Goal: Task Accomplishment & Management: Use online tool/utility

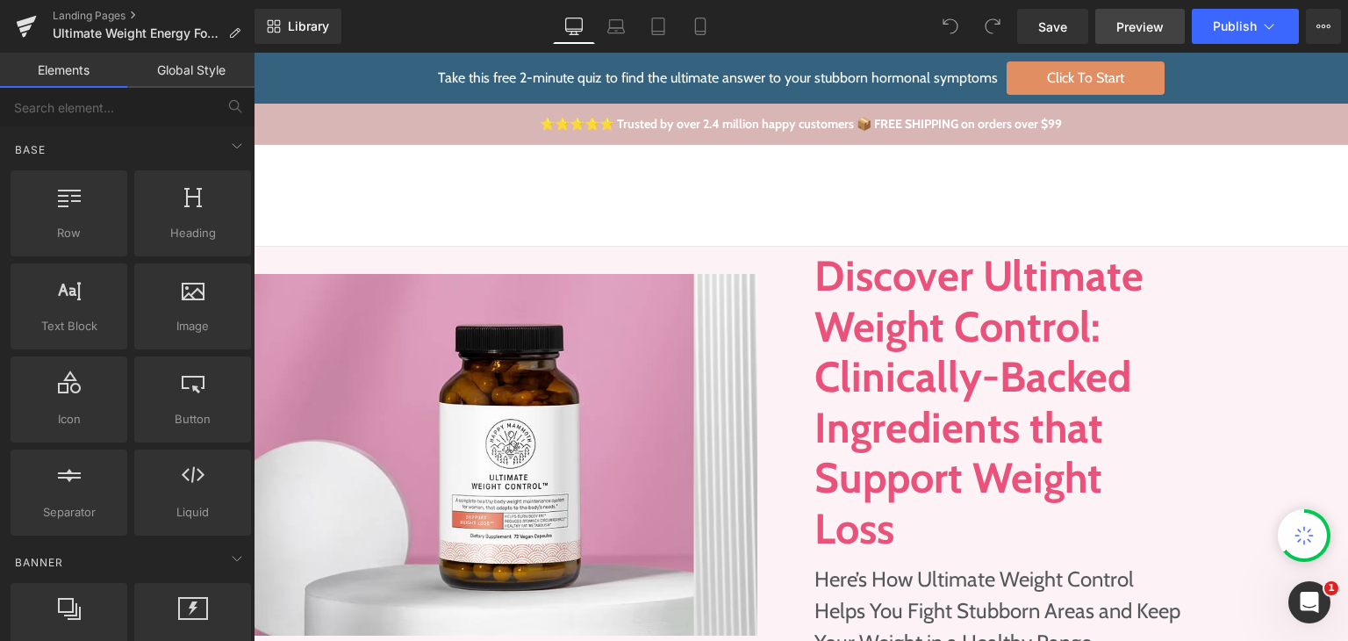
click at [1137, 30] on span "Preview" at bounding box center [1140, 27] width 47 height 18
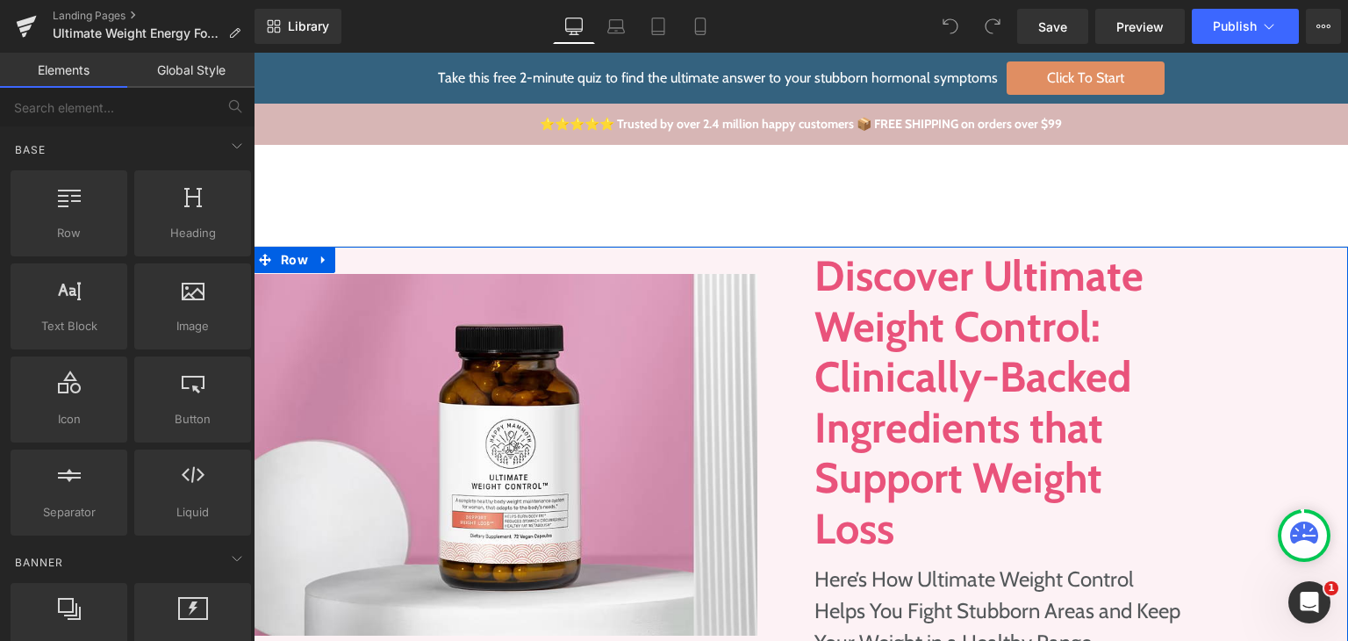
click at [705, 261] on div "Image" at bounding box center [528, 455] width 548 height 416
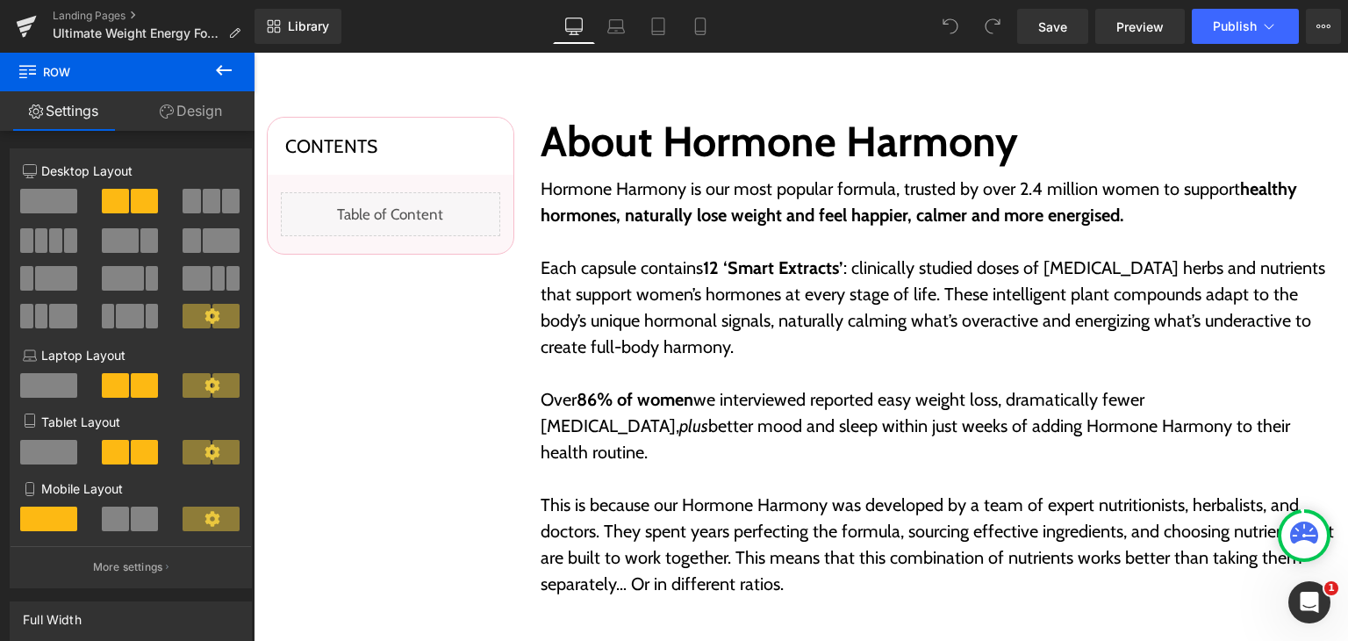
scroll to position [615, 0]
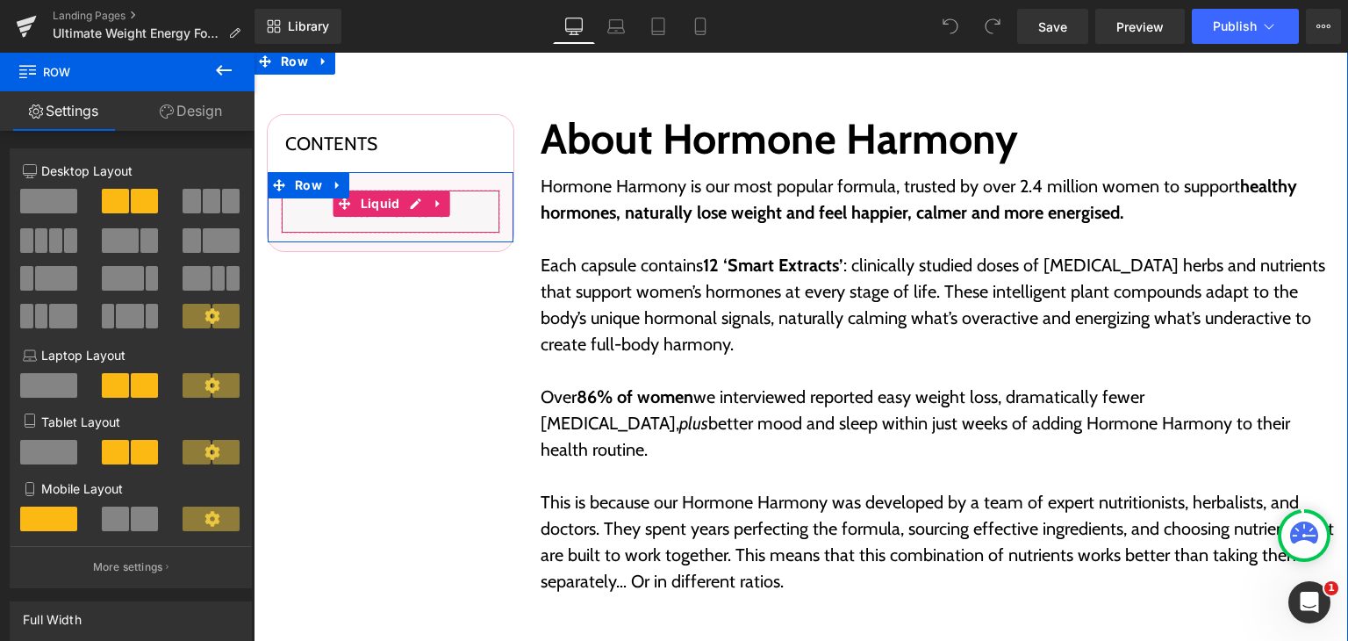
click at [407, 205] on div "Liquid" at bounding box center [390, 212] width 219 height 44
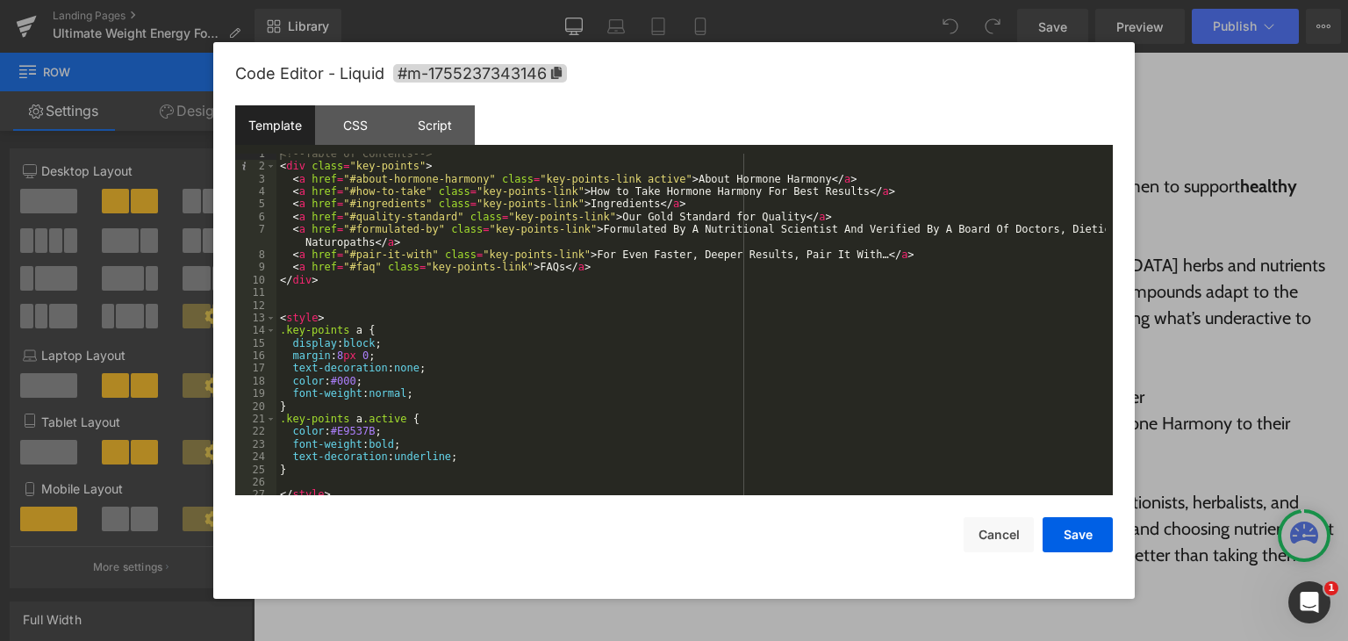
scroll to position [0, 0]
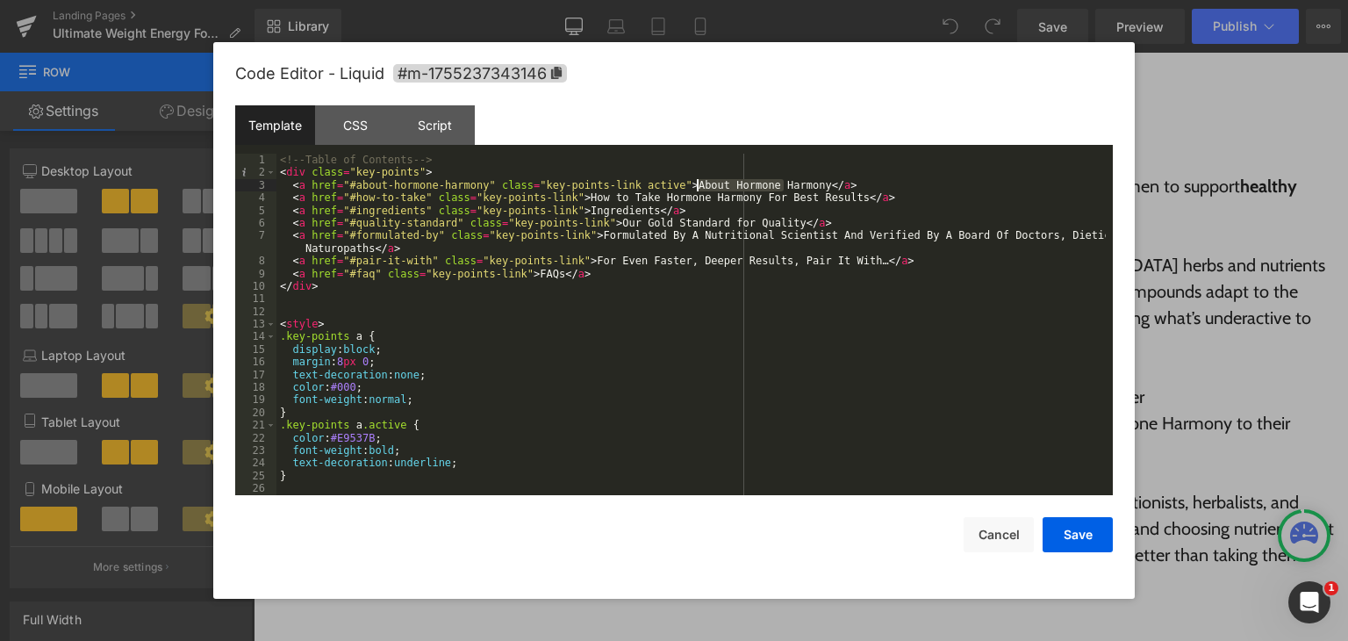
drag, startPoint x: 781, startPoint y: 183, endPoint x: 699, endPoint y: 184, distance: 82.5
click at [699, 184] on div "<!-- Table of Contents --> < div class = "key-points" > < a href = "#about-horm…" at bounding box center [692, 337] width 830 height 367
click at [756, 193] on div "<!-- Table of Contents --> < div class = "key-points" > < a href = "#about-horm…" at bounding box center [692, 337] width 830 height 367
drag, startPoint x: 783, startPoint y: 182, endPoint x: 664, endPoint y: 183, distance: 119.4
click at [664, 183] on div "<!-- Table of Contents --> < div class = "key-points" > < a href = "#about-horm…" at bounding box center [692, 337] width 830 height 367
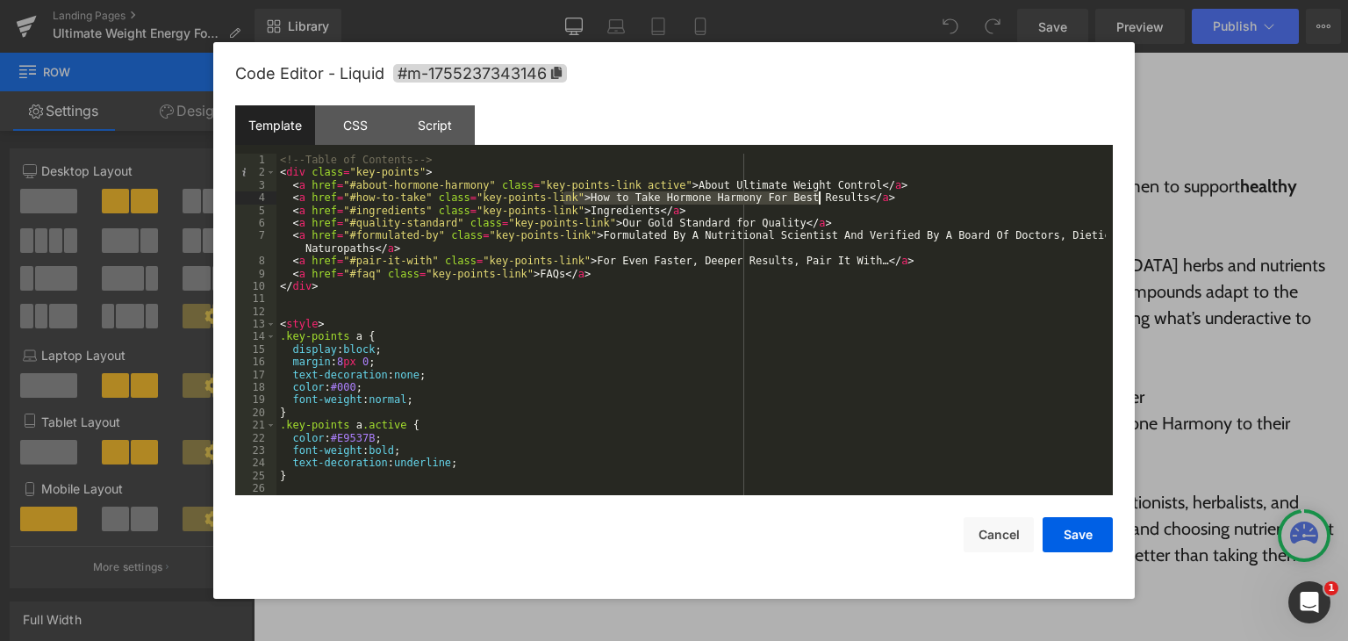
drag, startPoint x: 564, startPoint y: 202, endPoint x: 817, endPoint y: 202, distance: 253.7
click at [817, 202] on div "<!-- Table of Contents --> < div class = "key-points" > < a href = "#about-horm…" at bounding box center [692, 337] width 830 height 367
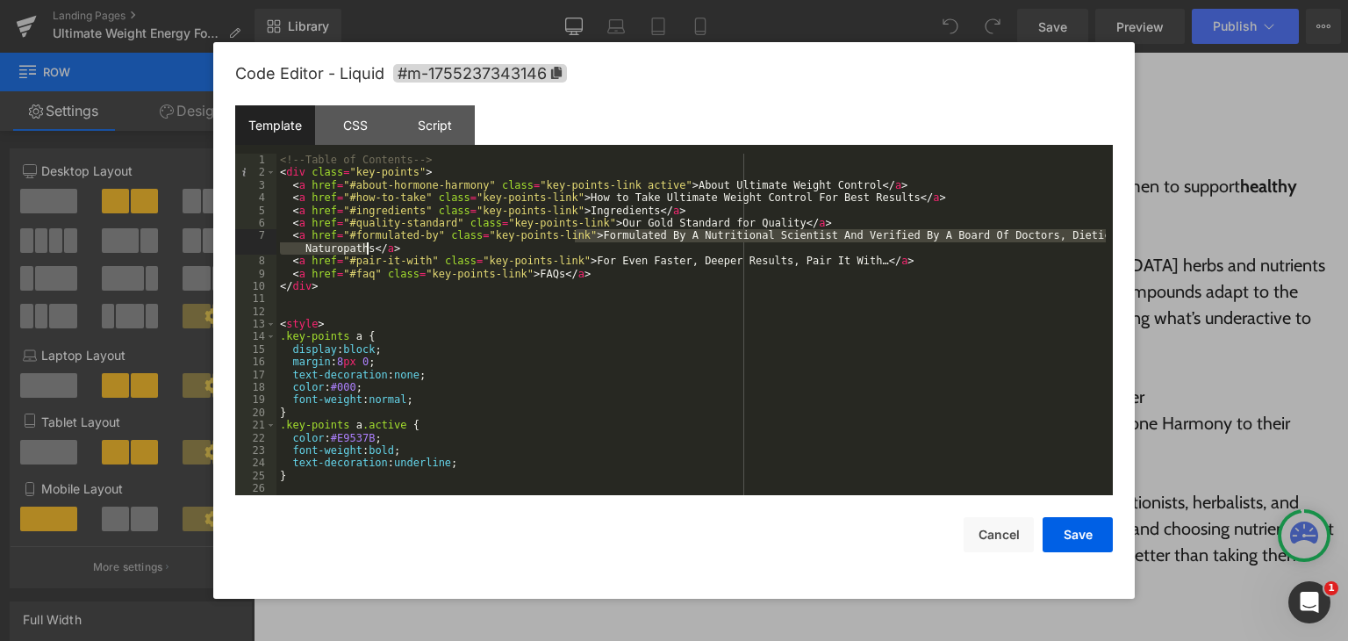
drag, startPoint x: 573, startPoint y: 234, endPoint x: 365, endPoint y: 251, distance: 208.7
click at [365, 251] on div "<!-- Table of Contents --> < div class = "key-points" > < a href = "#about-horm…" at bounding box center [692, 337] width 830 height 367
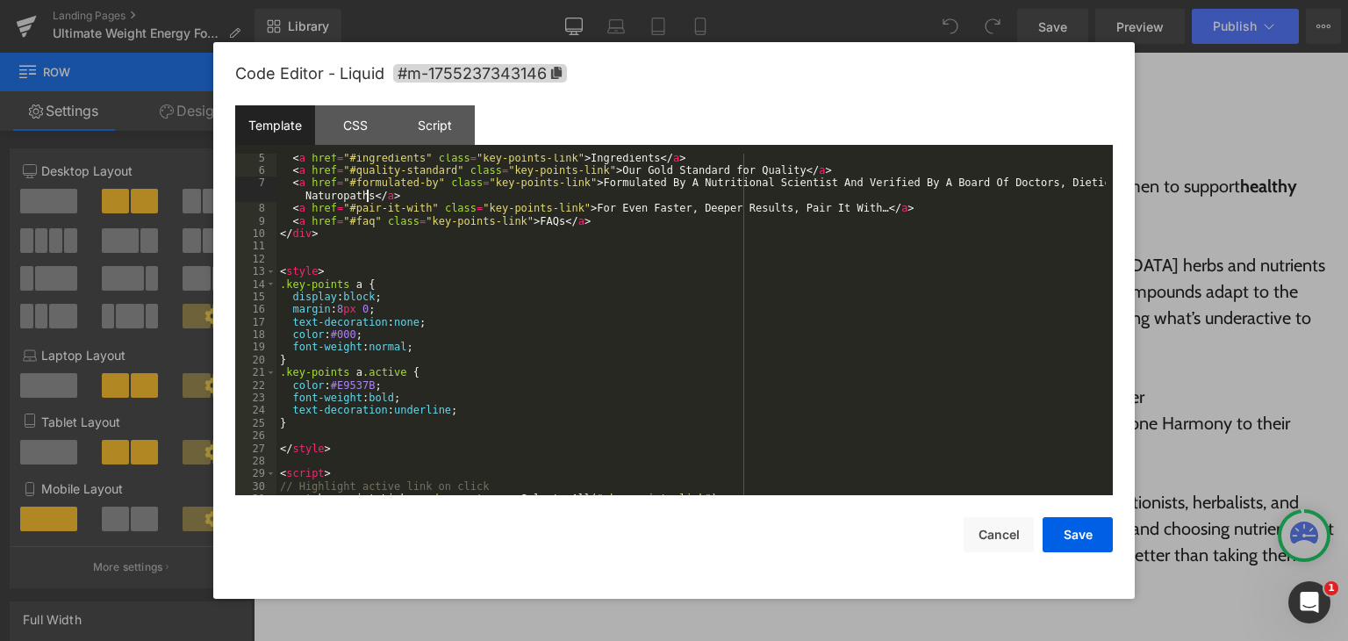
scroll to position [53, 0]
click at [1082, 528] on button "Save" at bounding box center [1078, 534] width 70 height 35
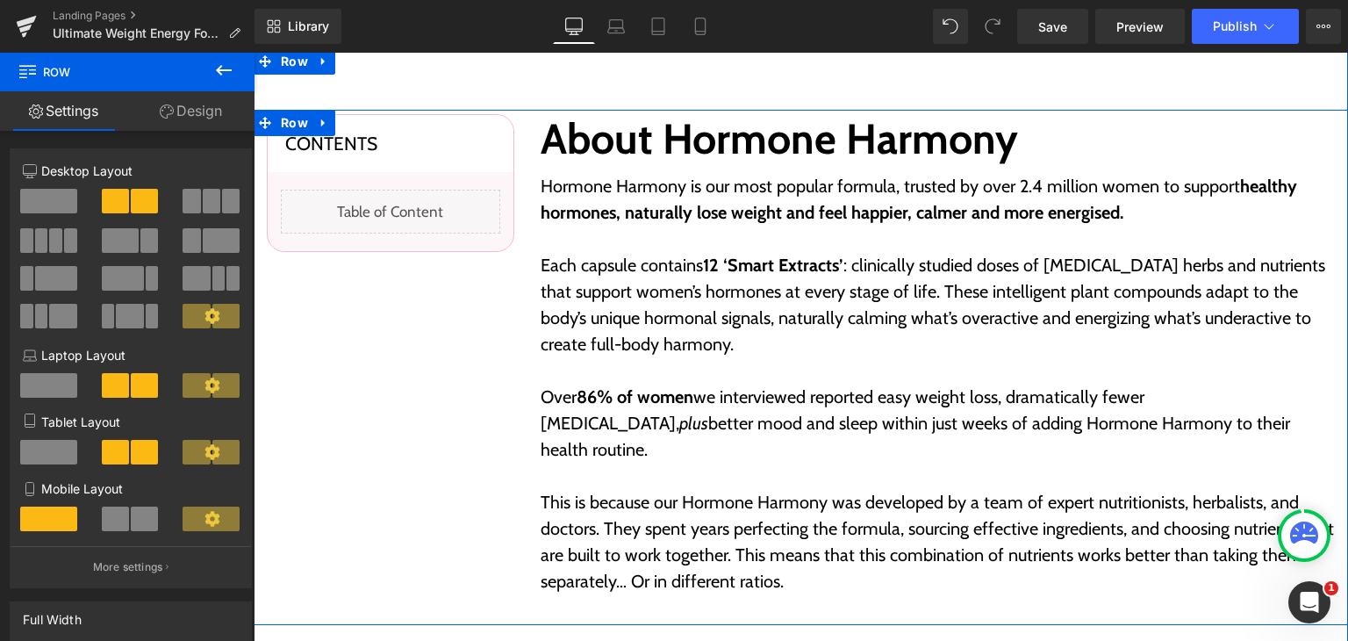
click at [836, 147] on h2 "About Hormone Harmony" at bounding box center [938, 139] width 795 height 51
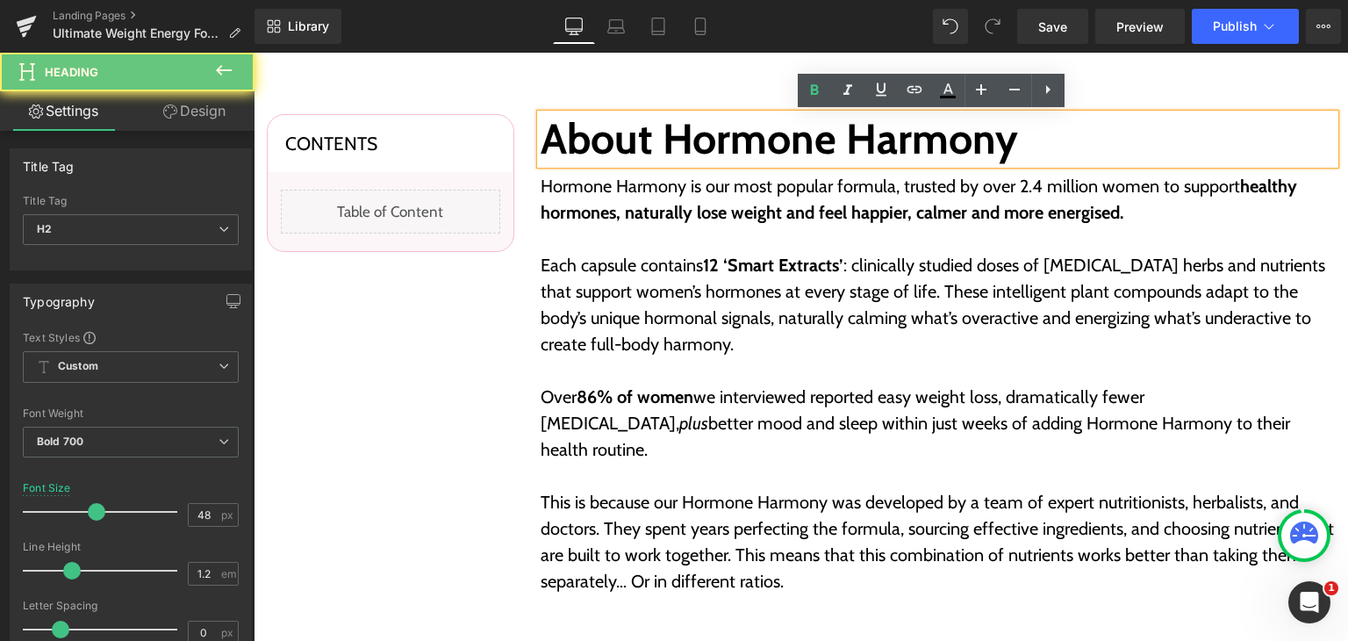
click at [836, 147] on h2 "About Hormone Harmony" at bounding box center [938, 139] width 795 height 51
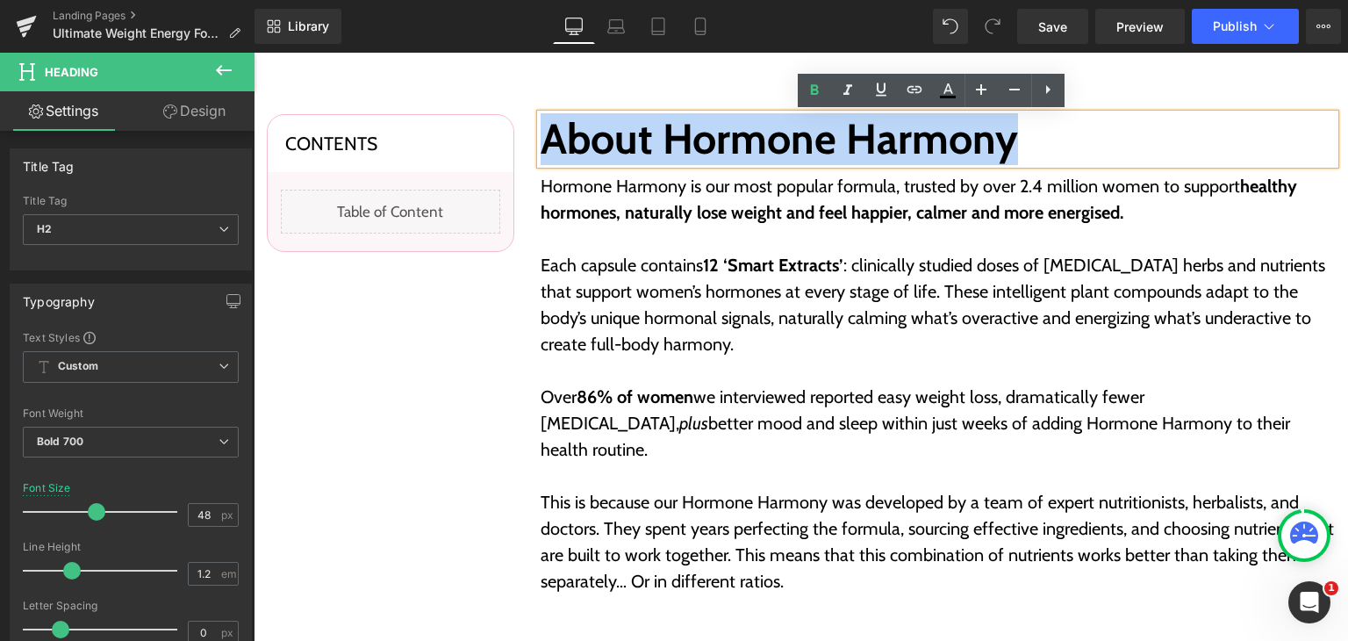
drag, startPoint x: 1008, startPoint y: 148, endPoint x: 544, endPoint y: 148, distance: 463.5
click at [544, 148] on h2 "About Hormone Harmony" at bounding box center [938, 139] width 795 height 51
paste div
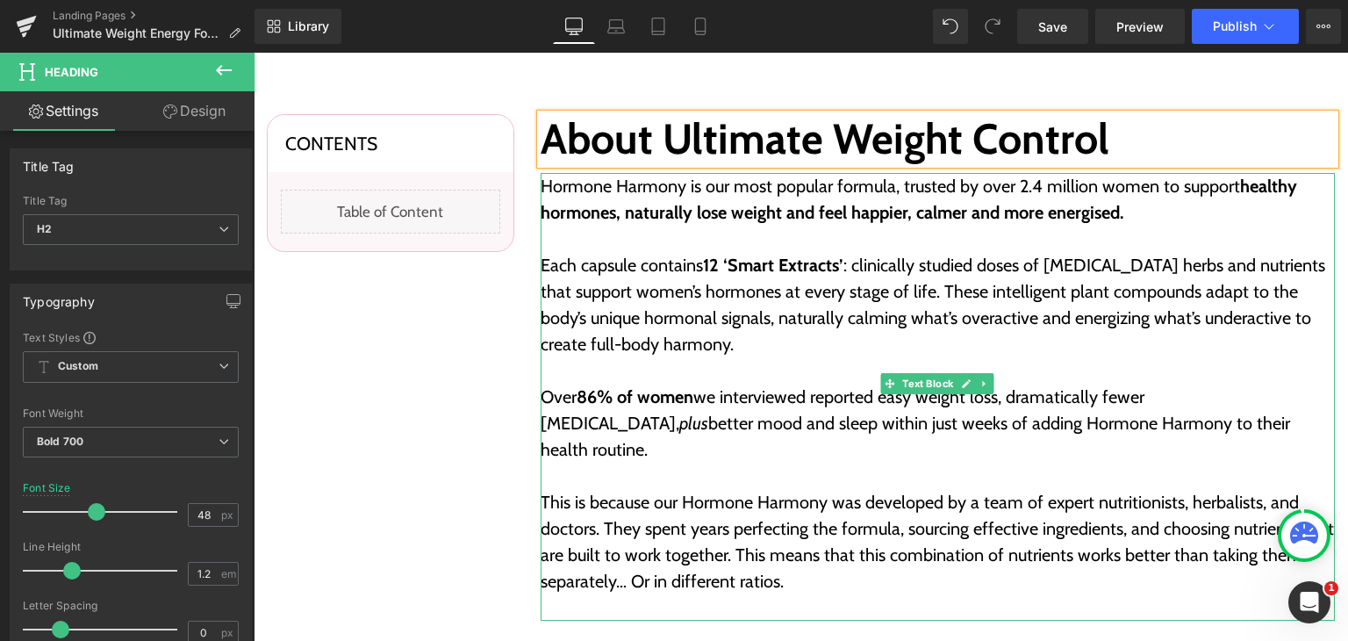
click at [815, 233] on p at bounding box center [938, 239] width 795 height 26
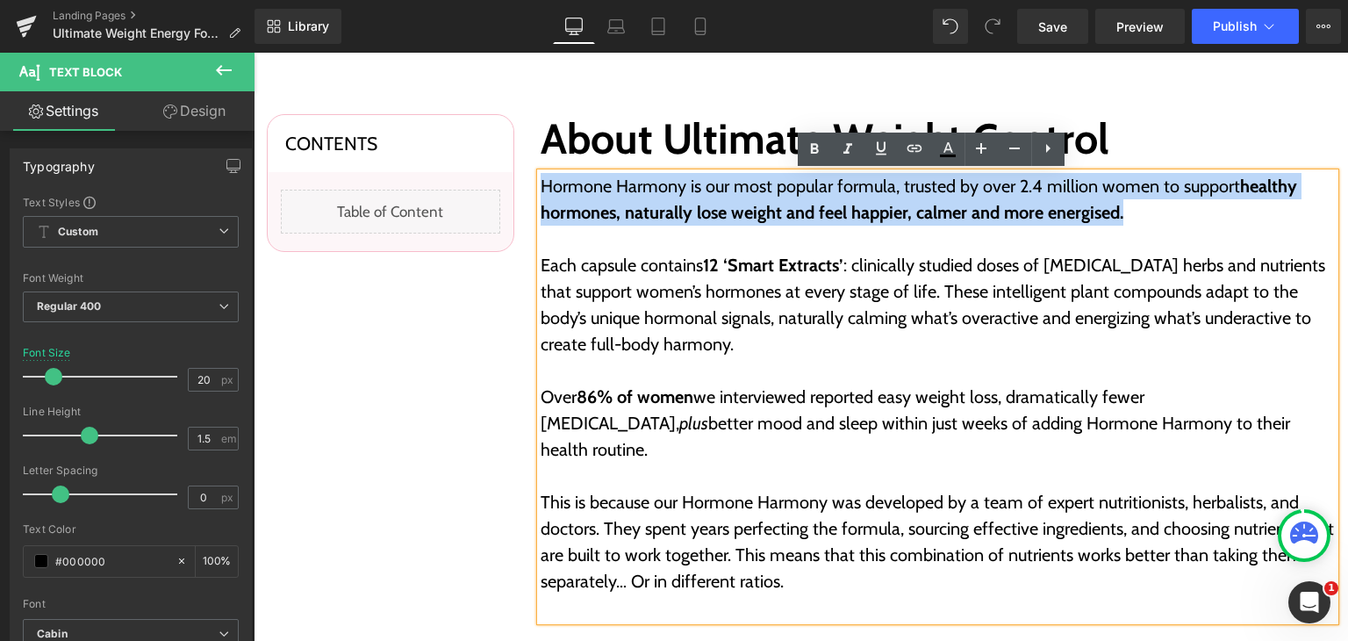
drag, startPoint x: 1118, startPoint y: 212, endPoint x: 537, endPoint y: 187, distance: 580.8
click at [541, 187] on p "Hormone Harmony is our most popular formula, trusted by over 2.4 million women …" at bounding box center [938, 199] width 795 height 53
paste div
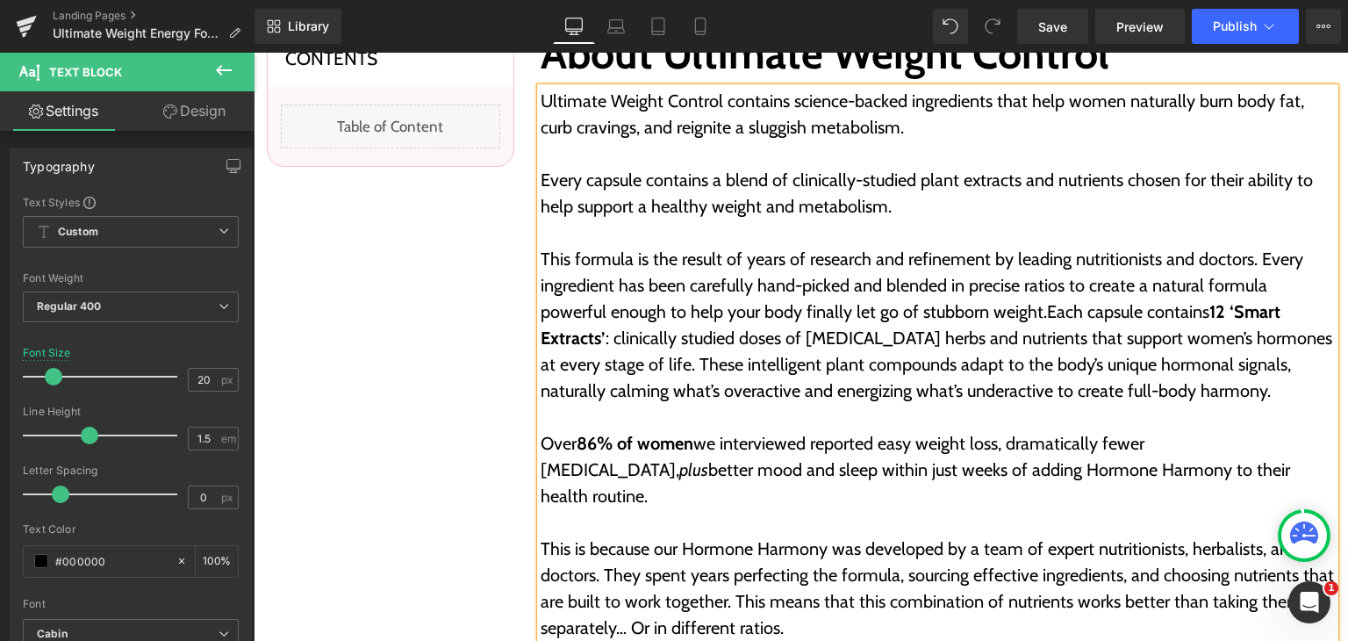
scroll to position [702, 0]
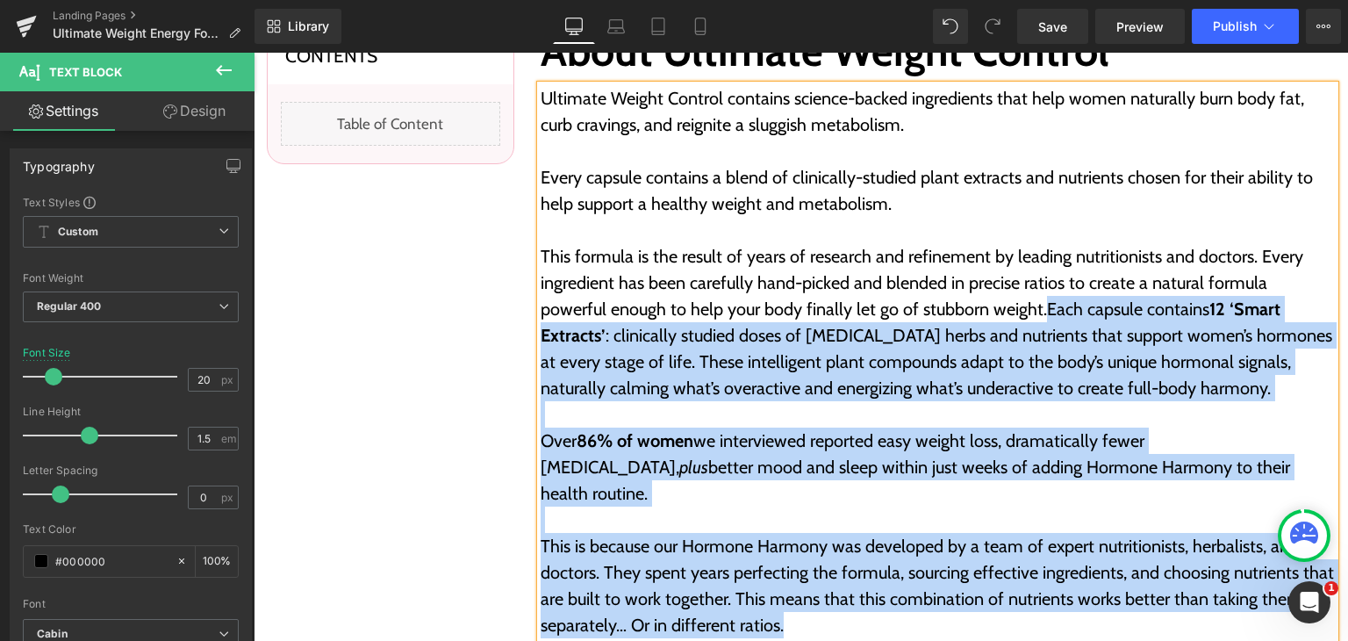
drag, startPoint x: 966, startPoint y: 309, endPoint x: 853, endPoint y: 587, distance: 300.1
click at [853, 587] on div "Ultimate Weight Control contains science-backed ingredients that help women nat…" at bounding box center [938, 374] width 795 height 579
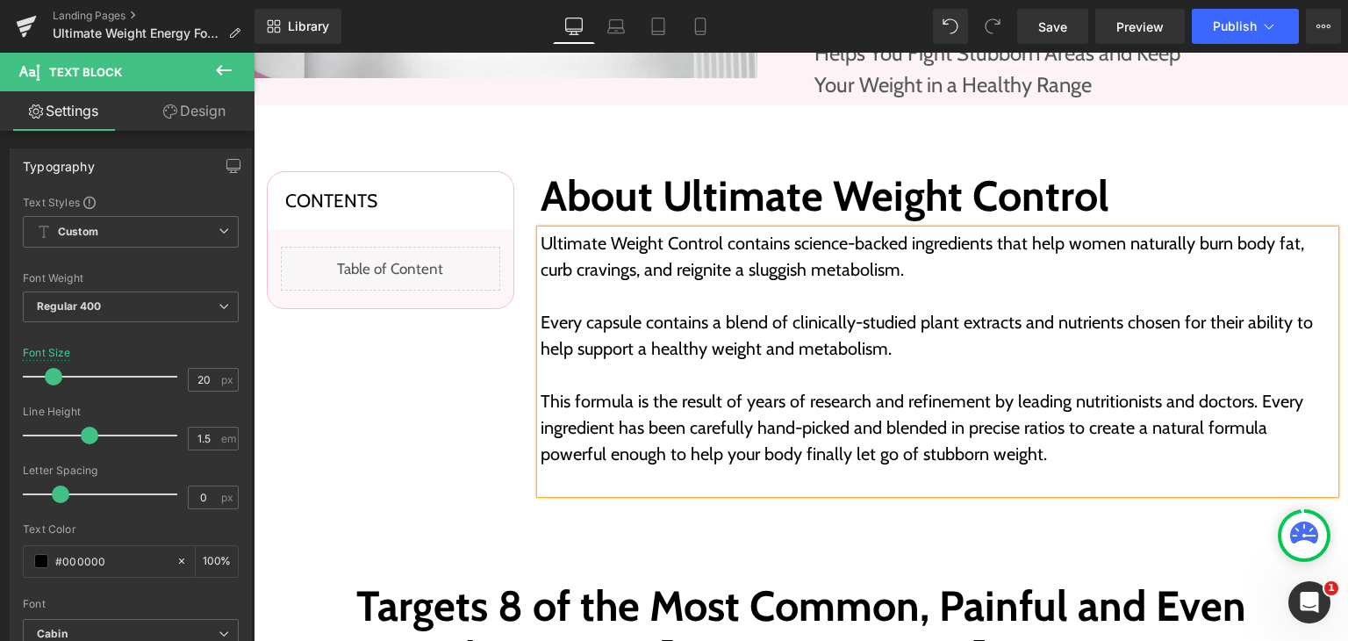
scroll to position [527, 0]
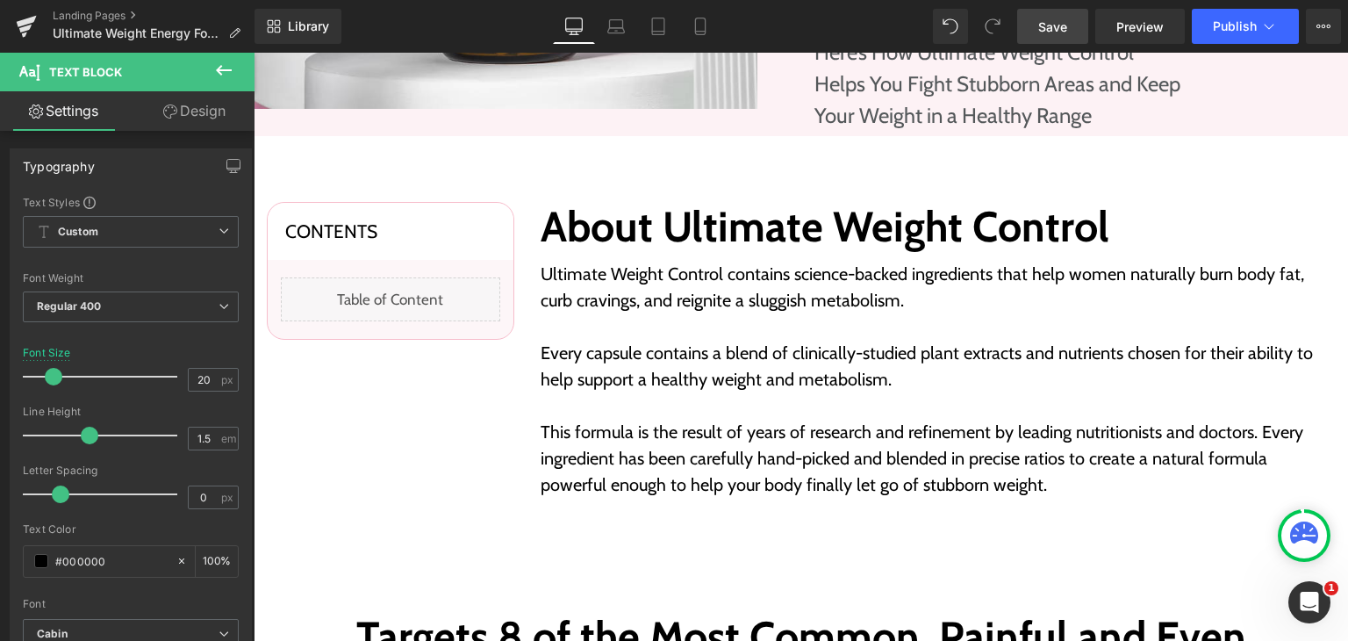
click at [1047, 37] on link "Save" at bounding box center [1052, 26] width 71 height 35
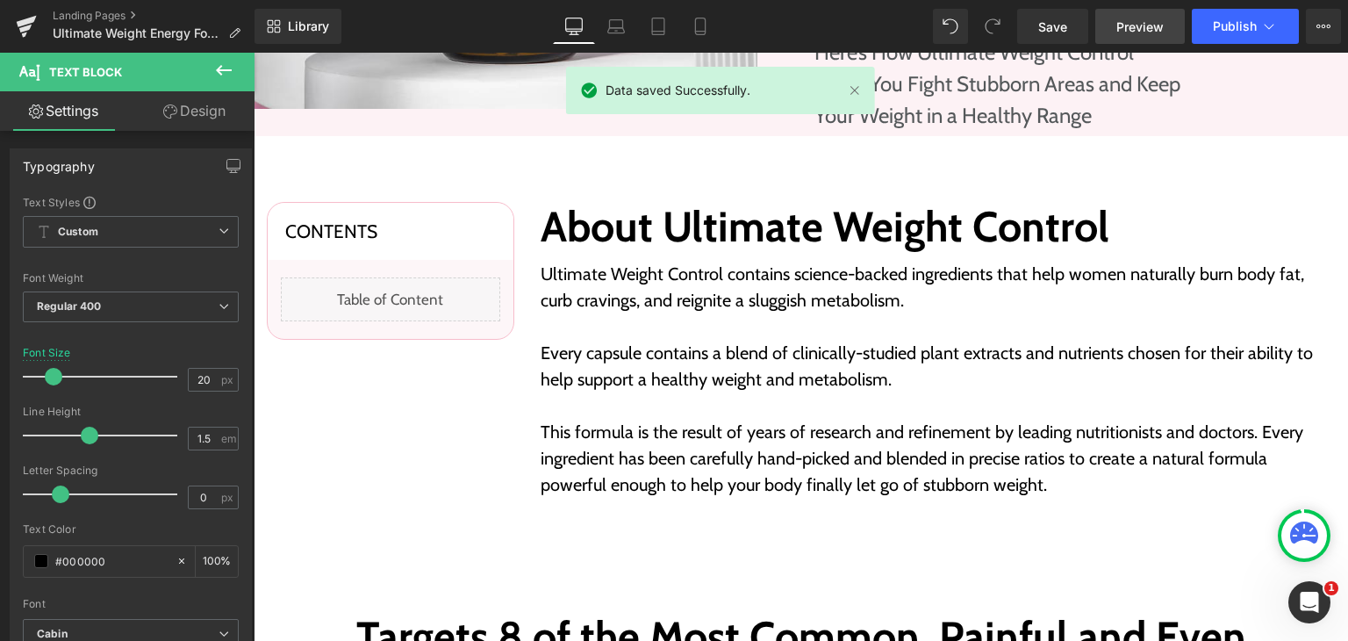
click at [1131, 32] on span "Preview" at bounding box center [1140, 27] width 47 height 18
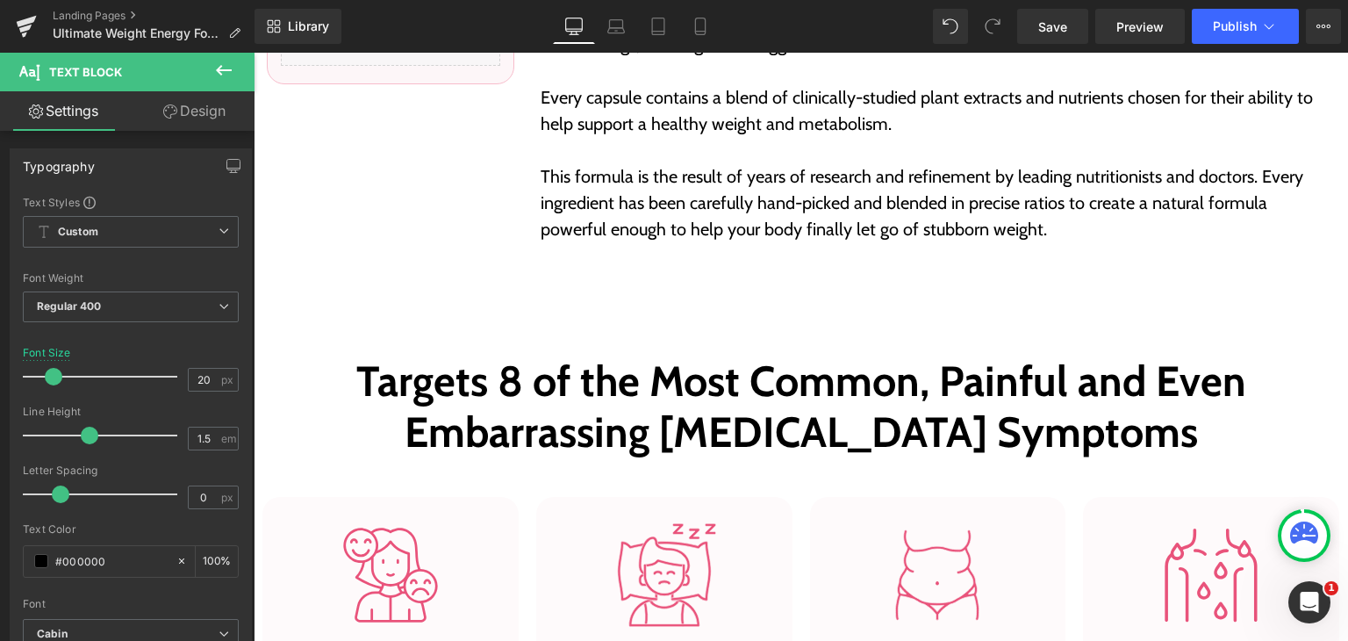
scroll to position [790, 0]
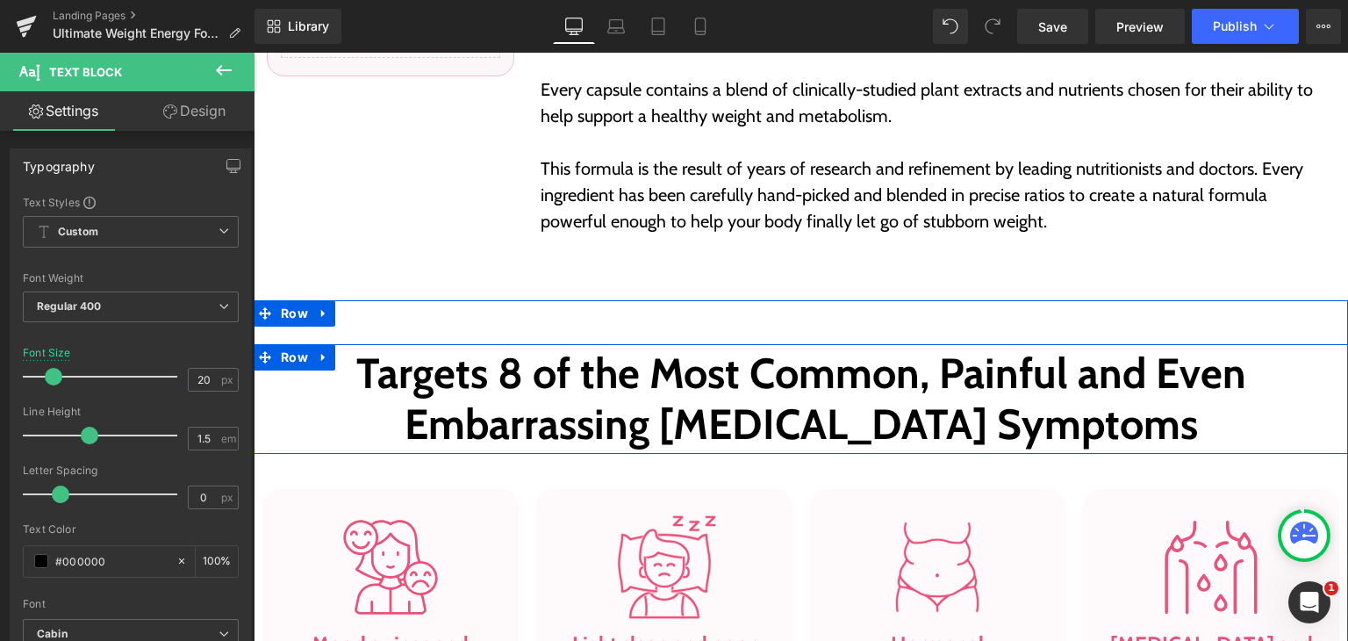
click at [254, 53] on div at bounding box center [254, 53] width 0 height 0
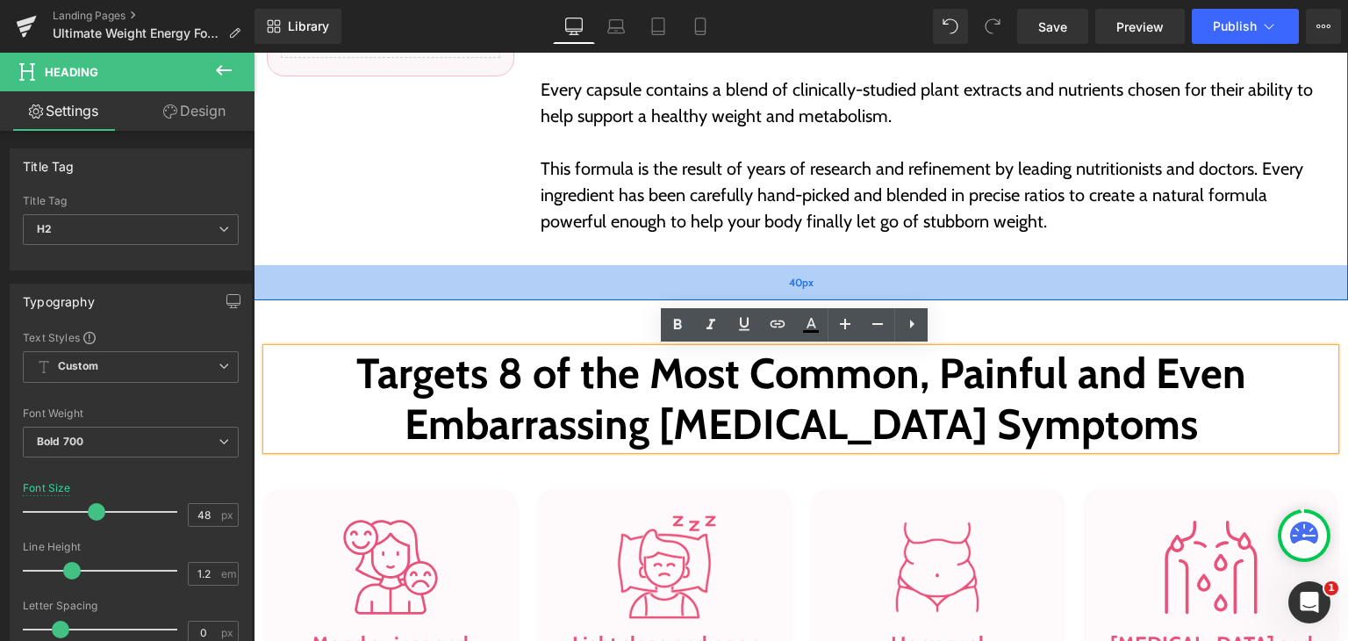
click at [571, 280] on div "40px" at bounding box center [801, 282] width 1095 height 35
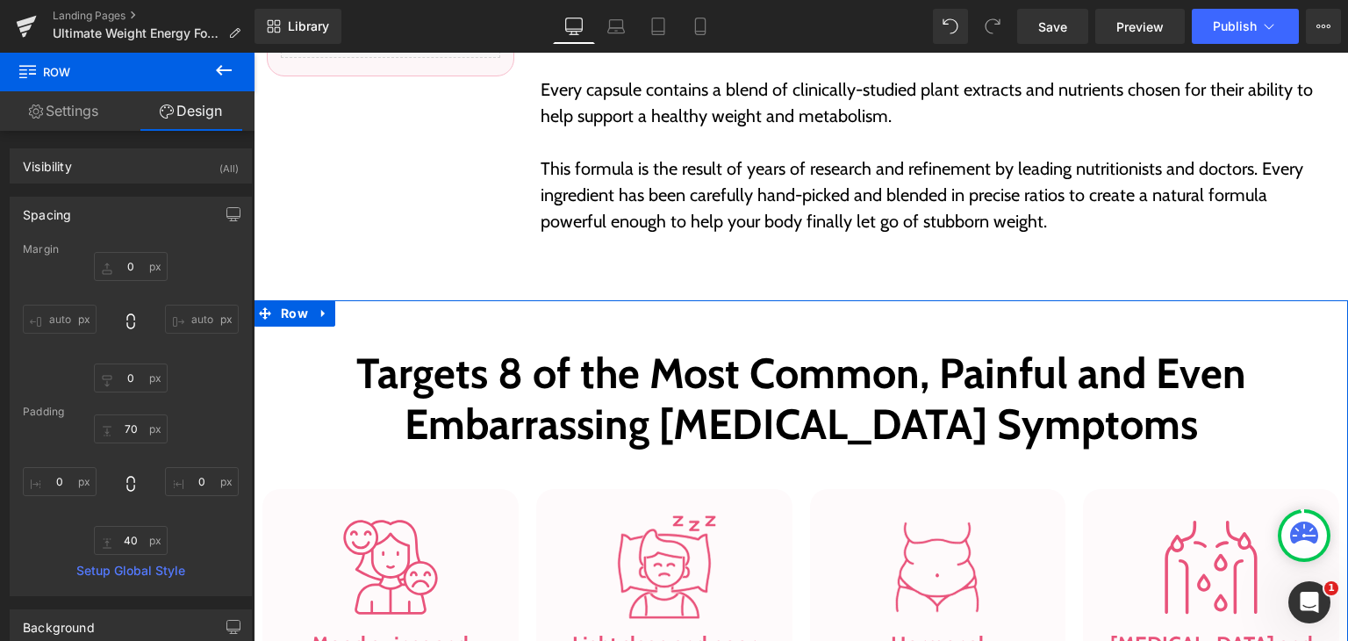
click at [754, 377] on h2 "Targets 8 of the Most Common, Painful and Even Embarrassing Hormonal-Imbalance …" at bounding box center [801, 399] width 1068 height 101
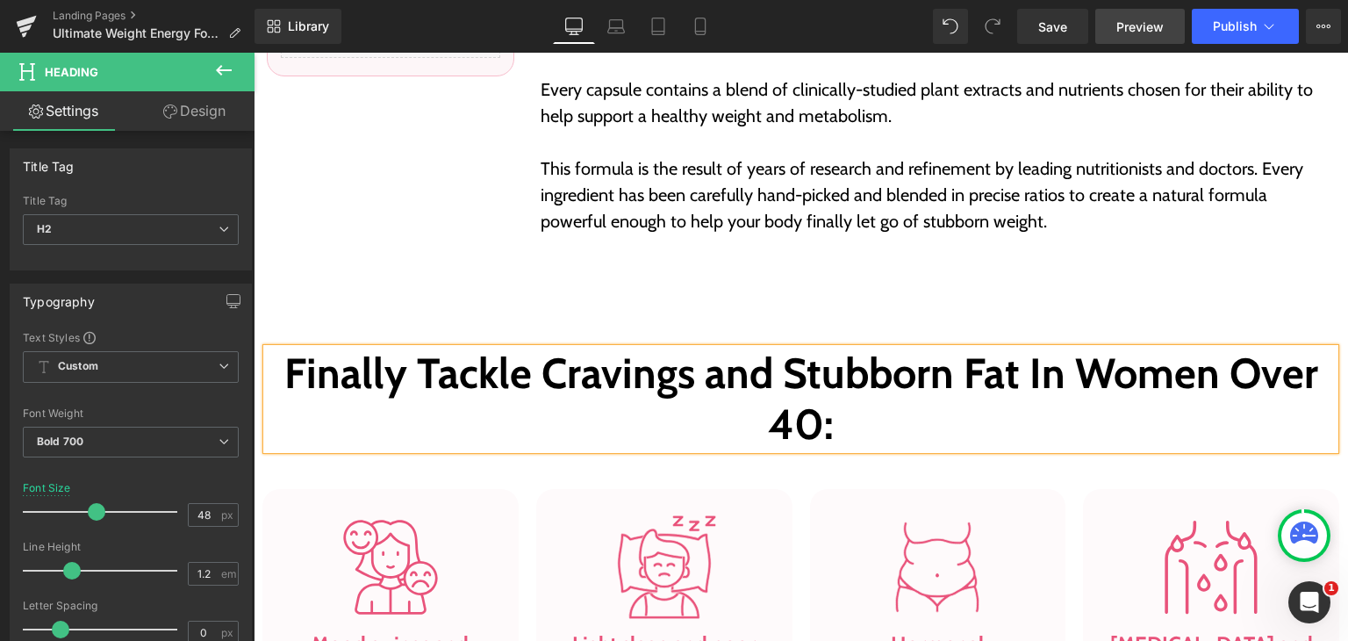
click at [1137, 24] on span "Preview" at bounding box center [1140, 27] width 47 height 18
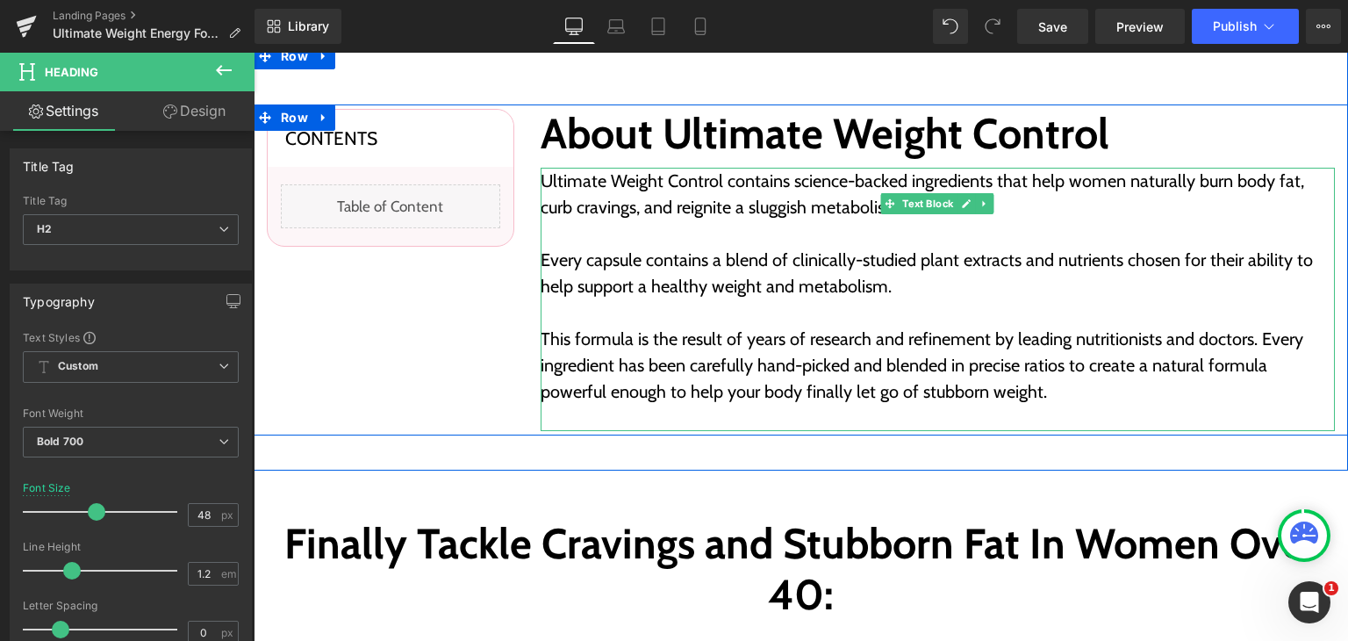
scroll to position [615, 0]
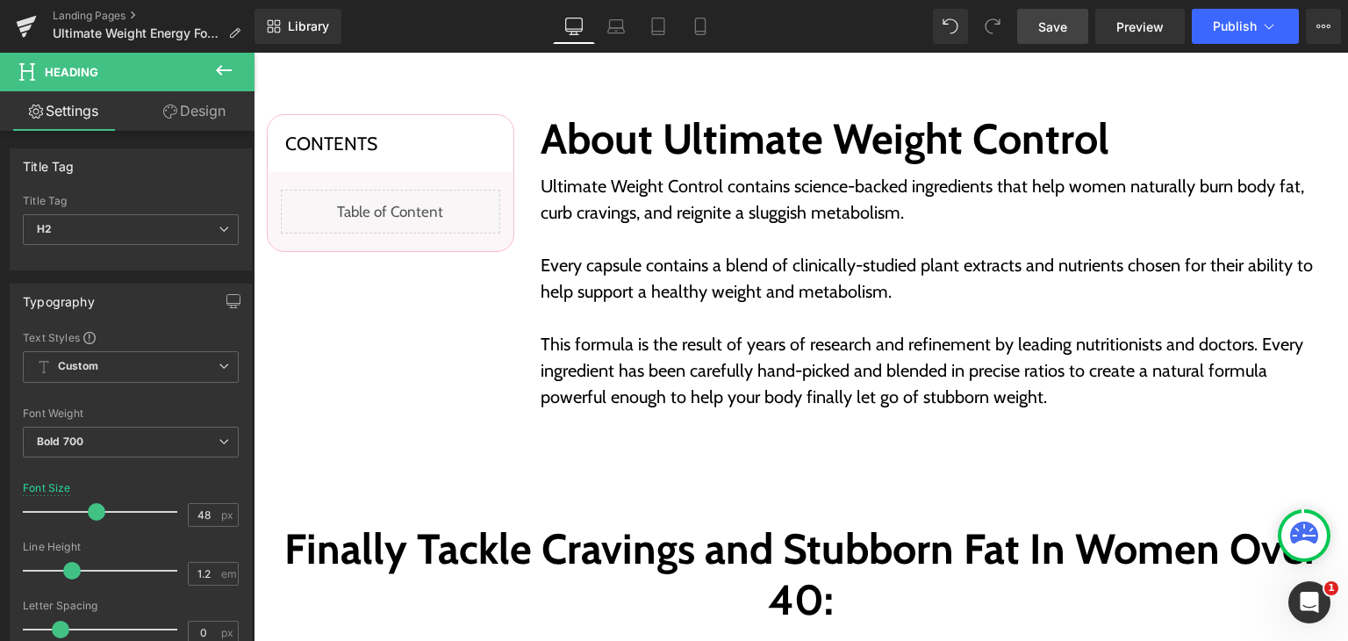
click at [1057, 31] on span "Save" at bounding box center [1053, 27] width 29 height 18
click at [1134, 27] on span "Preview" at bounding box center [1140, 27] width 47 height 18
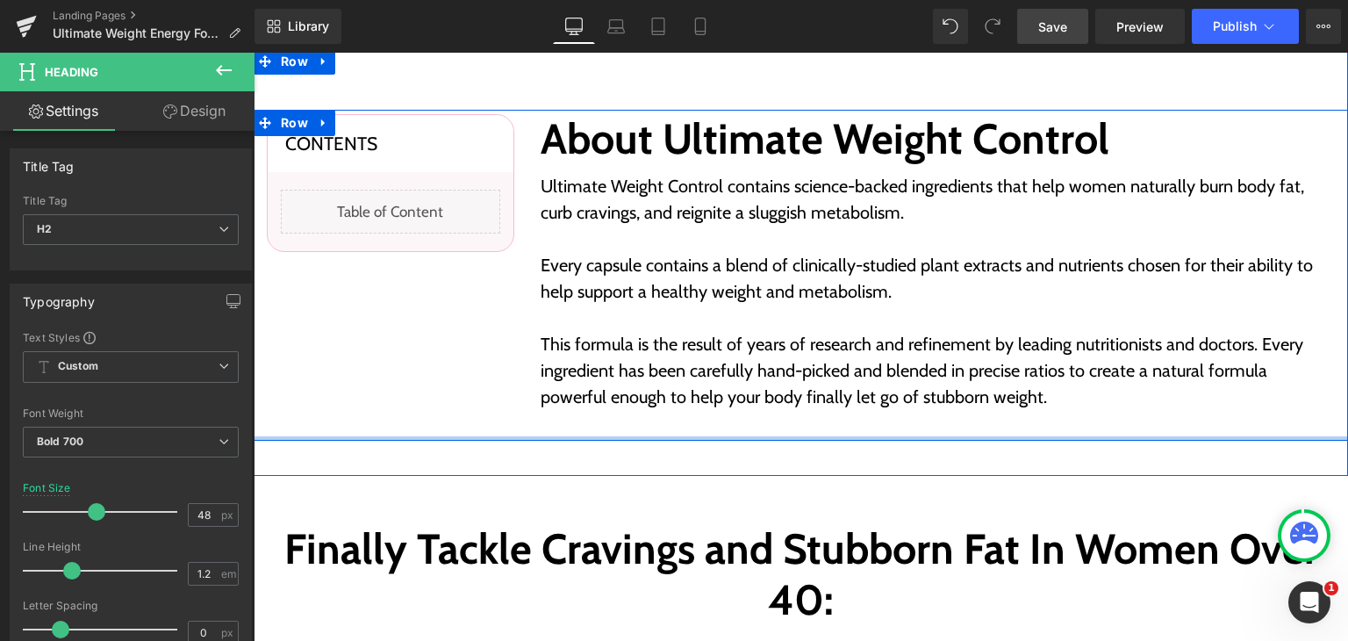
click at [478, 436] on div at bounding box center [801, 438] width 1095 height 4
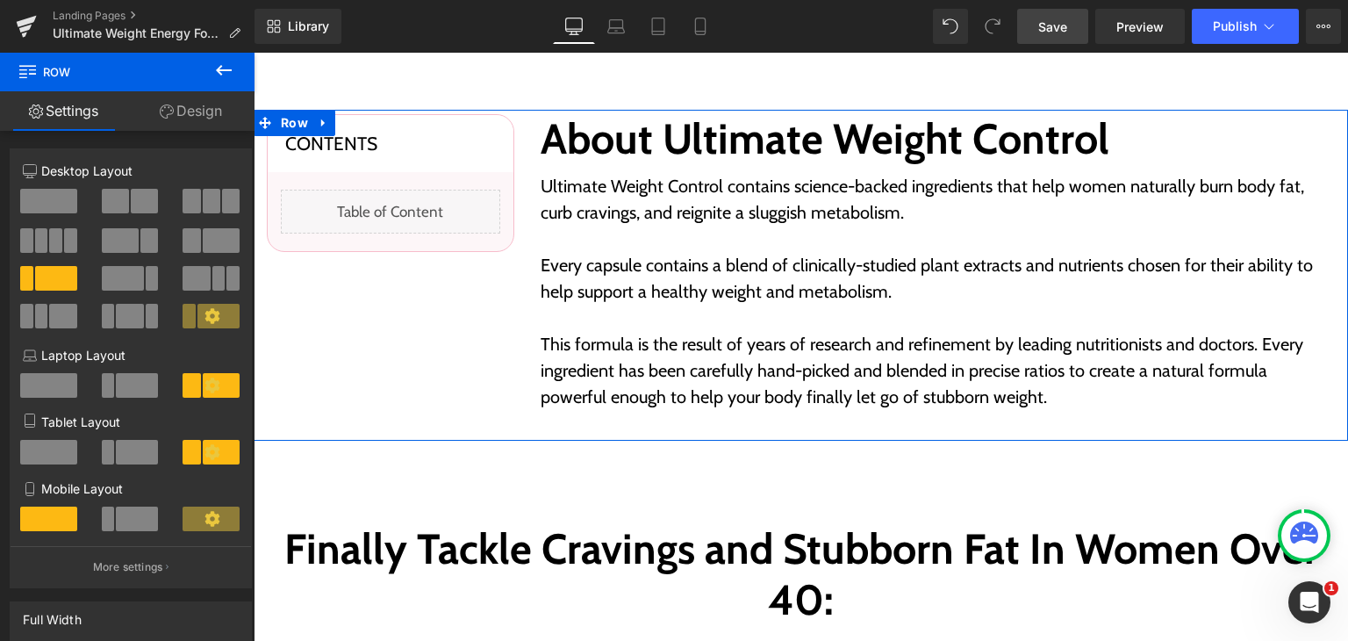
click at [189, 112] on link "Design" at bounding box center [190, 111] width 127 height 40
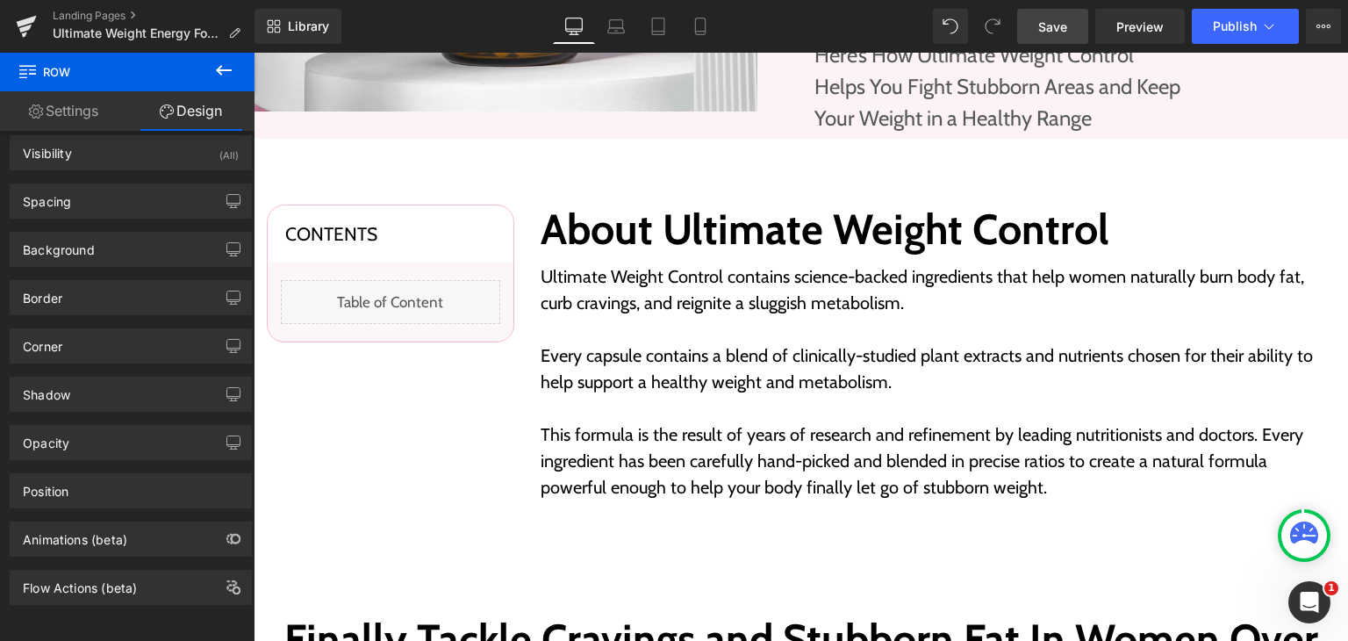
scroll to position [527, 0]
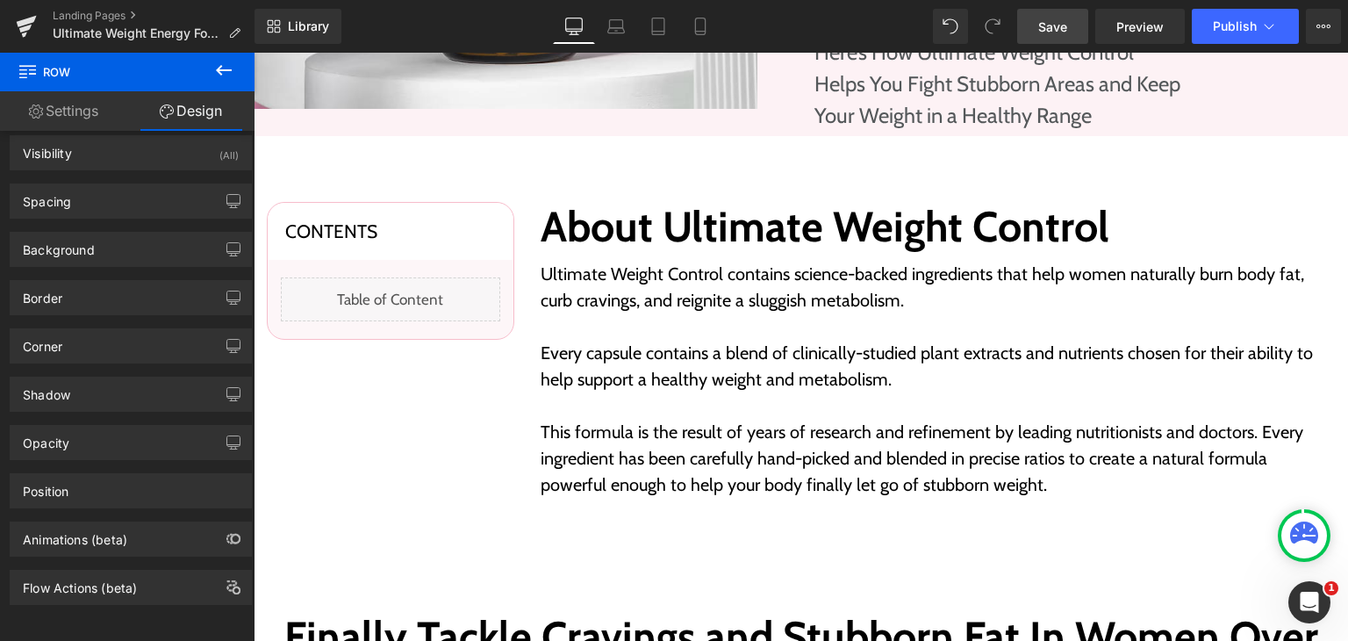
click at [559, 255] on div "About Ultimate Weight Control Heading Ultimate Weight Control contains science-…" at bounding box center [938, 363] width 821 height 323
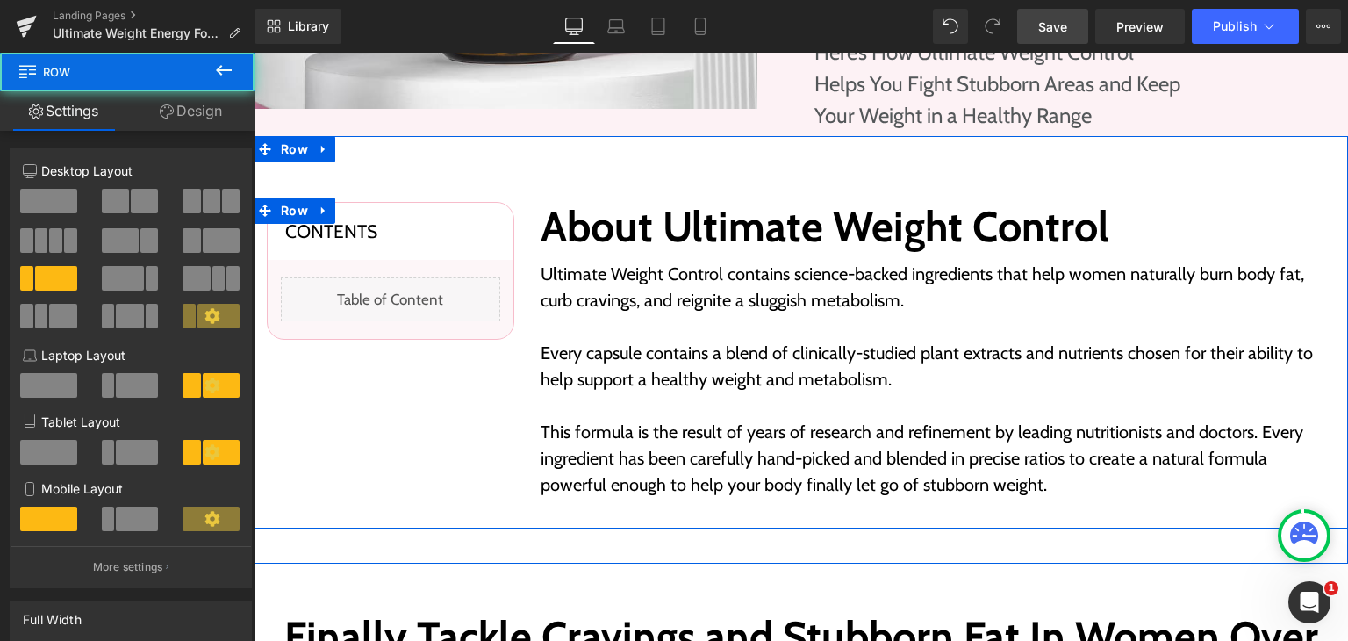
click at [559, 255] on div "About Ultimate Weight Control Heading Ultimate Weight Control contains science-…" at bounding box center [938, 363] width 821 height 323
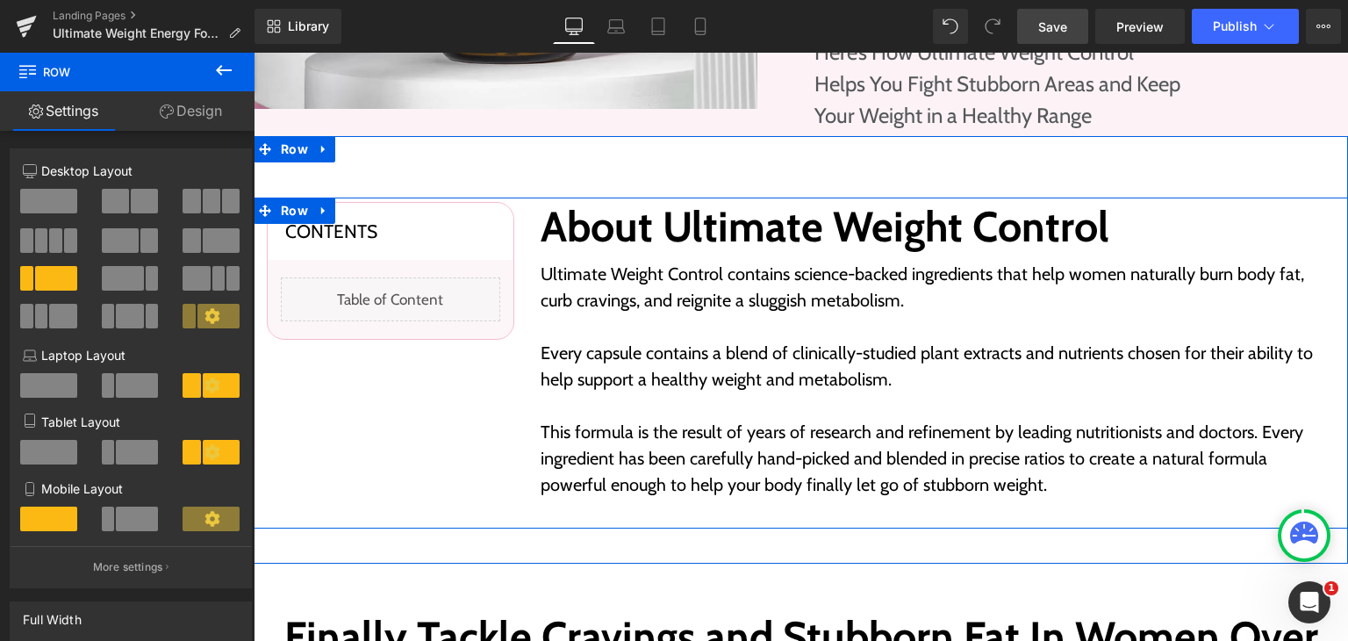
click at [871, 271] on p "Ultimate Weight Control contains science-backed ingredients that help women nat…" at bounding box center [938, 287] width 795 height 53
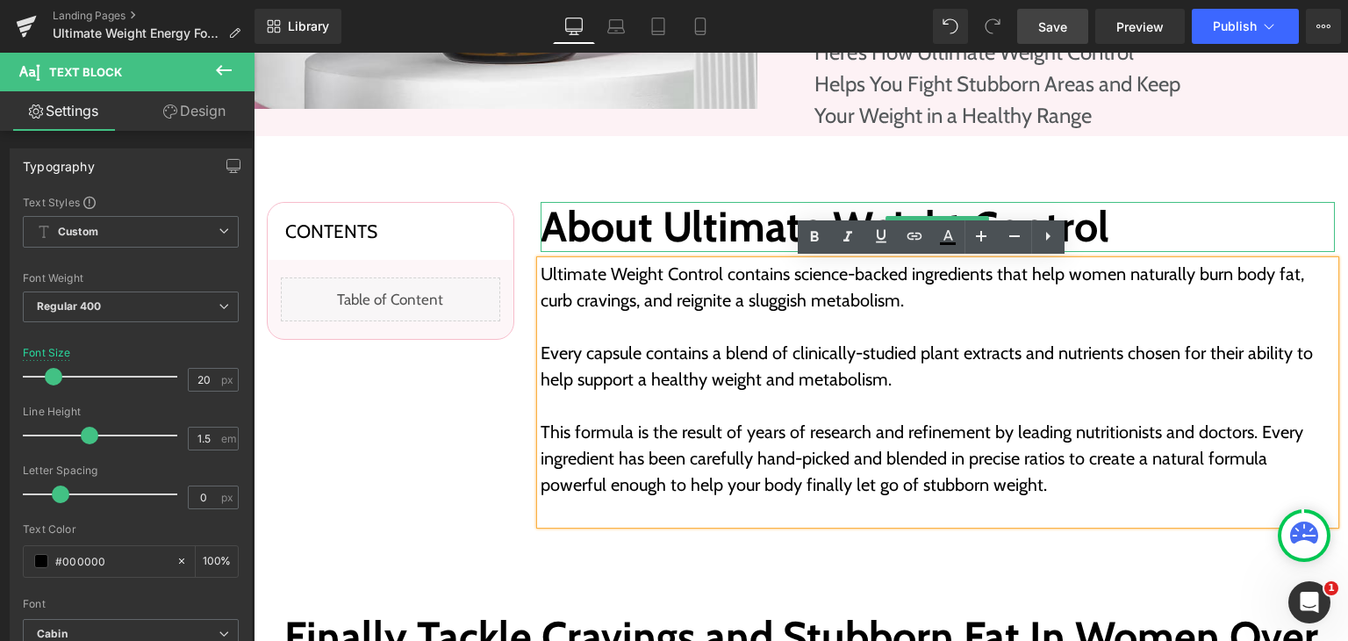
click at [646, 223] on h2 "About Ultimate Weight Control" at bounding box center [938, 227] width 795 height 51
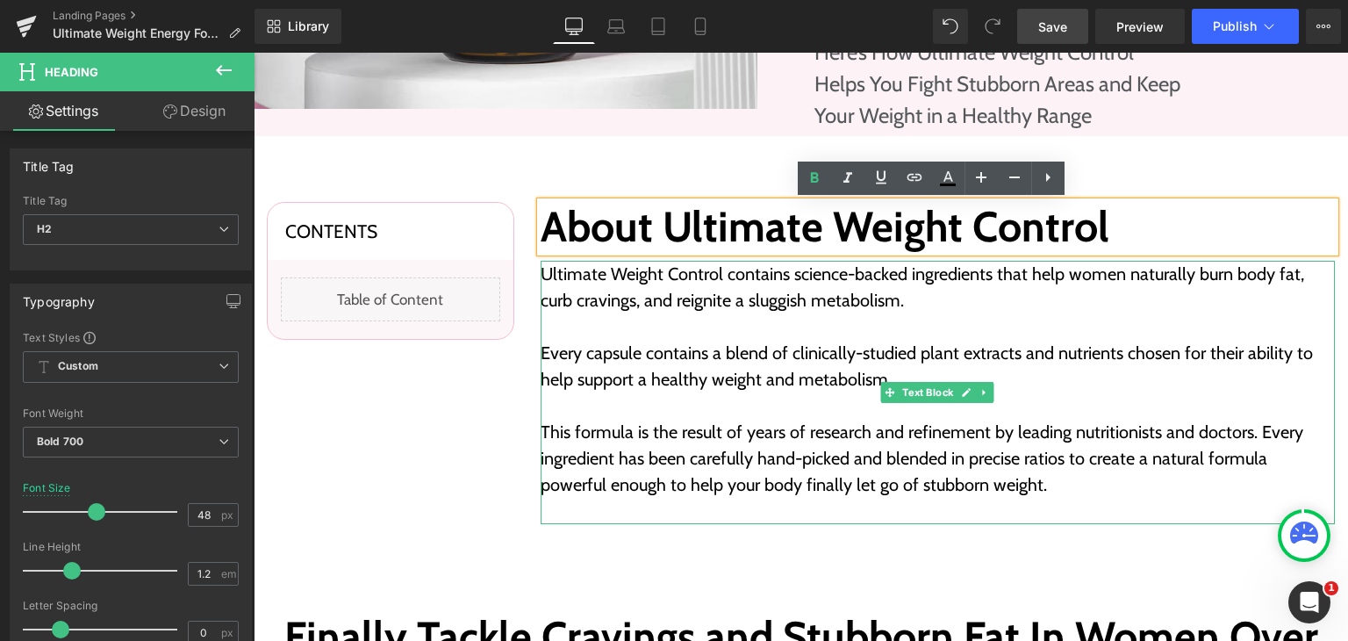
click at [568, 362] on p "Every capsule contains a blend of clinically-studied plant extracts and nutrien…" at bounding box center [938, 366] width 795 height 53
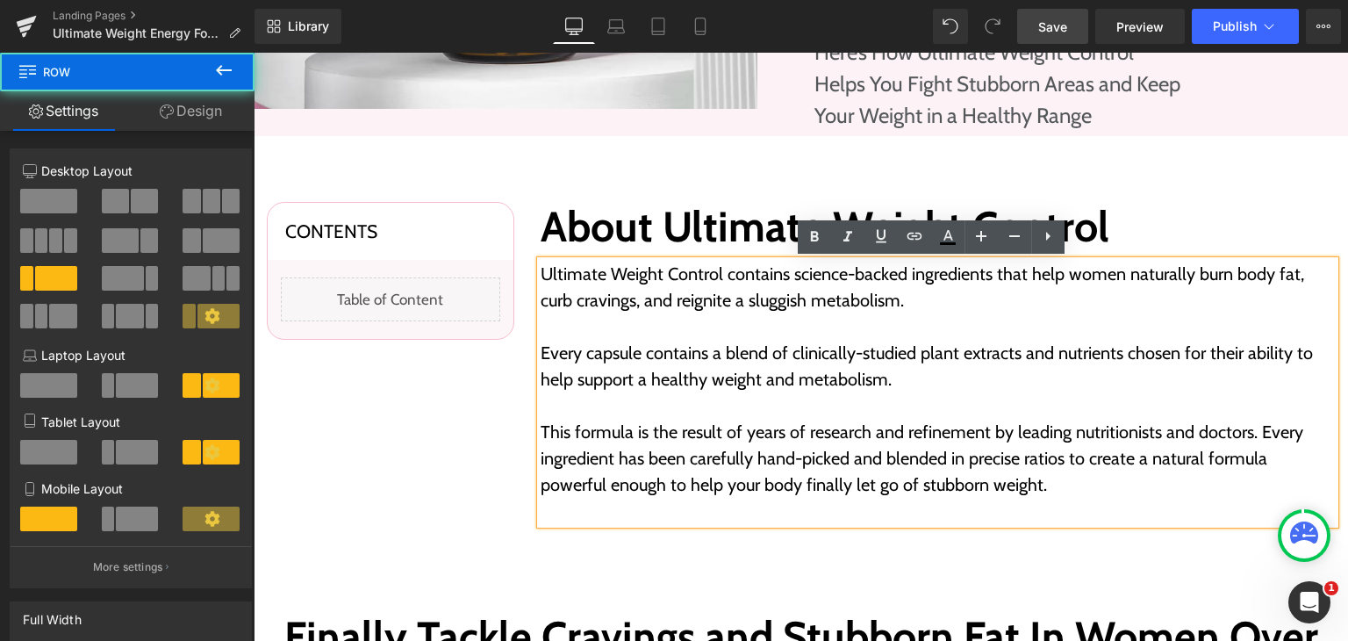
click at [463, 383] on div "Contents Heading Liquid Row Row About Ultimate Weight Control Heading Ultimate …" at bounding box center [801, 364] width 1095 height 332
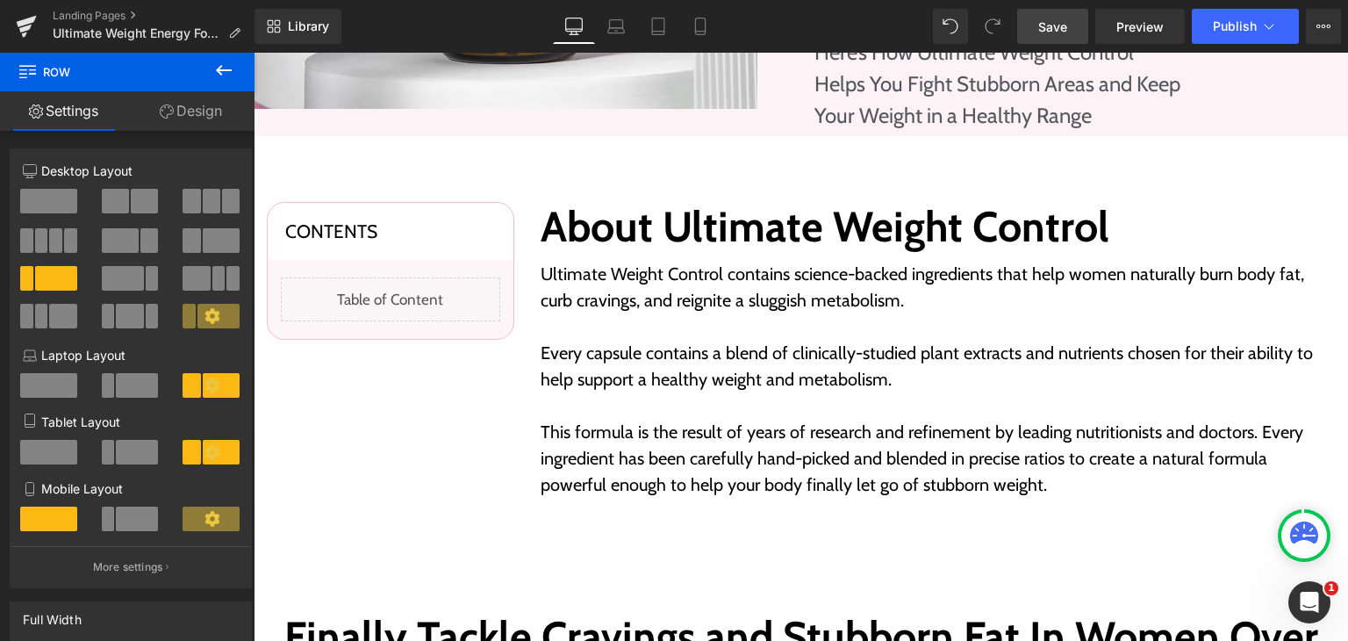
click at [219, 72] on icon at bounding box center [224, 70] width 16 height 11
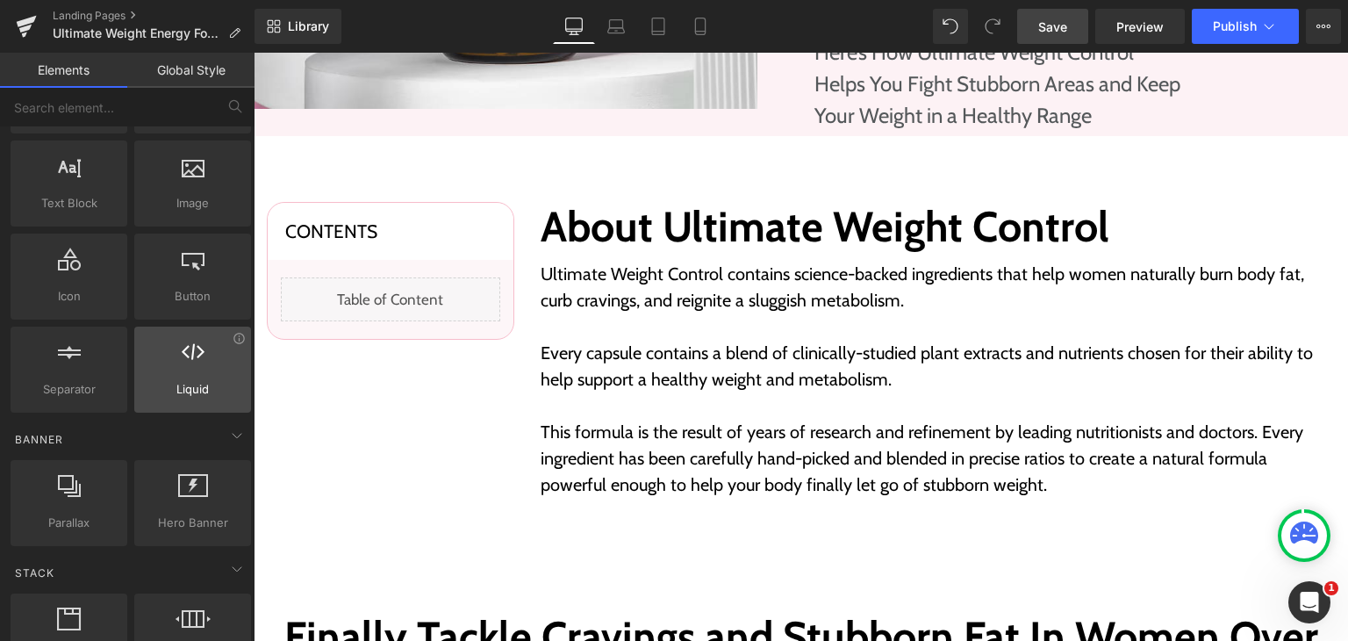
scroll to position [0, 0]
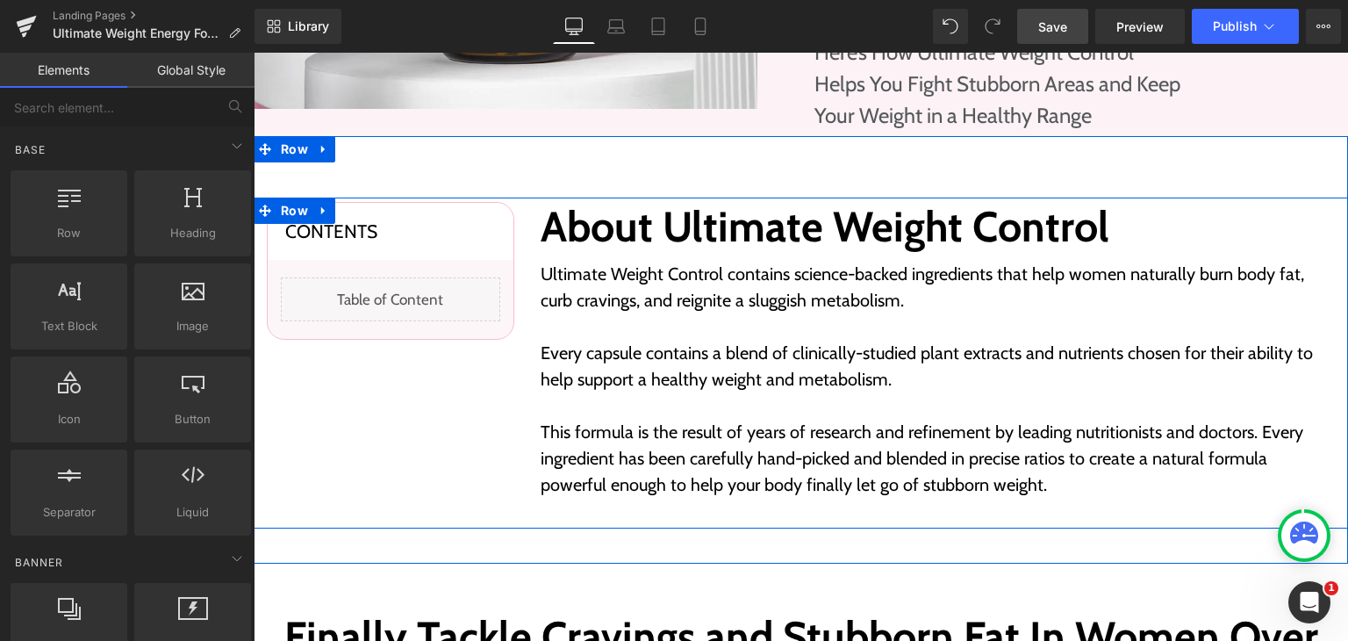
click at [531, 268] on div "About Ultimate Weight Control Heading Ultimate Weight Control contains science-…" at bounding box center [938, 363] width 821 height 323
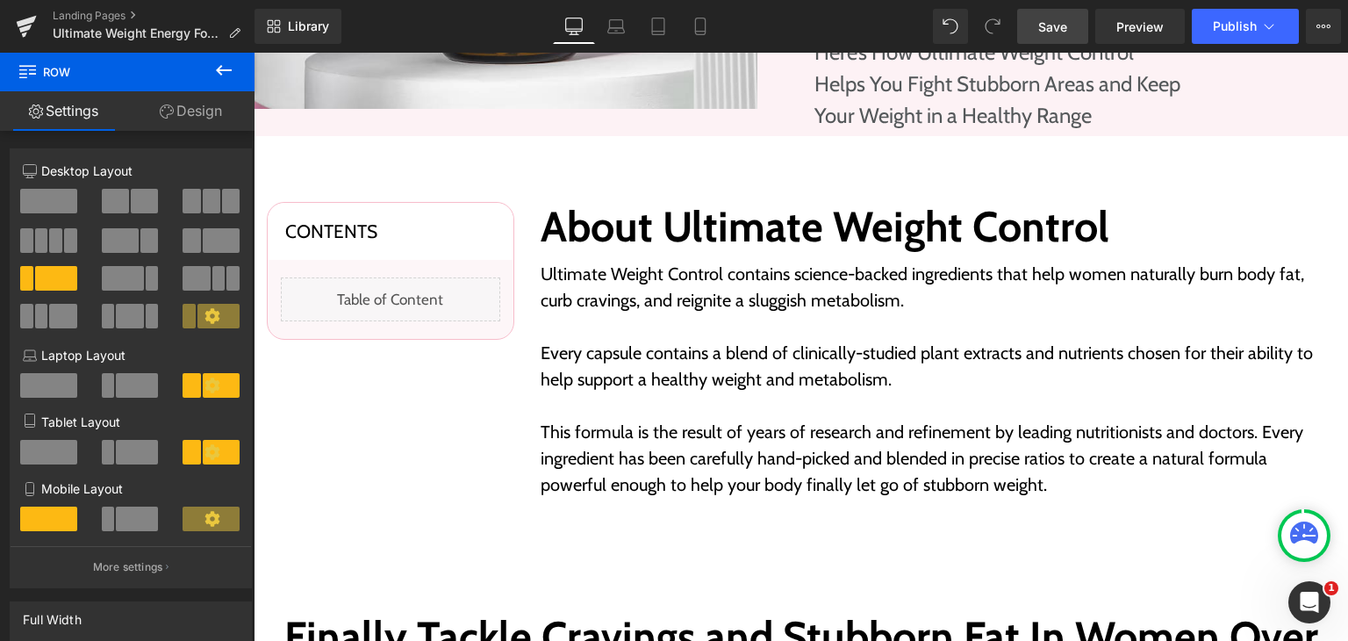
click at [219, 75] on icon at bounding box center [223, 70] width 21 height 21
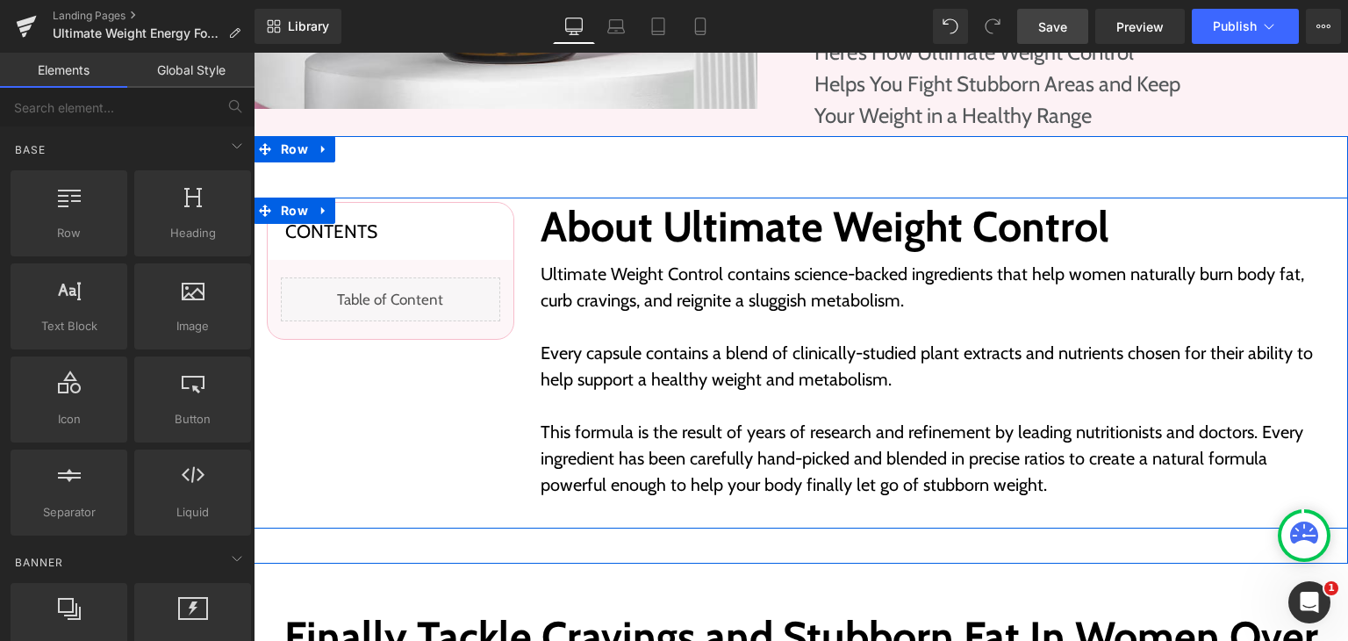
click at [534, 255] on div "About Ultimate Weight Control Heading Ultimate Weight Control contains science-…" at bounding box center [938, 363] width 821 height 323
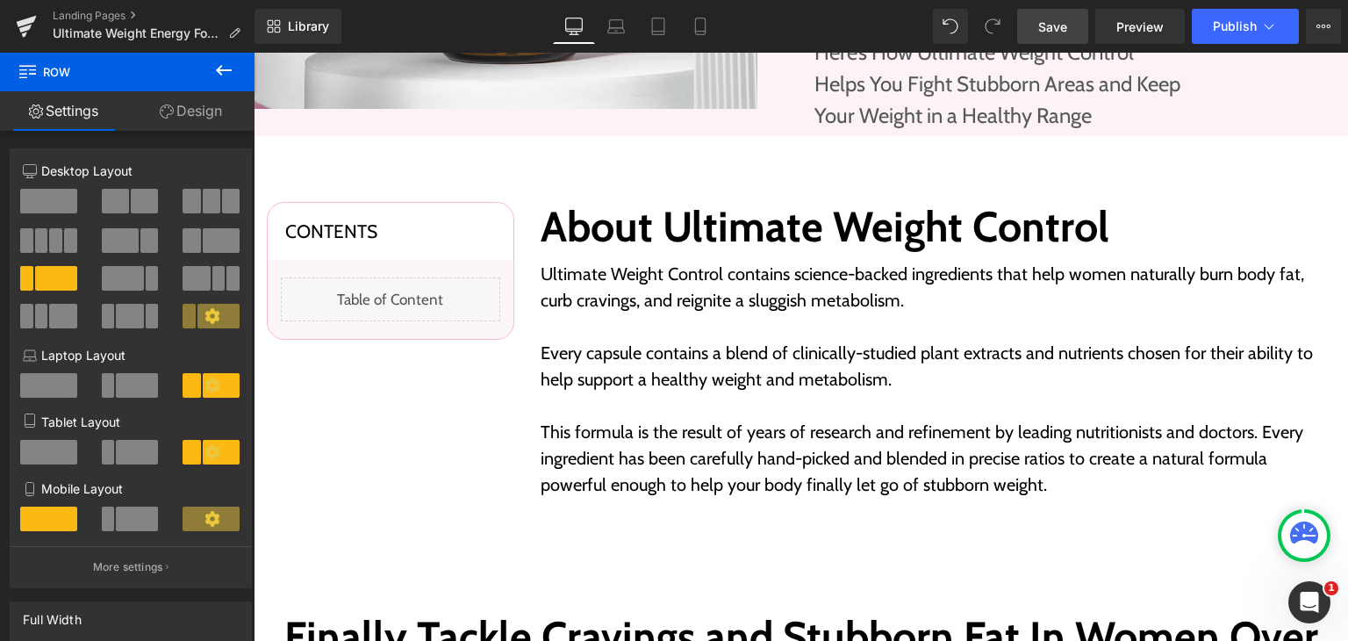
click at [214, 71] on icon at bounding box center [223, 70] width 21 height 21
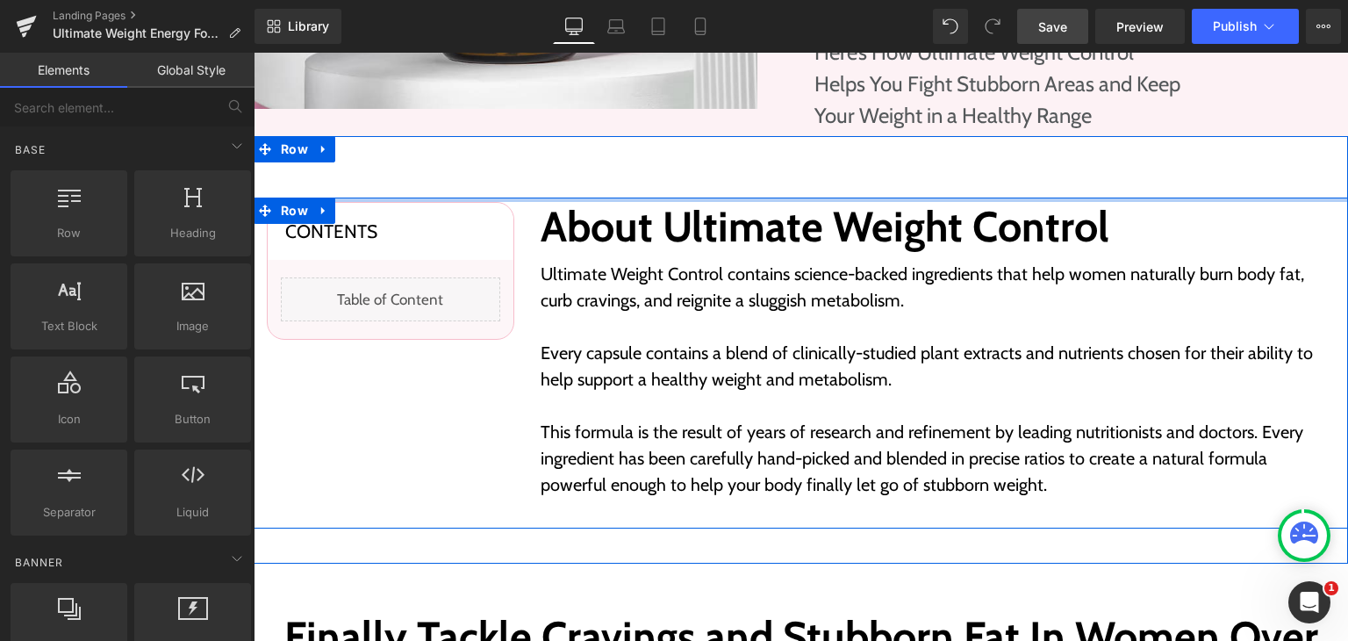
click at [515, 200] on div at bounding box center [801, 200] width 1095 height 4
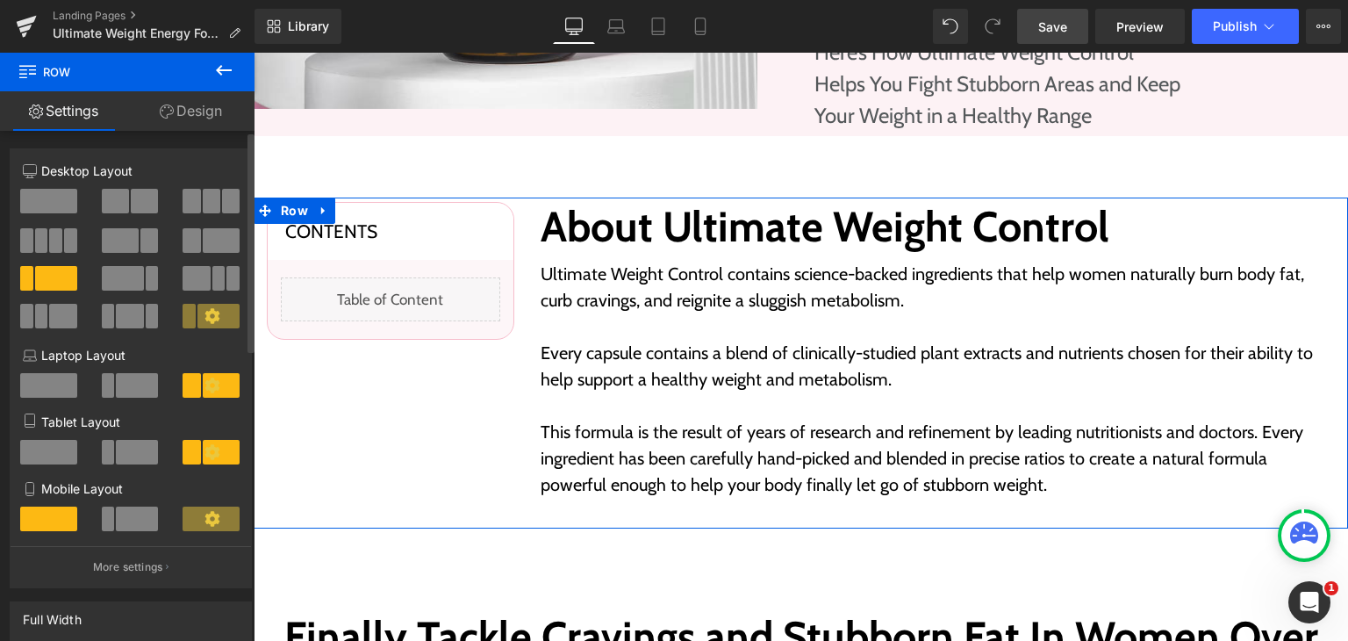
click at [56, 278] on span at bounding box center [56, 278] width 42 height 25
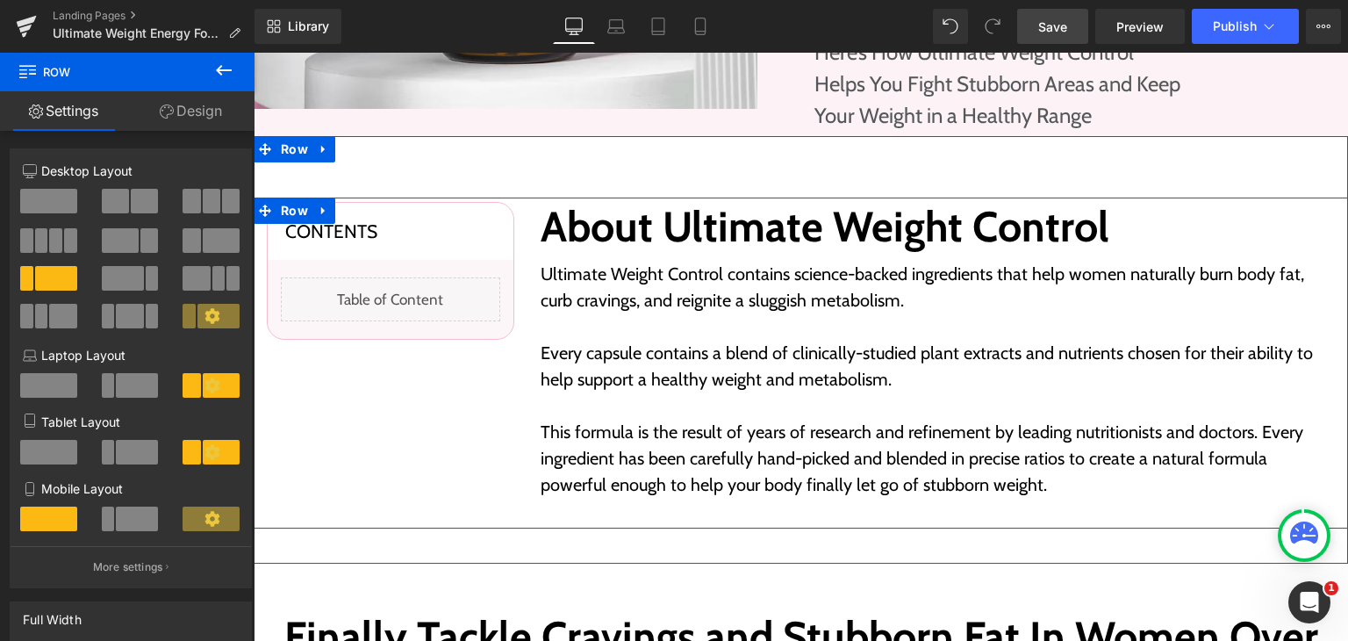
click at [528, 212] on div "About Ultimate Weight Control Heading Ultimate Weight Control contains science-…" at bounding box center [938, 363] width 821 height 323
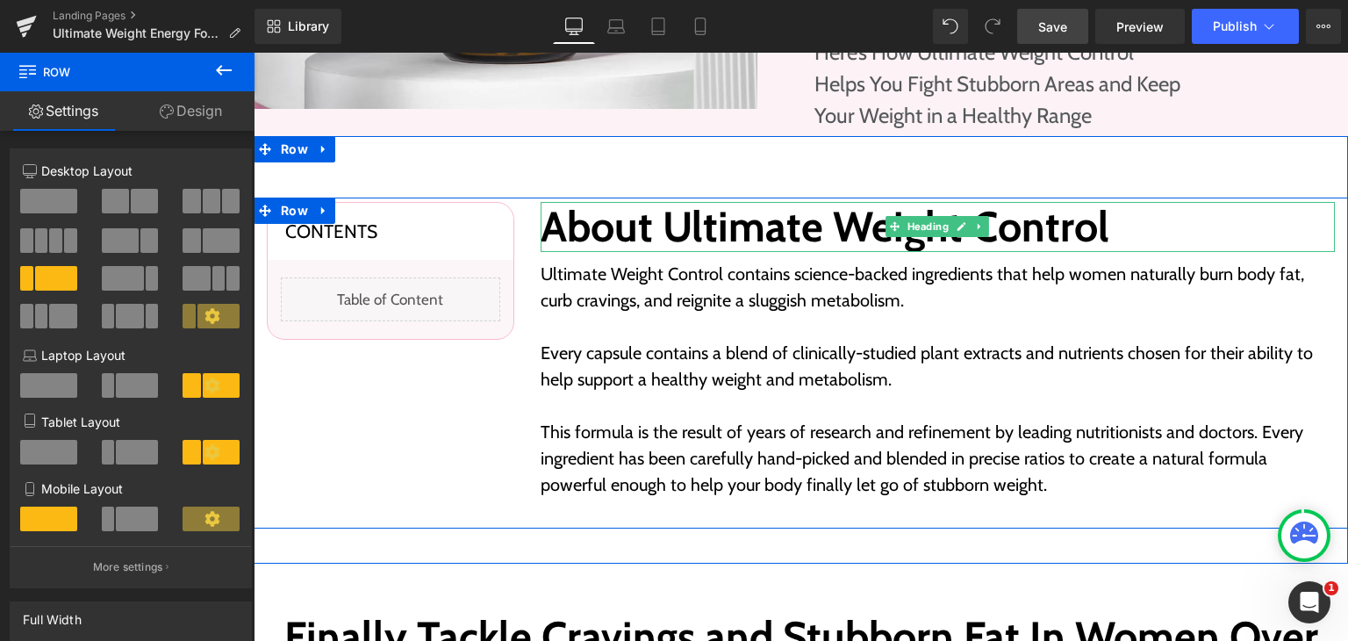
click at [542, 243] on h2 "About Ultimate Weight Control" at bounding box center [938, 227] width 795 height 51
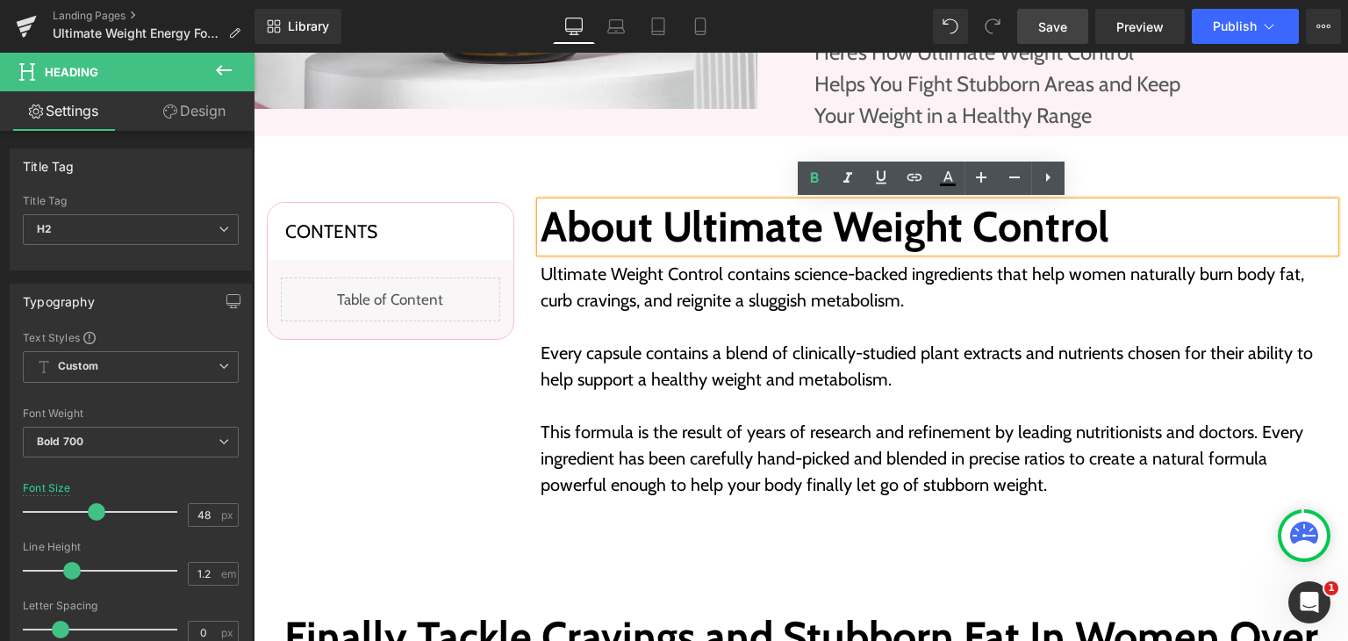
click at [514, 202] on div "Contents Heading Liquid Row Row" at bounding box center [391, 271] width 274 height 138
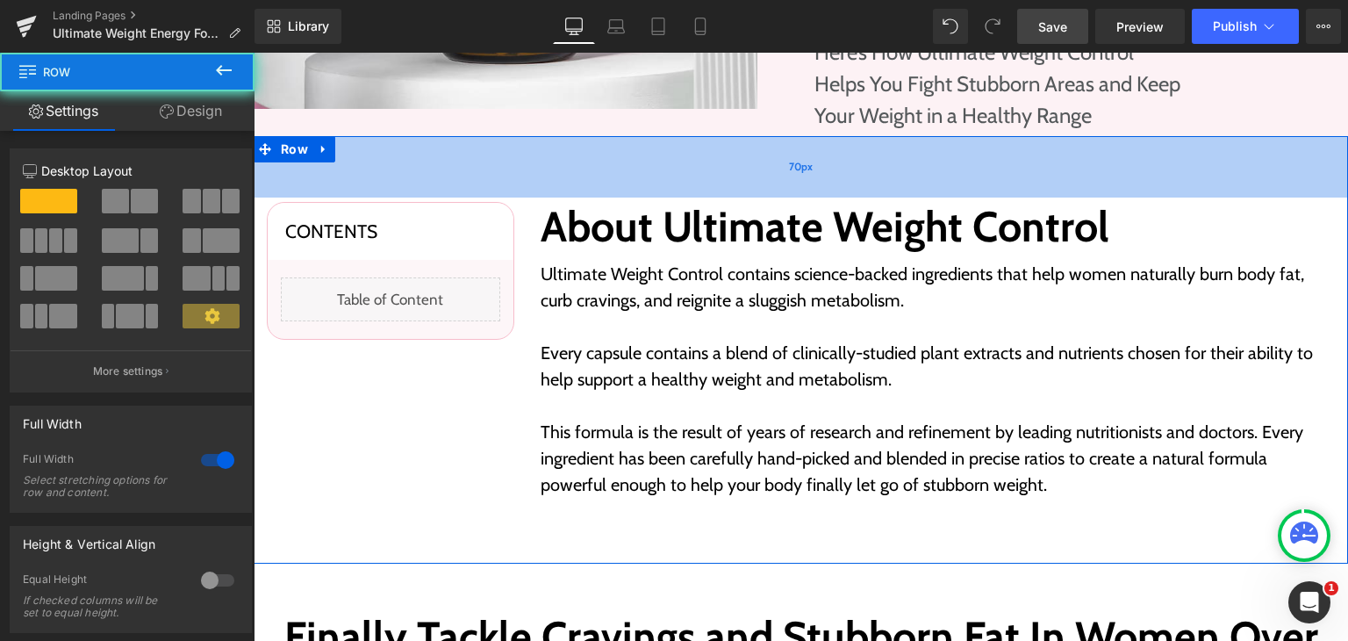
click at [415, 162] on div "70px" at bounding box center [801, 166] width 1095 height 61
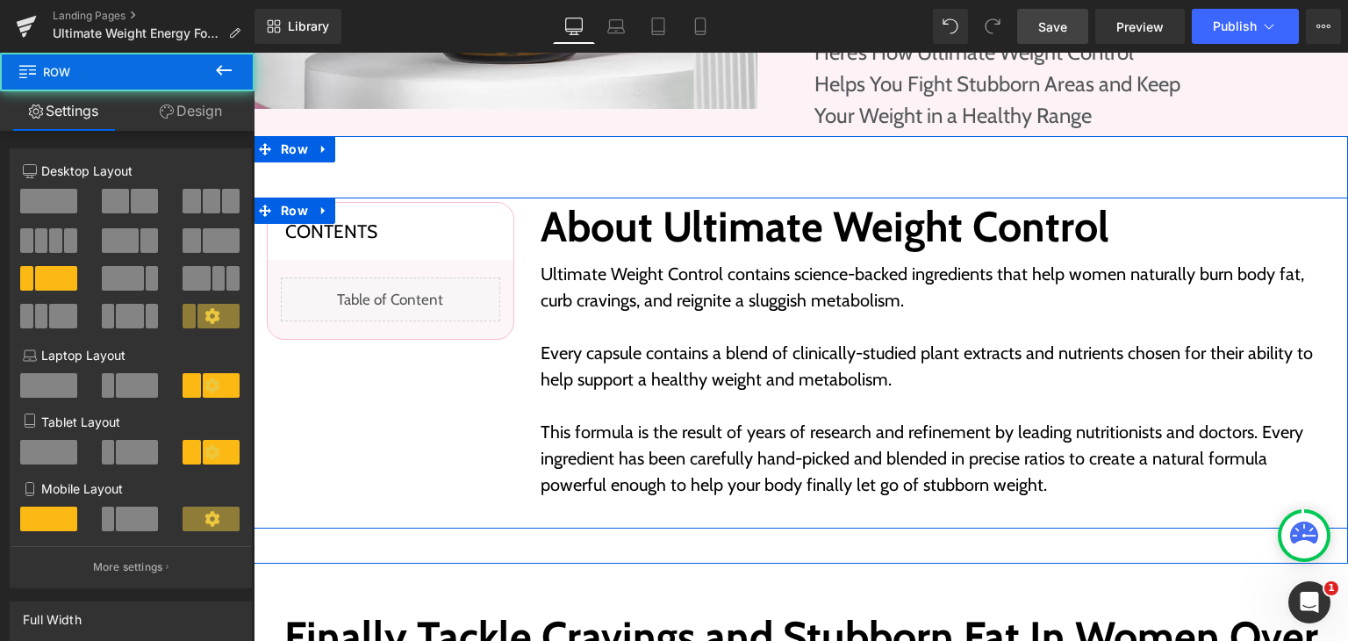
click at [530, 219] on div "About Ultimate Weight Control Heading Ultimate Weight Control contains science-…" at bounding box center [938, 363] width 821 height 323
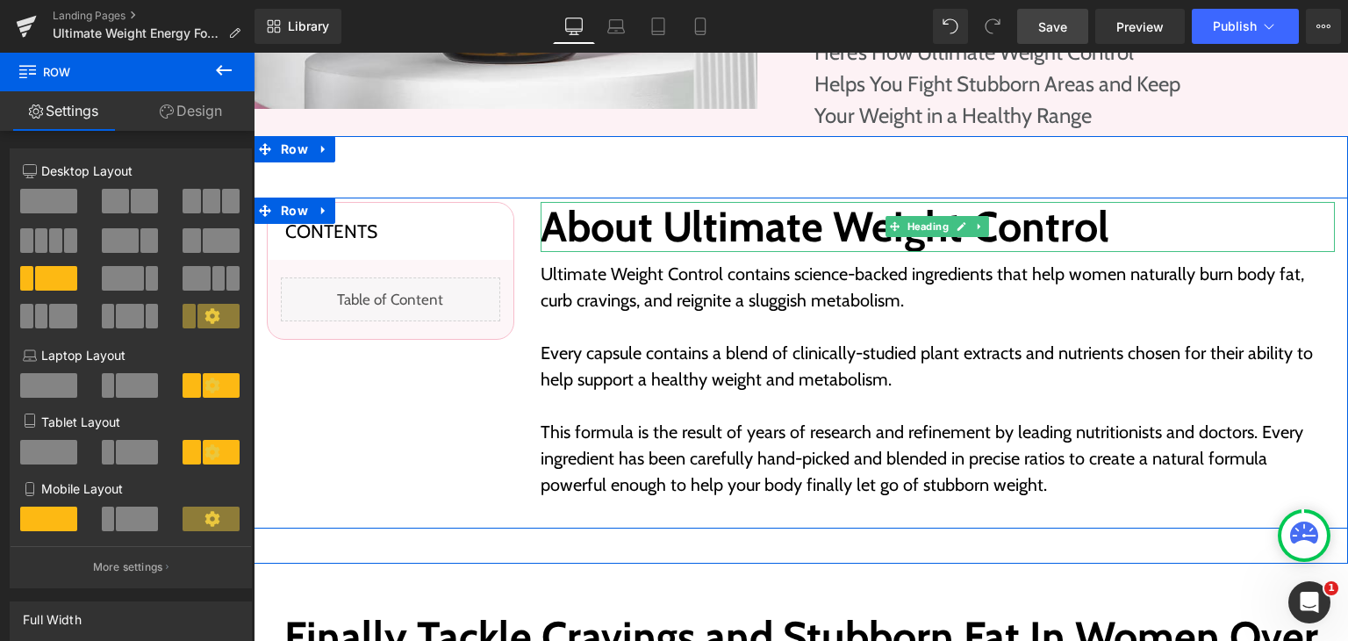
click at [636, 241] on h2 "About Ultimate Weight Control" at bounding box center [938, 227] width 795 height 51
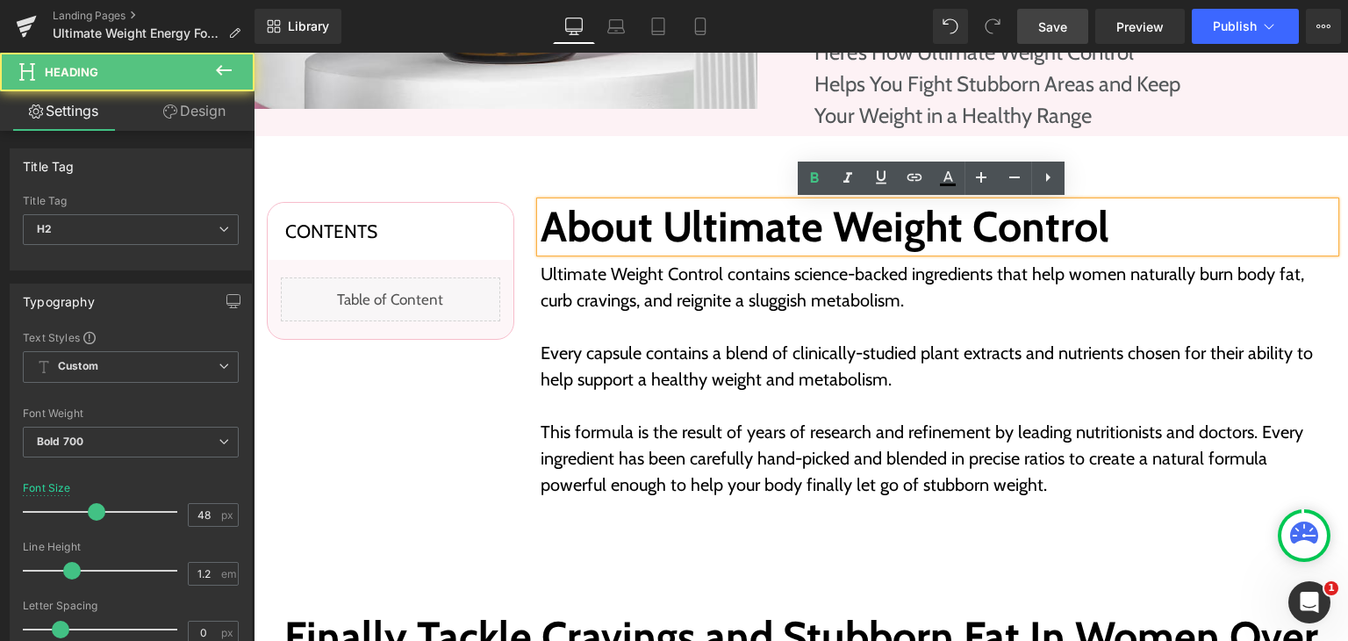
click at [630, 236] on h2 "About Ultimate Weight Control" at bounding box center [938, 227] width 795 height 51
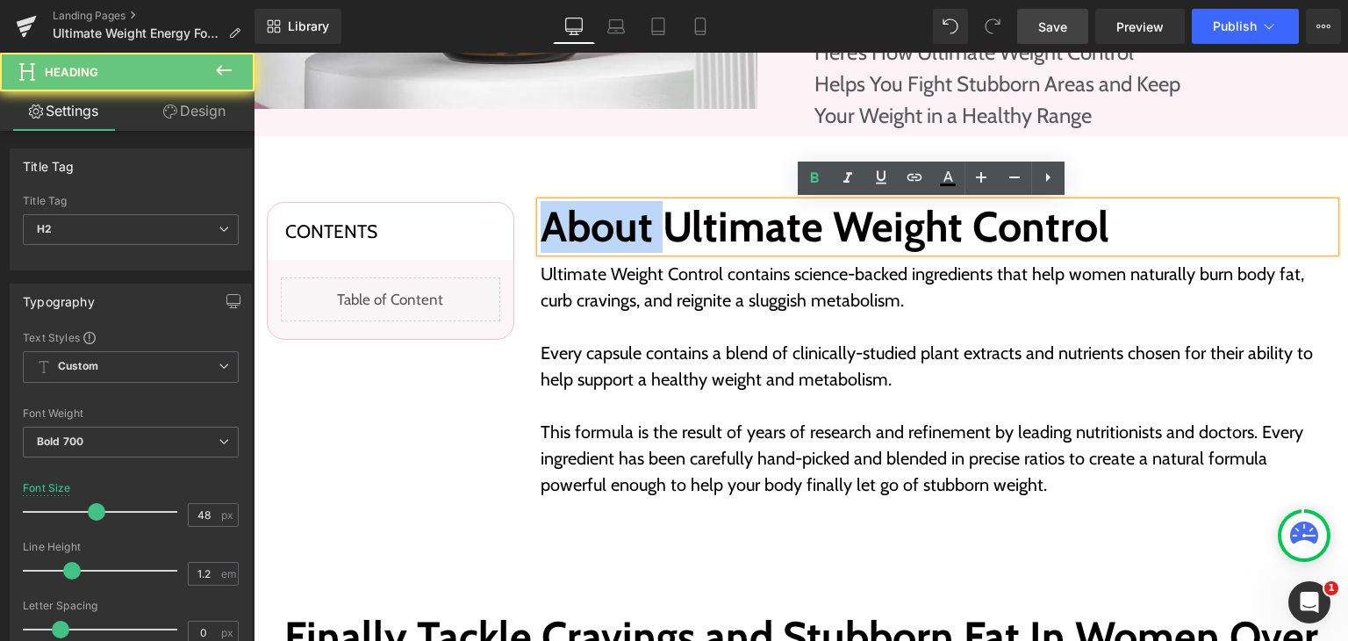
click at [630, 236] on h2 "About Ultimate Weight Control" at bounding box center [938, 227] width 795 height 51
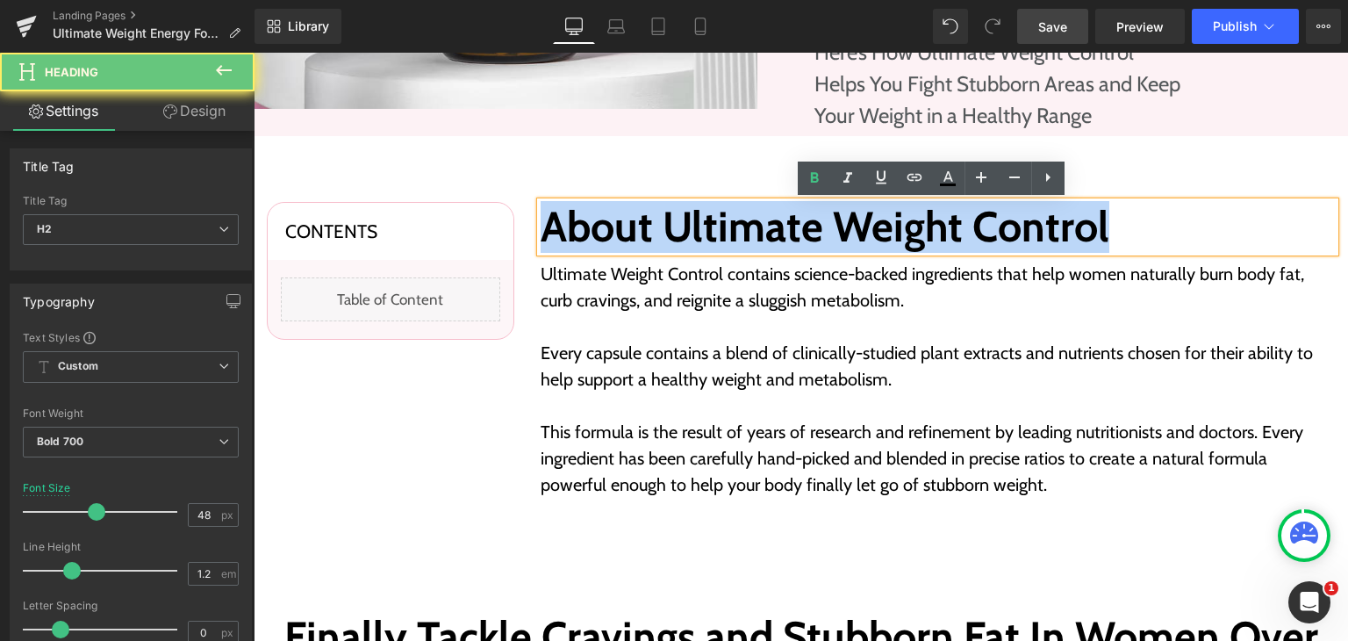
click at [630, 236] on h2 "About Ultimate Weight Control" at bounding box center [938, 227] width 795 height 51
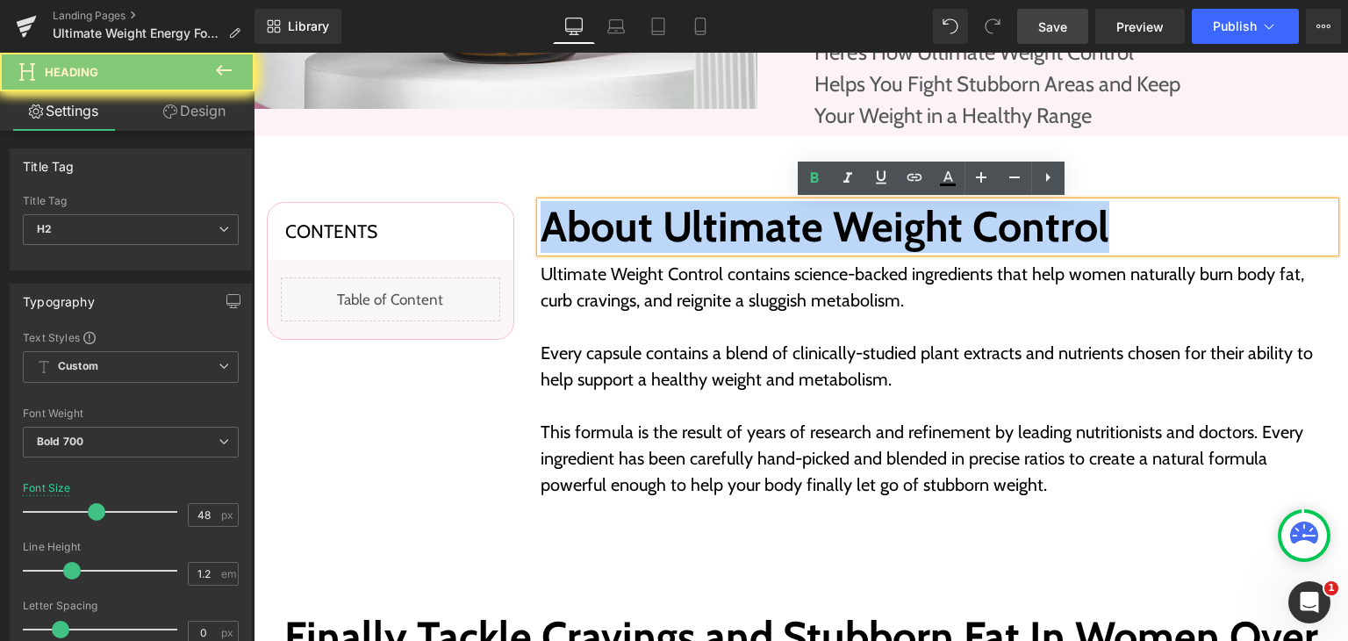
click at [630, 236] on h2 "About Ultimate Weight Control" at bounding box center [938, 227] width 795 height 51
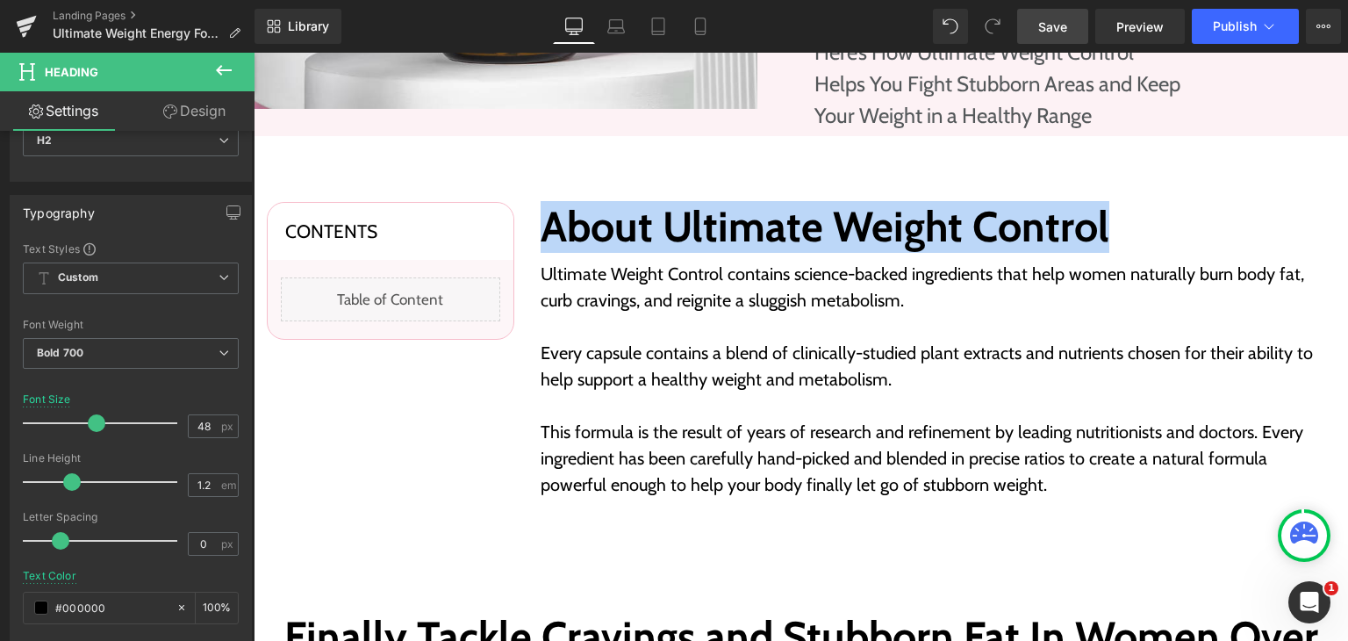
scroll to position [88, 0]
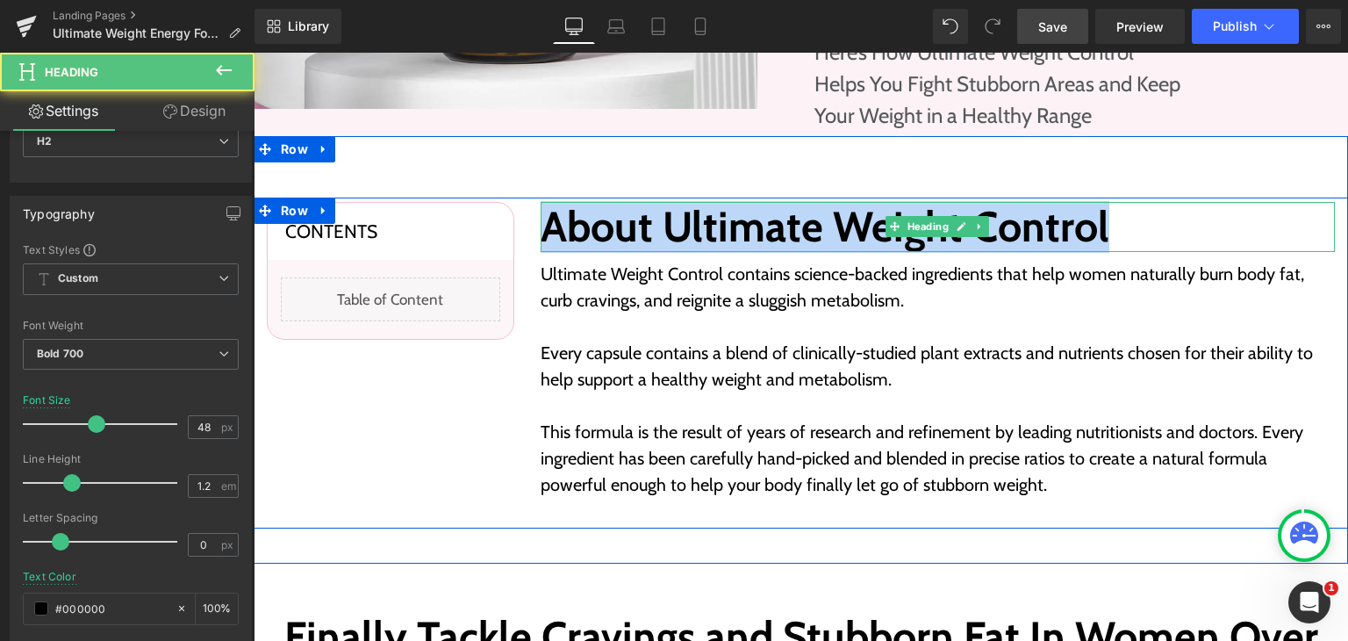
click at [1147, 234] on h2 "About Ultimate Weight Control" at bounding box center [938, 227] width 795 height 51
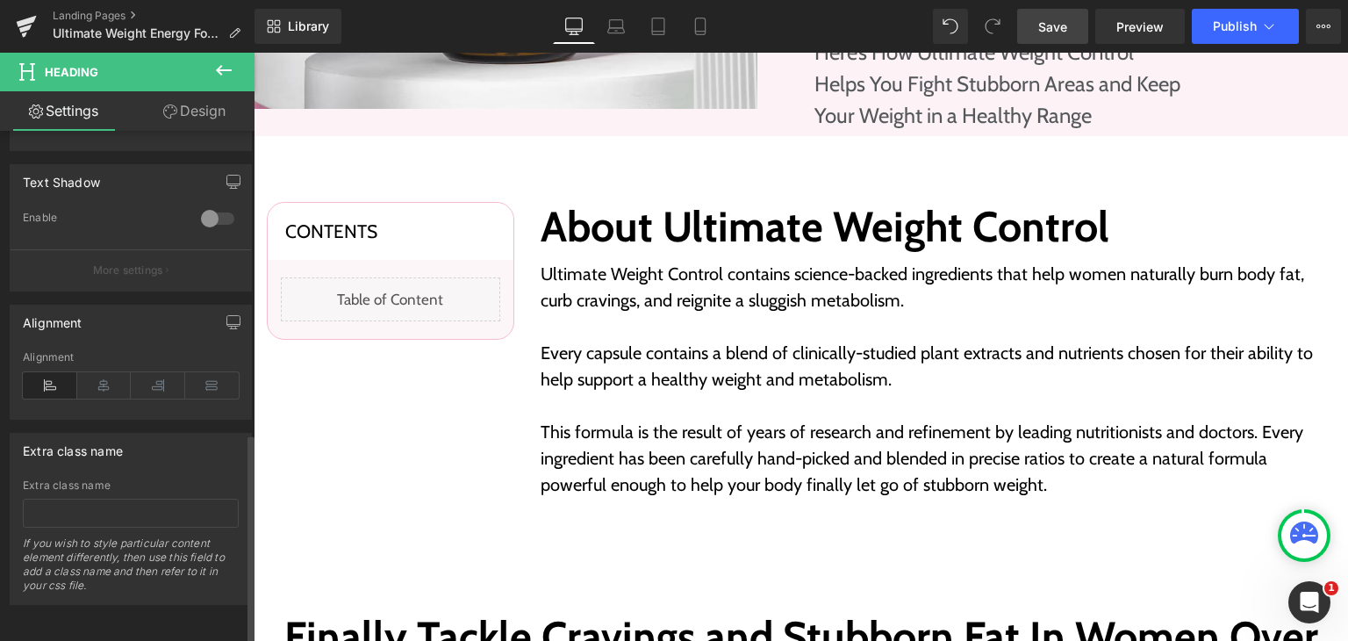
scroll to position [732, 0]
click at [98, 380] on icon at bounding box center [104, 385] width 54 height 26
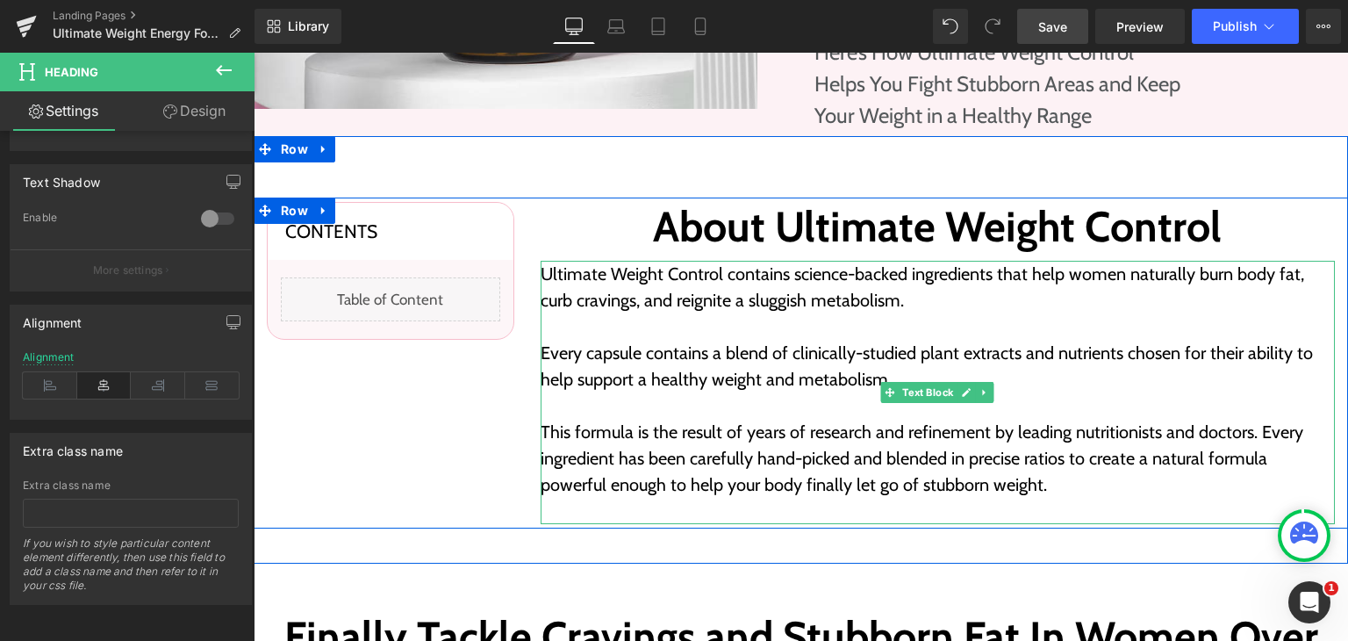
click at [672, 334] on p at bounding box center [938, 326] width 795 height 26
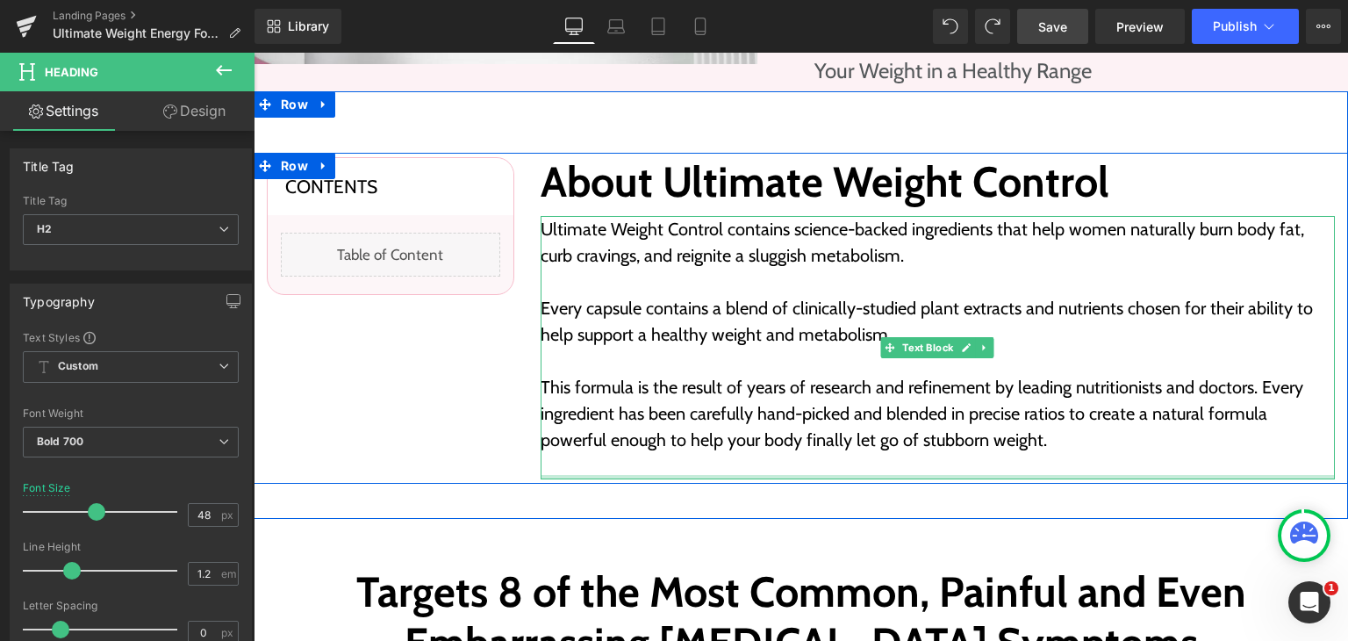
scroll to position [527, 0]
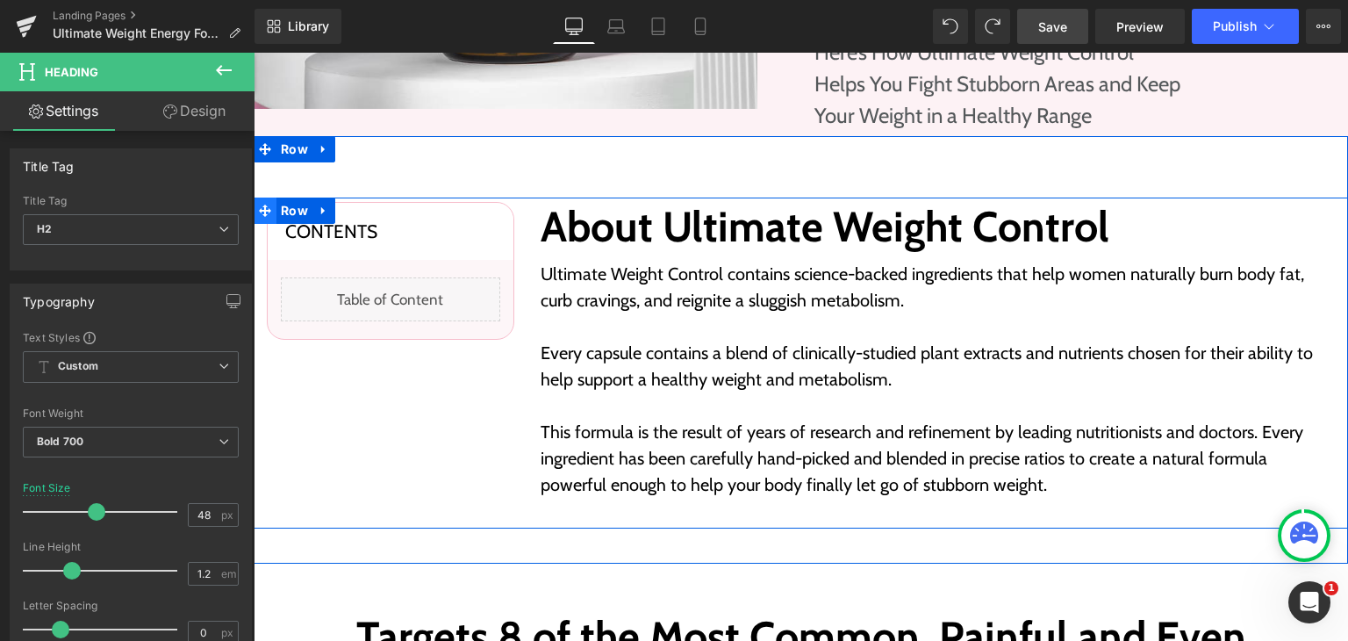
click at [262, 205] on icon at bounding box center [265, 210] width 12 height 13
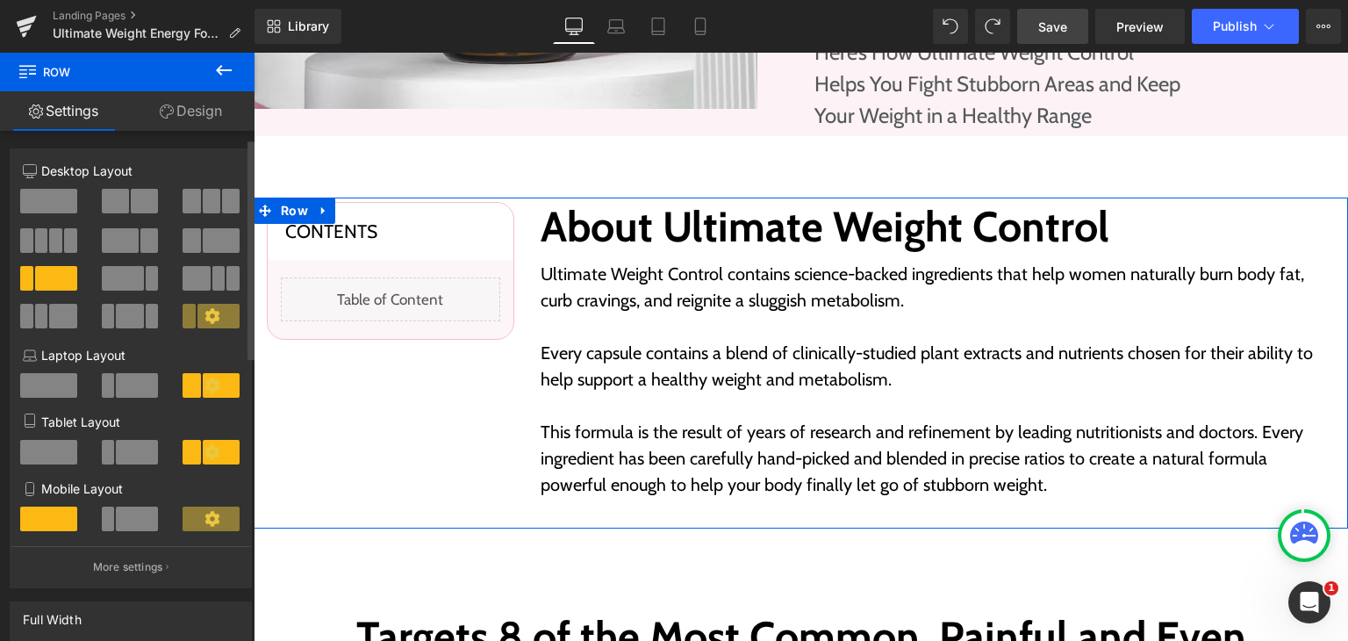
scroll to position [0, 0]
click at [197, 110] on link "Design" at bounding box center [190, 111] width 127 height 40
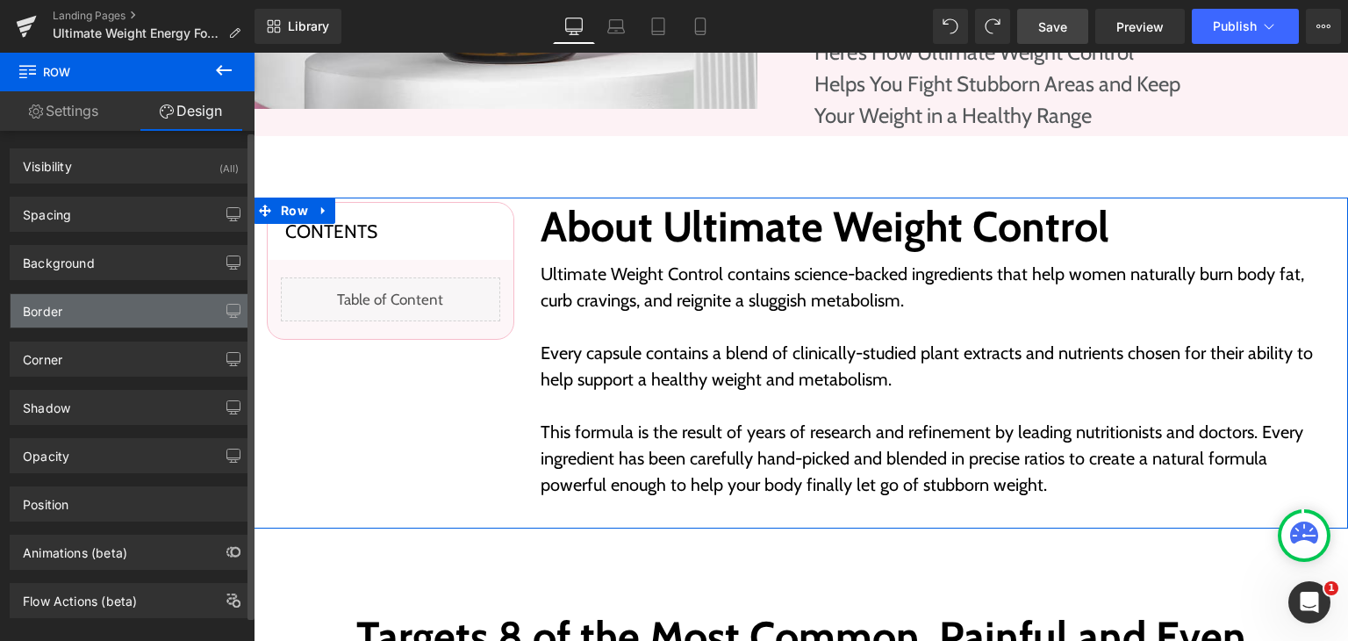
scroll to position [23, 0]
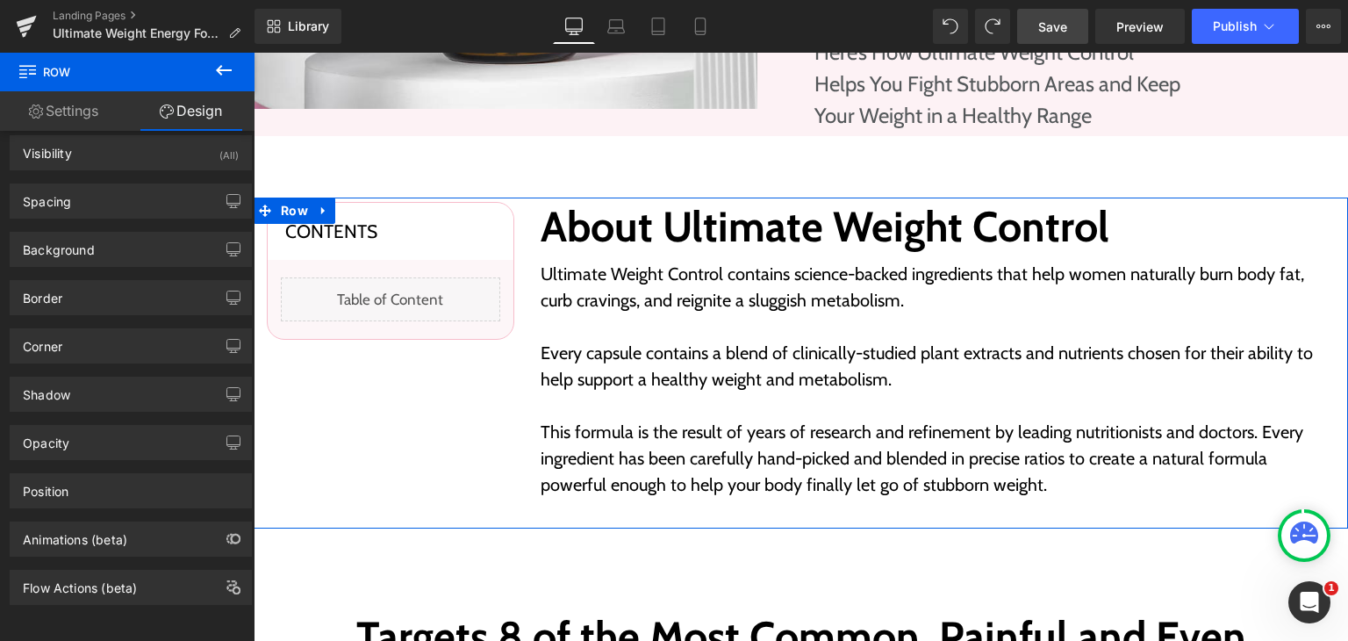
click at [72, 110] on link "Settings" at bounding box center [63, 111] width 127 height 40
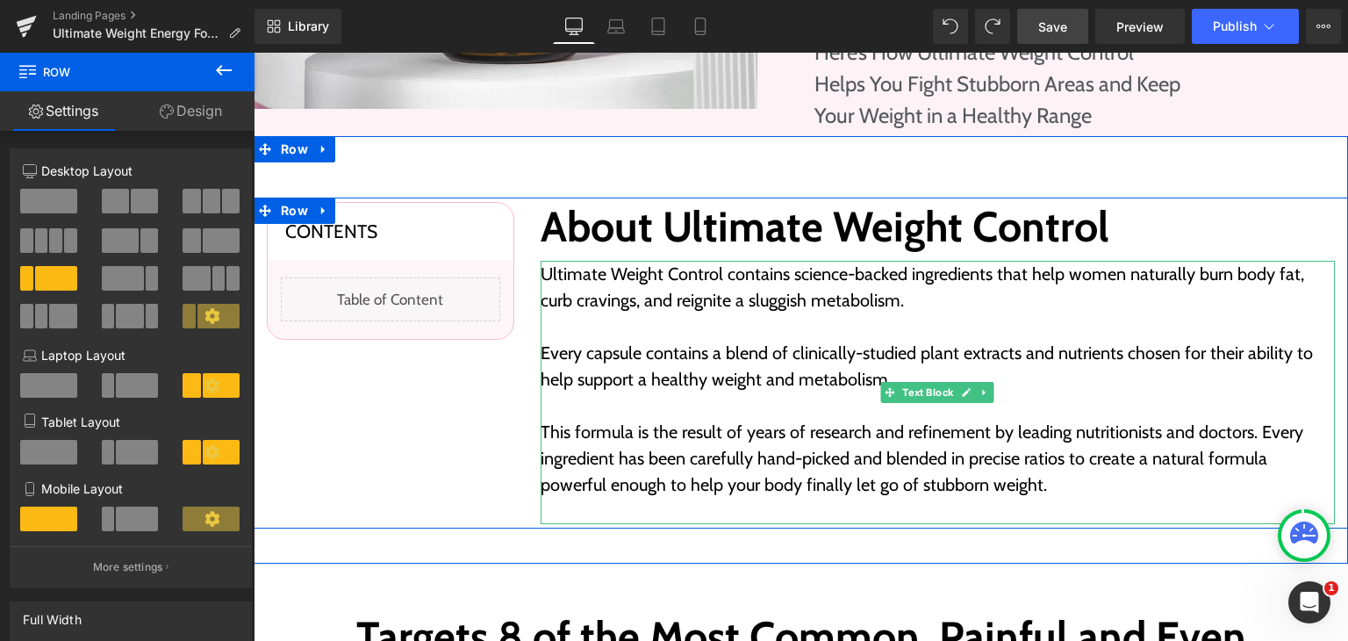
click at [727, 299] on p "Ultimate Weight Control contains science-backed ingredients that help women nat…" at bounding box center [938, 287] width 795 height 53
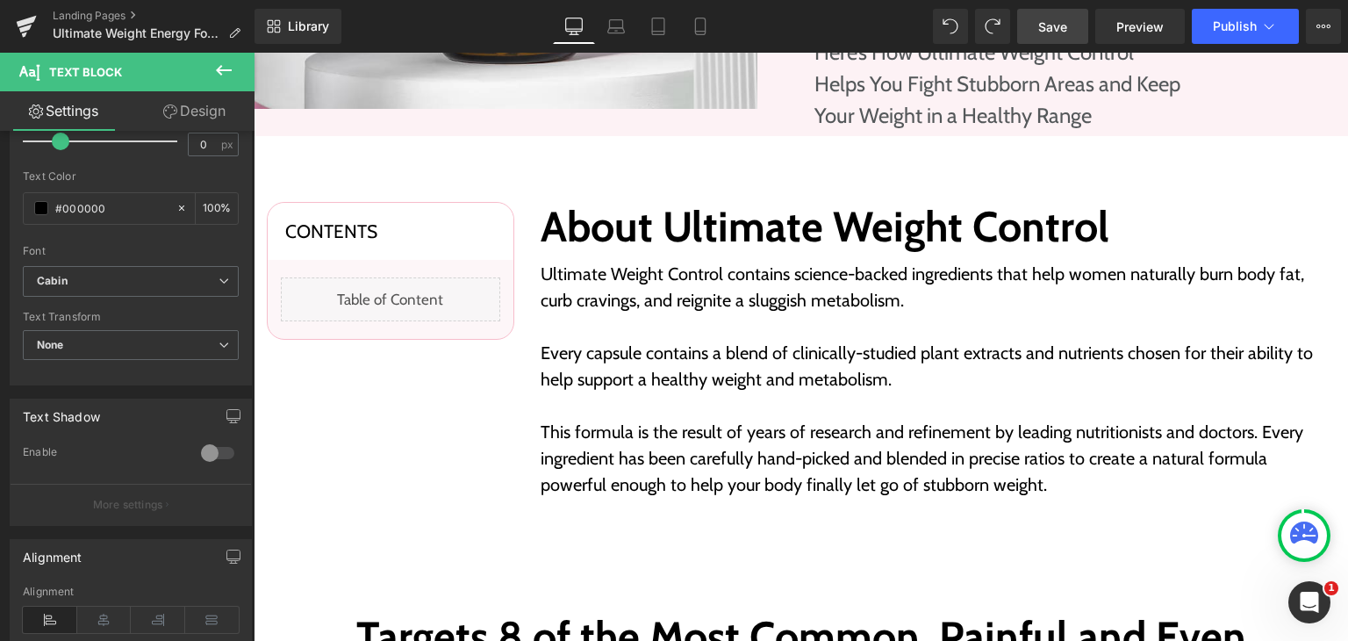
scroll to position [351, 0]
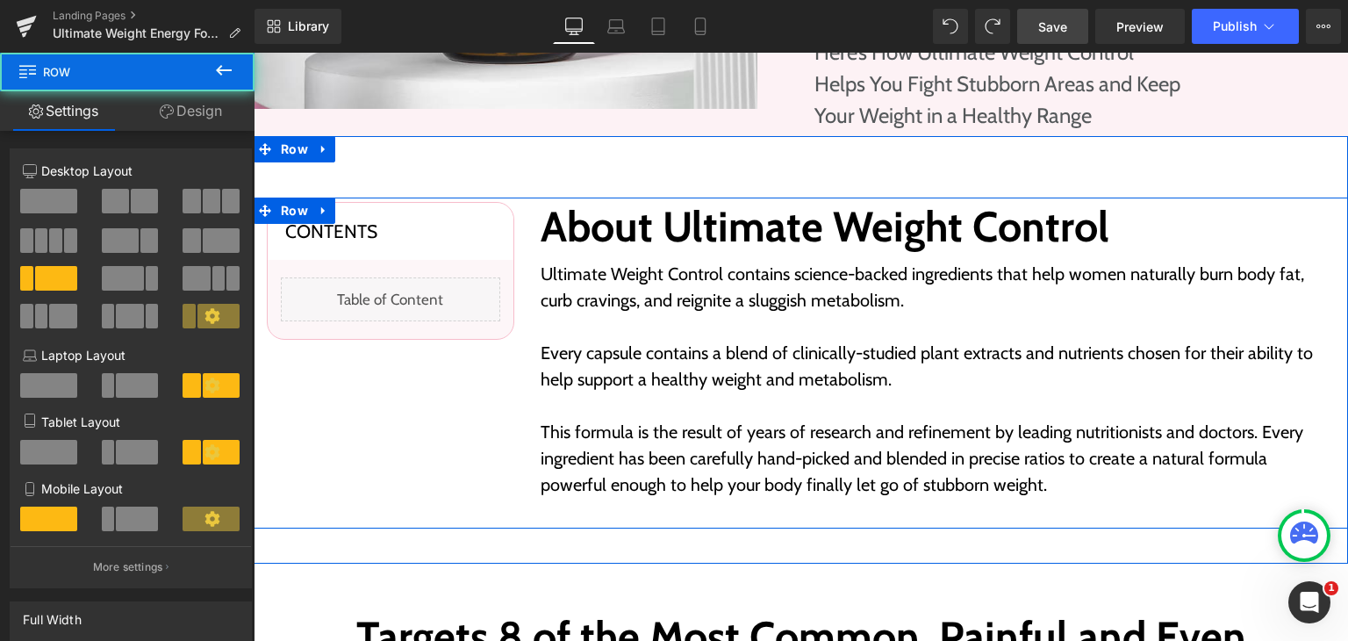
click at [528, 208] on div "About Ultimate Weight Control Heading Ultimate Weight Control contains science-…" at bounding box center [938, 363] width 821 height 323
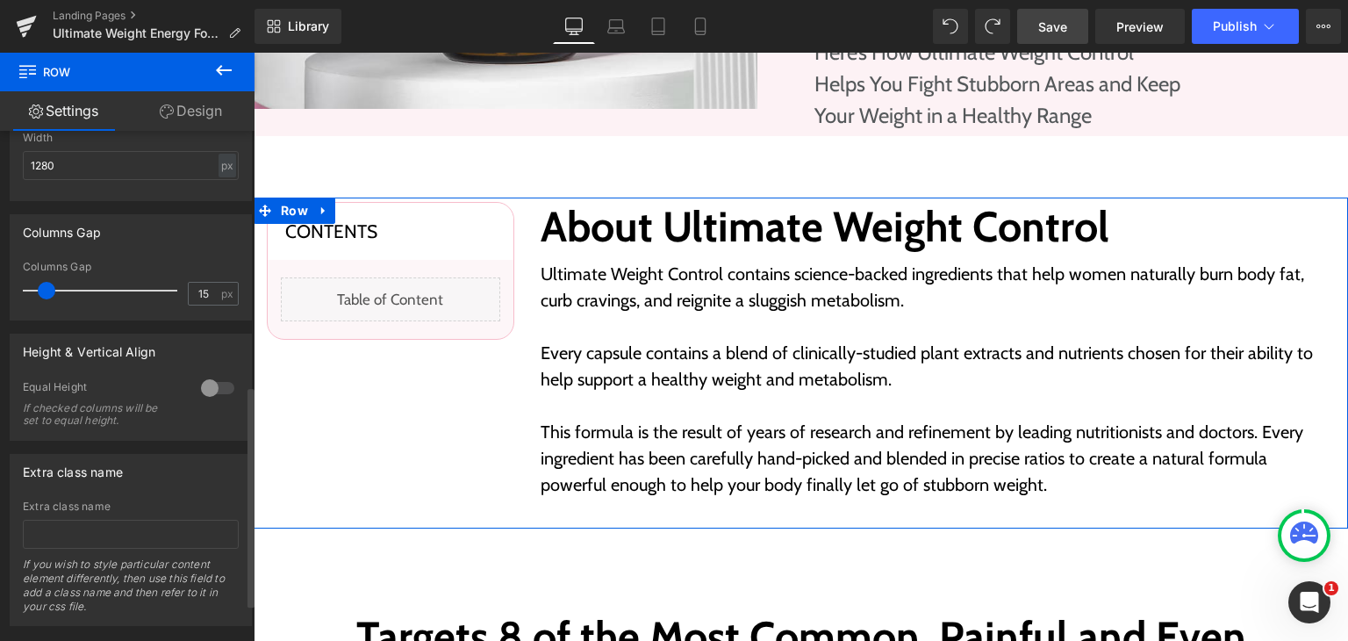
scroll to position [672, 0]
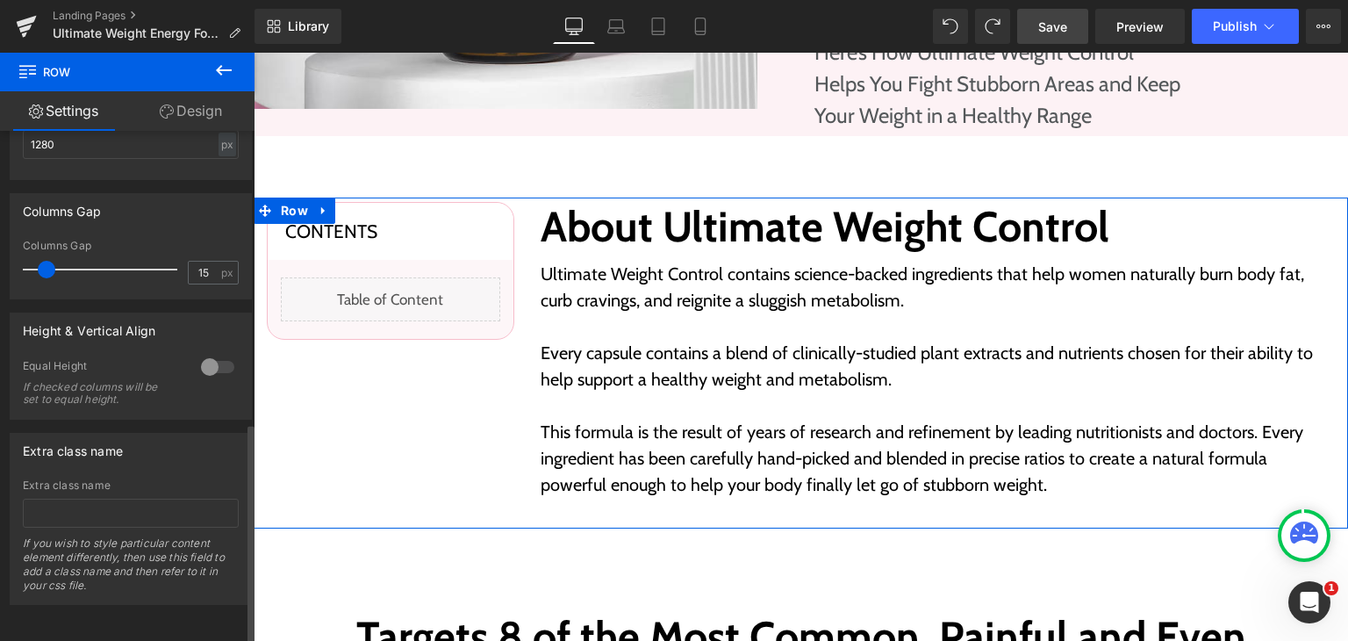
click at [213, 356] on div at bounding box center [218, 367] width 42 height 28
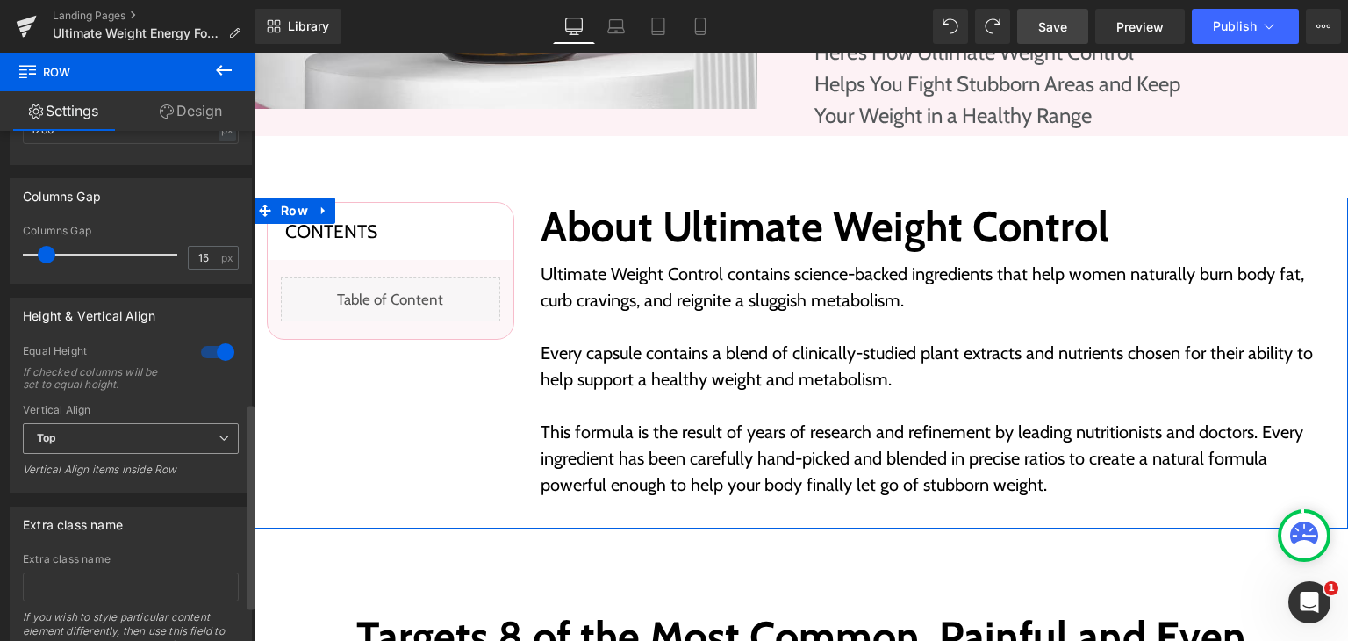
click at [179, 443] on span "Top" at bounding box center [131, 438] width 216 height 31
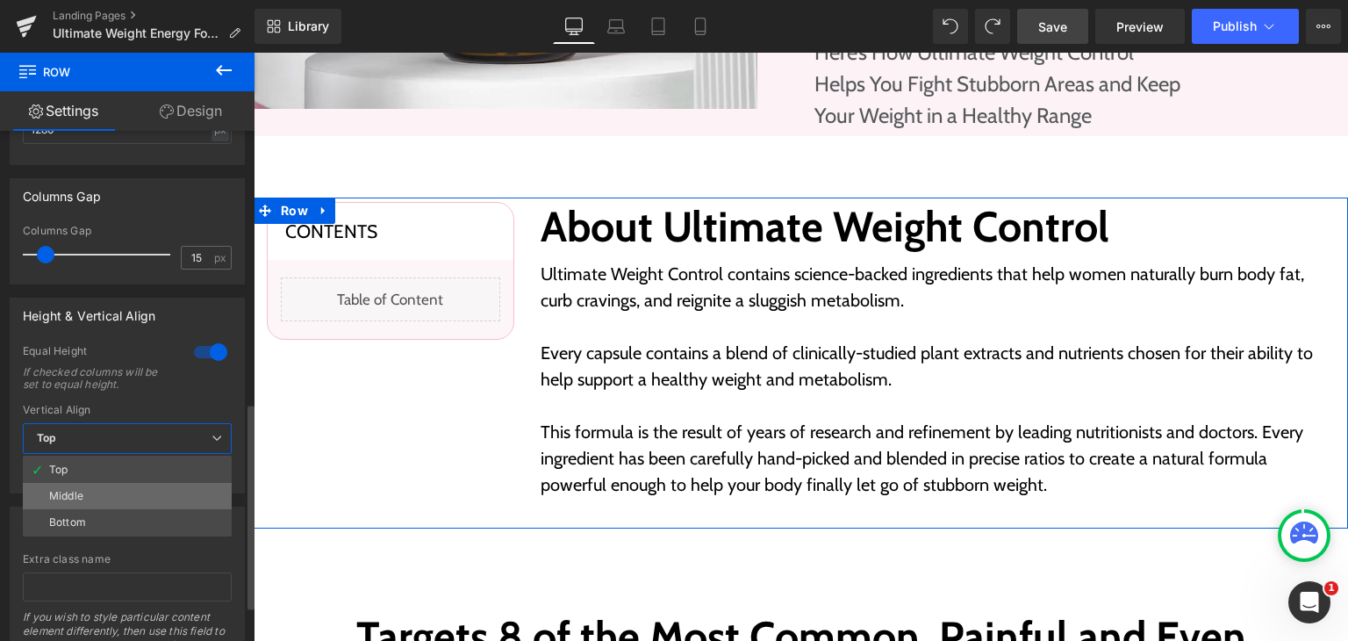
click at [162, 498] on li "Middle" at bounding box center [127, 496] width 209 height 26
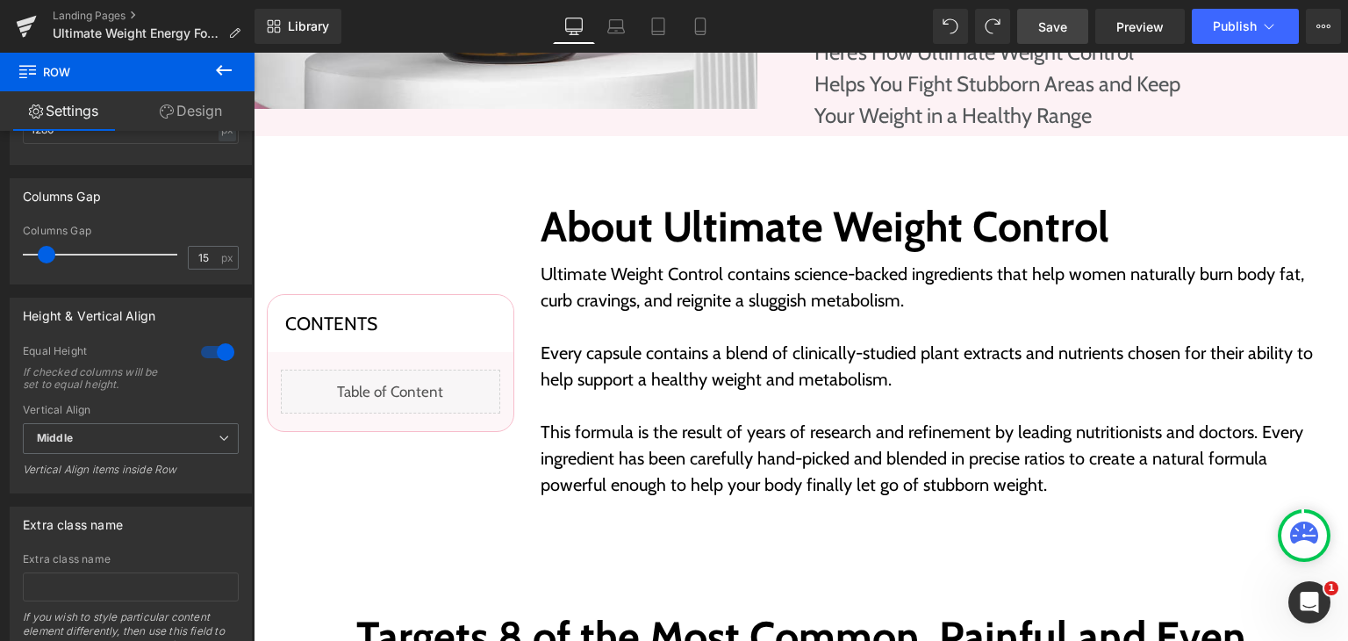
click at [1058, 32] on span "Save" at bounding box center [1053, 27] width 29 height 18
click at [1136, 21] on span "Preview" at bounding box center [1140, 27] width 47 height 18
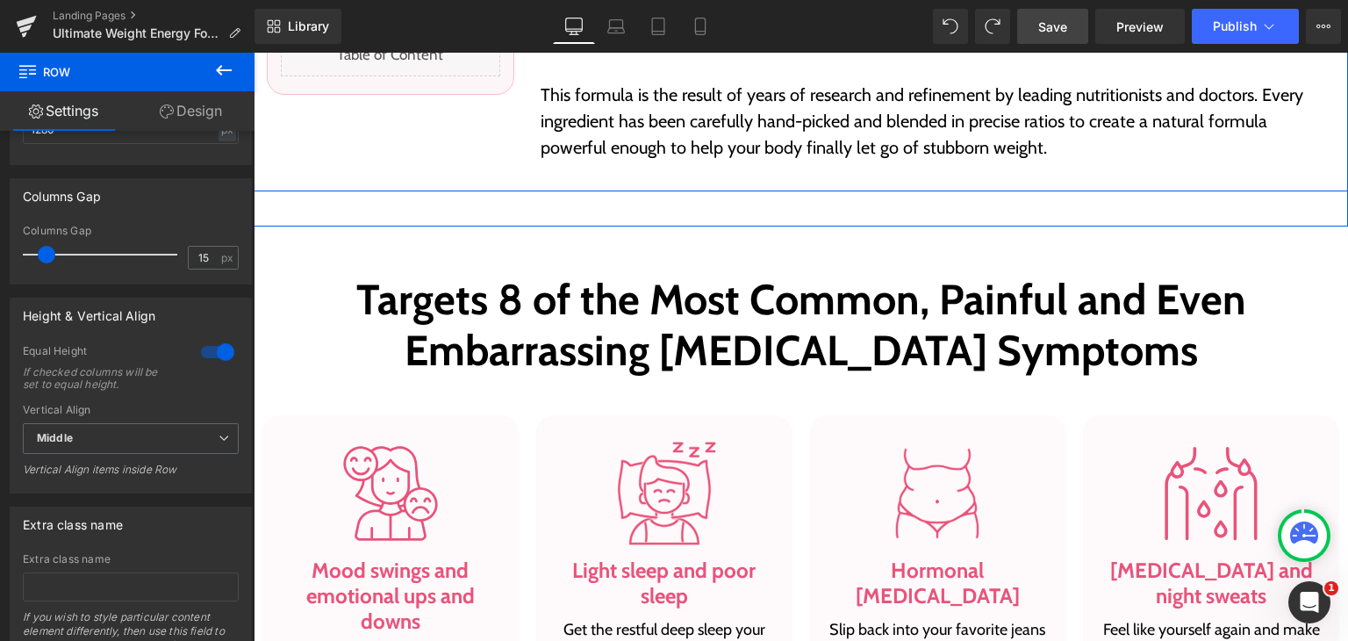
scroll to position [878, 0]
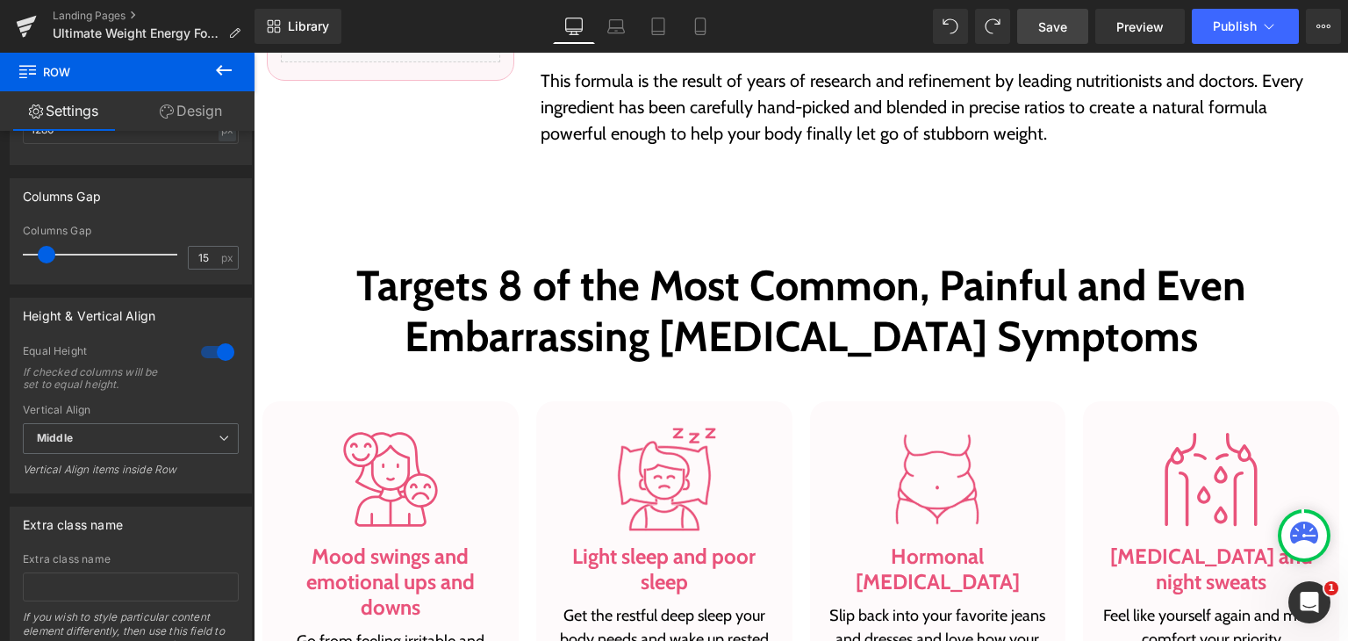
click at [707, 287] on h2 "Targets 8 of the Most Common, Painful and Even Embarrassing Hormonal-Imbalance …" at bounding box center [801, 311] width 1068 height 101
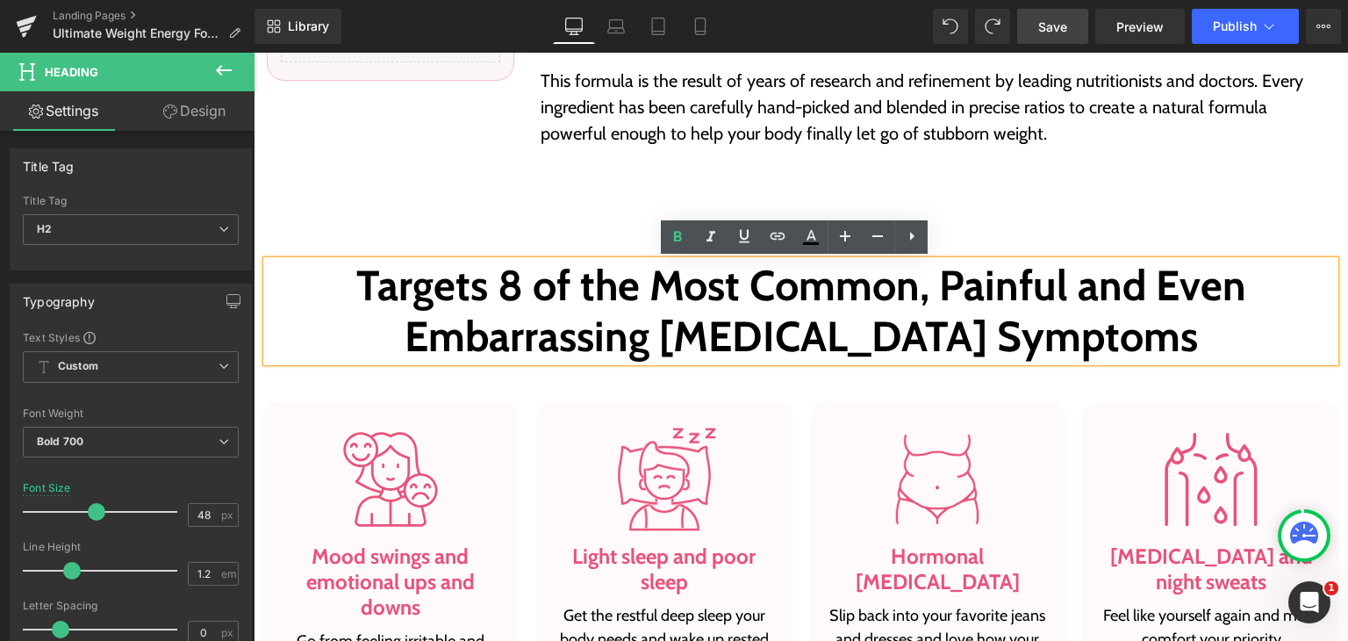
click at [679, 313] on h2 "Targets 8 of the Most Common, Painful and Even Embarrassing Hormonal-Imbalance …" at bounding box center [801, 311] width 1068 height 101
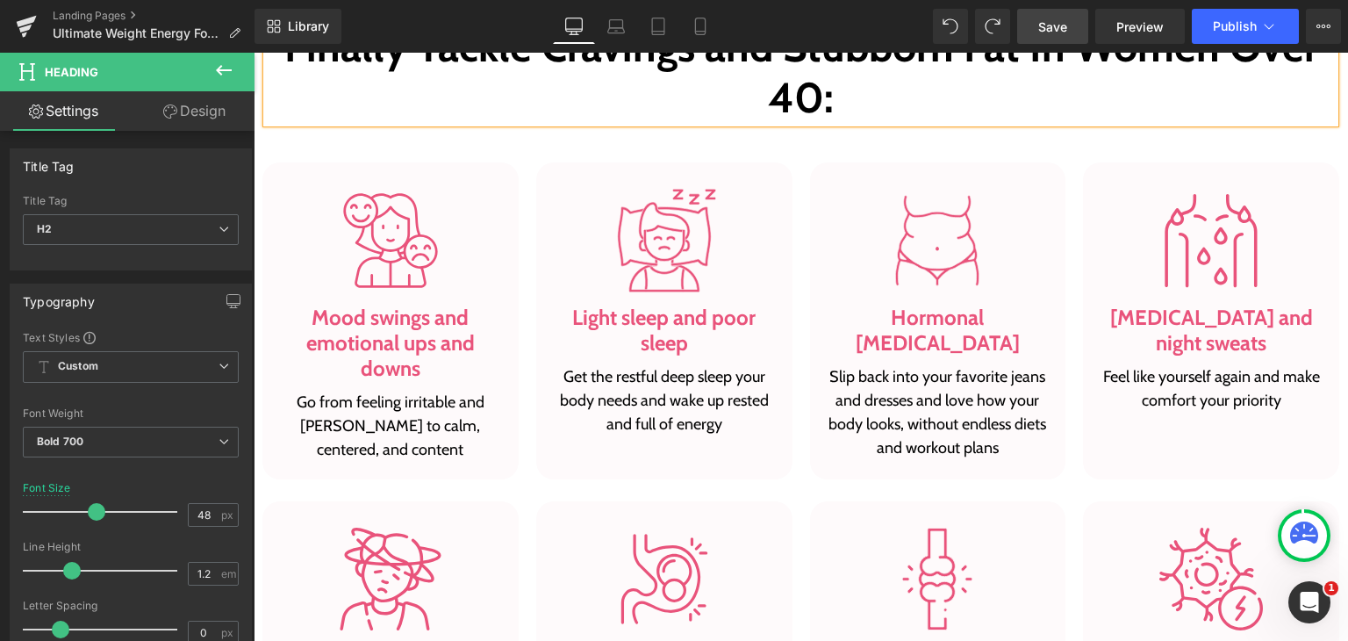
scroll to position [1141, 0]
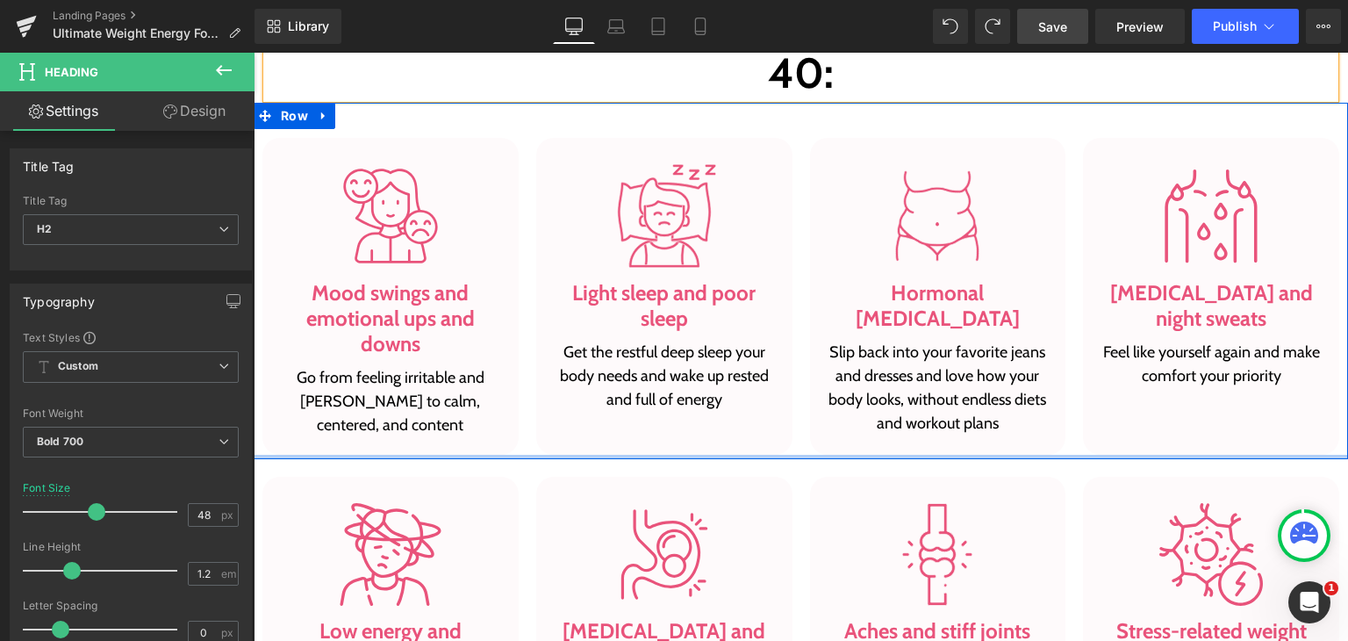
click at [715, 457] on div at bounding box center [801, 457] width 1095 height 4
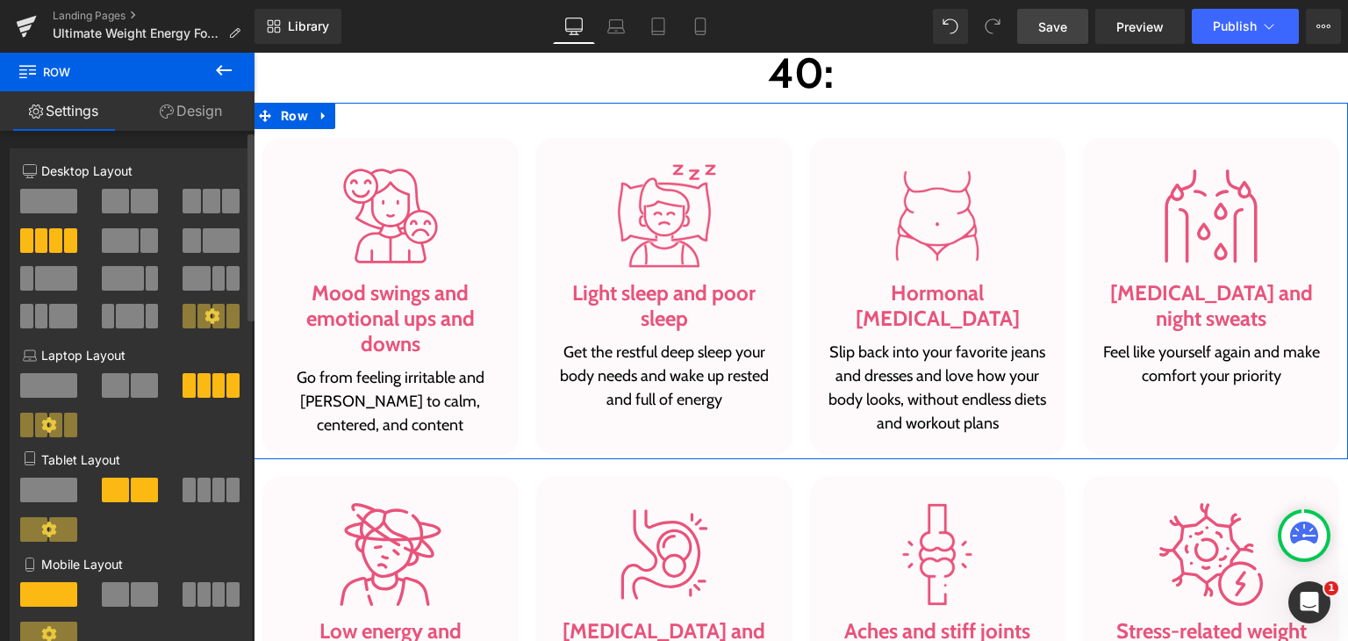
click at [196, 201] on button at bounding box center [212, 201] width 59 height 25
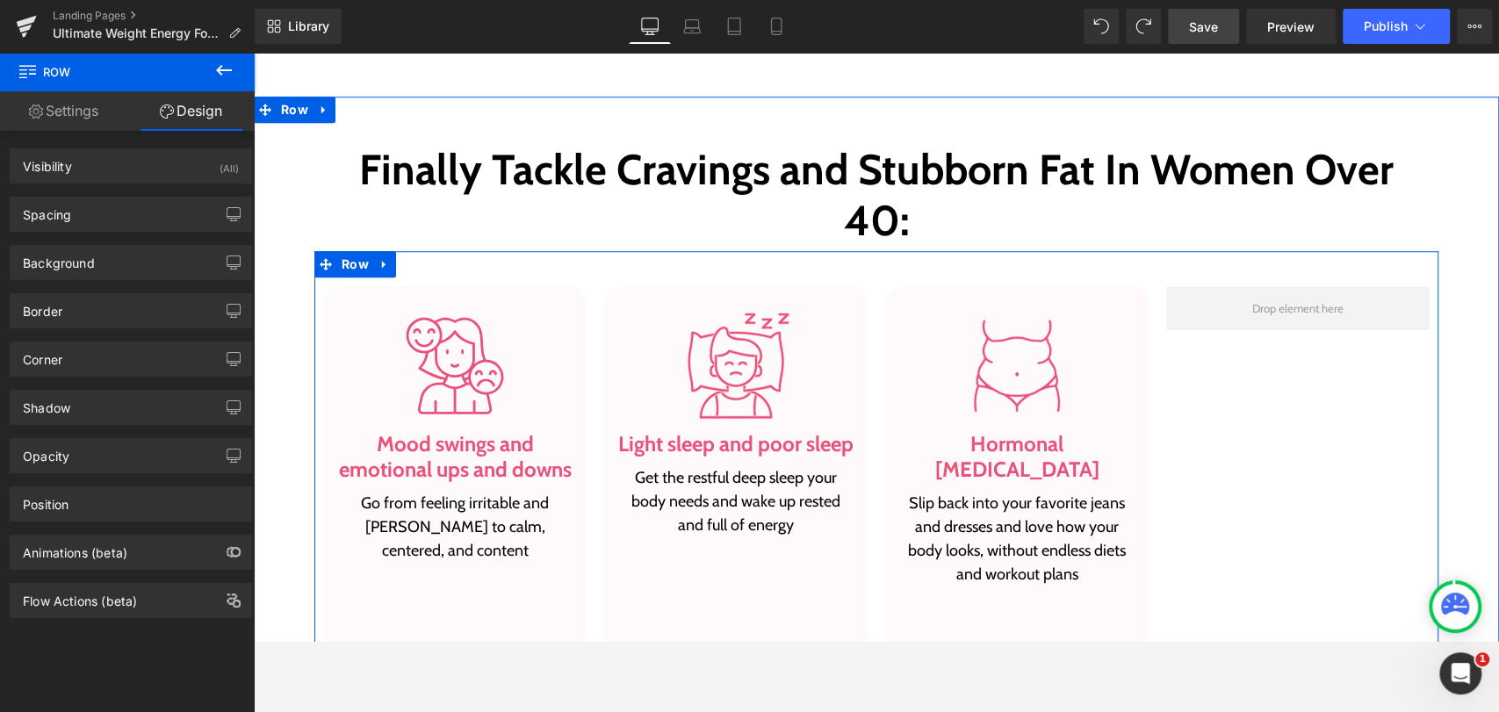
scroll to position [969, 0]
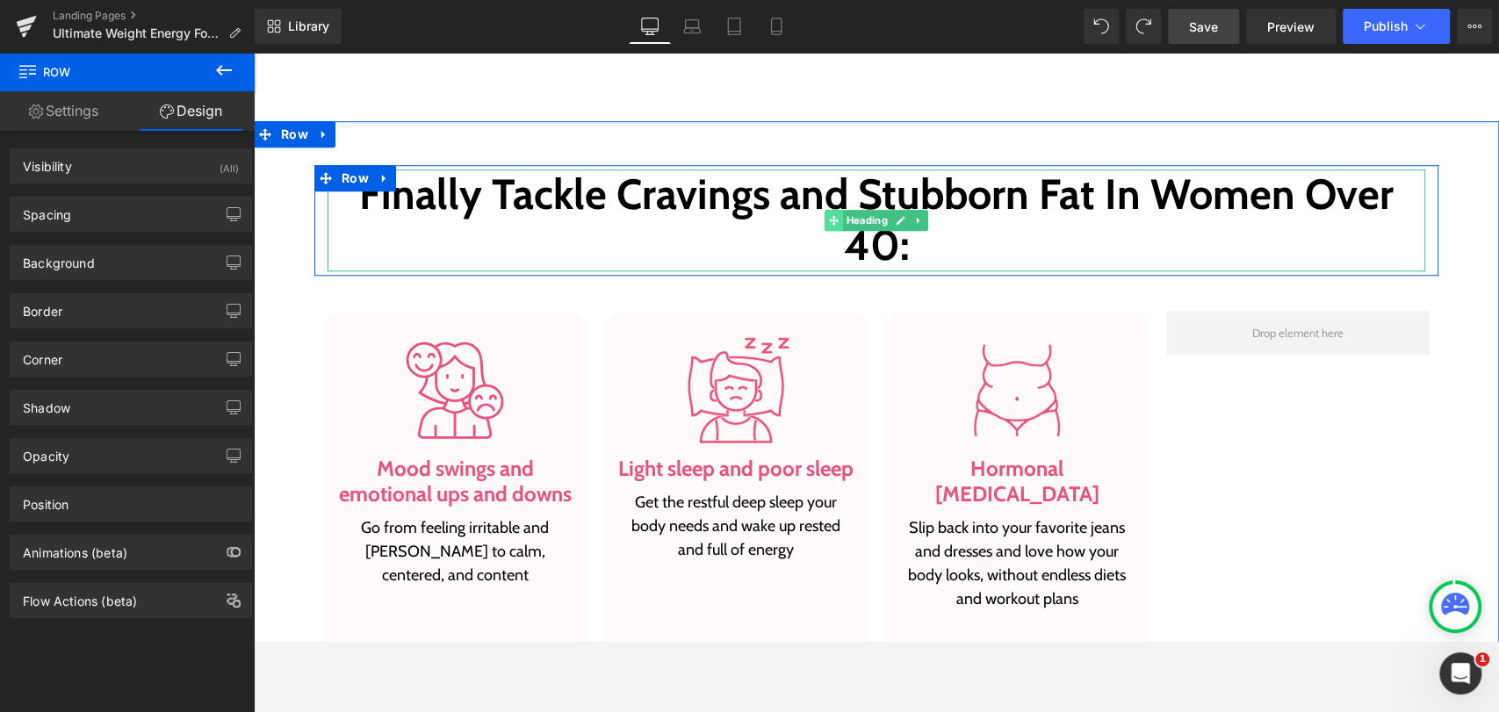
click at [829, 218] on icon at bounding box center [834, 220] width 10 height 11
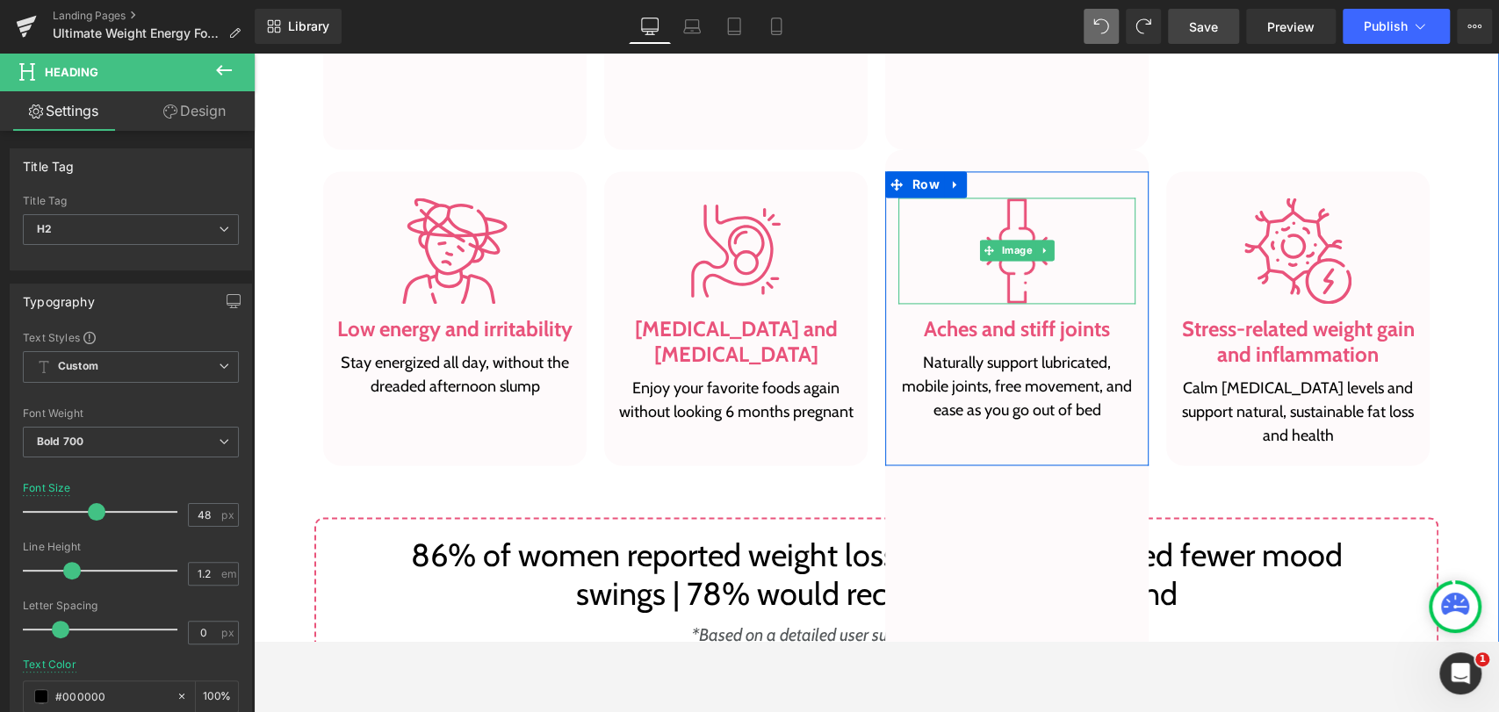
scroll to position [1945, 0]
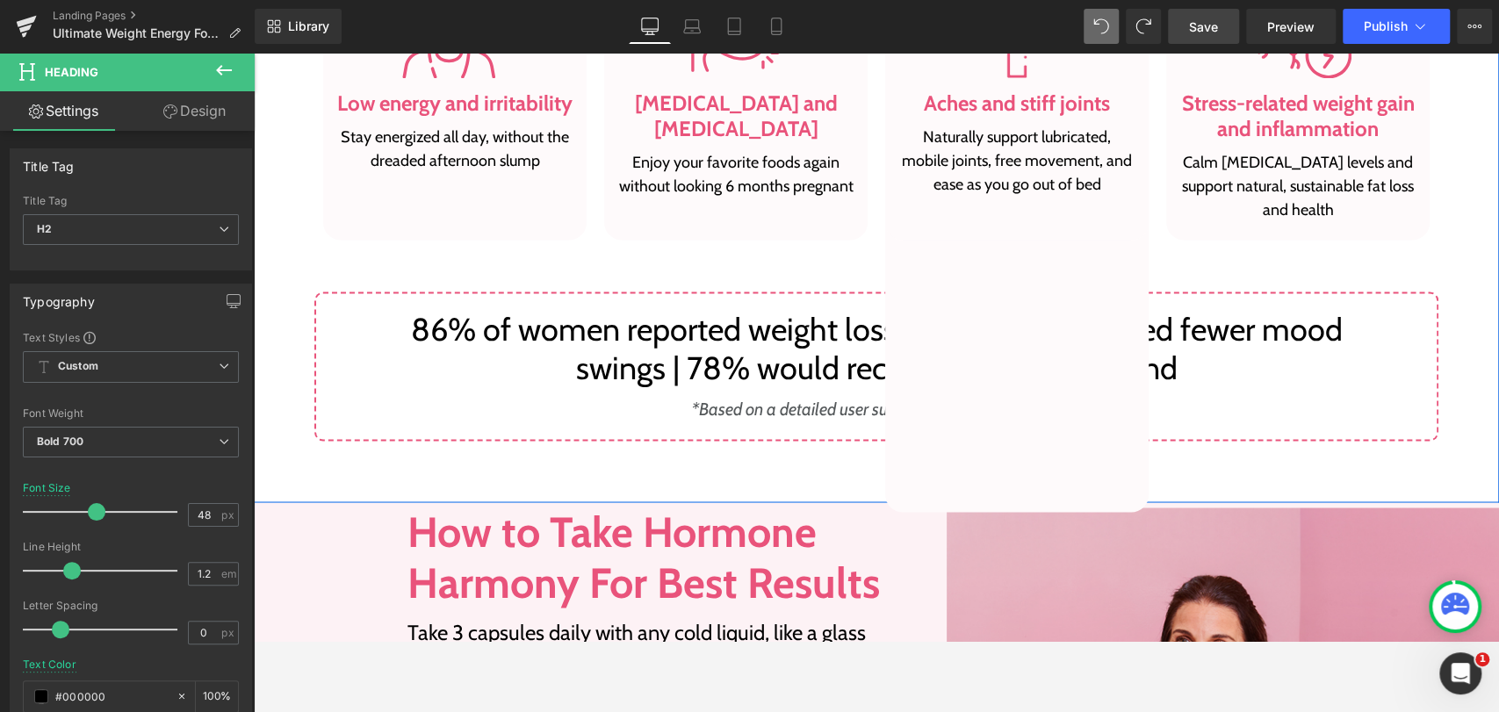
click at [943, 406] on div "Image Hot flashes and night sweats Heading Feel like yourself again and make co…" at bounding box center [1016, 218] width 263 height 588
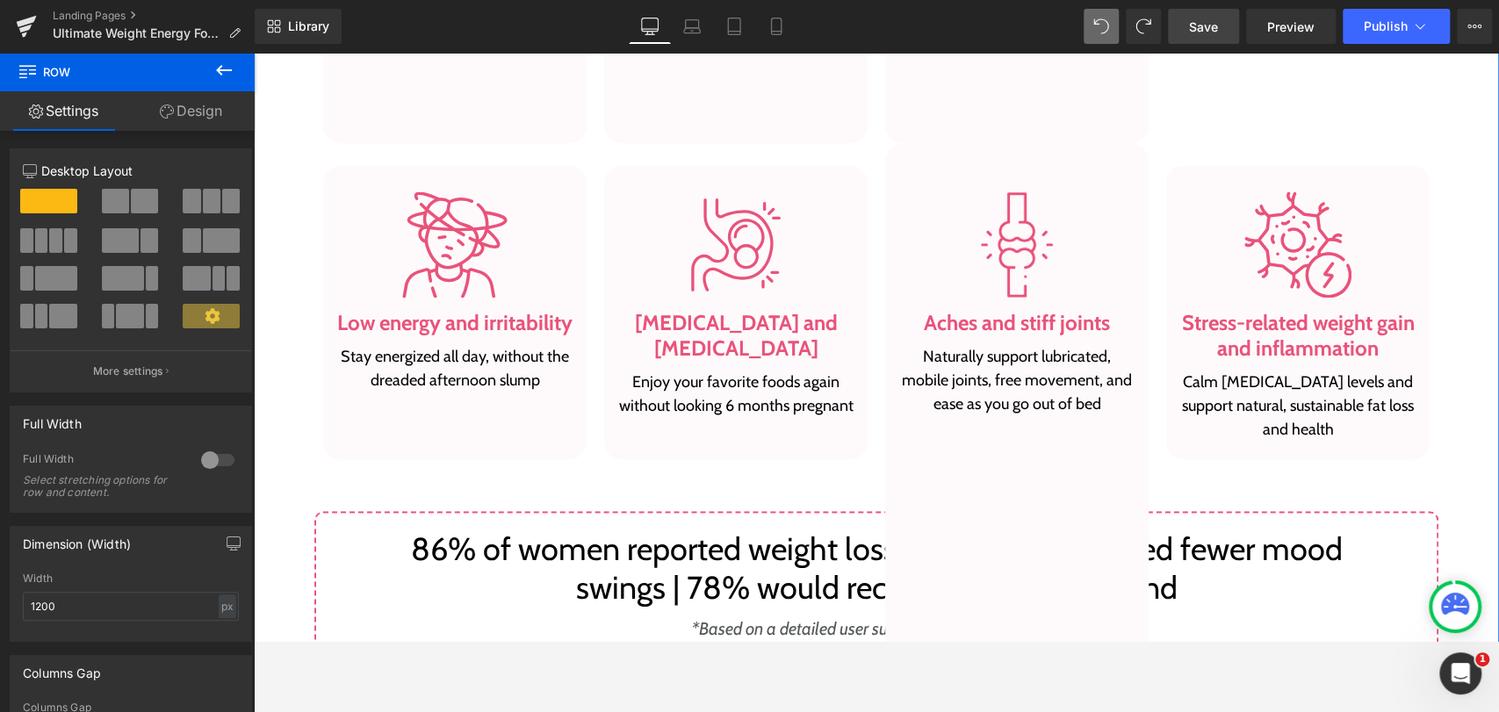
scroll to position [1749, 0]
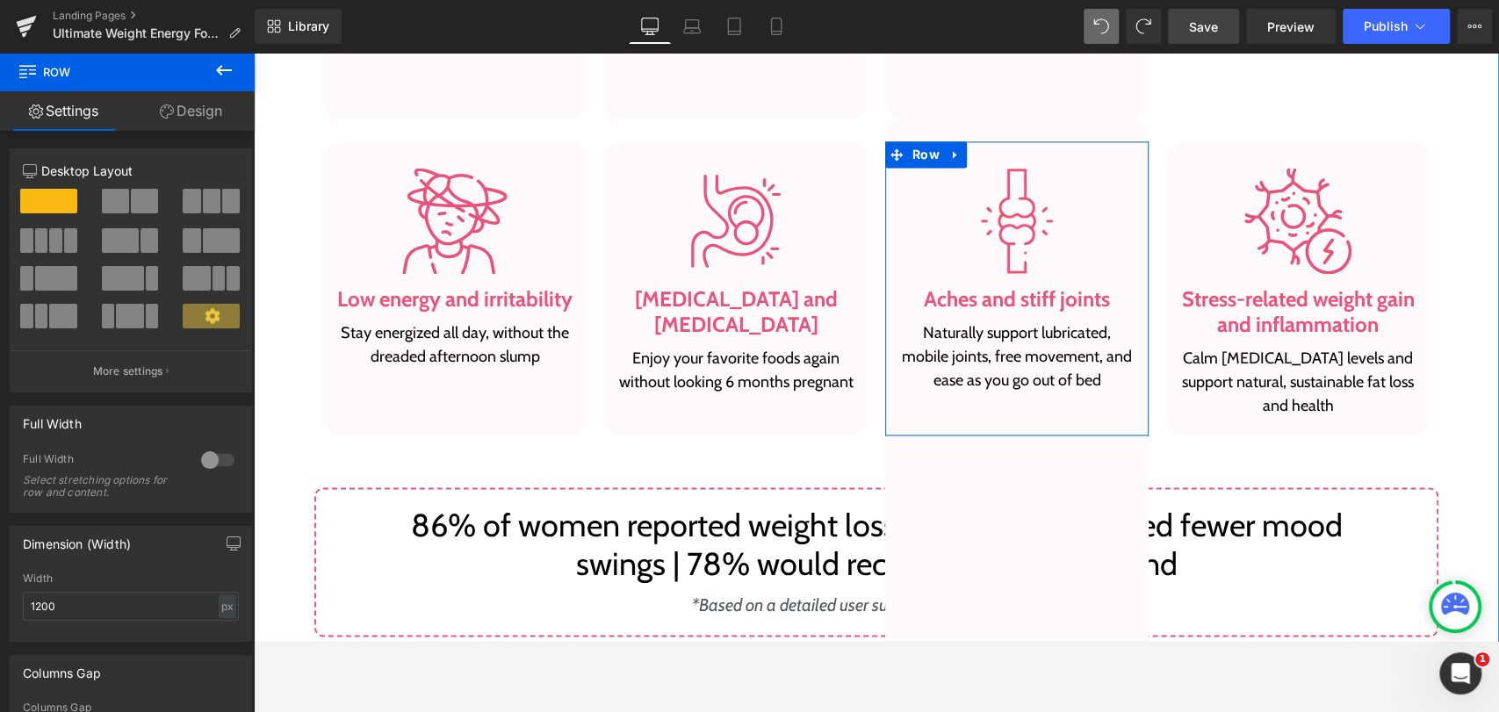
click at [898, 240] on div at bounding box center [1016, 221] width 237 height 107
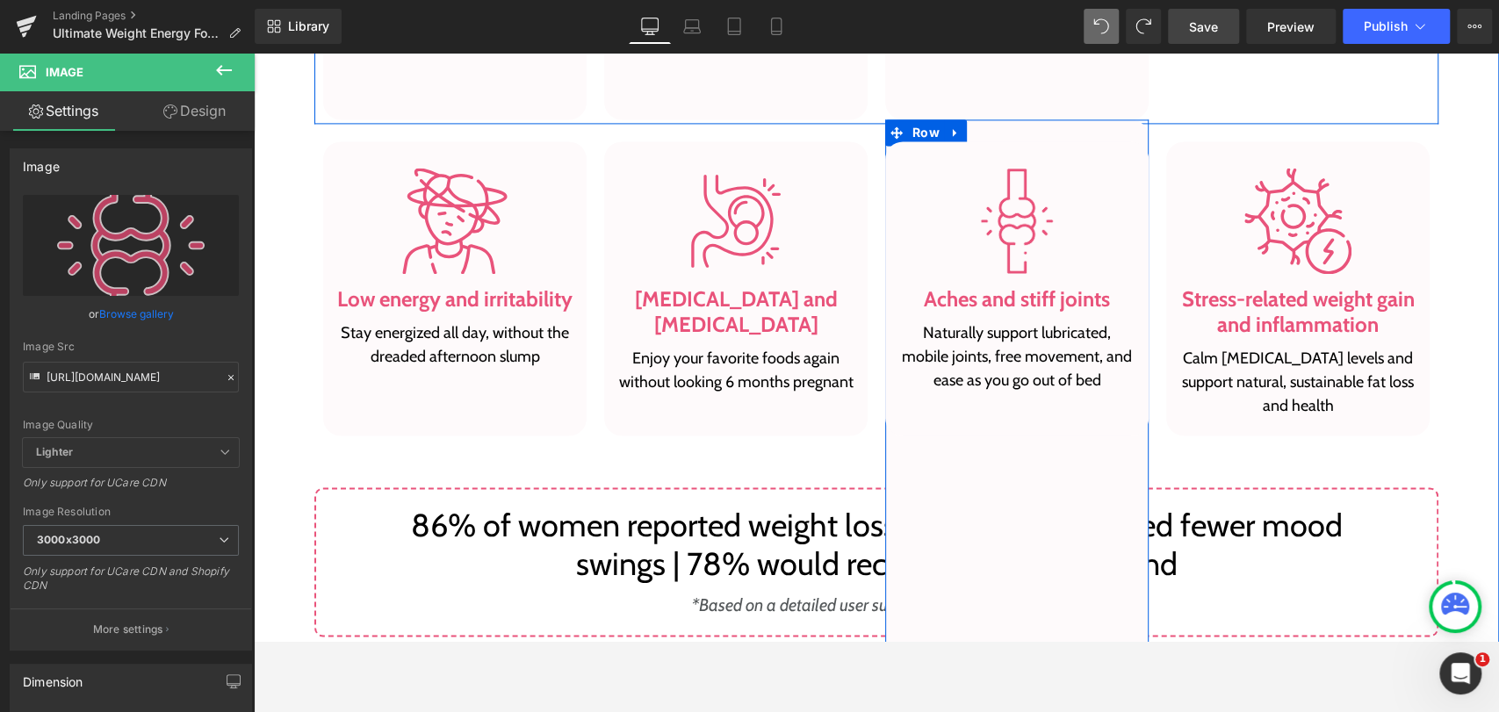
click at [902, 462] on div "Image Hot flashes and night sweats Heading Feel like yourself again and make co…" at bounding box center [1016, 413] width 263 height 588
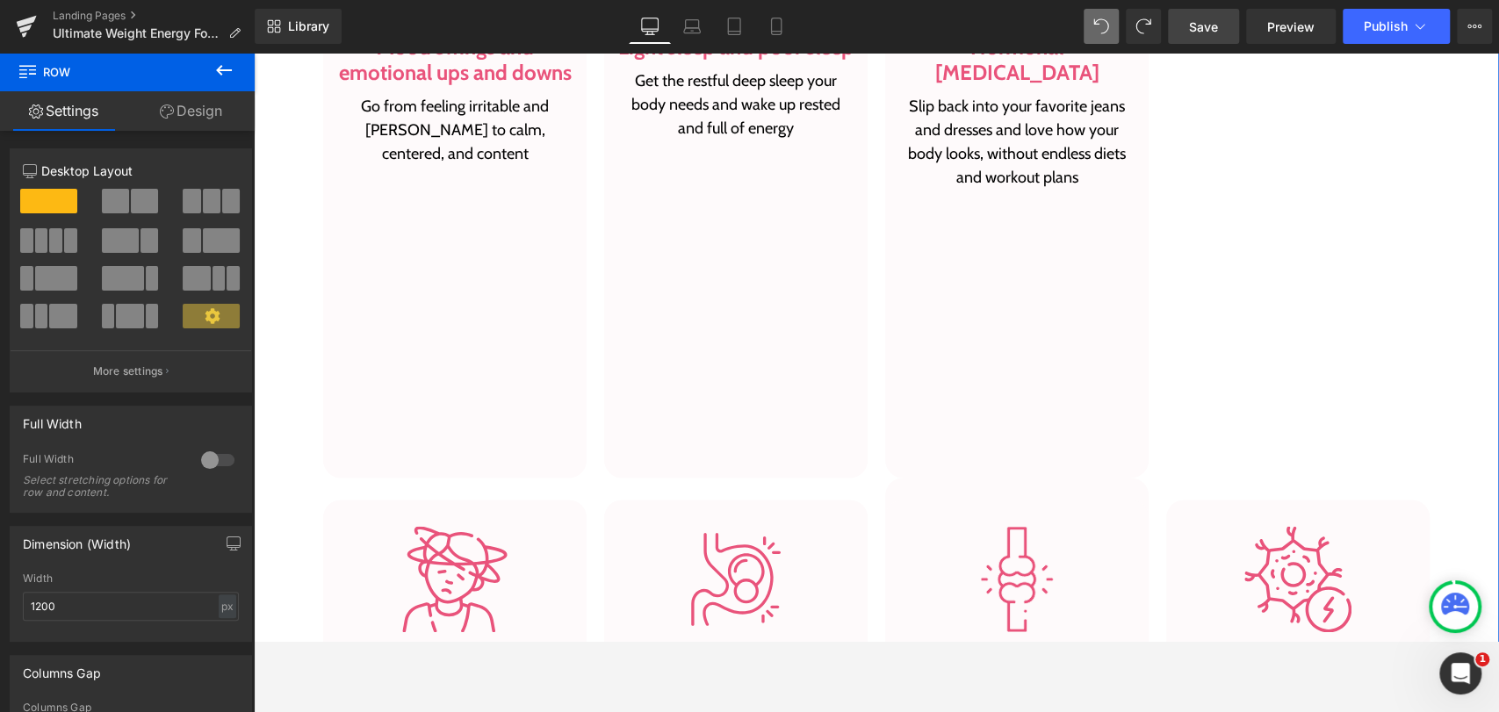
scroll to position [1164, 0]
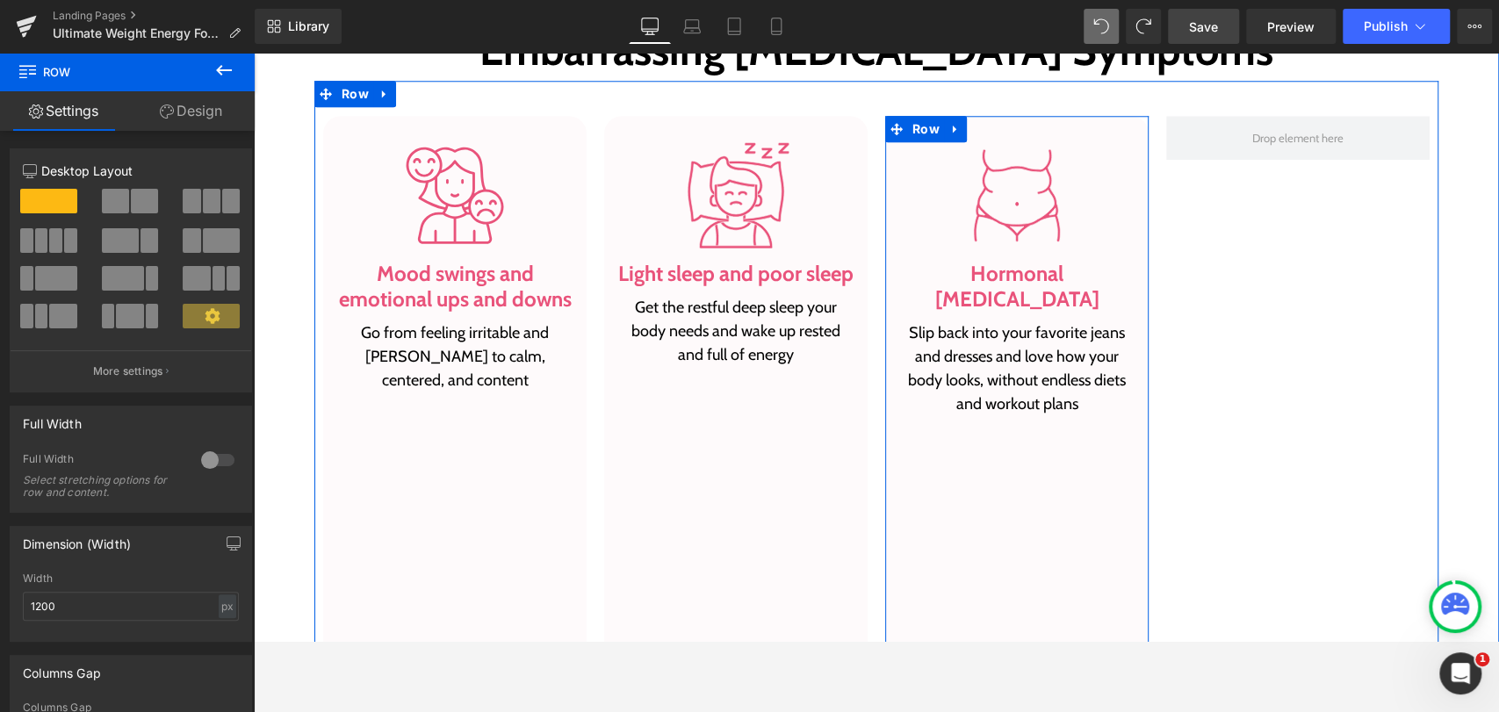
click at [927, 429] on div "Image Hormonal belly fat Heading Slip back into your favorite jeans and dresses…" at bounding box center [1016, 410] width 263 height 588
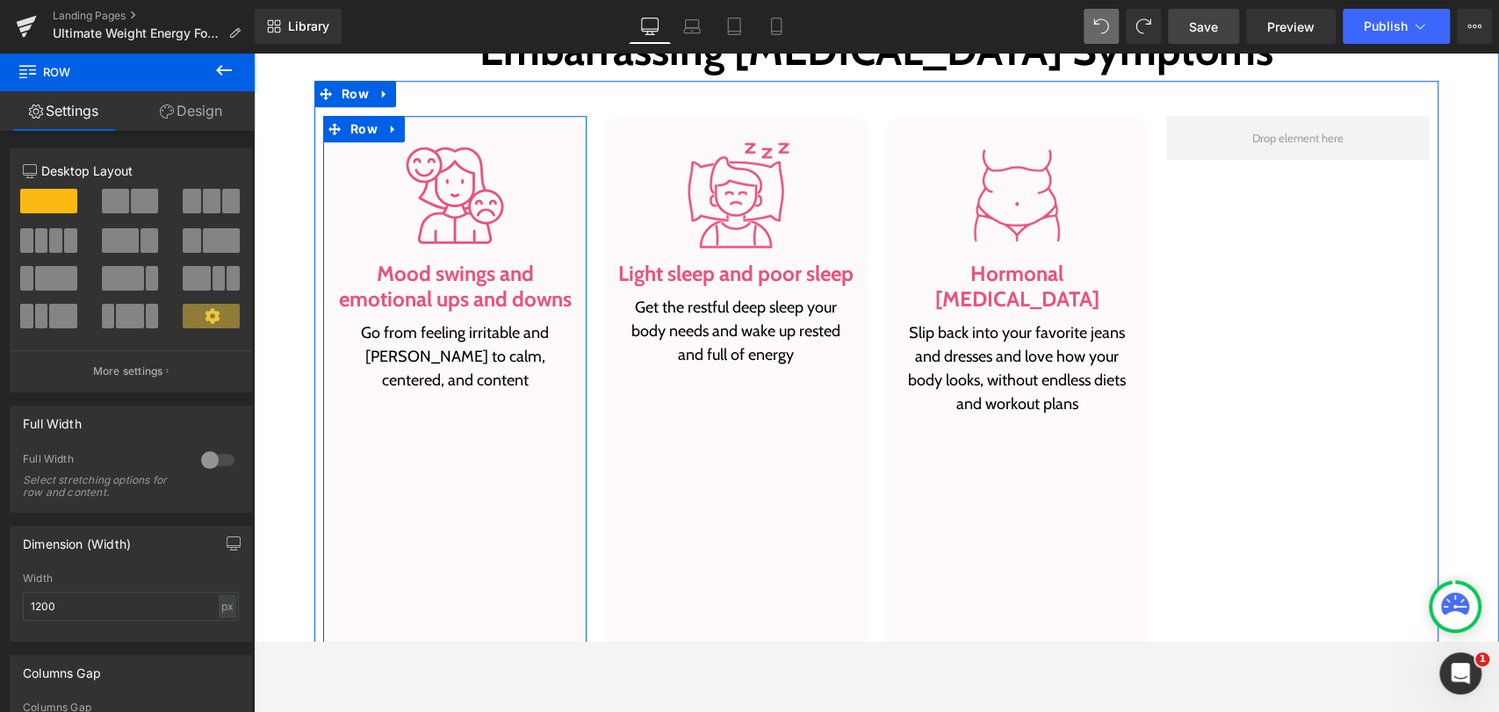
click at [526, 392] on div "Image Mood swings and emotional ups and downs Heading Go from feeling irritable…" at bounding box center [454, 414] width 237 height 544
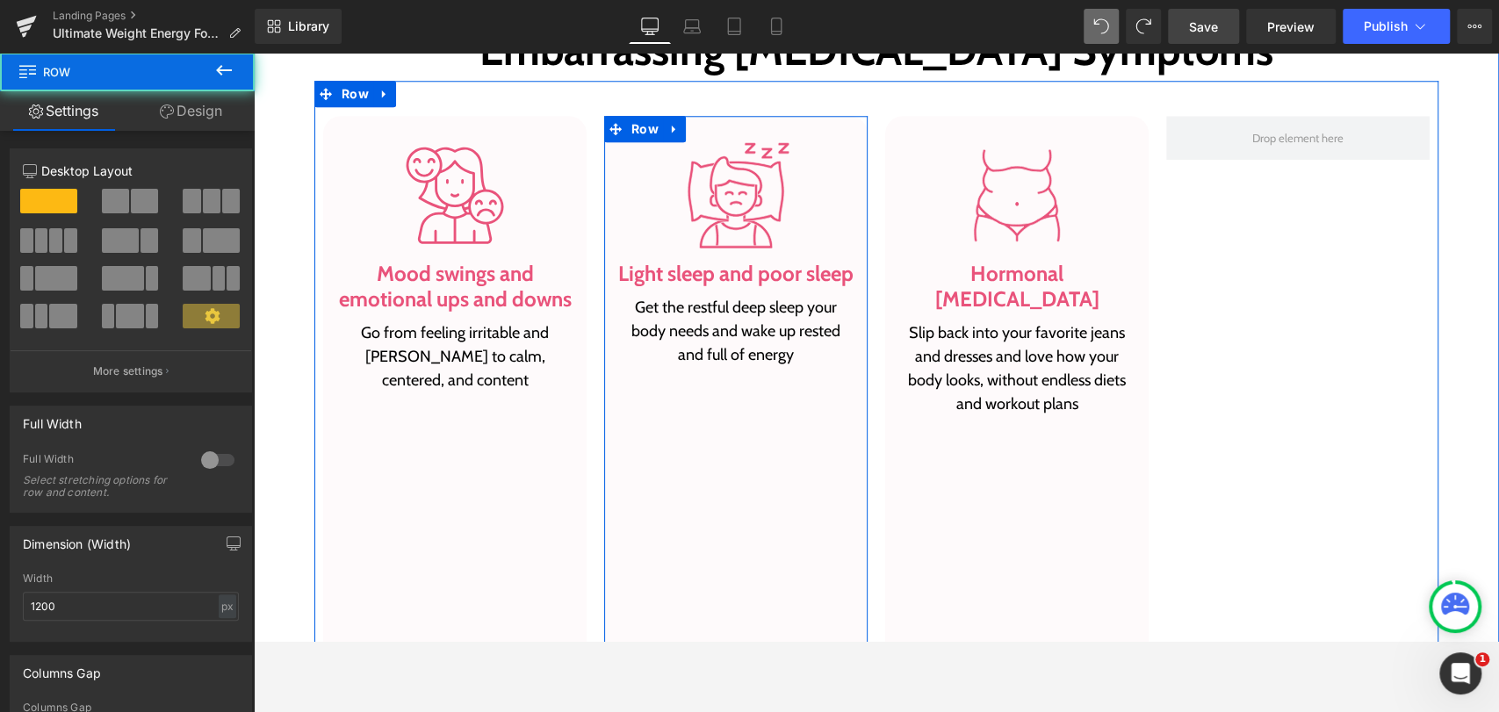
click at [647, 418] on div "Image Light sleep and poor sleep Heading Get the restful deep sleep your body n…" at bounding box center [735, 410] width 263 height 588
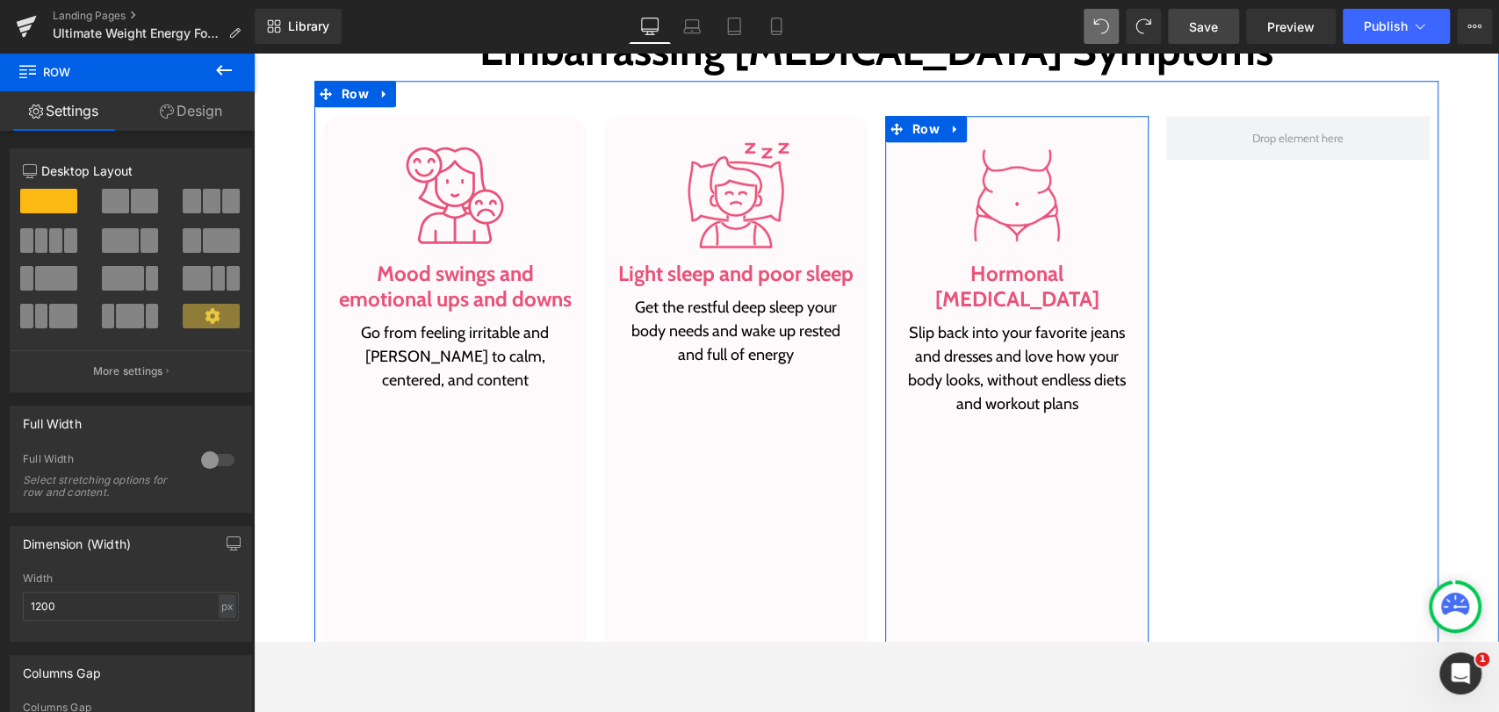
click at [908, 431] on div "Image Hormonal belly fat Heading Slip back into your favorite jeans and dresses…" at bounding box center [1016, 410] width 263 height 588
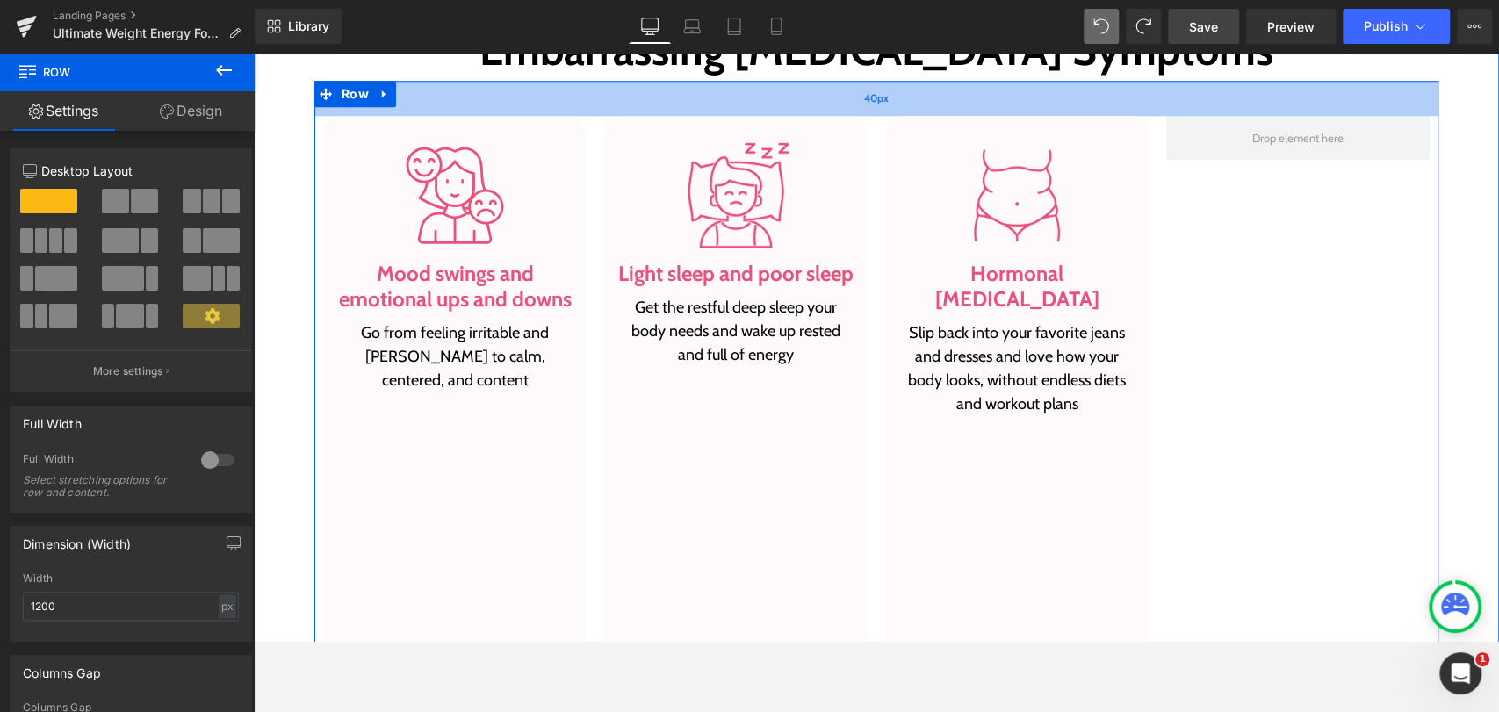
click at [550, 95] on div "40px" at bounding box center [876, 98] width 1124 height 35
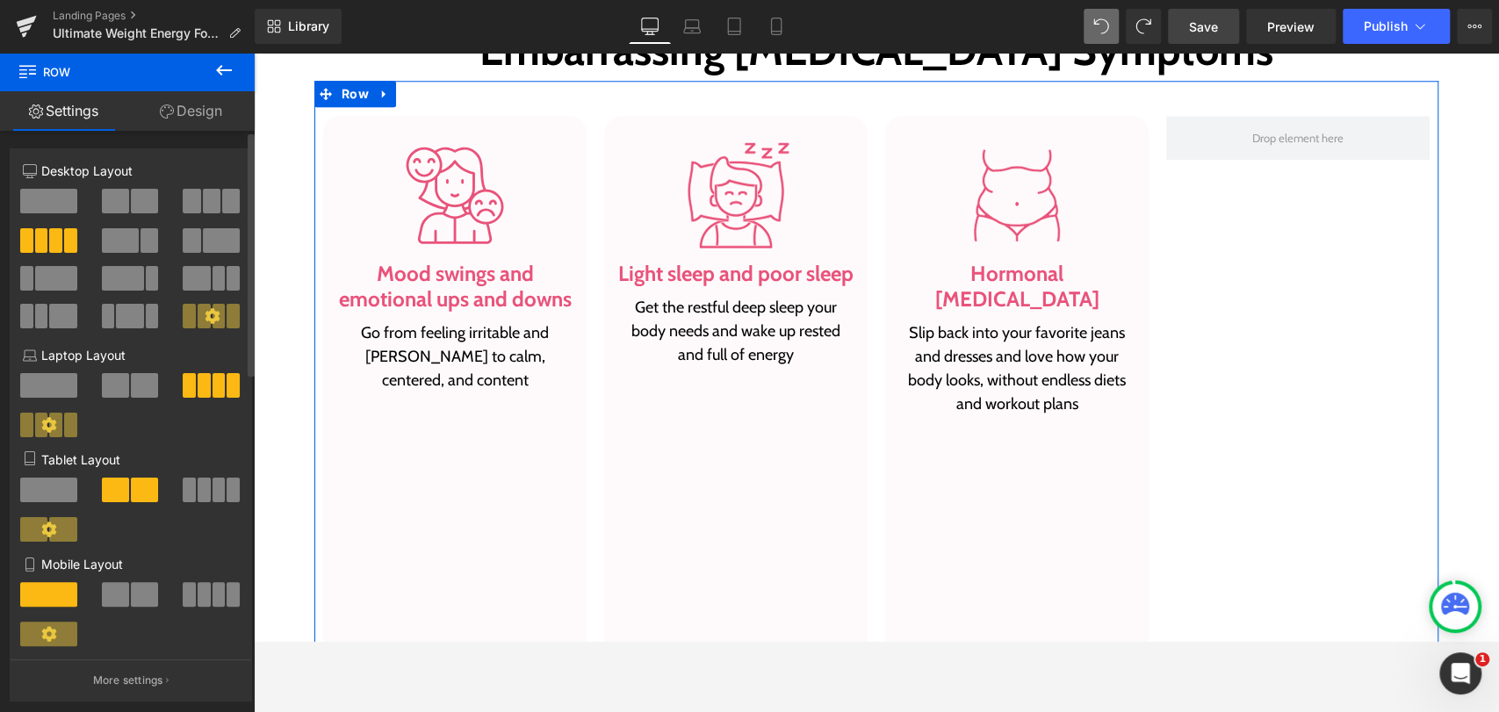
click at [214, 194] on button at bounding box center [212, 201] width 59 height 25
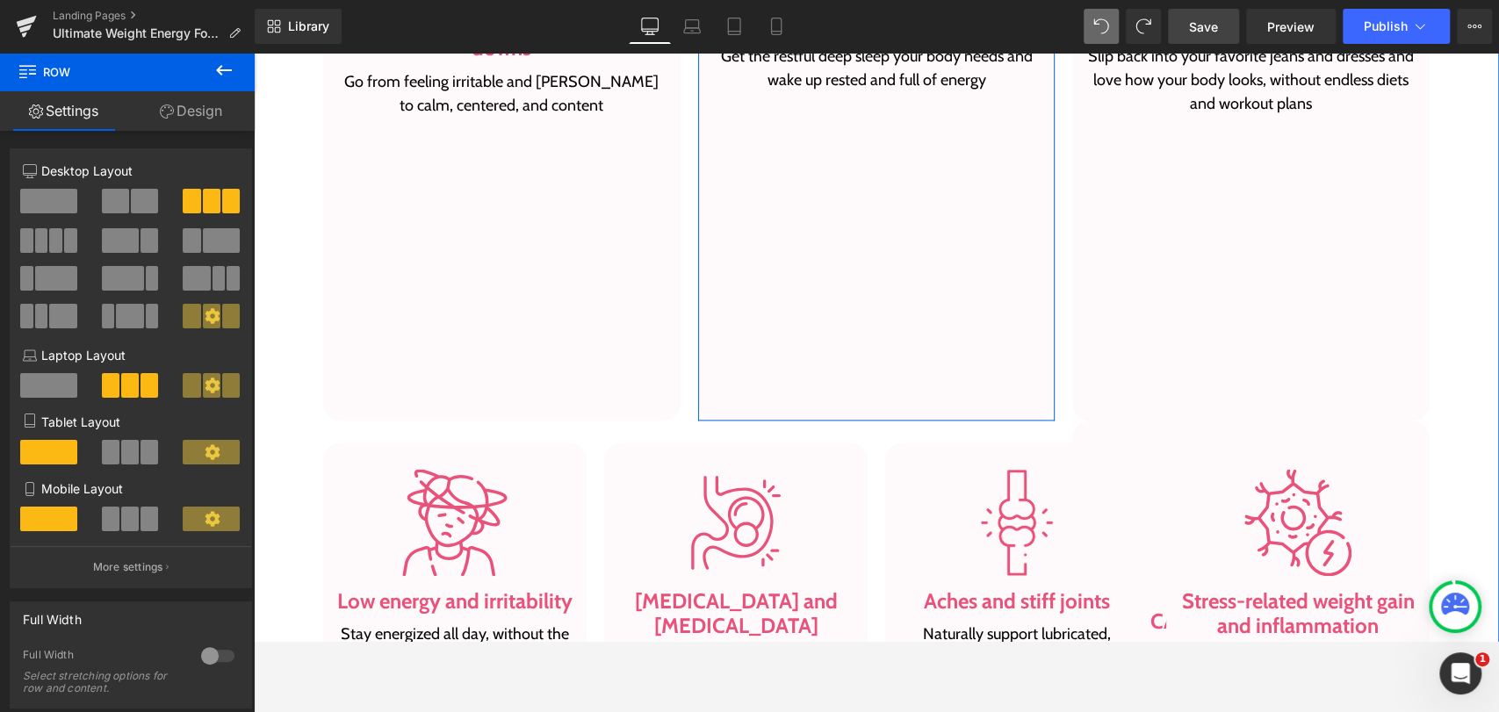
scroll to position [1456, 0]
click at [960, 255] on div "Image Light sleep and poor sleep Heading Get the restful deep sleep your body n…" at bounding box center [876, 123] width 357 height 599
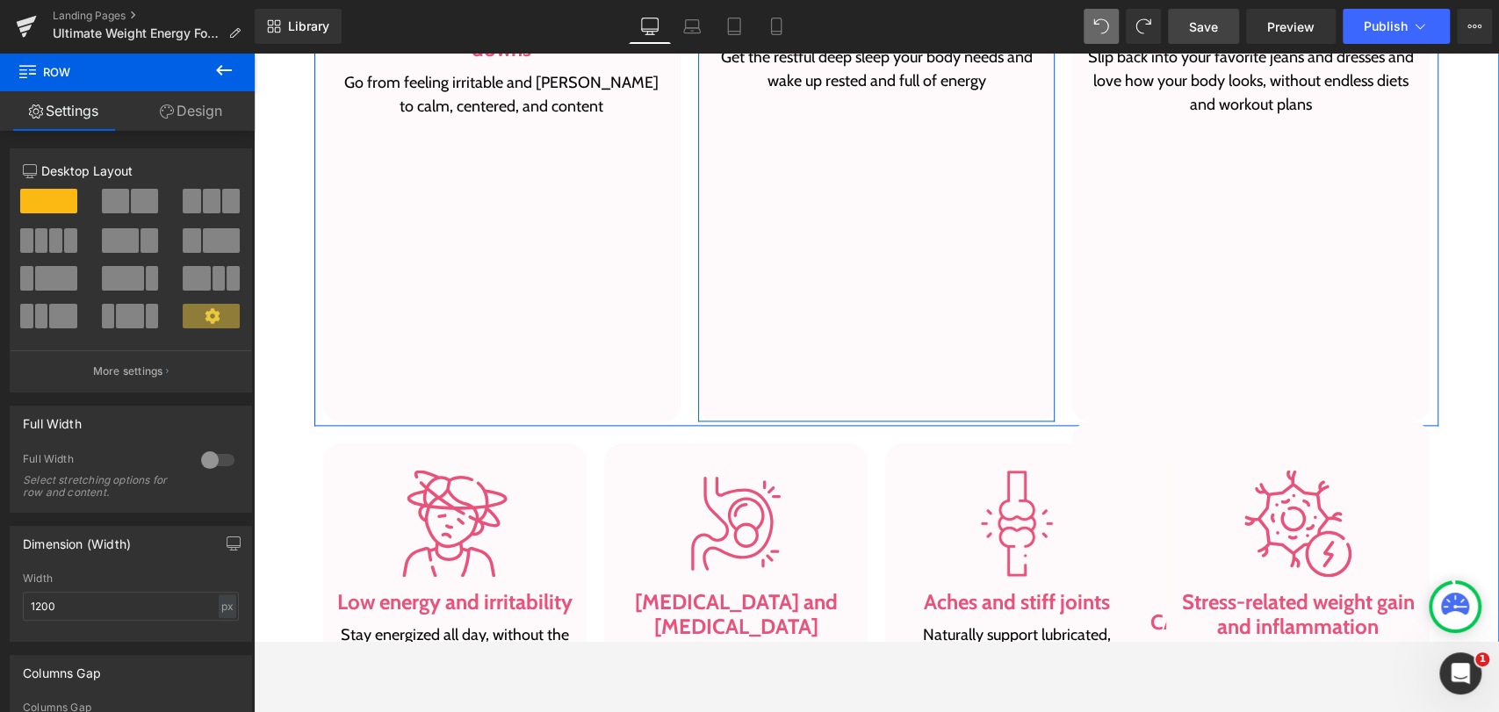
click at [838, 263] on div "Image Light sleep and poor sleep Heading Get the restful deep sleep your body n…" at bounding box center [876, 123] width 357 height 599
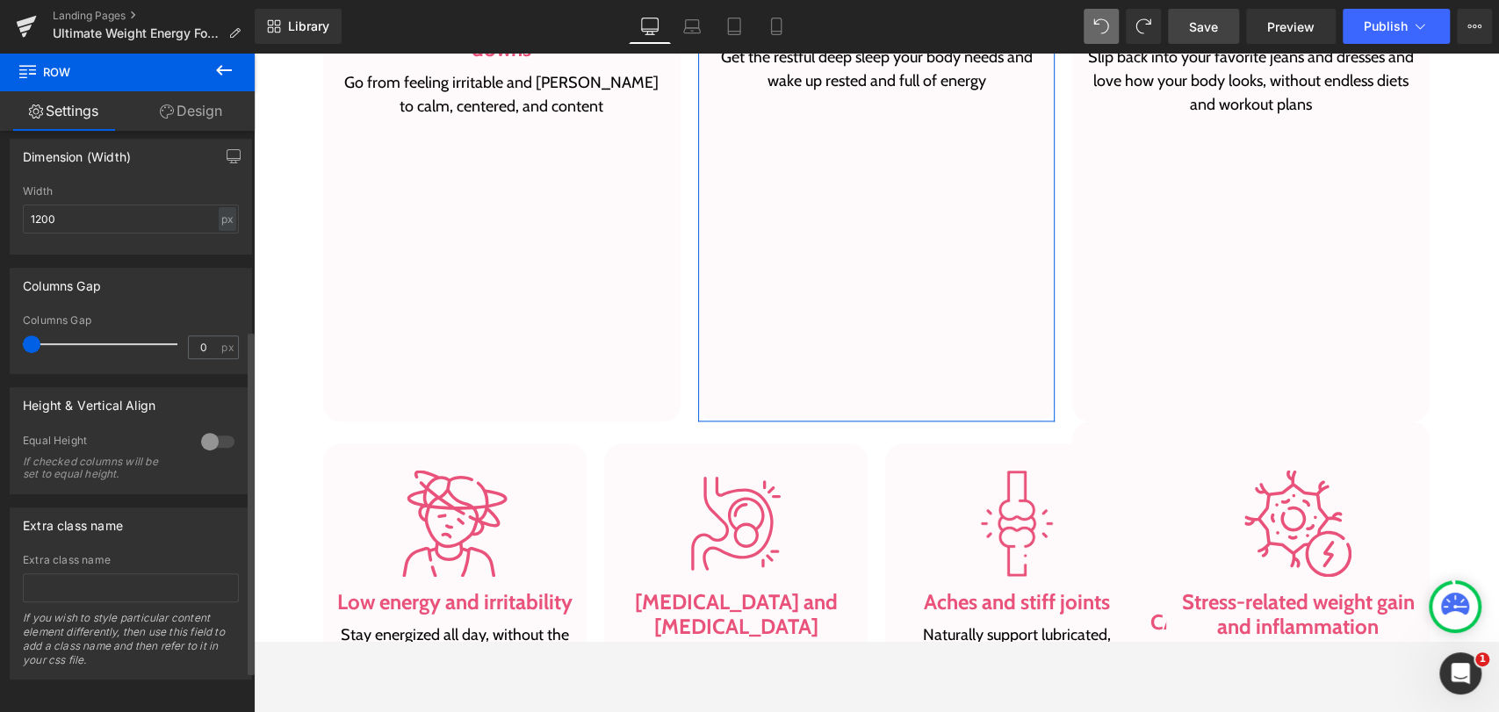
scroll to position [390, 0]
click at [208, 437] on div at bounding box center [218, 439] width 42 height 28
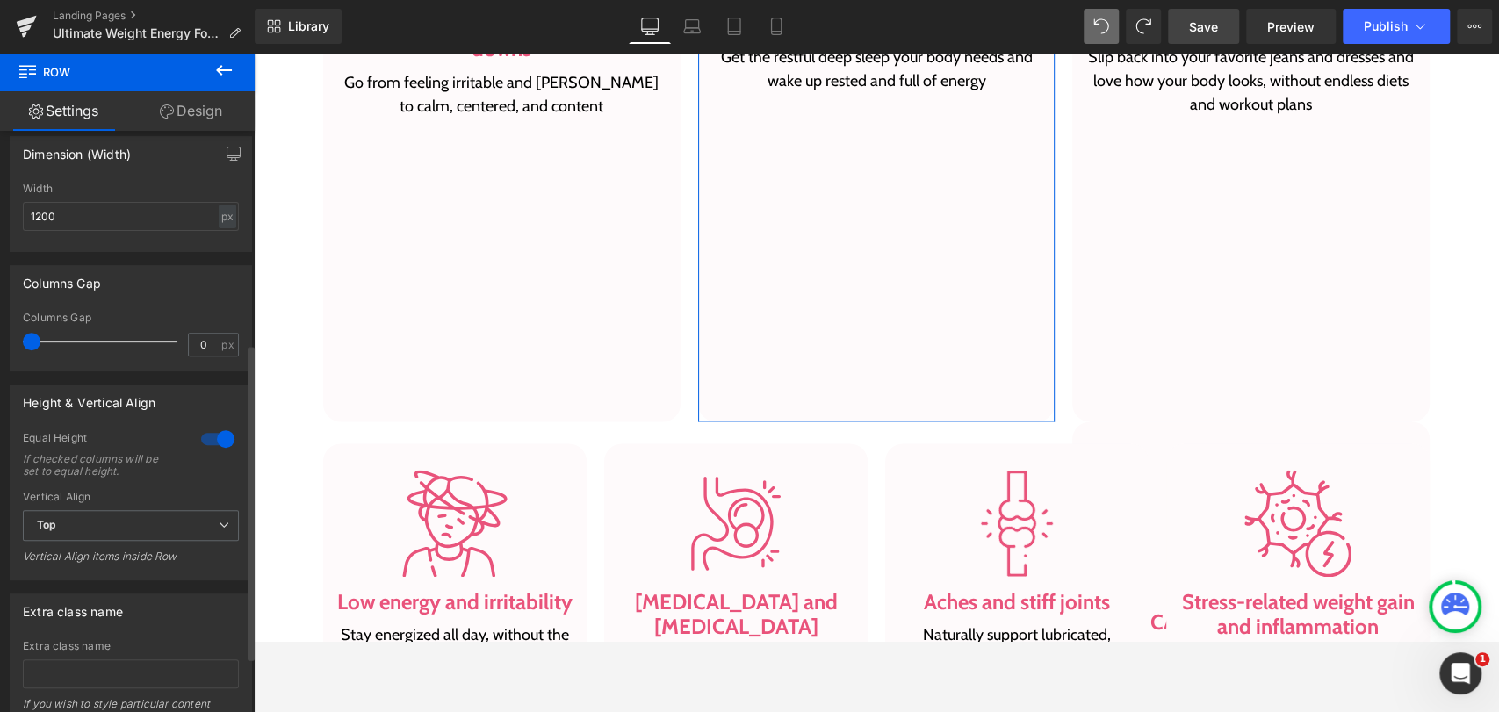
click at [209, 437] on div at bounding box center [218, 439] width 42 height 28
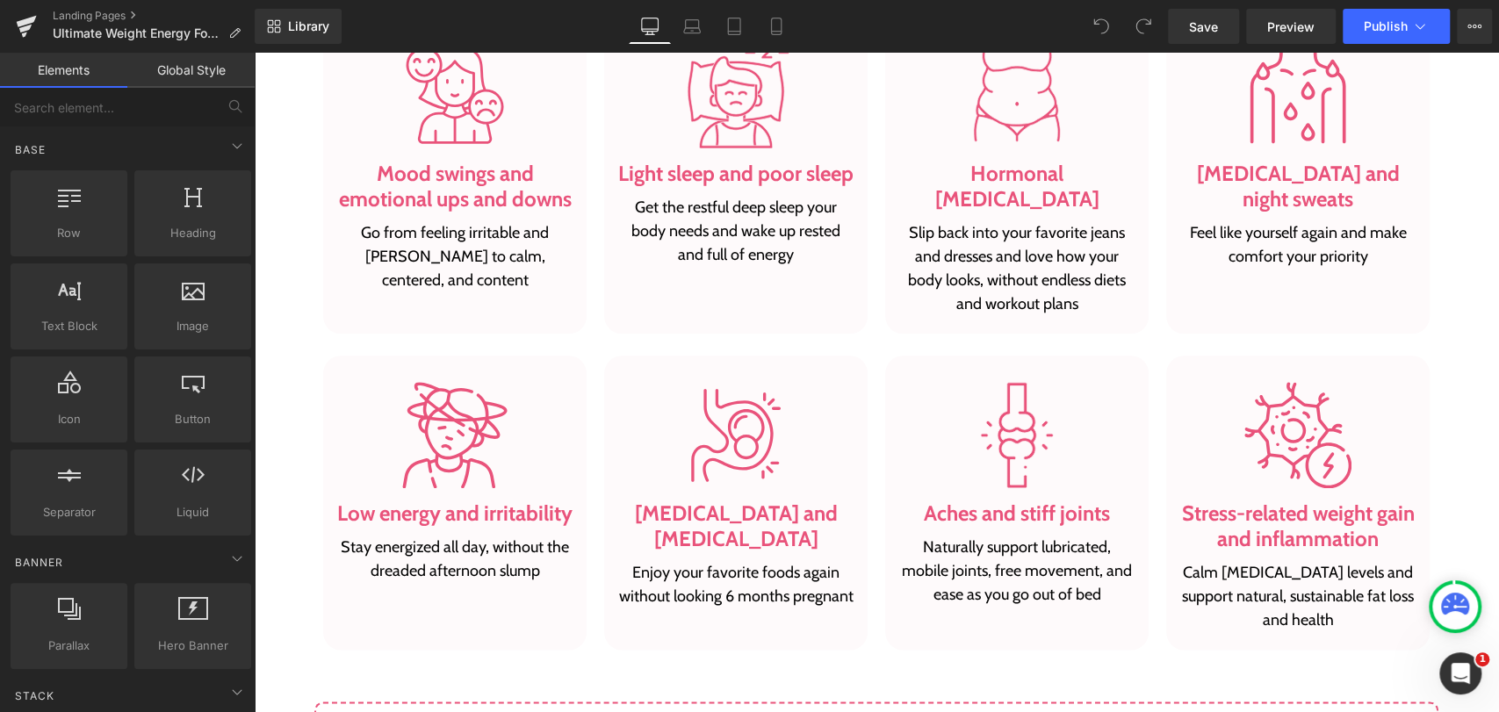
scroll to position [1268, 0]
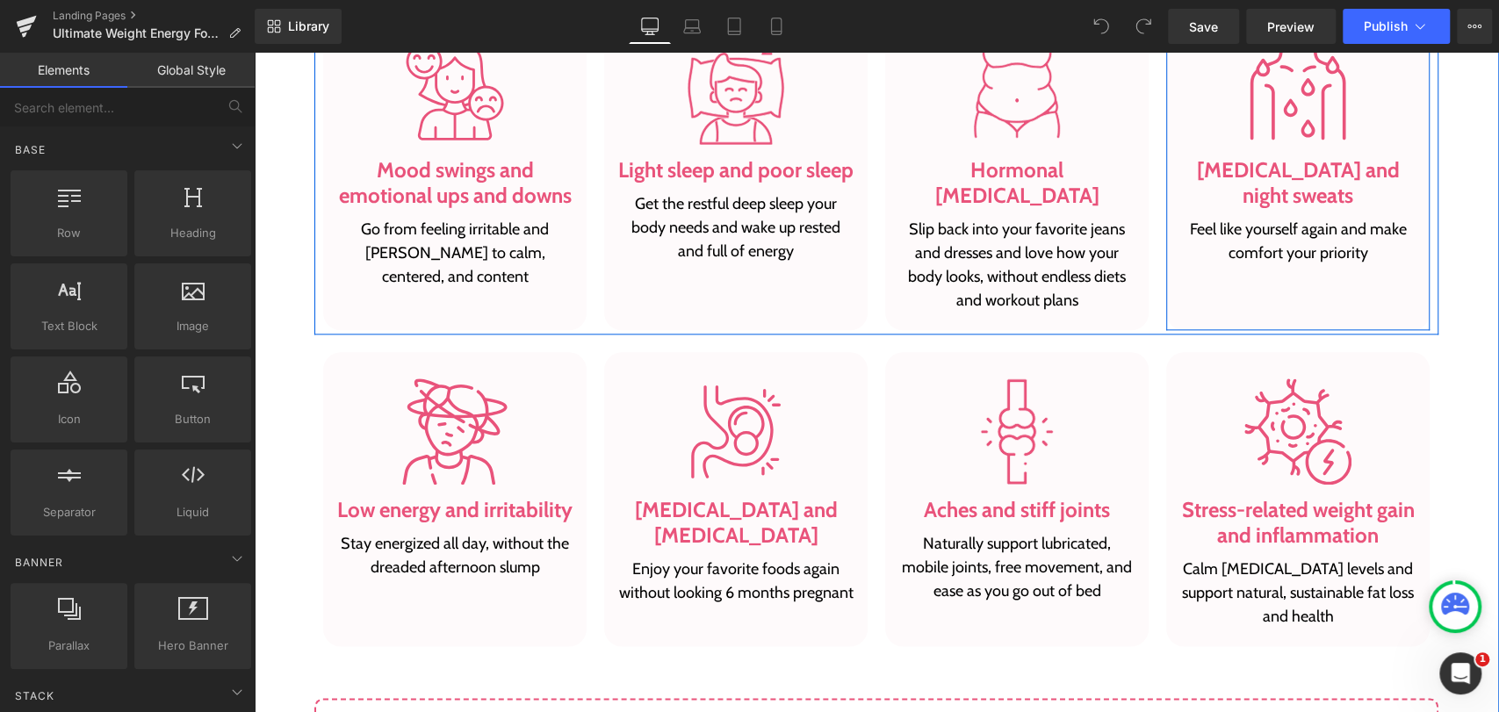
click at [1176, 269] on div "Image Hot flashes and night sweats Heading Feel like yourself again and make co…" at bounding box center [1297, 171] width 263 height 318
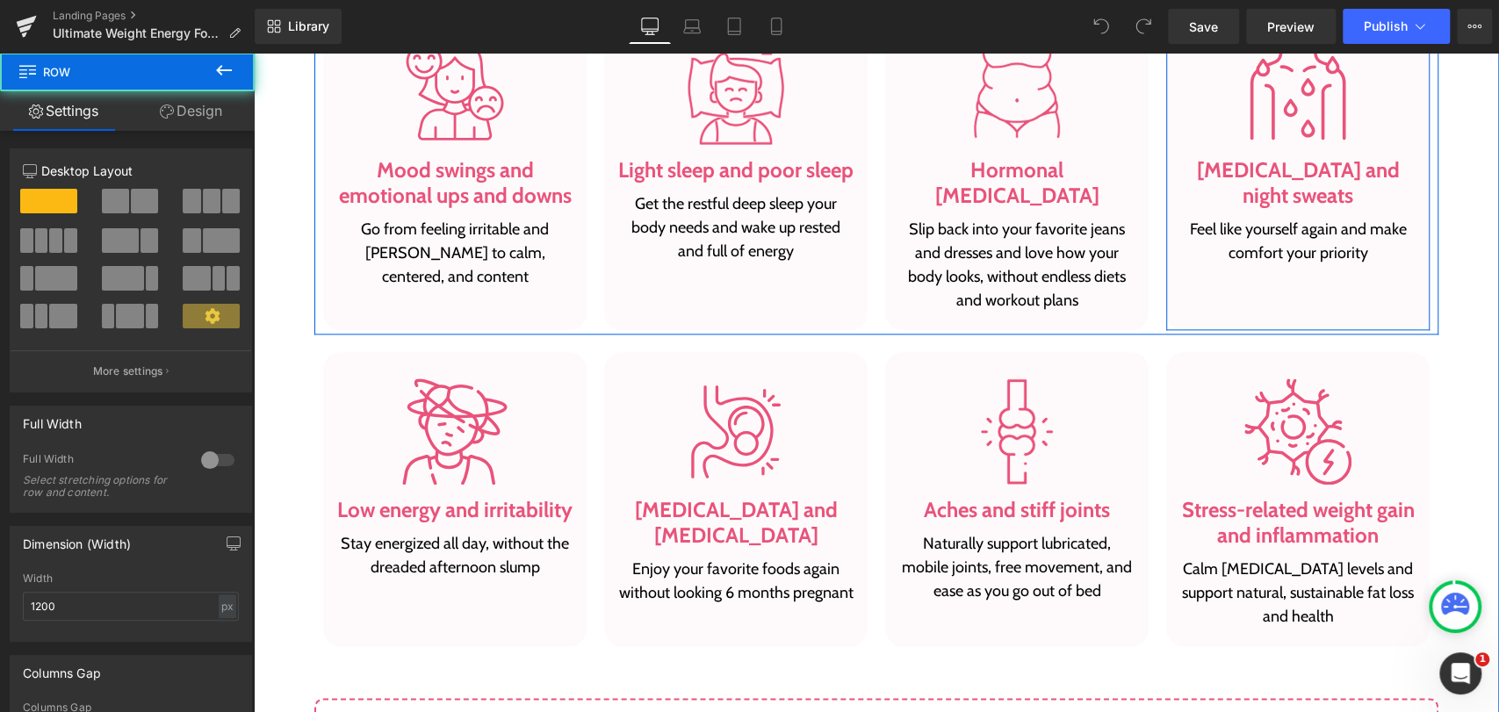
click at [1217, 277] on div "Image Hot flashes and night sweats Heading Feel like yourself again and make co…" at bounding box center [1297, 171] width 263 height 318
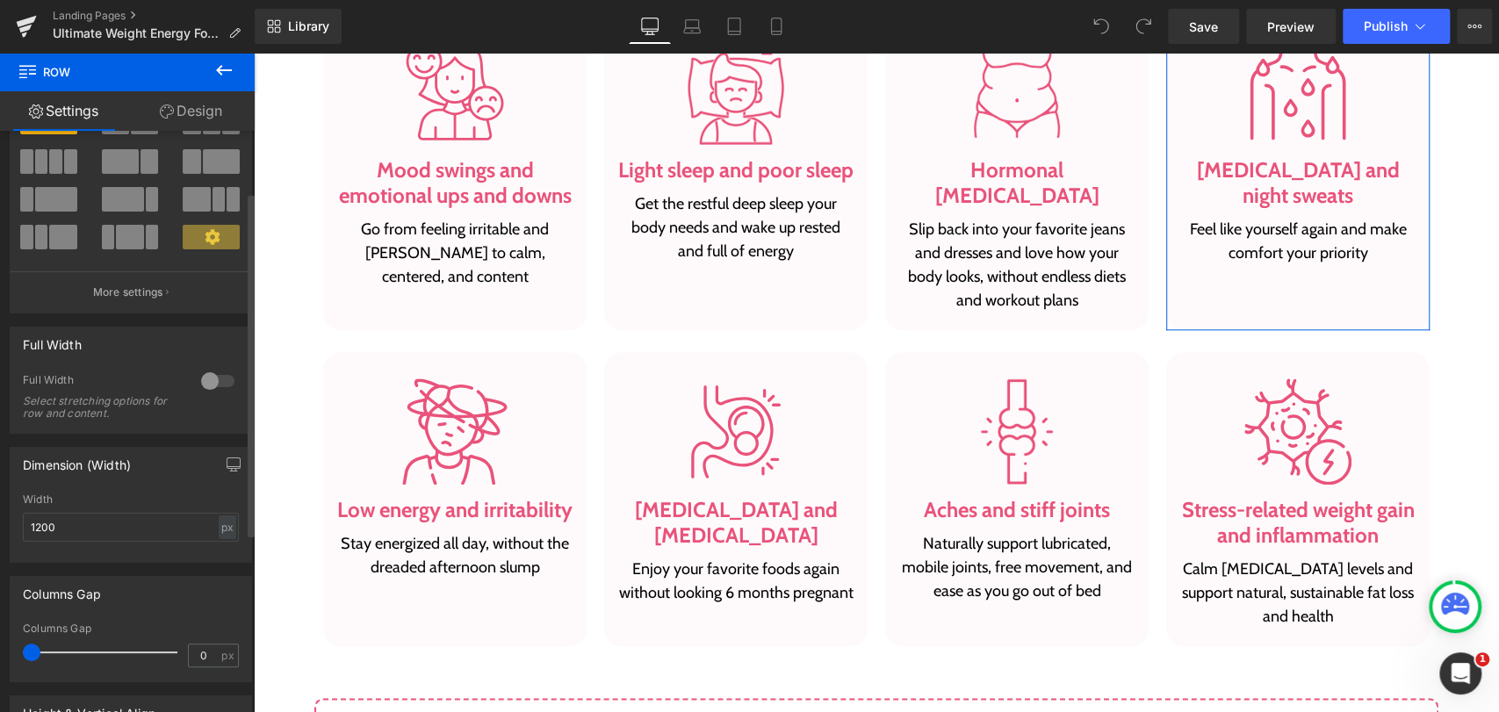
scroll to position [0, 0]
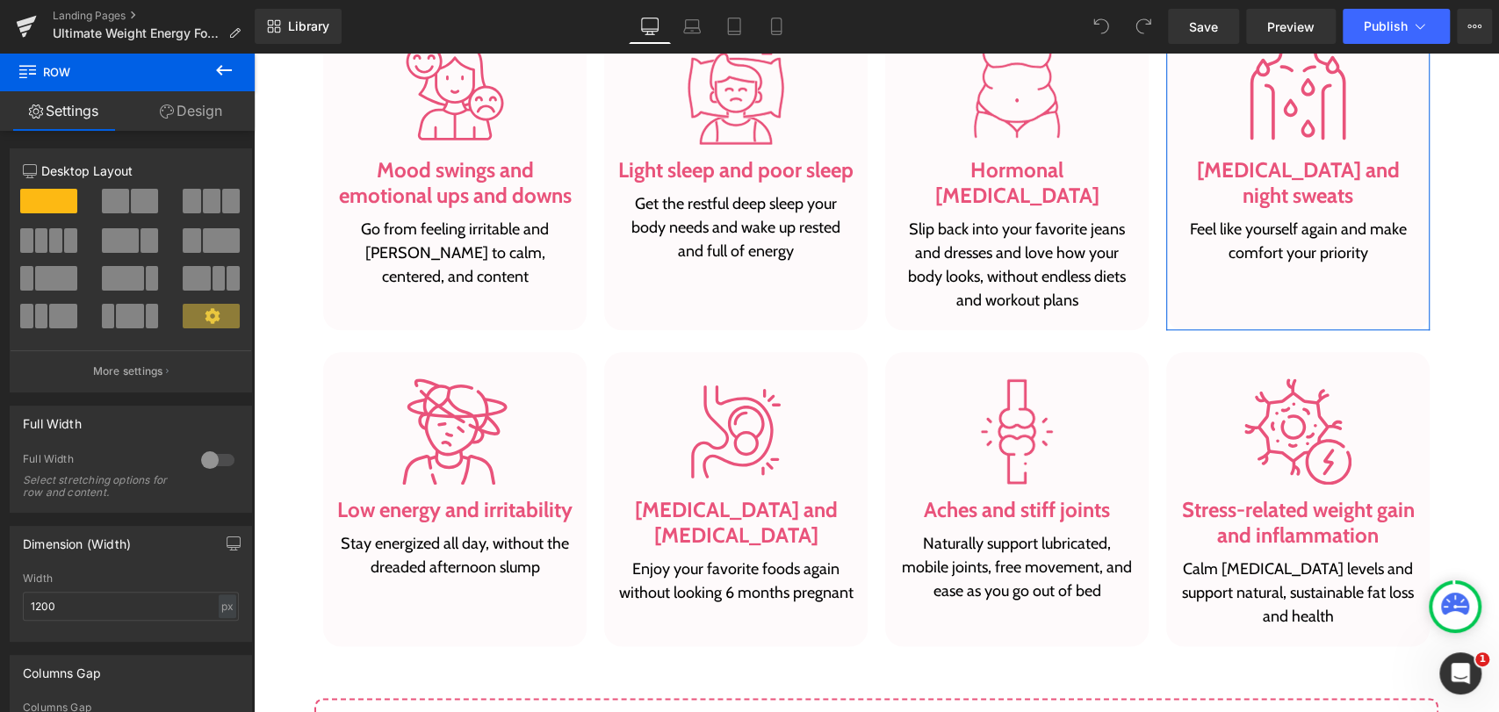
click at [206, 111] on link "Design" at bounding box center [190, 111] width 127 height 40
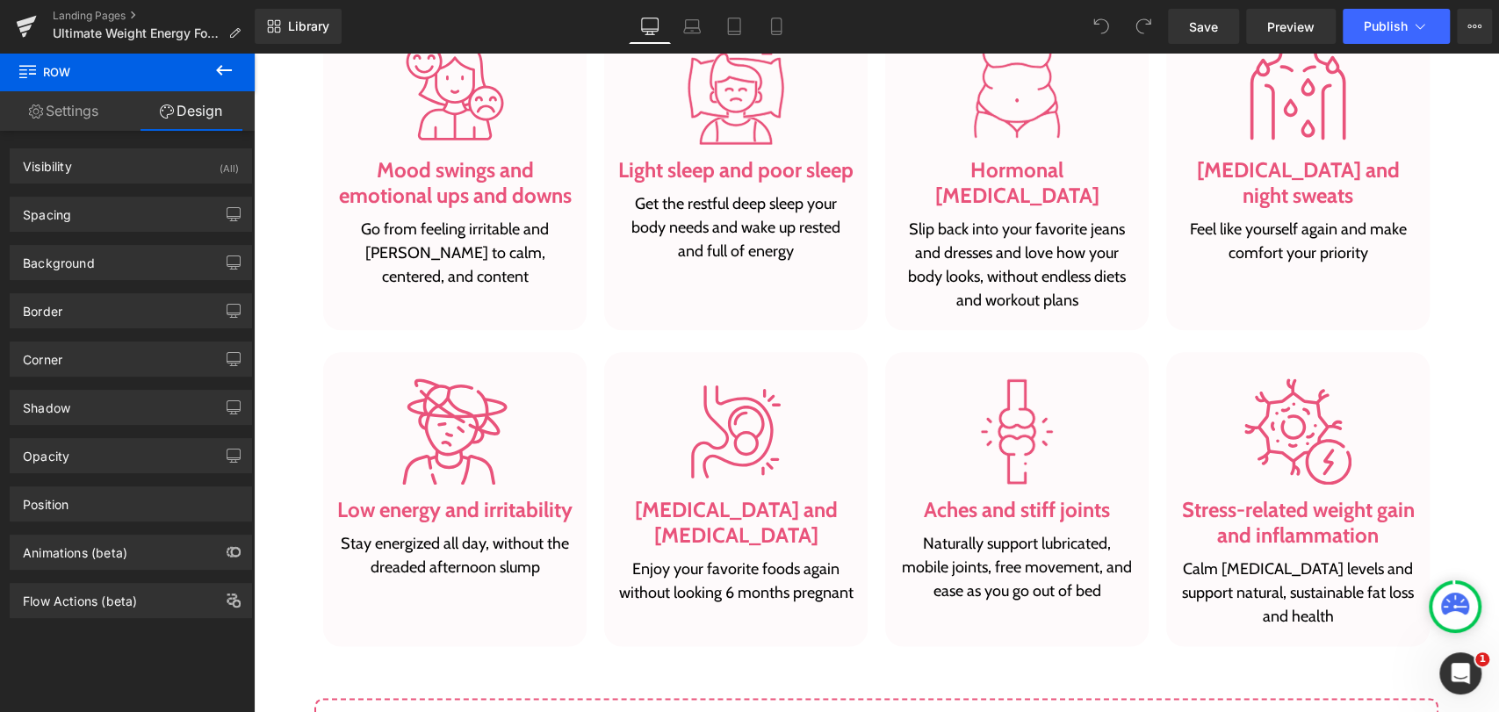
click at [219, 73] on icon at bounding box center [224, 70] width 16 height 11
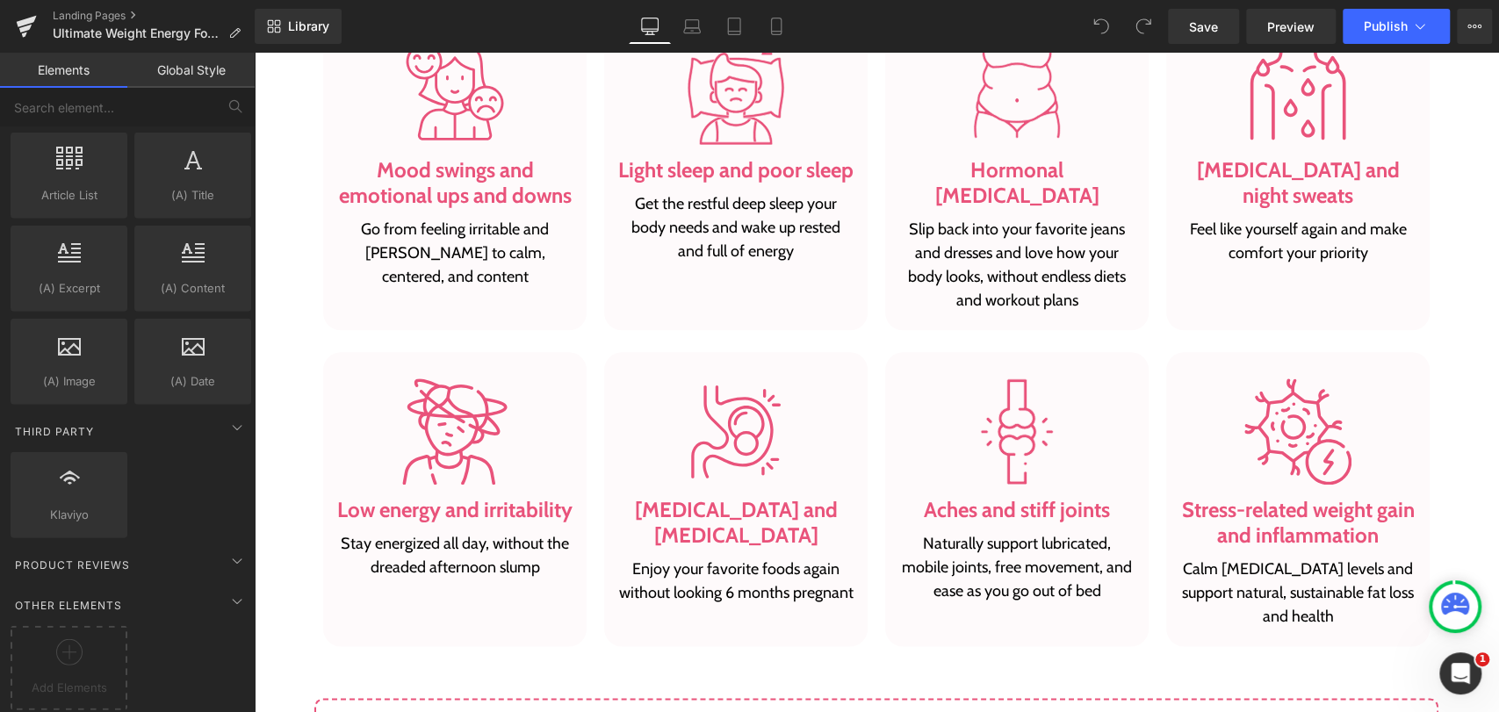
scroll to position [3280, 0]
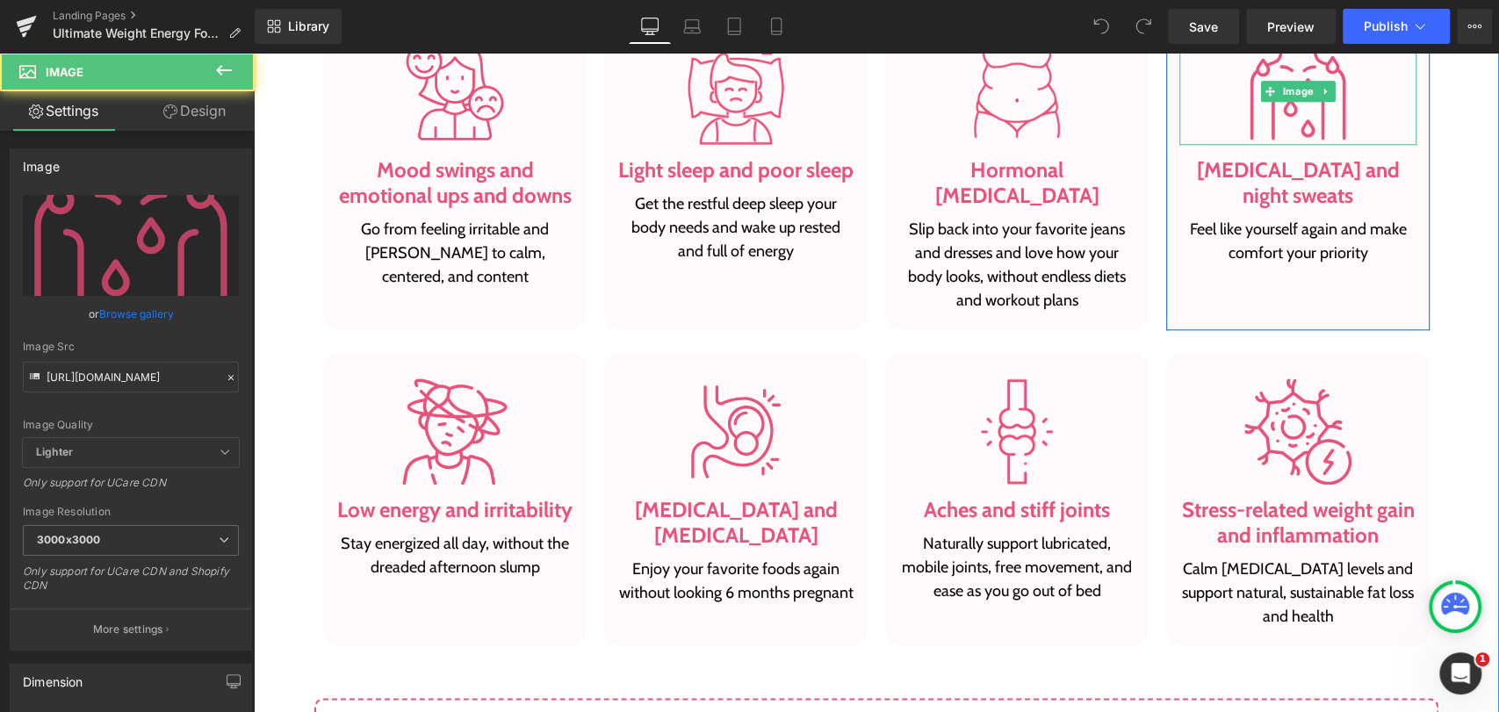
click at [1180, 119] on div at bounding box center [1297, 92] width 237 height 107
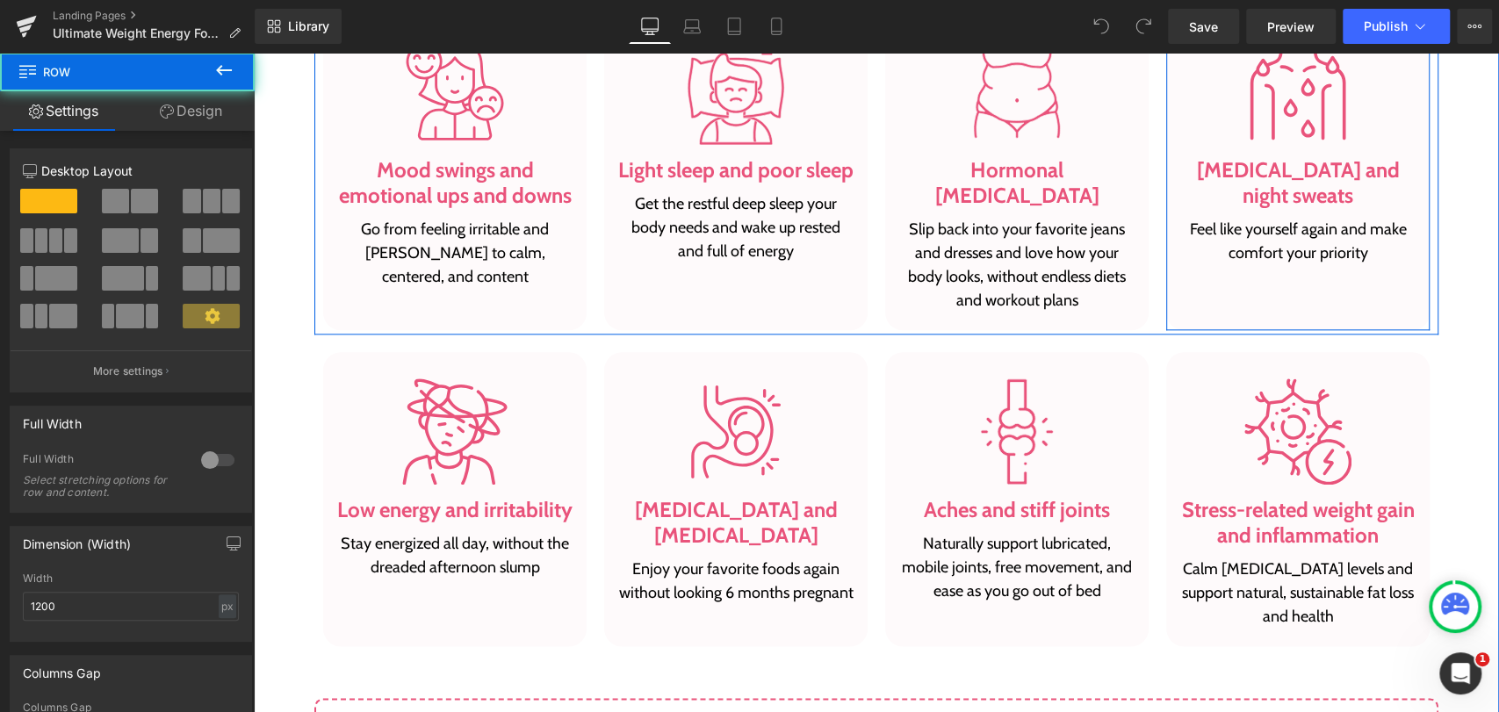
click at [1166, 172] on div "Image Hot flashes and night sweats Heading Feel like yourself again and make co…" at bounding box center [1297, 171] width 263 height 318
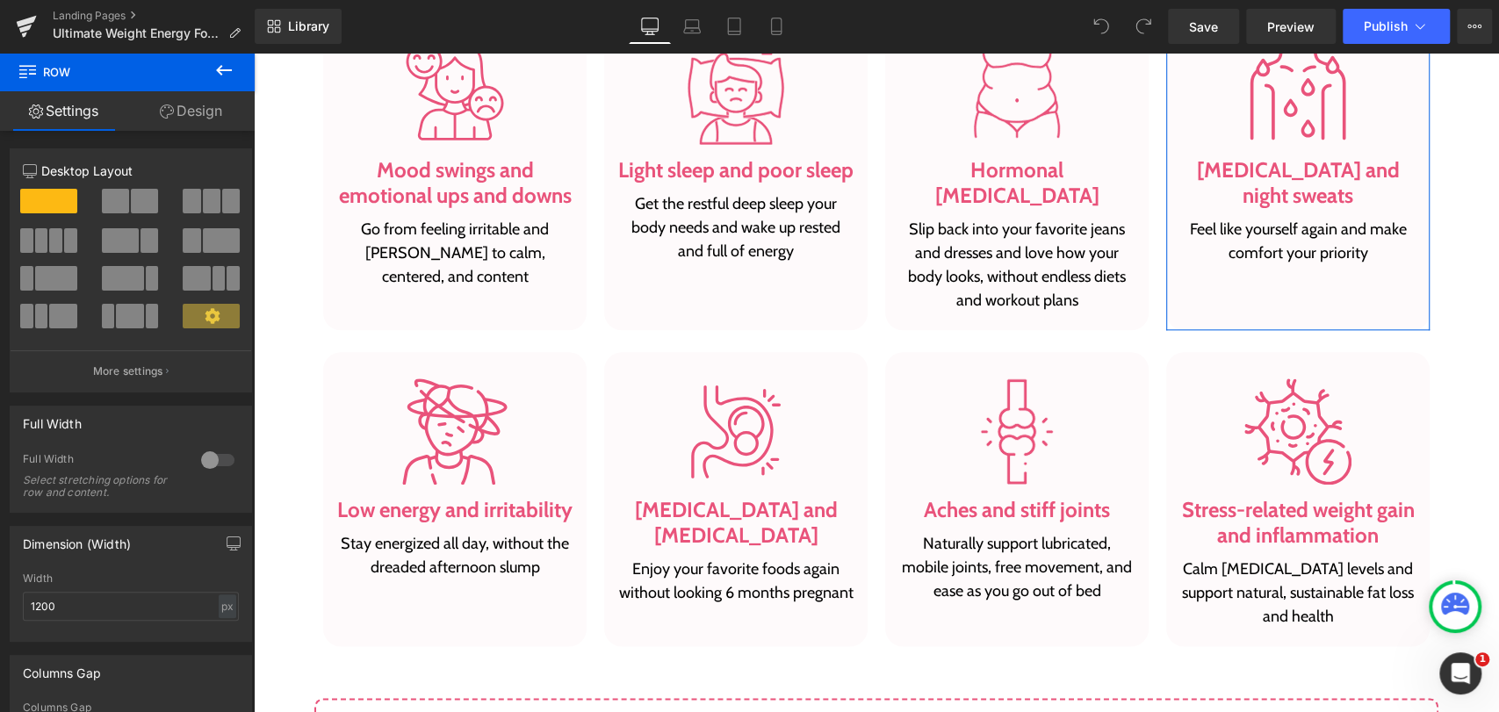
click at [205, 321] on icon at bounding box center [212, 315] width 15 height 15
click at [119, 376] on p "More settings" at bounding box center [128, 371] width 70 height 16
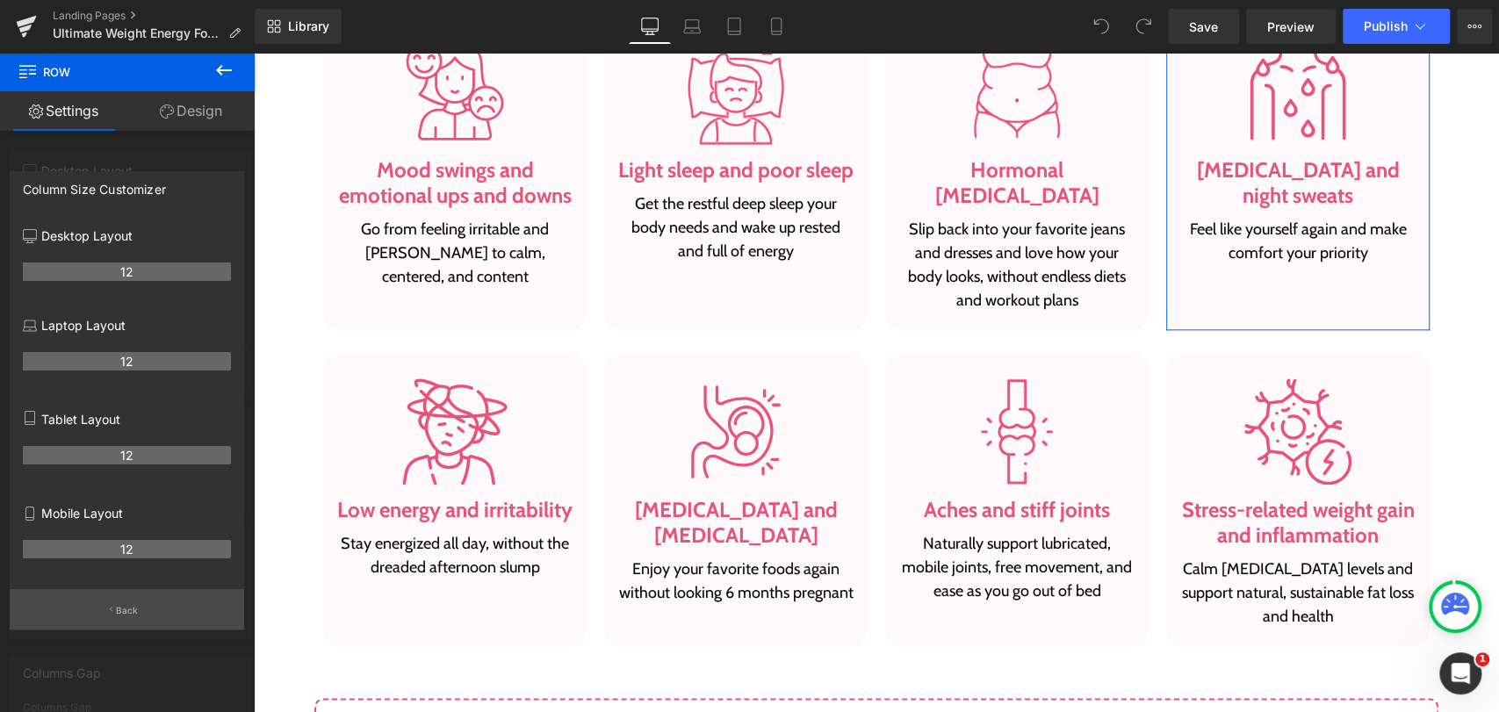
click at [98, 620] on button "Back" at bounding box center [127, 609] width 234 height 40
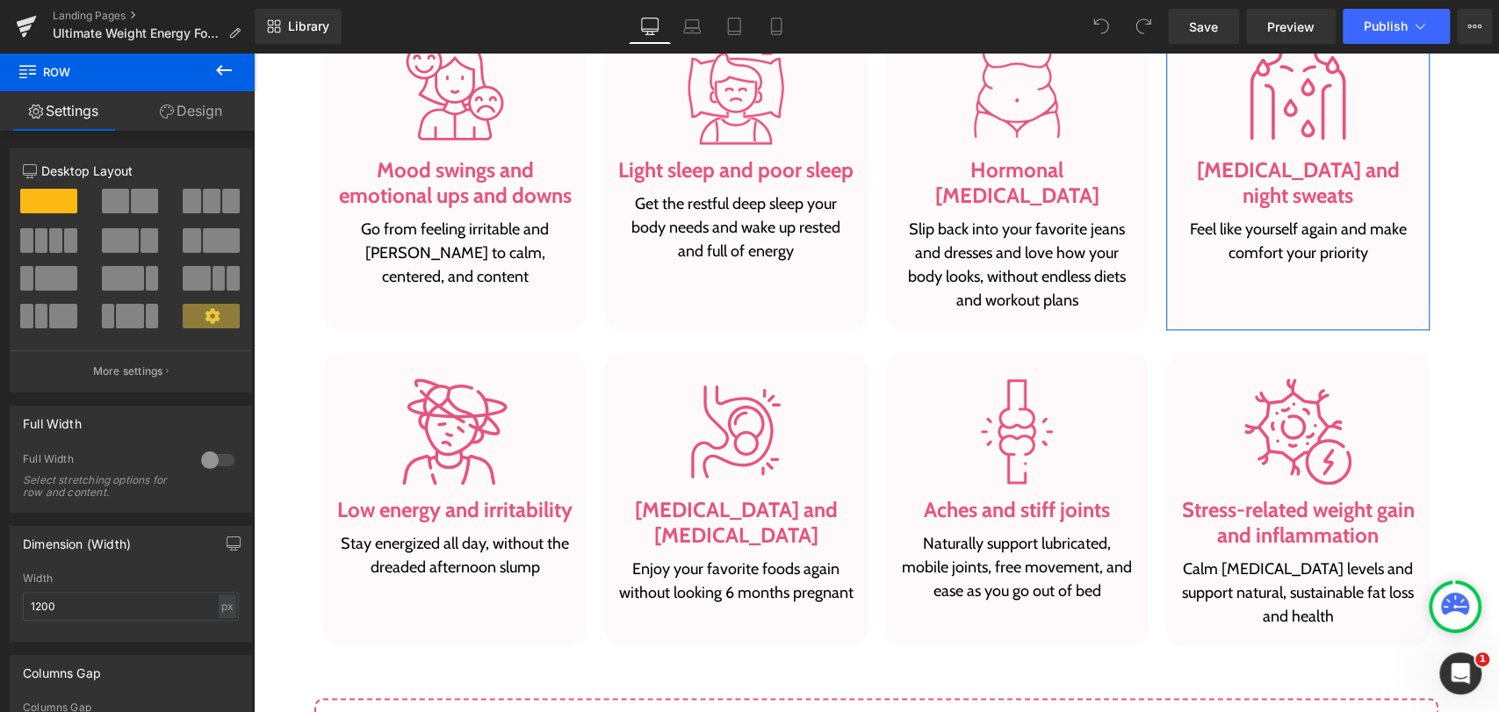
click at [199, 112] on link "Design" at bounding box center [190, 111] width 127 height 40
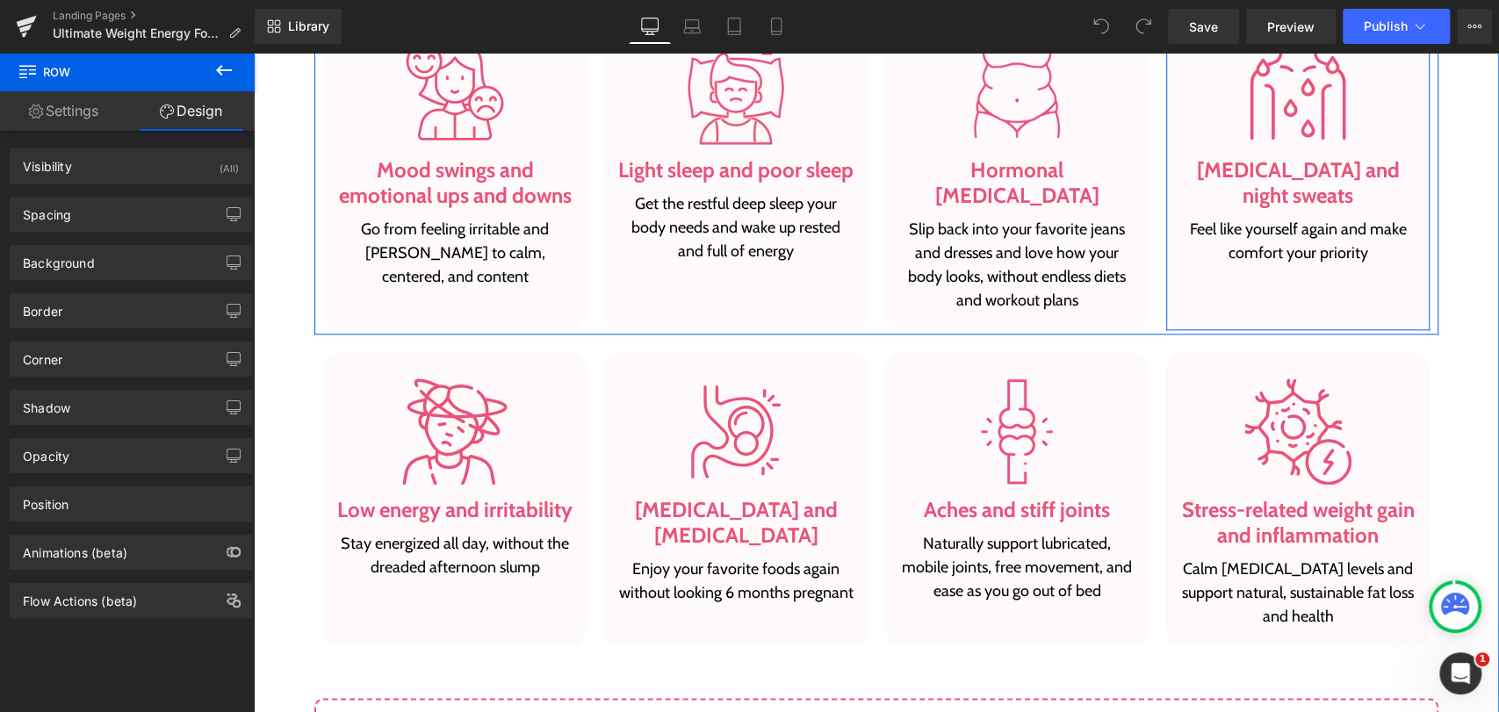
click at [1189, 289] on div "Image Hot flashes and night sweats Heading Feel like yourself again and make co…" at bounding box center [1297, 171] width 263 height 318
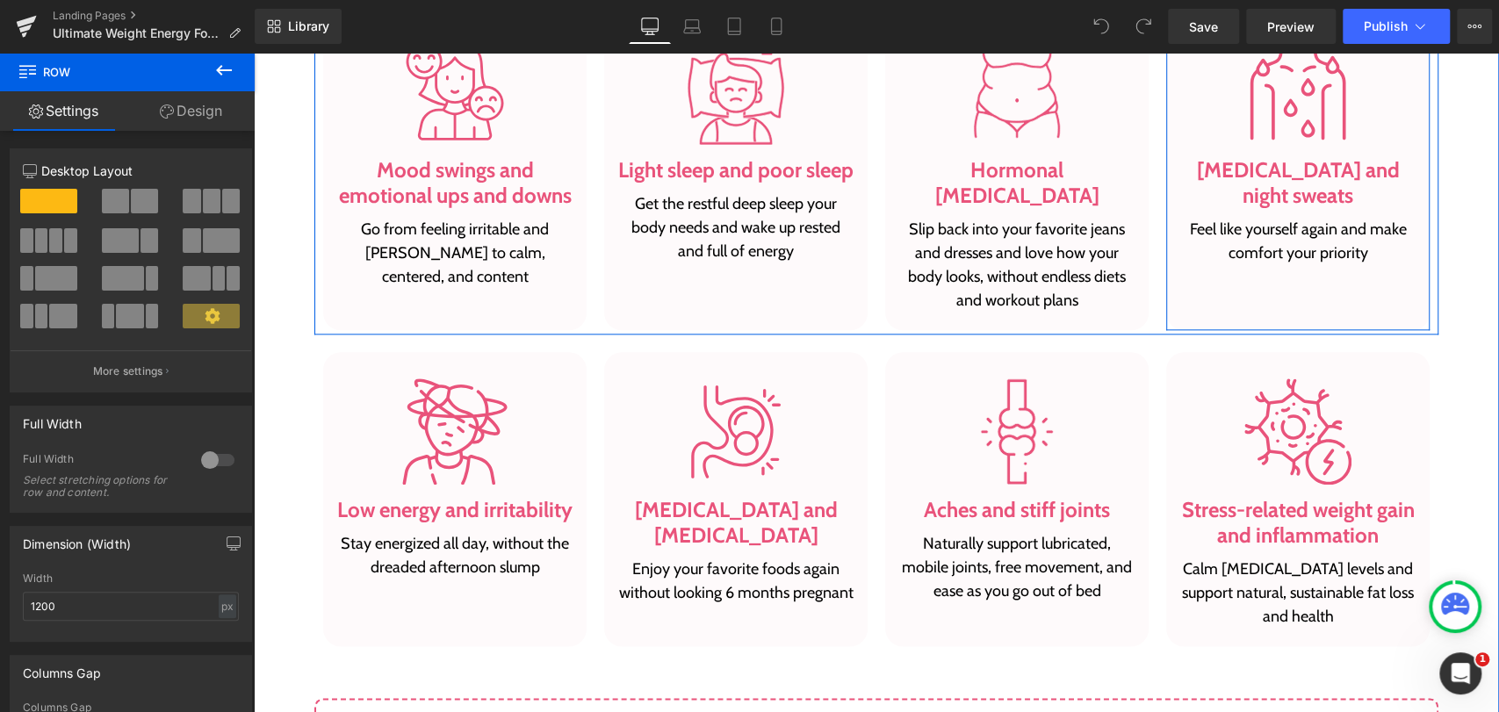
click at [1180, 281] on div "Image Hot flashes and night sweats Heading Feel like yourself again and make co…" at bounding box center [1297, 171] width 263 height 318
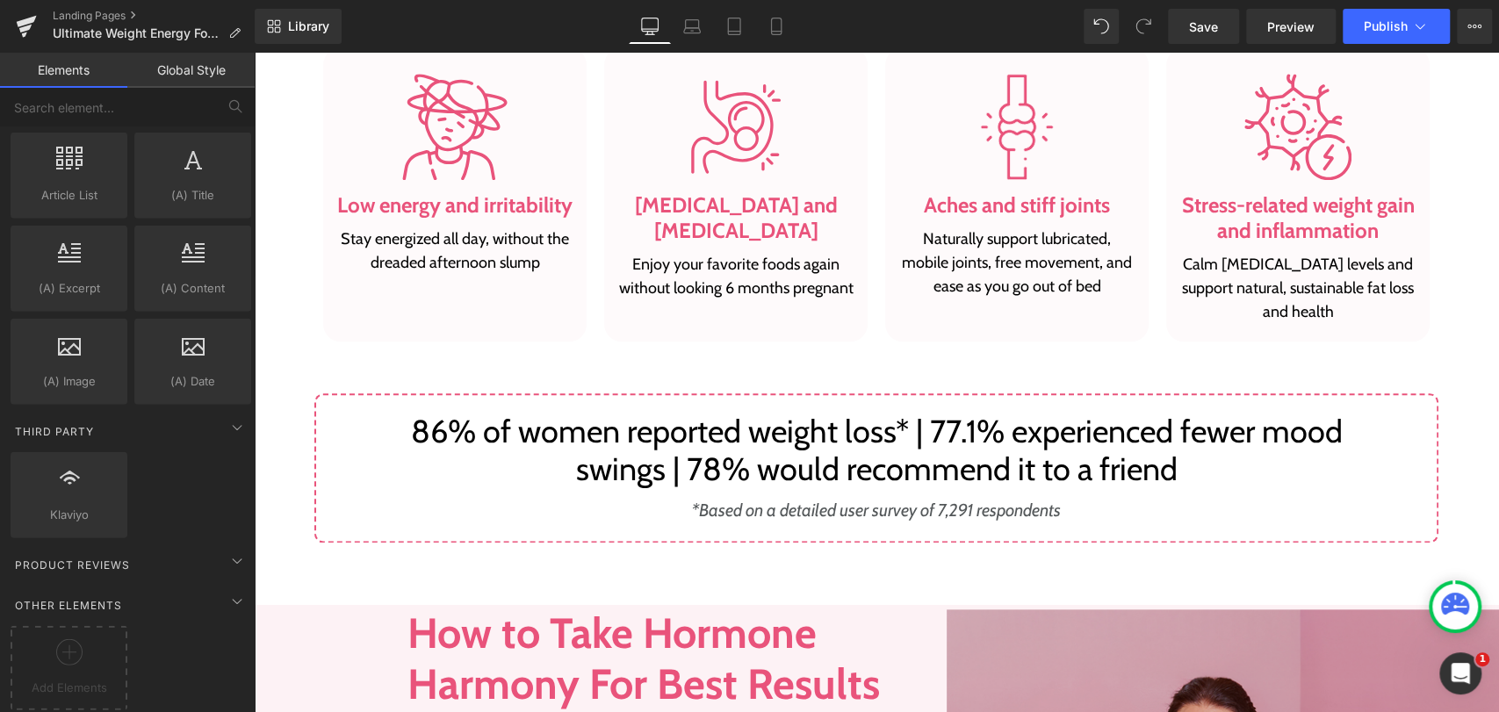
scroll to position [1170, 0]
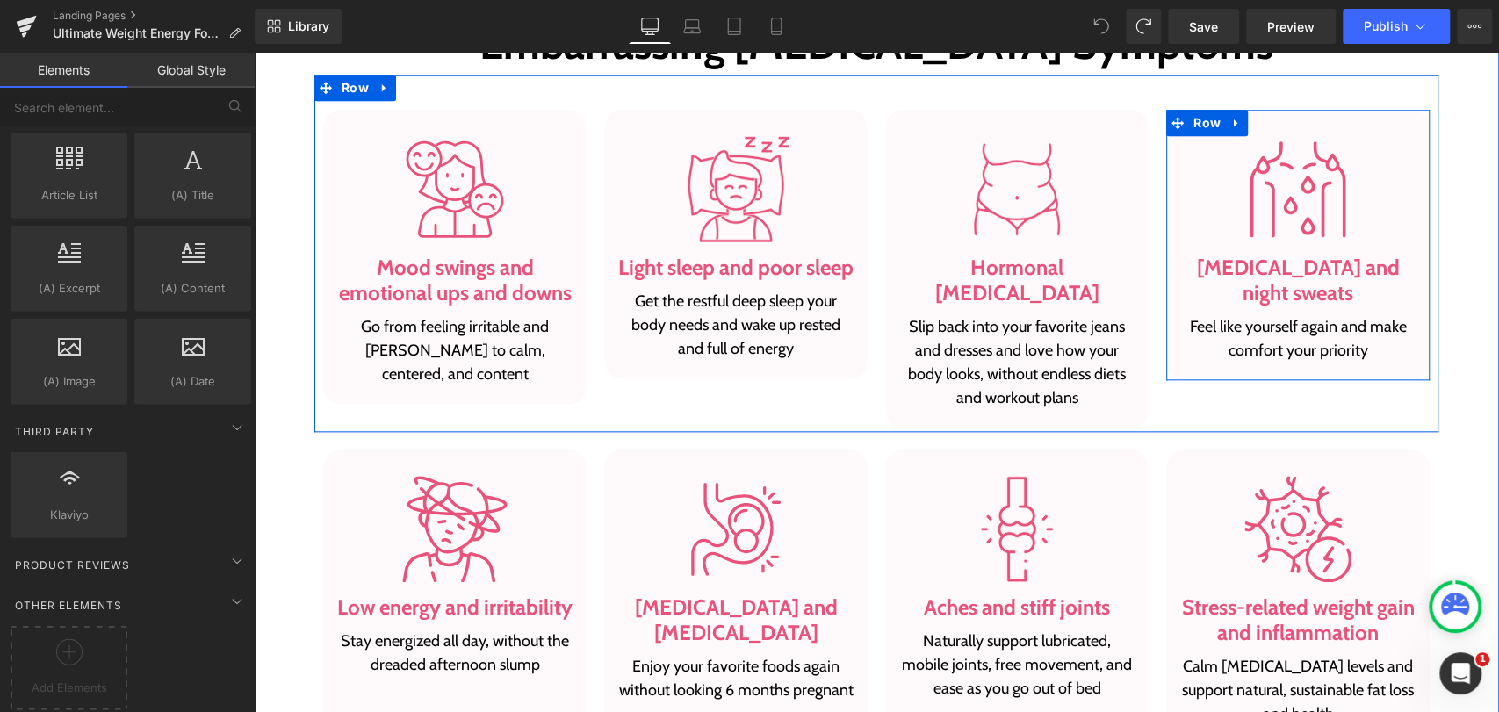
click at [1181, 172] on div at bounding box center [1297, 189] width 237 height 107
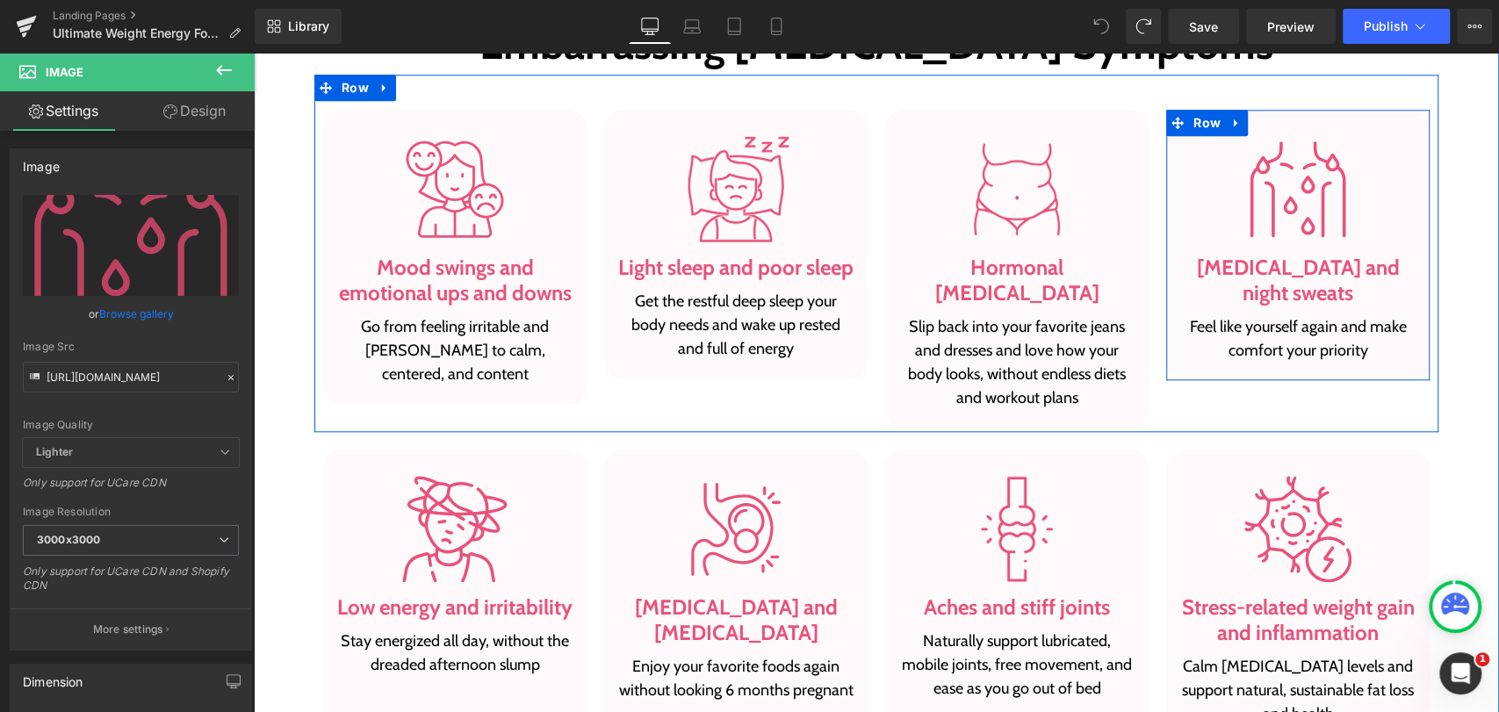
click at [1166, 185] on div "Image Hot flashes and night sweats Heading Feel like yourself again and make co…" at bounding box center [1297, 245] width 263 height 270
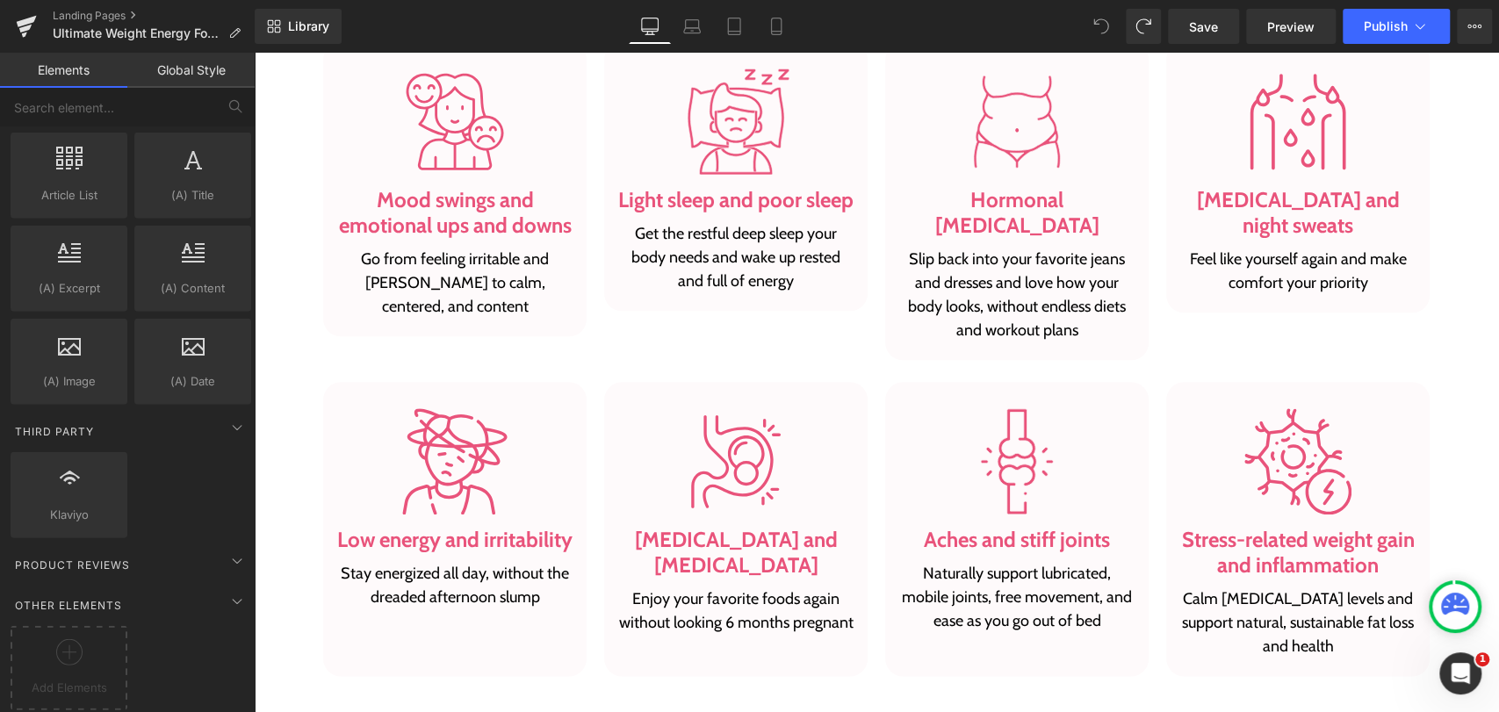
scroll to position [1268, 0]
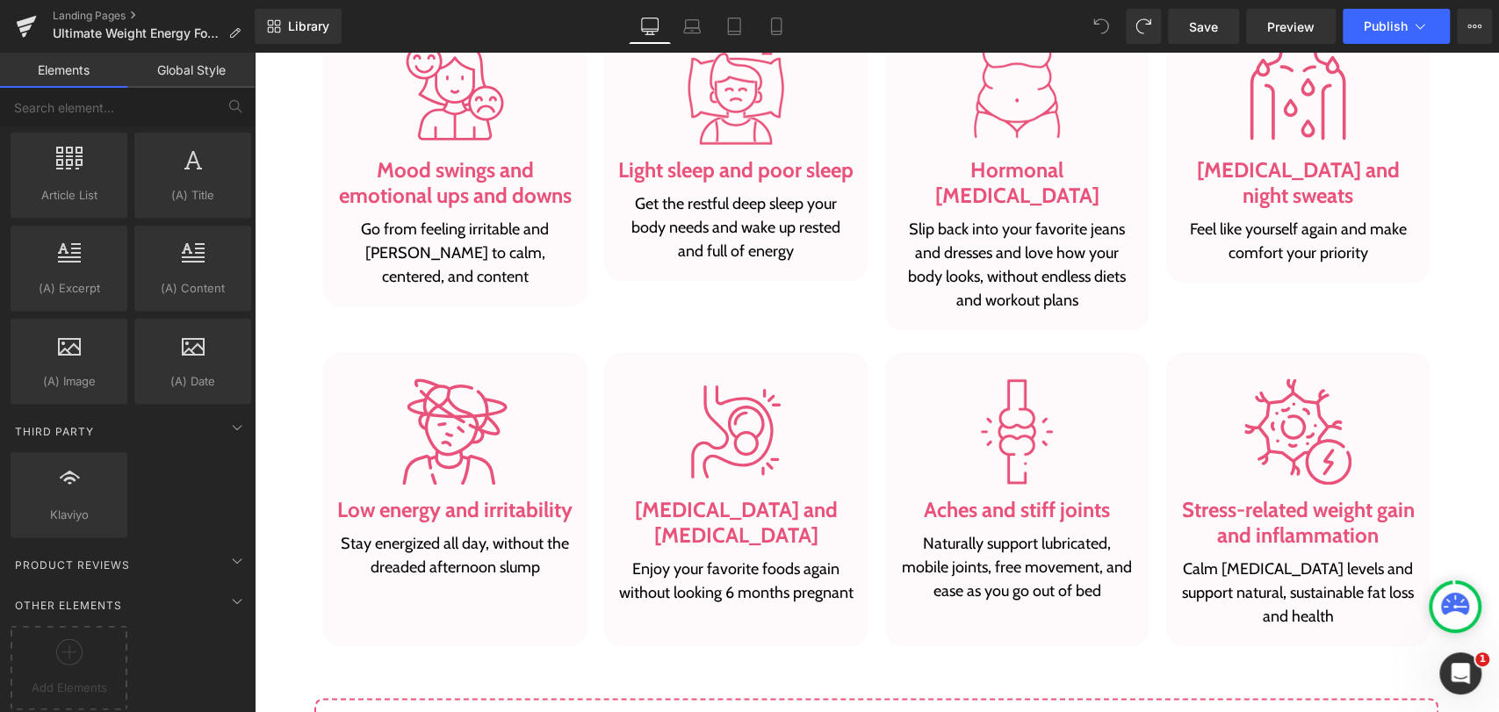
click at [1179, 177] on h3 "Hot flashes and night sweats" at bounding box center [1297, 183] width 237 height 51
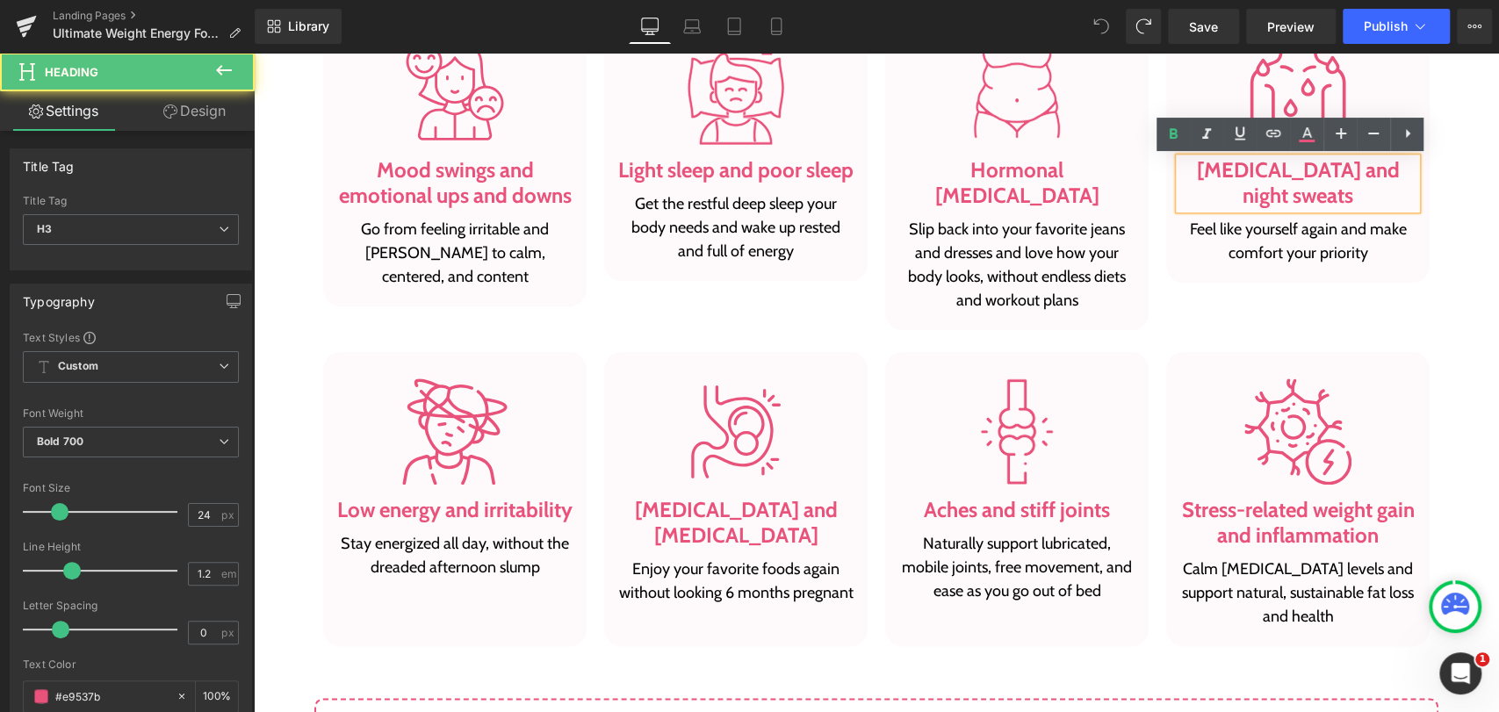
click at [1167, 213] on div "Image Hot flashes and night sweats Heading Feel like yourself again and make co…" at bounding box center [1297, 147] width 263 height 270
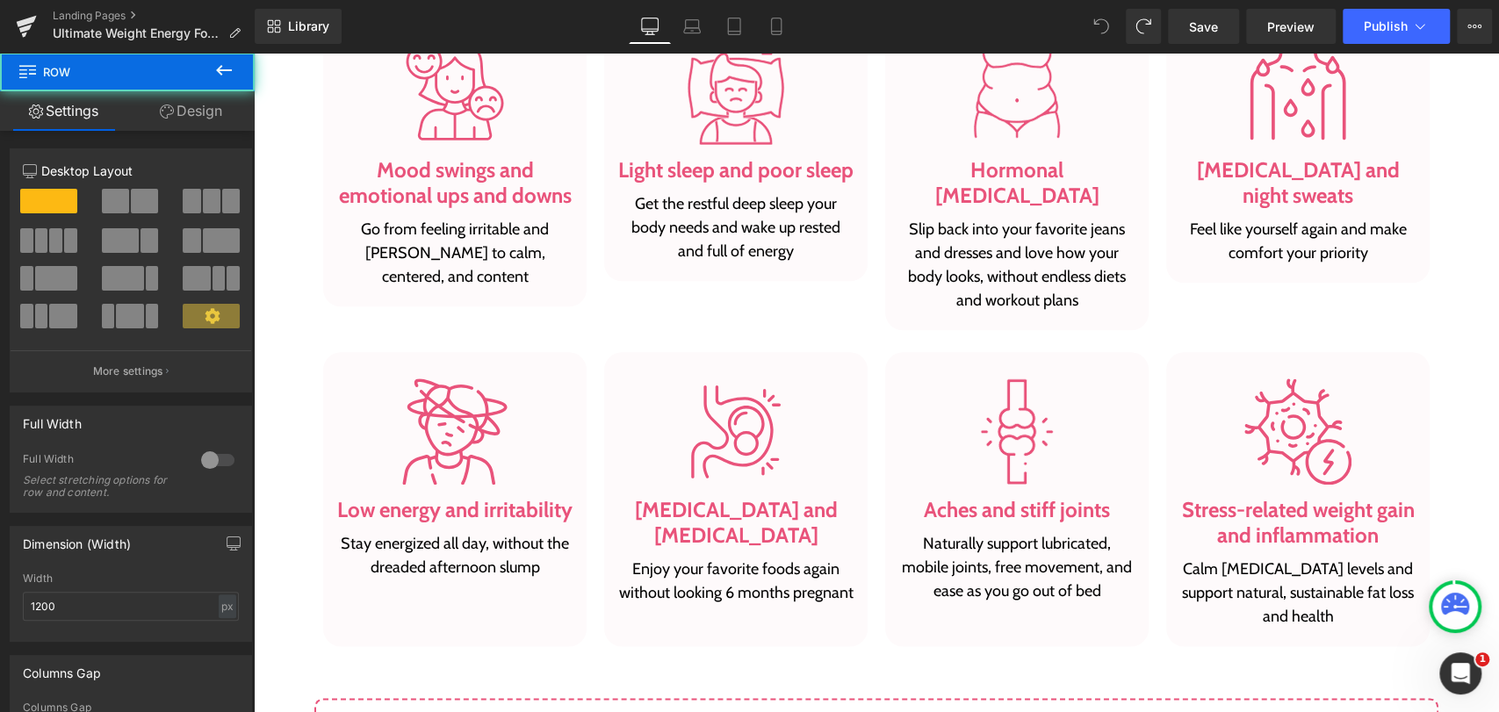
click at [1166, 222] on div "Image Hot flashes and night sweats Heading Feel like yourself again and make co…" at bounding box center [1297, 147] width 263 height 270
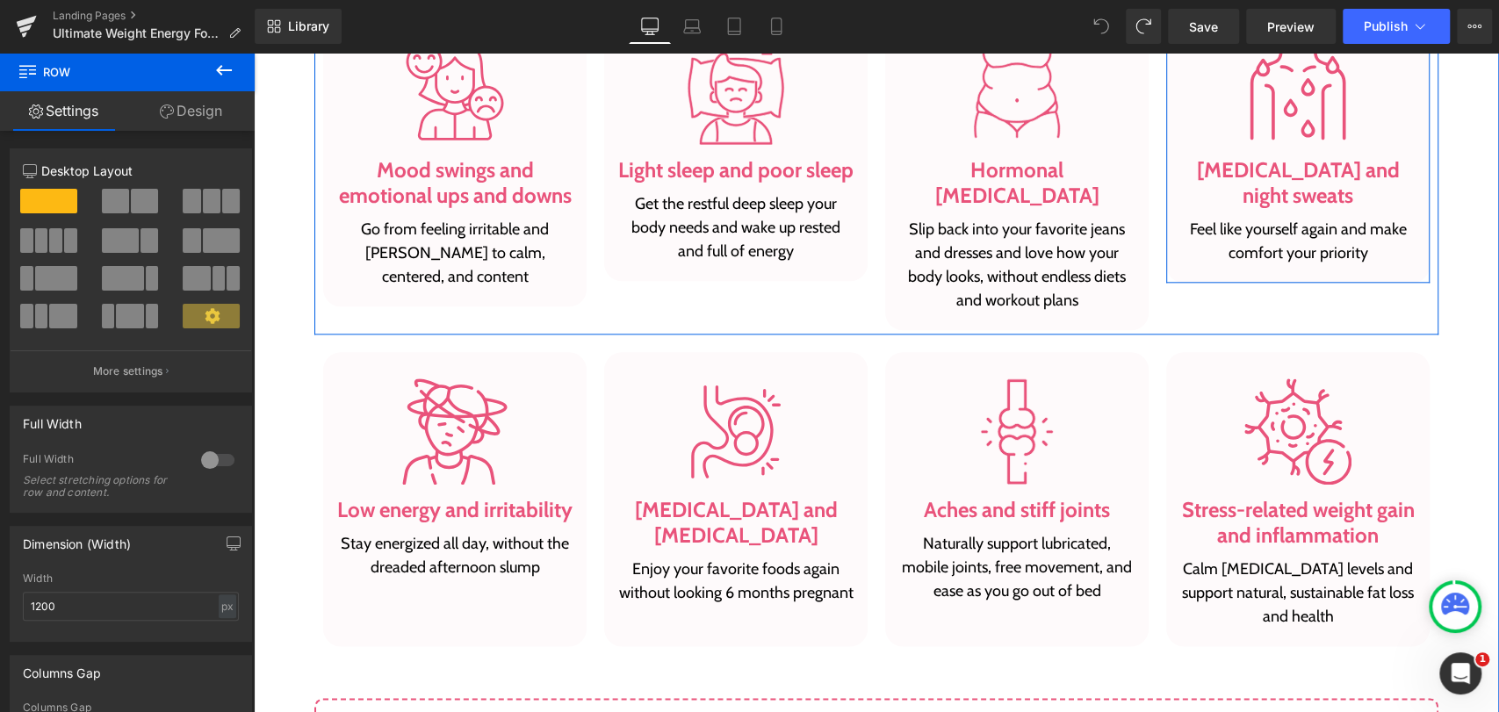
click at [1182, 267] on div "Image Hot flashes and night sweats Heading Feel like yourself again and make co…" at bounding box center [1297, 147] width 263 height 270
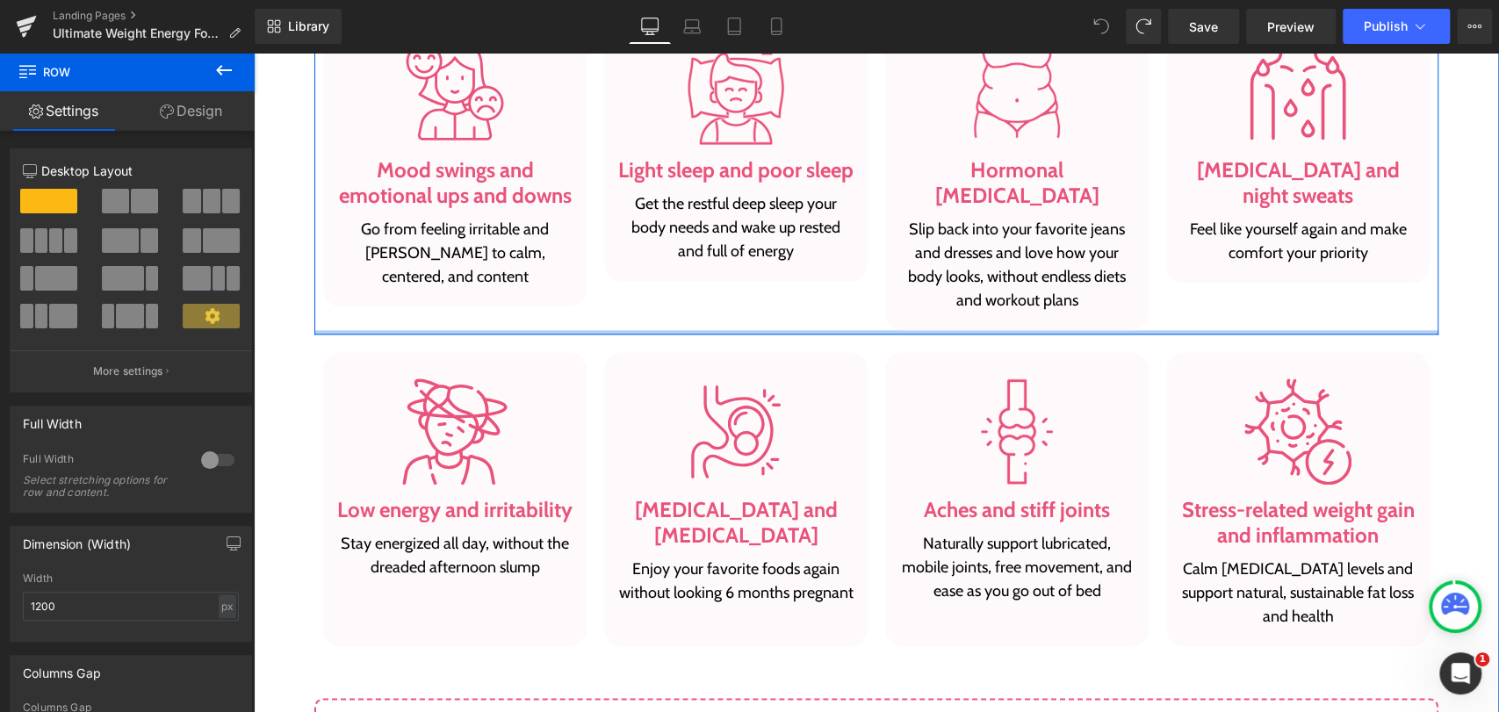
click at [1106, 330] on div at bounding box center [876, 332] width 1124 height 4
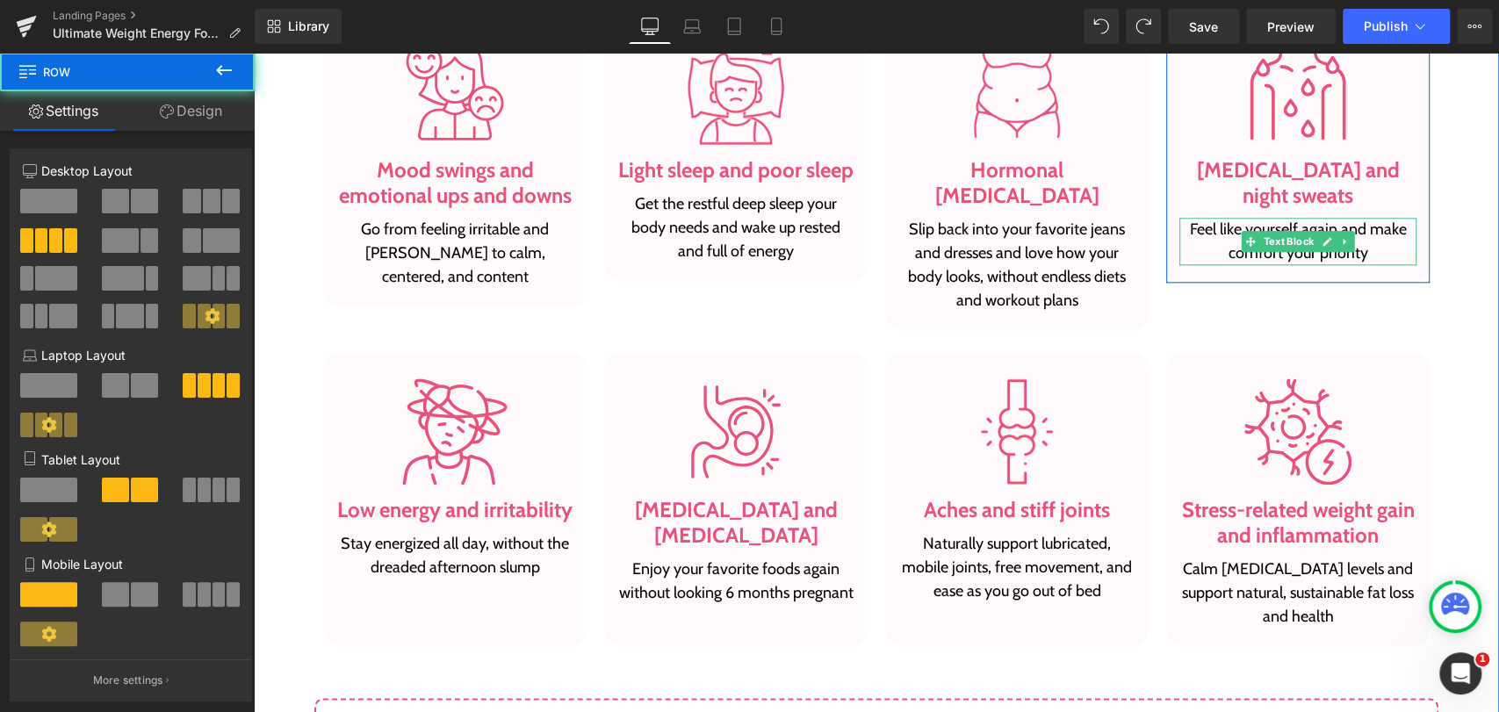
click at [1189, 261] on div at bounding box center [1297, 263] width 237 height 4
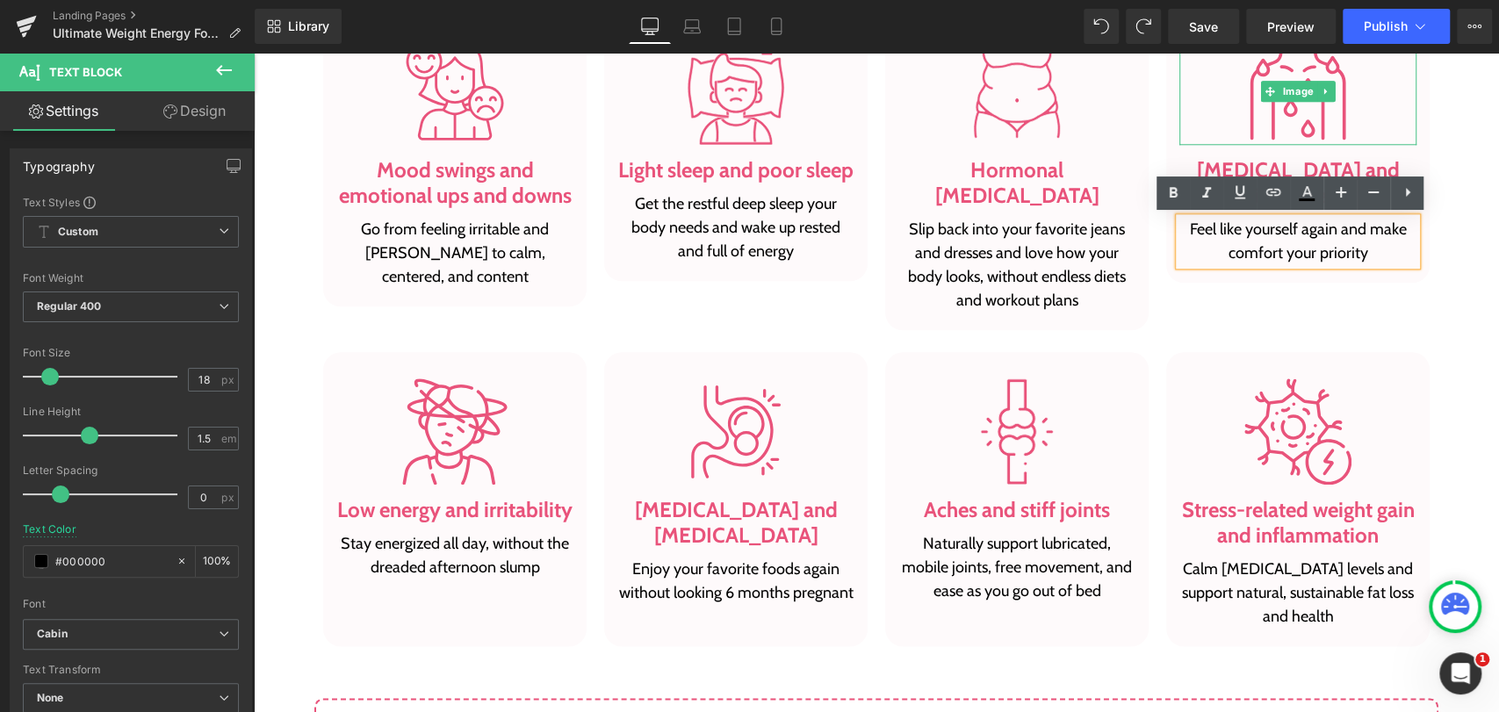
click at [1184, 104] on div at bounding box center [1297, 92] width 237 height 107
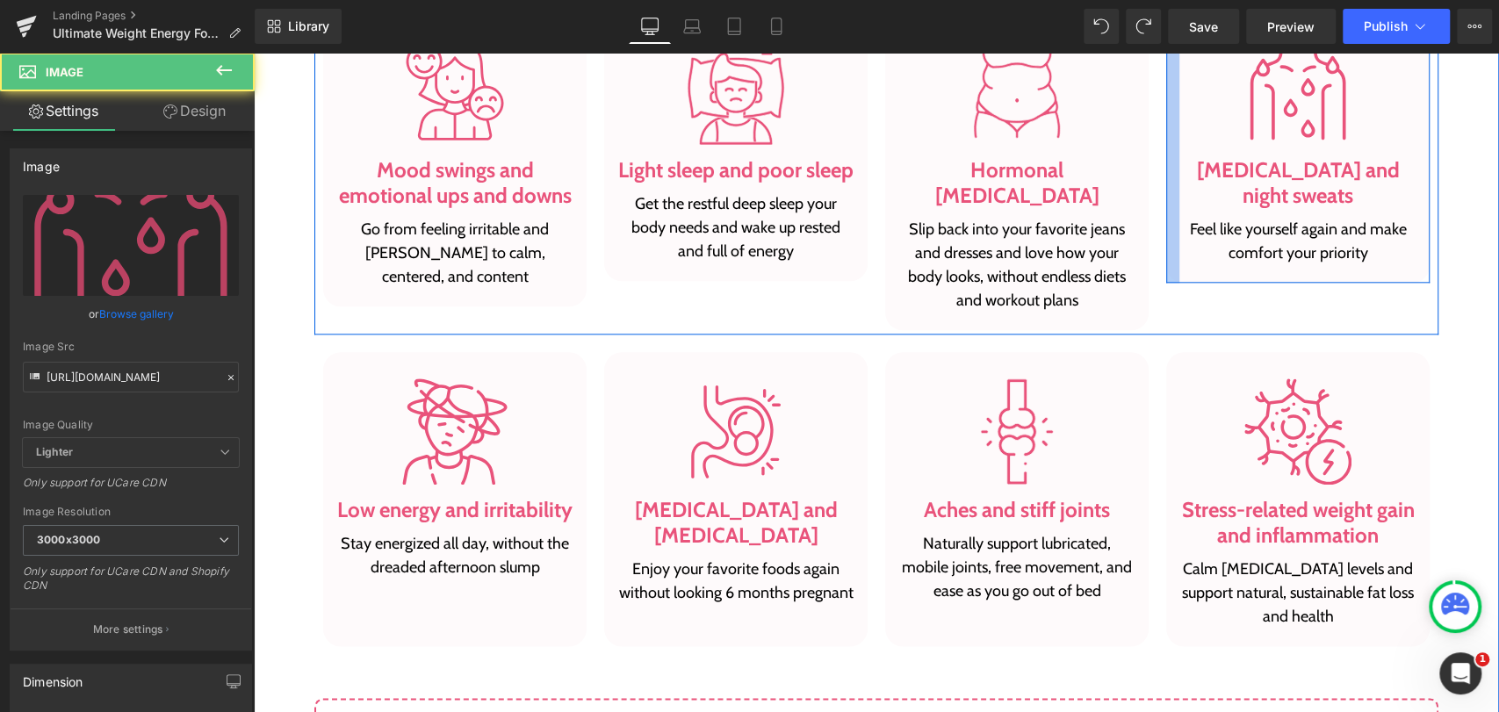
click at [1168, 107] on div at bounding box center [1172, 147] width 13 height 270
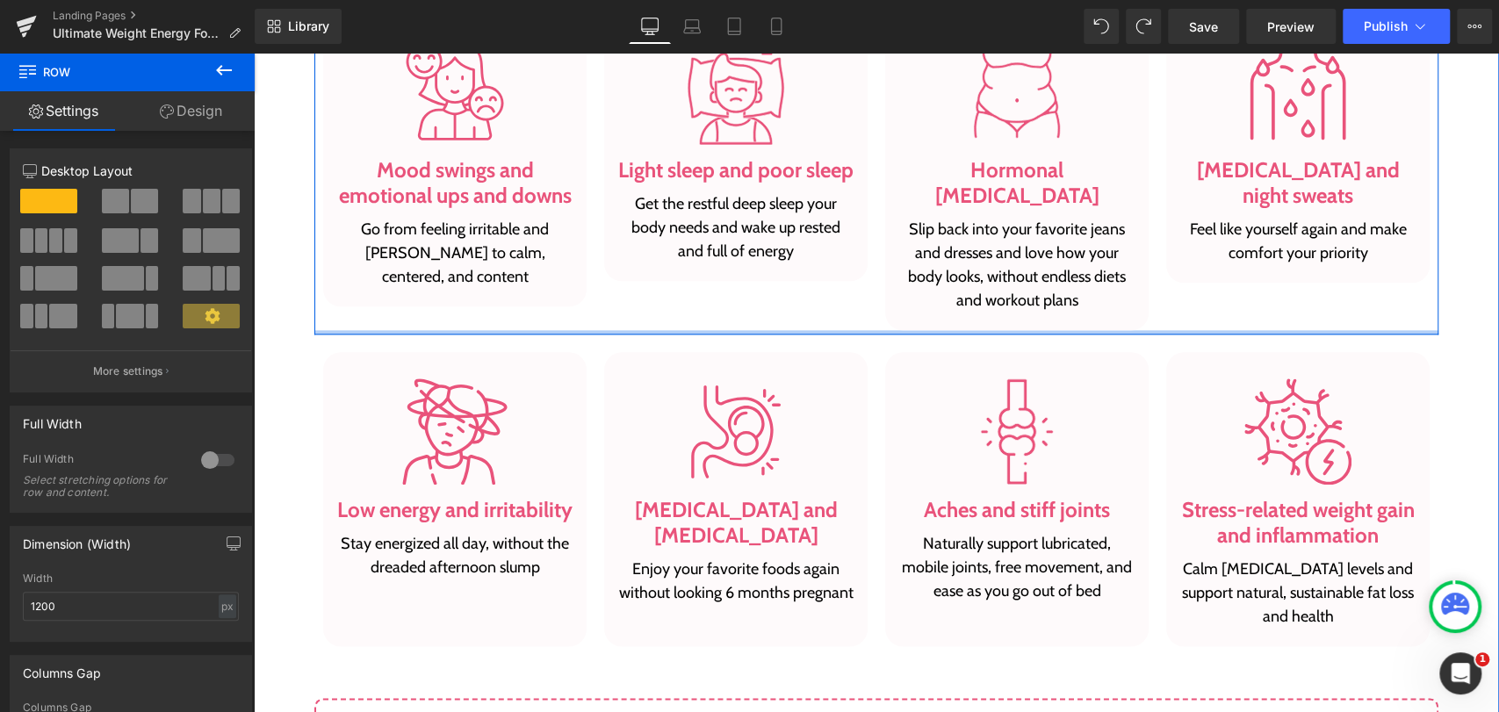
click at [582, 330] on div at bounding box center [876, 332] width 1124 height 4
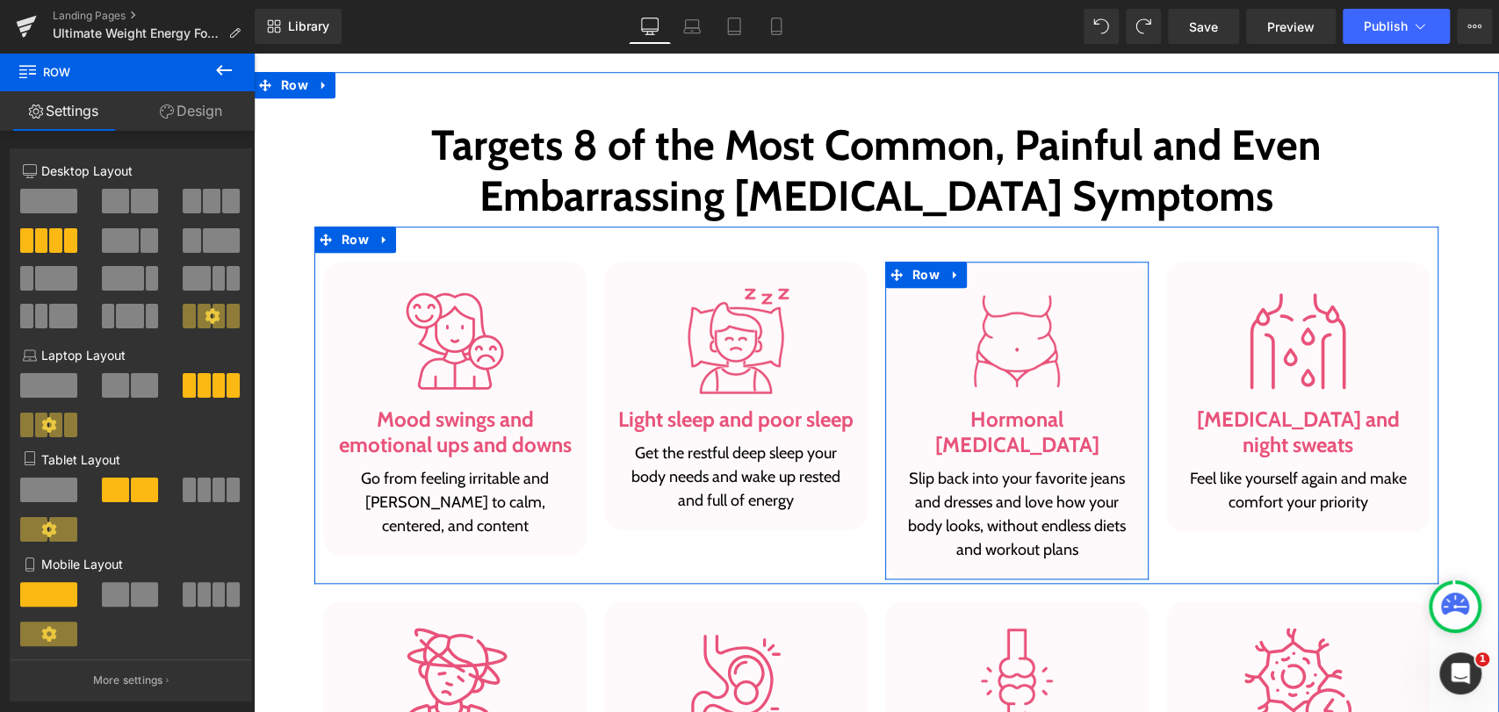
scroll to position [975, 0]
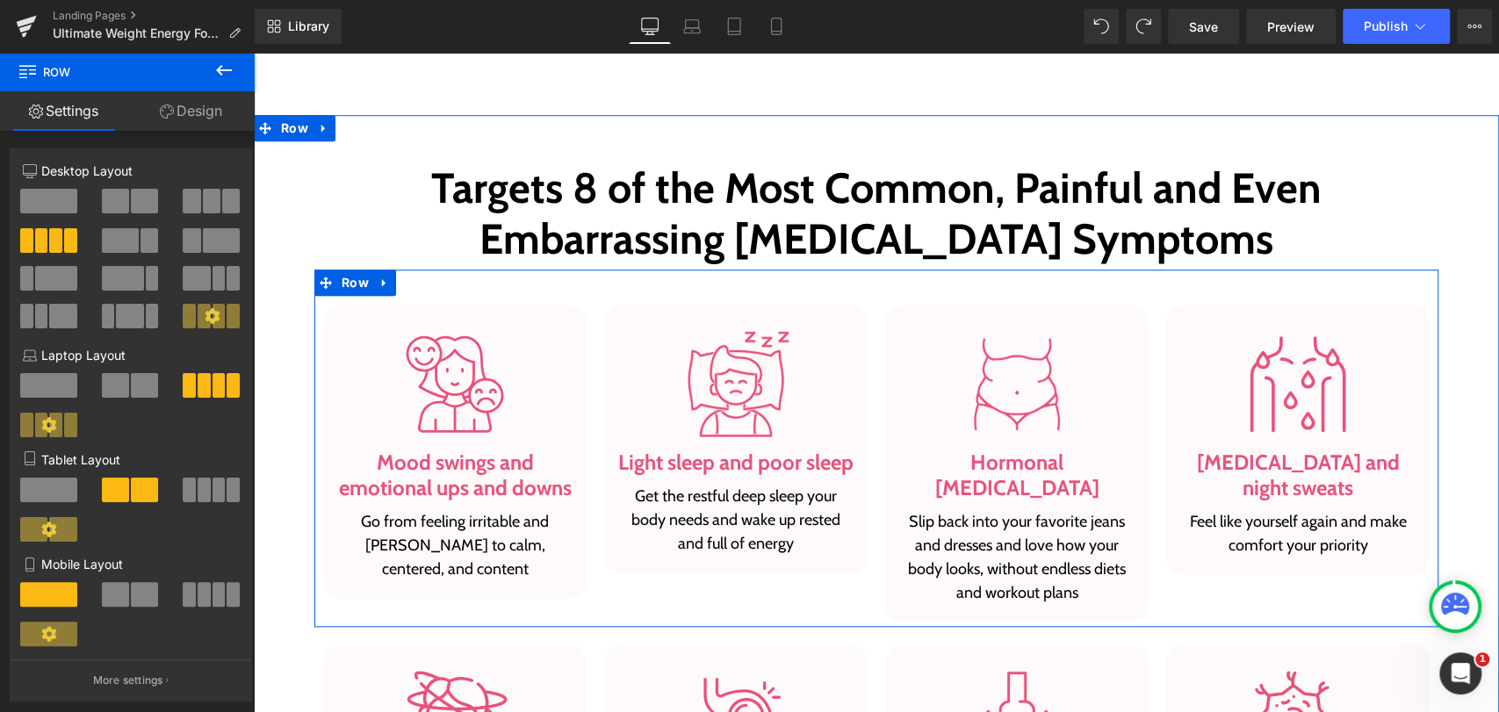
click at [1157, 305] on div "Image Hot flashes and night sweats Heading Feel like yourself again and make co…" at bounding box center [1297, 440] width 281 height 270
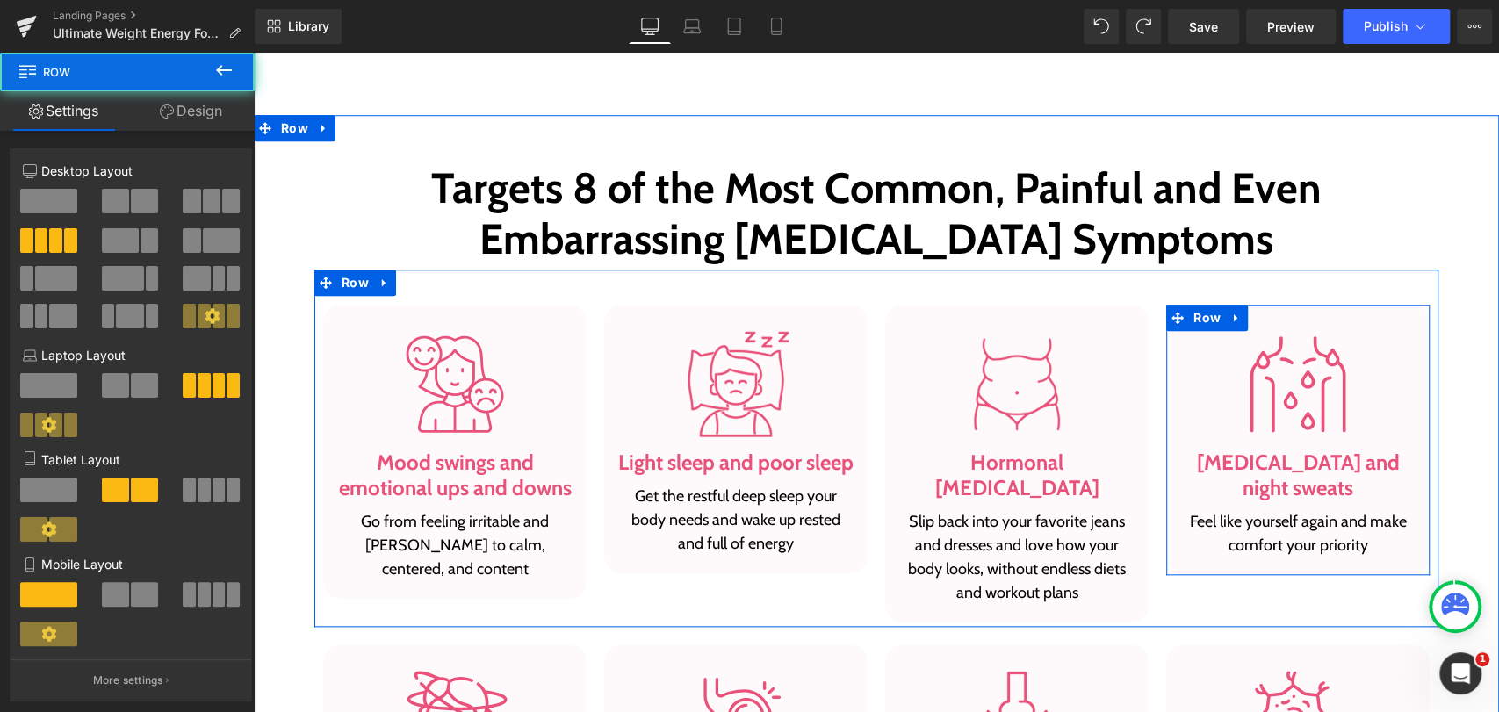
click at [1166, 318] on span at bounding box center [1177, 318] width 23 height 26
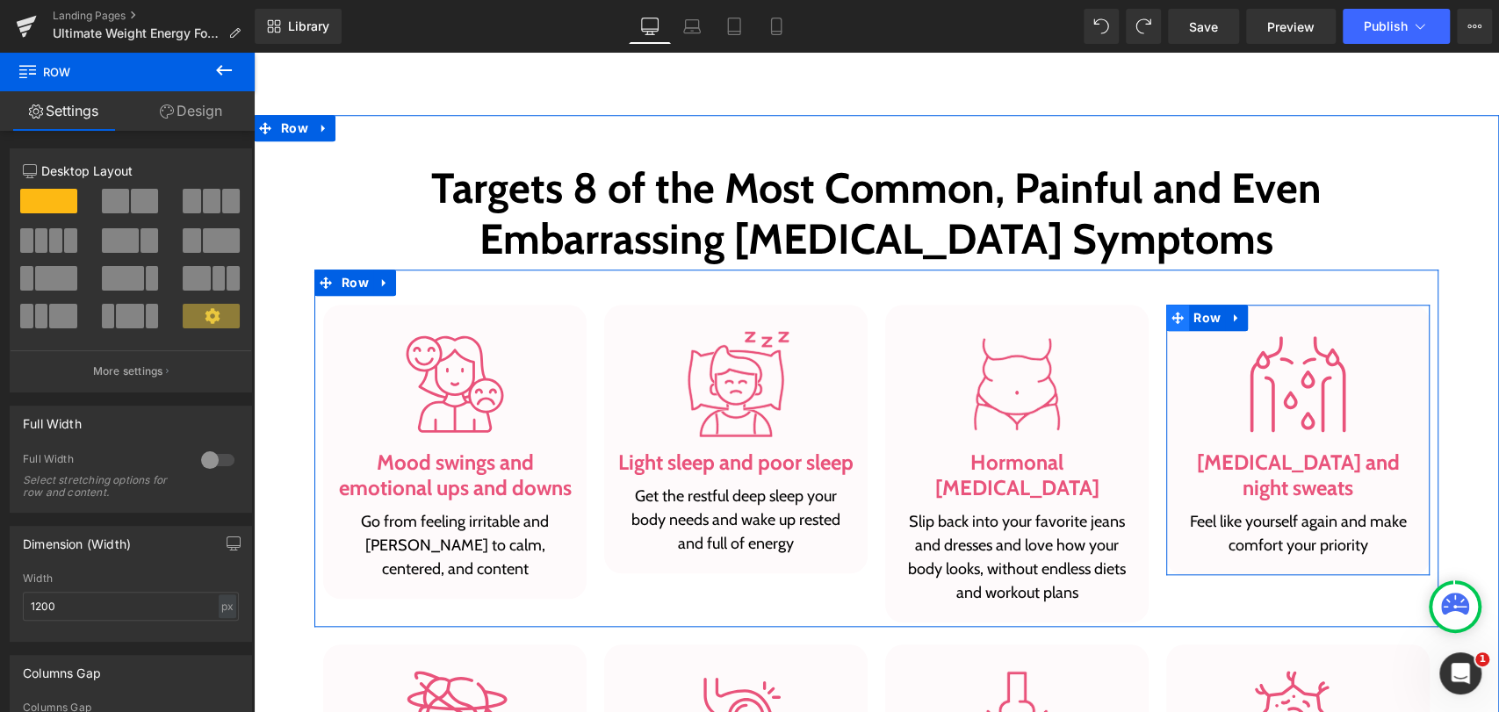
click at [1171, 320] on icon at bounding box center [1177, 317] width 12 height 13
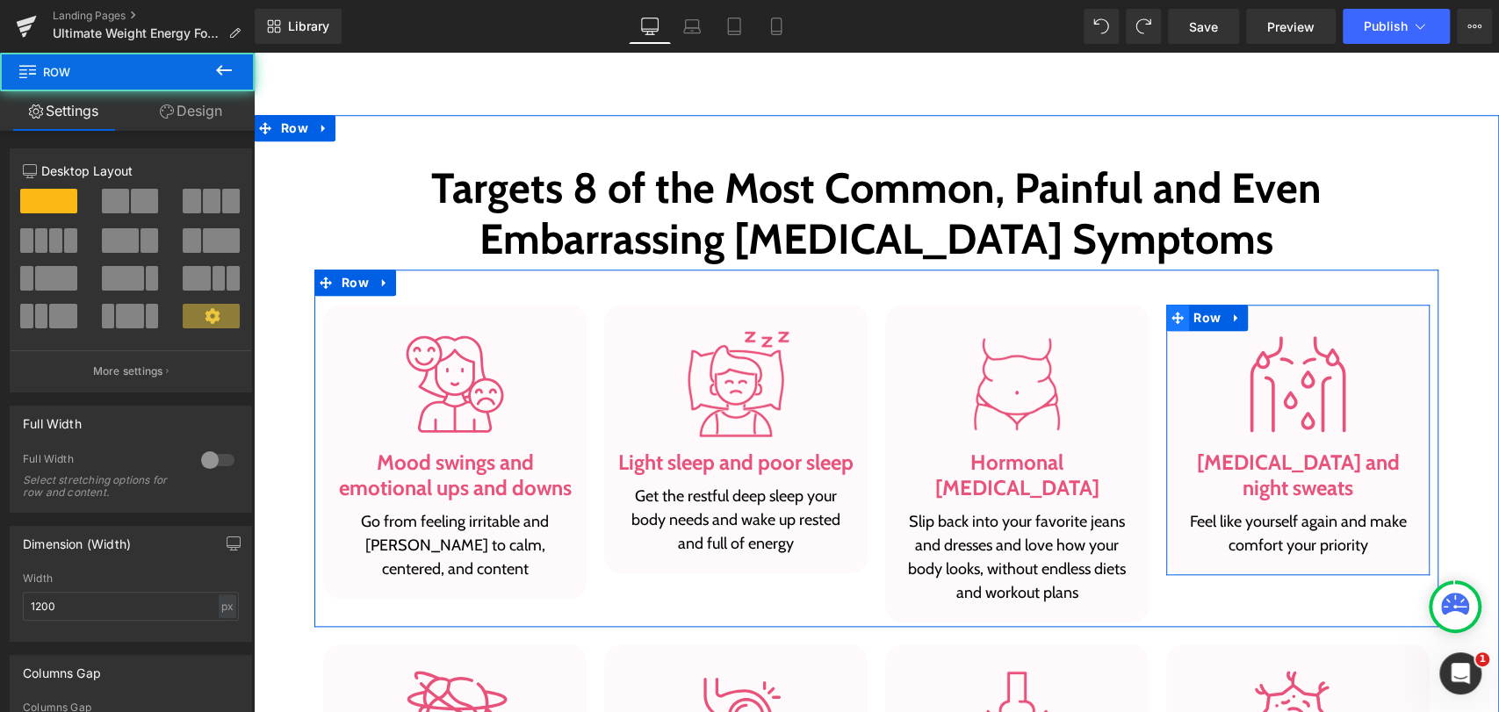
click at [1174, 322] on icon at bounding box center [1177, 317] width 12 height 13
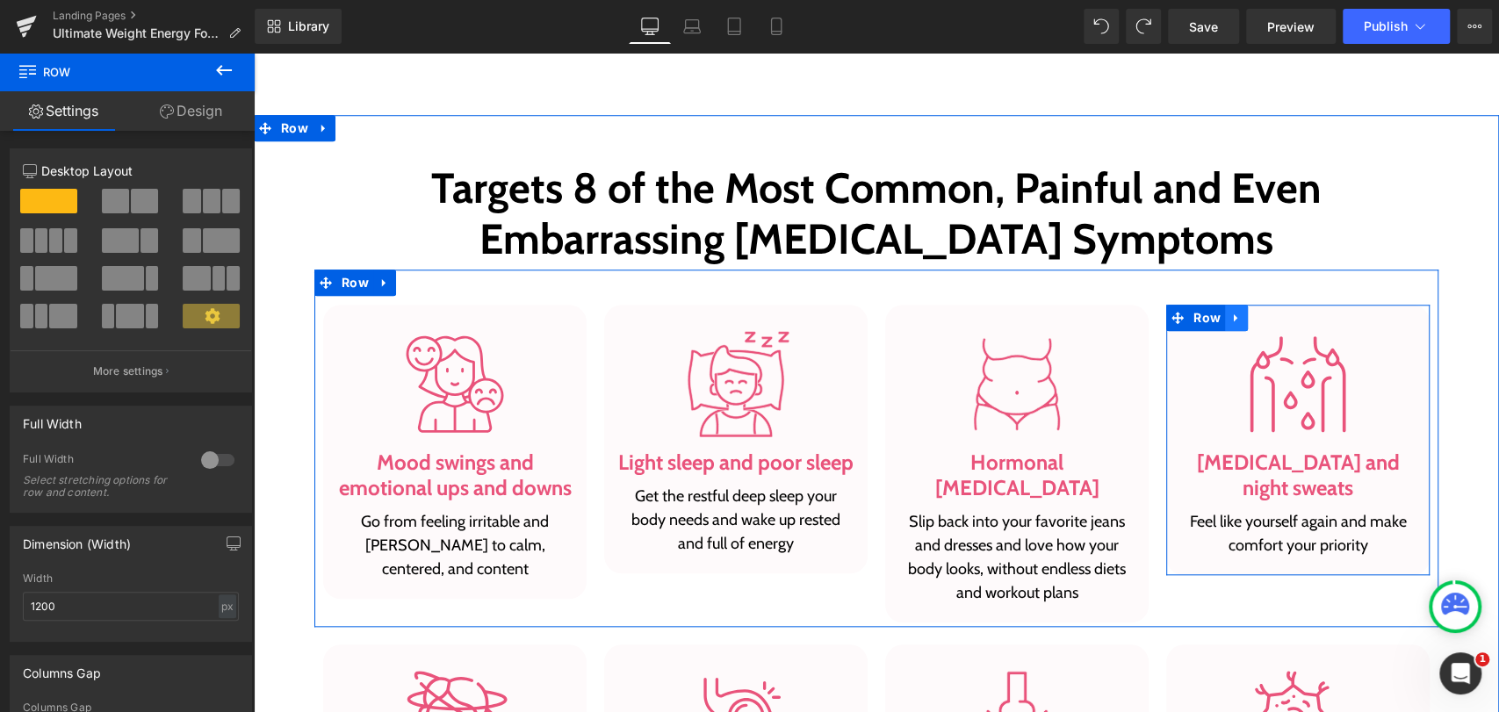
click at [1230, 318] on icon at bounding box center [1236, 317] width 12 height 13
click at [1276, 319] on icon at bounding box center [1282, 318] width 12 height 12
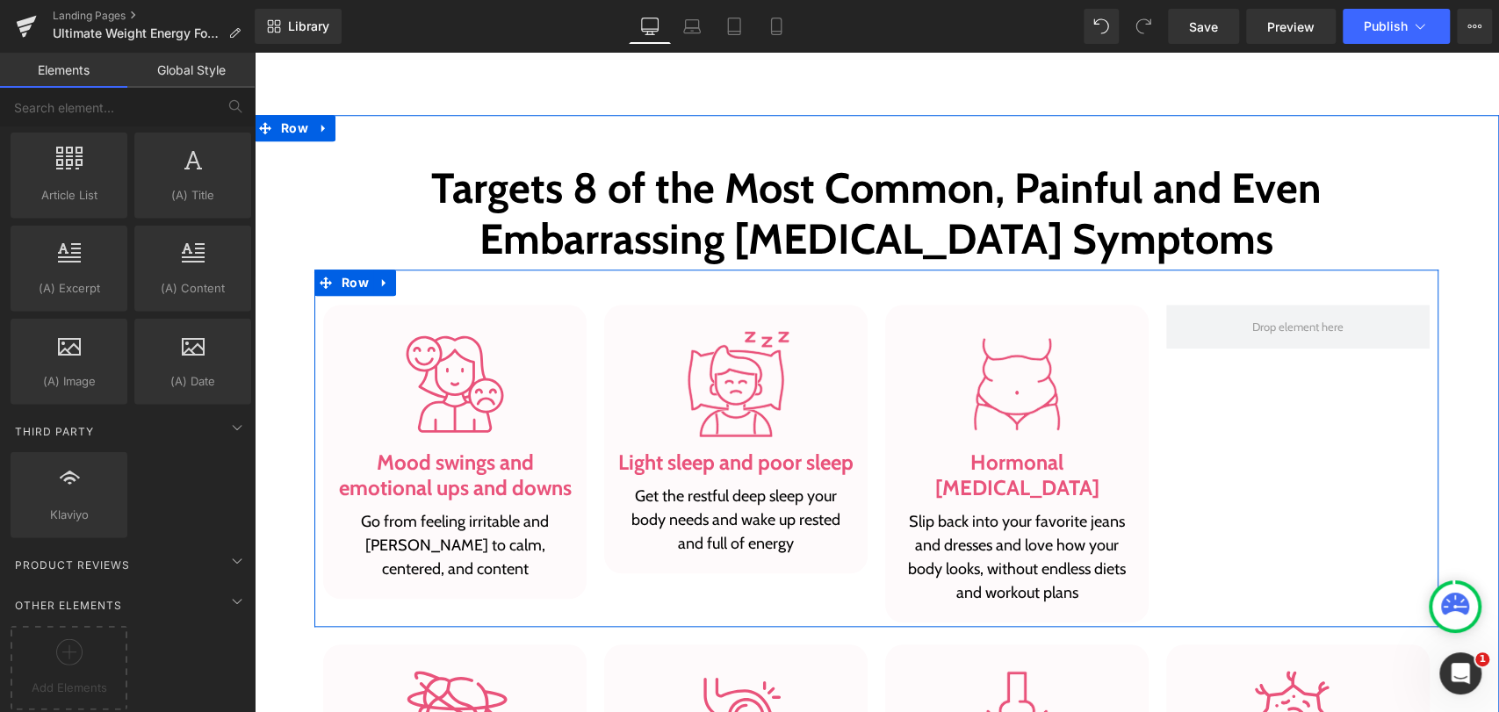
click at [614, 293] on div "Image Mood swings and emotional ups and downs Heading Go from feeling irritable…" at bounding box center [876, 448] width 1124 height 357
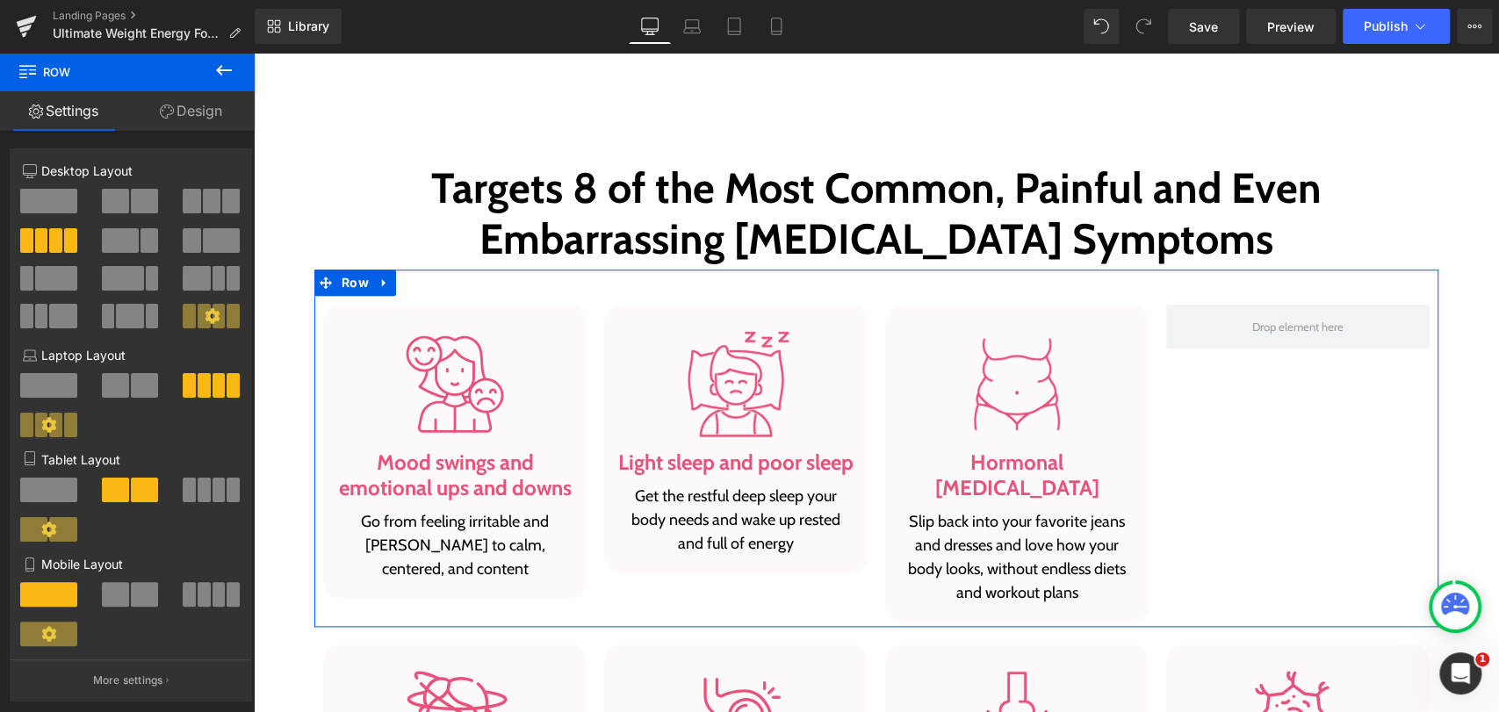
click at [222, 202] on span at bounding box center [231, 201] width 18 height 25
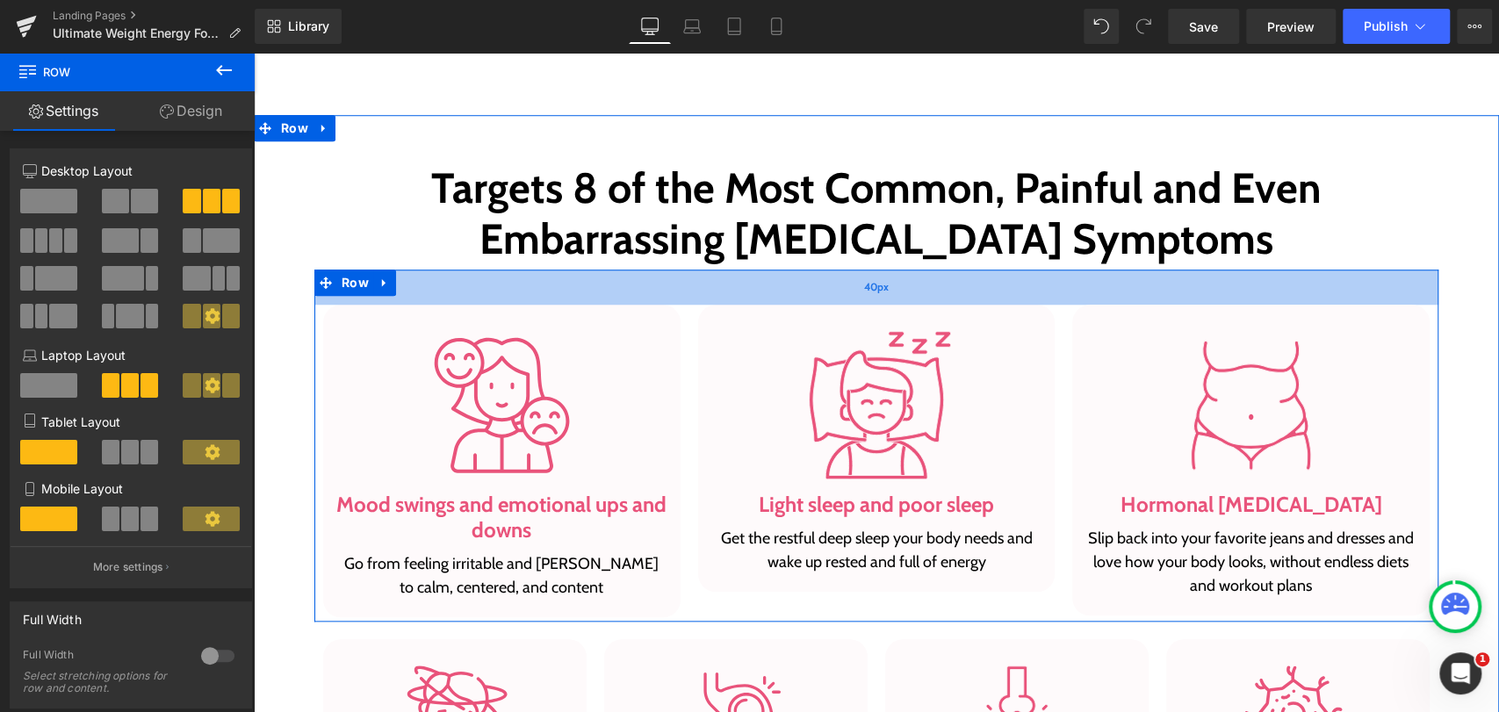
click at [557, 294] on div "40px" at bounding box center [876, 287] width 1124 height 35
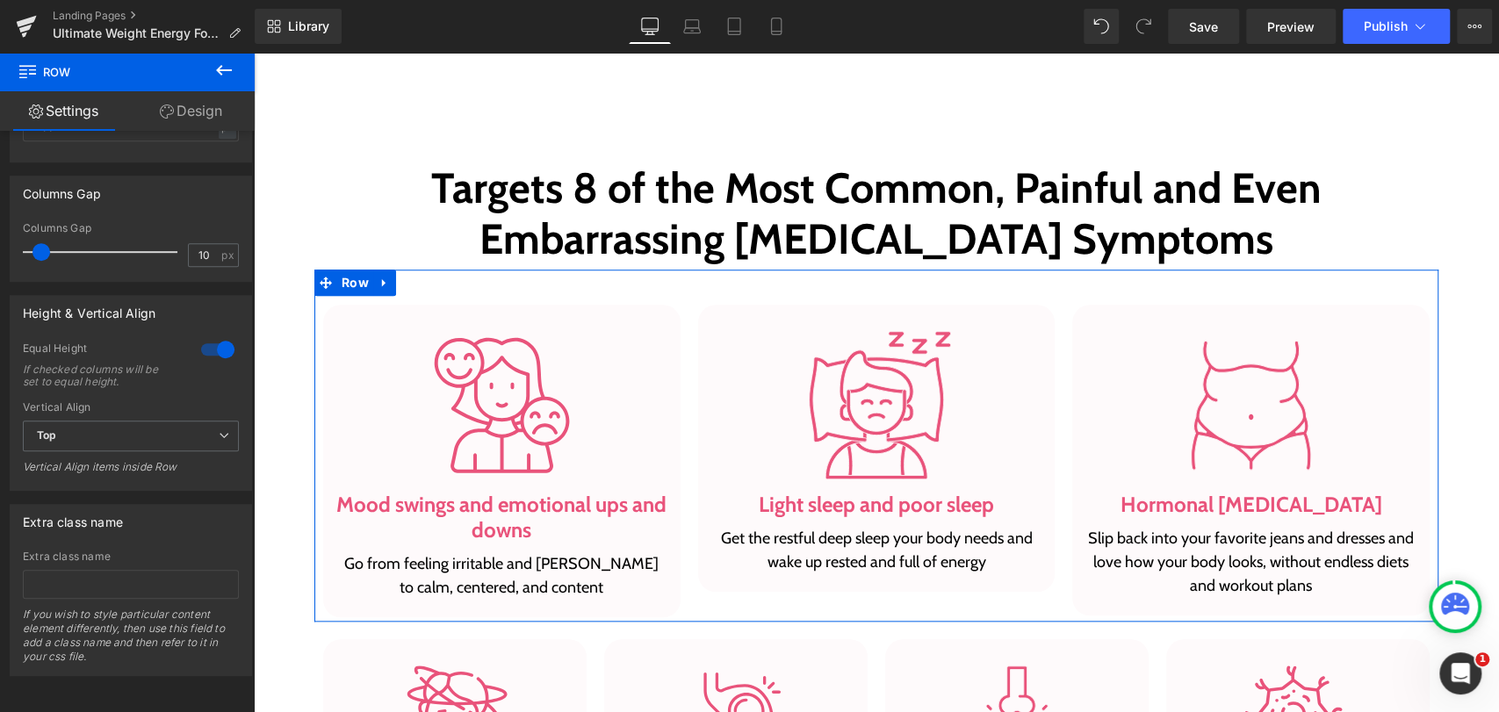
scroll to position [692, 0]
click at [219, 430] on icon at bounding box center [224, 435] width 11 height 11
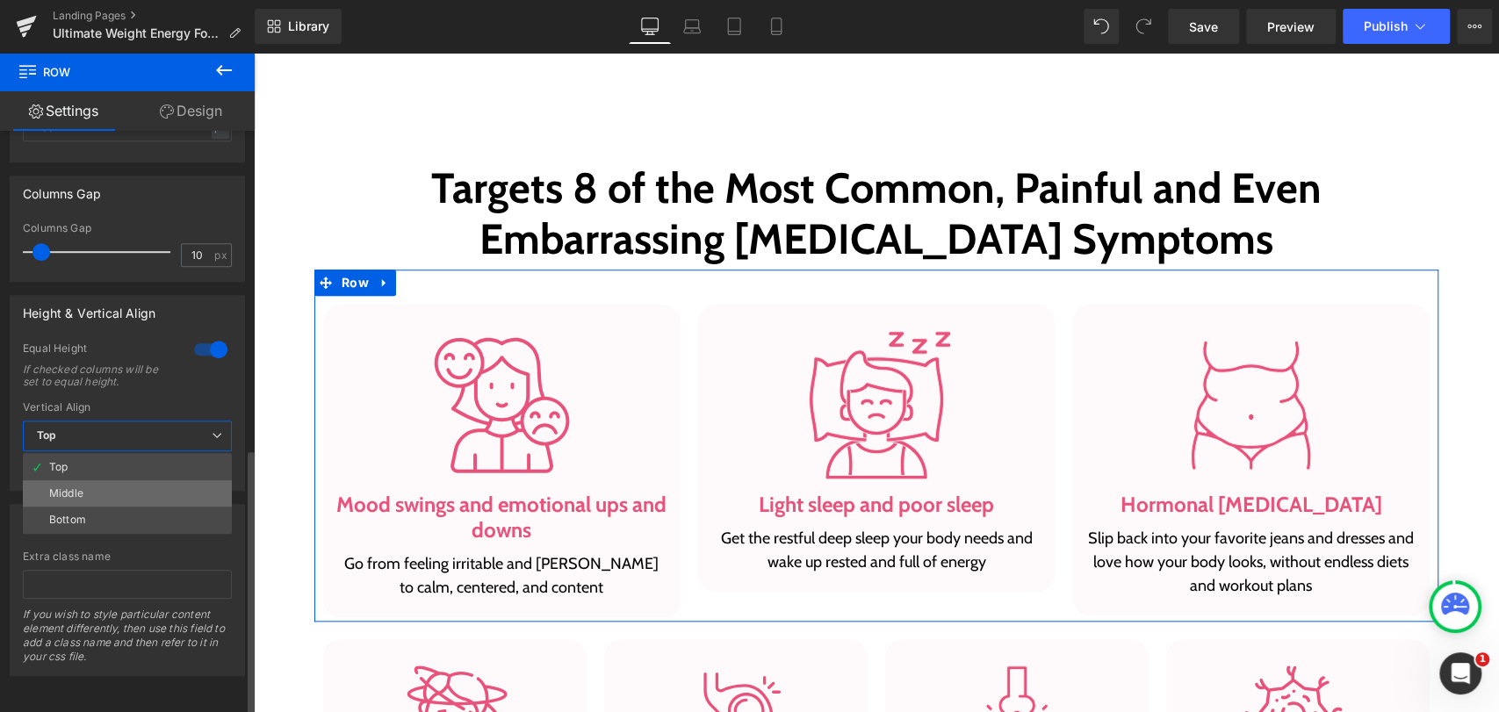
click at [97, 480] on li "Middle" at bounding box center [127, 493] width 209 height 26
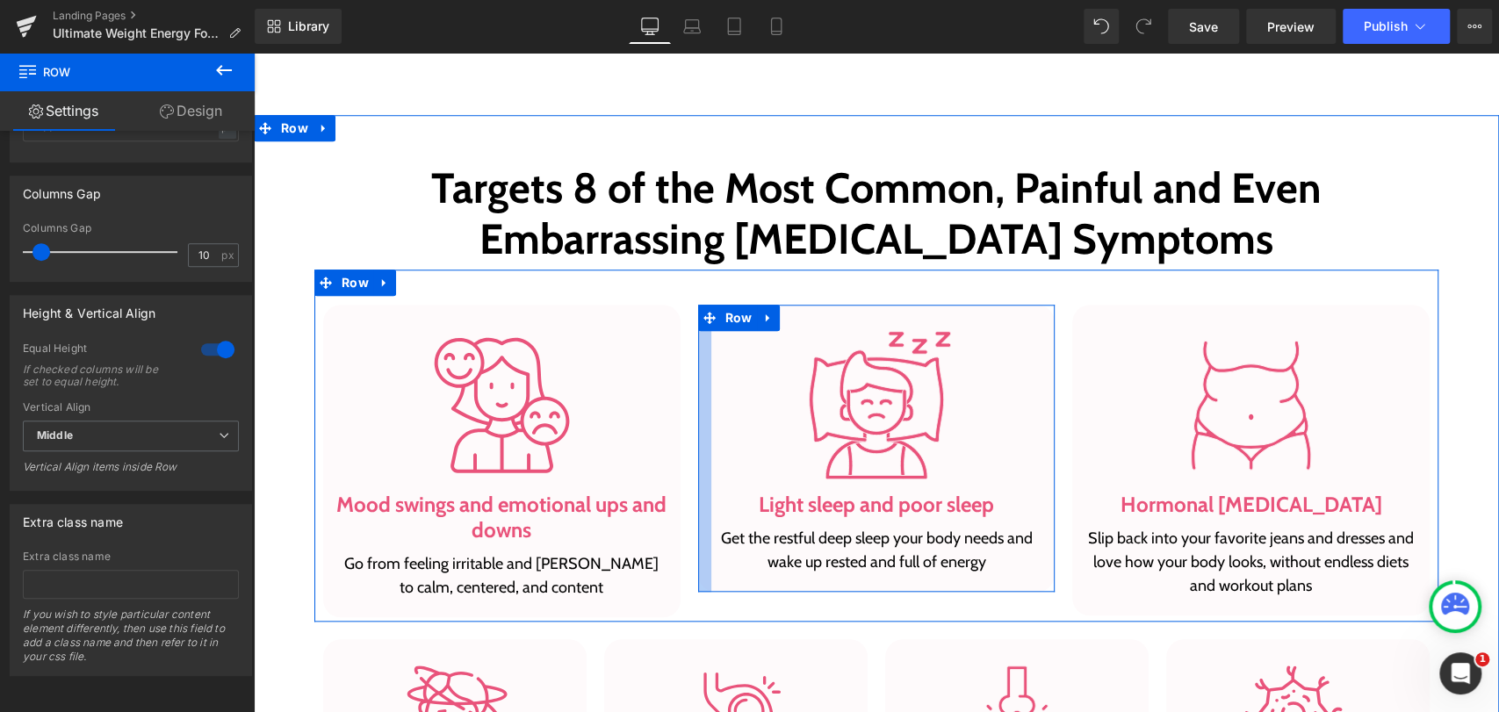
click at [699, 366] on div at bounding box center [704, 448] width 13 height 287
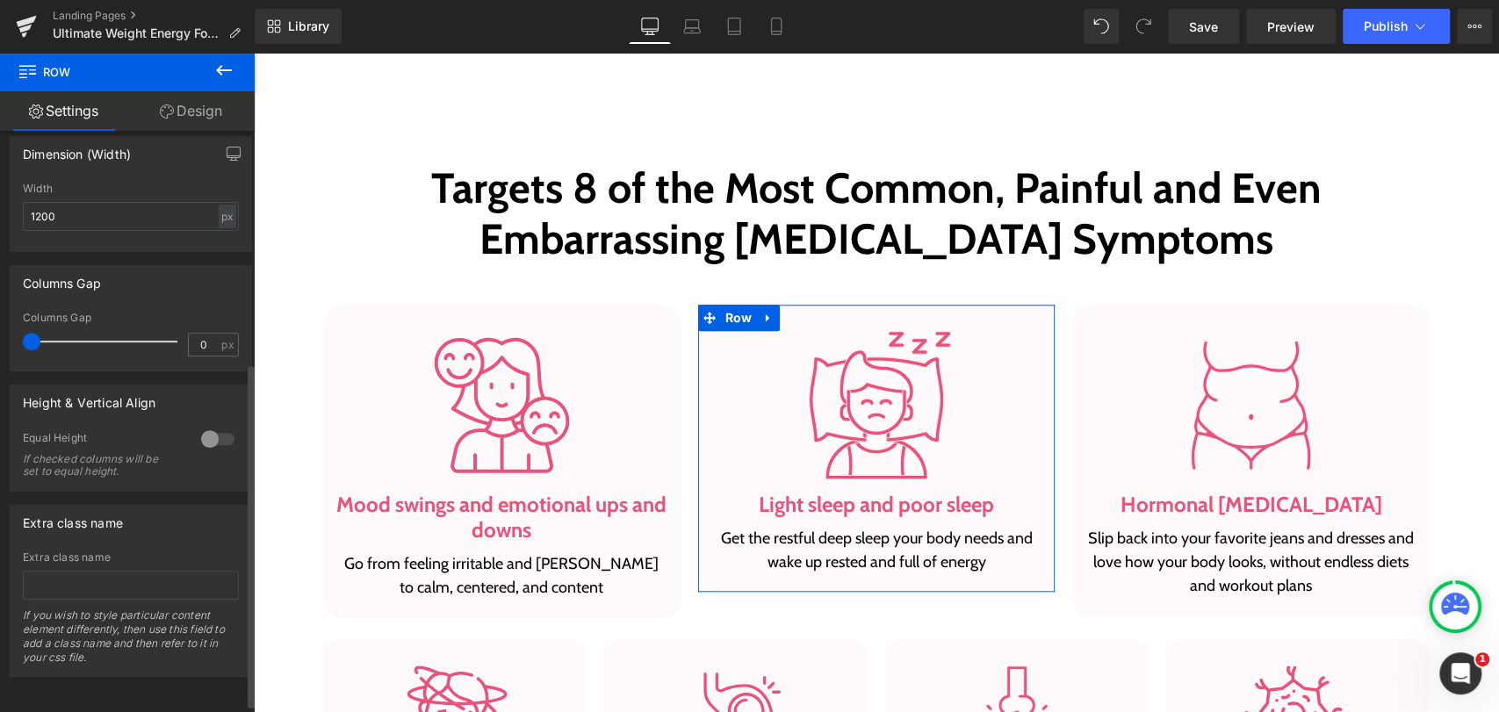
scroll to position [403, 0]
click at [210, 427] on div at bounding box center [218, 438] width 42 height 28
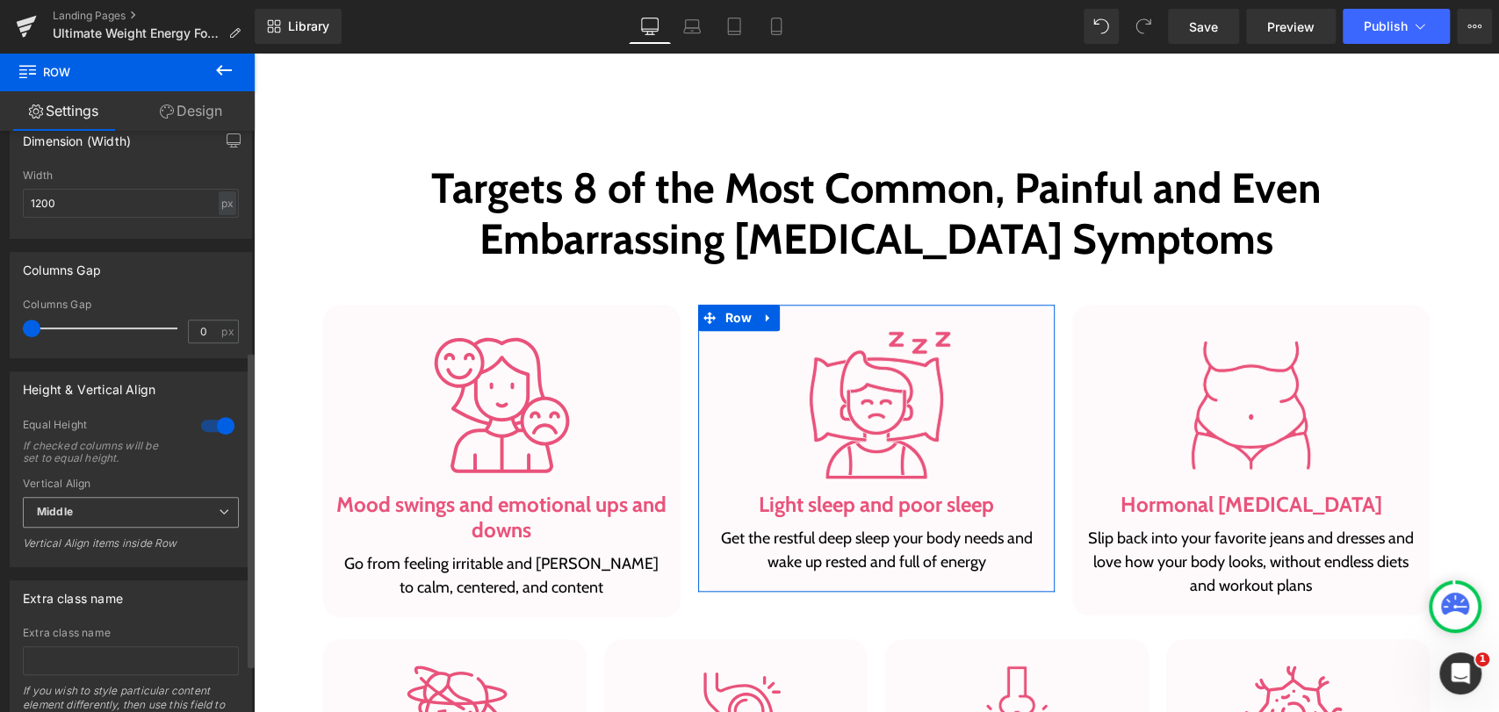
click at [219, 511] on icon at bounding box center [224, 512] width 11 height 11
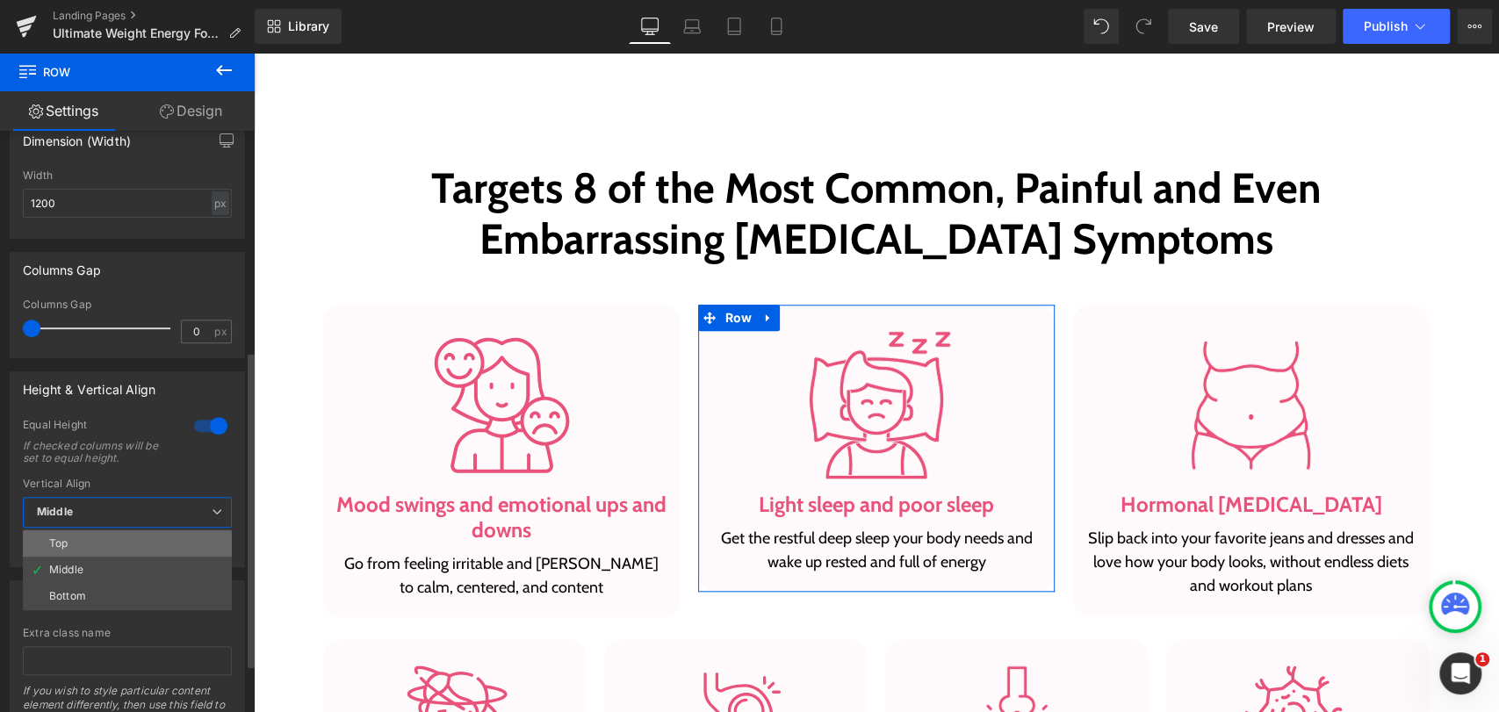
click at [97, 545] on li "Top" at bounding box center [127, 543] width 209 height 26
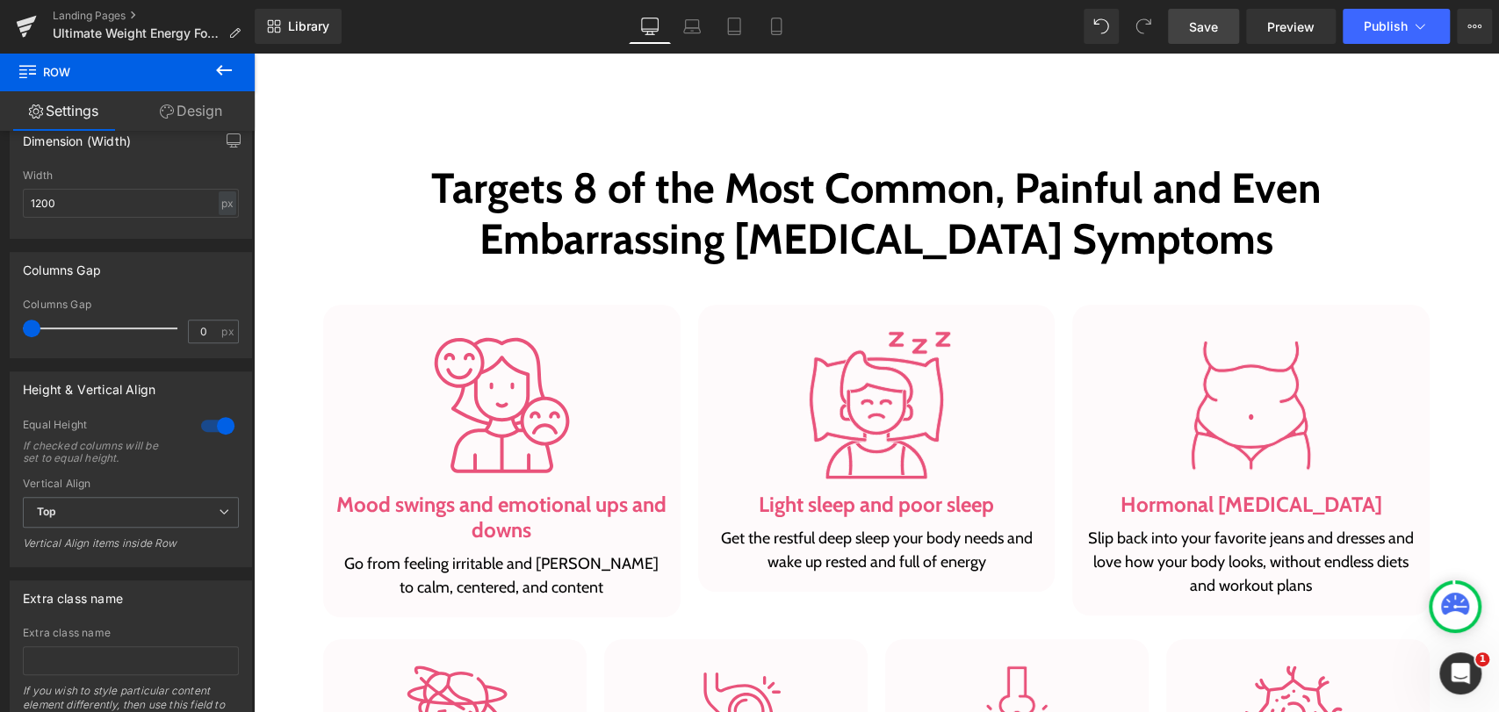
click at [1188, 30] on link "Save" at bounding box center [1203, 26] width 71 height 35
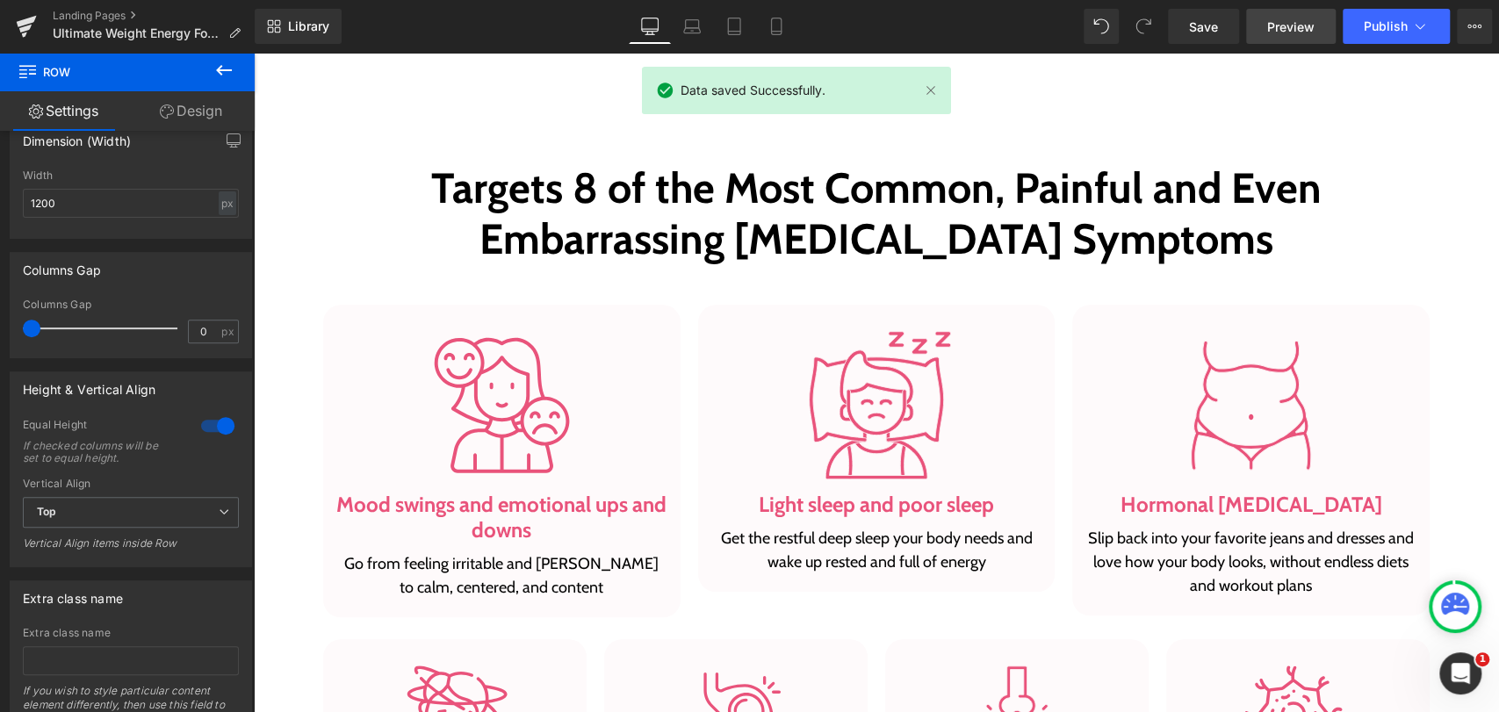
click at [1290, 25] on span "Preview" at bounding box center [1290, 27] width 47 height 18
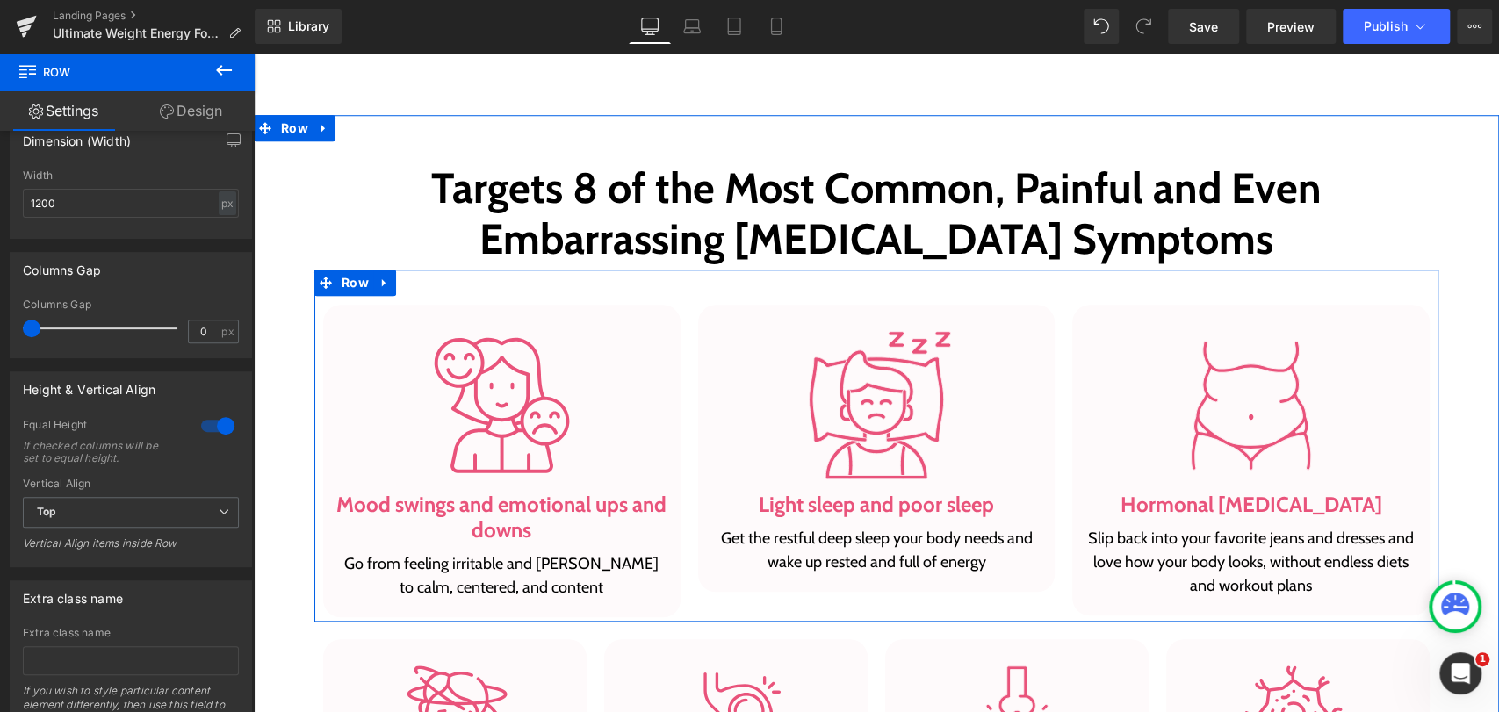
click at [678, 350] on div "Image Mood swings and emotional ups and downs Heading Go from feeling irritable…" at bounding box center [501, 461] width 375 height 313
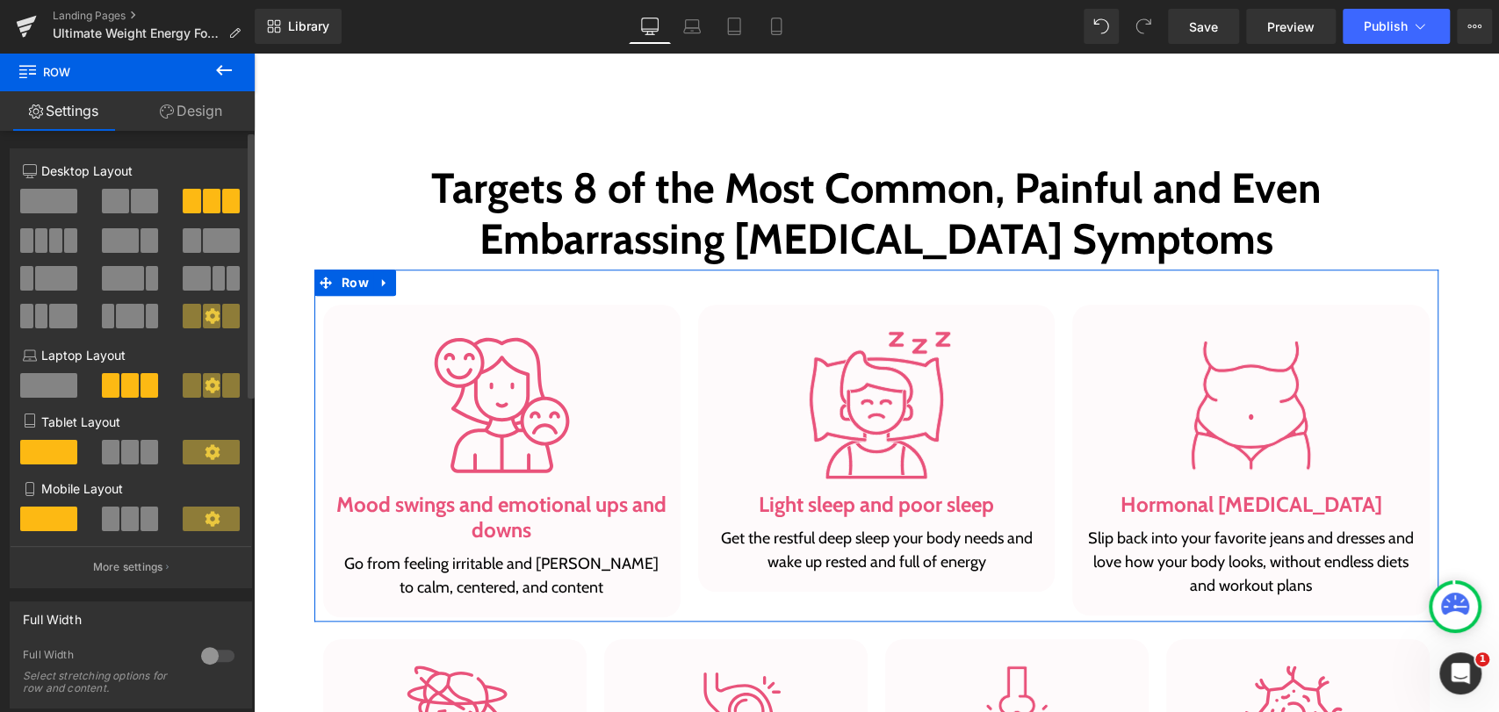
click at [206, 317] on icon at bounding box center [213, 316] width 16 height 16
click at [208, 197] on span at bounding box center [212, 201] width 18 height 25
click at [205, 320] on icon at bounding box center [212, 315] width 15 height 15
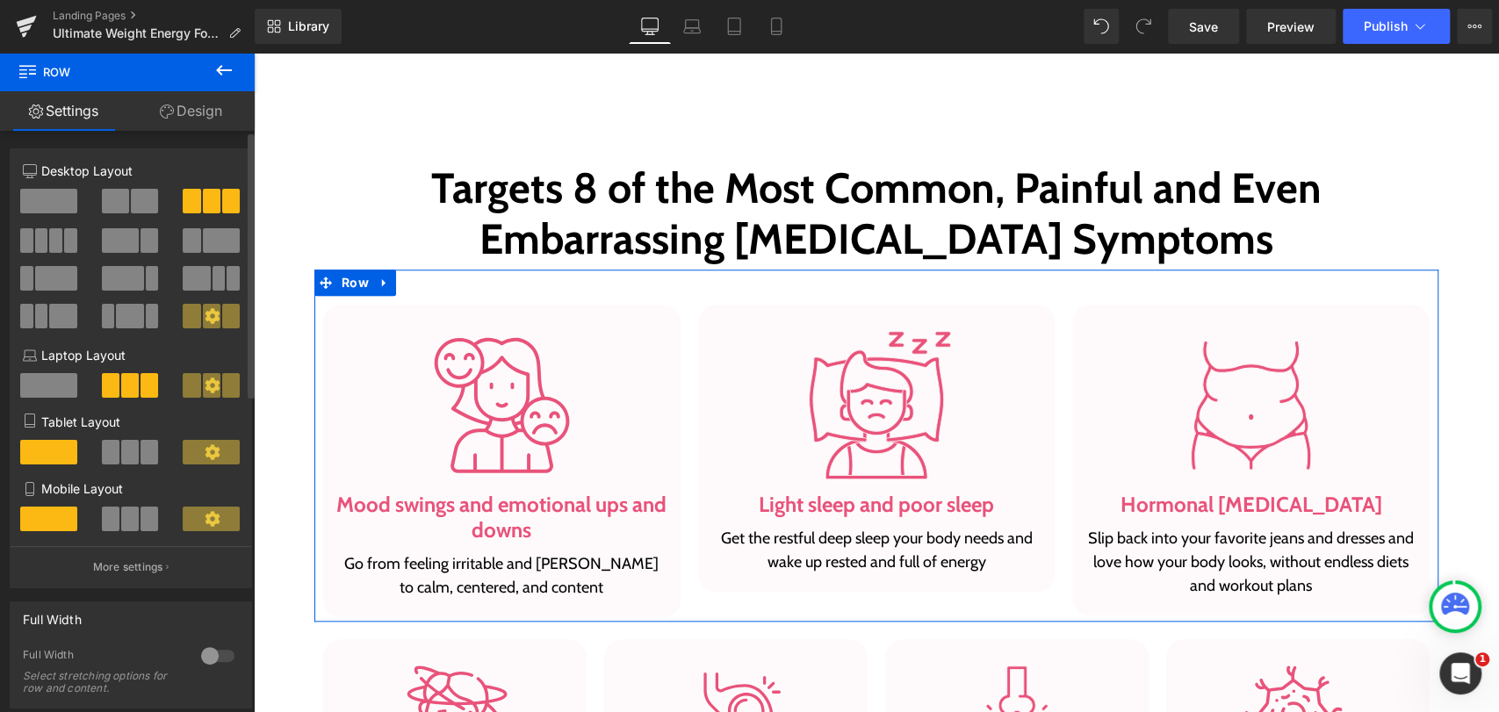
click at [205, 320] on icon at bounding box center [212, 315] width 15 height 15
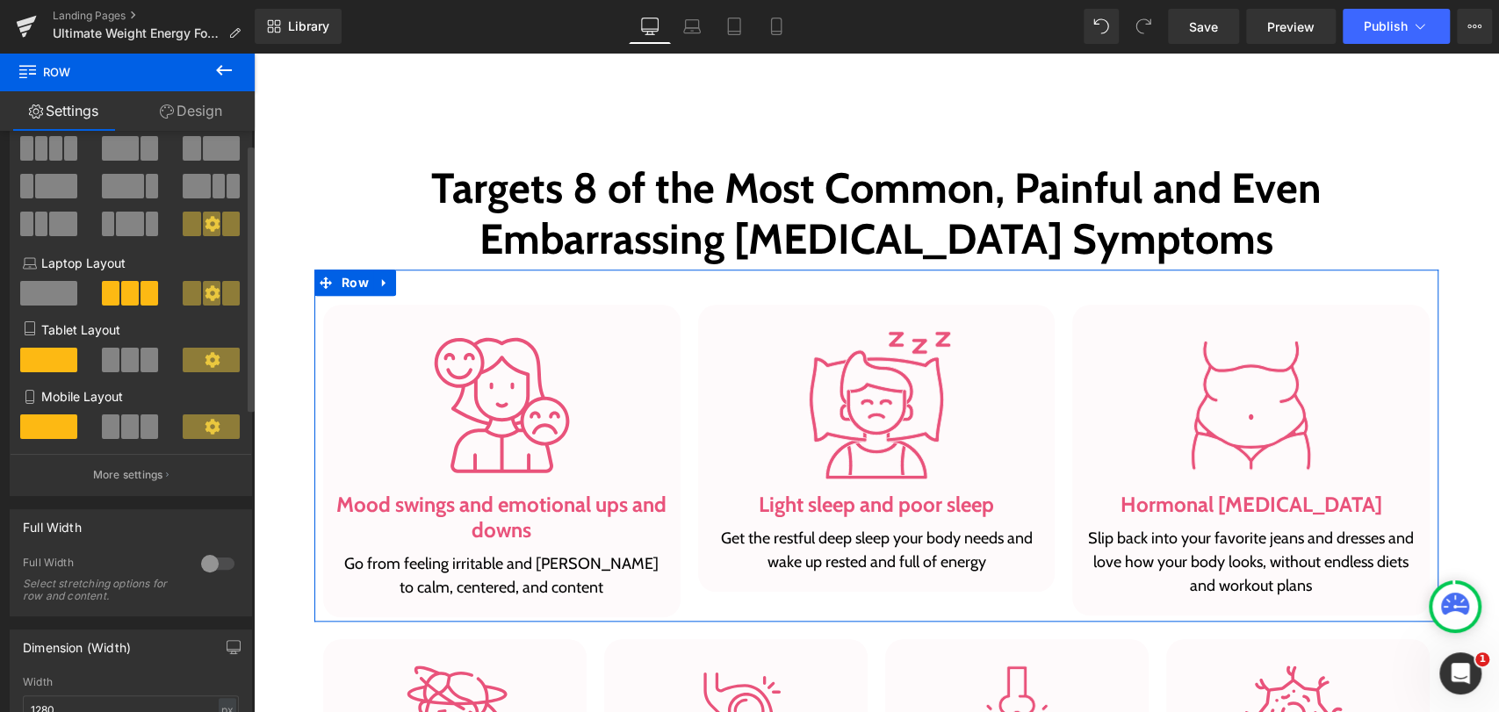
scroll to position [97, 0]
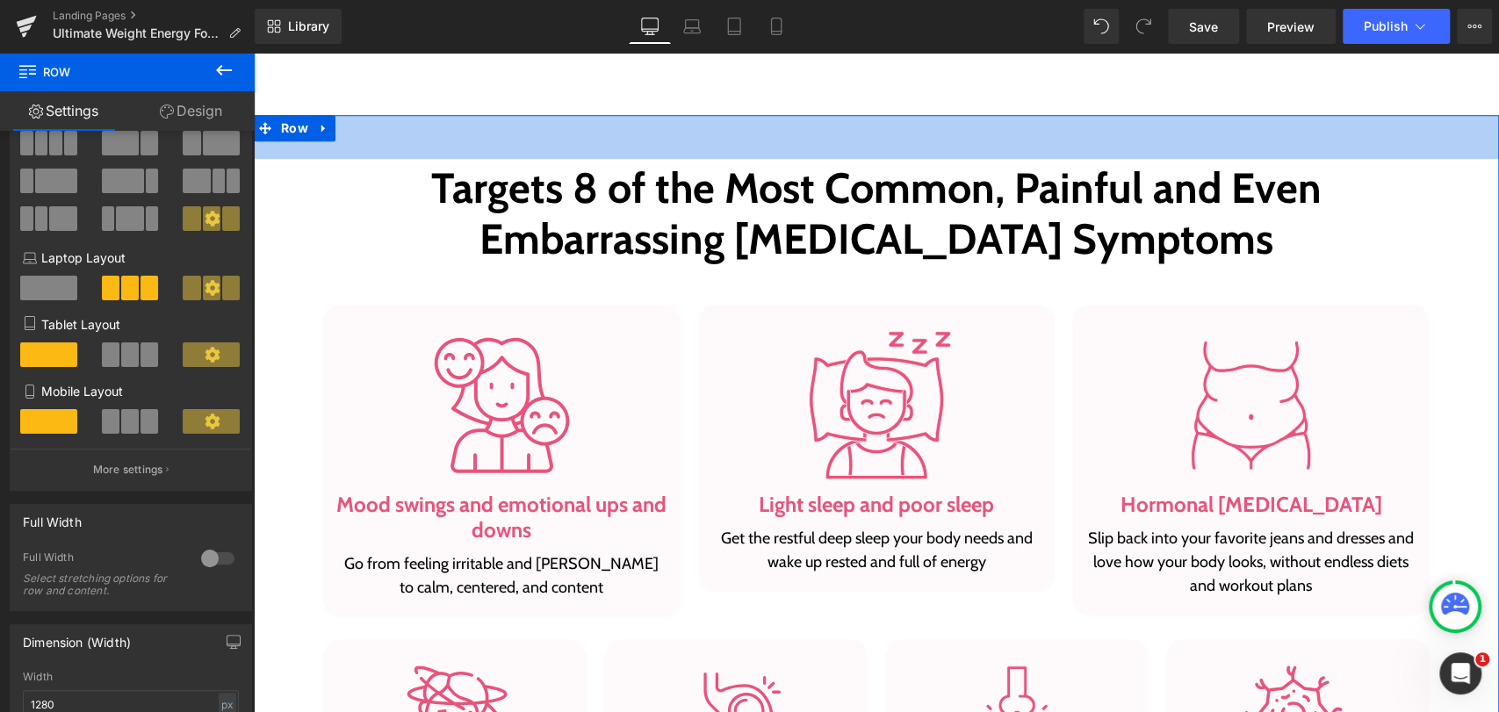
drag, startPoint x: 1365, startPoint y: 146, endPoint x: 1350, endPoint y: 176, distance: 33.4
click at [1366, 145] on div "50px" at bounding box center [876, 137] width 1245 height 44
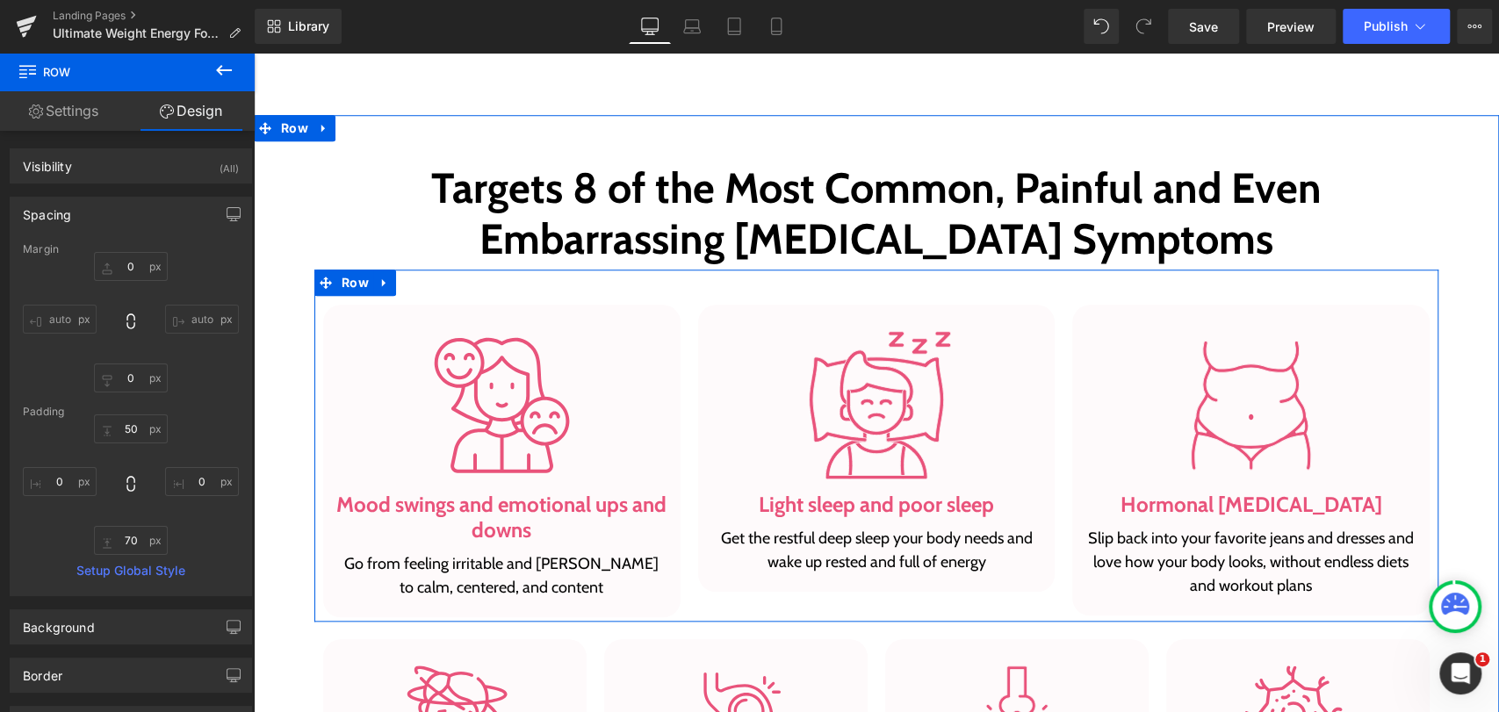
click at [674, 332] on div "Image Mood swings and emotional ups and downs Heading Go from feeling irritable…" at bounding box center [501, 461] width 375 height 313
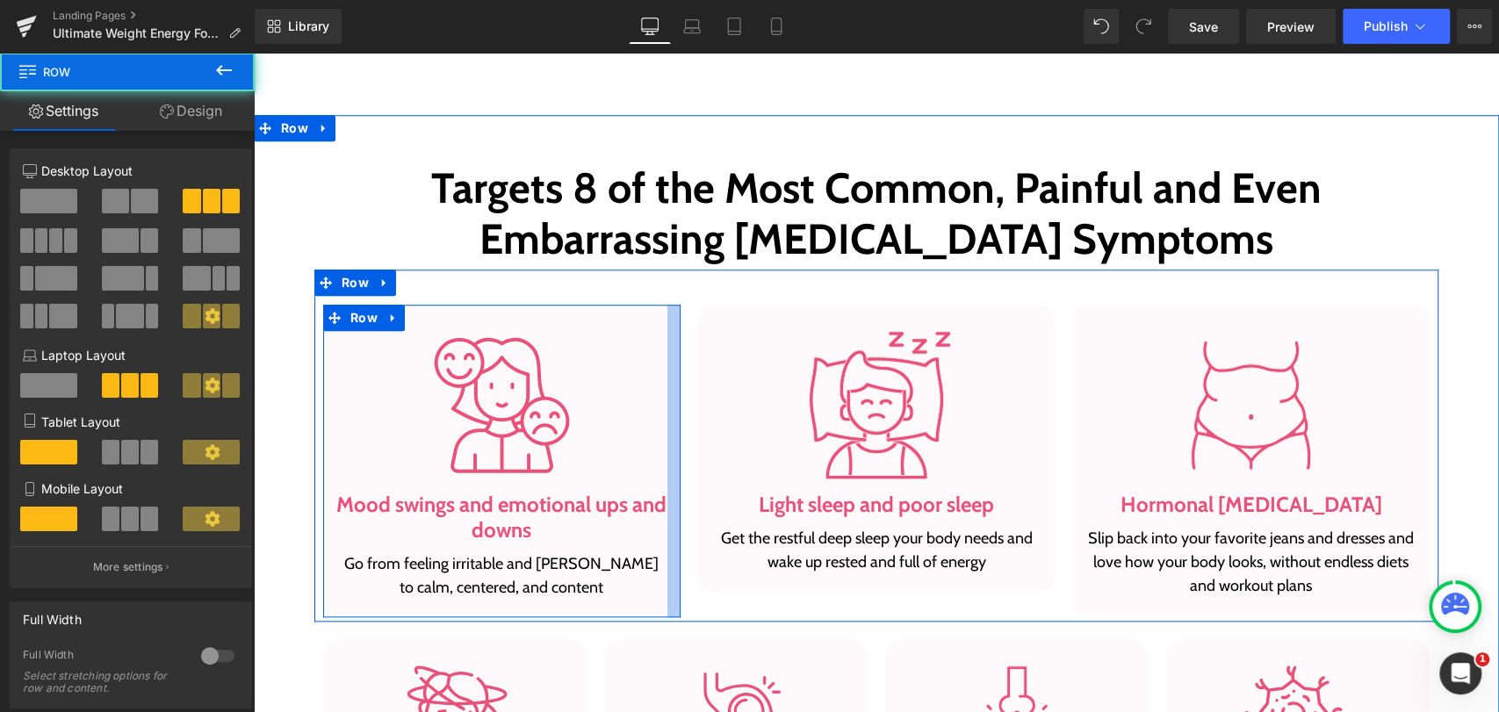
click at [667, 334] on div at bounding box center [673, 461] width 13 height 313
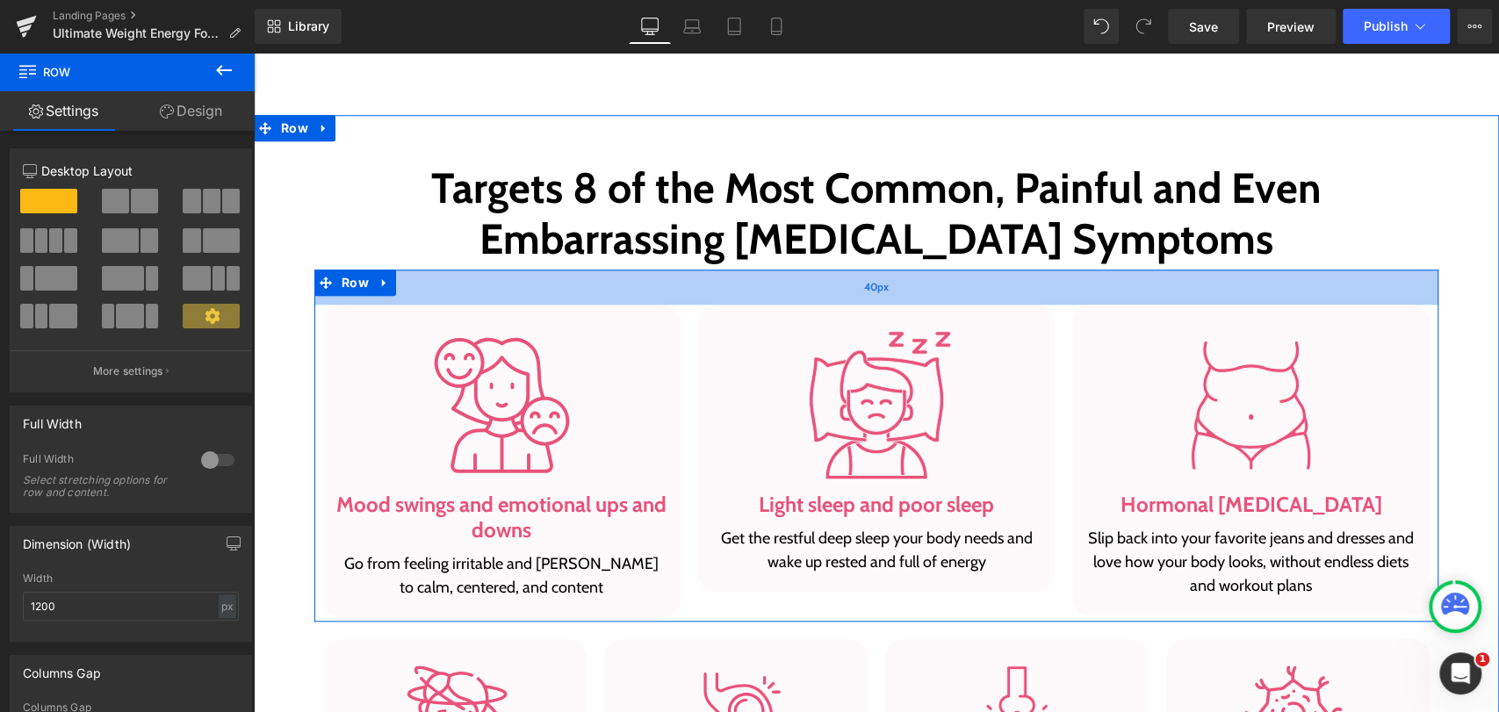
click at [677, 284] on div "40px" at bounding box center [876, 287] width 1124 height 35
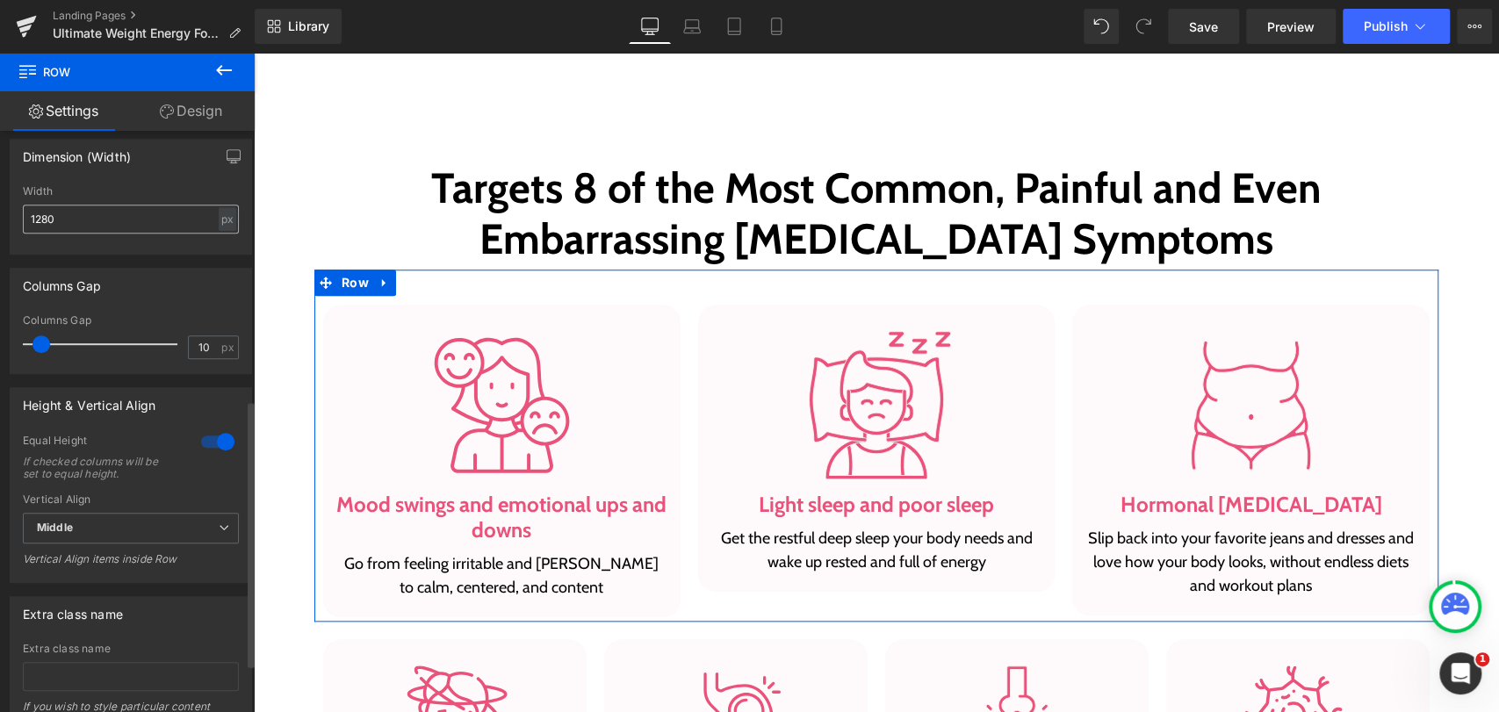
scroll to position [585, 0]
click at [201, 350] on input "10" at bounding box center [204, 345] width 31 height 22
type input "1"
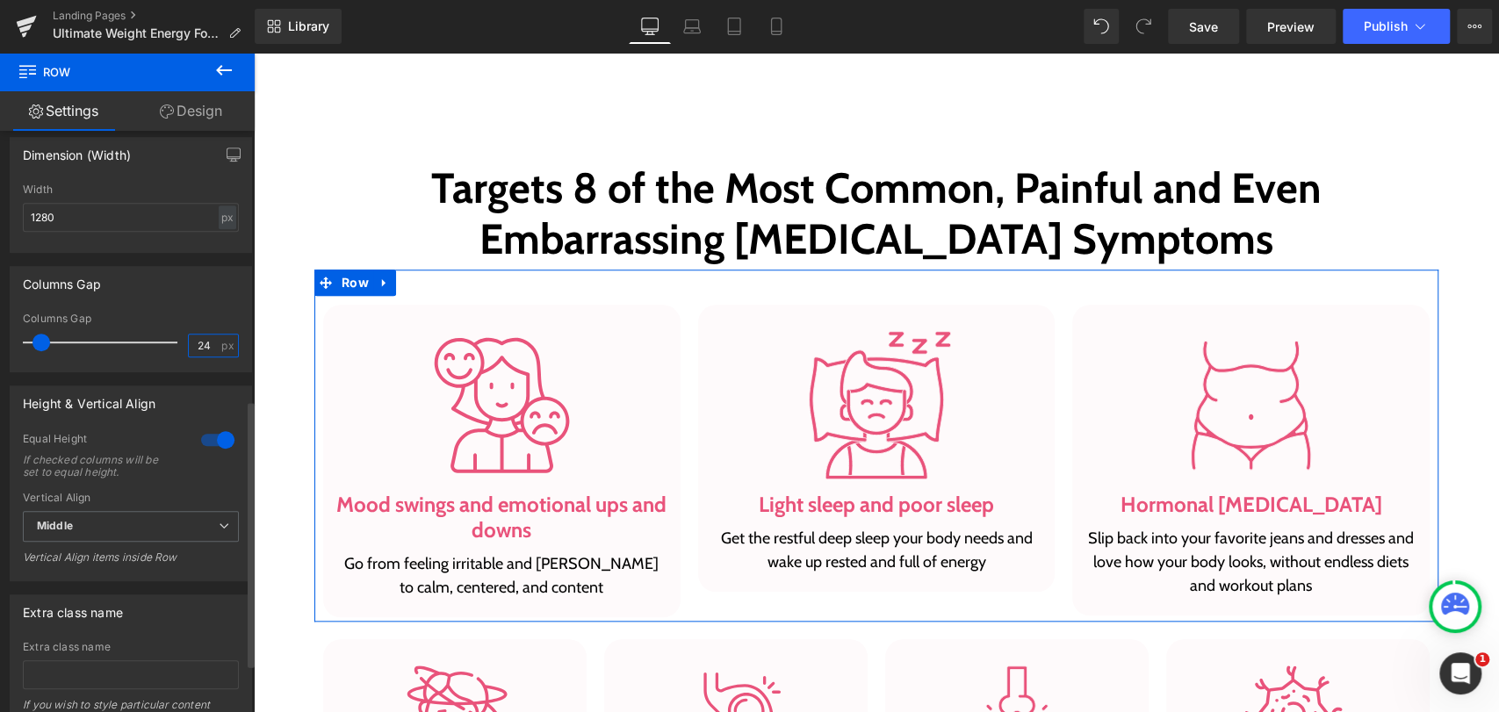
type input "24"
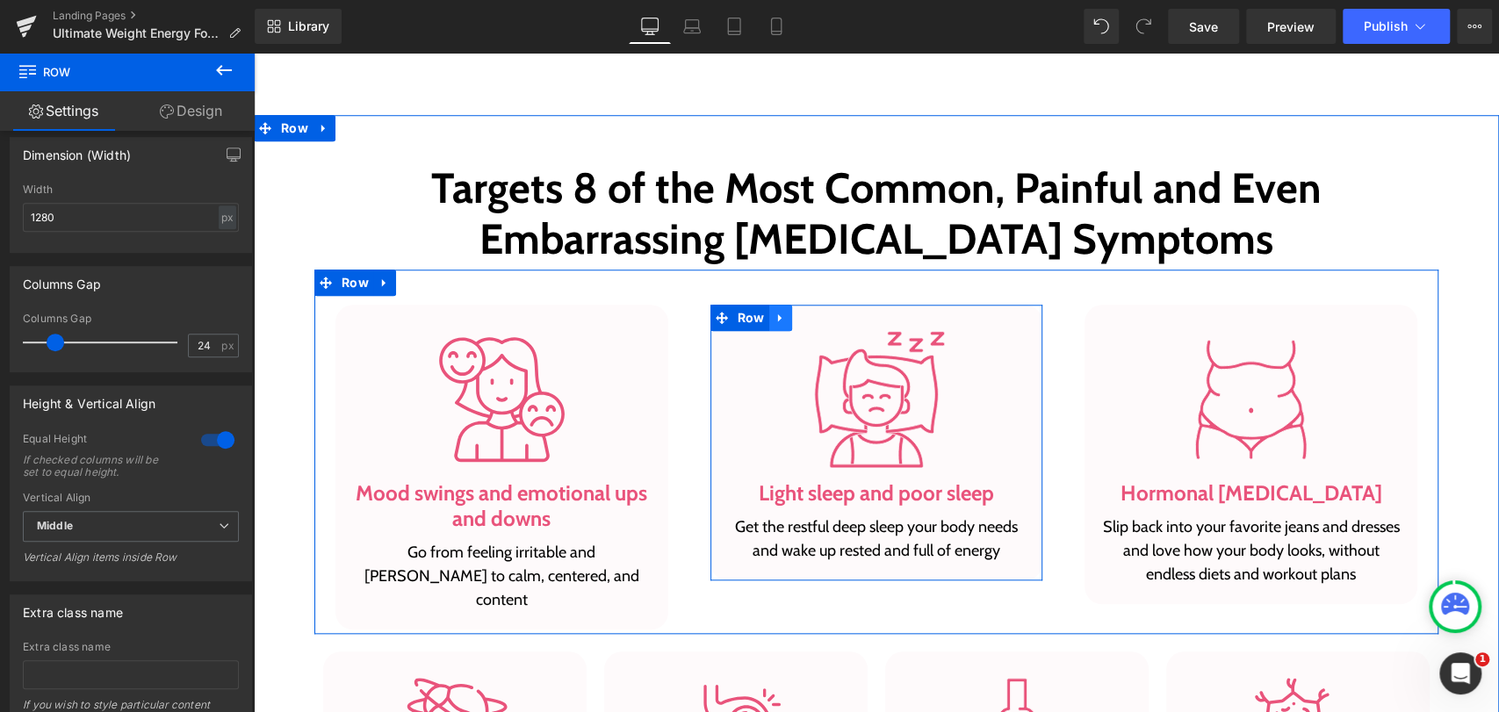
click at [774, 322] on icon at bounding box center [780, 317] width 12 height 13
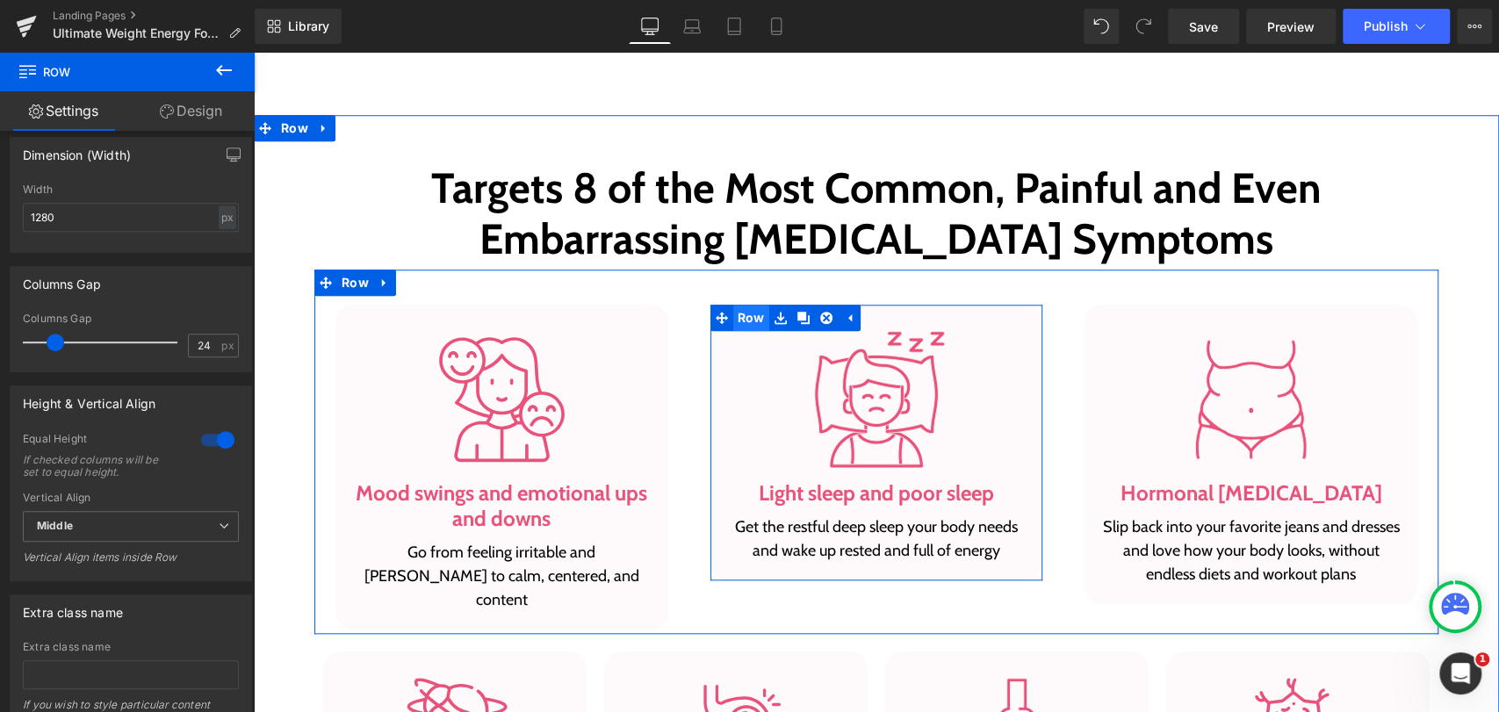
click at [735, 320] on span "Row" at bounding box center [751, 318] width 36 height 26
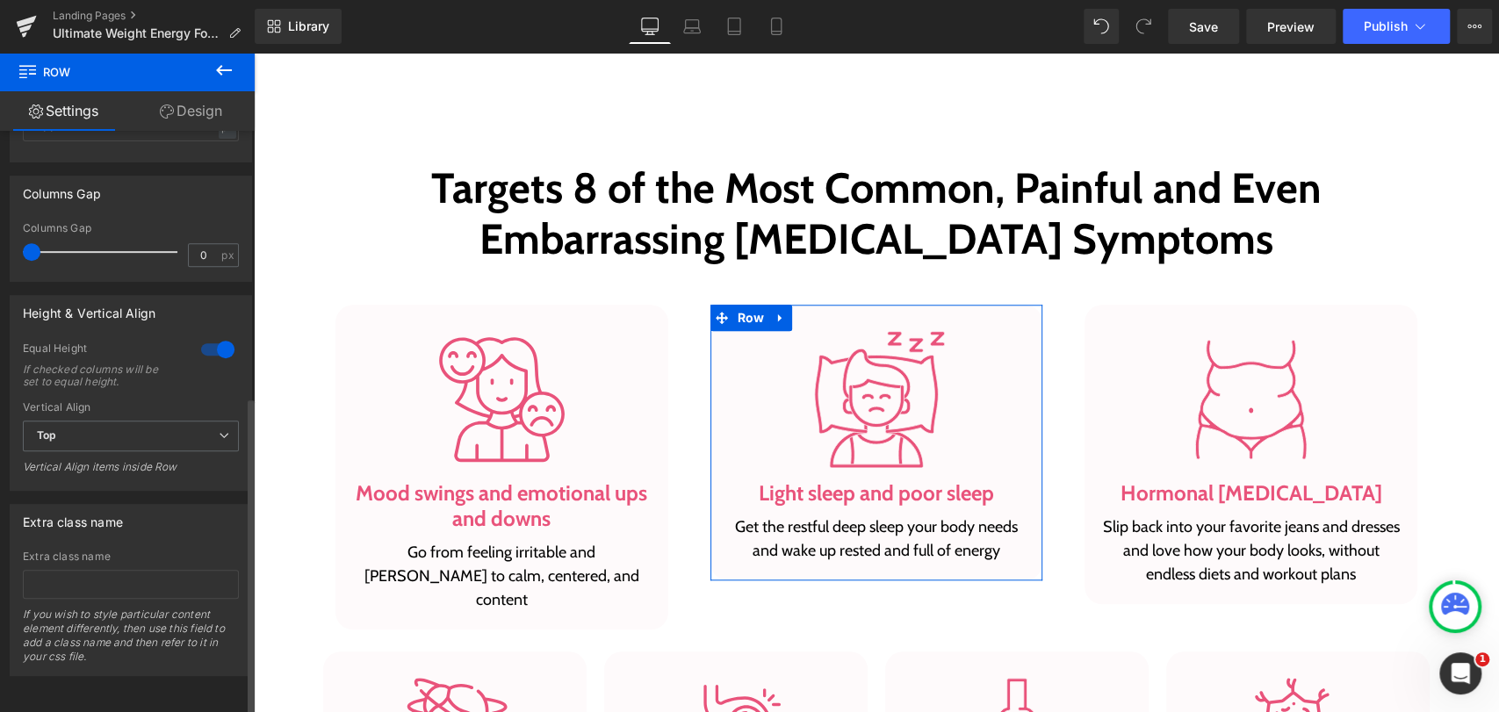
scroll to position [487, 0]
click at [219, 430] on icon at bounding box center [224, 435] width 11 height 11
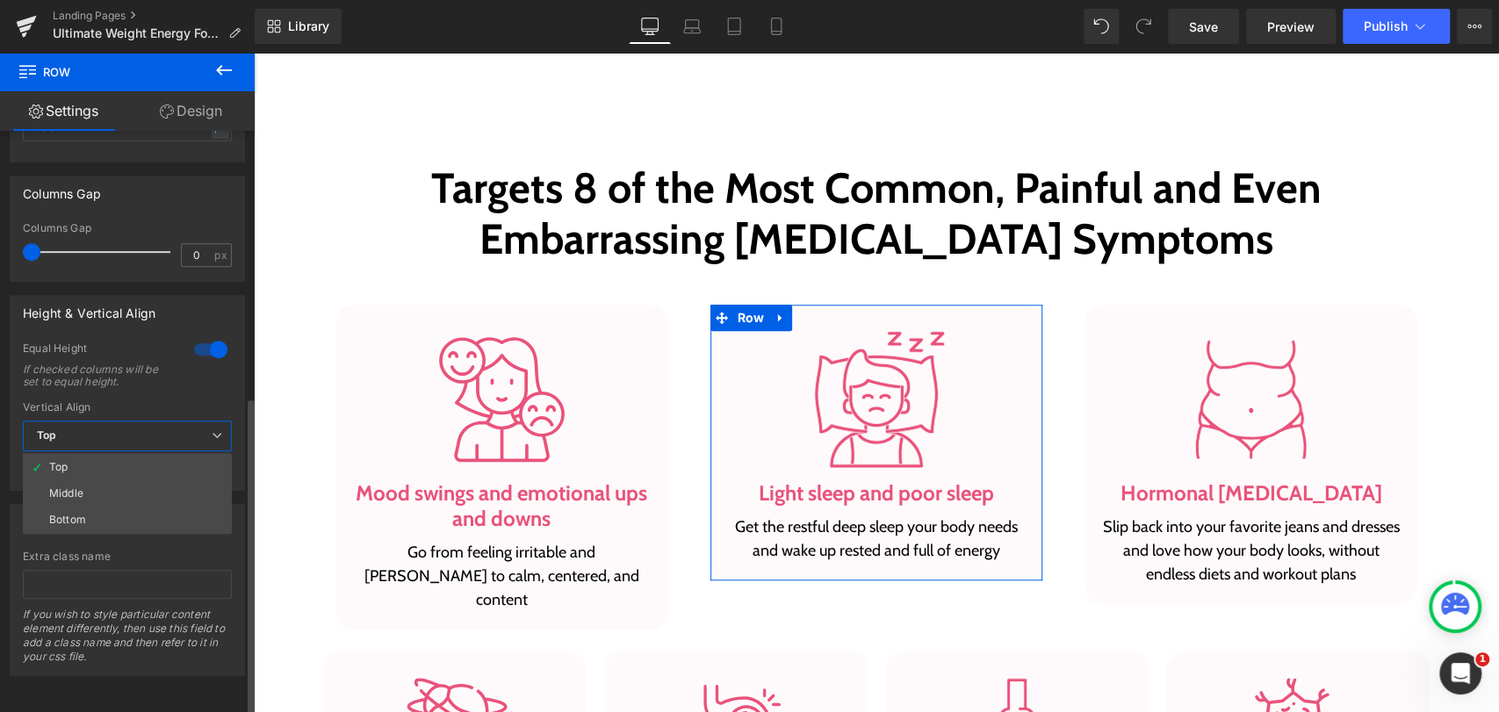
click at [218, 430] on icon at bounding box center [217, 435] width 11 height 11
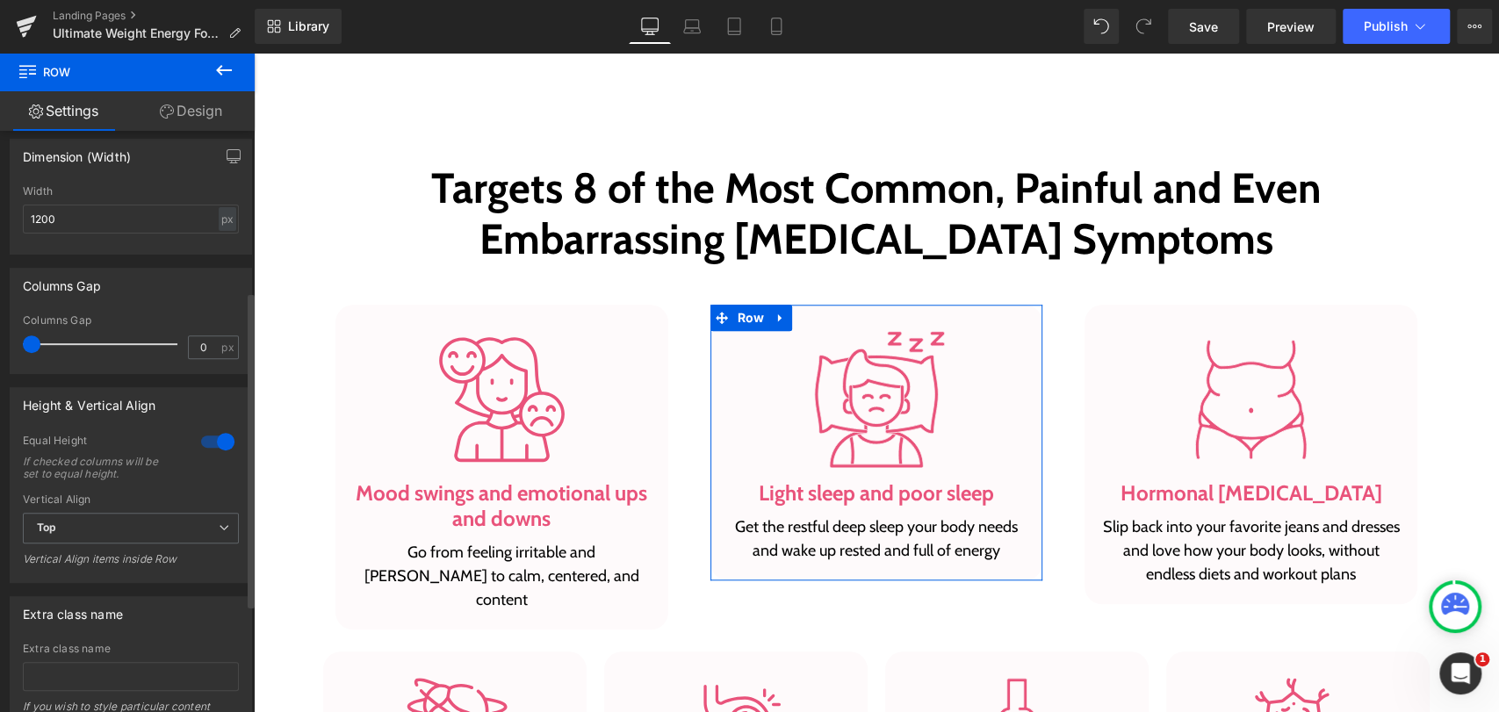
scroll to position [390, 0]
click at [213, 433] on div at bounding box center [218, 439] width 42 height 28
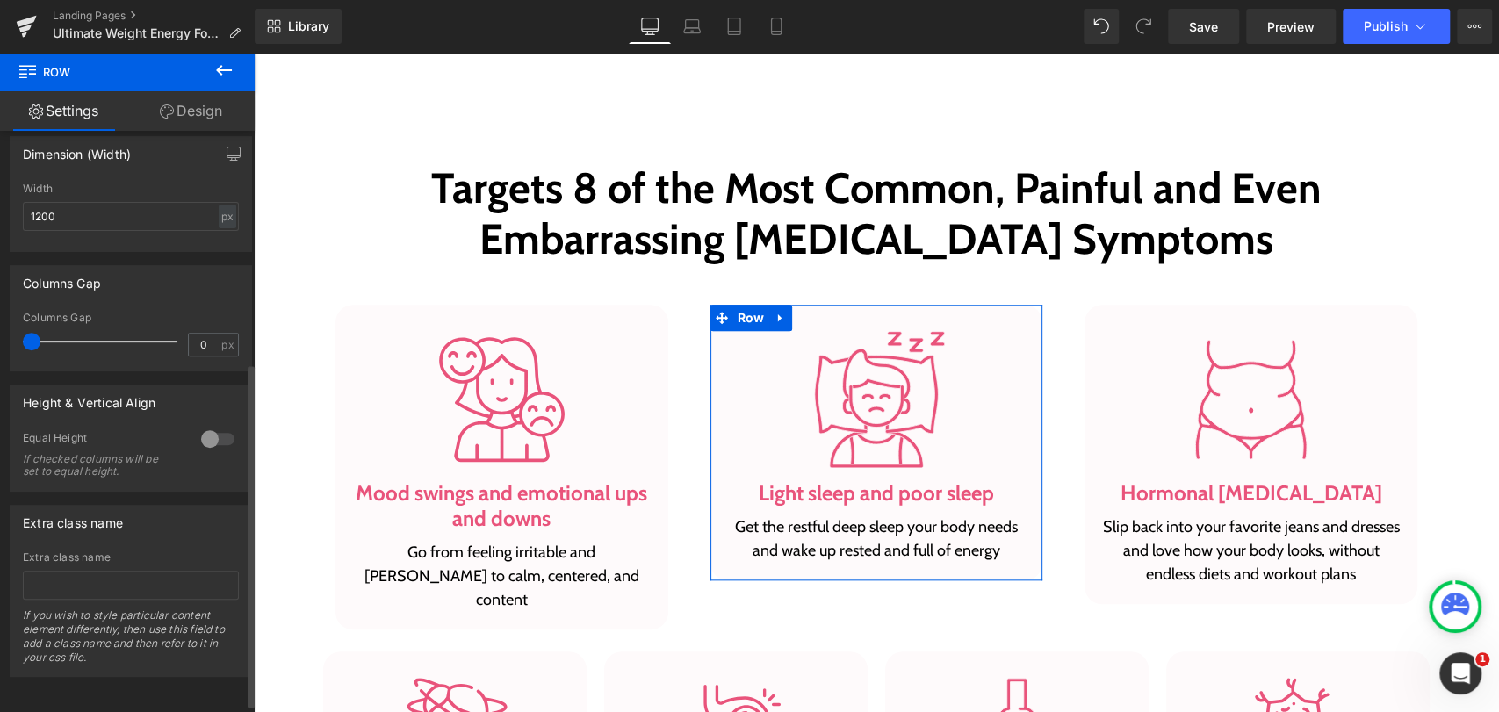
click at [213, 433] on div at bounding box center [218, 439] width 42 height 28
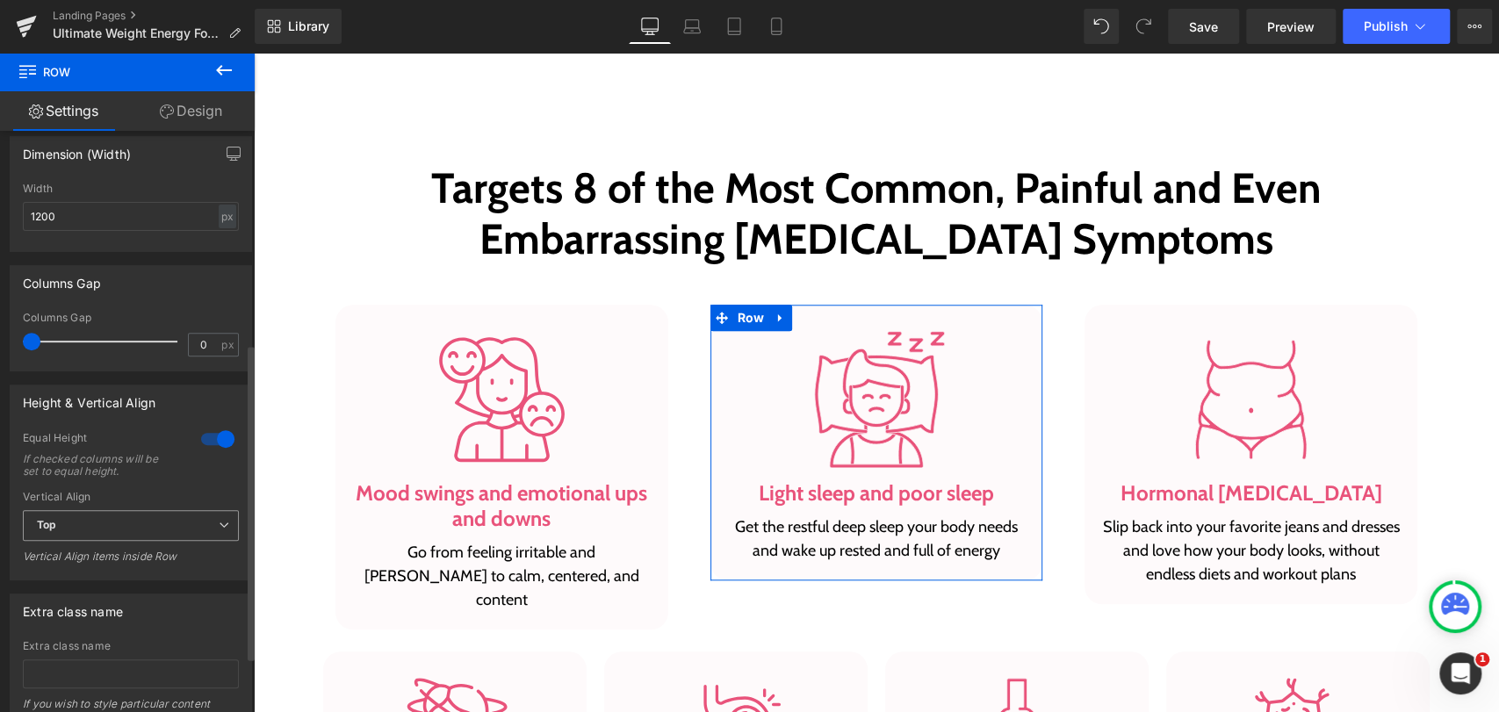
click at [204, 529] on span "Top" at bounding box center [131, 525] width 216 height 31
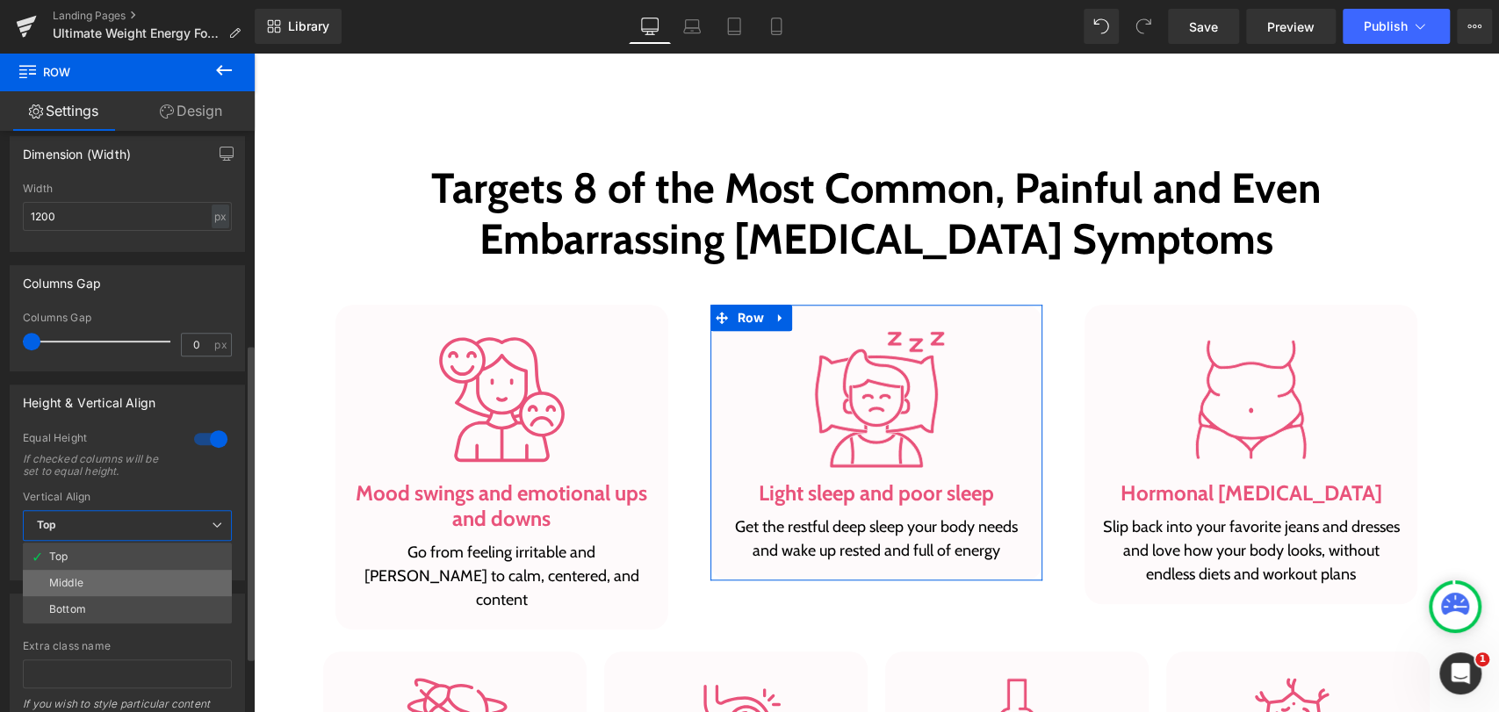
click at [139, 578] on li "Middle" at bounding box center [127, 583] width 209 height 26
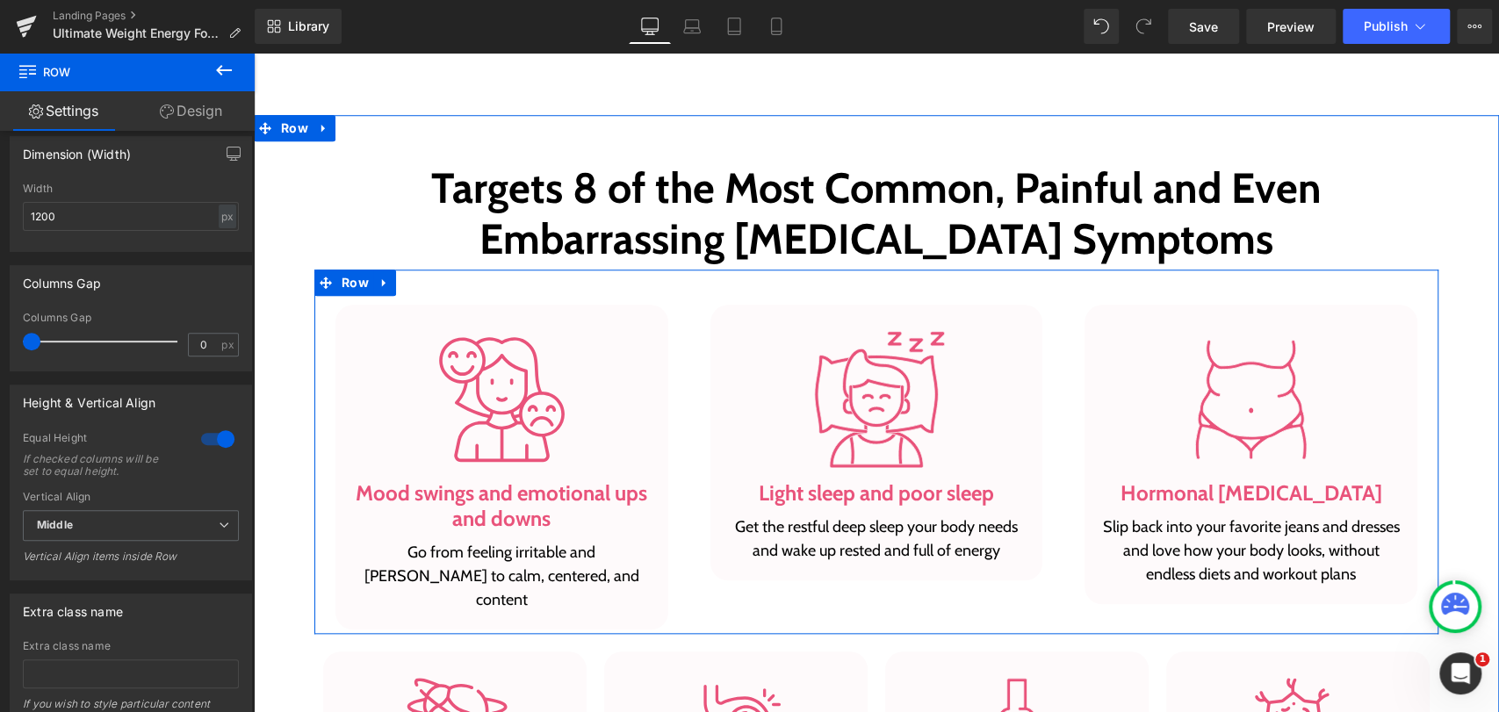
click at [672, 309] on div "Image Mood swings and emotional ups and downs Heading Go from feeling irritable…" at bounding box center [501, 467] width 375 height 325
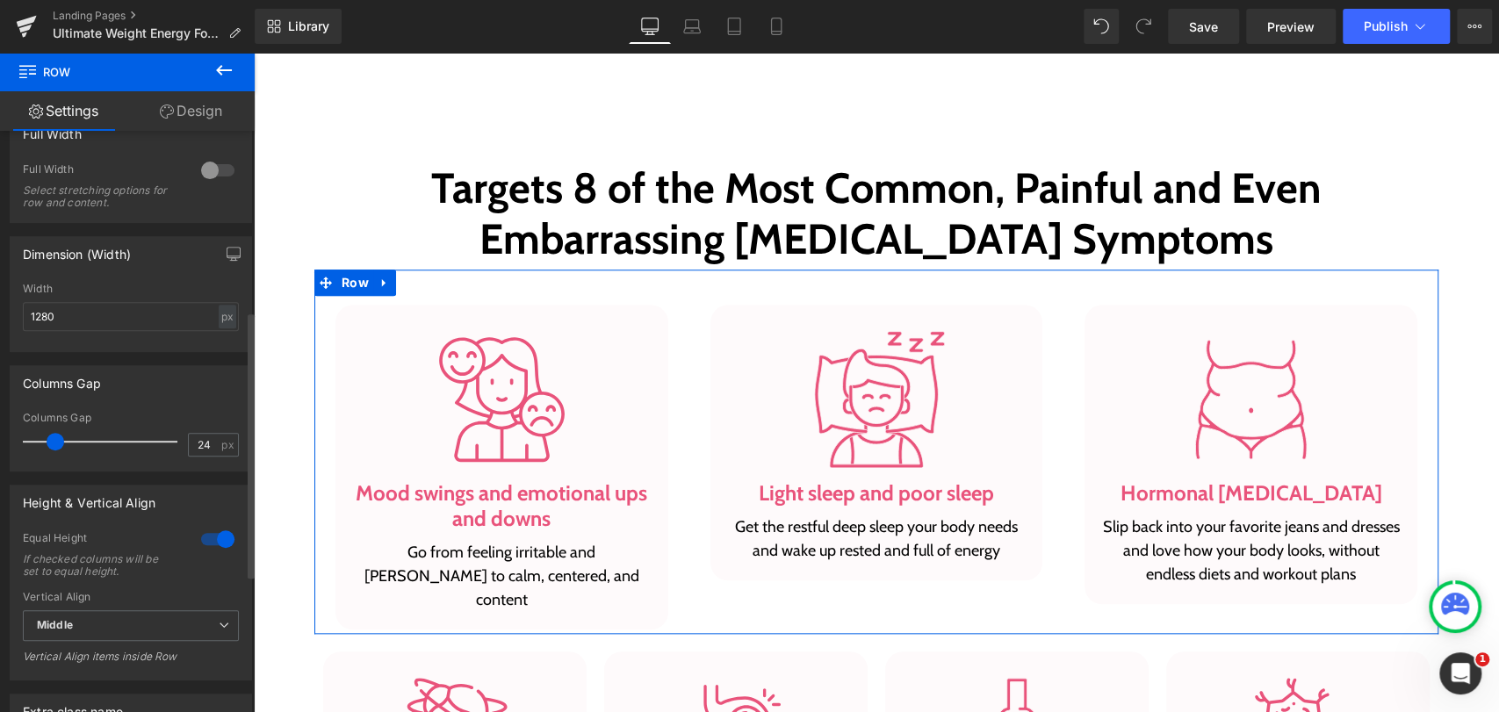
scroll to position [487, 0]
click at [217, 541] on div at bounding box center [218, 537] width 42 height 28
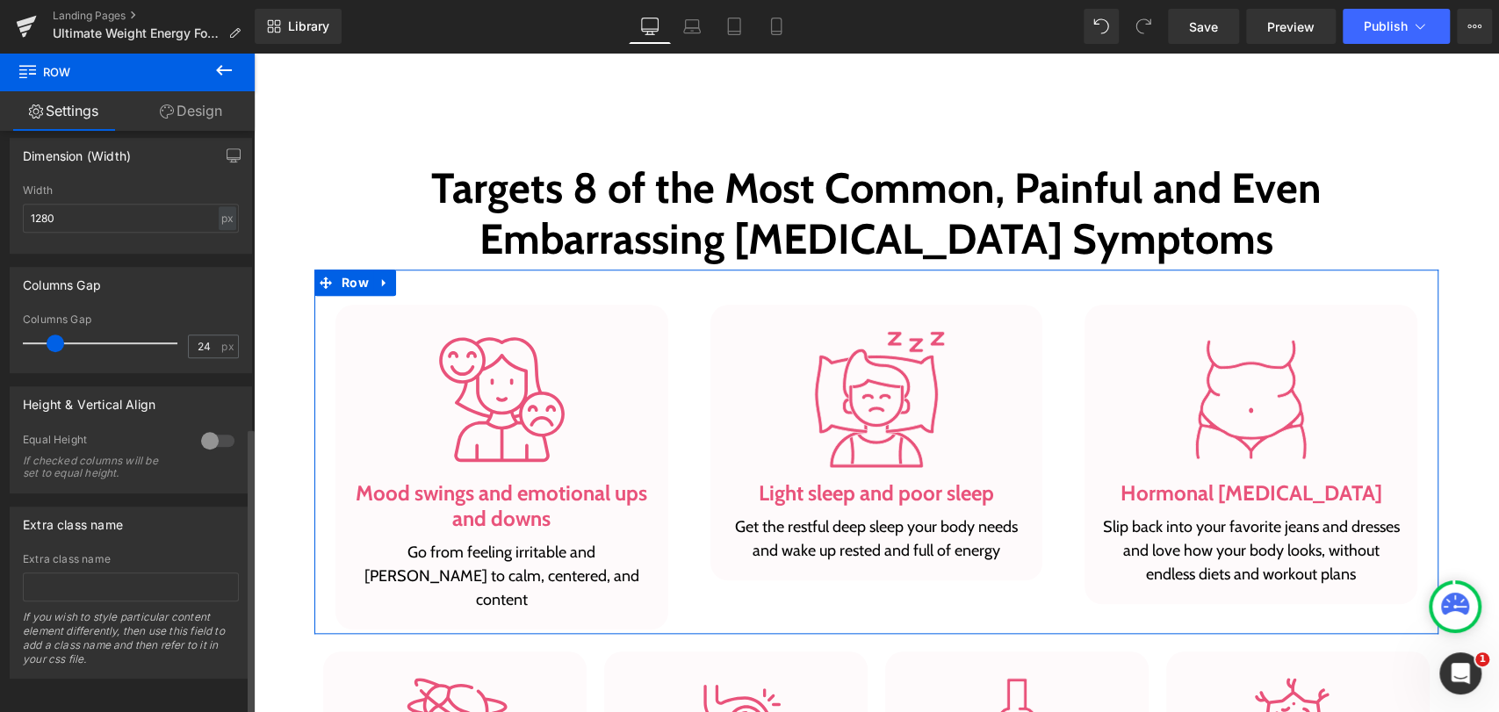
scroll to position [604, 0]
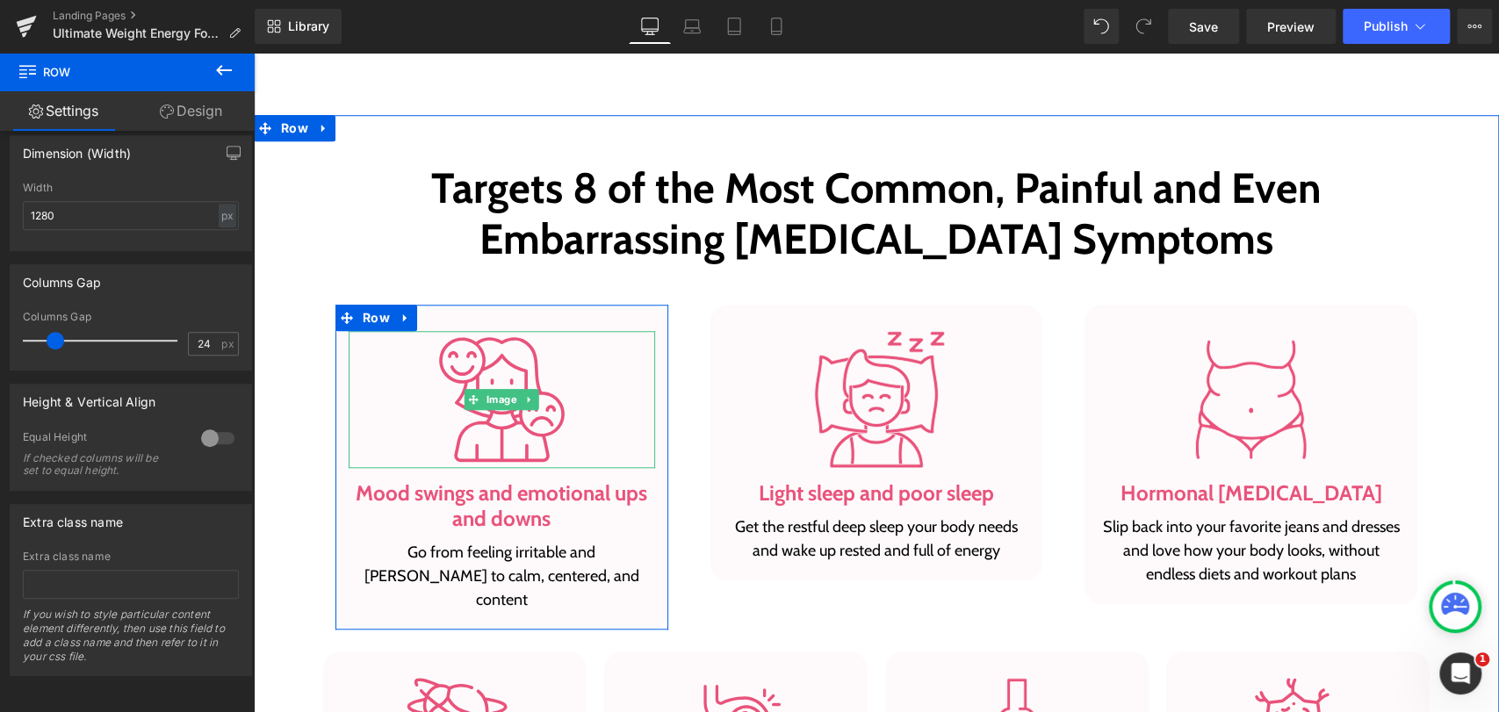
click at [637, 373] on div at bounding box center [502, 400] width 306 height 138
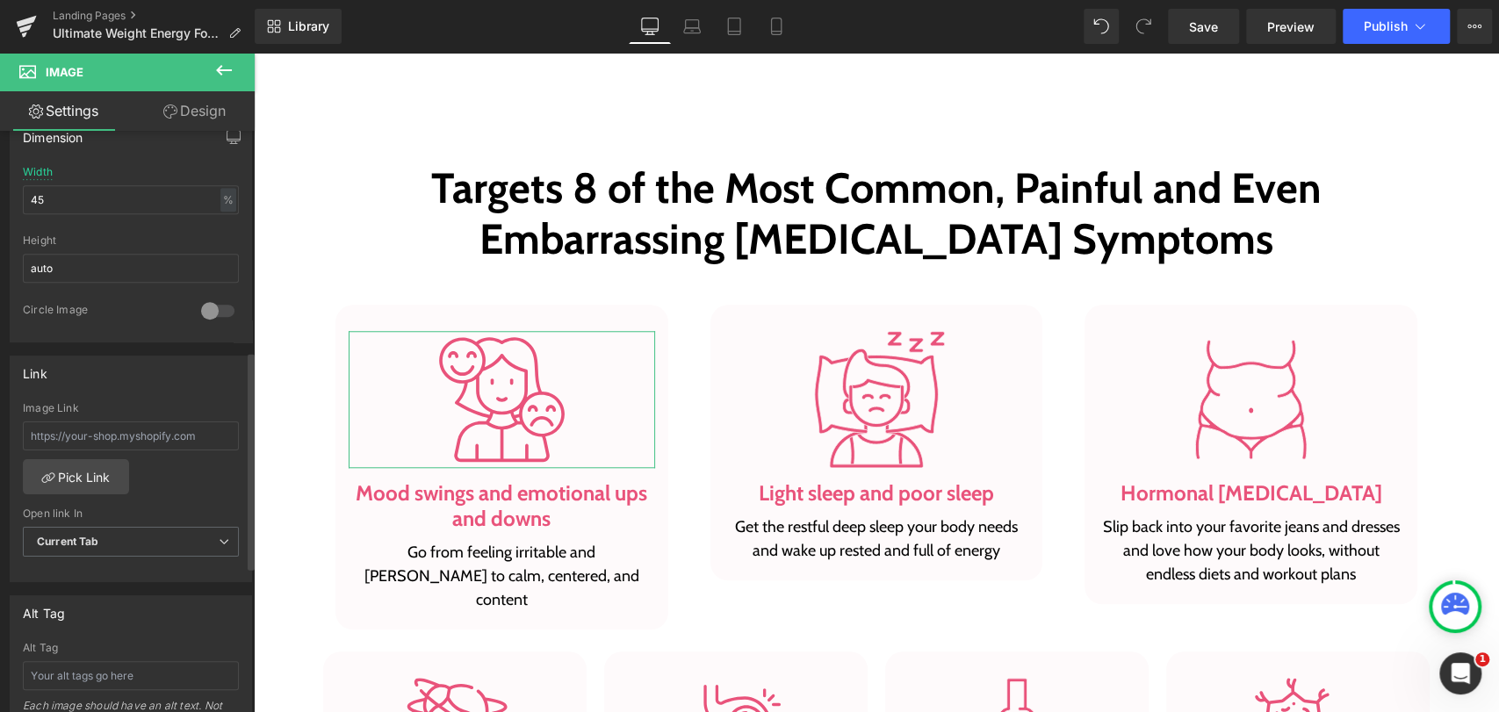
scroll to position [585, 0]
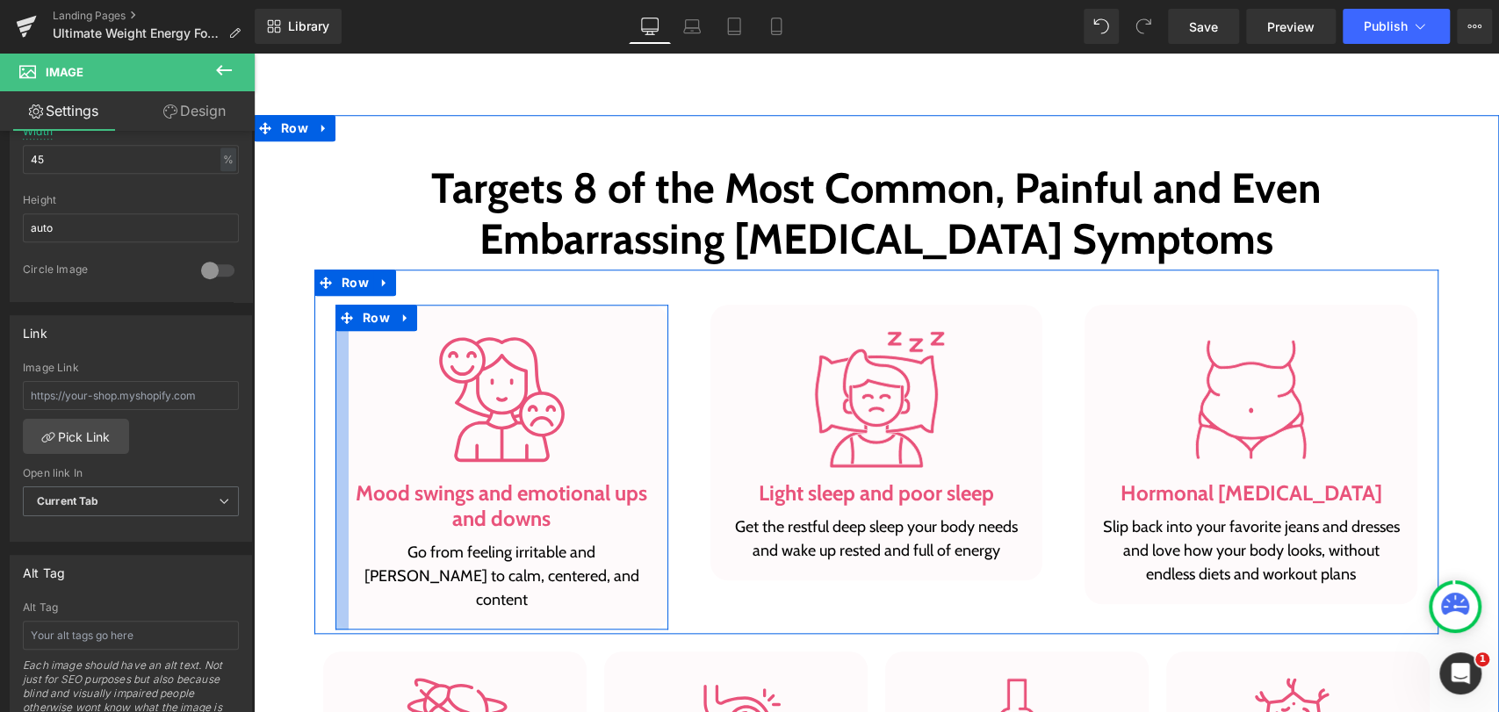
click at [335, 342] on div at bounding box center [341, 467] width 13 height 325
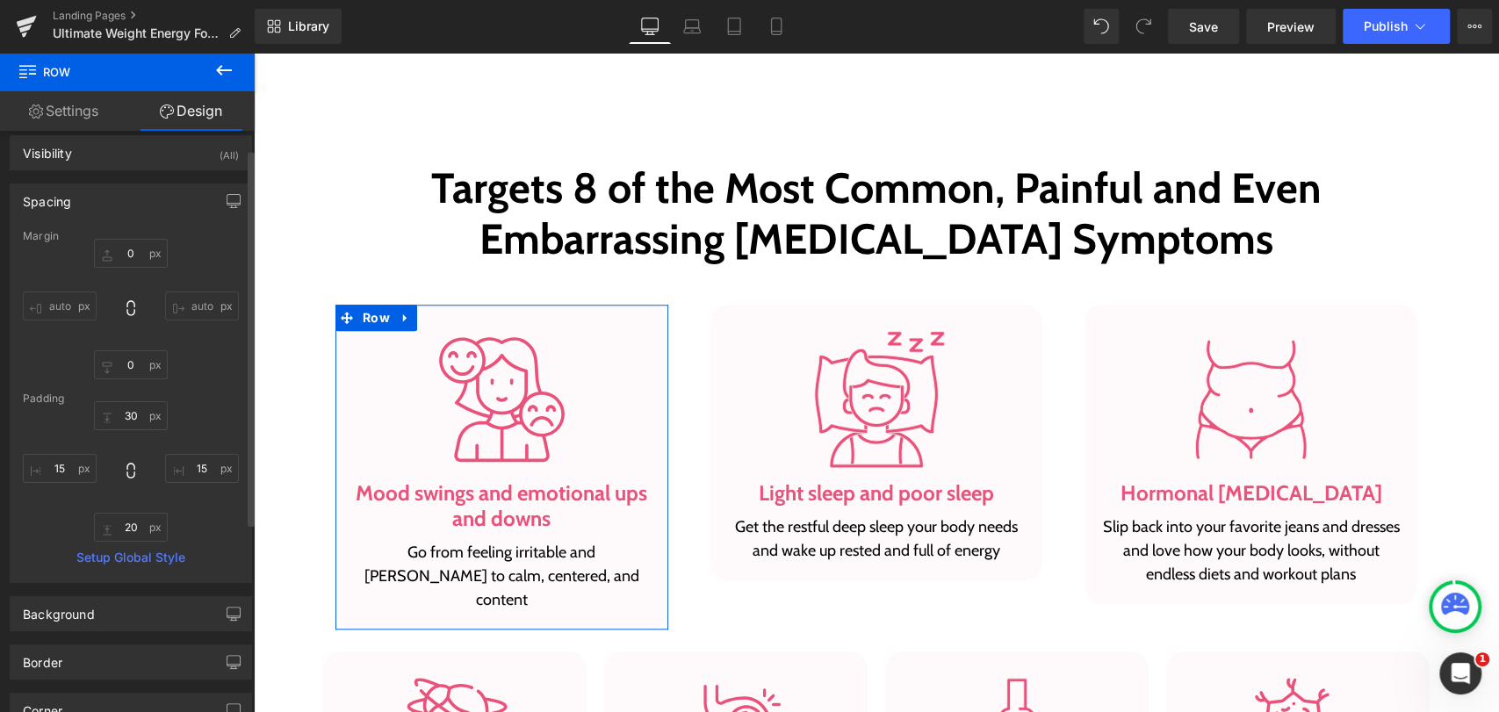
scroll to position [0, 0]
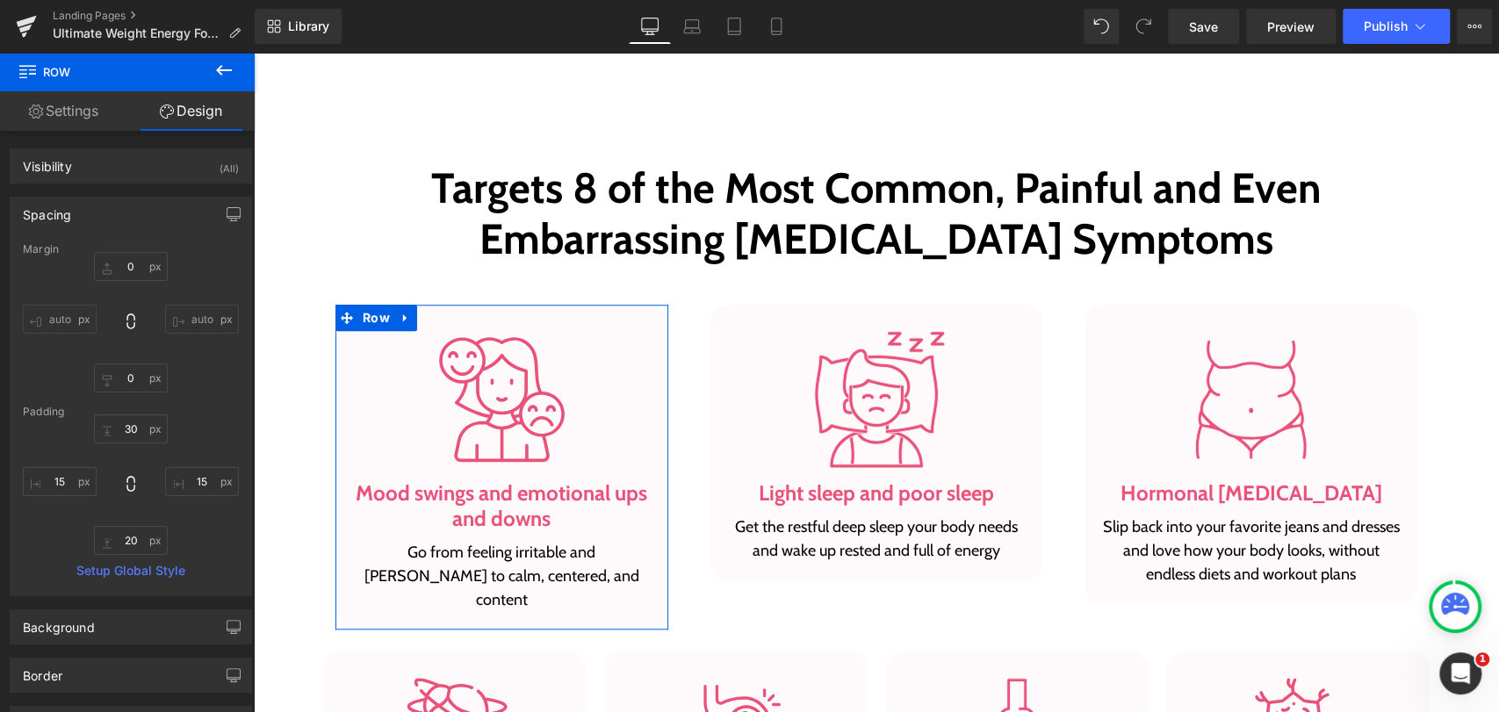
click at [73, 110] on link "Settings" at bounding box center [63, 111] width 127 height 40
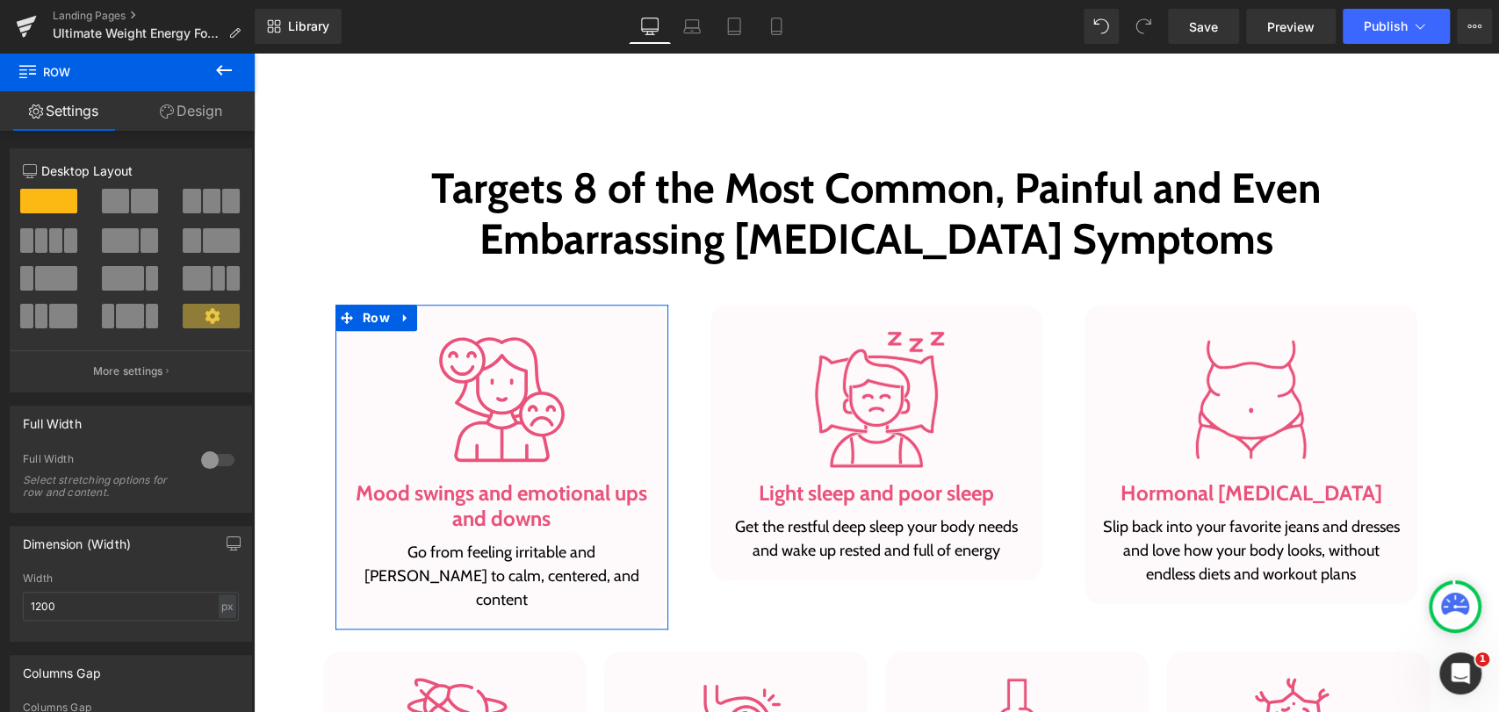
click at [203, 110] on link "Design" at bounding box center [190, 111] width 127 height 40
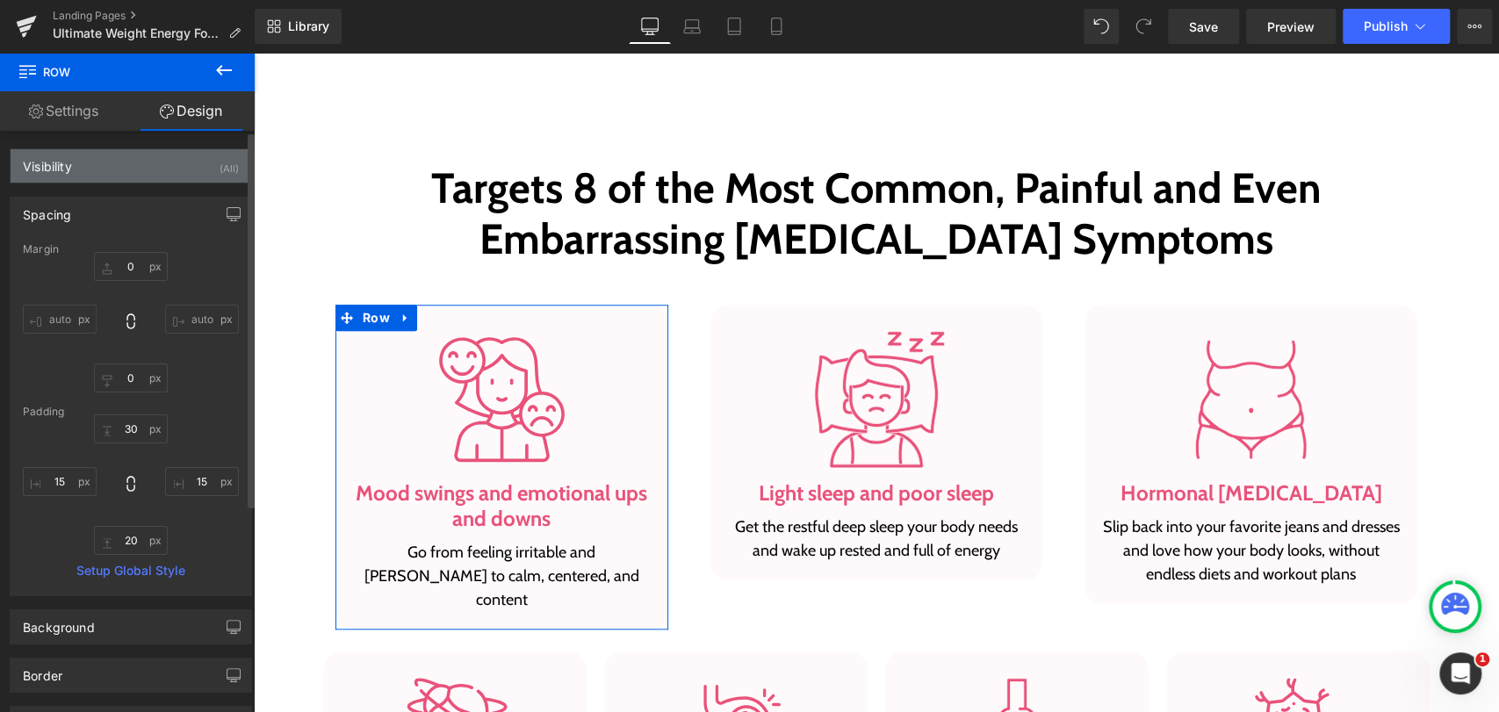
click at [110, 170] on div "Visibility (All)" at bounding box center [131, 165] width 241 height 33
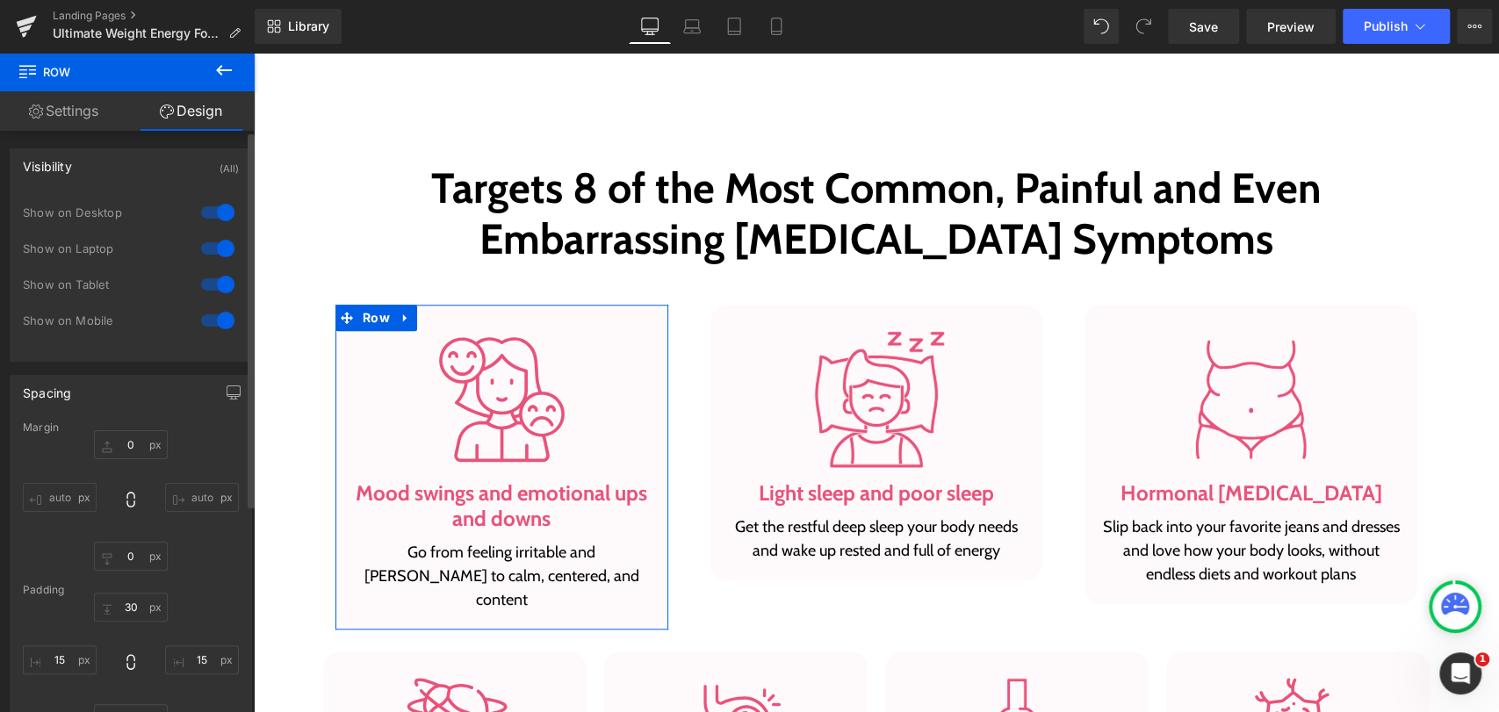
click at [110, 170] on div "Visibility (All)" at bounding box center [131, 165] width 241 height 33
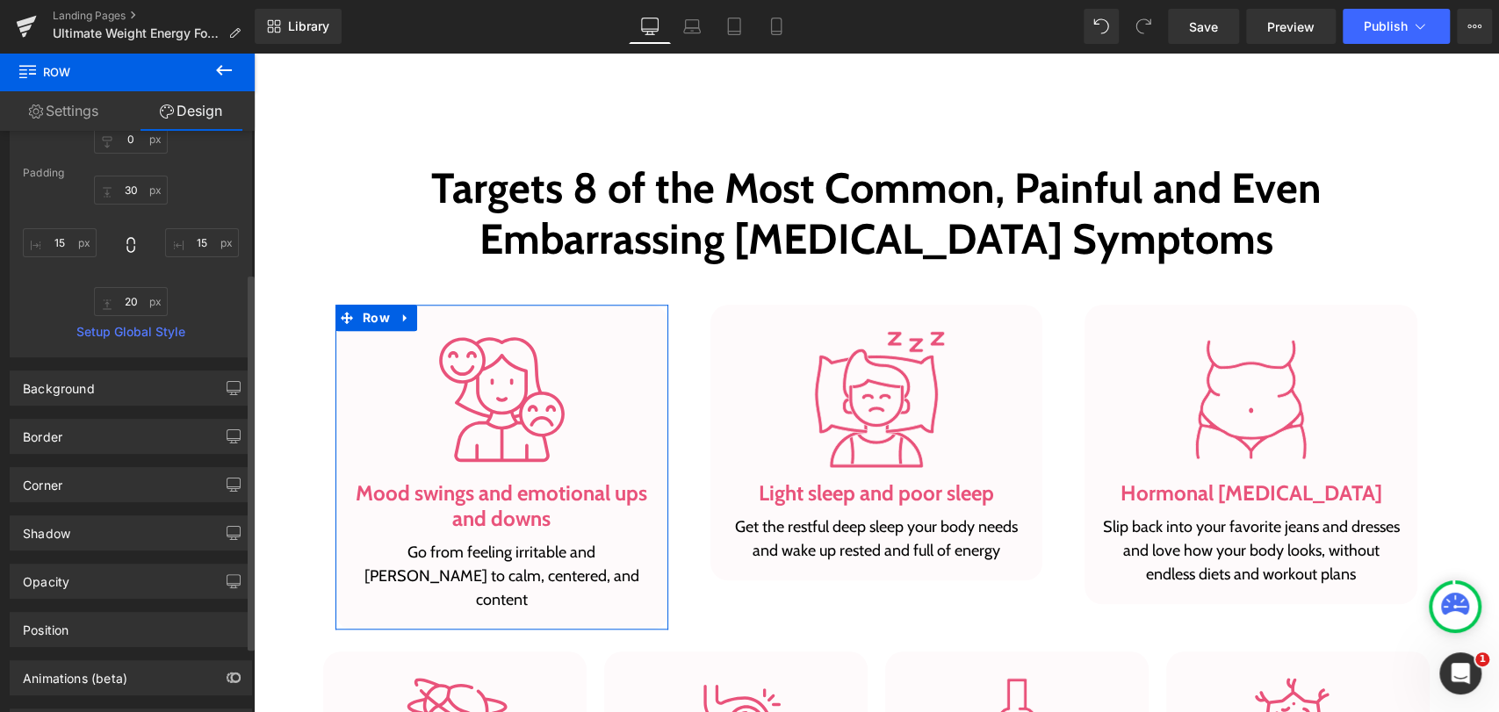
scroll to position [292, 0]
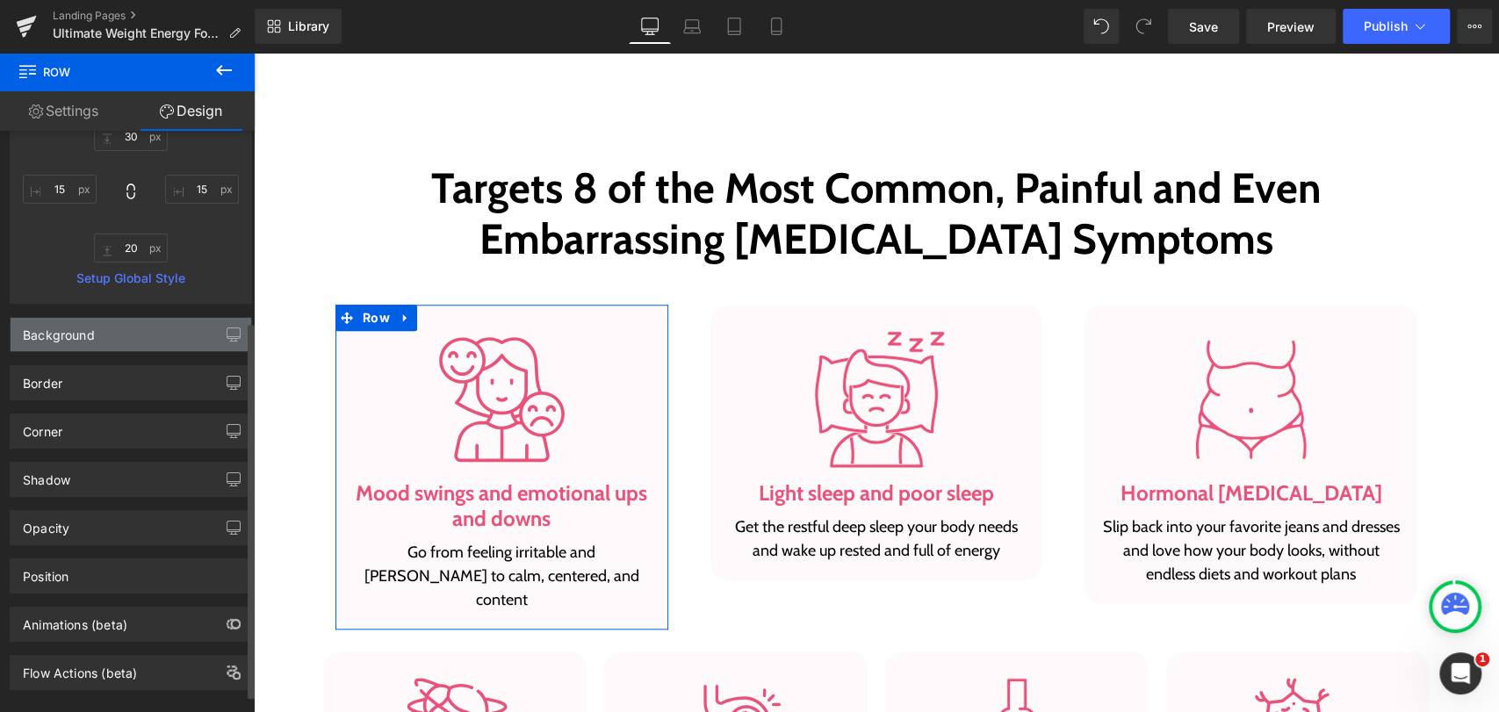
click at [114, 340] on div "Background" at bounding box center [131, 334] width 241 height 33
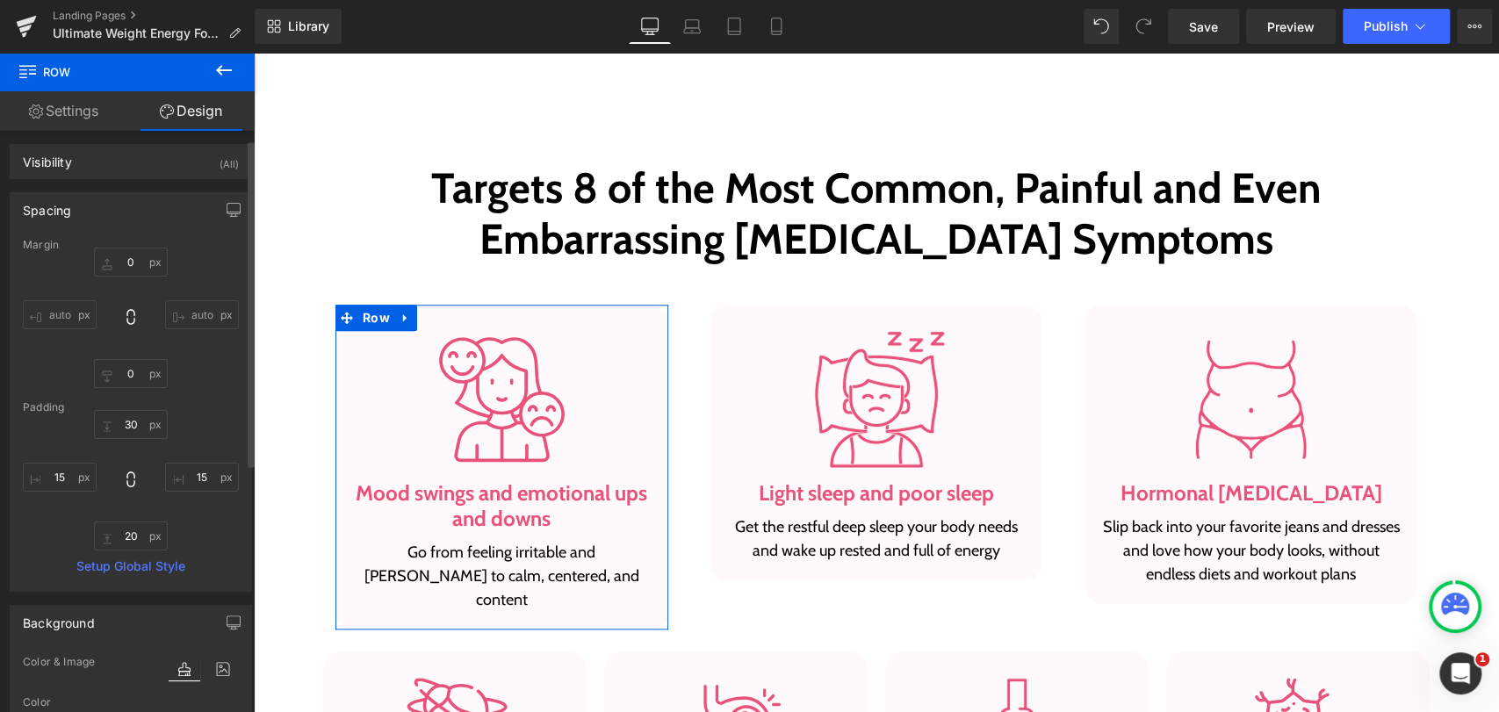
scroll to position [0, 0]
click at [74, 112] on link "Settings" at bounding box center [63, 111] width 127 height 40
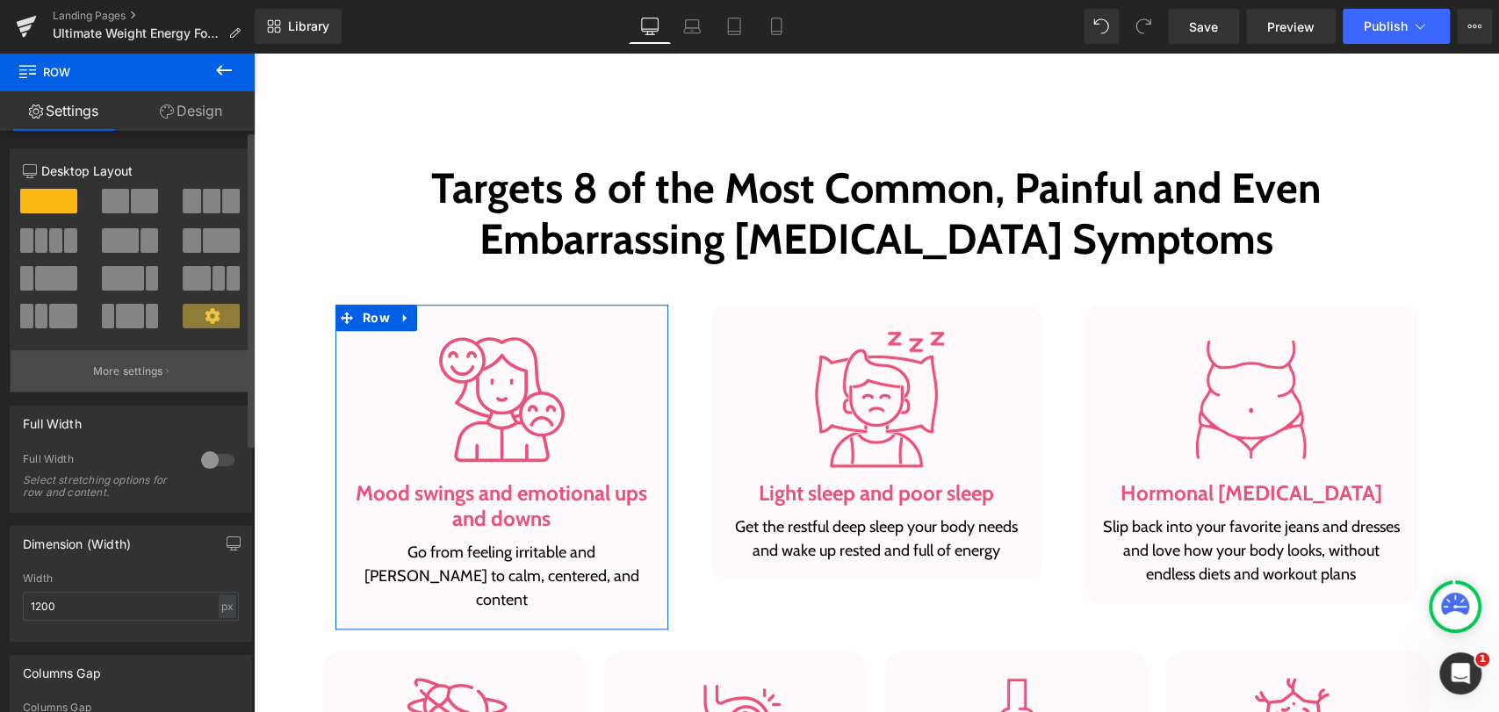
click at [118, 381] on button "More settings" at bounding box center [131, 370] width 241 height 41
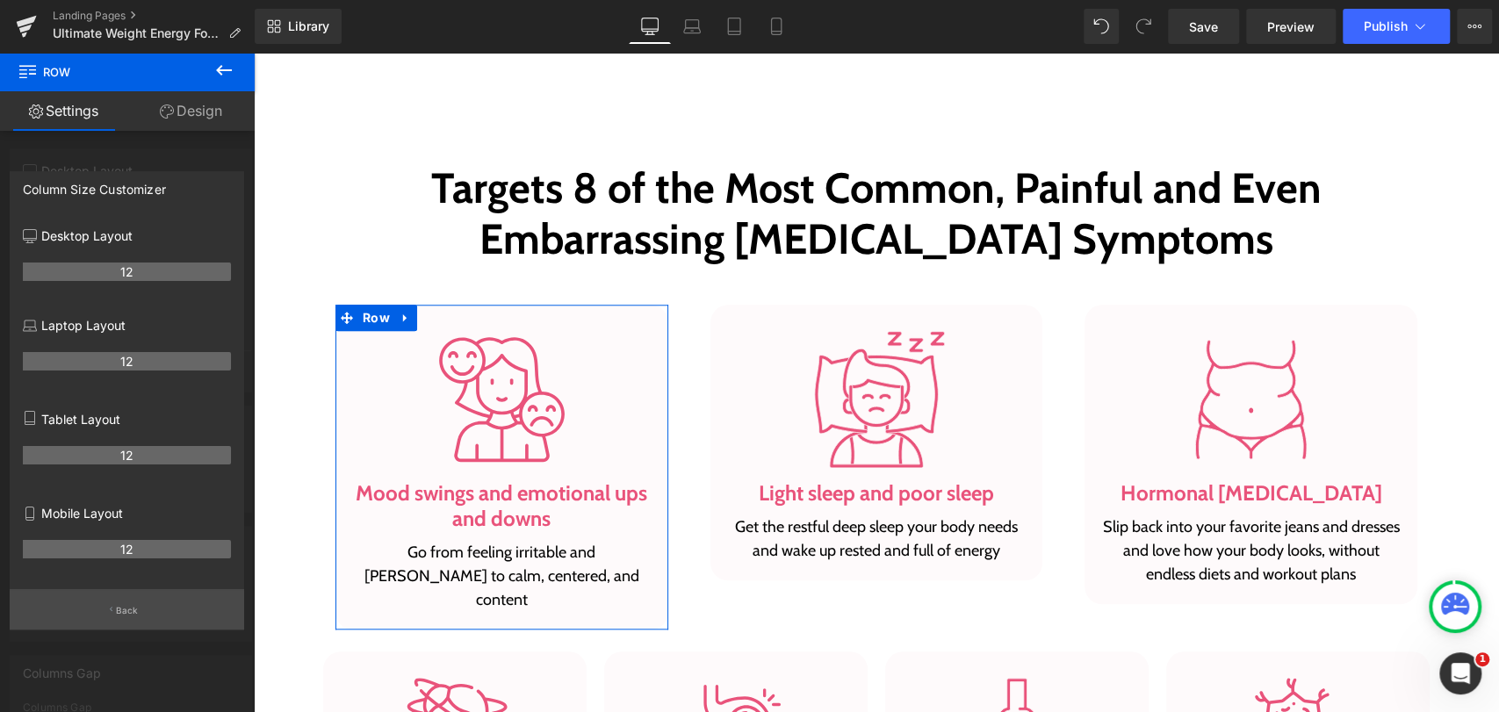
click at [111, 606] on button "Back" at bounding box center [127, 609] width 234 height 40
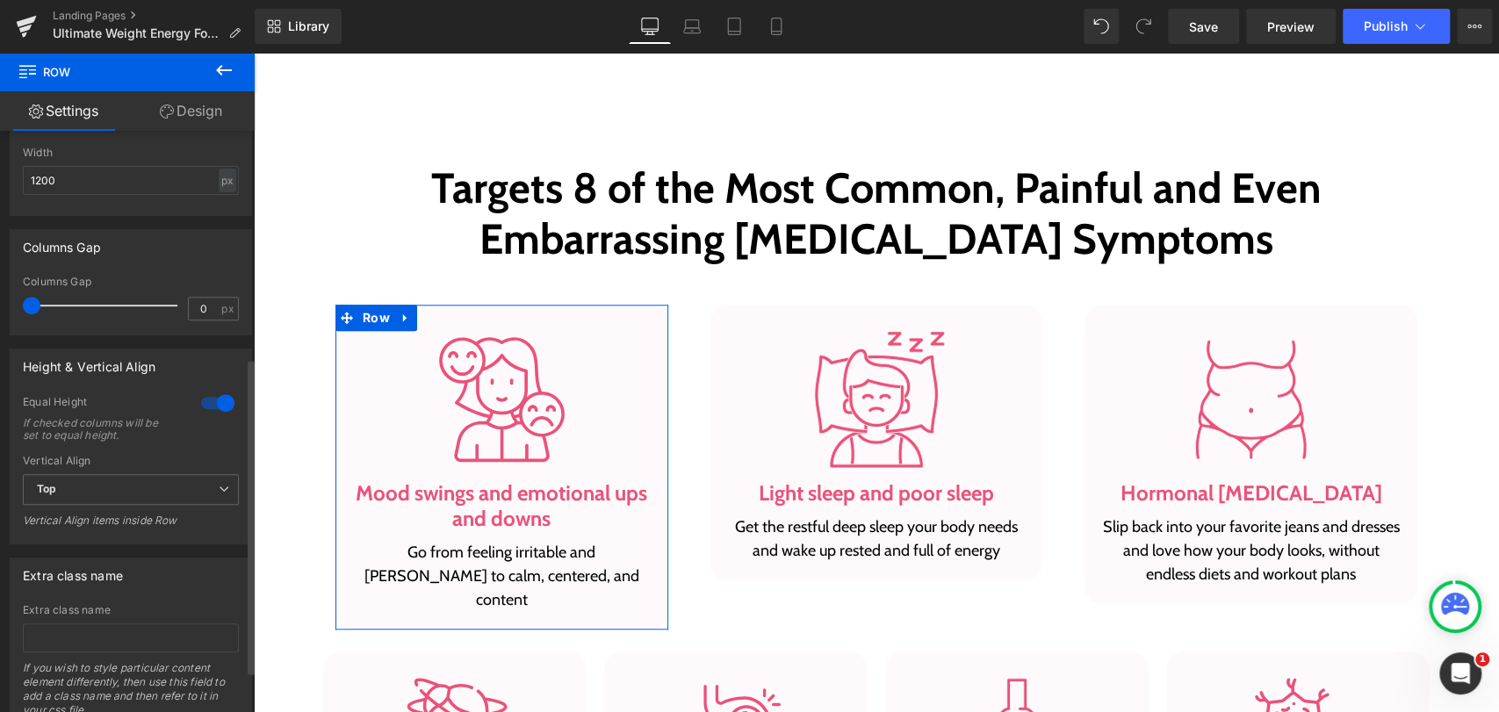
scroll to position [492, 0]
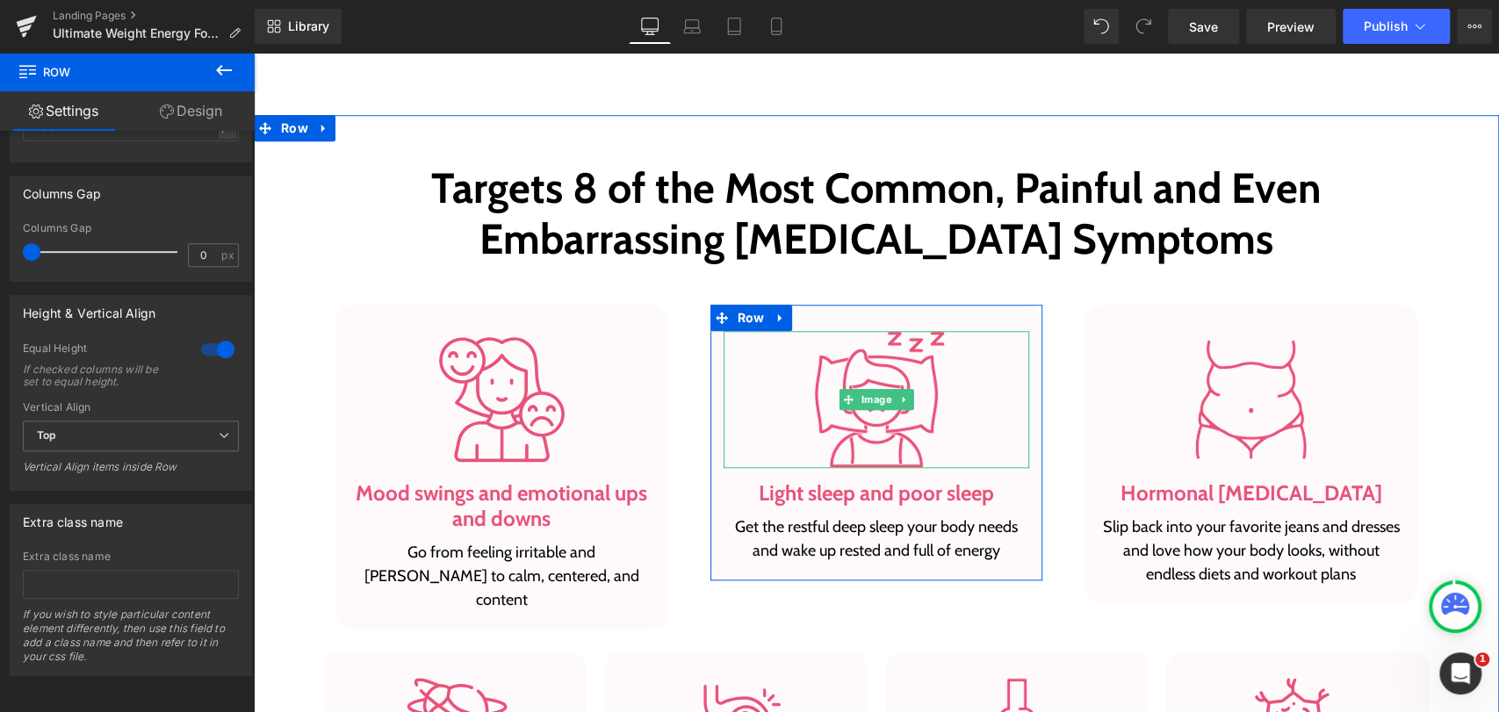
click at [723, 360] on div at bounding box center [725, 400] width 4 height 138
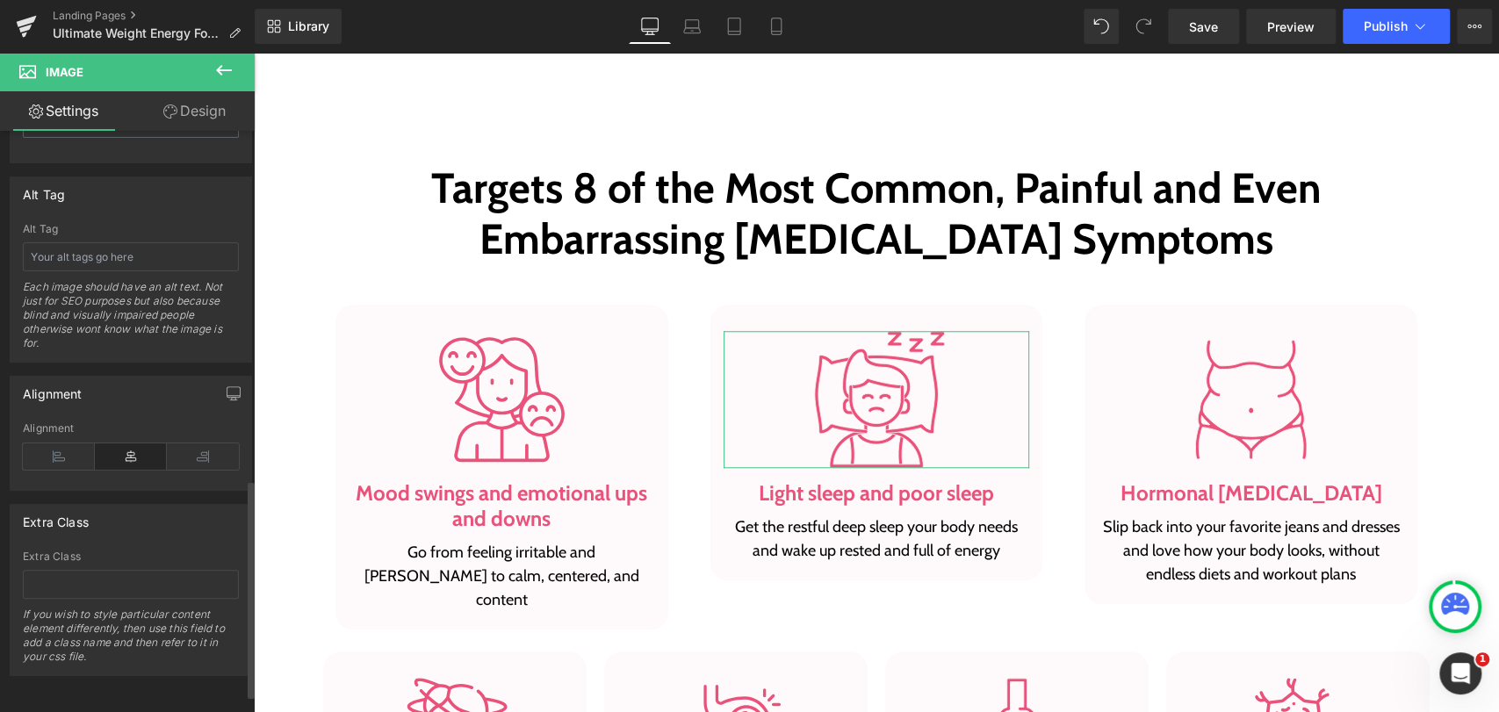
scroll to position [971, 0]
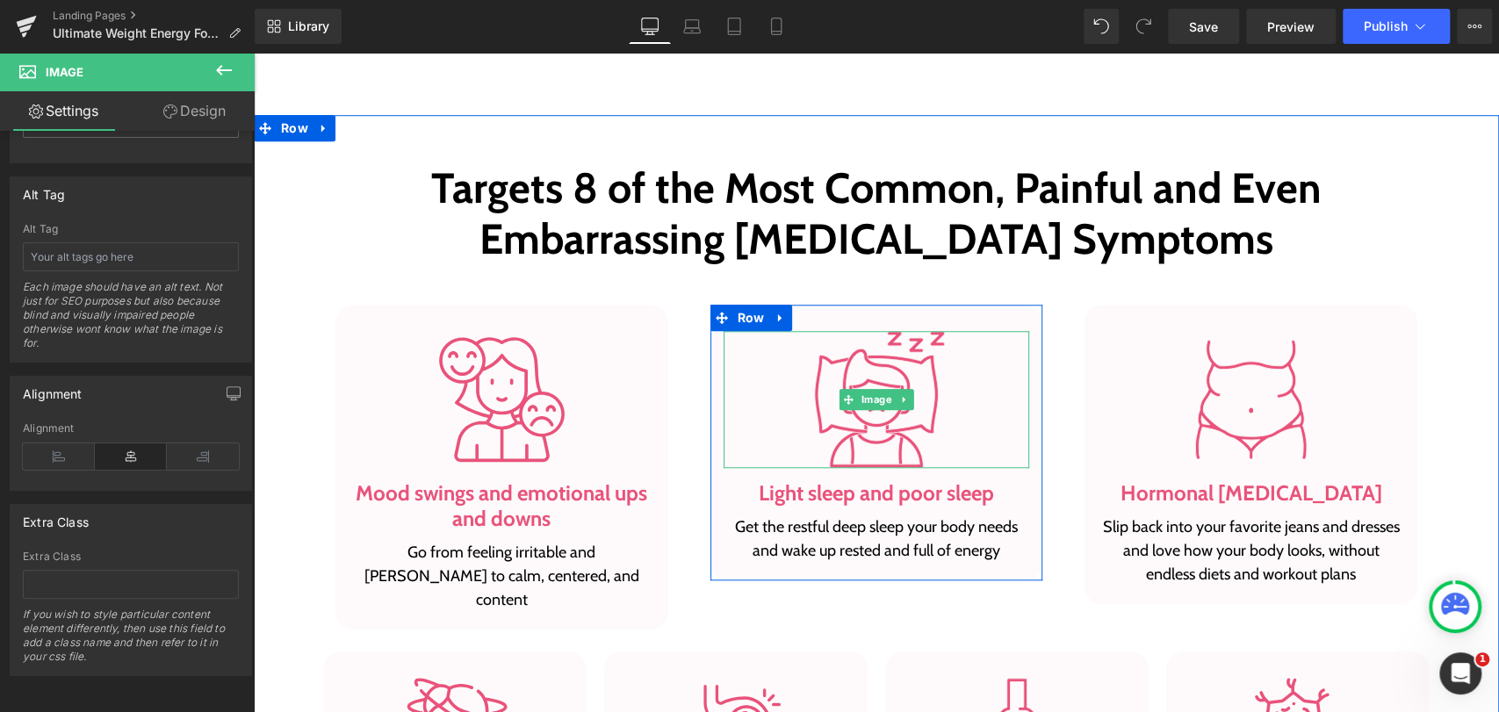
click at [753, 374] on div at bounding box center [876, 400] width 306 height 138
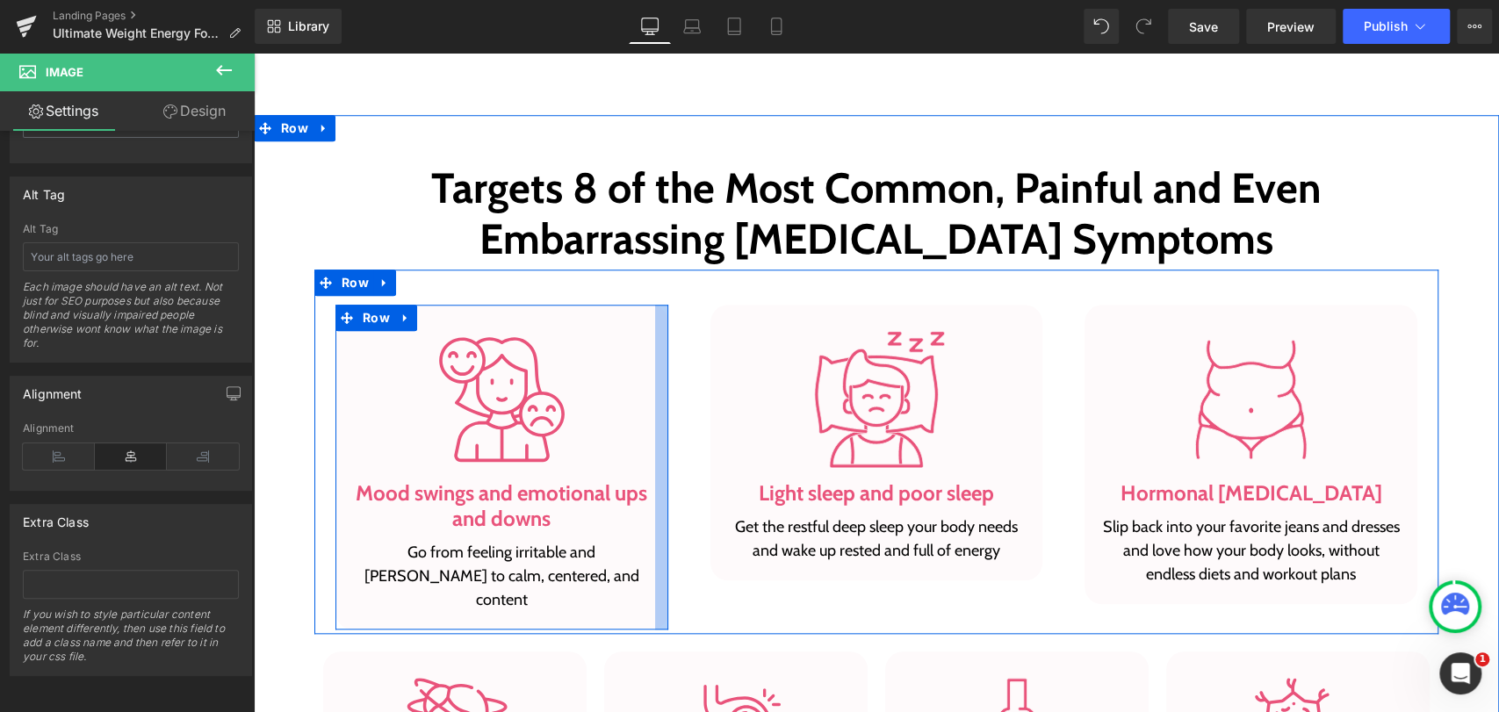
click at [655, 356] on div at bounding box center [661, 467] width 13 height 325
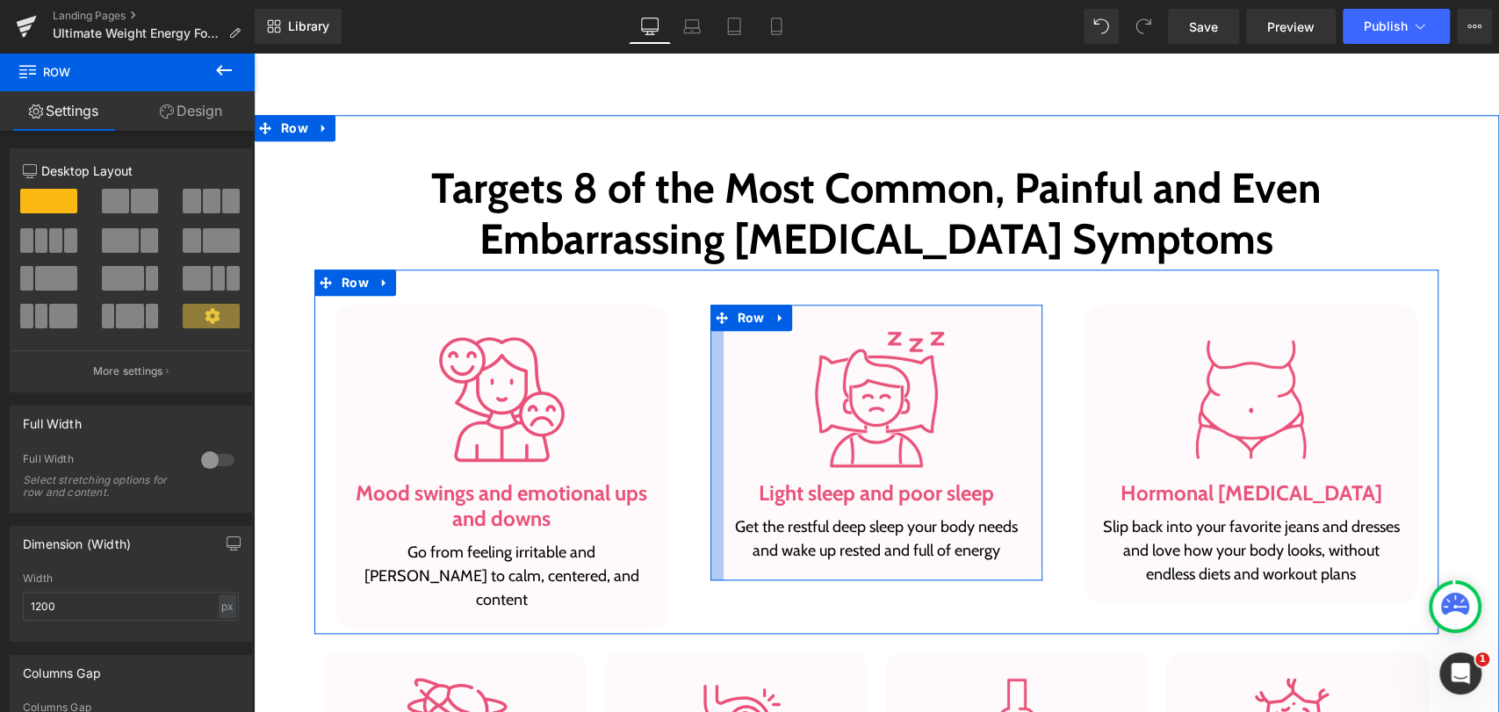
click at [713, 463] on div at bounding box center [716, 443] width 13 height 277
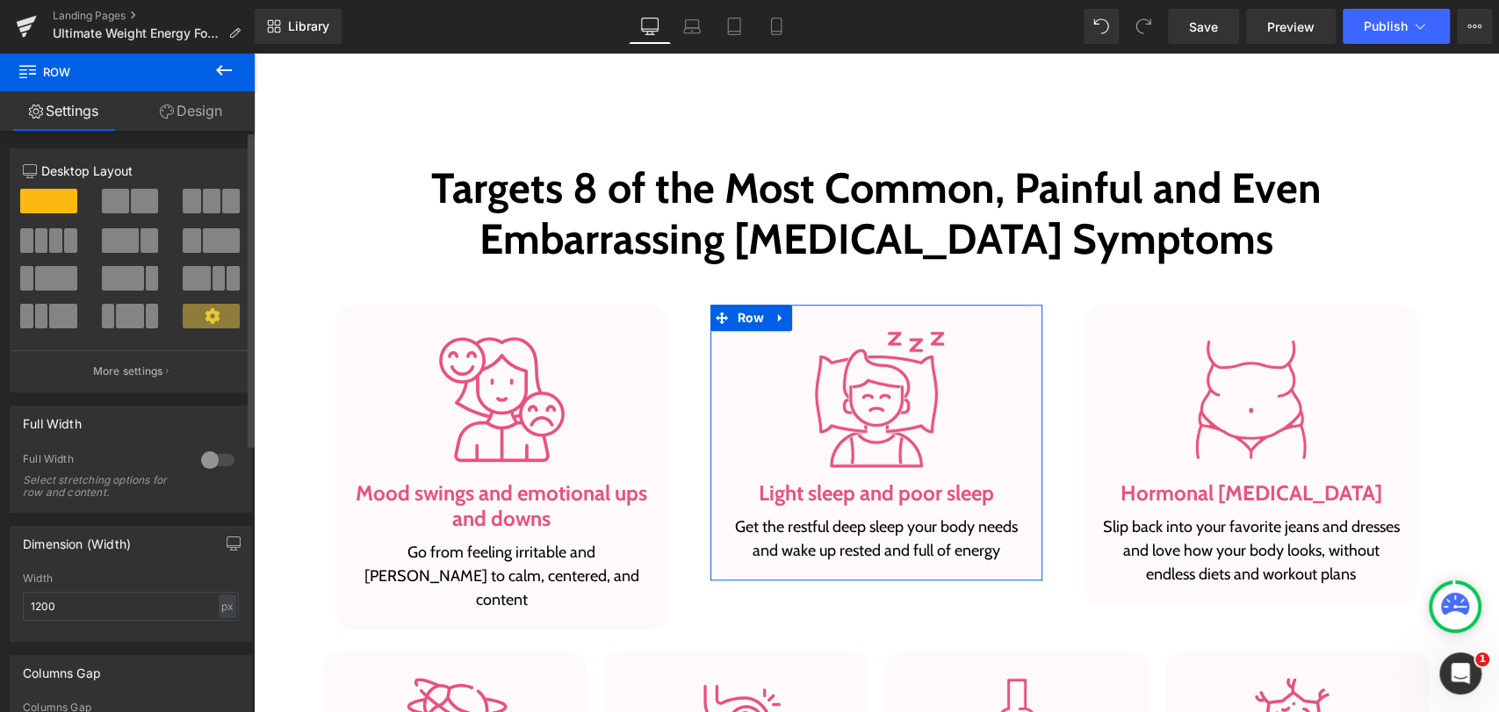
click at [212, 464] on div at bounding box center [218, 460] width 42 height 28
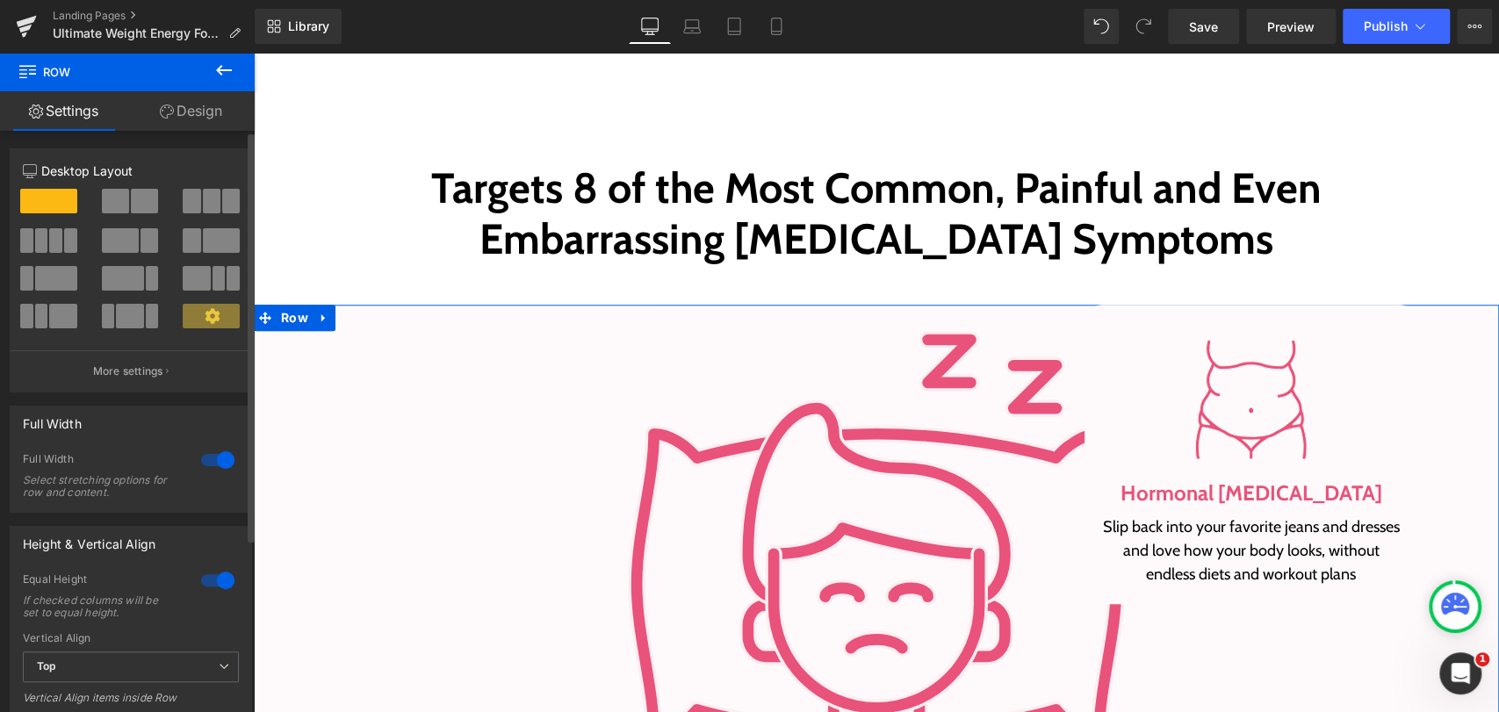
click at [212, 464] on div at bounding box center [218, 460] width 42 height 28
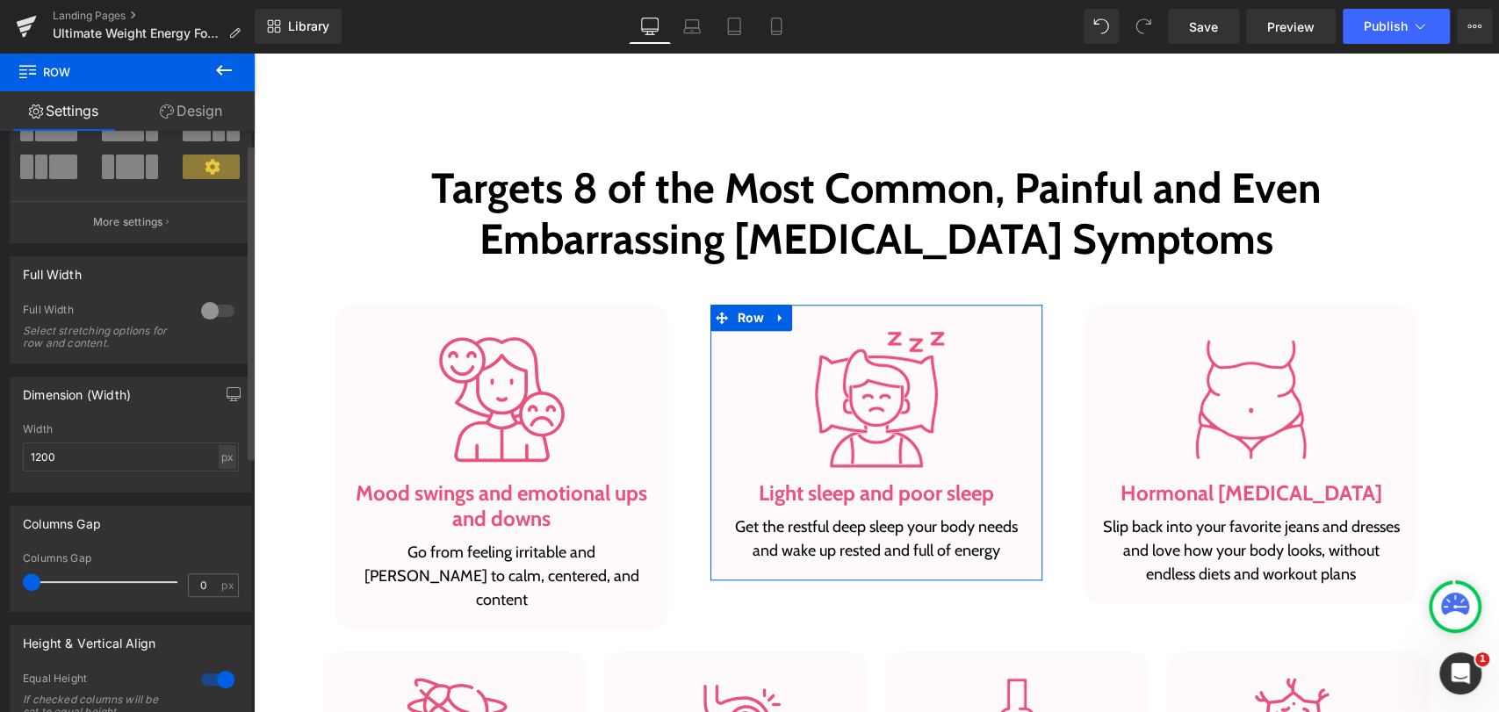
scroll to position [195, 0]
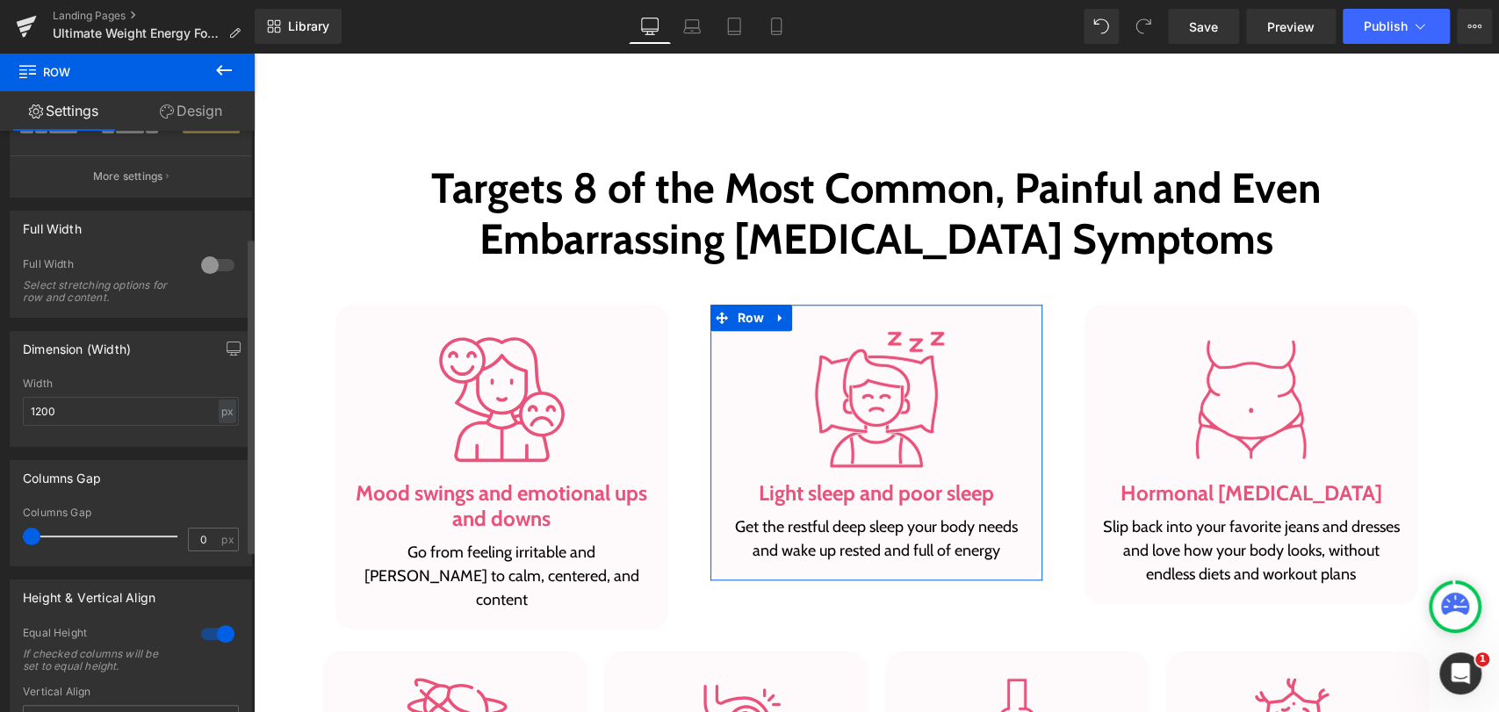
click at [211, 270] on div at bounding box center [218, 265] width 42 height 28
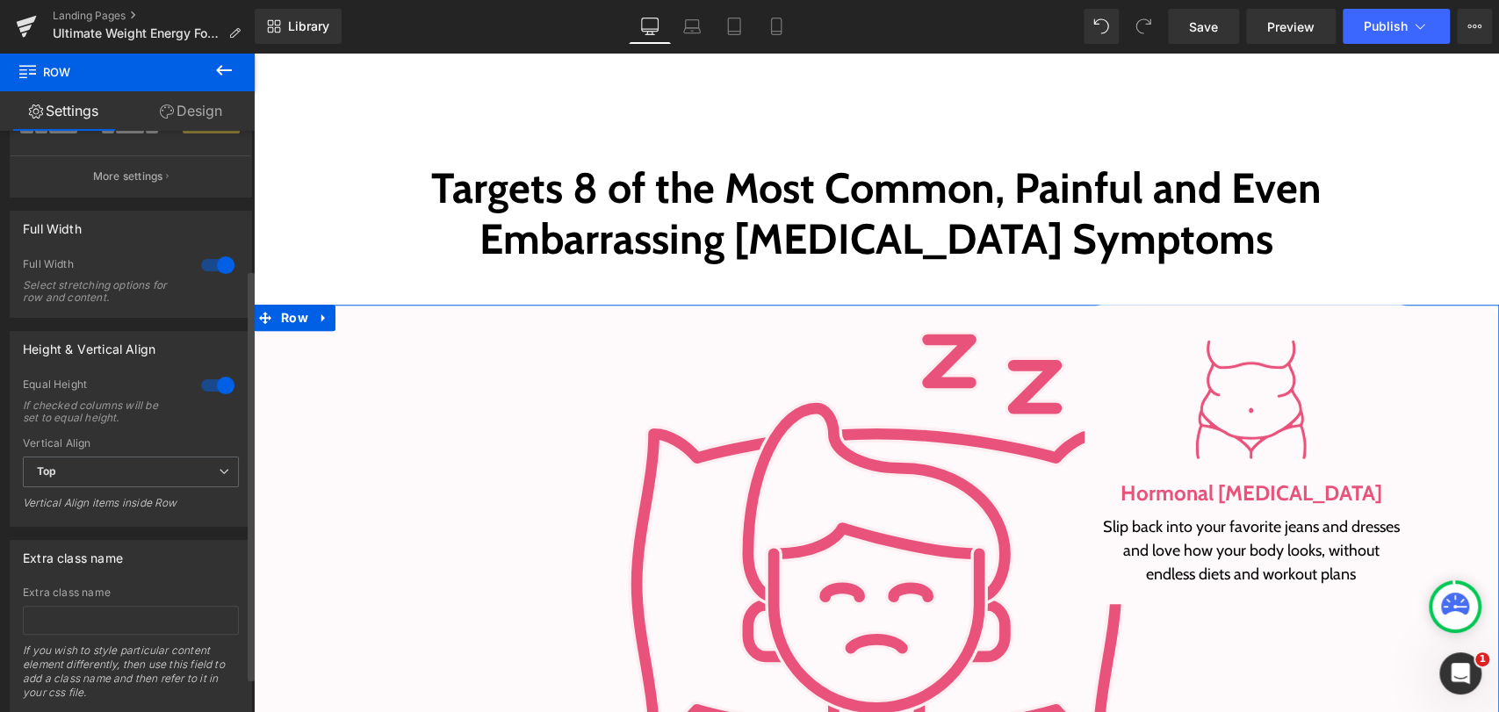
click at [208, 264] on div at bounding box center [218, 265] width 42 height 28
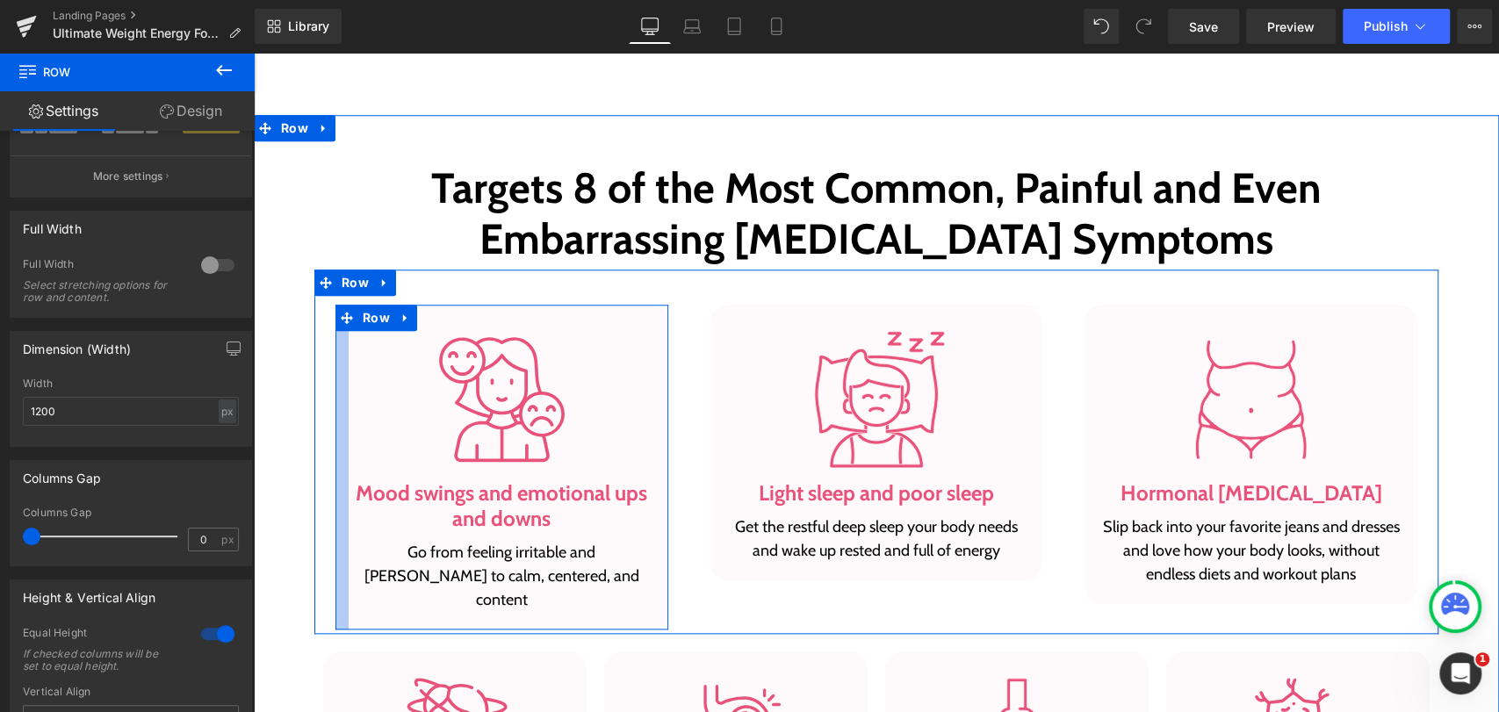
click at [339, 373] on div at bounding box center [341, 467] width 13 height 325
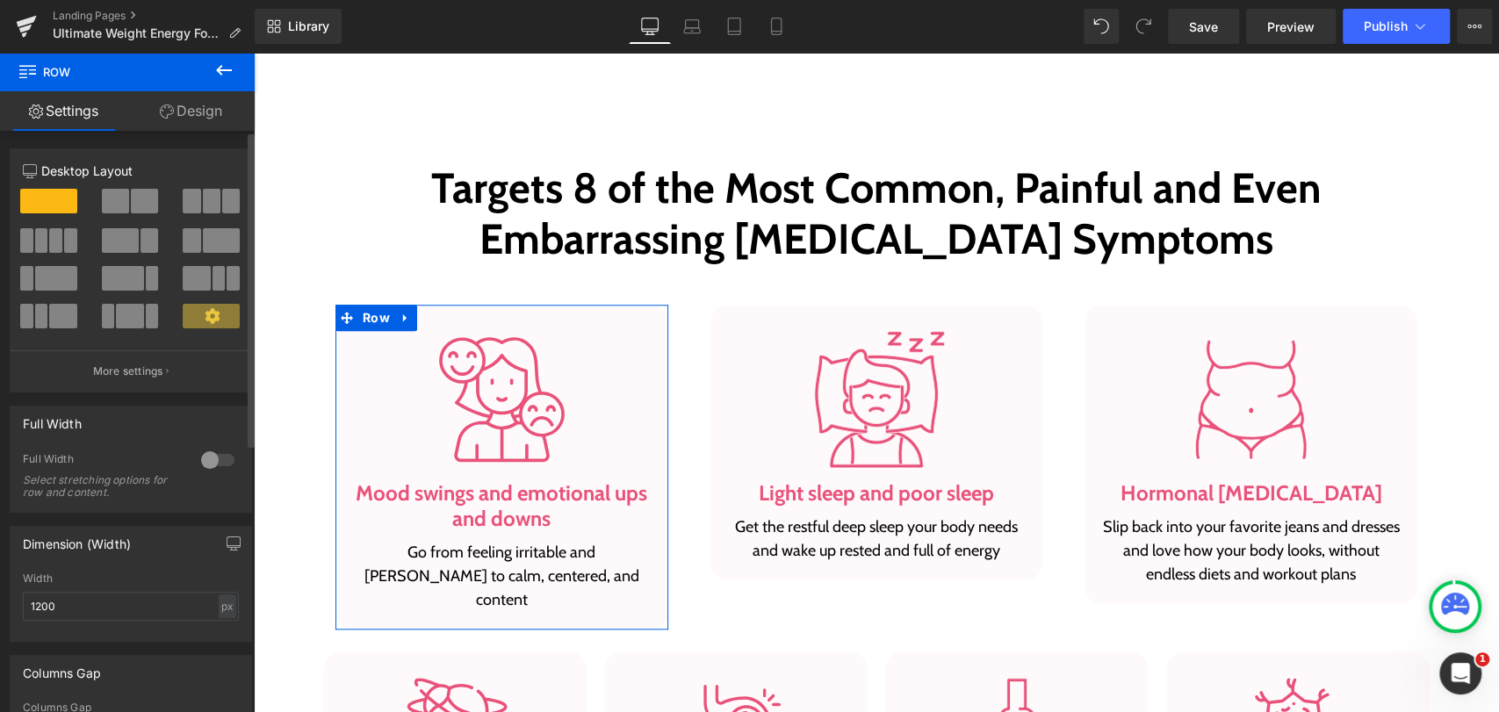
click at [204, 458] on div at bounding box center [218, 460] width 42 height 28
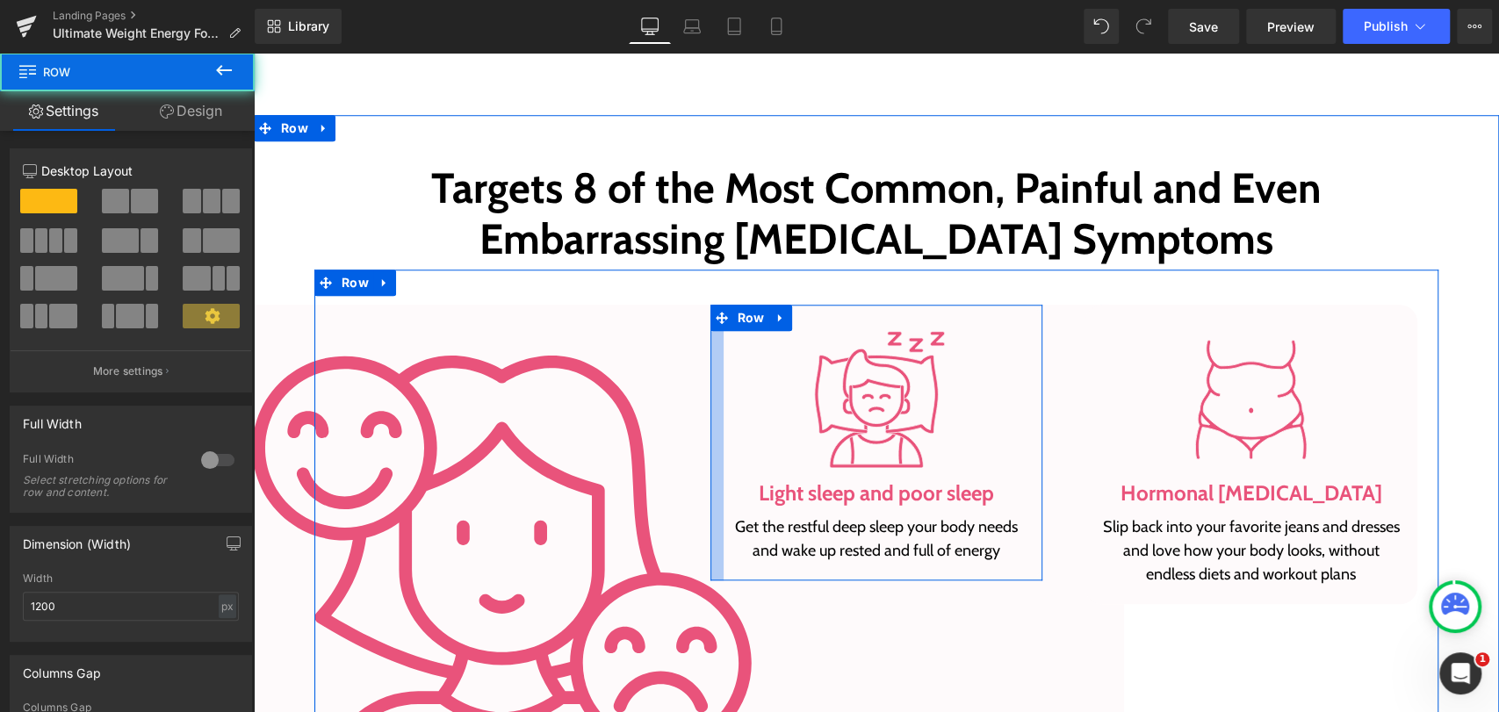
click at [713, 349] on div at bounding box center [716, 443] width 13 height 277
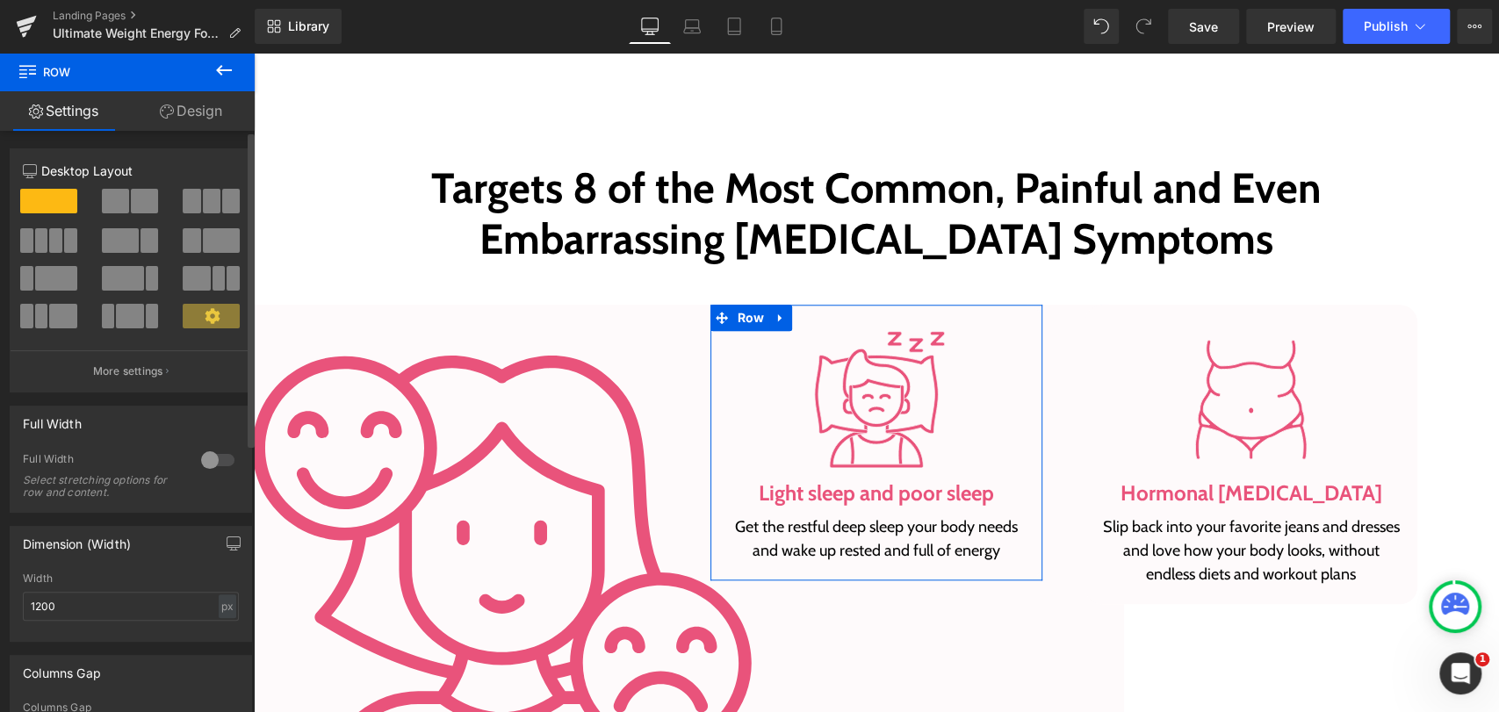
click at [212, 460] on div at bounding box center [218, 460] width 42 height 28
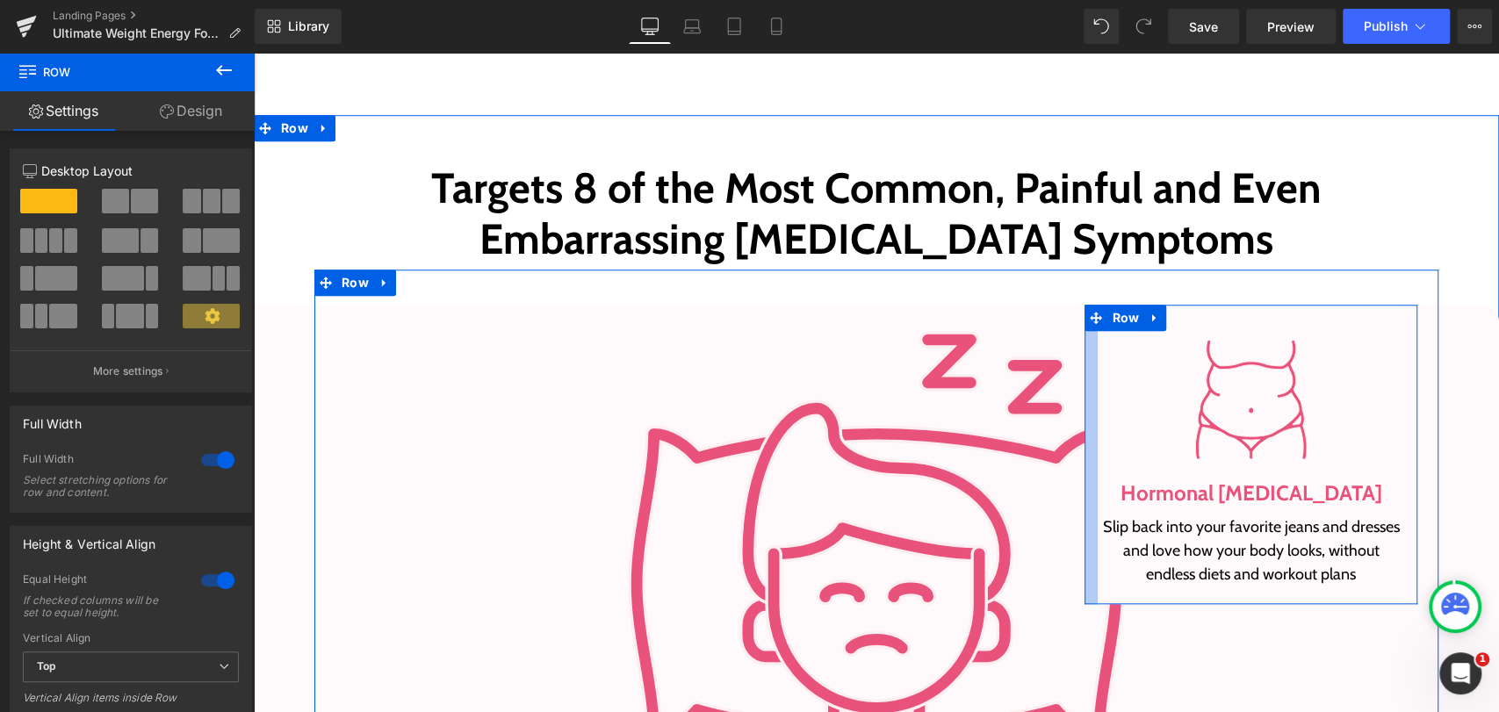
click at [1084, 392] on div at bounding box center [1090, 455] width 13 height 300
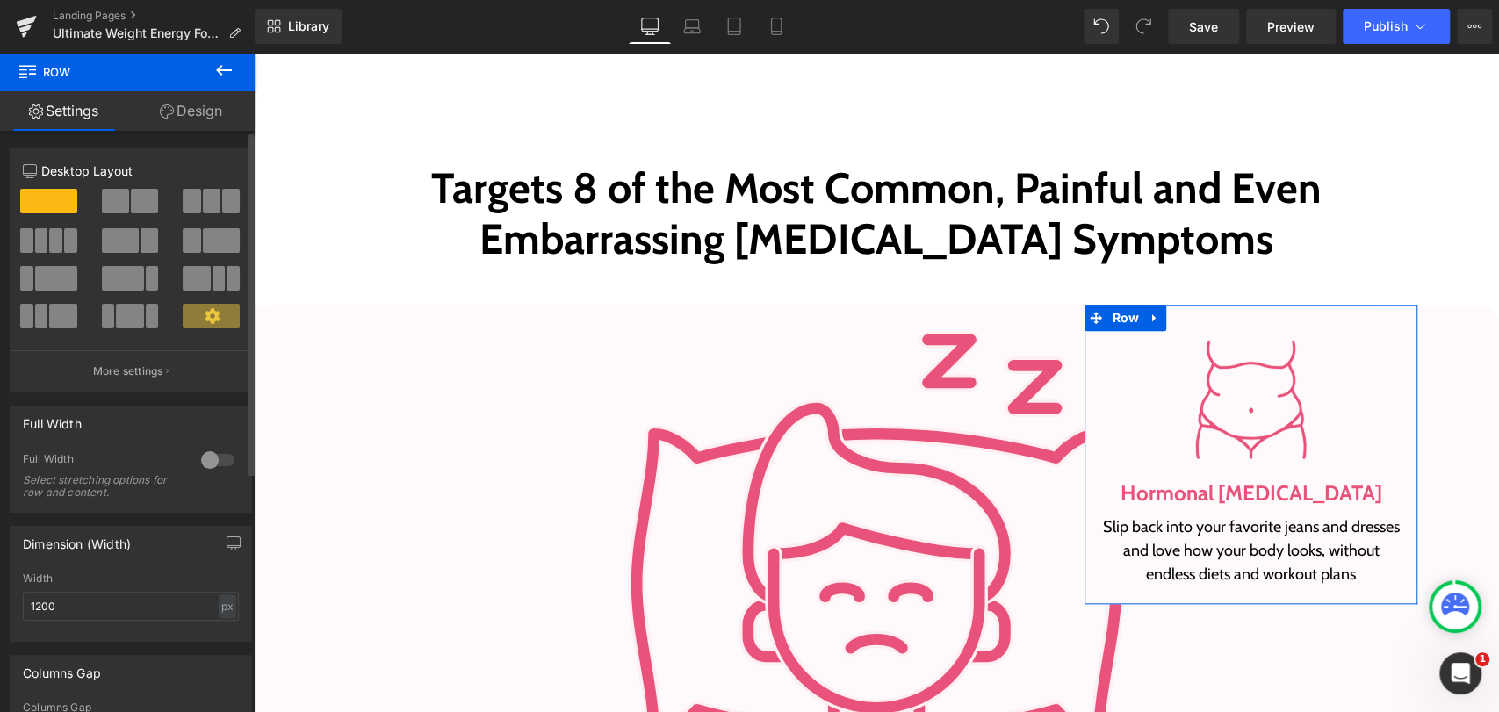
click at [201, 465] on div at bounding box center [218, 460] width 42 height 28
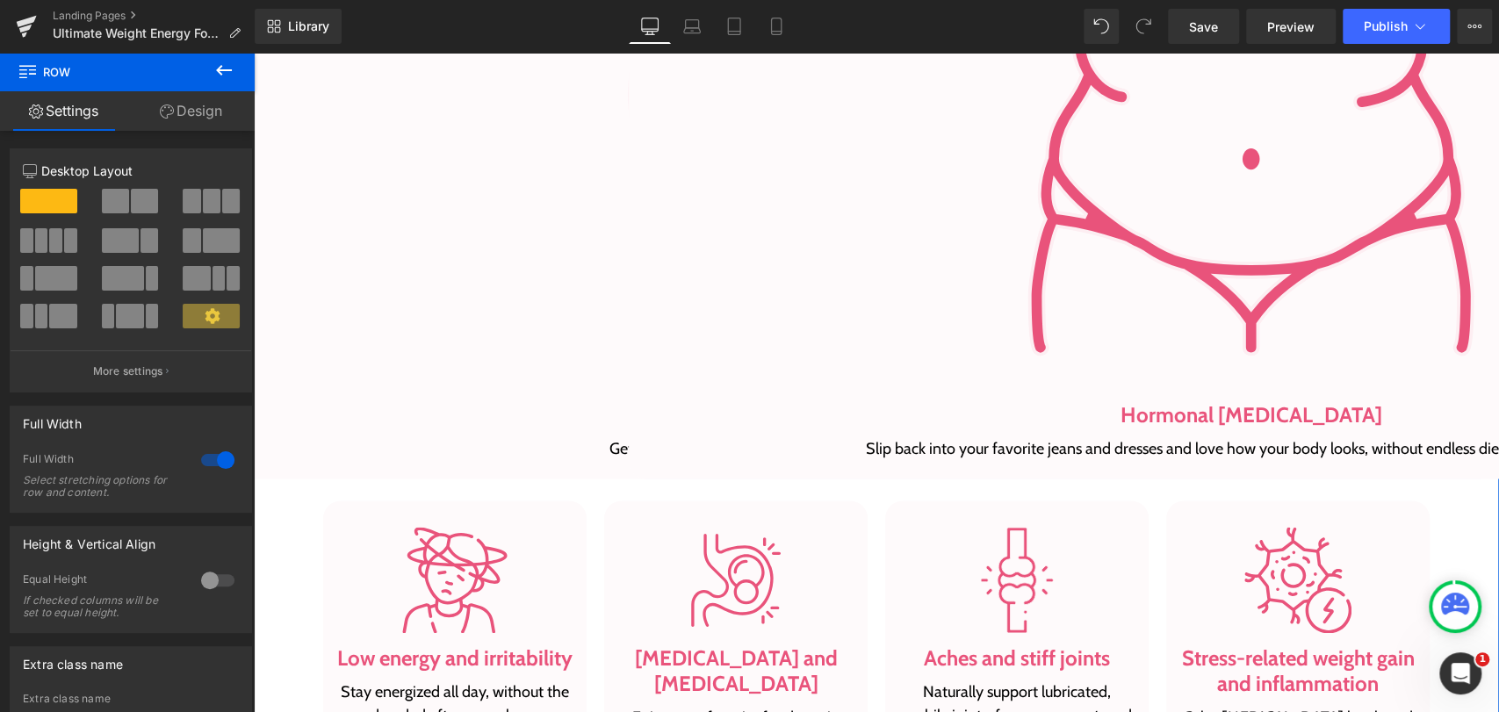
scroll to position [1463, 0]
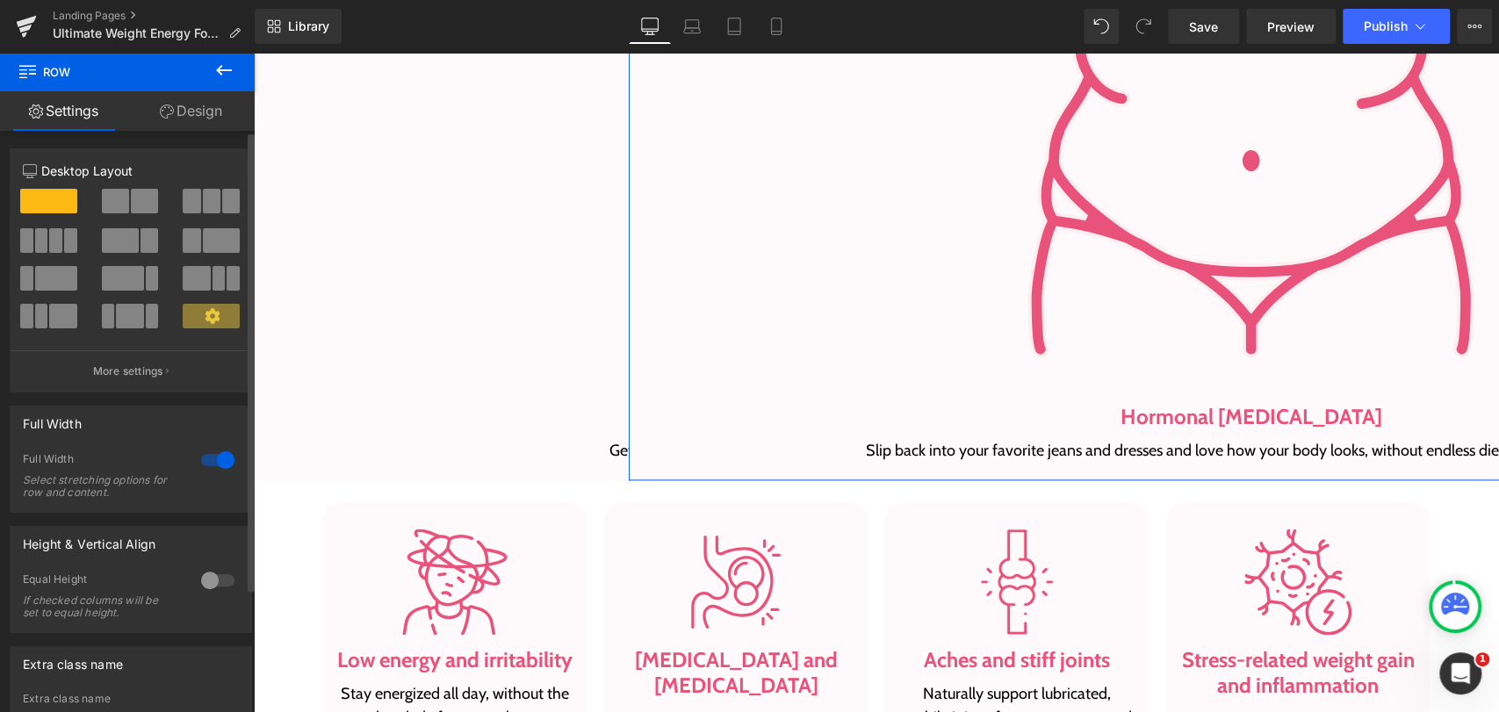
click at [206, 472] on div at bounding box center [218, 460] width 42 height 28
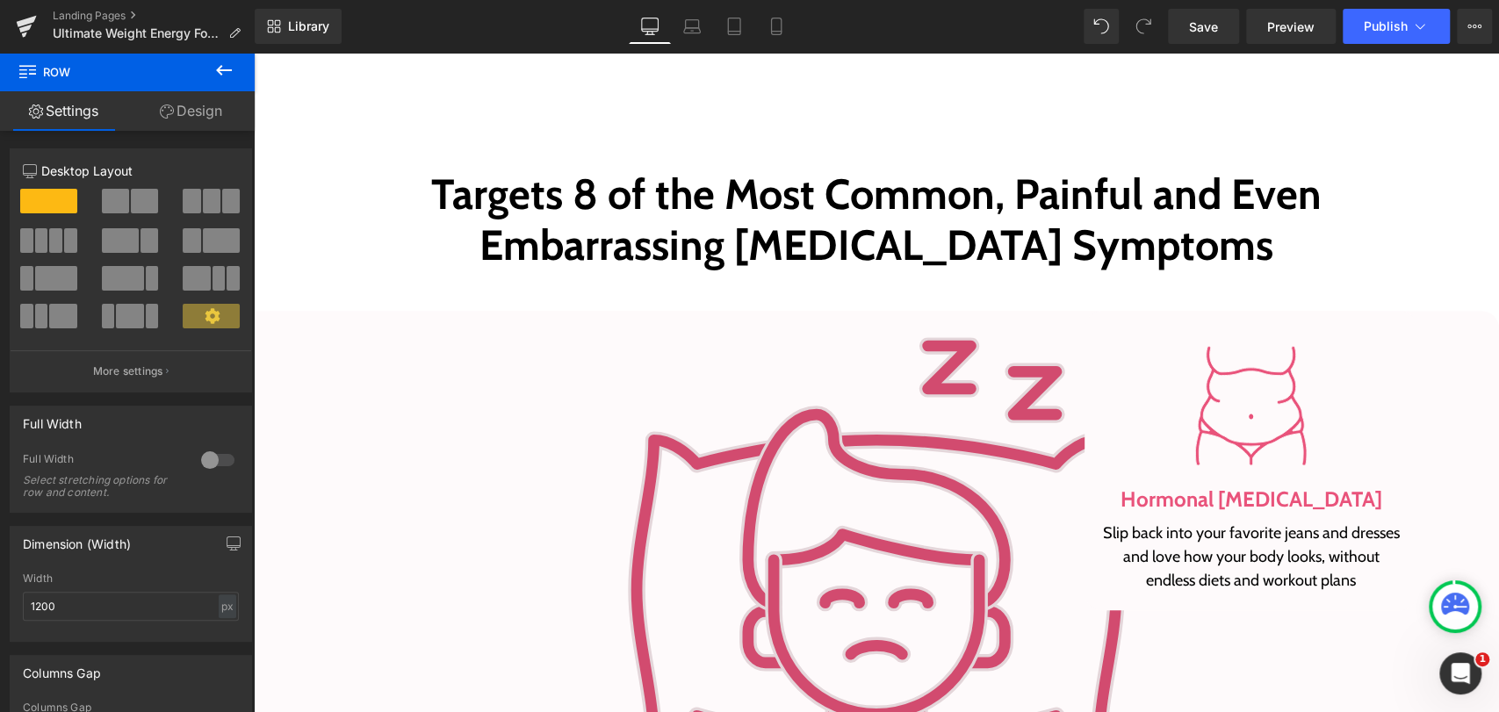
scroll to position [975, 0]
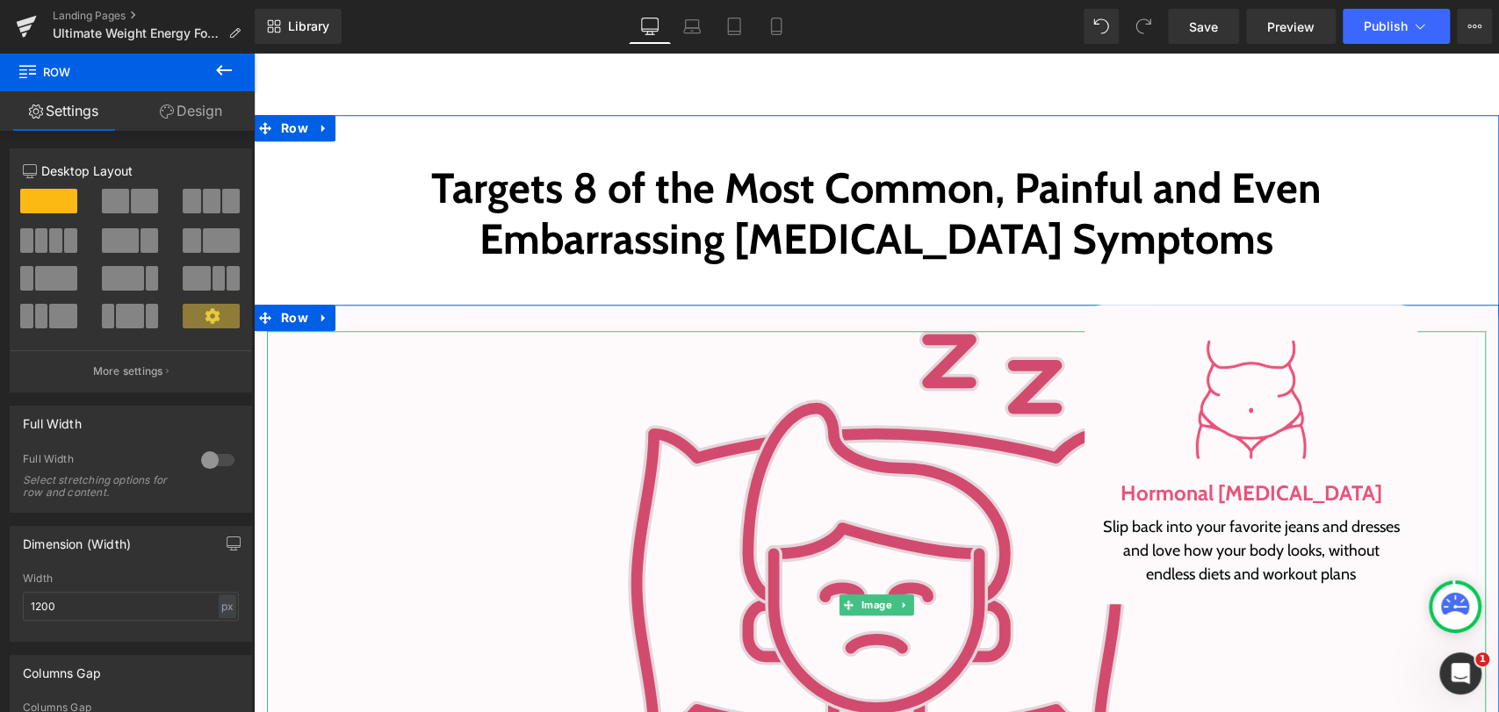
click at [921, 463] on img at bounding box center [876, 605] width 549 height 549
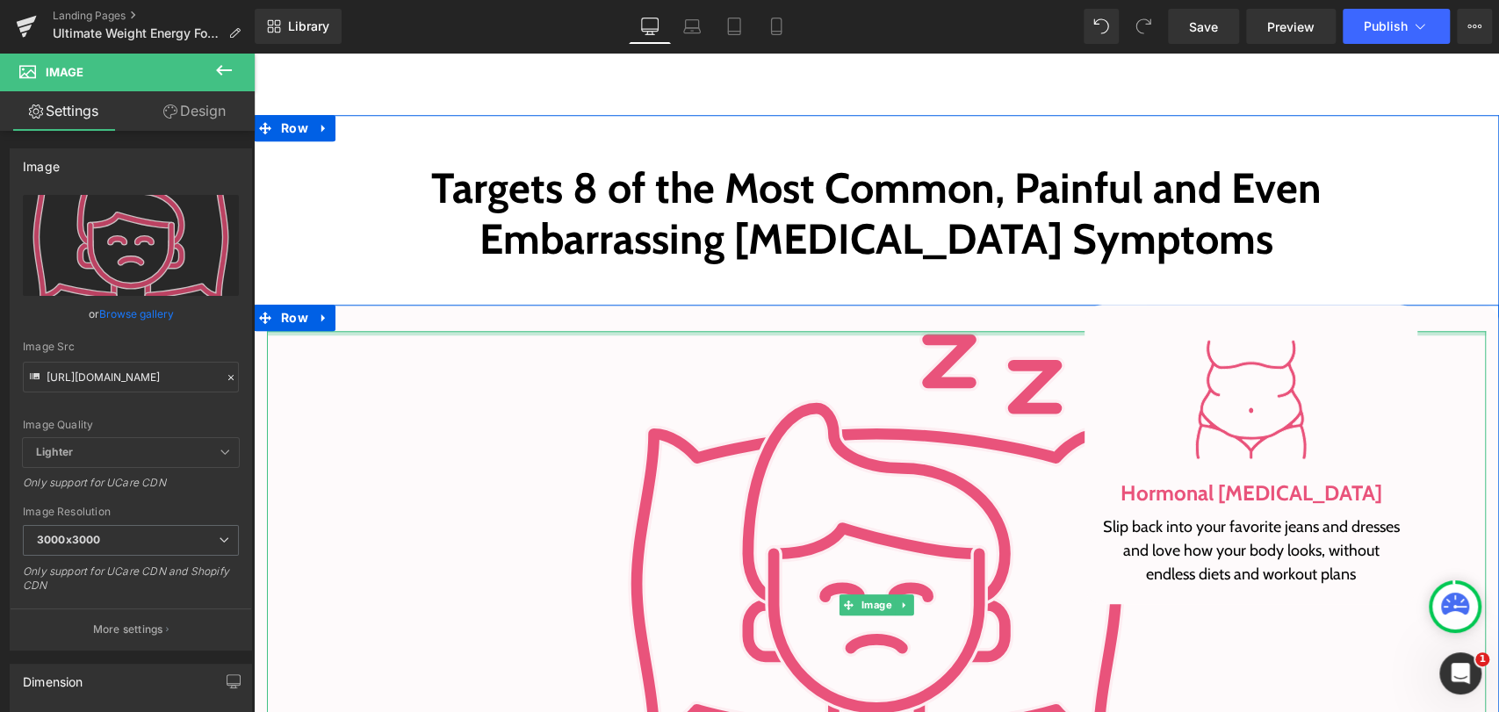
click at [376, 322] on div at bounding box center [876, 318] width 1245 height 26
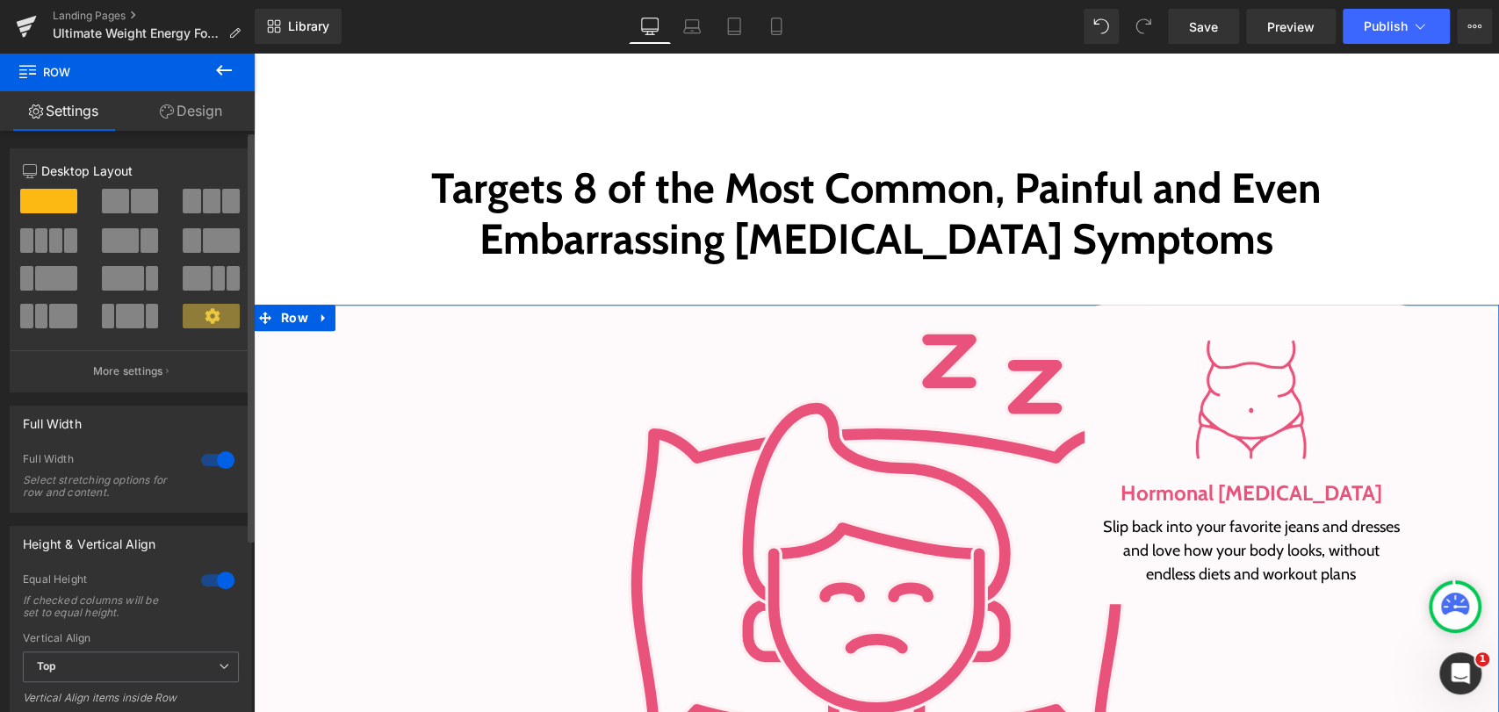
click at [211, 456] on div at bounding box center [218, 460] width 42 height 28
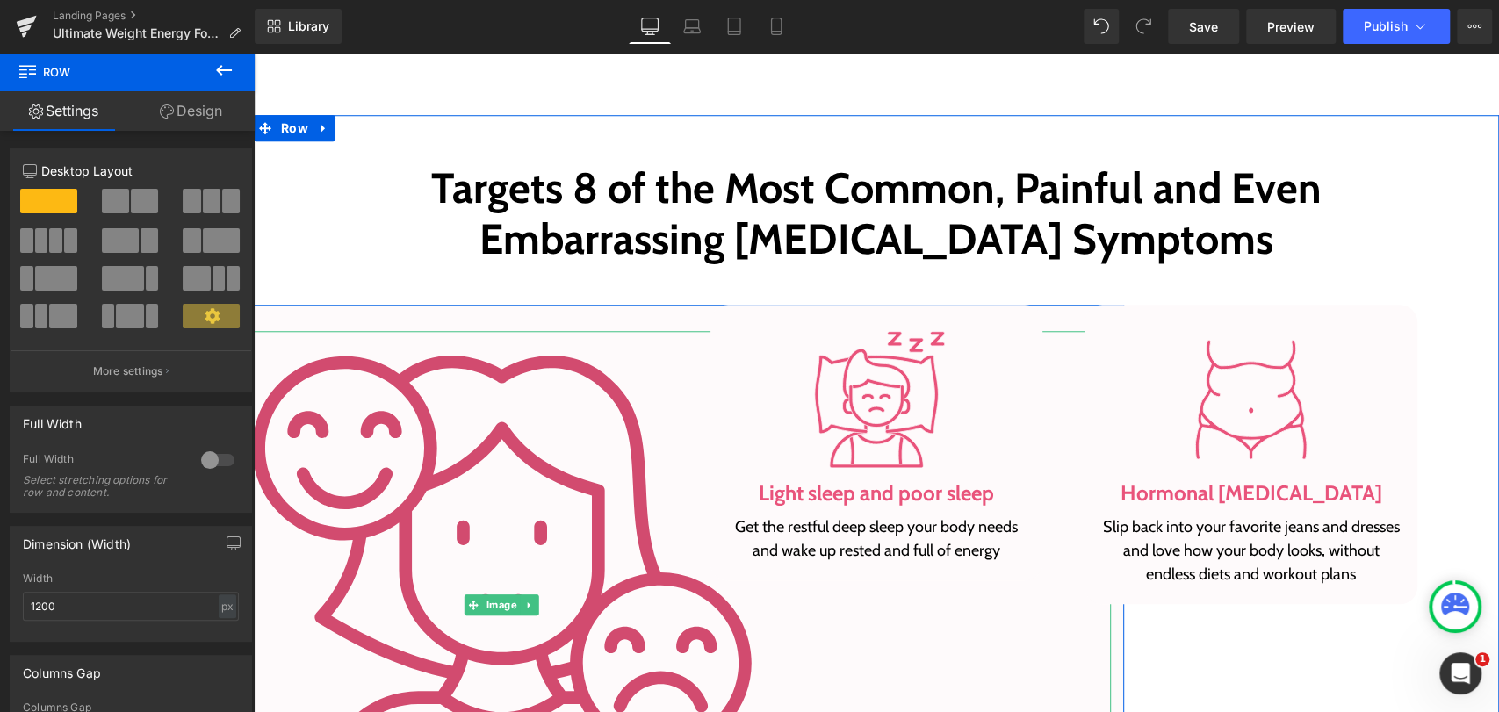
click at [466, 423] on img at bounding box center [501, 605] width 549 height 549
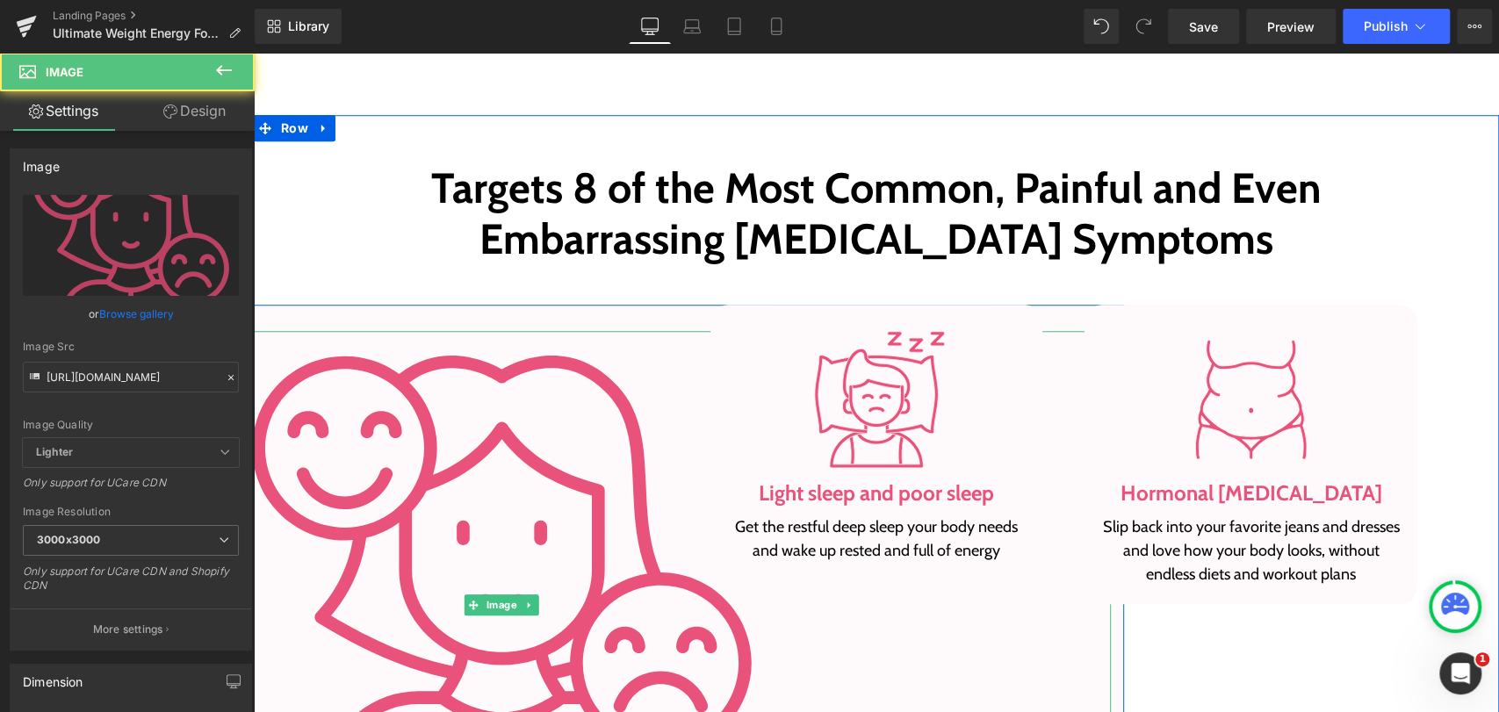
click at [437, 323] on div "Image Mood swings and emotional ups and downs Heading Go from feeling irritable…" at bounding box center [501, 636] width 1245 height 663
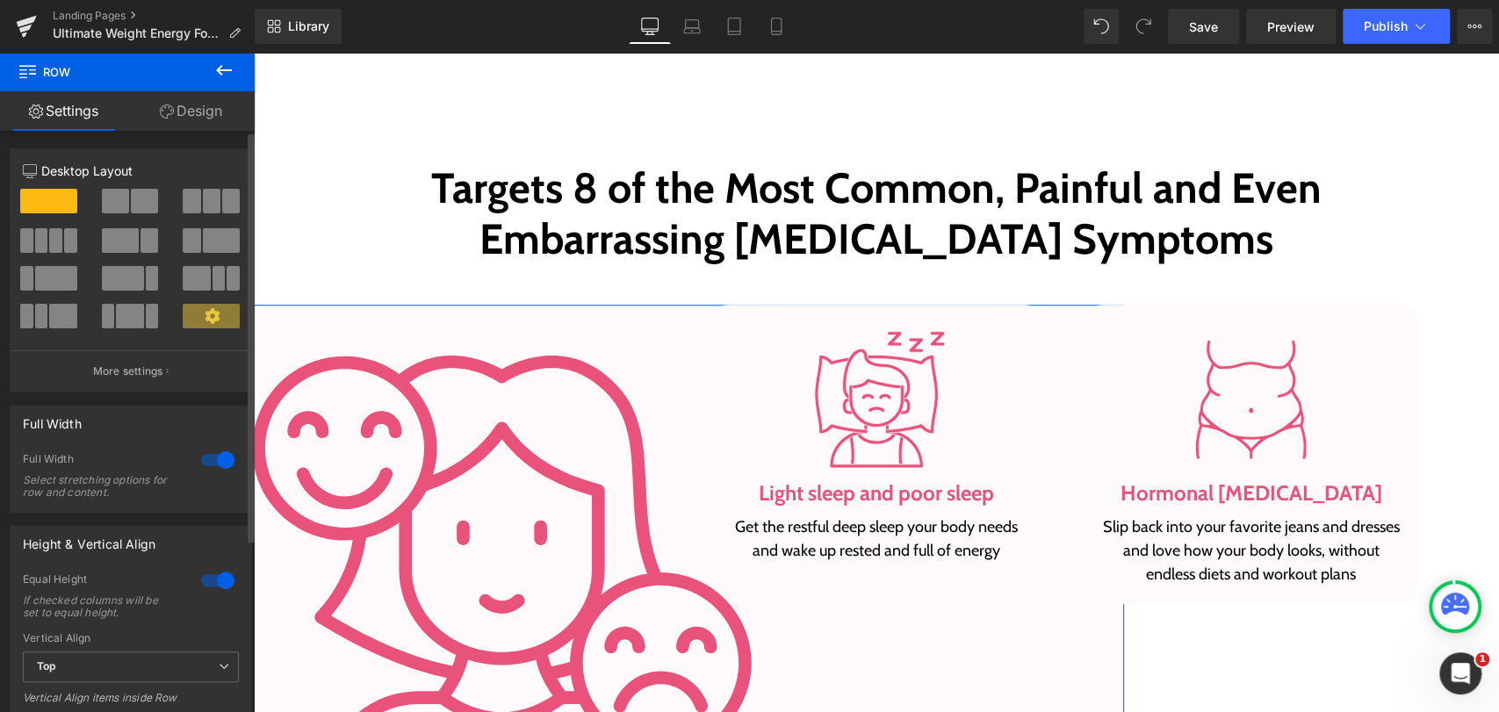
click at [218, 460] on div at bounding box center [218, 460] width 42 height 28
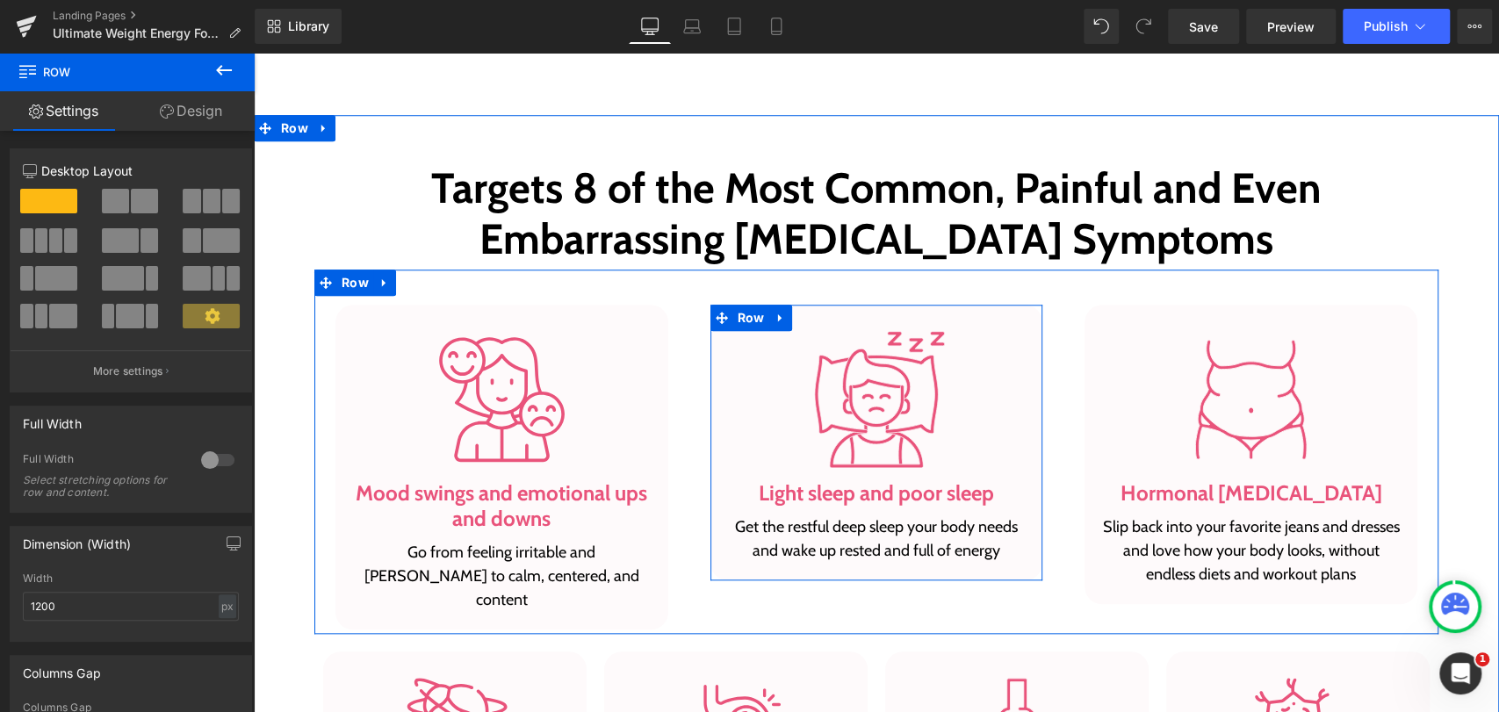
click at [1012, 429] on div at bounding box center [876, 400] width 306 height 138
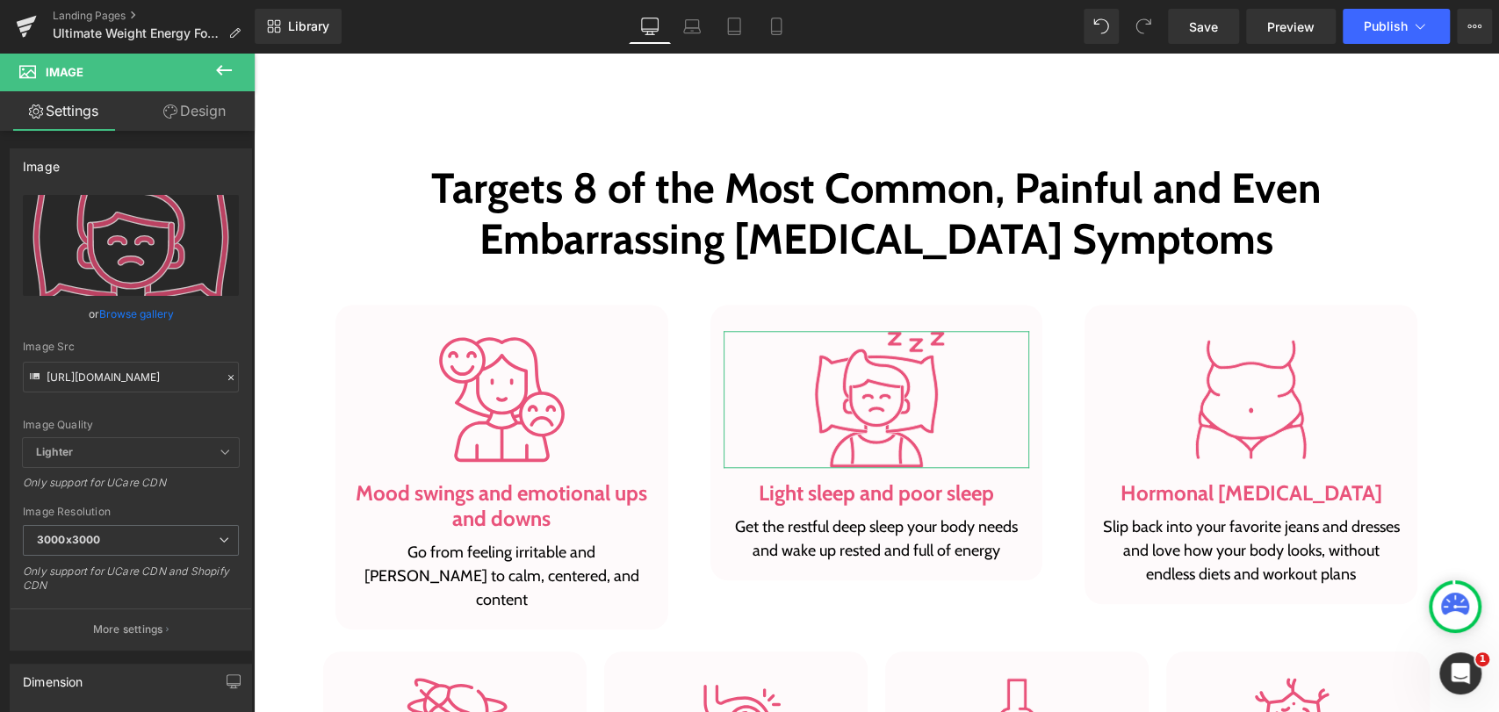
click at [183, 129] on link "Design" at bounding box center [194, 111] width 127 height 40
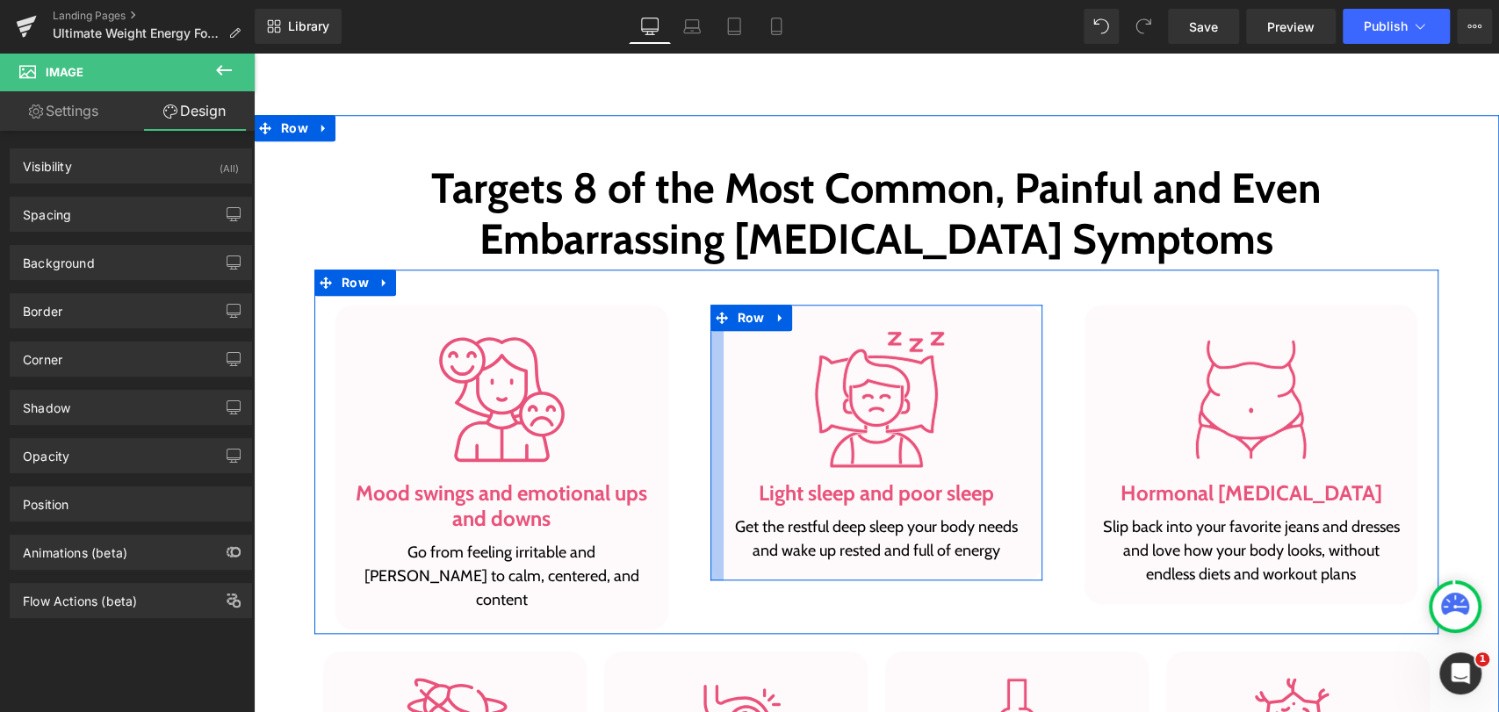
click at [710, 356] on div at bounding box center [716, 443] width 13 height 277
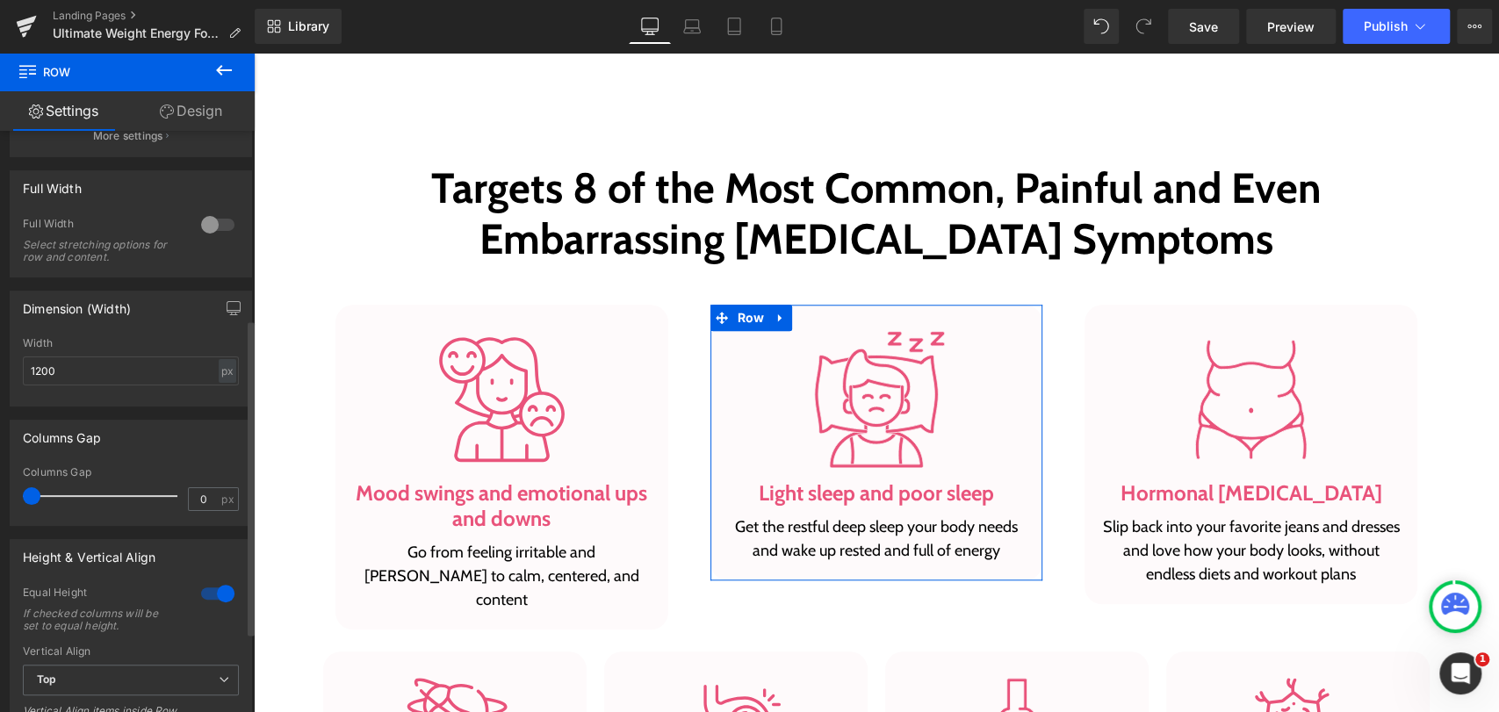
scroll to position [195, 0]
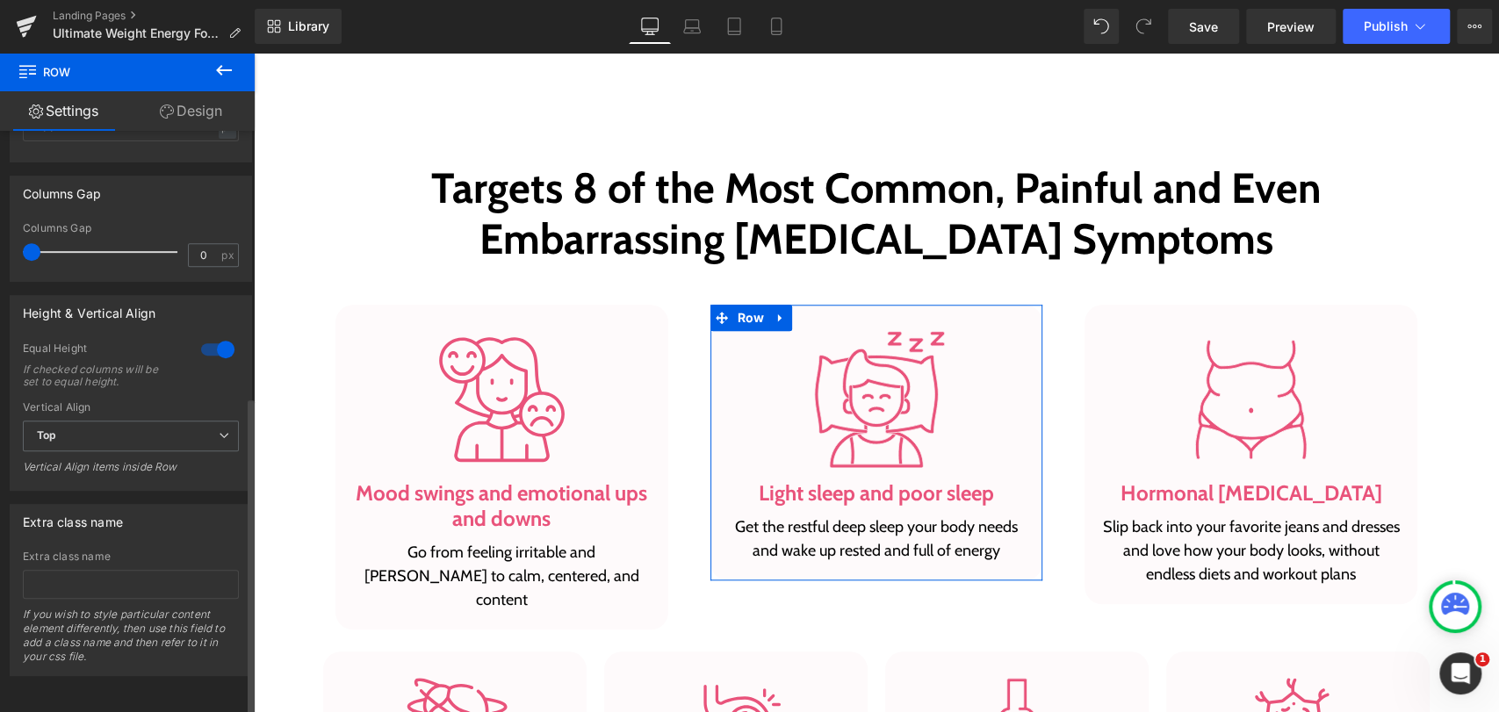
click at [212, 339] on div at bounding box center [218, 349] width 42 height 28
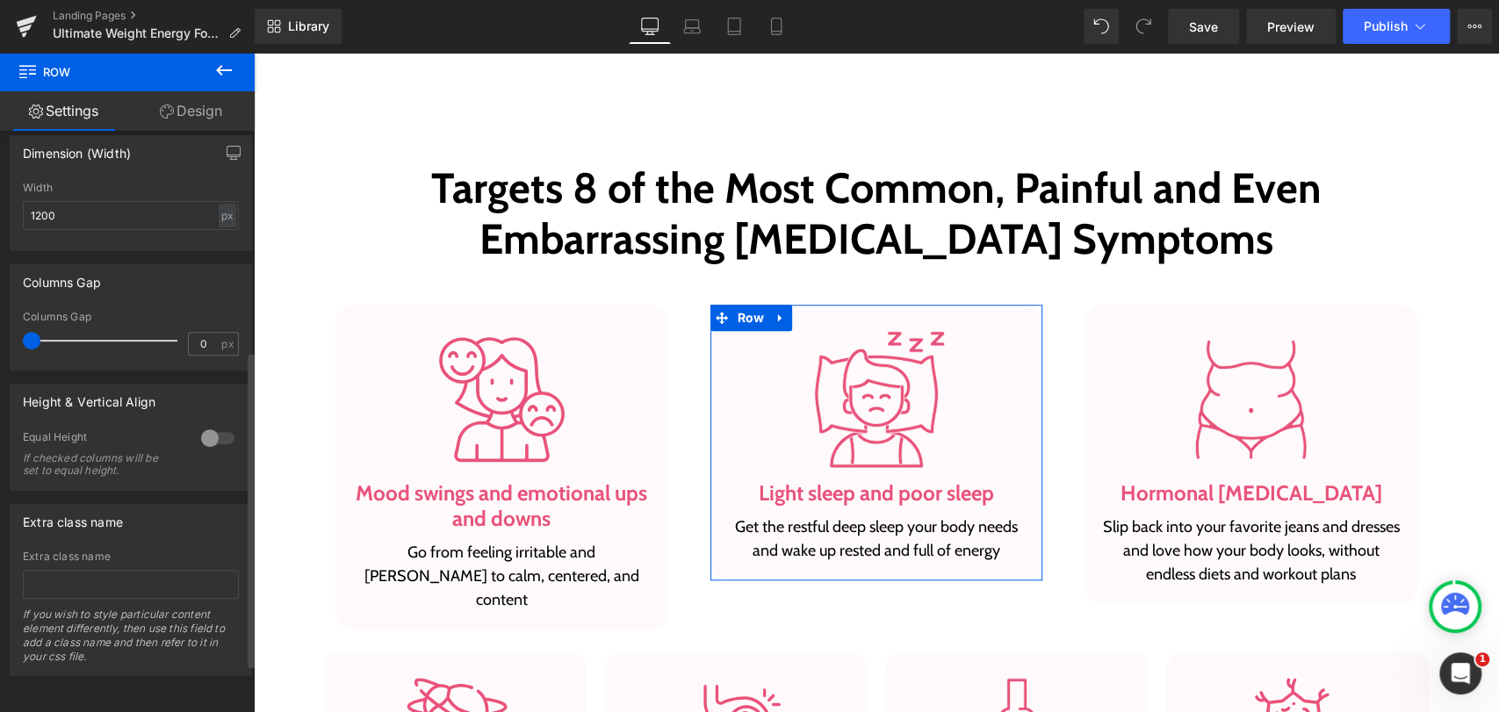
scroll to position [403, 0]
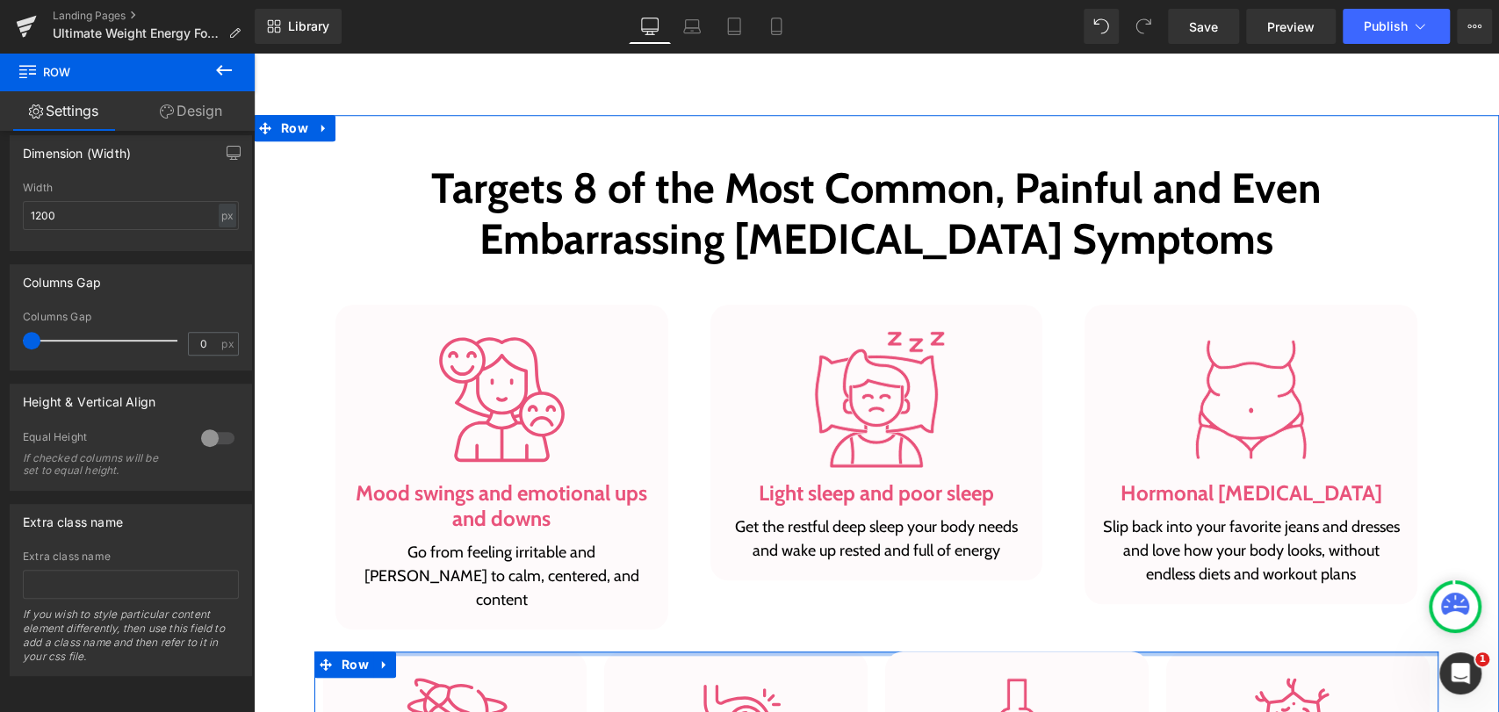
click at [558, 651] on div at bounding box center [876, 653] width 1124 height 4
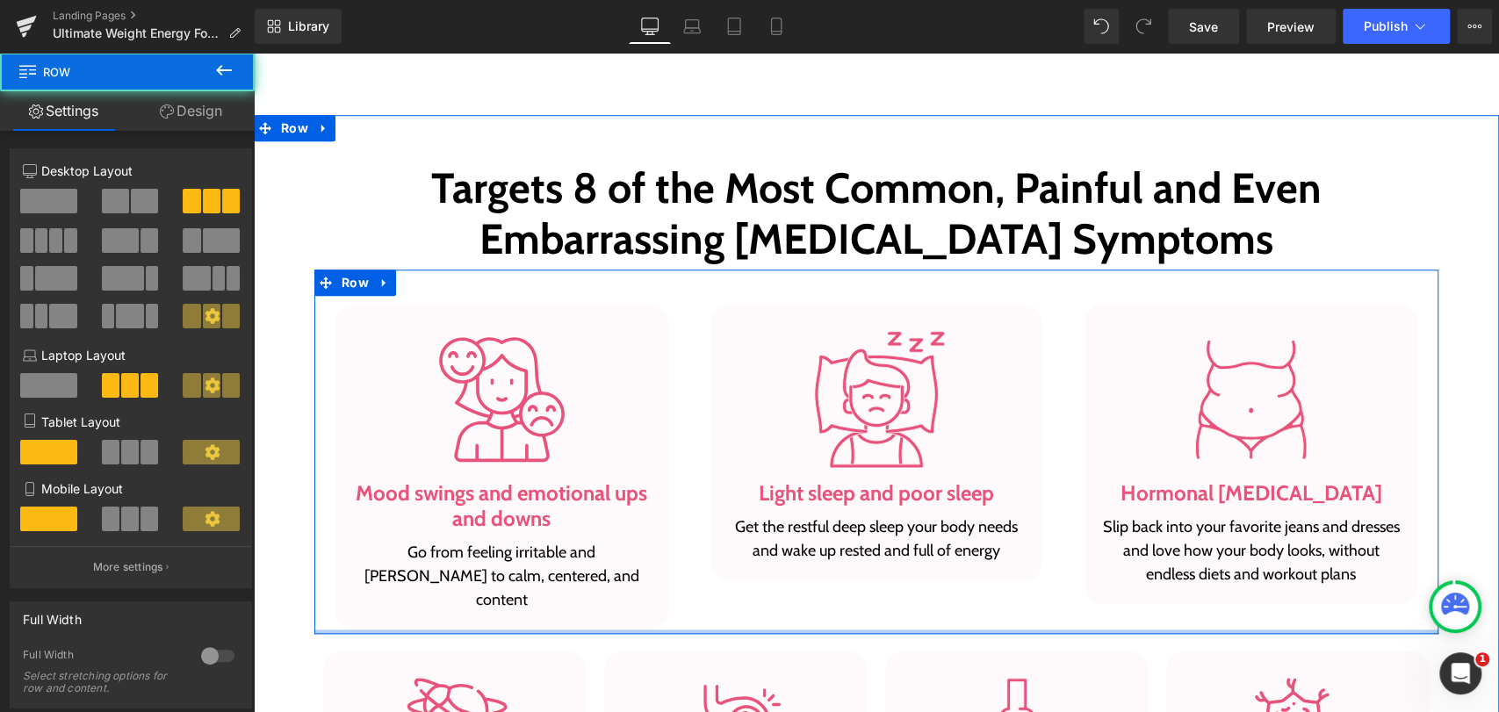
click at [578, 629] on div at bounding box center [876, 631] width 1124 height 4
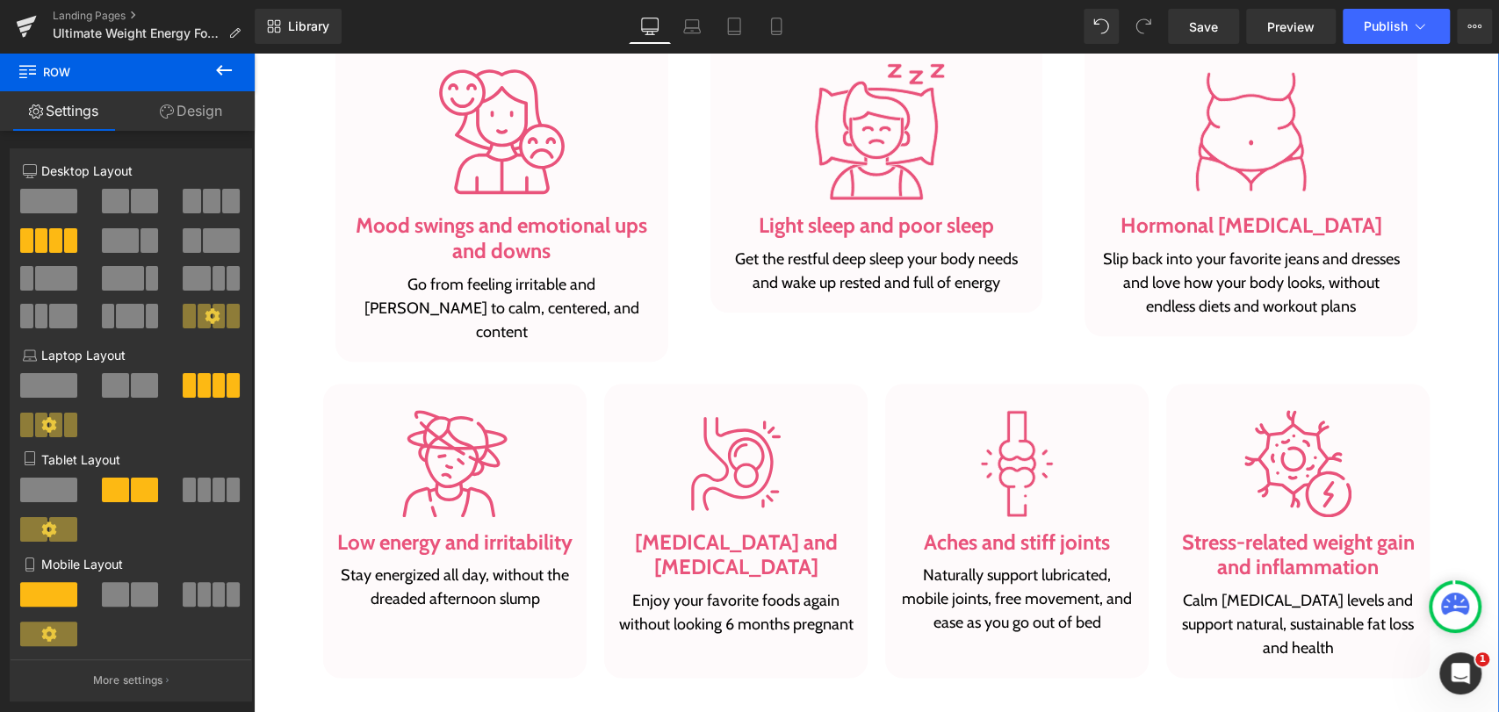
scroll to position [1365, 0]
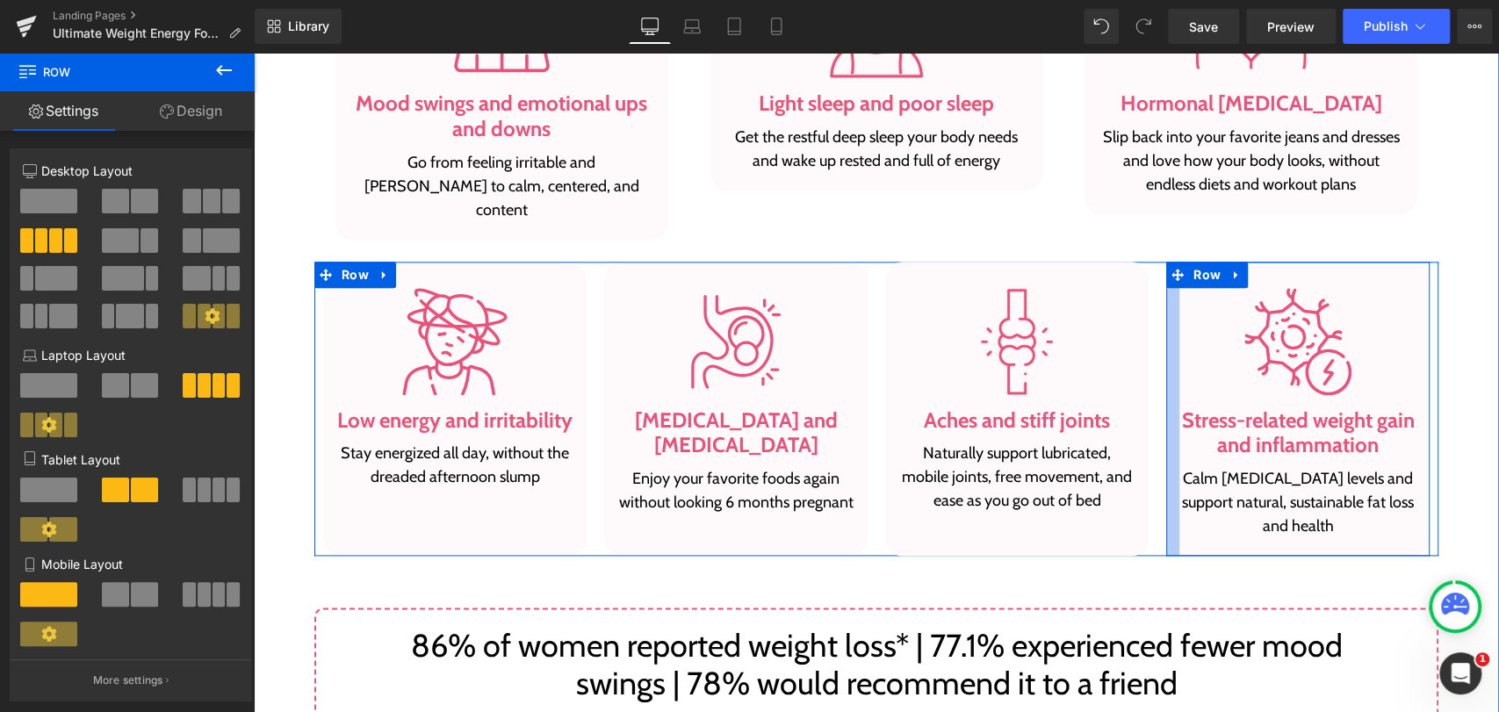
click at [1166, 275] on div at bounding box center [1172, 409] width 13 height 294
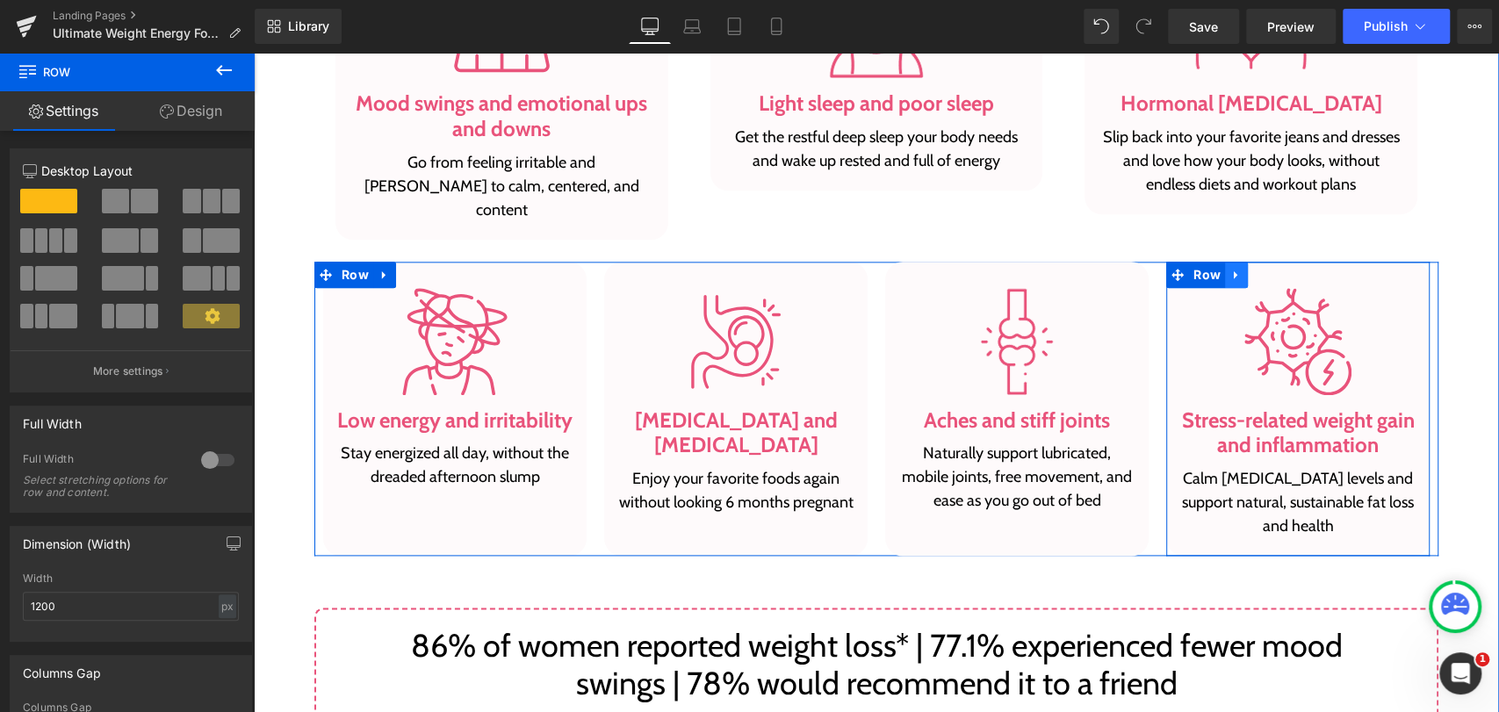
click at [1233, 271] on icon at bounding box center [1235, 275] width 4 height 8
click at [1276, 269] on icon at bounding box center [1282, 275] width 12 height 12
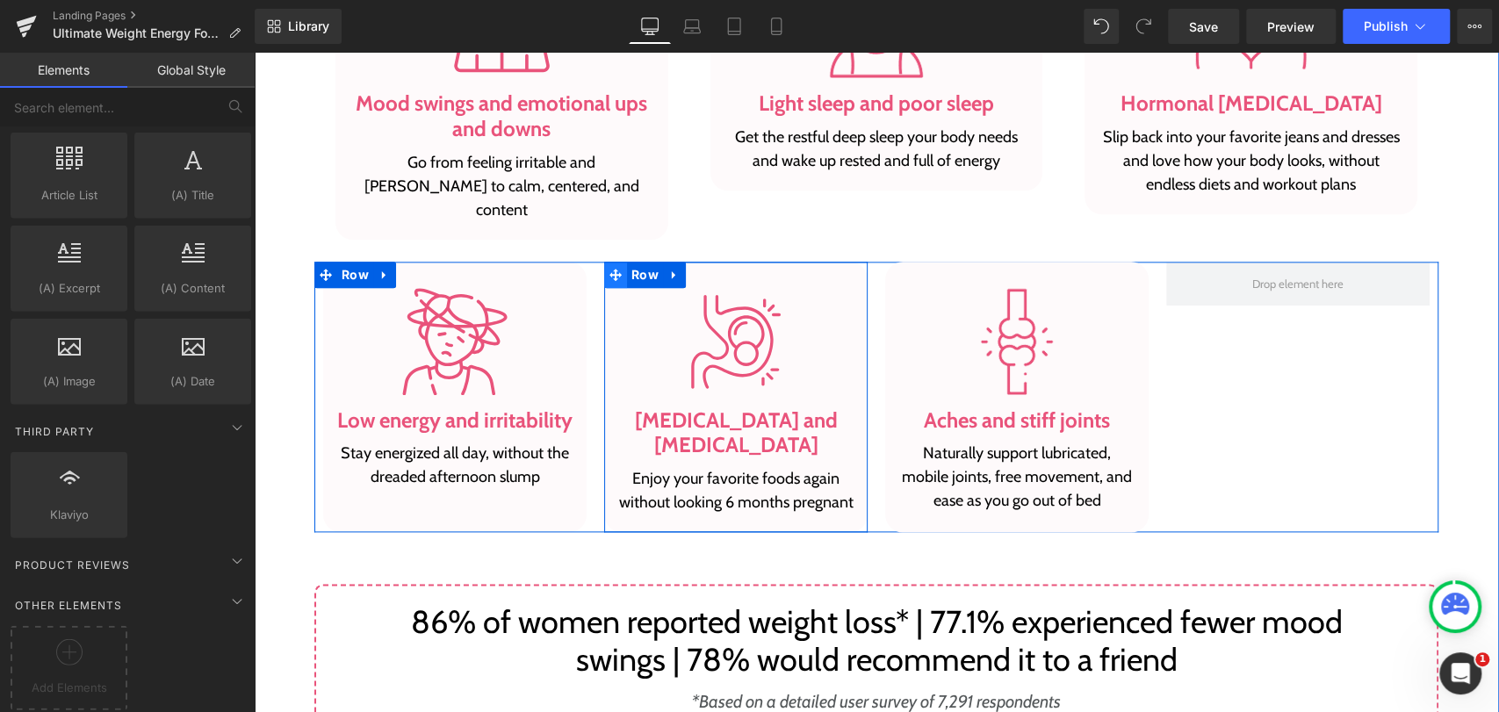
click at [604, 262] on span at bounding box center [615, 275] width 23 height 26
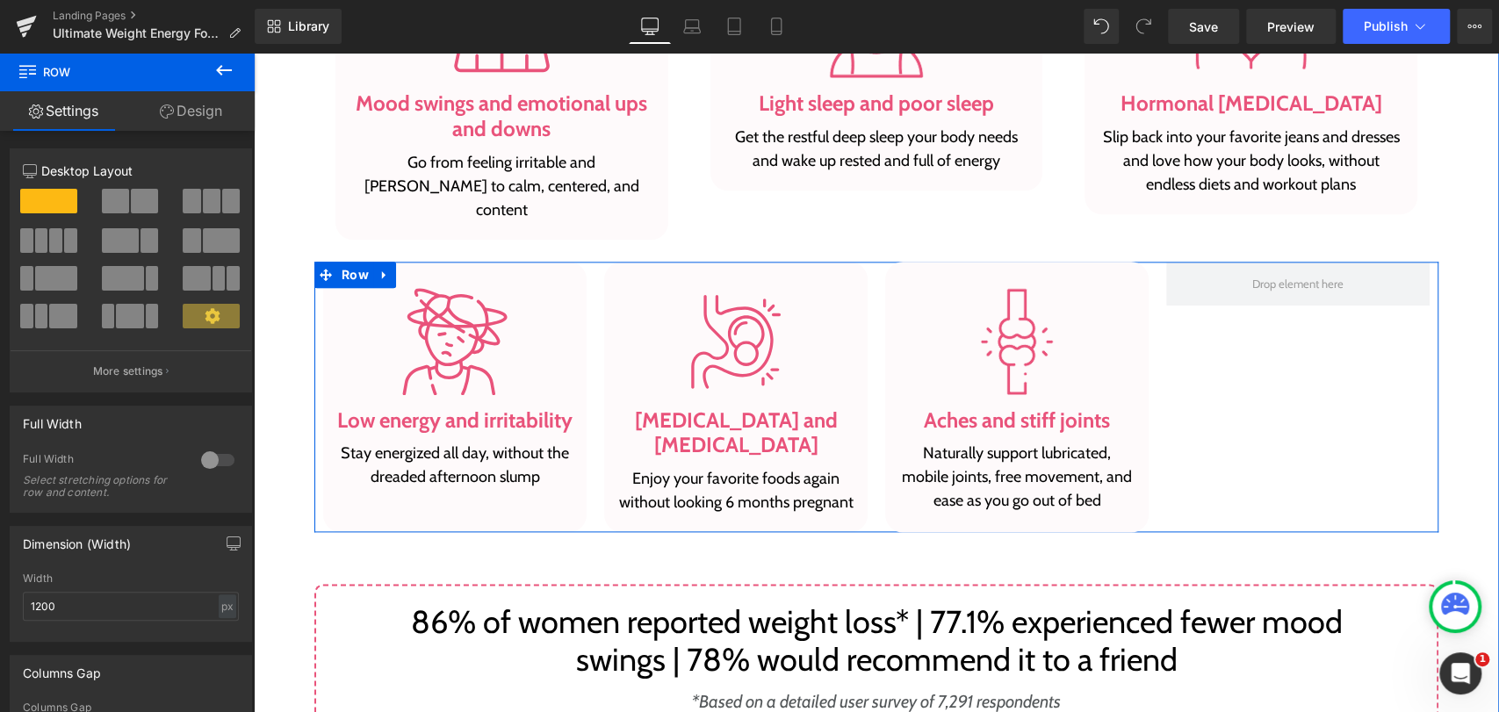
click at [586, 262] on div "Image Low energy and irritability Heading Stay energized all day, without the d…" at bounding box center [454, 397] width 281 height 270
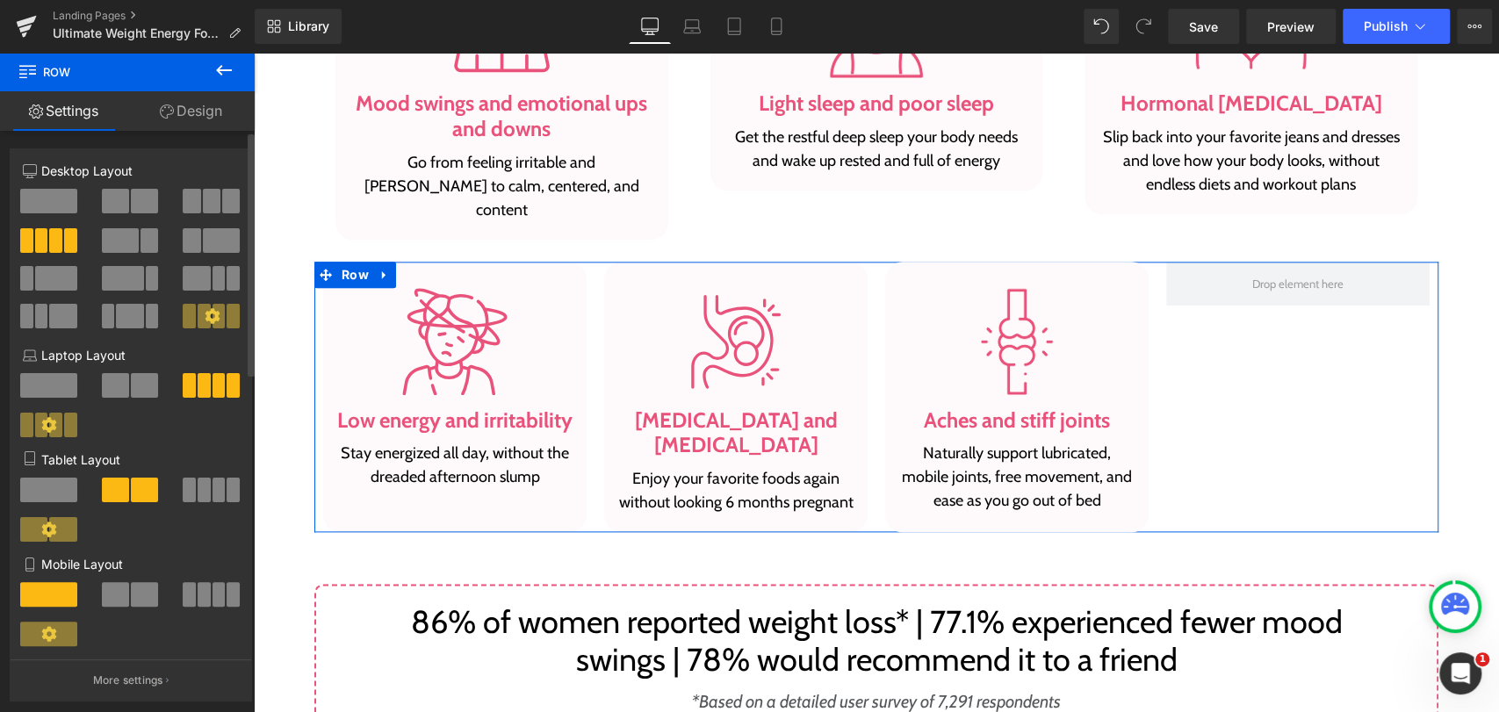
click at [203, 200] on span at bounding box center [212, 201] width 18 height 25
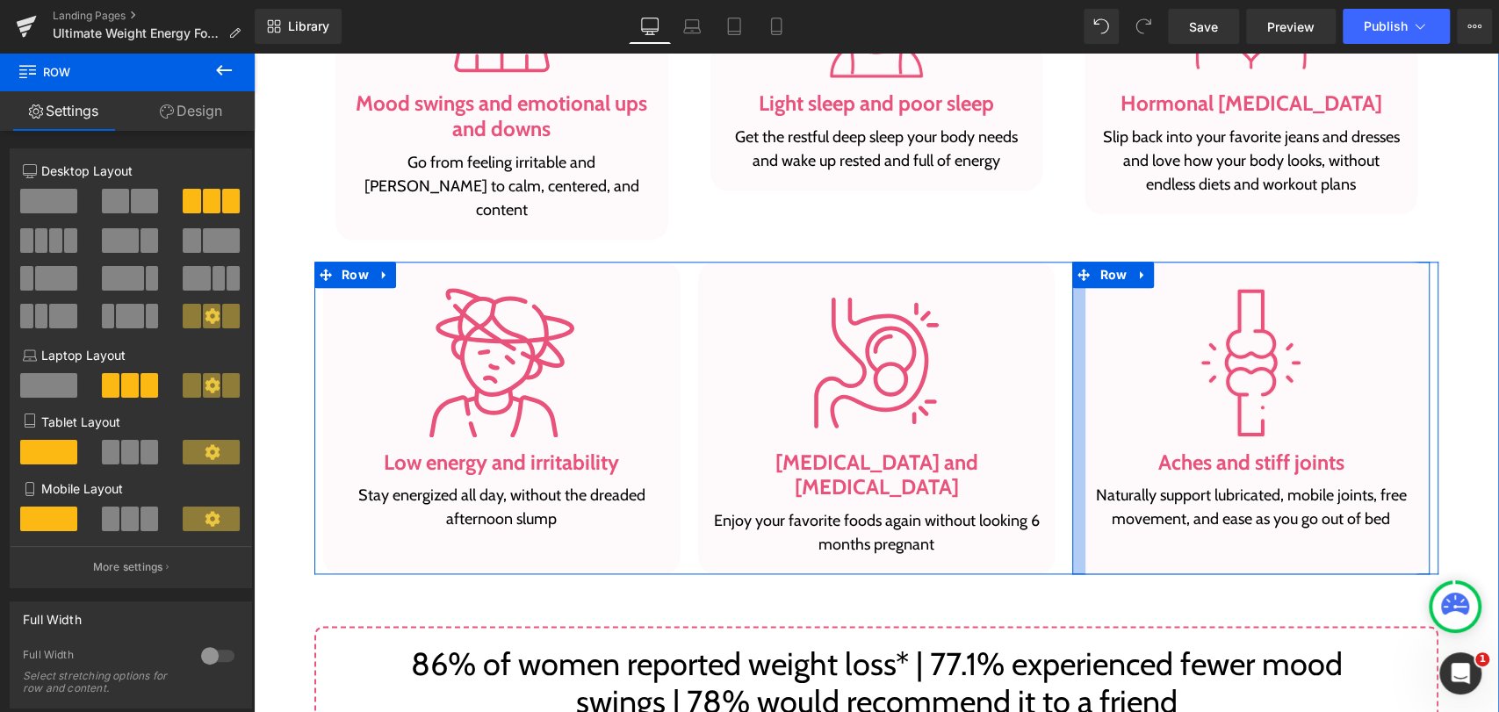
click at [1072, 304] on div at bounding box center [1078, 418] width 13 height 313
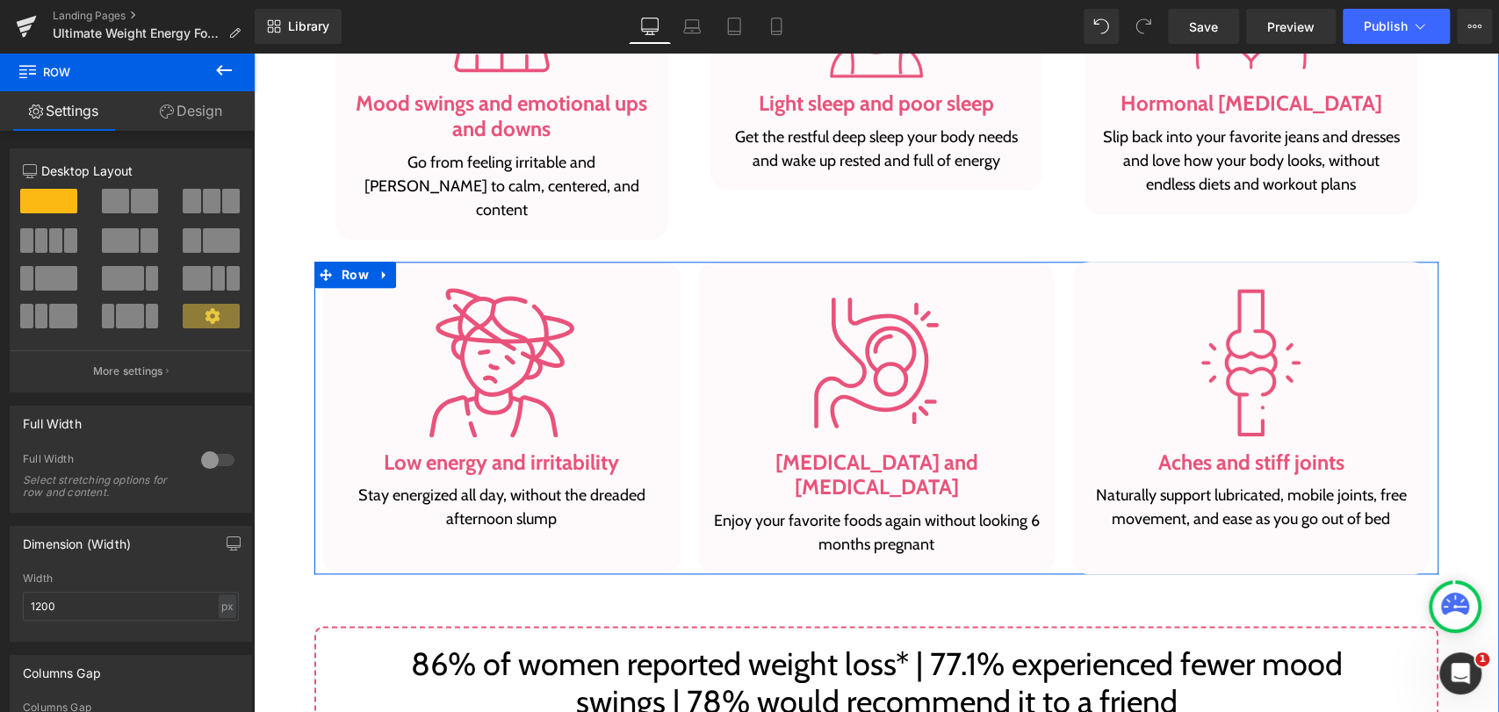
click at [689, 262] on div "Image Bloating and indigestion Heading Enjoy your favorite foods again without …" at bounding box center [876, 418] width 375 height 313
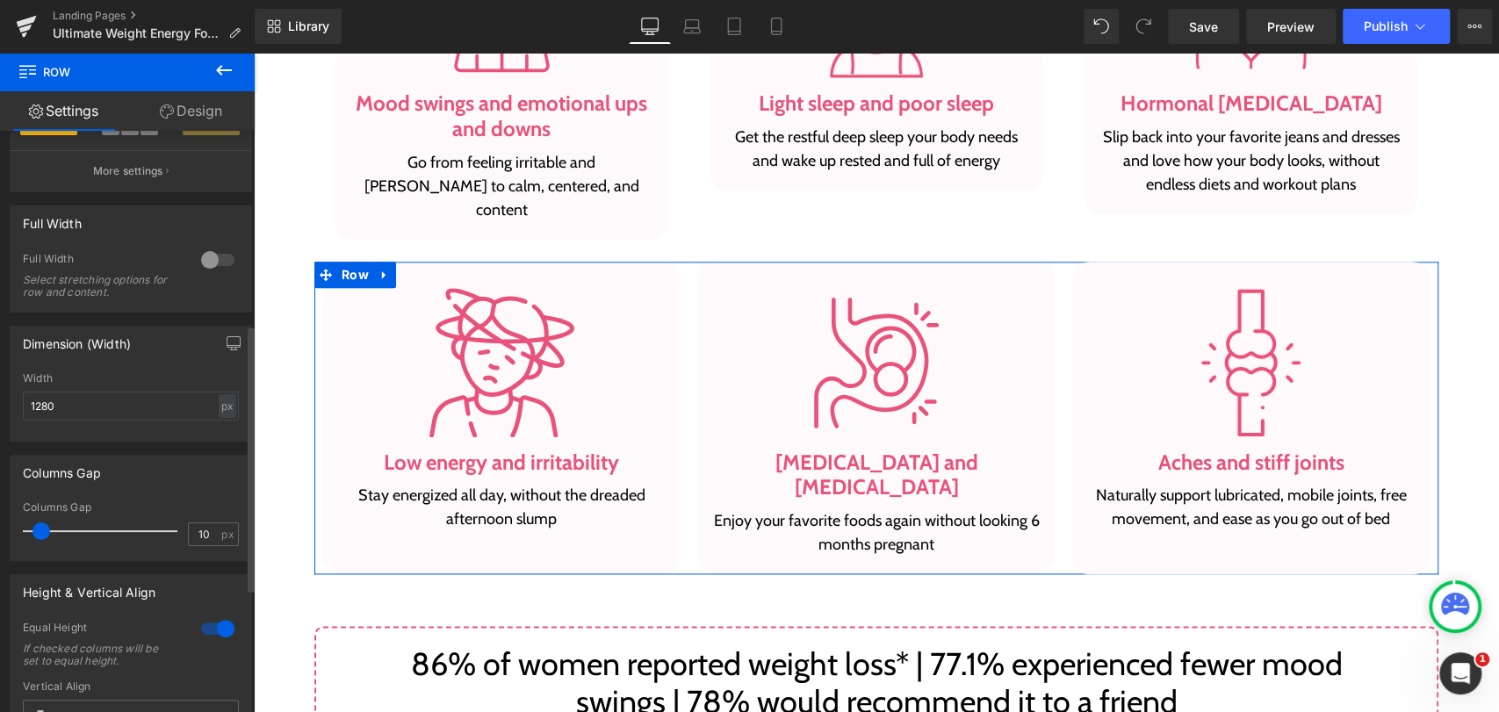
scroll to position [487, 0]
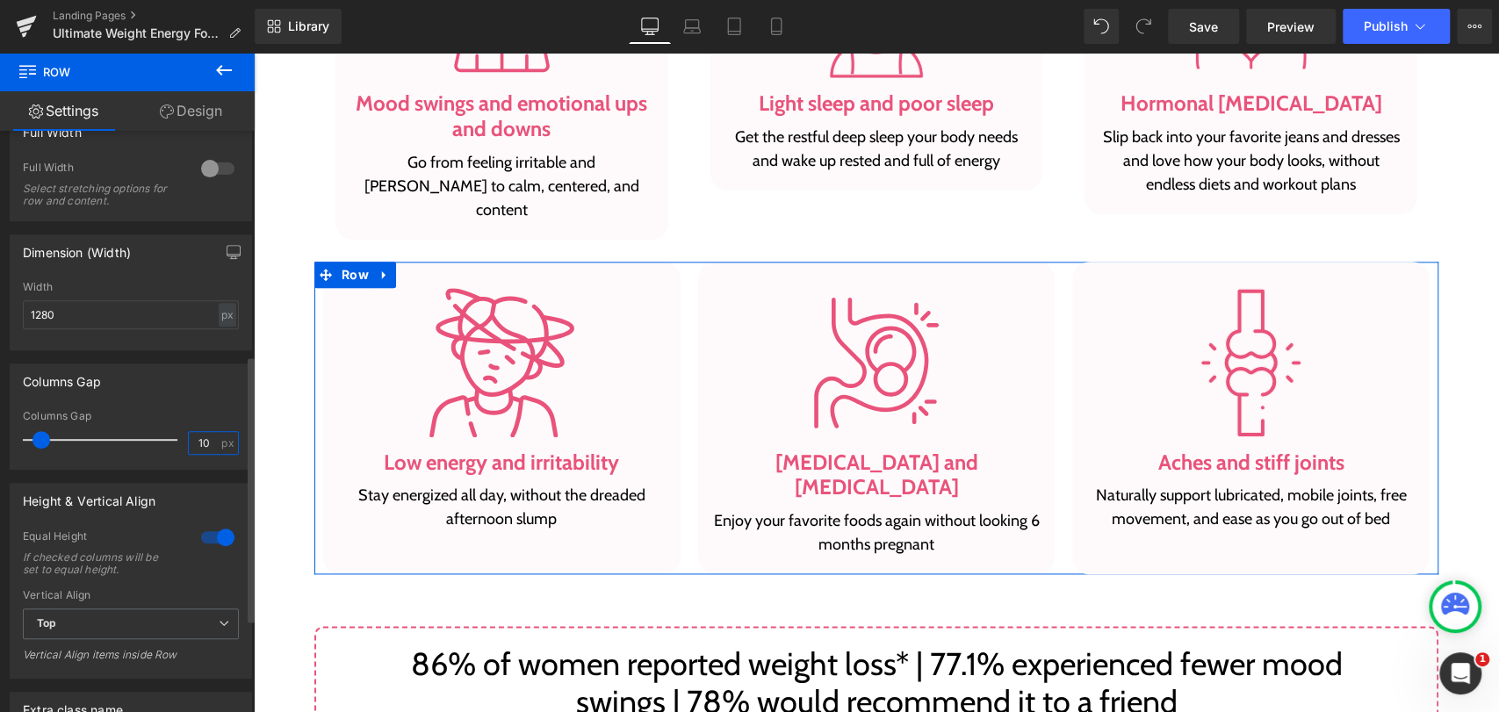
click at [205, 451] on input "10" at bounding box center [204, 443] width 31 height 22
type input "1"
type input "24"
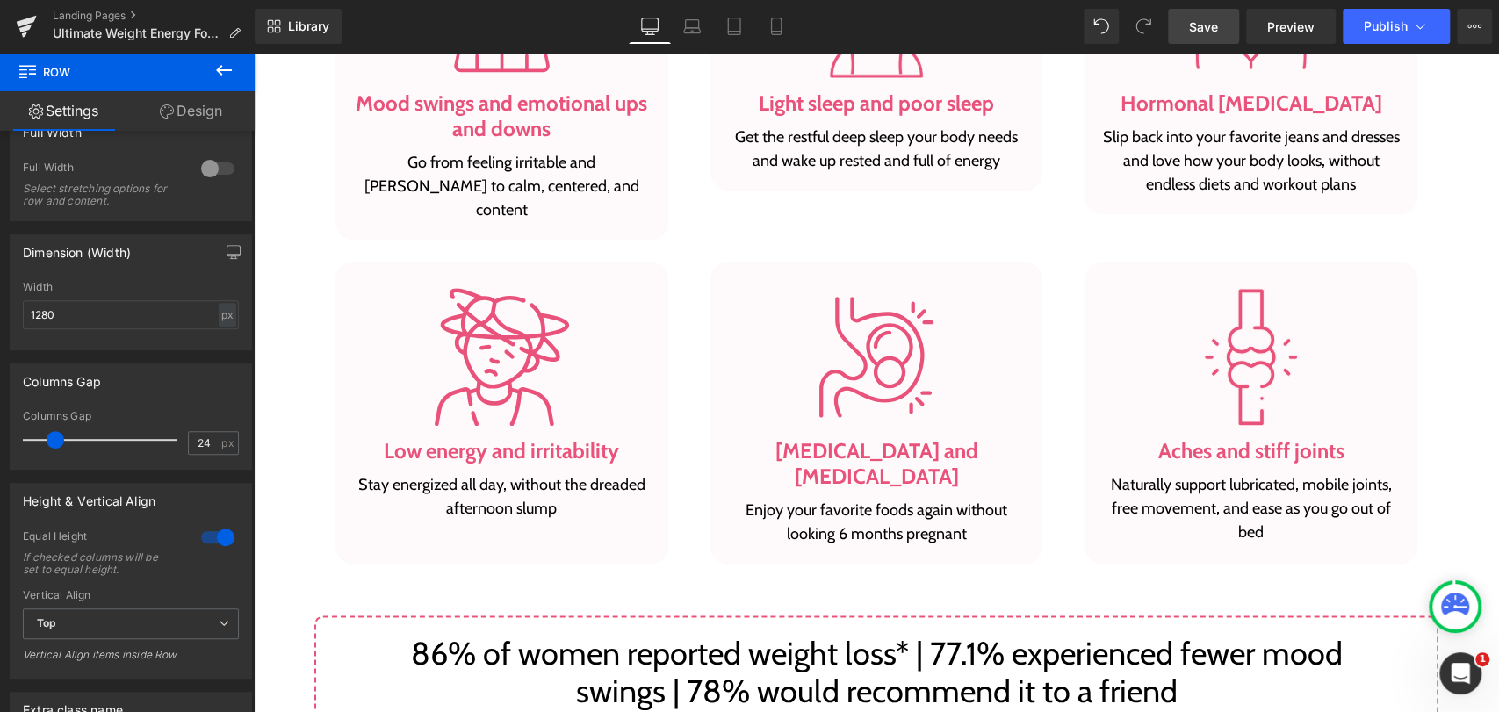
click at [1191, 22] on span "Save" at bounding box center [1203, 27] width 29 height 18
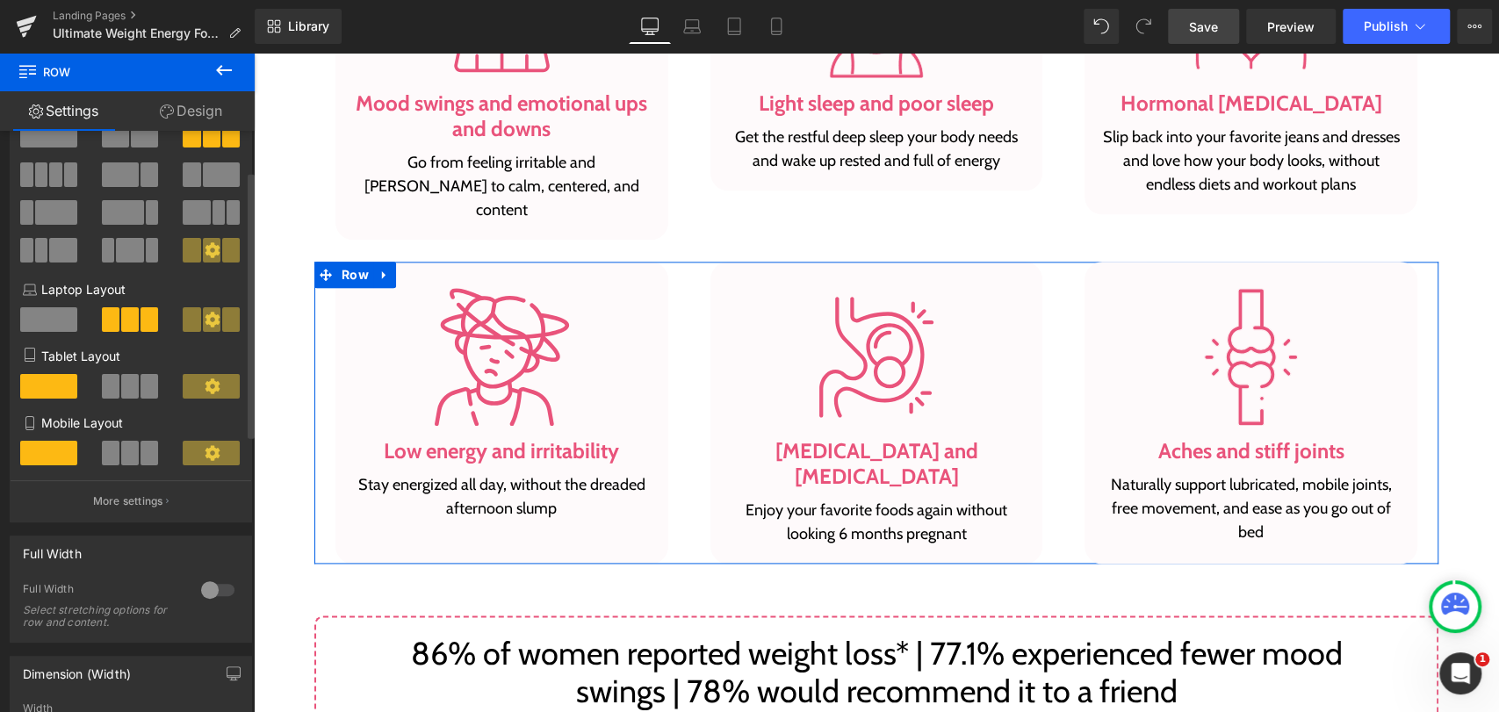
scroll to position [97, 0]
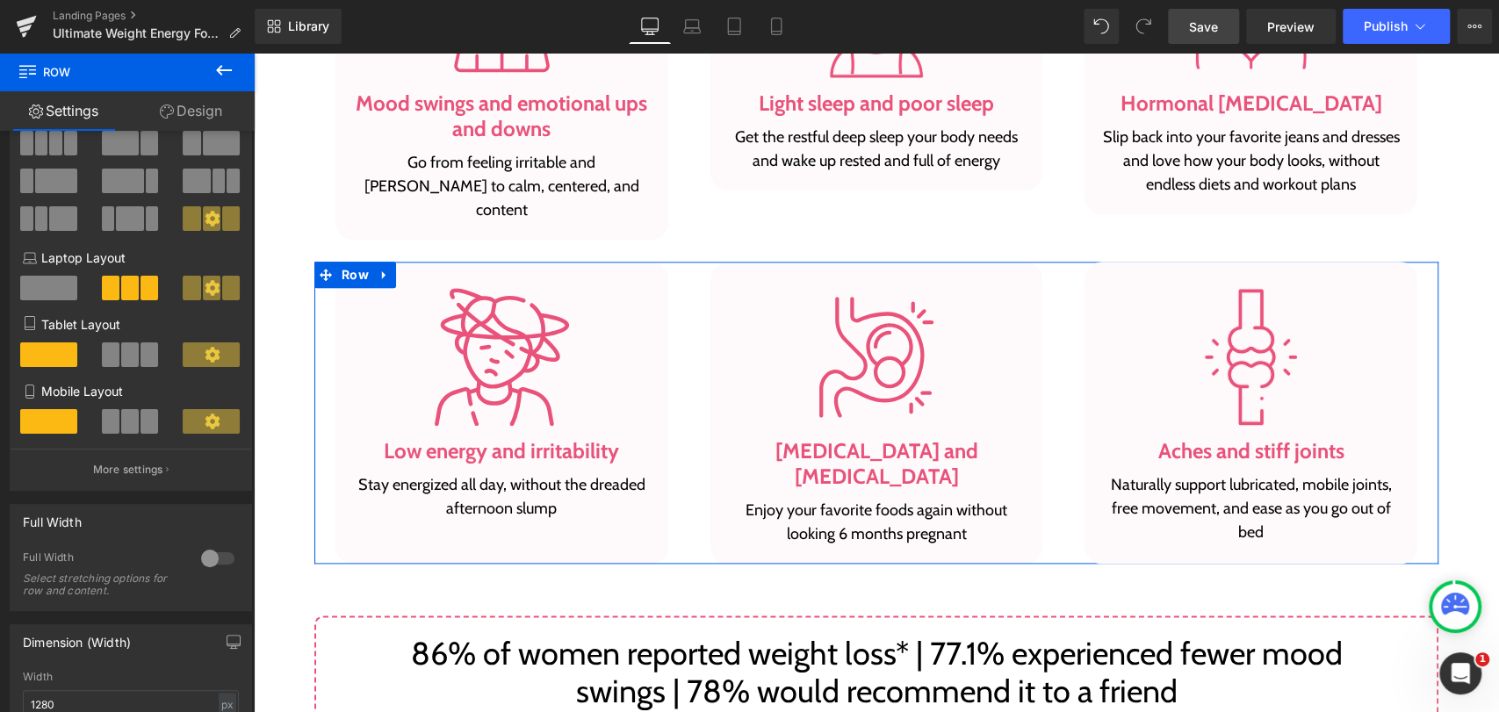
click at [175, 103] on link "Design" at bounding box center [190, 111] width 127 height 40
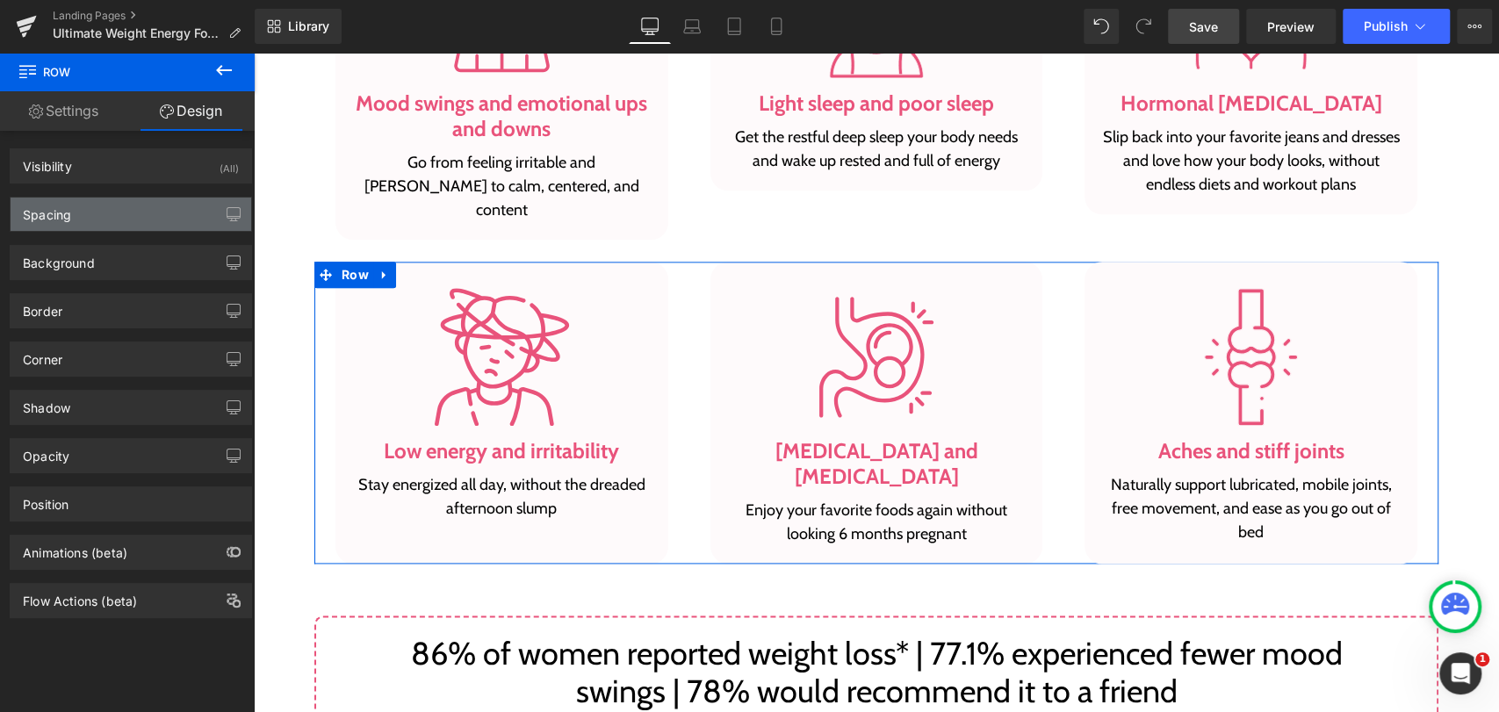
click at [61, 200] on div "Spacing" at bounding box center [47, 210] width 48 height 25
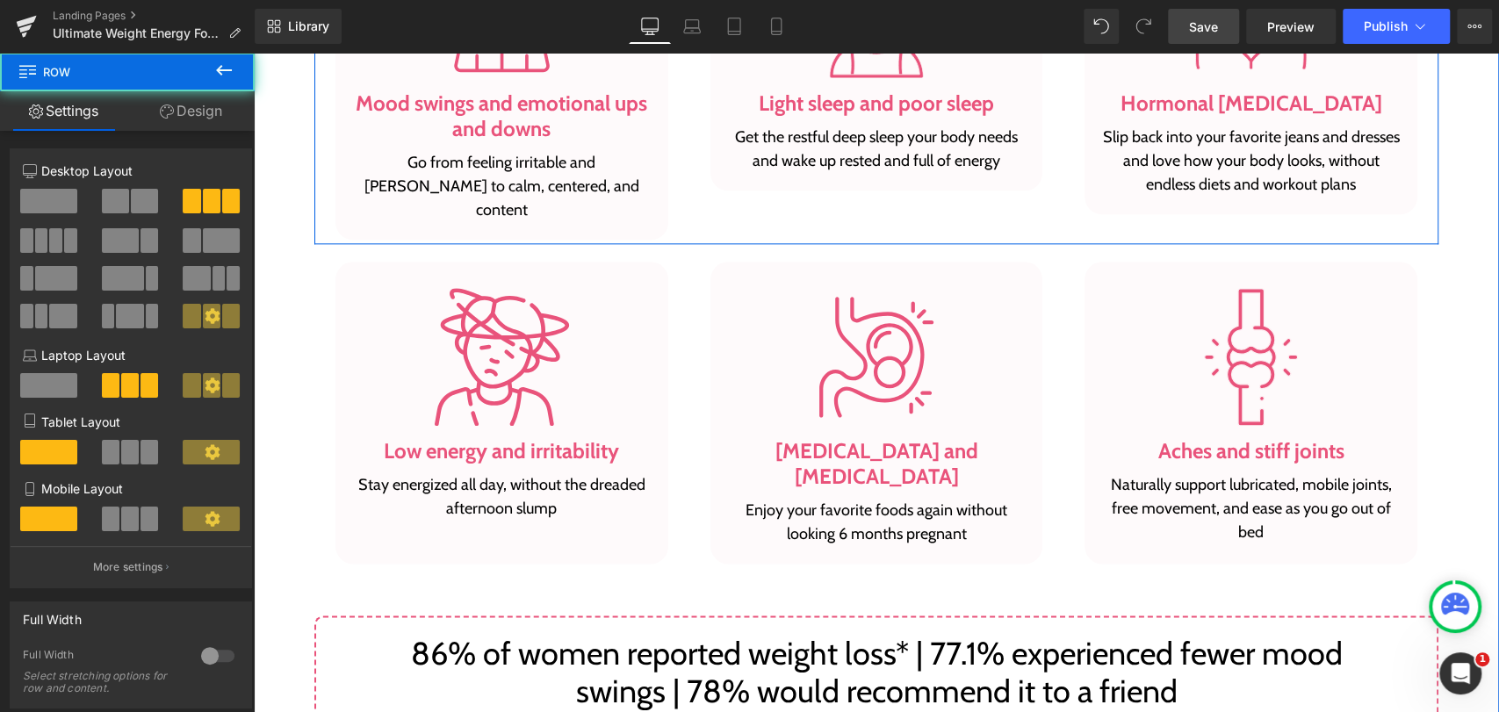
click at [672, 205] on div "Image Mood swings and emotional ups and downs Heading Go from feeling irritable…" at bounding box center [501, 77] width 375 height 325
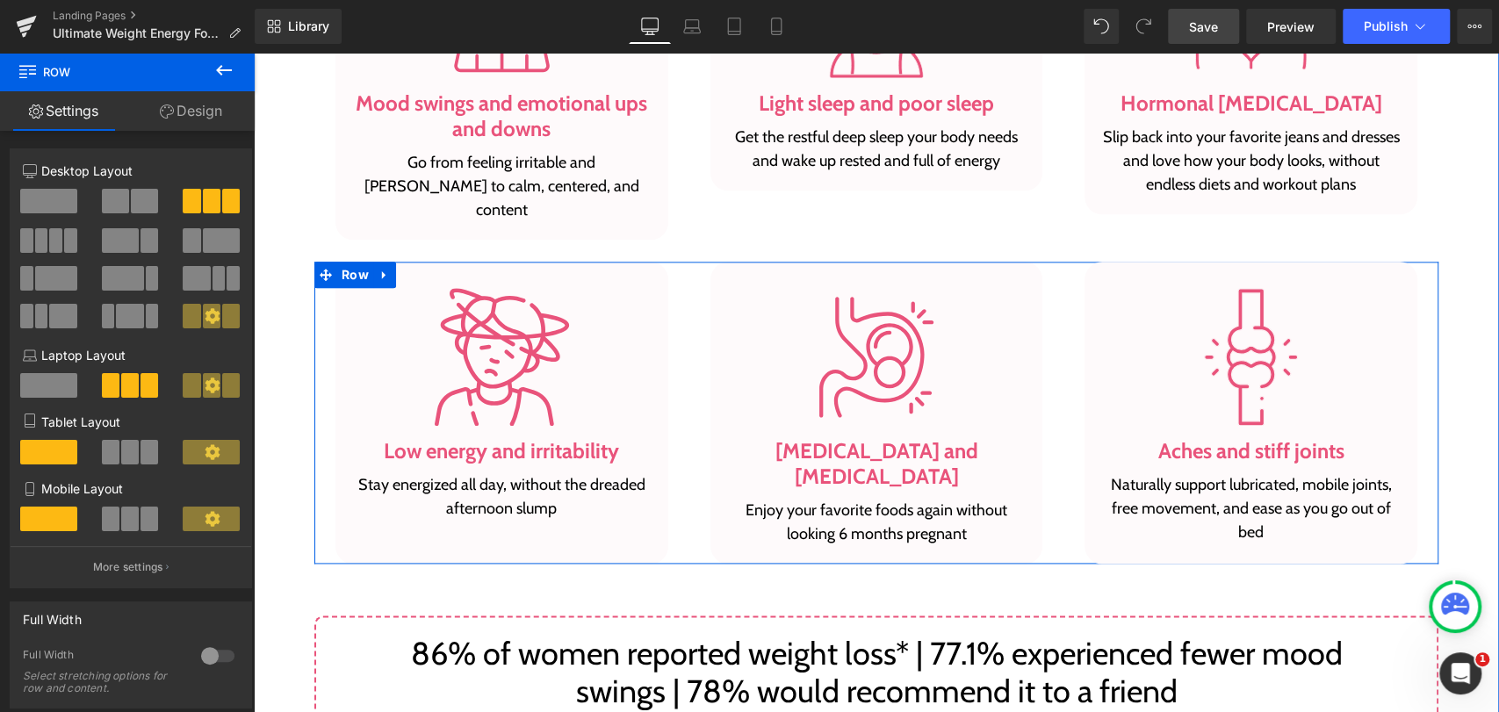
click at [677, 265] on div "Image Low energy and irritability Heading Stay energized all day, without the d…" at bounding box center [501, 412] width 375 height 301
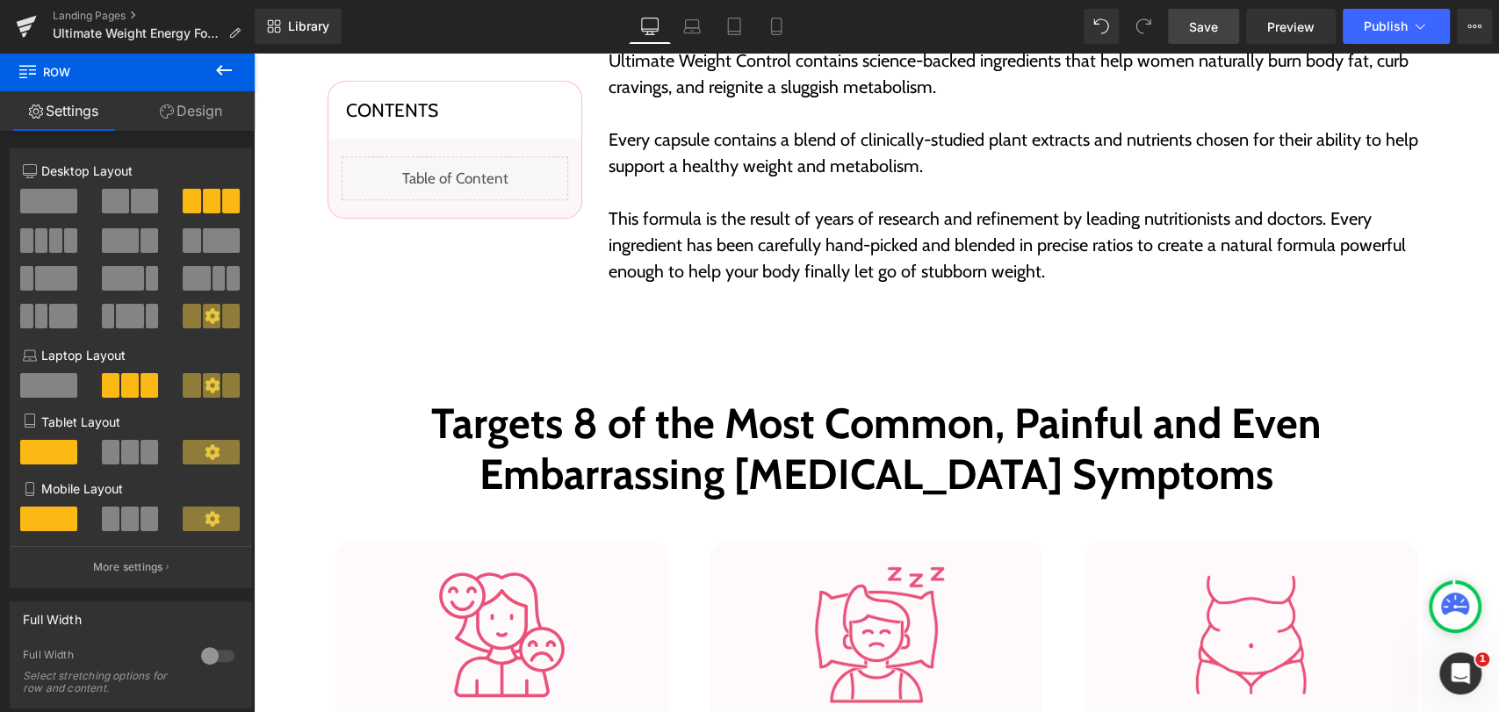
scroll to position [878, 0]
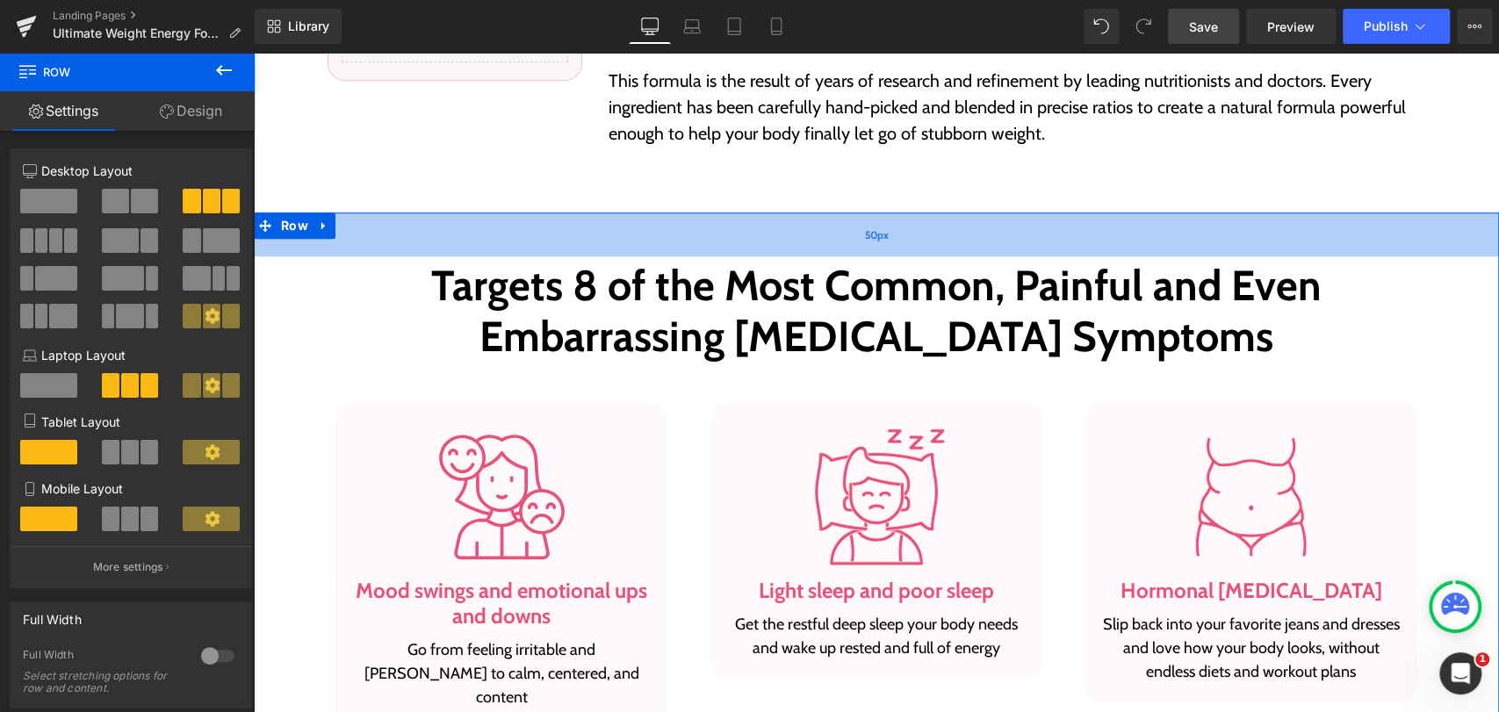
click at [395, 221] on div "50px" at bounding box center [876, 234] width 1245 height 44
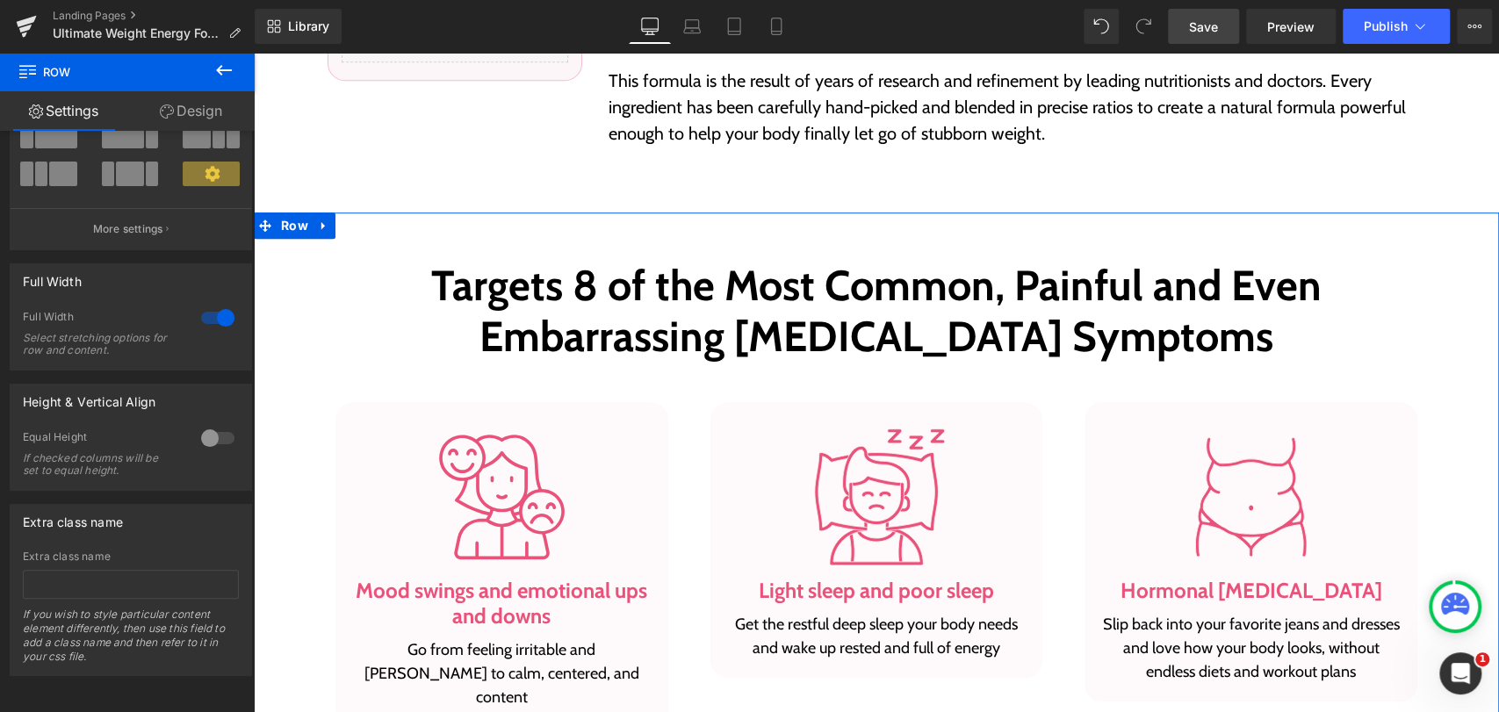
scroll to position [156, 0]
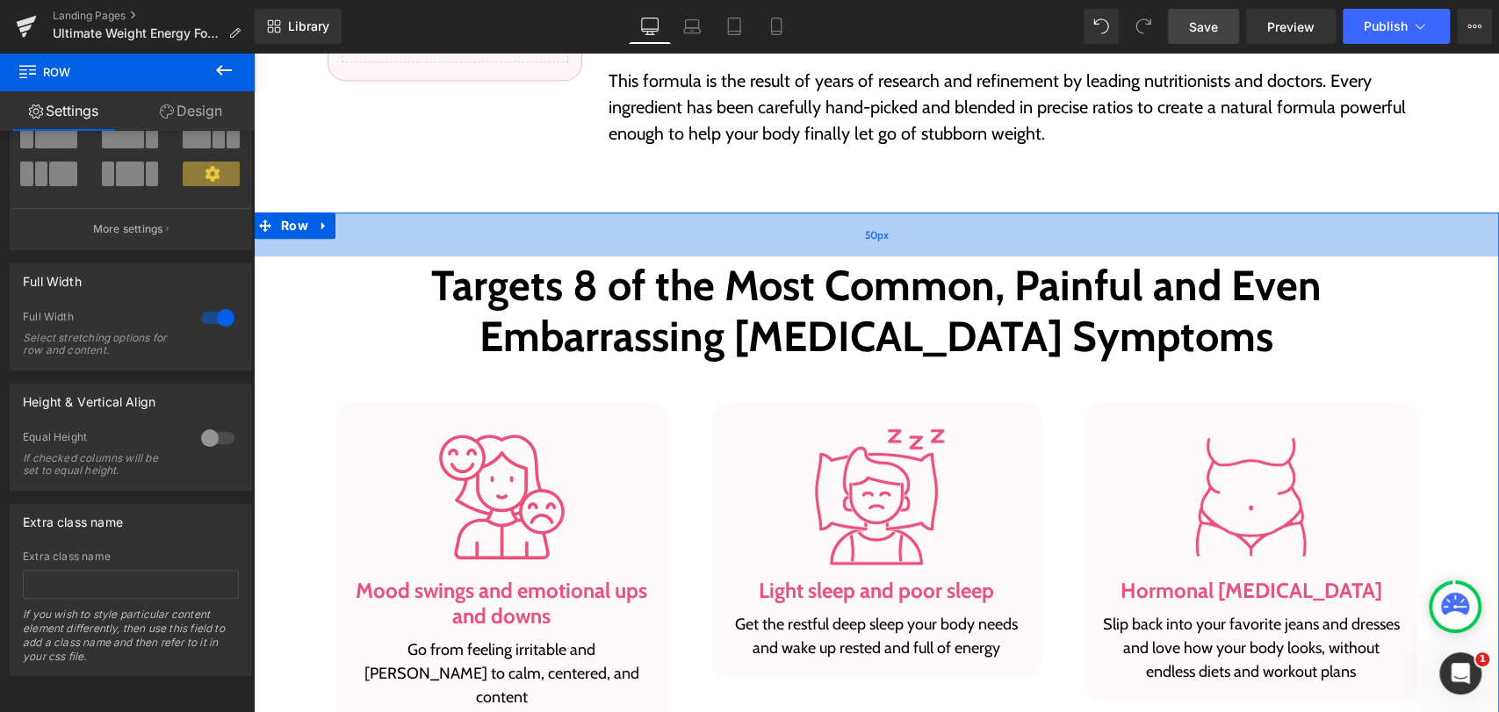
click at [390, 220] on div "50px" at bounding box center [876, 234] width 1245 height 44
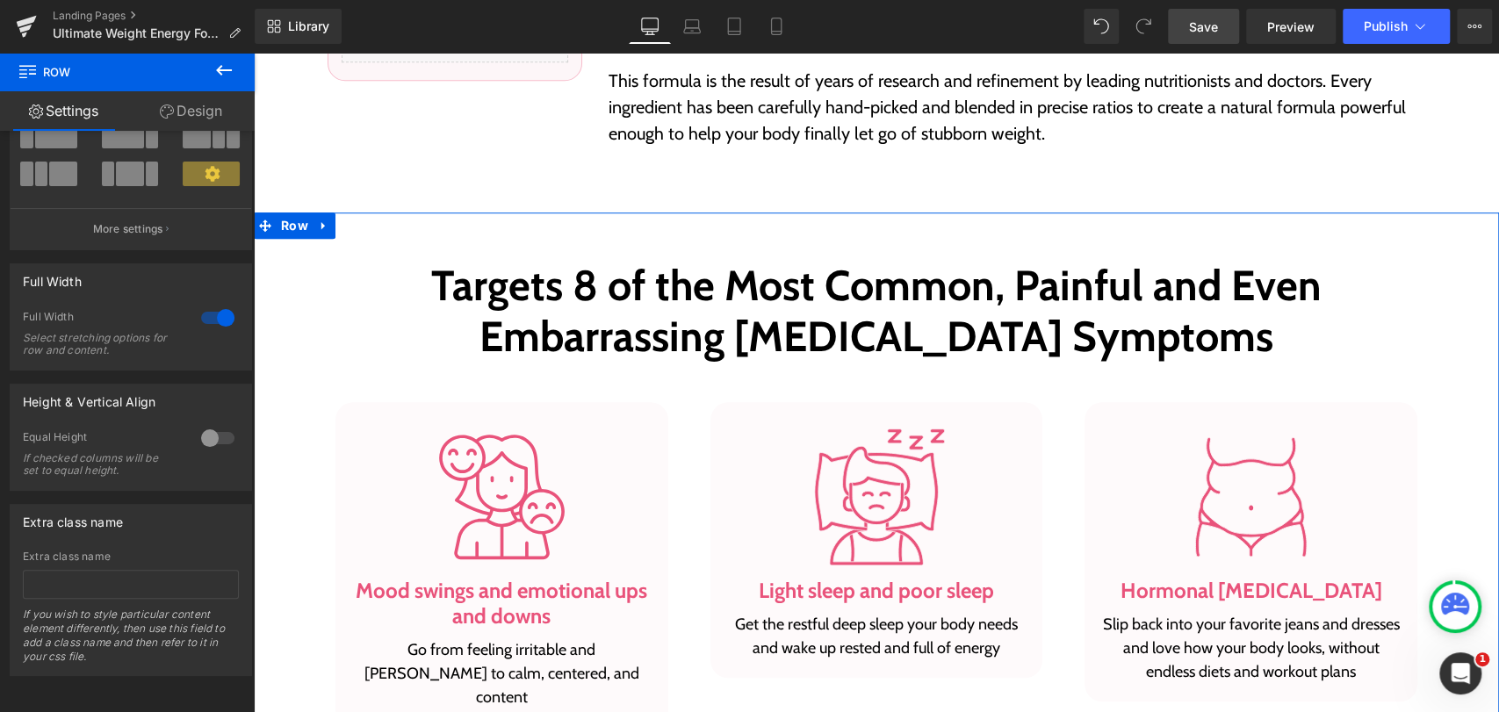
click at [165, 107] on icon at bounding box center [167, 111] width 14 height 14
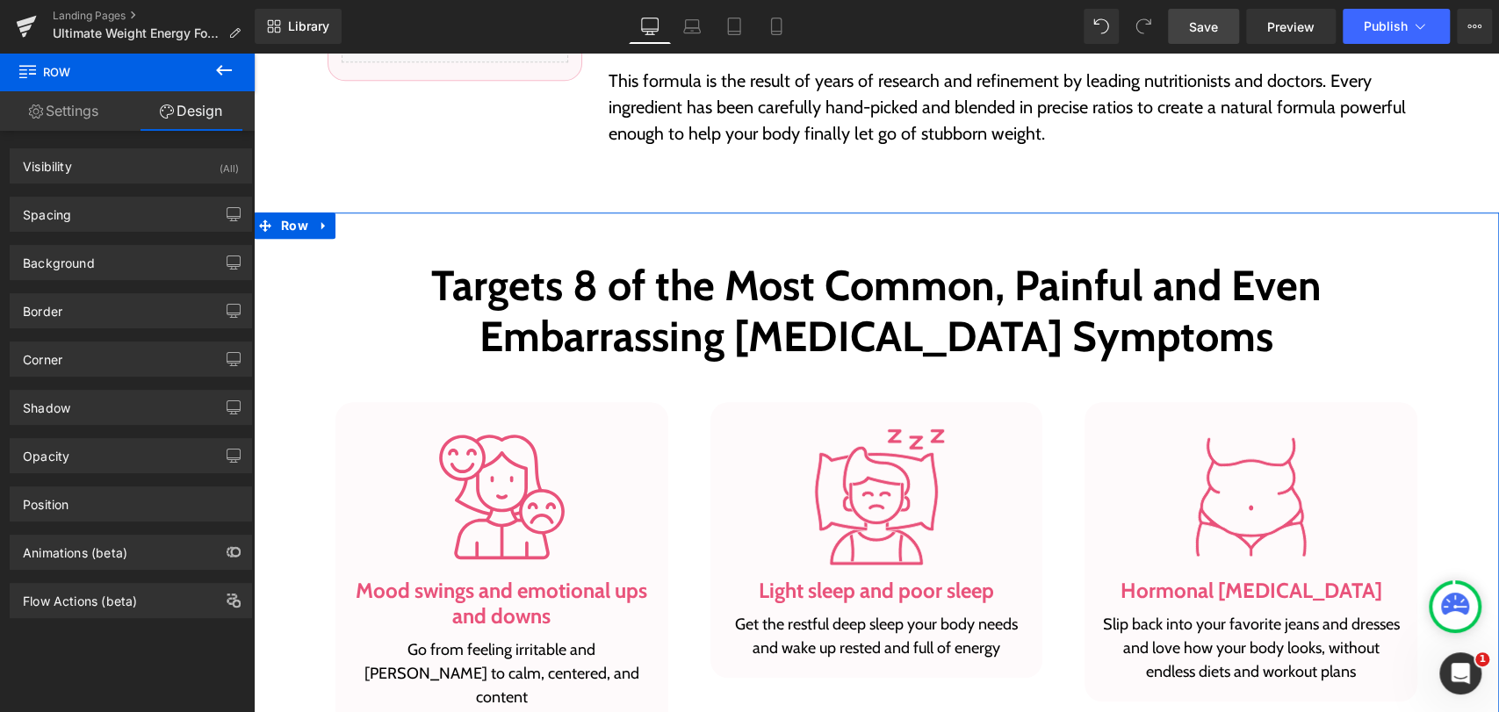
click at [60, 112] on link "Settings" at bounding box center [63, 111] width 127 height 40
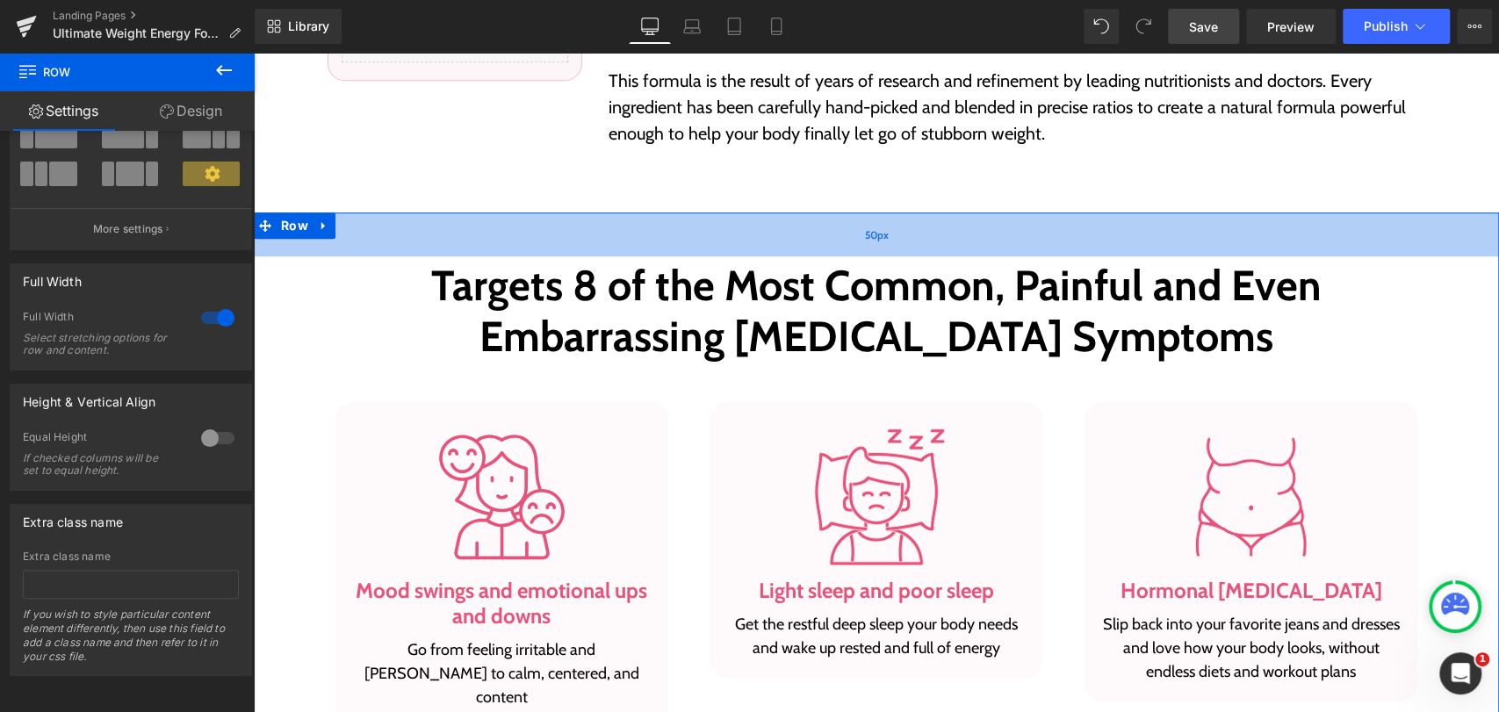
click at [422, 219] on div "50px" at bounding box center [876, 234] width 1245 height 44
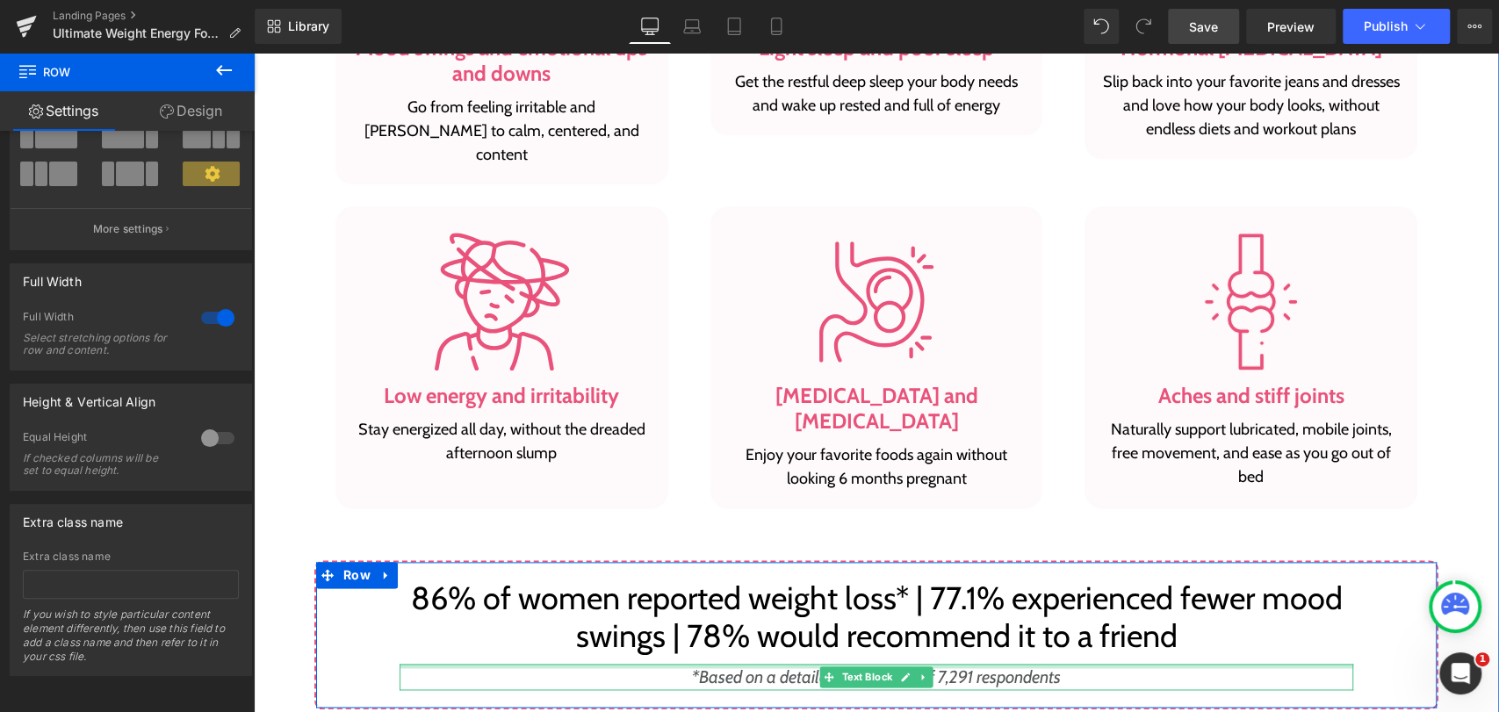
scroll to position [1365, 0]
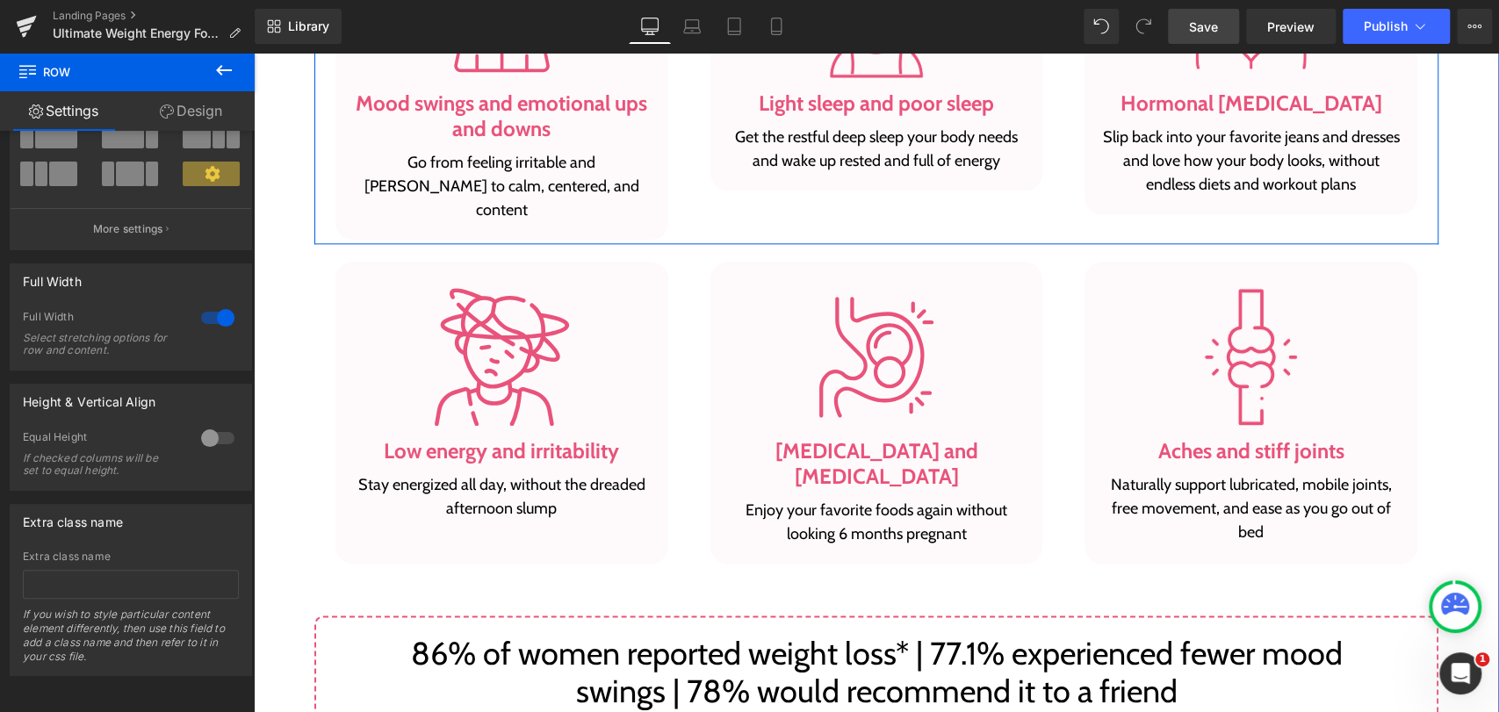
click at [669, 212] on div "Image Mood swings and emotional ups and downs Heading Go from feeling irritable…" at bounding box center [501, 77] width 375 height 325
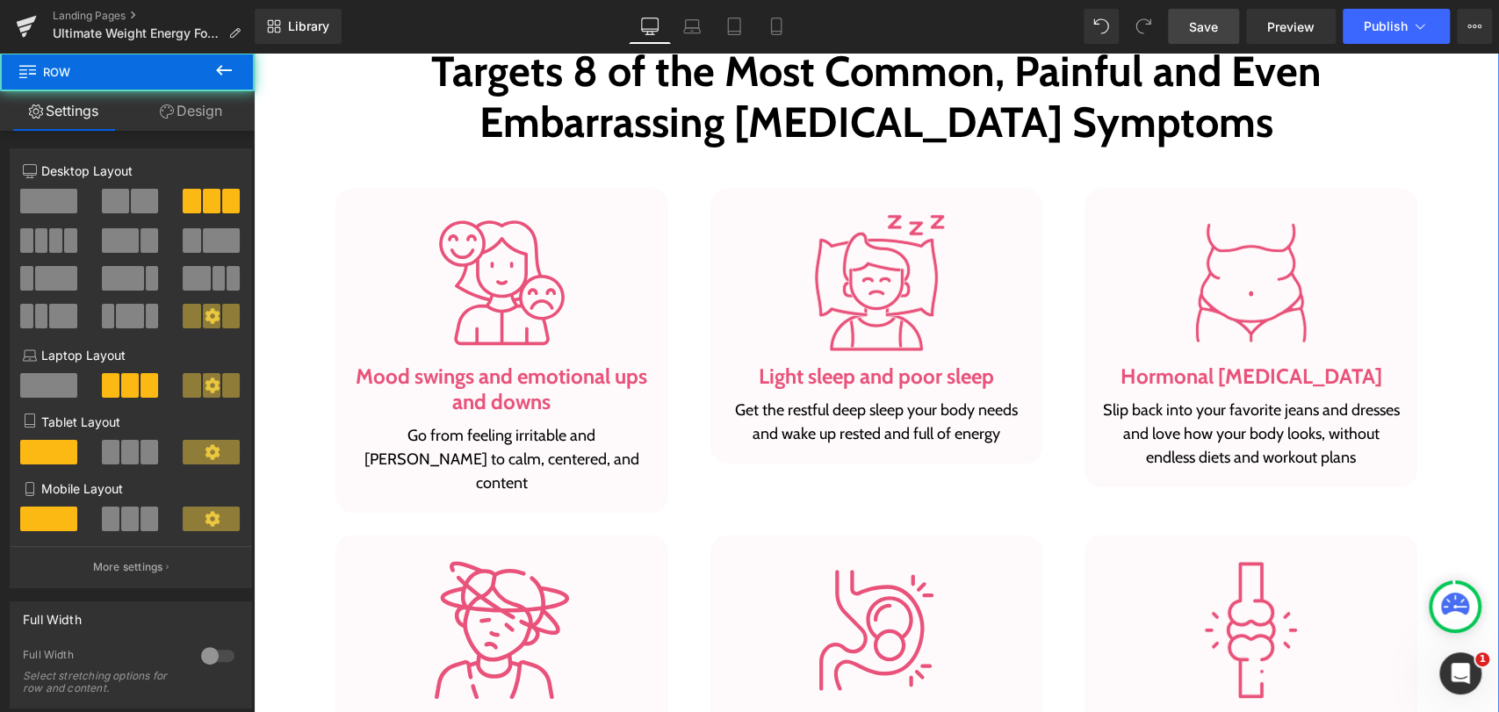
scroll to position [1073, 0]
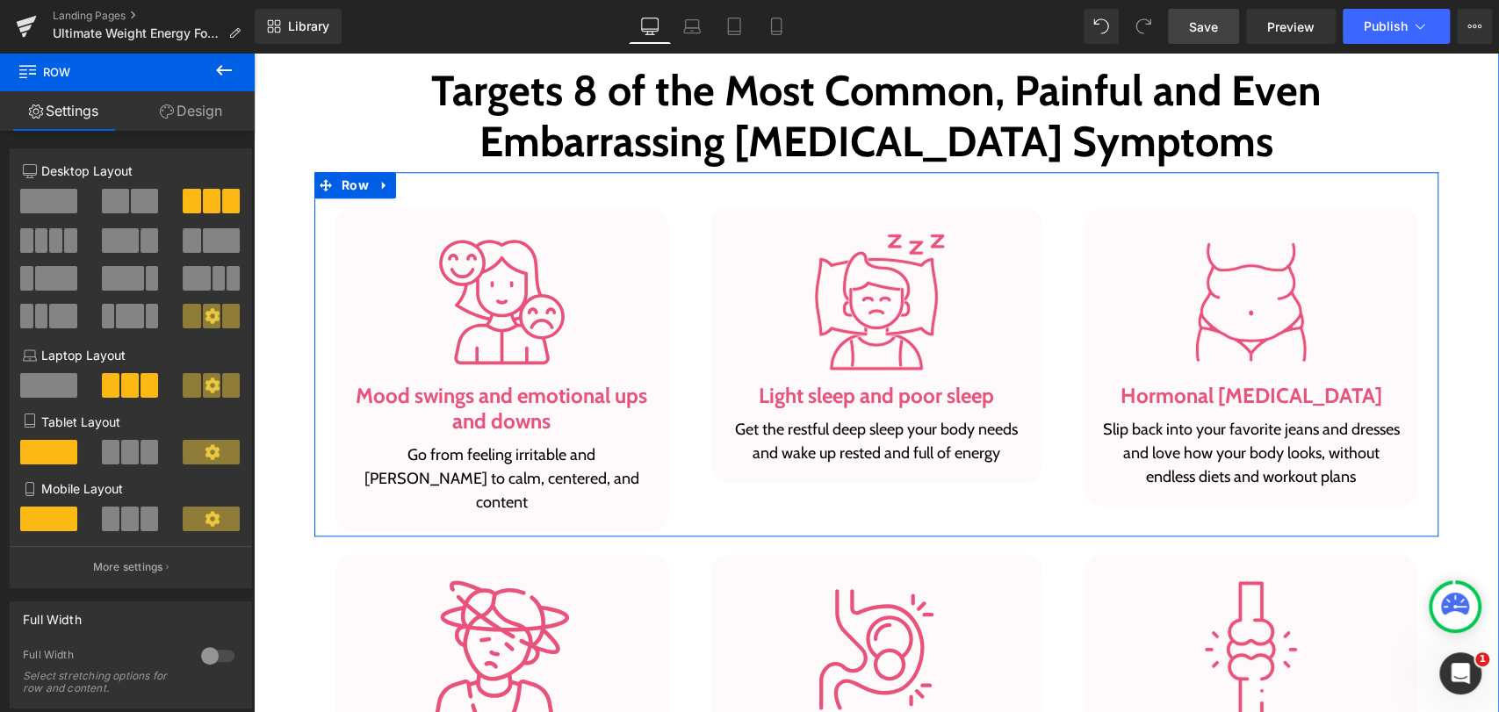
click at [672, 383] on div "Image Mood swings and emotional ups and downs Heading Go from feeling irritable…" at bounding box center [501, 369] width 375 height 325
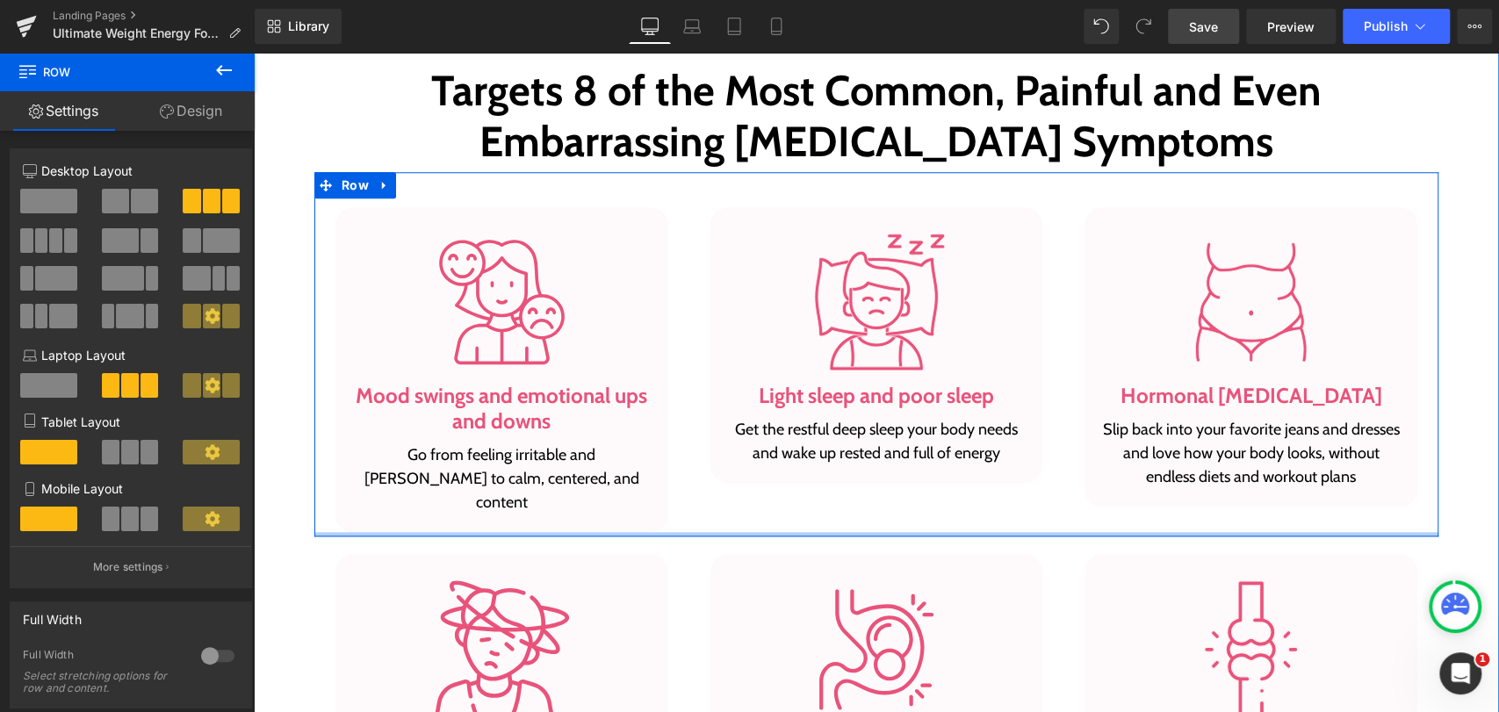
click at [688, 532] on div at bounding box center [876, 534] width 1124 height 4
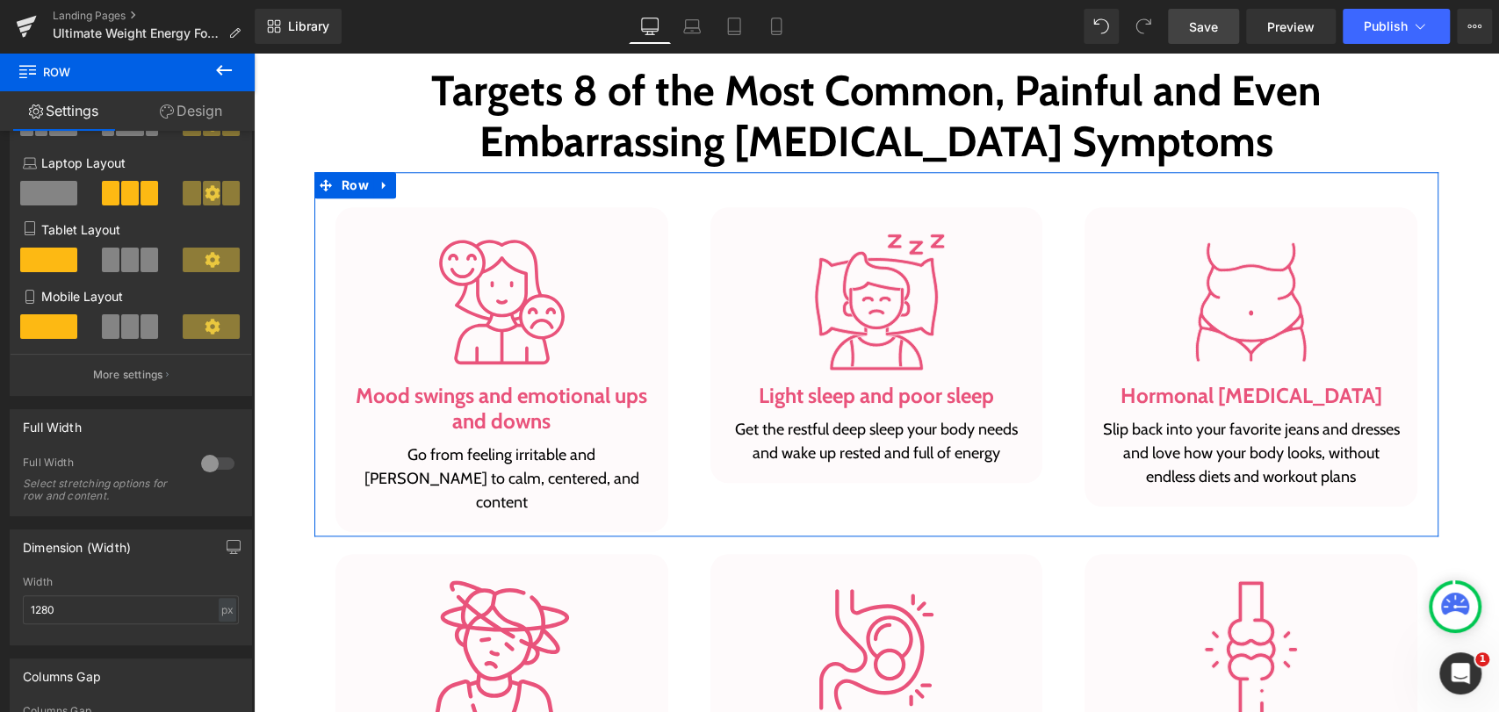
scroll to position [195, 0]
click at [169, 110] on icon at bounding box center [167, 111] width 14 height 14
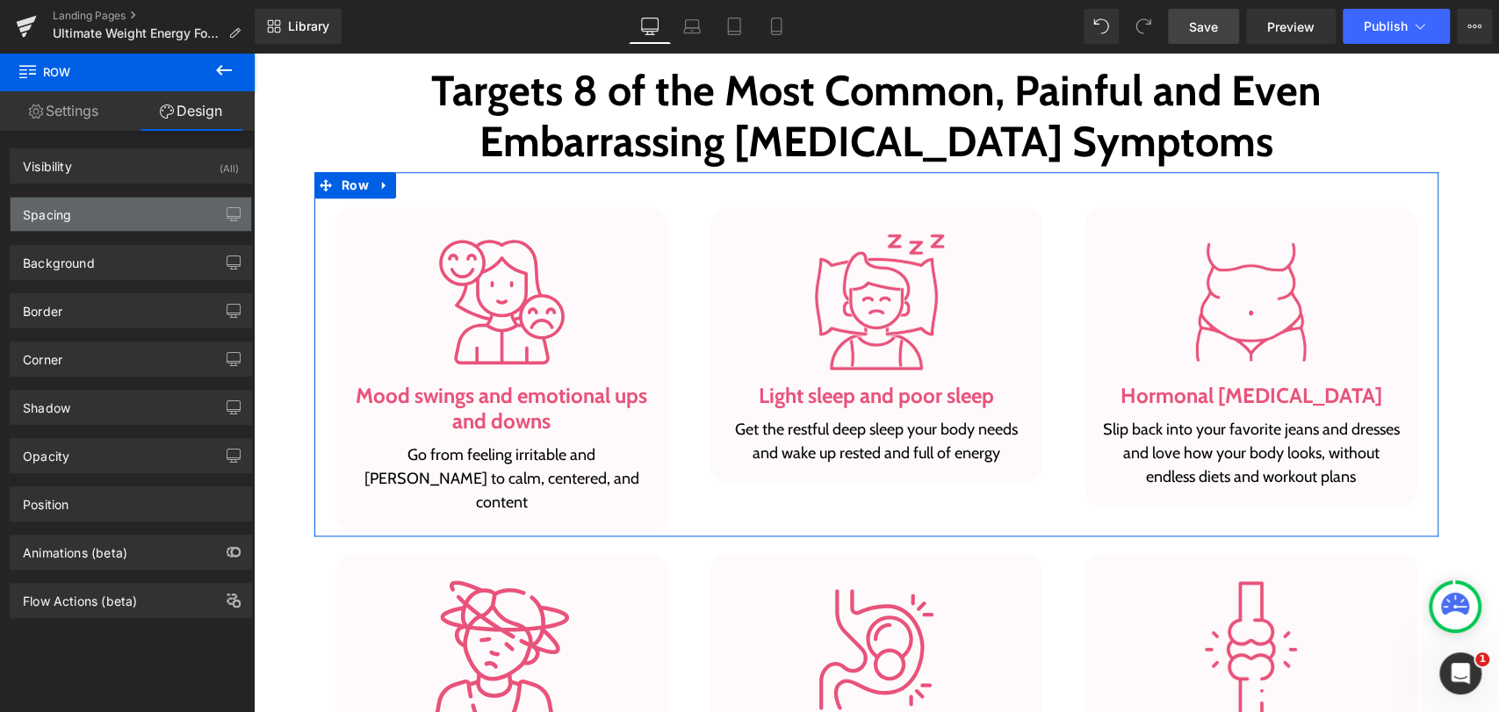
click at [75, 212] on div "Spacing" at bounding box center [131, 214] width 241 height 33
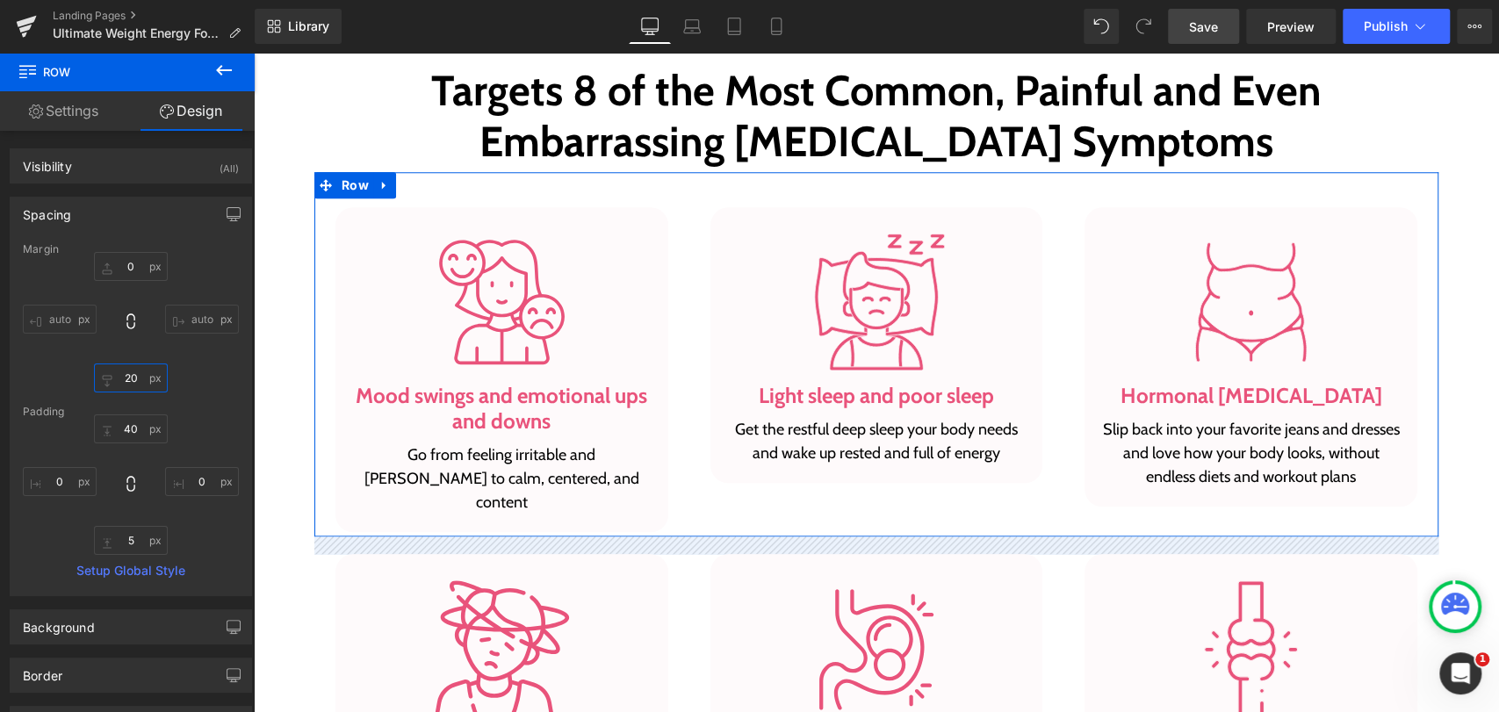
click at [124, 377] on input "20" at bounding box center [131, 377] width 74 height 29
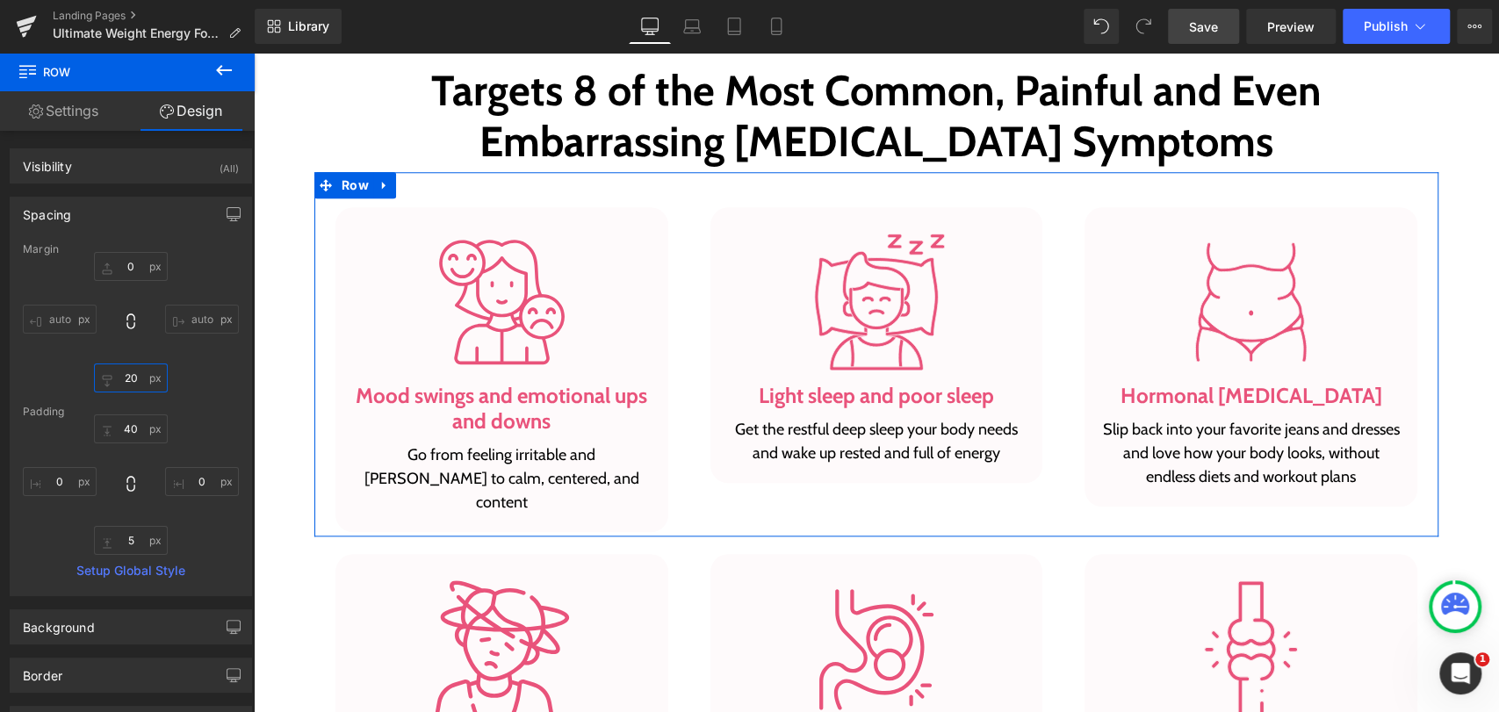
click at [124, 377] on input "20" at bounding box center [131, 377] width 74 height 29
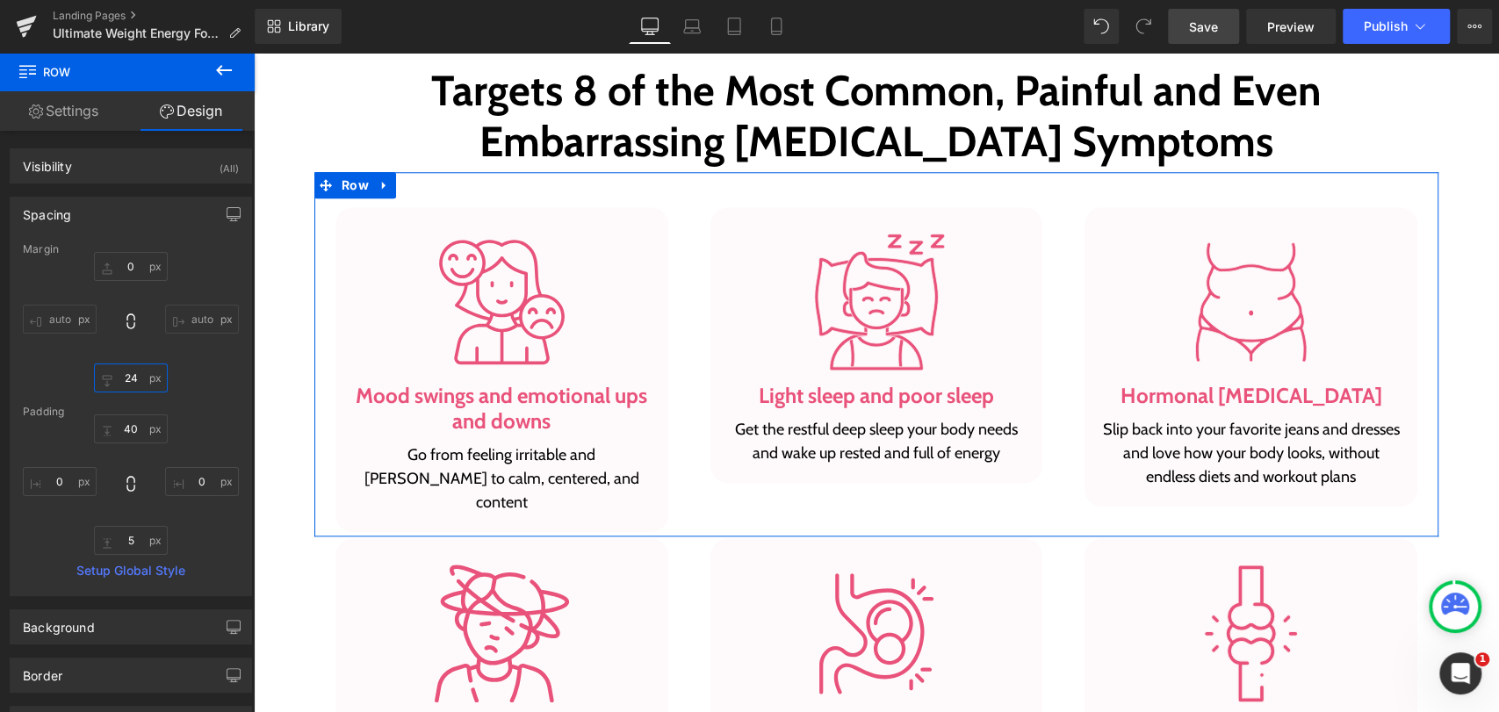
type input "24"
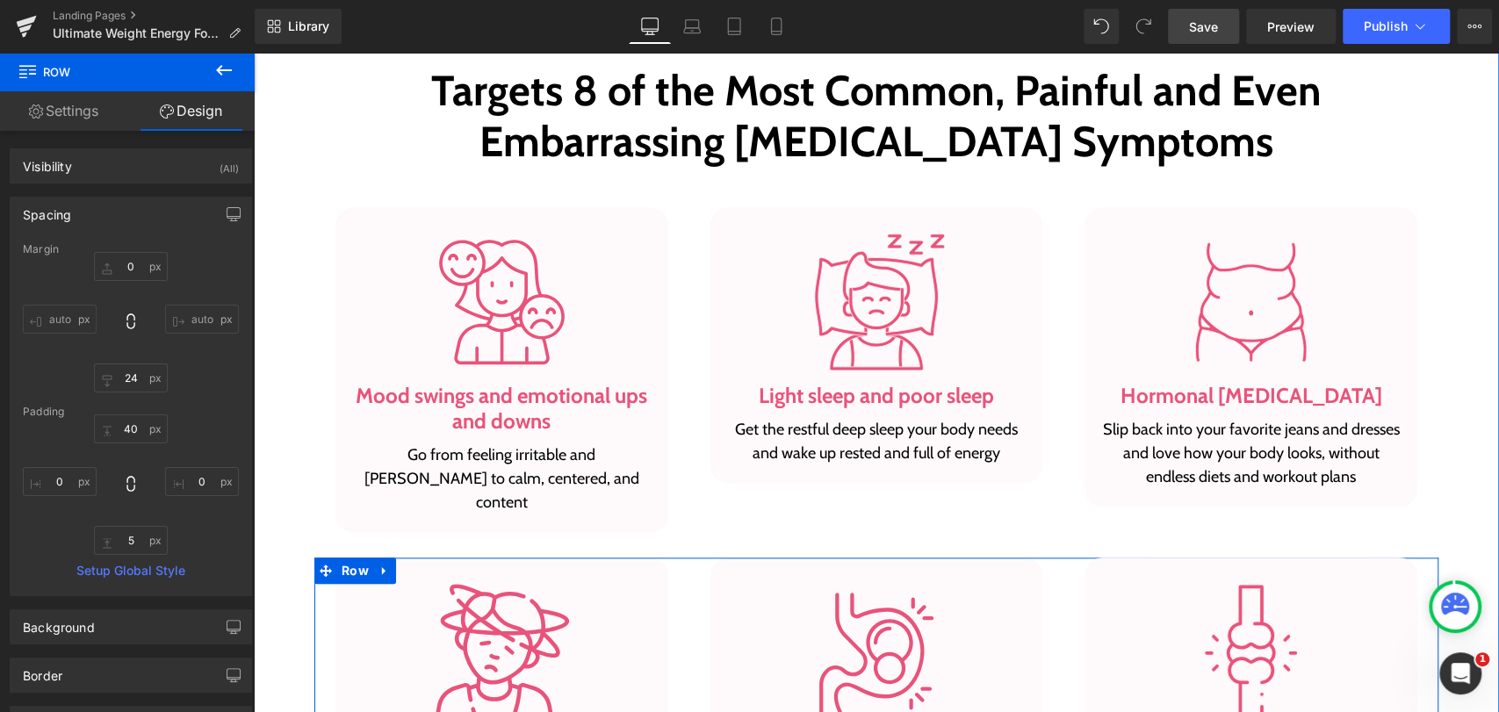
click at [679, 559] on div "Image Low energy and irritability Heading Stay energized all day, without the d…" at bounding box center [501, 707] width 375 height 301
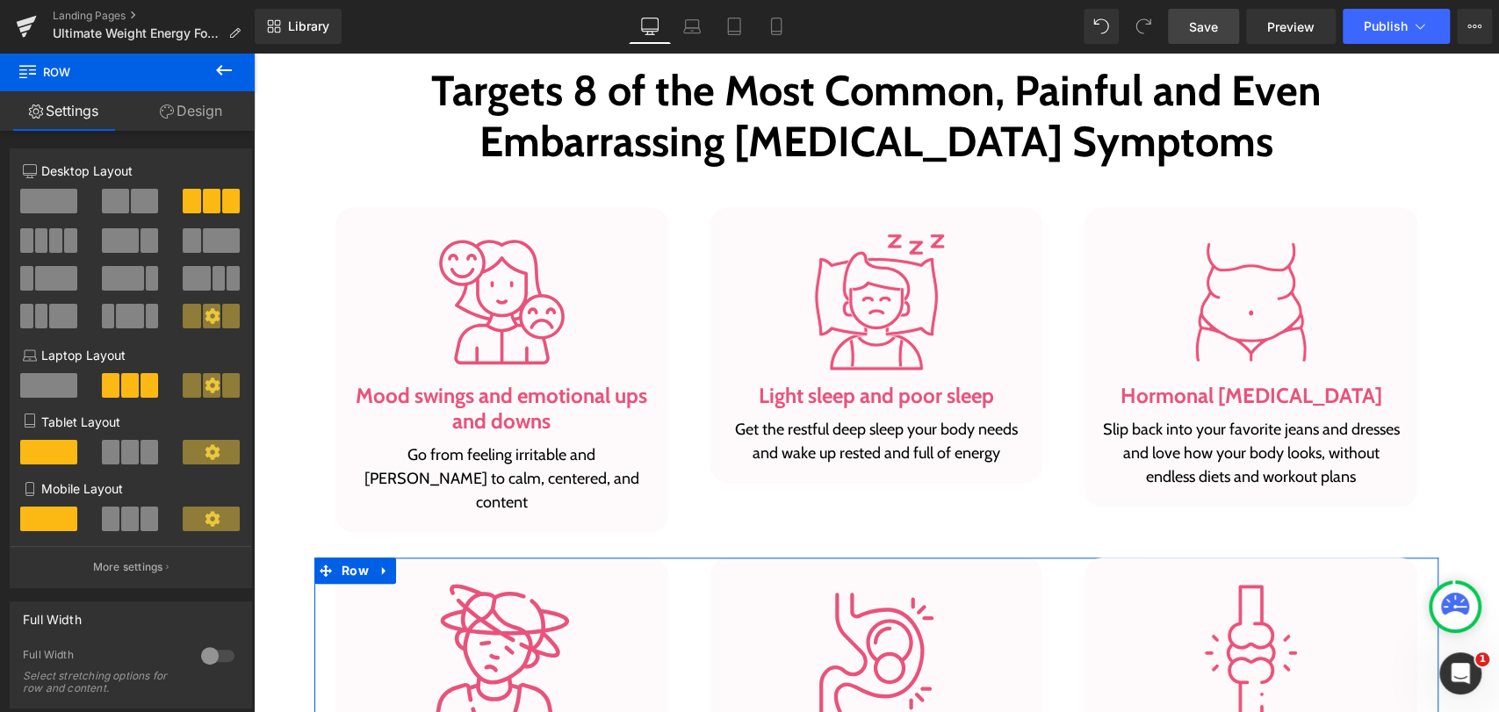
click at [205, 114] on link "Design" at bounding box center [190, 111] width 127 height 40
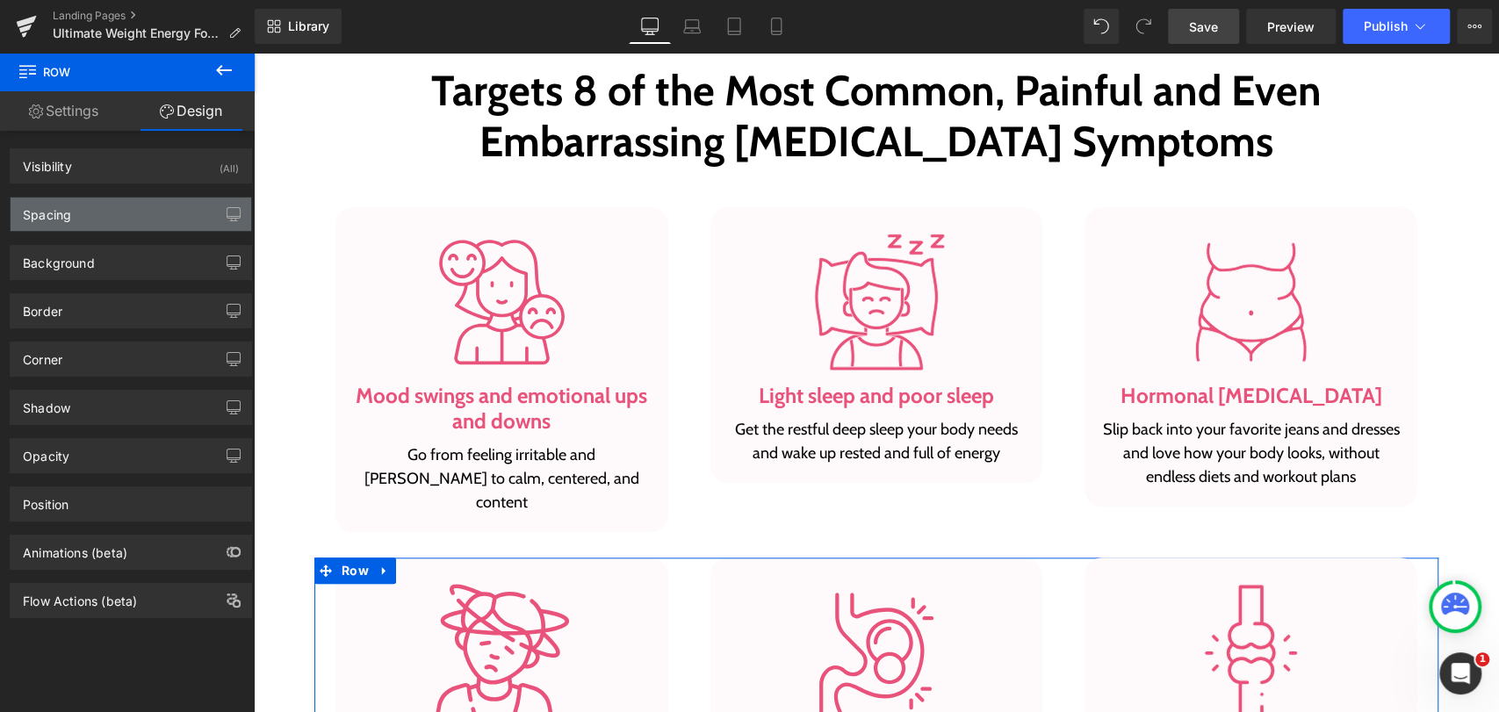
click at [81, 217] on div "Spacing" at bounding box center [131, 214] width 241 height 33
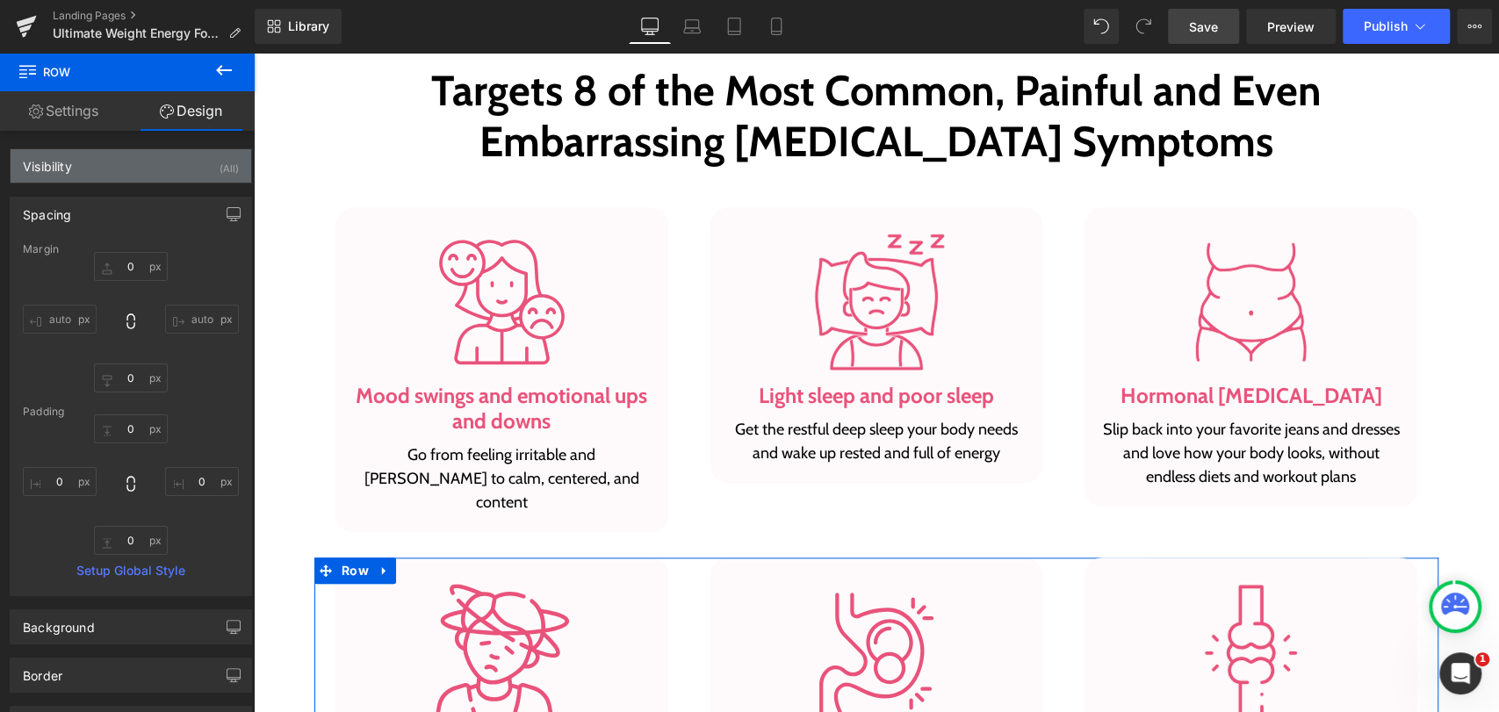
click at [126, 154] on div "Visibility (All)" at bounding box center [131, 165] width 241 height 33
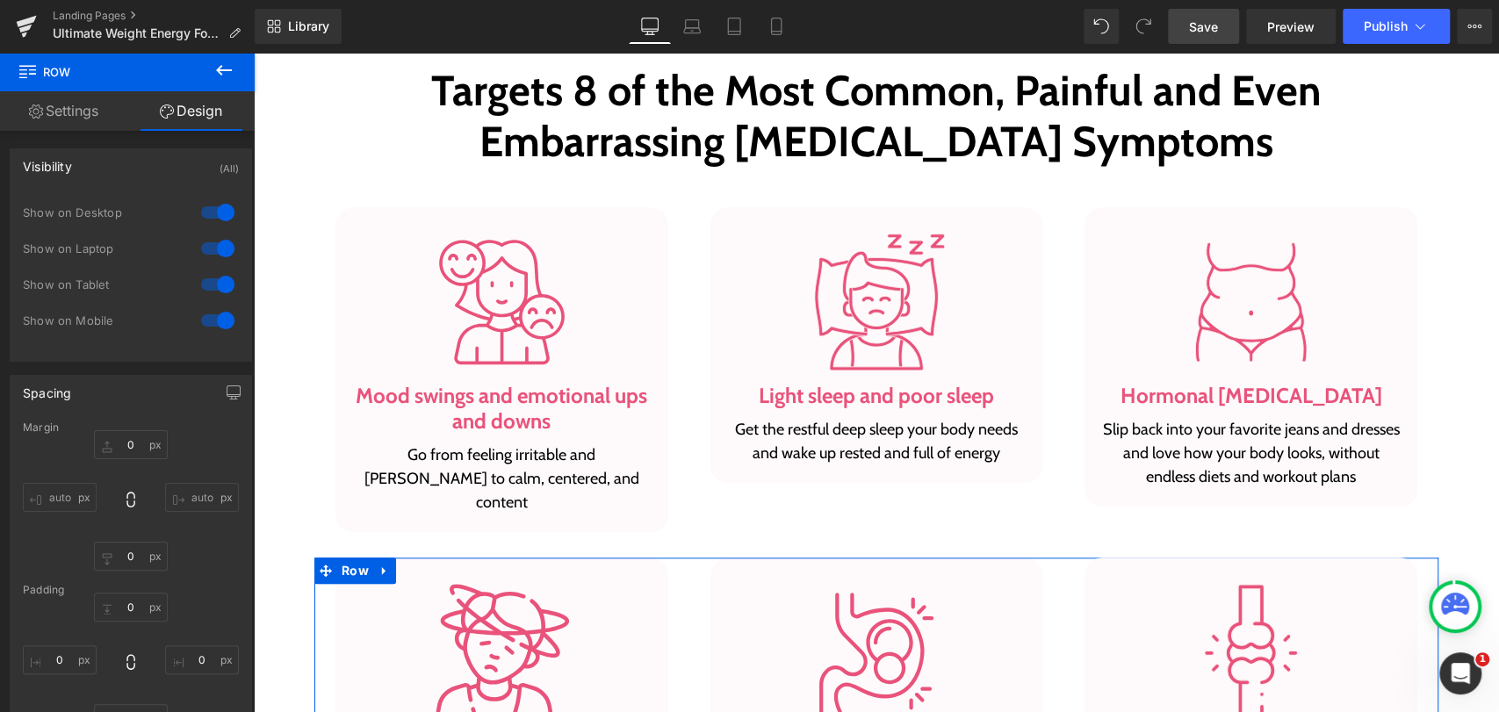
click at [91, 113] on link "Settings" at bounding box center [63, 111] width 127 height 40
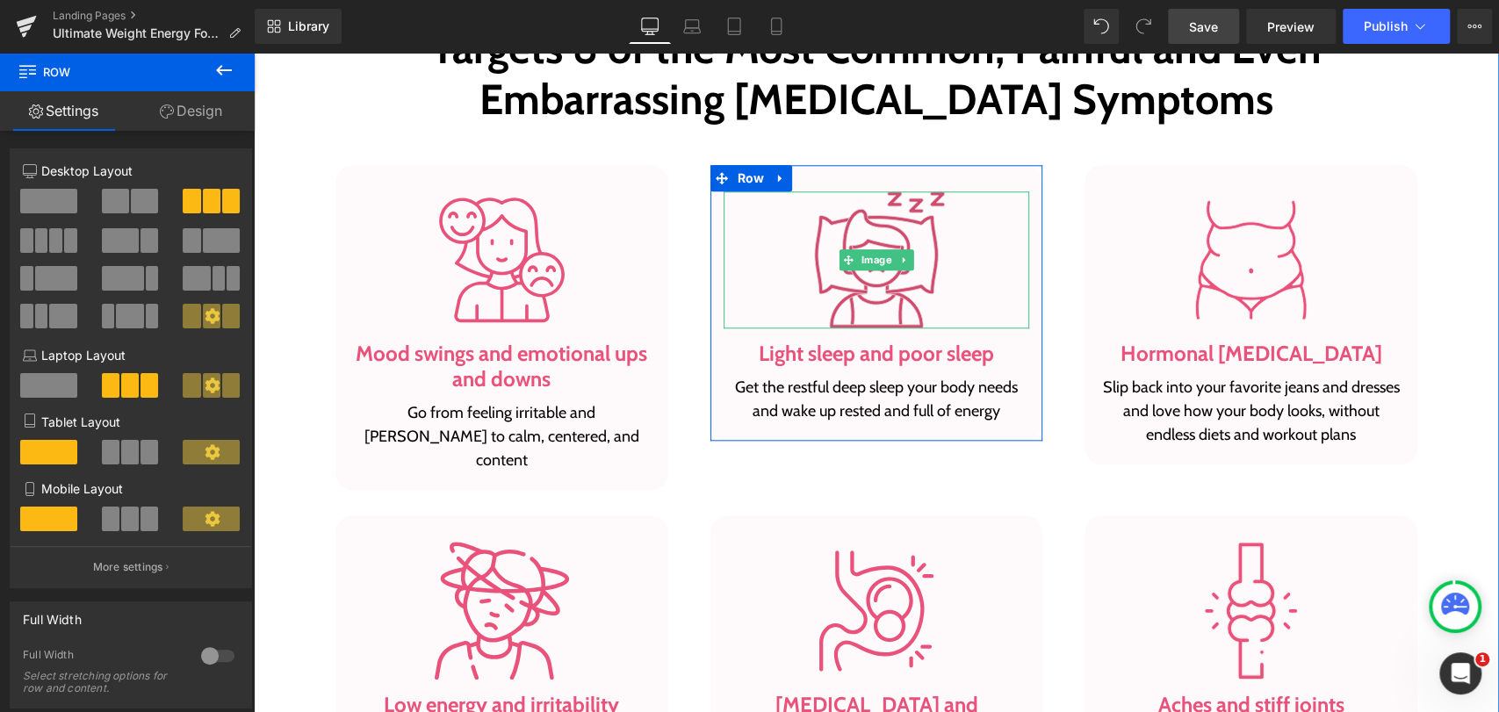
scroll to position [1268, 0]
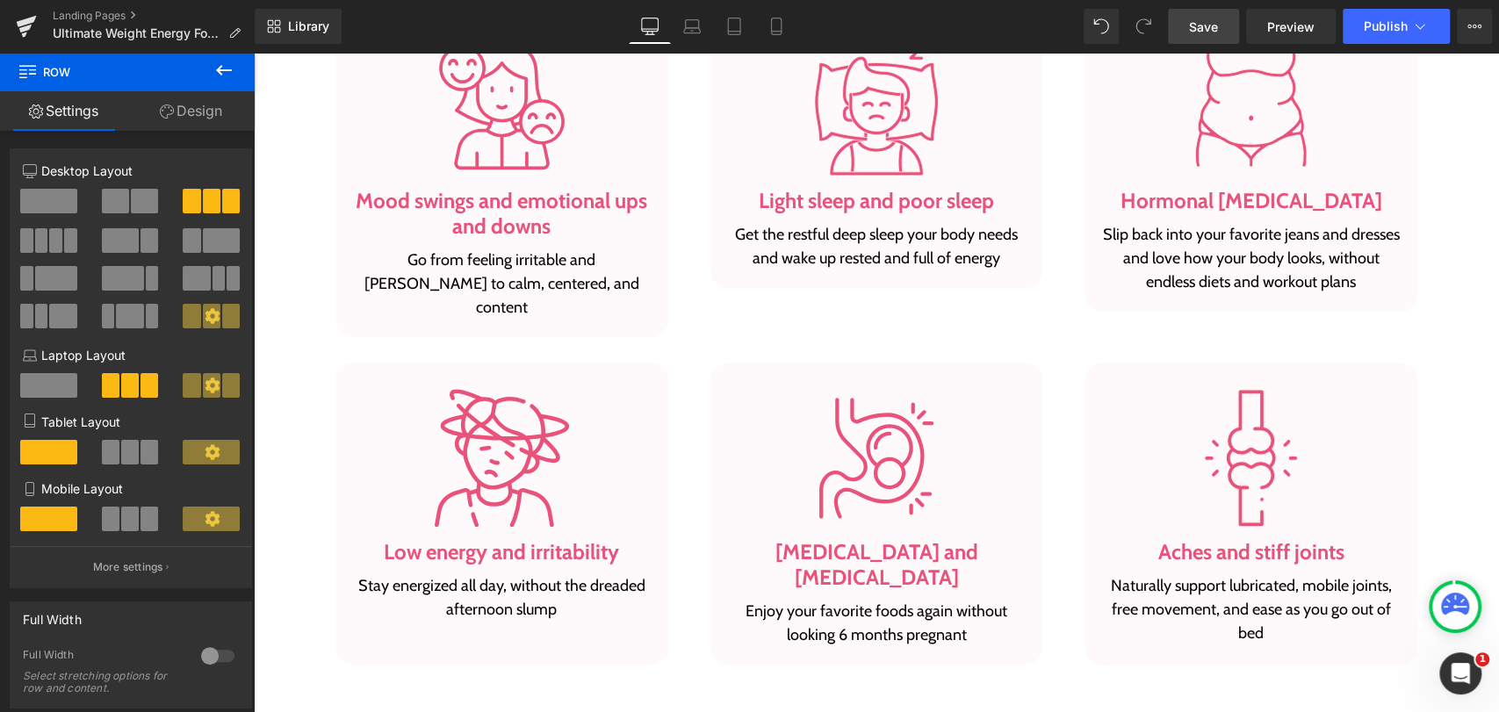
click at [1194, 23] on span "Save" at bounding box center [1203, 27] width 29 height 18
click at [1292, 32] on span "Preview" at bounding box center [1290, 27] width 47 height 18
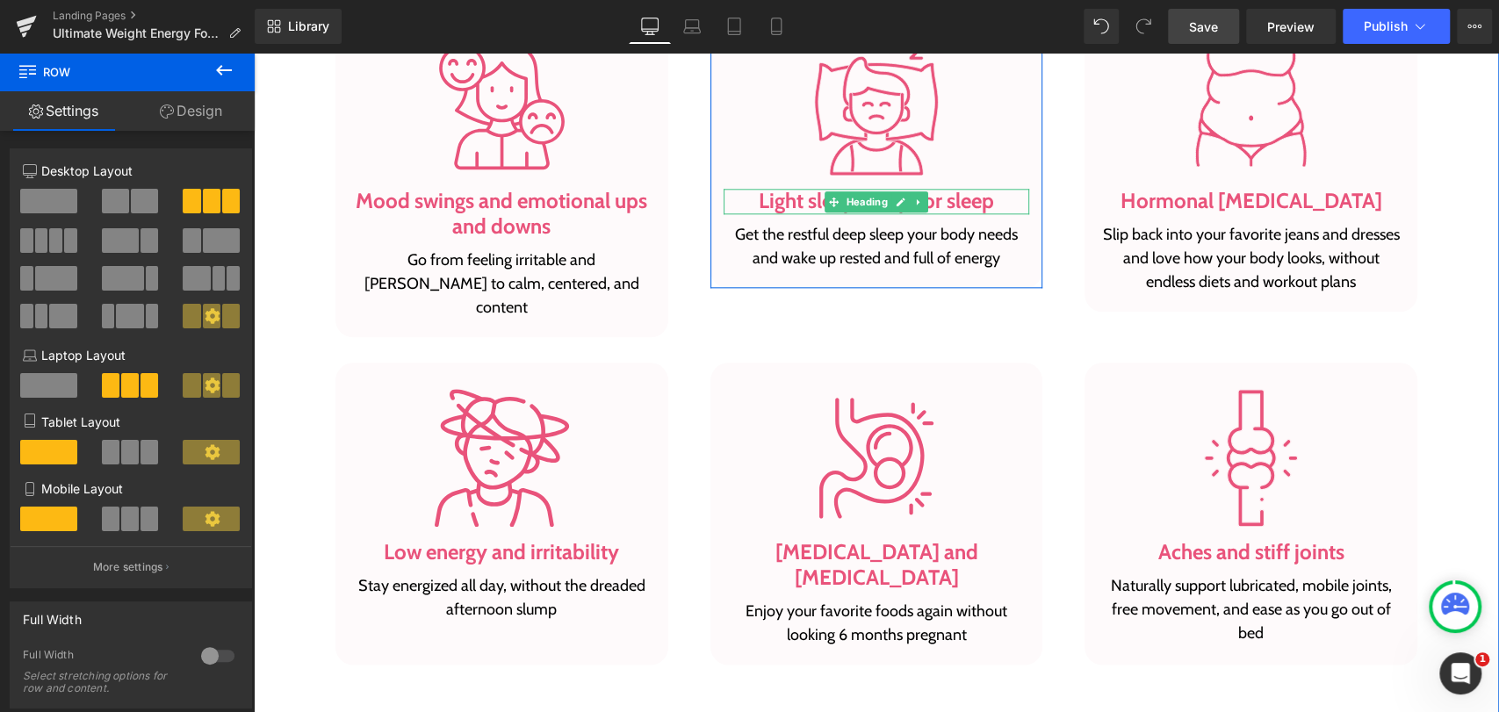
click at [999, 199] on h3 "Light sleep and poor sleep" at bounding box center [876, 201] width 306 height 25
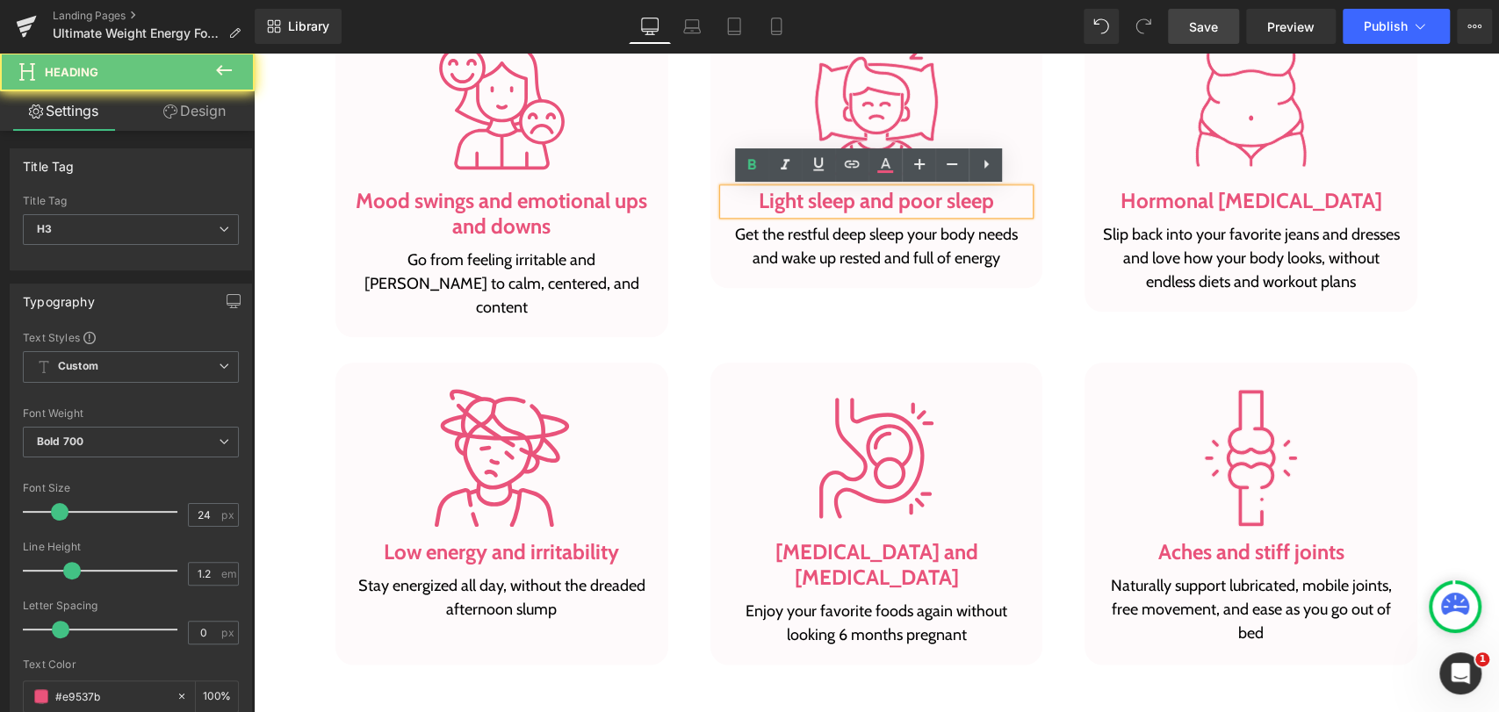
click at [990, 200] on h3 "Light sleep and poor sleep" at bounding box center [876, 201] width 306 height 25
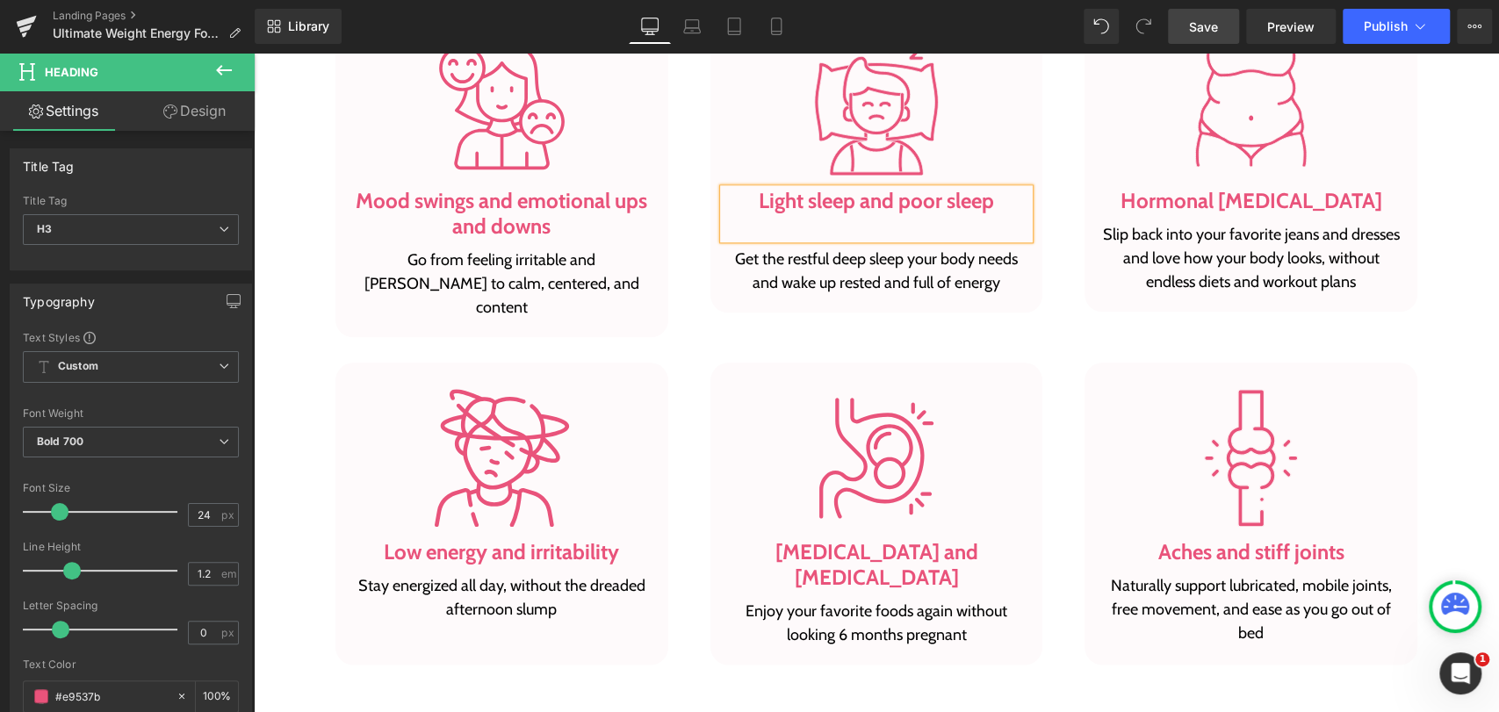
click at [1214, 23] on span "Save" at bounding box center [1203, 27] width 29 height 18
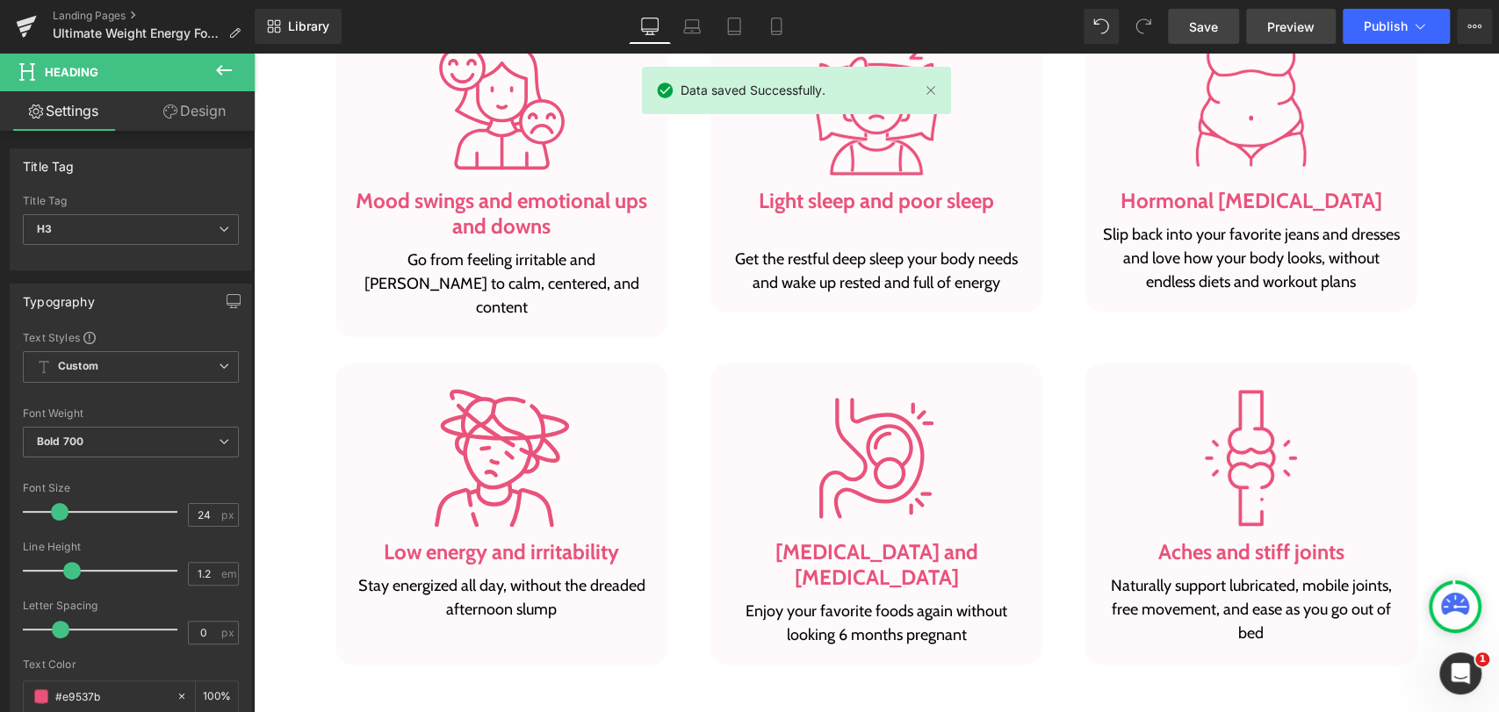
click at [1294, 33] on span "Preview" at bounding box center [1290, 27] width 47 height 18
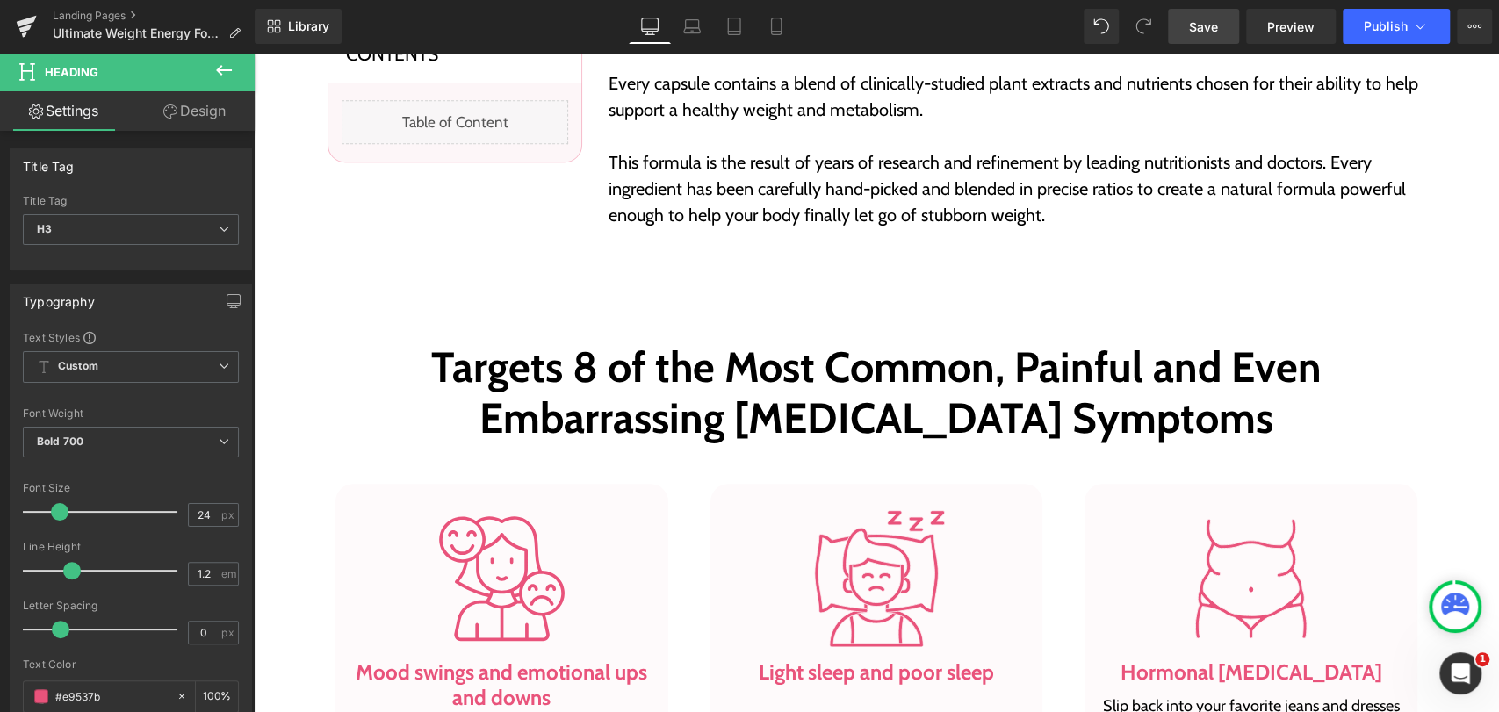
scroll to position [780, 0]
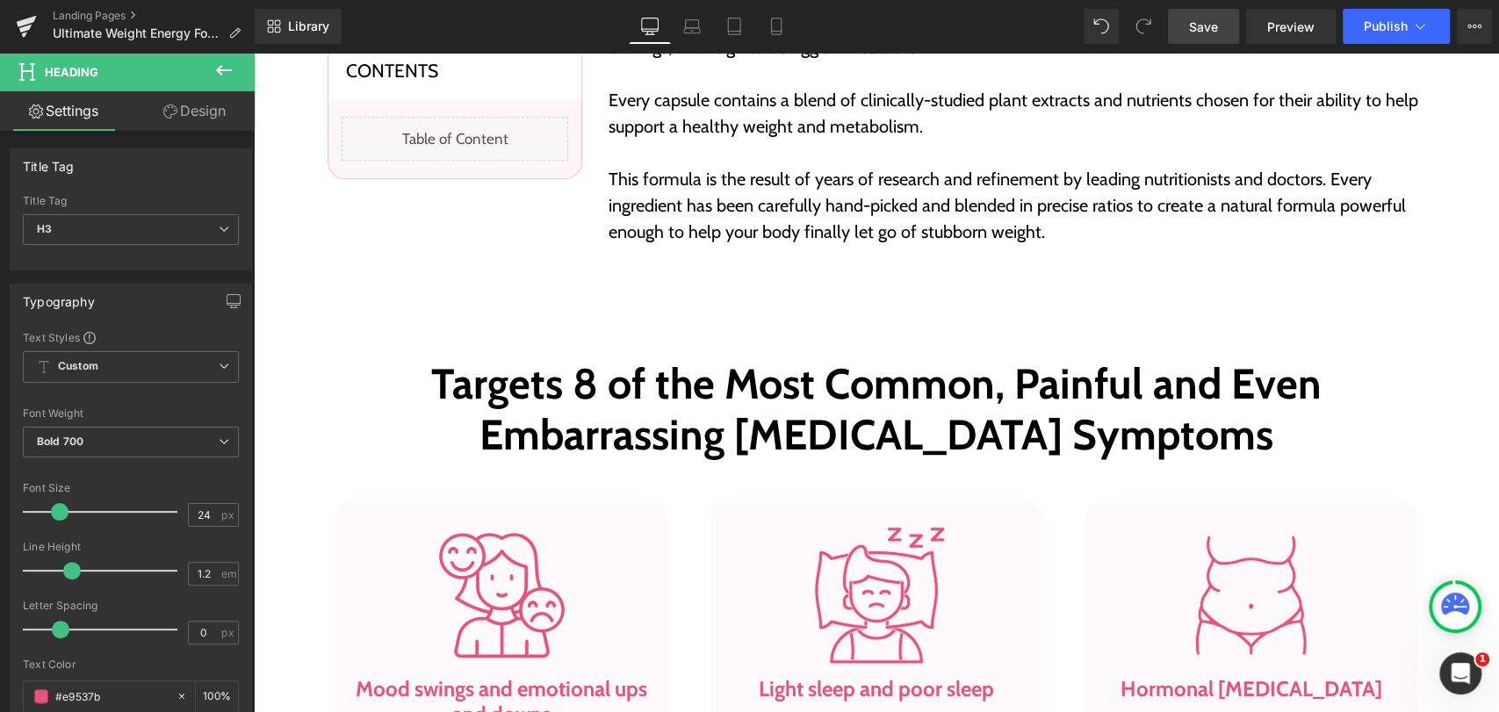
click at [708, 390] on h2 "Targets 8 of the Most Common, Painful and Even Embarrassing Hormonal-Imbalance …" at bounding box center [875, 409] width 1097 height 101
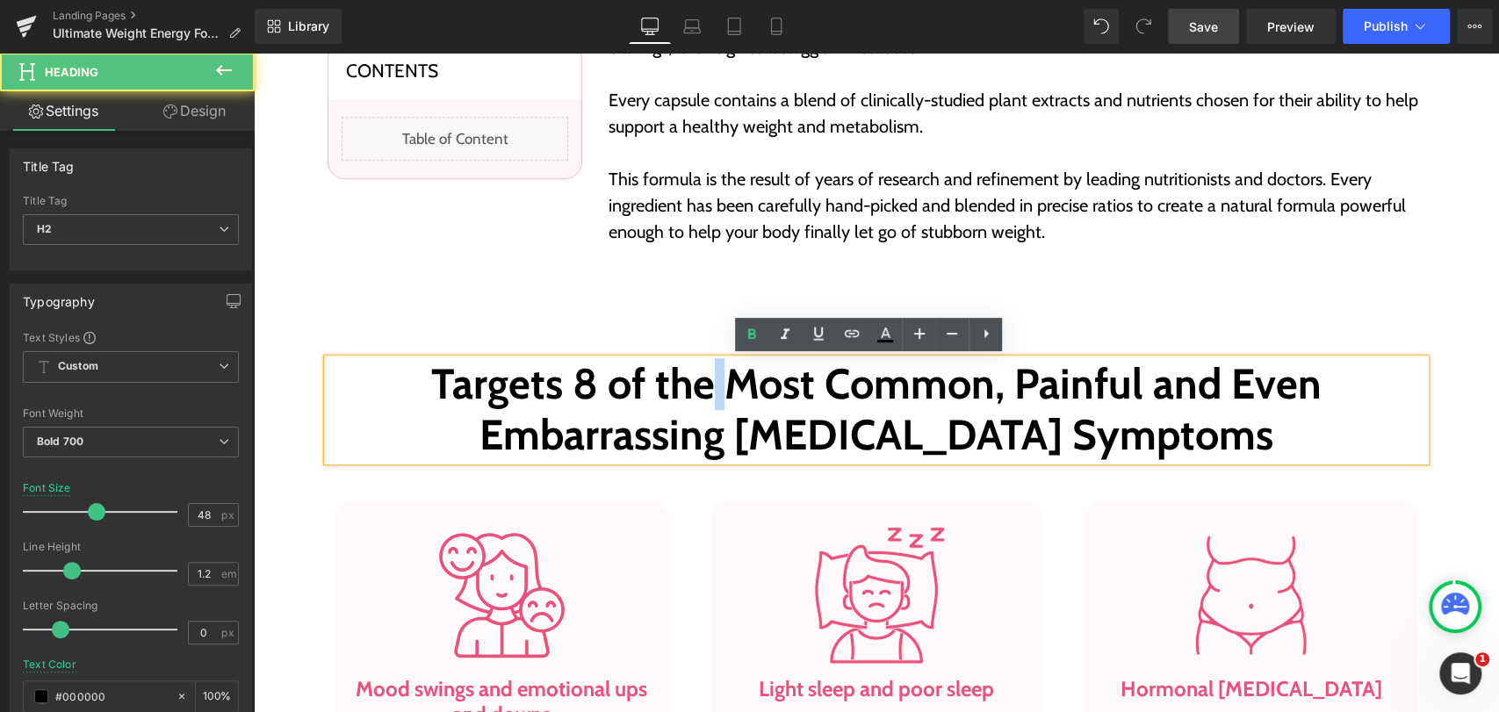
click at [708, 390] on h2 "Targets 8 of the Most Common, Painful and Even Embarrassing Hormonal-Imbalance …" at bounding box center [875, 409] width 1097 height 101
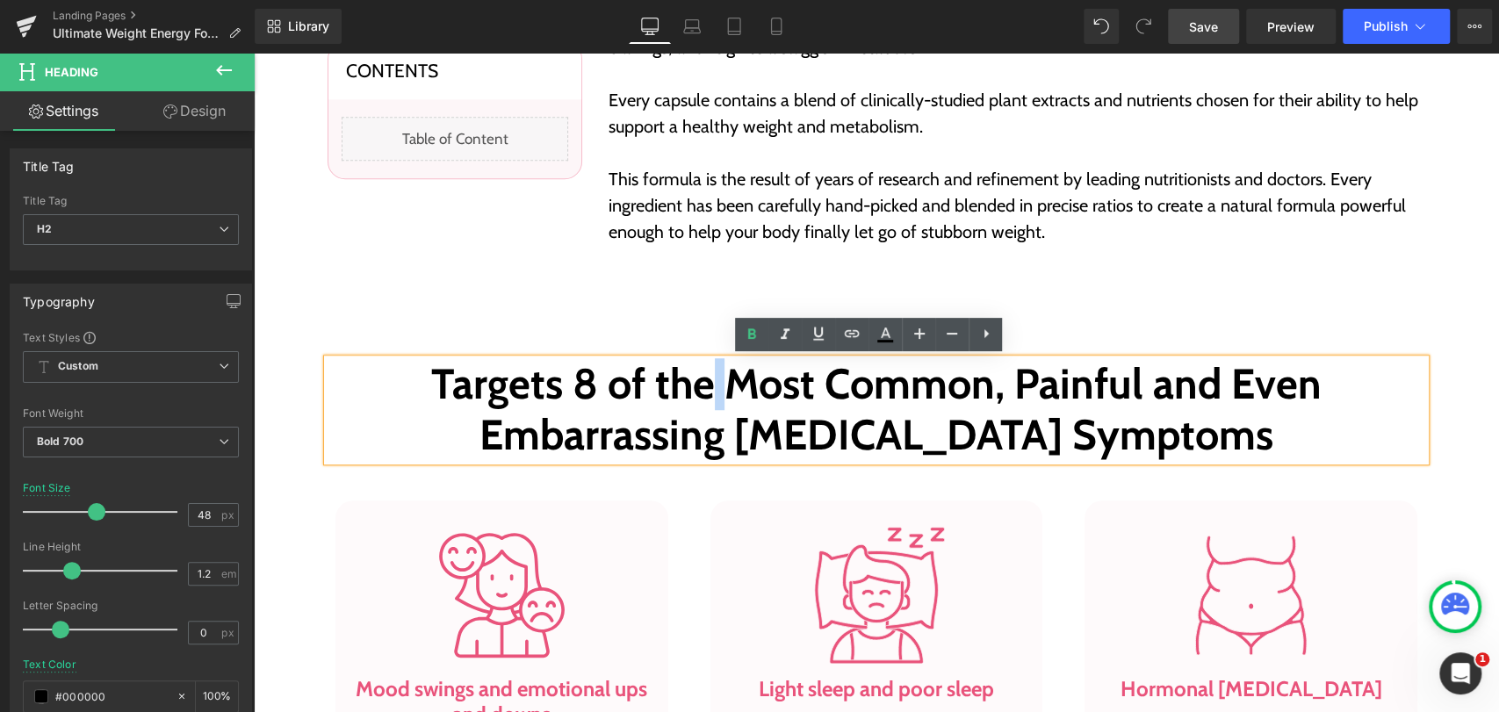
click at [715, 382] on h2 "Targets 8 of the Most Common, Painful and Even Embarrassing Hormonal-Imbalance …" at bounding box center [875, 409] width 1097 height 101
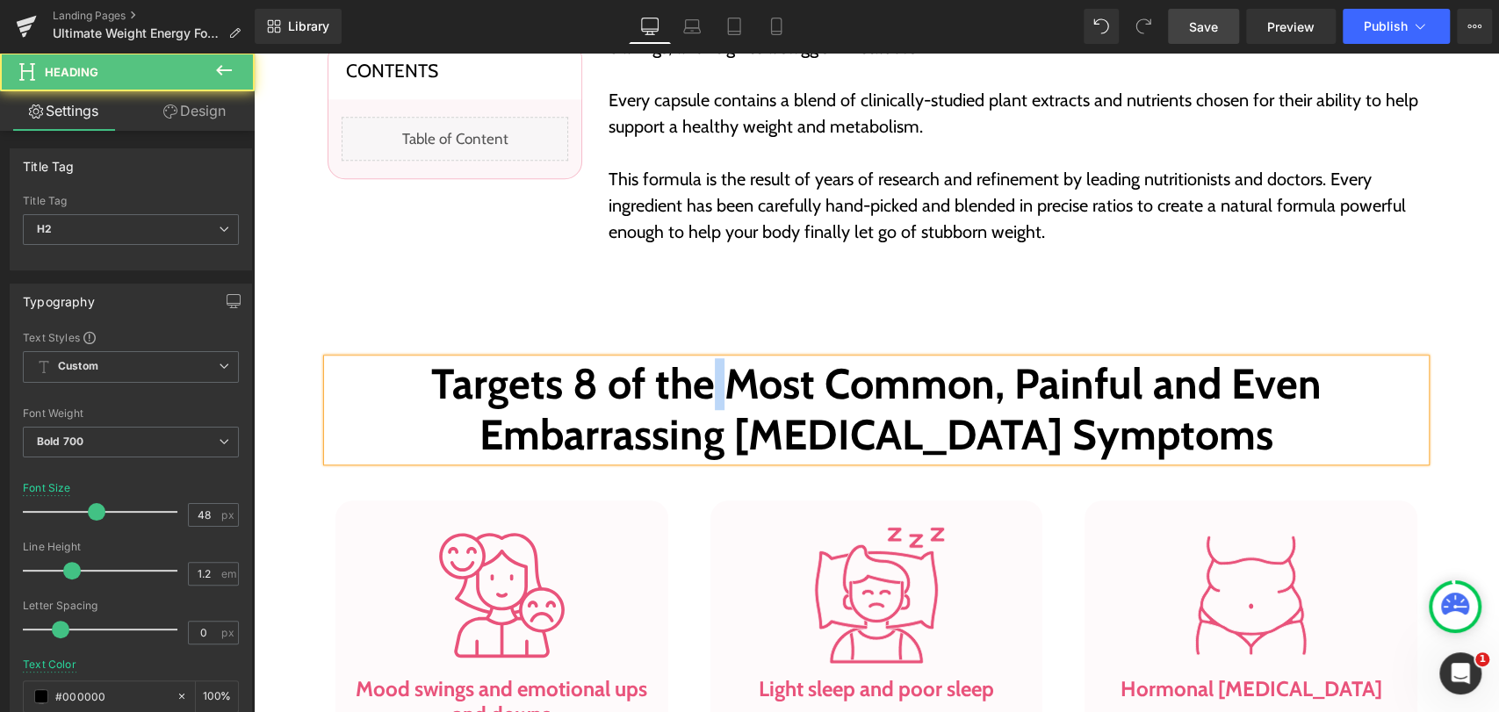
paste div
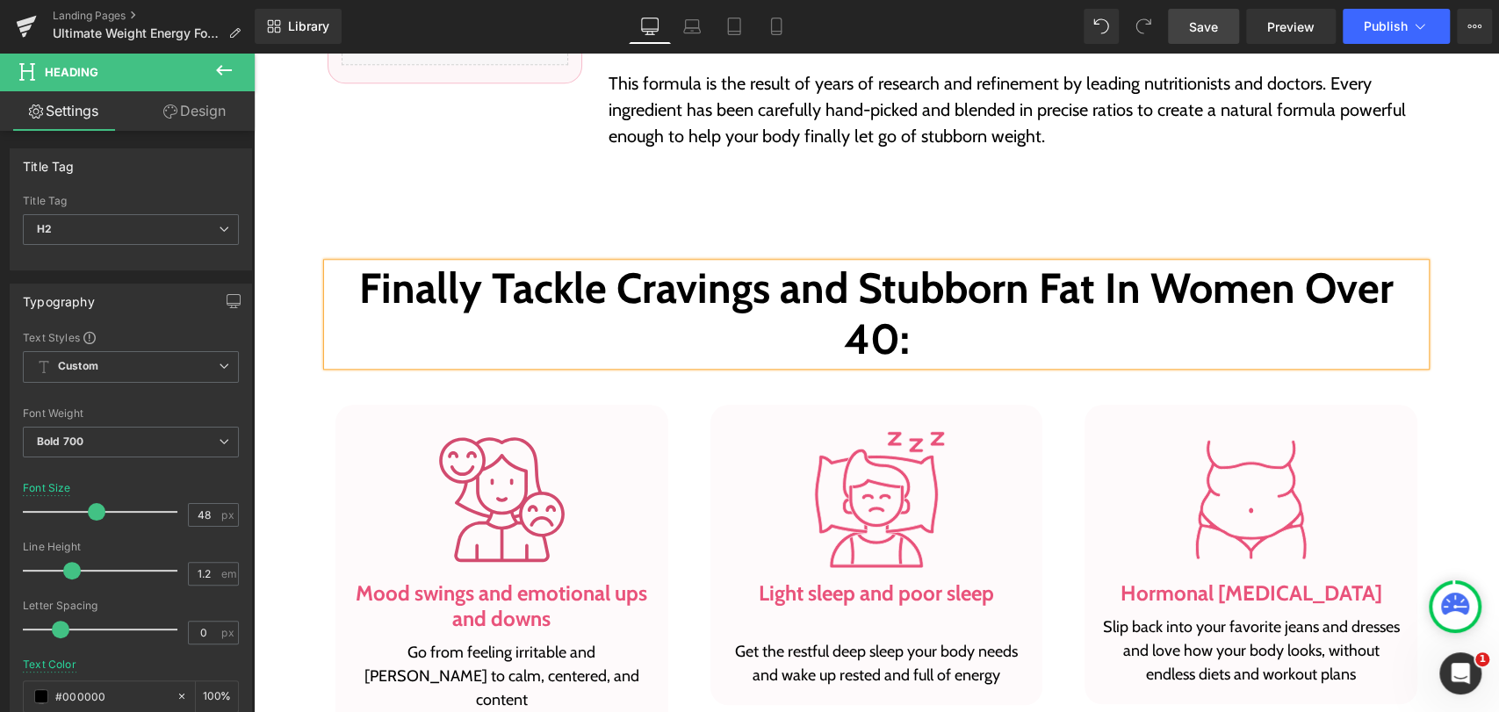
scroll to position [878, 0]
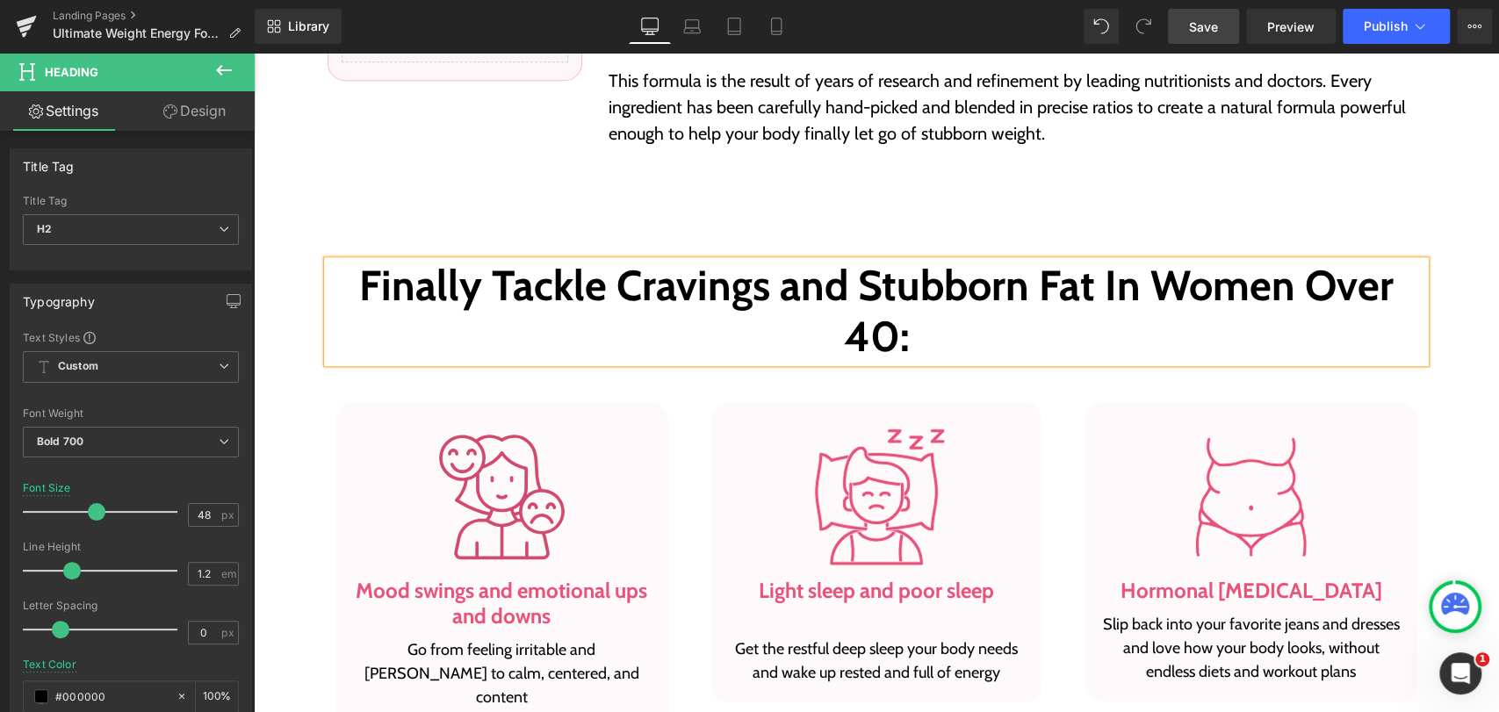
click at [485, 470] on img at bounding box center [502, 497] width 138 height 138
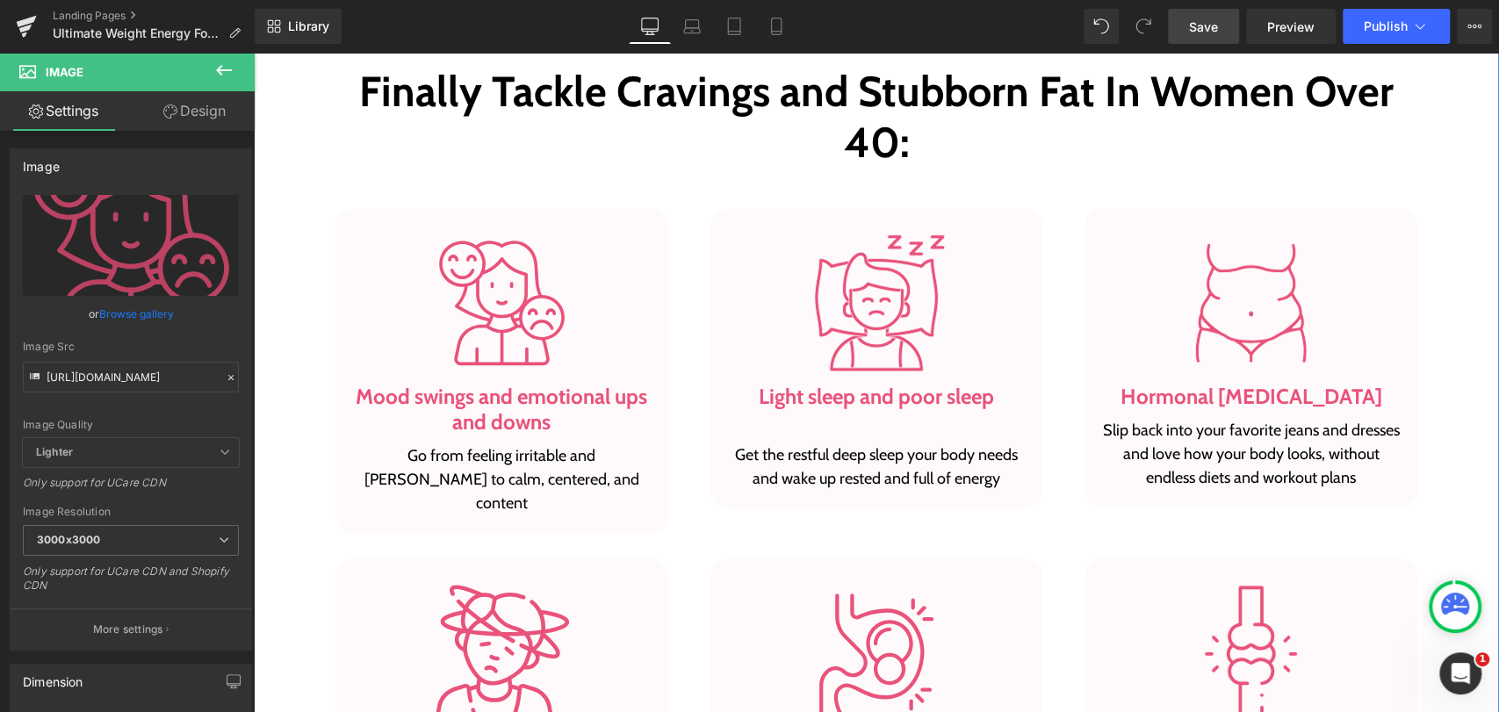
scroll to position [1073, 0]
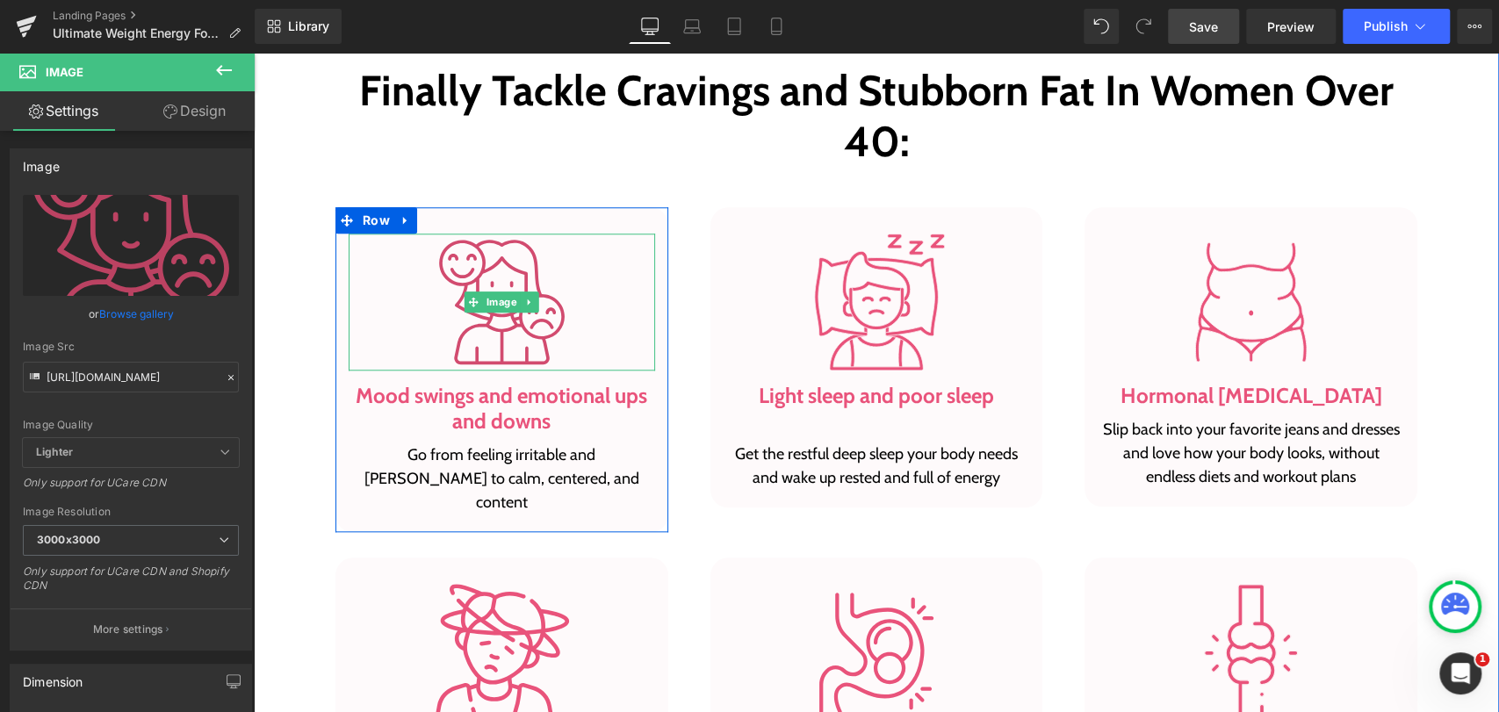
click at [527, 276] on img at bounding box center [502, 303] width 138 height 138
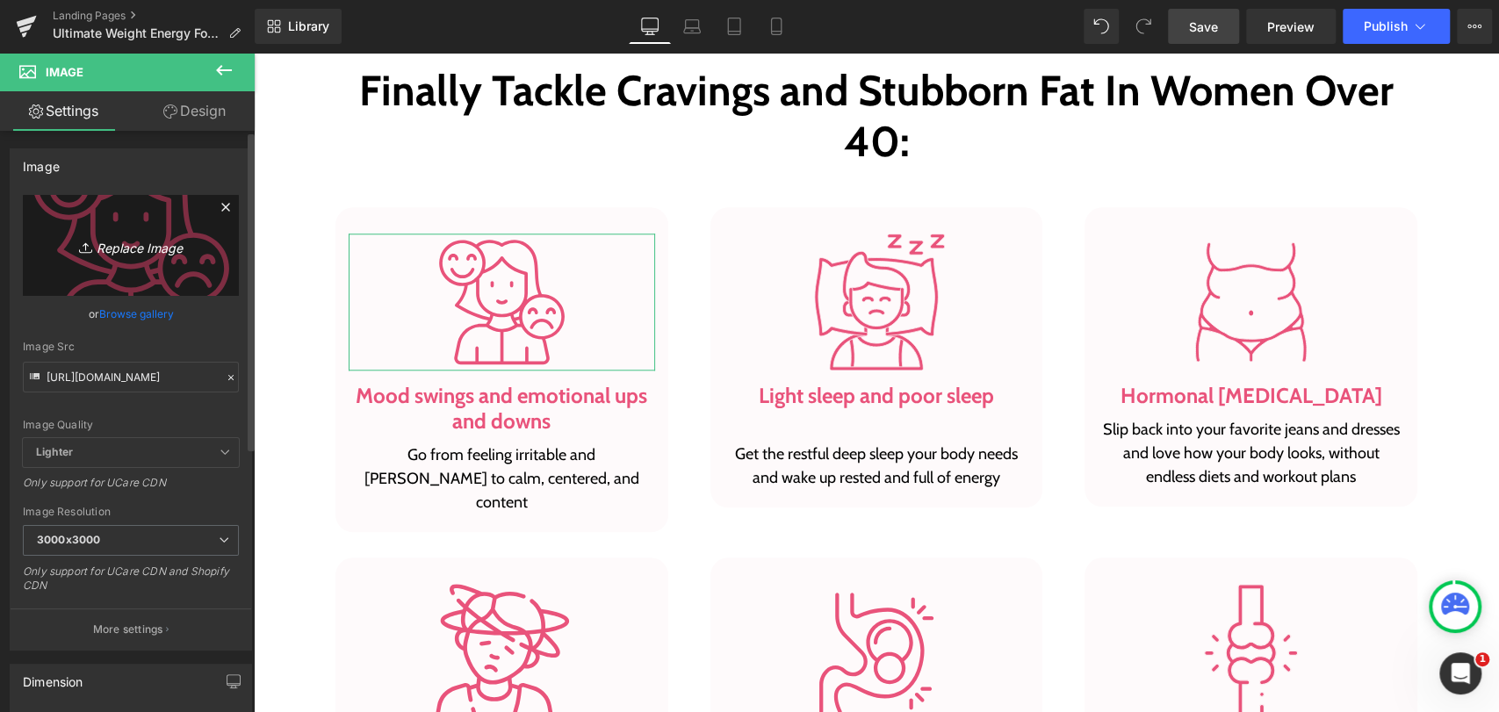
click at [145, 243] on icon "Replace Image" at bounding box center [131, 245] width 140 height 22
type input "C:\fakepath\fi_18081915.png"
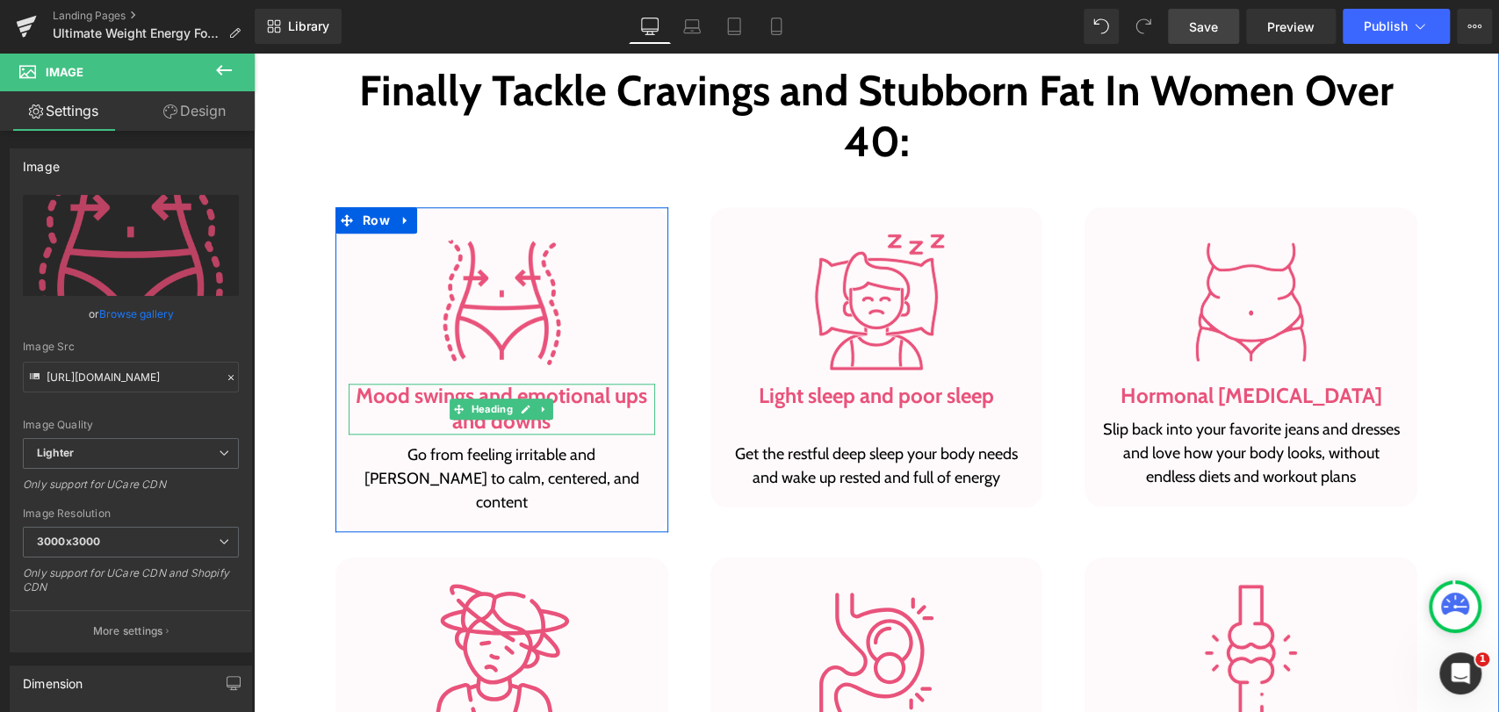
click at [575, 399] on h3 "Mood swings and emotional ups and downs" at bounding box center [502, 409] width 306 height 51
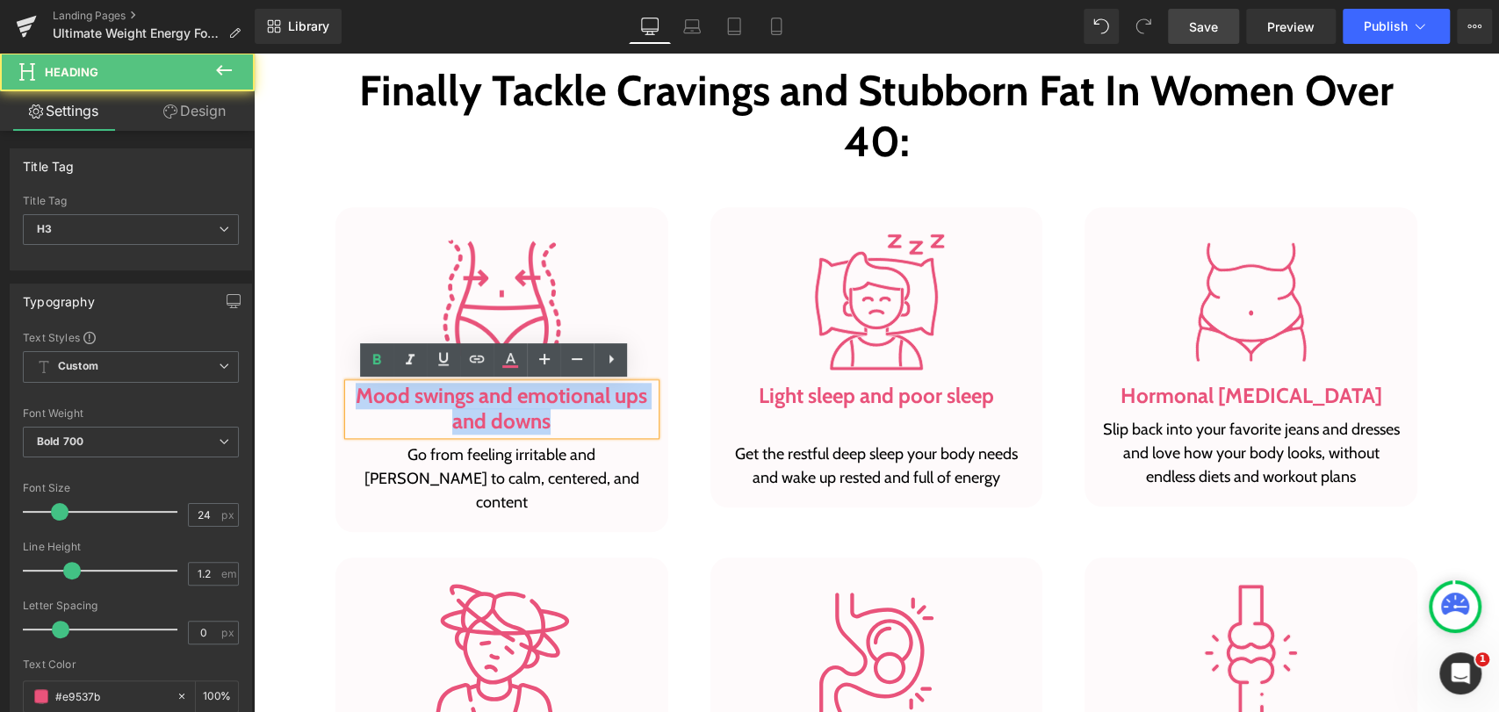
drag, startPoint x: 541, startPoint y: 424, endPoint x: 355, endPoint y: 402, distance: 187.4
click at [355, 402] on h3 "Mood swings and emotional ups and downs" at bounding box center [502, 409] width 306 height 51
paste div
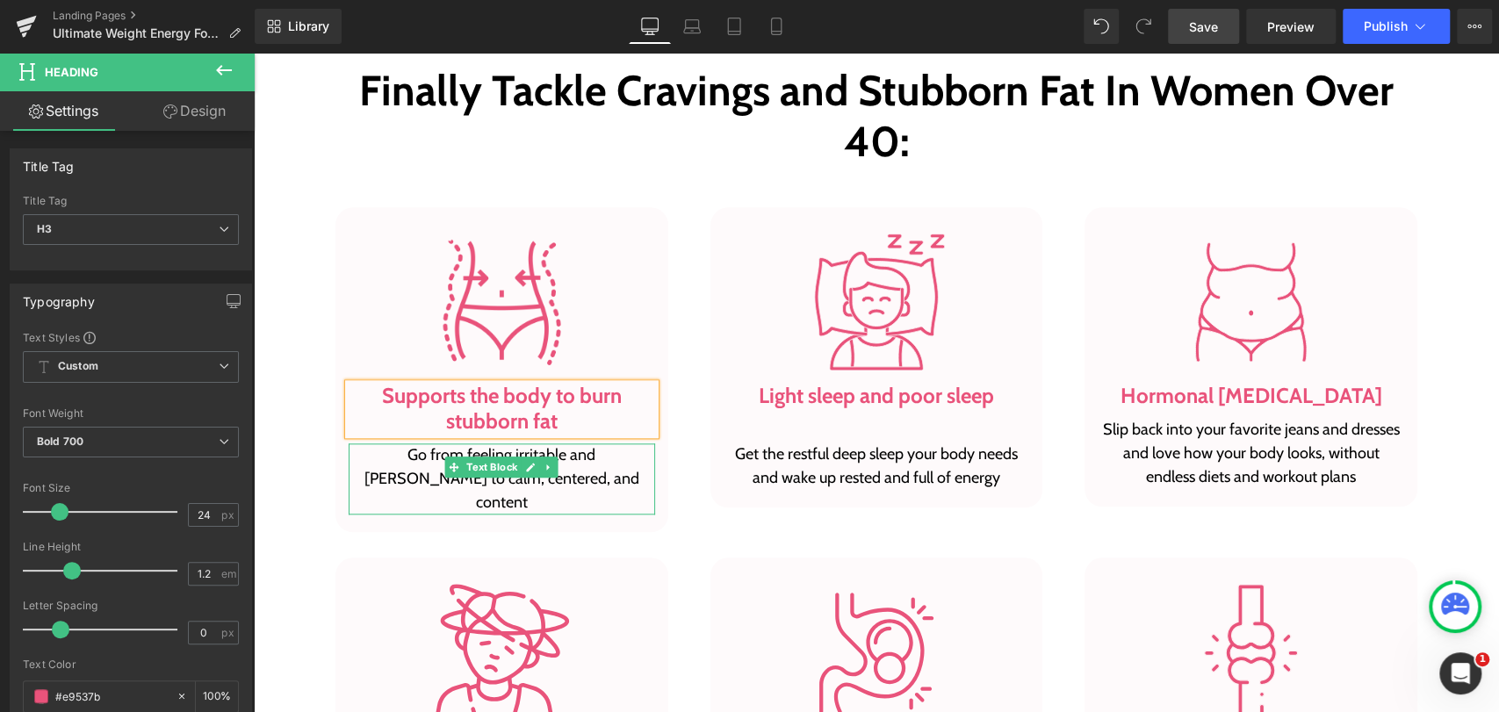
click at [584, 479] on p "Go from feeling irritable and moody to calm, centered, and content" at bounding box center [502, 478] width 306 height 71
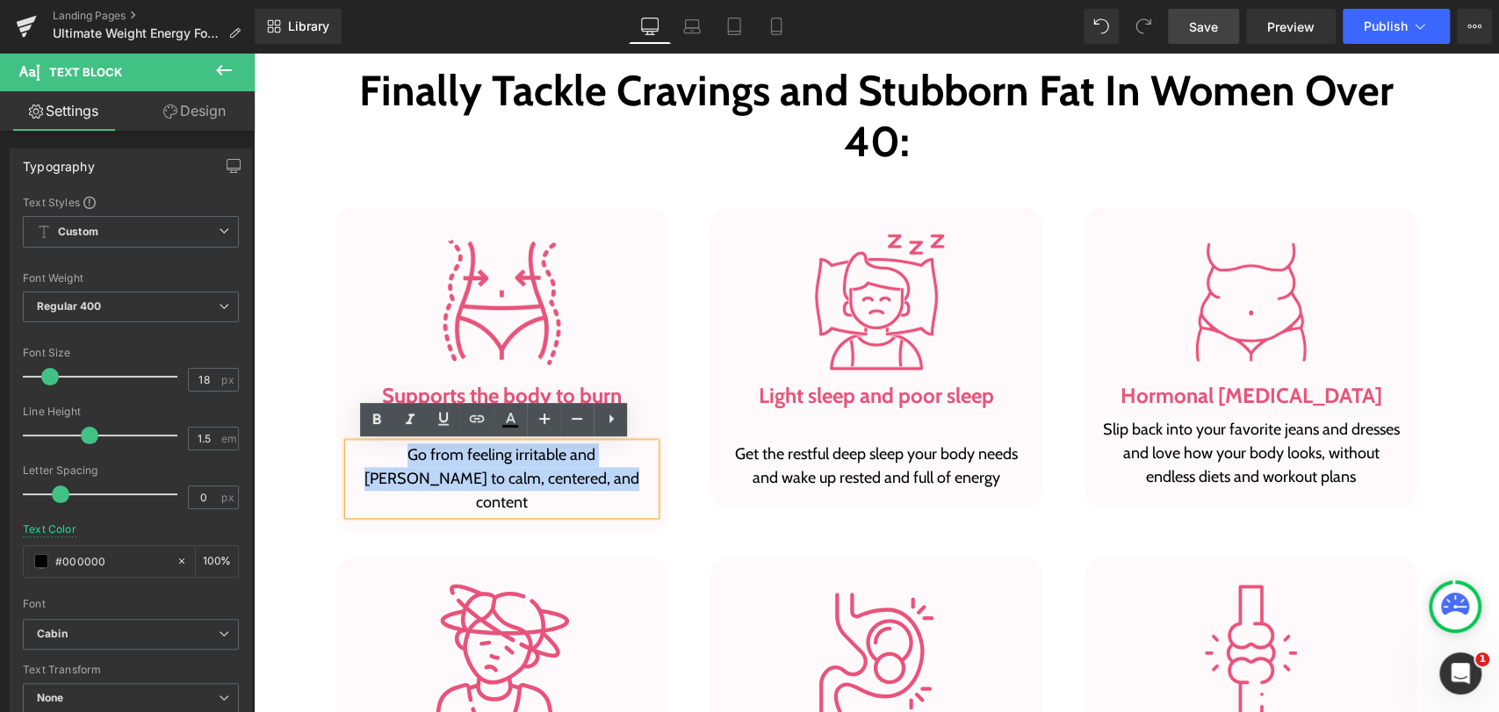
drag, startPoint x: 571, startPoint y: 474, endPoint x: 351, endPoint y: 453, distance: 220.5
click at [351, 453] on p "Go from feeling irritable and moody to calm, centered, and content" at bounding box center [502, 478] width 306 height 71
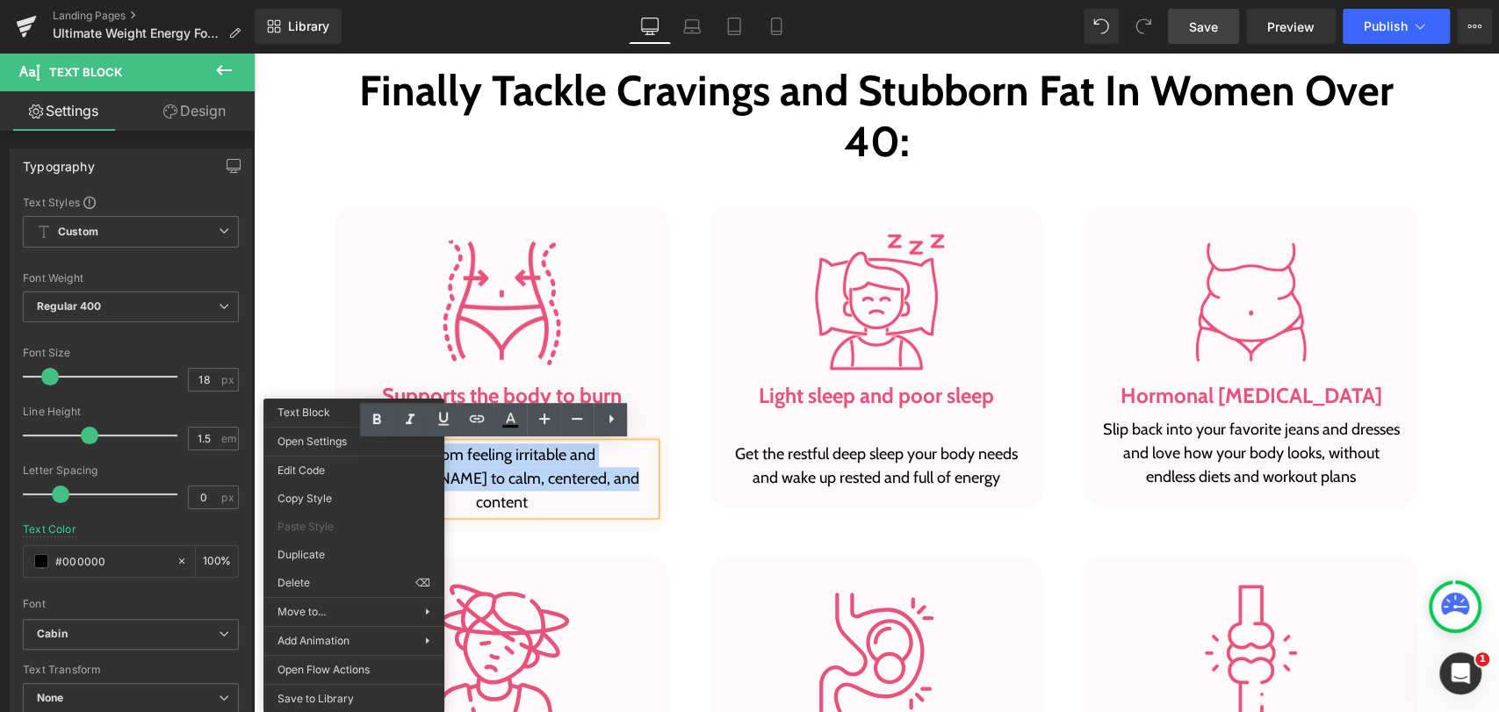
click at [469, 465] on p "Go from feeling irritable and moody to calm, centered, and content" at bounding box center [502, 478] width 306 height 71
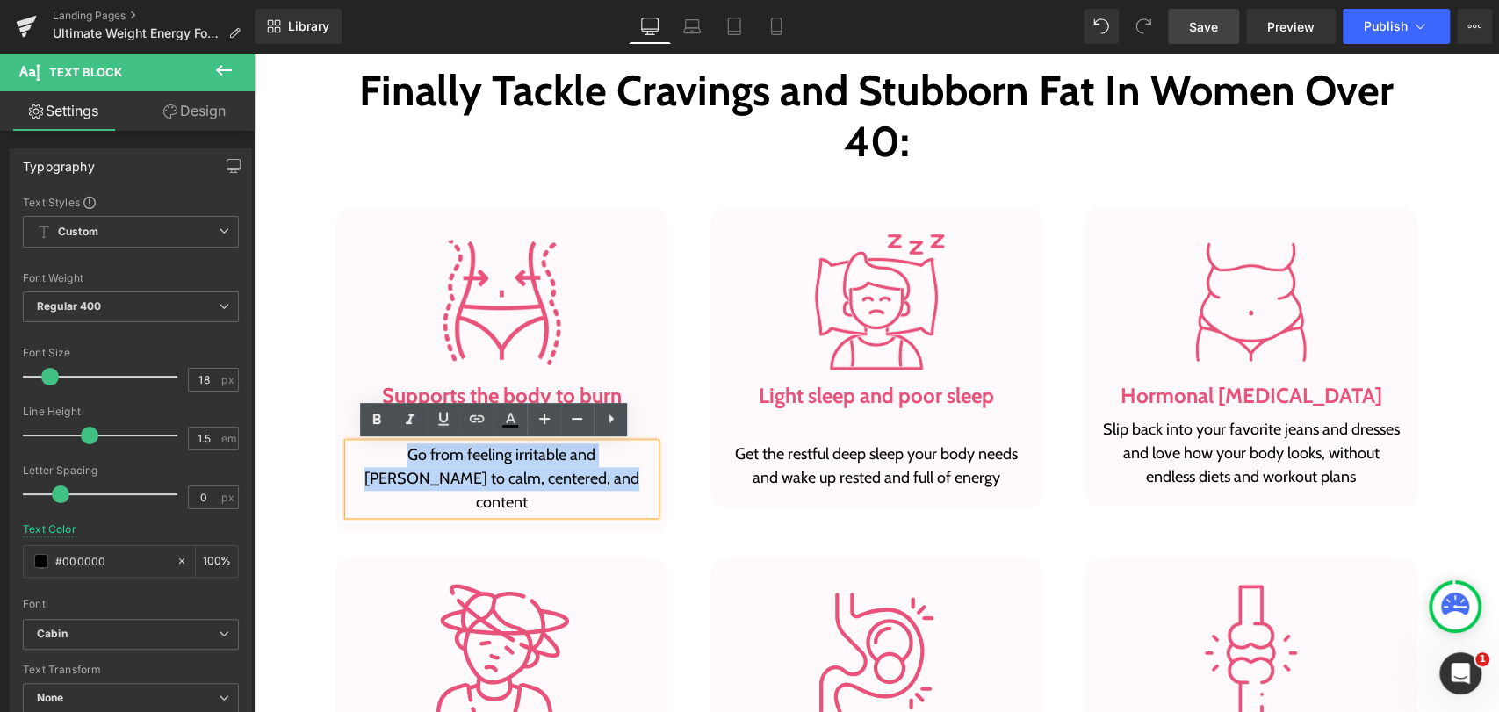
drag, startPoint x: 570, startPoint y: 480, endPoint x: 349, endPoint y: 450, distance: 222.4
click at [349, 450] on p "Go from feeling irritable and moody to calm, centered, and content" at bounding box center [502, 478] width 306 height 71
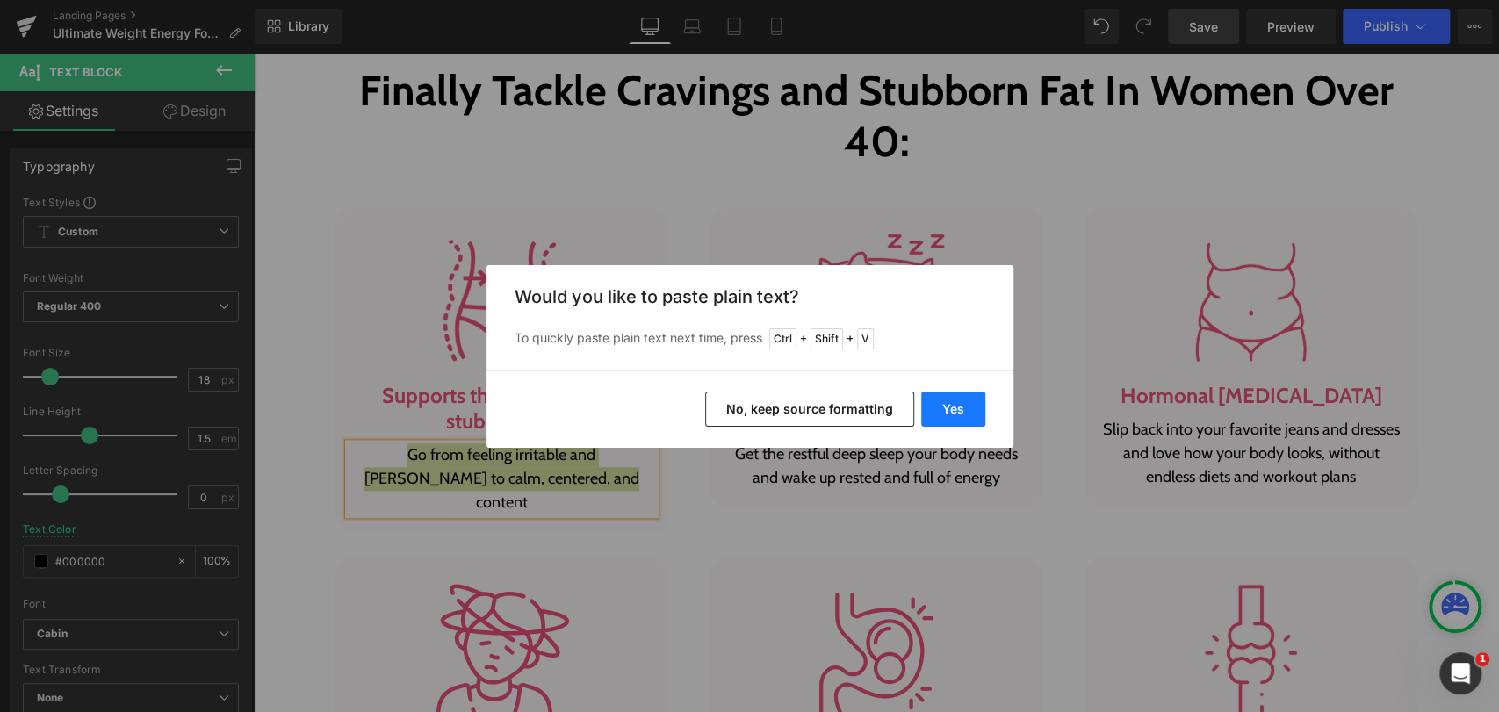
click at [939, 405] on button "Yes" at bounding box center [953, 409] width 64 height 35
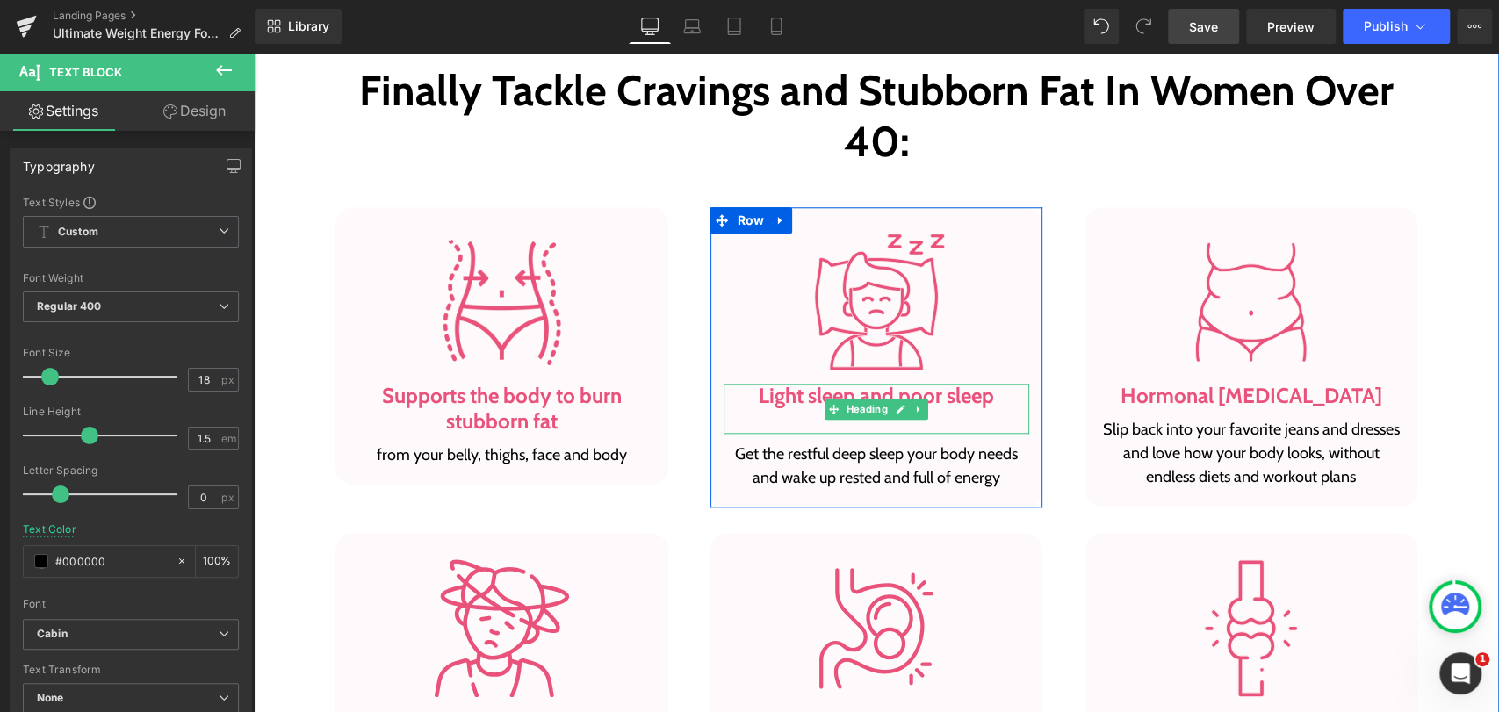
click at [760, 398] on h3 "Light sleep and poor sleep" at bounding box center [876, 396] width 306 height 25
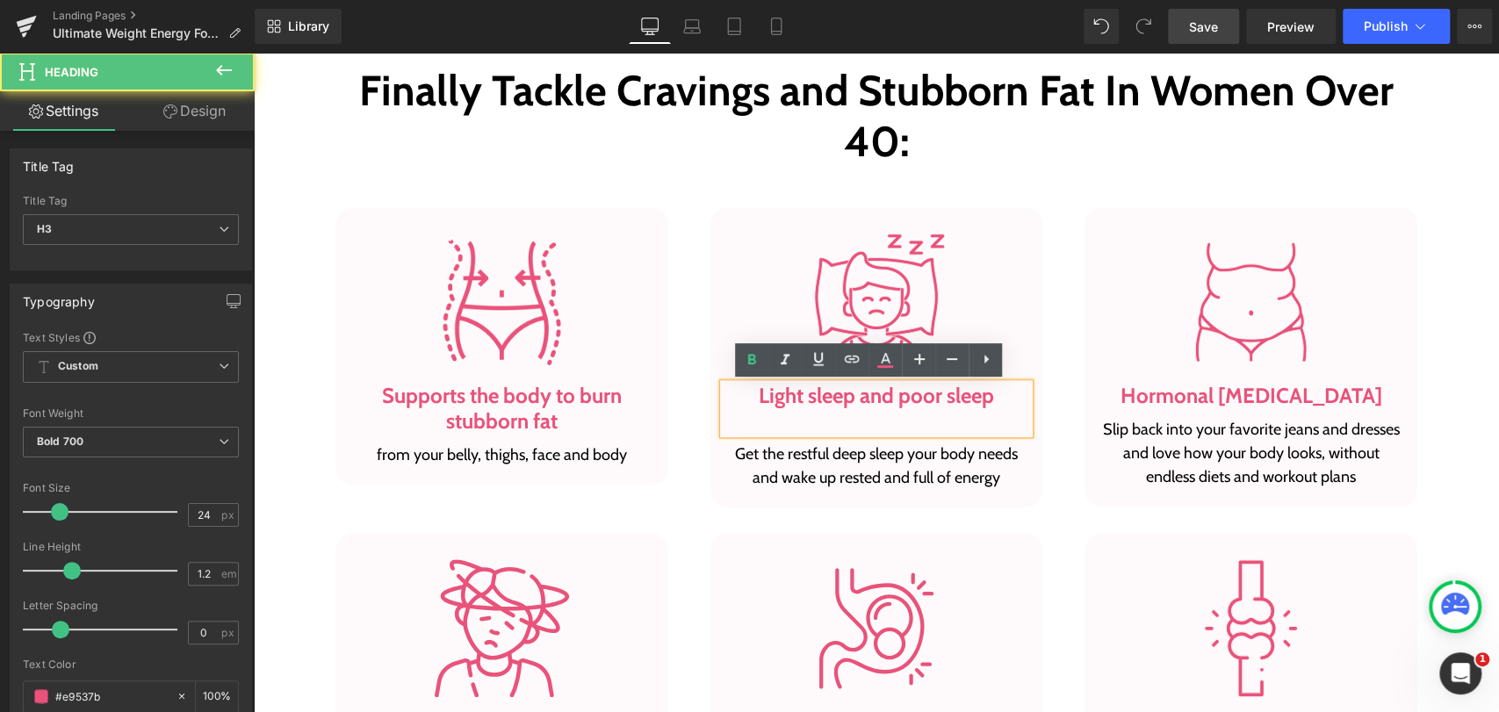
click at [816, 392] on h3 "Light sleep and poor sleep" at bounding box center [876, 396] width 306 height 25
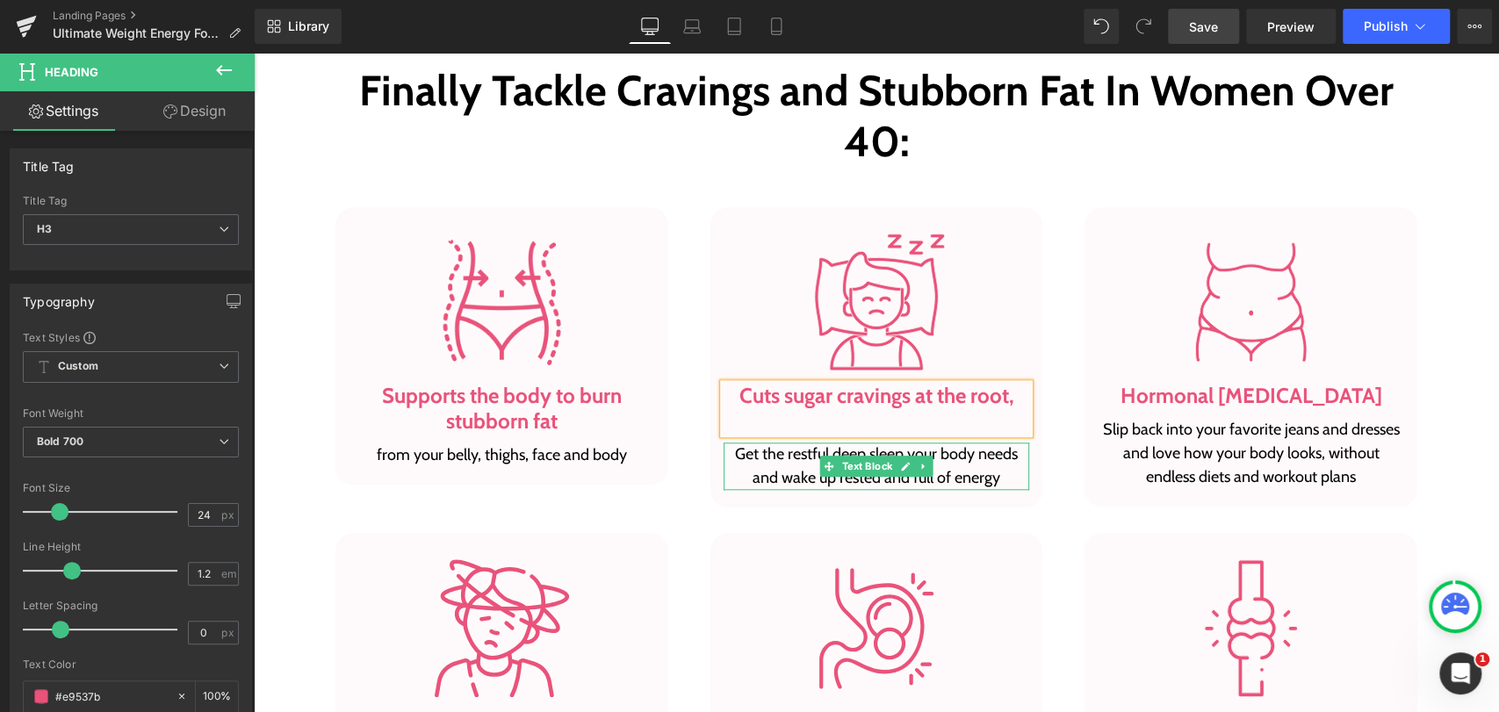
click at [723, 457] on p "Get the restful deep sleep your body needs and wake up rested and full of energy" at bounding box center [876, 465] width 306 height 47
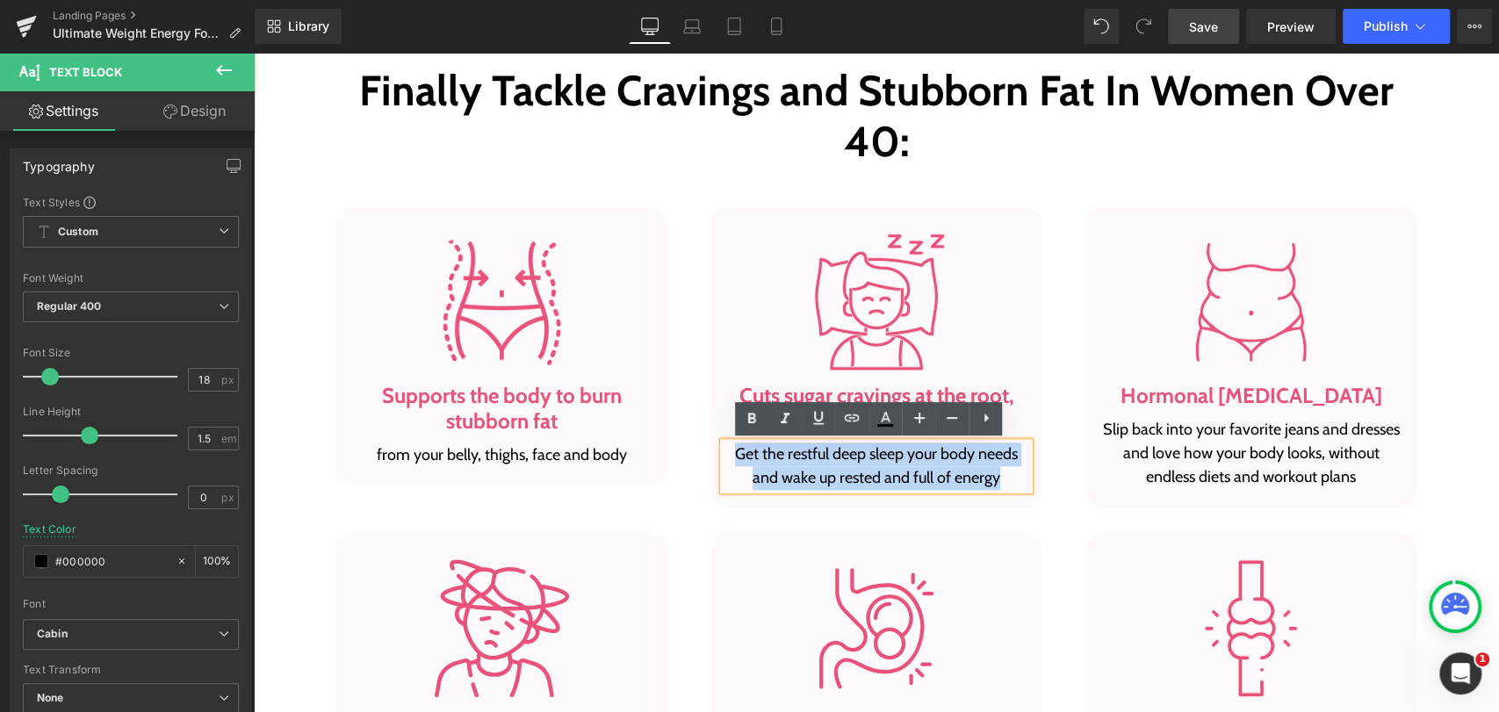
drag, startPoint x: 728, startPoint y: 457, endPoint x: 988, endPoint y: 478, distance: 260.7
click at [988, 478] on p "Get the restful deep sleep your body needs and wake up rested and full of energy" at bounding box center [876, 465] width 306 height 47
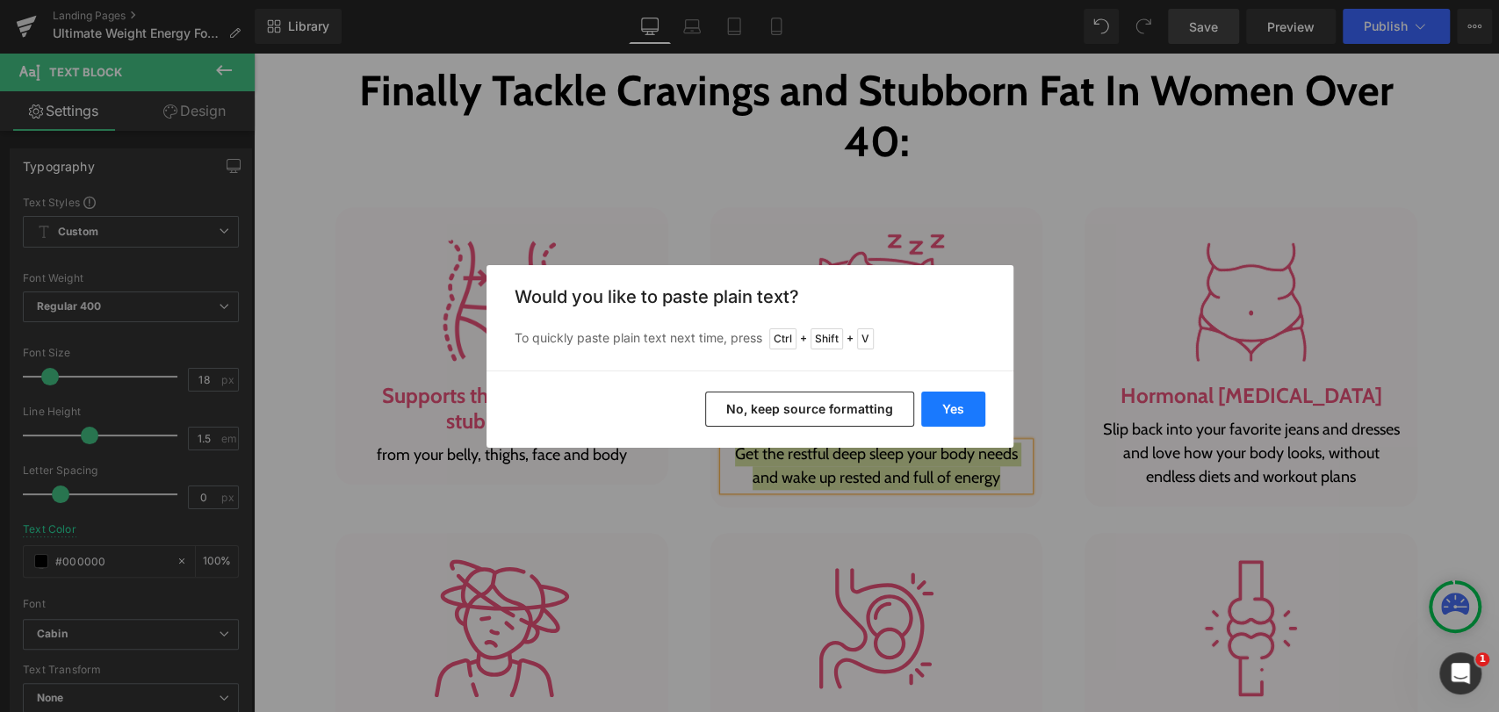
click at [946, 405] on button "Yes" at bounding box center [953, 409] width 64 height 35
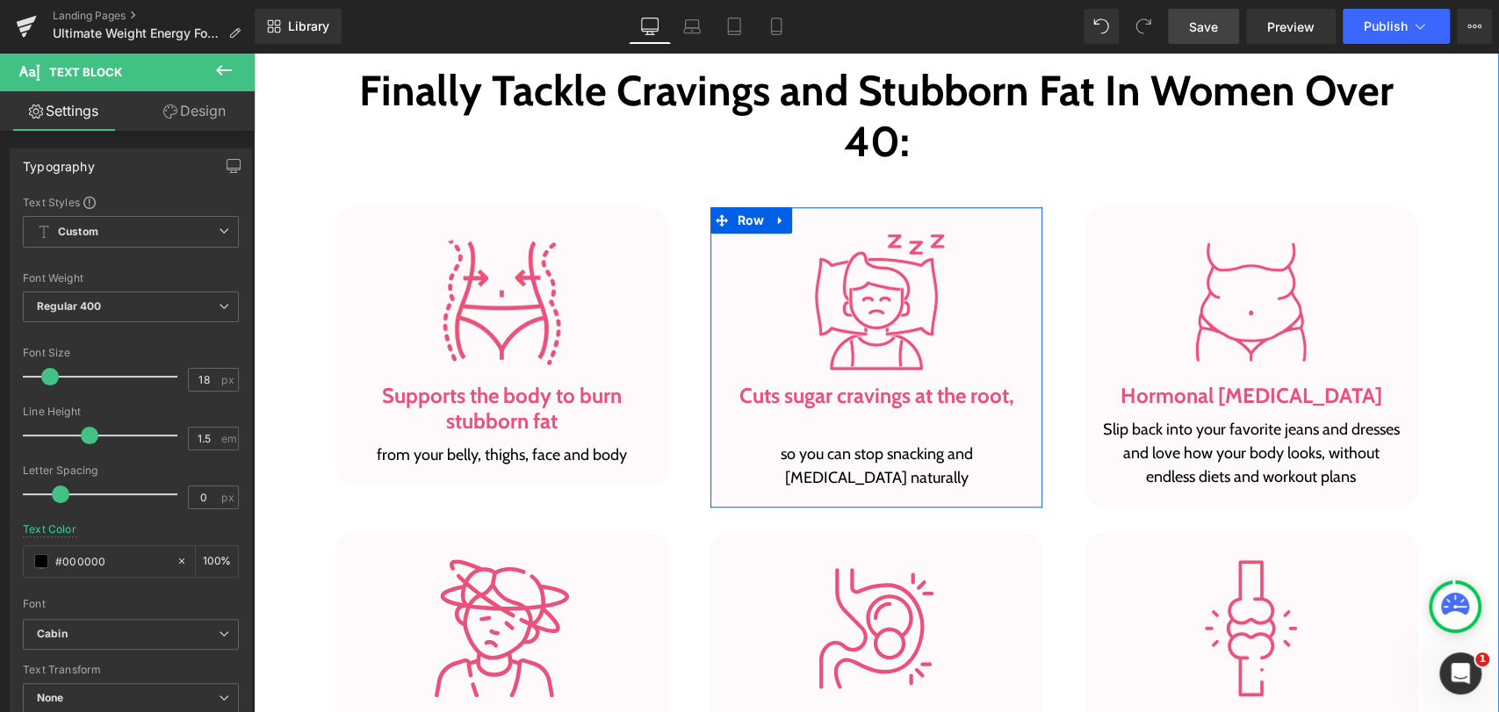
click at [795, 422] on div at bounding box center [876, 421] width 306 height 25
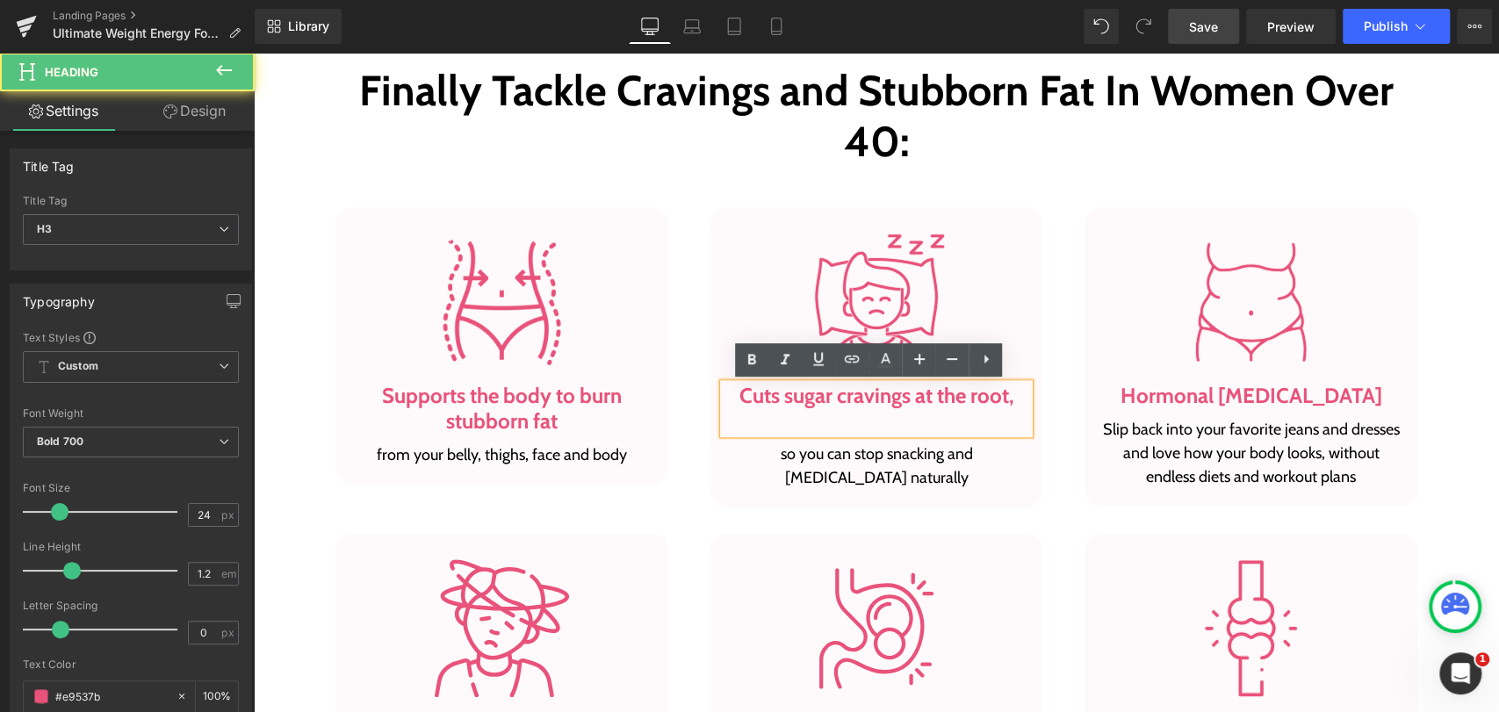
click at [752, 424] on div at bounding box center [876, 421] width 306 height 25
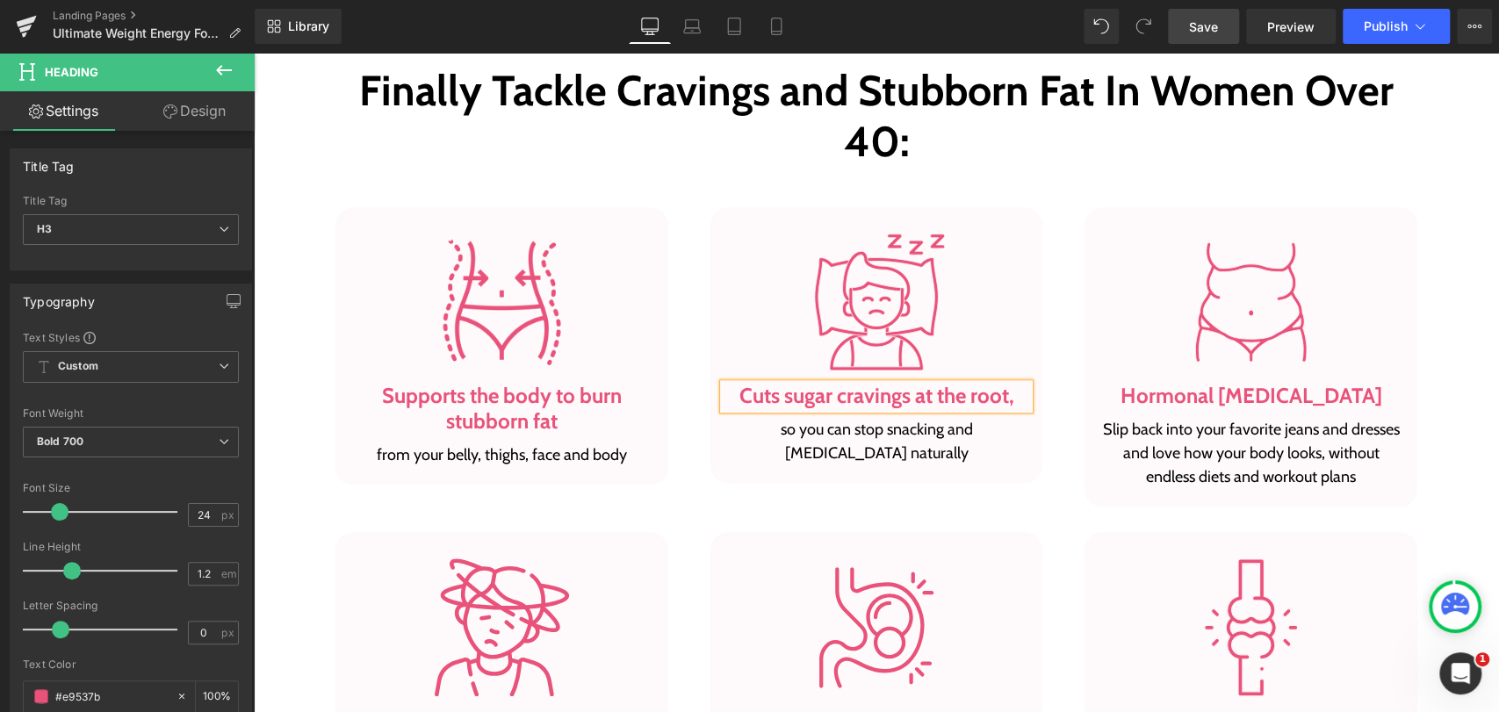
click at [1068, 183] on div "Image Supports the body to burn stubborn fat Heading from your belly, thighs, f…" at bounding box center [876, 342] width 1124 height 340
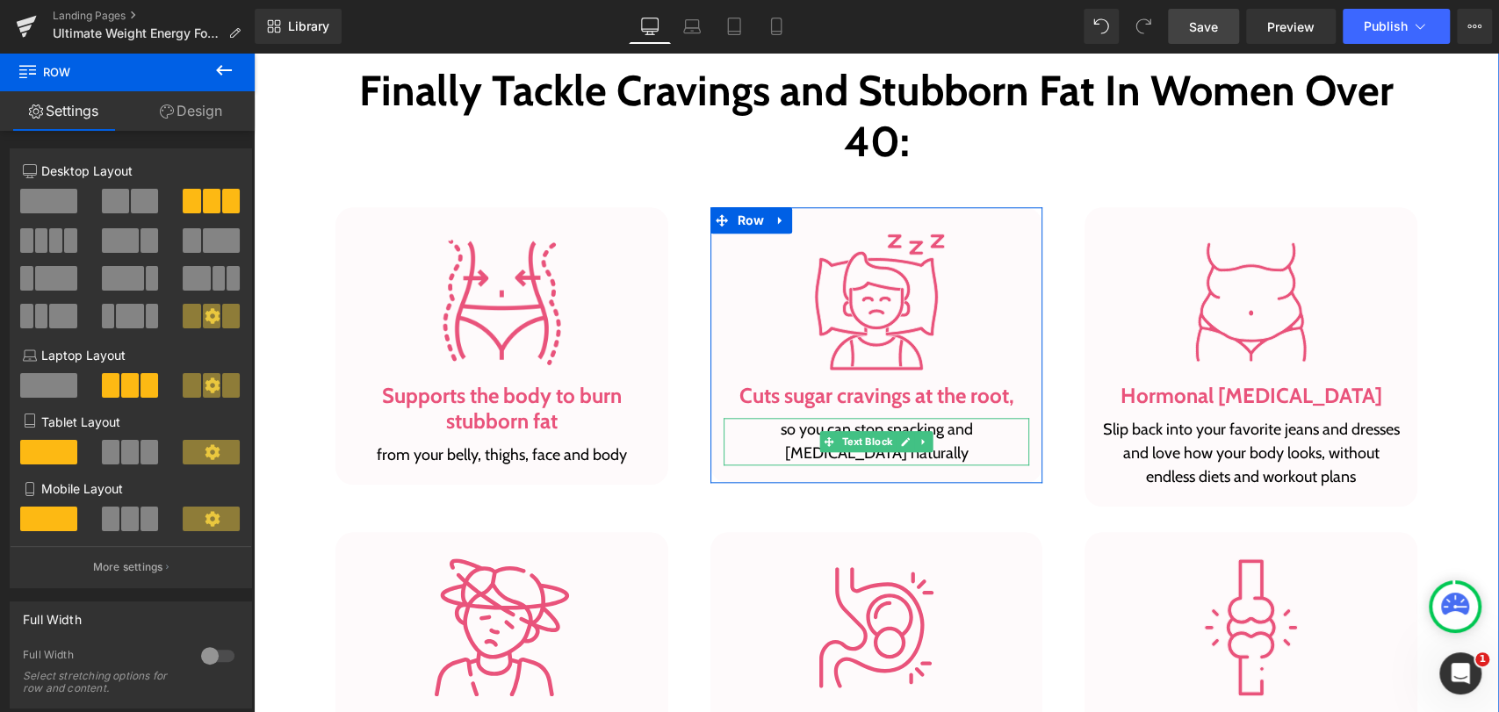
click at [740, 433] on p "so you can stop snacking and [MEDICAL_DATA] naturally" at bounding box center [876, 441] width 306 height 47
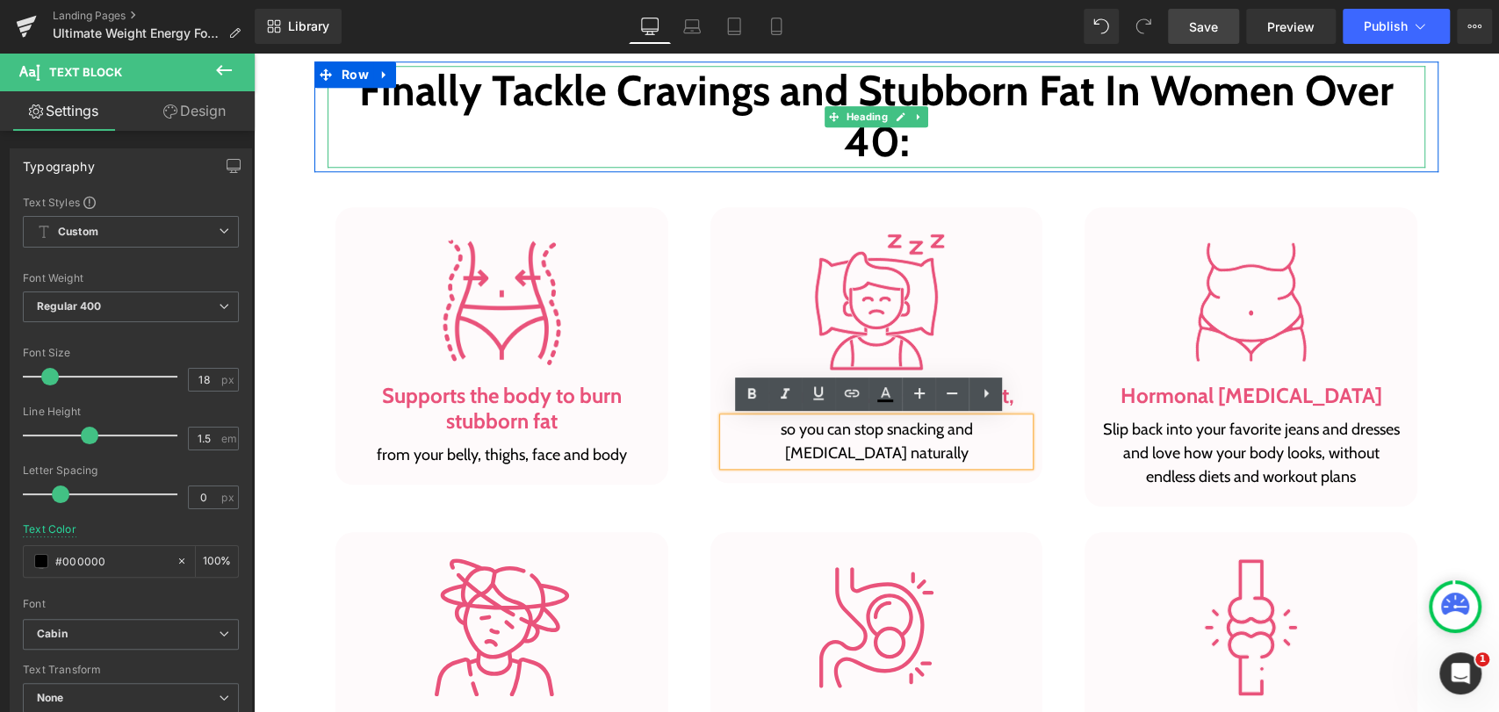
click at [1167, 154] on h2 "Finally Tackle Cravings and Stubborn Fat In Women Over 40:" at bounding box center [875, 116] width 1097 height 101
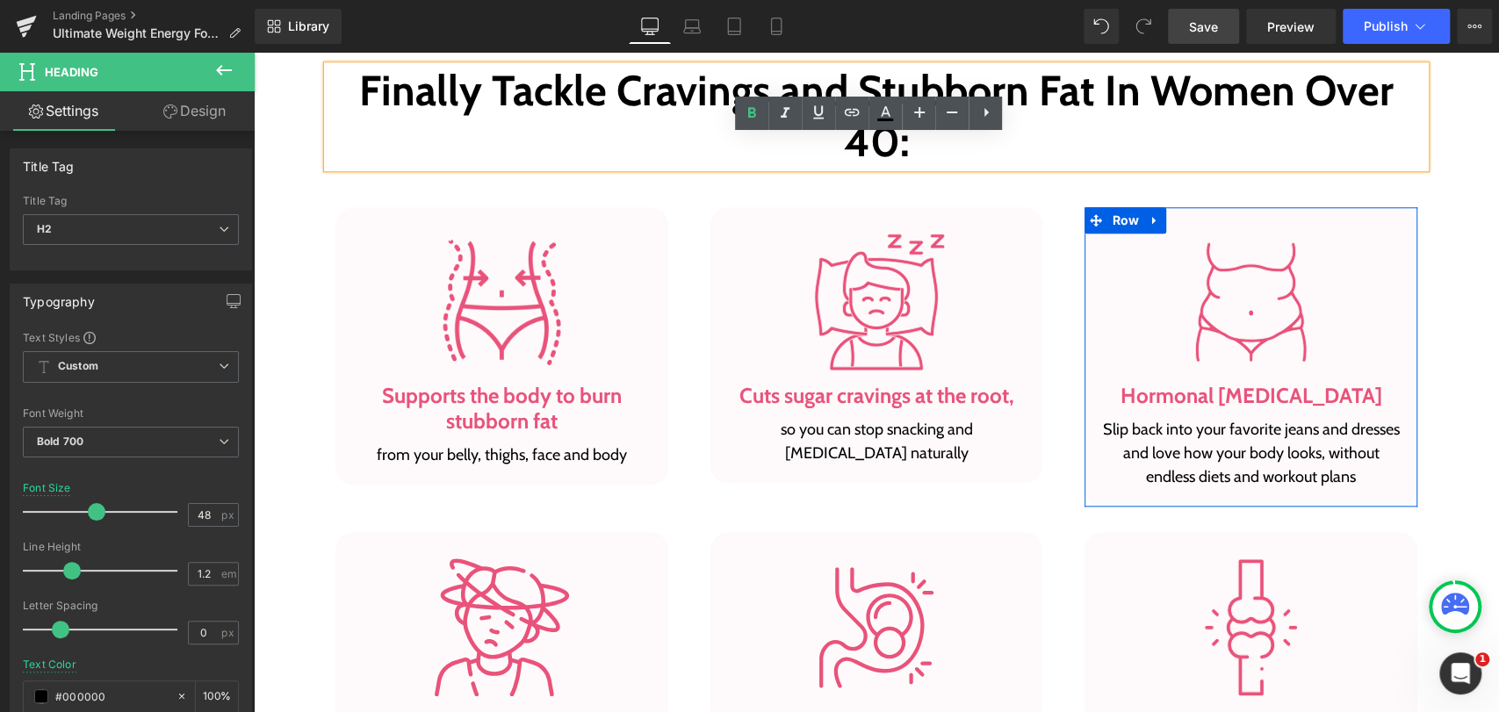
click at [1208, 395] on span at bounding box center [1208, 396] width 18 height 21
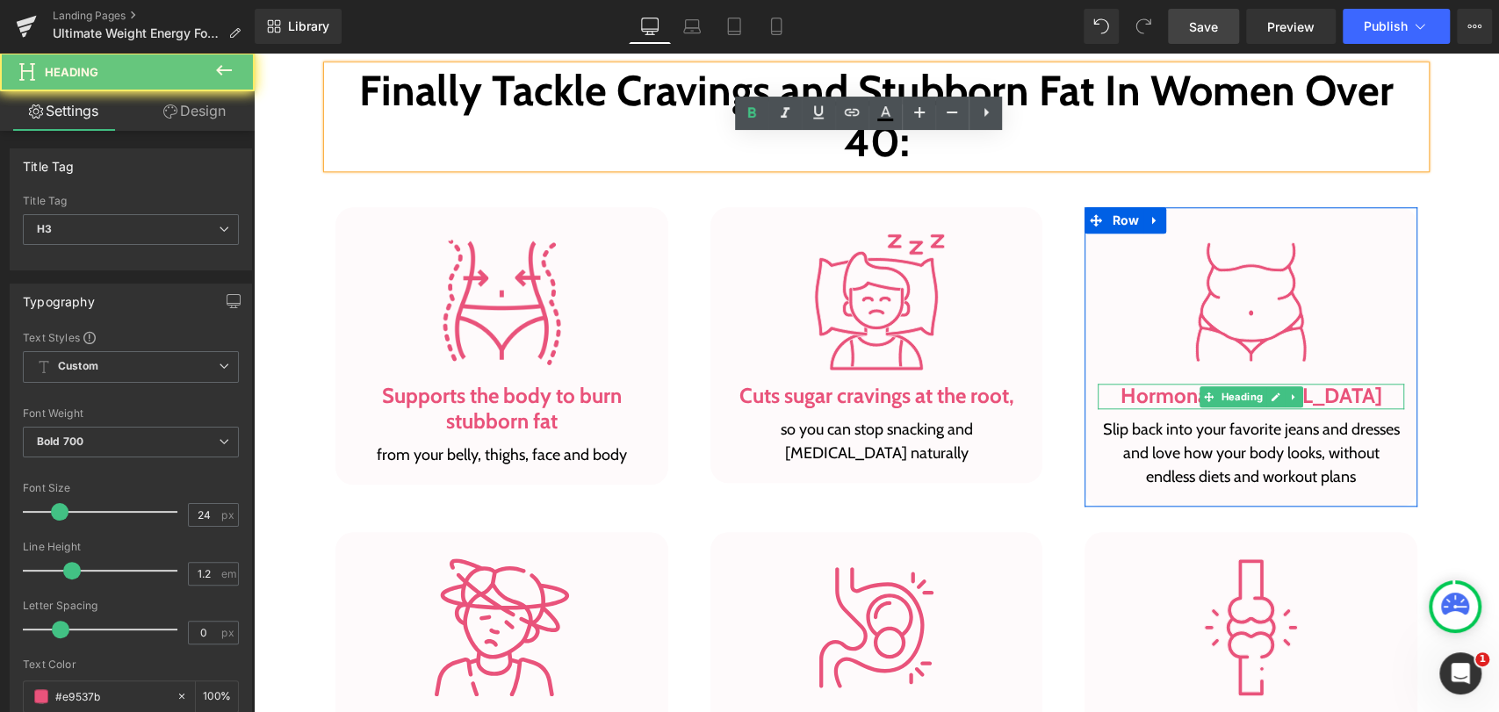
click at [1147, 400] on h3 "Hormonal belly fat" at bounding box center [1250, 396] width 306 height 25
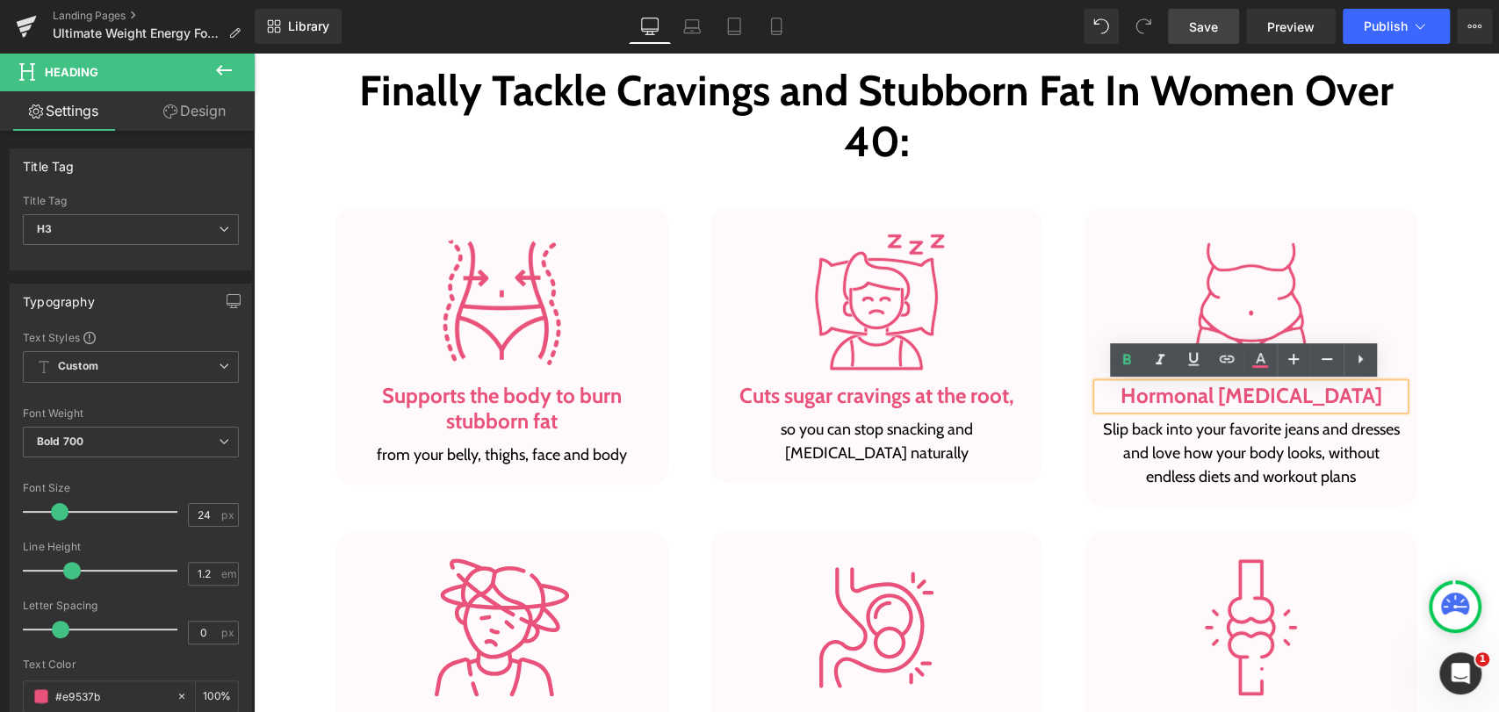
click at [1332, 391] on h3 "Hormonal belly fat" at bounding box center [1250, 396] width 306 height 25
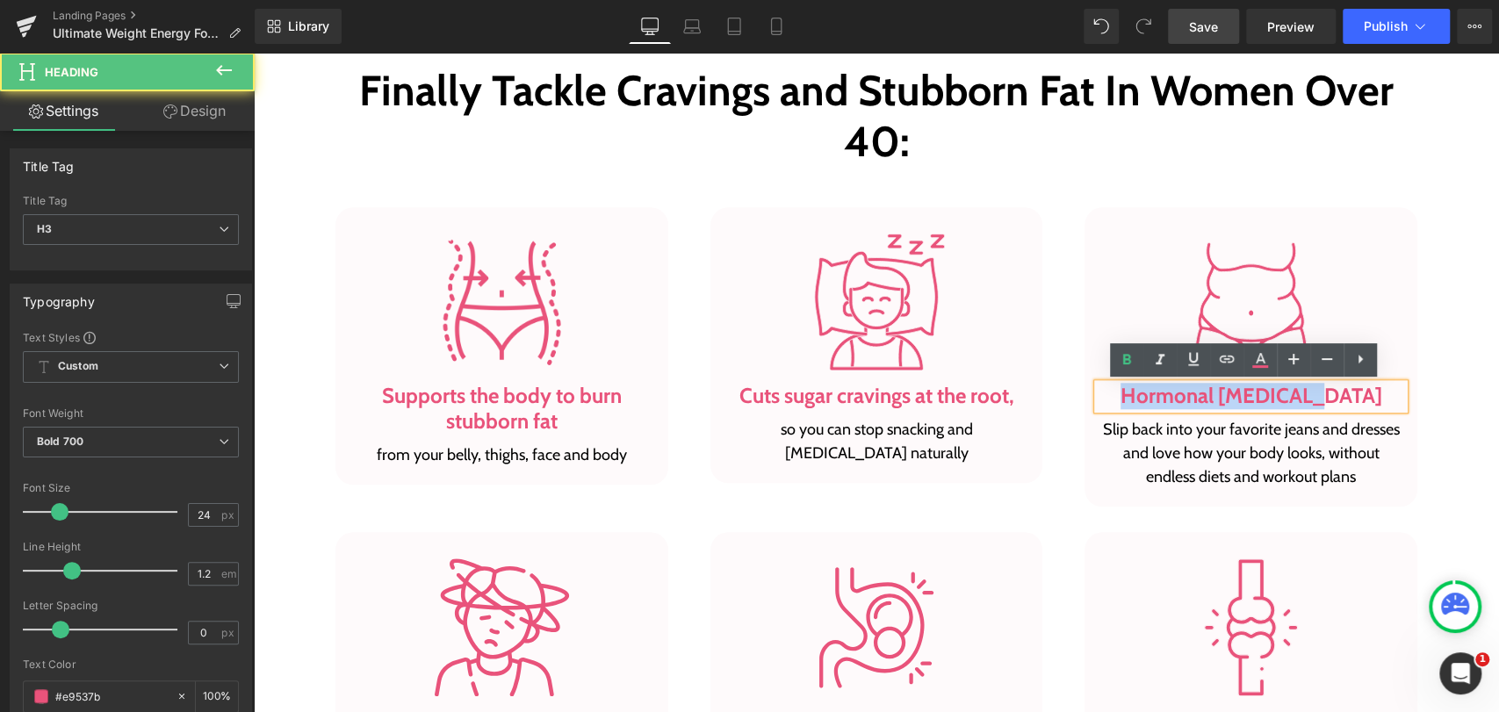
drag, startPoint x: 1329, startPoint y: 392, endPoint x: 1155, endPoint y: 399, distance: 174.0
click at [1155, 399] on h3 "Hormonal belly fat" at bounding box center [1250, 396] width 306 height 25
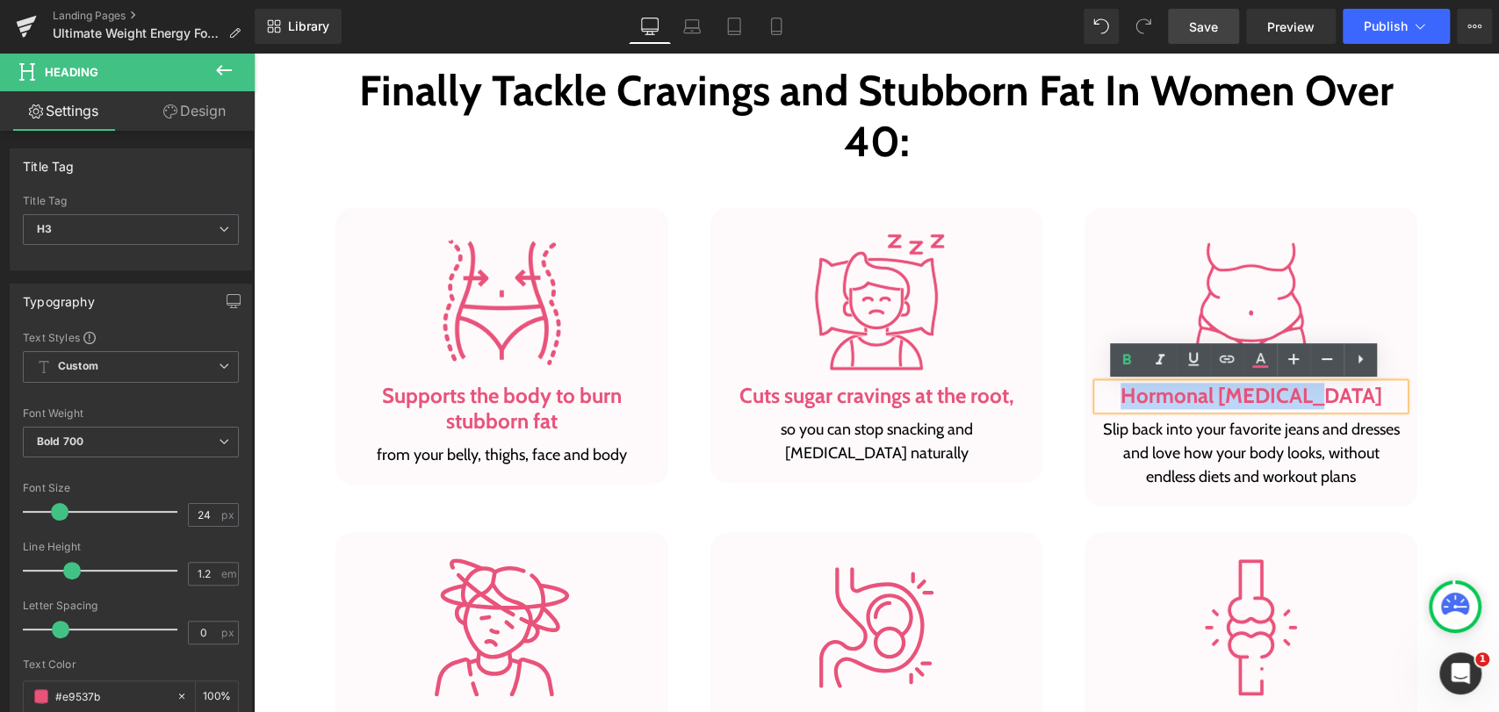
paste div
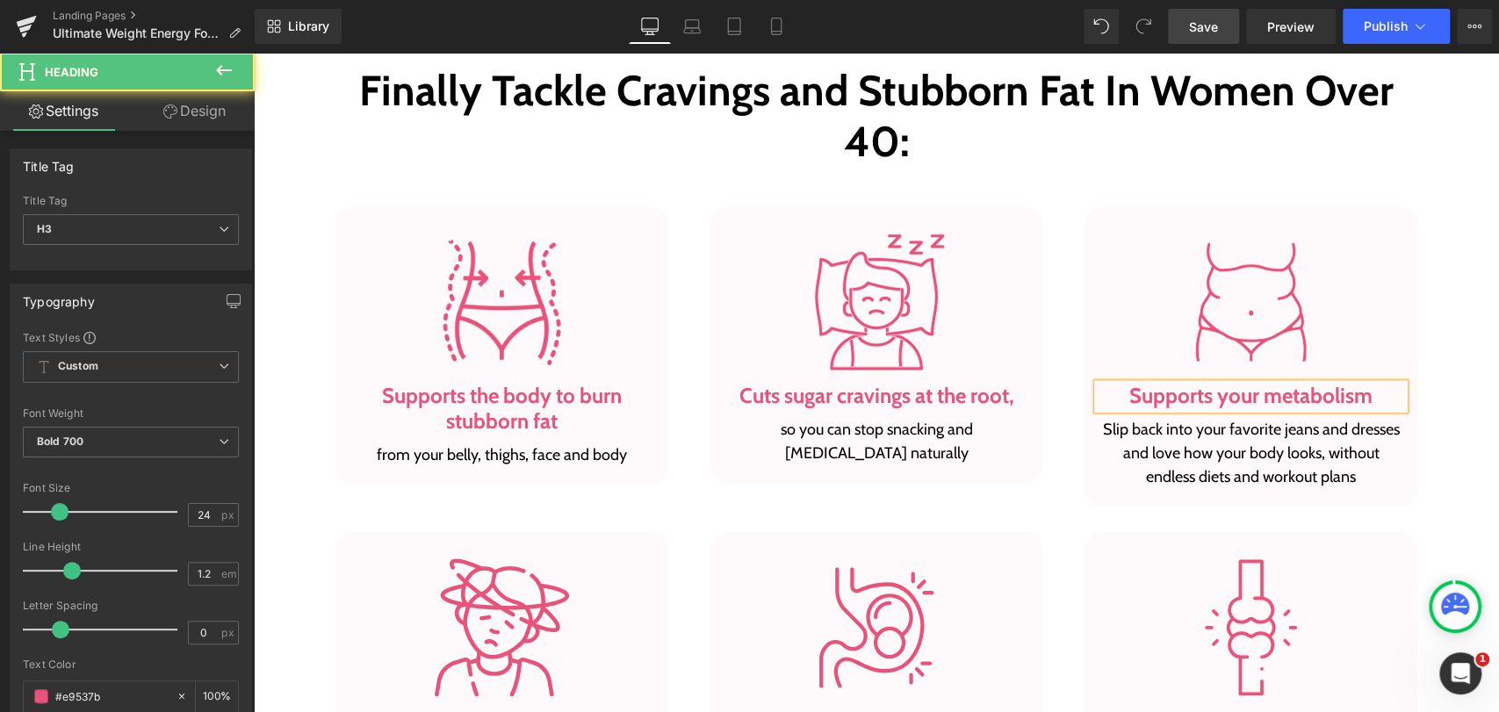
click at [1366, 394] on h3 "Supports your metabolism" at bounding box center [1250, 396] width 306 height 25
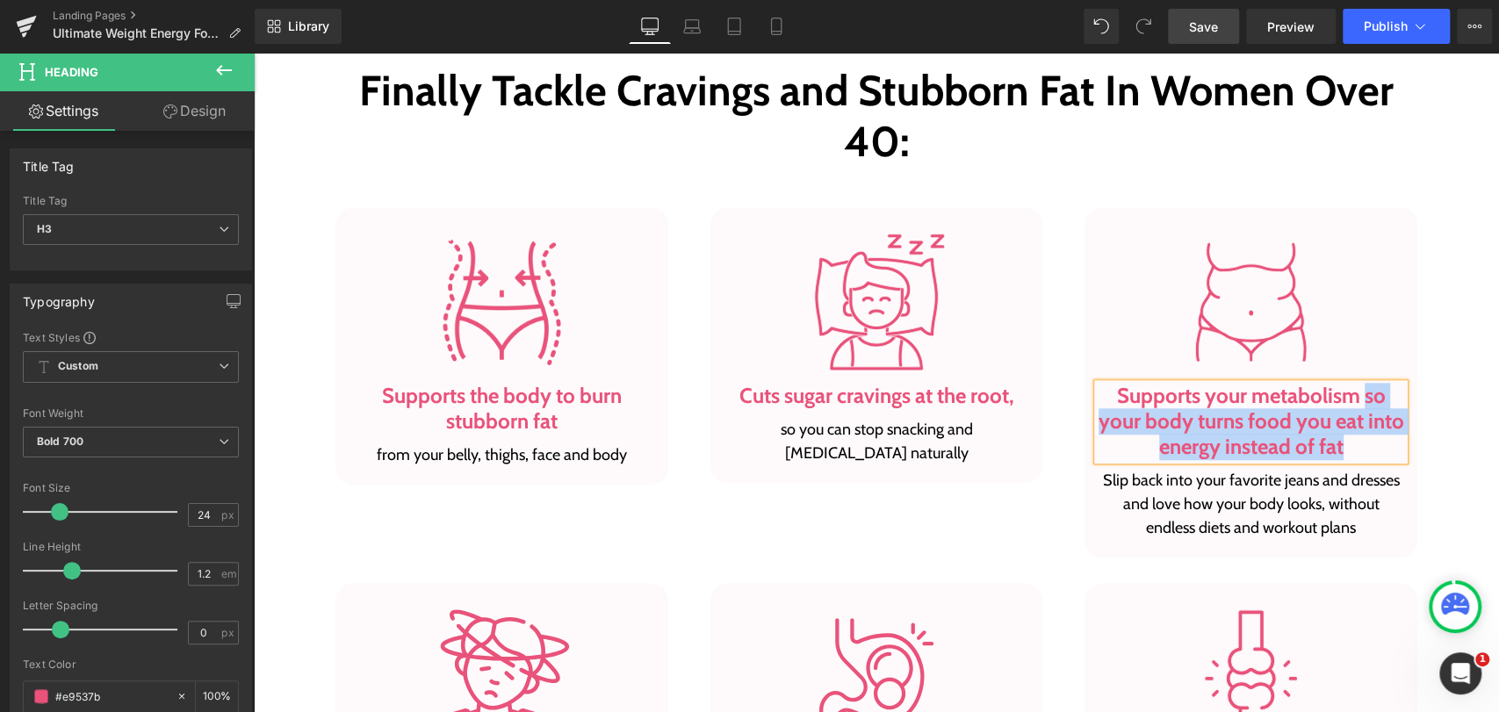
drag, startPoint x: 1328, startPoint y: 446, endPoint x: 1356, endPoint y: 395, distance: 58.2
click at [1356, 395] on h3 "Supports your metabolism so your body turns food you eat into energy instead of…" at bounding box center [1250, 421] width 306 height 75
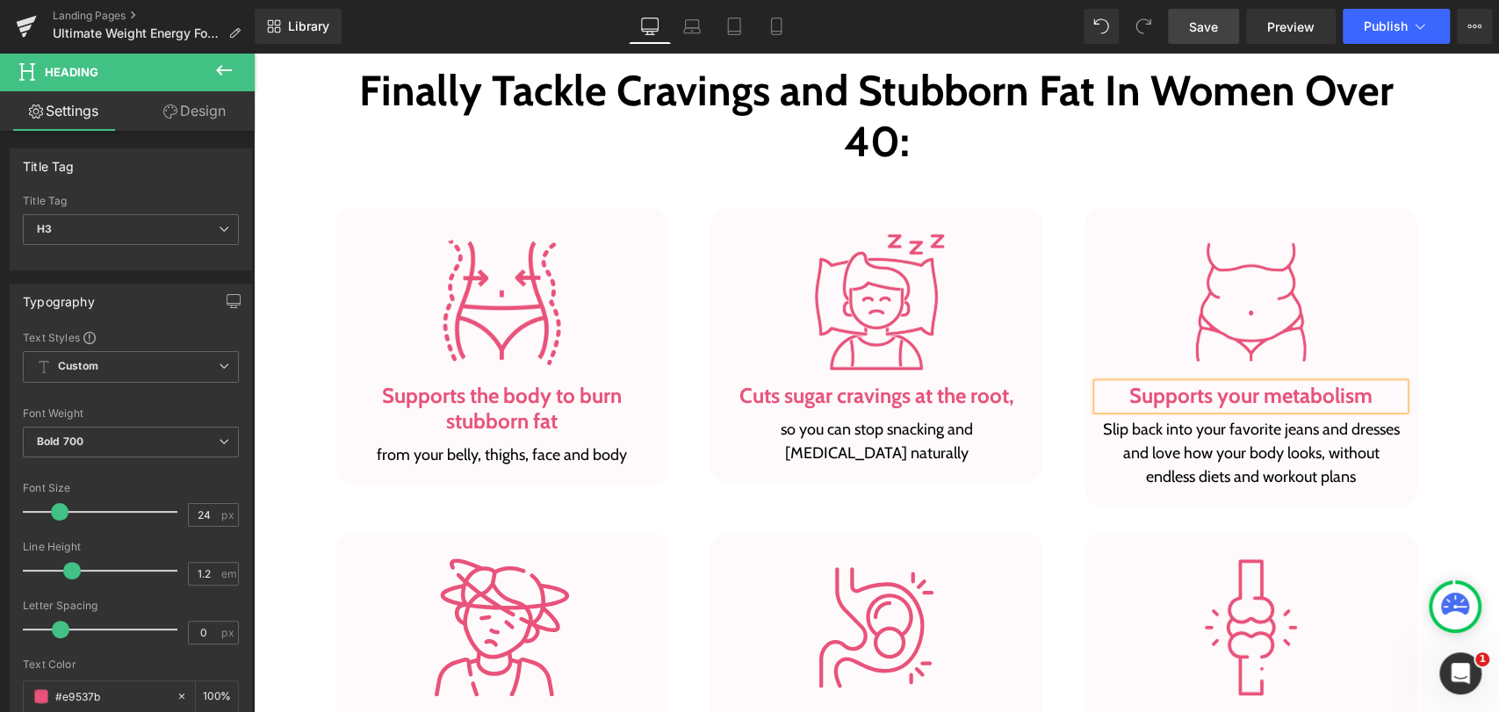
click at [1322, 449] on p "Slip back into your favorite jeans and dresses and love how your body looks, wi…" at bounding box center [1250, 453] width 306 height 71
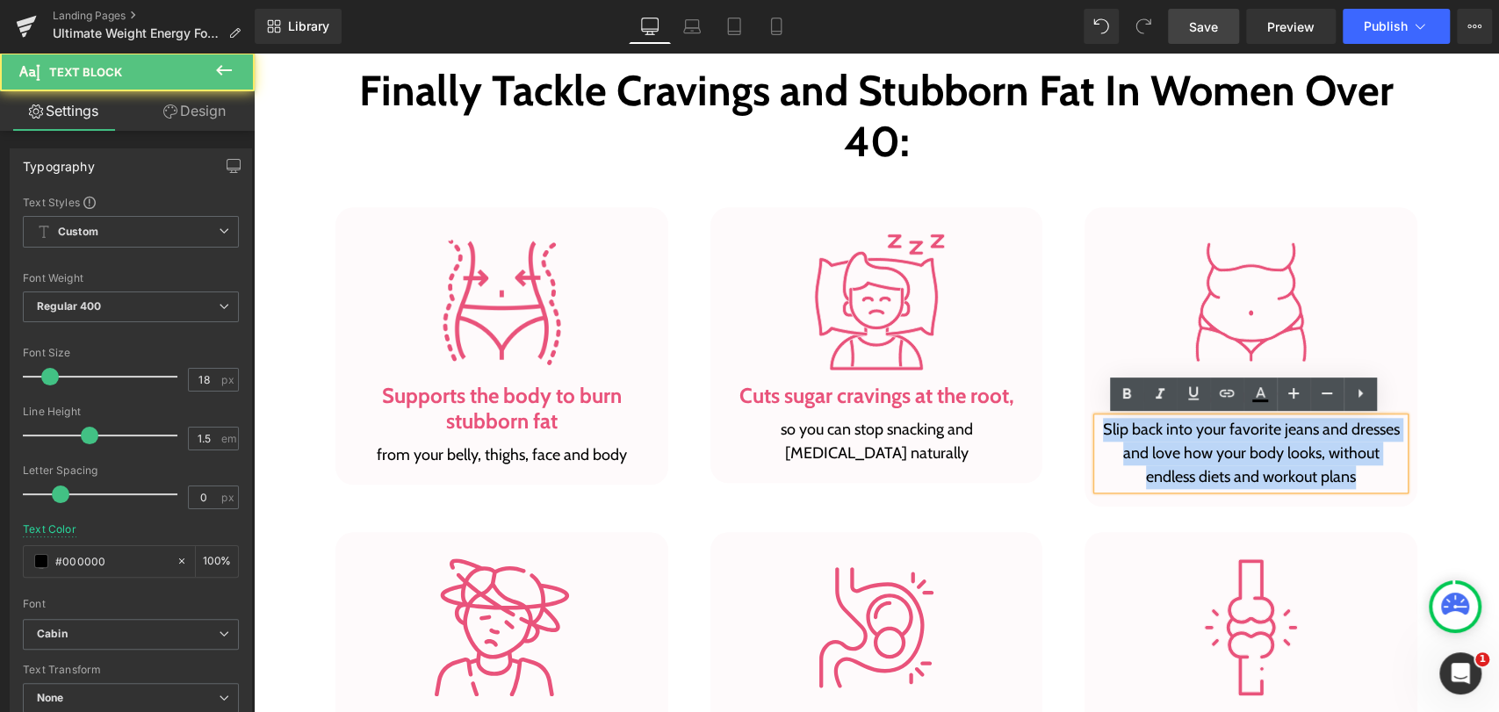
drag, startPoint x: 1350, startPoint y: 472, endPoint x: 1094, endPoint y: 422, distance: 261.2
click at [1097, 422] on p "Slip back into your favorite jeans and dresses and love how your body looks, wi…" at bounding box center [1250, 453] width 306 height 71
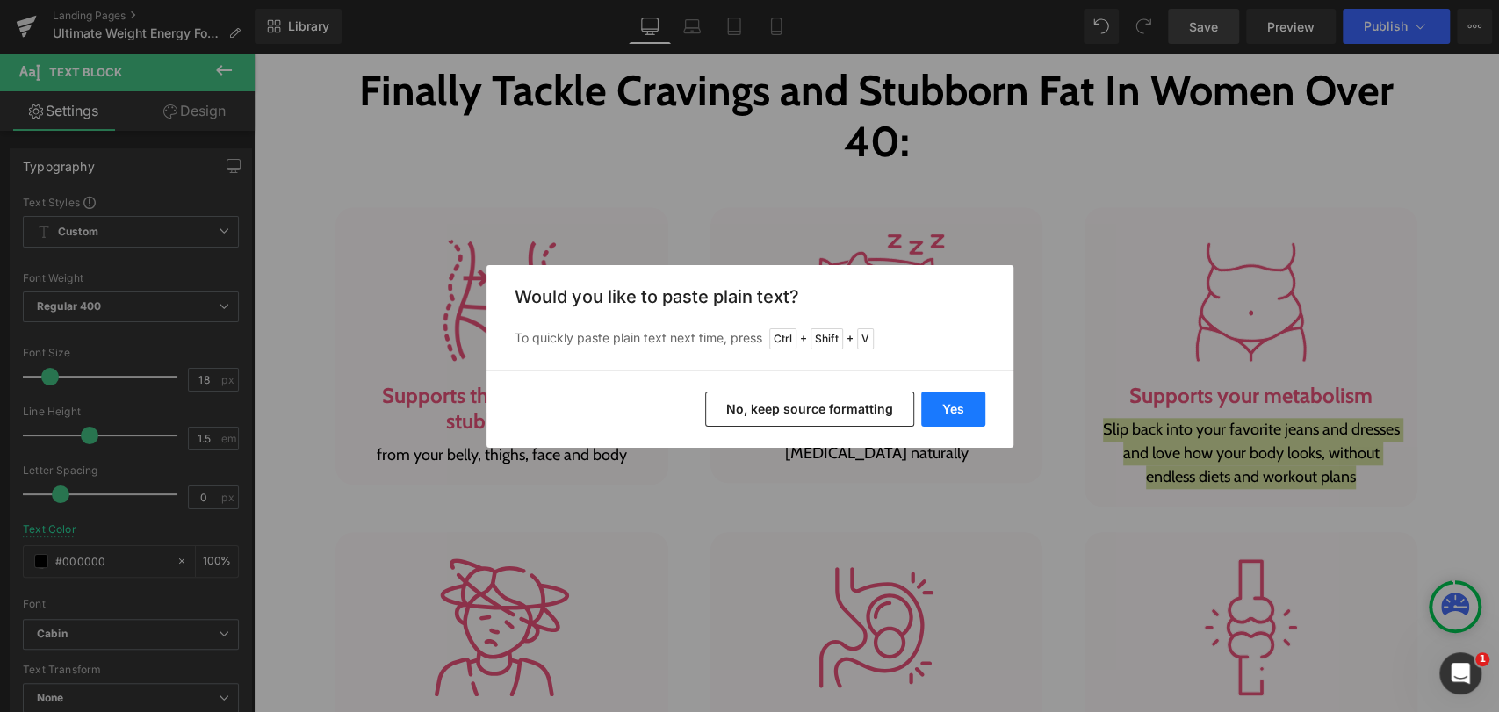
click at [959, 402] on button "Yes" at bounding box center [953, 409] width 64 height 35
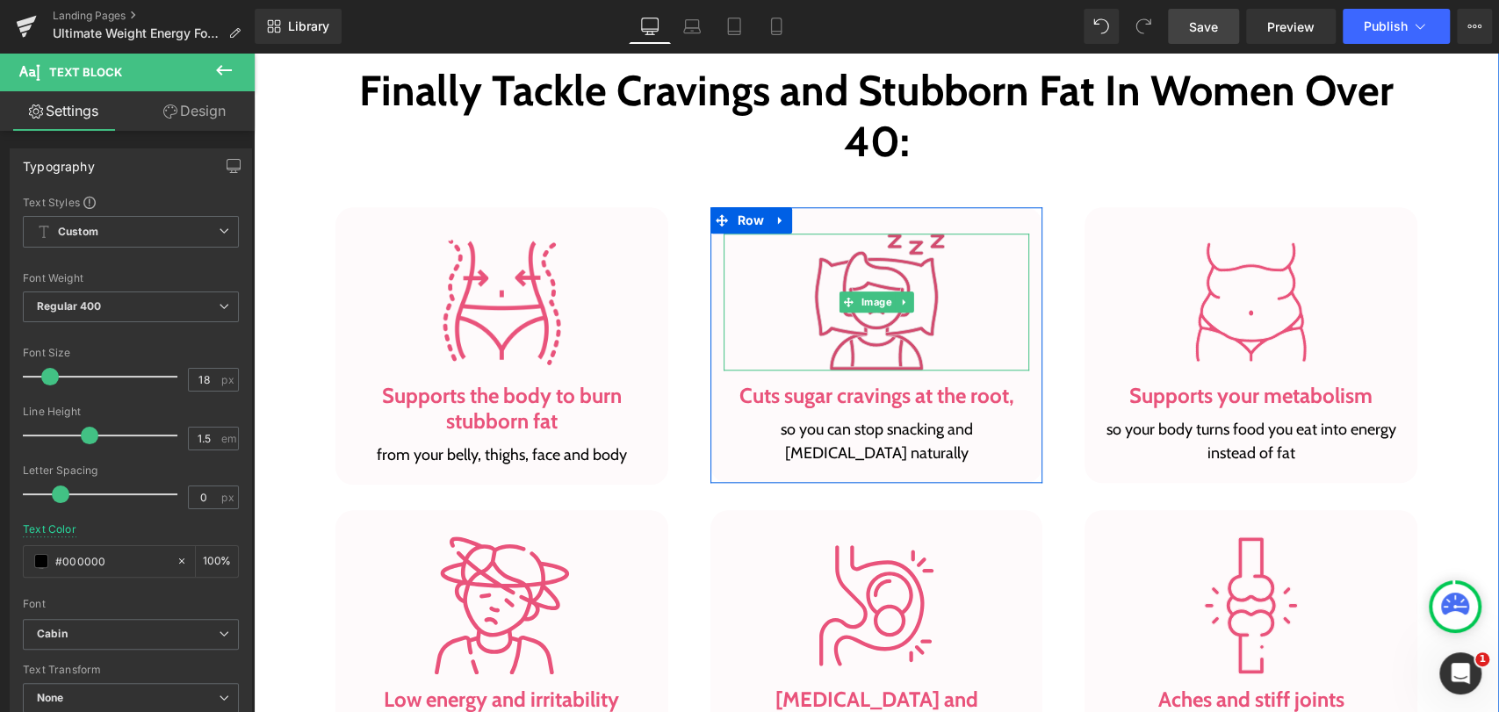
click at [881, 331] on img at bounding box center [877, 303] width 138 height 138
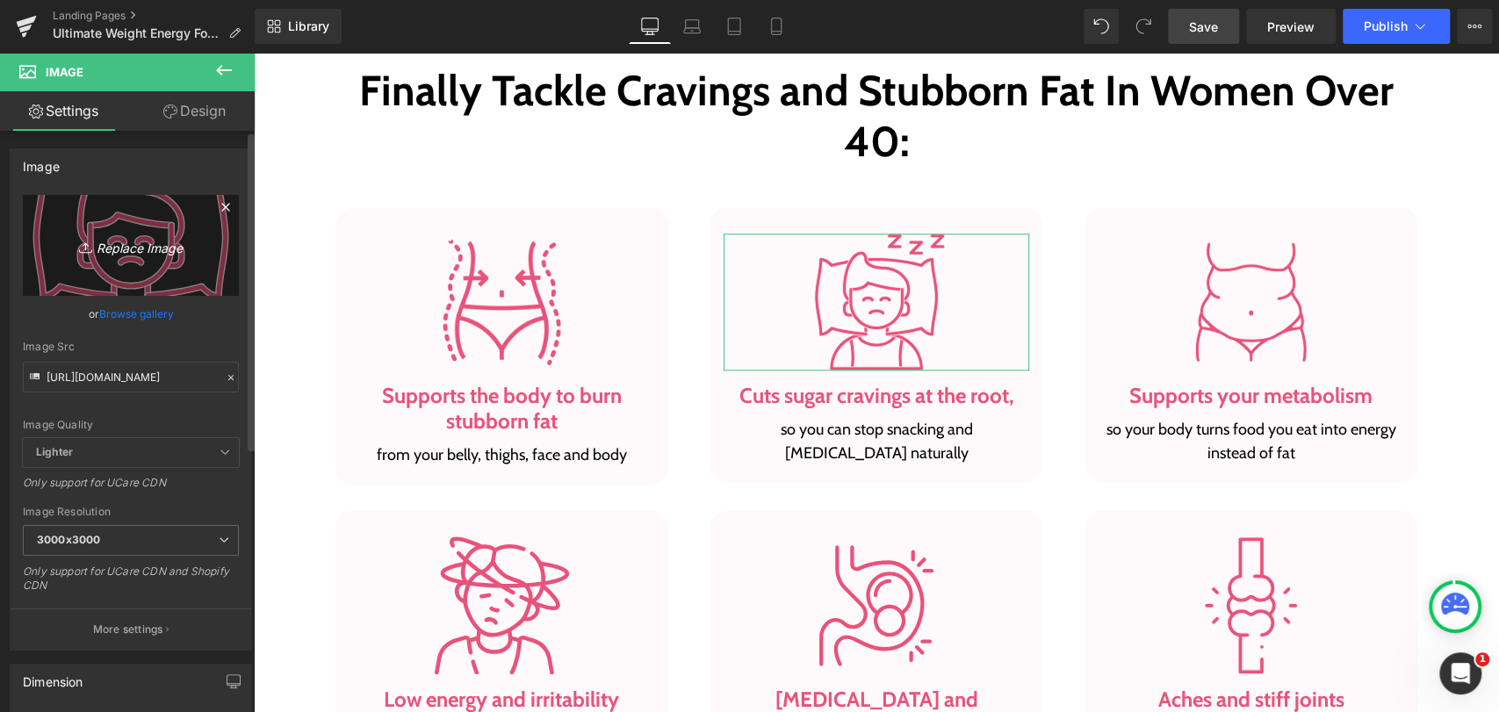
click at [183, 247] on icon "Replace Image" at bounding box center [131, 245] width 140 height 22
type input "C:\fakepath\fi_12131088.png"
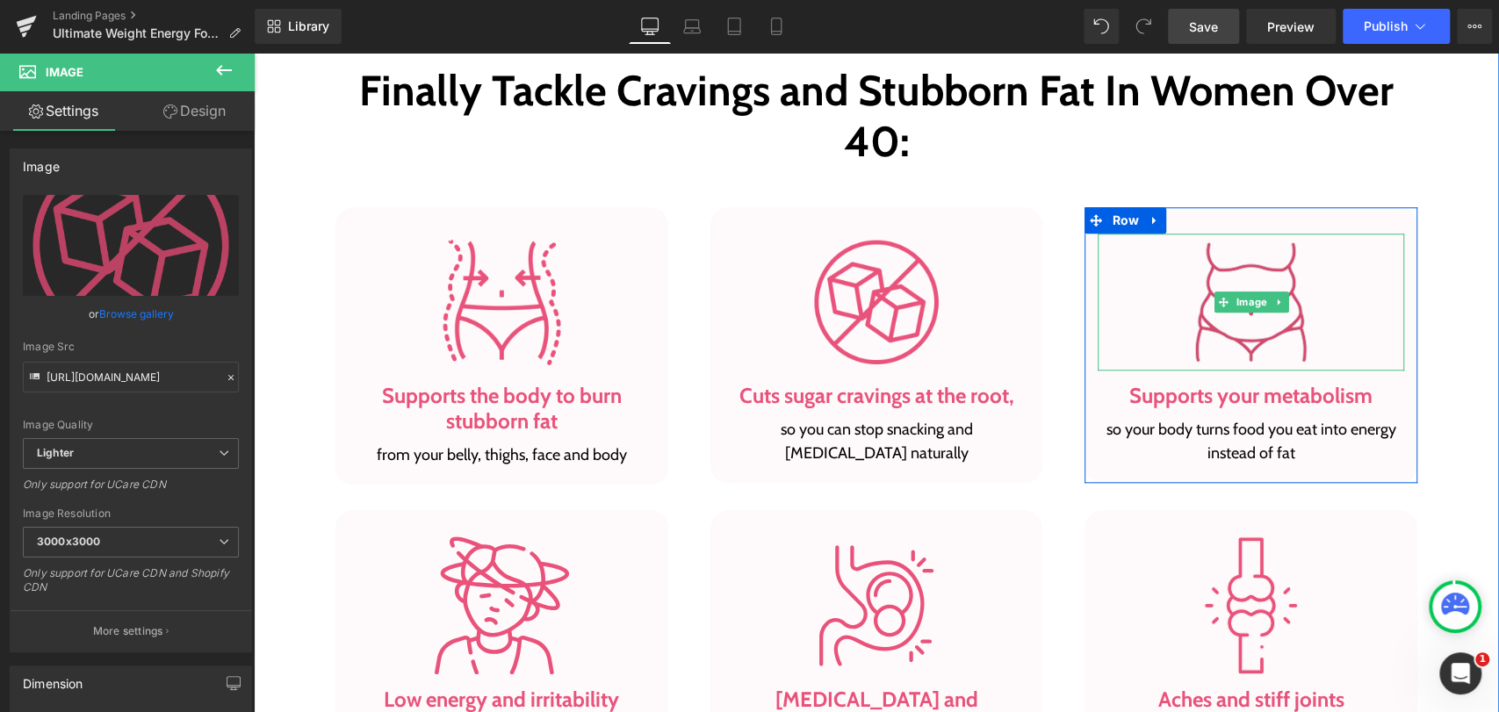
click at [1233, 286] on img at bounding box center [1251, 303] width 138 height 138
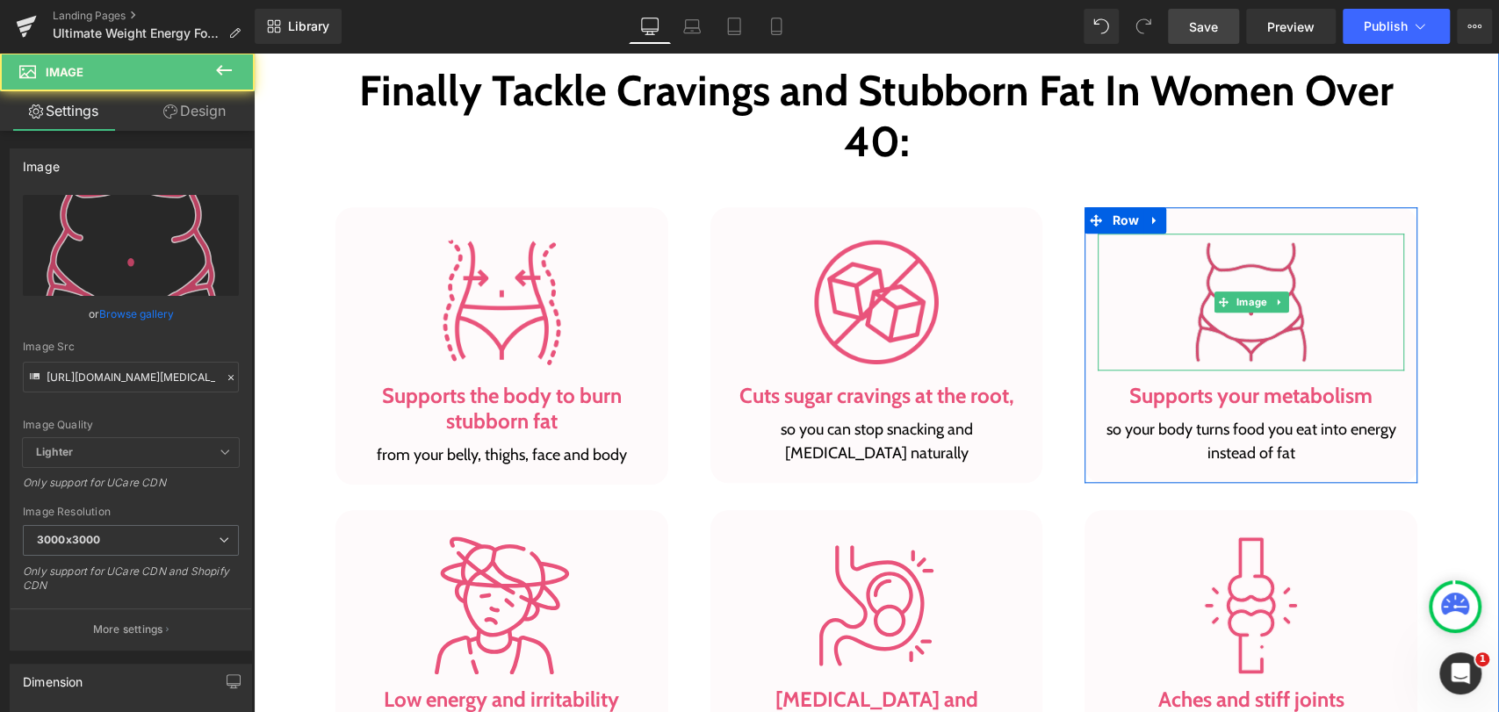
click at [1225, 258] on img at bounding box center [1251, 303] width 138 height 138
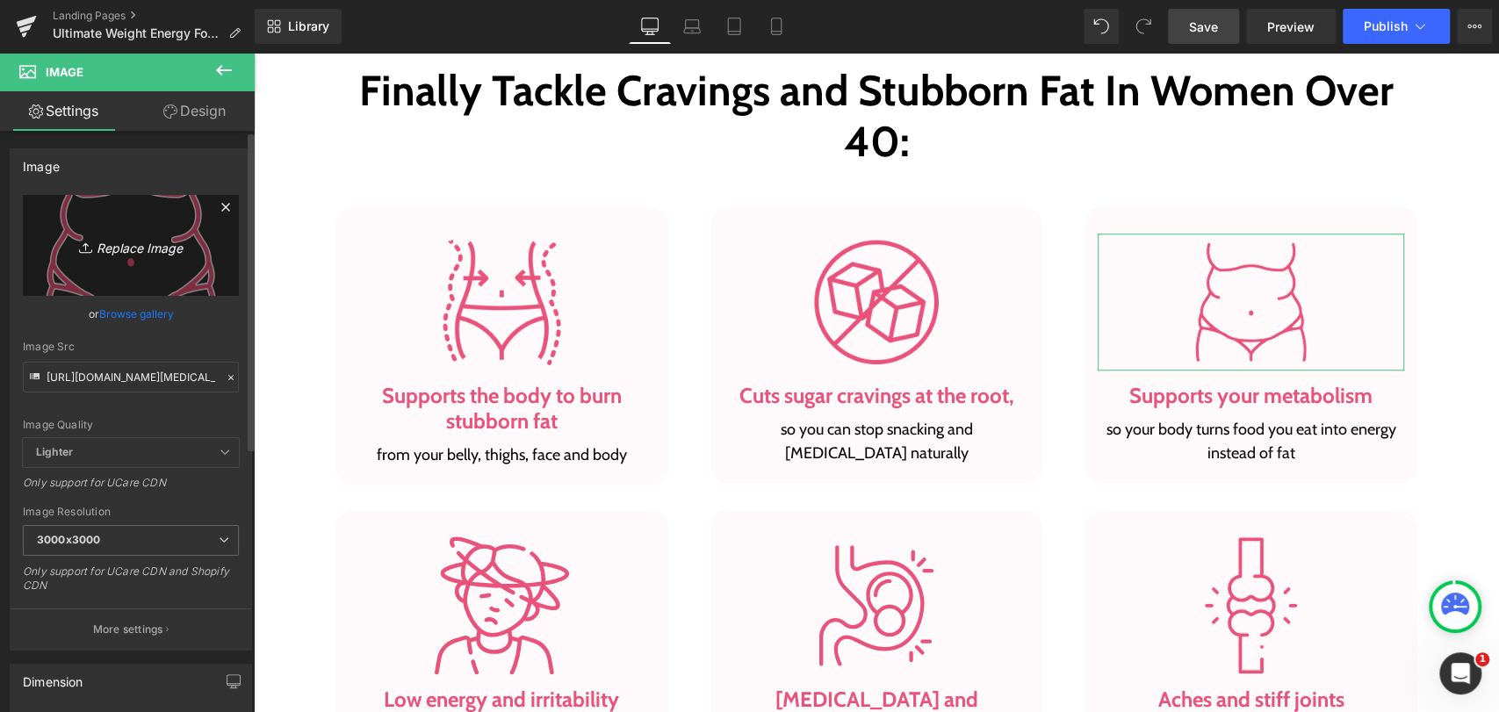
click at [140, 248] on icon "Replace Image" at bounding box center [131, 245] width 140 height 22
type input "C:\fakepath\fi_12192641.png"
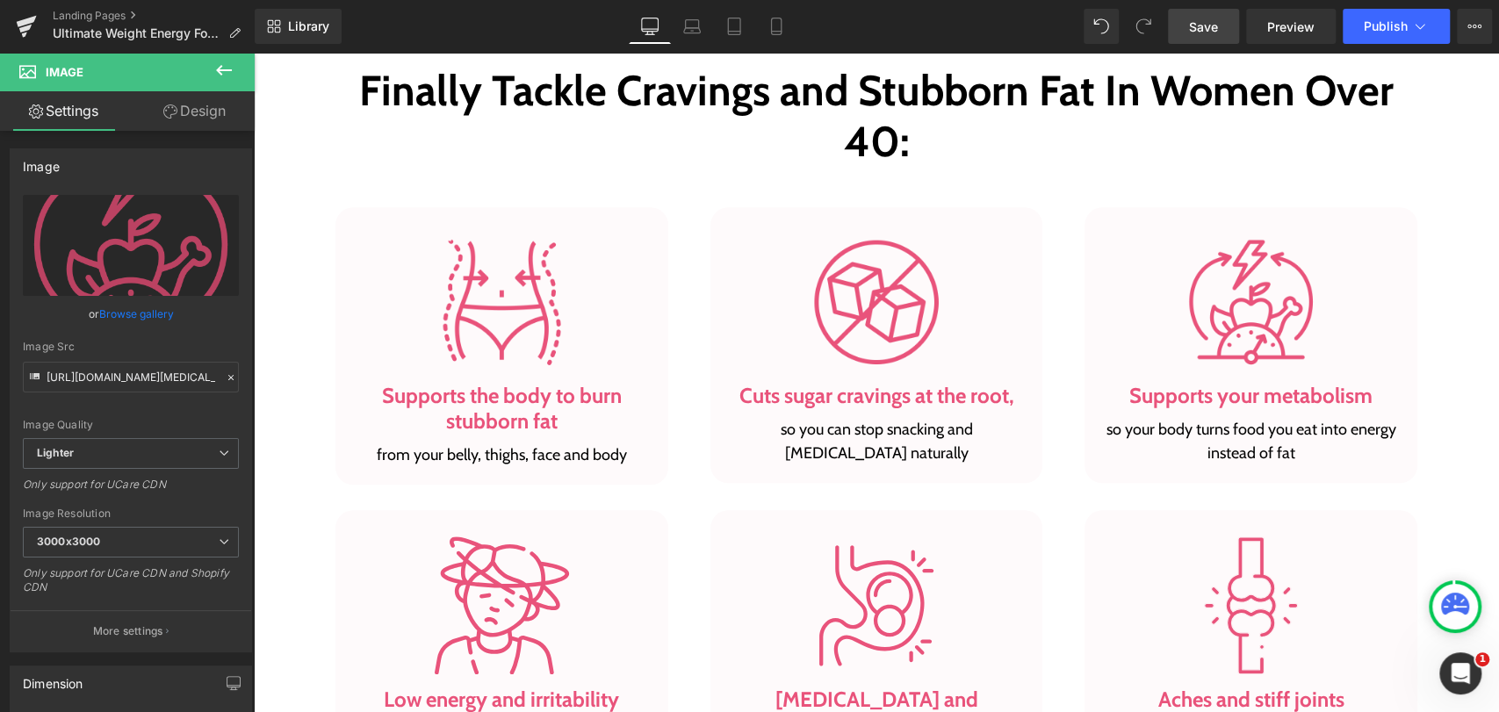
click at [1204, 30] on span "Save" at bounding box center [1203, 27] width 29 height 18
click at [845, 564] on img at bounding box center [877, 605] width 138 height 138
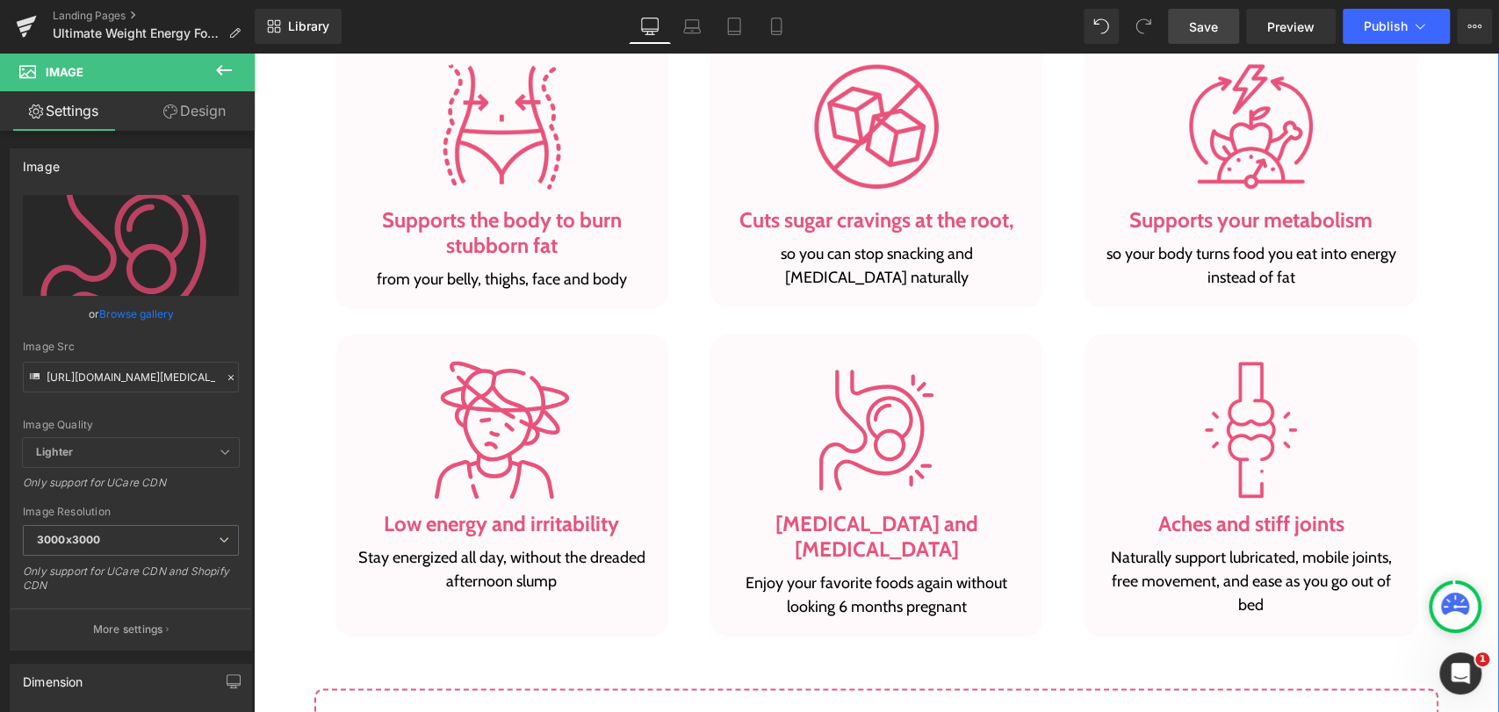
scroll to position [1268, 0]
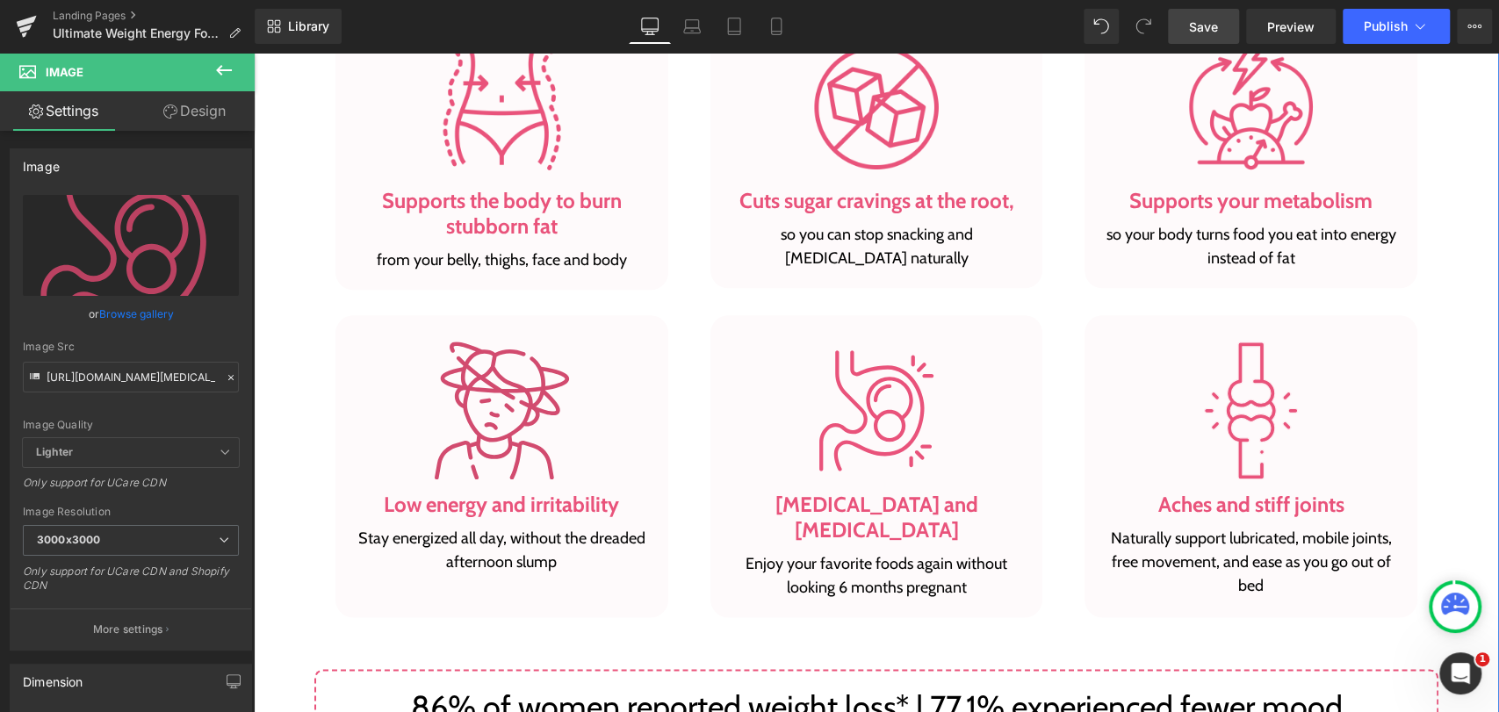
click at [497, 393] on img at bounding box center [502, 411] width 138 height 138
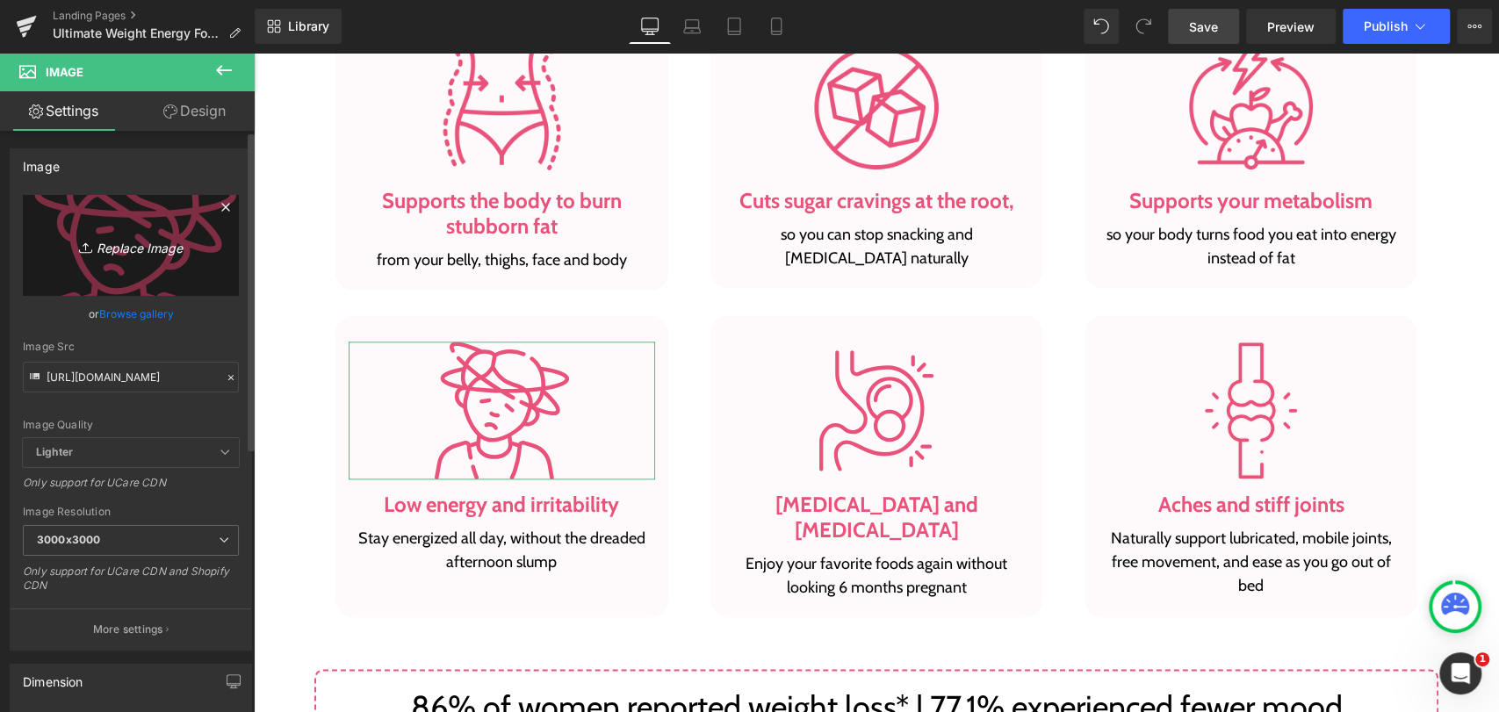
click at [133, 262] on link "Replace Image" at bounding box center [131, 245] width 216 height 101
type input "C:\fakepath\fi_3195187.png"
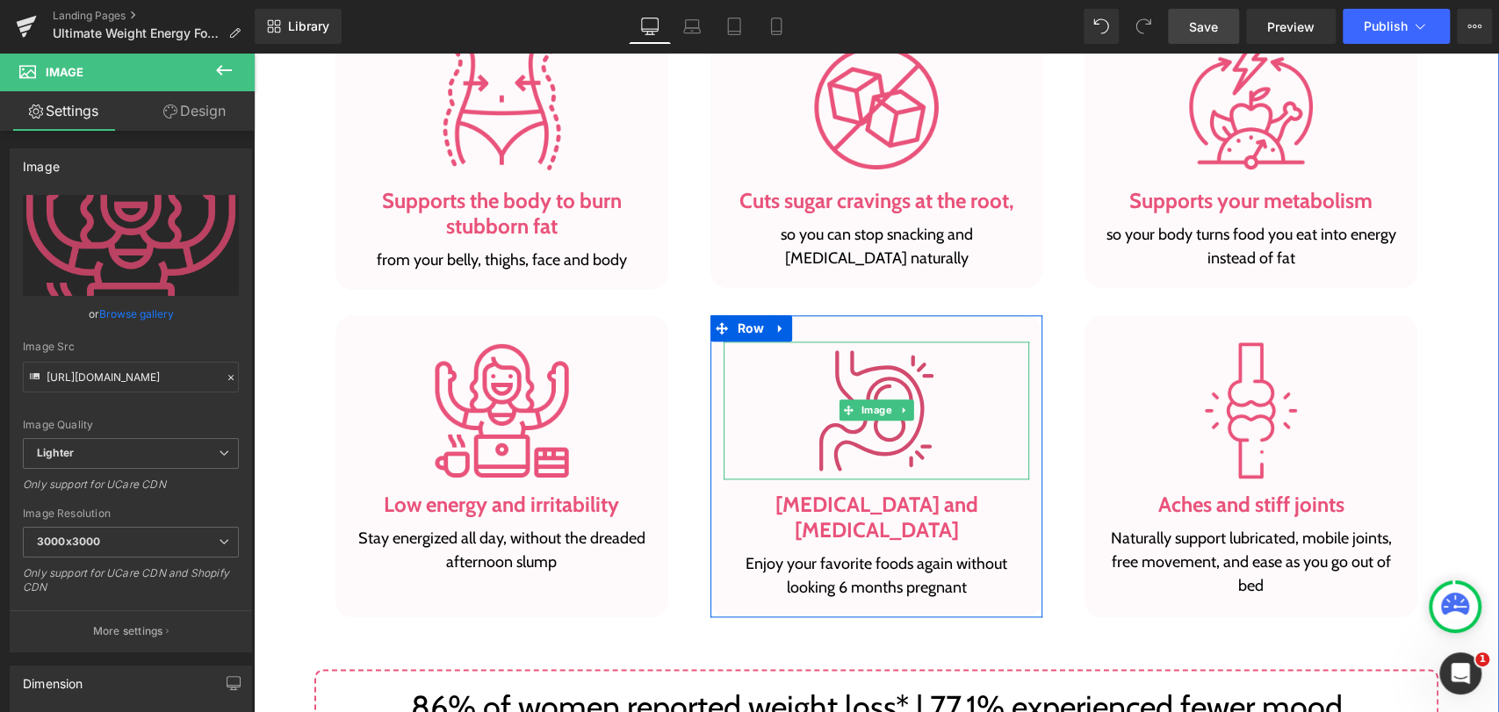
click at [808, 379] on img at bounding box center [877, 411] width 138 height 138
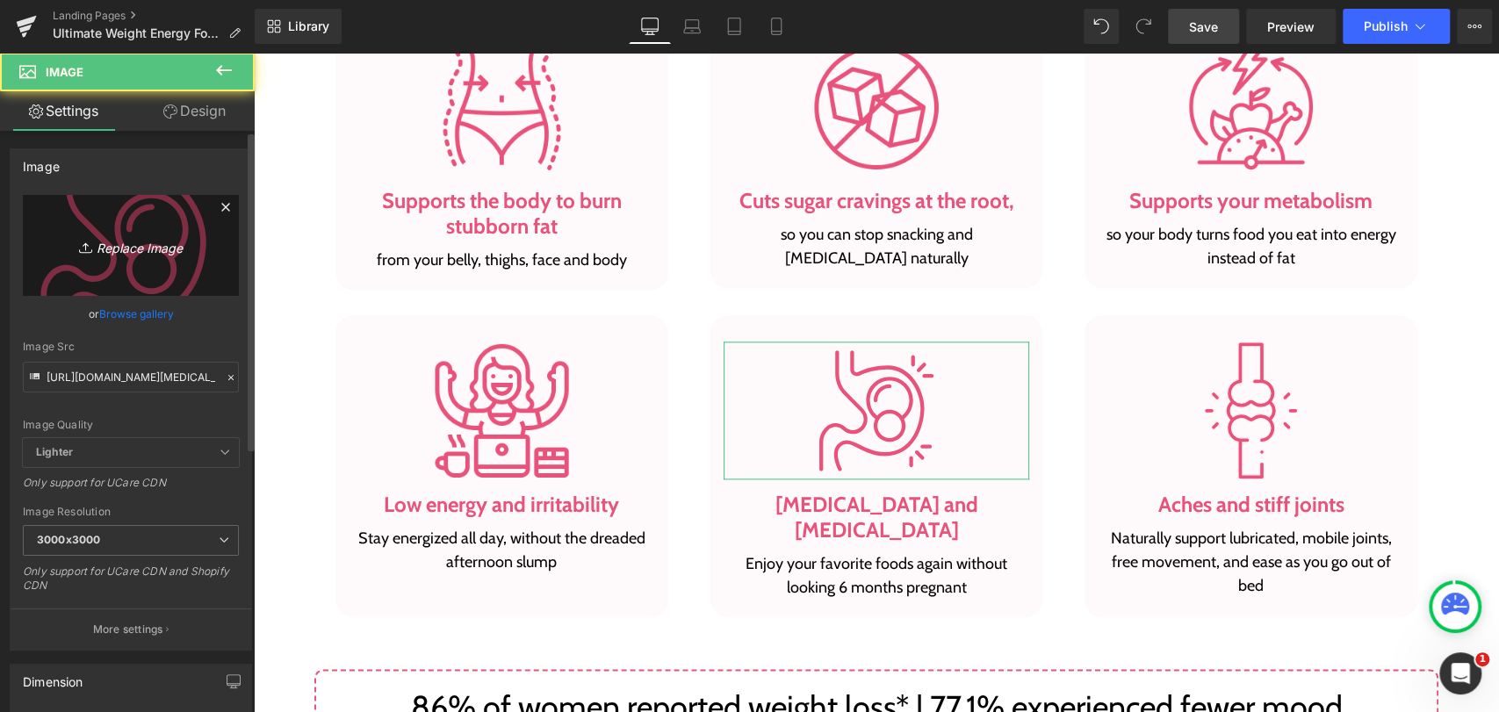
click at [108, 252] on icon "Replace Image" at bounding box center [131, 245] width 140 height 22
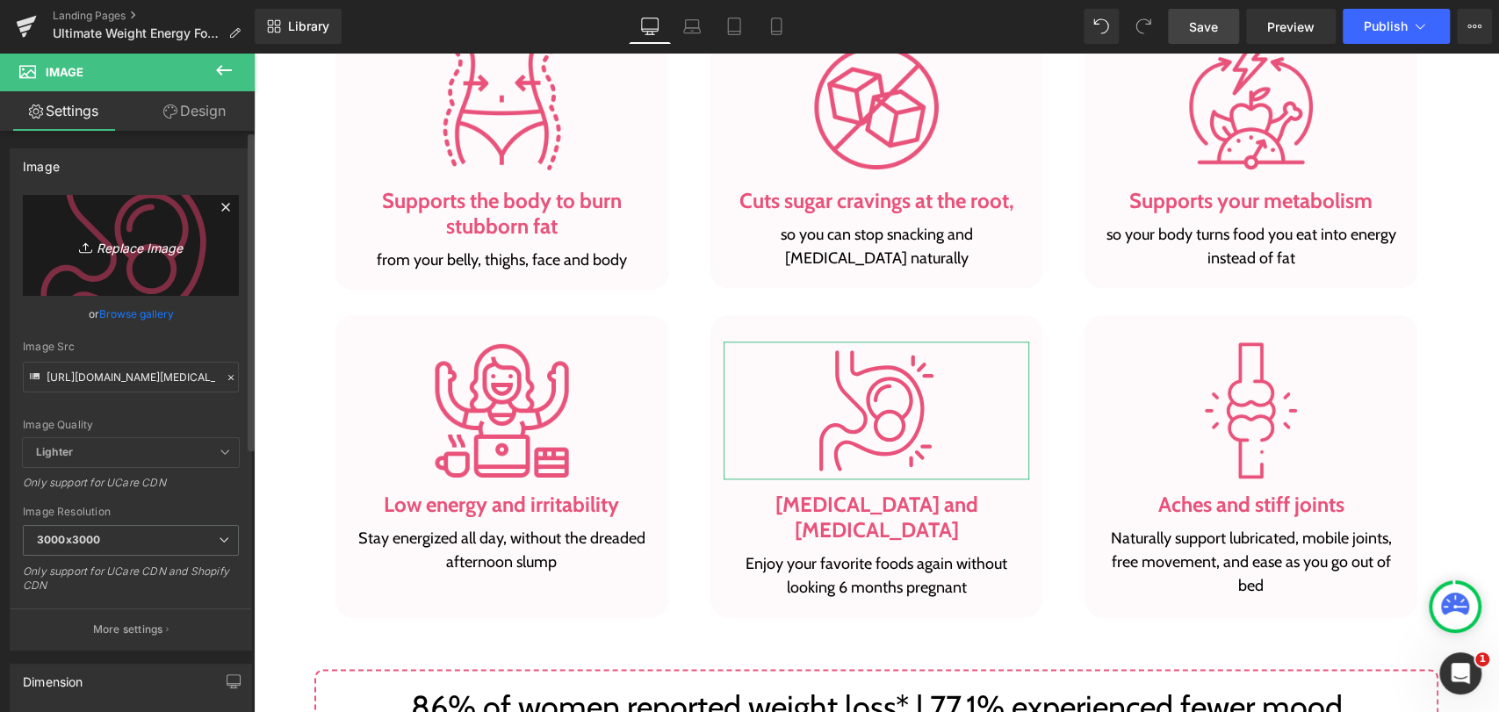
type input "C:\fakepath\fi_6619319.png"
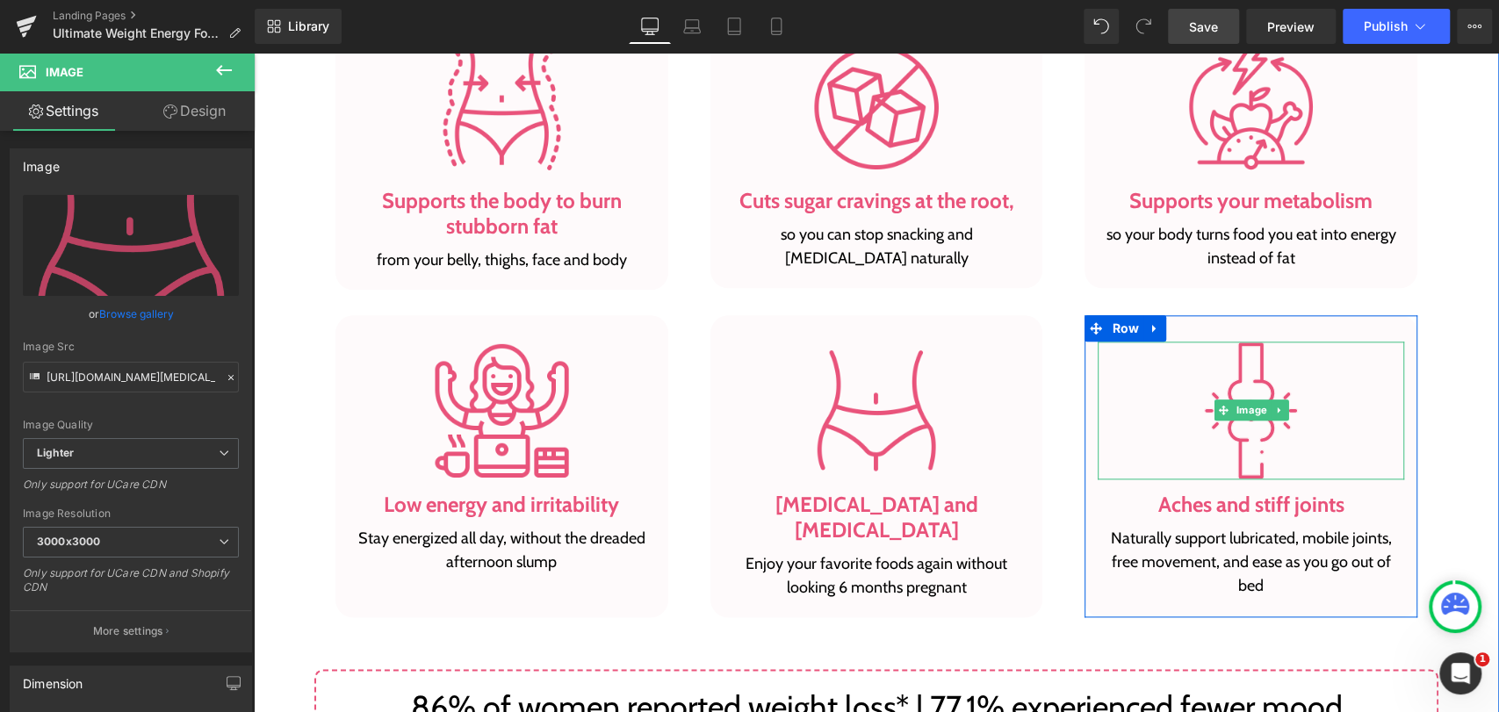
click at [1156, 365] on div at bounding box center [1250, 411] width 306 height 138
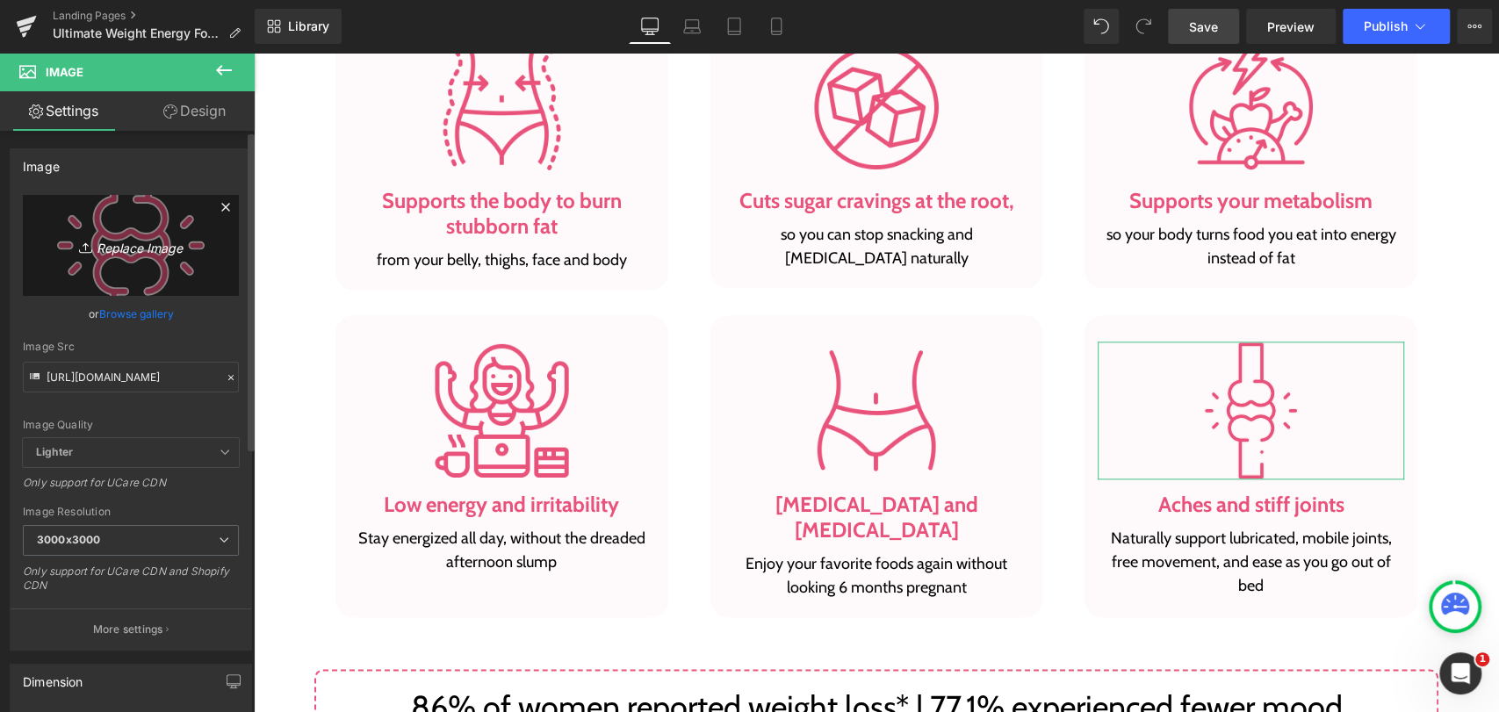
click at [133, 241] on icon "Replace Image" at bounding box center [131, 245] width 140 height 22
type input "C:\fakepath\fi_1132350.png"
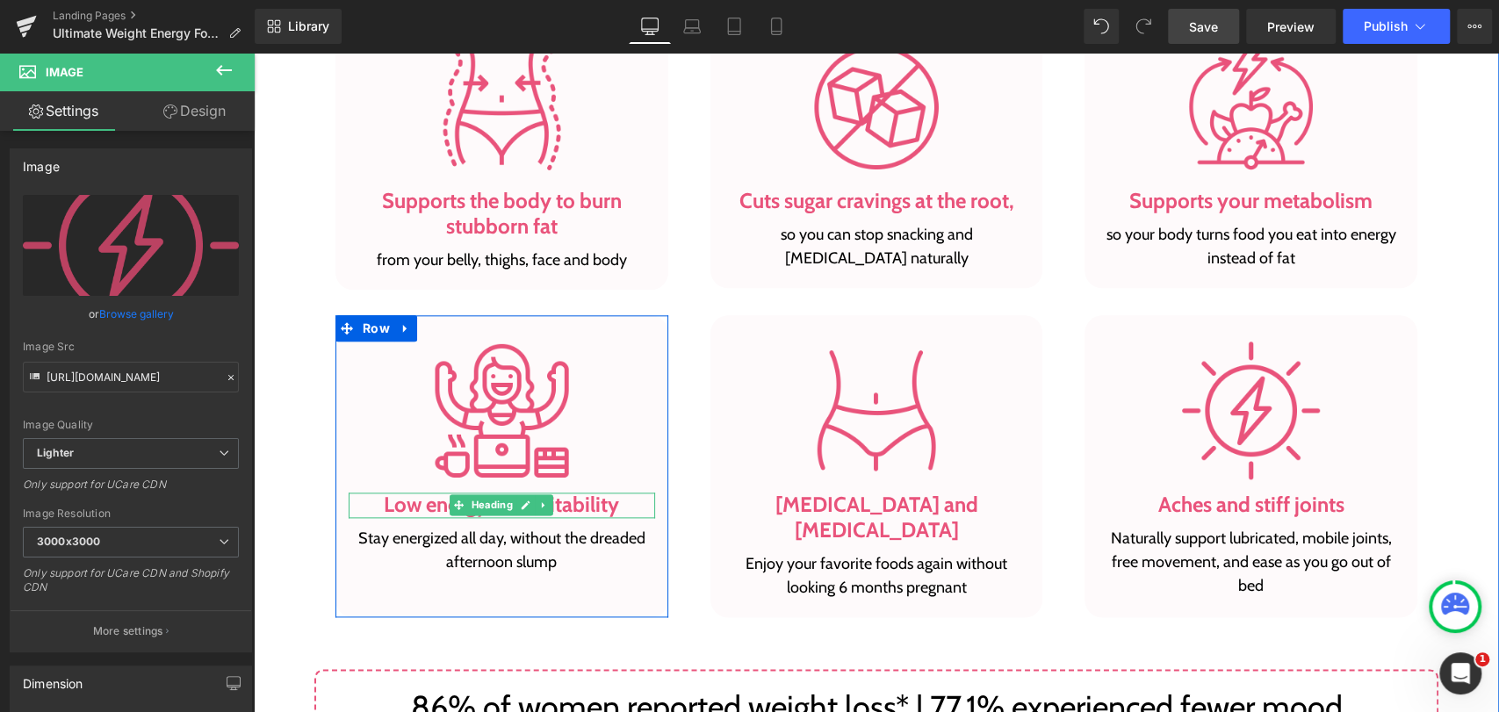
click at [608, 506] on h3 "Low energy and irritability" at bounding box center [502, 505] width 306 height 25
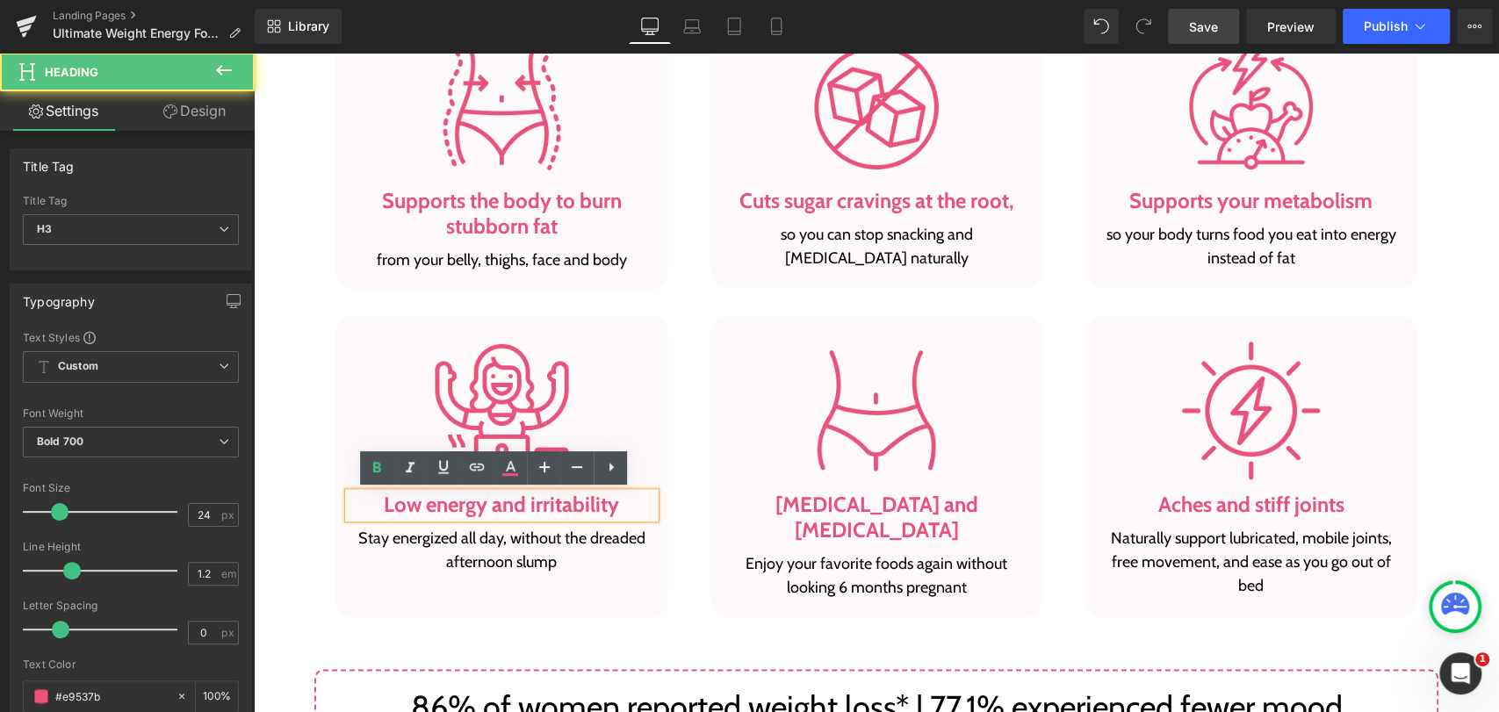
drag, startPoint x: 733, startPoint y: 528, endPoint x: 485, endPoint y: 512, distance: 248.9
click at [485, 512] on h3 "Low energy and irritability" at bounding box center [502, 505] width 306 height 25
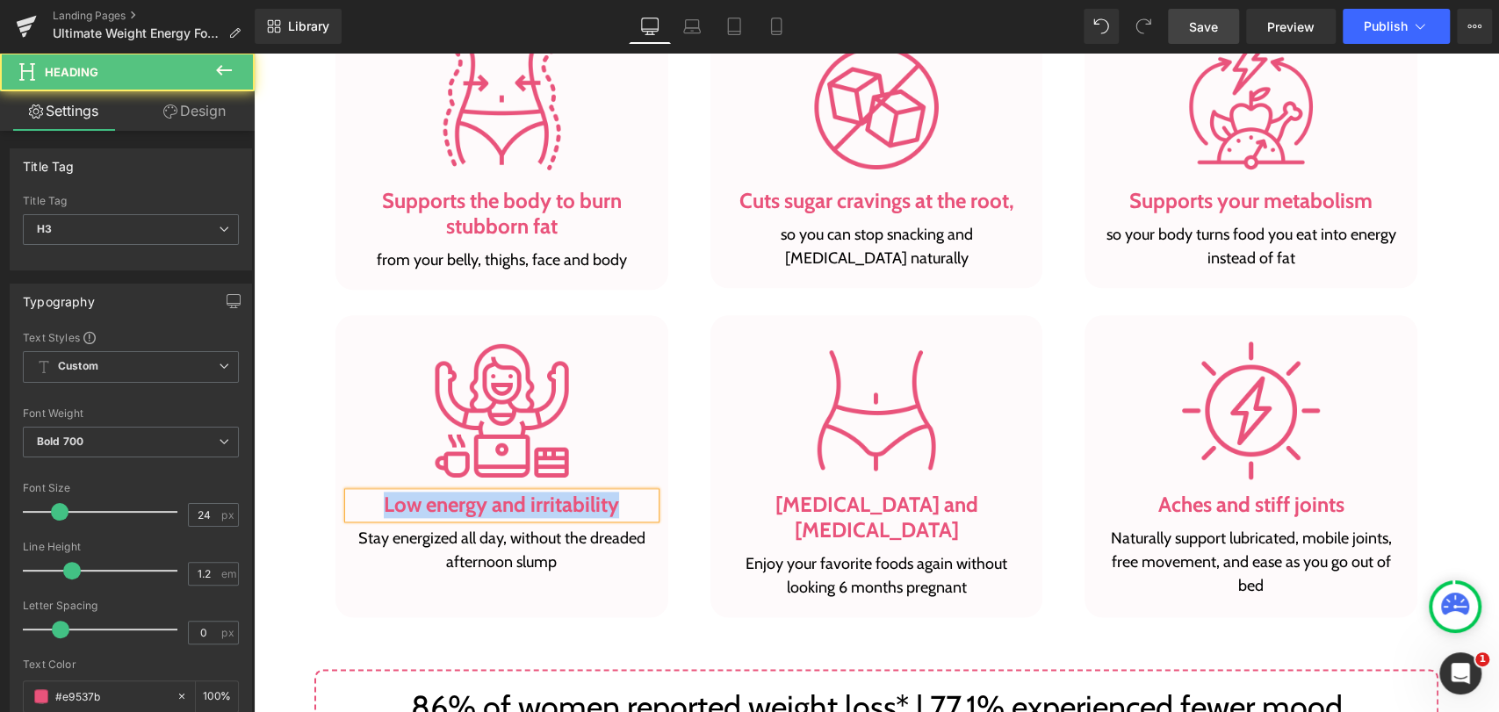
paste div
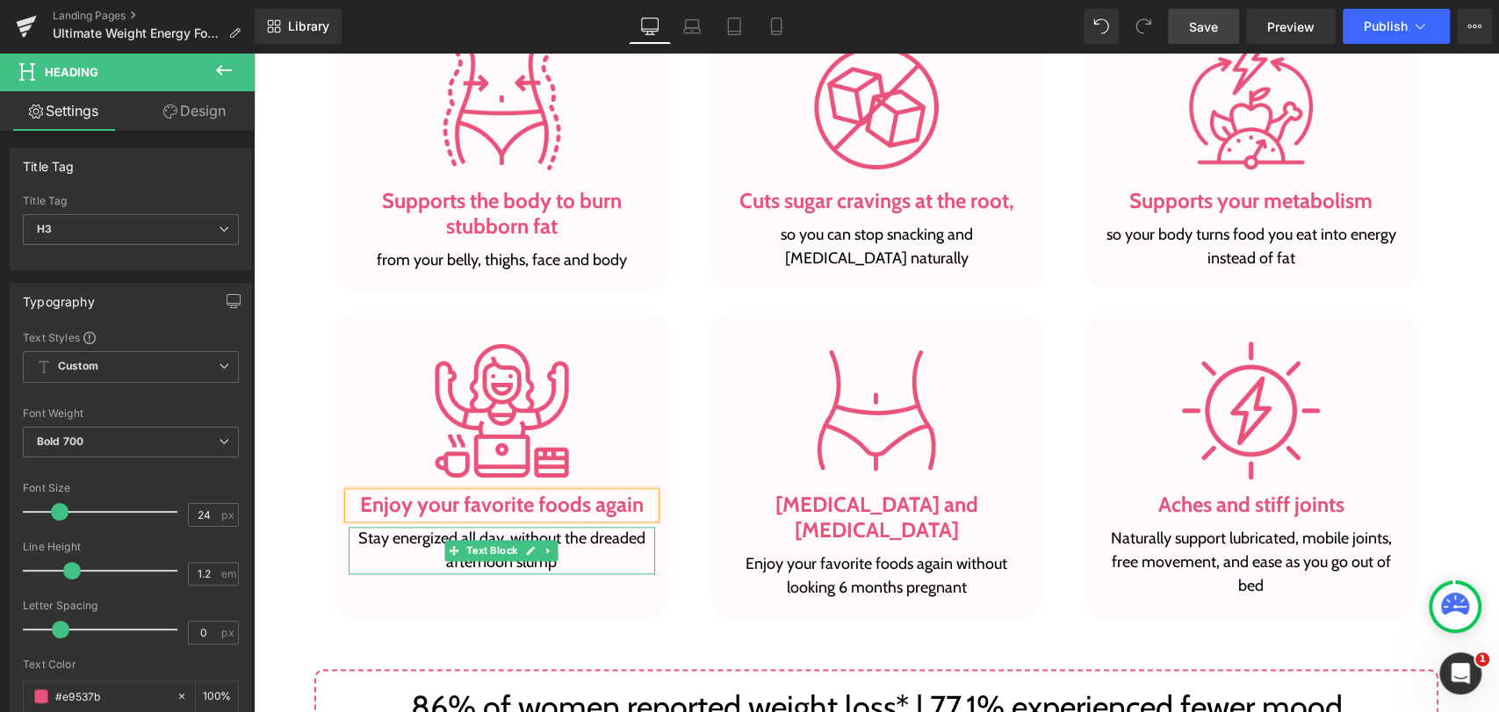
click at [540, 540] on link at bounding box center [549, 550] width 18 height 21
click at [375, 538] on p "Stay energized all day, without the dreaded afternoon slump" at bounding box center [502, 550] width 306 height 47
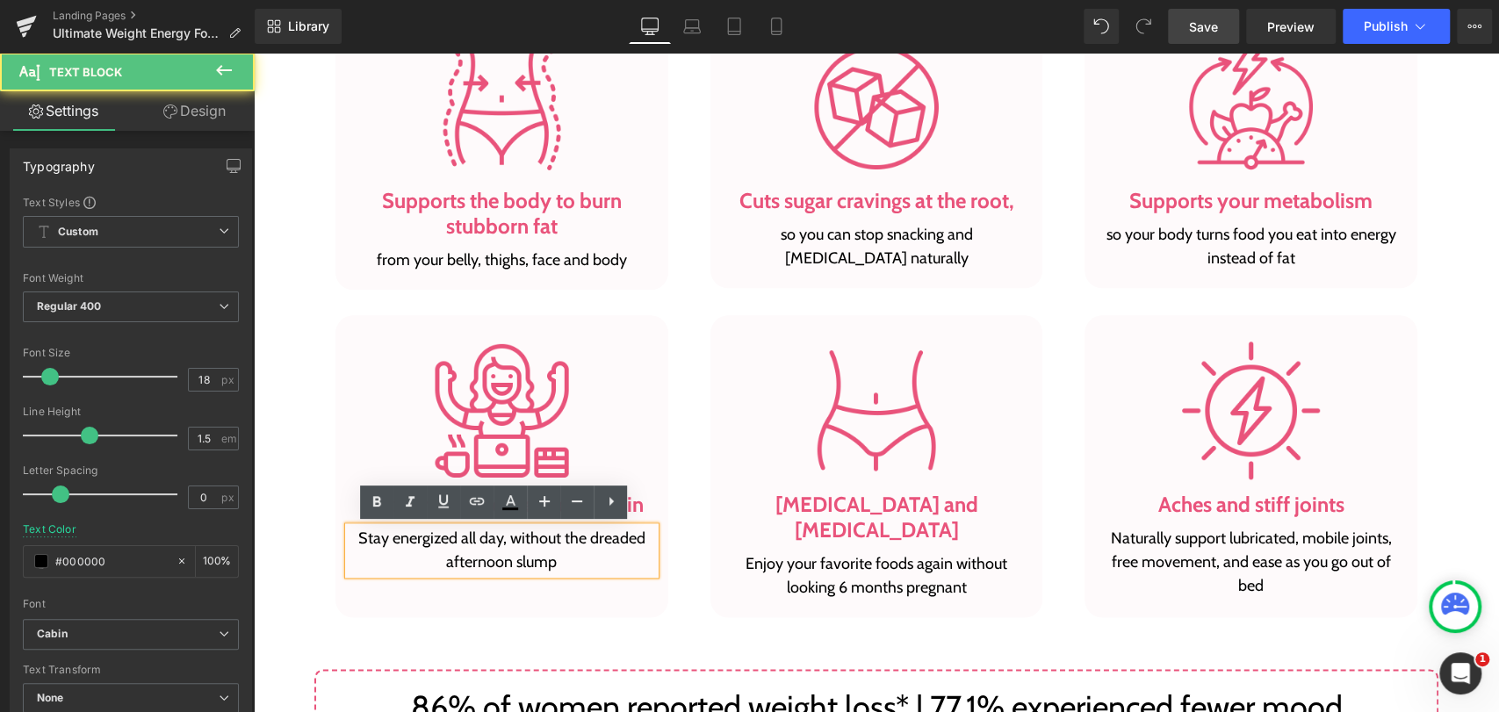
click at [375, 538] on p "Stay energized all day, without the dreaded afternoon slump" at bounding box center [502, 550] width 306 height 47
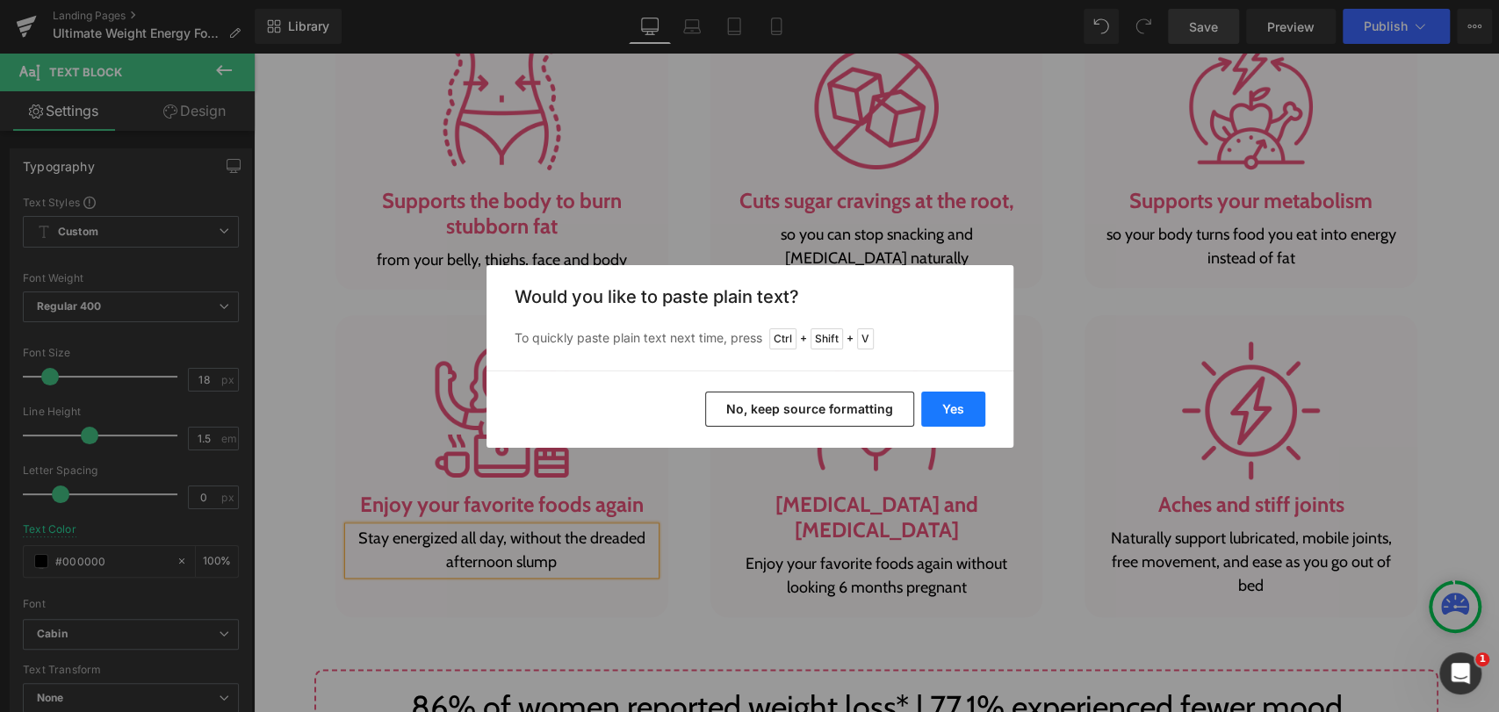
drag, startPoint x: 944, startPoint y: 403, endPoint x: 673, endPoint y: 351, distance: 275.3
click at [943, 404] on button "Yes" at bounding box center [953, 409] width 64 height 35
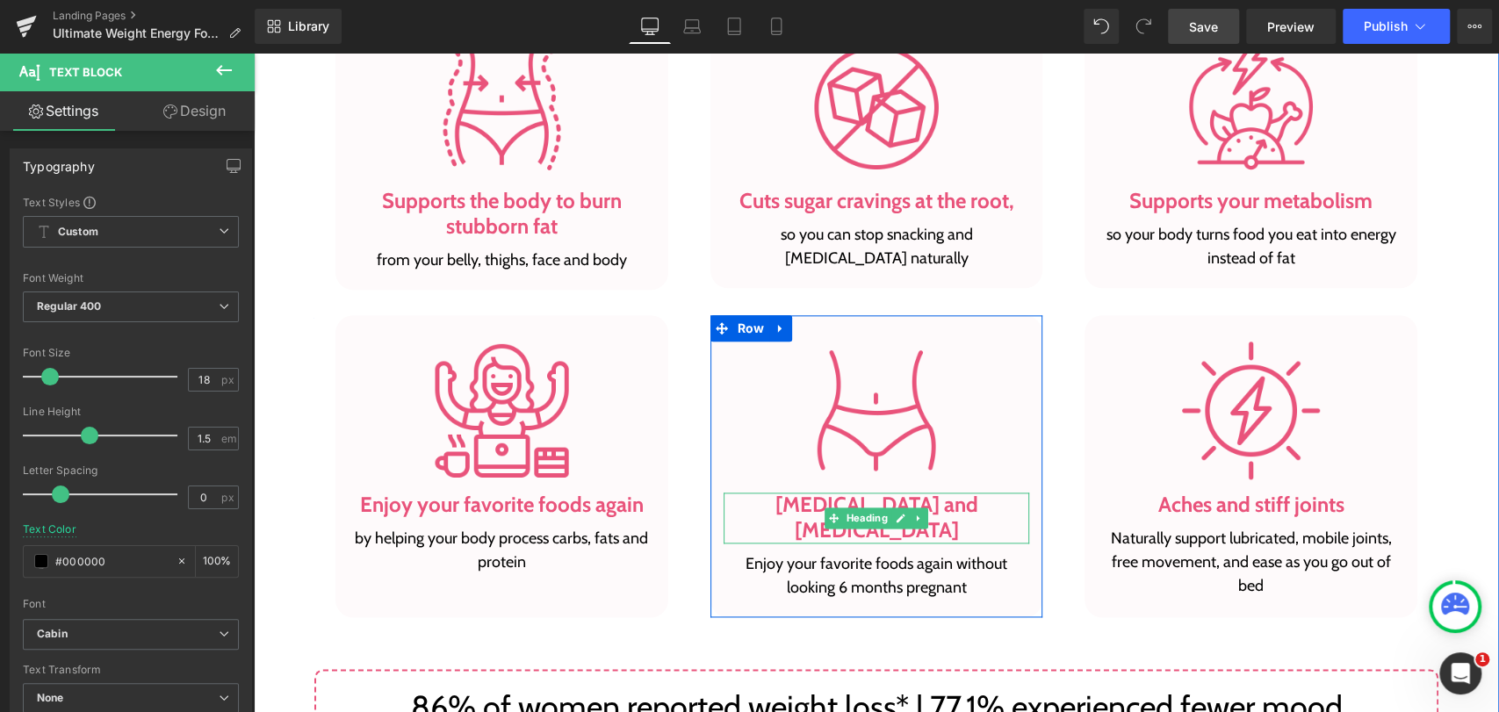
click at [830, 513] on icon at bounding box center [834, 518] width 10 height 11
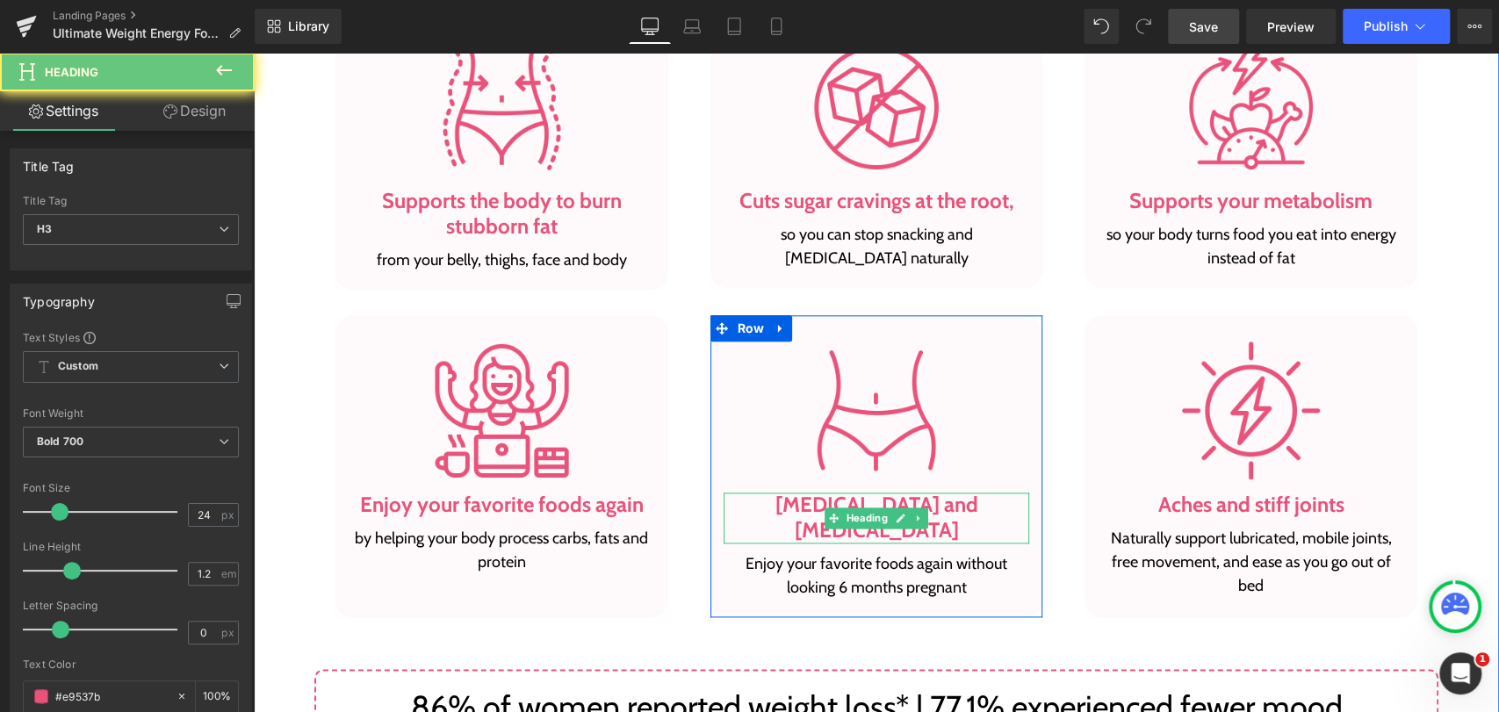
click at [790, 505] on h3 "Bloating and indigestion" at bounding box center [876, 518] width 306 height 51
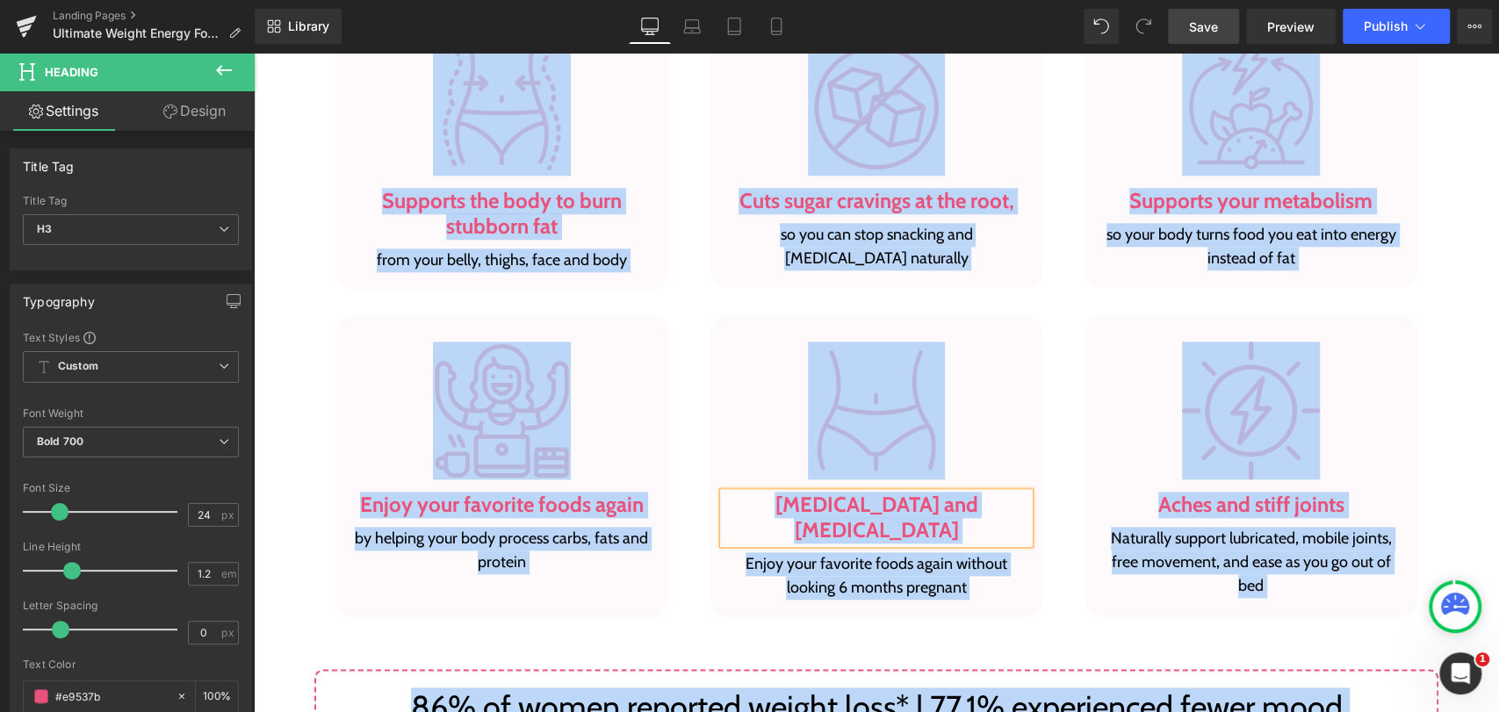
click at [789, 505] on h3 "Bloating and indigestion" at bounding box center [876, 518] width 306 height 51
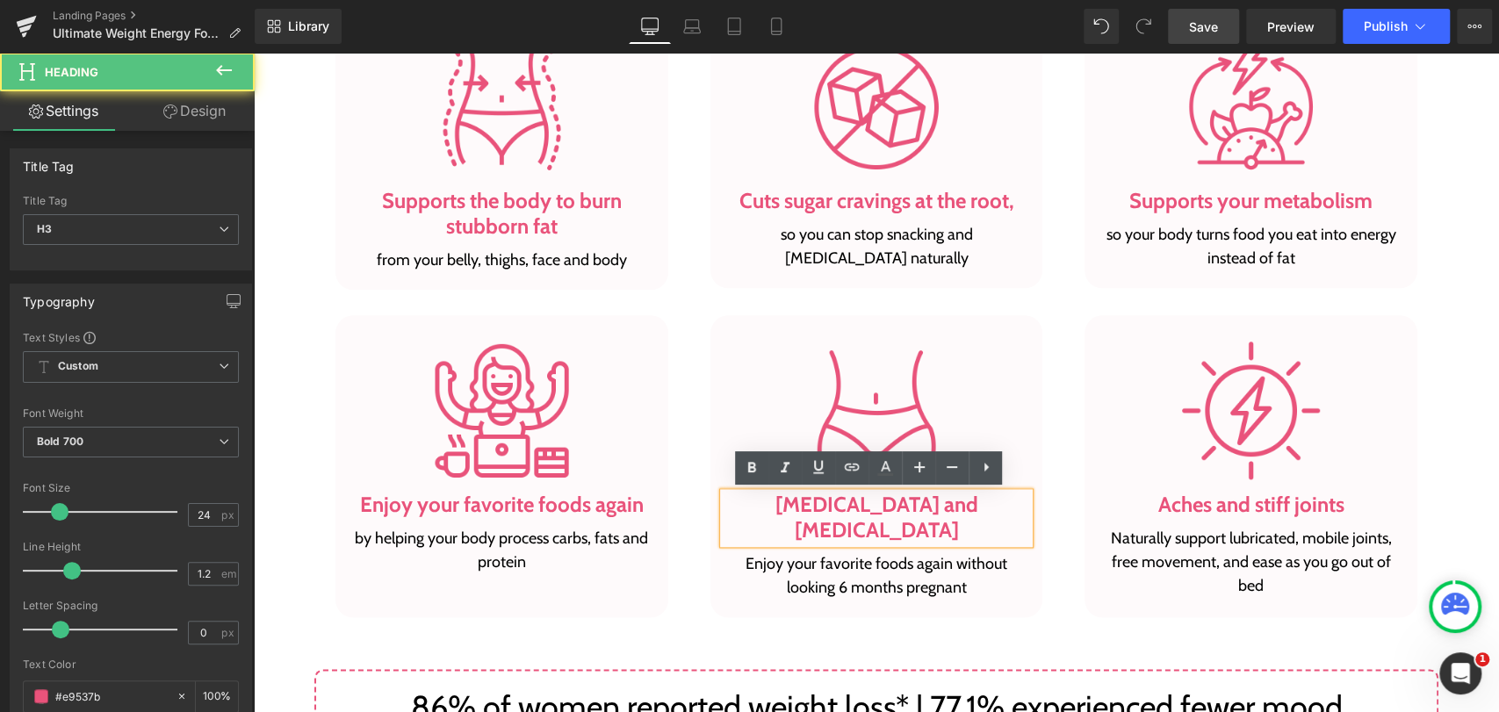
click at [780, 504] on h3 "Bloating and indigestion" at bounding box center [876, 518] width 306 height 51
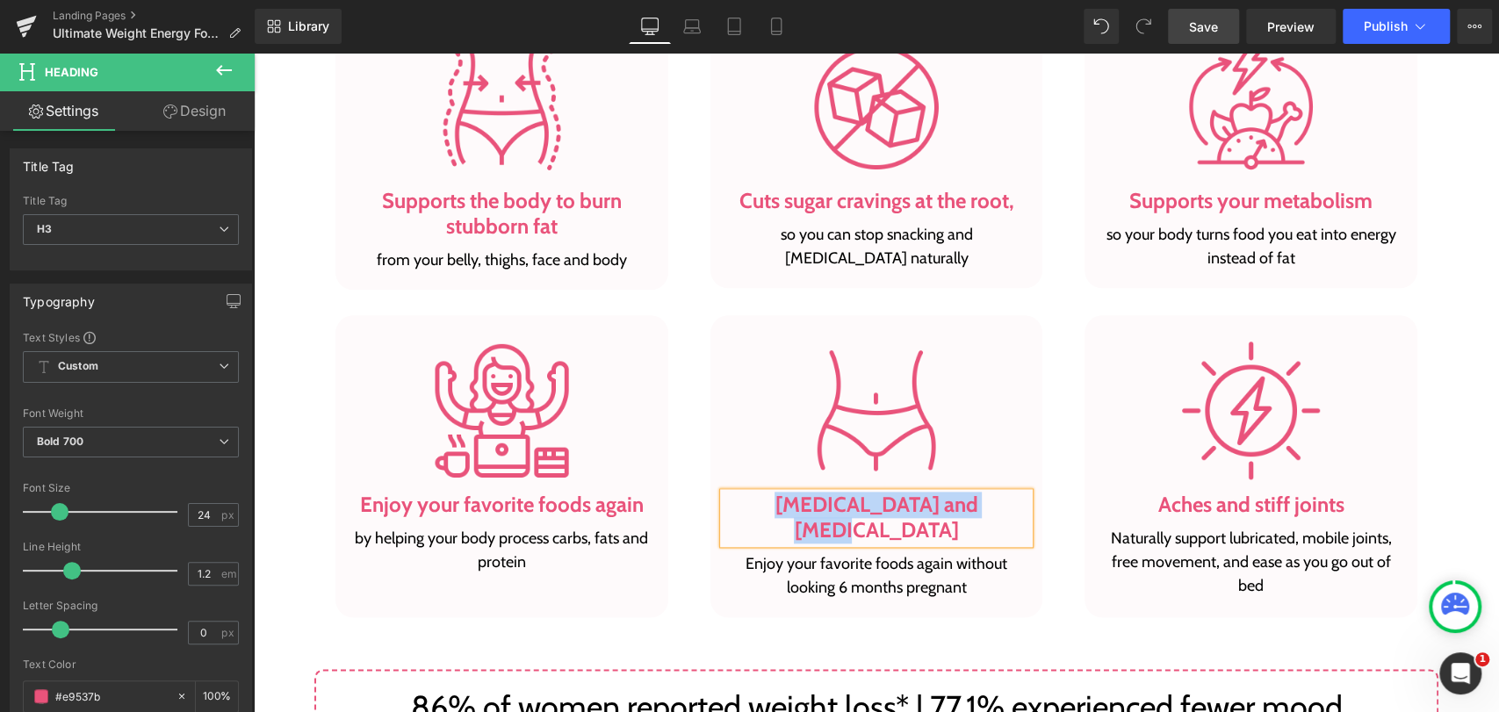
paste div
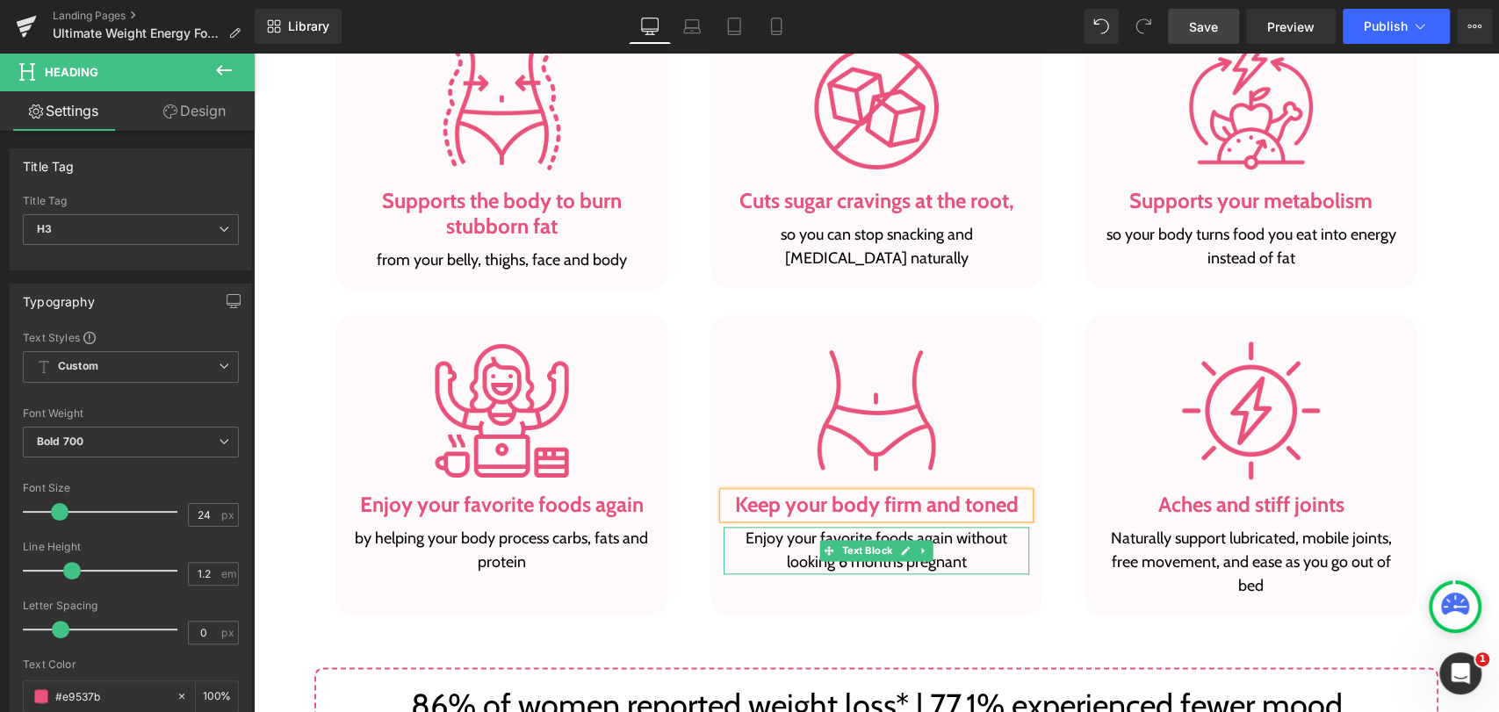
click at [786, 537] on p "Enjoy your favorite foods again without looking 6 months pregnant" at bounding box center [876, 550] width 306 height 47
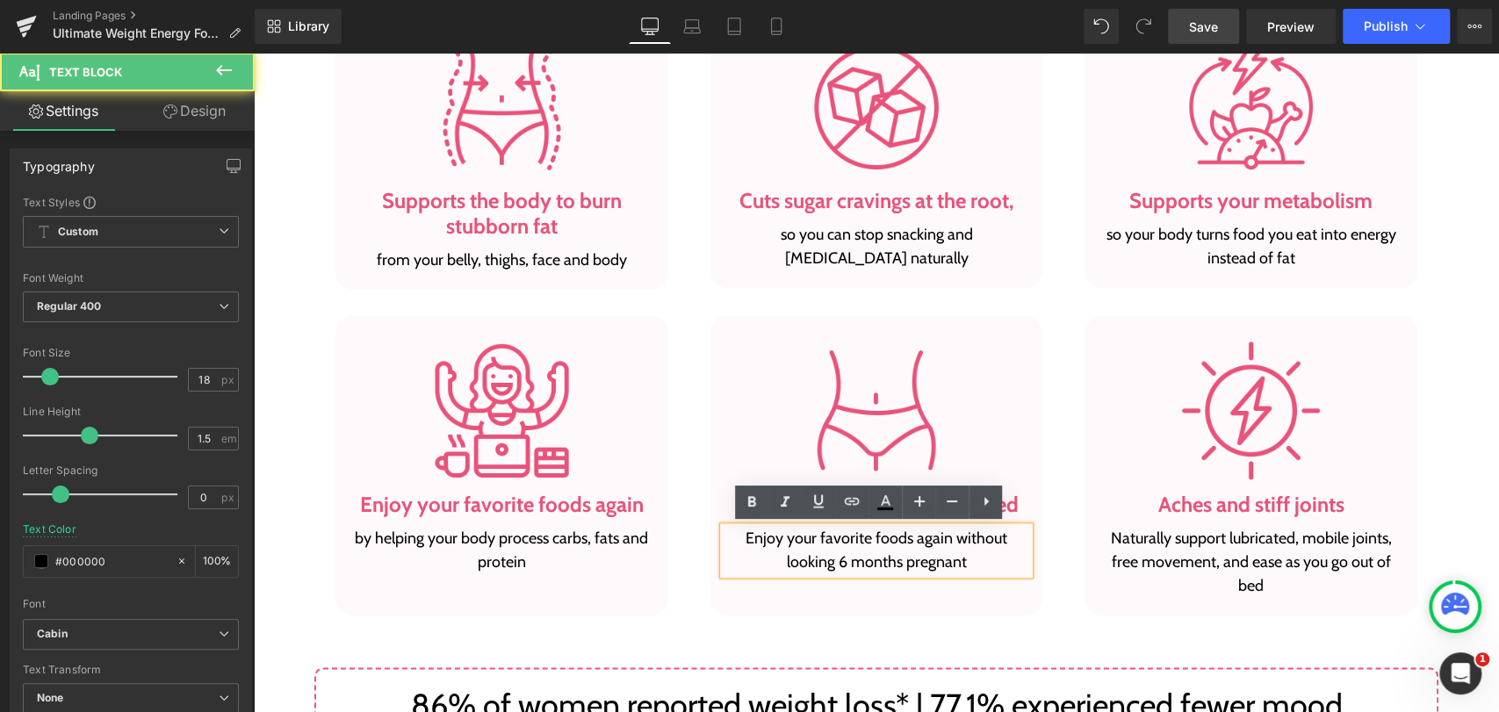
click at [786, 537] on p "Enjoy your favorite foods again without looking 6 months pregnant" at bounding box center [876, 550] width 306 height 47
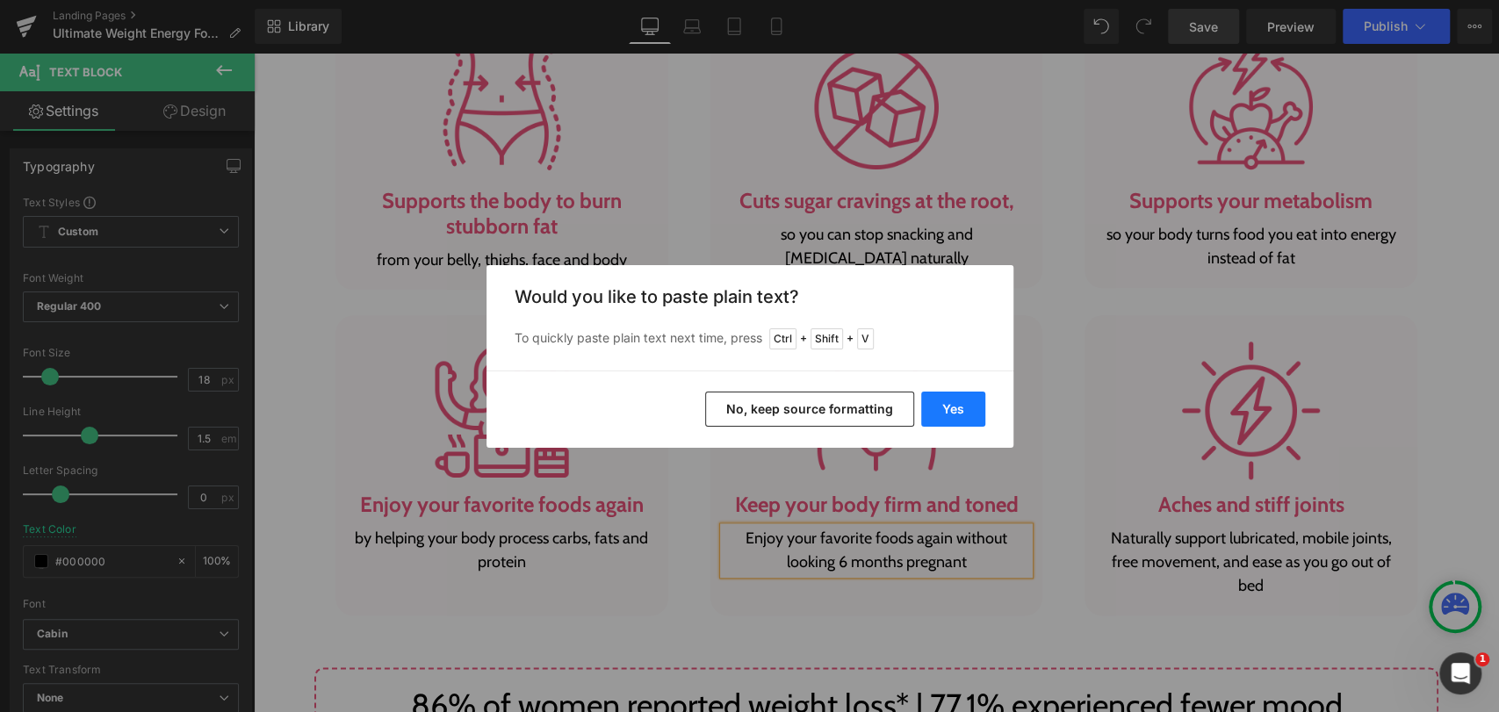
click at [962, 410] on button "Yes" at bounding box center [953, 409] width 64 height 35
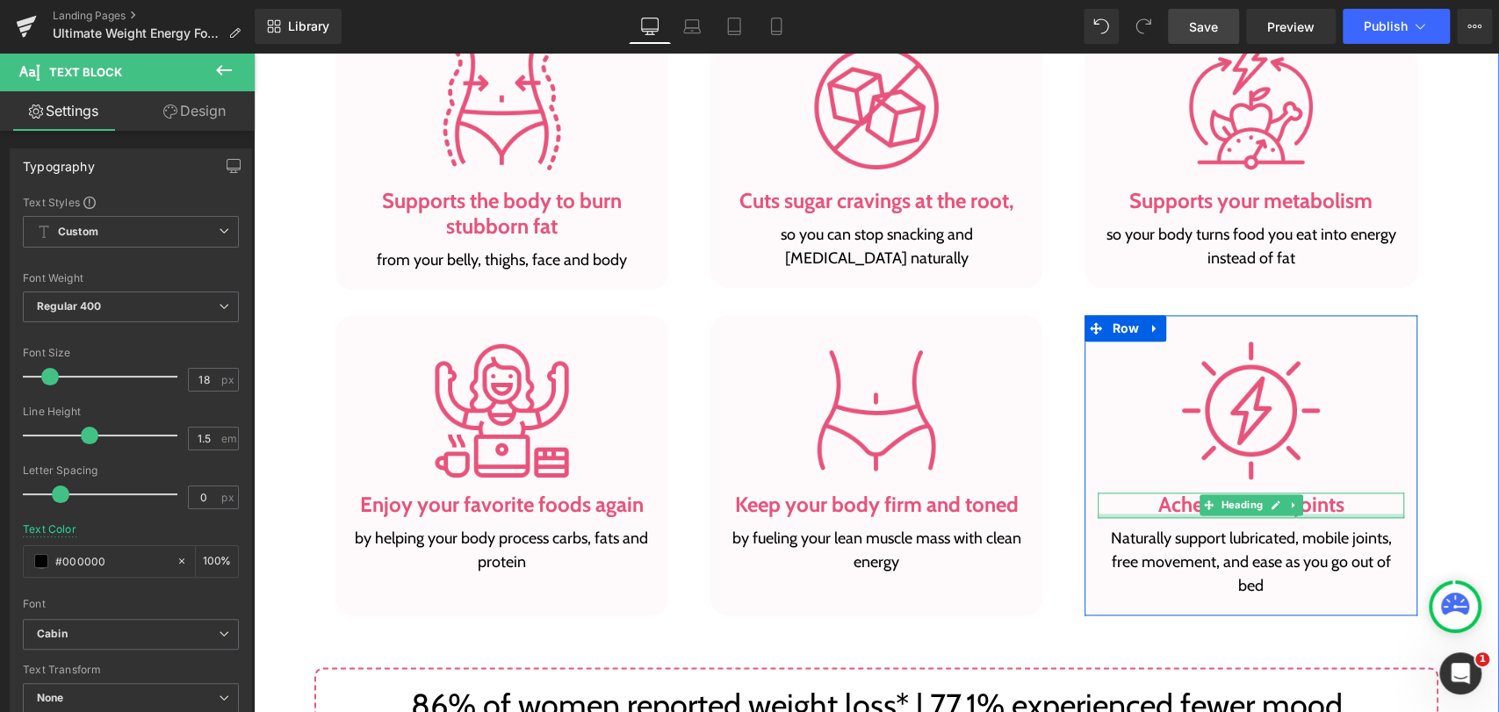
click at [1177, 514] on div "Aches and stiff joints Heading" at bounding box center [1250, 505] width 306 height 25
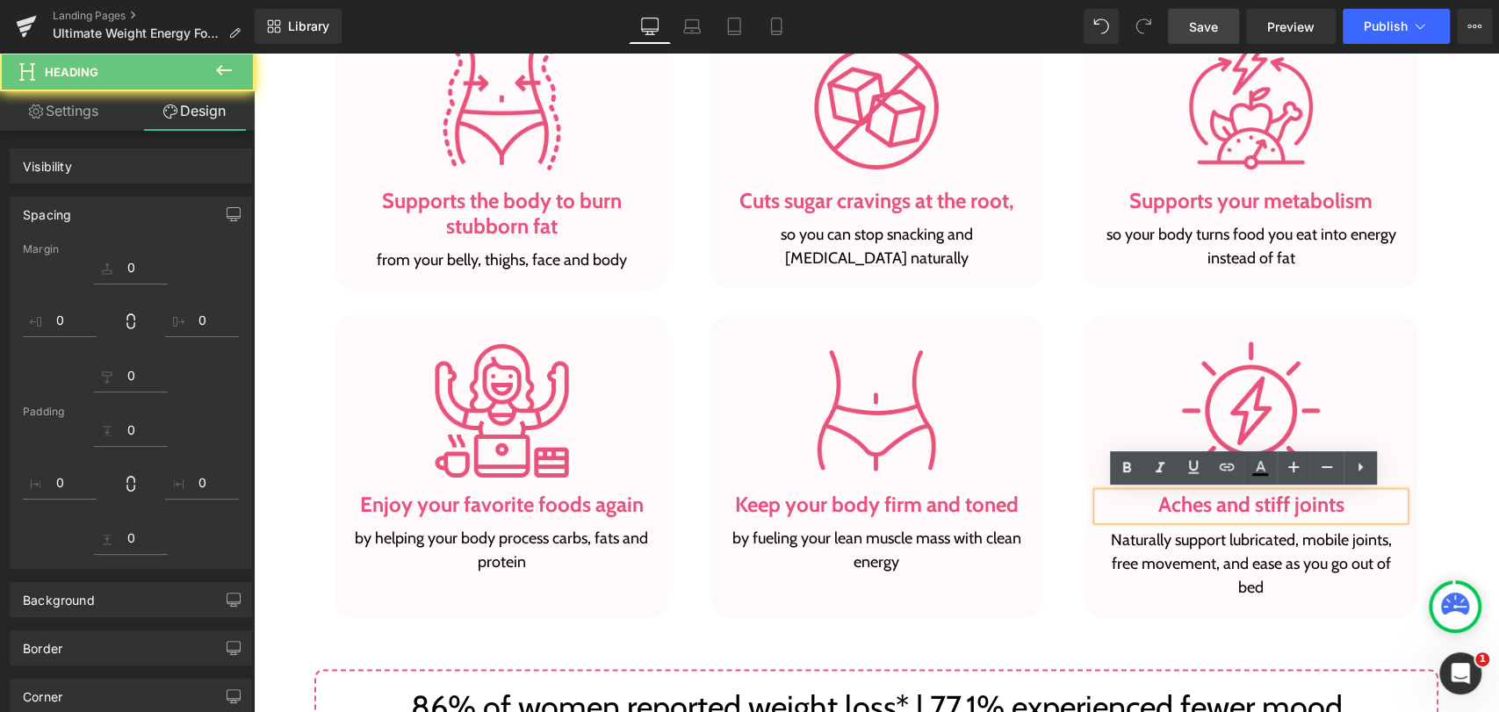
click at [1167, 503] on h3 "Aches and stiff joints" at bounding box center [1250, 505] width 306 height 25
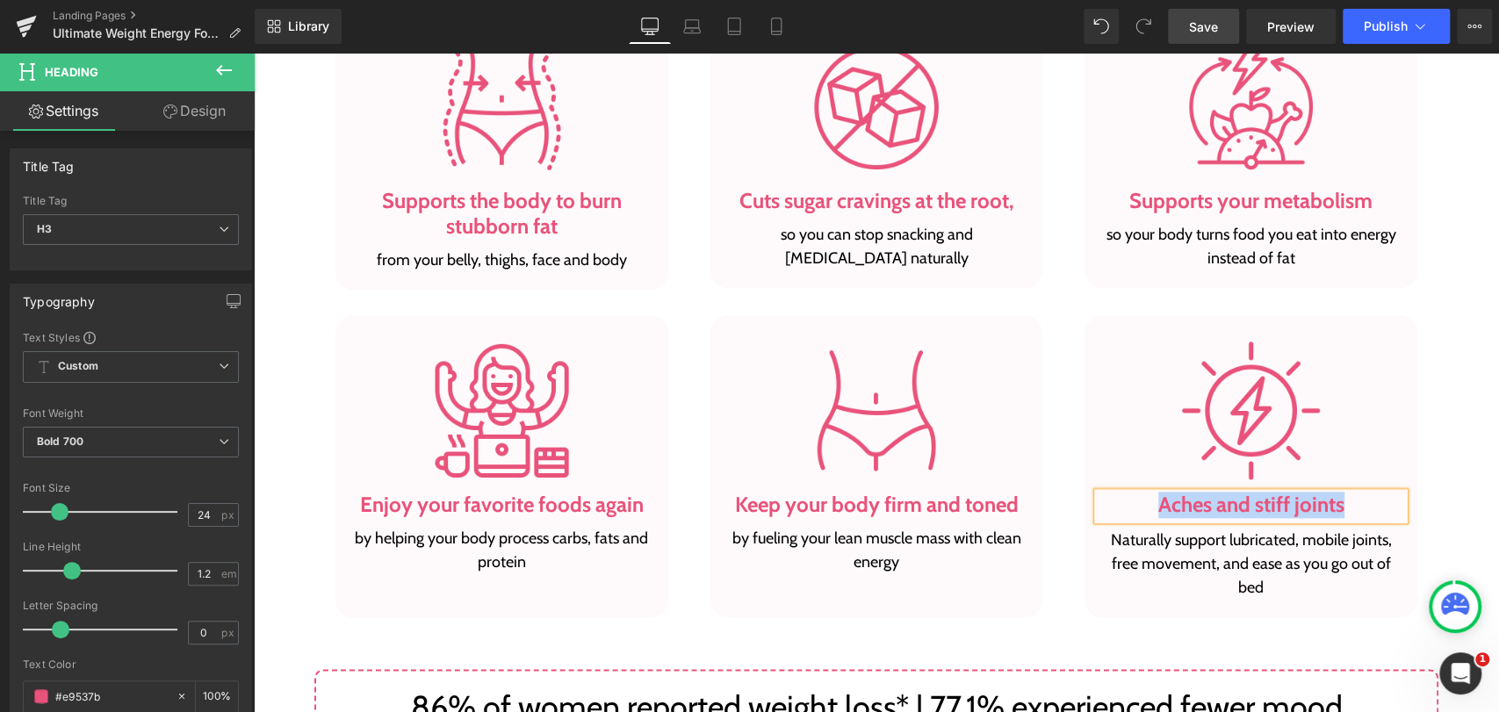
paste div
click at [1144, 549] on p "Naturally support lubricated, mobile joints, free movement, and ease as you go …" at bounding box center [1250, 563] width 306 height 71
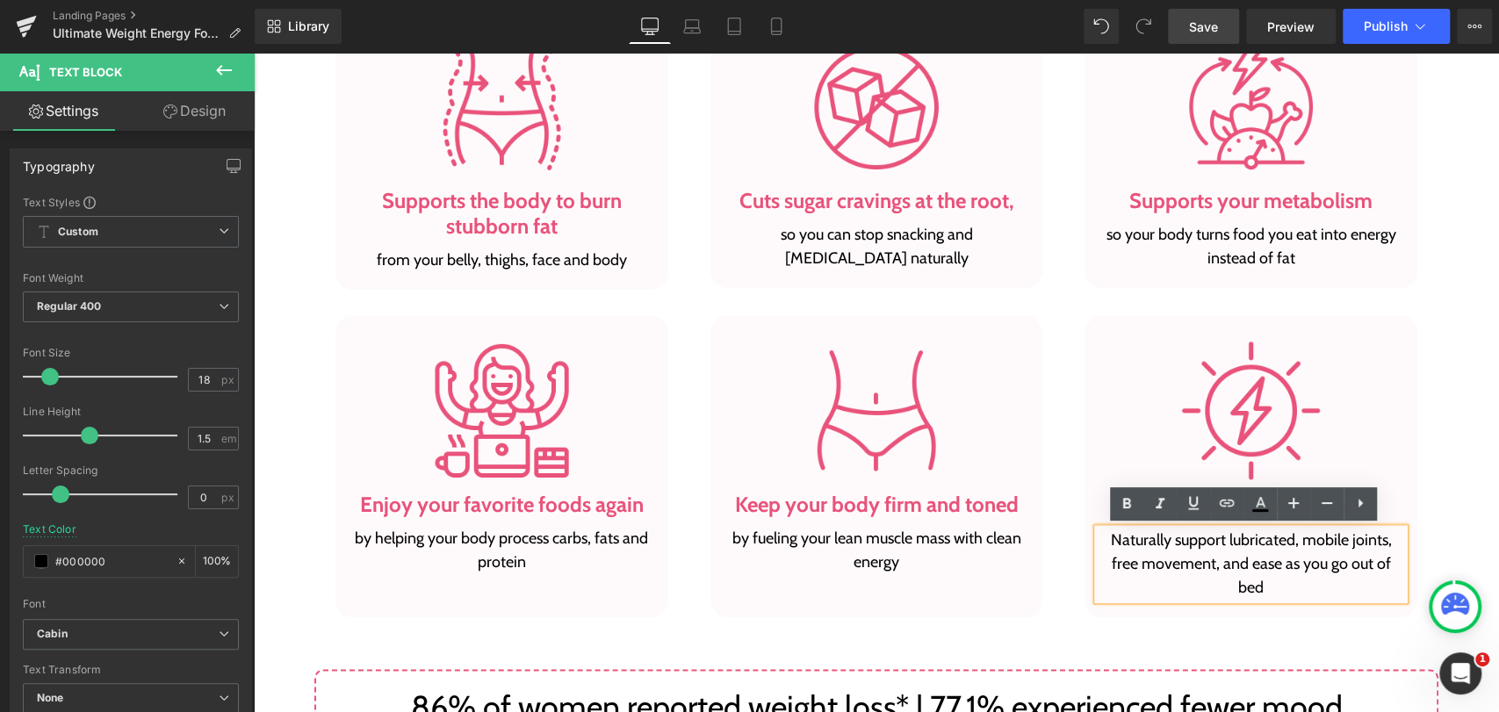
click at [1144, 549] on p "Naturally support lubricated, mobile joints, free movement, and ease as you go …" at bounding box center [1250, 563] width 306 height 71
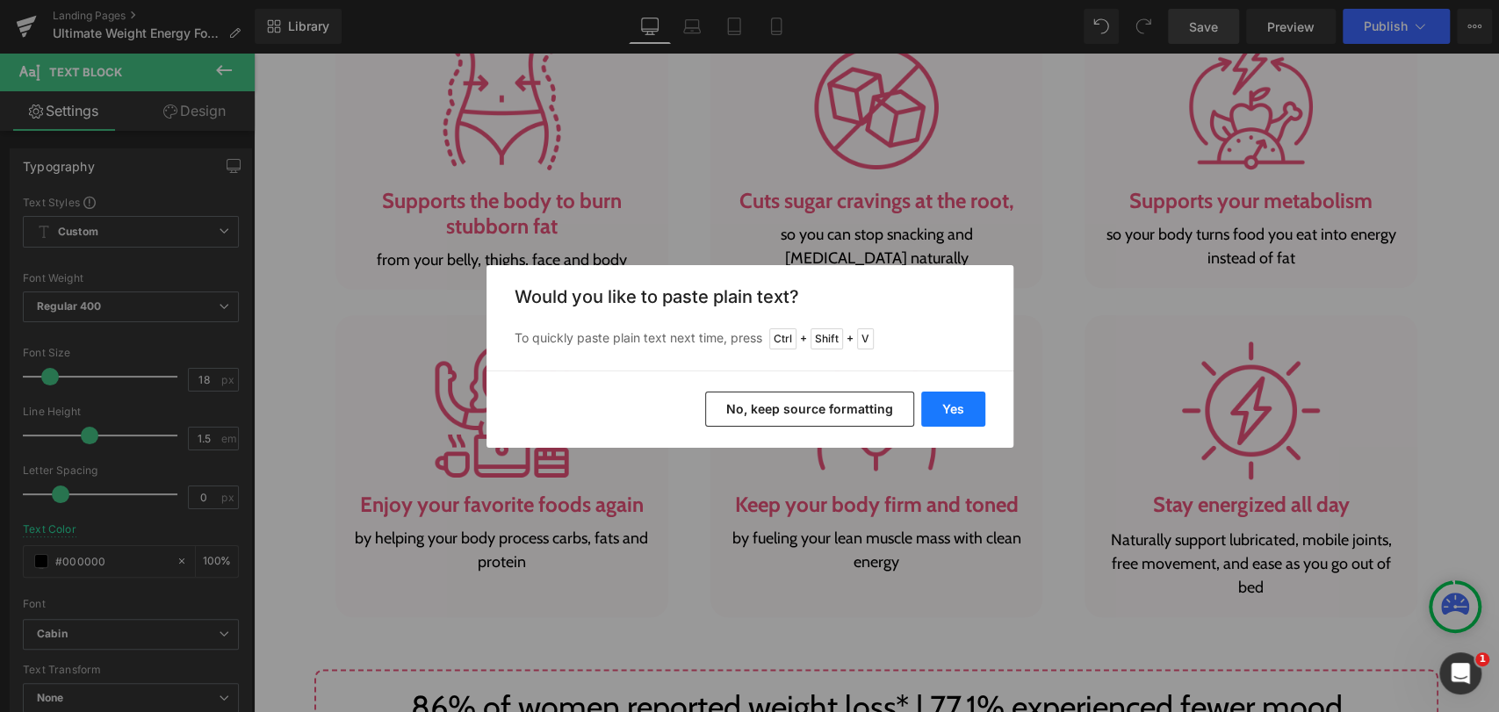
click at [969, 409] on button "Yes" at bounding box center [953, 409] width 64 height 35
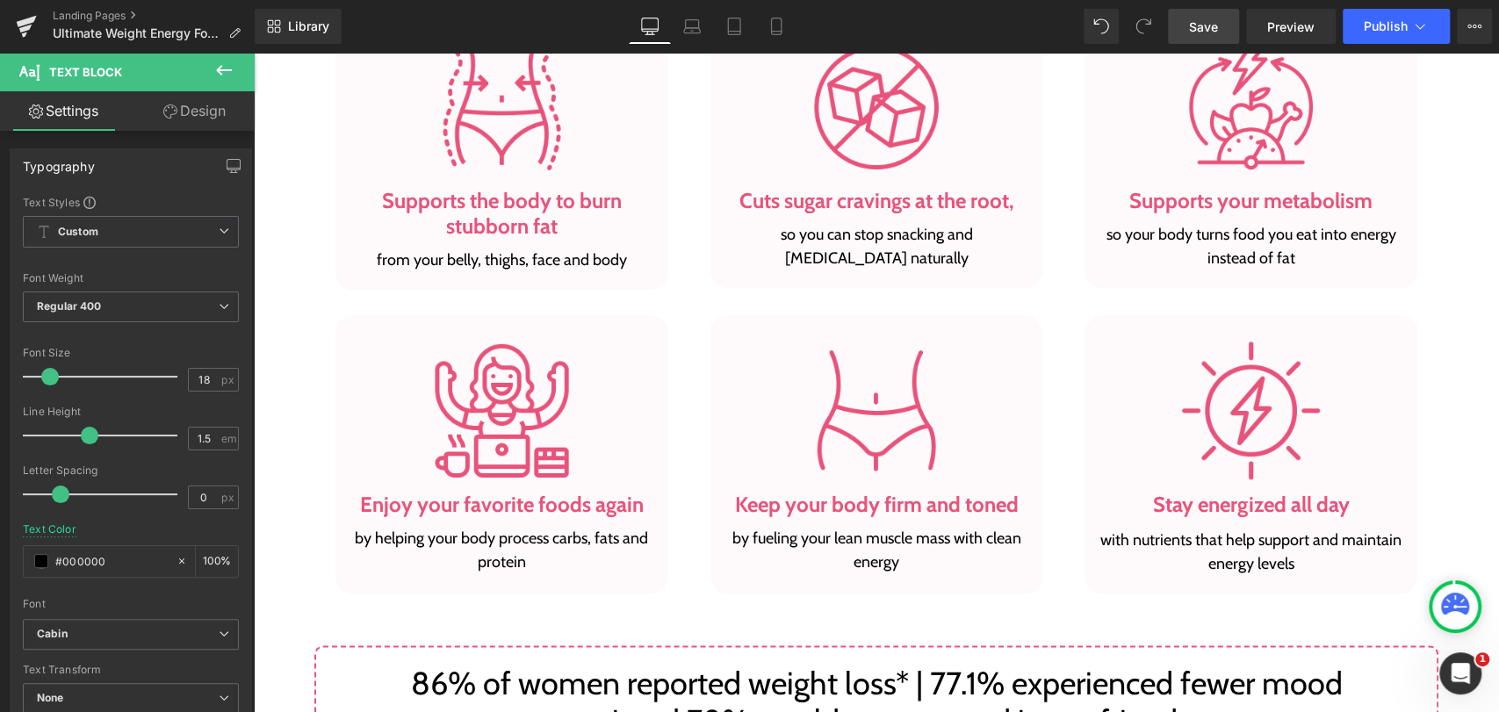
drag, startPoint x: 1184, startPoint y: 35, endPoint x: 874, endPoint y: 353, distance: 443.9
click at [1184, 35] on link "Save" at bounding box center [1203, 26] width 71 height 35
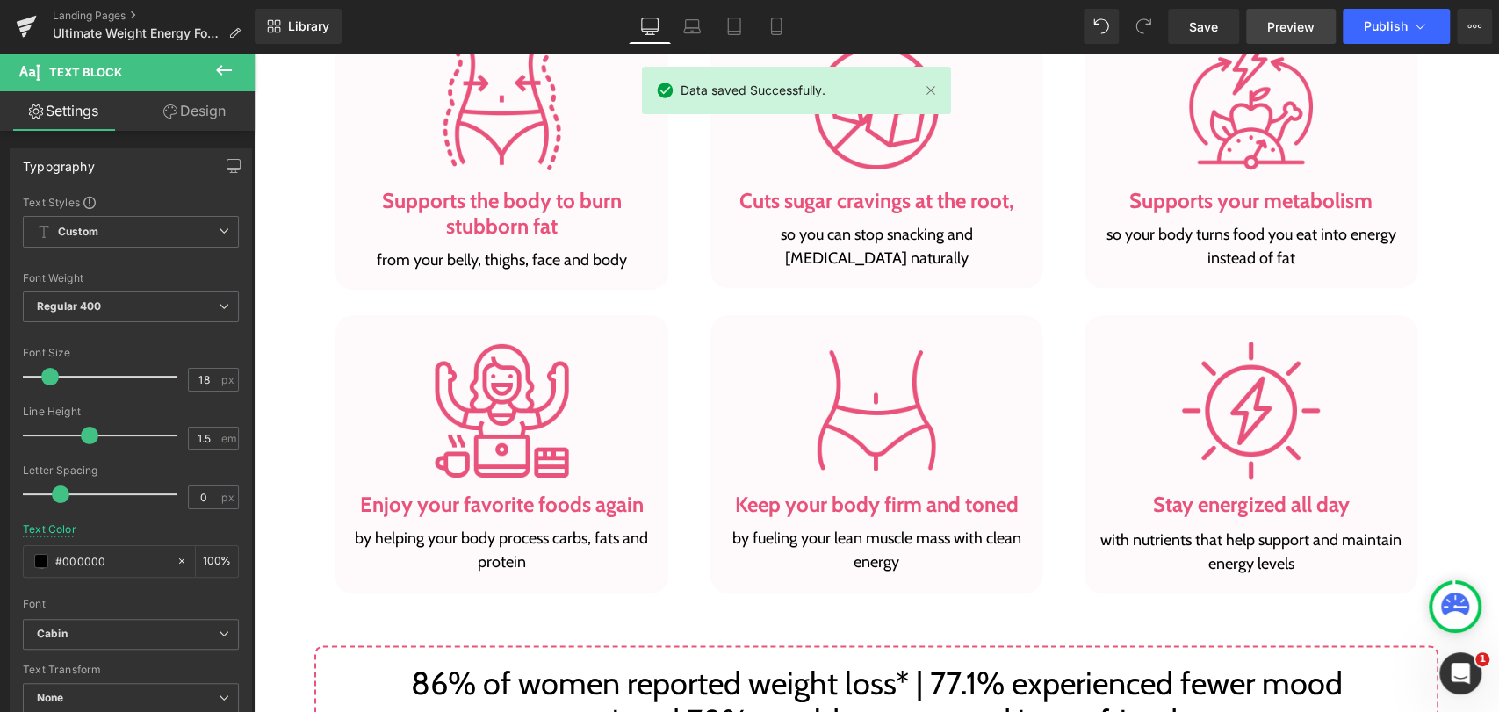
click at [1279, 24] on span "Preview" at bounding box center [1290, 27] width 47 height 18
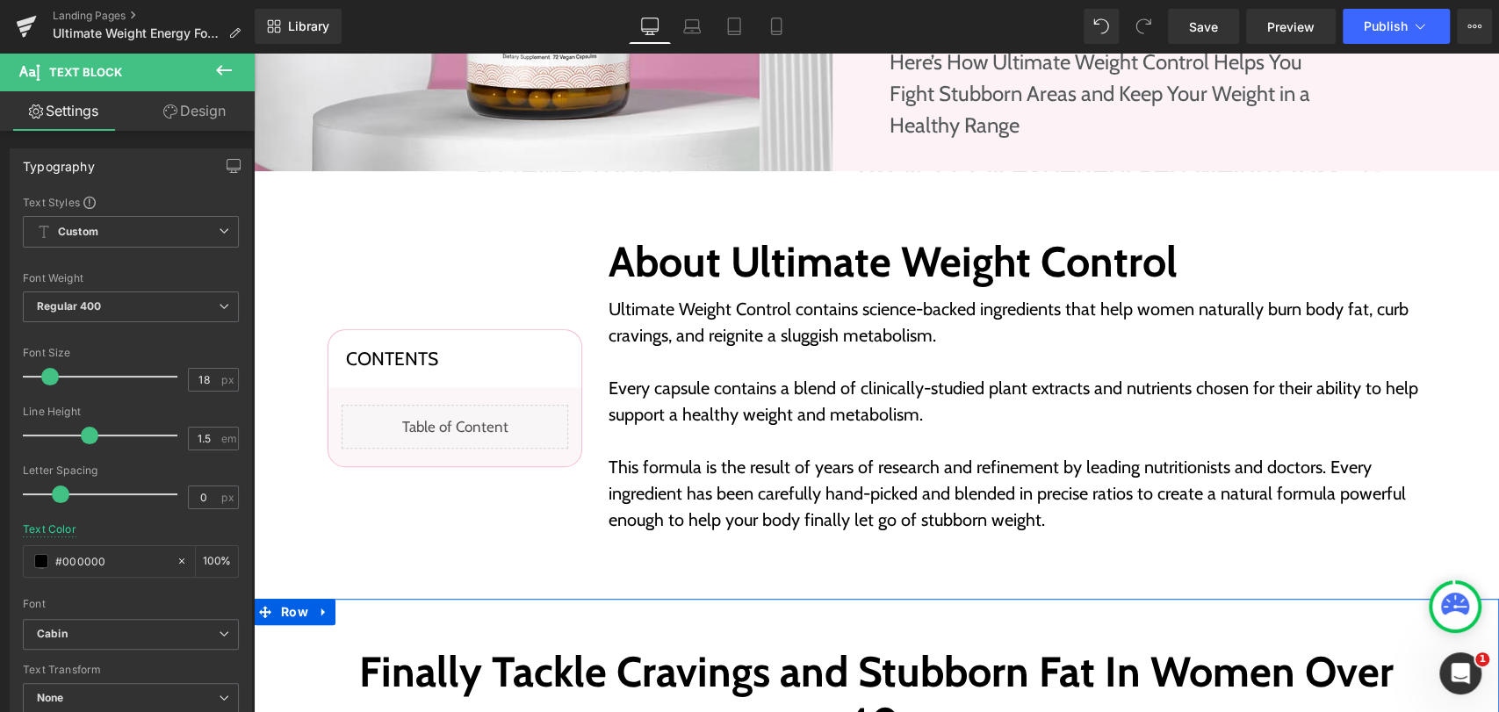
scroll to position [487, 0]
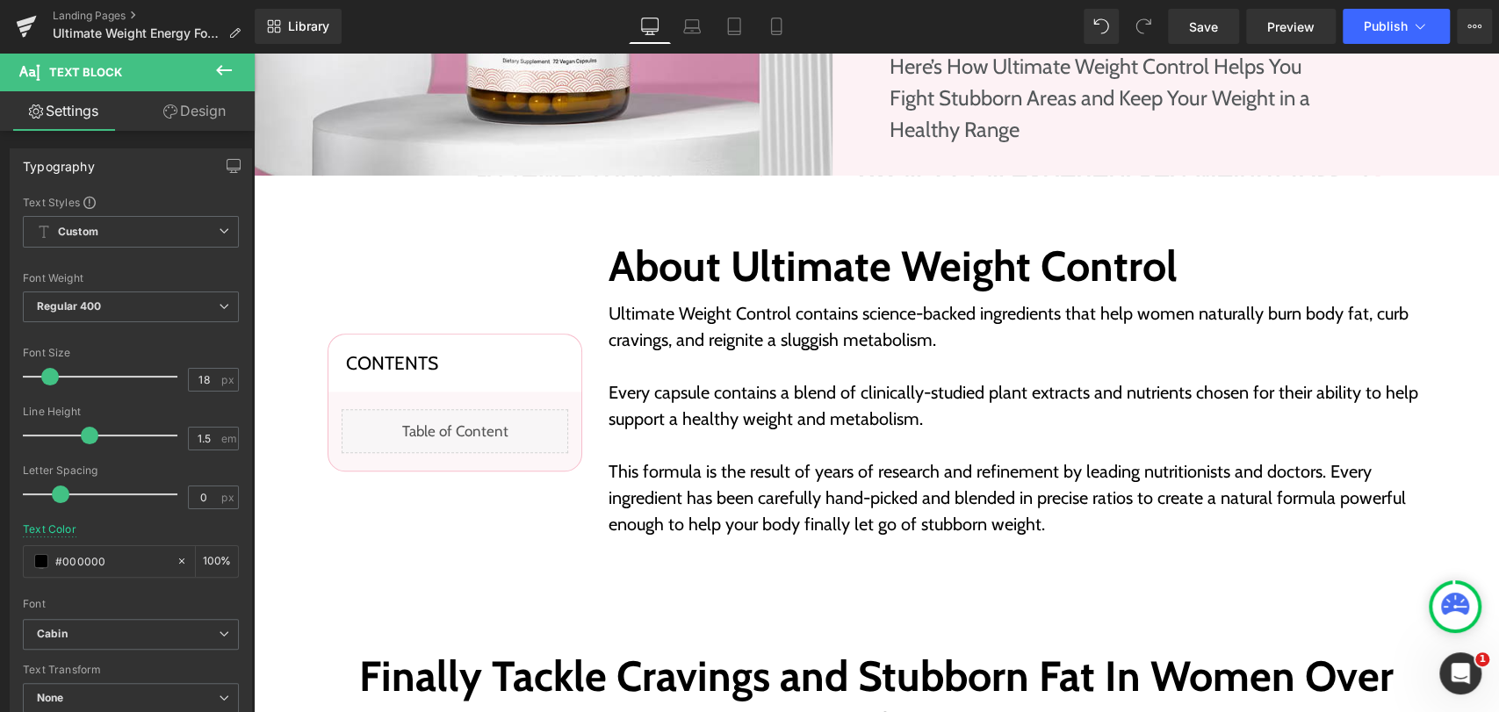
click at [529, 363] on h3 "Contents" at bounding box center [455, 363] width 218 height 22
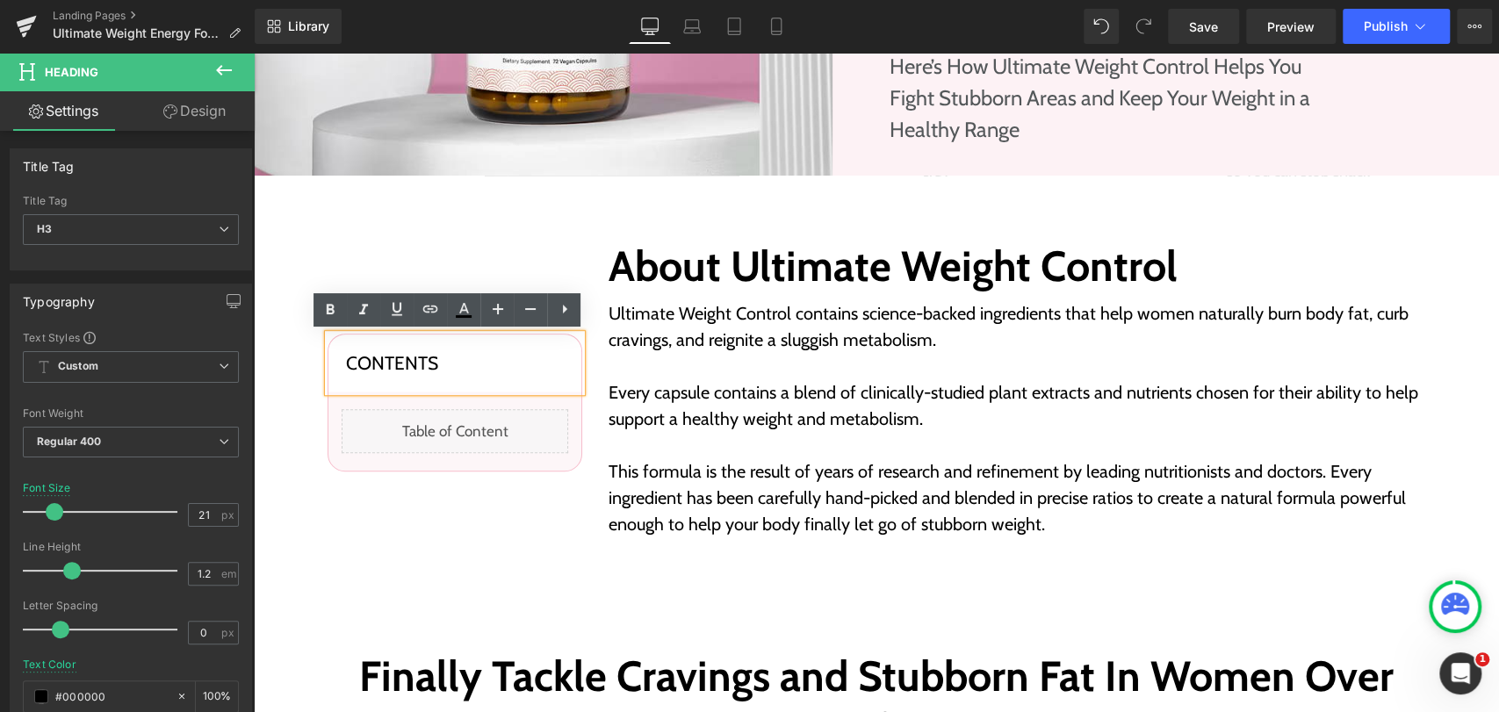
click at [549, 255] on div "Contents Heading Liquid Row Row" at bounding box center [454, 402] width 281 height 323
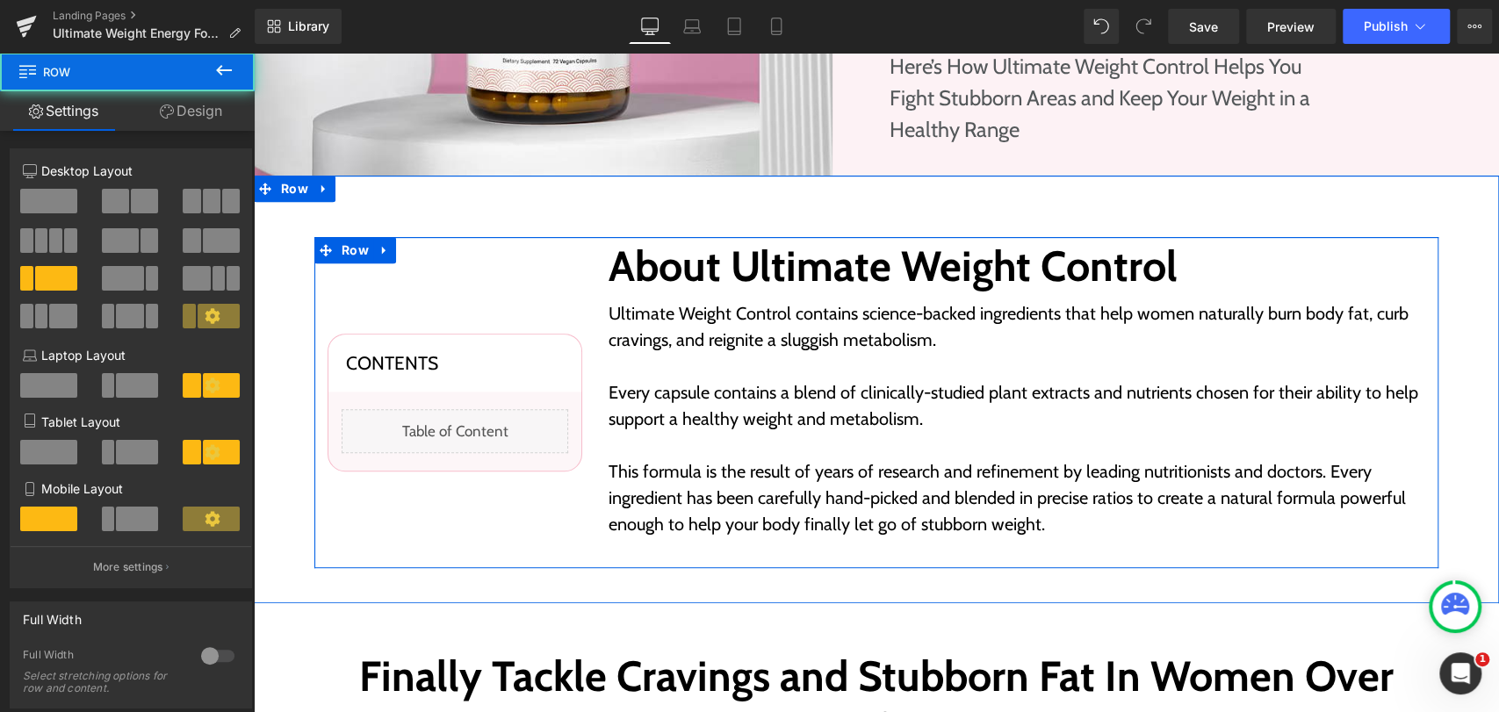
click at [595, 246] on div "About Ultimate Weight Control Heading Ultimate Weight Control contains science-…" at bounding box center [1016, 402] width 843 height 323
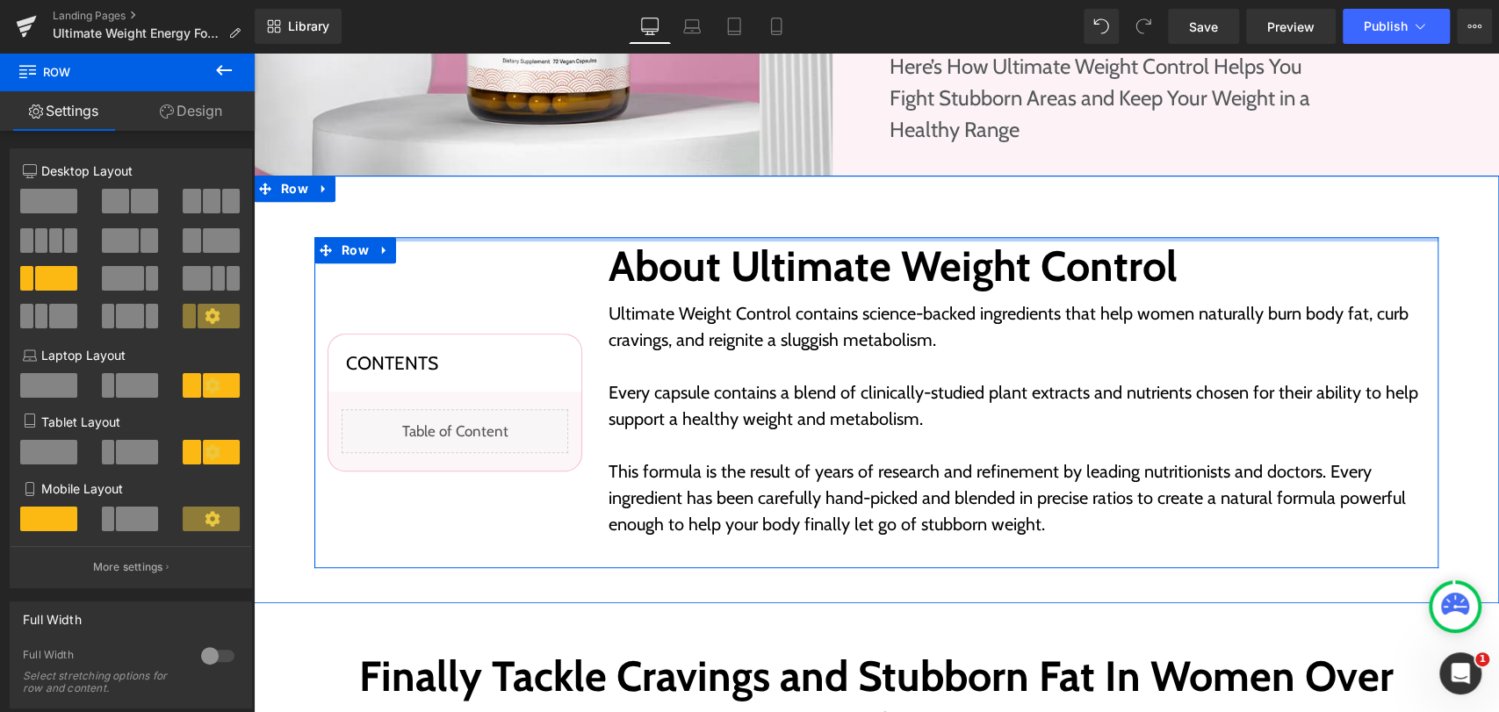
click at [579, 238] on div at bounding box center [876, 239] width 1124 height 4
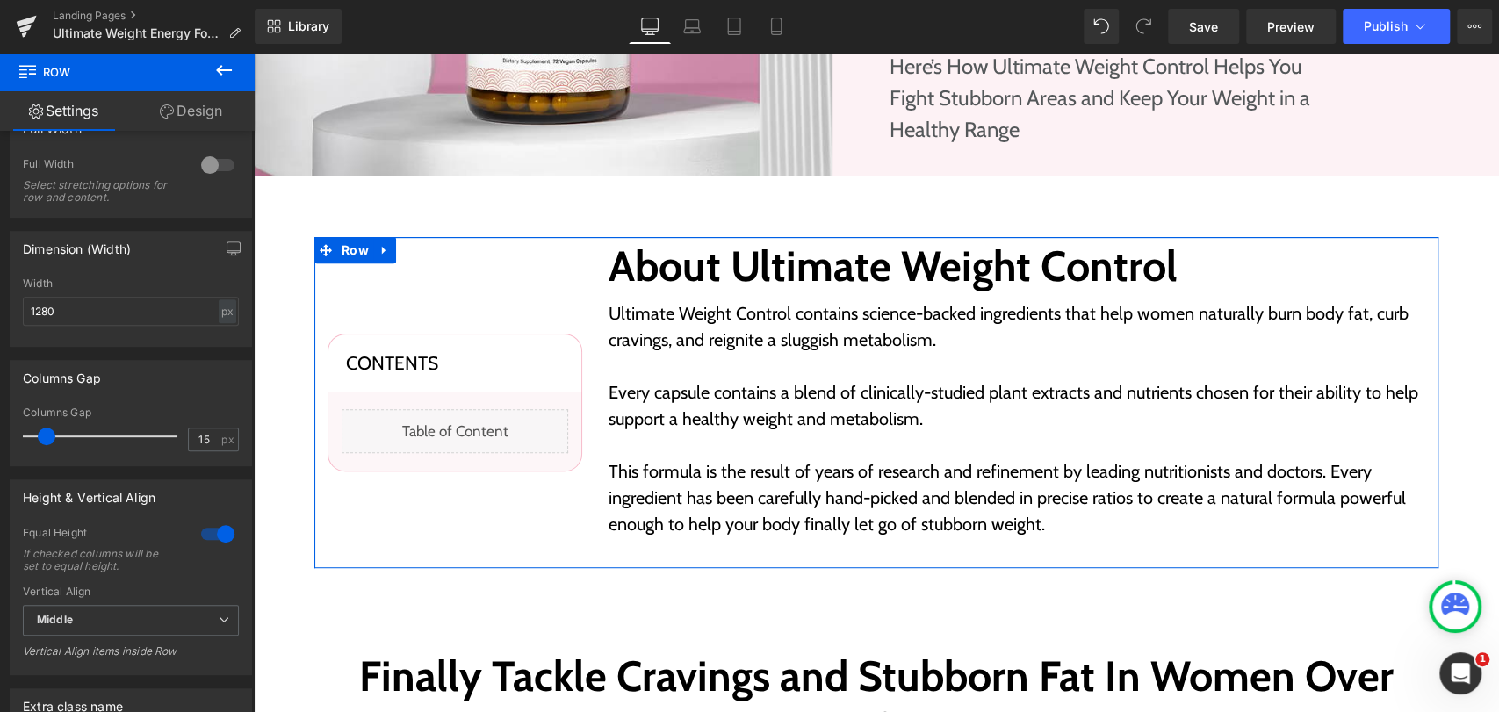
scroll to position [682, 0]
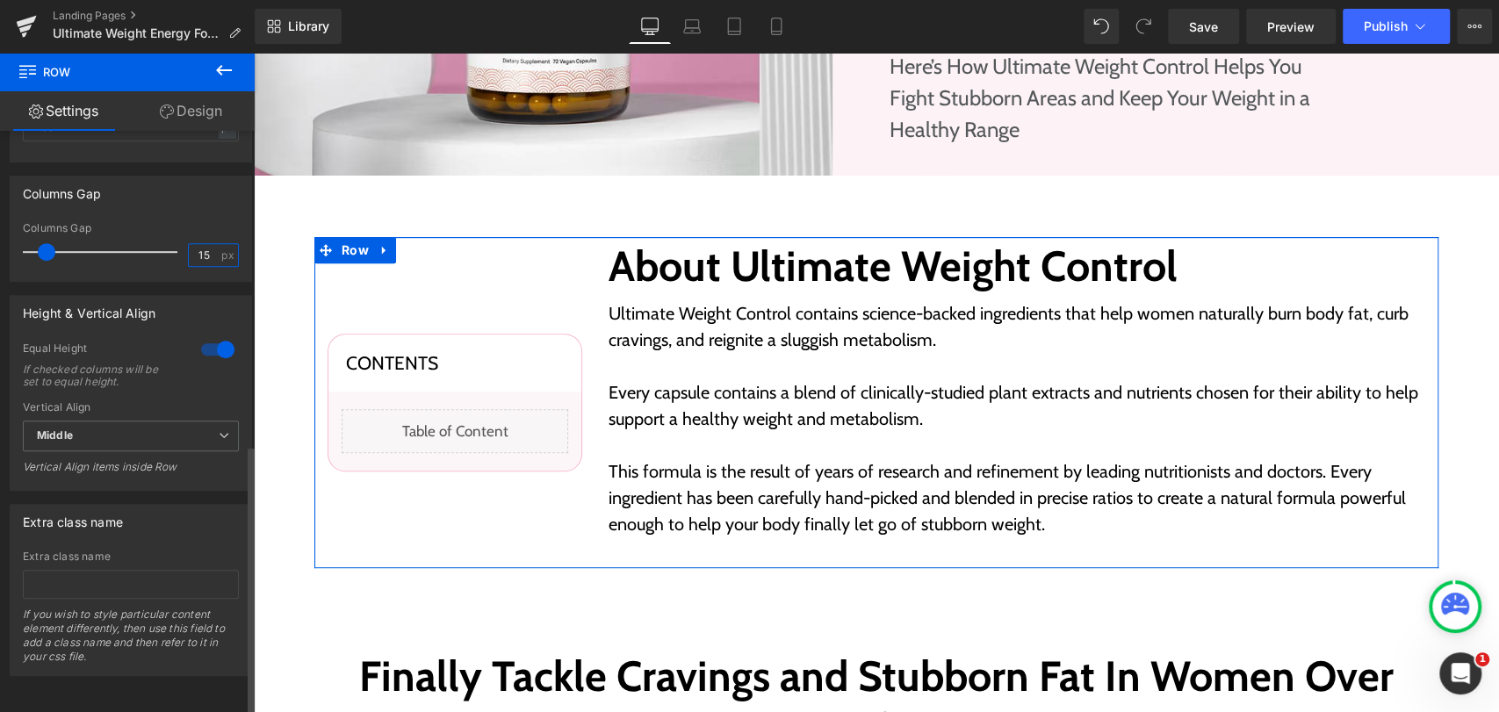
click at [190, 248] on input "15" at bounding box center [204, 255] width 31 height 22
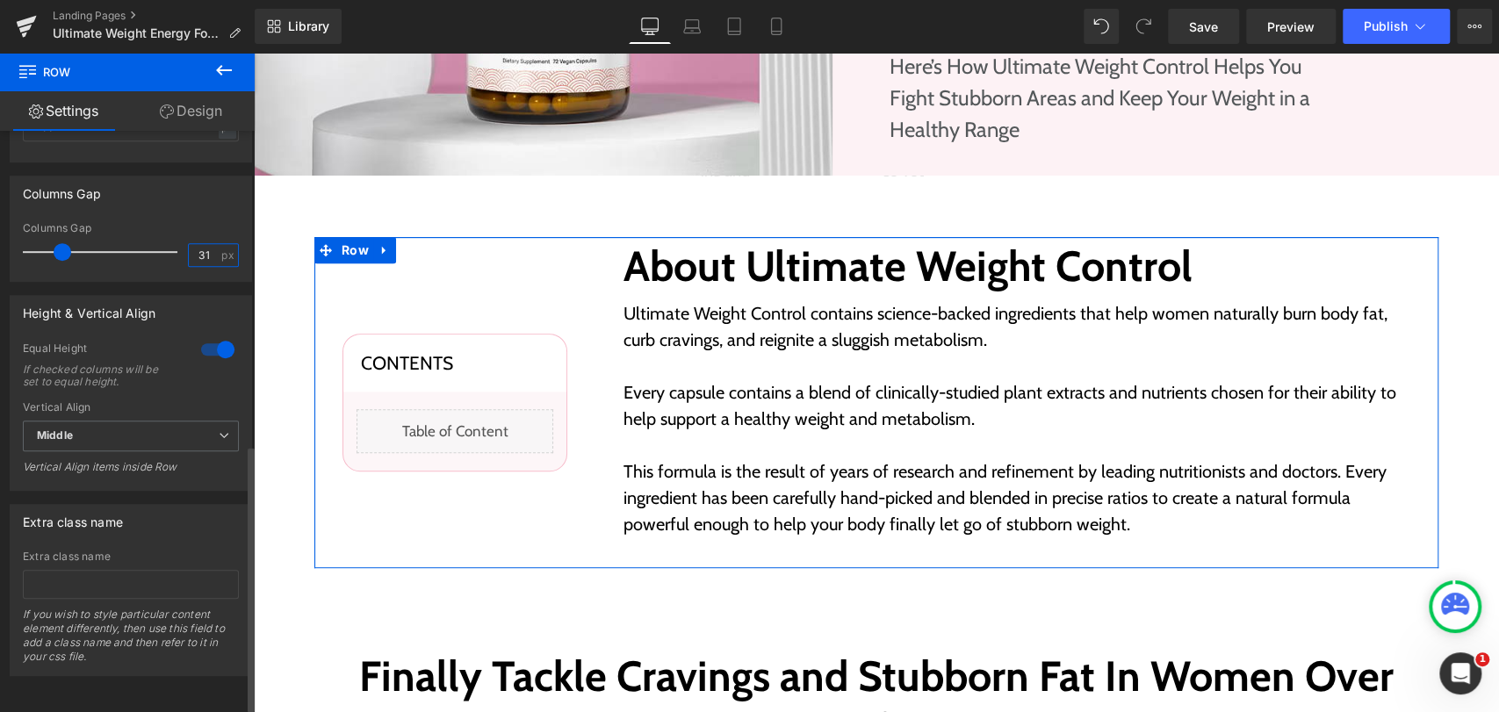
type input "31"
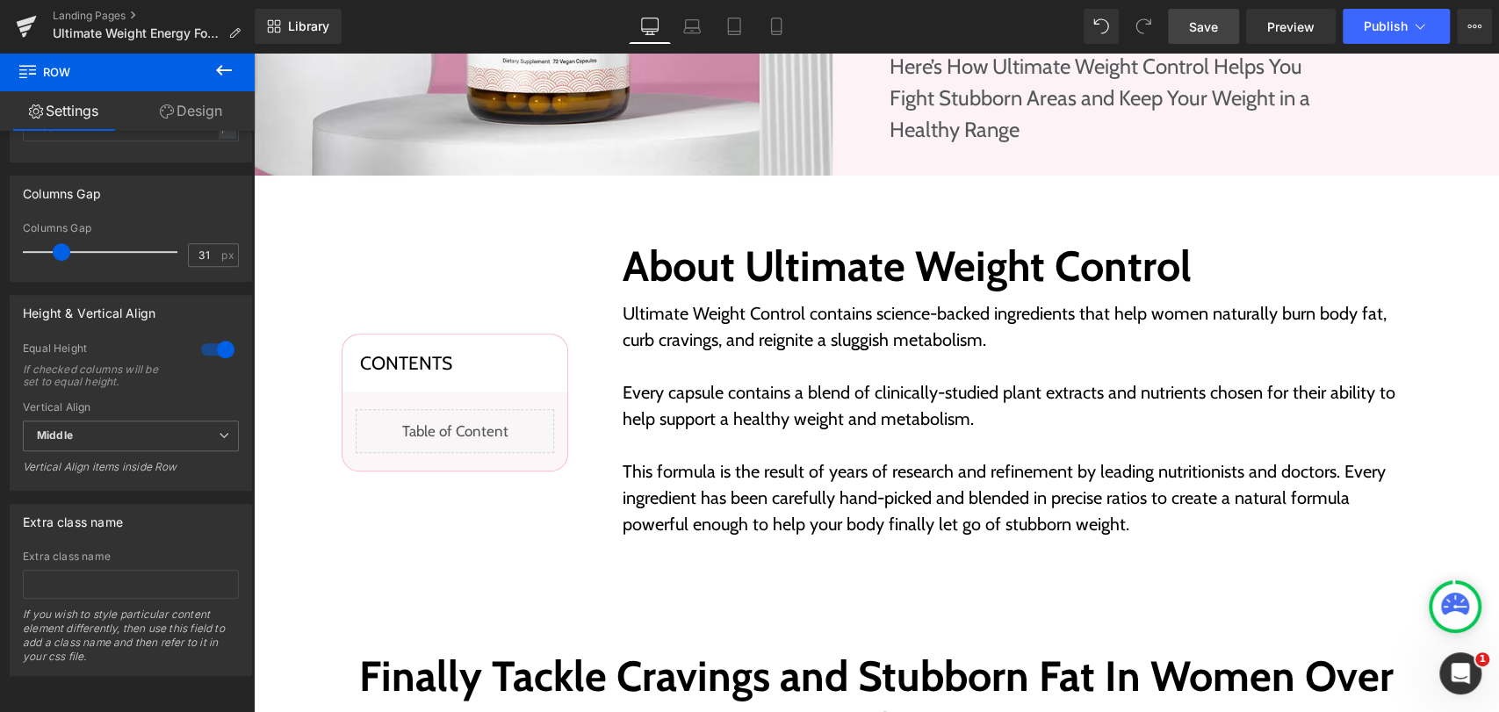
click at [1190, 25] on span "Save" at bounding box center [1203, 27] width 29 height 18
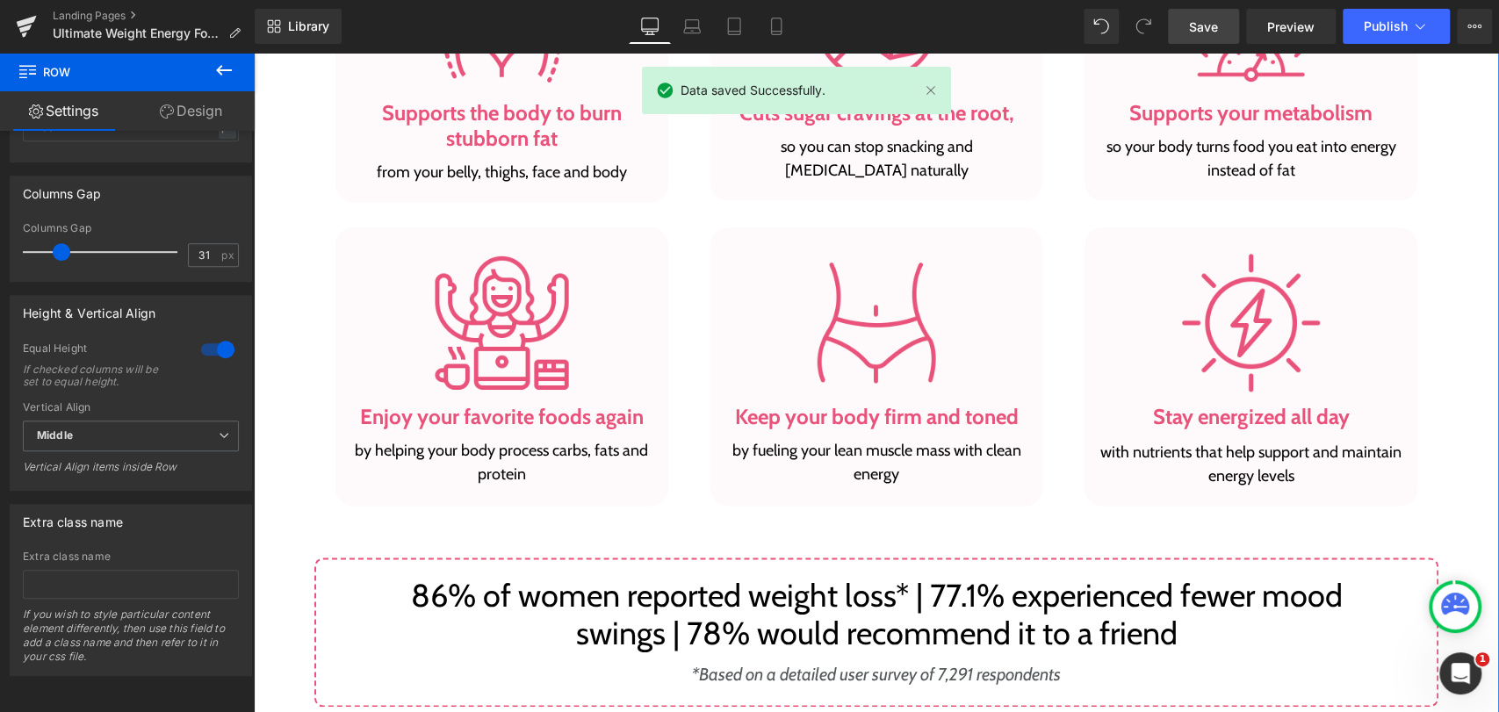
scroll to position [1365, 0]
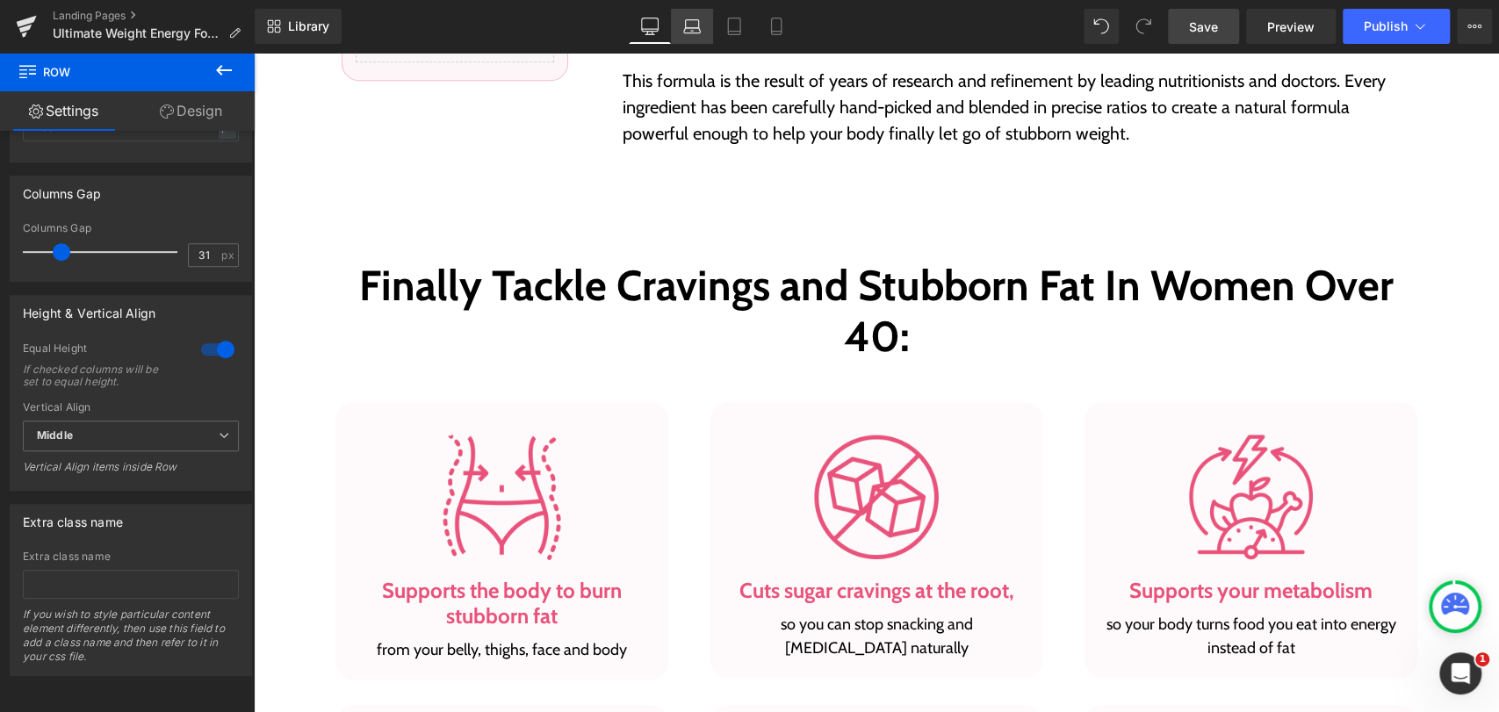
click at [687, 28] on icon at bounding box center [691, 30] width 17 height 5
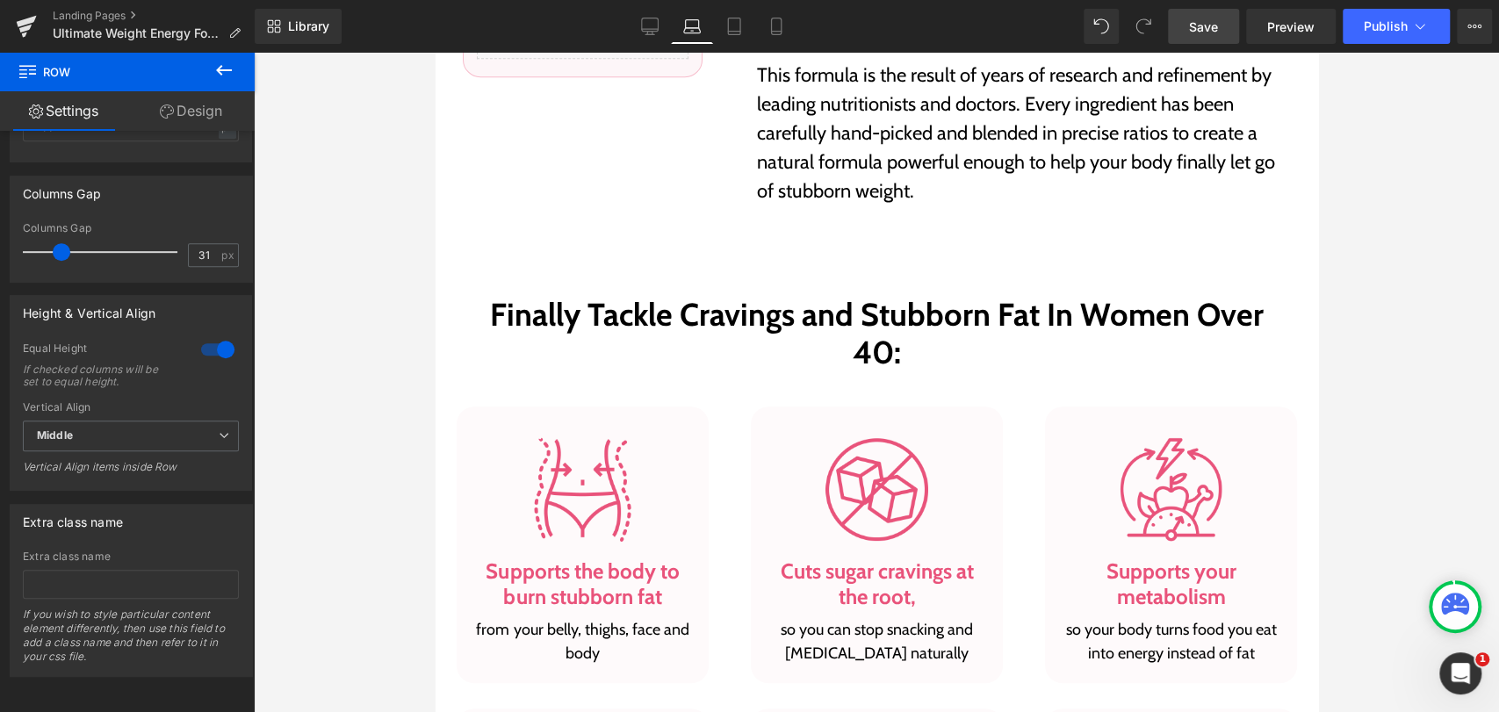
scroll to position [818, 0]
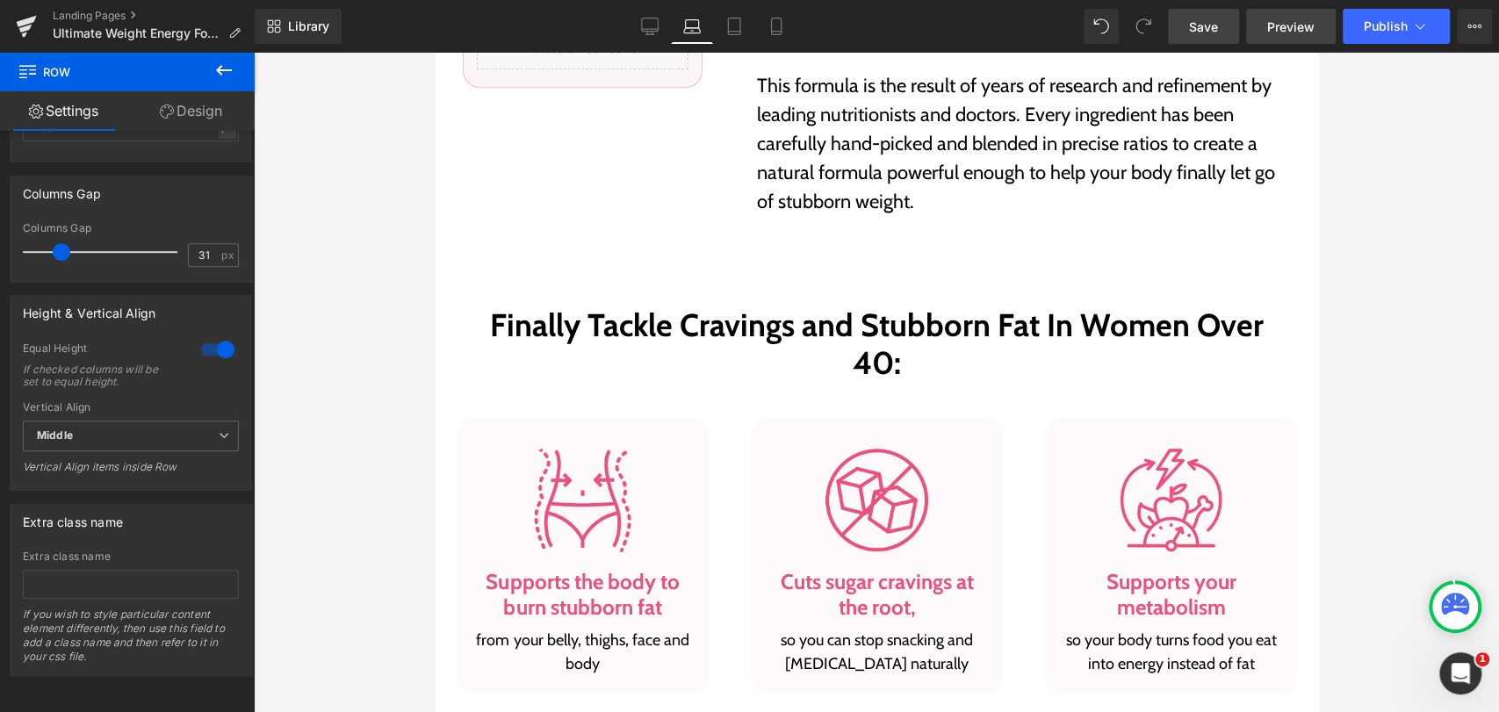
click at [1275, 23] on span "Preview" at bounding box center [1290, 27] width 47 height 18
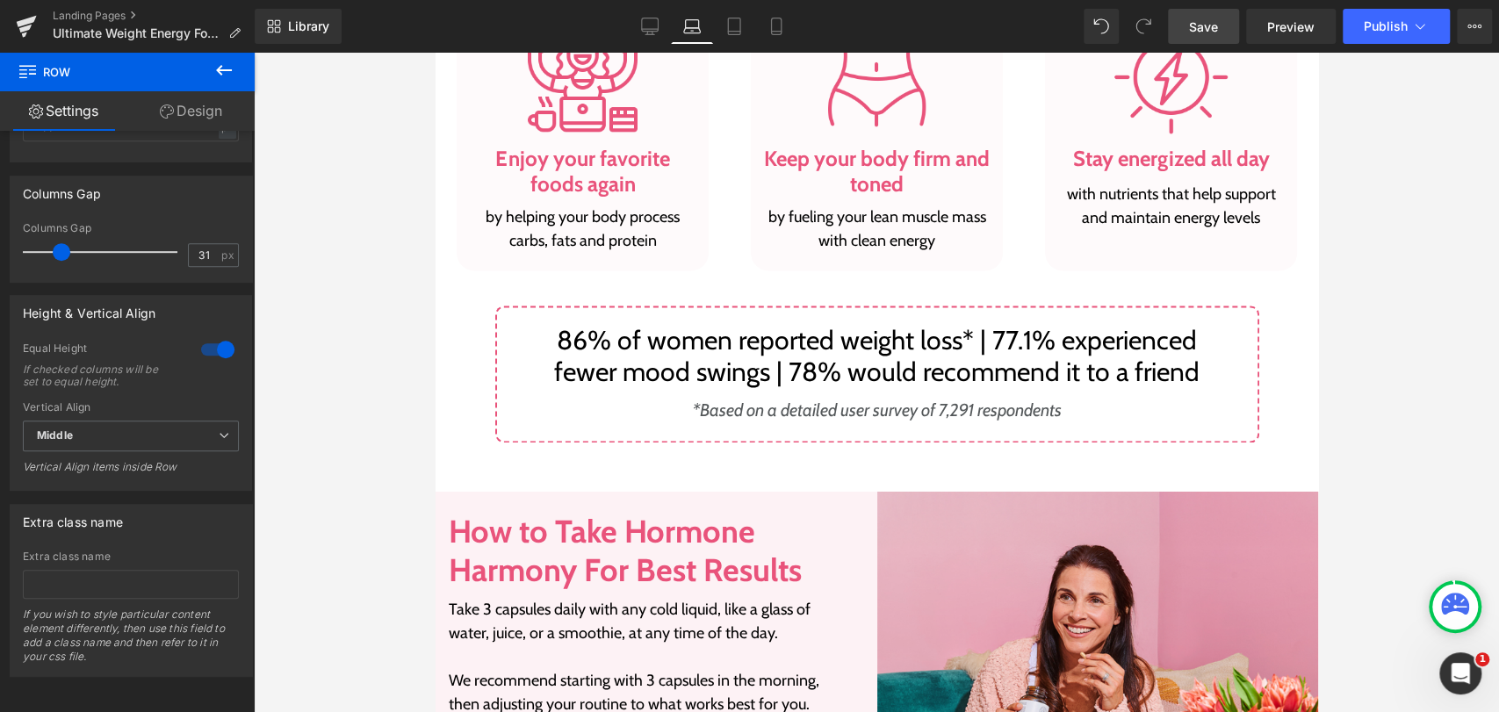
scroll to position [1599, 0]
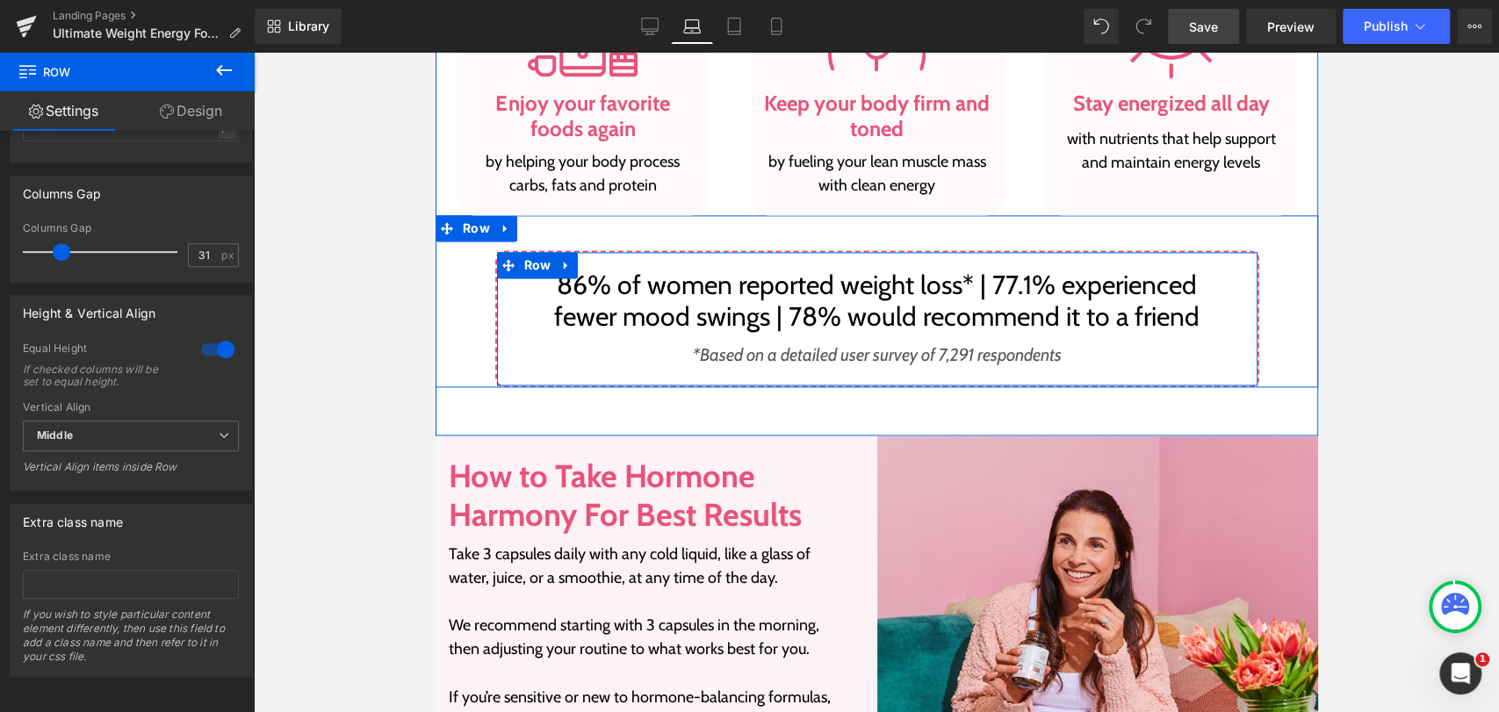
click at [681, 264] on div "86% of women reported weight loss* | 77.1% experienced fewer mood swings | 78% …" at bounding box center [876, 318] width 764 height 137
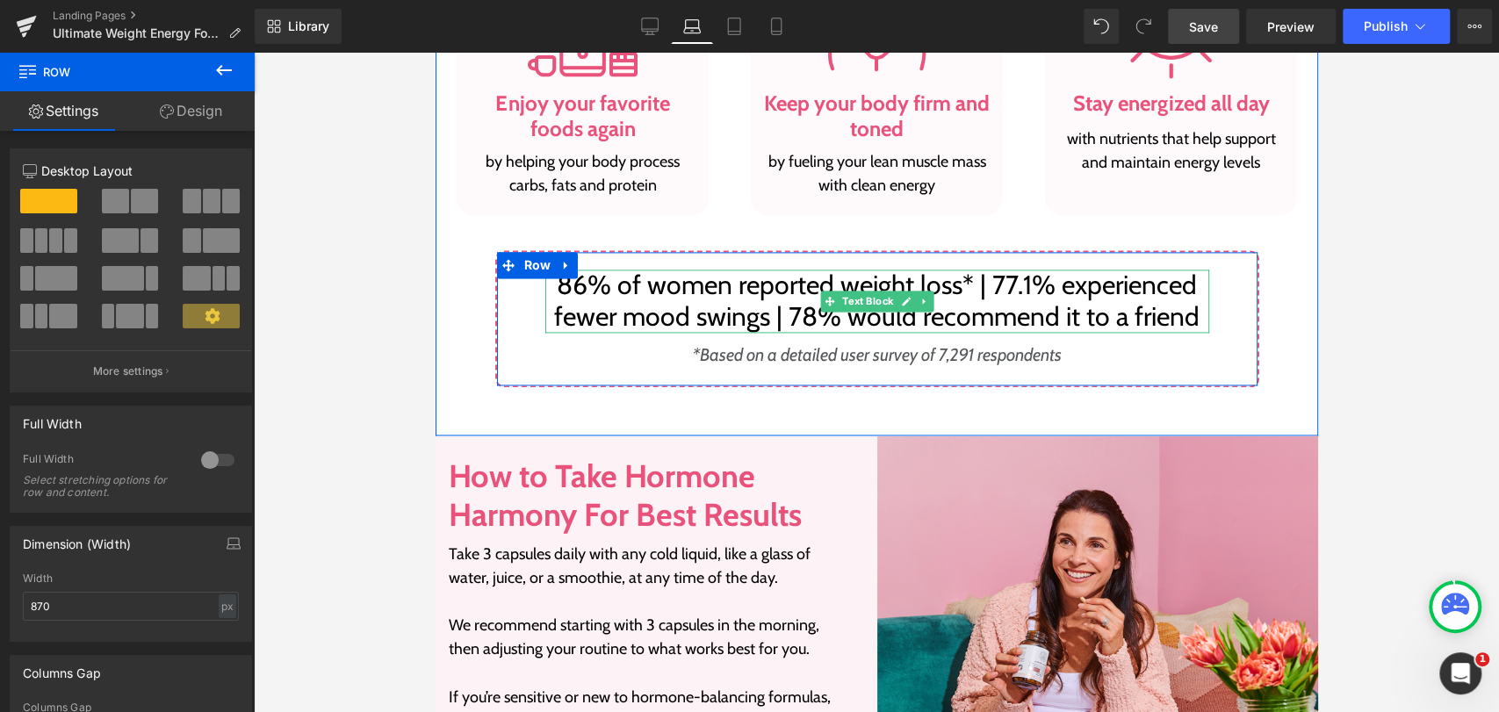
click at [665, 318] on p "86% of women reported weight loss* | 77.1% experienced fewer mood swings | 78% …" at bounding box center [876, 301] width 664 height 63
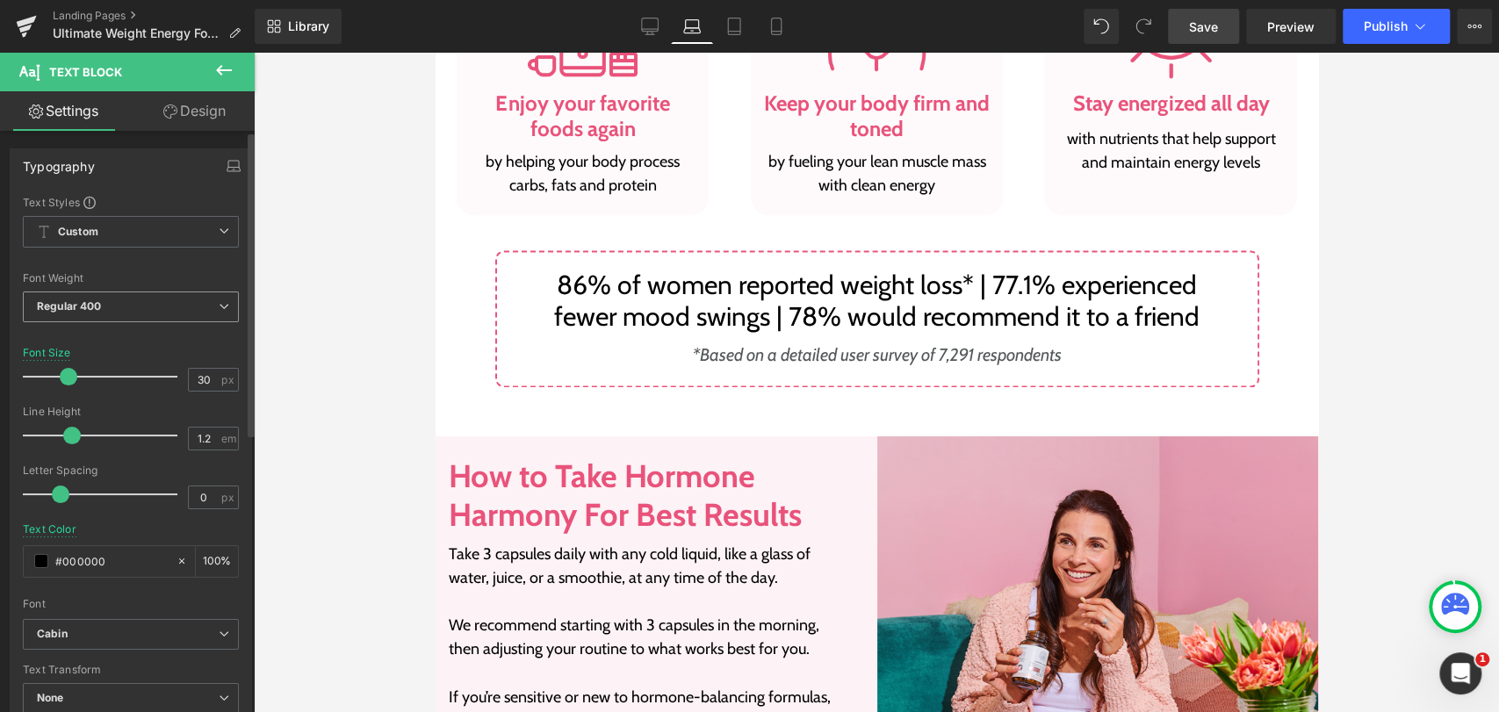
click at [219, 306] on icon at bounding box center [224, 306] width 11 height 11
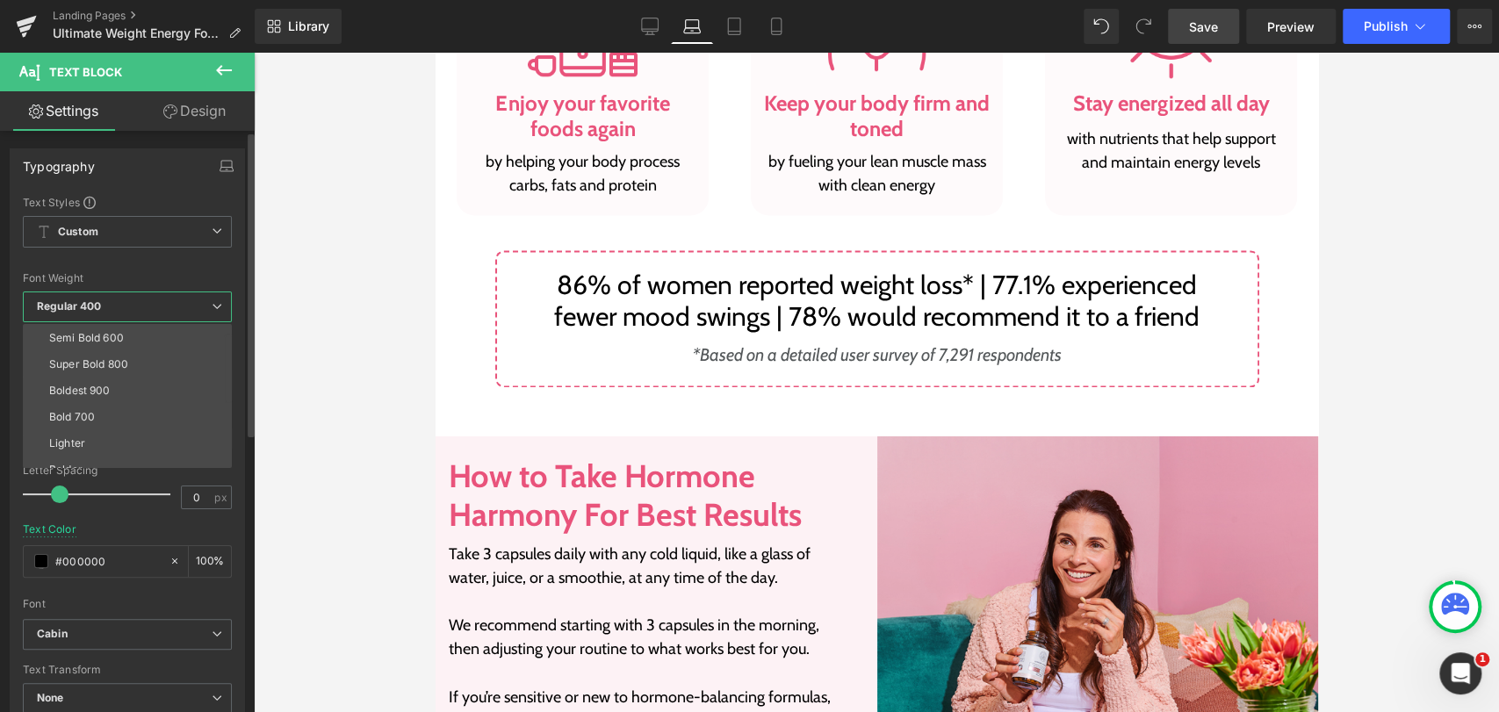
scroll to position [145, 0]
click at [102, 395] on li "Bold 700" at bounding box center [131, 403] width 217 height 26
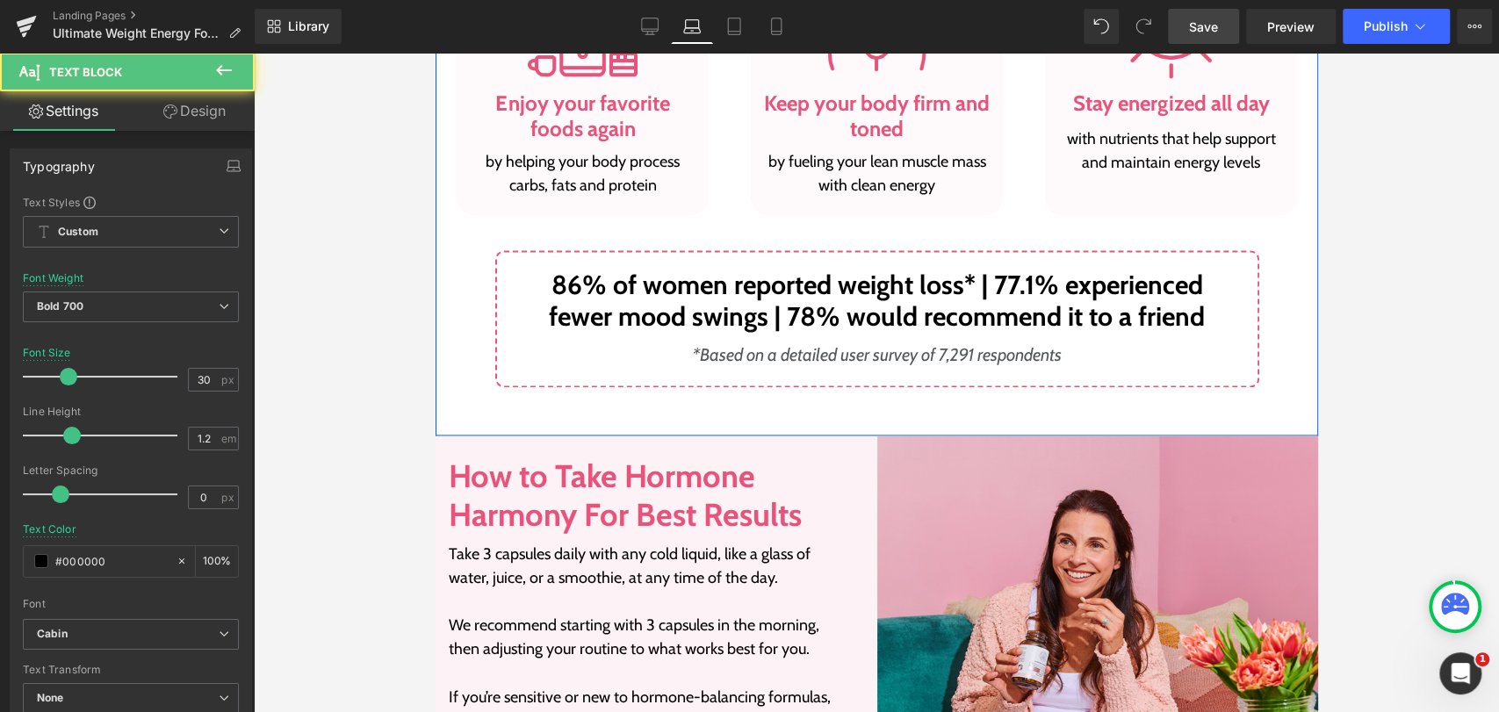
click at [566, 318] on p "86% of women reported weight loss* | 77.1% experienced fewer mood swings | 78% …" at bounding box center [876, 301] width 664 height 63
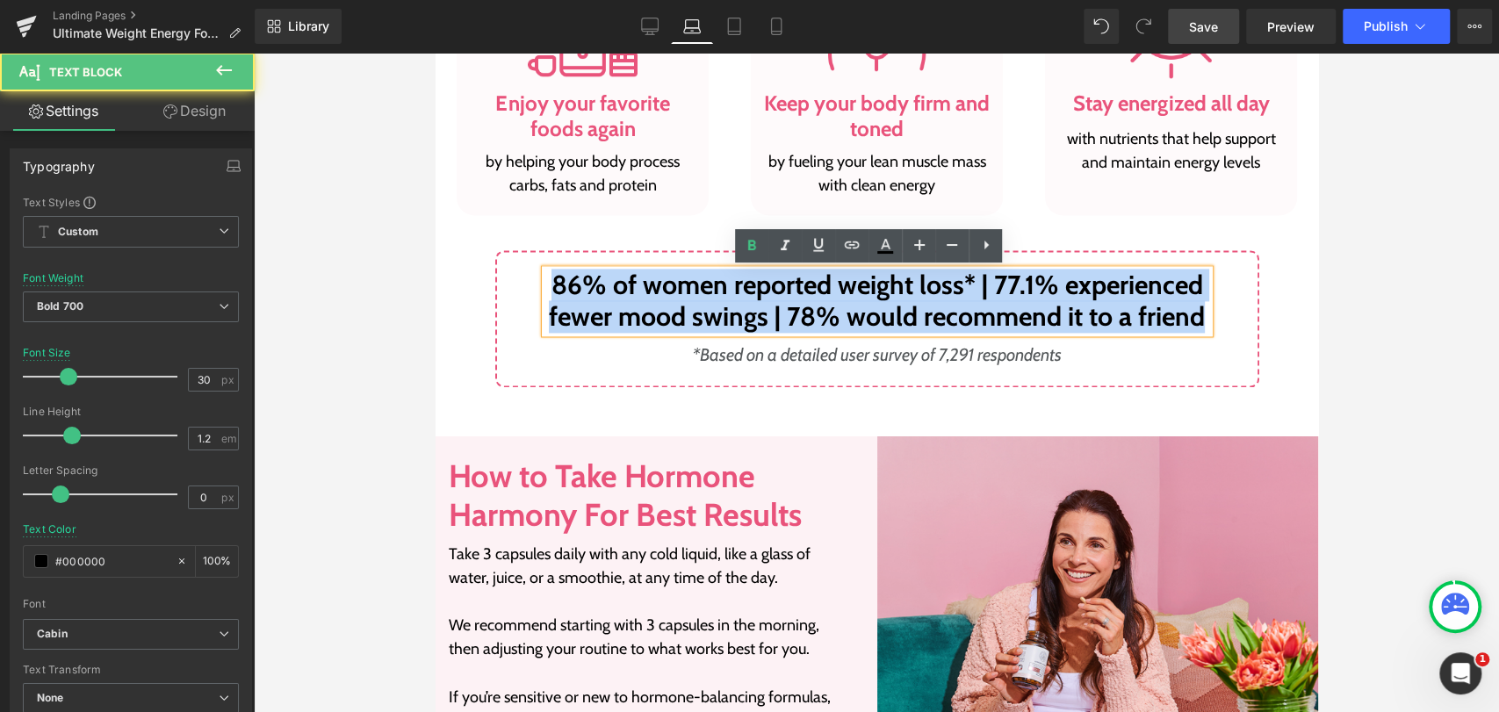
drag, startPoint x: 1197, startPoint y: 315, endPoint x: 541, endPoint y: 281, distance: 656.7
click at [544, 281] on p "86% of women reported weight loss* | 77.1% experienced fewer mood swings | 78% …" at bounding box center [876, 301] width 664 height 63
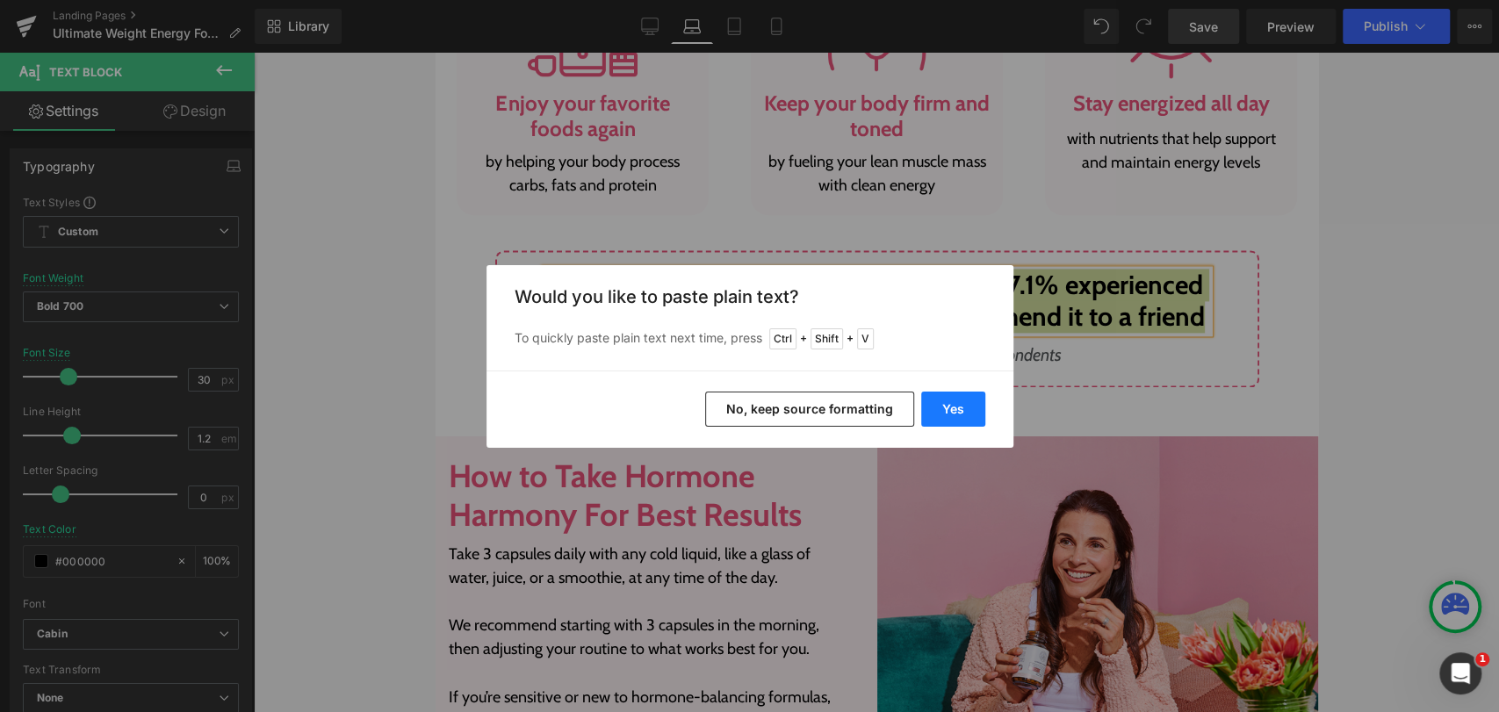
click at [968, 415] on button "Yes" at bounding box center [953, 409] width 64 height 35
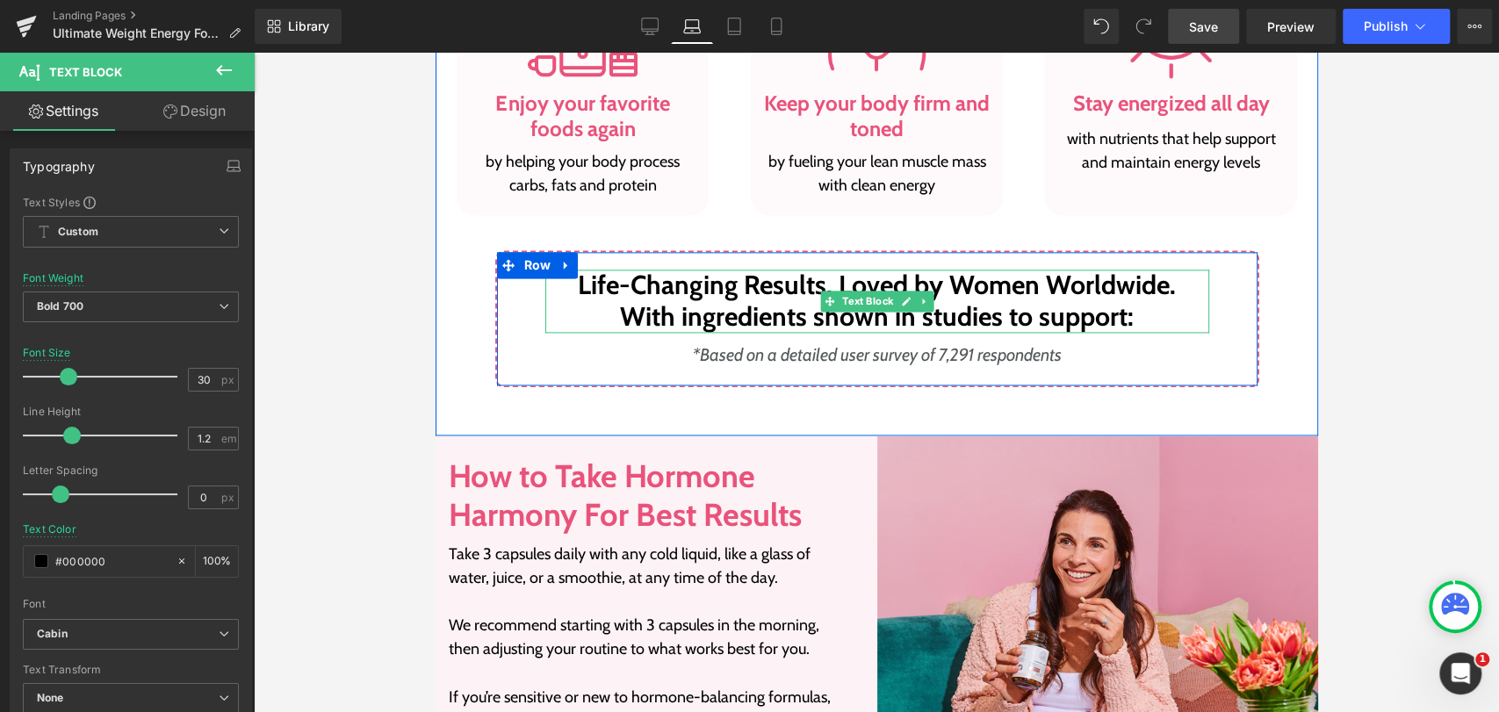
click at [953, 313] on p "With ingredients shown in studies to support:" at bounding box center [876, 317] width 664 height 32
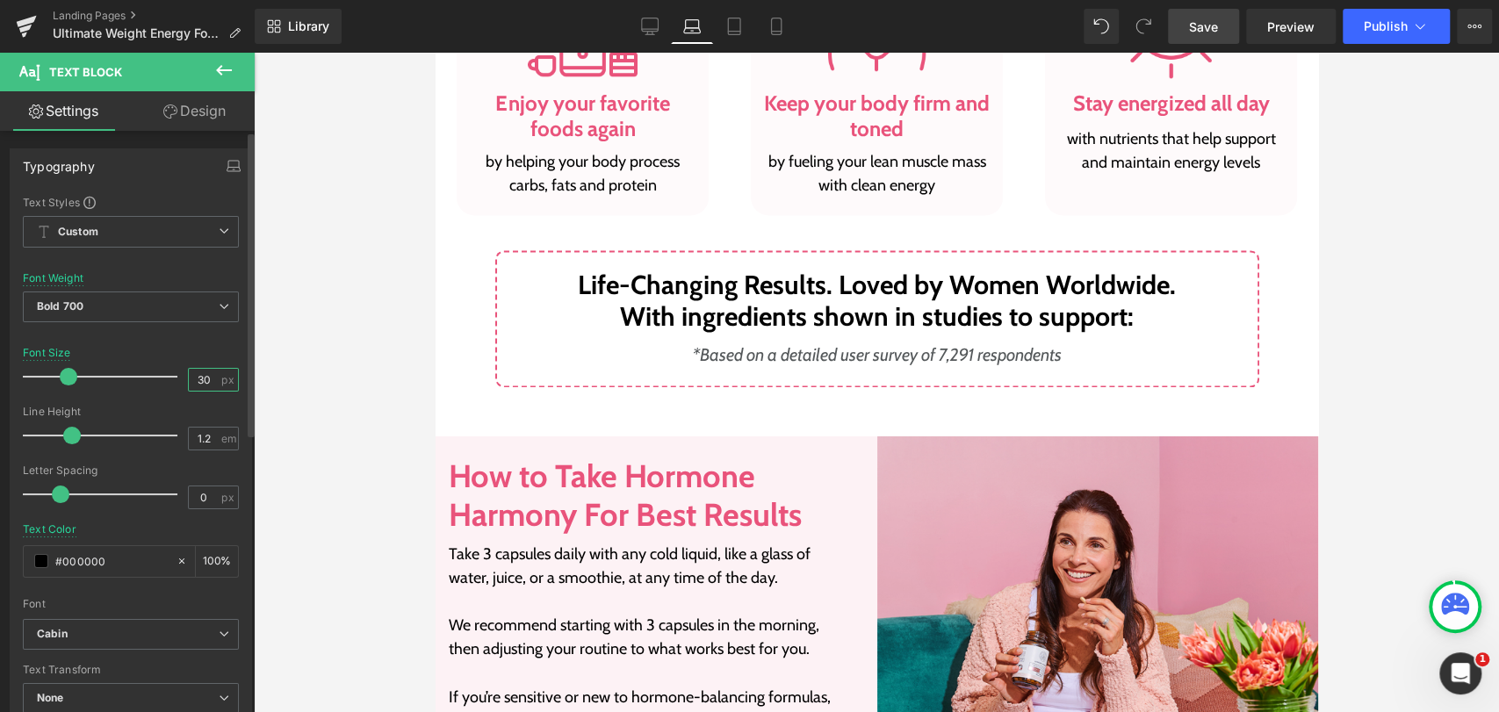
click at [204, 381] on input "30" at bounding box center [204, 380] width 31 height 22
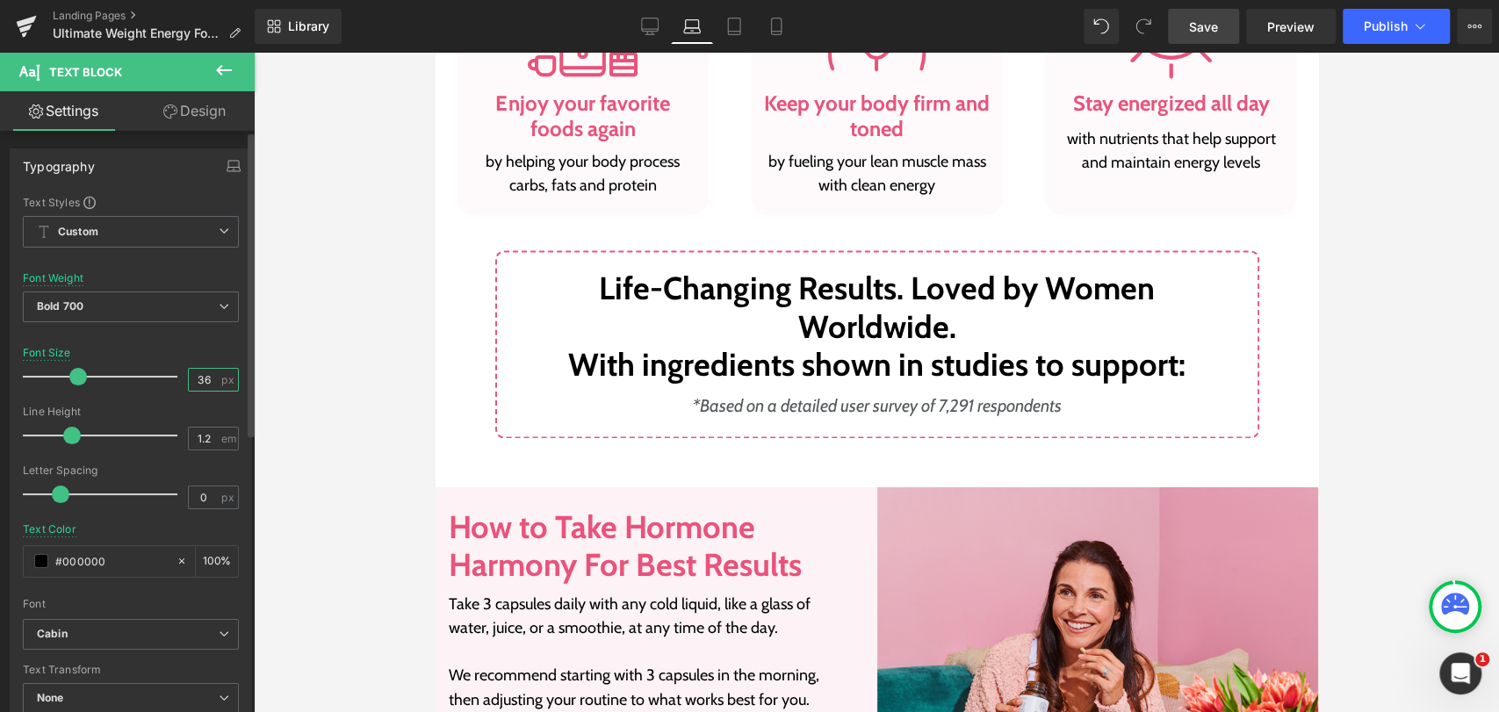
type input "36"
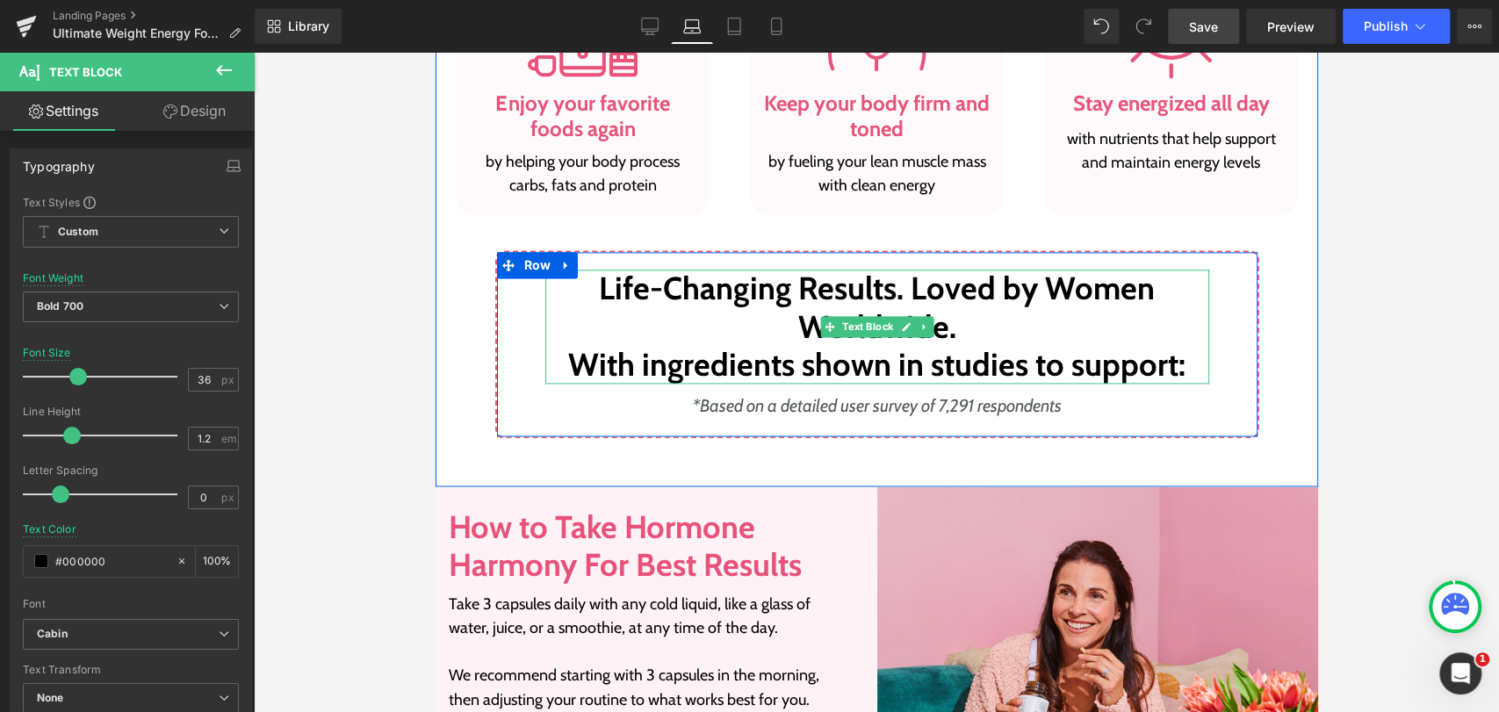
click at [649, 322] on p "Life-Changing Results. Loved by Women Worldwide." at bounding box center [876, 307] width 664 height 75
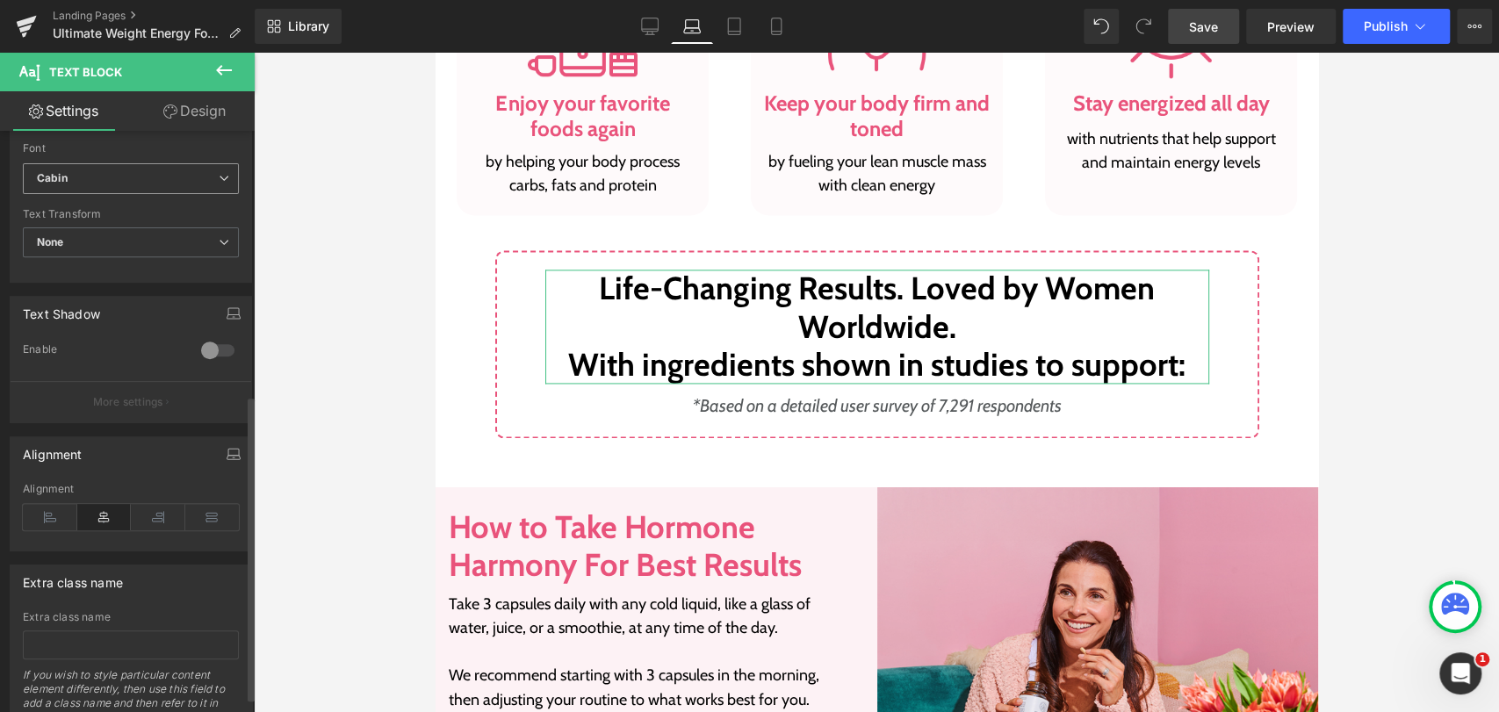
scroll to position [528, 0]
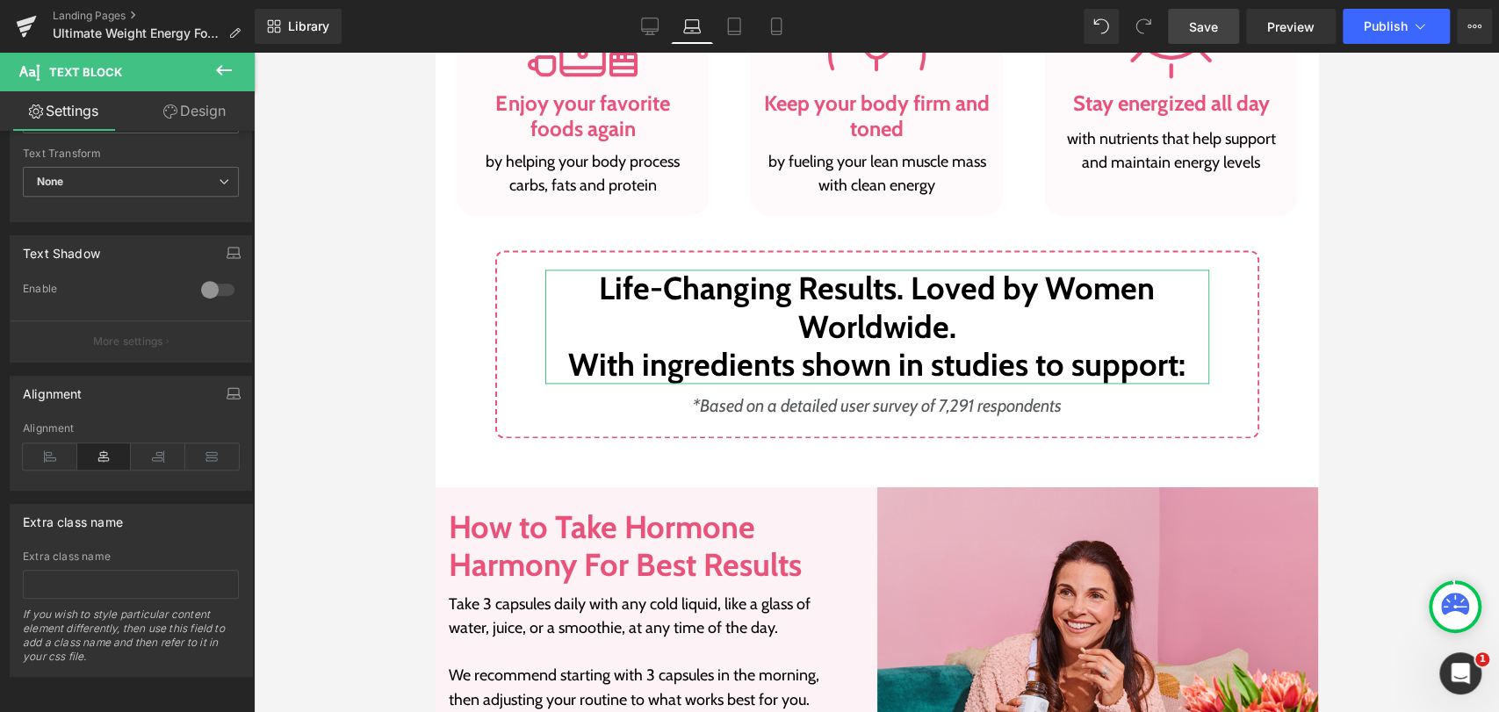
click at [176, 112] on link "Design" at bounding box center [194, 111] width 127 height 40
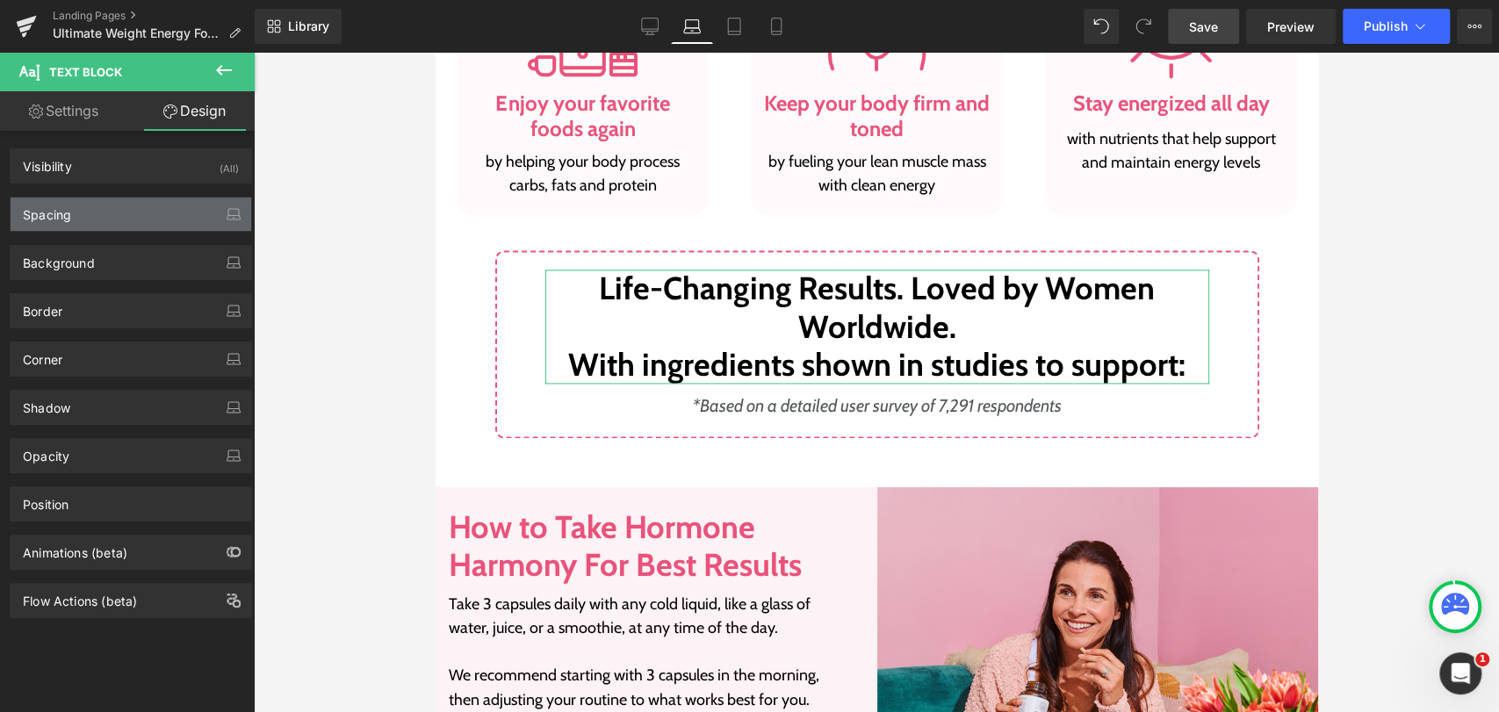
click at [112, 207] on div "Spacing" at bounding box center [131, 214] width 241 height 33
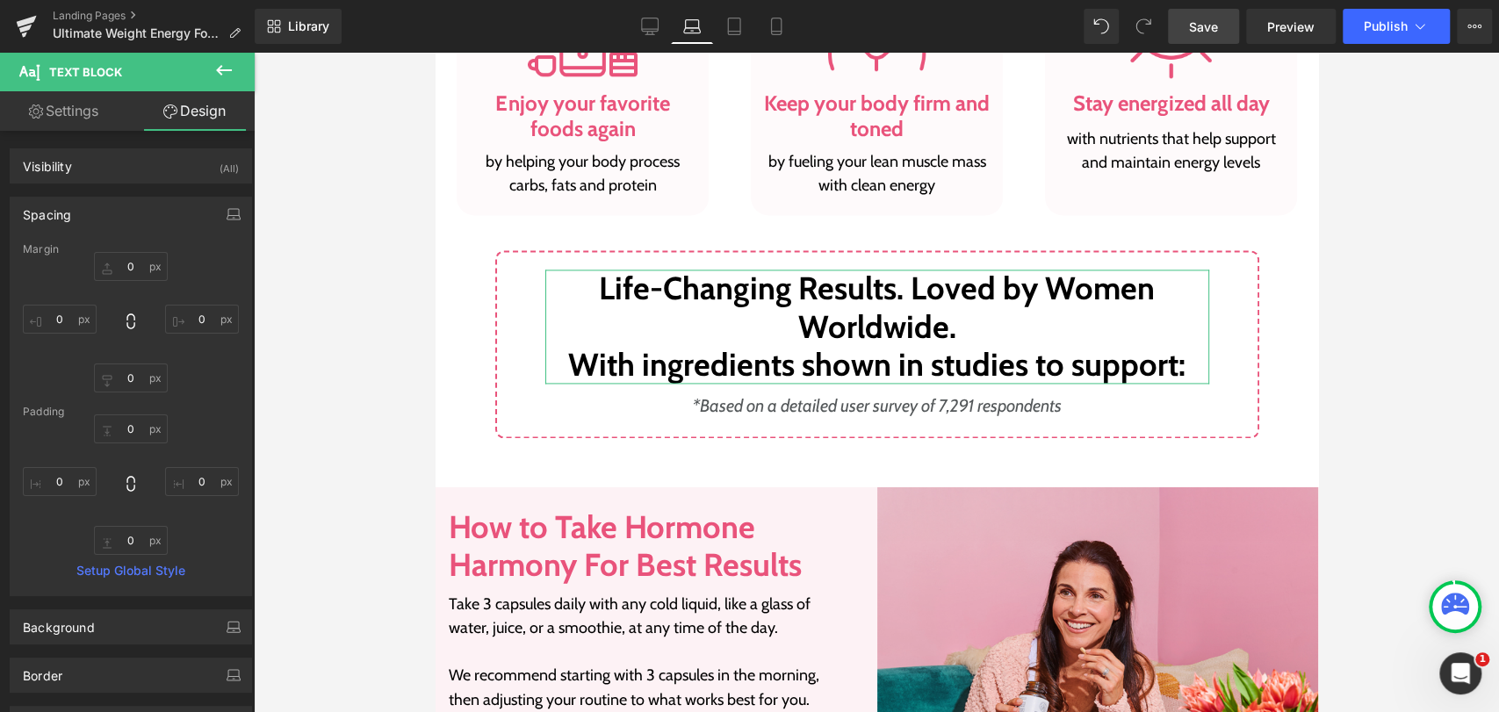
click at [112, 207] on div "Spacing" at bounding box center [131, 214] width 241 height 33
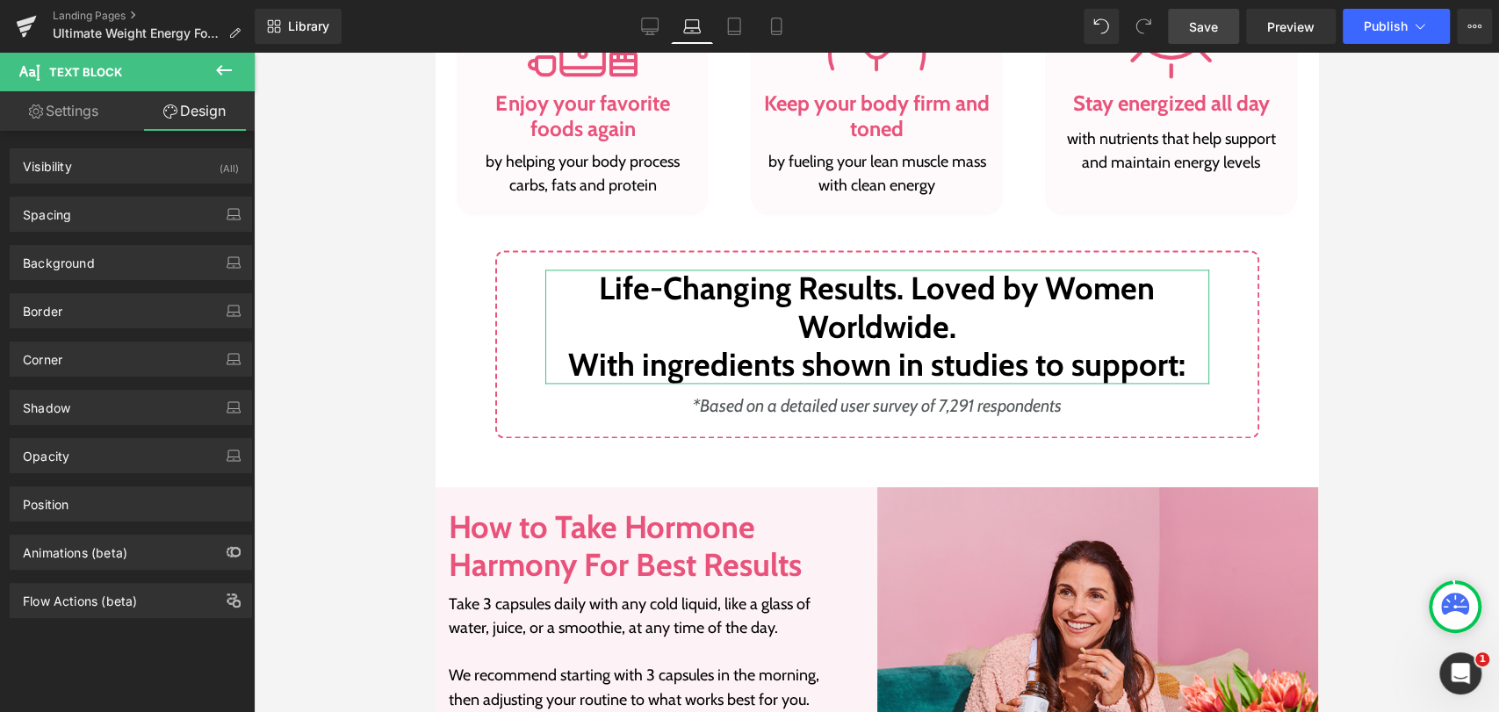
click at [70, 119] on link "Settings" at bounding box center [63, 111] width 127 height 40
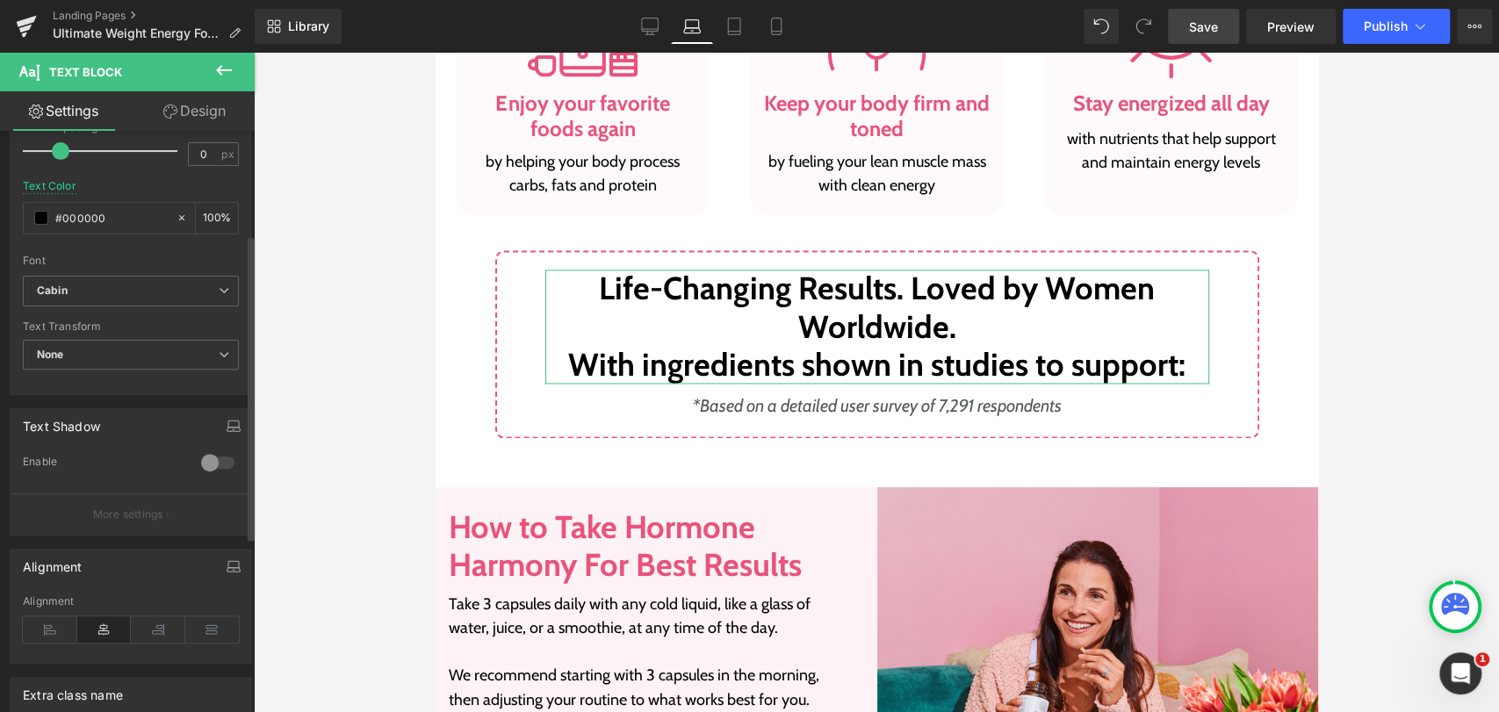
scroll to position [390, 0]
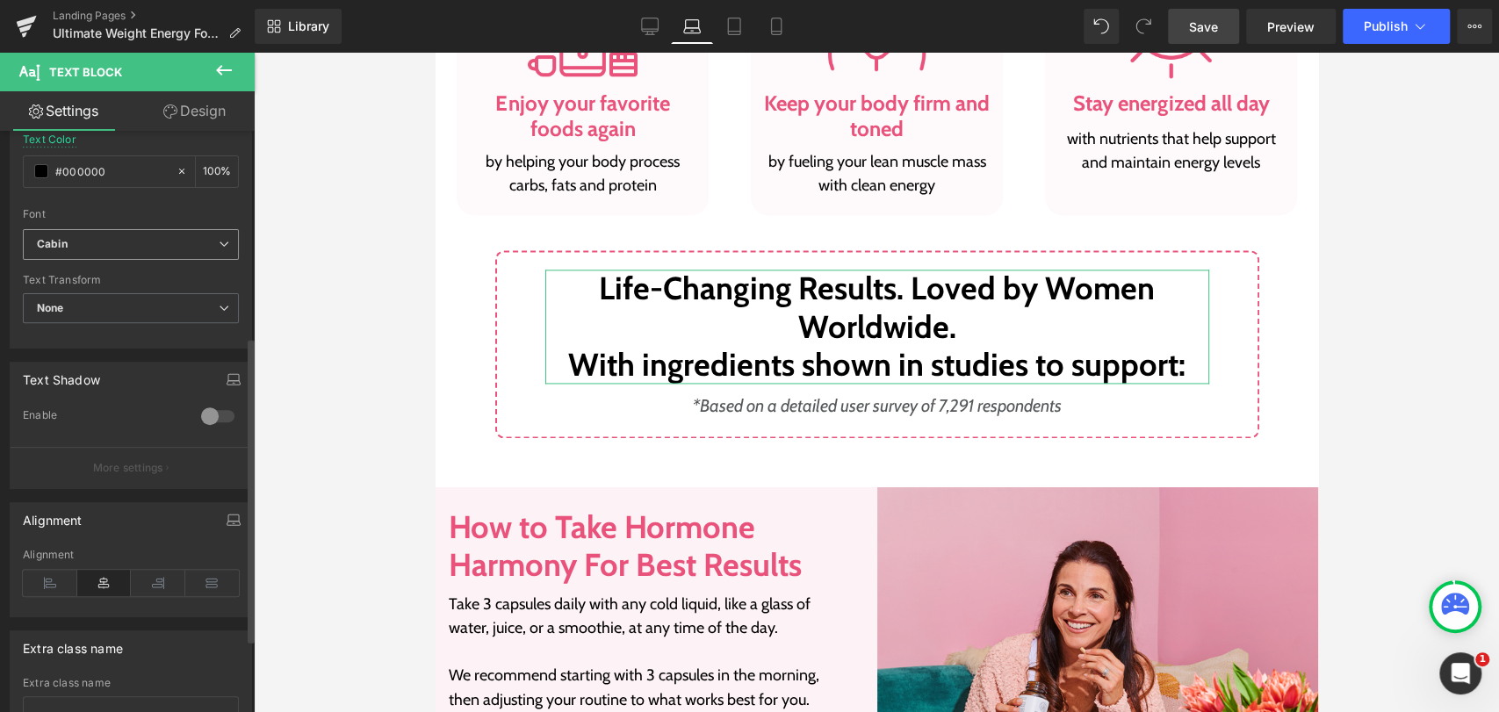
click at [208, 245] on b "Cabin" at bounding box center [128, 244] width 182 height 15
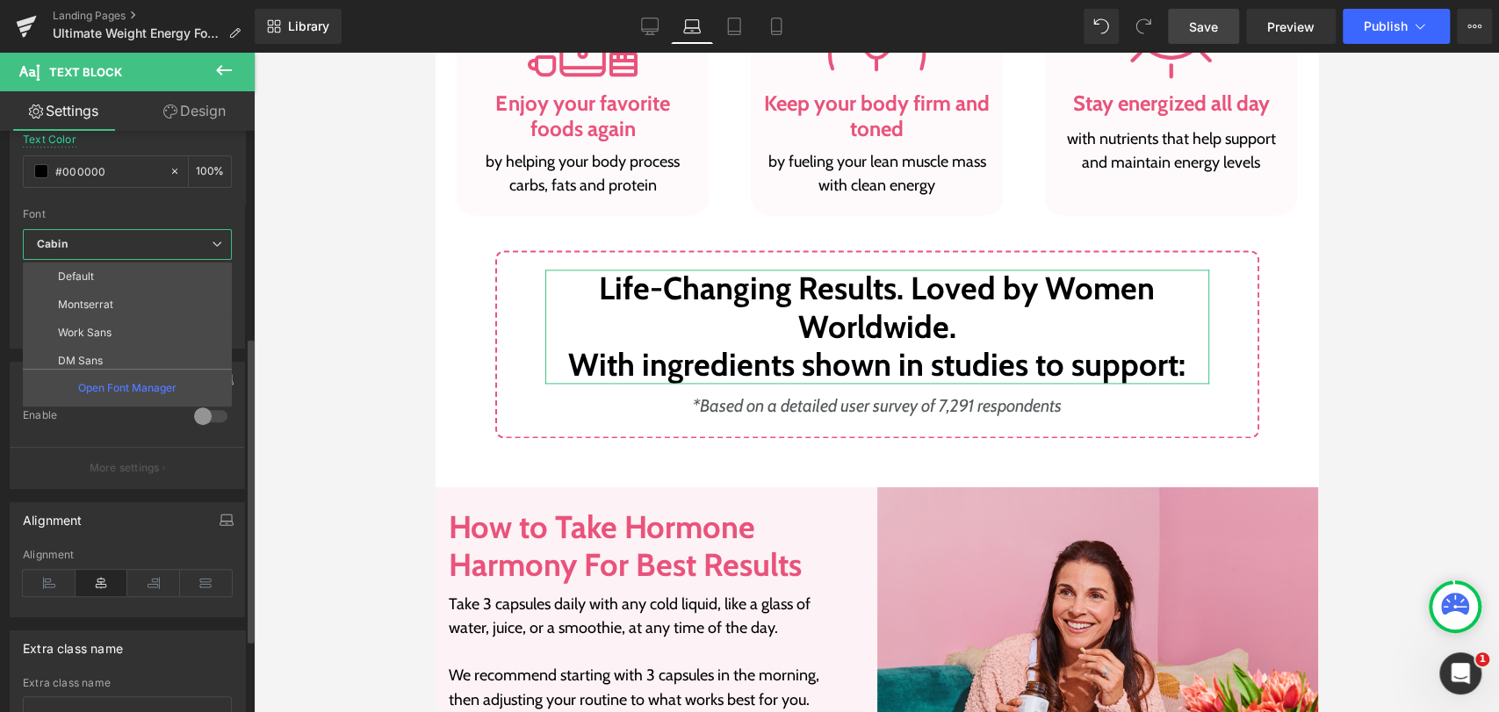
click at [208, 245] on b "Cabin" at bounding box center [124, 244] width 175 height 15
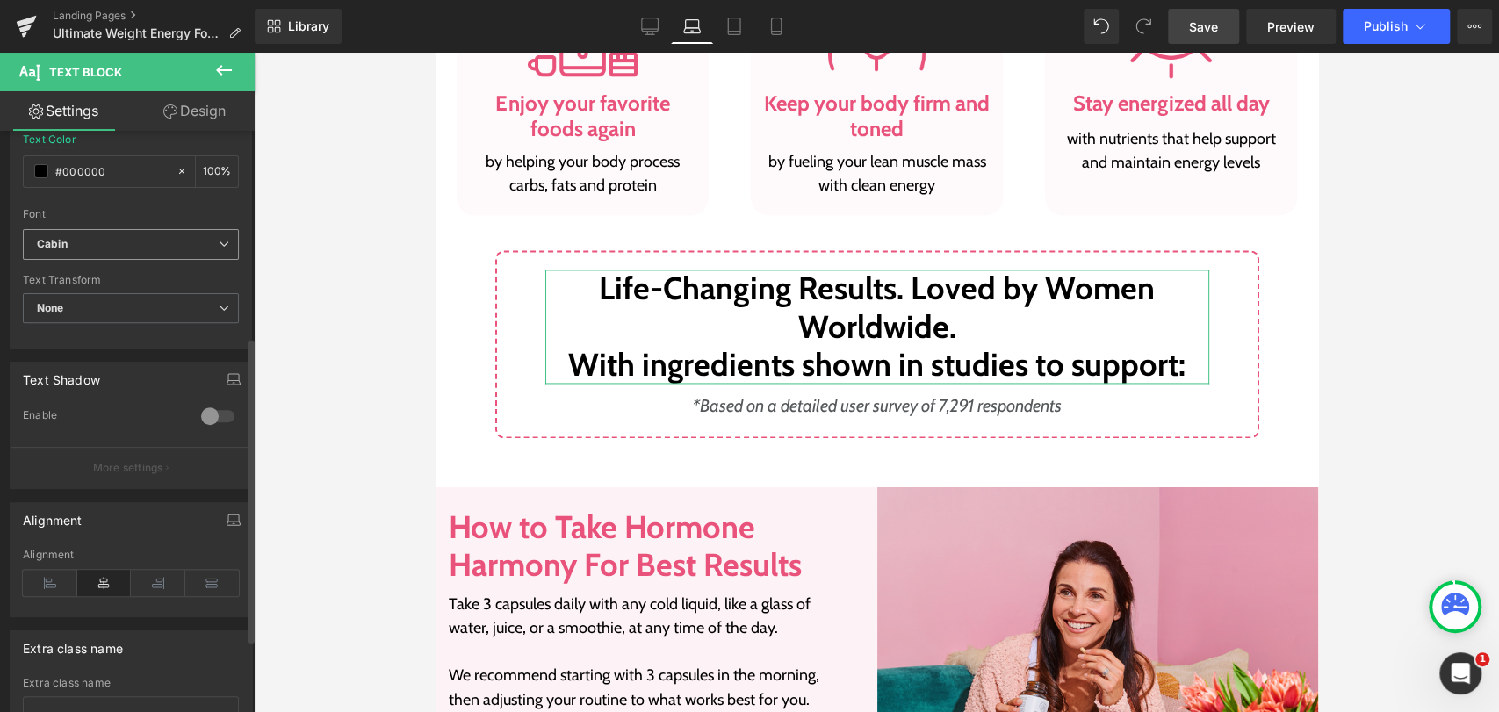
click at [208, 245] on b "Cabin" at bounding box center [128, 244] width 182 height 15
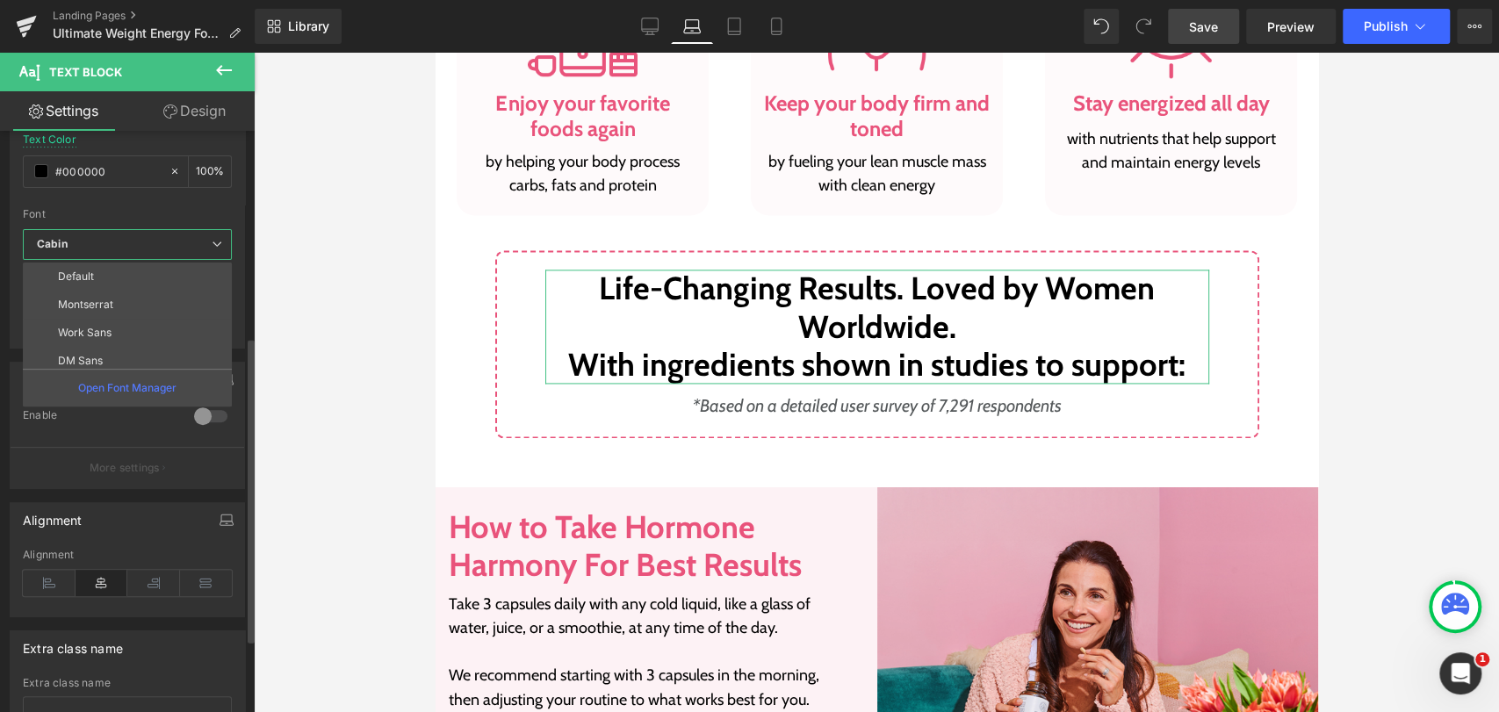
click at [208, 245] on b "Cabin" at bounding box center [124, 244] width 175 height 15
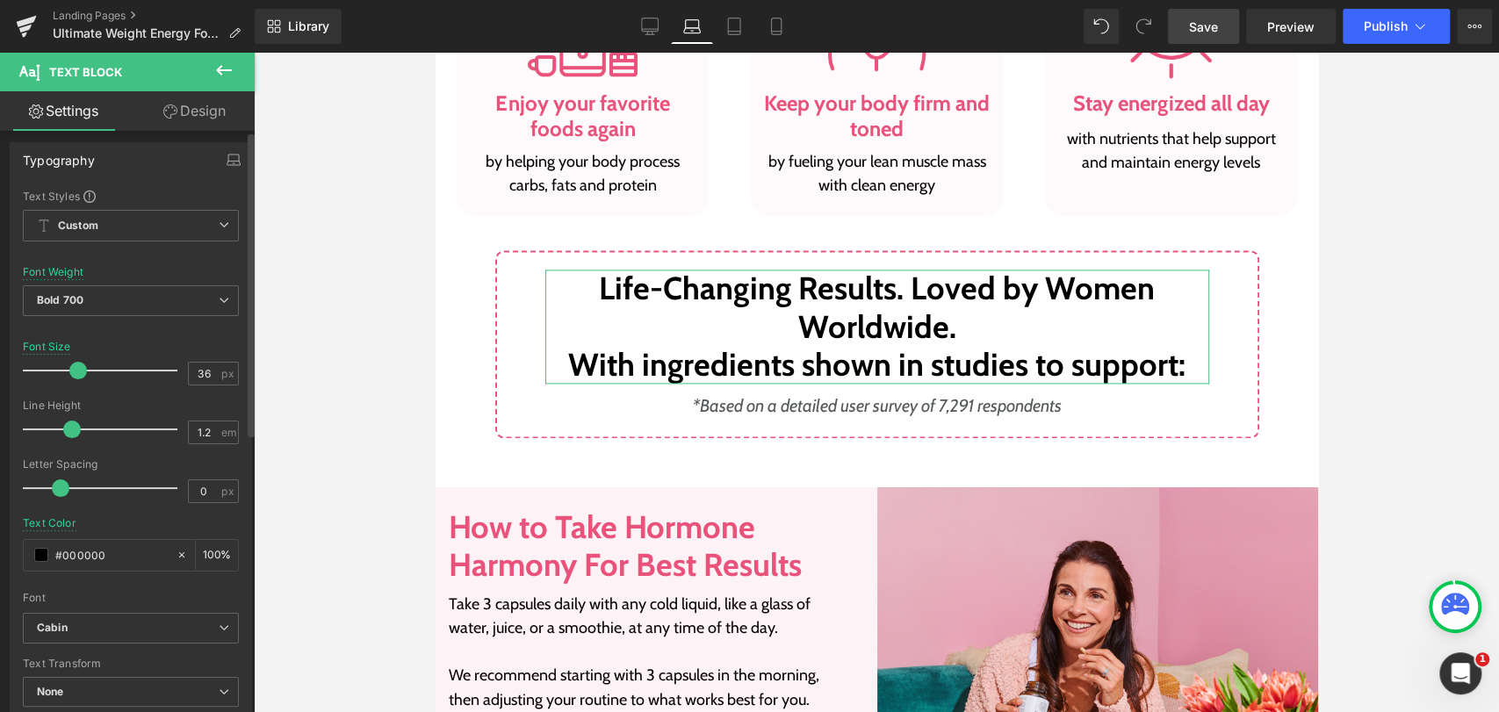
scroll to position [0, 0]
click at [173, 110] on icon at bounding box center [170, 111] width 14 height 14
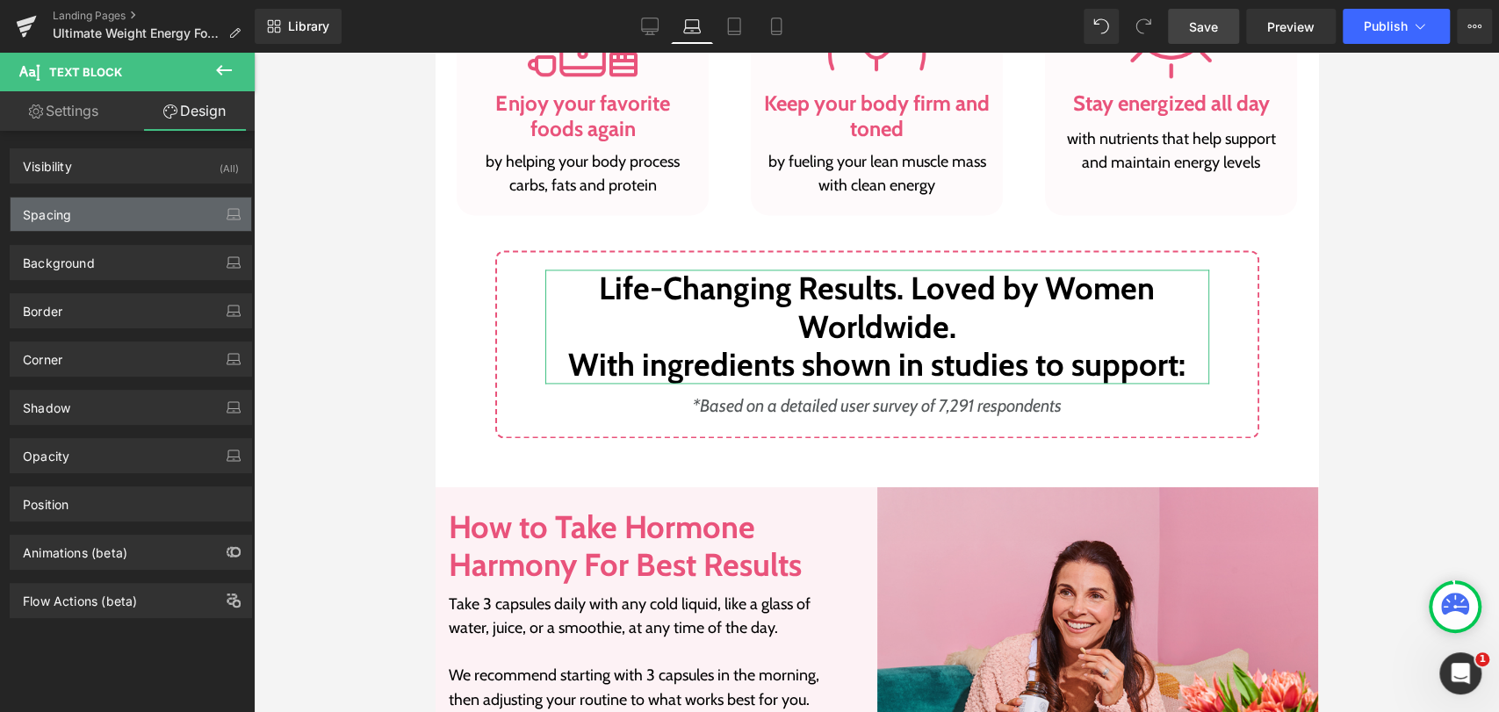
click at [47, 208] on div "Spacing" at bounding box center [47, 210] width 48 height 25
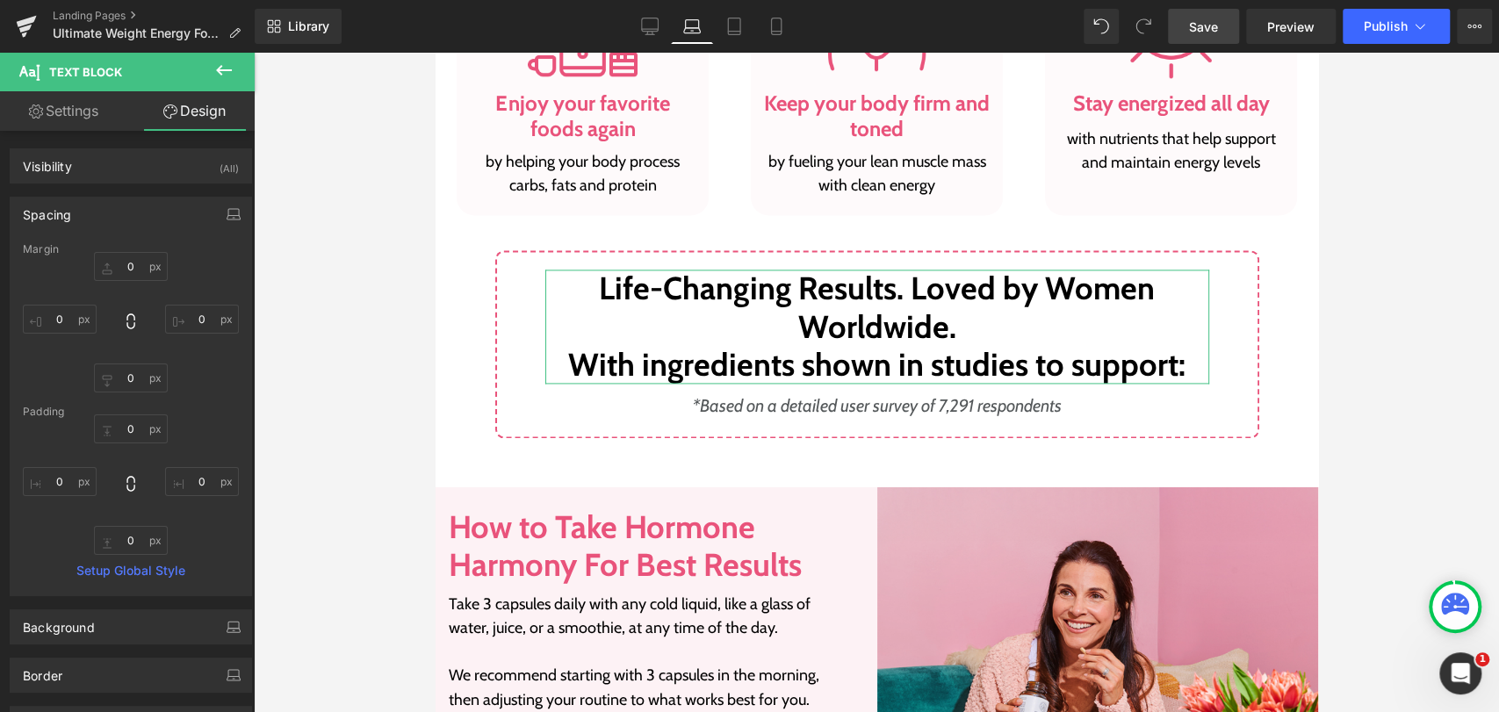
click at [47, 208] on div "Spacing" at bounding box center [47, 210] width 48 height 25
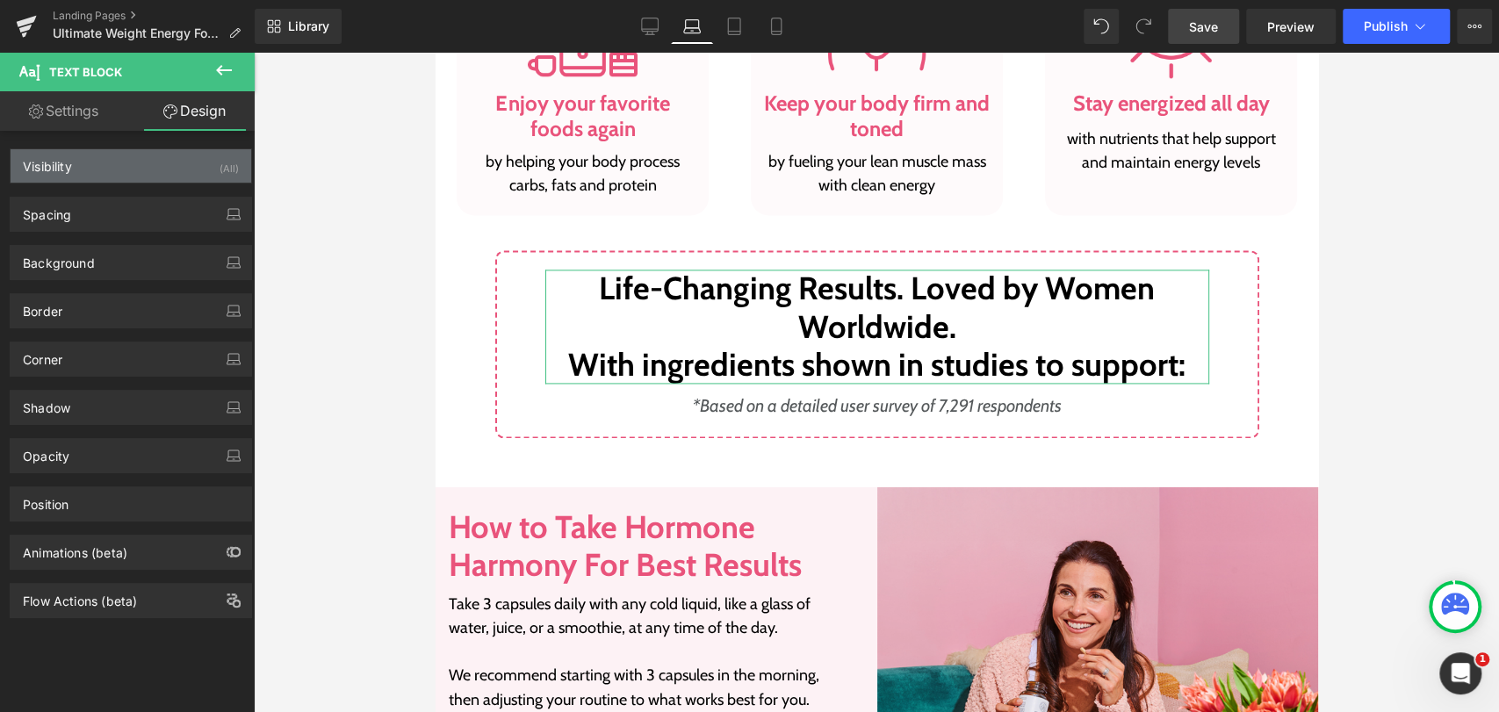
click at [57, 165] on div "Visibility" at bounding box center [47, 161] width 49 height 25
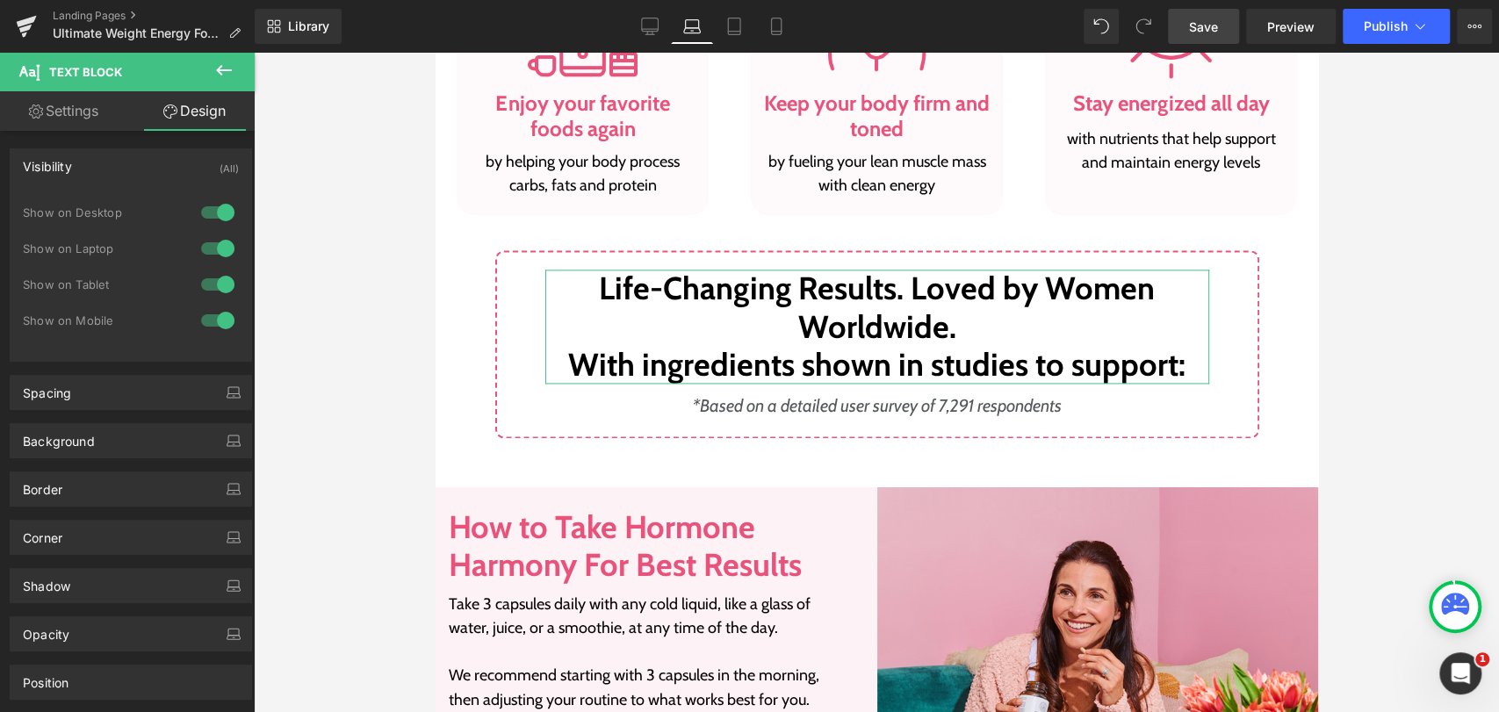
click at [57, 165] on div "Visibility" at bounding box center [47, 161] width 49 height 25
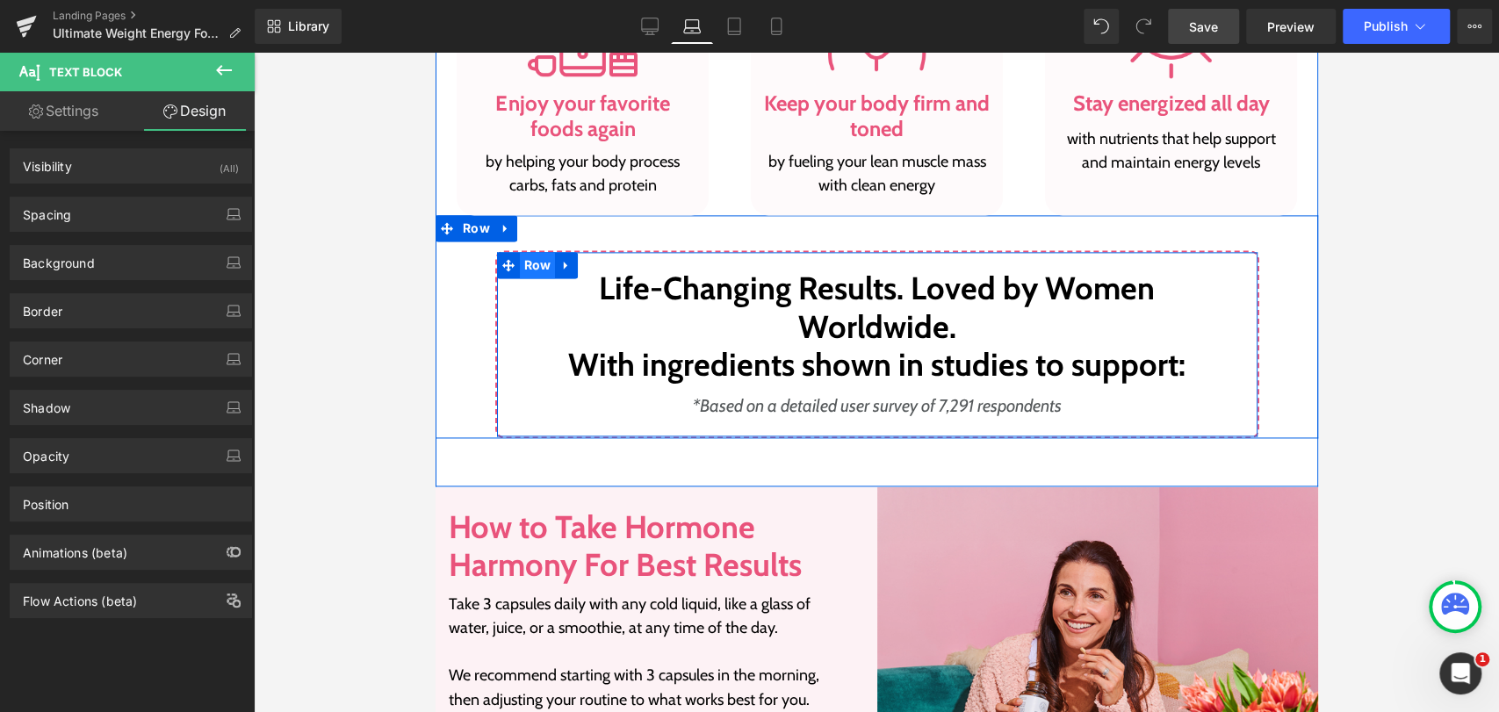
click at [528, 266] on span "Row" at bounding box center [537, 265] width 36 height 26
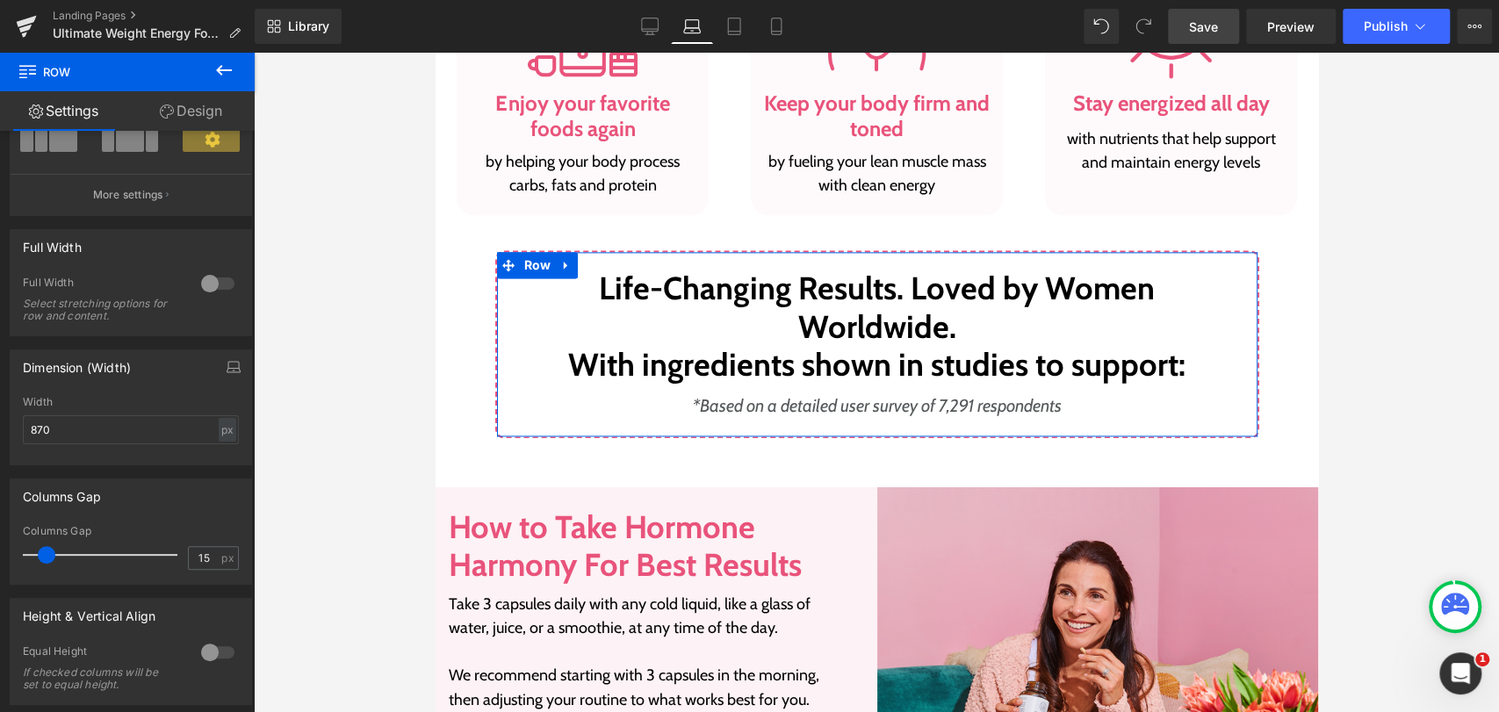
scroll to position [195, 0]
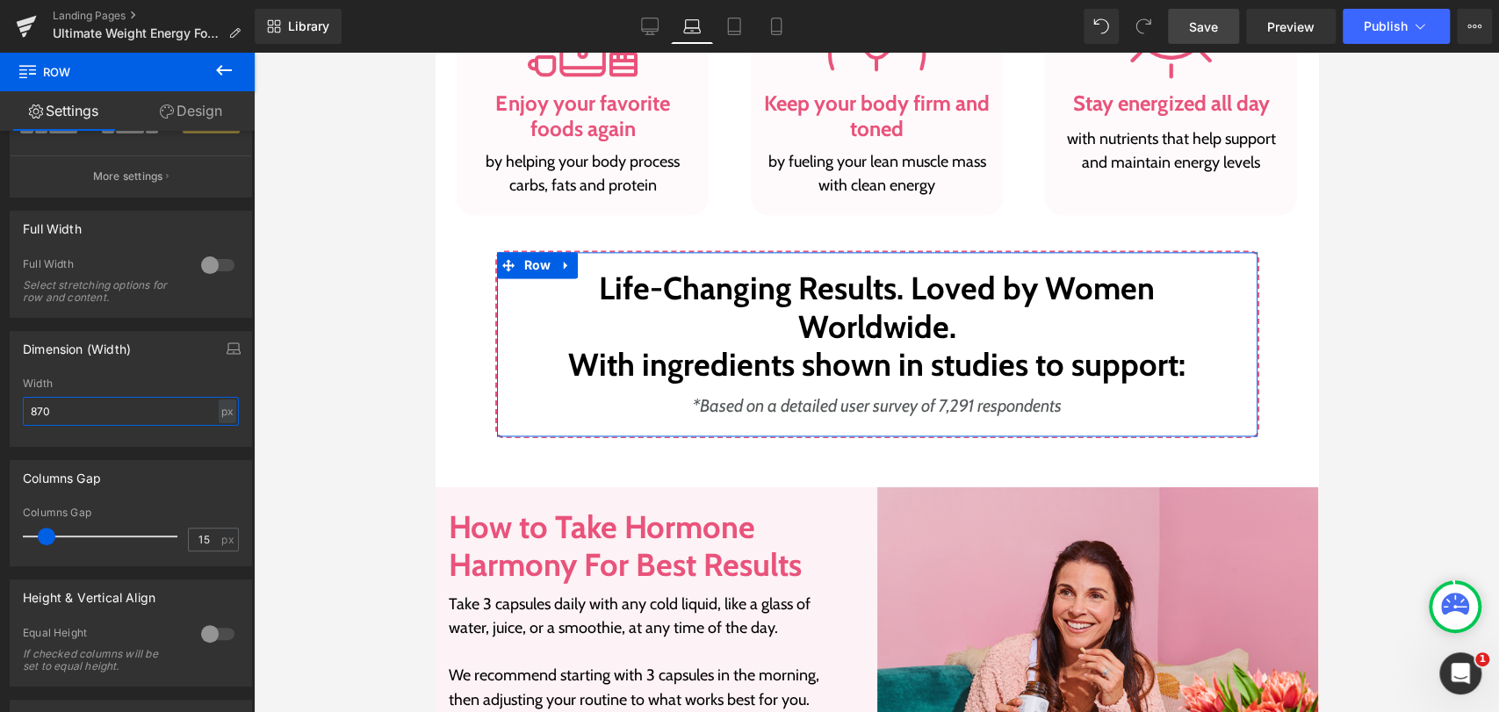
click at [112, 416] on input "870" at bounding box center [131, 411] width 216 height 29
type input "8"
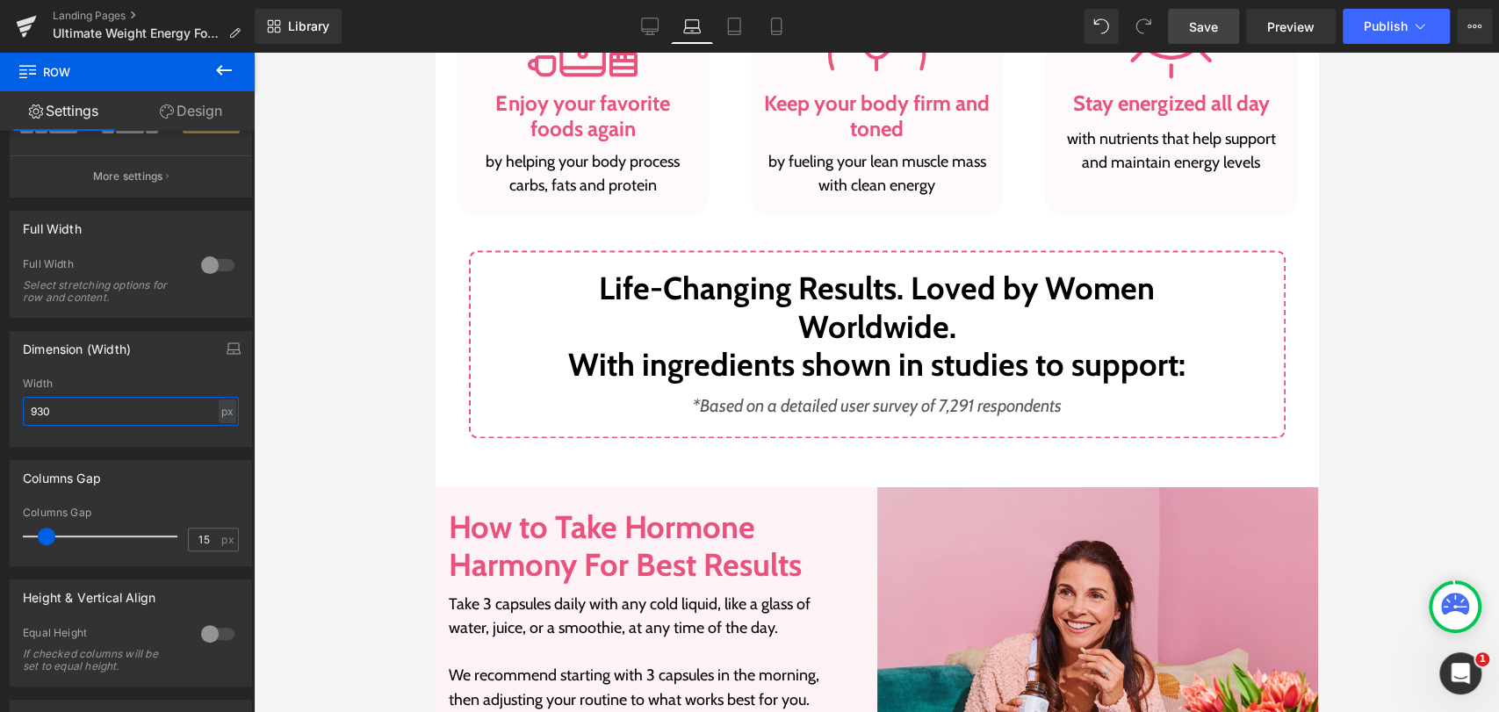
type input "930"
click at [1183, 32] on link "Save" at bounding box center [1203, 26] width 71 height 35
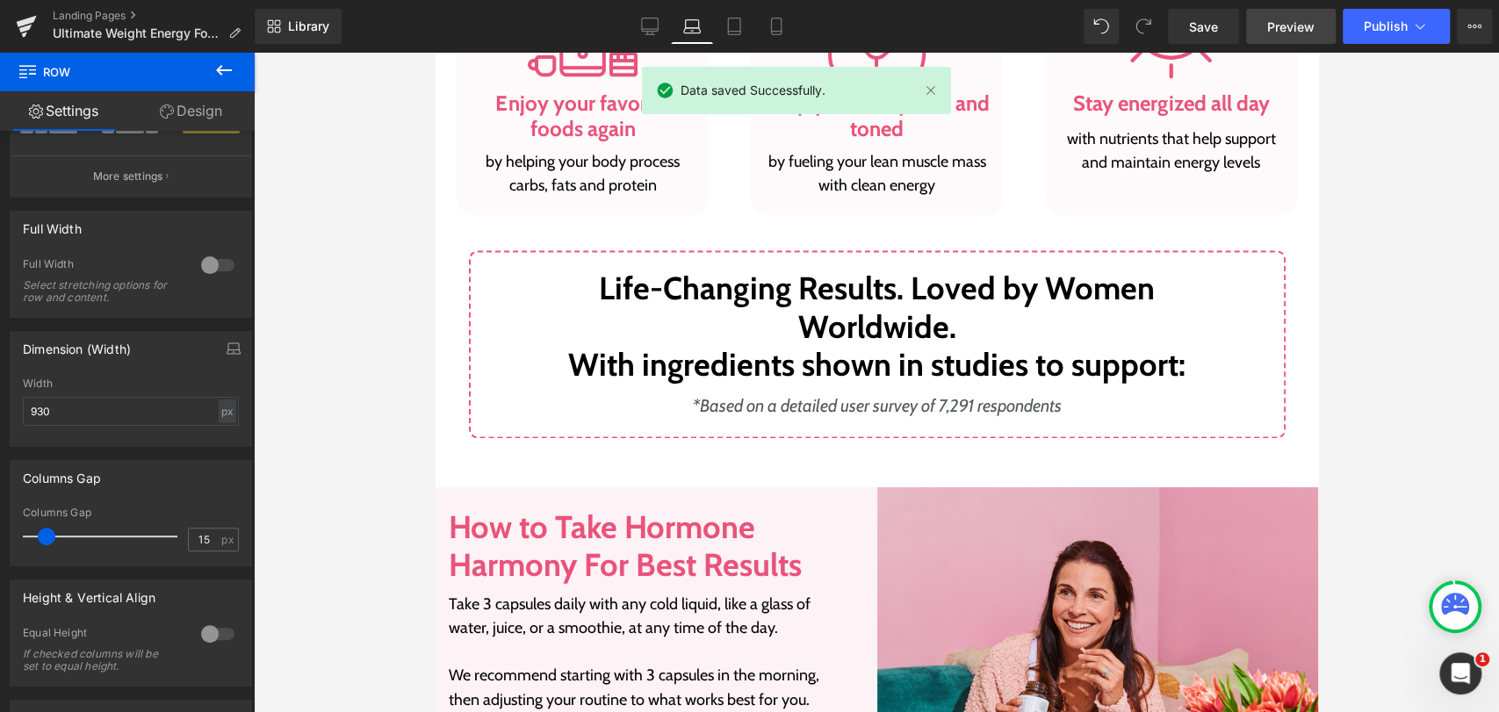
click at [1292, 37] on link "Preview" at bounding box center [1291, 26] width 90 height 35
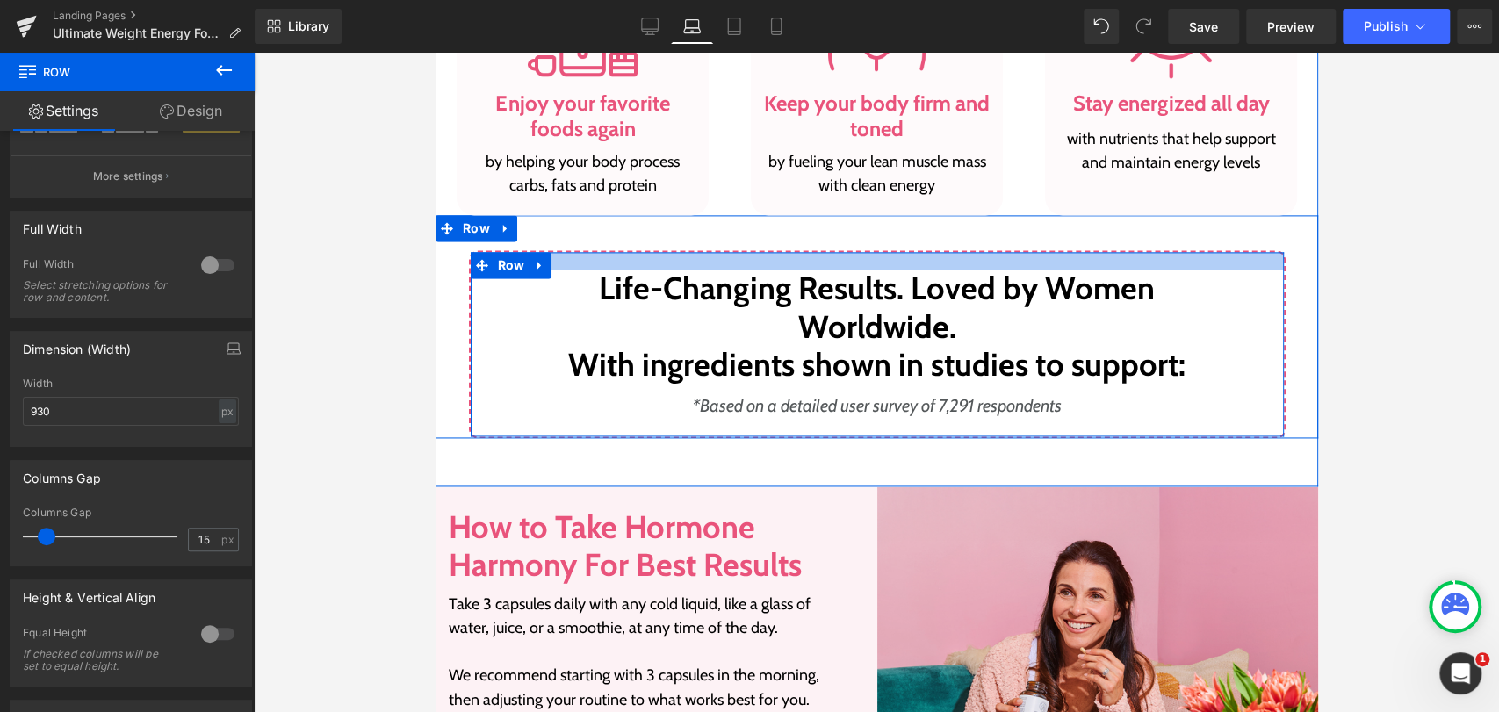
click at [1083, 255] on div at bounding box center [876, 261] width 813 height 18
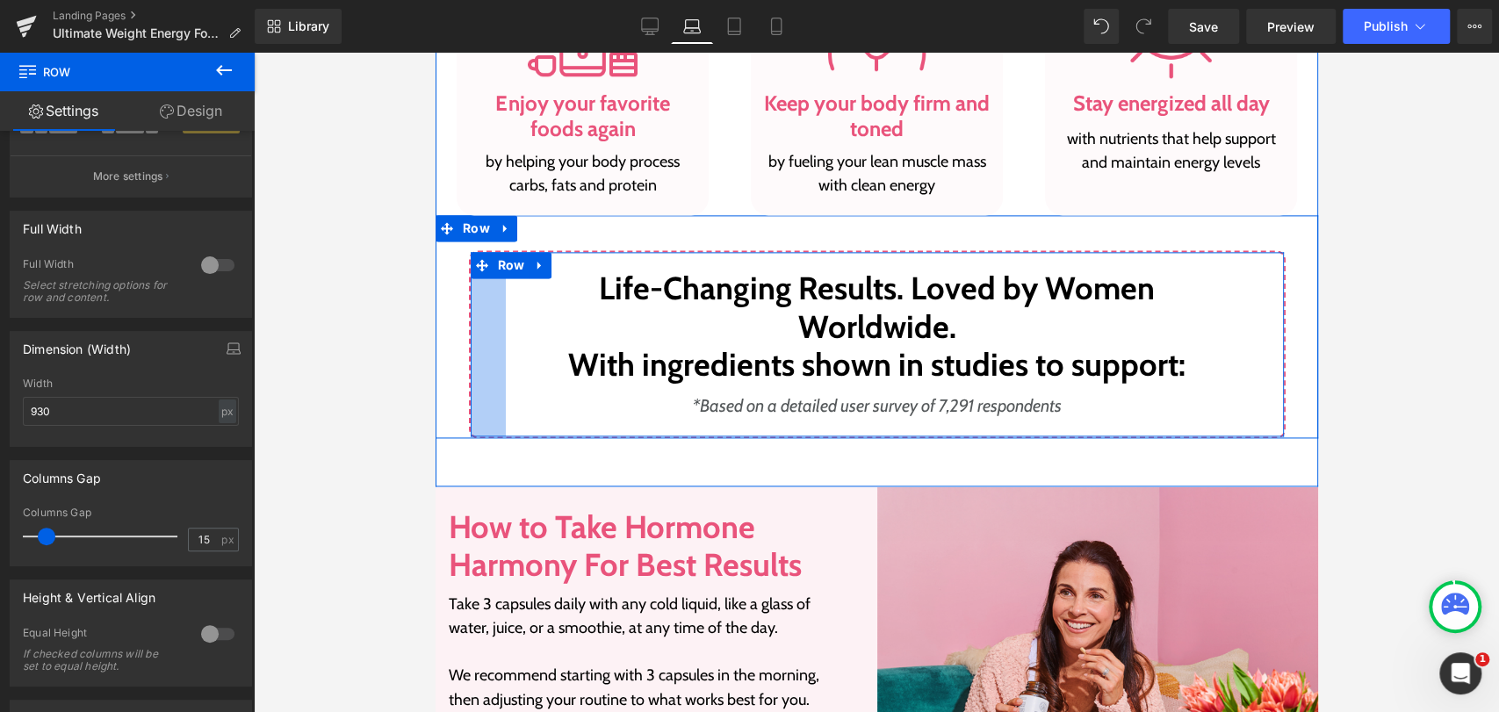
click at [470, 356] on div "40px" at bounding box center [487, 344] width 35 height 184
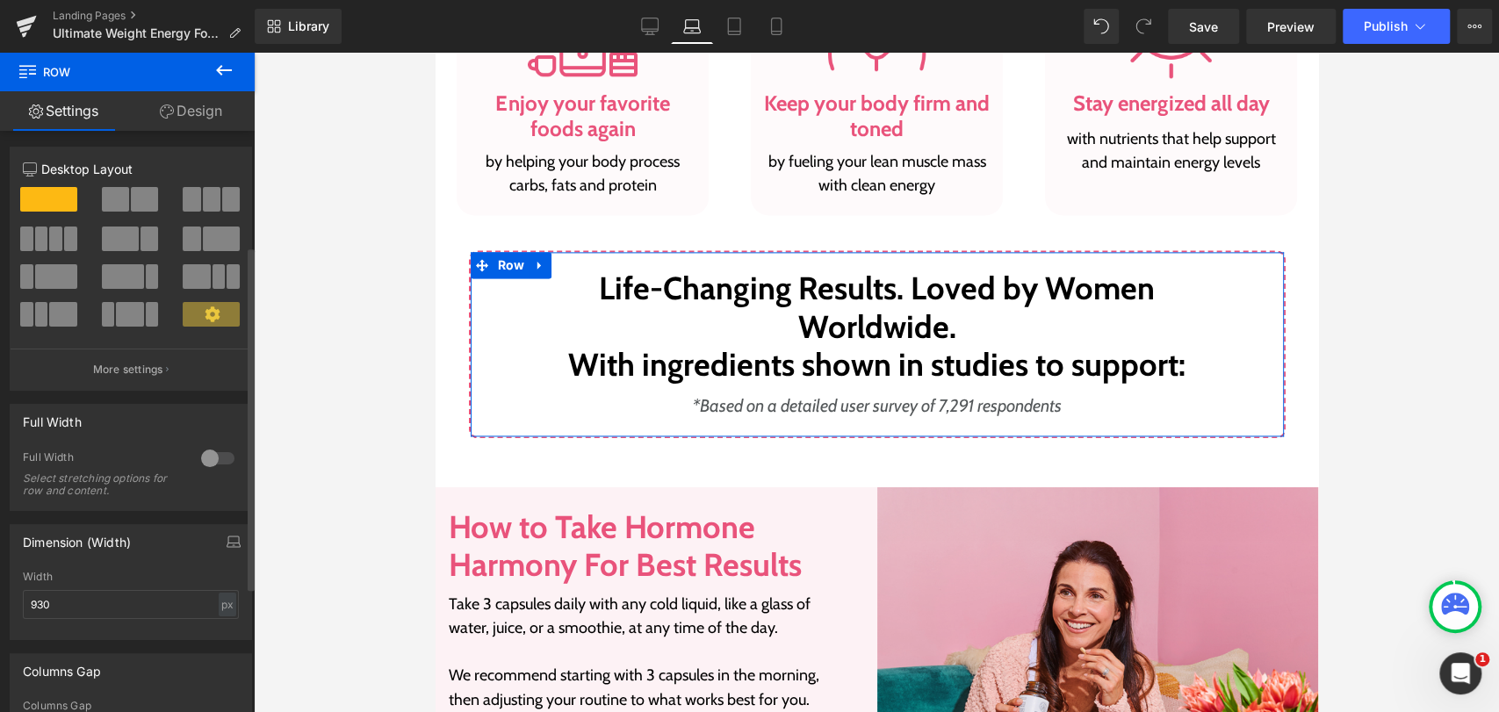
scroll to position [0, 0]
click at [186, 114] on link "Design" at bounding box center [190, 111] width 127 height 40
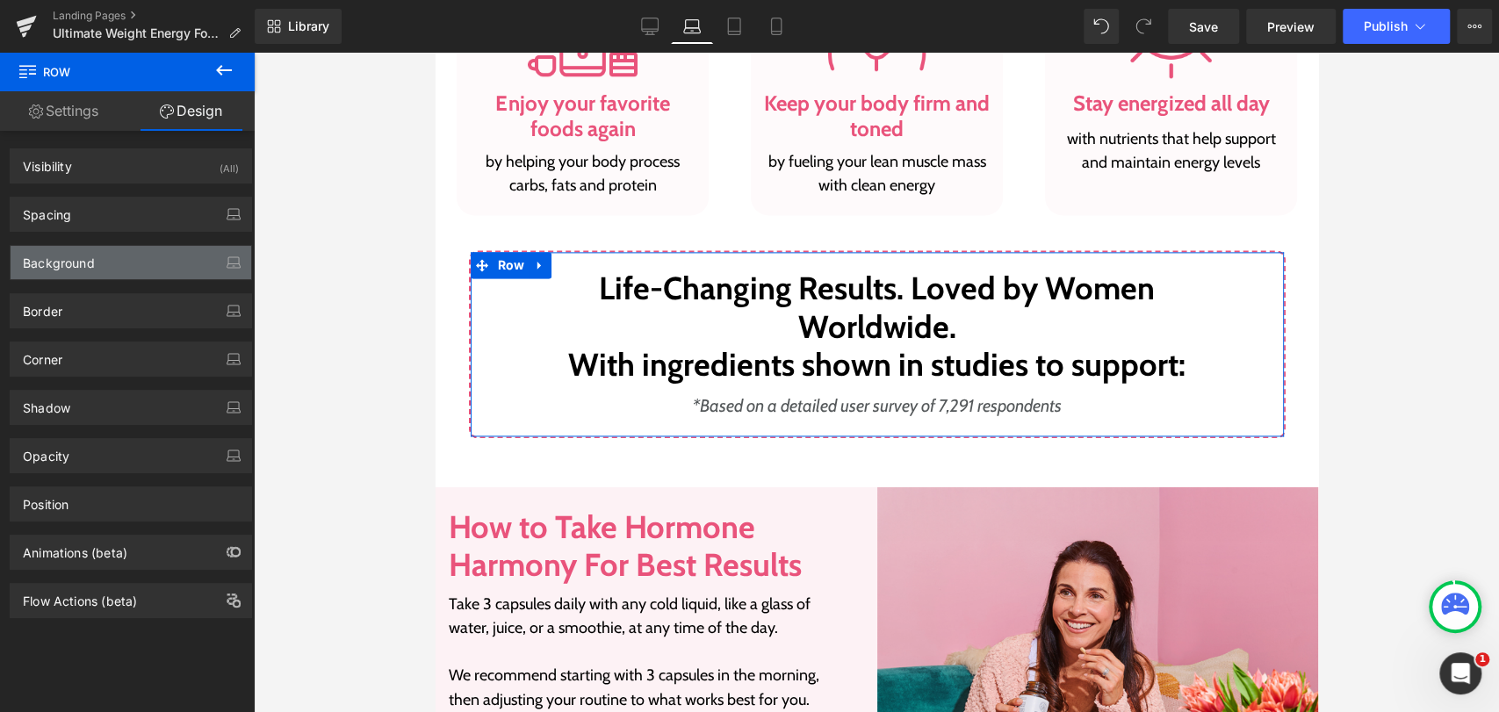
click at [50, 274] on div "Background" at bounding box center [131, 262] width 241 height 33
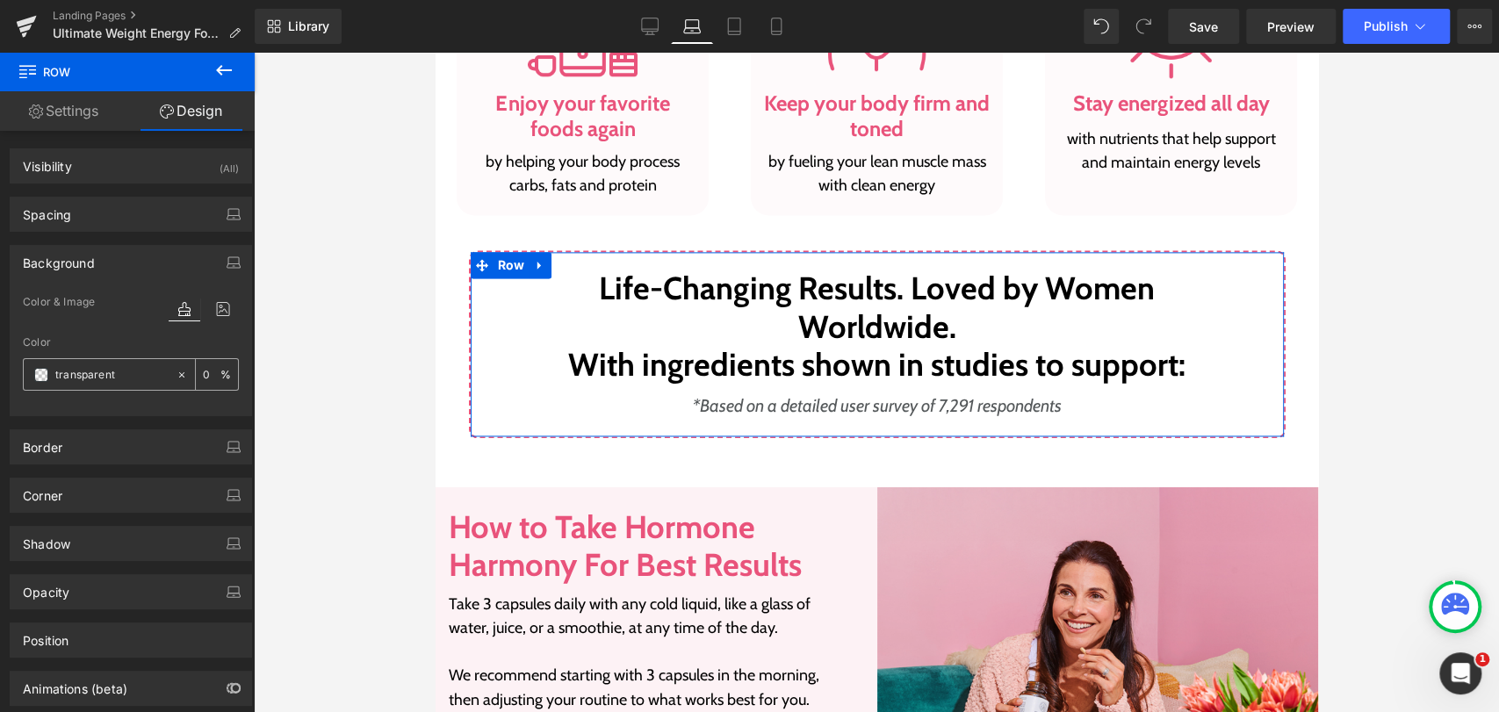
click at [107, 370] on input "transparent" at bounding box center [111, 374] width 112 height 19
click at [121, 377] on input "transparent" at bounding box center [111, 374] width 112 height 19
click at [176, 375] on icon at bounding box center [182, 375] width 12 height 12
click at [135, 371] on input "transparent" at bounding box center [111, 374] width 112 height 19
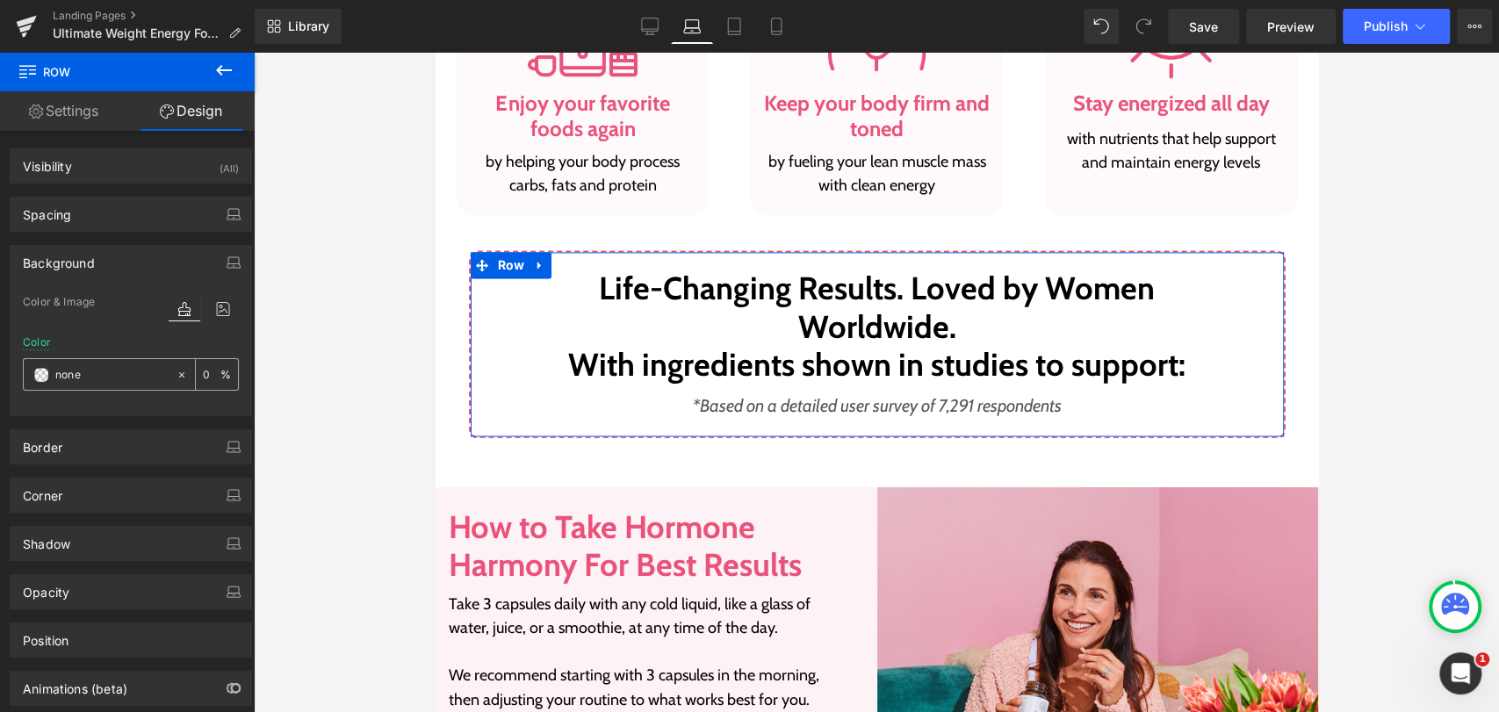
paste input "#FDF2F5"
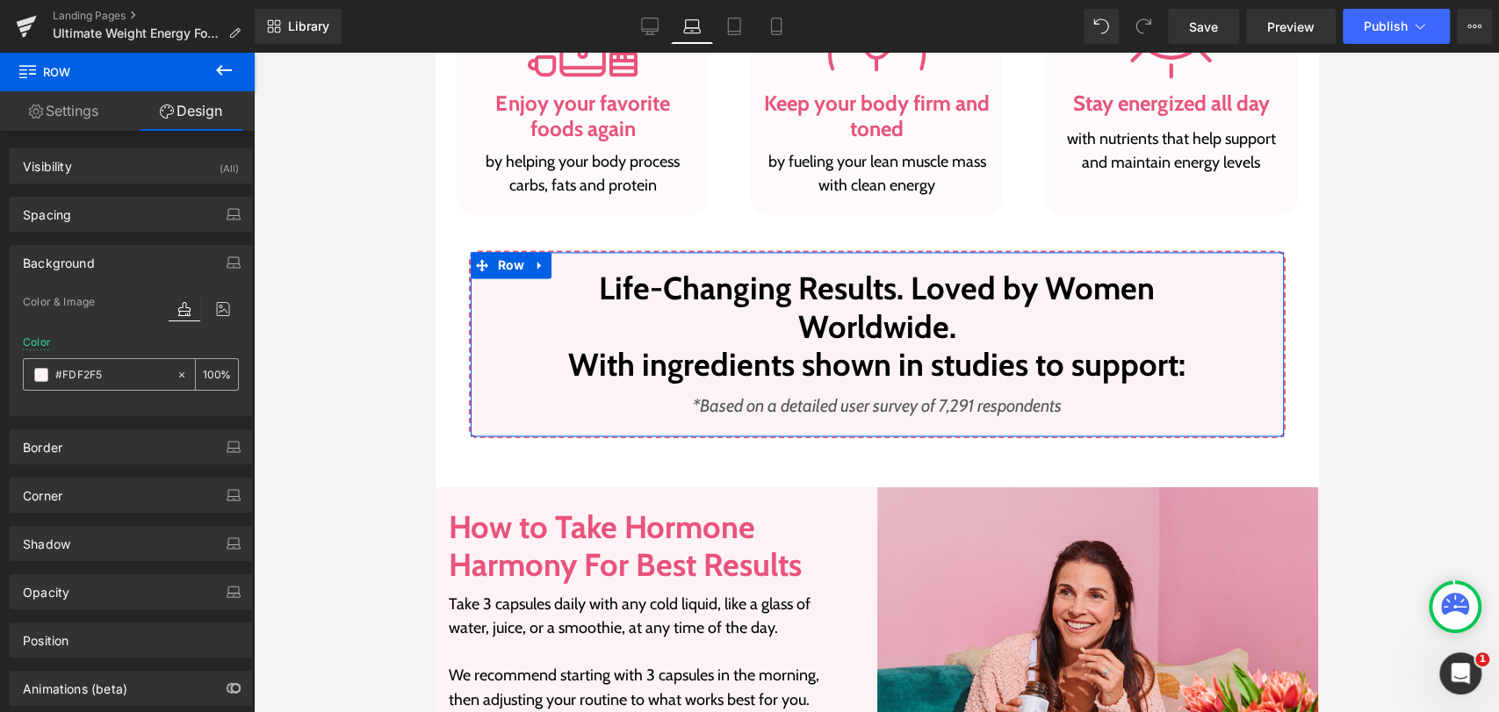
type input "#fdf2f5"
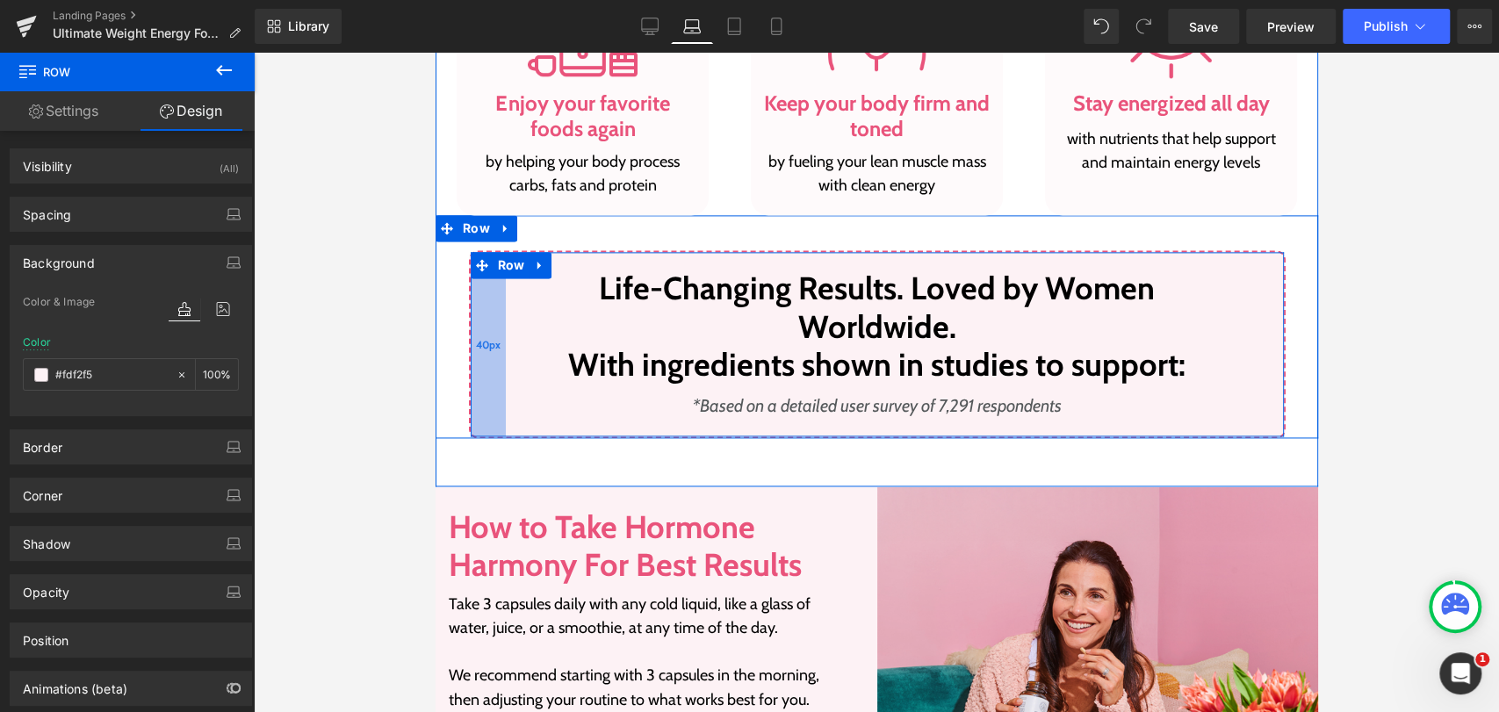
click at [470, 328] on div "40px" at bounding box center [487, 344] width 35 height 184
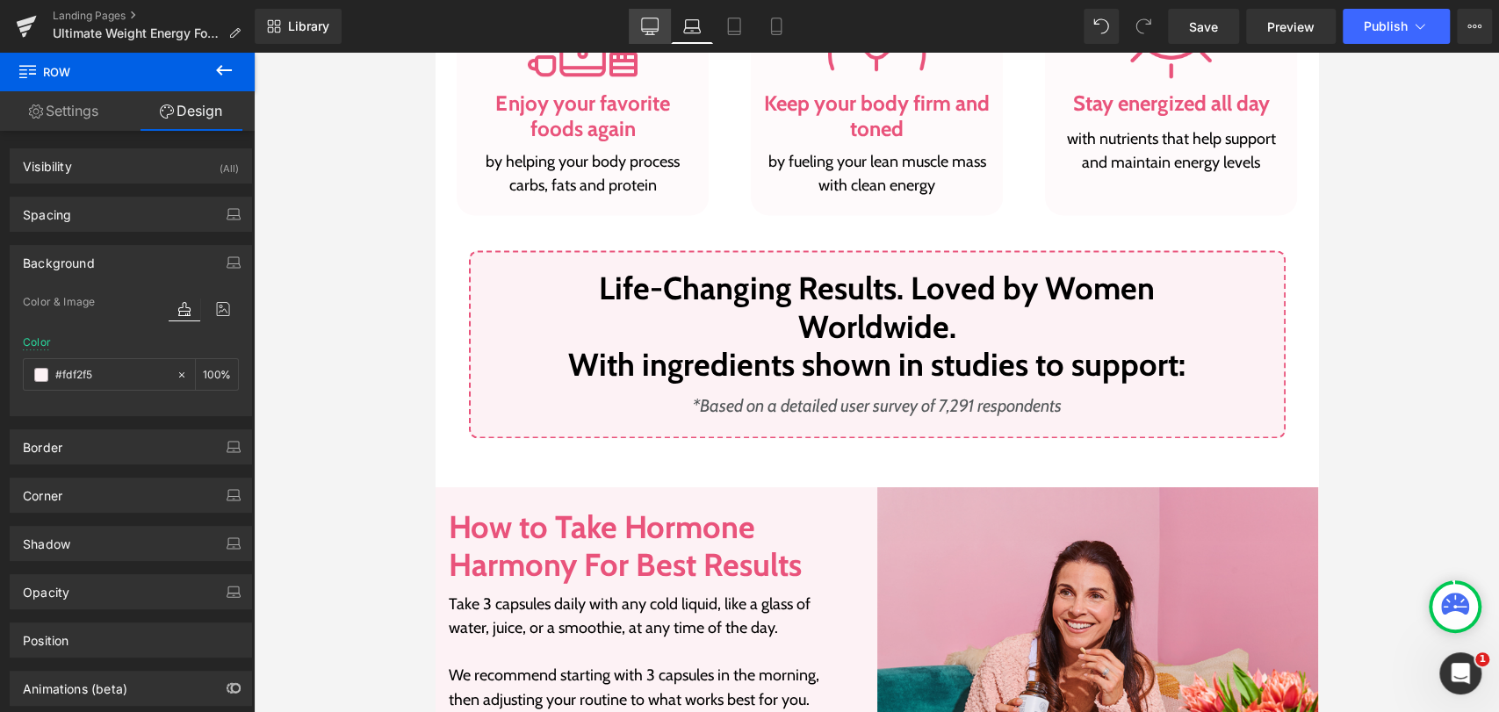
click at [651, 20] on icon at bounding box center [650, 27] width 18 height 18
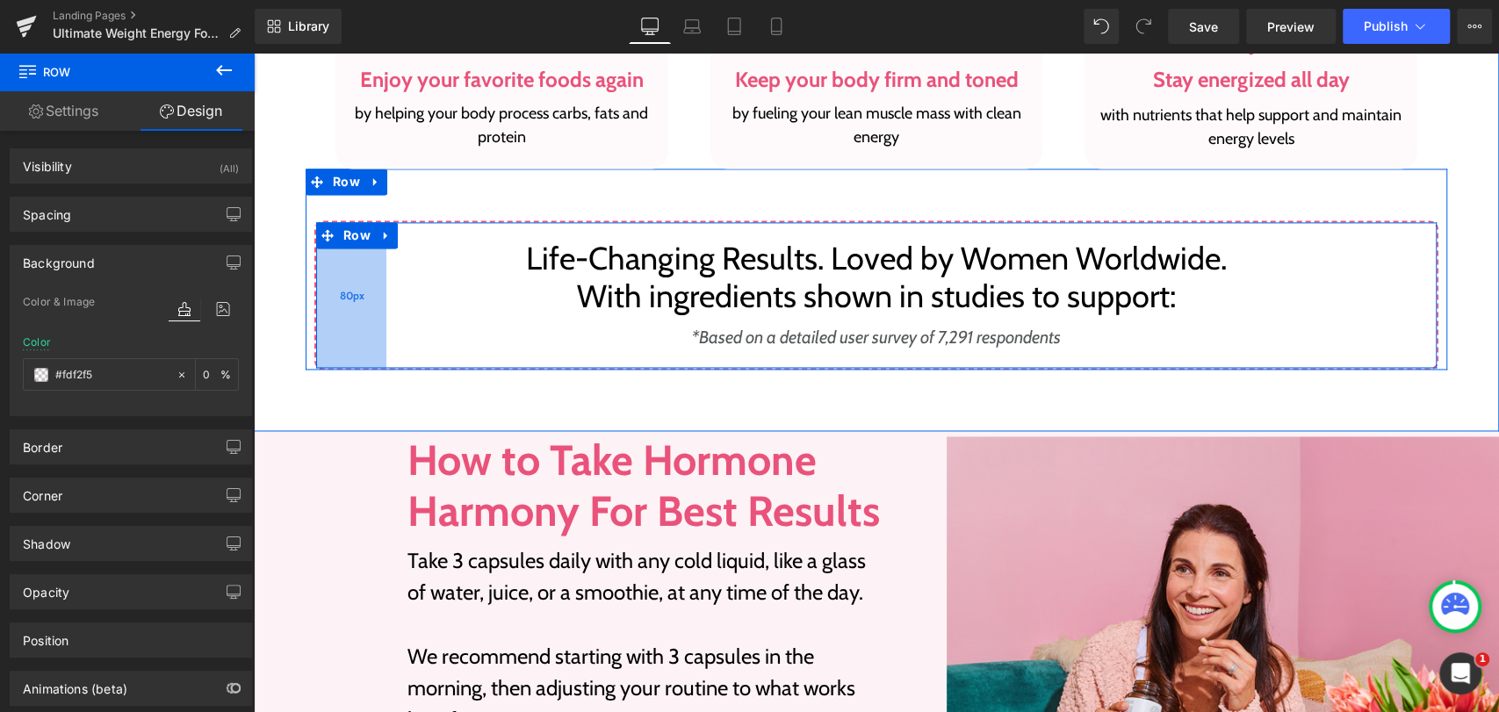
click at [316, 288] on div "80px" at bounding box center [351, 295] width 70 height 146
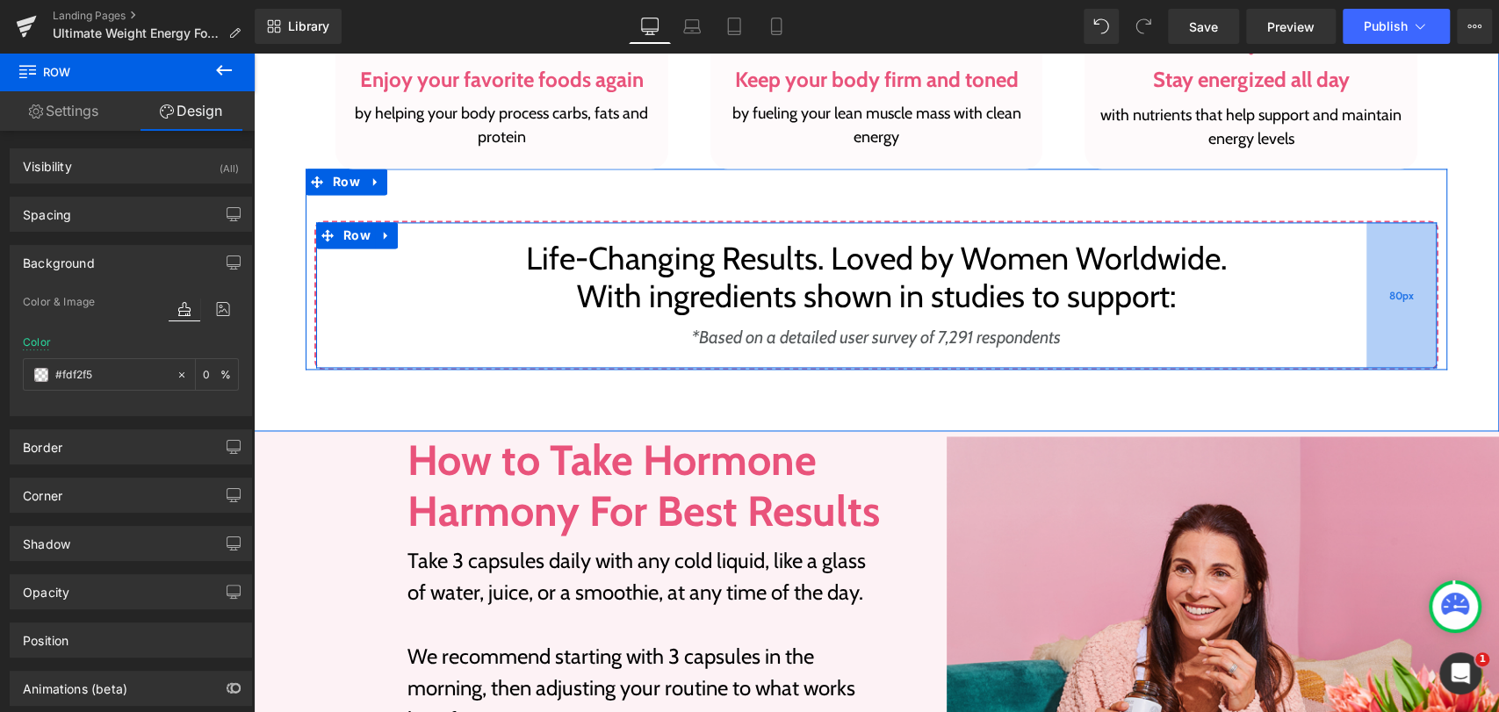
click at [1427, 249] on div "80px" at bounding box center [1401, 295] width 70 height 146
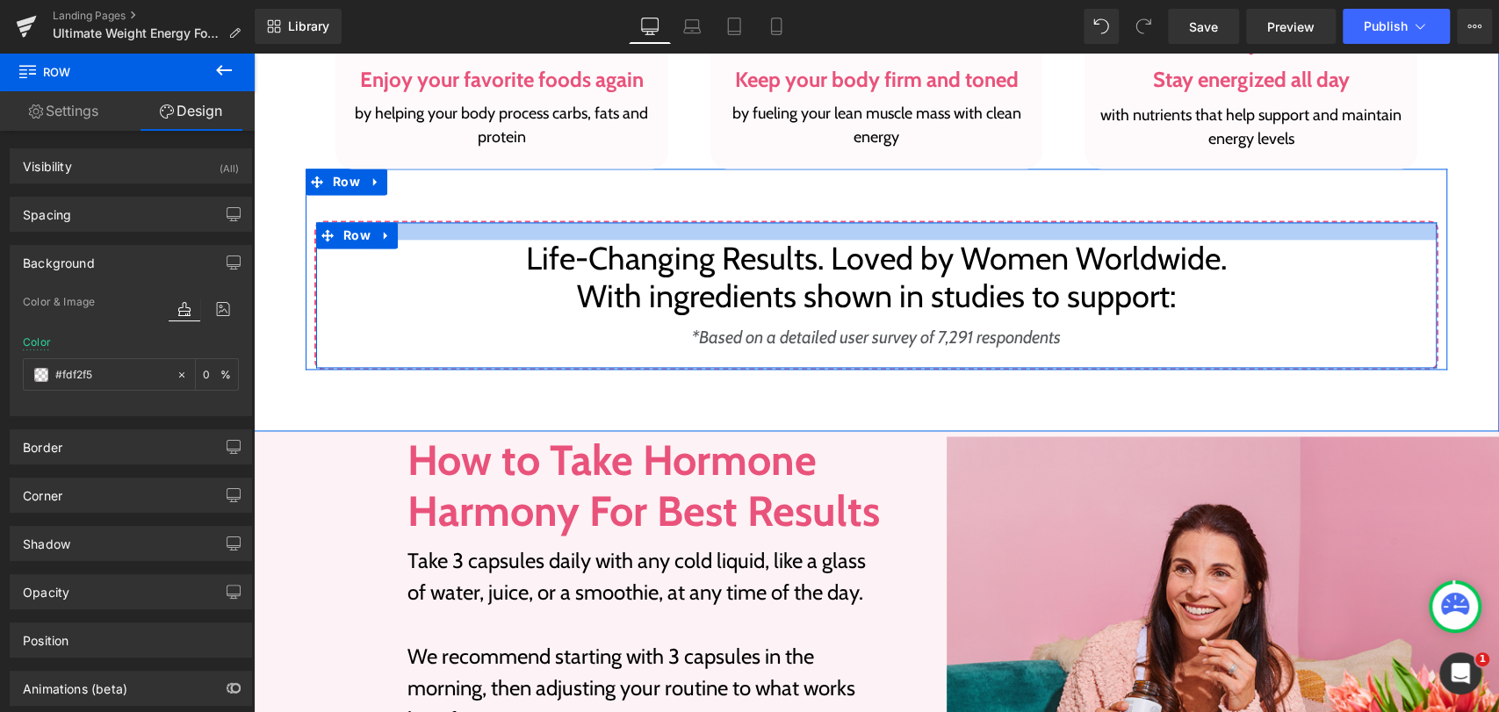
click at [431, 224] on div at bounding box center [876, 231] width 1120 height 18
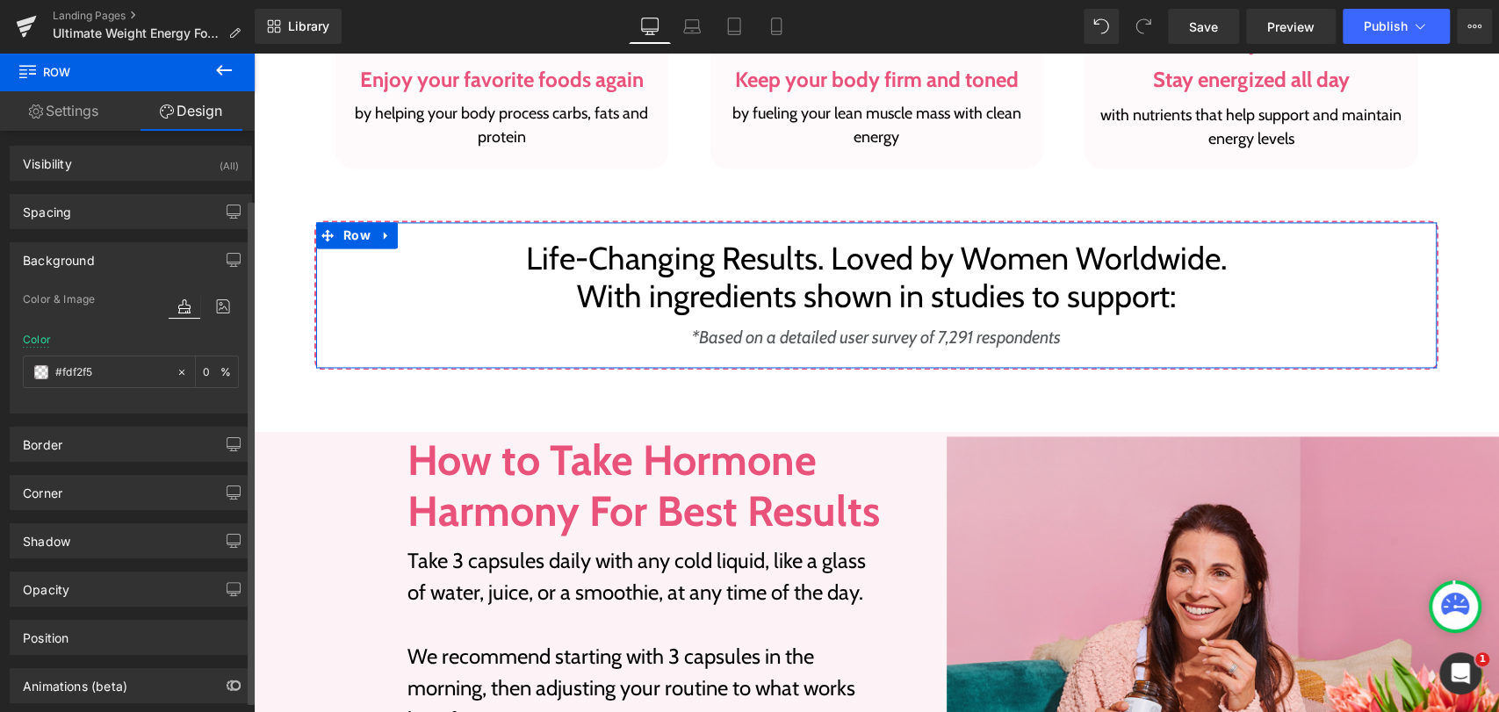
scroll to position [0, 0]
click at [77, 110] on link "Settings" at bounding box center [63, 111] width 127 height 40
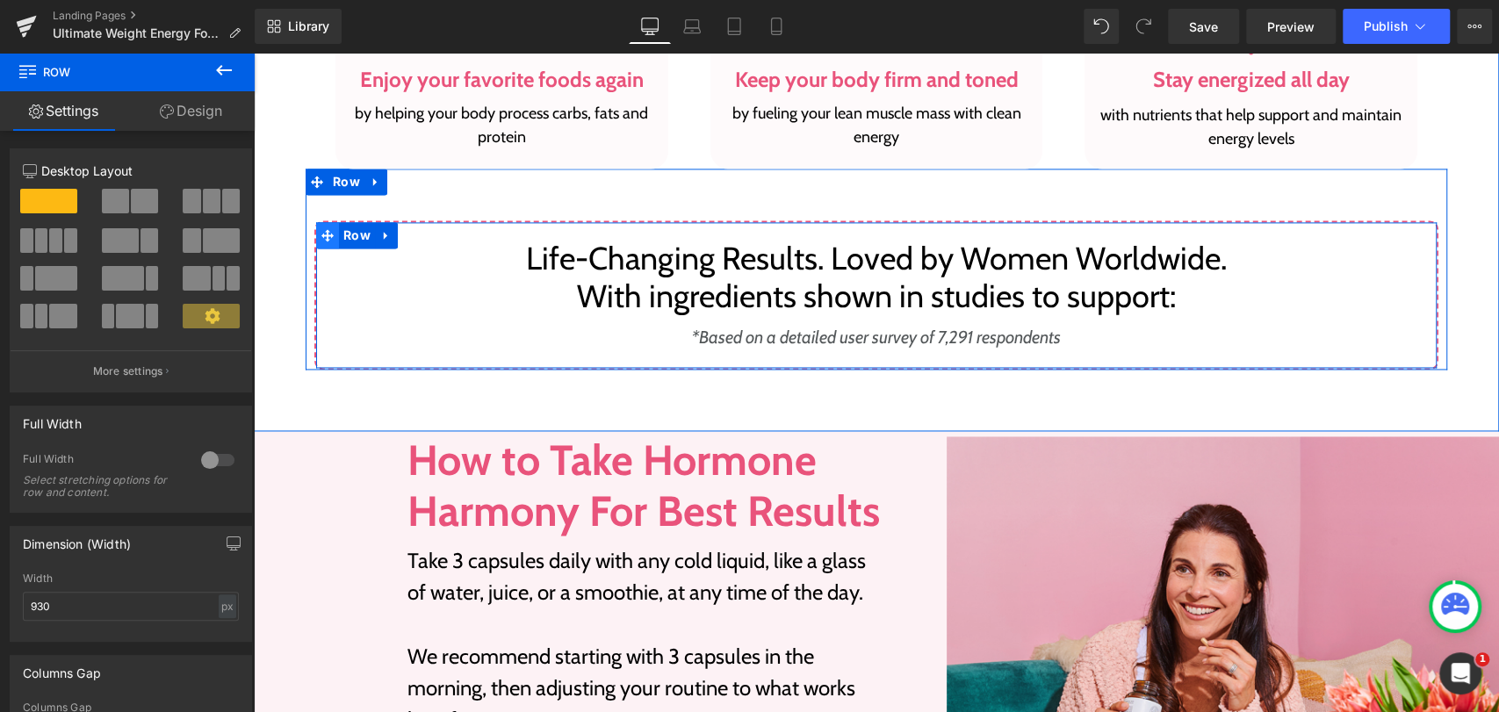
click at [325, 239] on icon at bounding box center [327, 234] width 12 height 13
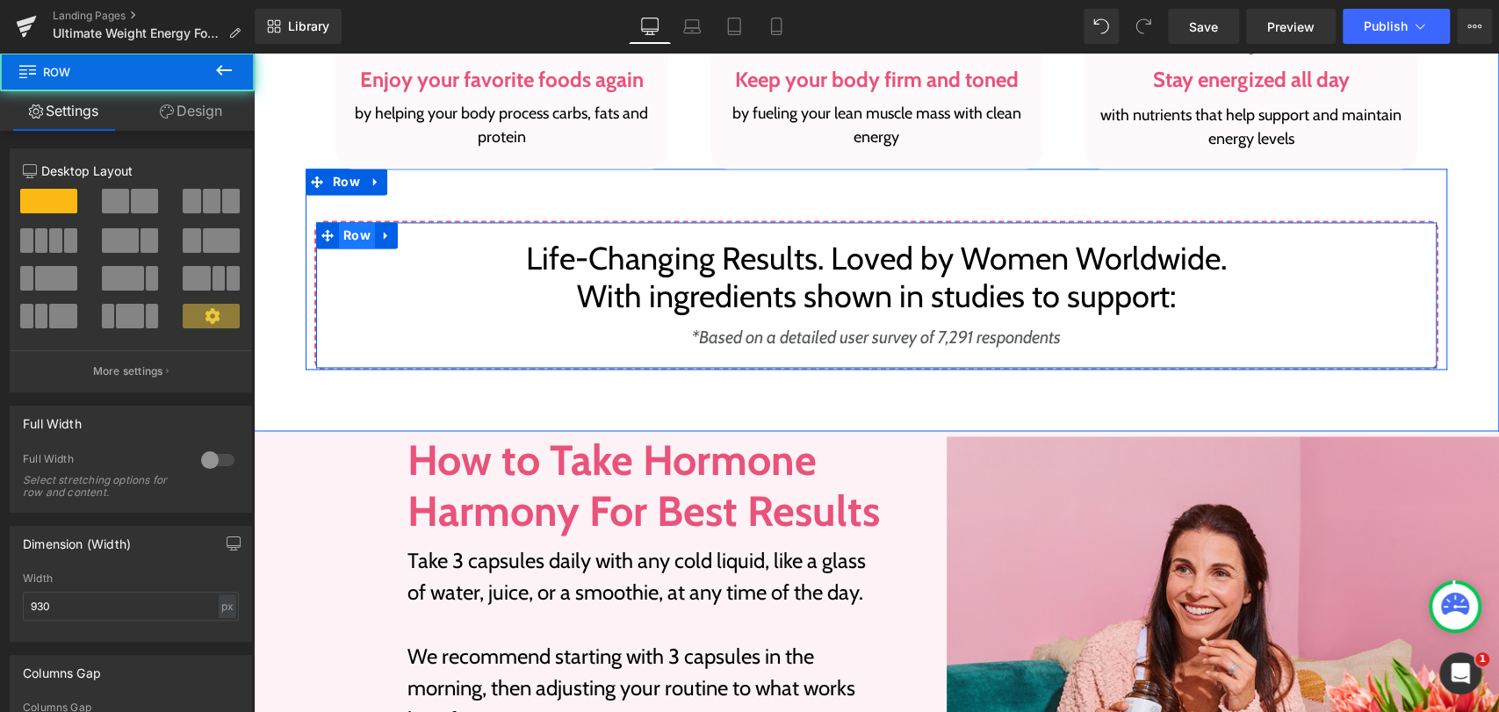
click at [341, 235] on span "Row" at bounding box center [357, 235] width 36 height 26
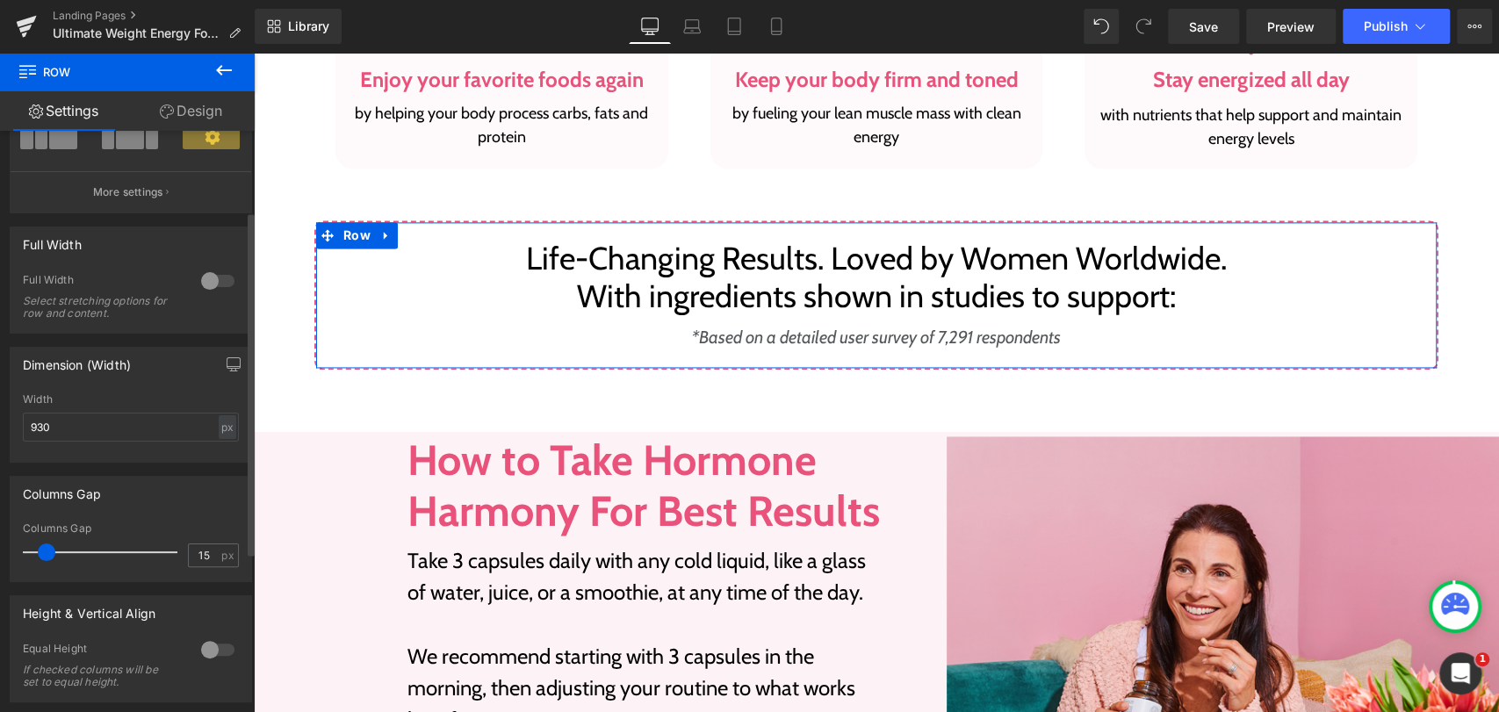
scroll to position [195, 0]
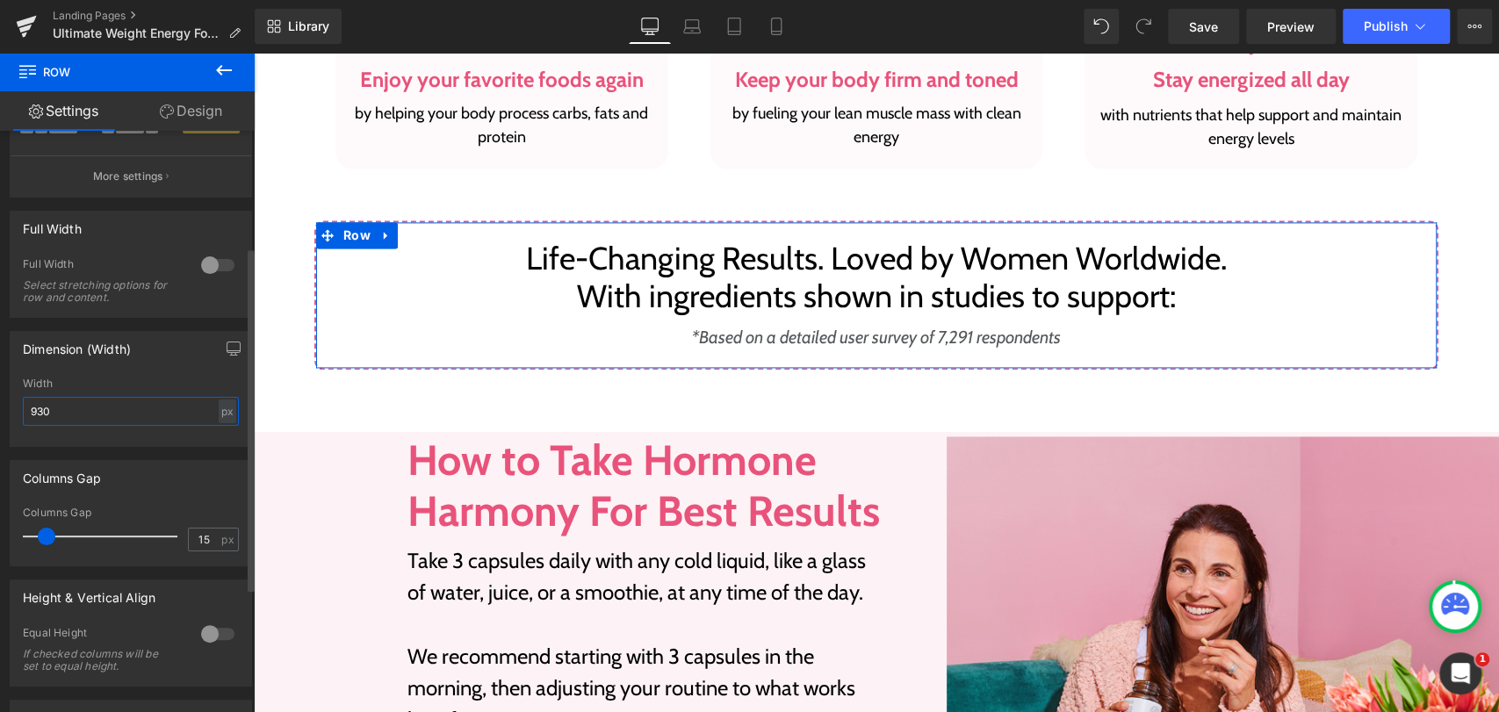
click at [114, 410] on input "930" at bounding box center [131, 411] width 216 height 29
type input "1326"
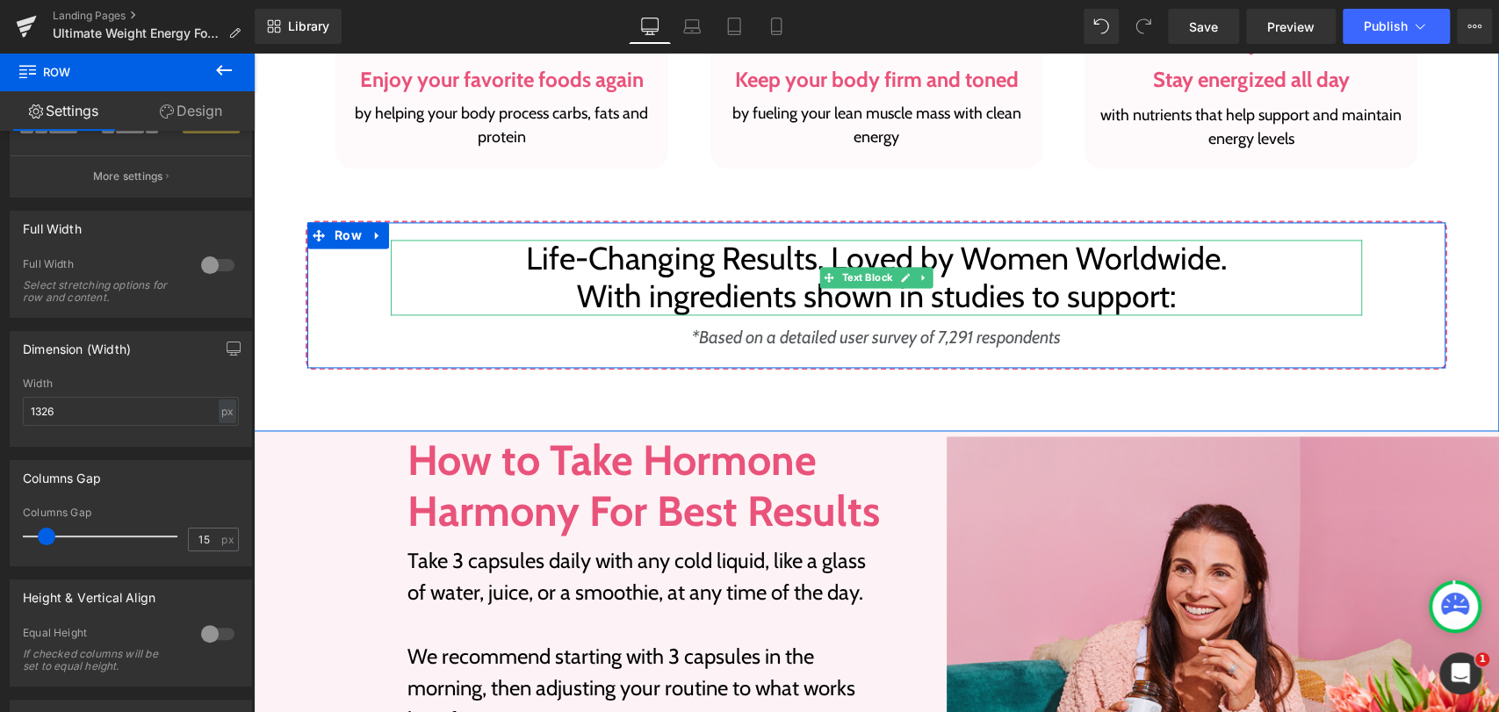
click at [409, 291] on p "With ingredients shown in studies to support:" at bounding box center [876, 296] width 971 height 38
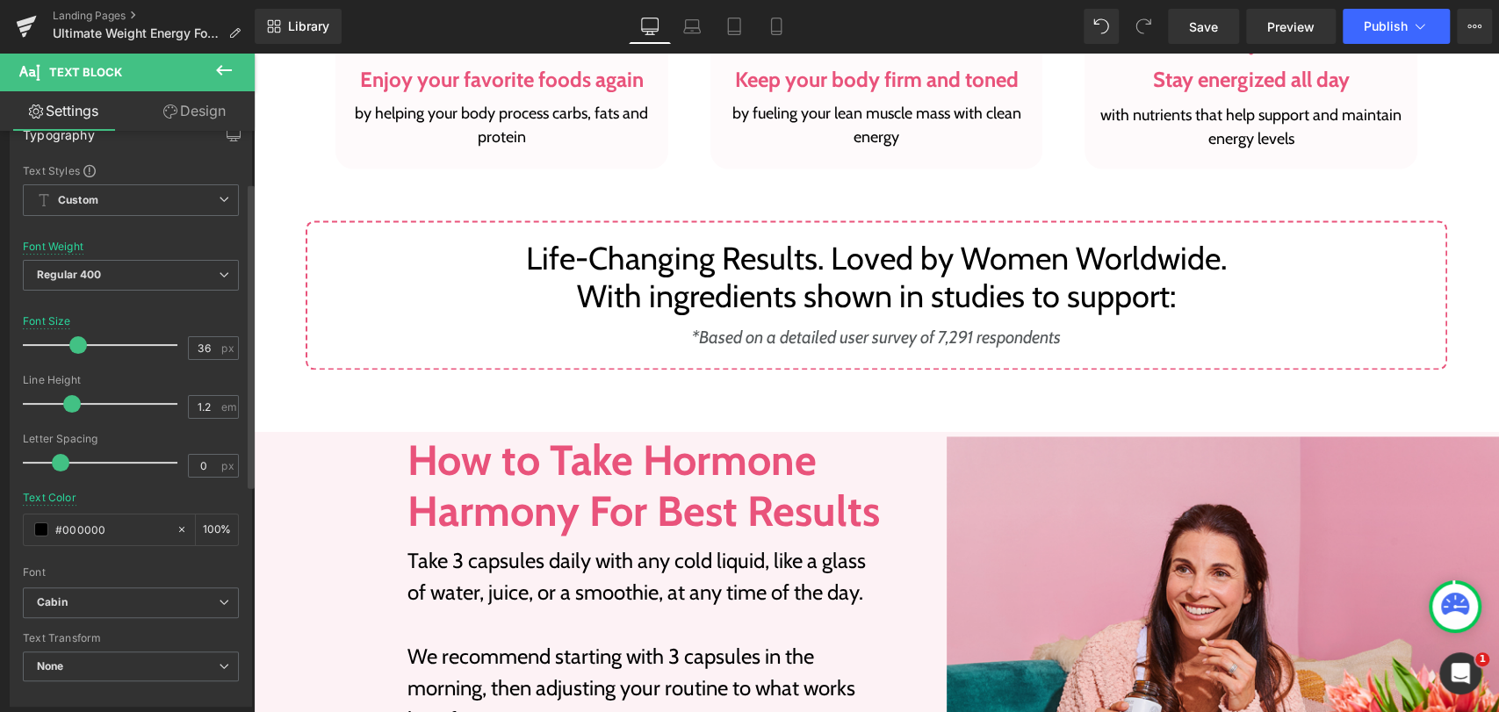
scroll to position [0, 0]
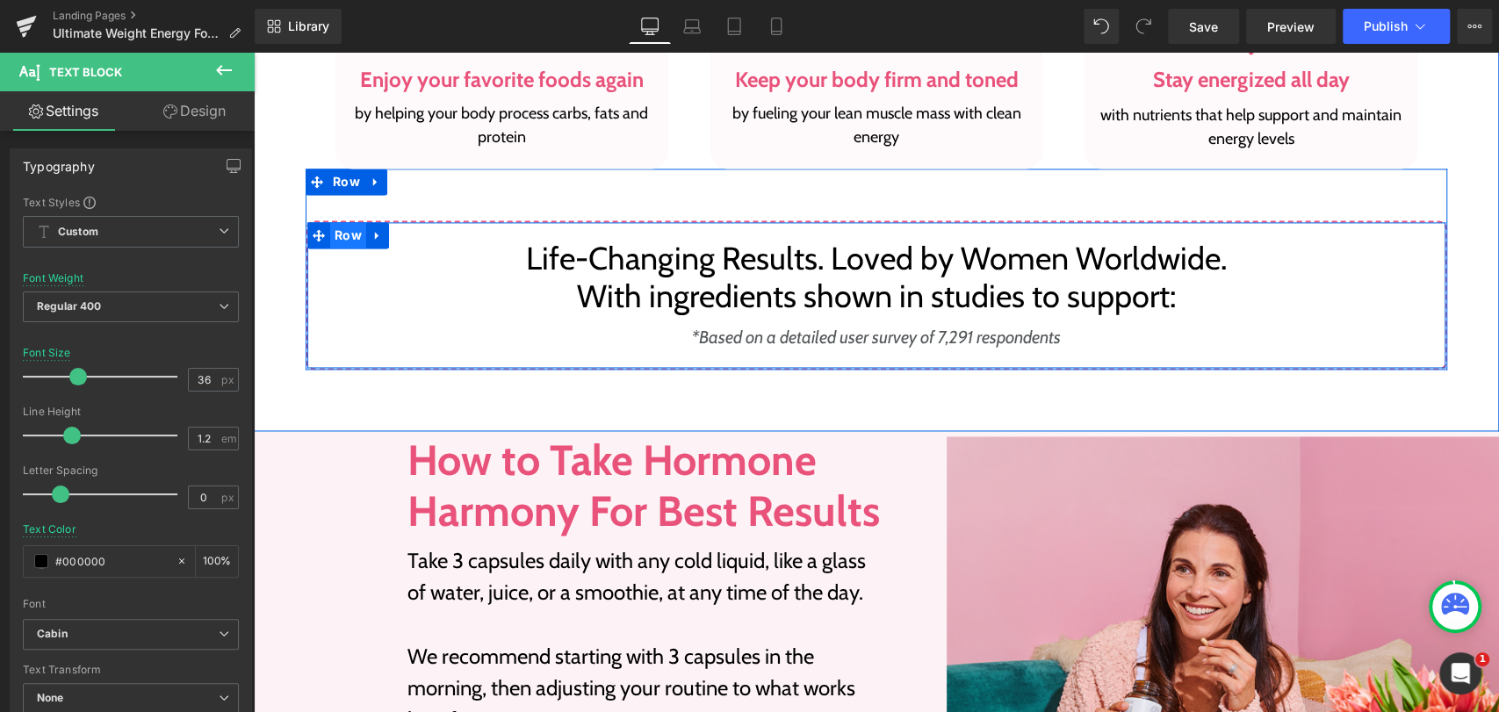
click at [337, 238] on span "Row" at bounding box center [348, 235] width 36 height 26
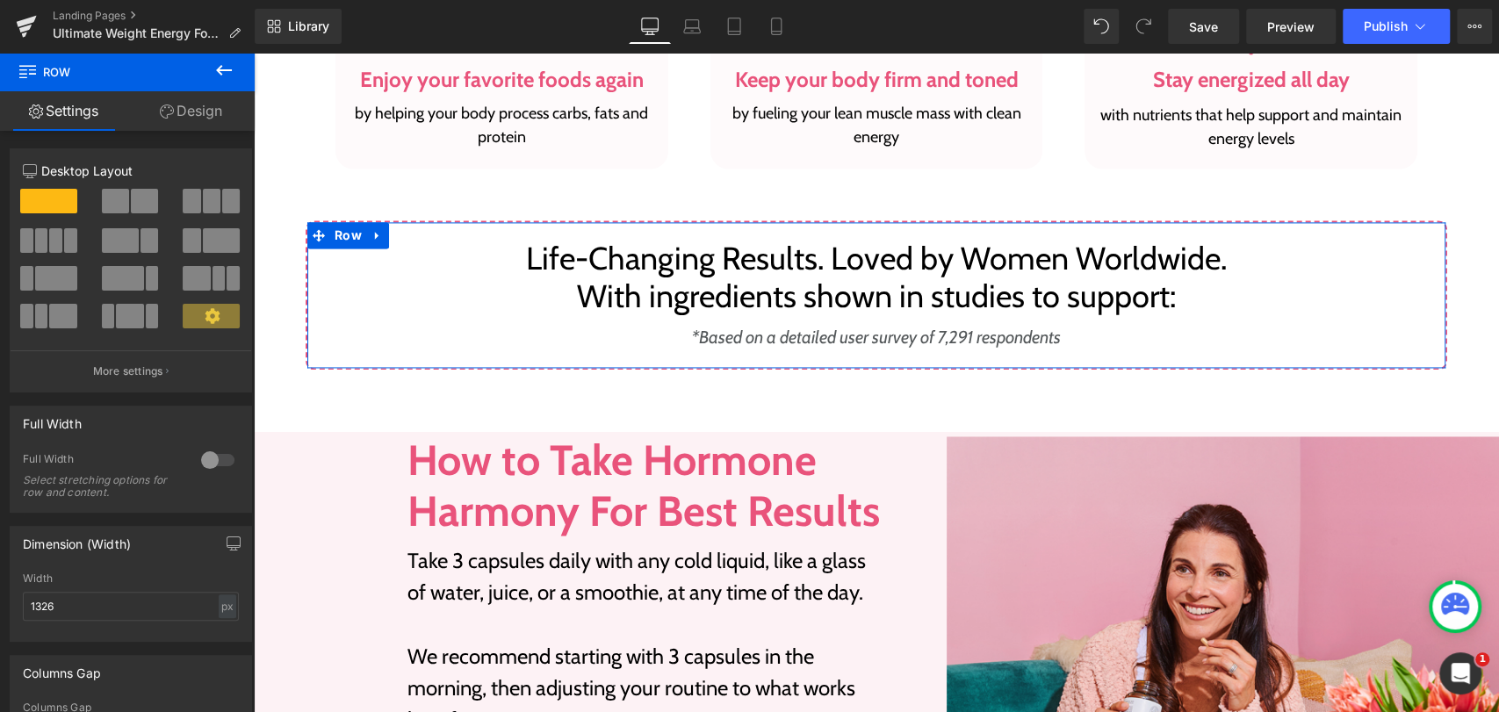
click at [169, 111] on icon at bounding box center [167, 111] width 14 height 14
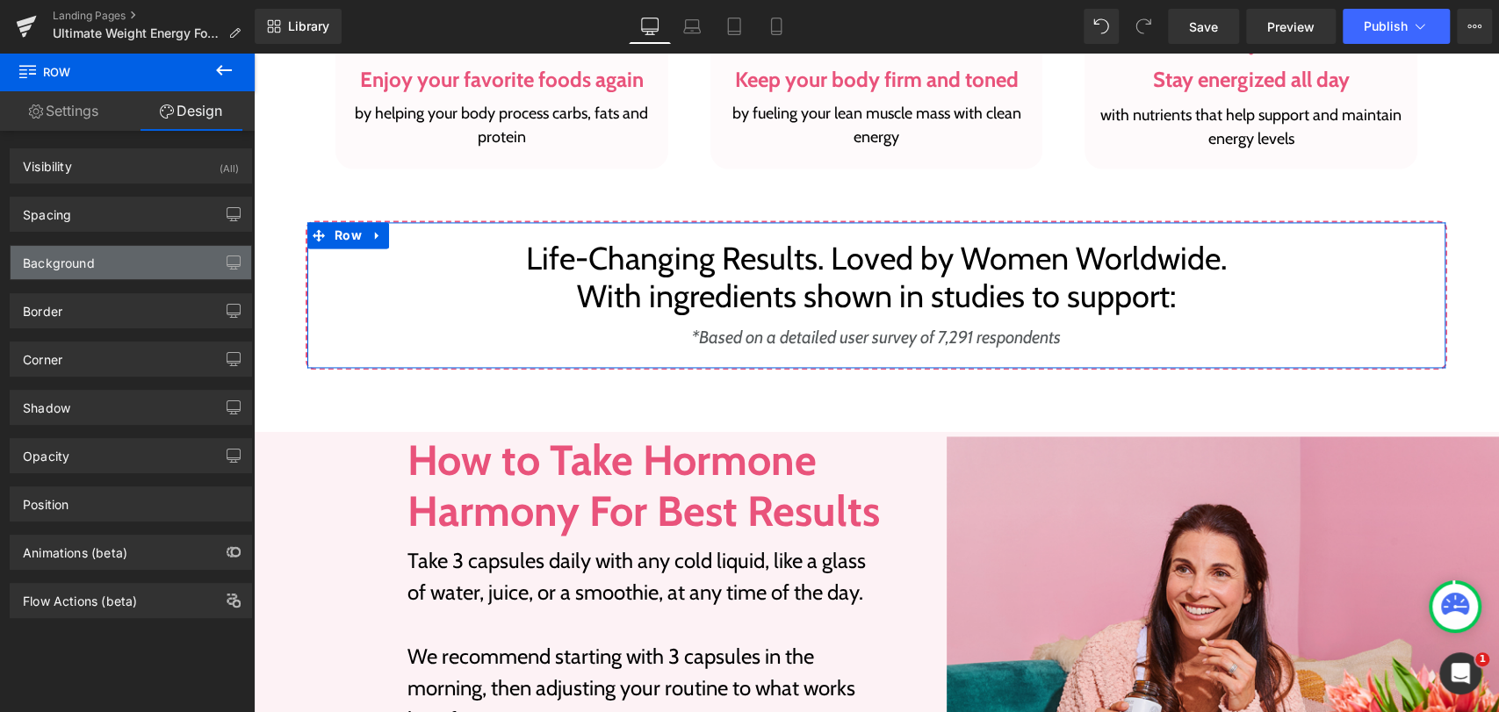
click at [90, 267] on div "Background" at bounding box center [59, 258] width 72 height 25
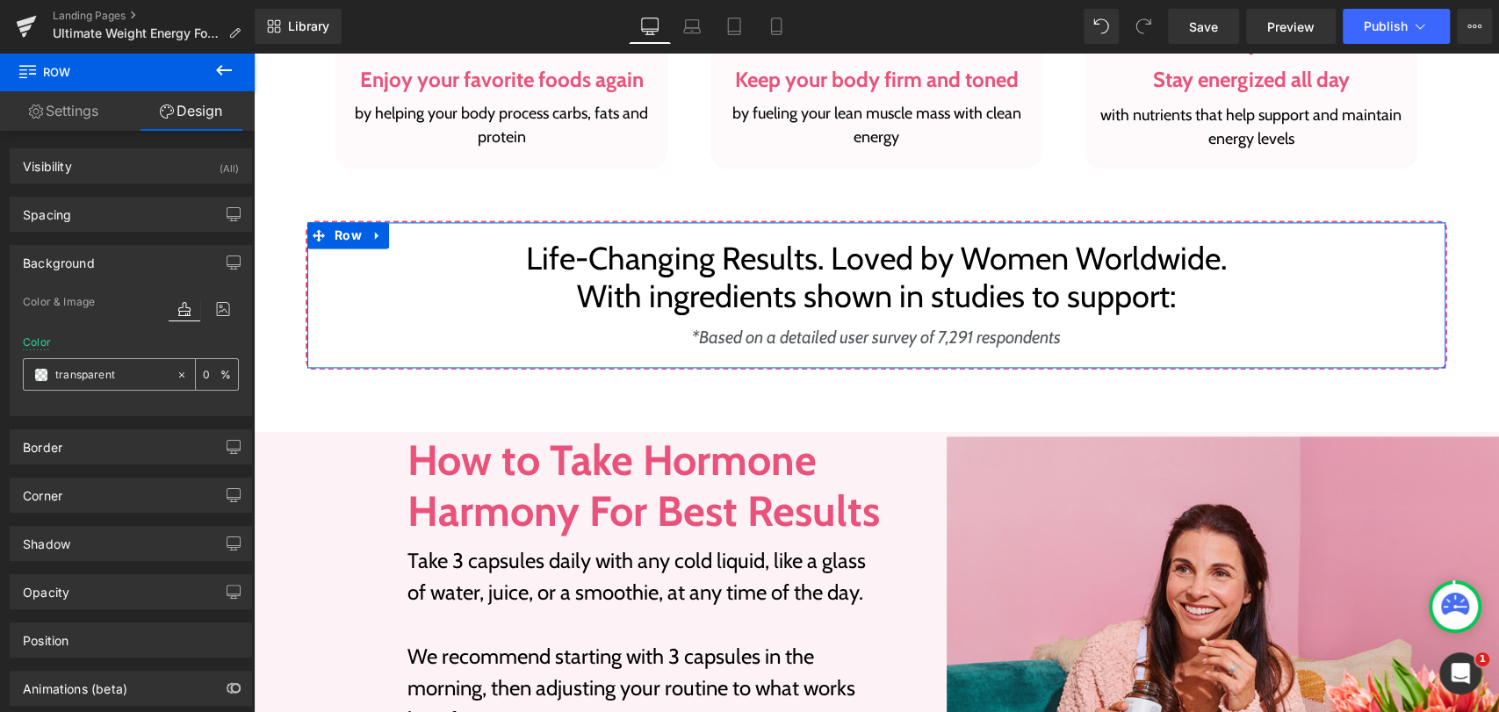
click at [108, 377] on input "transparent" at bounding box center [111, 374] width 112 height 19
paste input "#FDF2F5"
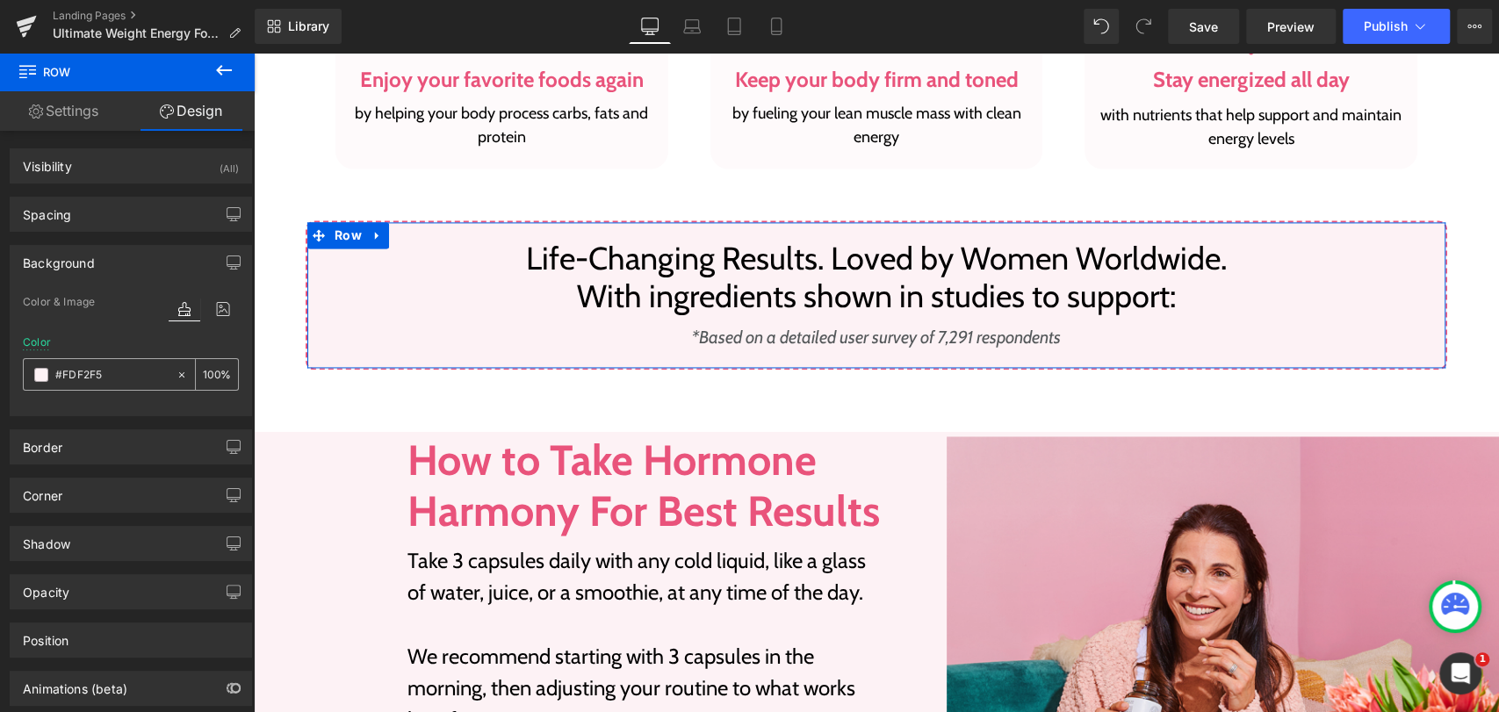
type input "#FDF2F5"
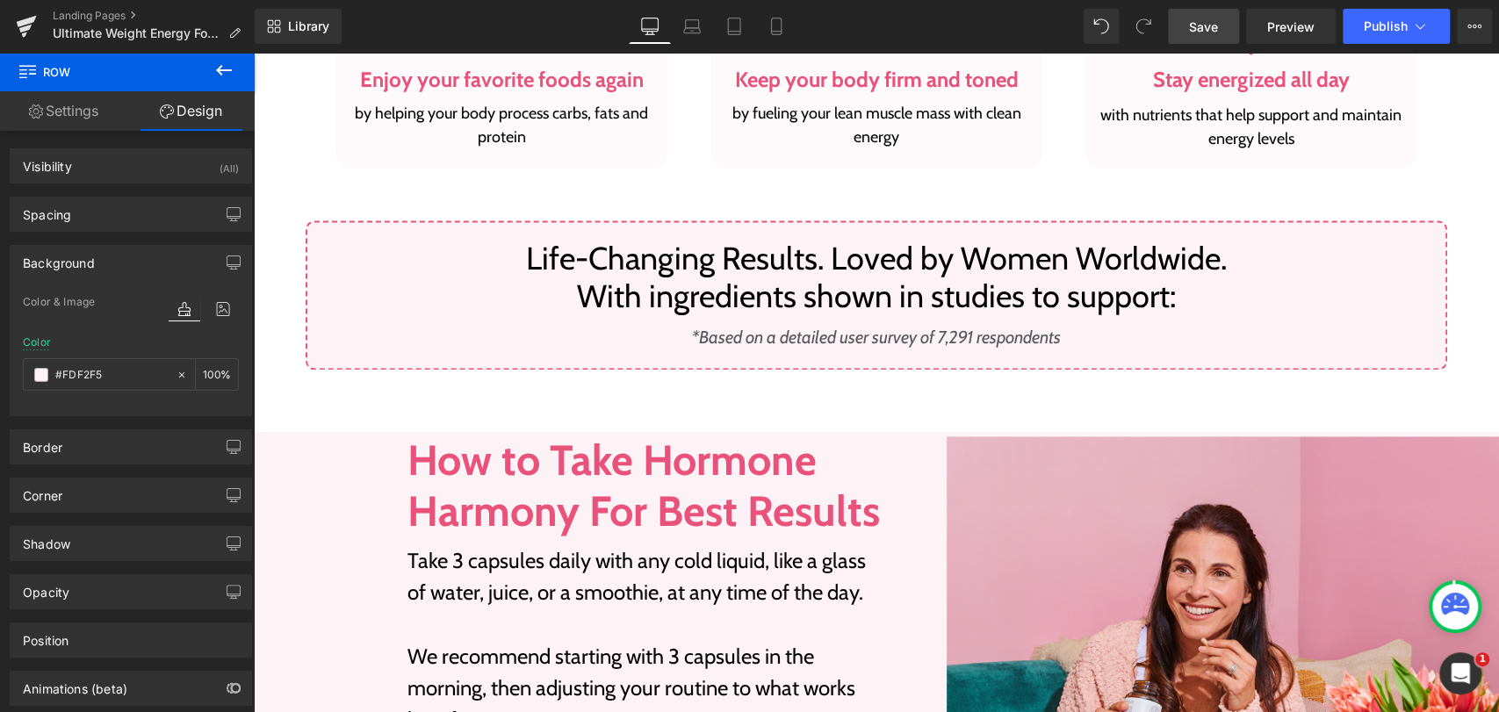
click at [1187, 37] on link "Save" at bounding box center [1203, 26] width 71 height 35
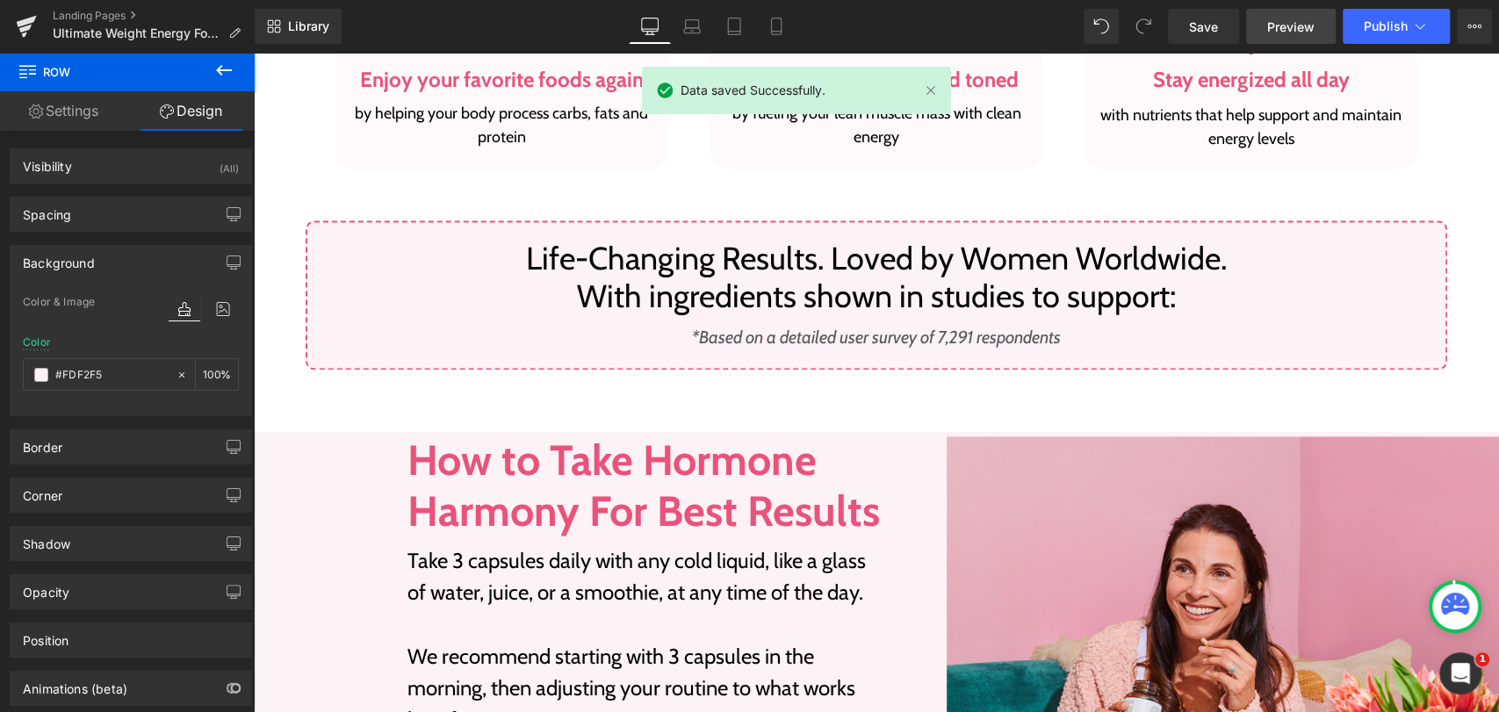
click at [1277, 30] on span "Preview" at bounding box center [1290, 27] width 47 height 18
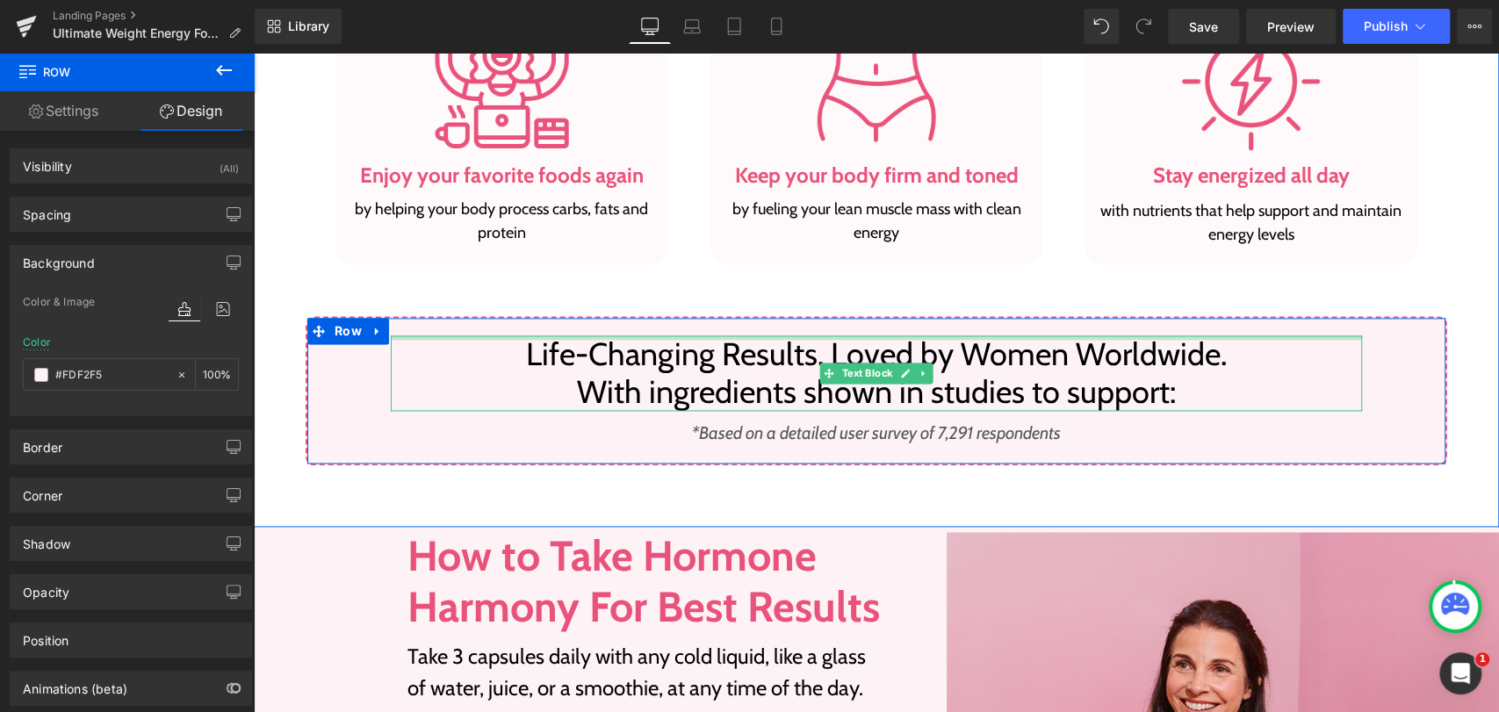
scroll to position [1594, 0]
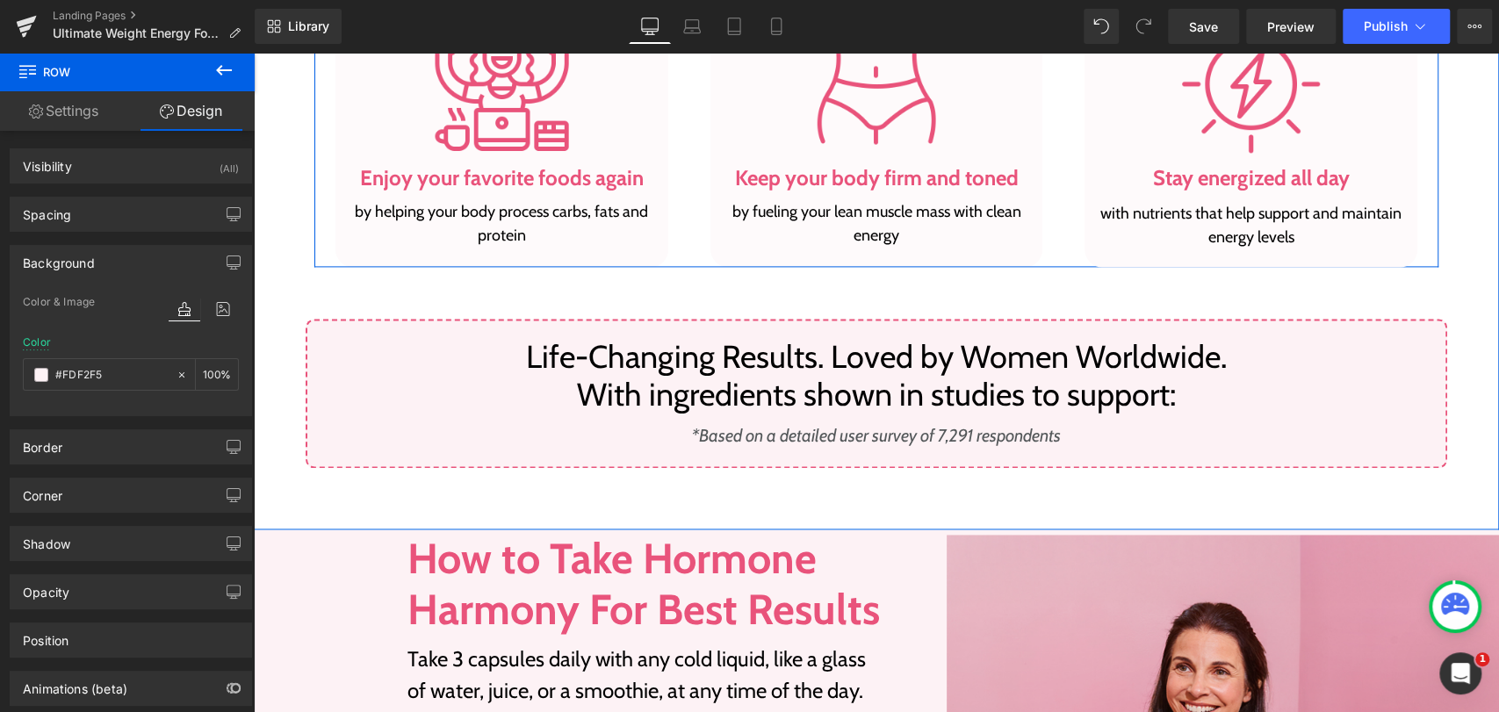
click at [315, 210] on div "Image Enjoy your favorite foods again Heading by helping your body process carb…" at bounding box center [501, 128] width 375 height 278
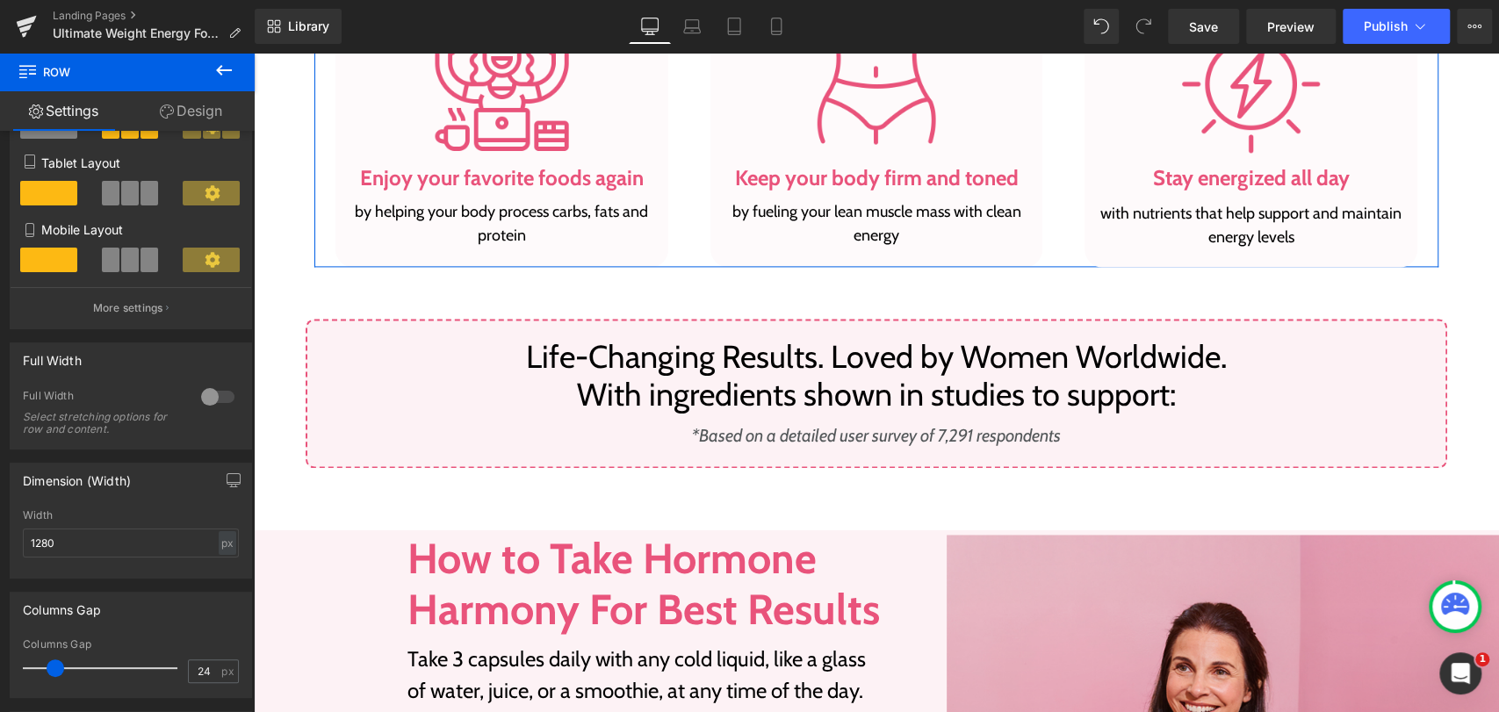
scroll to position [292, 0]
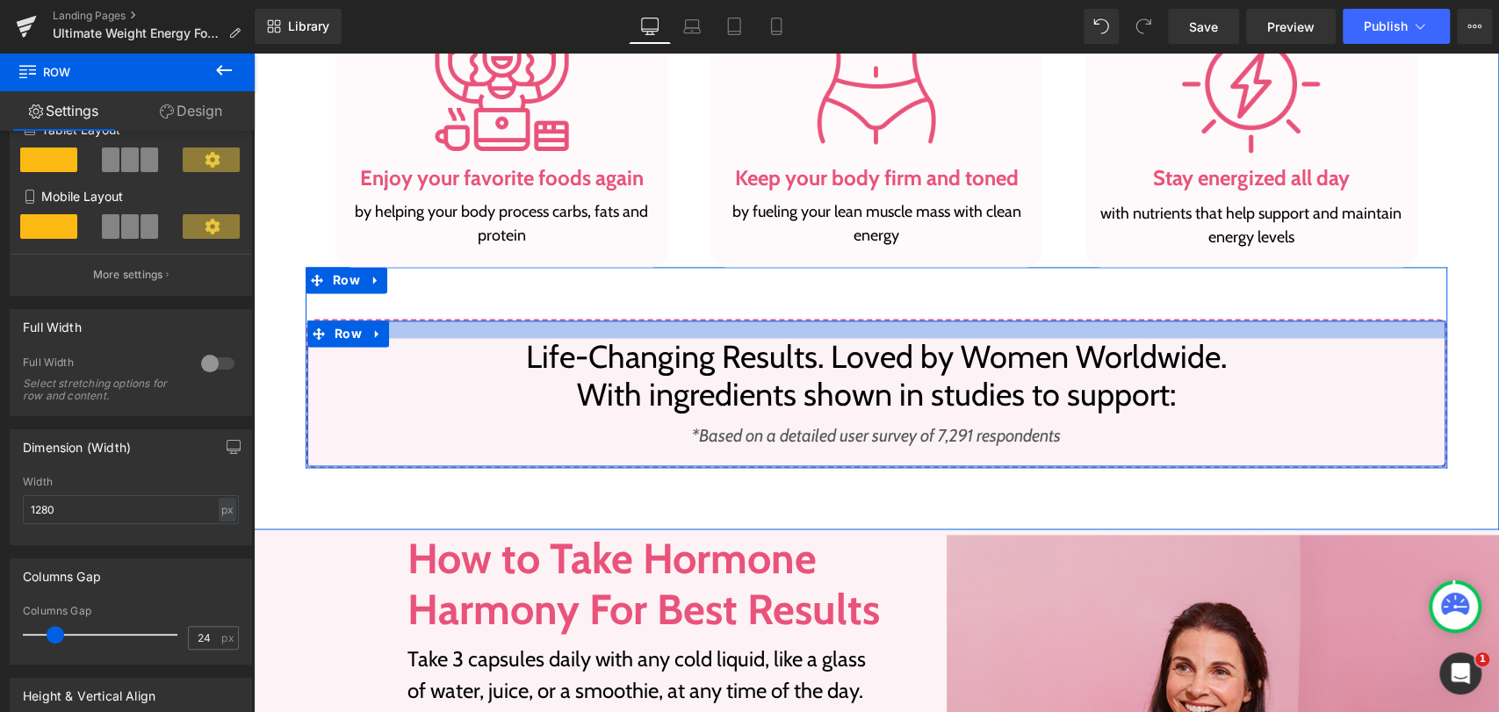
click at [432, 321] on div at bounding box center [876, 329] width 1138 height 18
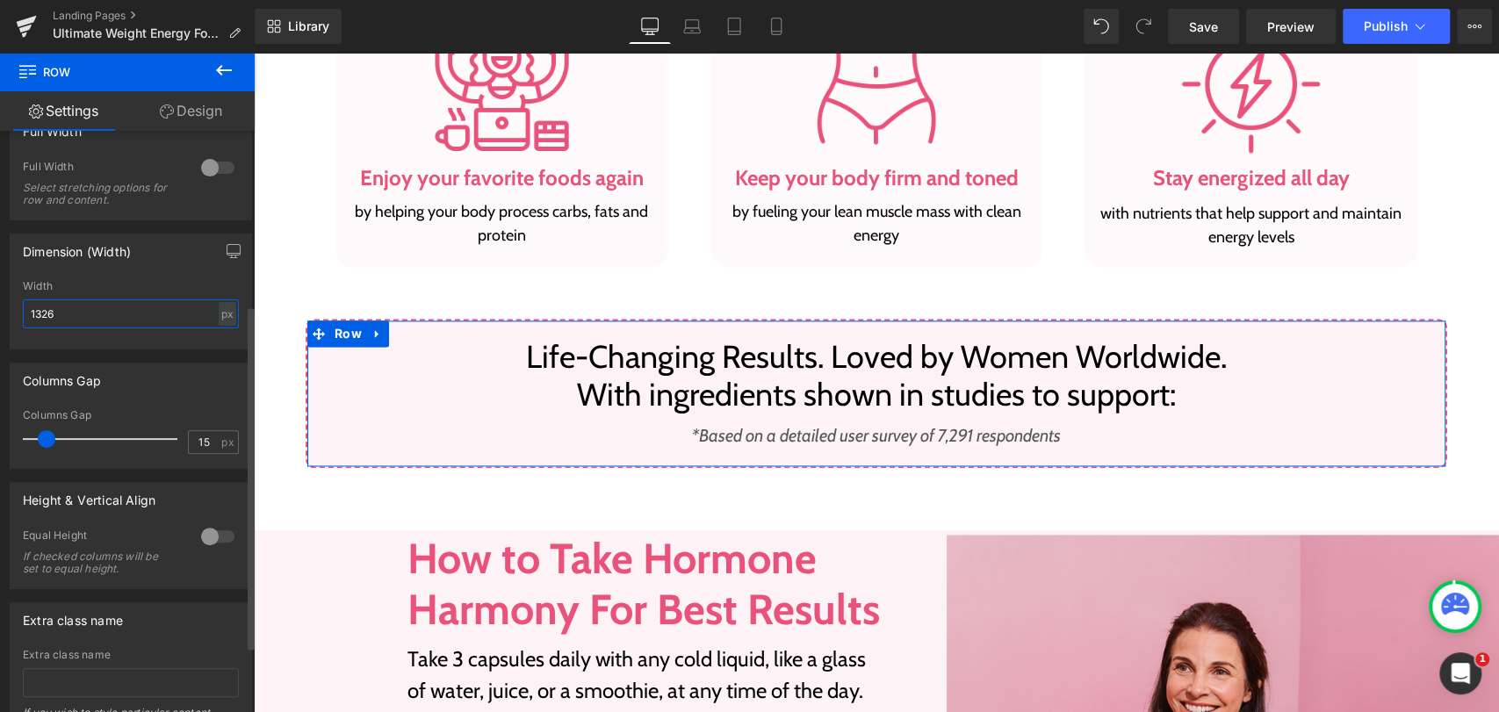
click at [88, 314] on input "1326" at bounding box center [131, 313] width 216 height 29
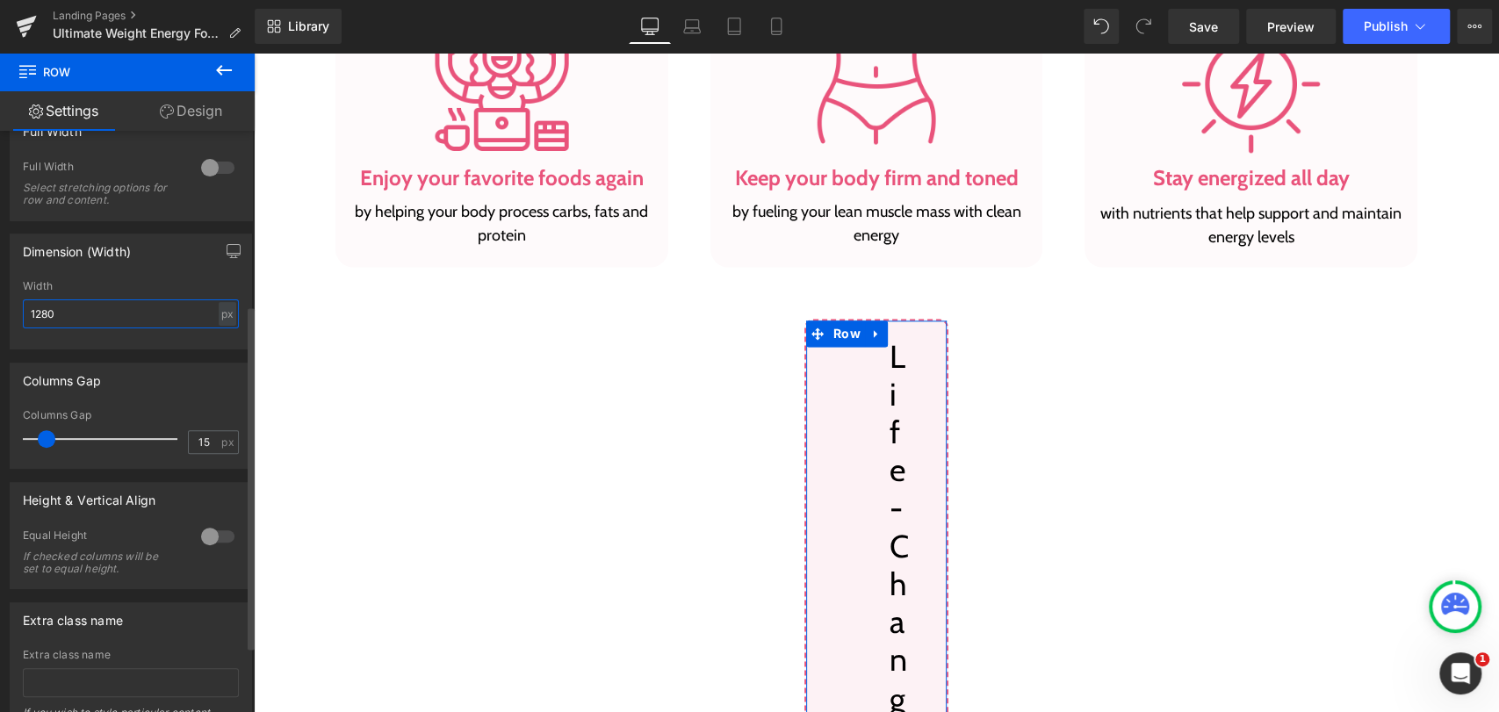
type input "1280"
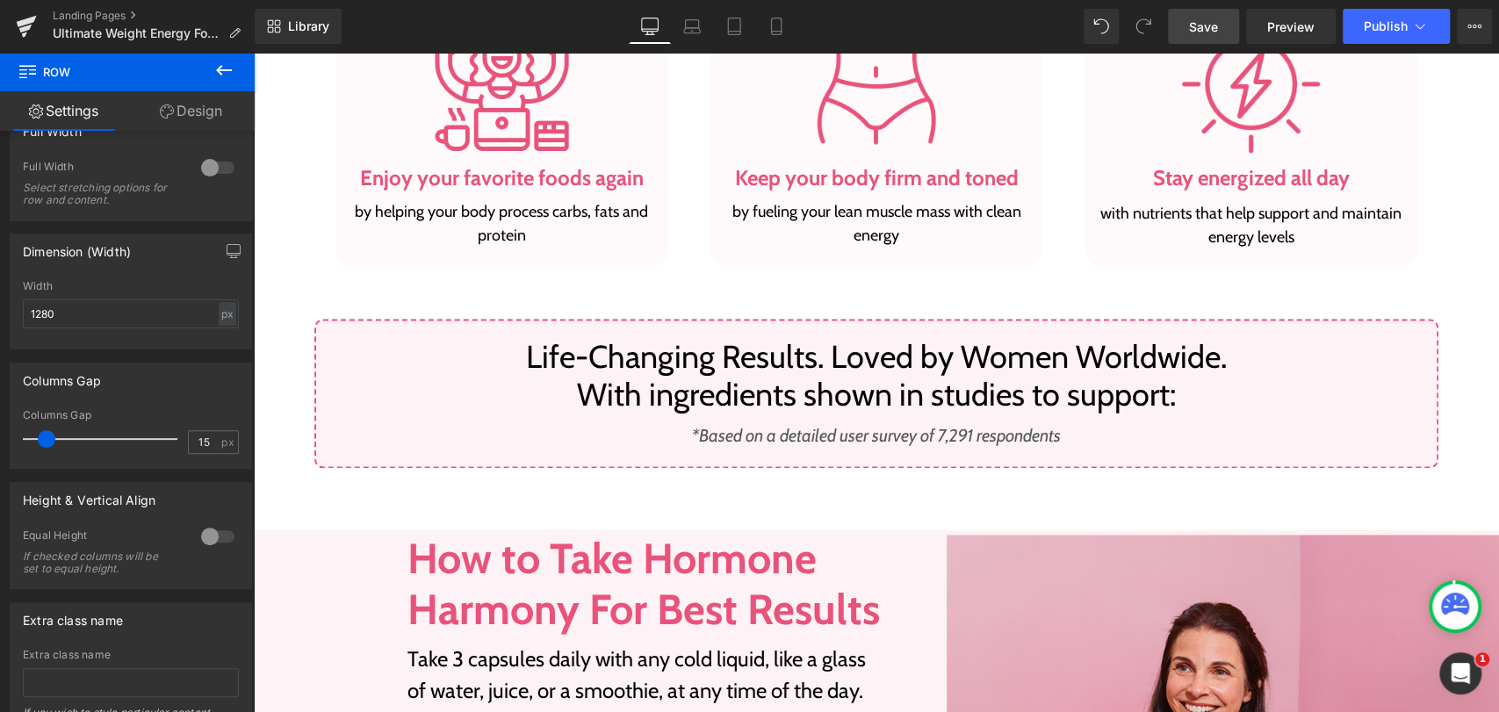
click at [1193, 32] on span "Save" at bounding box center [1203, 27] width 29 height 18
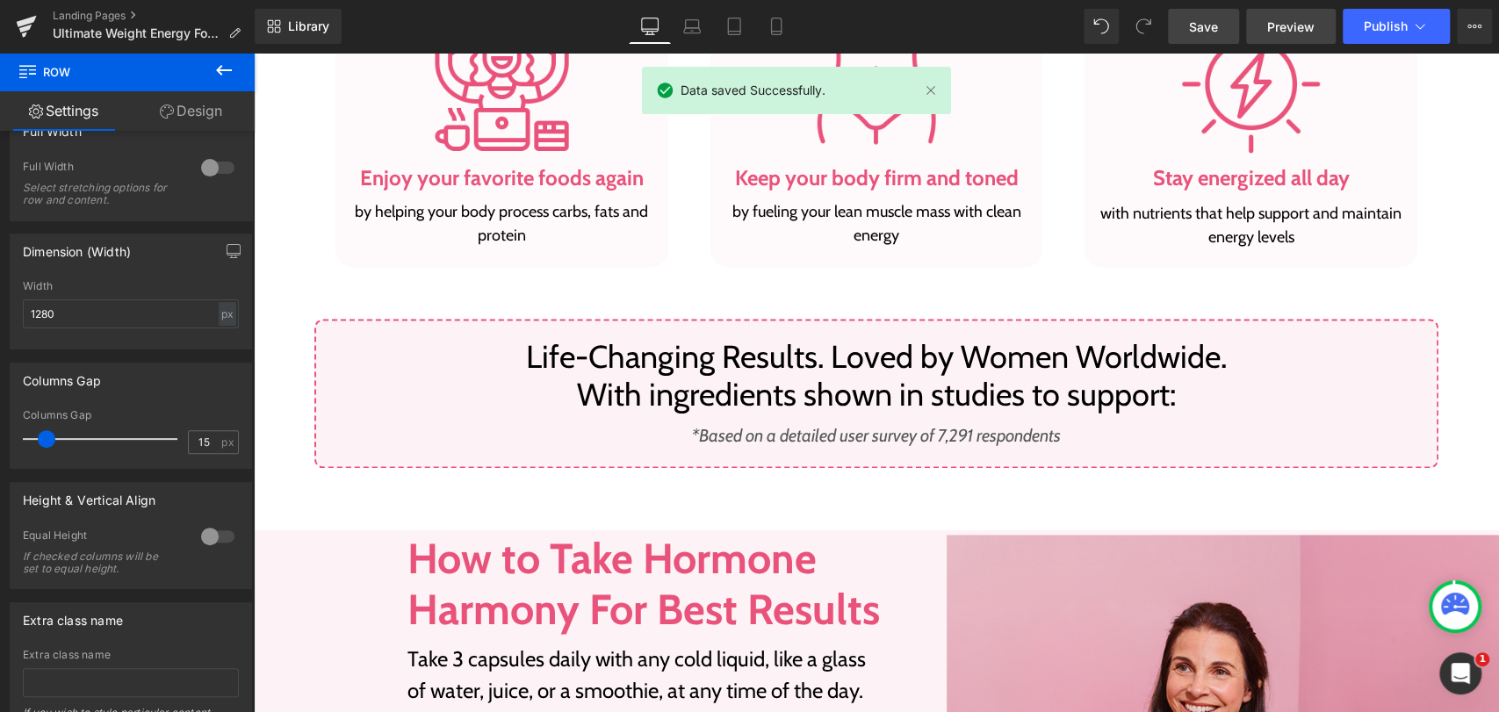
click at [1291, 22] on span "Preview" at bounding box center [1290, 27] width 47 height 18
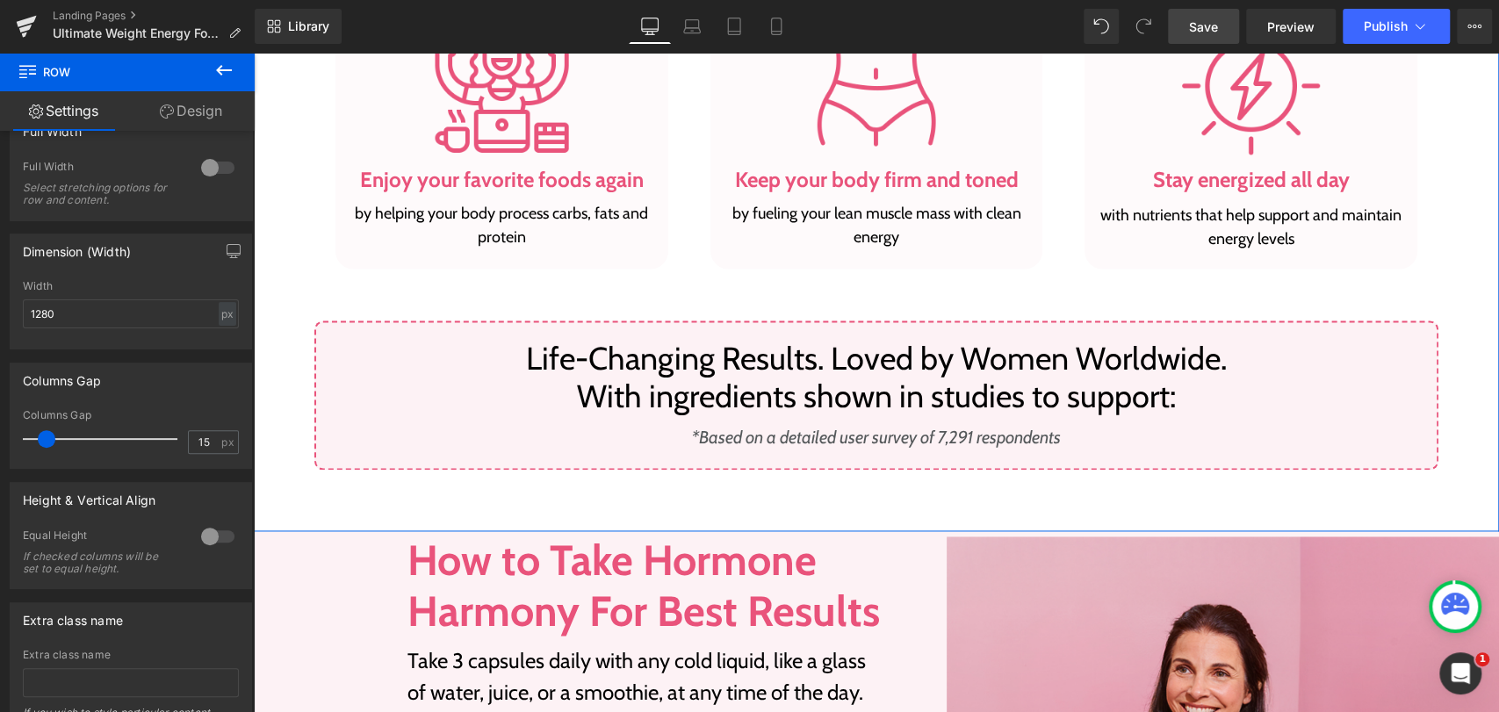
scroll to position [1594, 0]
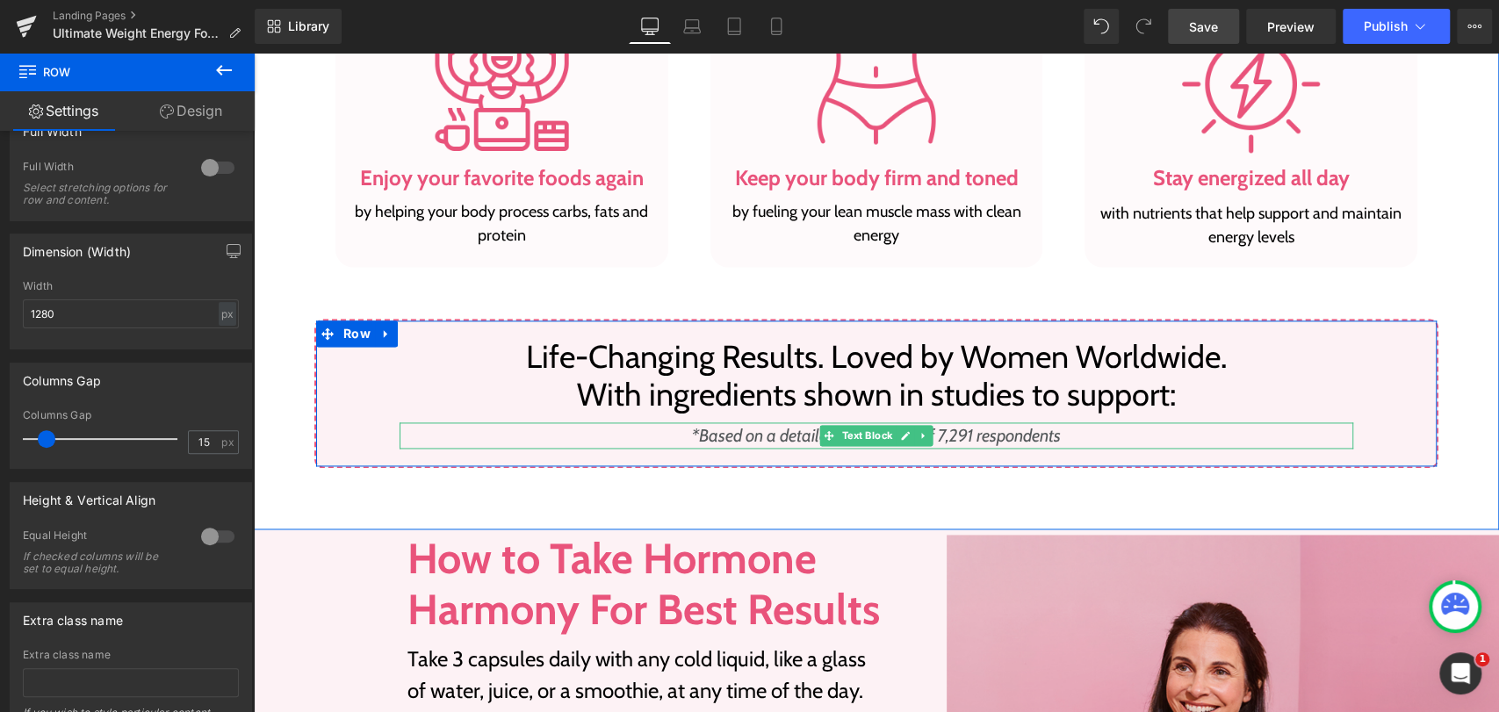
click at [565, 432] on p "*Based on a detailed user survey of 7,291 respondents" at bounding box center [875, 435] width 953 height 26
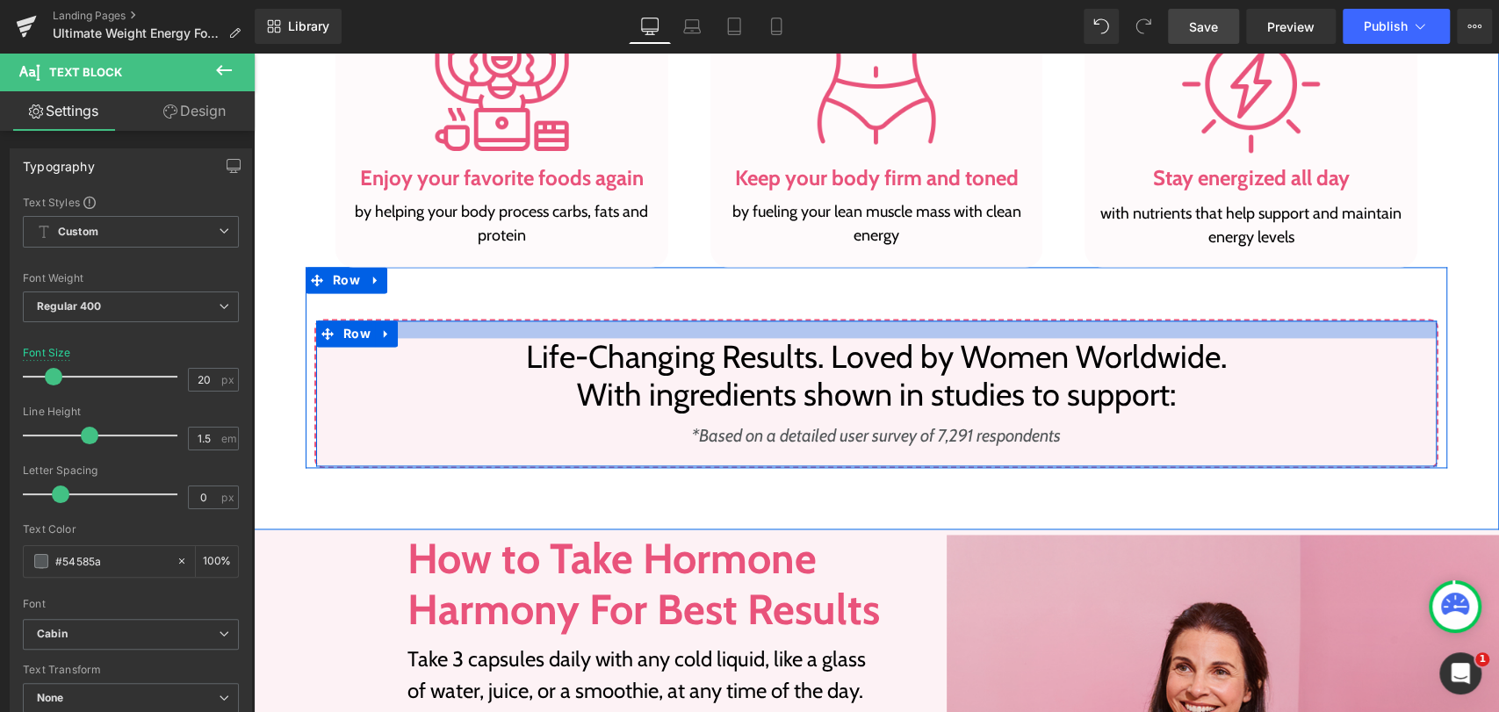
click at [453, 320] on div at bounding box center [876, 329] width 1120 height 18
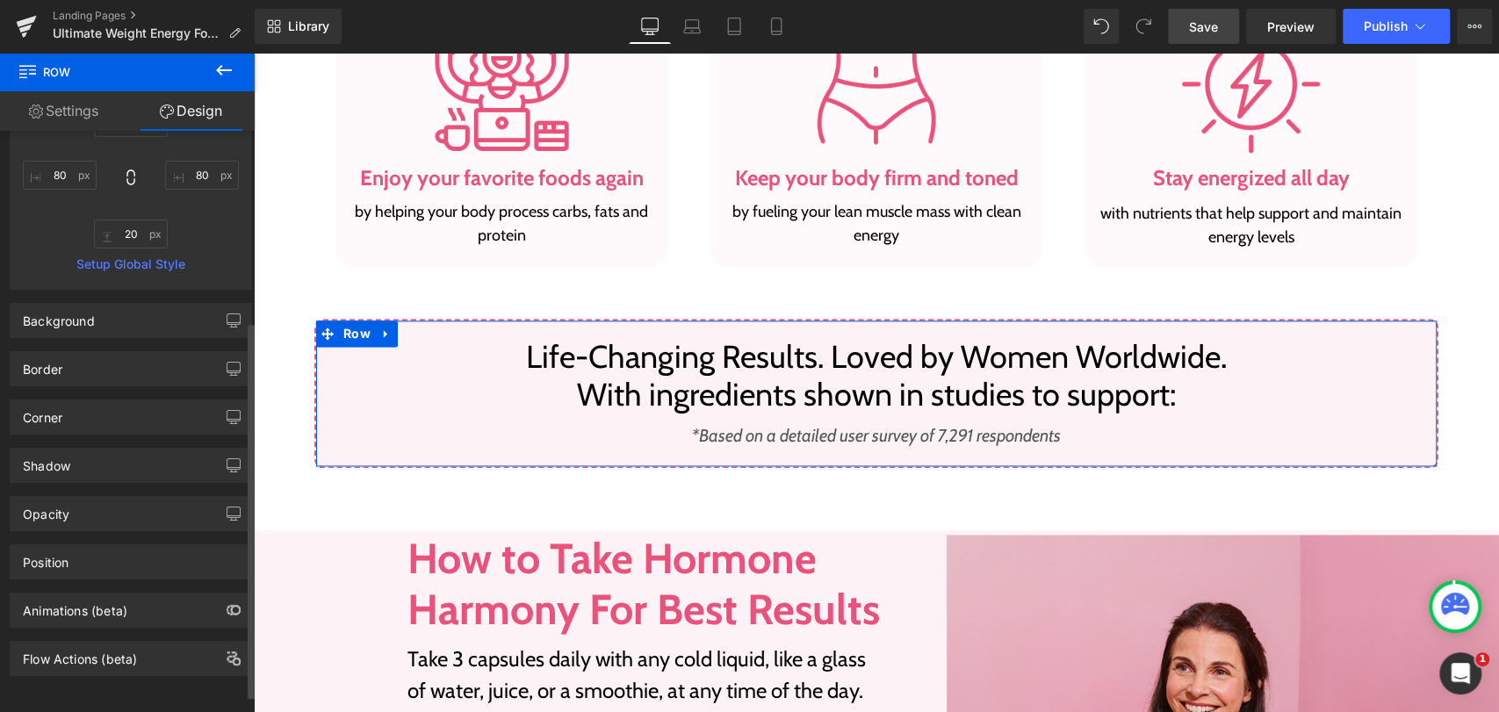
scroll to position [319, 0]
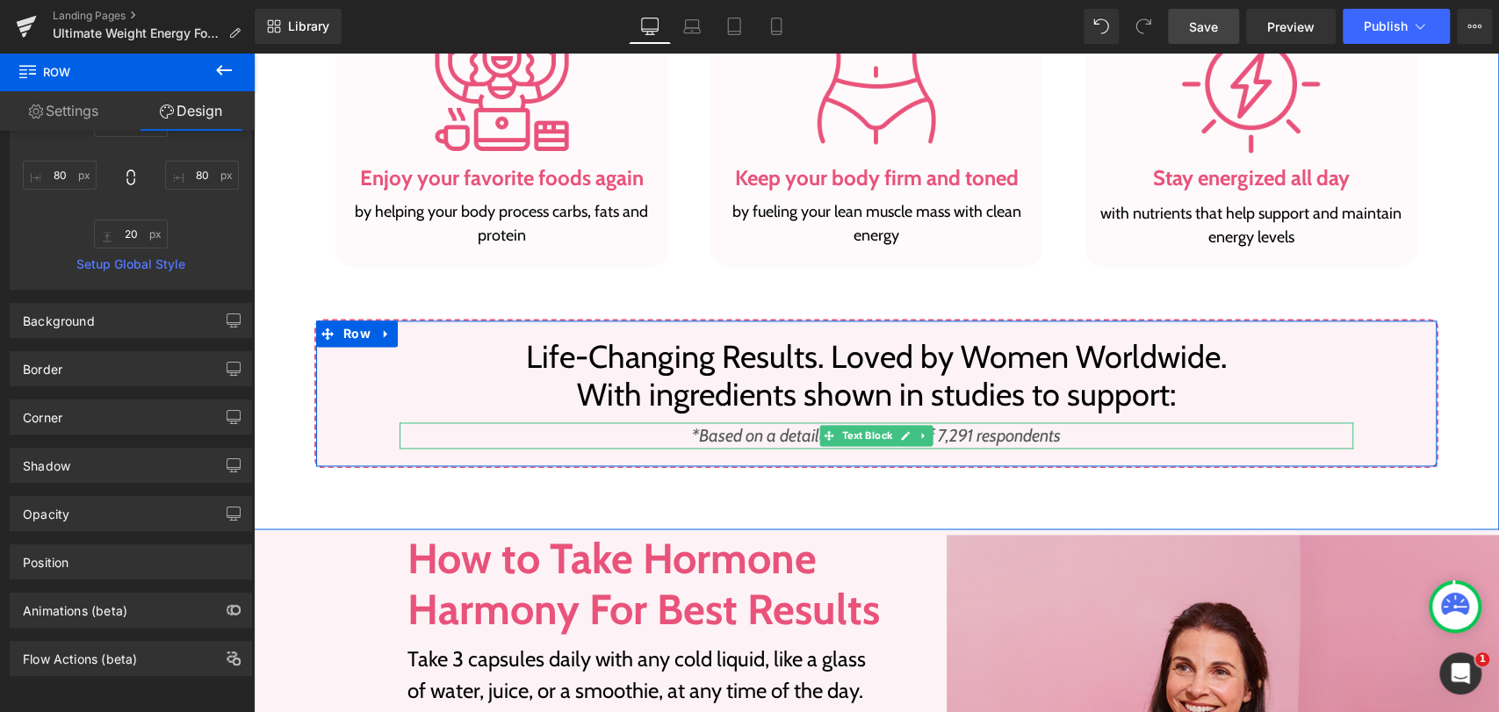
click at [1104, 435] on p "*Based on a detailed user survey of 7,291 respondents" at bounding box center [875, 435] width 953 height 26
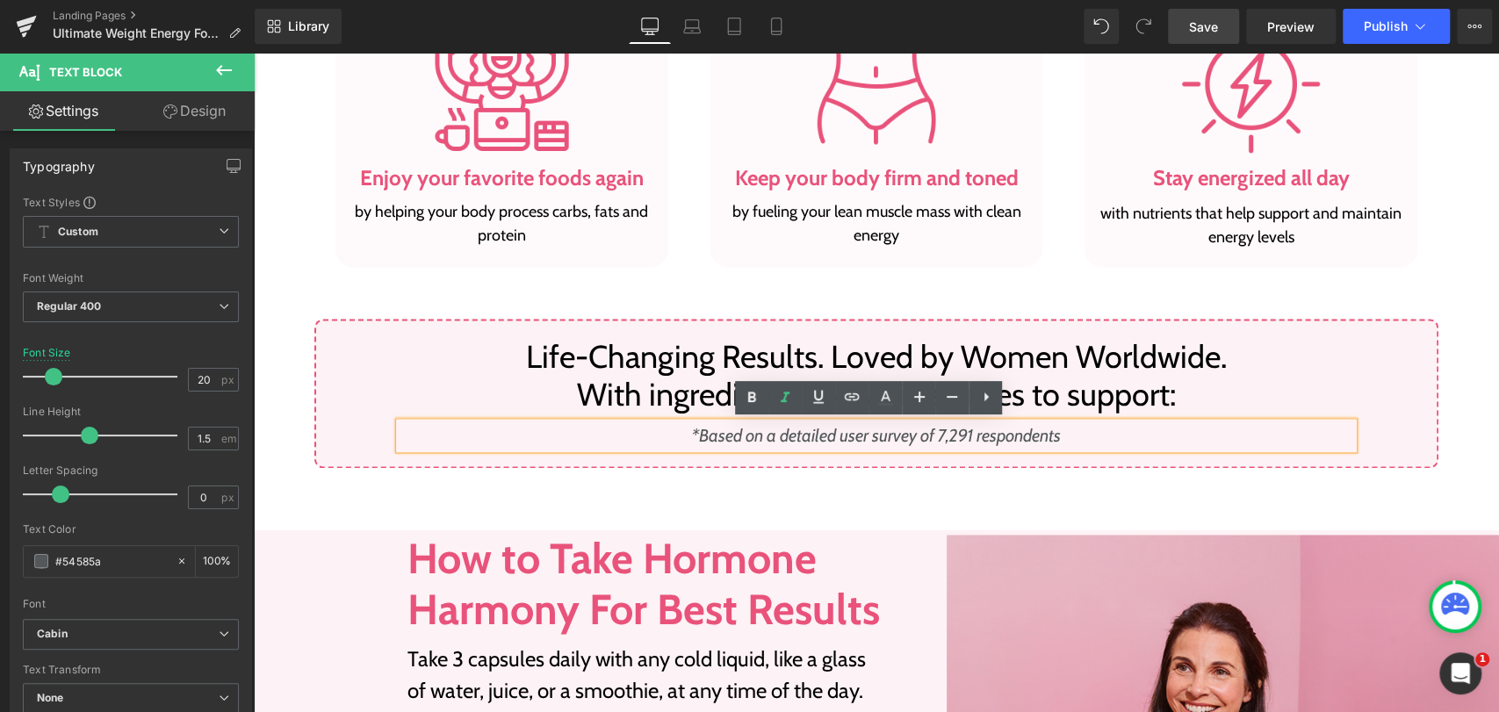
click at [340, 314] on div "Life-Changing Results. Loved by Women Worldwide.  With ingredients shown in st…" at bounding box center [876, 367] width 1141 height 201
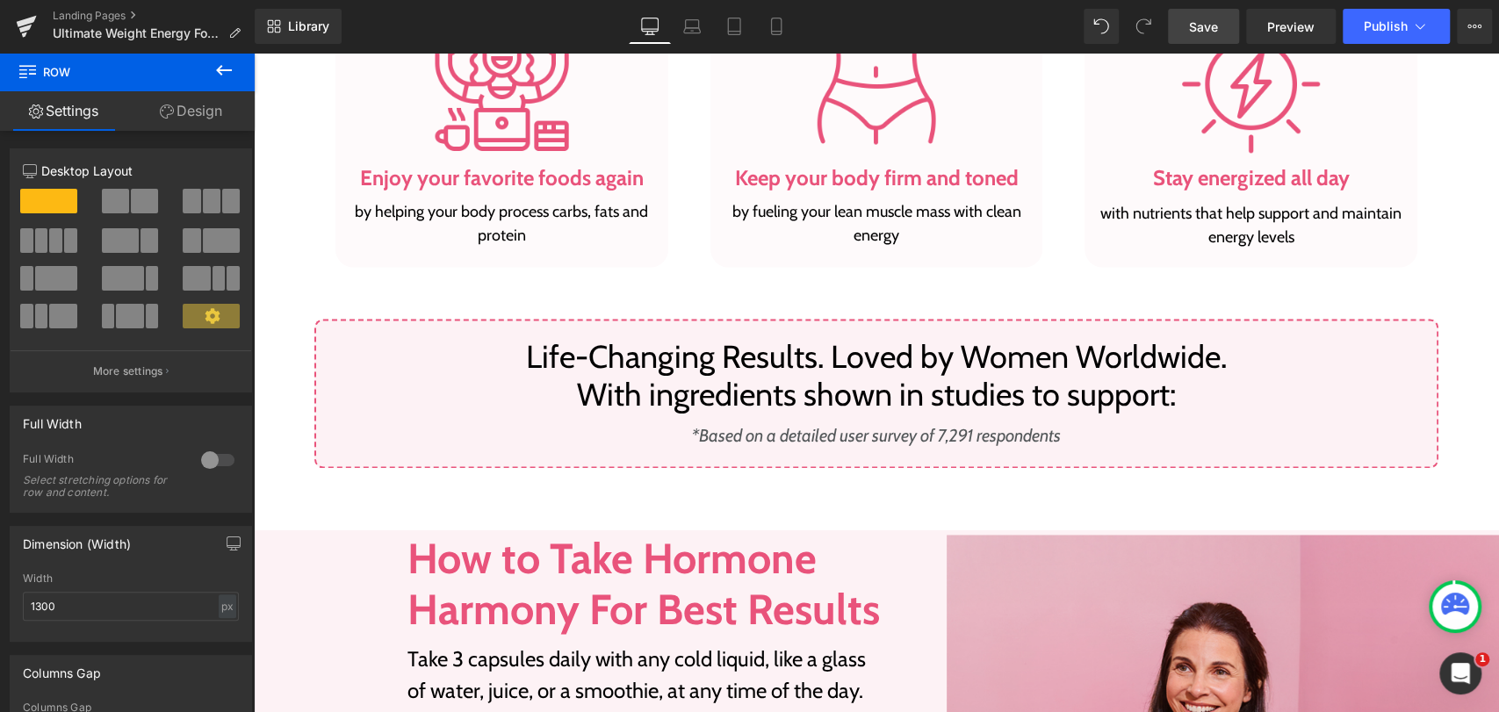
click at [254, 53] on div "59px" at bounding box center [254, 53] width 0 height 0
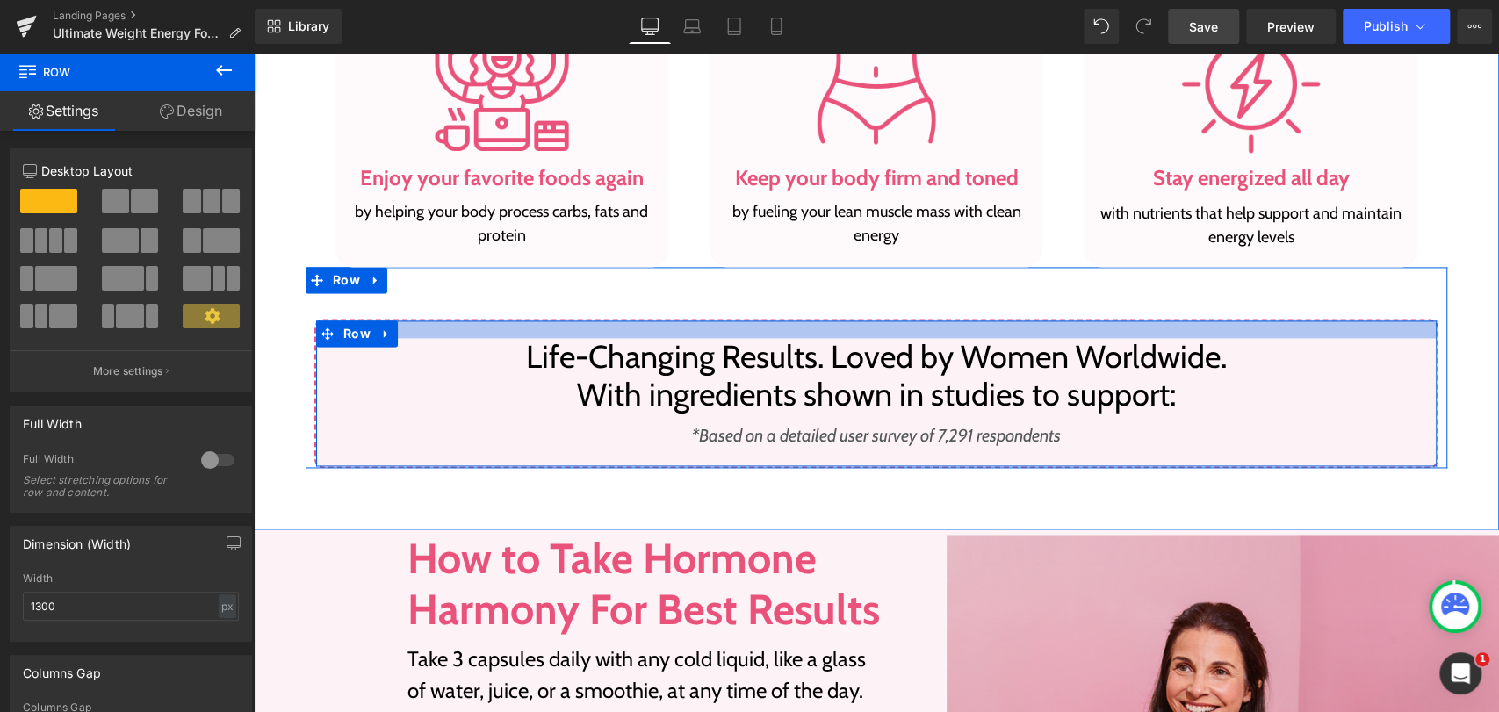
click at [411, 325] on div at bounding box center [876, 329] width 1120 height 18
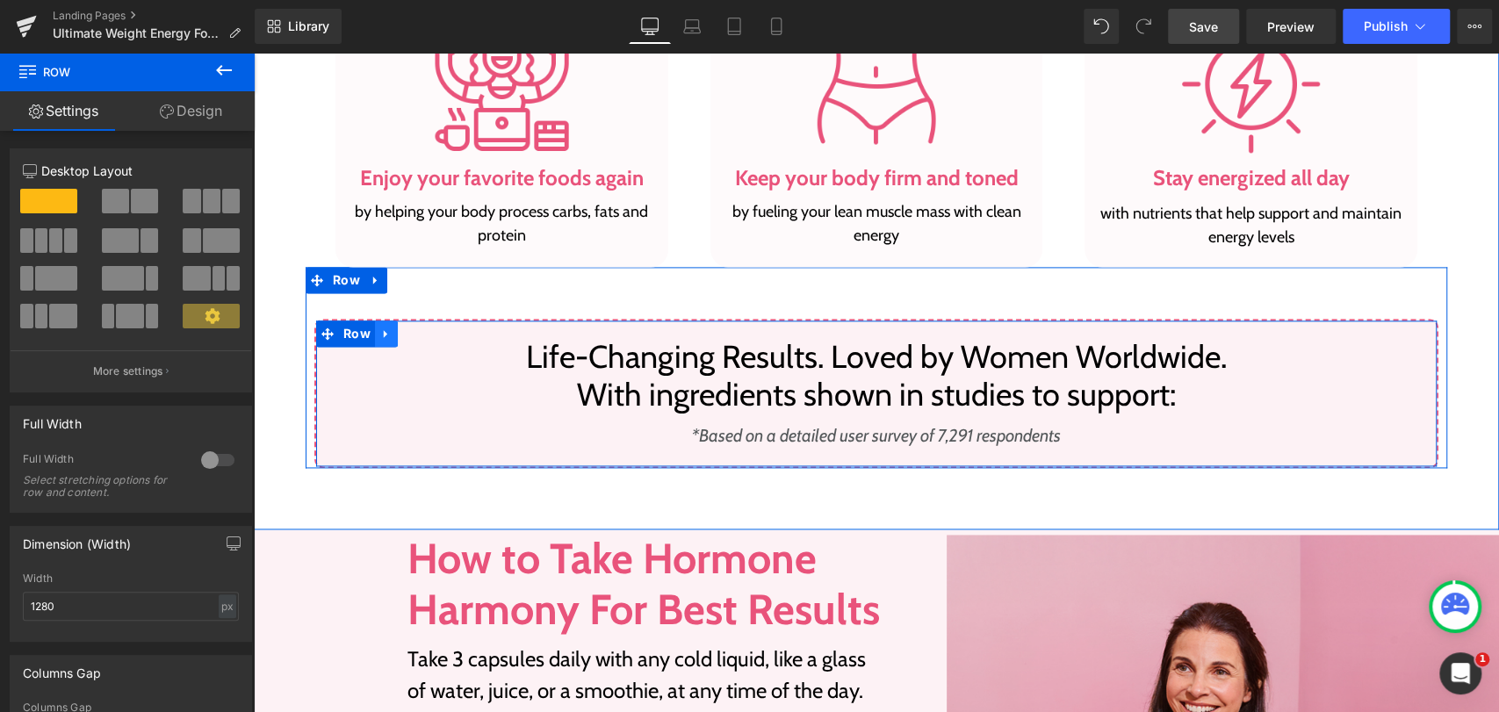
click at [375, 340] on link at bounding box center [386, 333] width 23 height 26
click at [398, 337] on link at bounding box center [409, 333] width 23 height 26
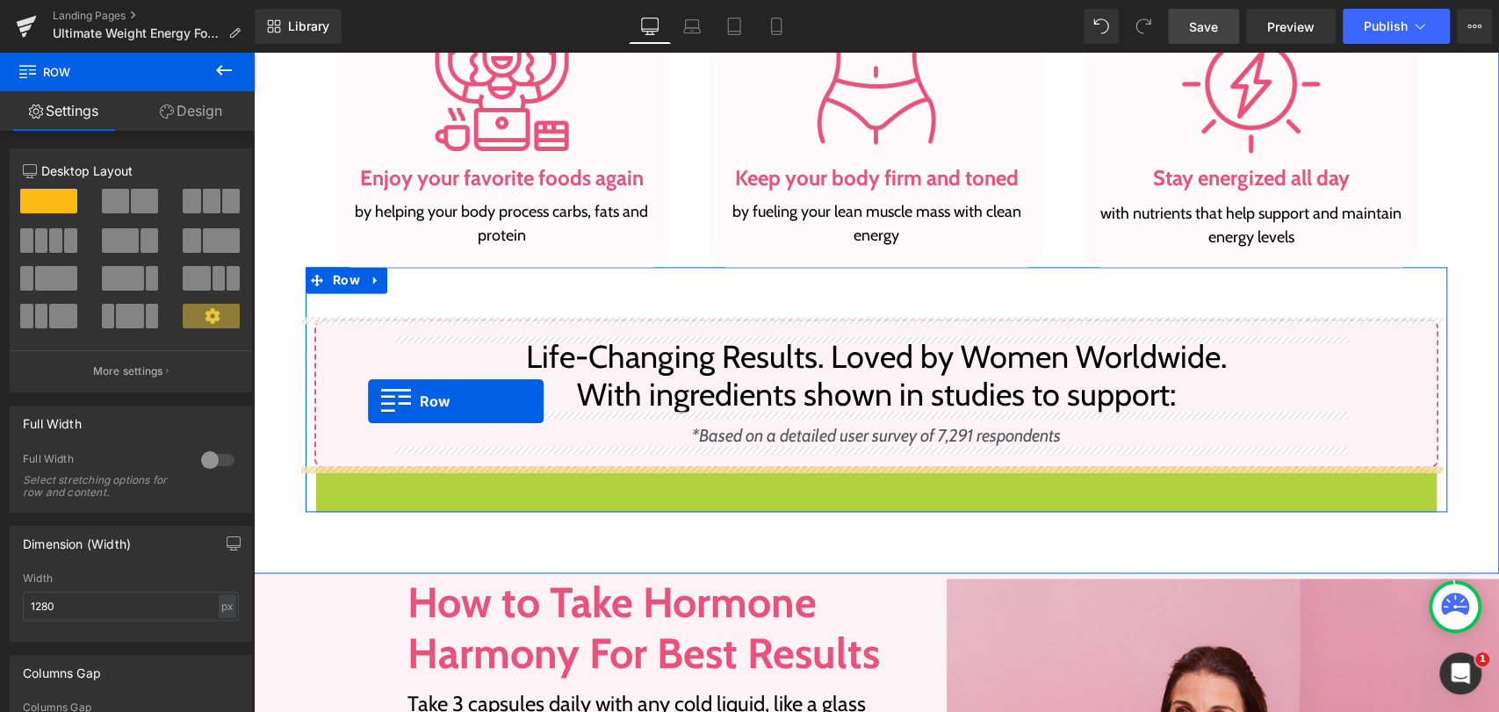
drag, startPoint x: 319, startPoint y: 479, endPoint x: 368, endPoint y: 401, distance: 92.3
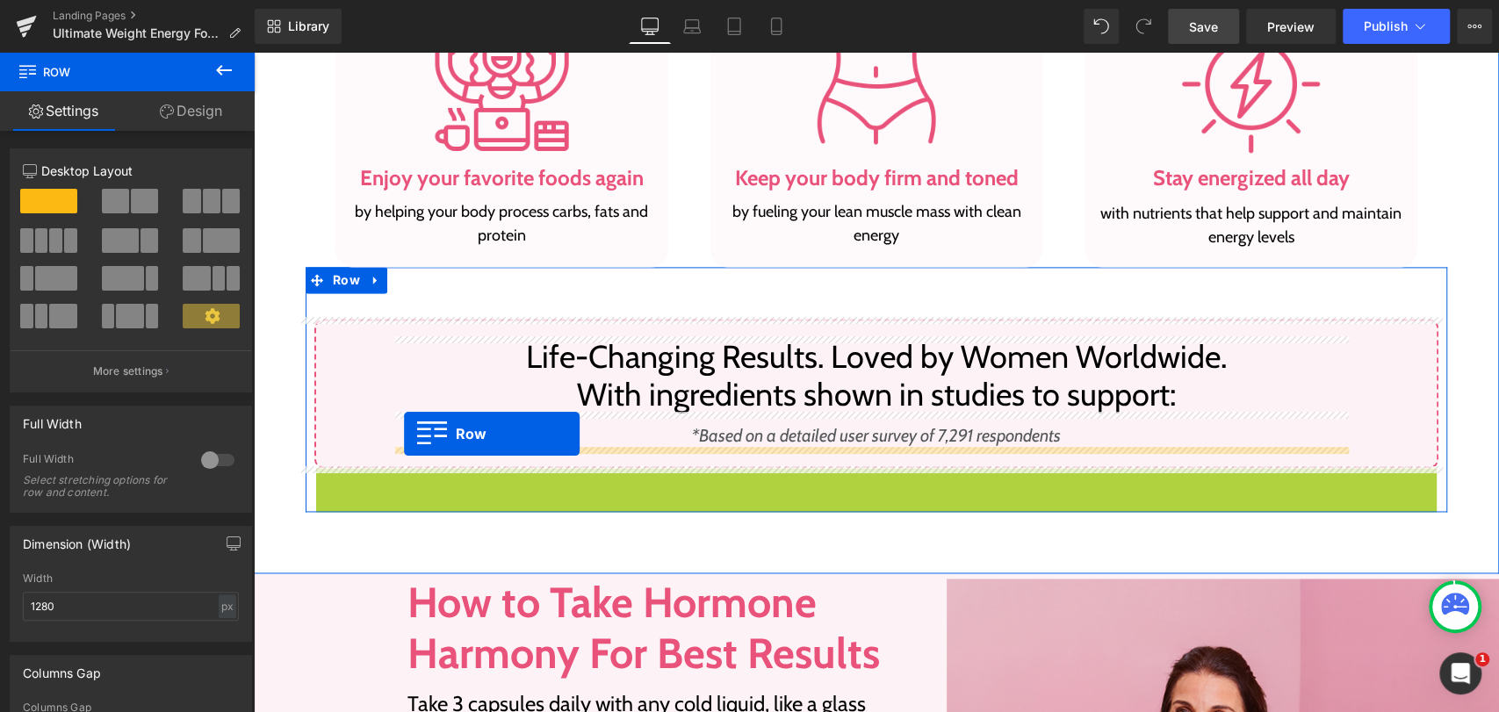
drag, startPoint x: 319, startPoint y: 478, endPoint x: 404, endPoint y: 434, distance: 96.2
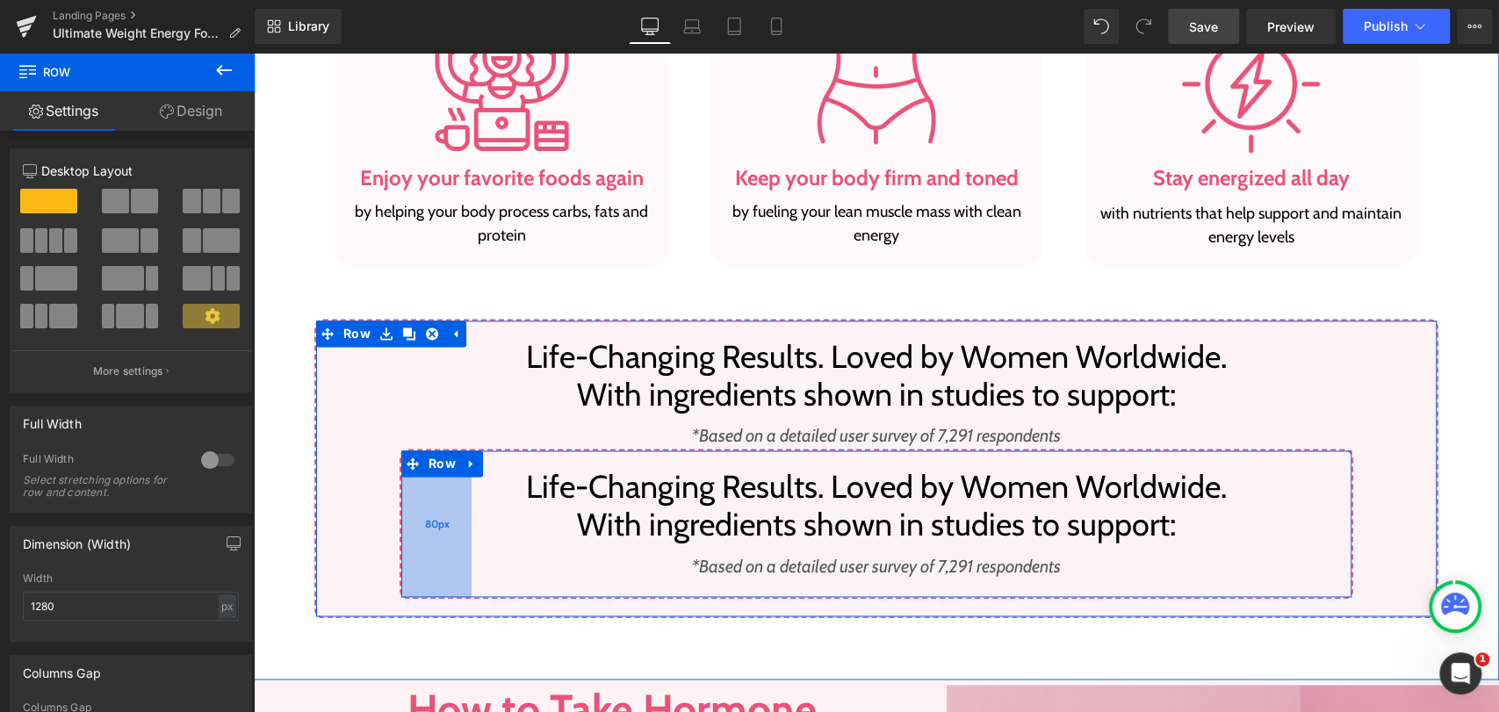
click at [401, 495] on div "80px" at bounding box center [436, 523] width 70 height 146
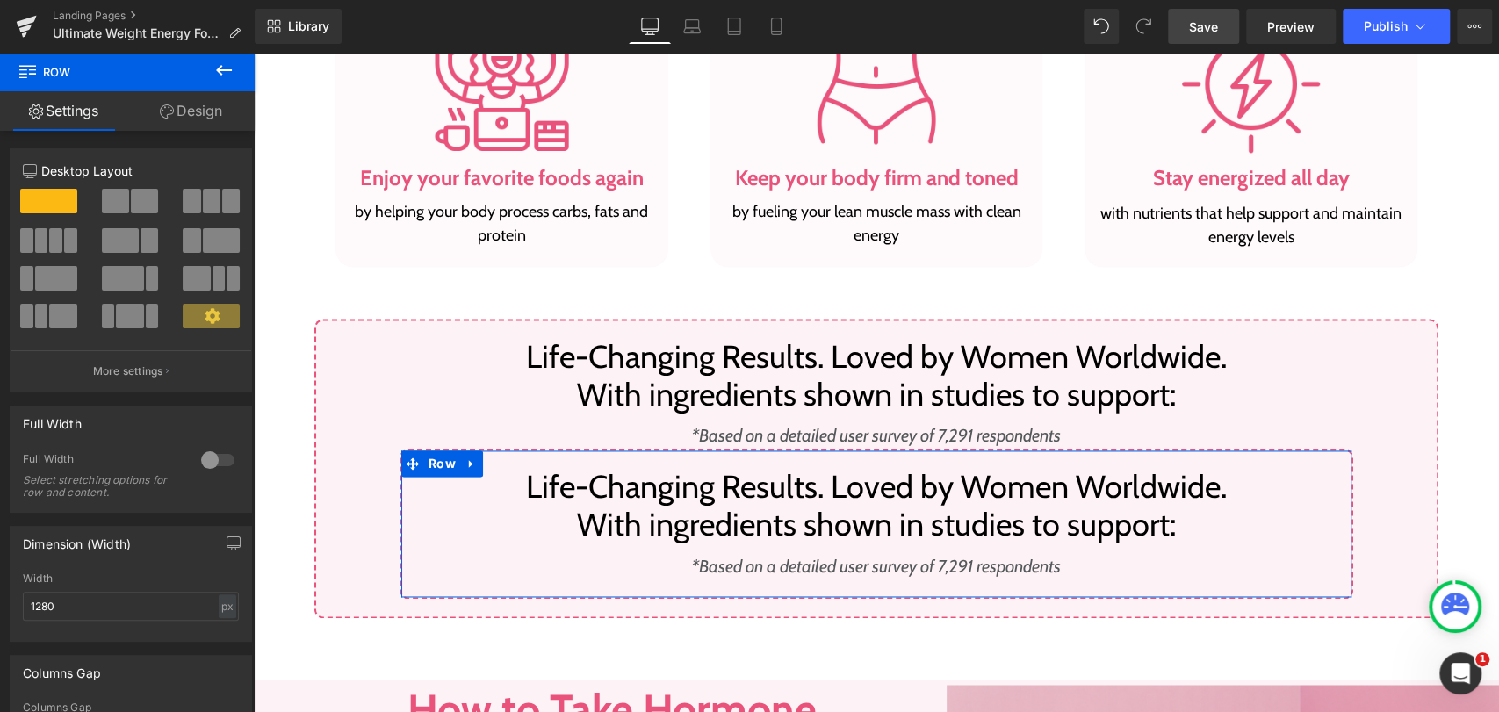
click at [169, 119] on link "Design" at bounding box center [190, 111] width 127 height 40
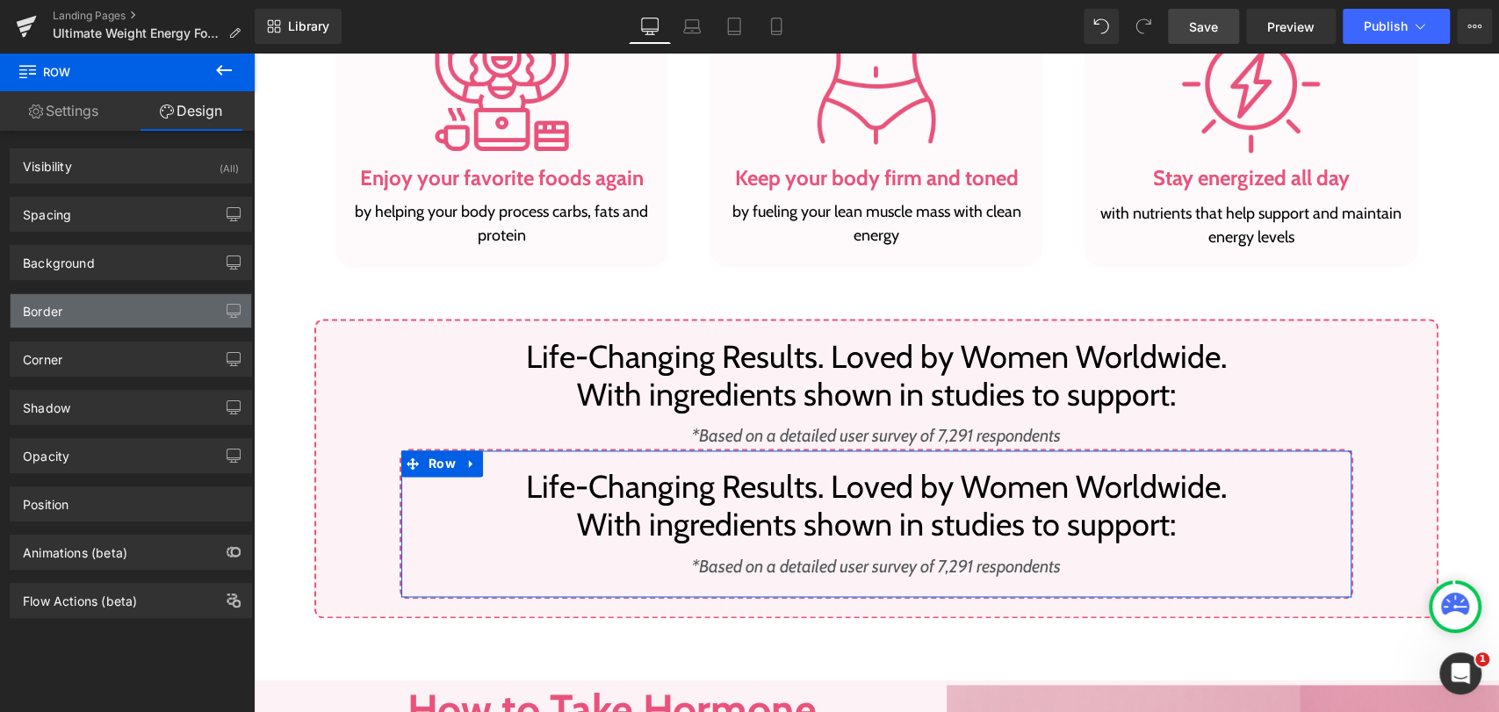
click at [58, 316] on div "Border" at bounding box center [43, 306] width 40 height 25
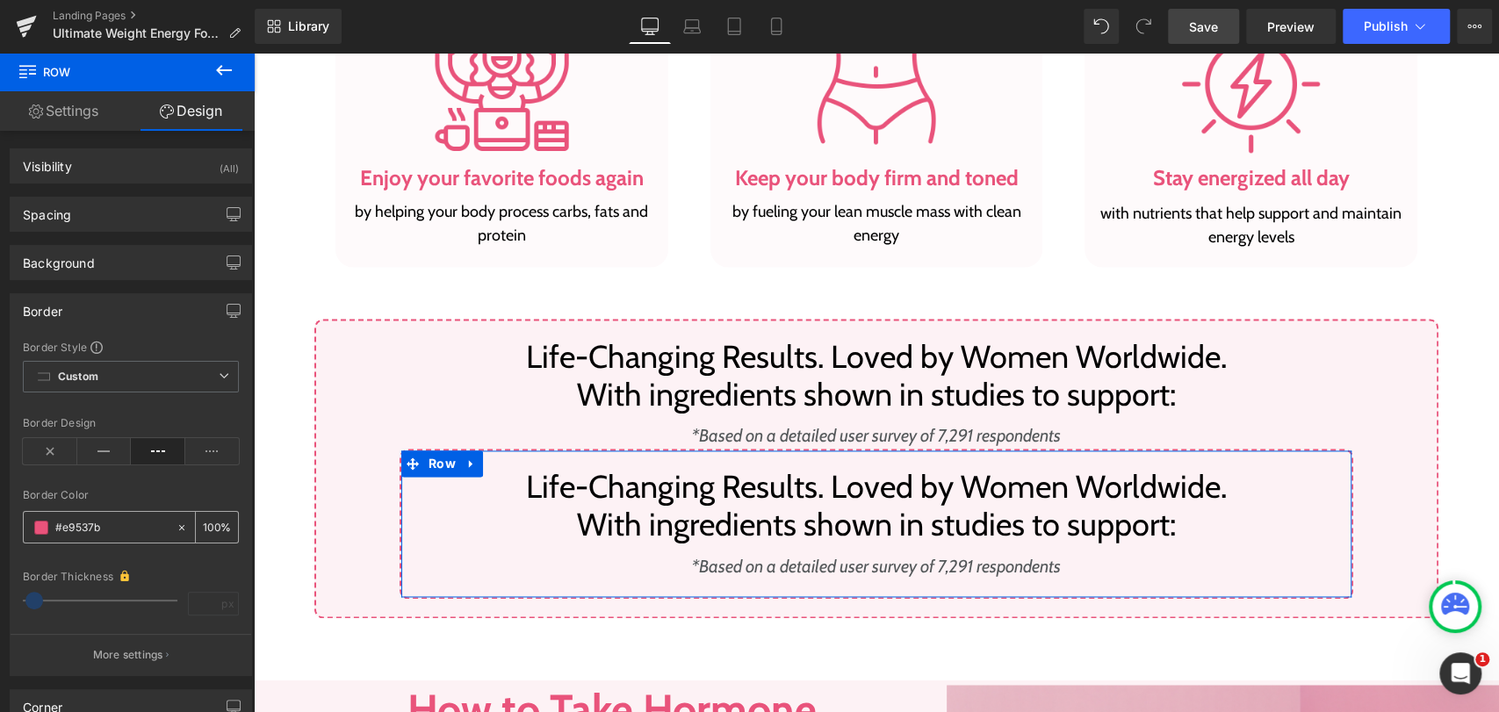
click at [176, 521] on icon at bounding box center [182, 527] width 12 height 12
click at [54, 447] on icon at bounding box center [50, 451] width 54 height 26
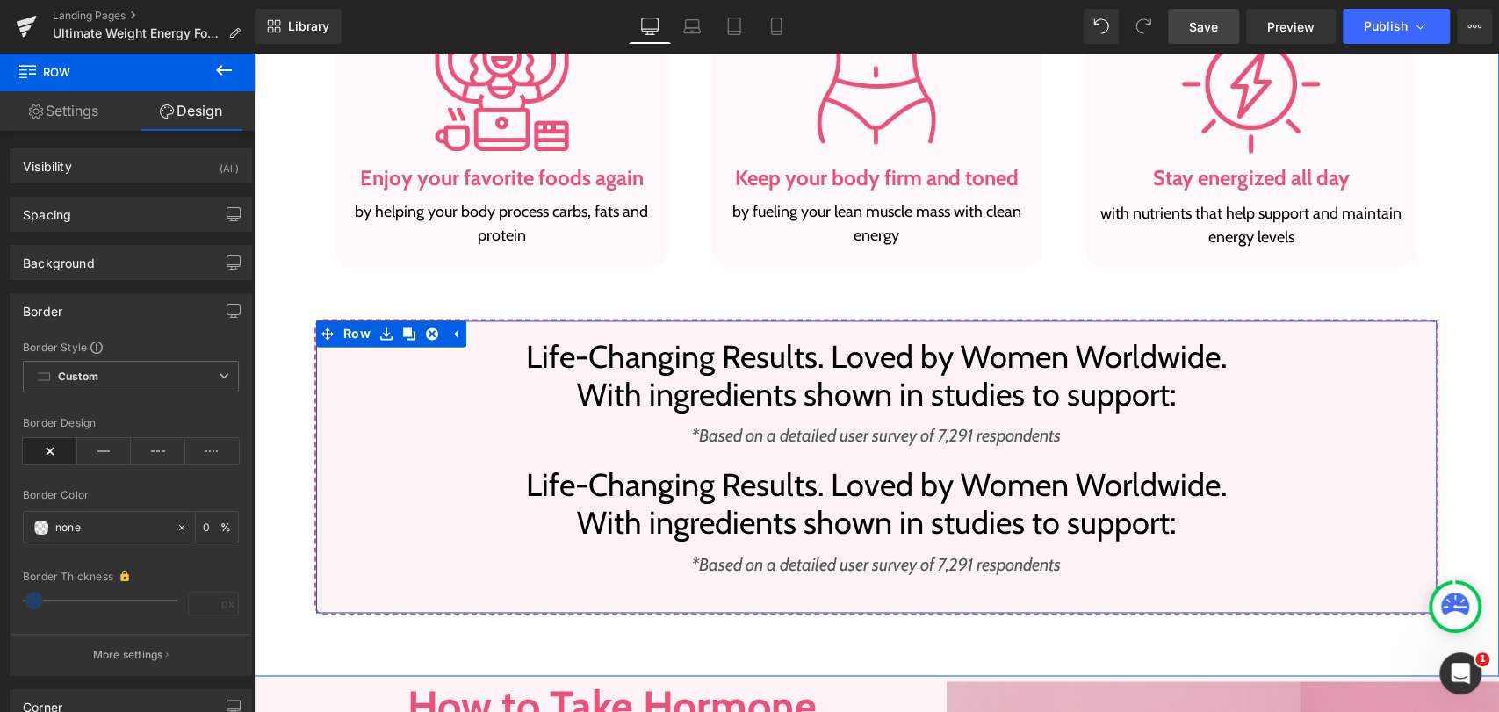
click at [731, 408] on div "Life-Changing Results. Loved by Women Worldwide.  With ingredients shown in st…" at bounding box center [875, 375] width 953 height 75
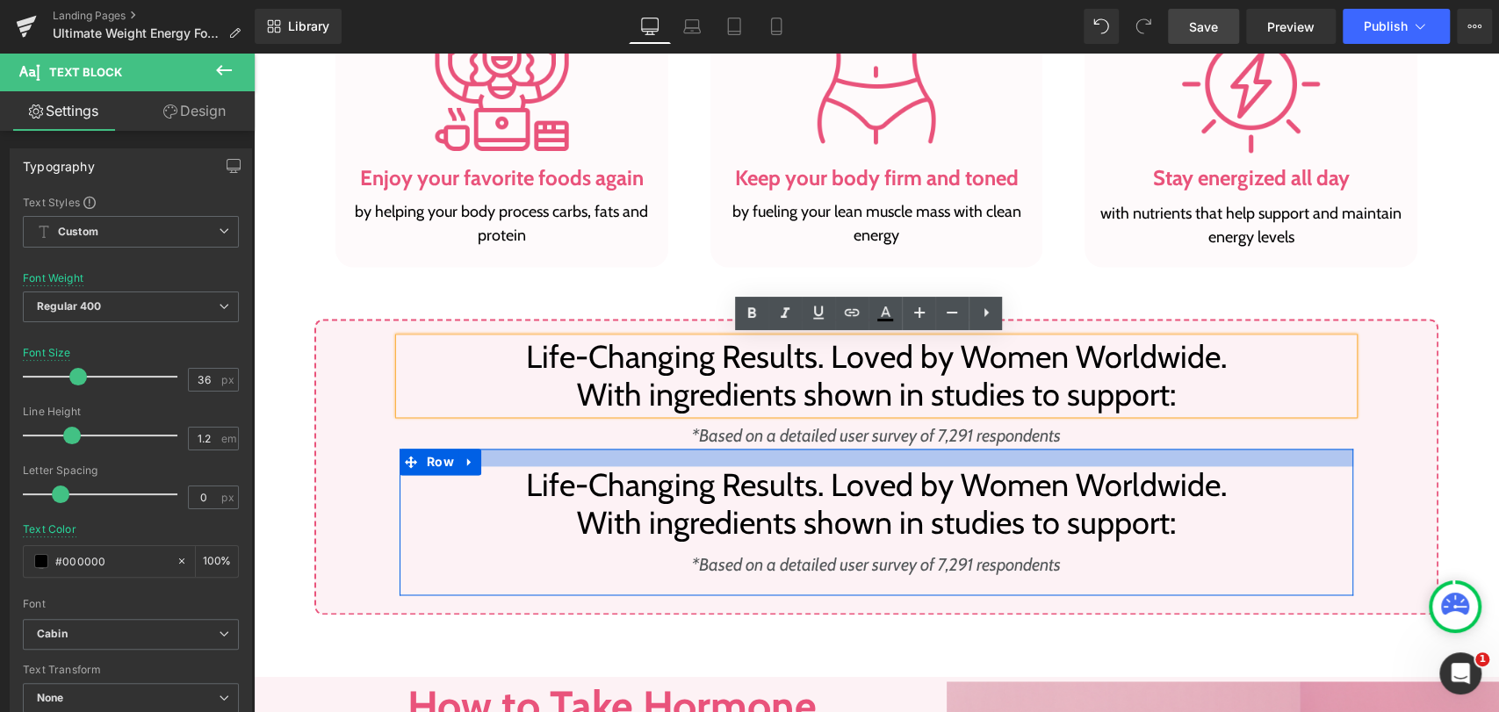
click at [500, 455] on div at bounding box center [875, 458] width 953 height 18
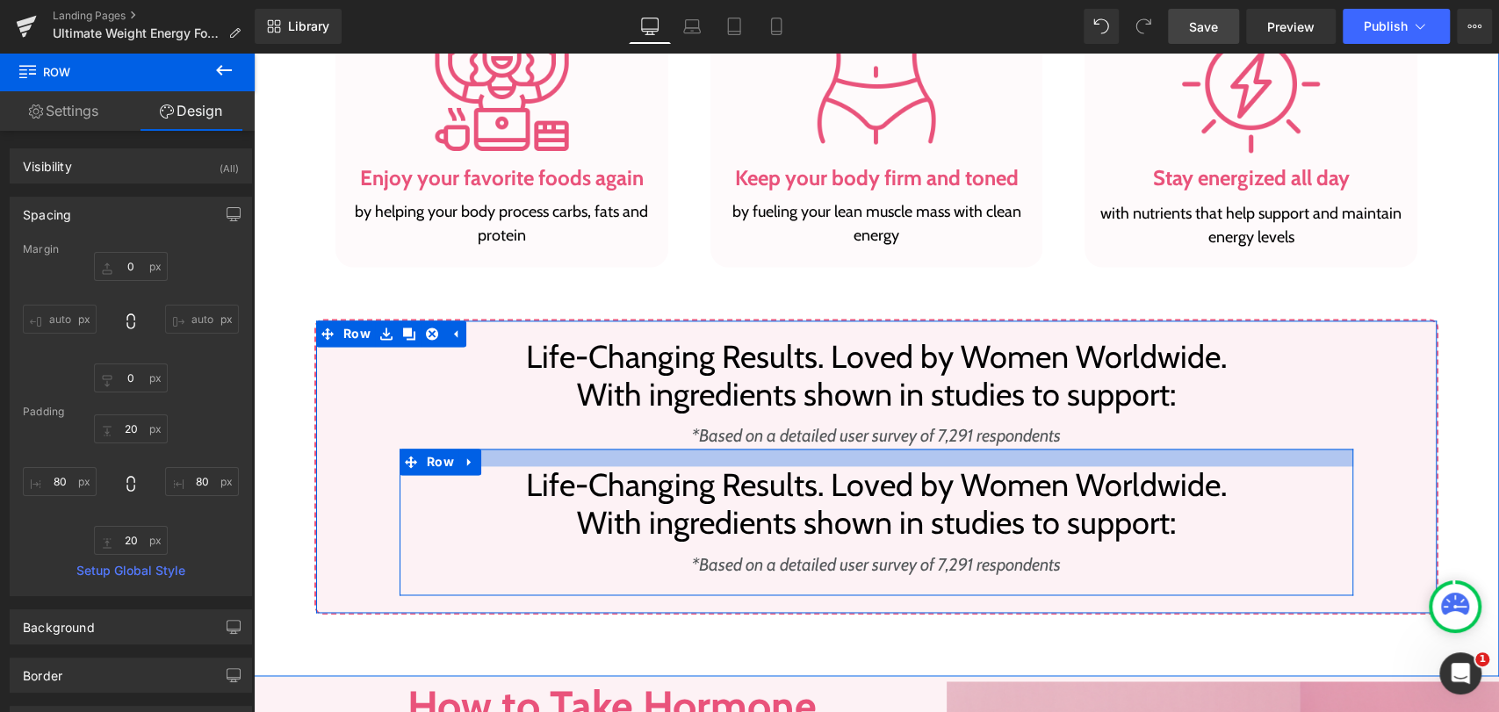
click at [507, 456] on div at bounding box center [875, 458] width 953 height 18
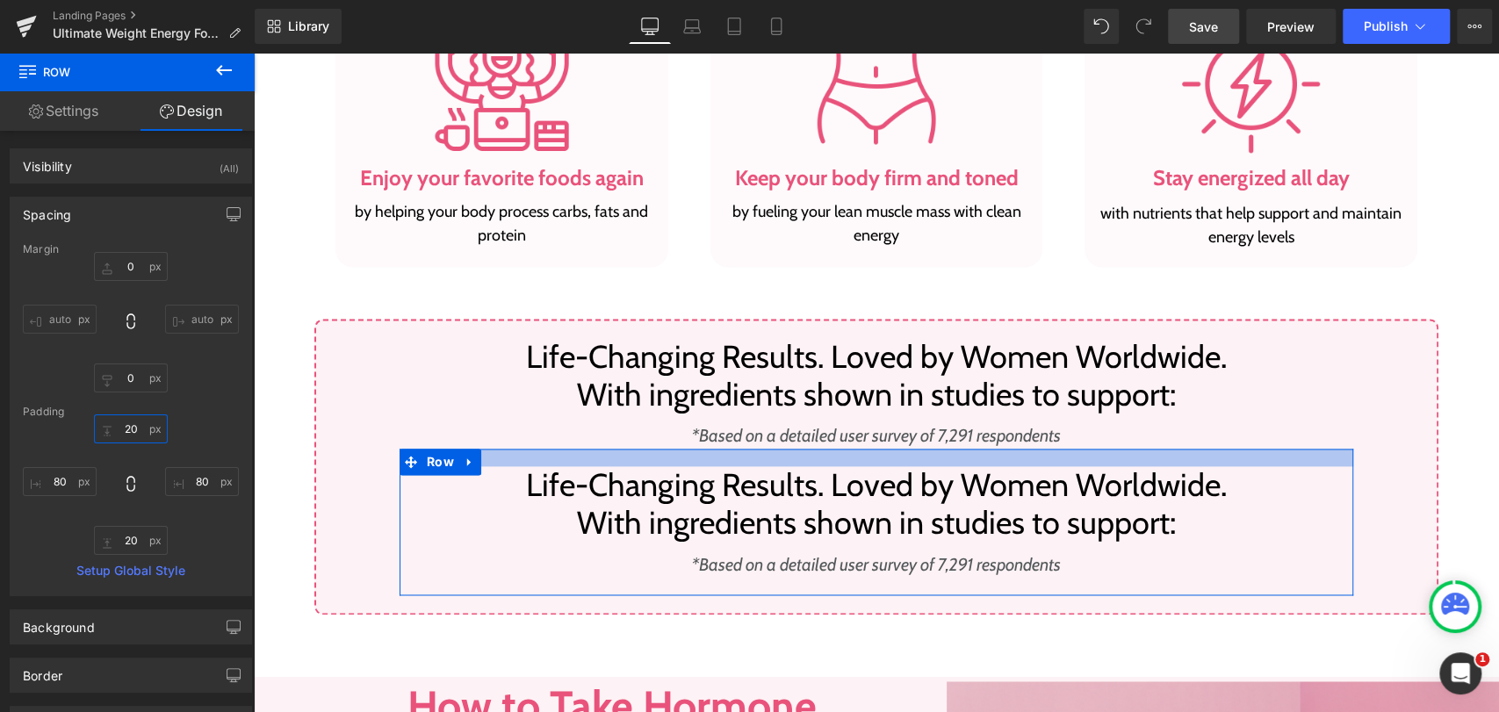
click at [135, 428] on input "20" at bounding box center [131, 428] width 74 height 29
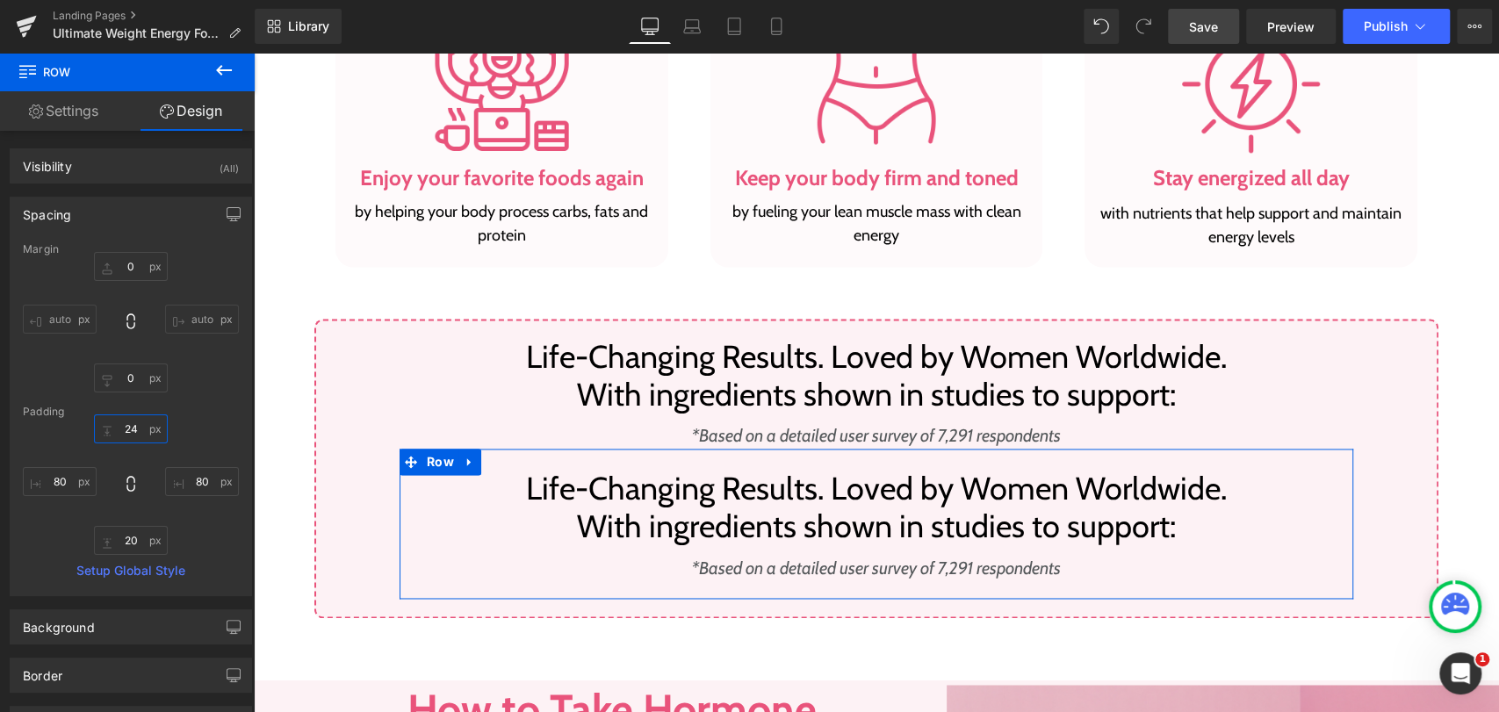
type input "24"
click at [127, 527] on input "20" at bounding box center [131, 540] width 74 height 29
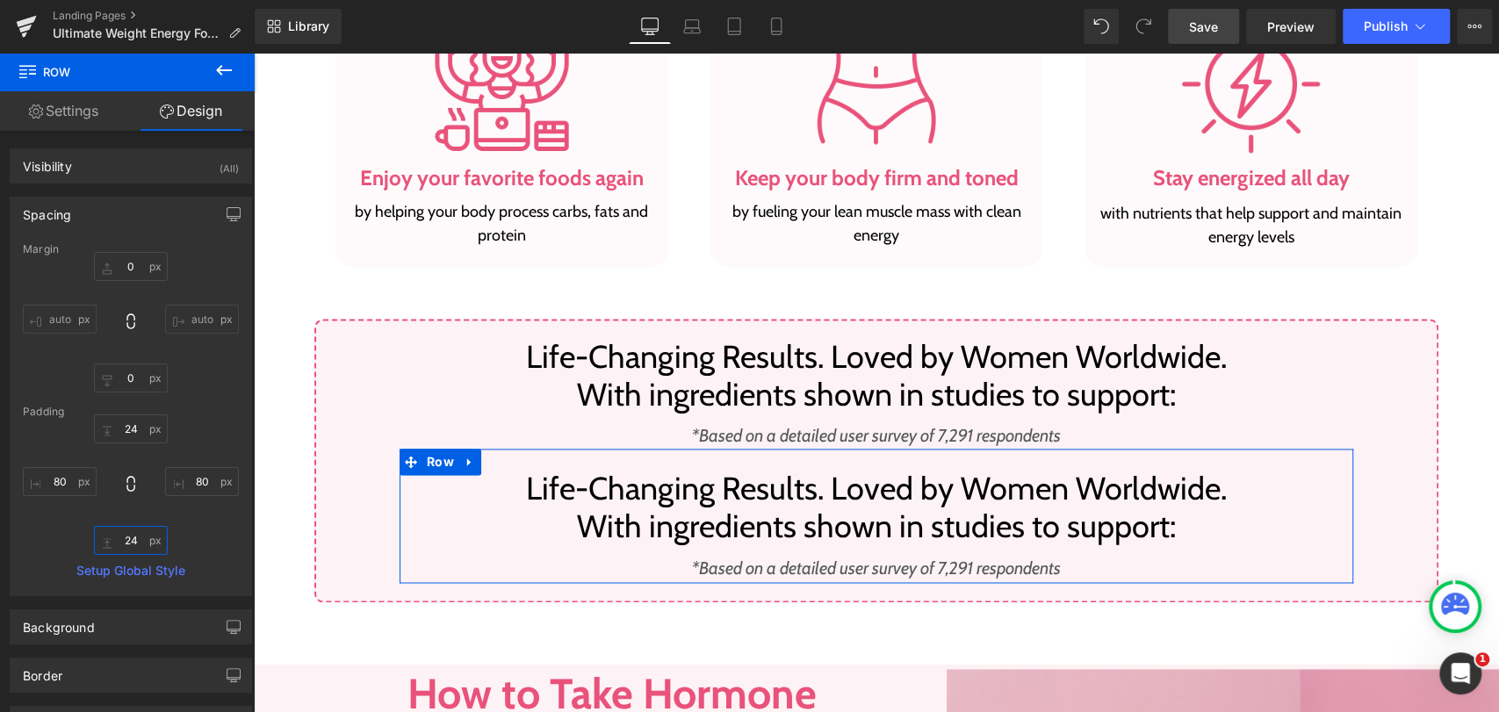
type input "24"
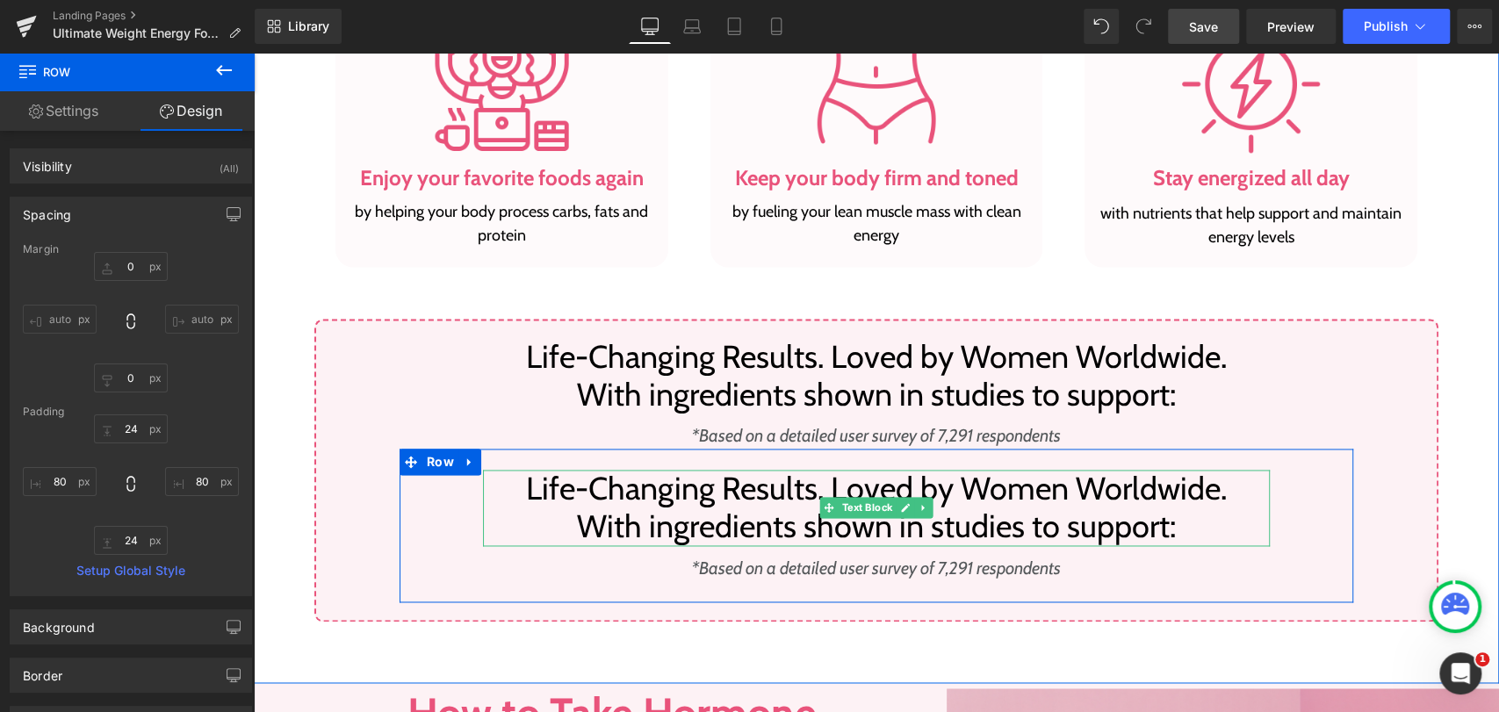
click at [793, 505] on p "Life-Changing Results. Loved by Women Worldwide." at bounding box center [876, 489] width 787 height 38
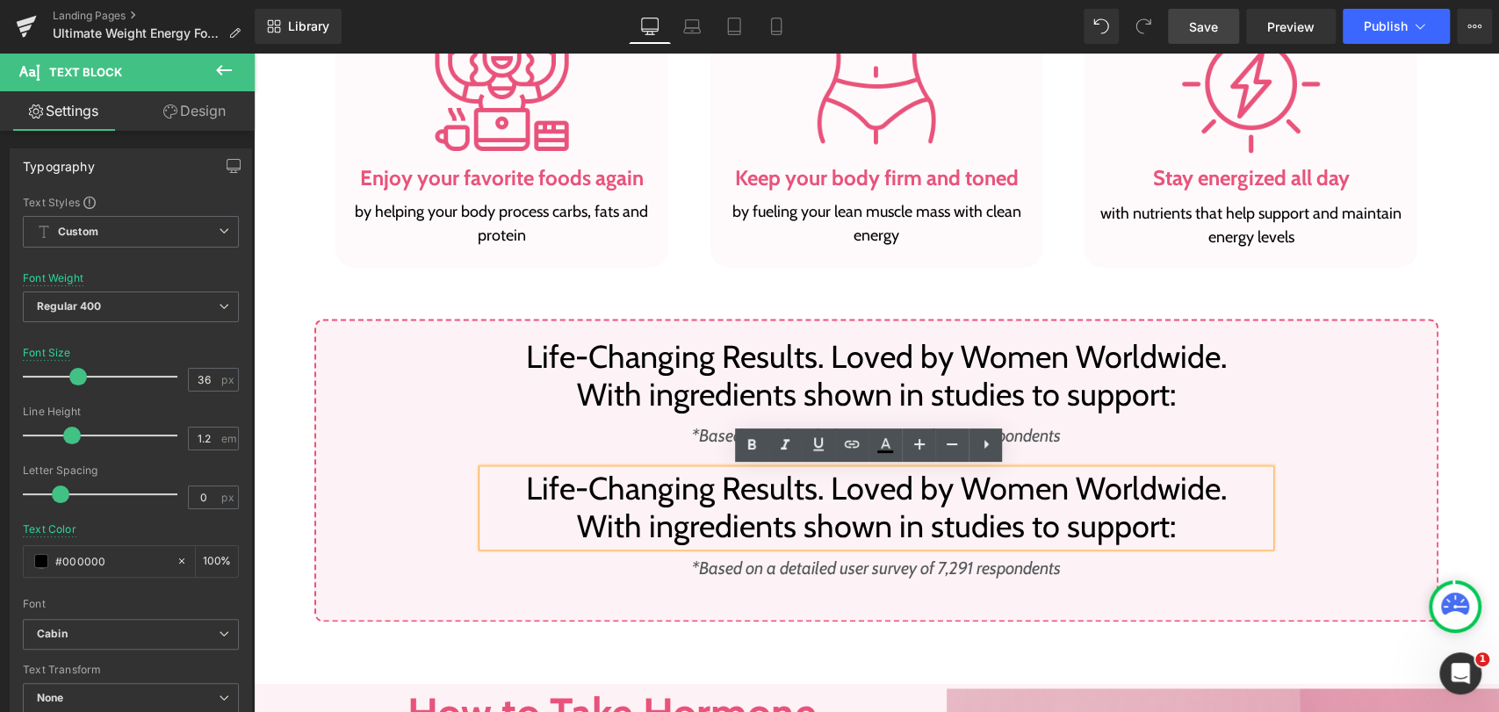
click at [793, 505] on p "Life-Changing Results. Loved by Women Worldwide." at bounding box center [876, 489] width 787 height 38
click at [984, 442] on icon at bounding box center [986, 444] width 4 height 9
click at [946, 479] on p "Life-Changing Results. Loved by Women Worldwide." at bounding box center [876, 489] width 787 height 38
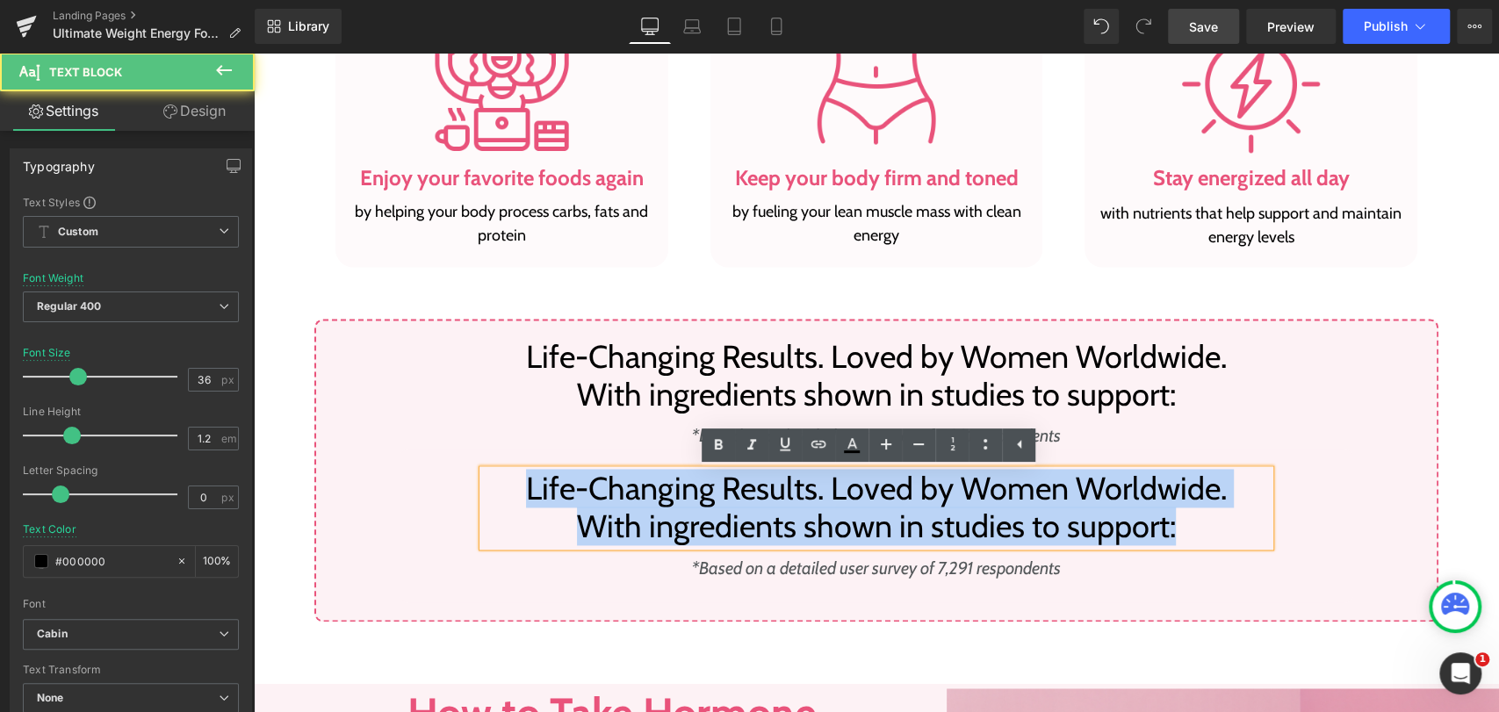
drag, startPoint x: 1176, startPoint y: 518, endPoint x: 456, endPoint y: 504, distance: 720.0
click at [456, 504] on div "Life-Changing Results. Loved by Women Worldwide. With ingredients shown in stud…" at bounding box center [875, 525] width 953 height 153
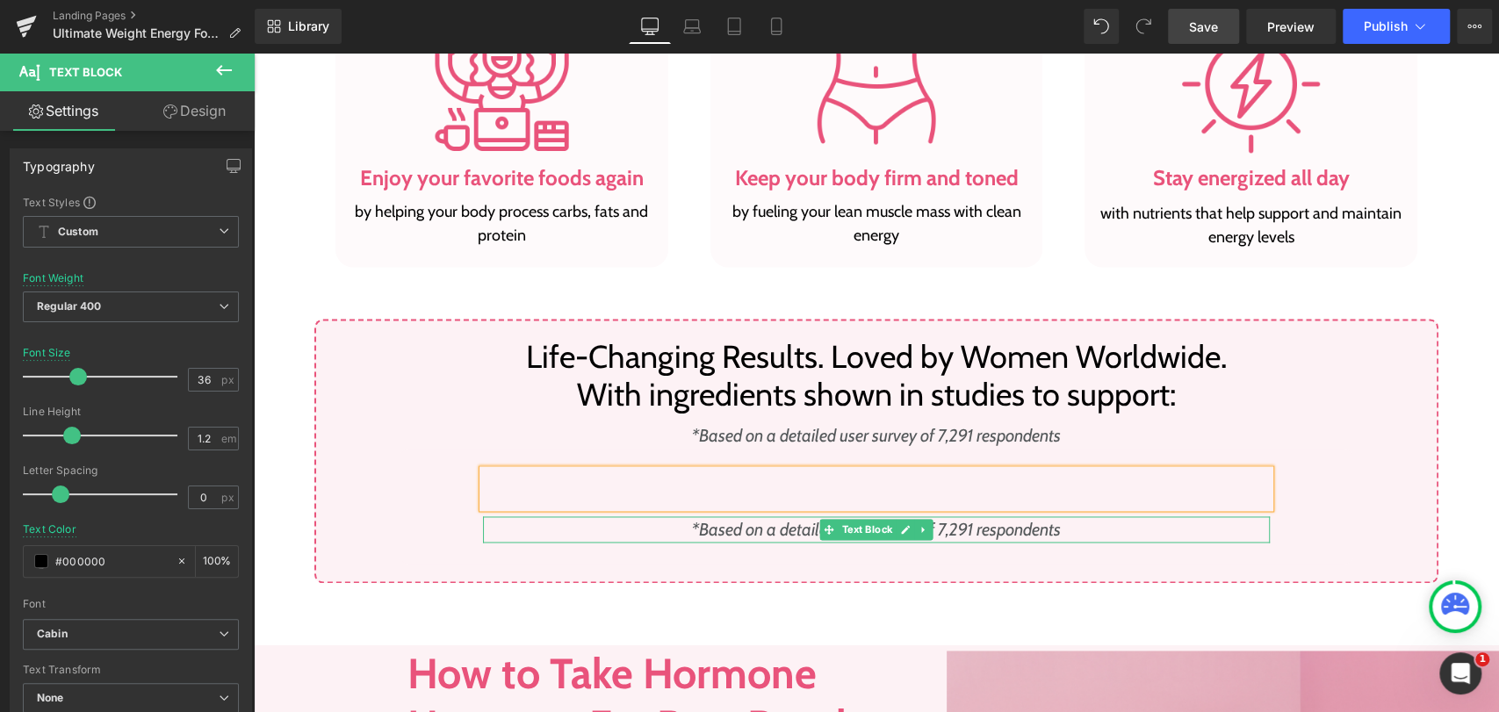
click at [699, 528] on icon "*Based on a detailed user survey of 7,291 respondents" at bounding box center [876, 529] width 369 height 21
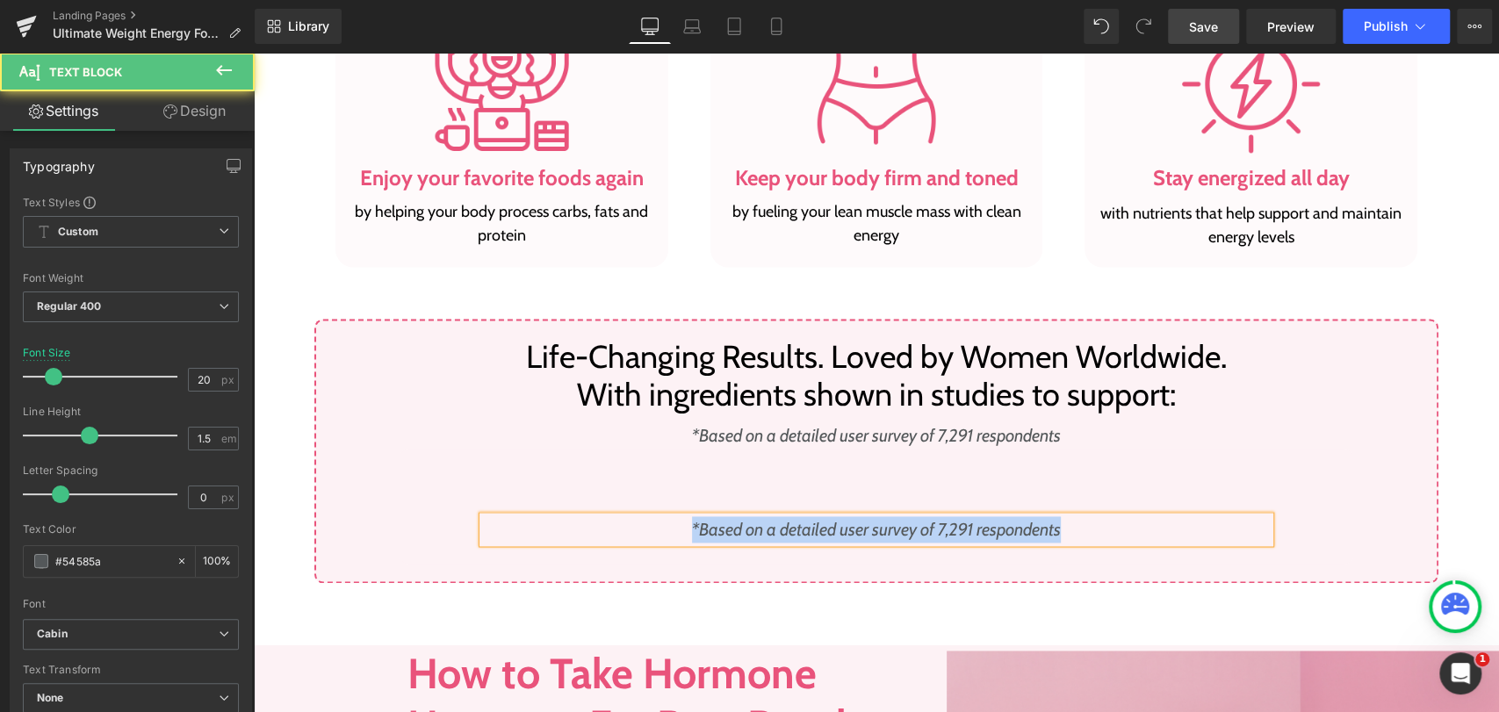
drag, startPoint x: 1071, startPoint y: 528, endPoint x: 664, endPoint y: 527, distance: 407.4
click at [664, 527] on p "*Based on a detailed user survey of 7,291 respondents" at bounding box center [876, 529] width 787 height 26
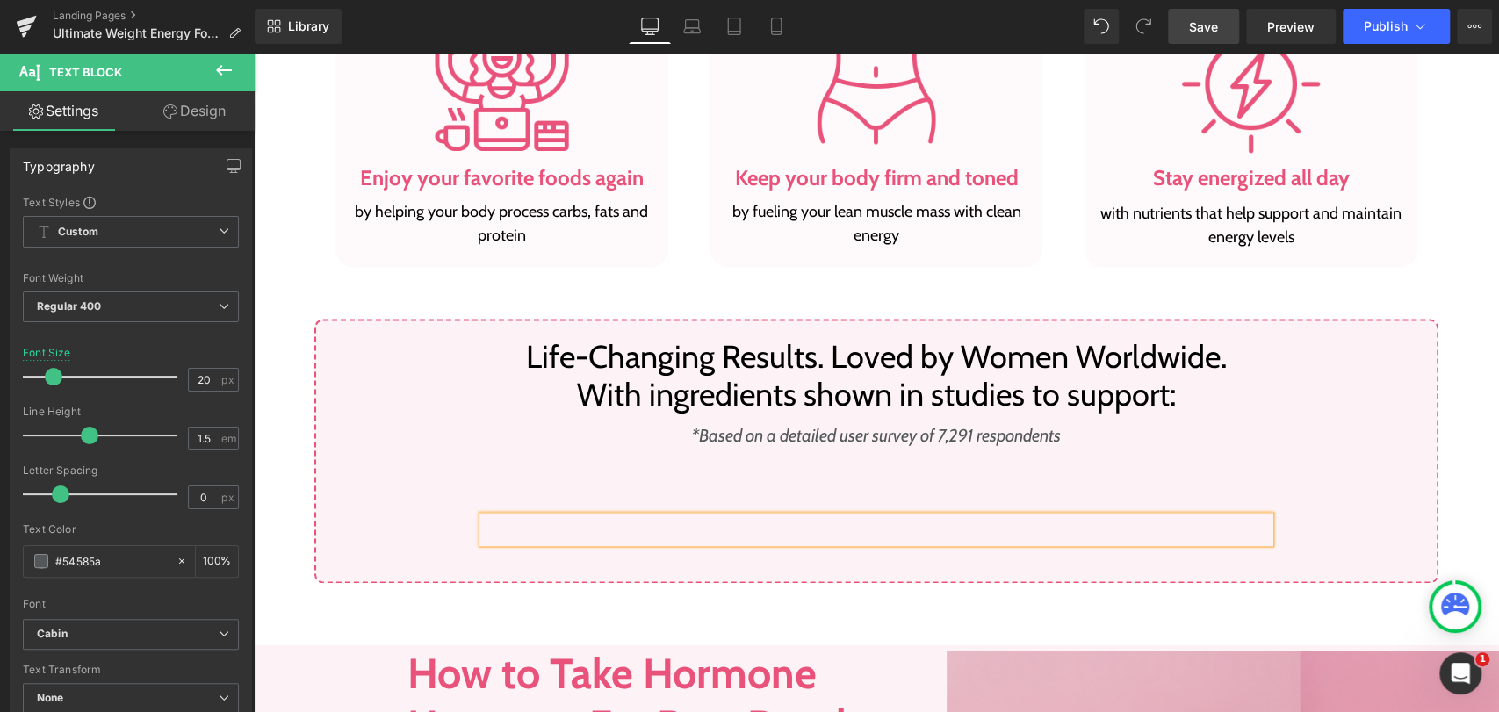
click at [455, 489] on div "Text Block Text Block Row 80px" at bounding box center [875, 506] width 953 height 115
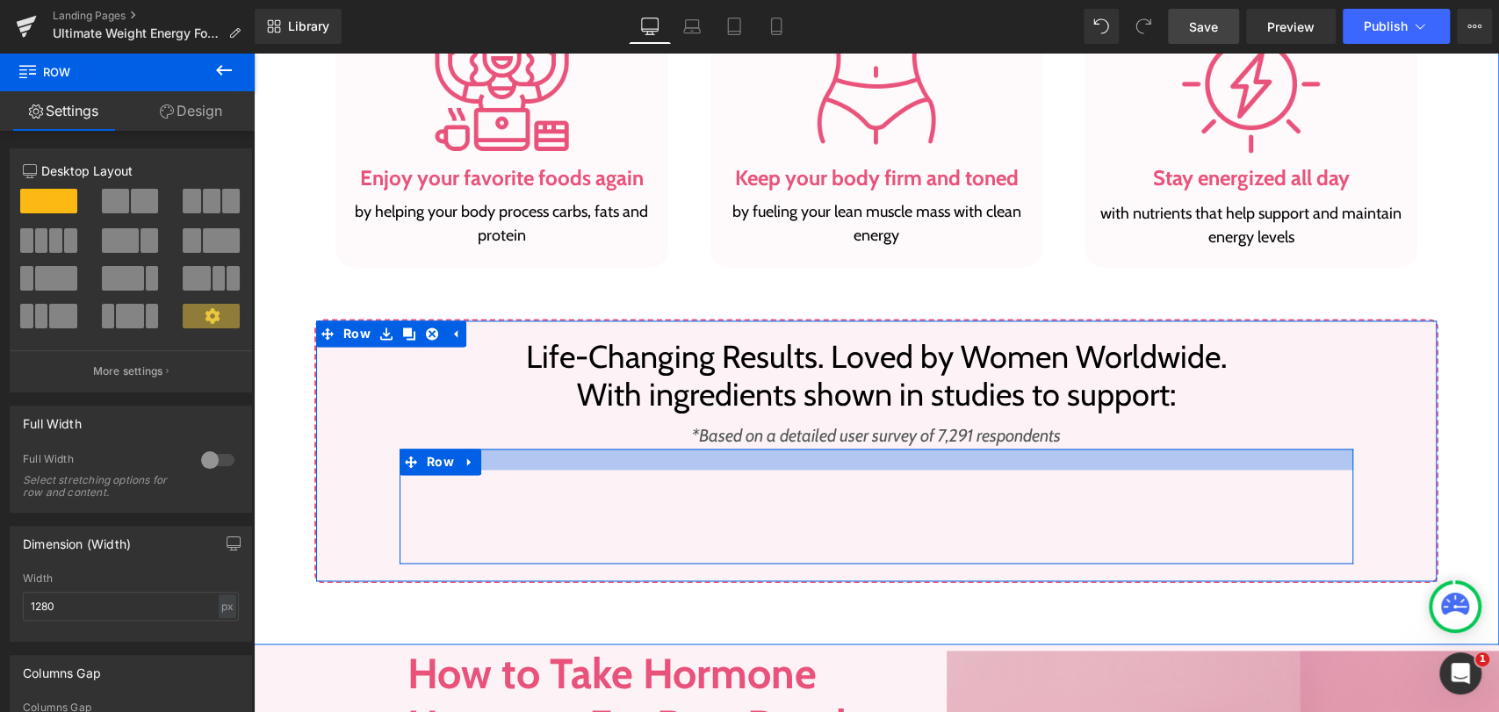
click at [595, 451] on div at bounding box center [875, 459] width 953 height 21
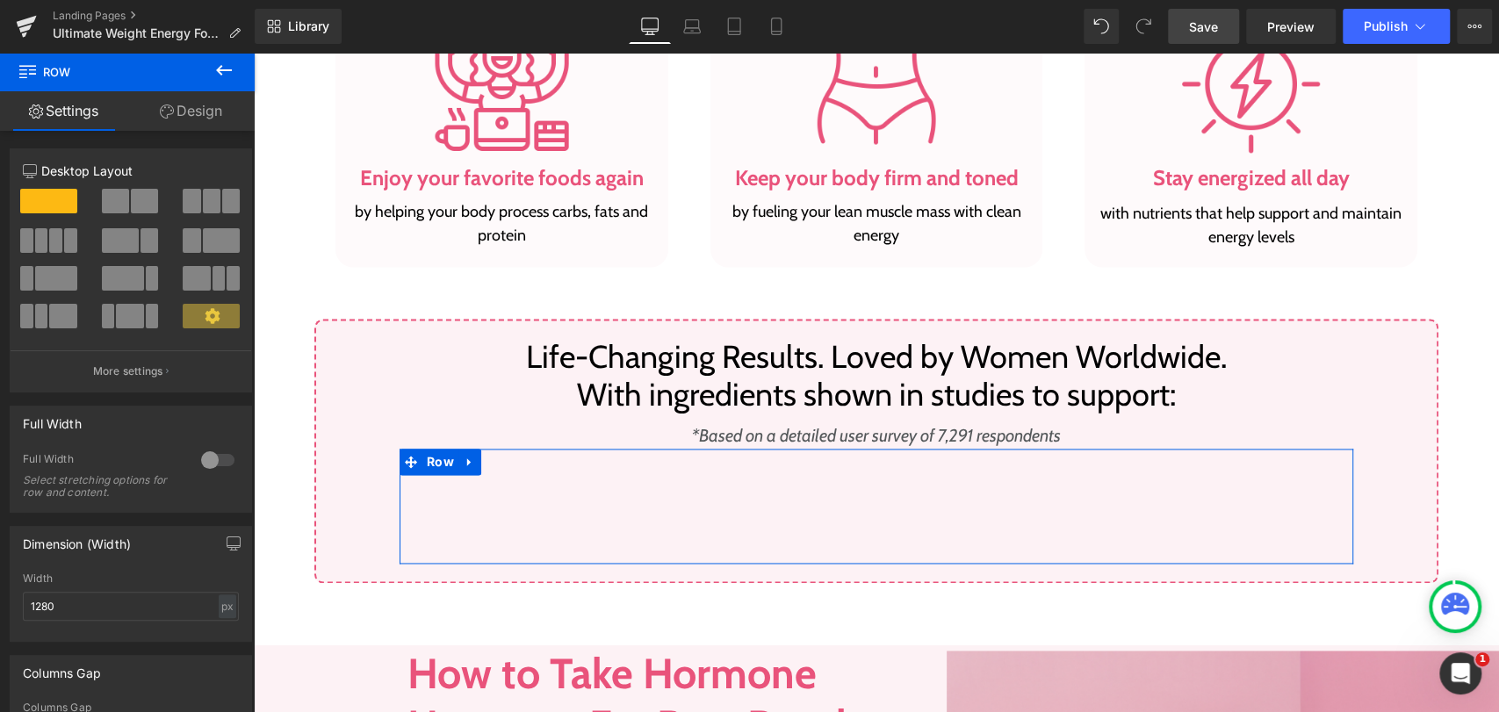
click at [56, 246] on span at bounding box center [55, 240] width 13 height 25
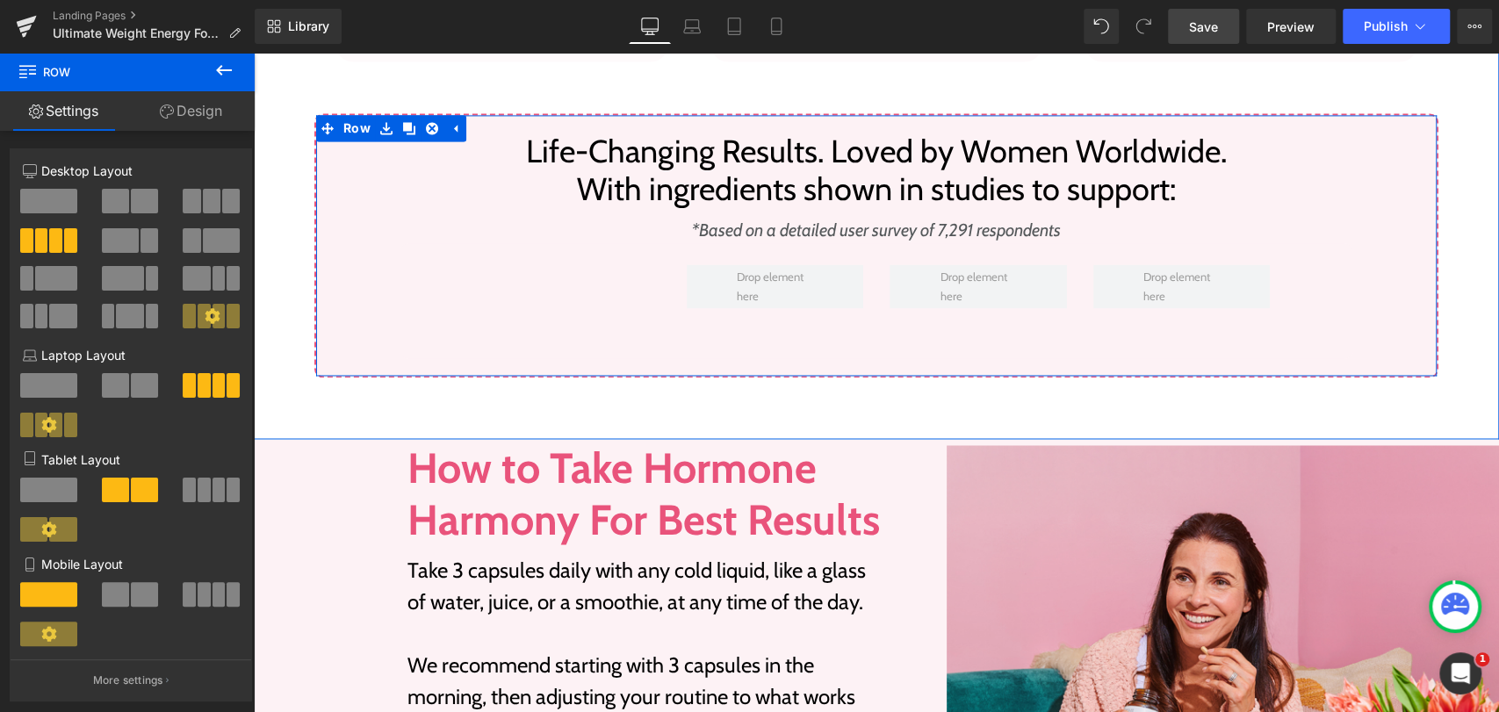
scroll to position [1887, 0]
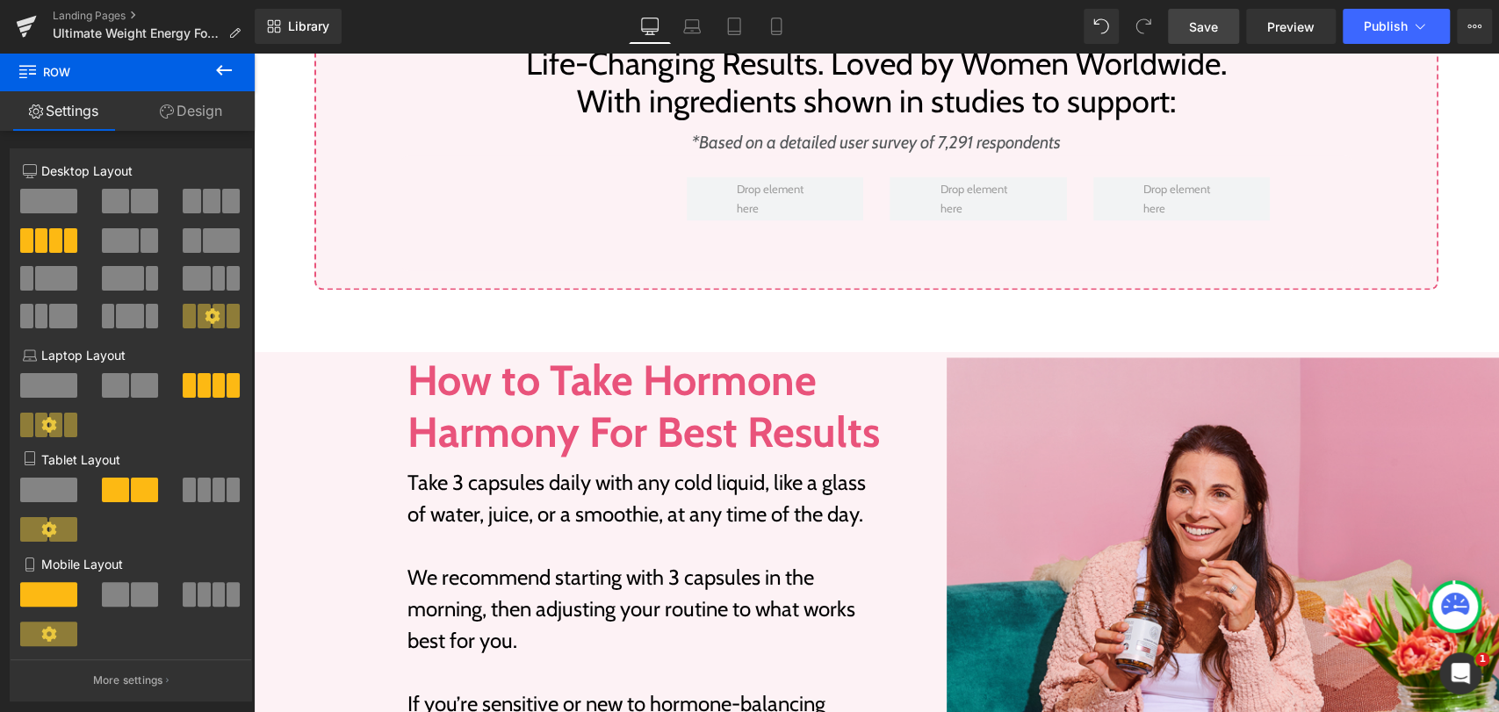
click at [528, 437] on h2 "How to Take Hormone Harmony For Best Results" at bounding box center [643, 406] width 473 height 101
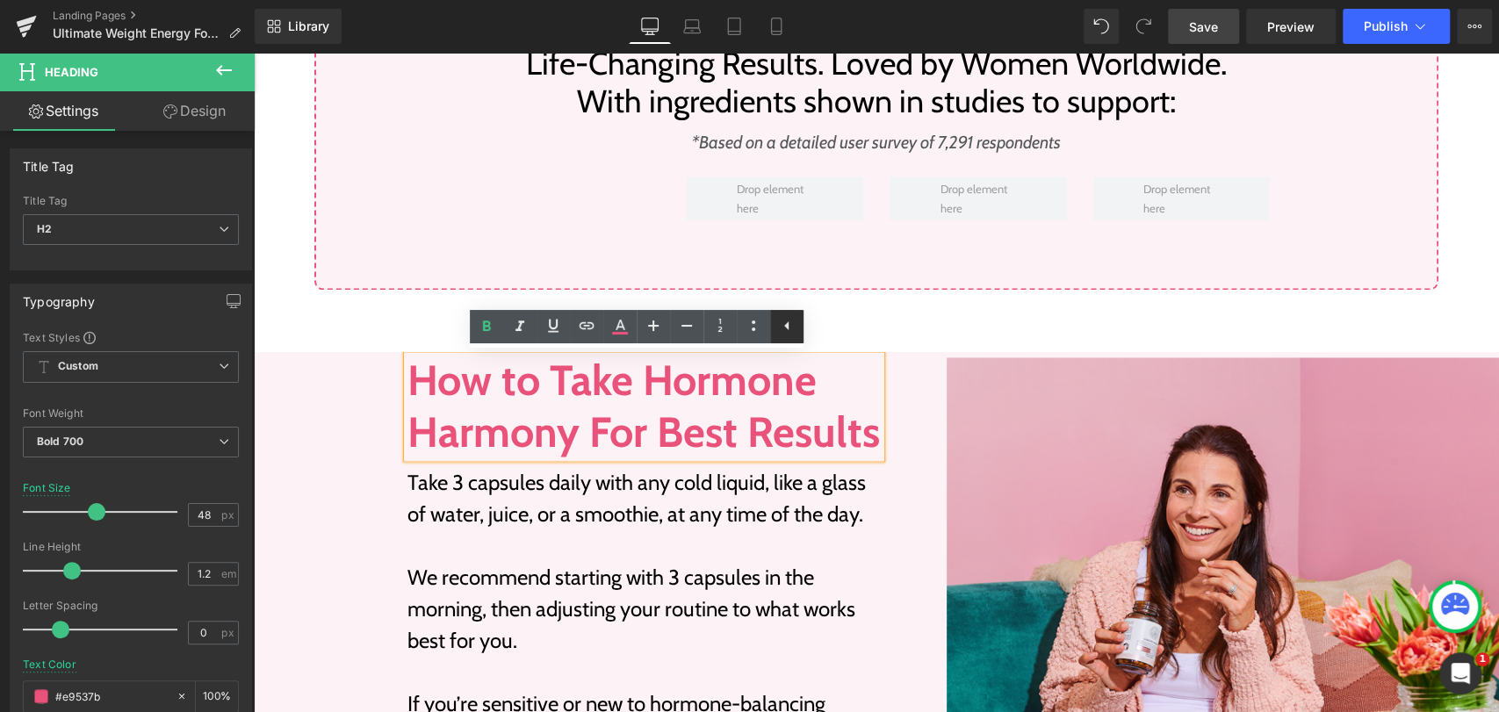
click at [787, 329] on icon at bounding box center [786, 325] width 21 height 21
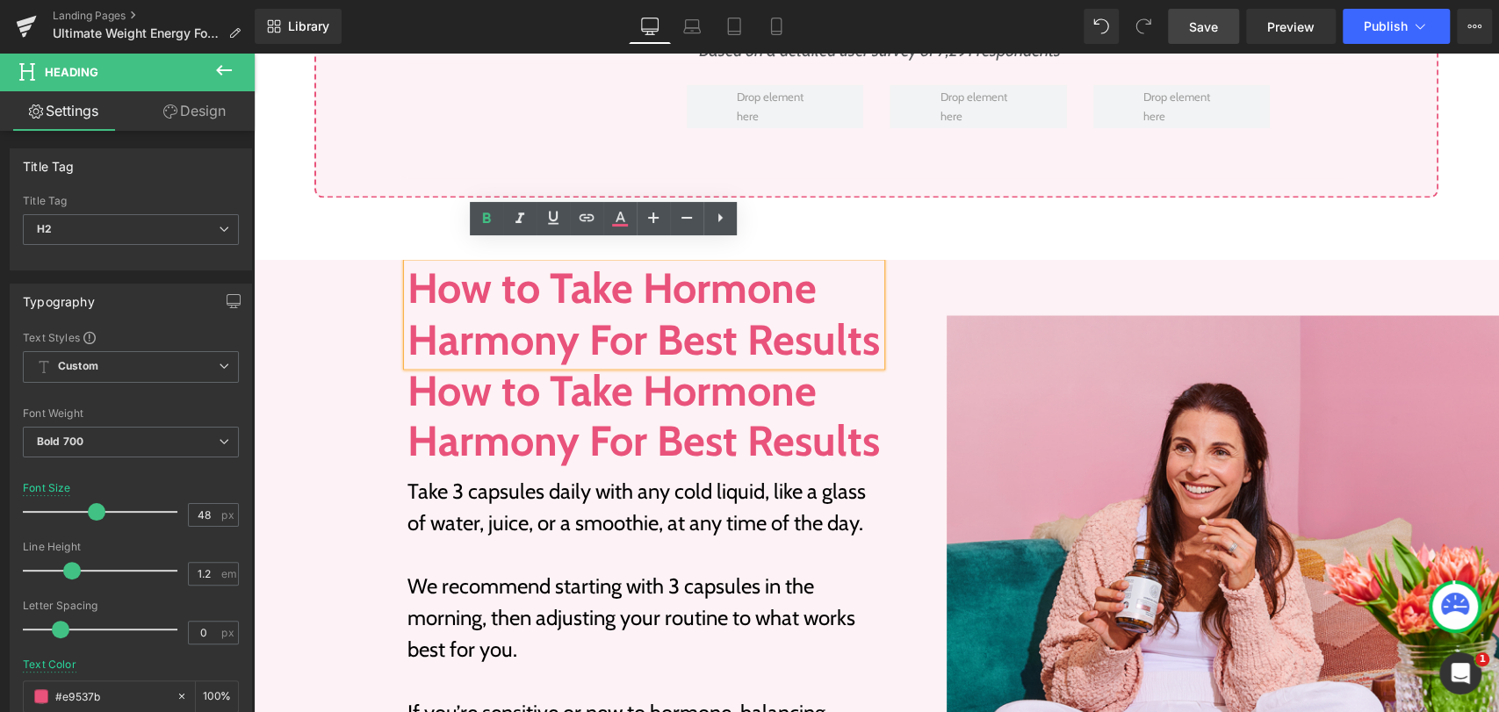
scroll to position [1979, 0]
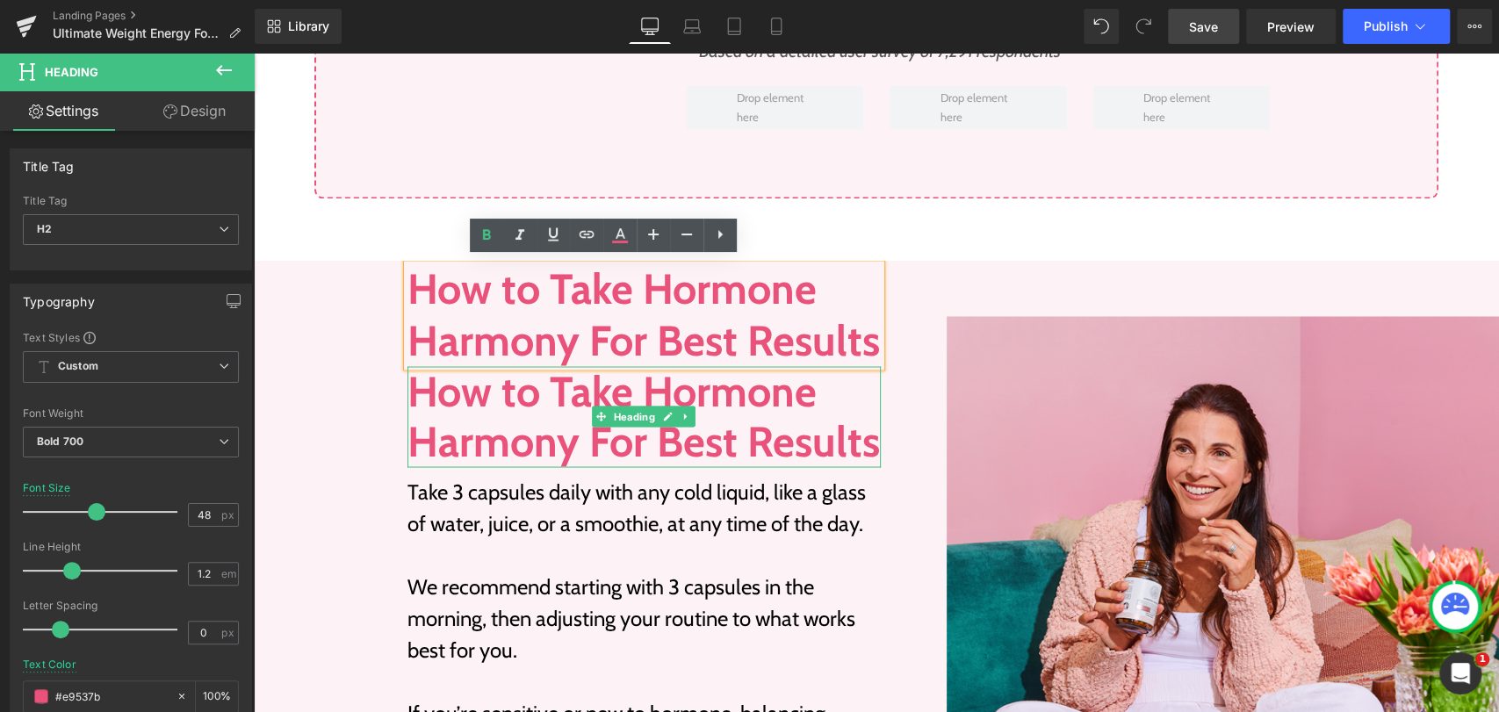
click at [431, 441] on h2 "How to Take Hormone Harmony For Best Results" at bounding box center [643, 416] width 473 height 101
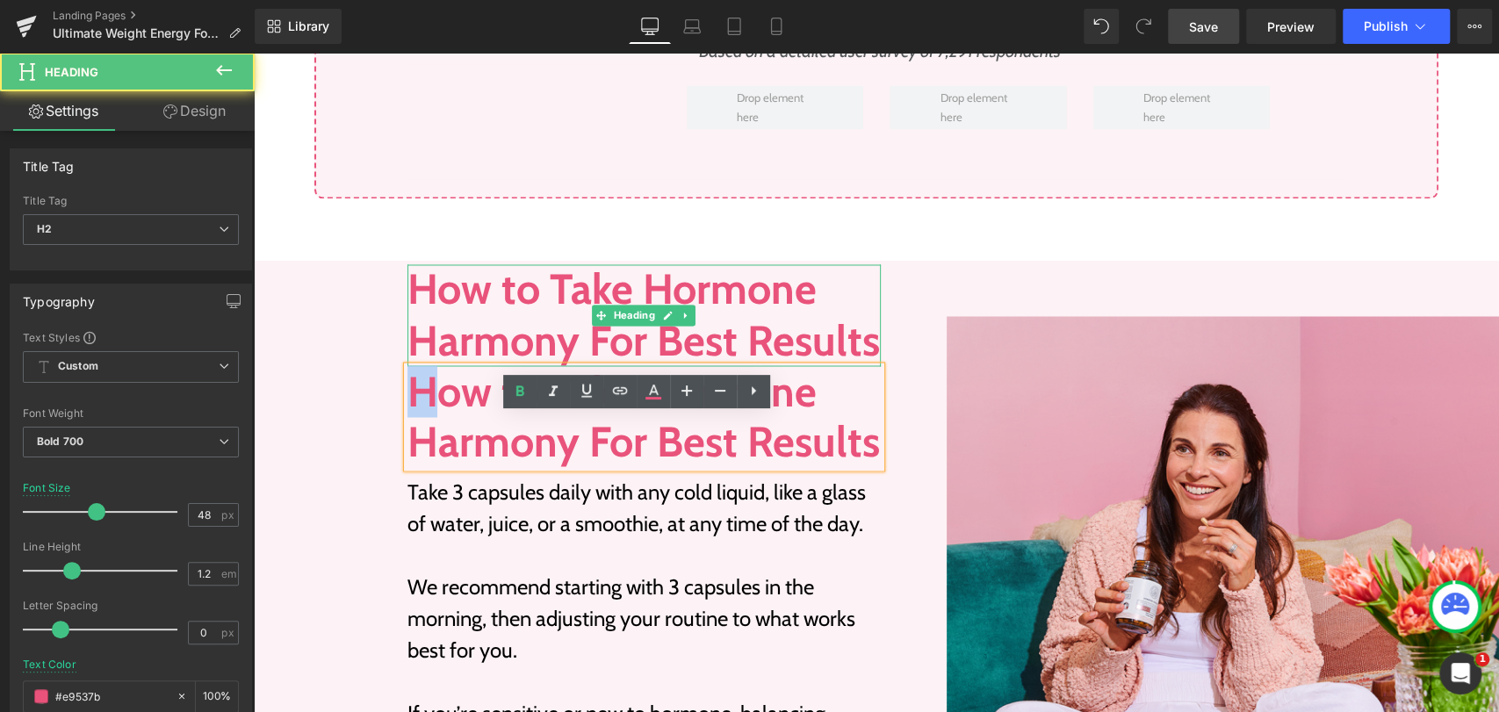
drag, startPoint x: 406, startPoint y: 415, endPoint x: 417, endPoint y: 385, distance: 31.7
click at [417, 385] on div "How to Take Hormone Harmony For Best Results Heading How to Take Hormone Harmon…" at bounding box center [644, 559] width 500 height 590
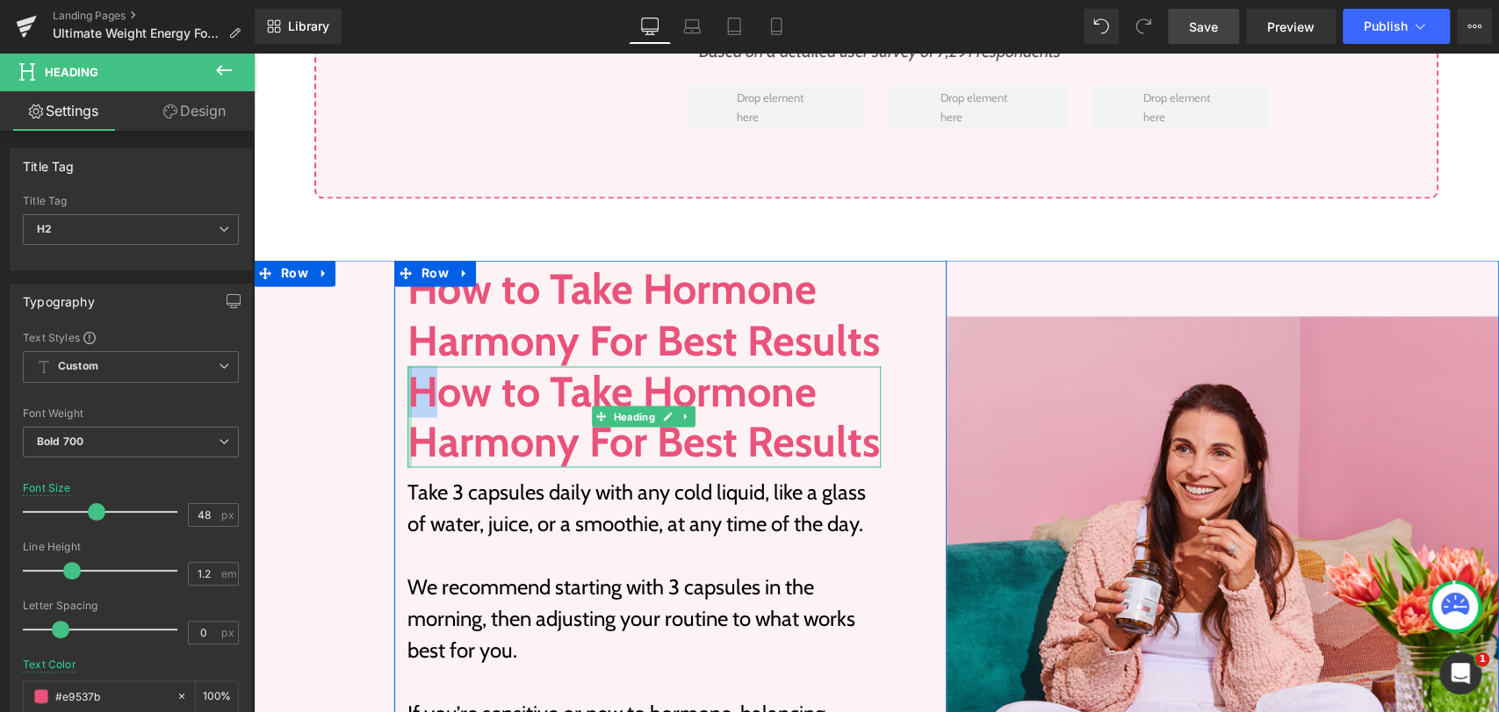
drag, startPoint x: 400, startPoint y: 474, endPoint x: 383, endPoint y: 476, distance: 17.6
click at [383, 476] on div "Image How to Take Hormone Harmony For Best Results Heading How to Take Hormone …" at bounding box center [876, 559] width 1245 height 599
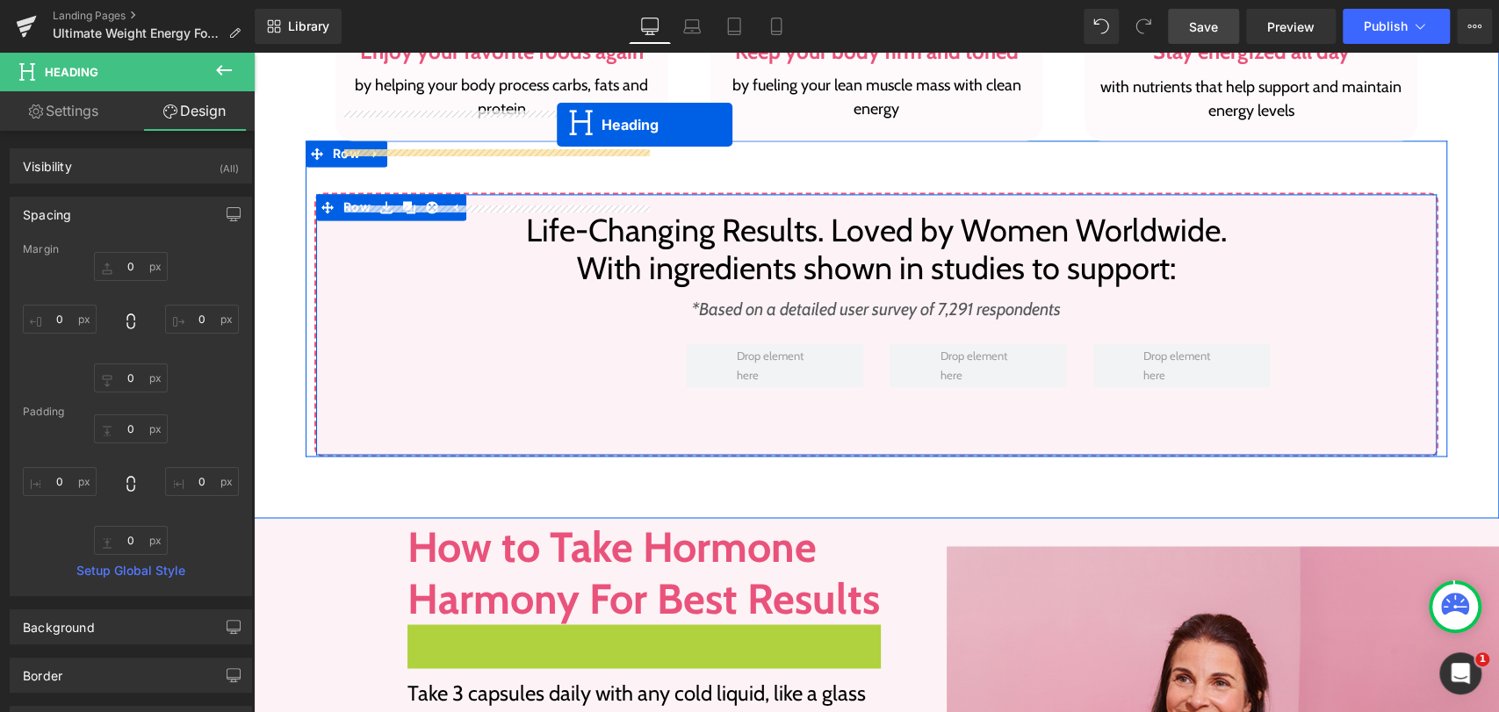
scroll to position [1636, 0]
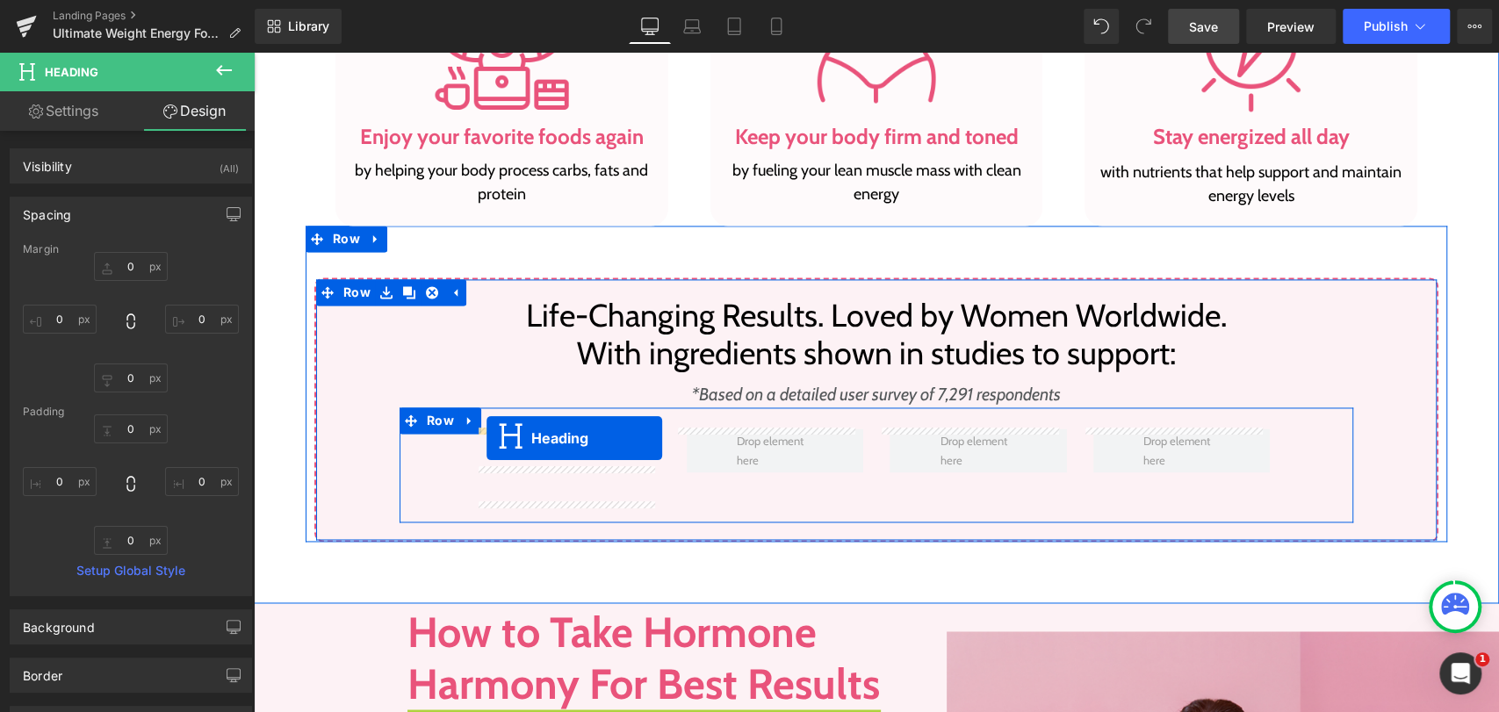
drag, startPoint x: 592, startPoint y: 491, endPoint x: 486, endPoint y: 438, distance: 117.8
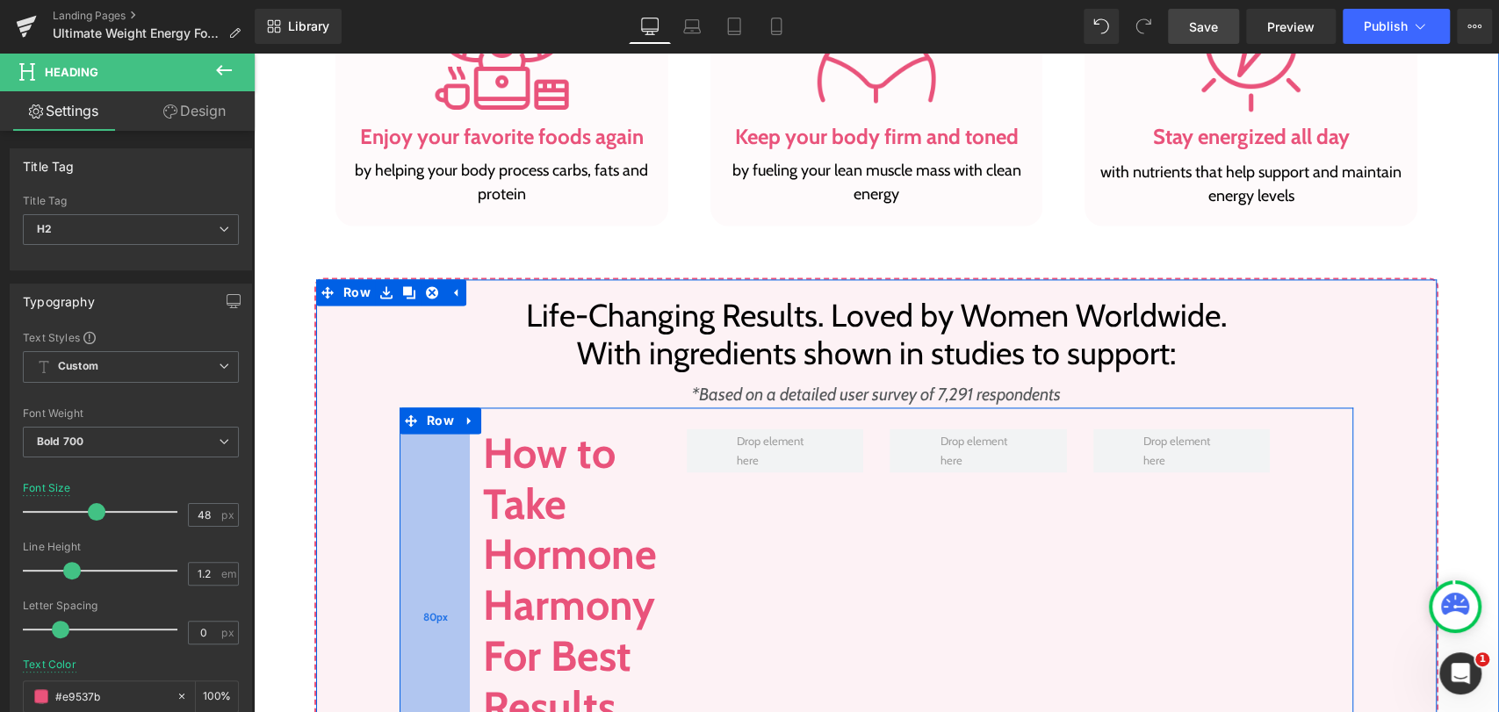
click at [434, 472] on div "80px" at bounding box center [434, 616] width 70 height 419
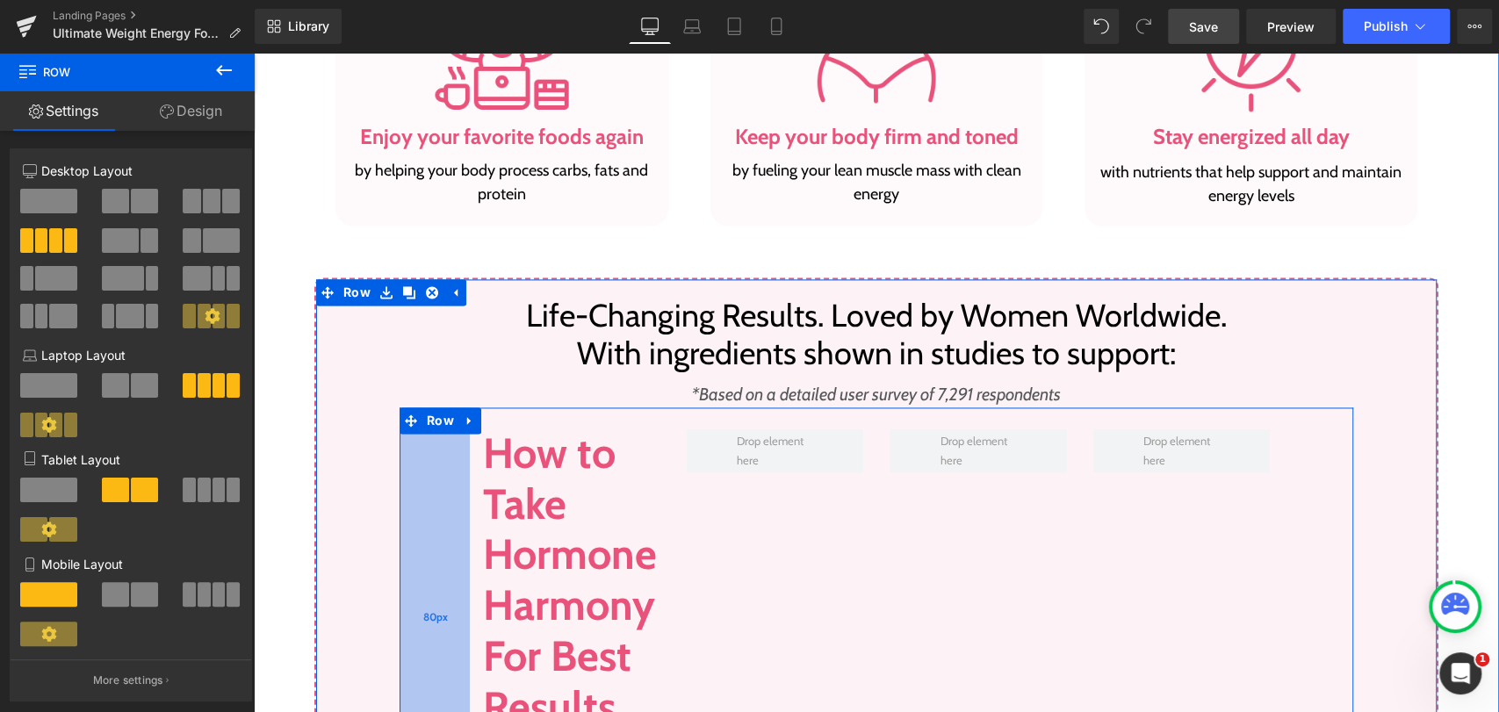
click at [399, 474] on div "80px" at bounding box center [434, 616] width 70 height 419
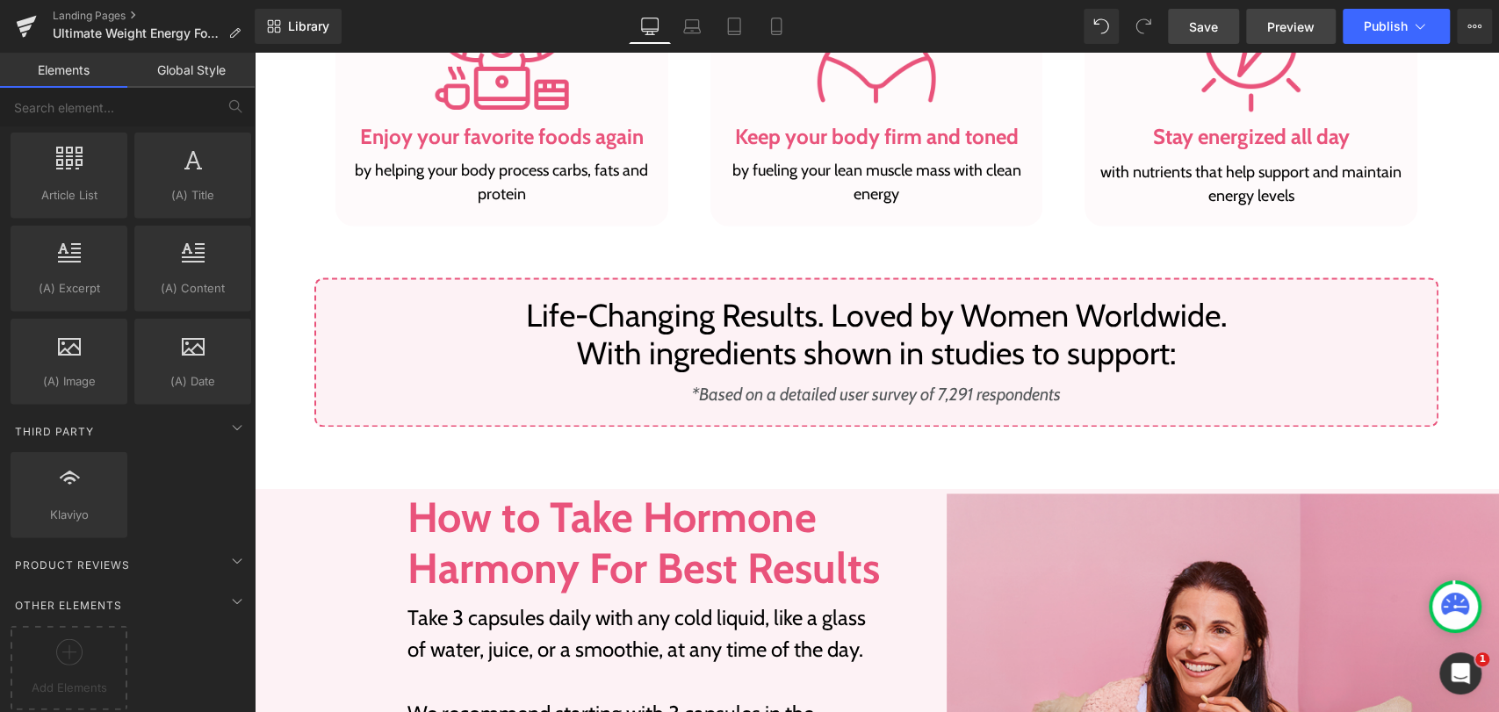
click at [1280, 23] on span "Preview" at bounding box center [1290, 27] width 47 height 18
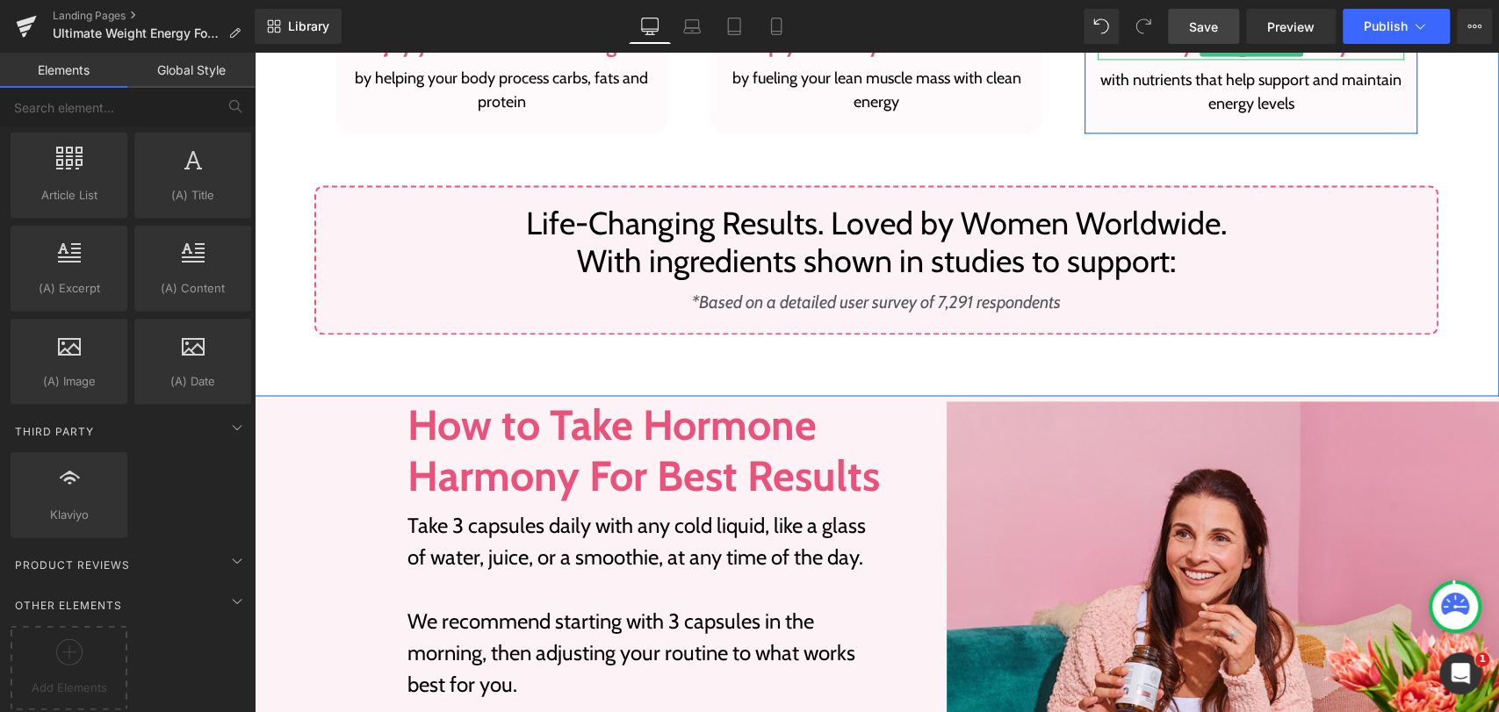
scroll to position [1733, 0]
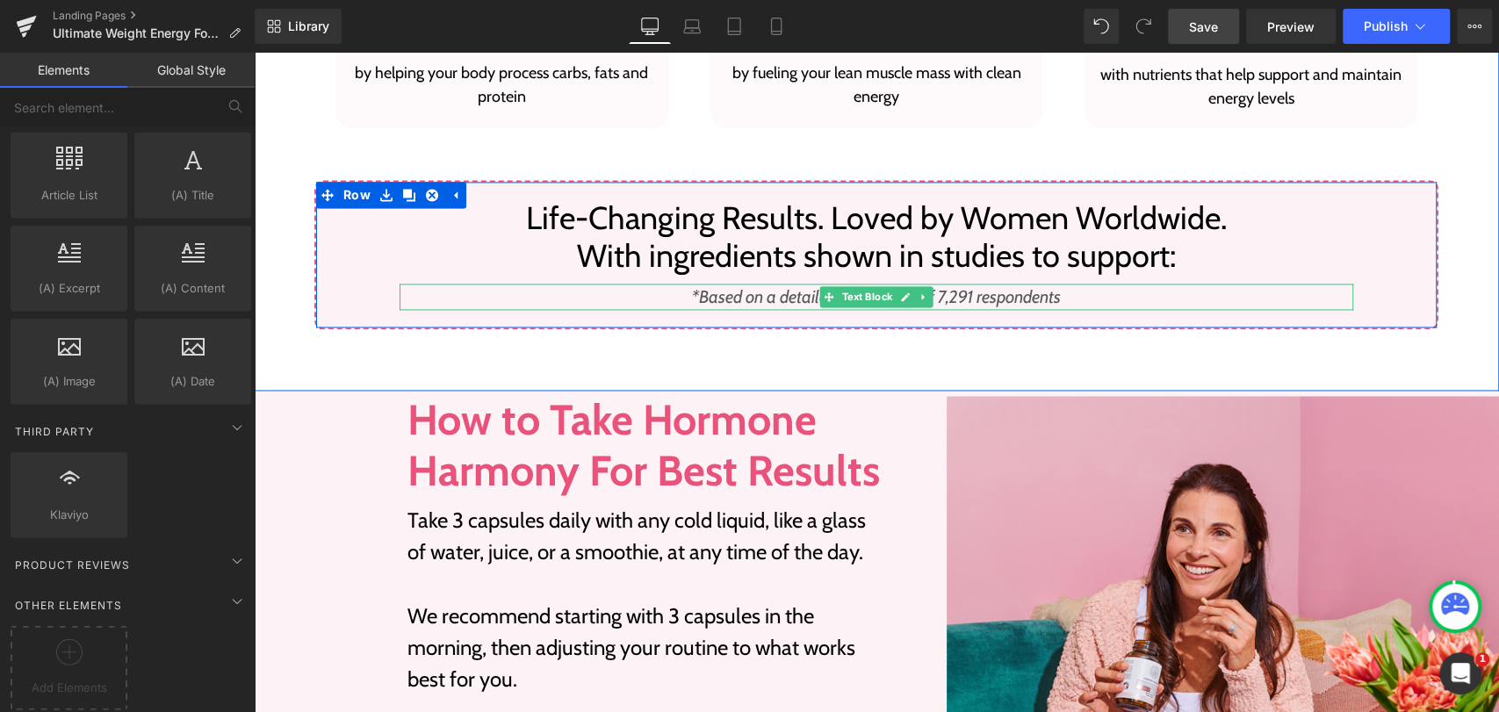
click at [1169, 288] on p "*Based on a detailed user survey of 7,291 respondents" at bounding box center [875, 297] width 953 height 26
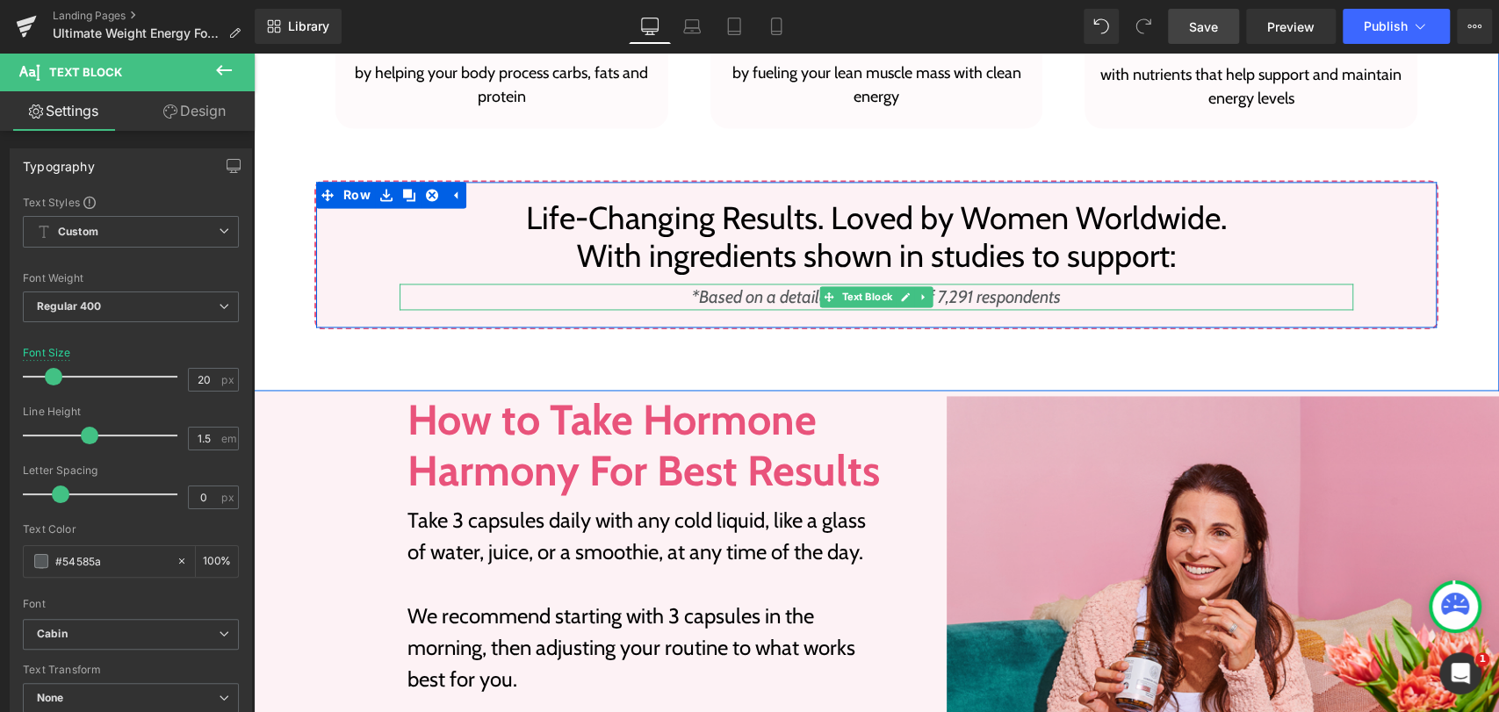
click at [1151, 298] on p "*Based on a detailed user survey of 7,291 respondents" at bounding box center [875, 297] width 953 height 26
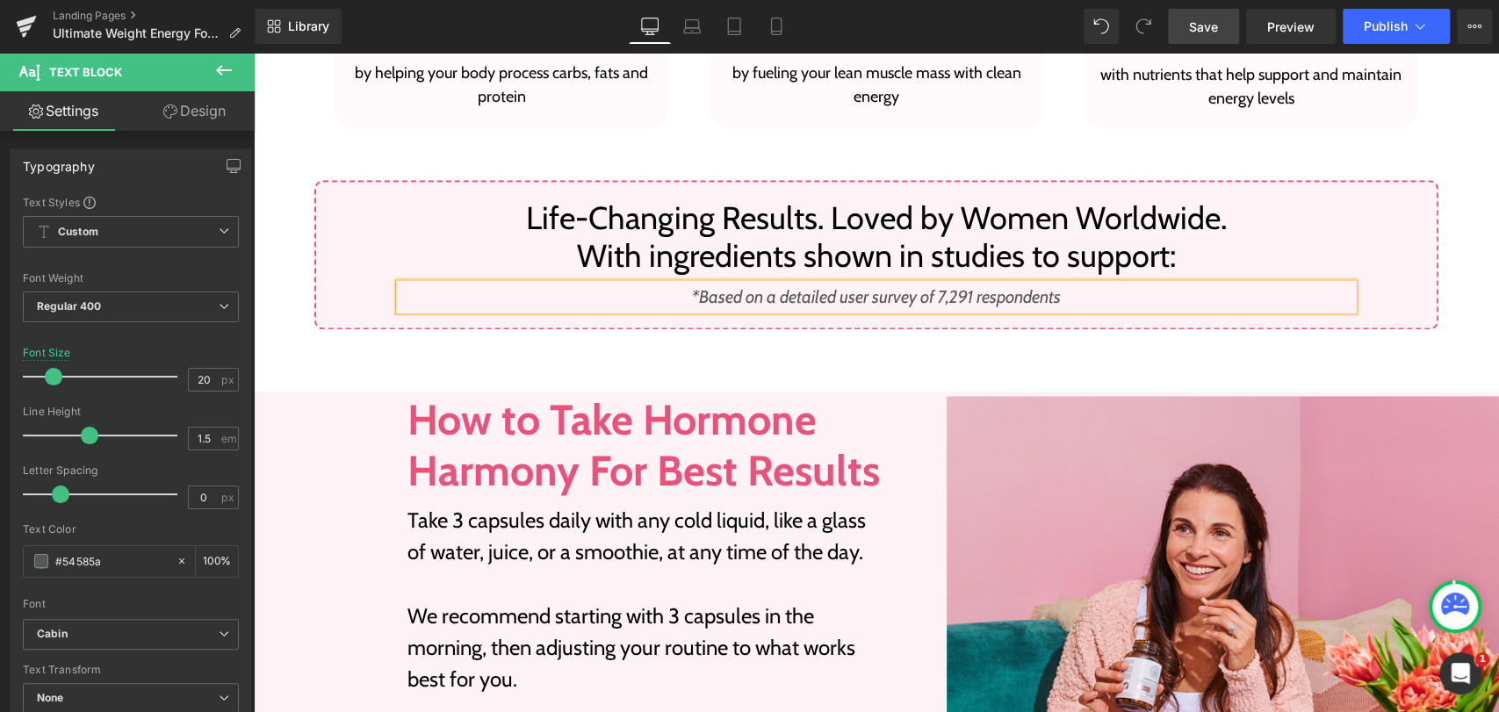
click at [1167, 277] on div "Life-Changing Results. Loved by Women Worldwide.  With ingredients shown in st…" at bounding box center [876, 254] width 980 height 111
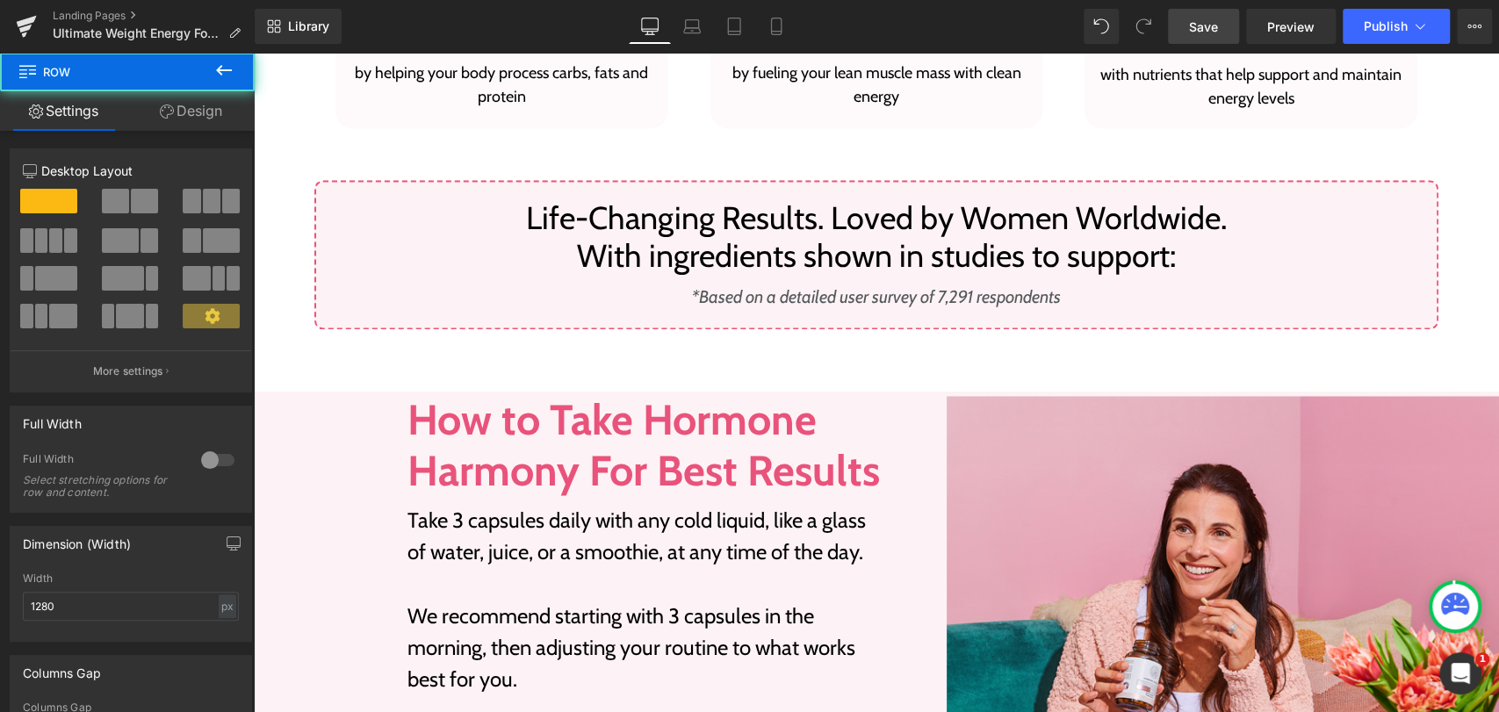
click at [1153, 291] on p "*Based on a detailed user survey of 7,291 respondents" at bounding box center [875, 297] width 953 height 26
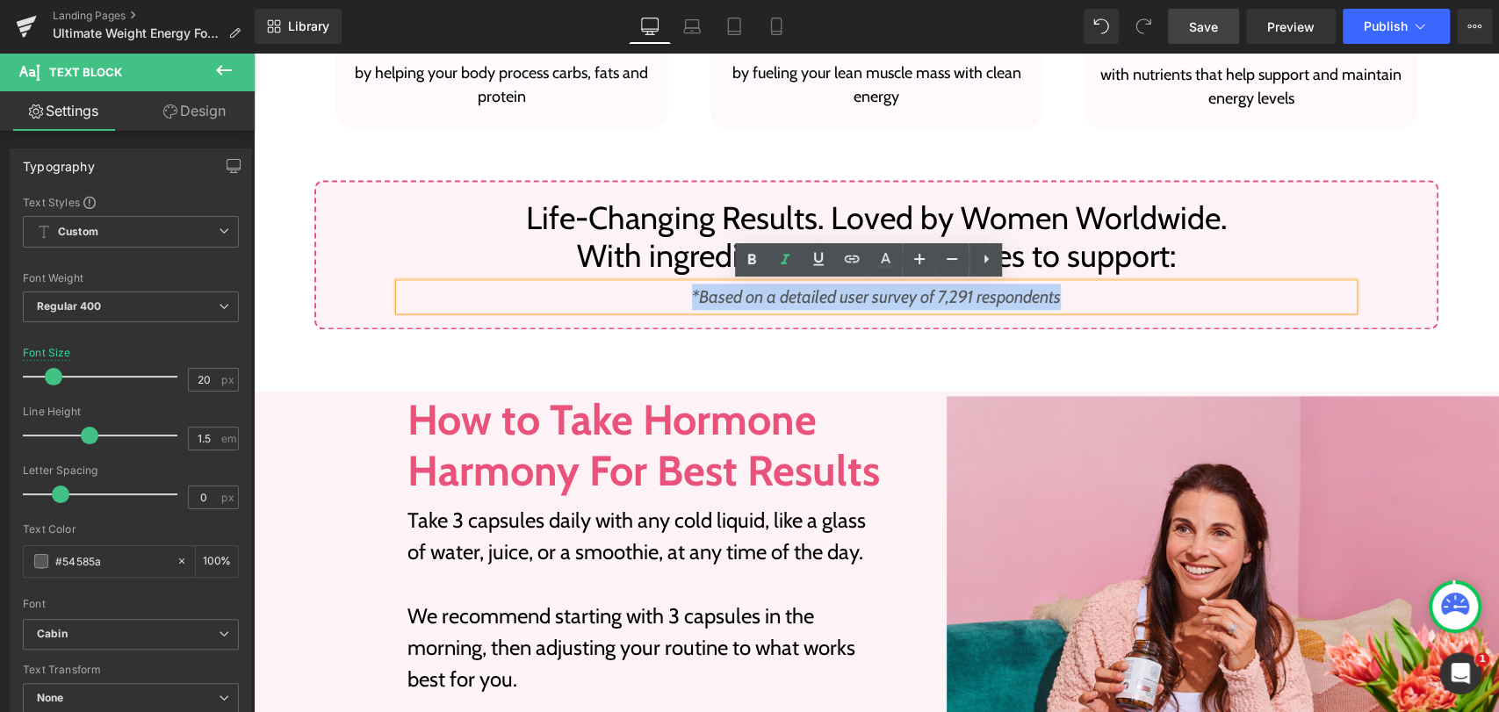
drag, startPoint x: 1153, startPoint y: 291, endPoint x: 671, endPoint y: 298, distance: 482.0
click at [671, 298] on p "*Based on a detailed user survey of 7,291 respondents" at bounding box center [875, 297] width 953 height 26
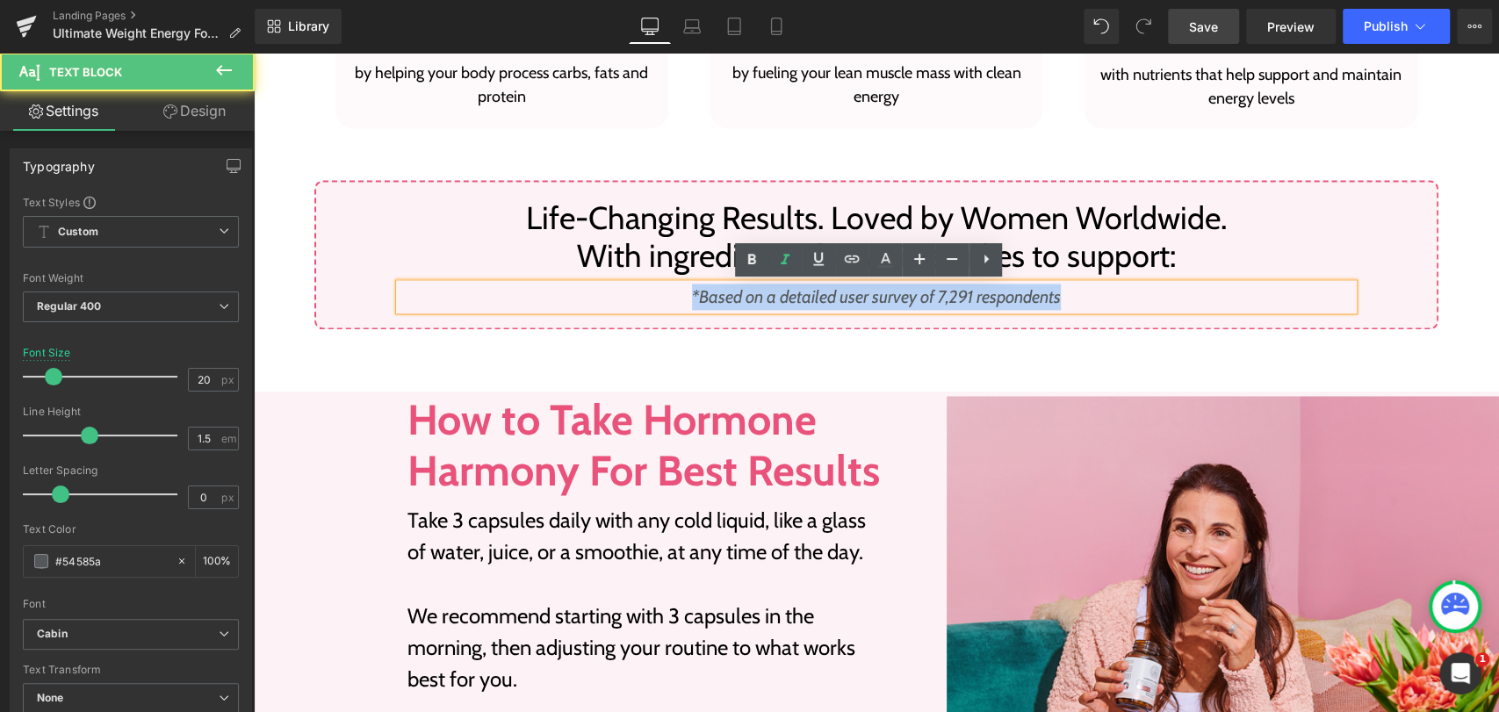
click at [1197, 284] on p "*Based on a detailed user survey of 7,291 respondents" at bounding box center [875, 297] width 953 height 26
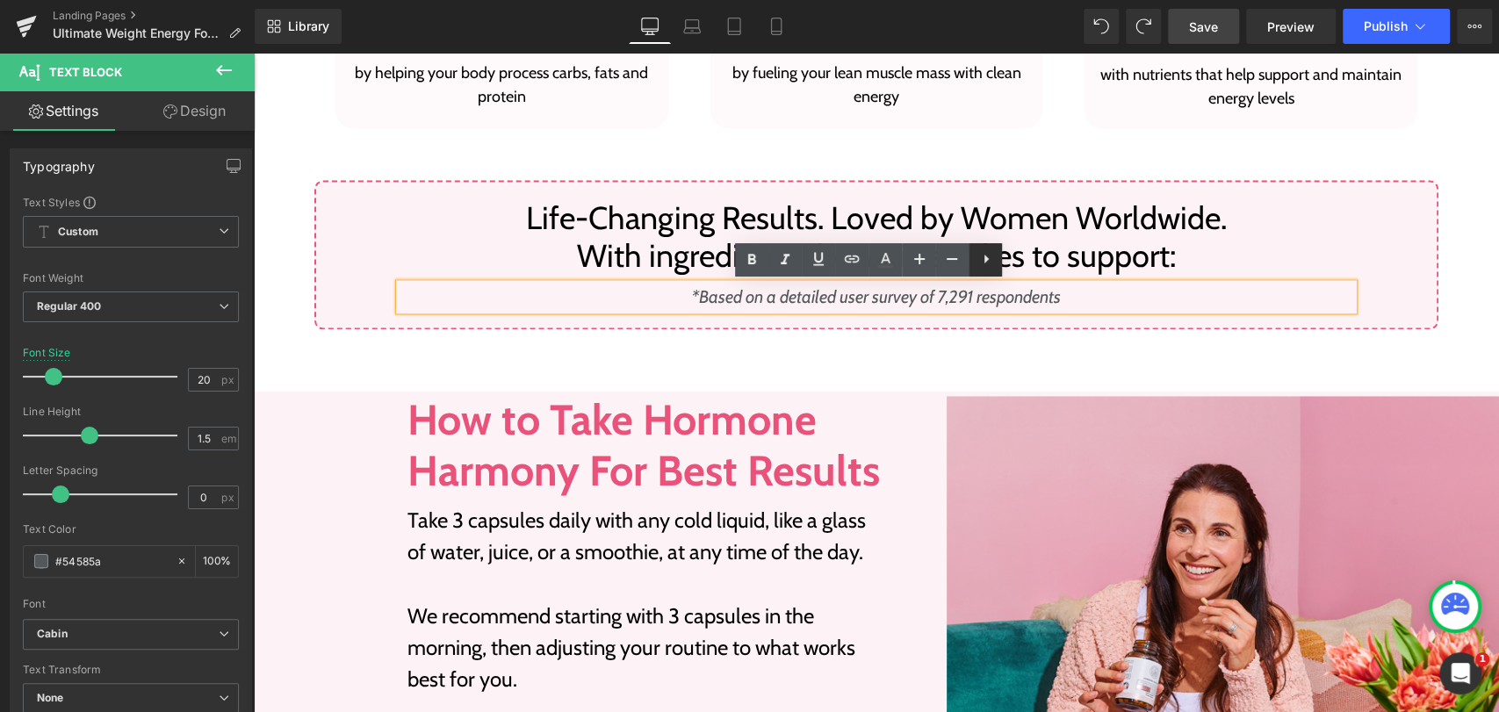
click at [994, 266] on icon at bounding box center [985, 258] width 21 height 21
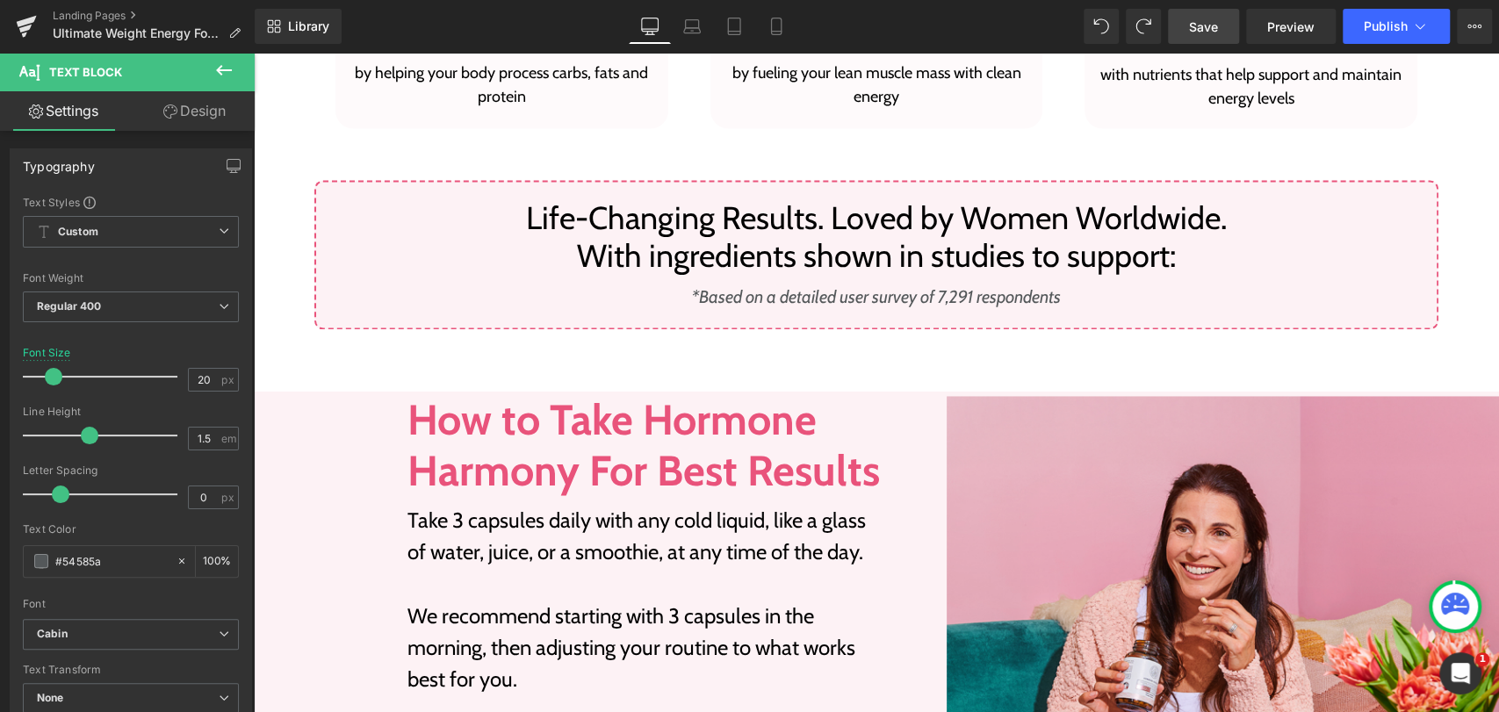
click at [169, 116] on icon at bounding box center [170, 111] width 14 height 14
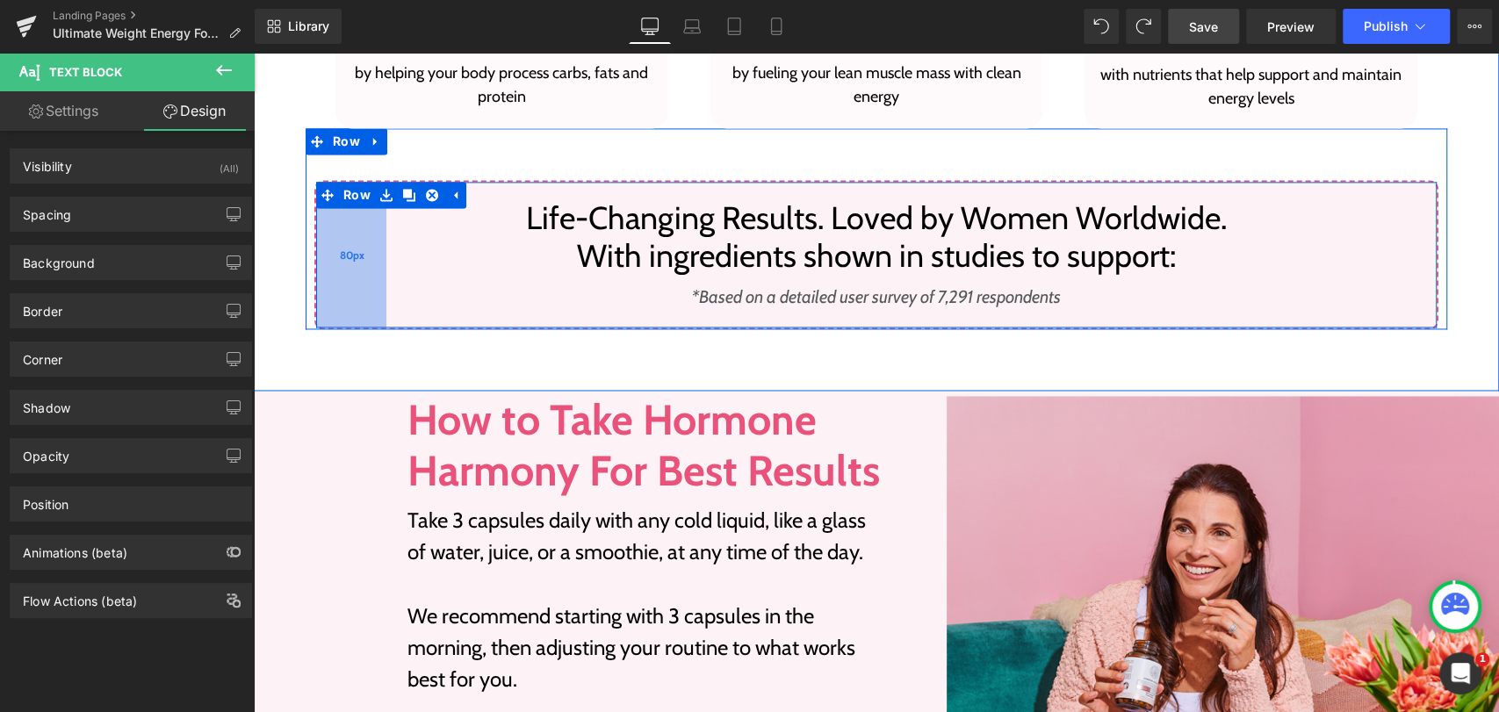
click at [316, 258] on div "80px" at bounding box center [351, 255] width 70 height 146
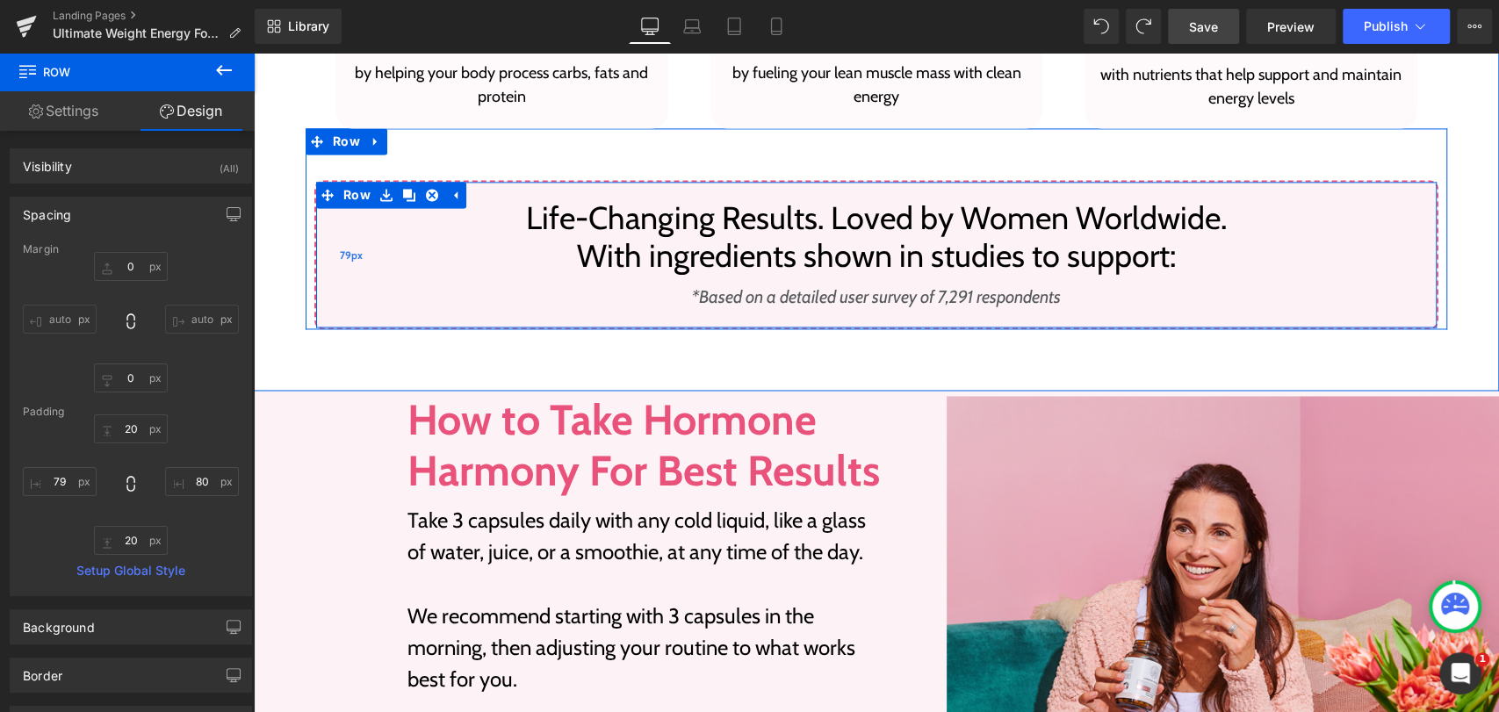
click at [316, 259] on div "79px" at bounding box center [350, 255] width 69 height 146
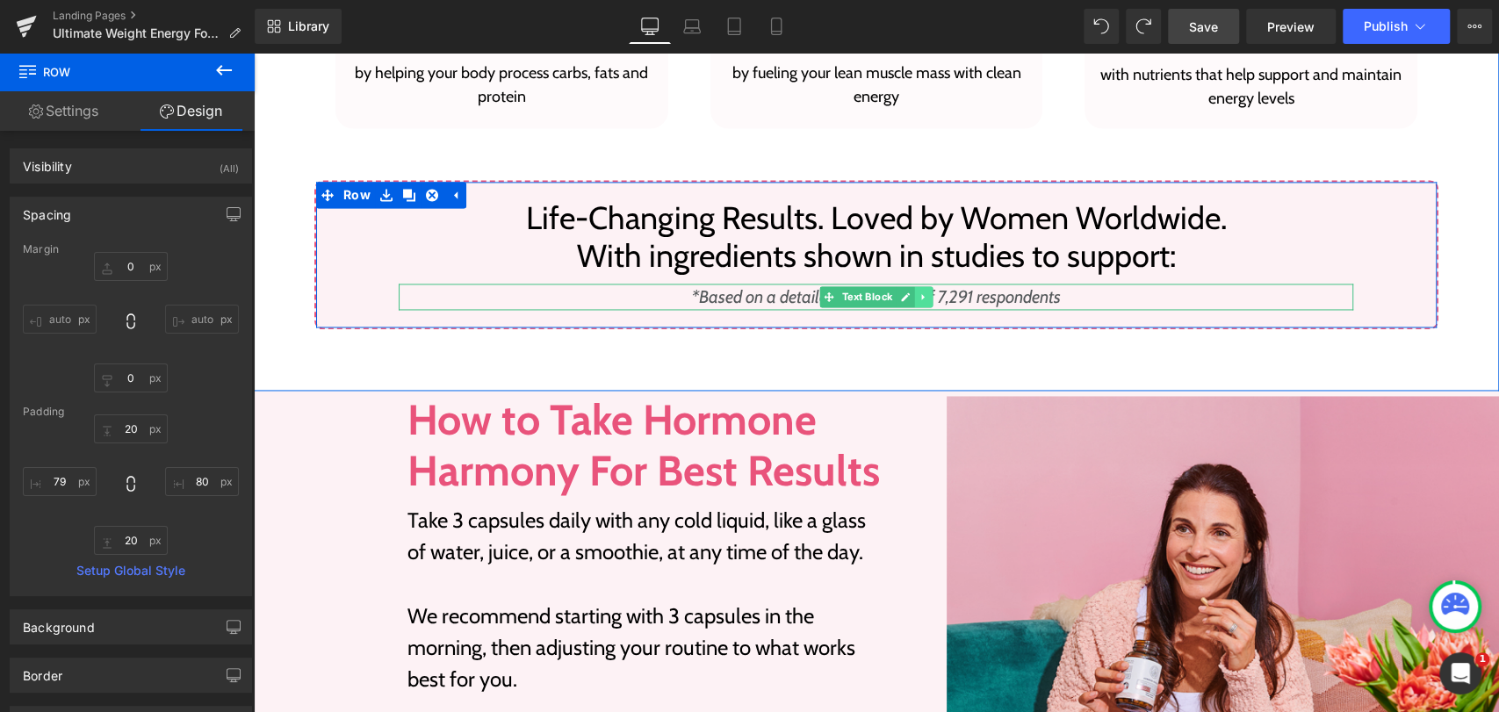
click at [914, 301] on link at bounding box center [923, 296] width 18 height 21
click at [928, 299] on icon at bounding box center [933, 296] width 10 height 11
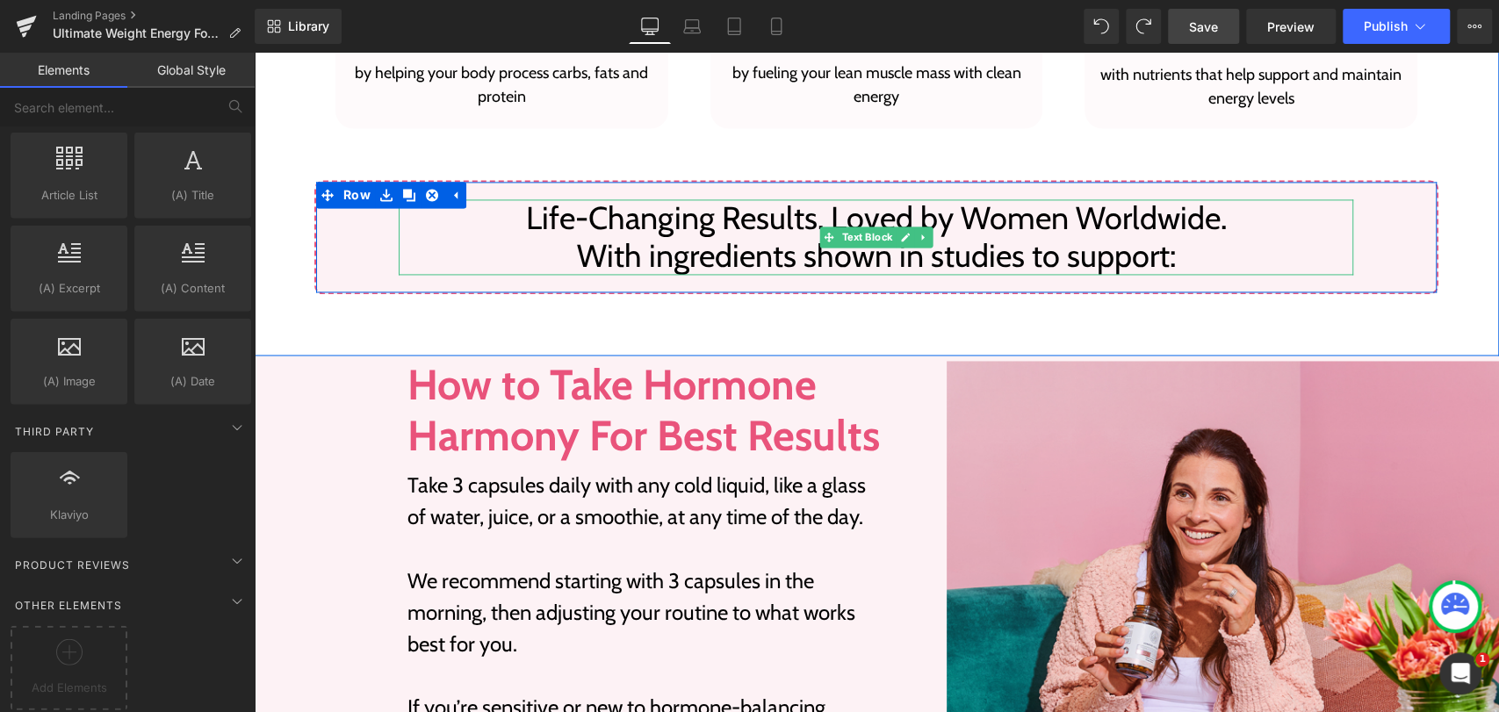
click at [747, 268] on p "With ingredients shown in studies to support:" at bounding box center [876, 256] width 954 height 38
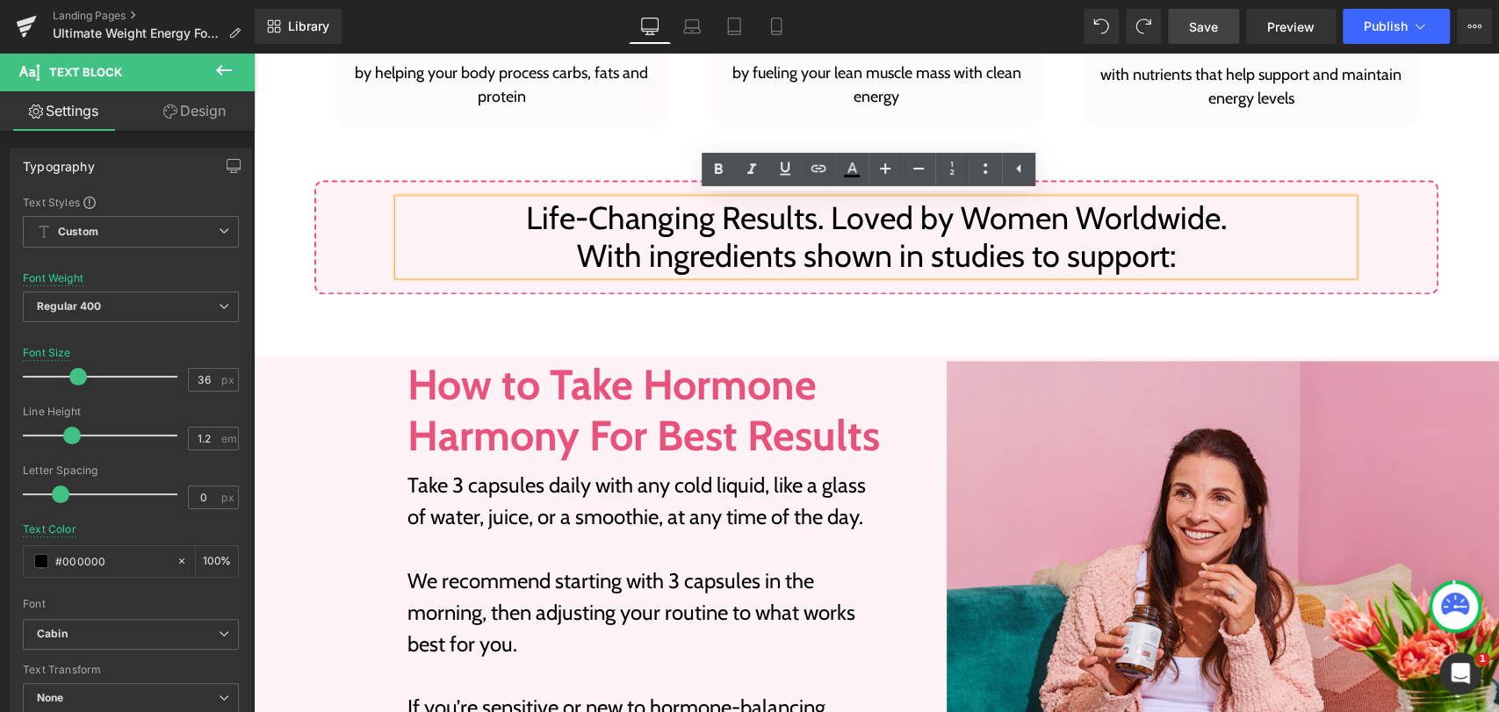
click at [327, 234] on div "Life-Changing Results. Loved by Women Worldwide.  With ingredients shown in st…" at bounding box center [876, 237] width 1124 height 114
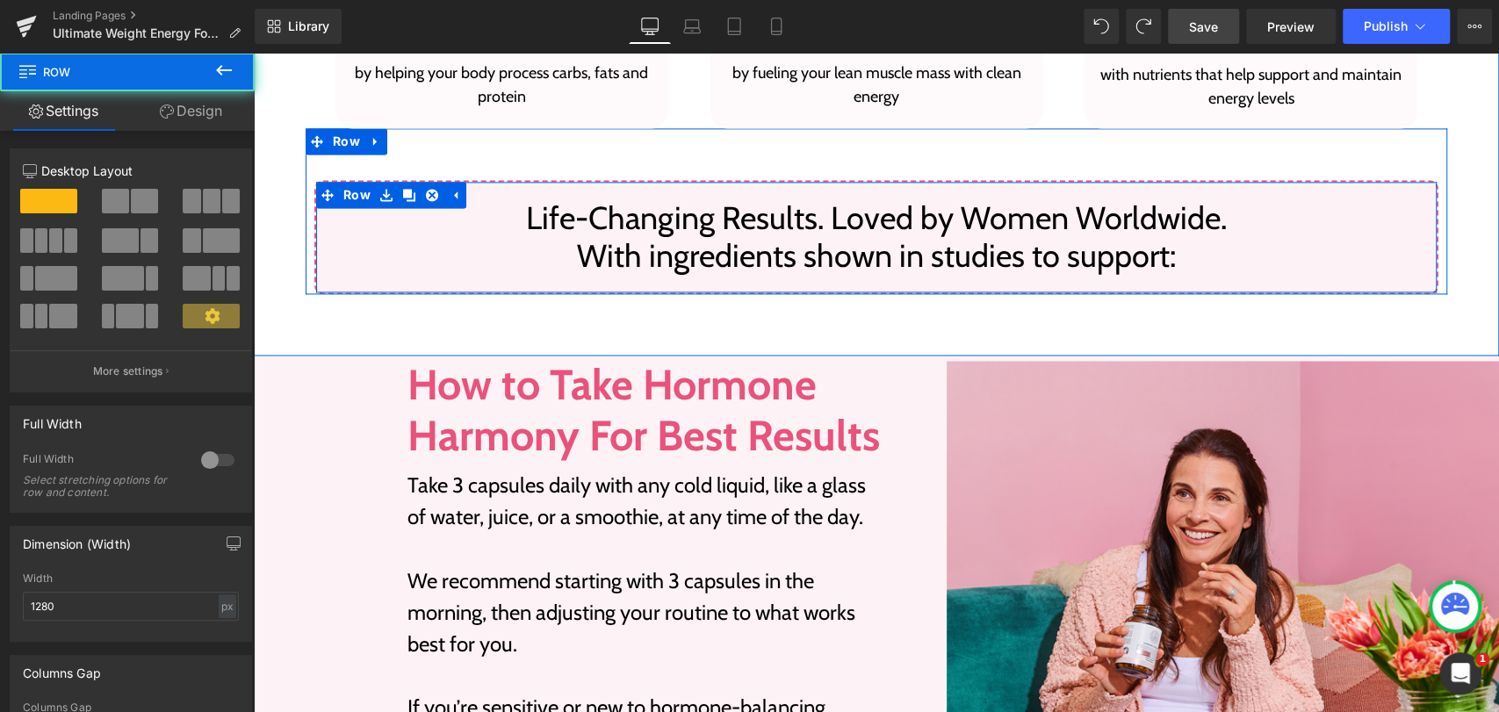
click at [314, 220] on div "Life-Changing Results. Loved by Women Worldwide.  With ingredients shown in st…" at bounding box center [876, 237] width 1124 height 114
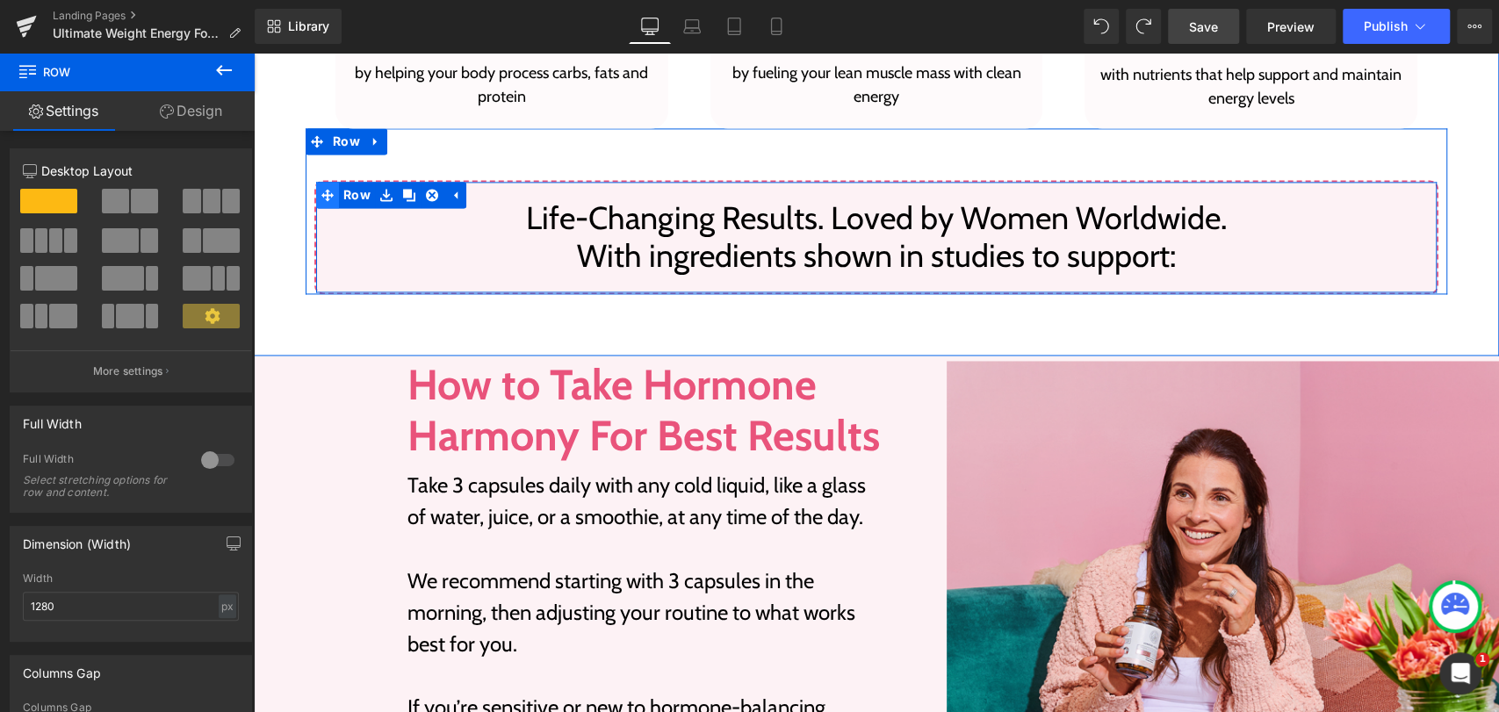
click at [324, 198] on icon at bounding box center [327, 194] width 12 height 13
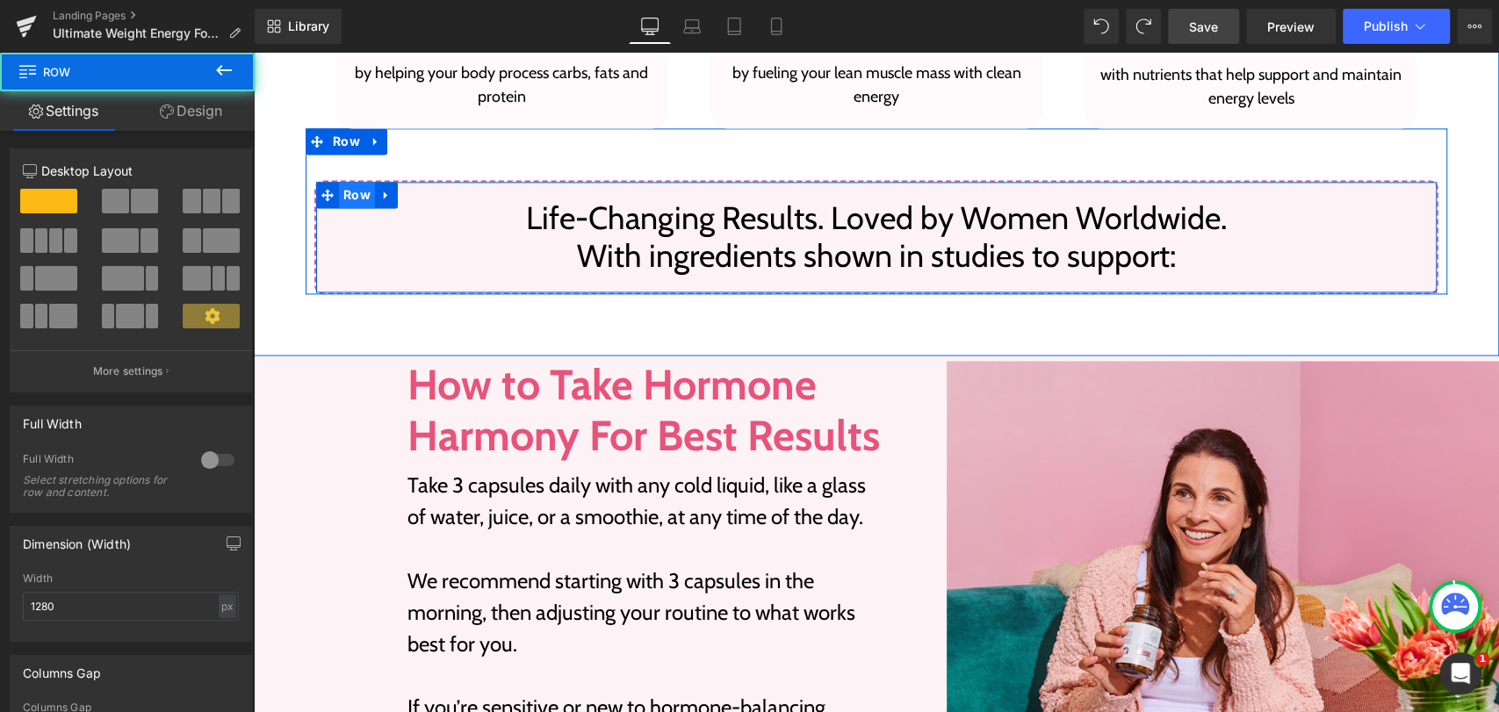
click at [340, 198] on span "Row" at bounding box center [357, 195] width 36 height 26
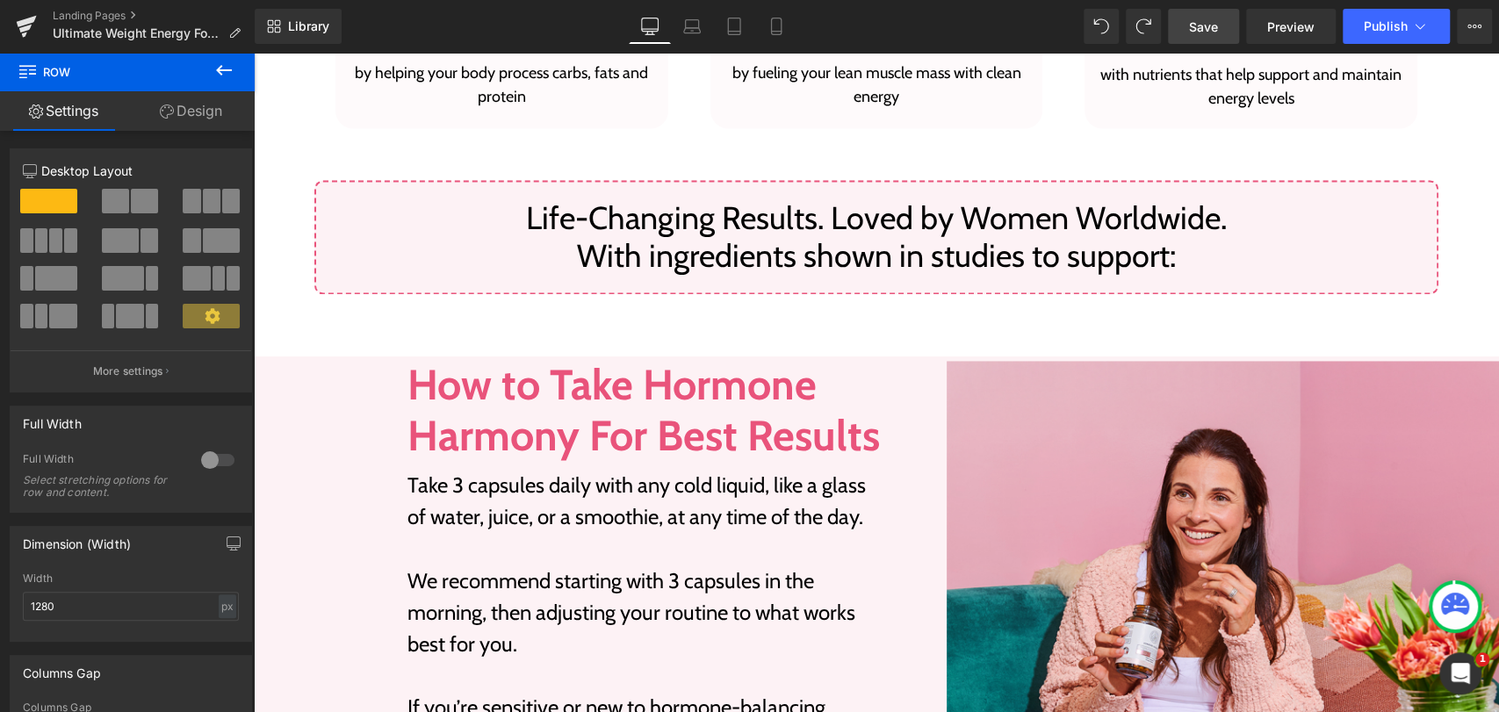
click at [203, 74] on button at bounding box center [223, 72] width 61 height 39
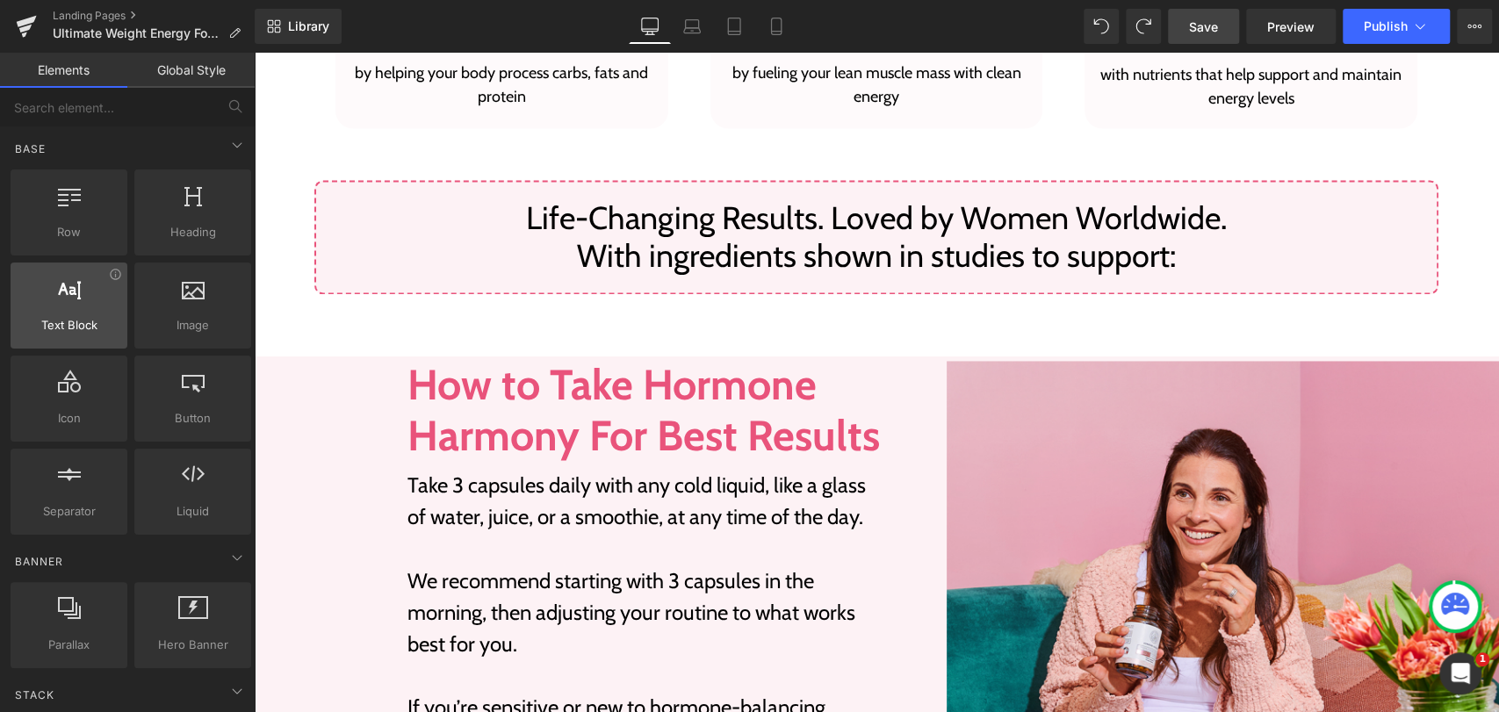
scroll to position [0, 0]
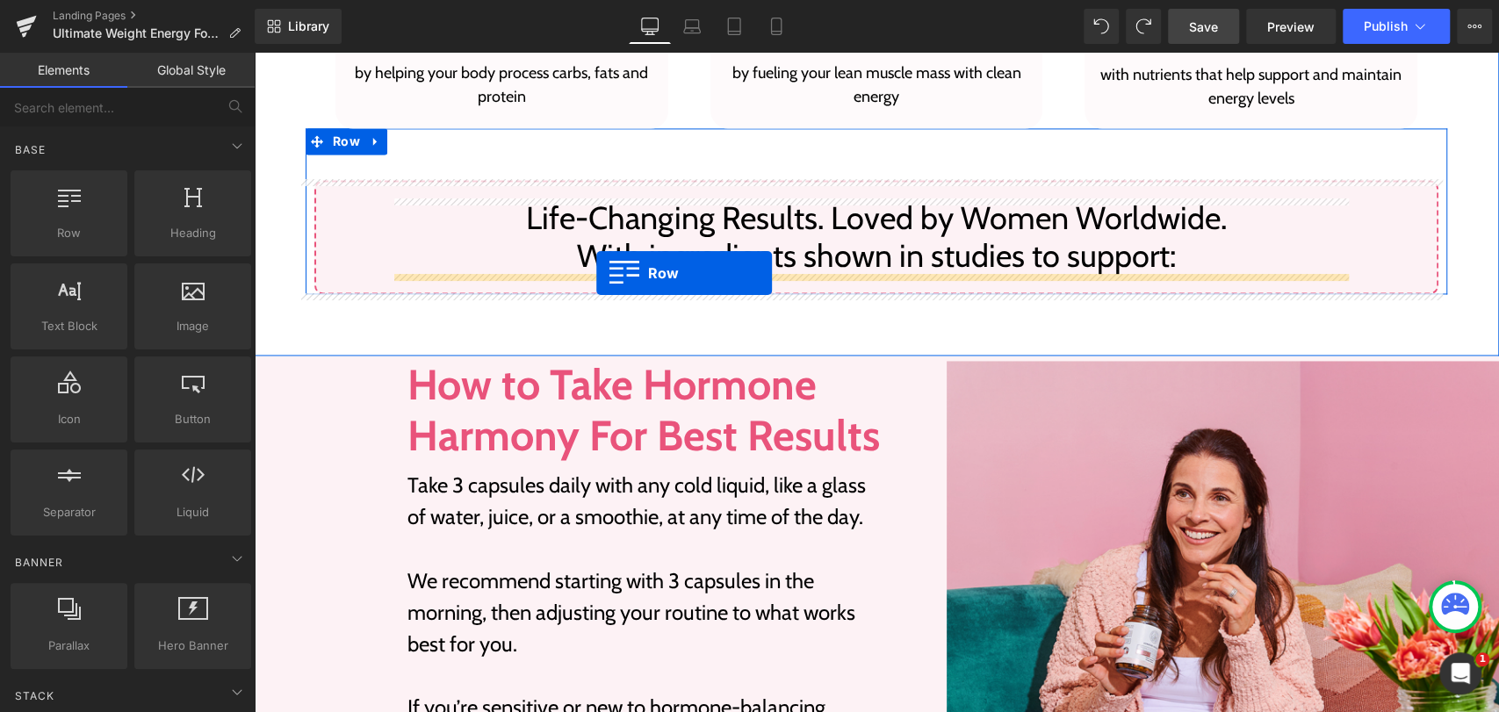
drag, startPoint x: 322, startPoint y: 267, endPoint x: 596, endPoint y: 273, distance: 274.0
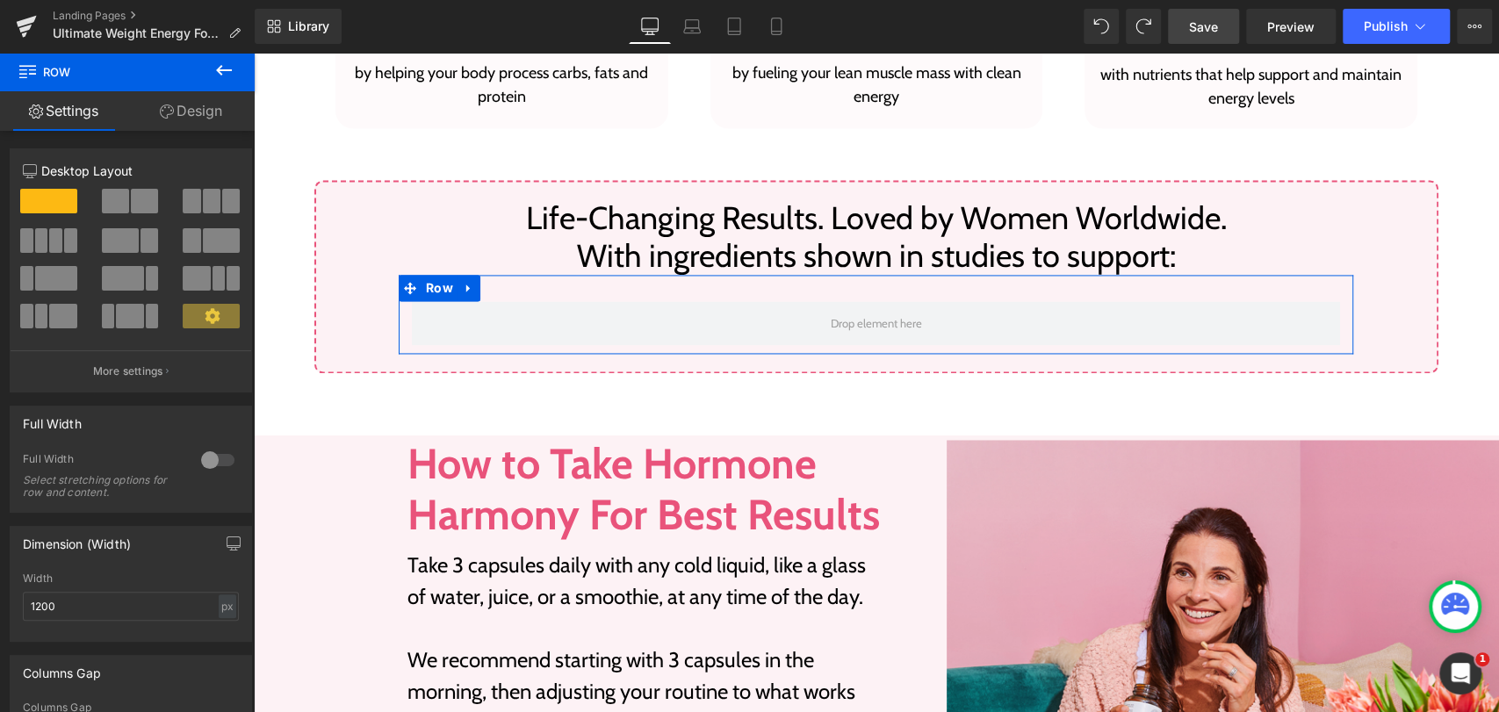
click at [64, 241] on span at bounding box center [70, 240] width 13 height 25
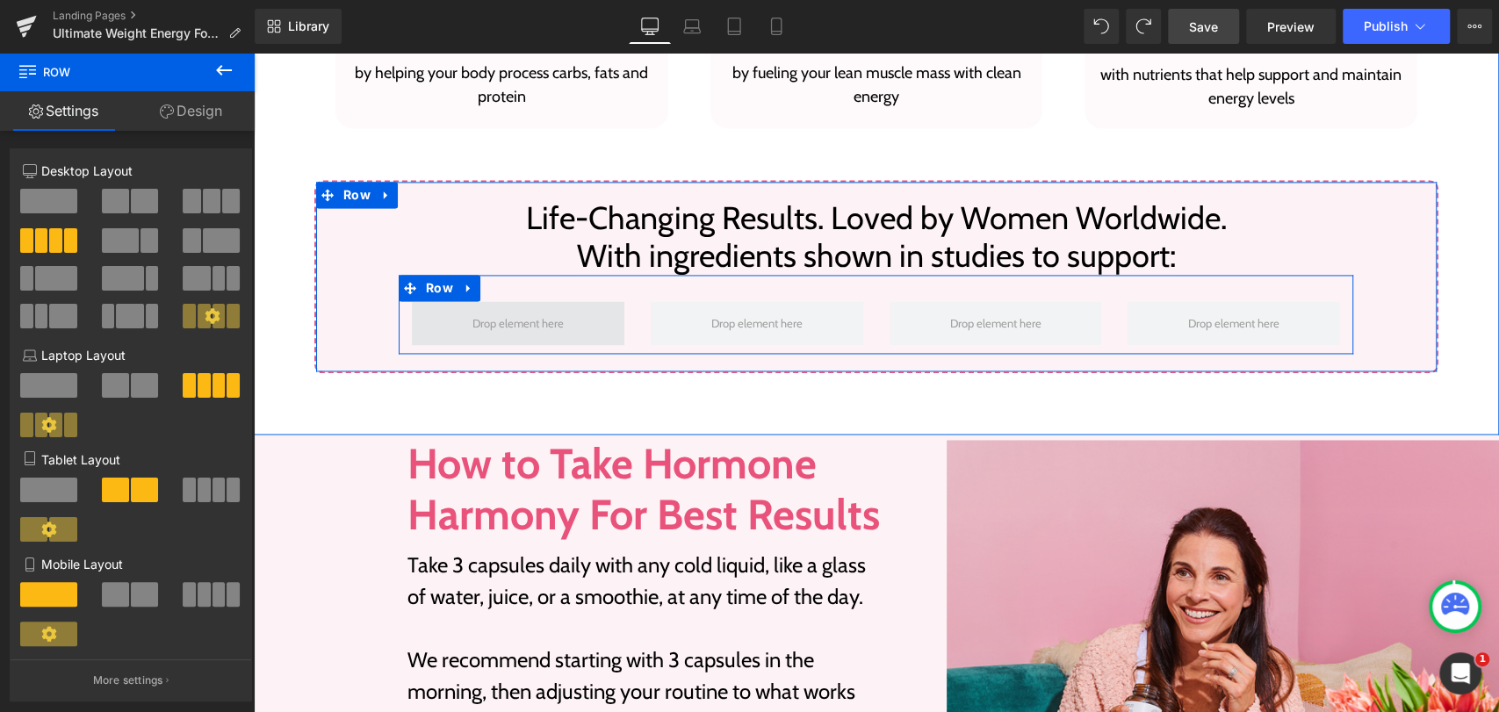
click at [466, 314] on span at bounding box center [518, 322] width 104 height 27
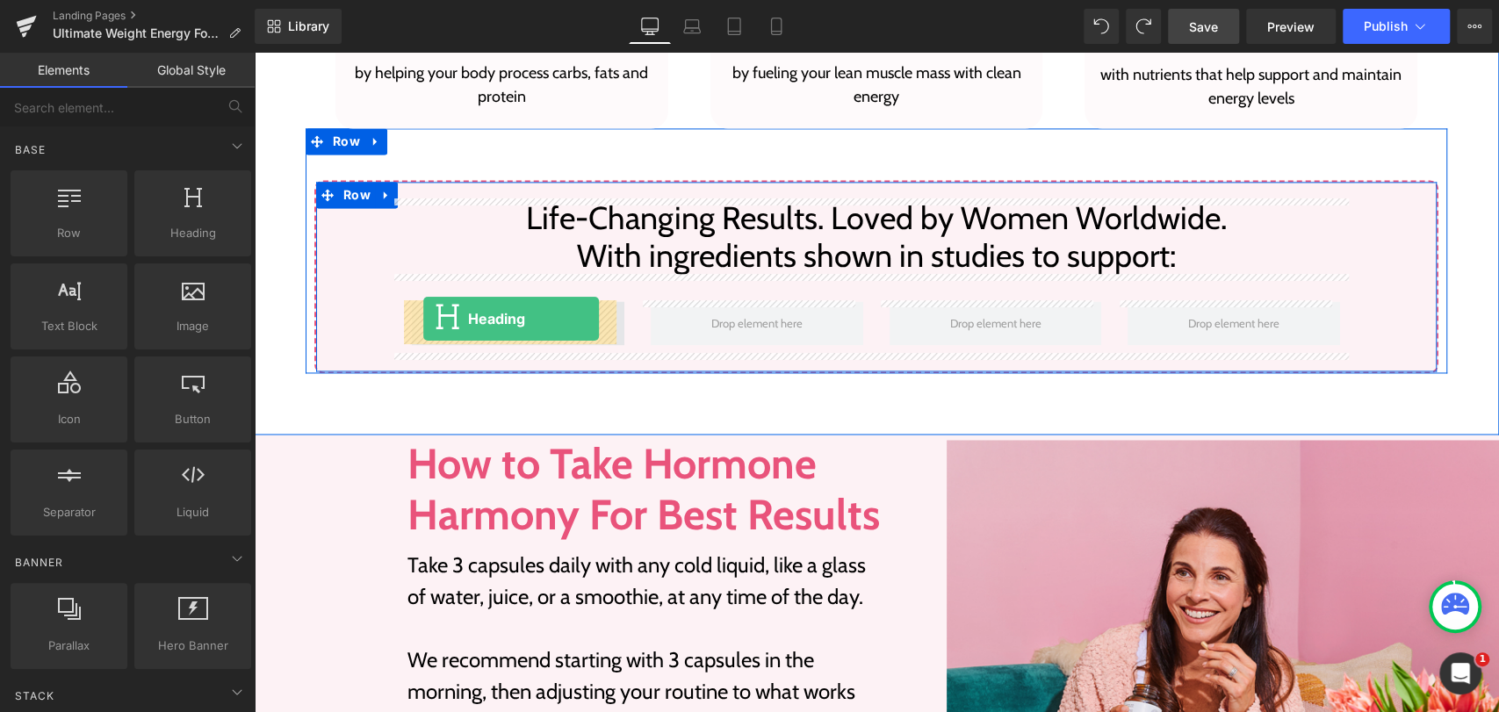
drag, startPoint x: 404, startPoint y: 262, endPoint x: 428, endPoint y: 320, distance: 62.6
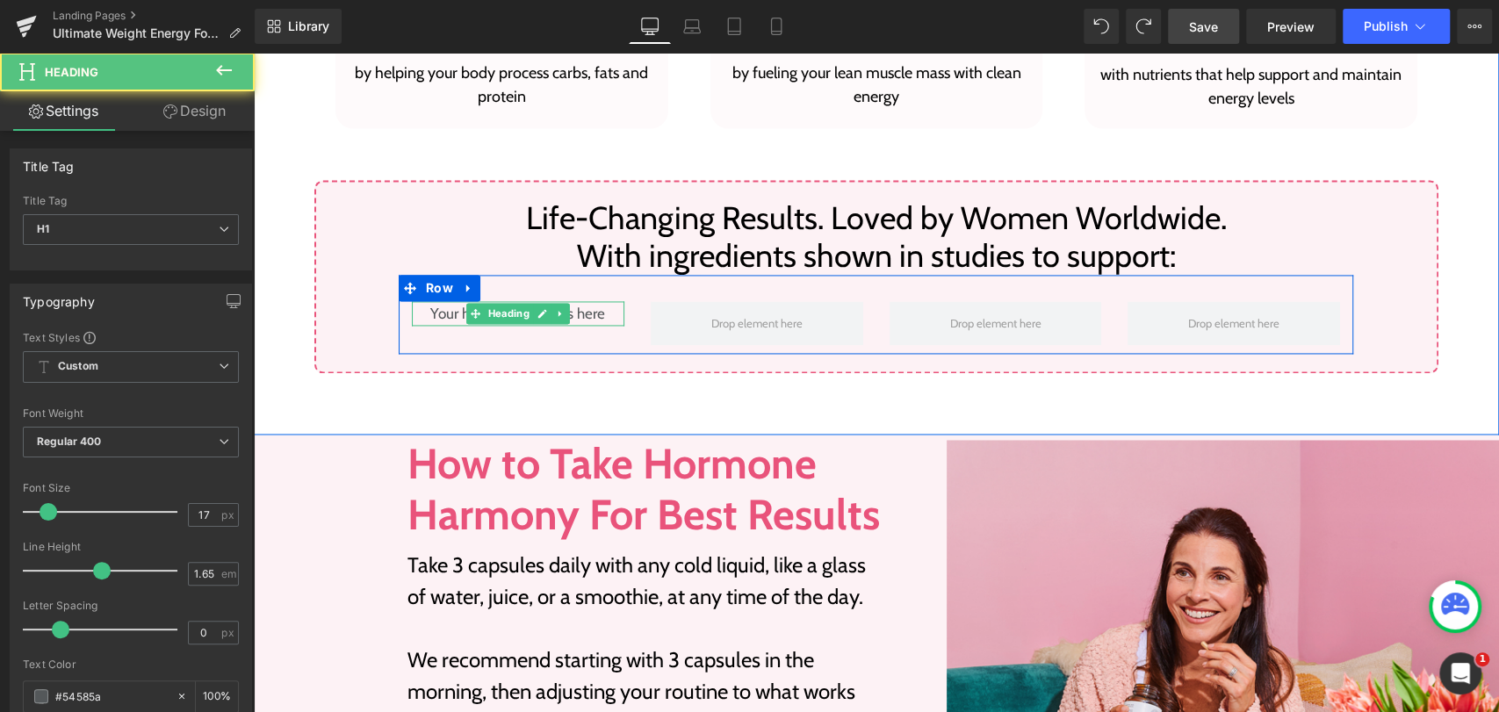
click at [431, 317] on h1 "Your heading text goes here" at bounding box center [518, 313] width 212 height 25
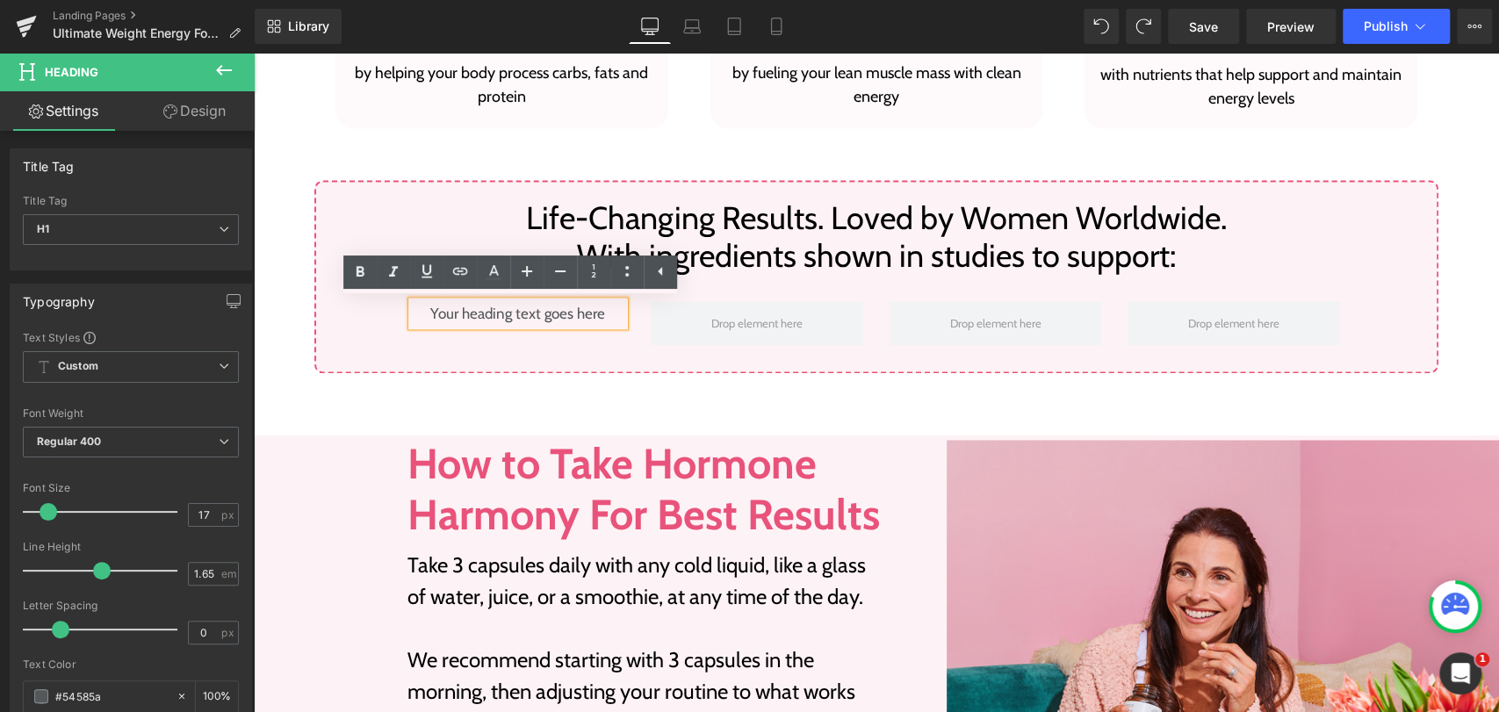
scroll to position [1733, 0]
click at [498, 308] on h1 "Your heading text goes here" at bounding box center [518, 313] width 212 height 25
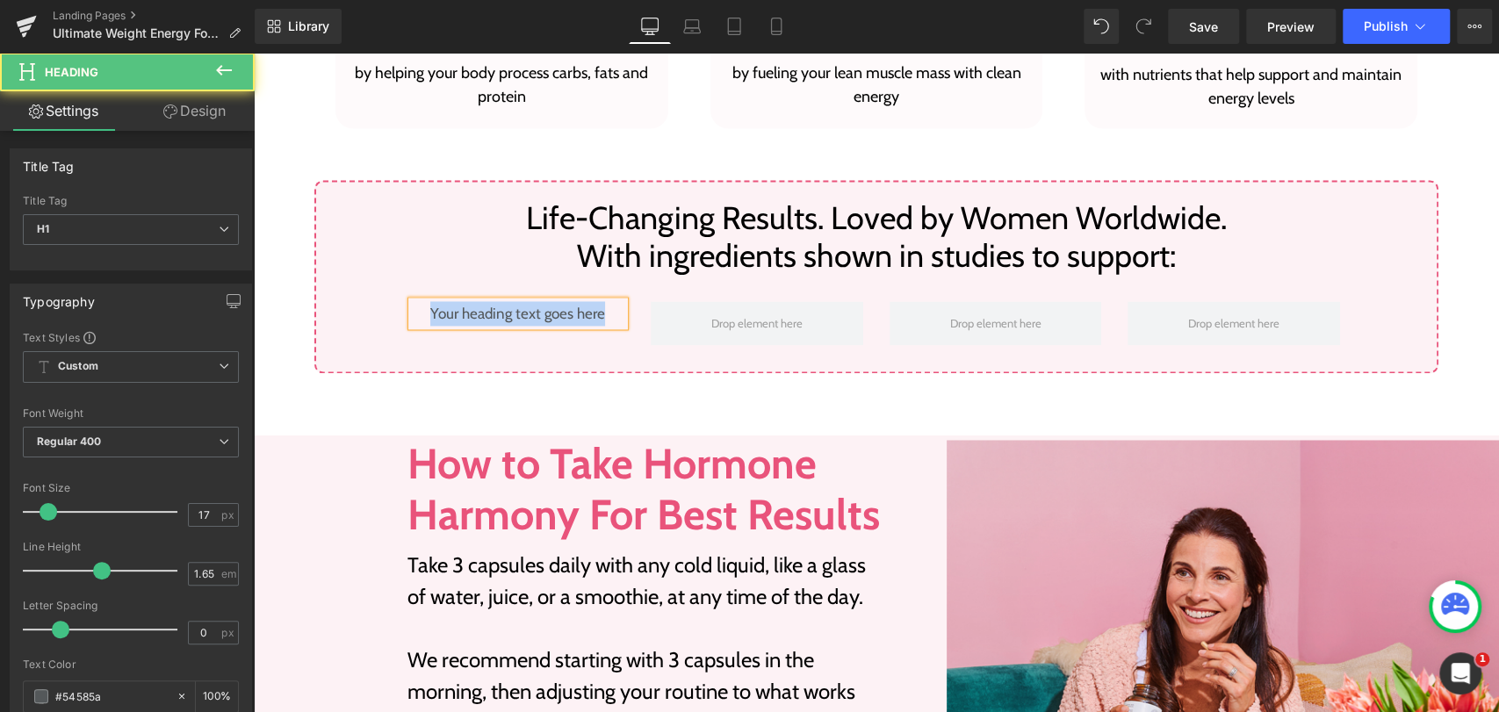
paste div
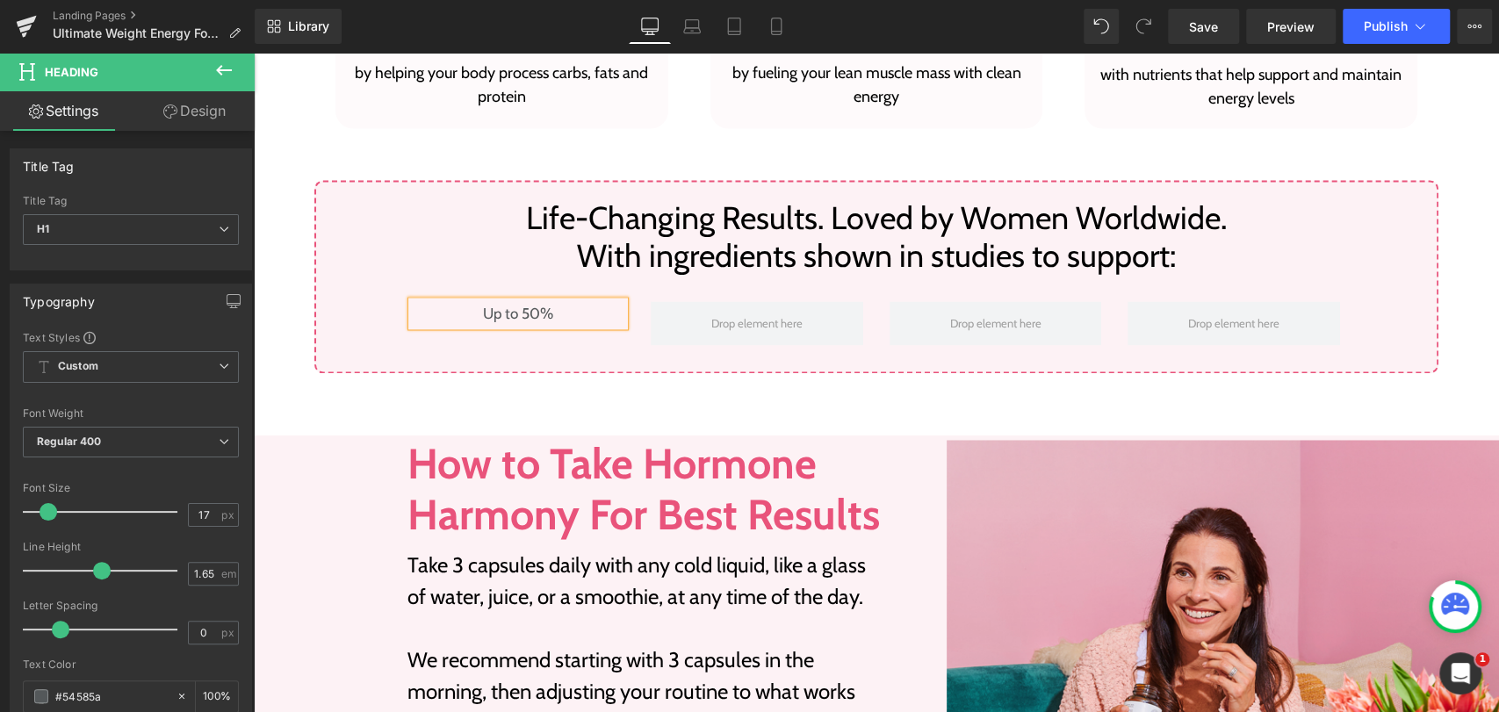
click at [552, 315] on h1 "Up to 50%" at bounding box center [518, 313] width 212 height 25
click at [195, 522] on input "17" at bounding box center [204, 515] width 31 height 22
type input "1"
type input "38"
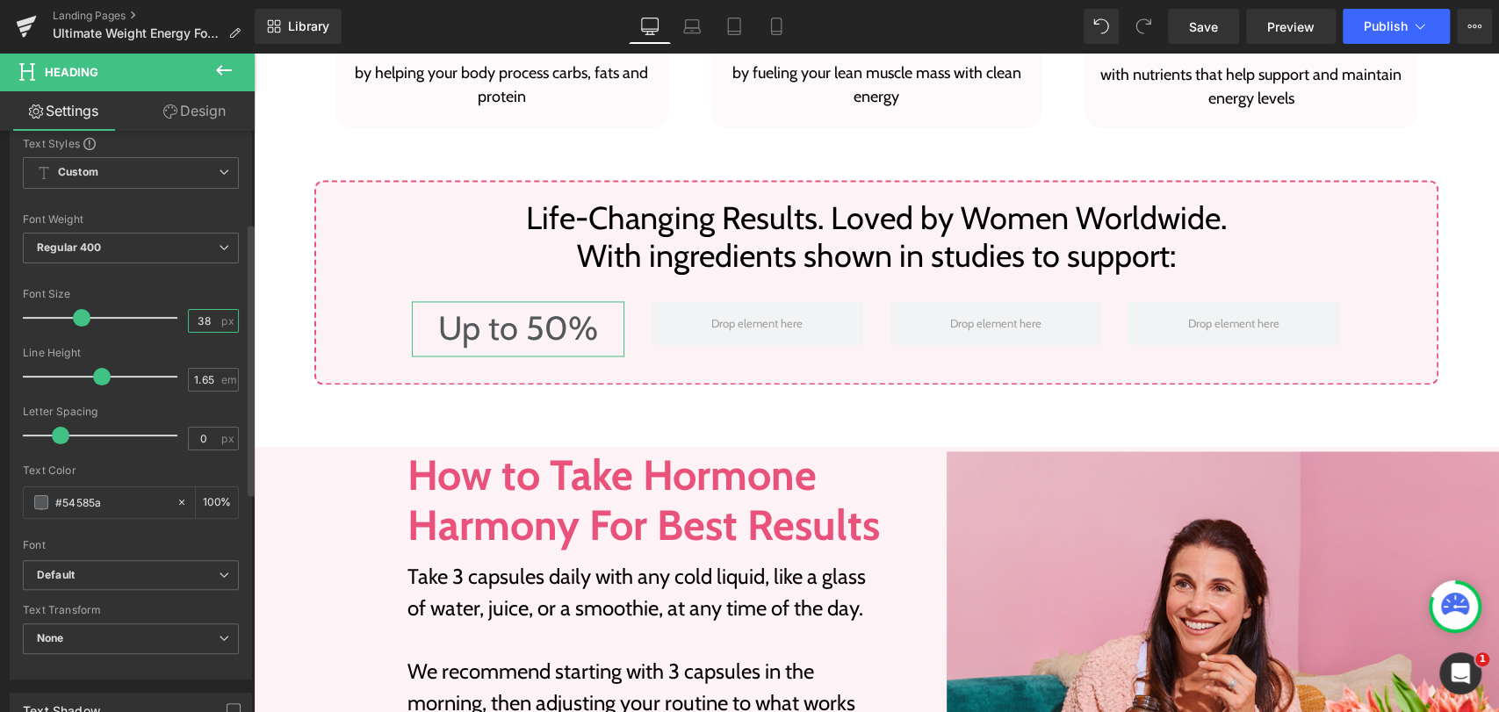
scroll to position [195, 0]
click at [127, 500] on input "#54585a" at bounding box center [111, 501] width 112 height 19
paste input "E9537B"
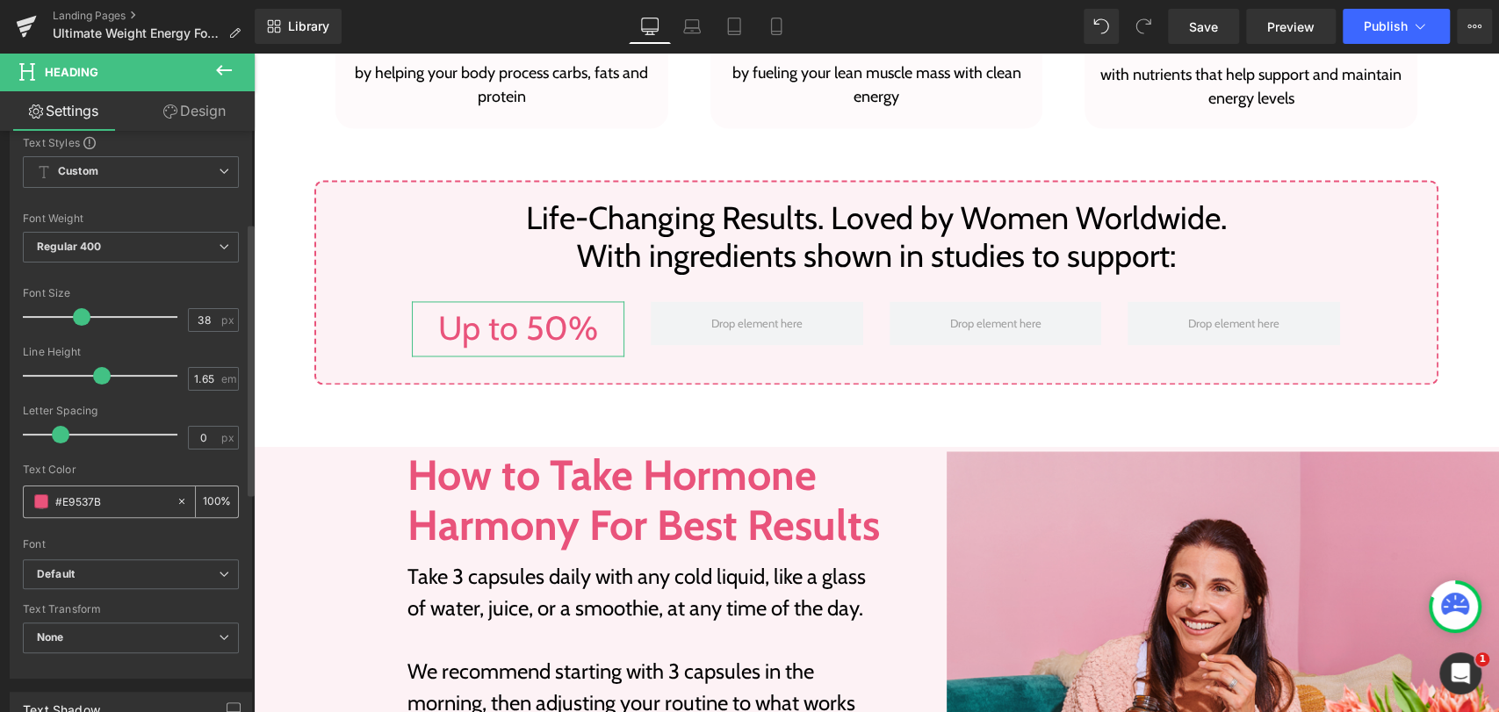
type input "#e9537b"
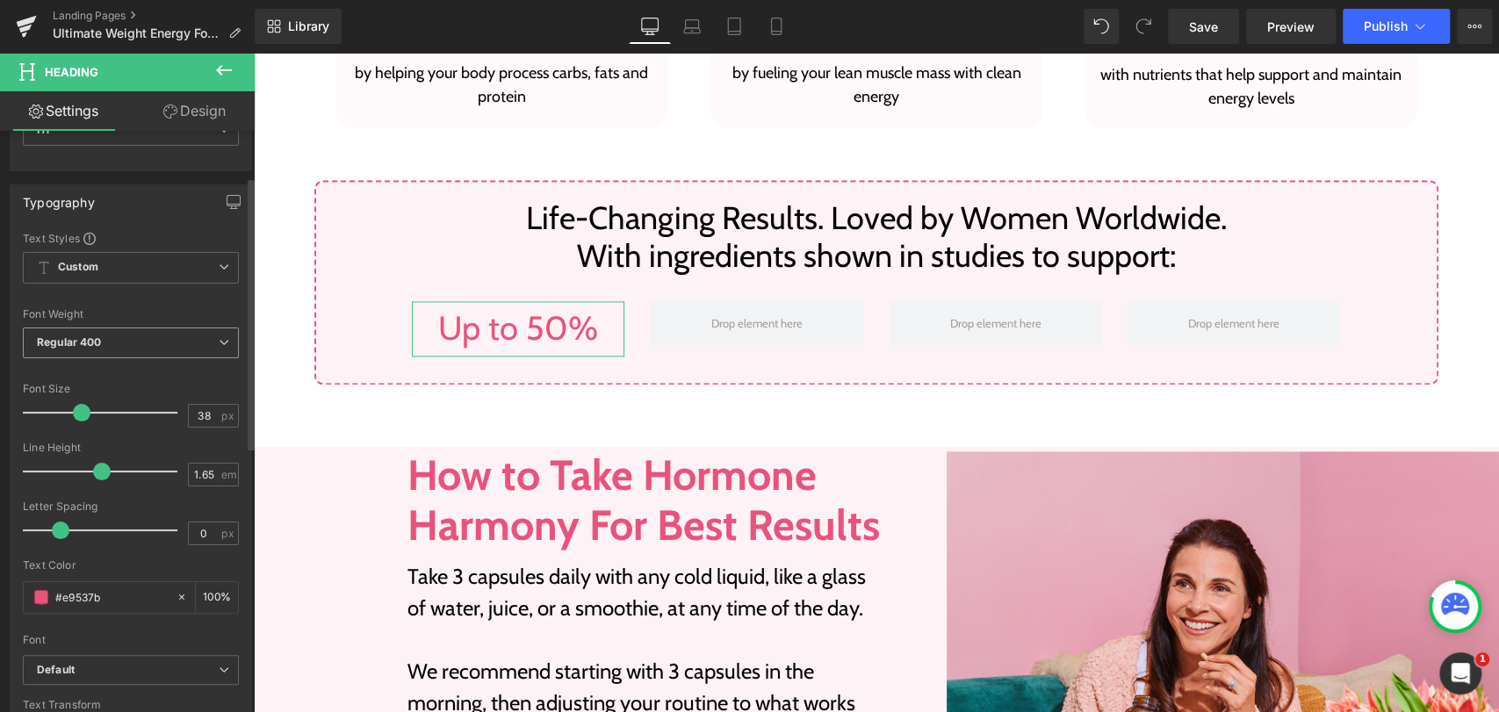
scroll to position [97, 0]
click at [171, 347] on span "Regular 400" at bounding box center [131, 344] width 216 height 31
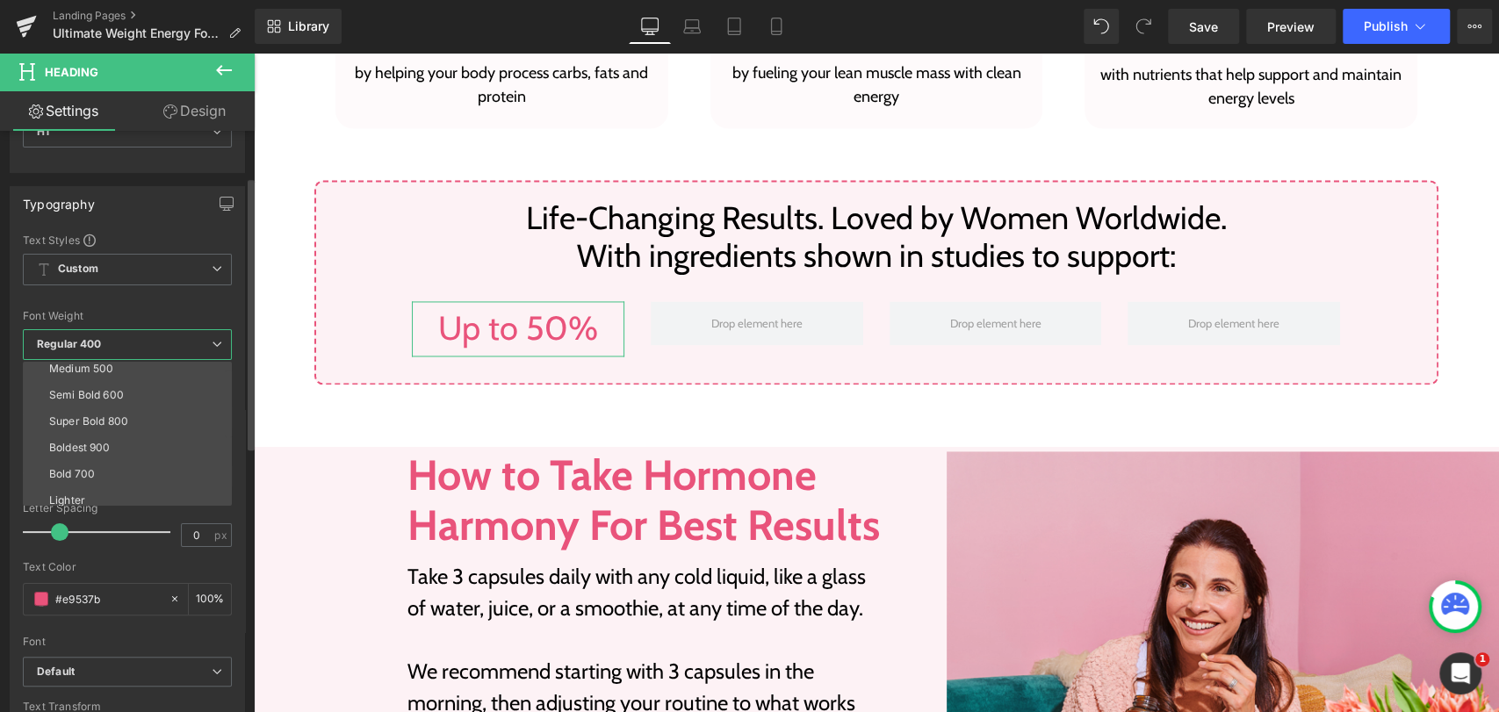
scroll to position [145, 0]
click at [90, 437] on div "Bold 700" at bounding box center [72, 441] width 46 height 12
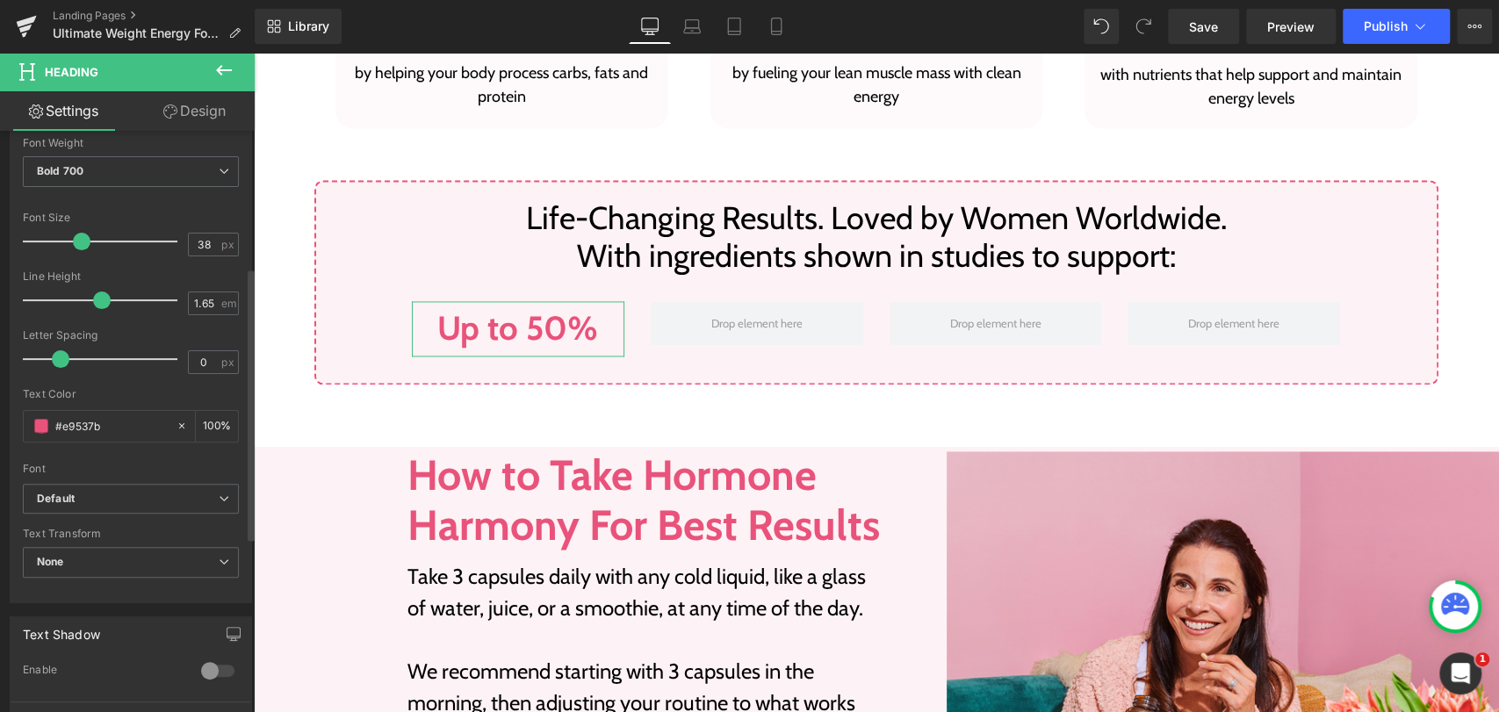
scroll to position [292, 0]
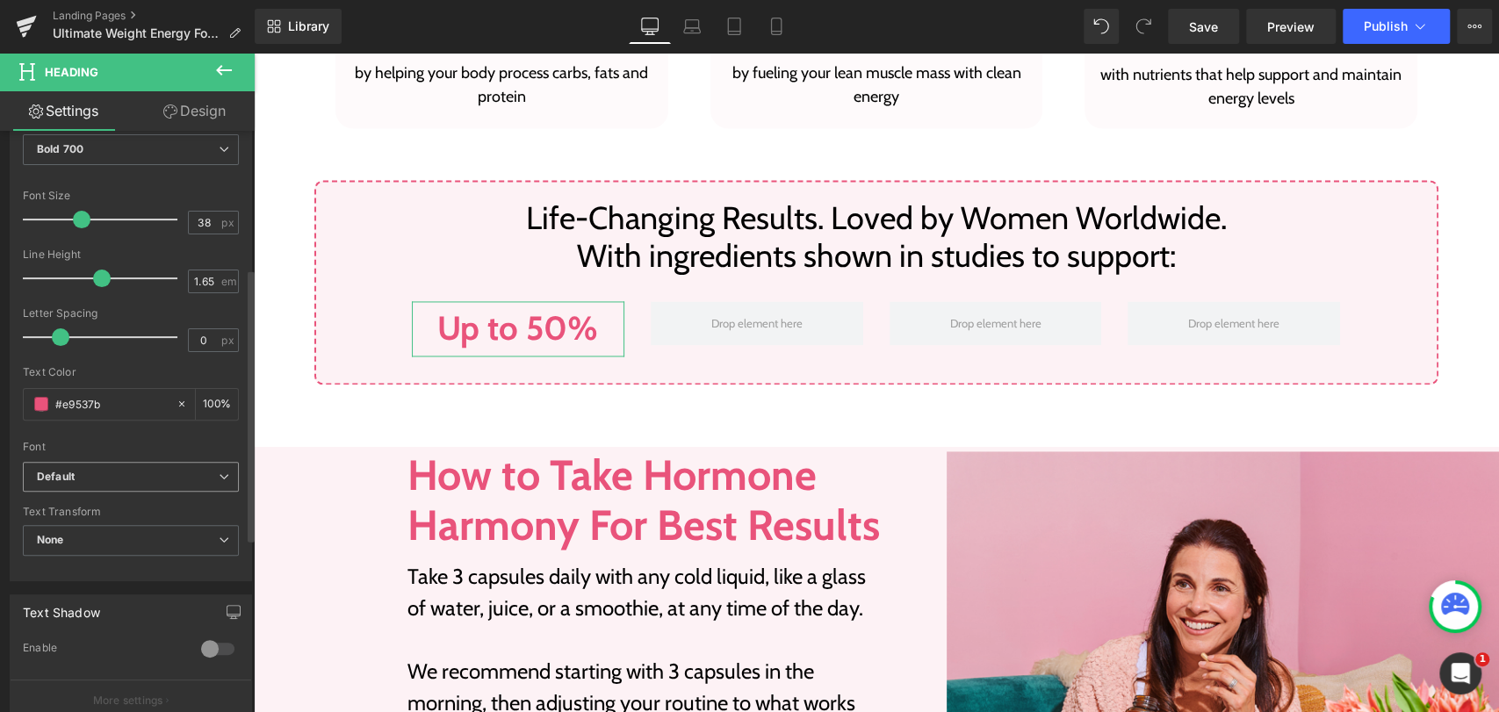
click at [107, 478] on b "Default" at bounding box center [128, 477] width 182 height 15
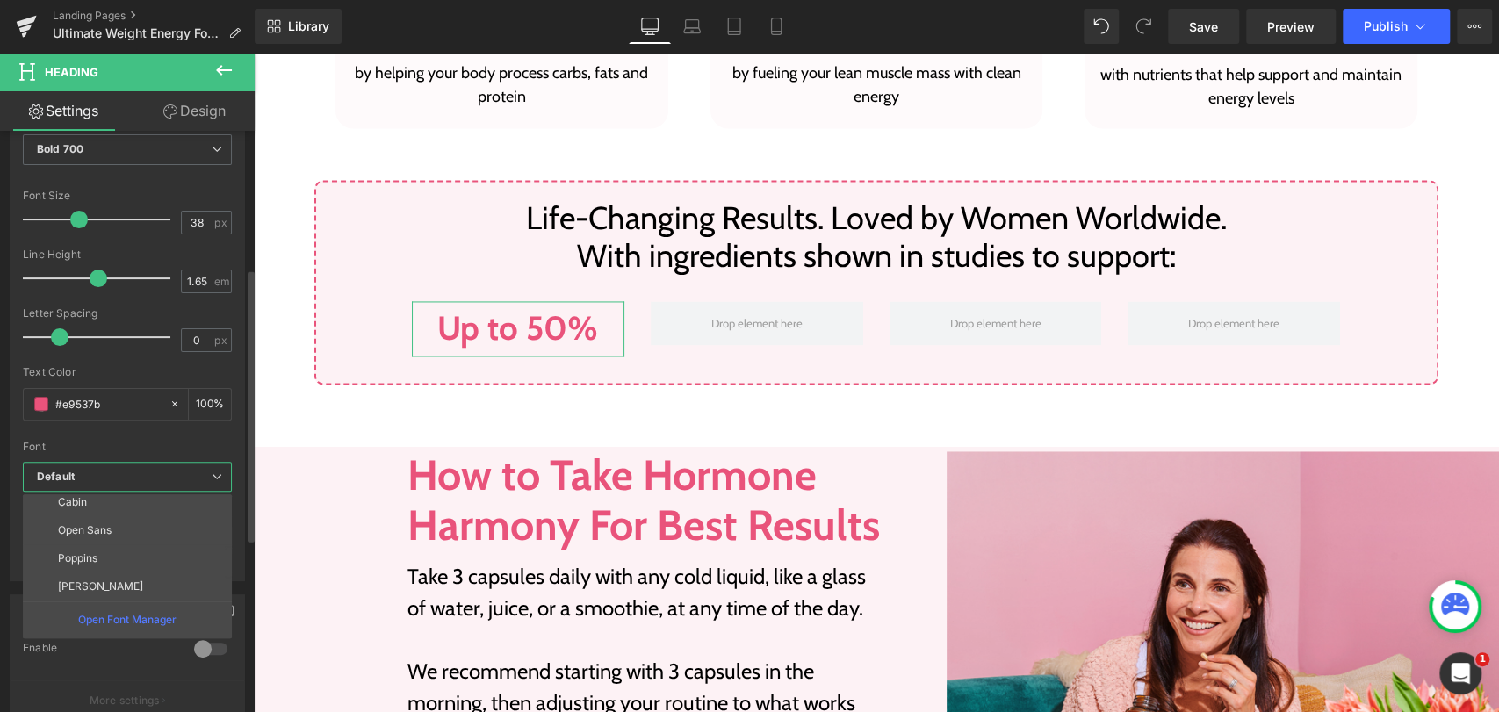
scroll to position [176, 0]
click at [87, 504] on li "Cabin" at bounding box center [131, 500] width 217 height 28
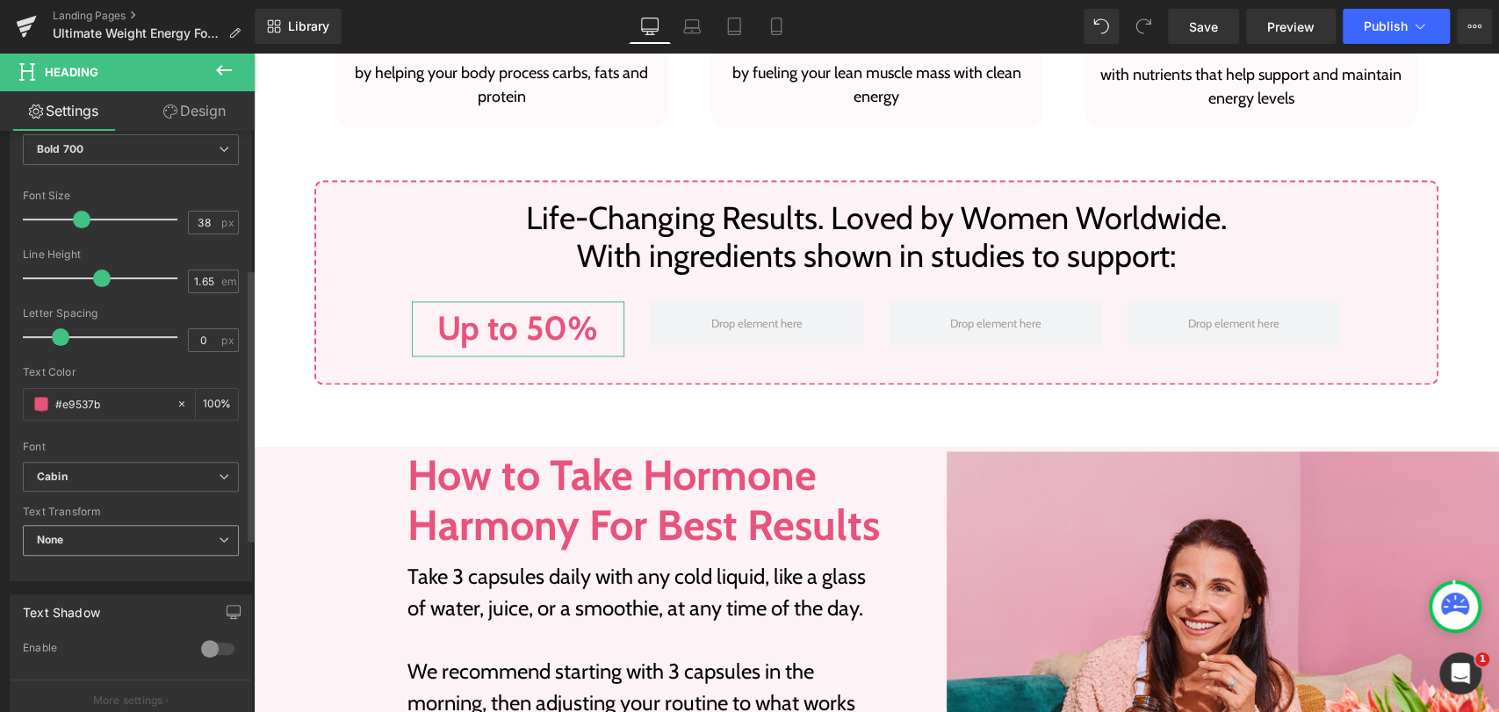
click at [149, 541] on span "None" at bounding box center [131, 540] width 216 height 31
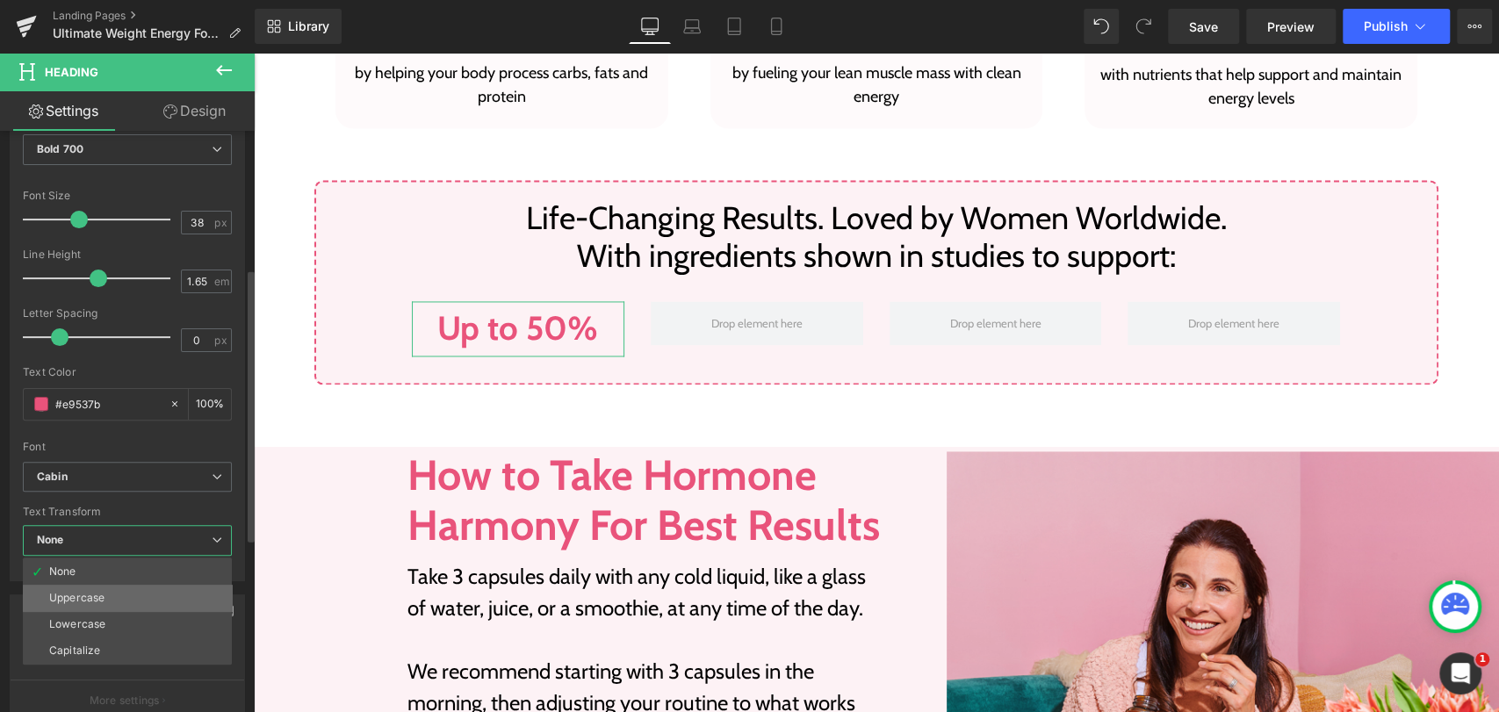
click at [112, 595] on li "Uppercase" at bounding box center [127, 598] width 209 height 26
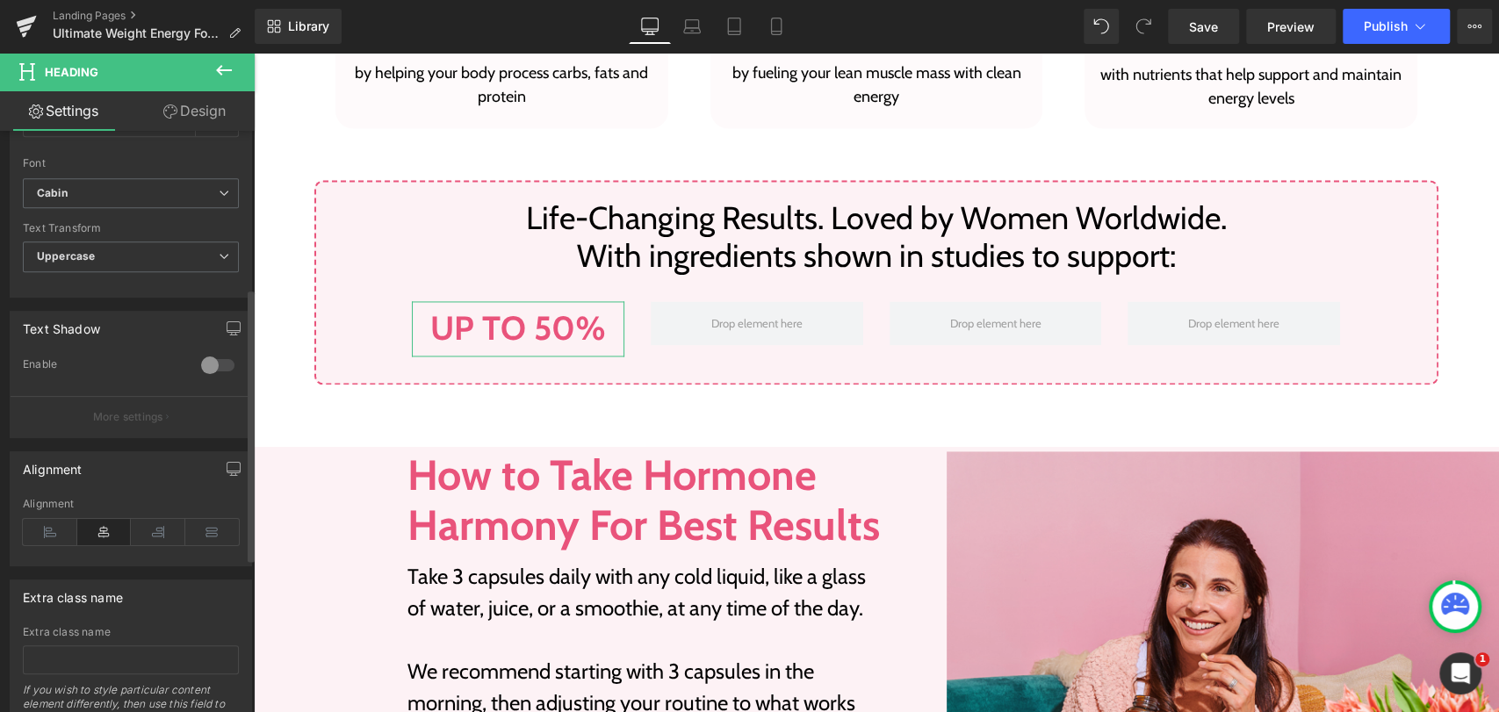
scroll to position [585, 0]
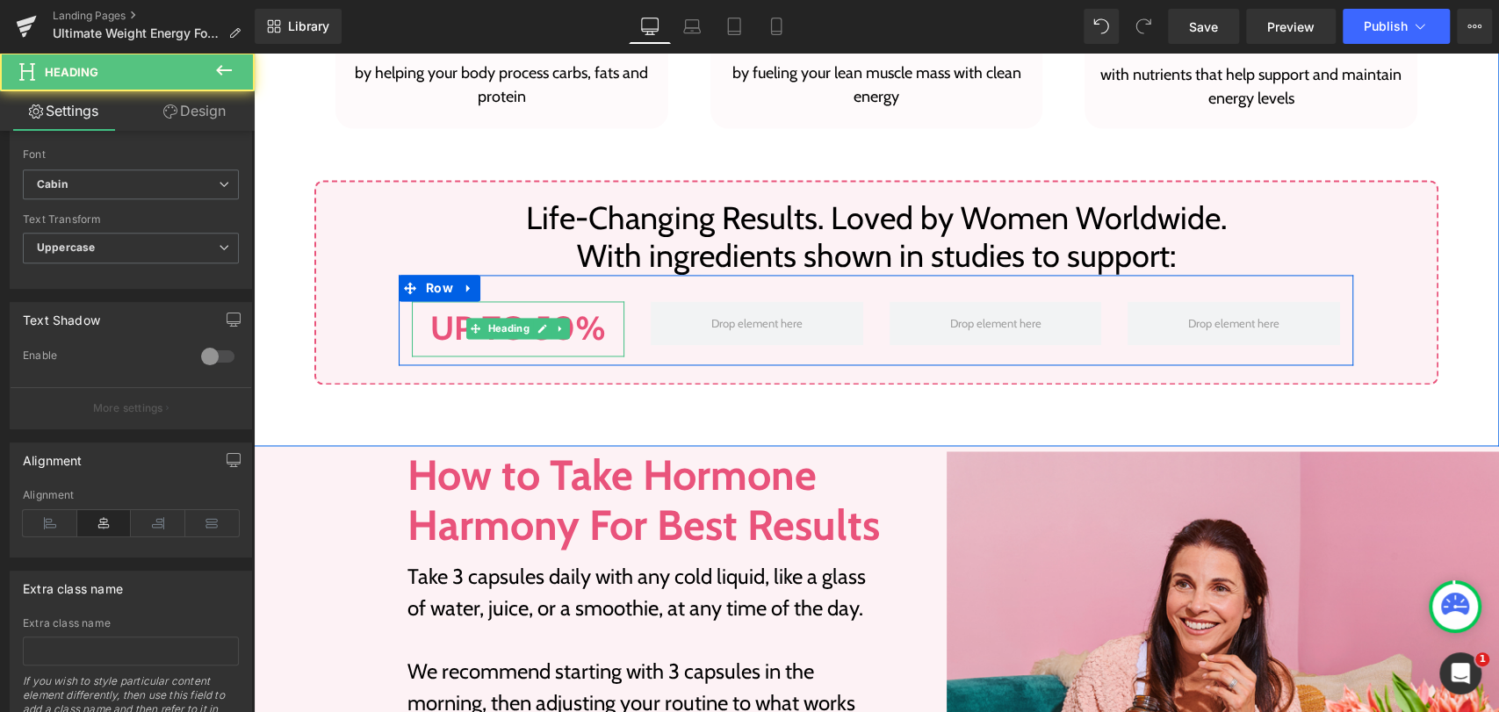
click at [421, 329] on h1 "Up to 50%" at bounding box center [518, 328] width 212 height 55
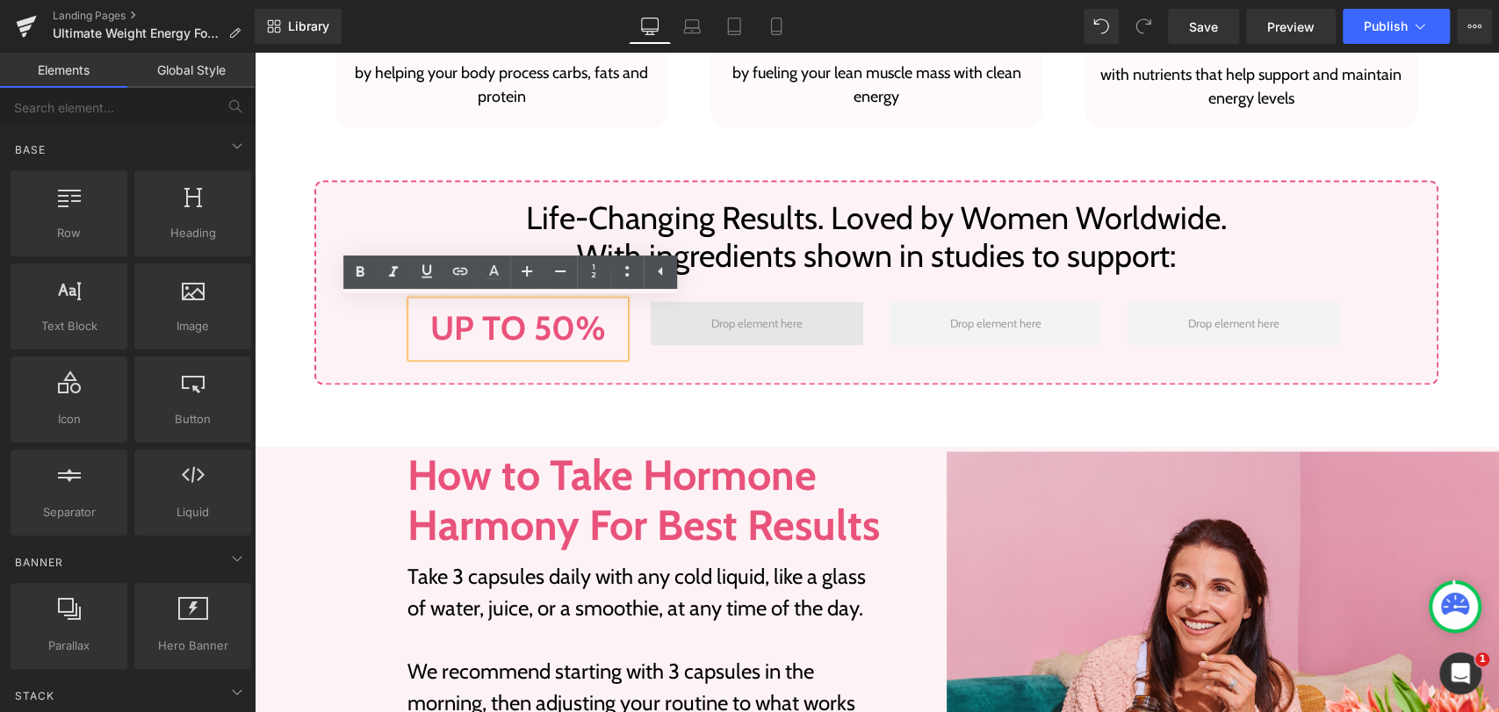
click at [718, 325] on span at bounding box center [757, 322] width 104 height 27
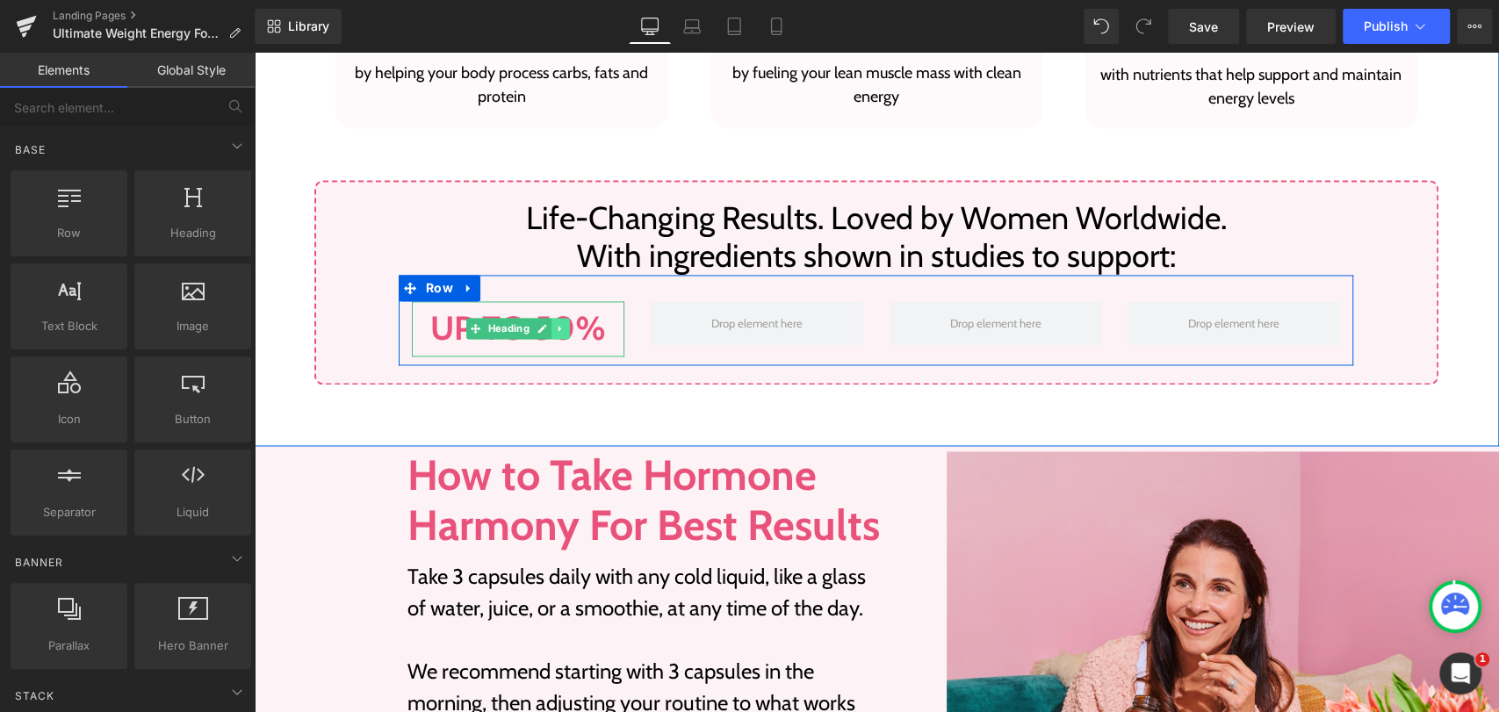
click at [556, 329] on icon at bounding box center [561, 328] width 10 height 11
click at [546, 332] on icon at bounding box center [551, 329] width 10 height 10
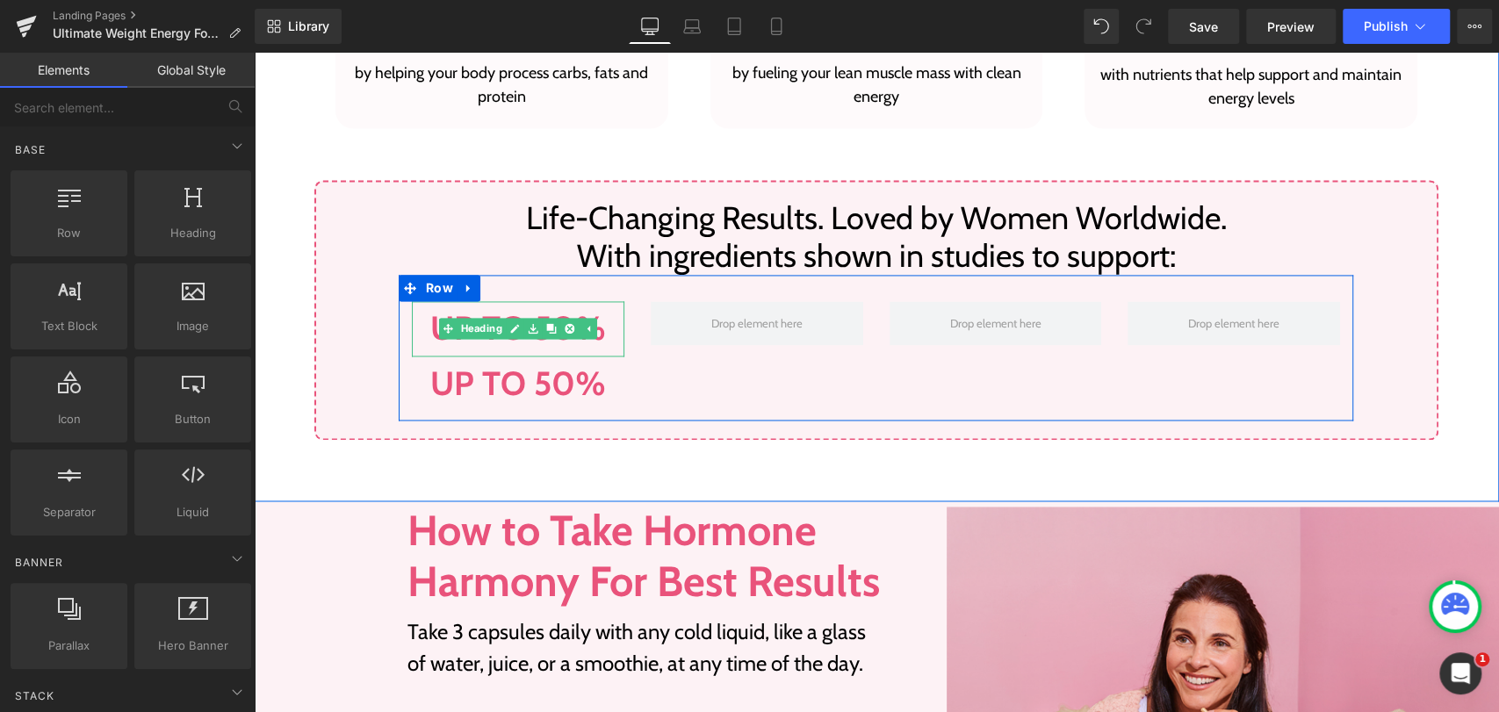
click at [424, 334] on h1 "Up to 50%" at bounding box center [518, 328] width 212 height 55
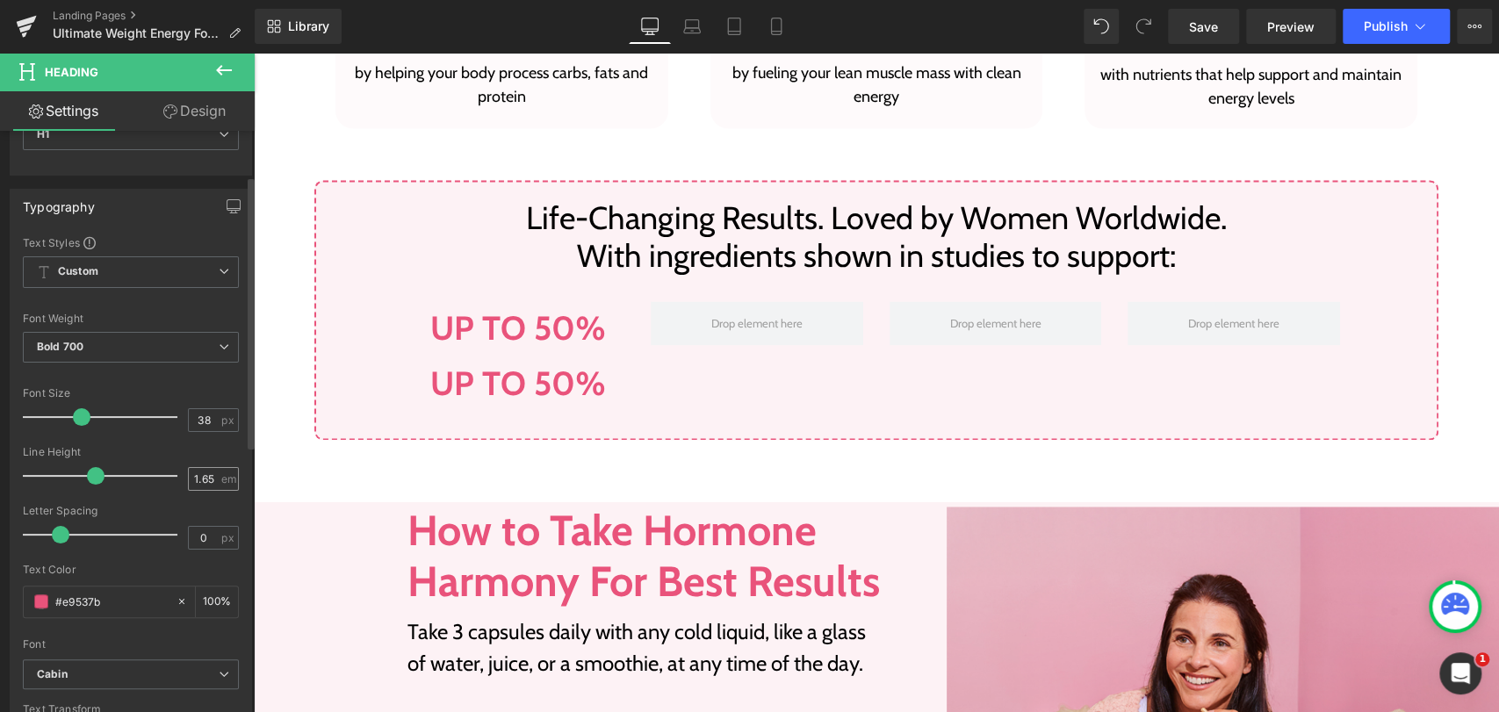
scroll to position [97, 0]
click at [198, 469] on input "1.65" at bounding box center [204, 476] width 31 height 22
type input "1.2"
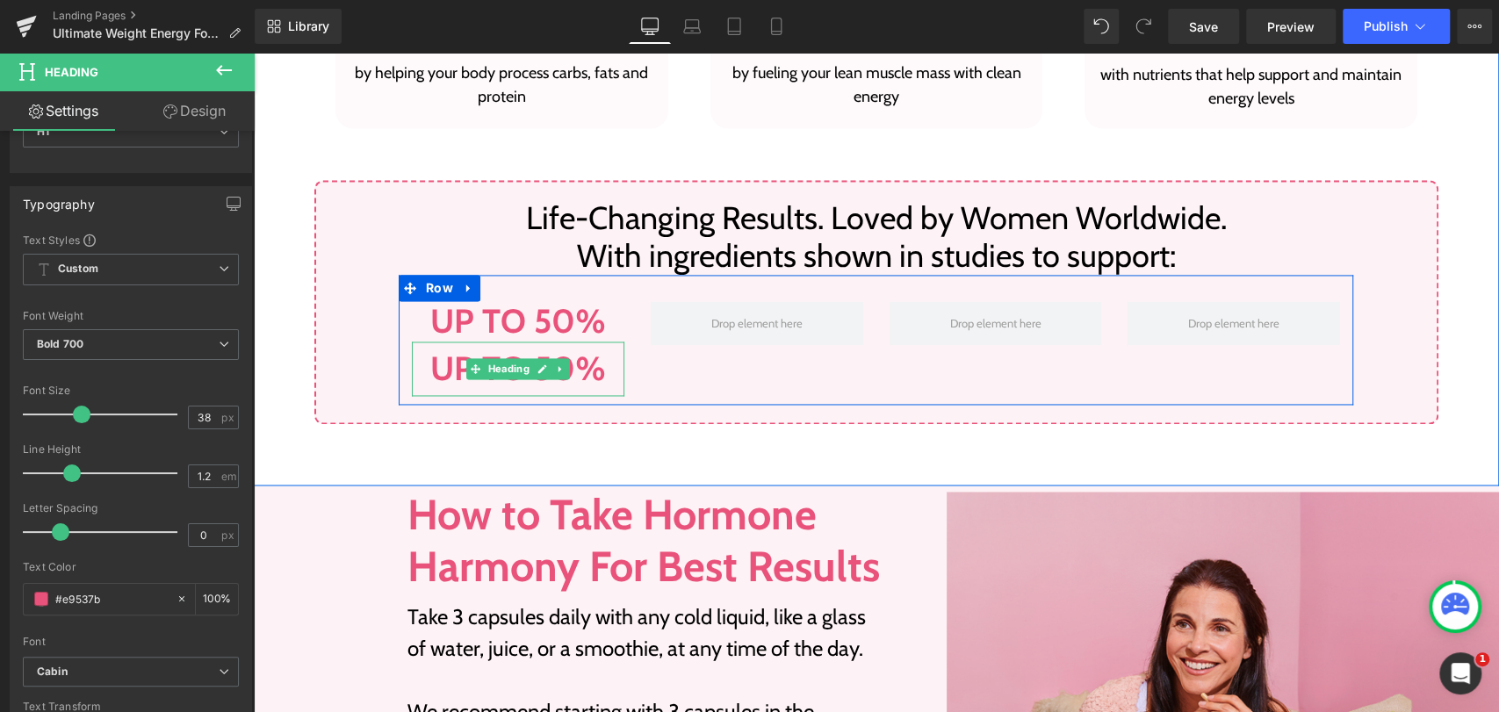
click at [412, 354] on h1 "Up to 50%" at bounding box center [518, 369] width 212 height 55
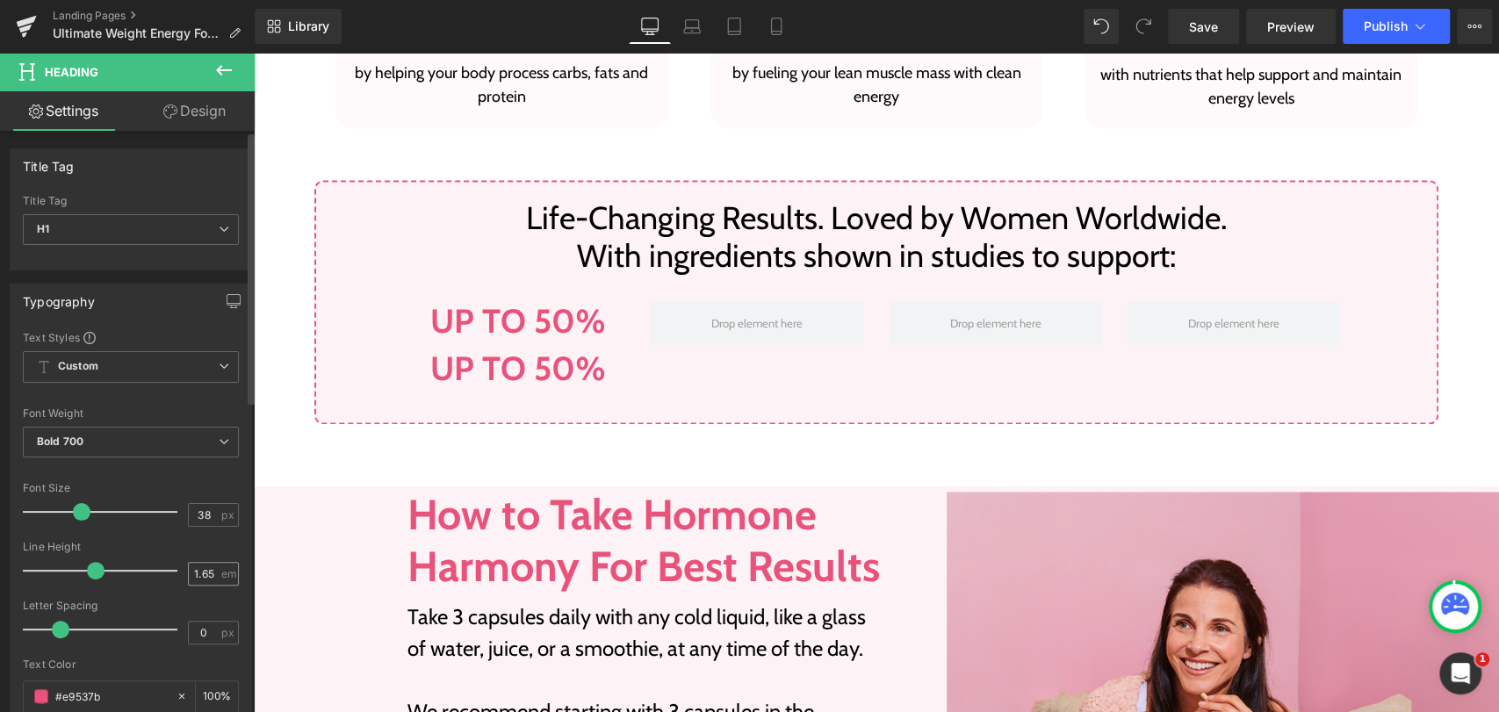
click at [205, 562] on div "1.65 em" at bounding box center [213, 574] width 51 height 24
click at [205, 570] on input "1.65" at bounding box center [204, 574] width 31 height 22
click at [204, 571] on input "1.65" at bounding box center [204, 574] width 31 height 22
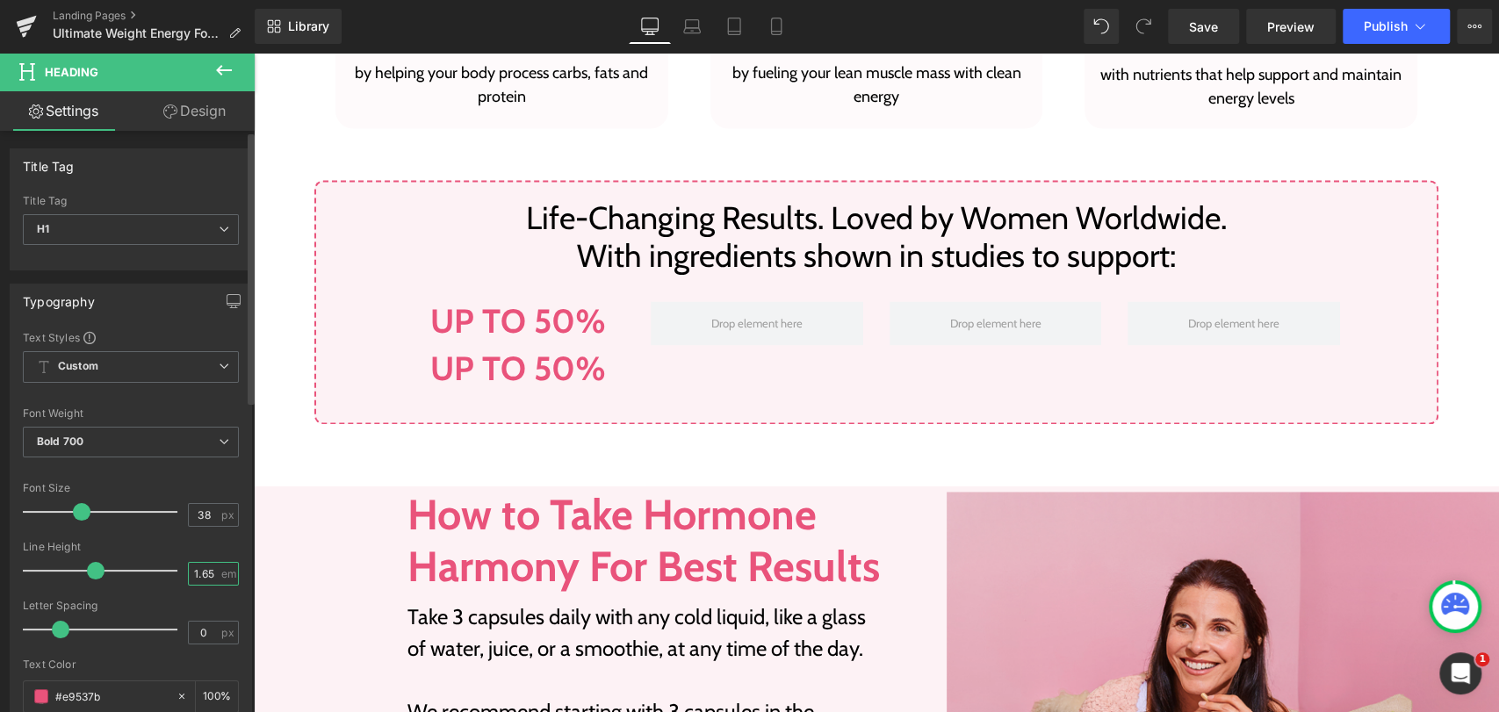
click at [204, 571] on input "1.65" at bounding box center [204, 574] width 31 height 22
type input "1"
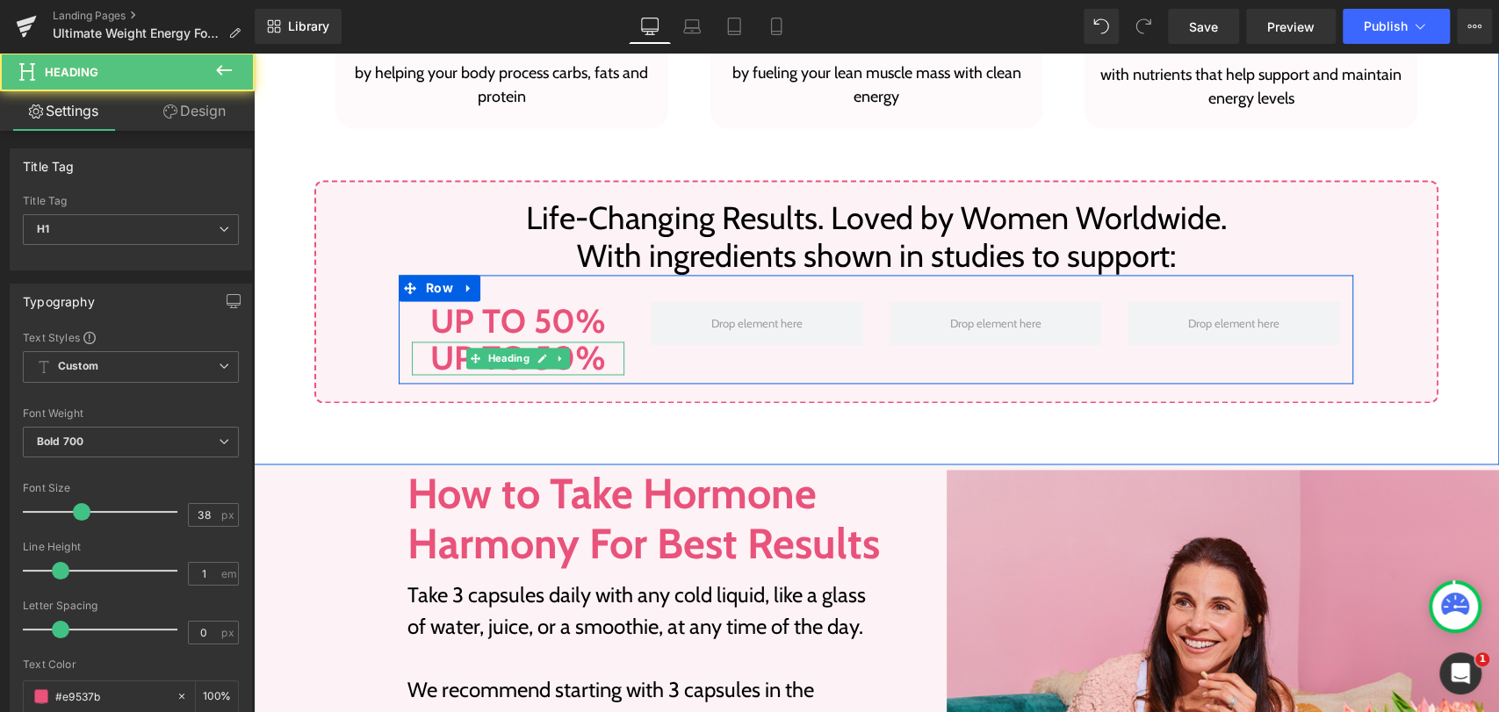
click at [434, 363] on h1 "Up to 50%" at bounding box center [518, 358] width 212 height 33
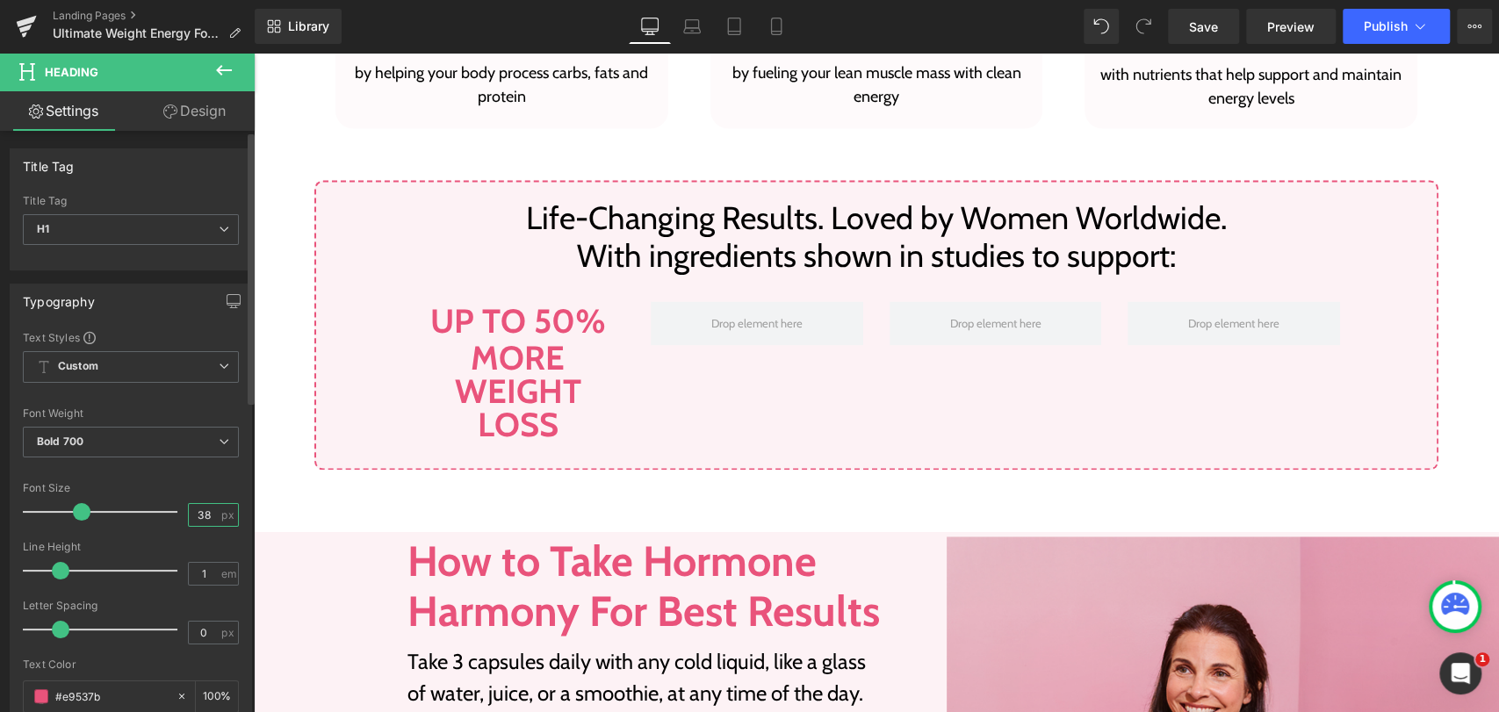
click at [189, 523] on input "38" at bounding box center [204, 515] width 31 height 22
click at [191, 521] on input "38" at bounding box center [204, 515] width 31 height 22
click at [191, 520] on input "38" at bounding box center [204, 515] width 31 height 22
type input "29"
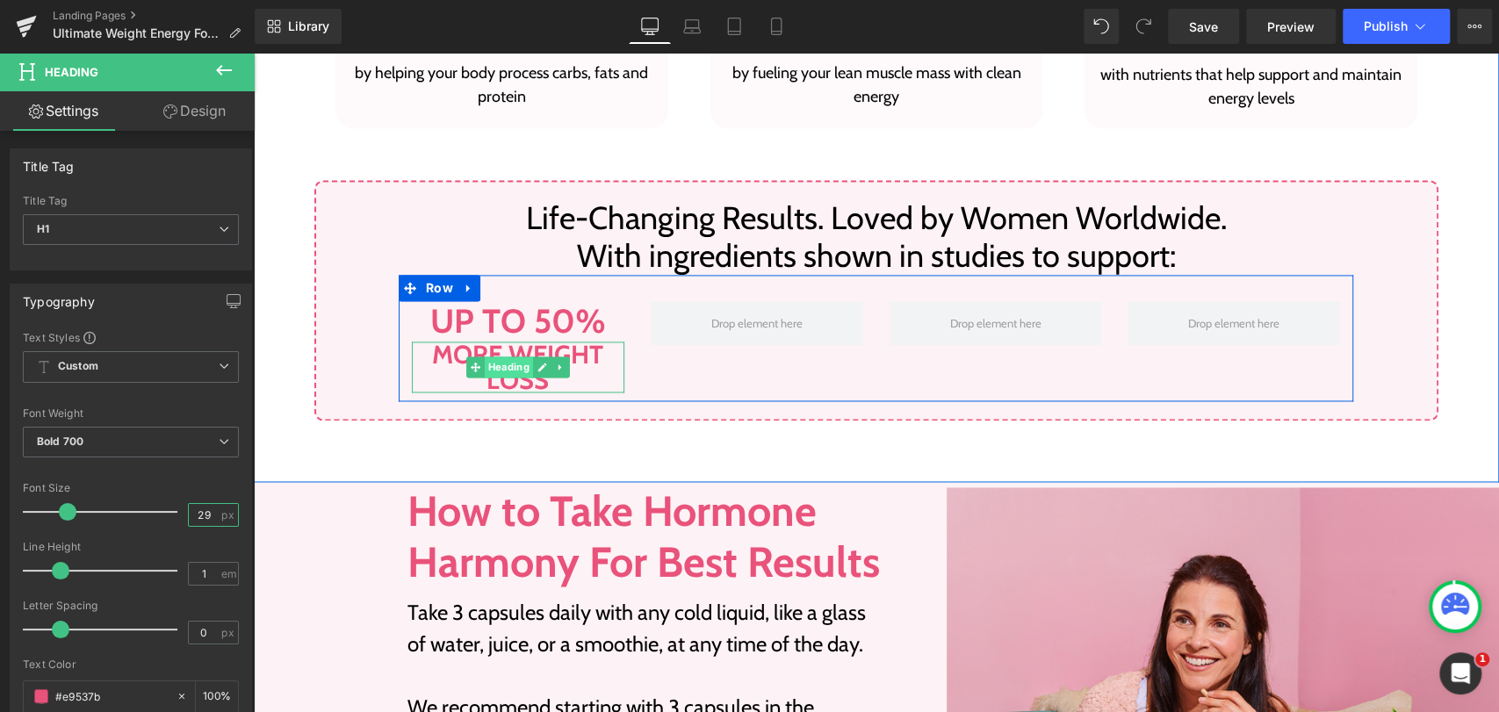
click at [523, 359] on span "Heading" at bounding box center [509, 366] width 48 height 21
click at [537, 364] on icon at bounding box center [542, 367] width 10 height 11
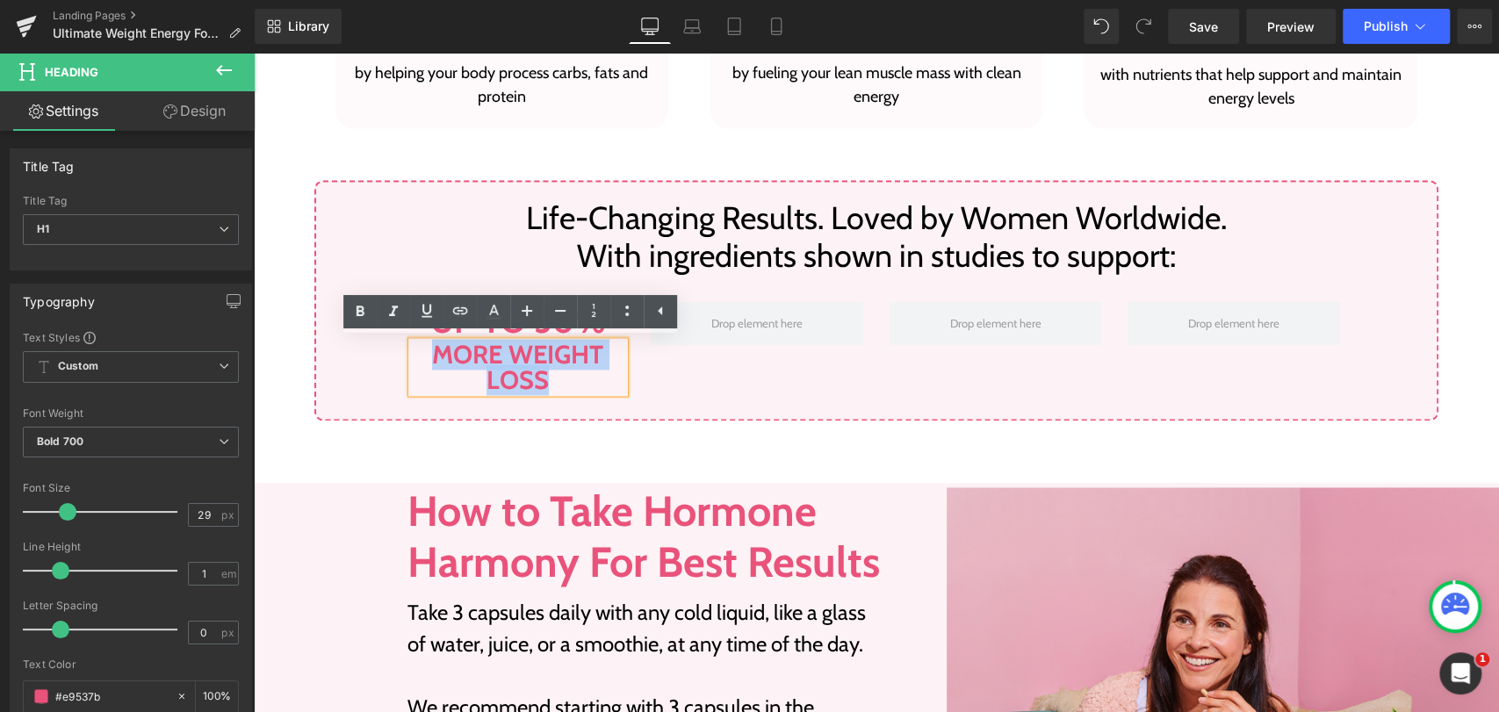
drag, startPoint x: 545, startPoint y: 377, endPoint x: 429, endPoint y: 346, distance: 119.9
click at [429, 346] on h1 "more weight loss" at bounding box center [518, 367] width 212 height 51
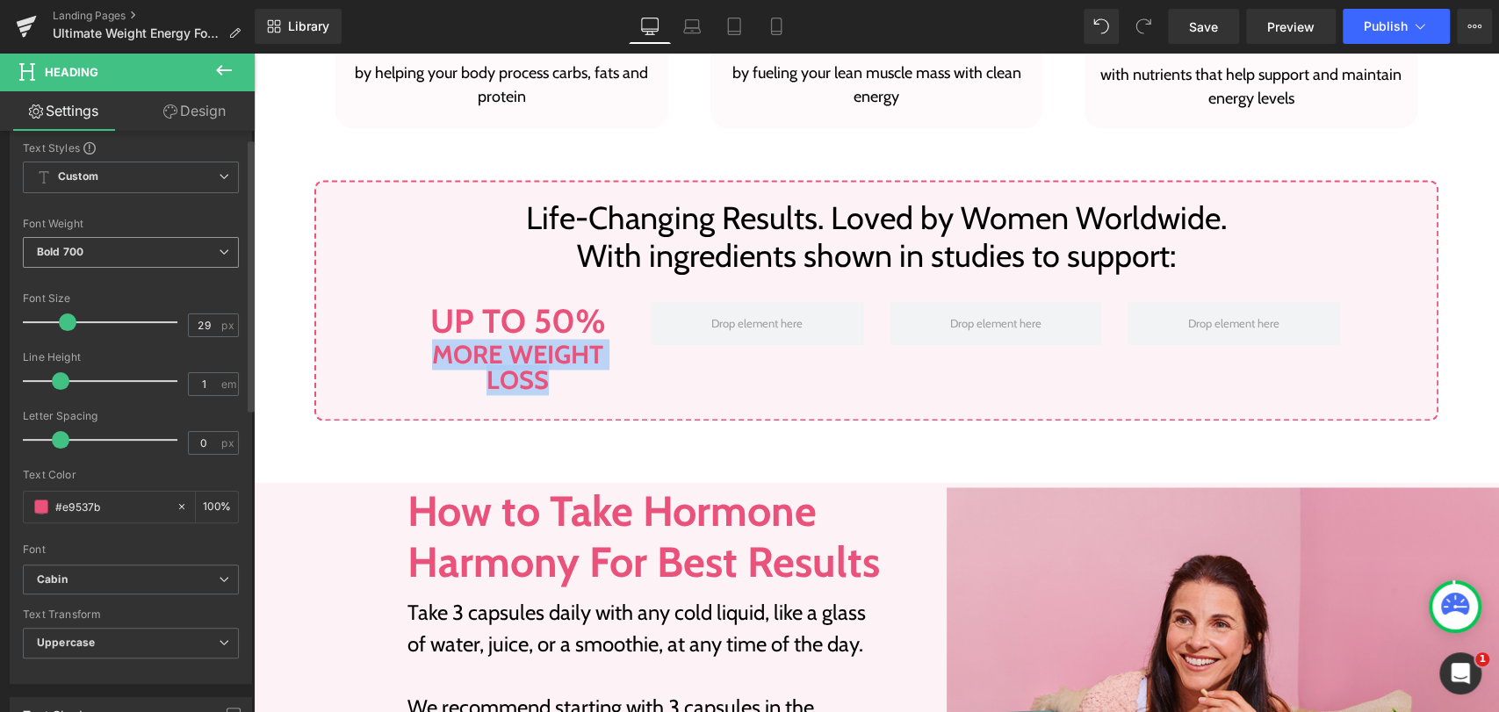
scroll to position [195, 0]
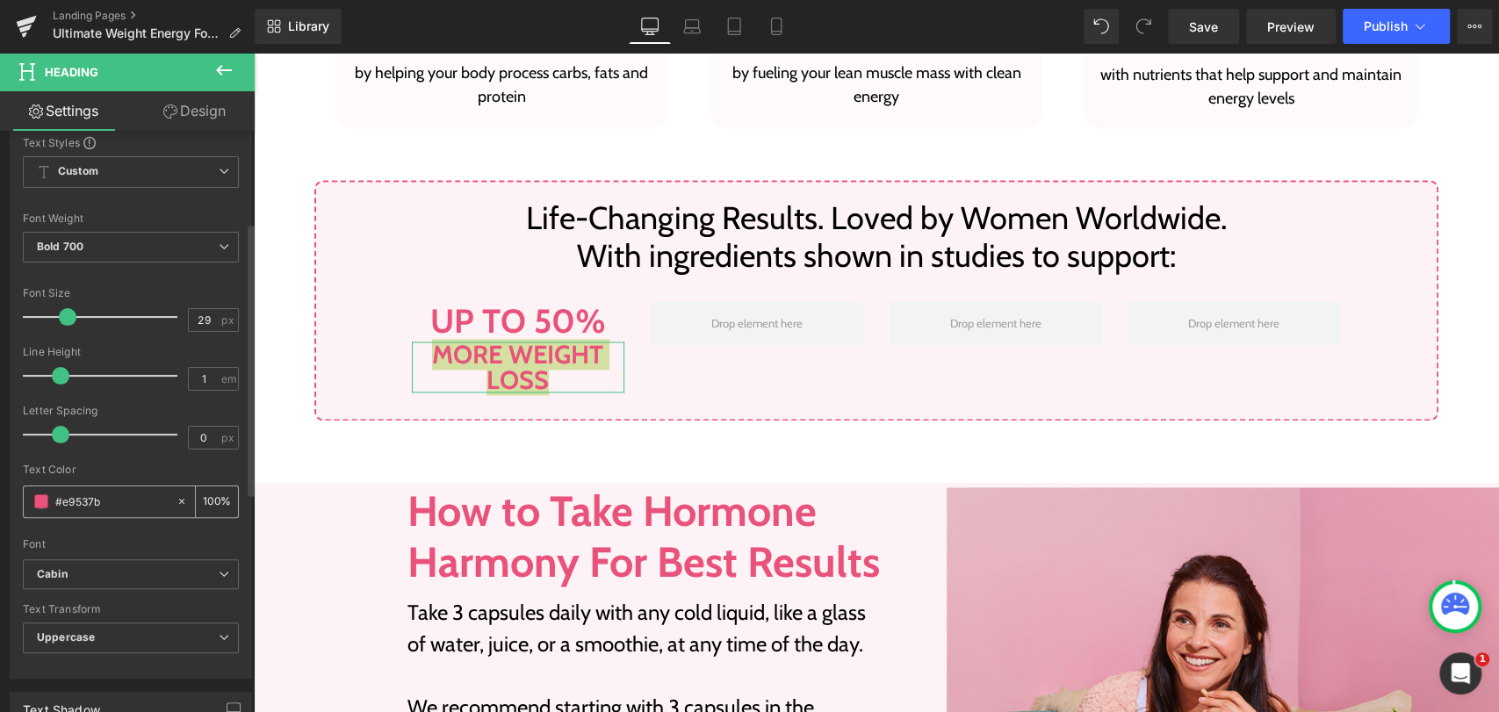
click at [113, 494] on input "#e9537b" at bounding box center [111, 501] width 112 height 19
type input "#0"
type input "0"
type input "#000"
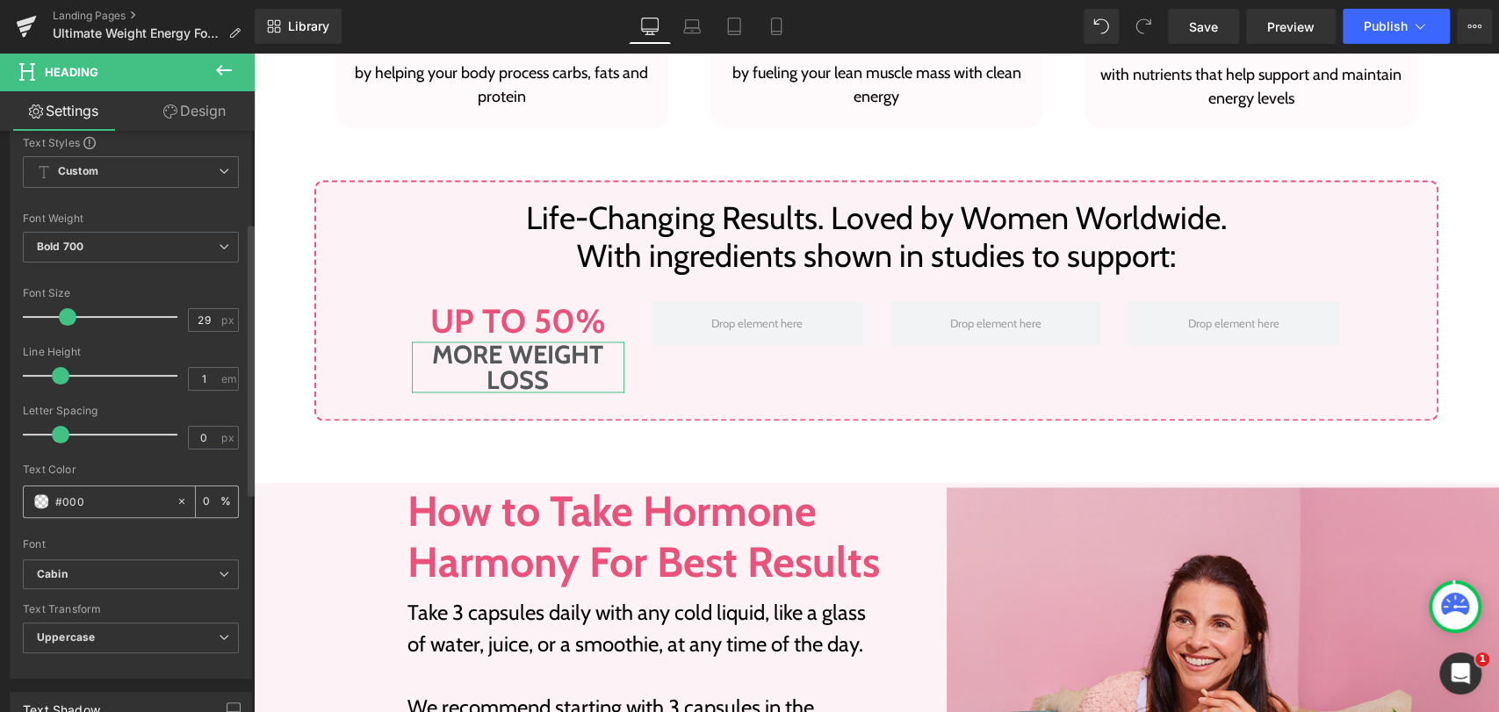
type input "100"
type input "#00000"
type input "0"
type input "#000000"
type input "100"
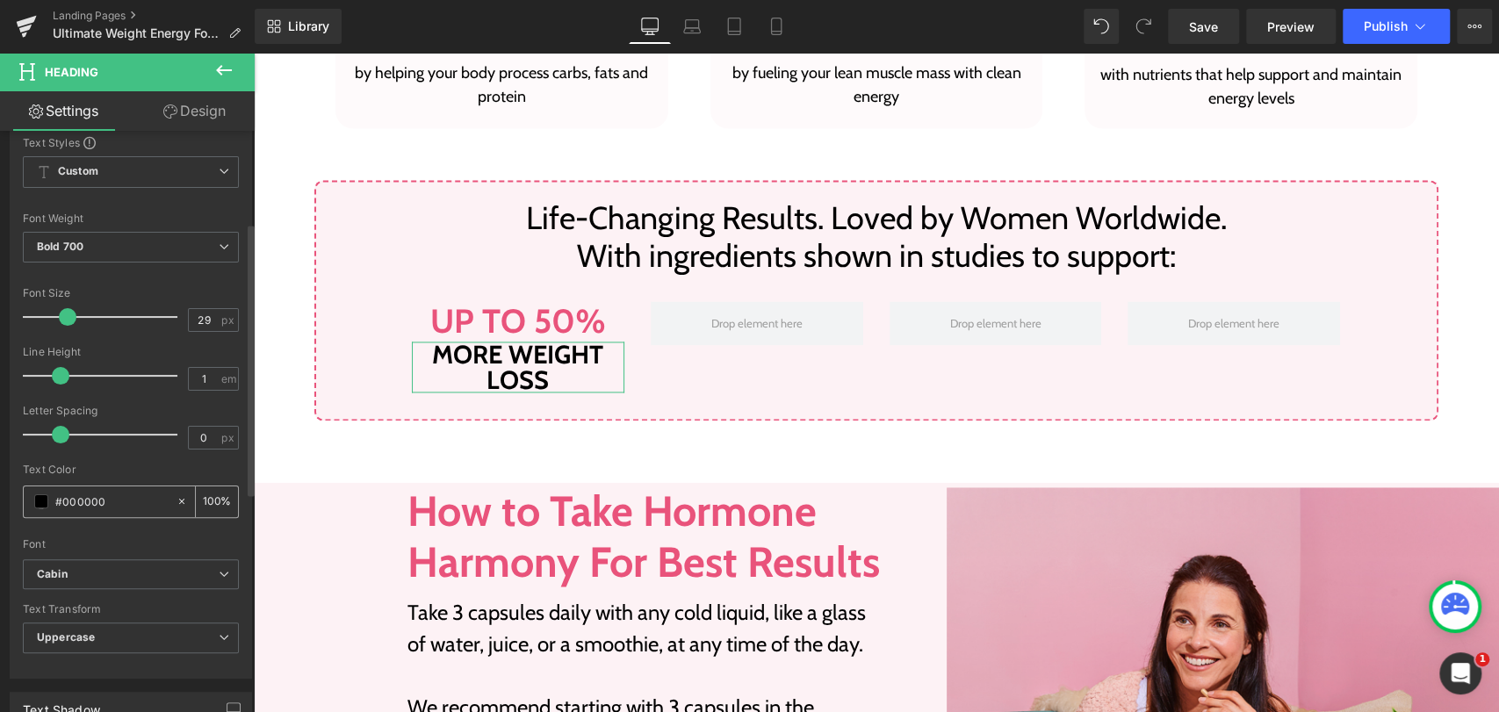
type input "#000000"
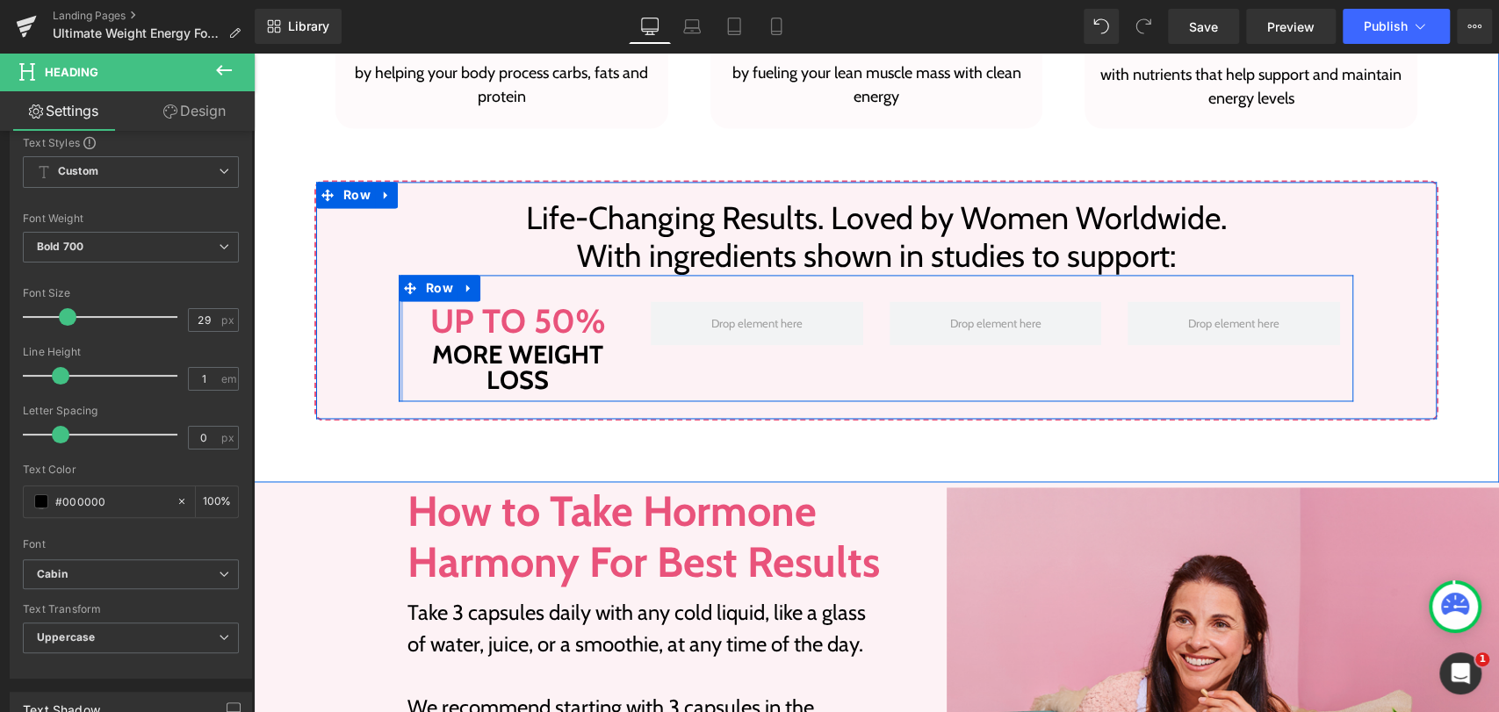
click at [399, 347] on div at bounding box center [401, 338] width 4 height 126
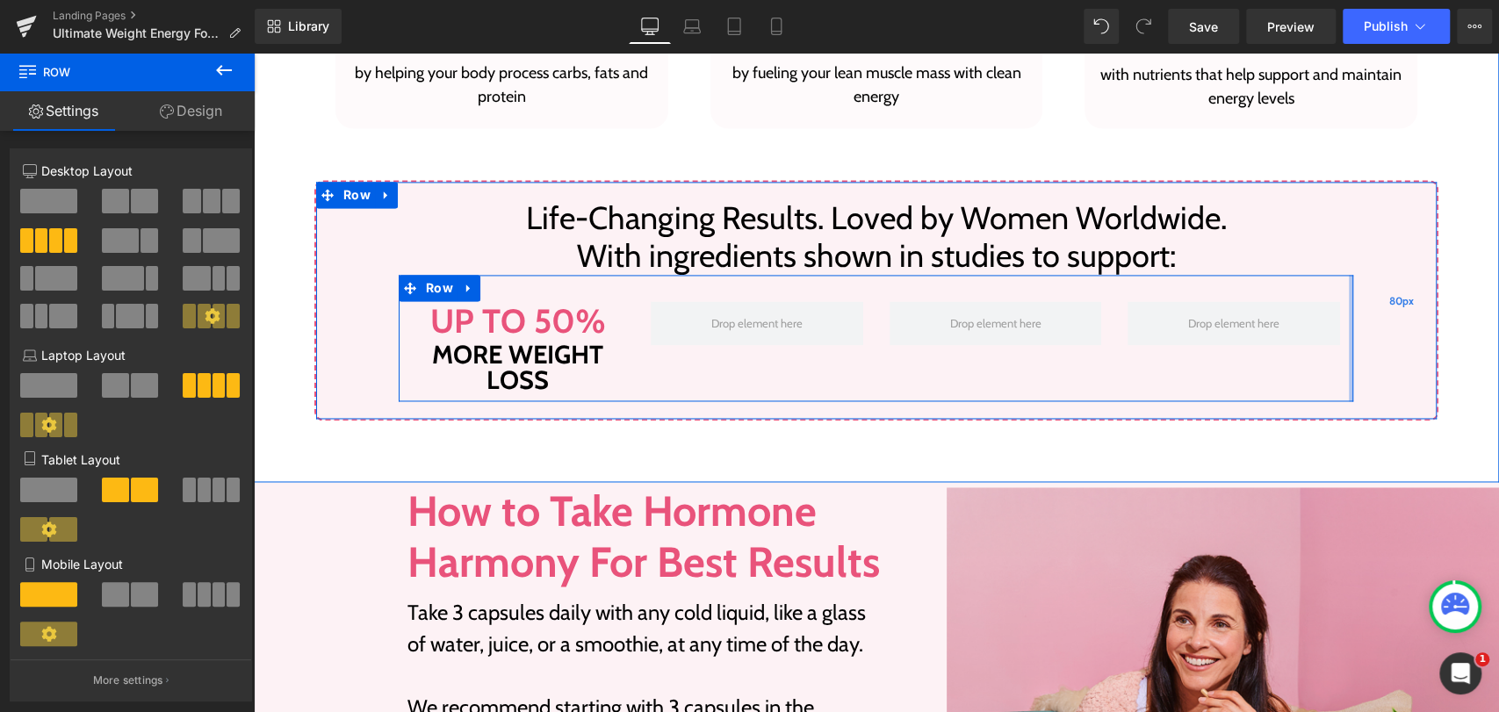
drag, startPoint x: 1343, startPoint y: 332, endPoint x: 1387, endPoint y: 328, distance: 44.0
click at [1387, 328] on div "Life-Changing Results. Loved by Women Worldwide.  With ingredients shown in st…" at bounding box center [876, 300] width 1124 height 241
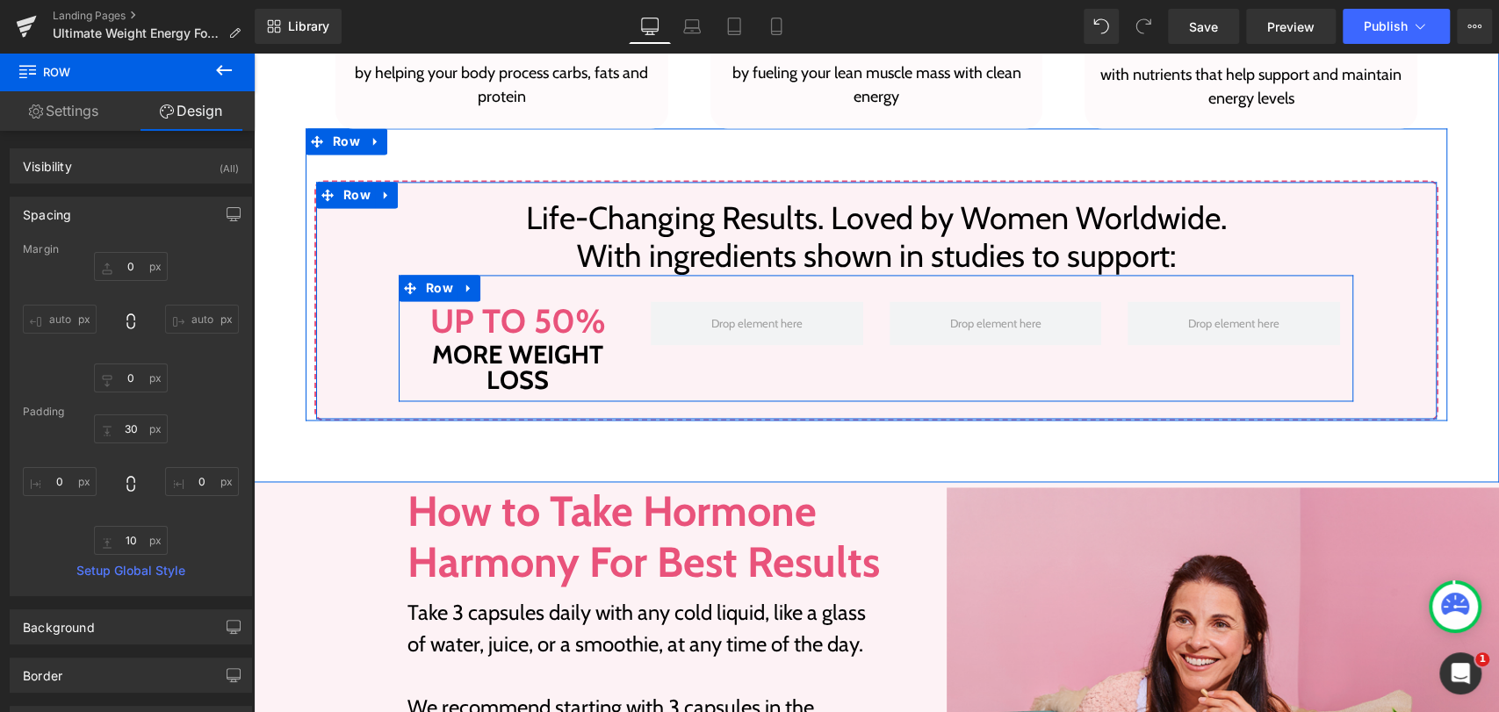
click at [1428, 342] on div "80px" at bounding box center [1401, 300] width 70 height 237
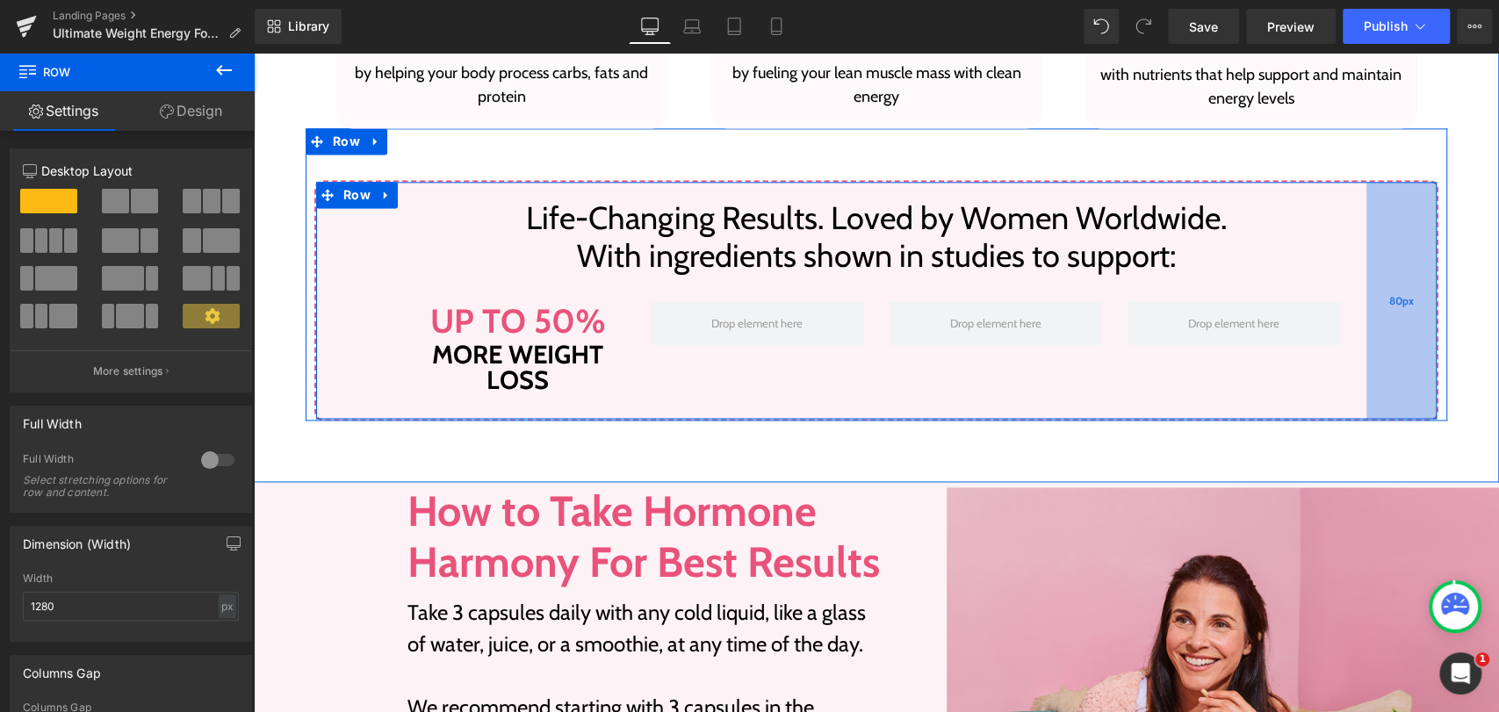
click at [1399, 297] on span "80px" at bounding box center [1401, 300] width 25 height 18
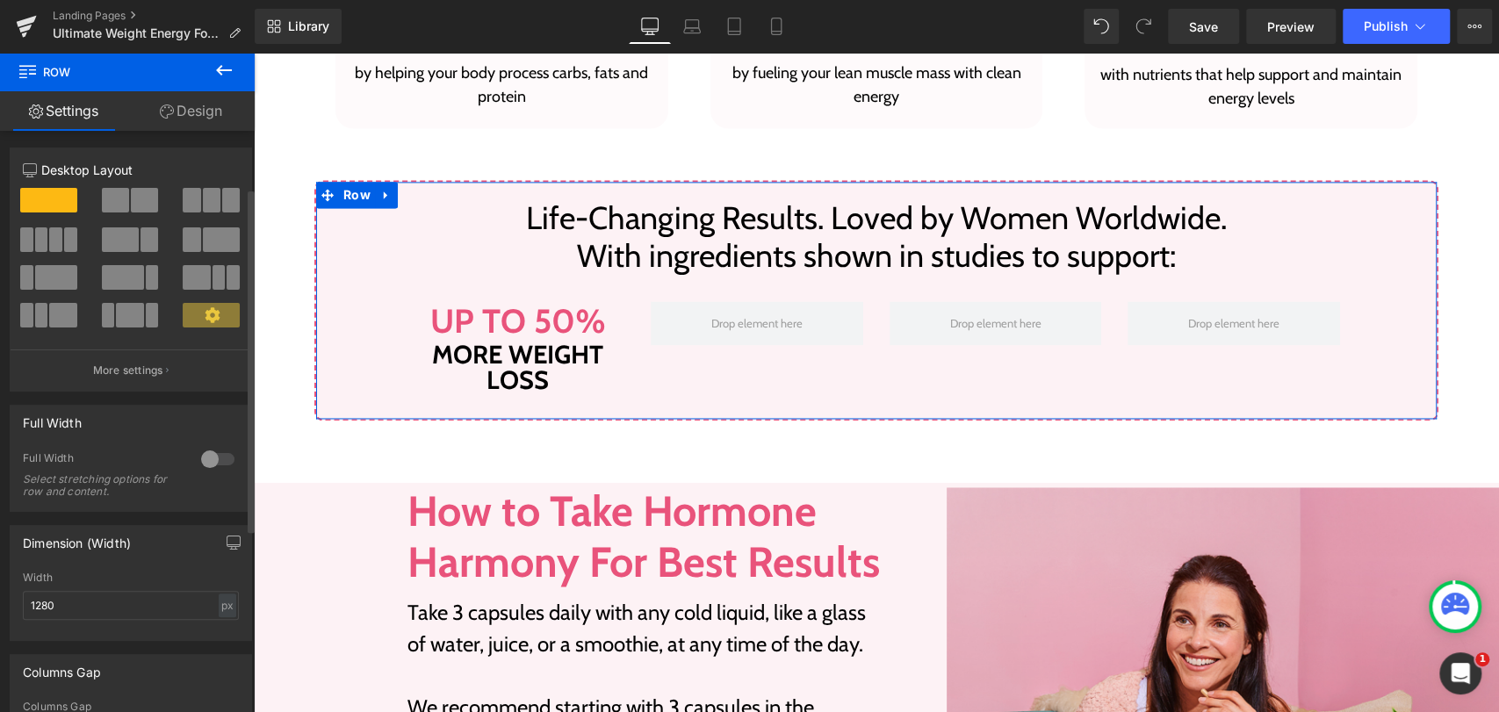
scroll to position [0, 0]
click at [177, 111] on link "Design" at bounding box center [190, 111] width 127 height 40
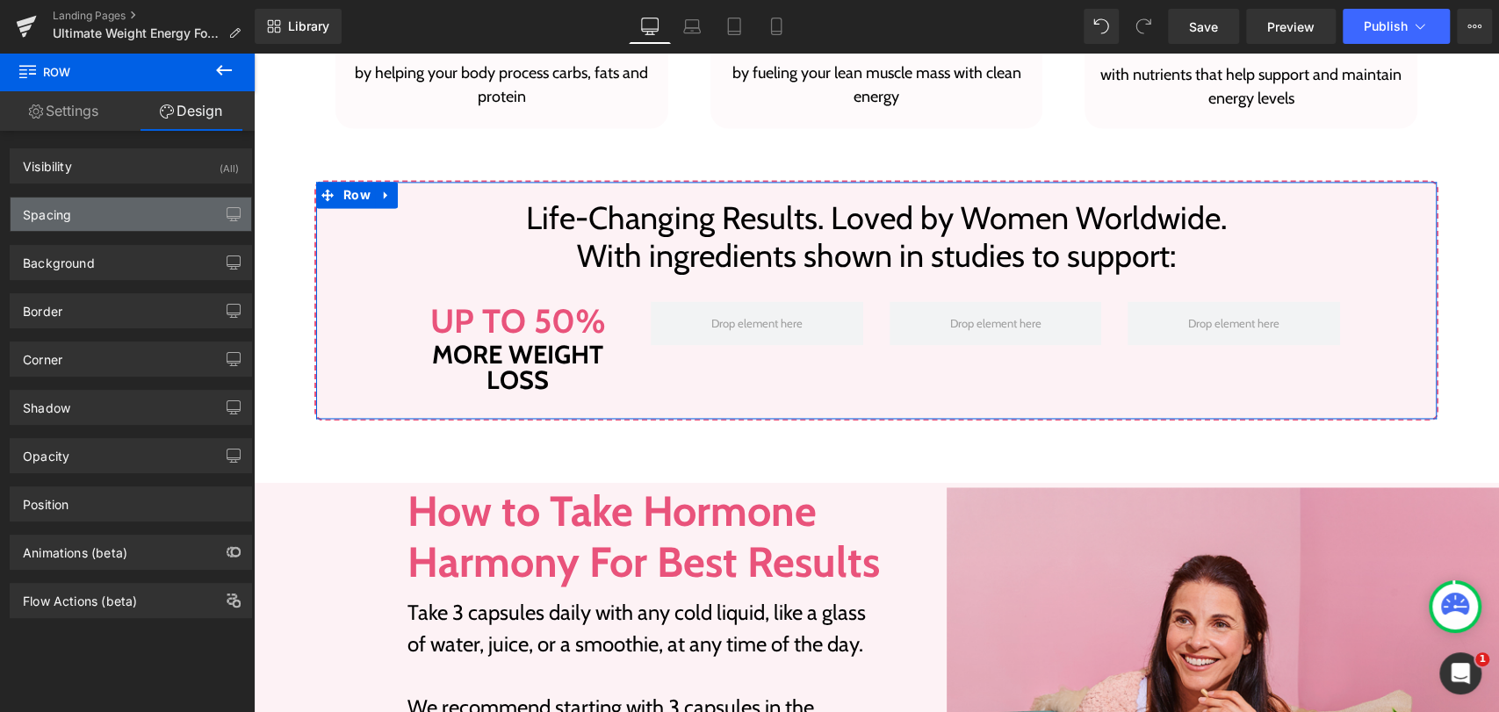
click at [68, 212] on div "Spacing" at bounding box center [47, 210] width 48 height 25
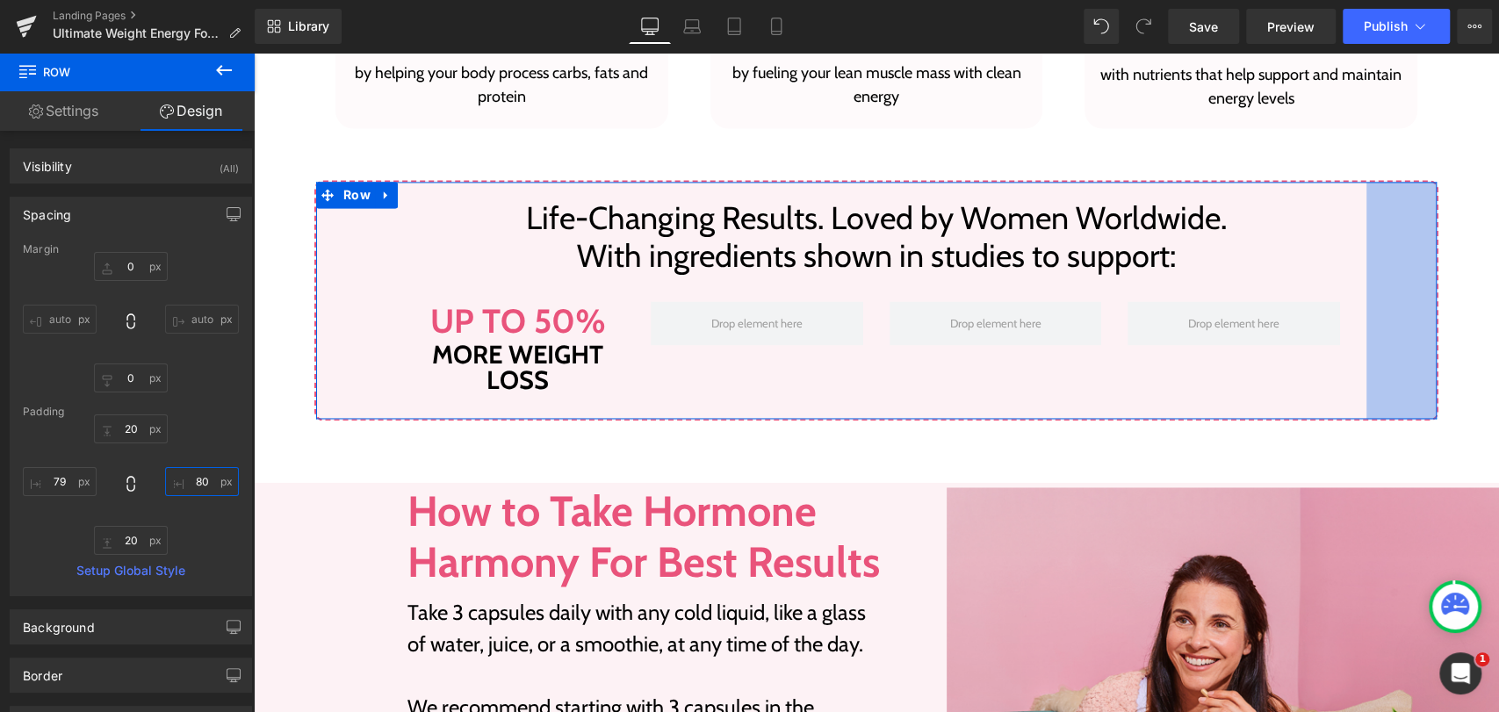
click at [191, 477] on input "80" at bounding box center [202, 481] width 74 height 29
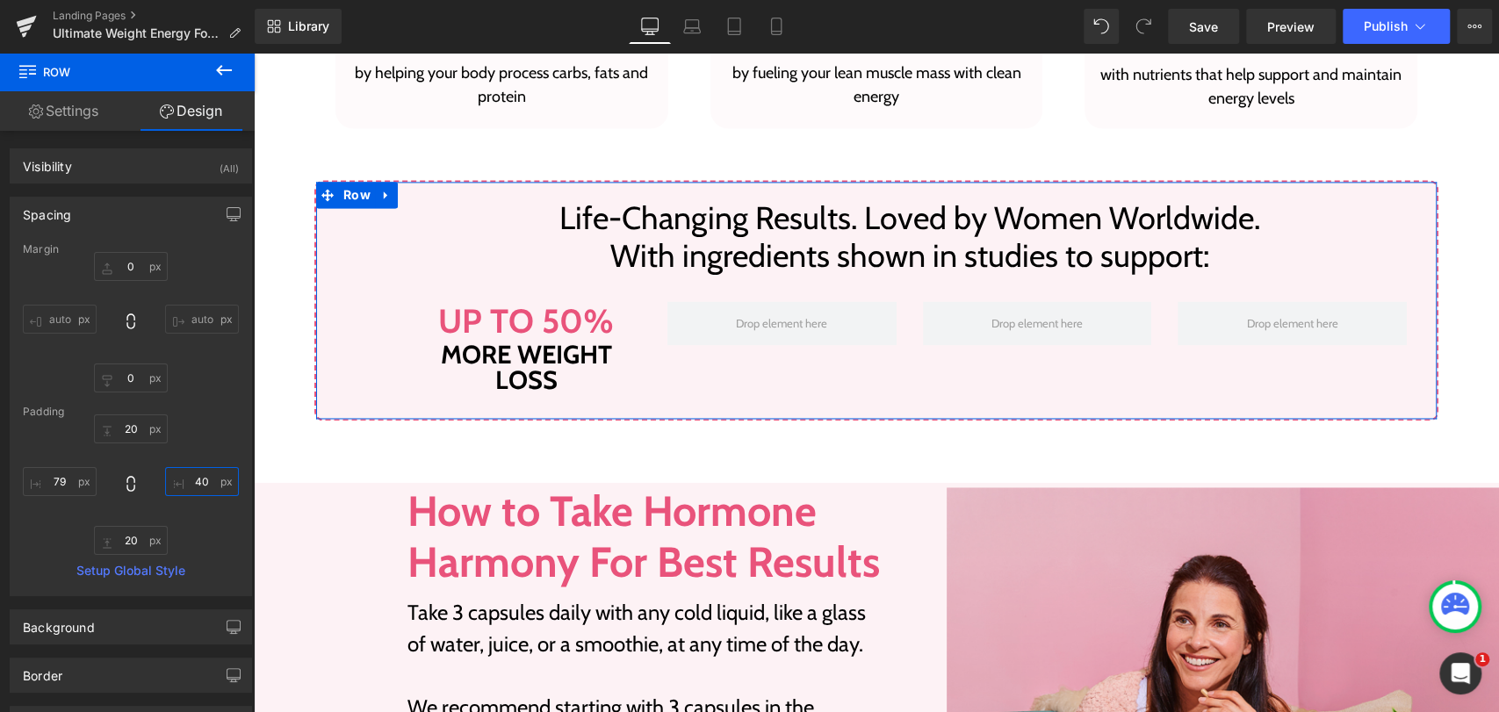
type input "40"
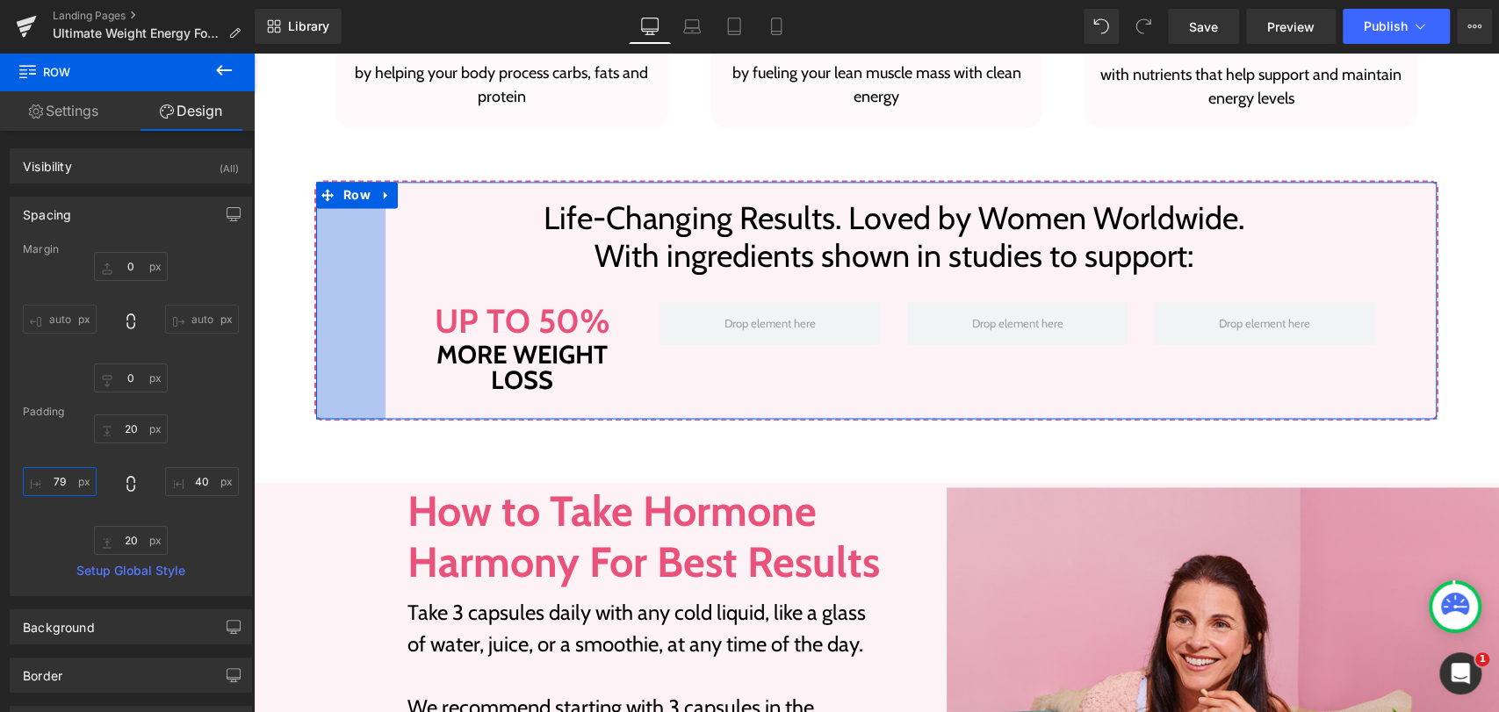
click at [51, 473] on input "79" at bounding box center [60, 481] width 74 height 29
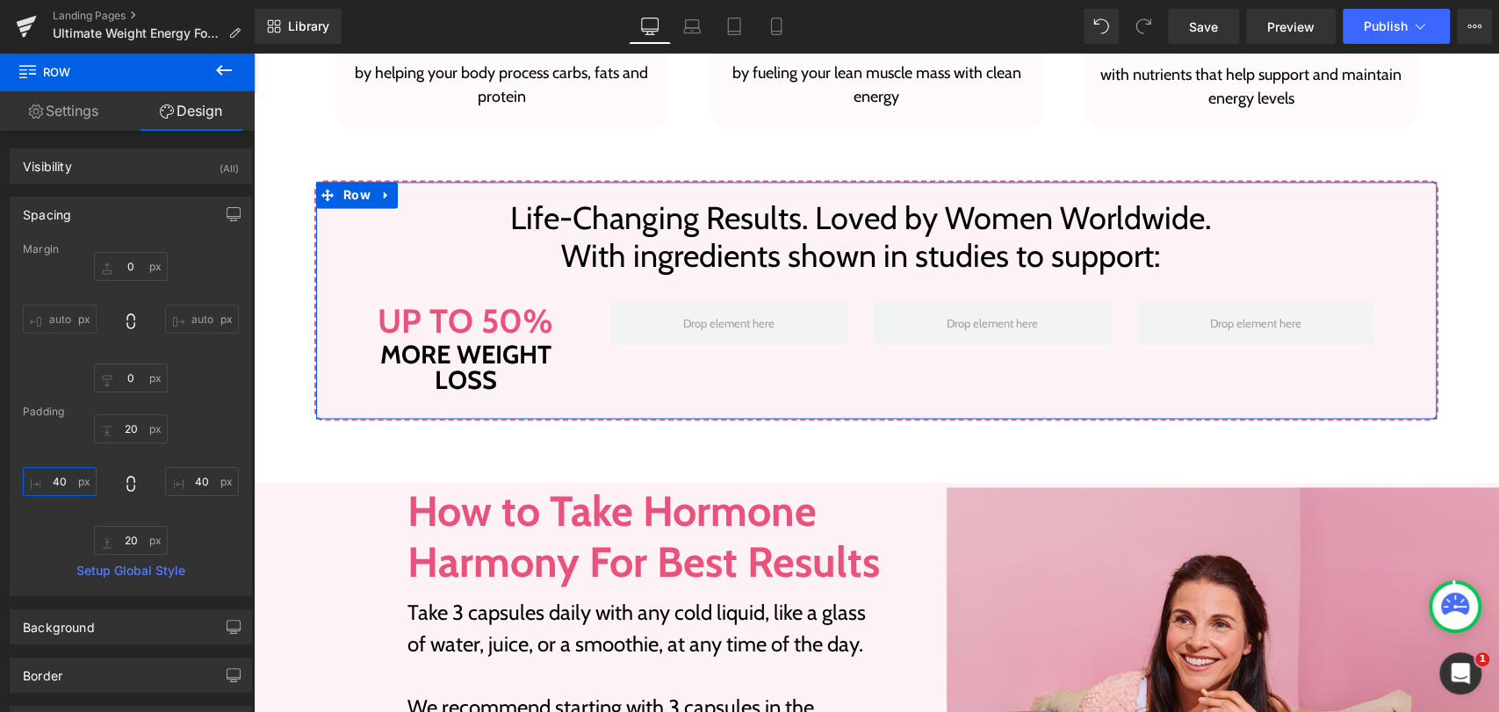
type input "40"
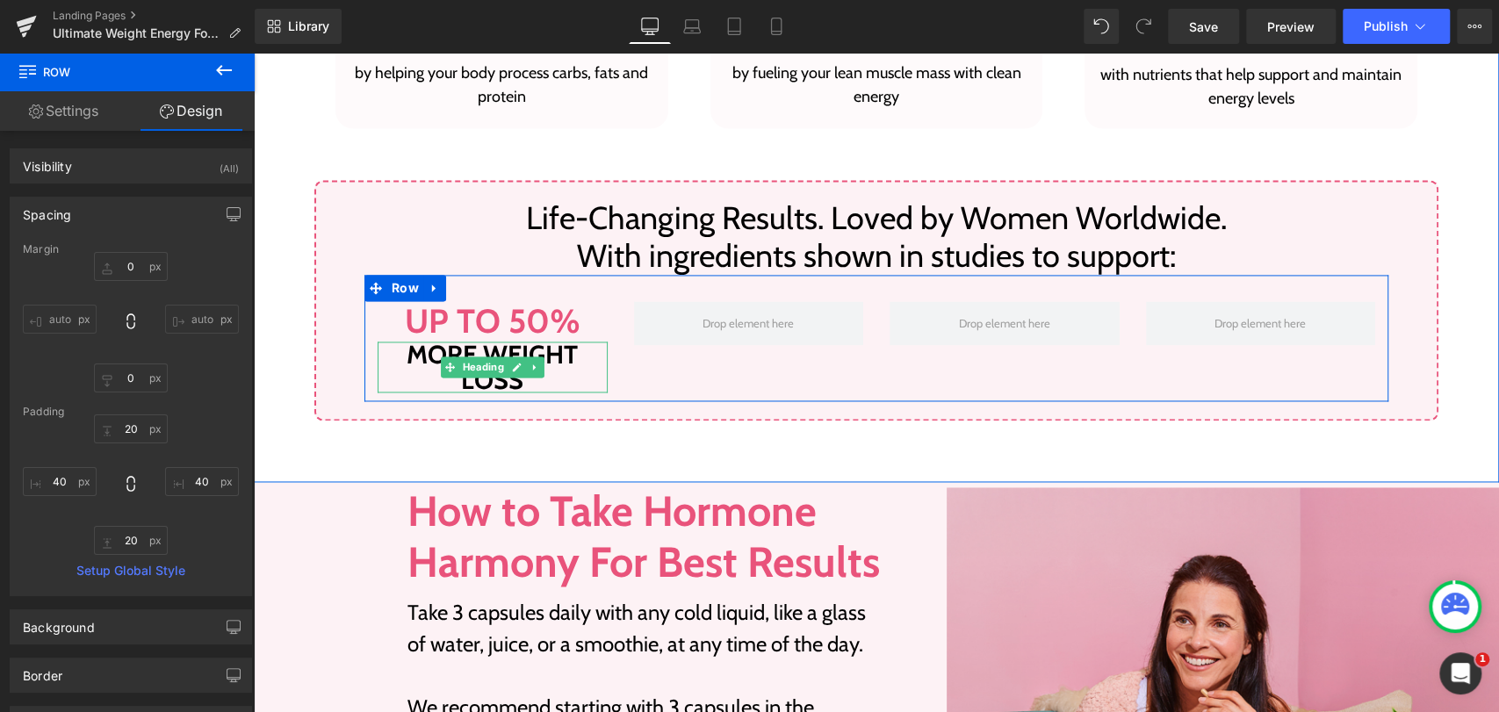
click at [586, 357] on h1 "more weight loss" at bounding box center [492, 367] width 230 height 51
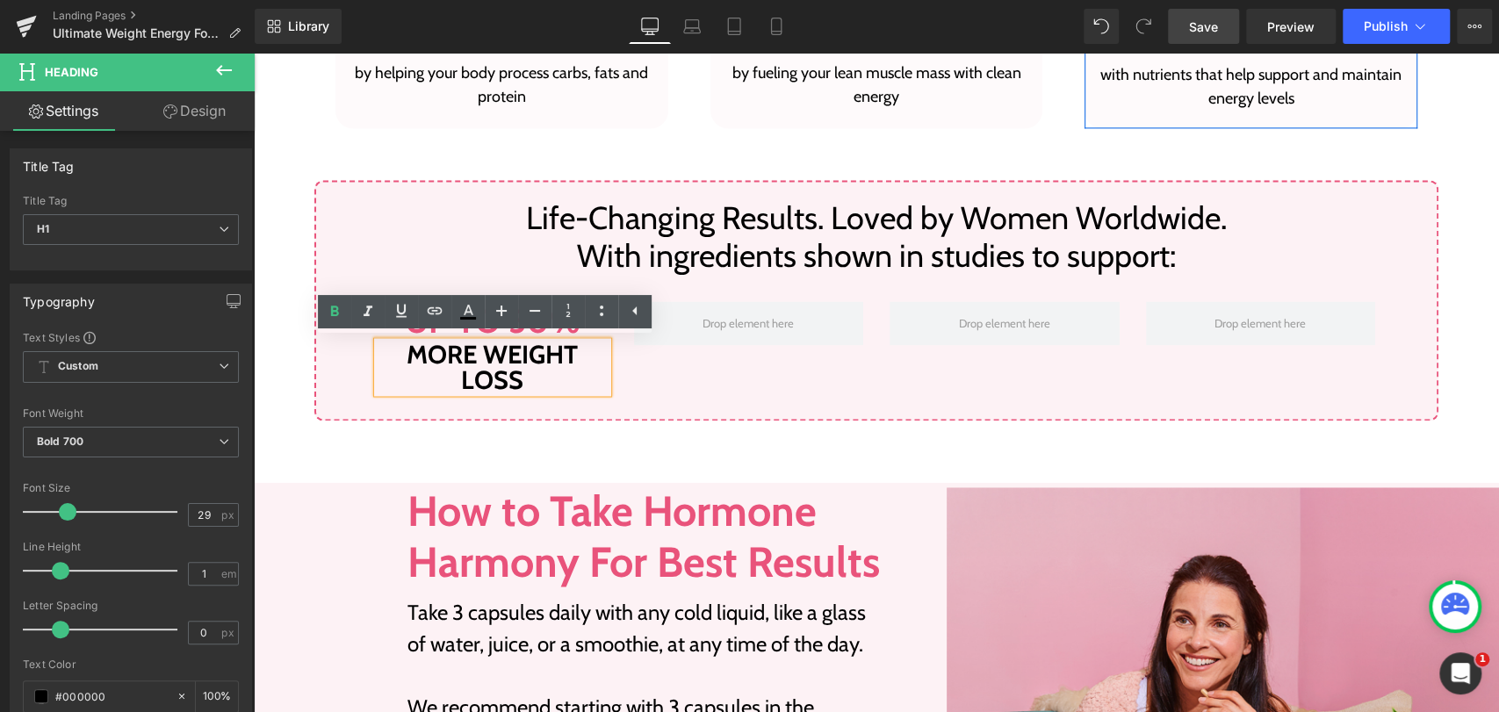
click at [1200, 35] on span "Save" at bounding box center [1203, 27] width 29 height 18
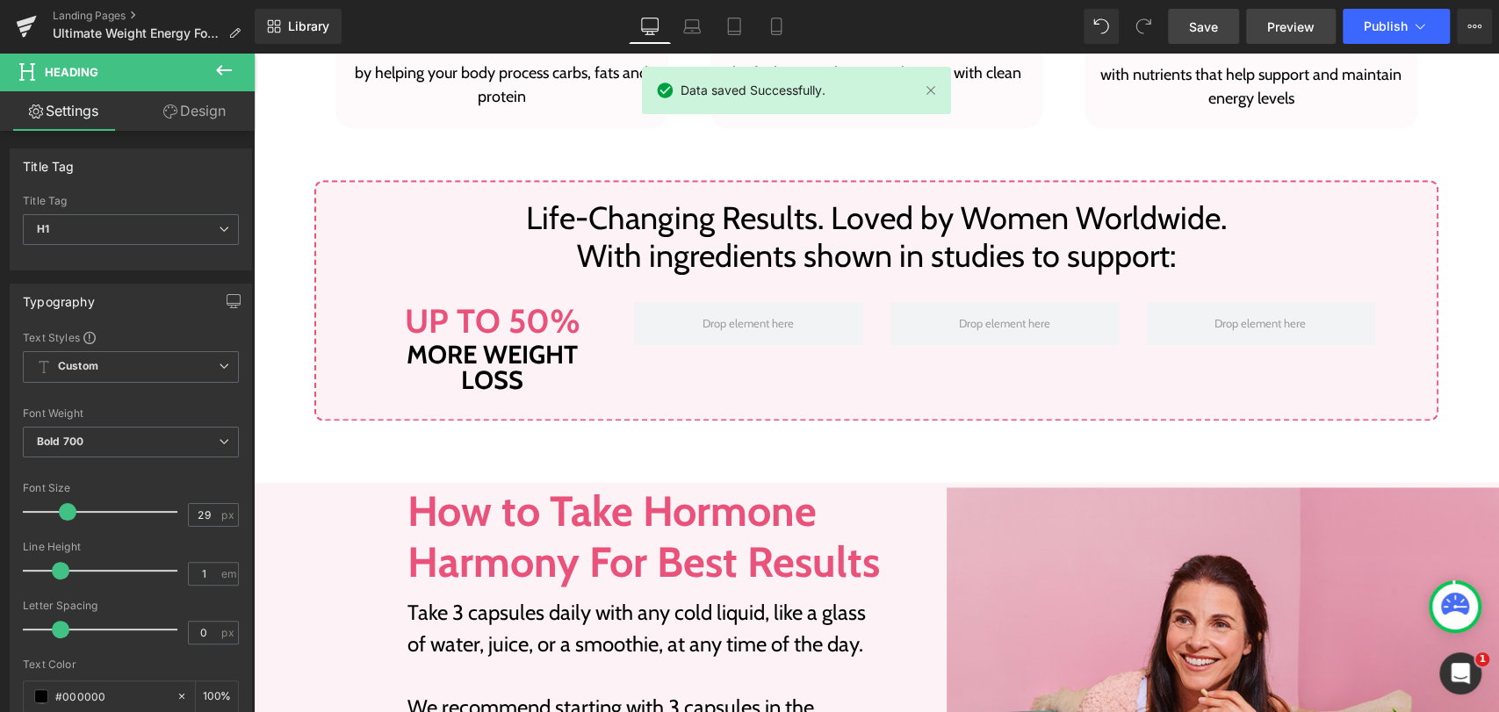
click at [1269, 30] on span "Preview" at bounding box center [1290, 27] width 47 height 18
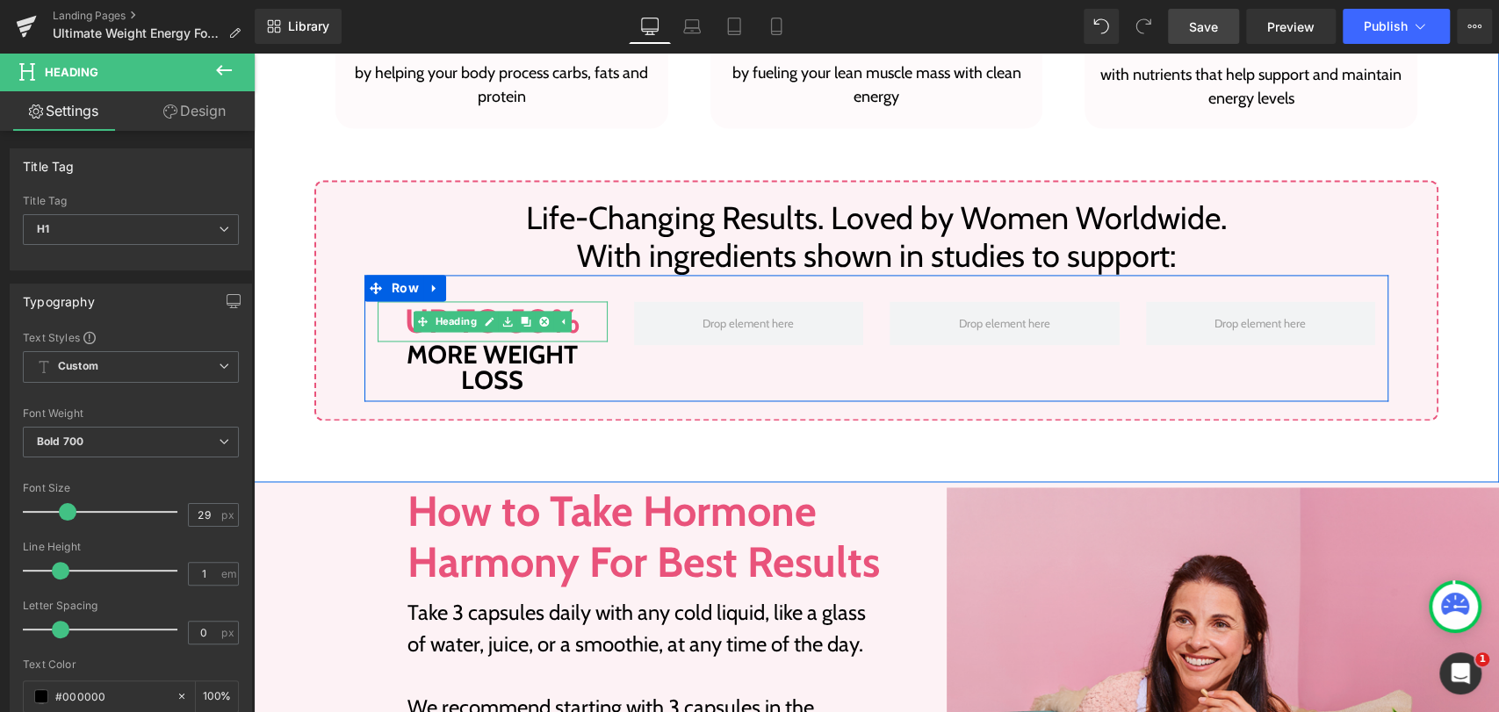
click at [584, 315] on h1 "Up to 50%" at bounding box center [492, 321] width 230 height 40
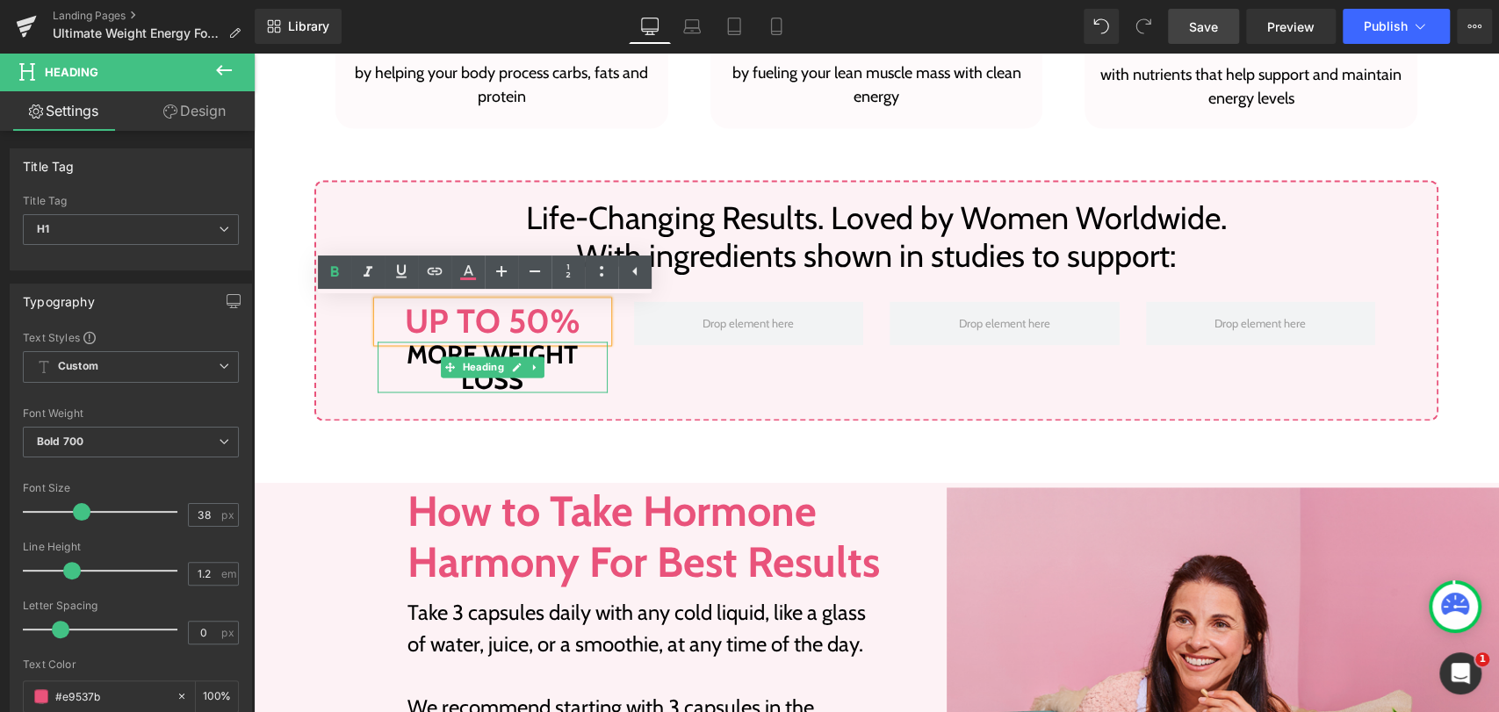
click at [557, 360] on h1 "more weight loss" at bounding box center [492, 367] width 230 height 51
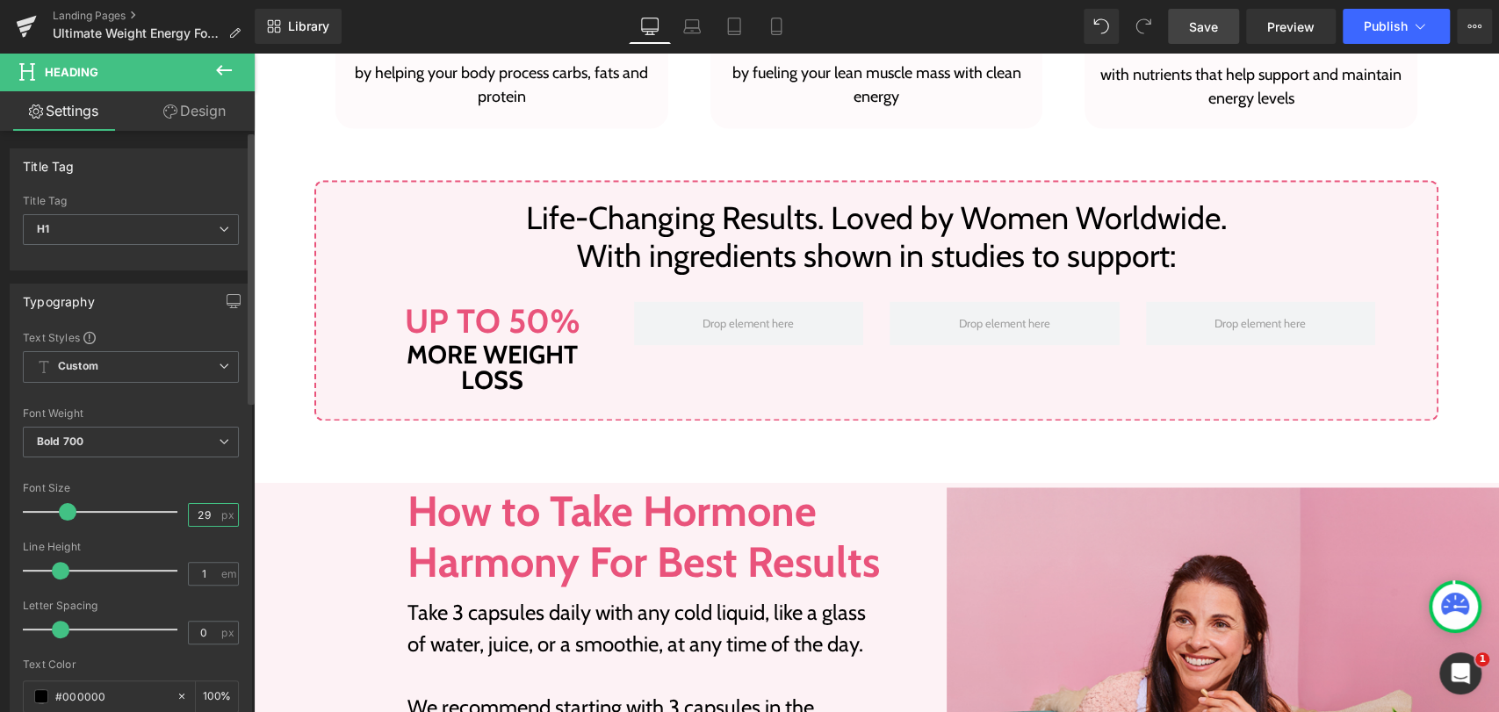
click at [204, 508] on input "29" at bounding box center [204, 515] width 31 height 22
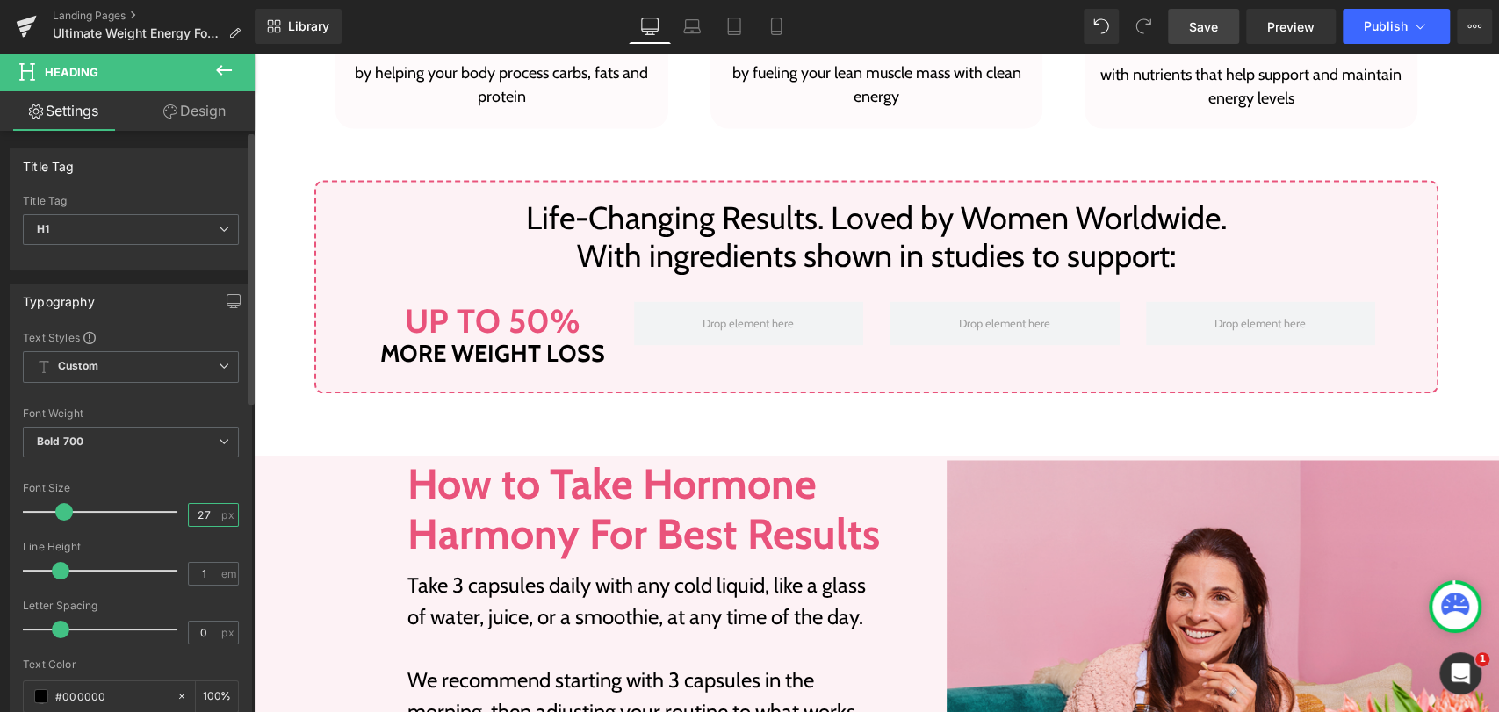
type input "26"
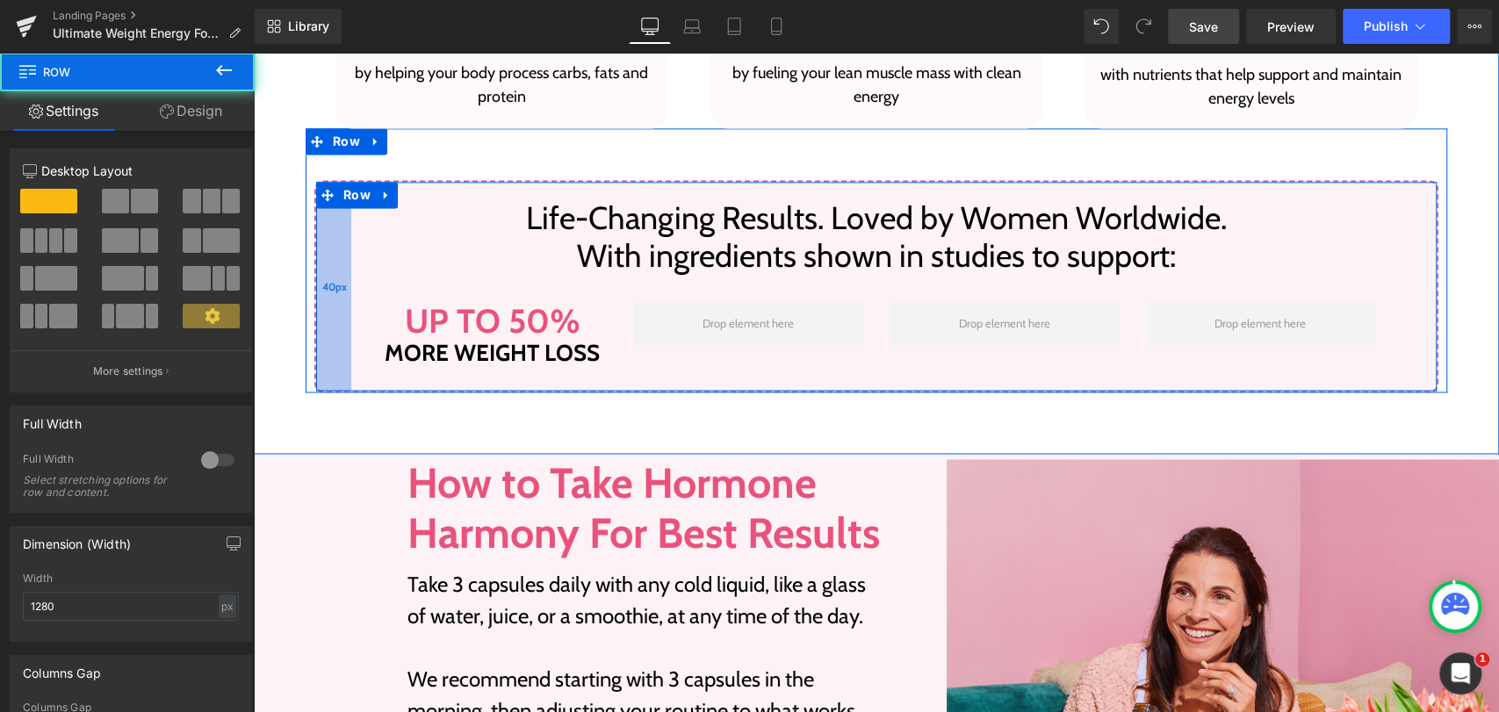
click at [334, 326] on div "40px" at bounding box center [333, 286] width 35 height 209
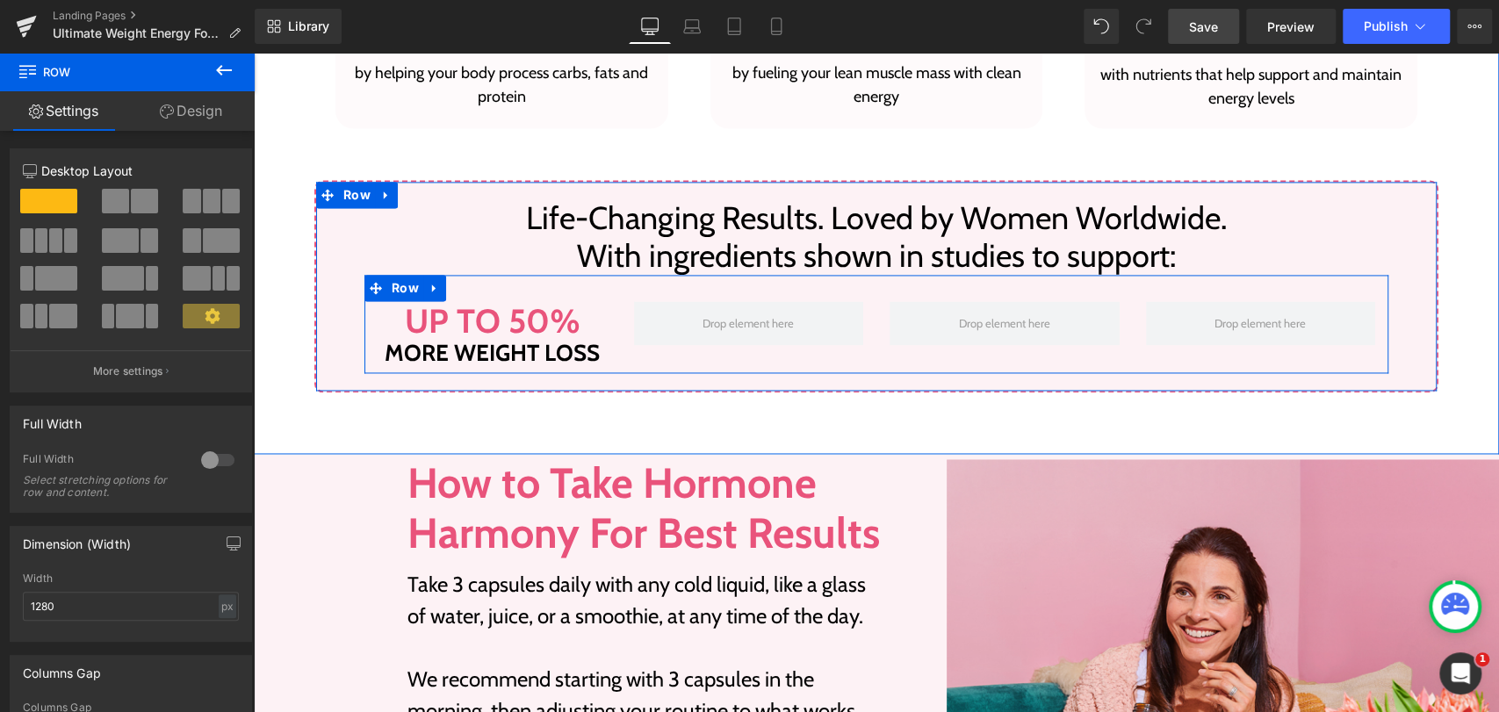
click at [364, 335] on div "Up to 50% Heading more weight loss Heading" at bounding box center [492, 332] width 256 height 63
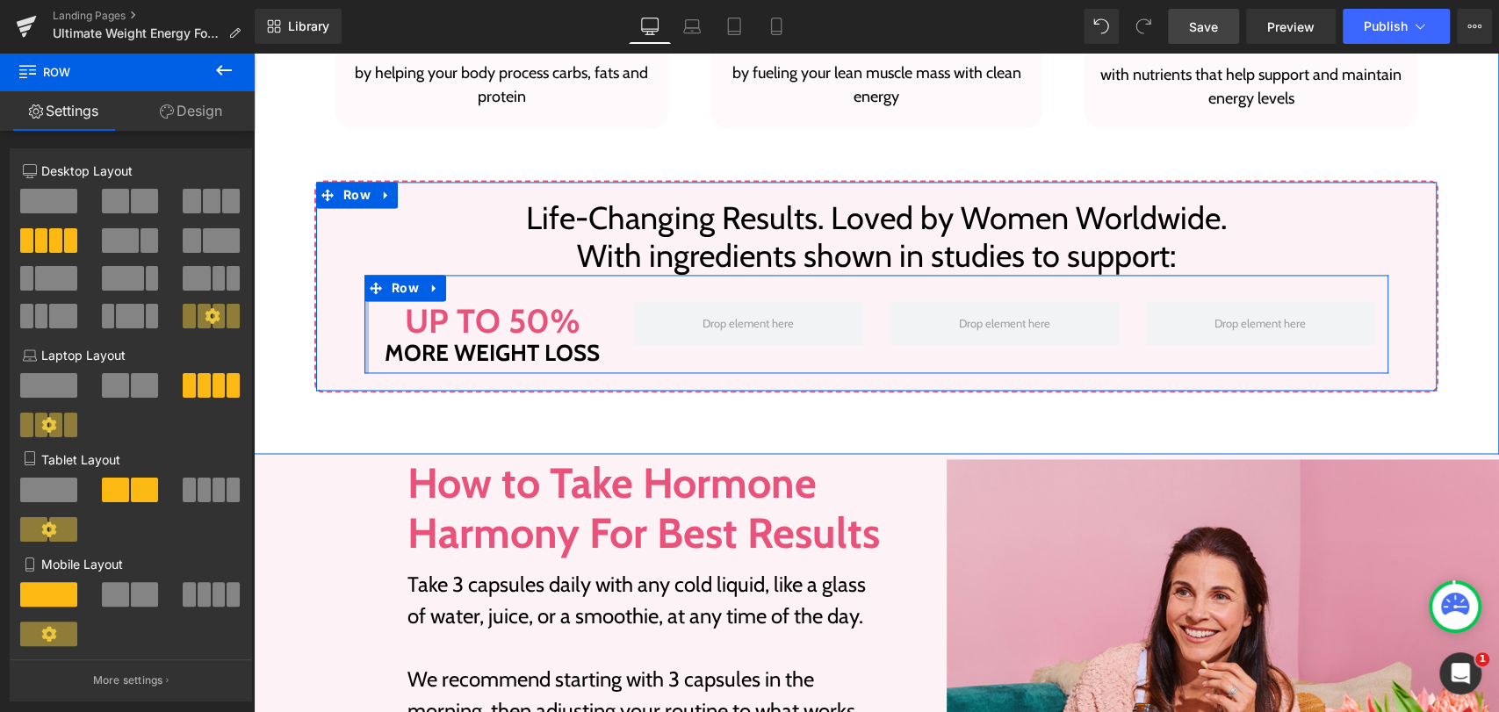
click at [364, 332] on div at bounding box center [366, 324] width 4 height 98
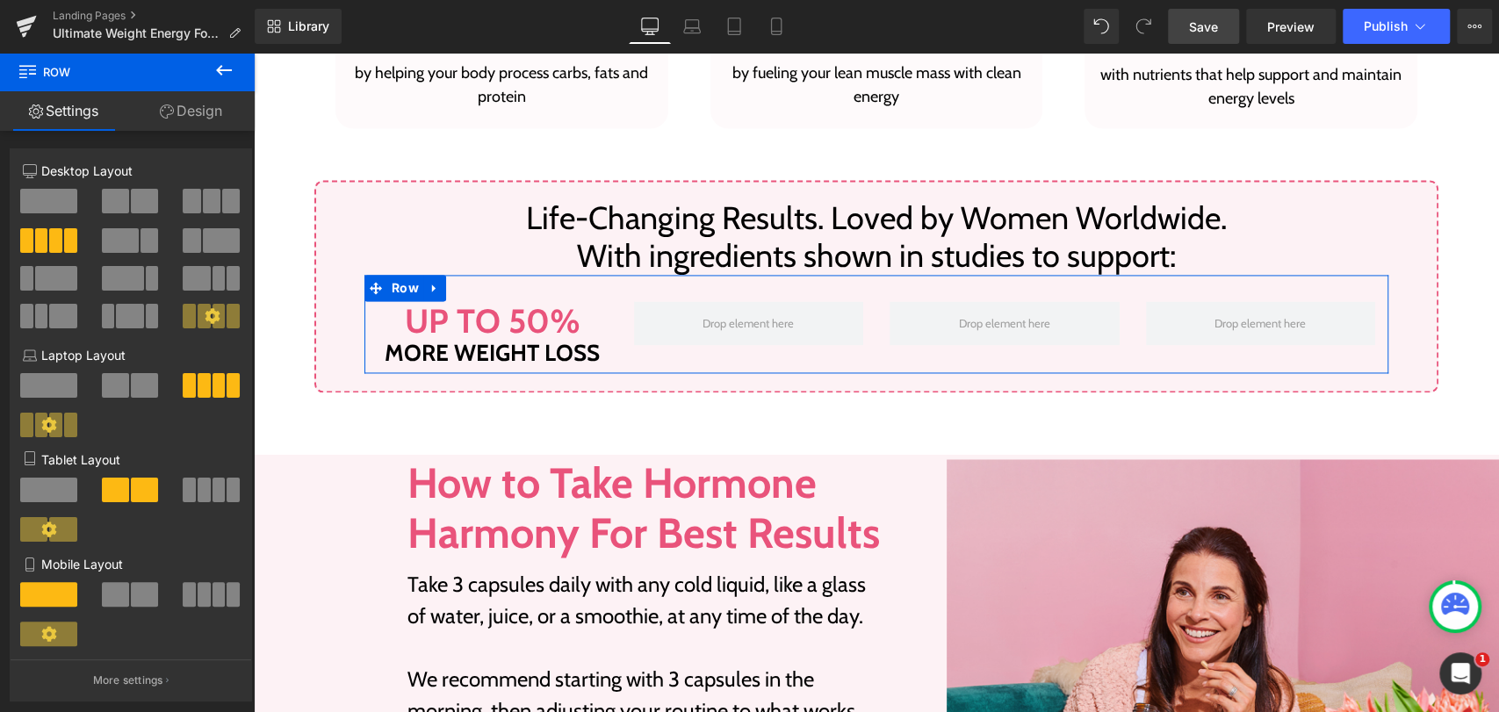
drag, startPoint x: 173, startPoint y: 107, endPoint x: 160, endPoint y: 111, distance: 13.9
click at [173, 107] on link "Design" at bounding box center [190, 111] width 127 height 40
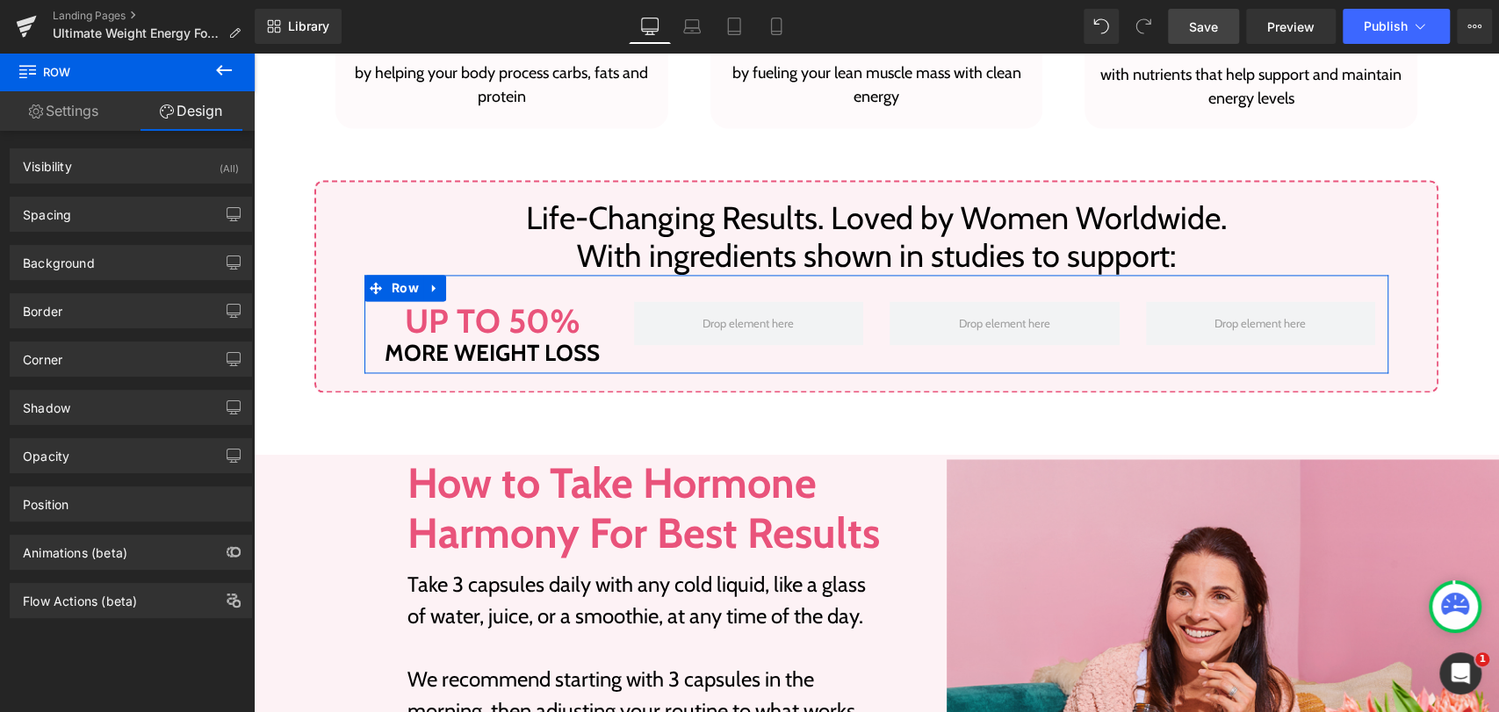
click at [100, 111] on link "Settings" at bounding box center [63, 111] width 127 height 40
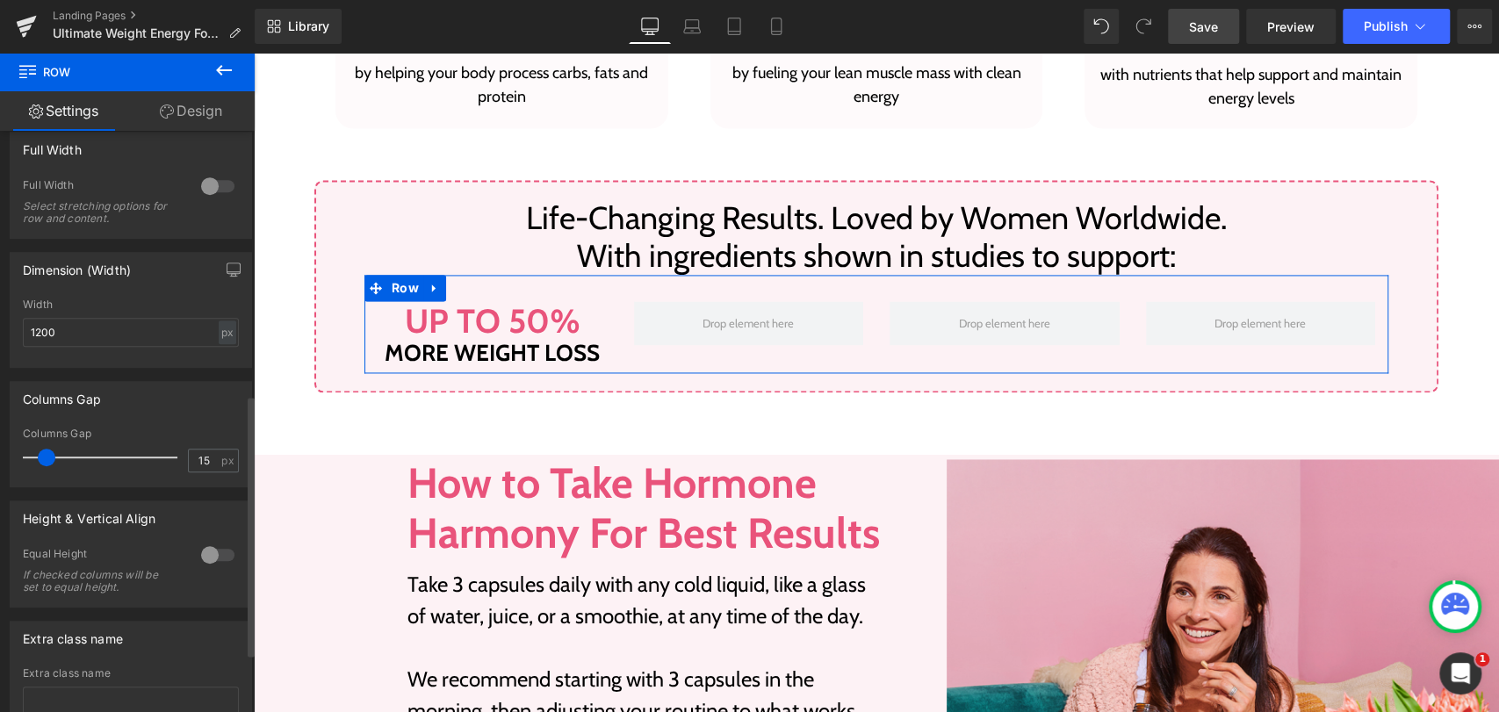
scroll to position [585, 0]
click at [115, 331] on input "1200" at bounding box center [131, 330] width 216 height 29
type input "1200"
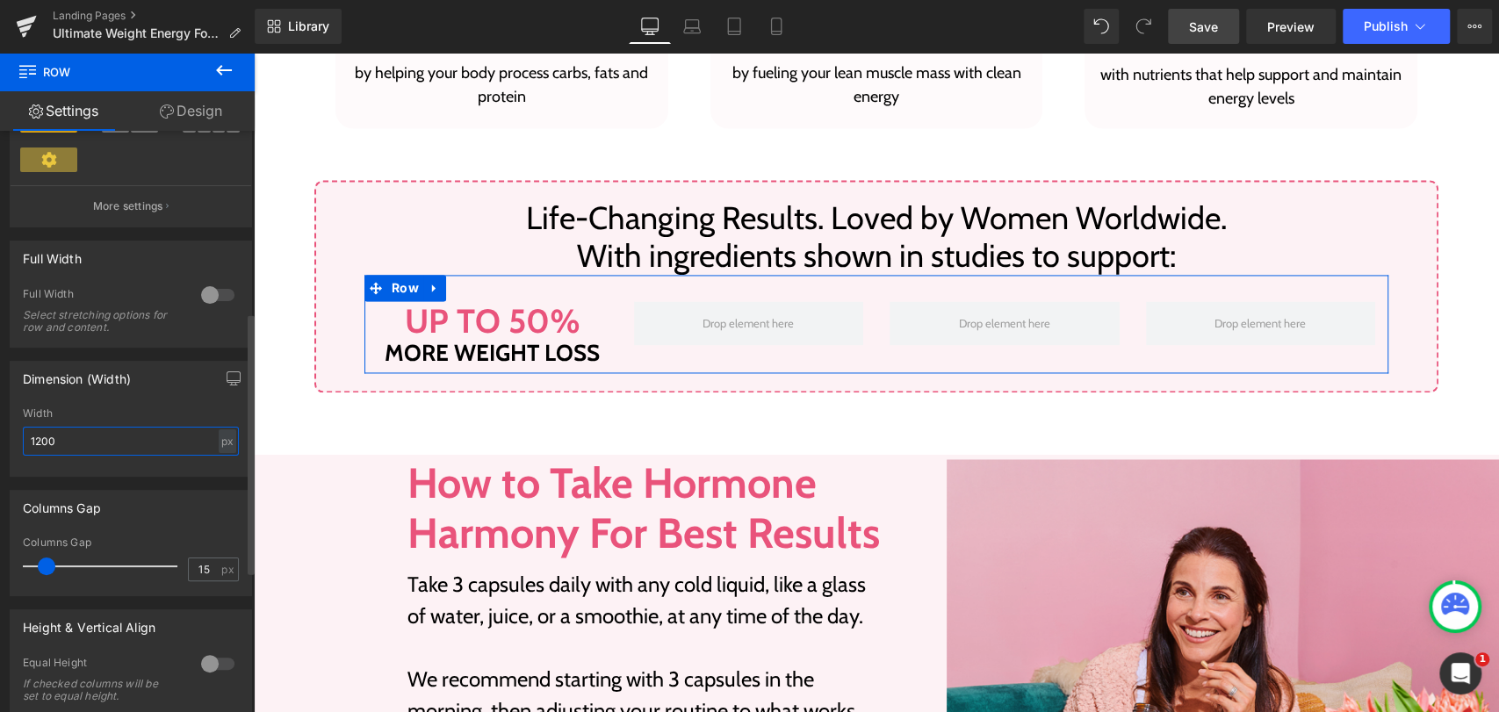
scroll to position [292, 0]
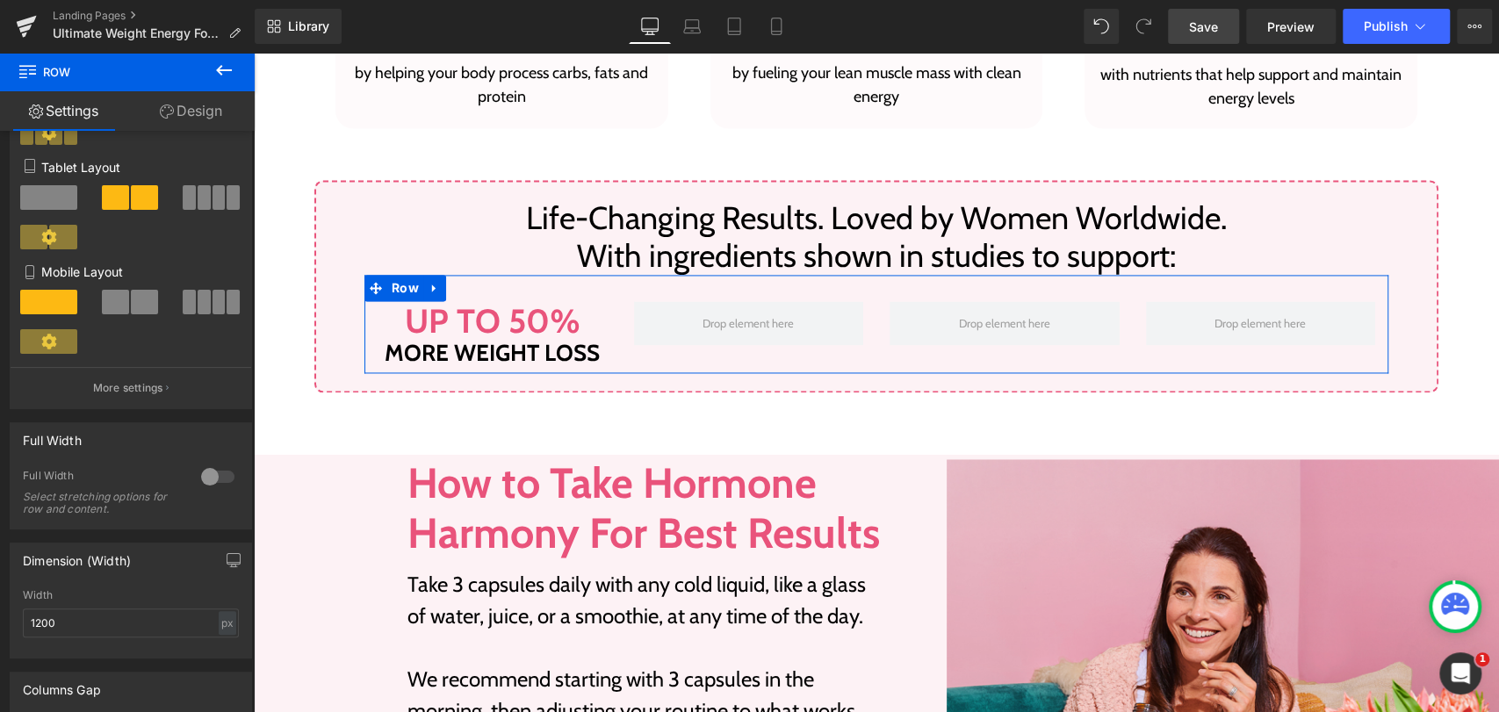
click at [174, 117] on link "Design" at bounding box center [190, 111] width 127 height 40
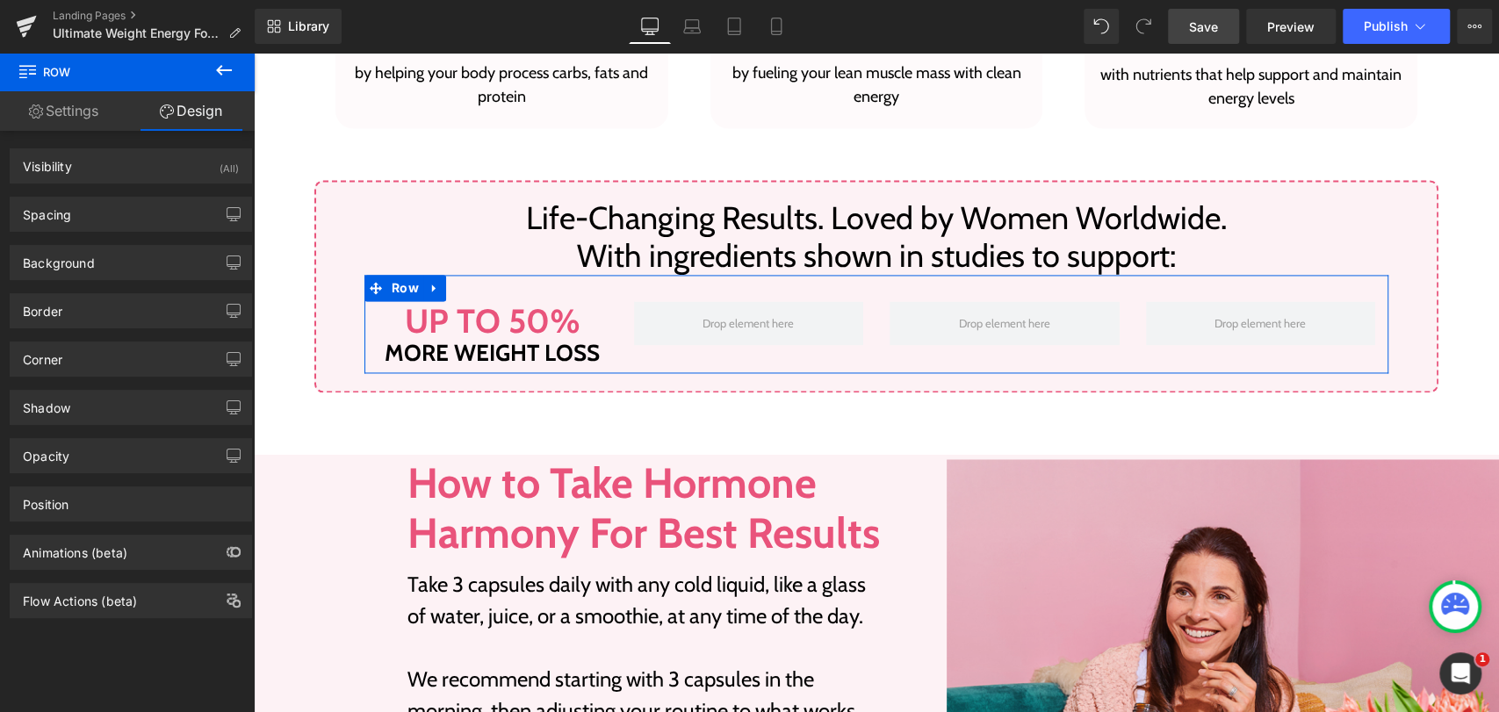
type input "0"
type input "30"
type input "0"
type input "10"
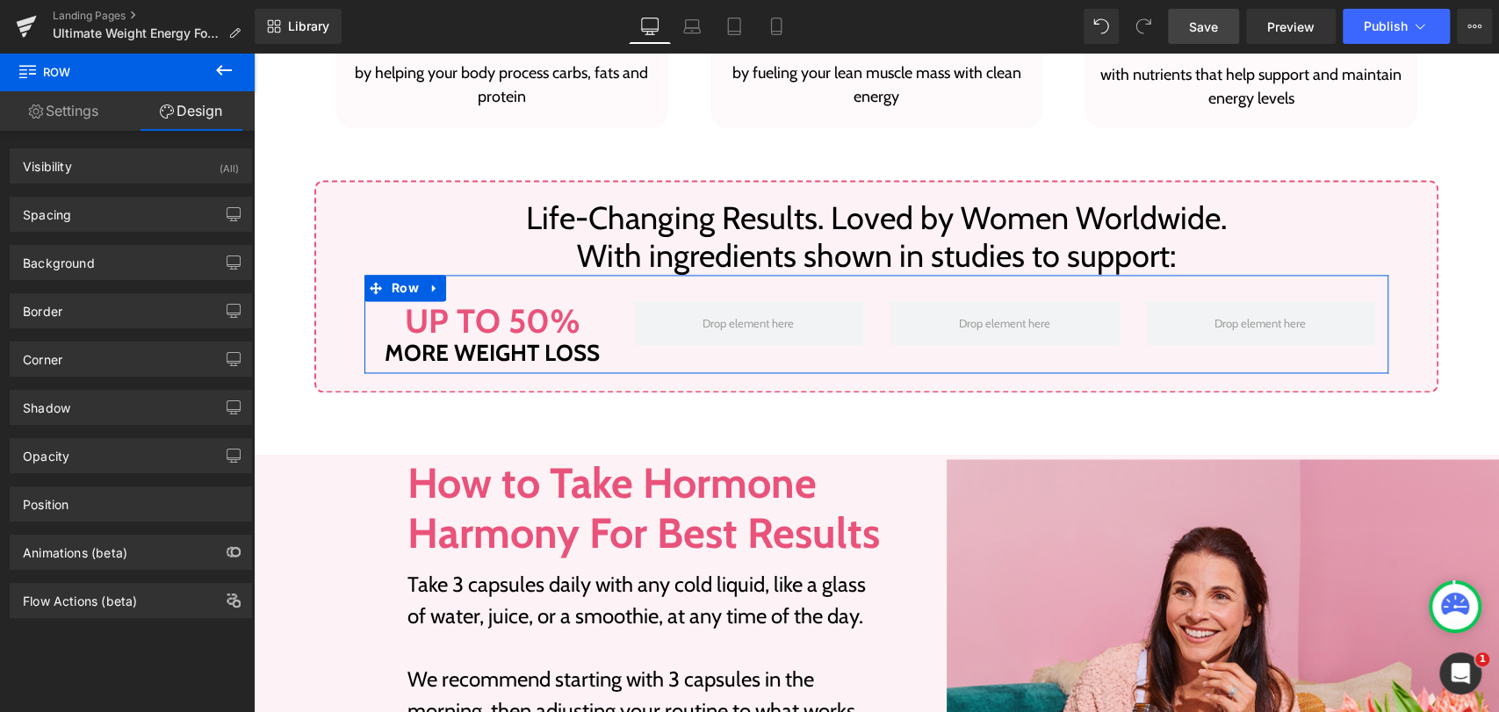
type input "0"
click at [44, 262] on div "Background" at bounding box center [59, 258] width 72 height 25
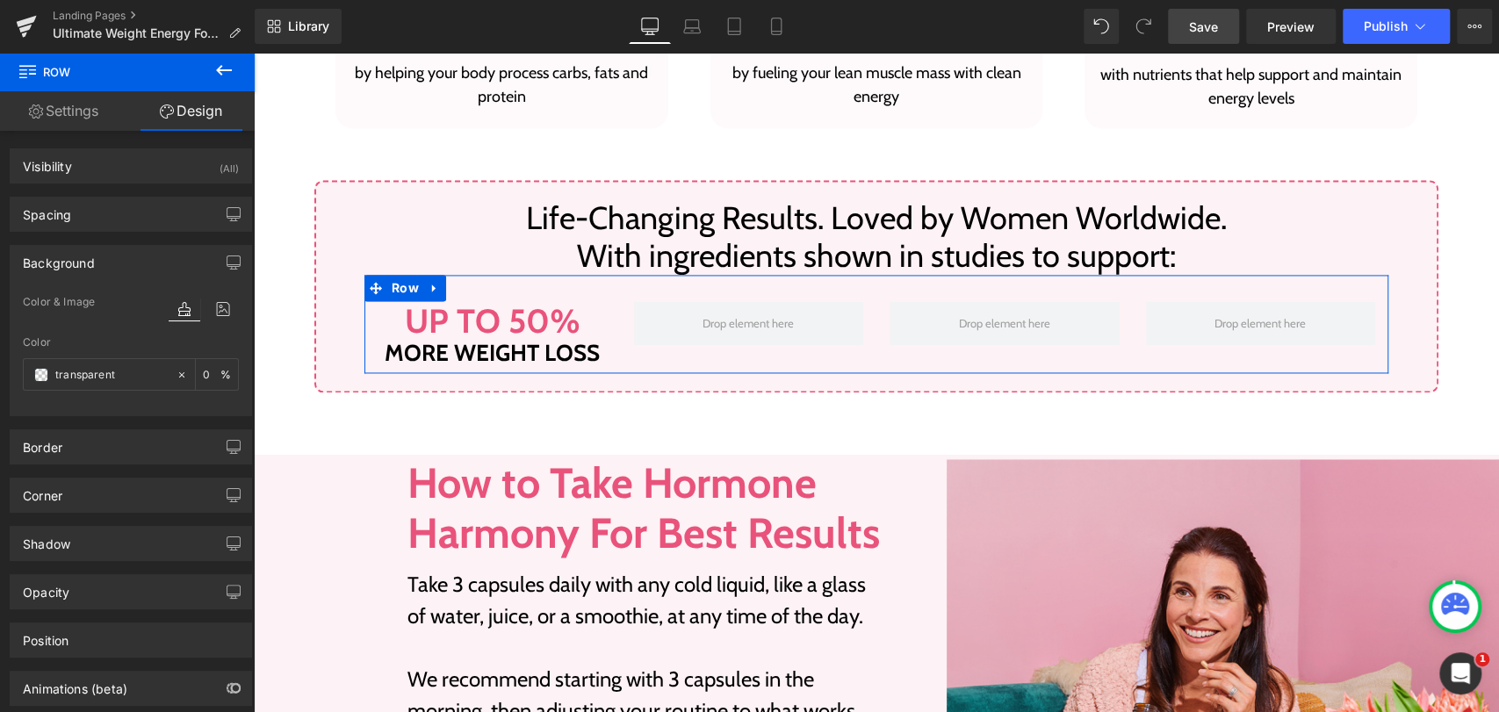
click at [58, 262] on div "Background" at bounding box center [59, 258] width 72 height 25
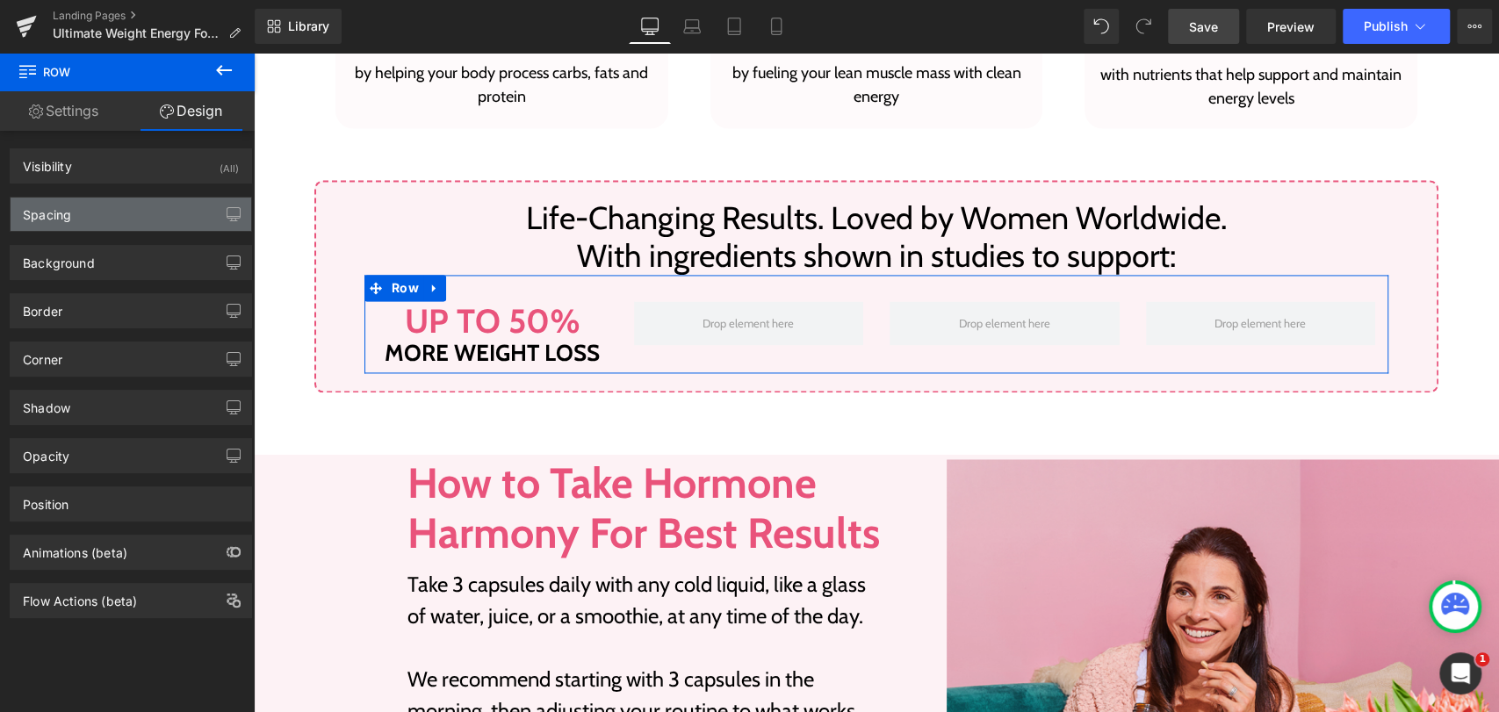
click at [68, 212] on div "Spacing" at bounding box center [47, 210] width 48 height 25
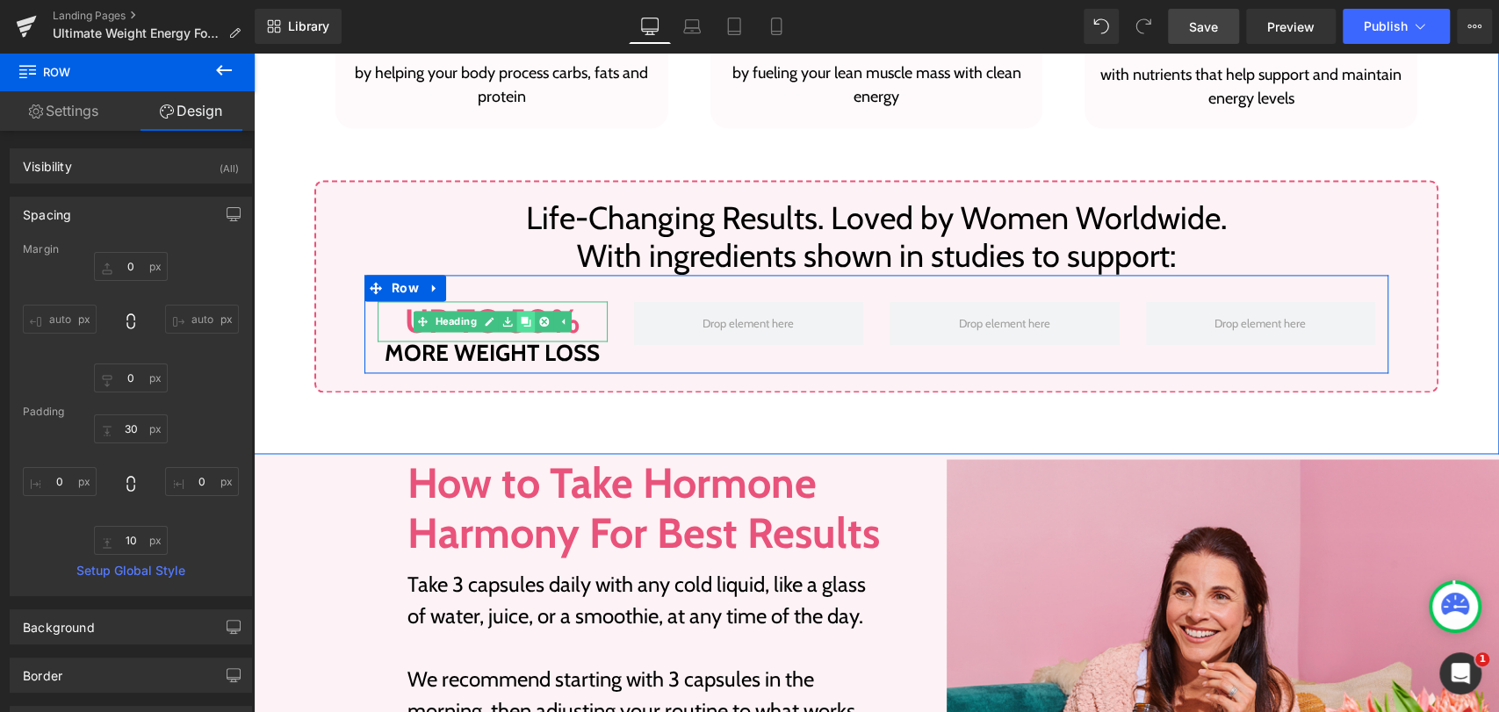
click at [520, 327] on link at bounding box center [525, 321] width 18 height 21
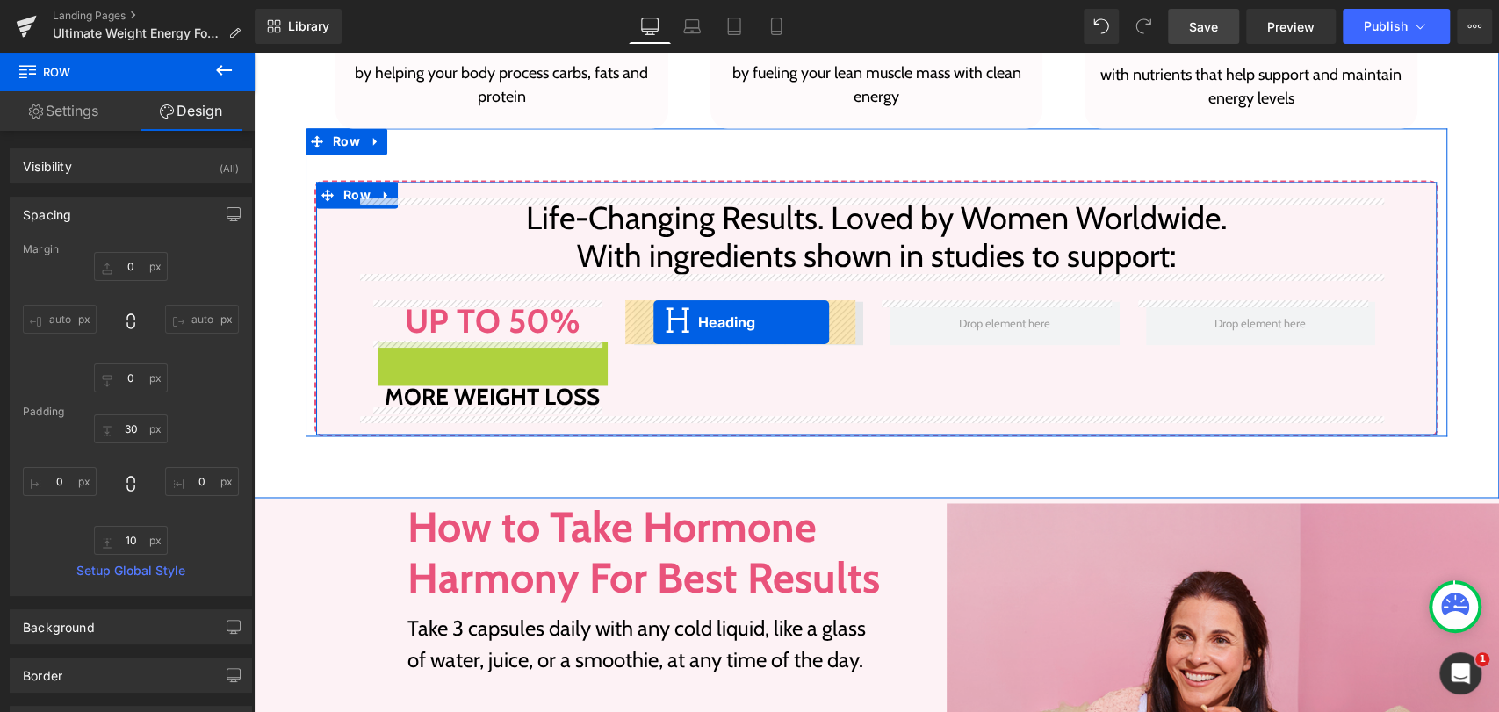
drag, startPoint x: 441, startPoint y: 363, endPoint x: 651, endPoint y: 319, distance: 215.4
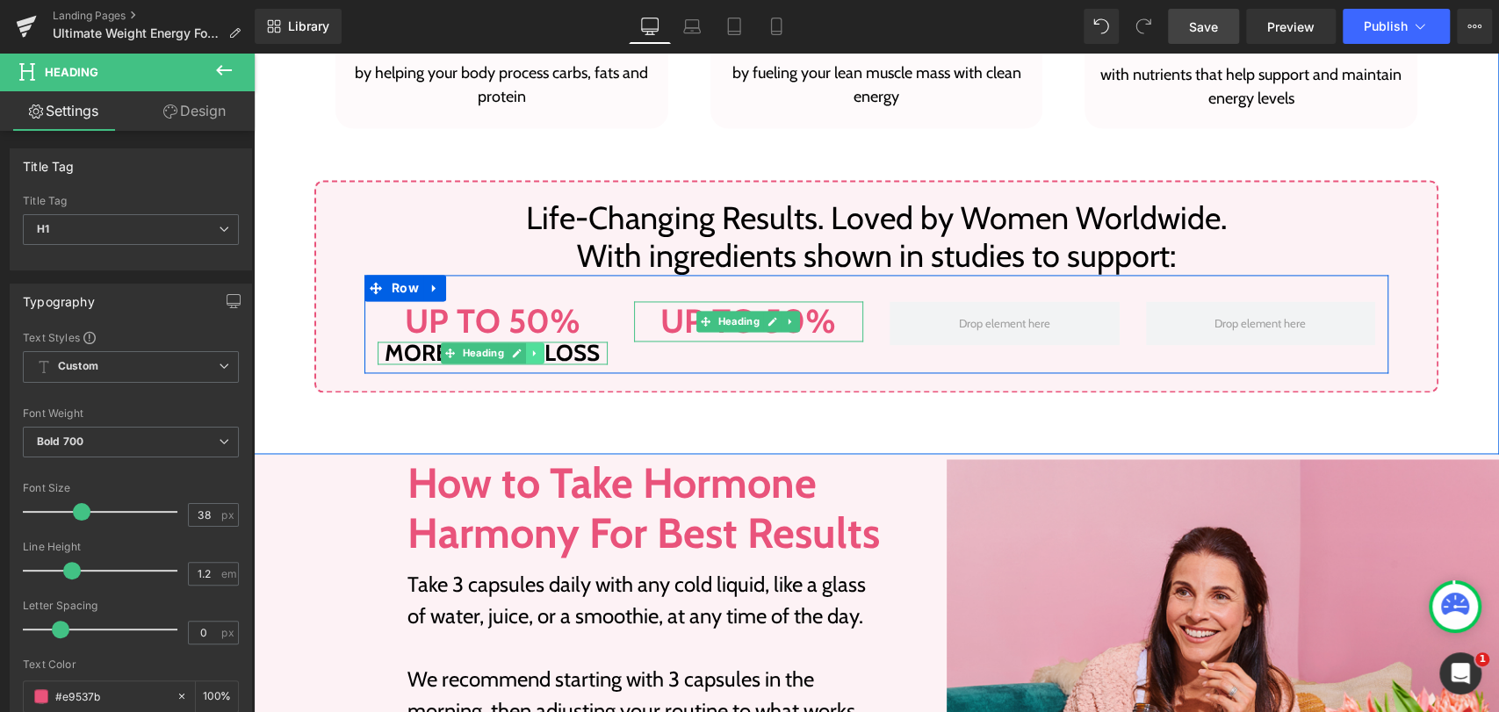
click at [533, 356] on icon at bounding box center [534, 352] width 3 height 6
click at [521, 353] on icon at bounding box center [526, 353] width 10 height 10
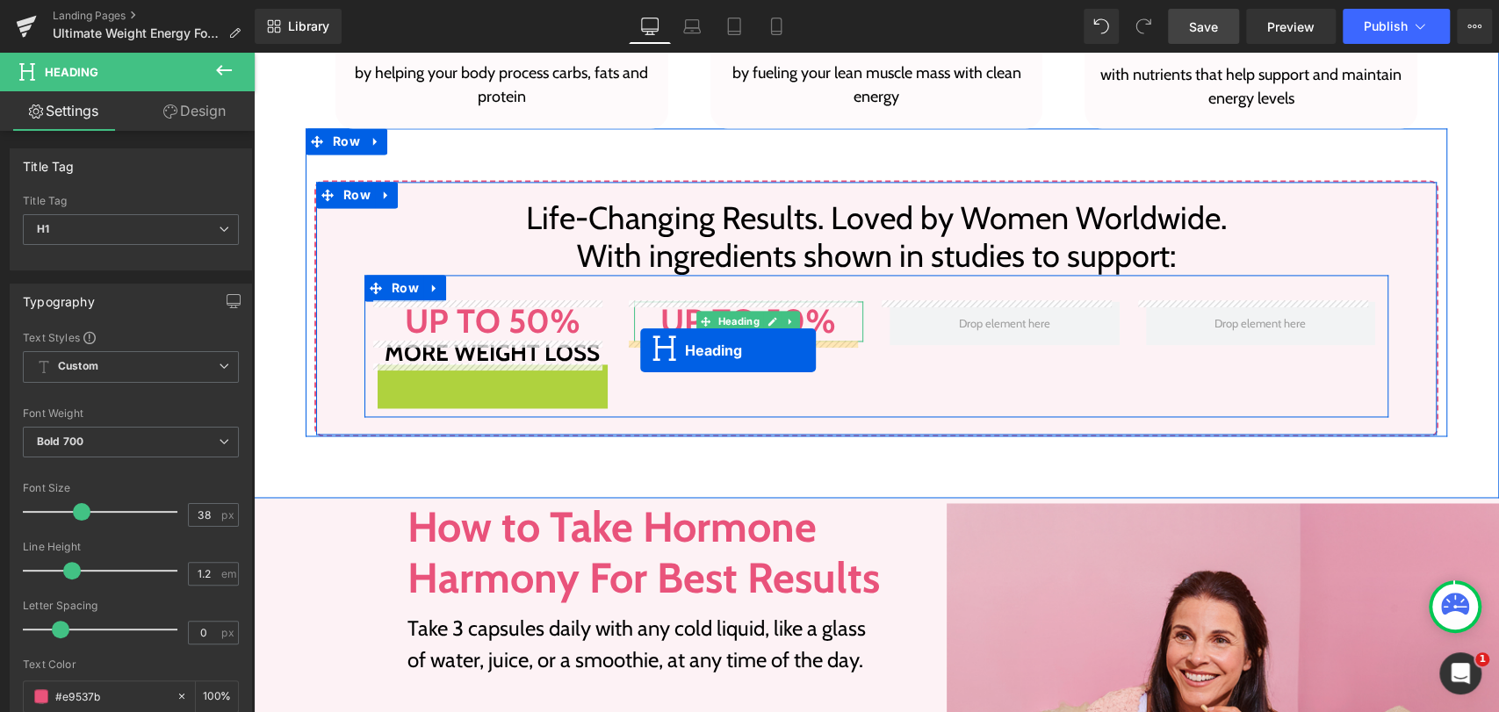
drag, startPoint x: 438, startPoint y: 376, endPoint x: 640, endPoint y: 350, distance: 203.5
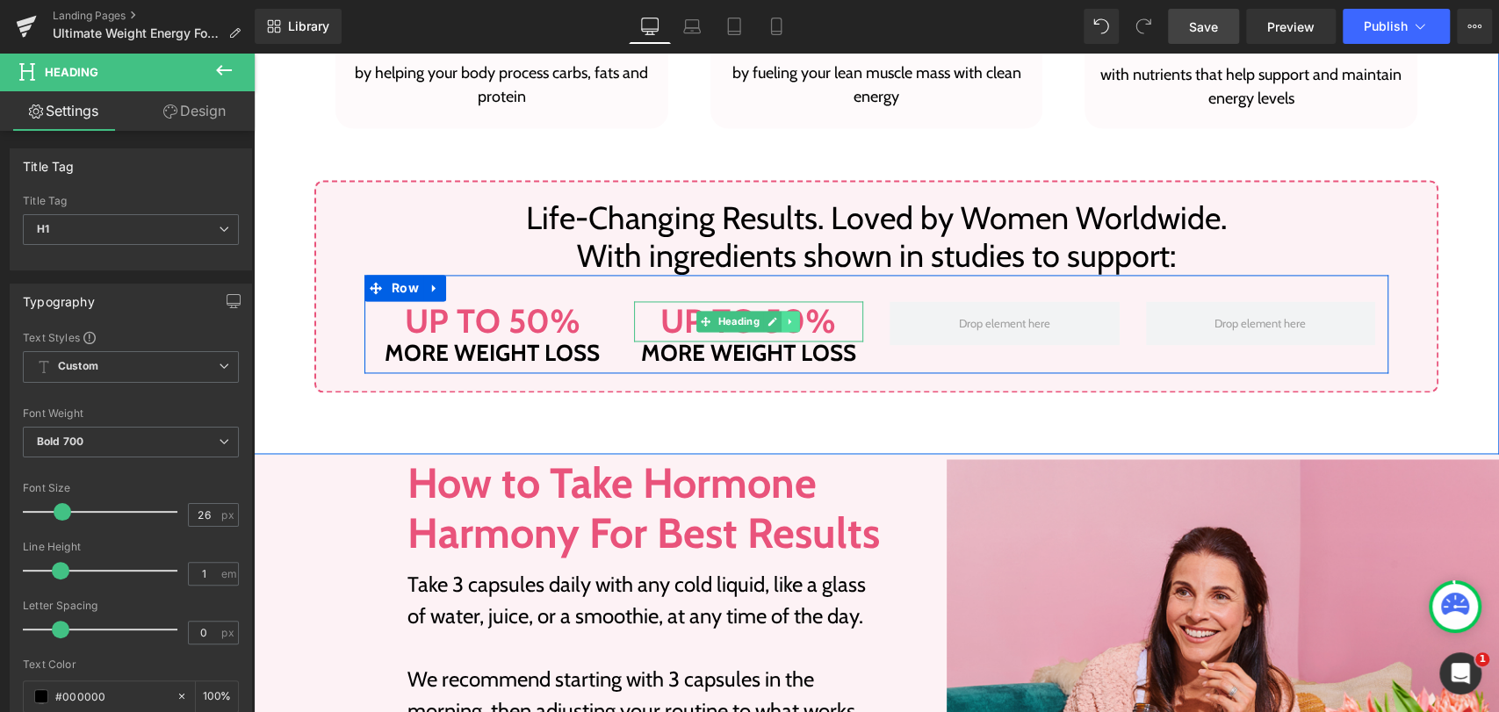
click at [786, 325] on icon at bounding box center [791, 321] width 10 height 11
click at [777, 325] on icon at bounding box center [782, 321] width 10 height 10
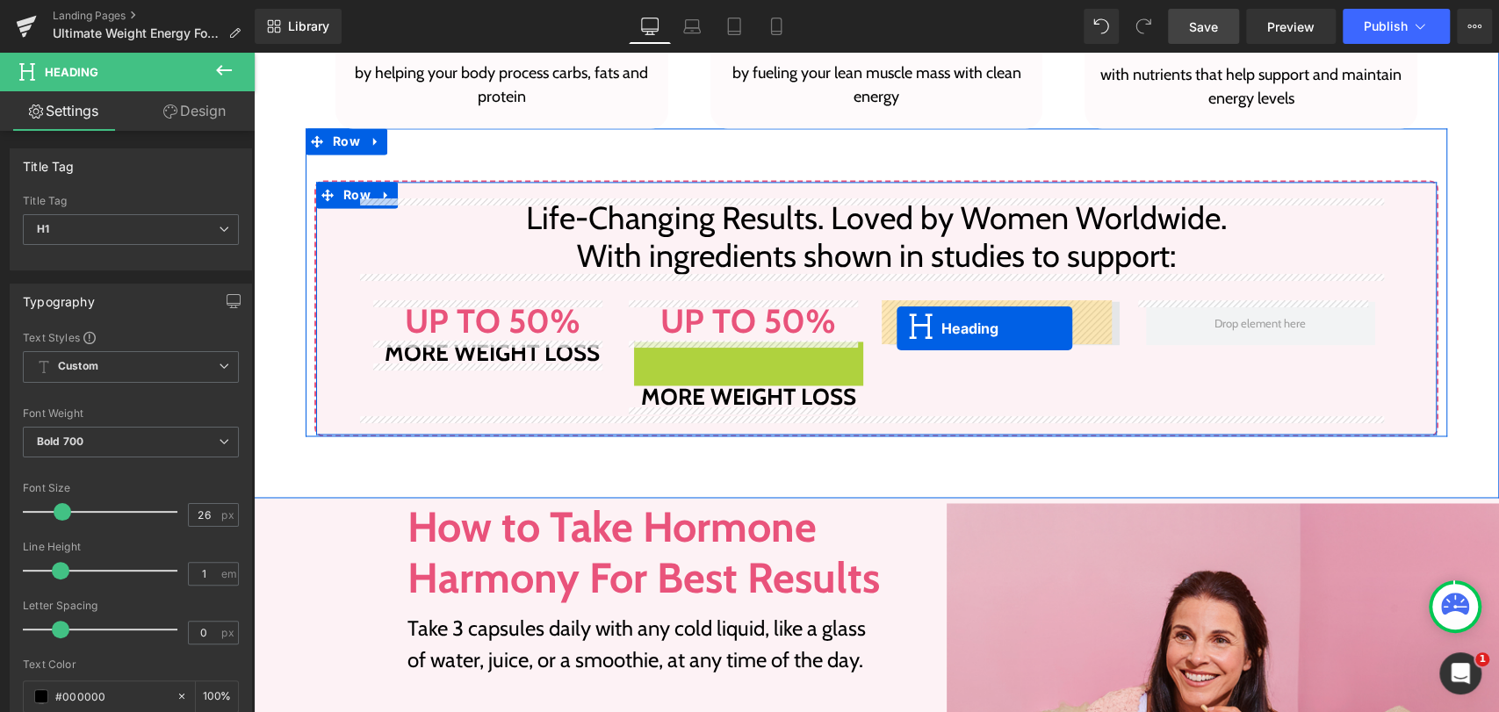
drag, startPoint x: 699, startPoint y: 357, endPoint x: 896, endPoint y: 328, distance: 199.6
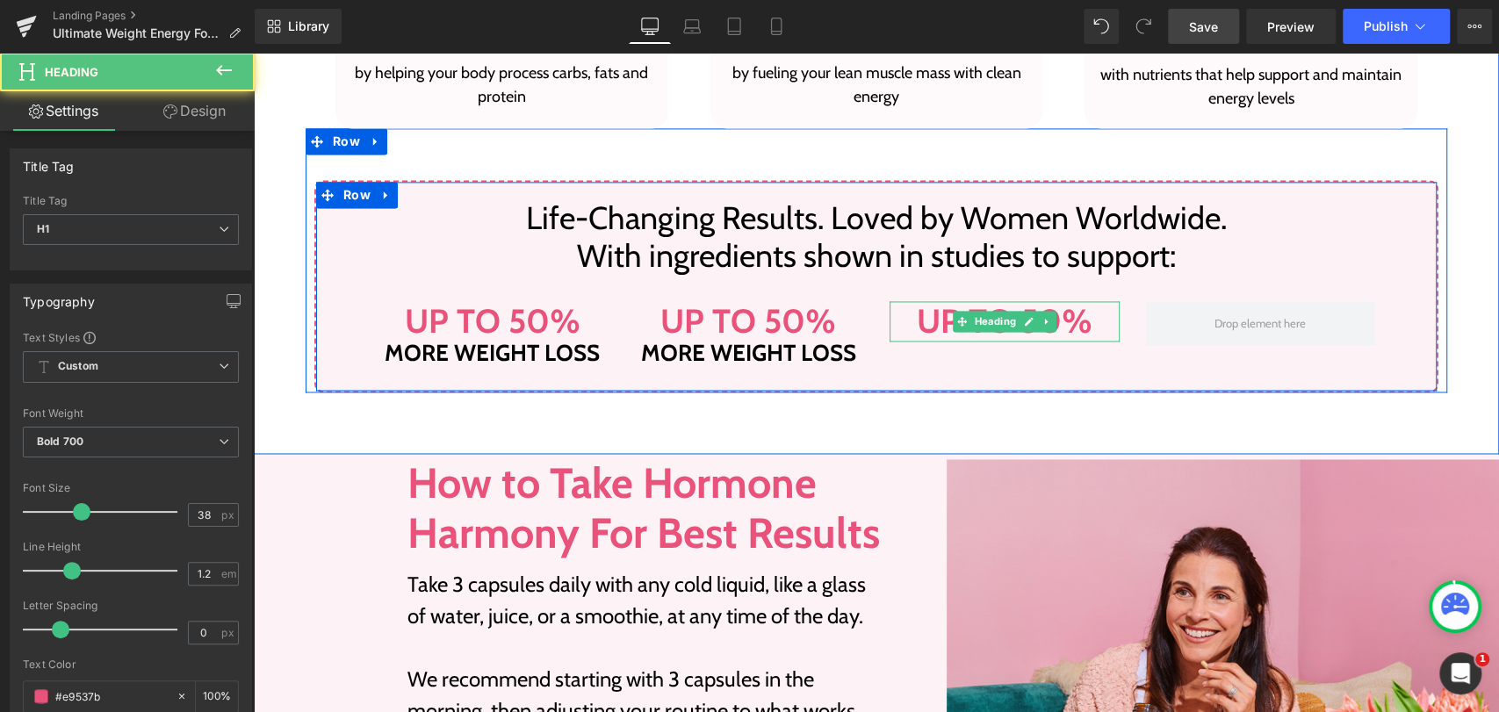
click at [672, 355] on h1 "more weight loss" at bounding box center [749, 353] width 230 height 23
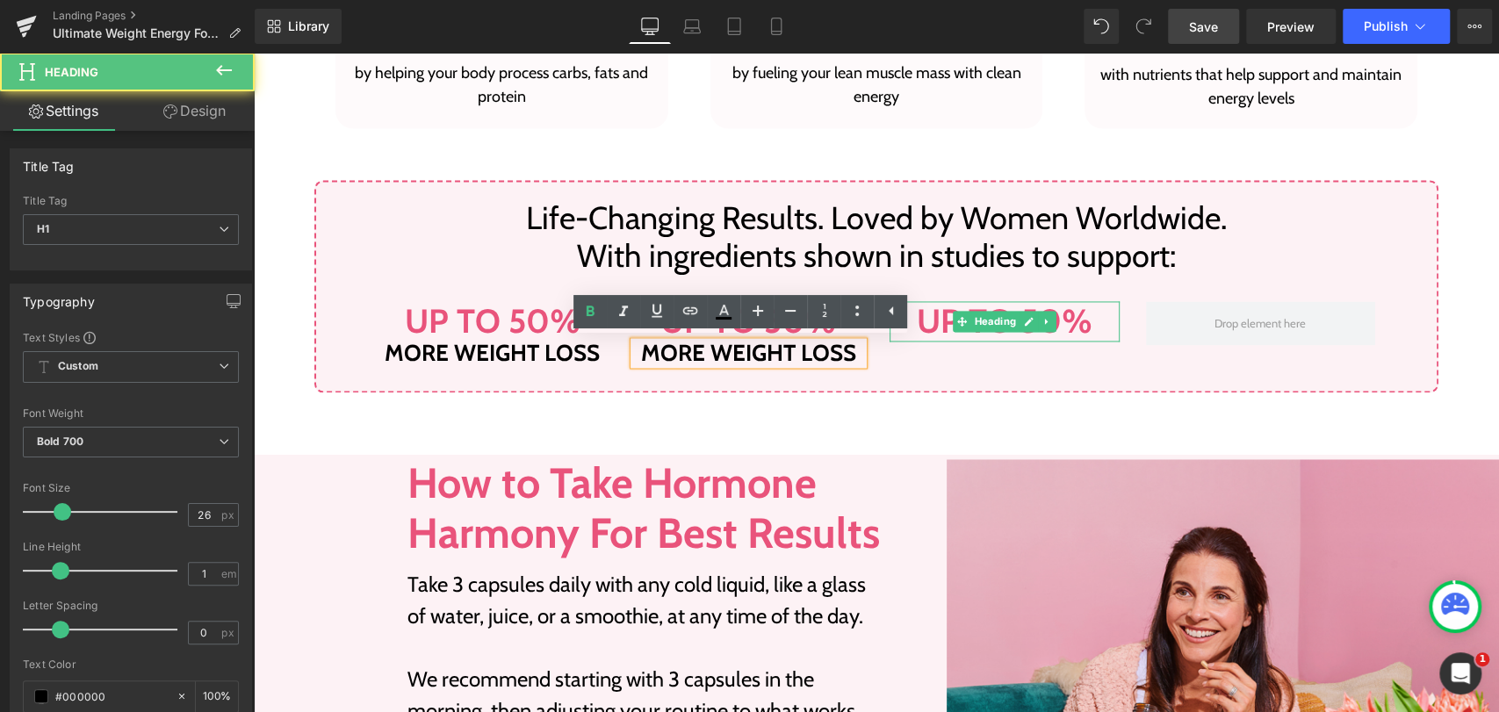
click at [761, 358] on h1 "more weight loss" at bounding box center [749, 353] width 230 height 23
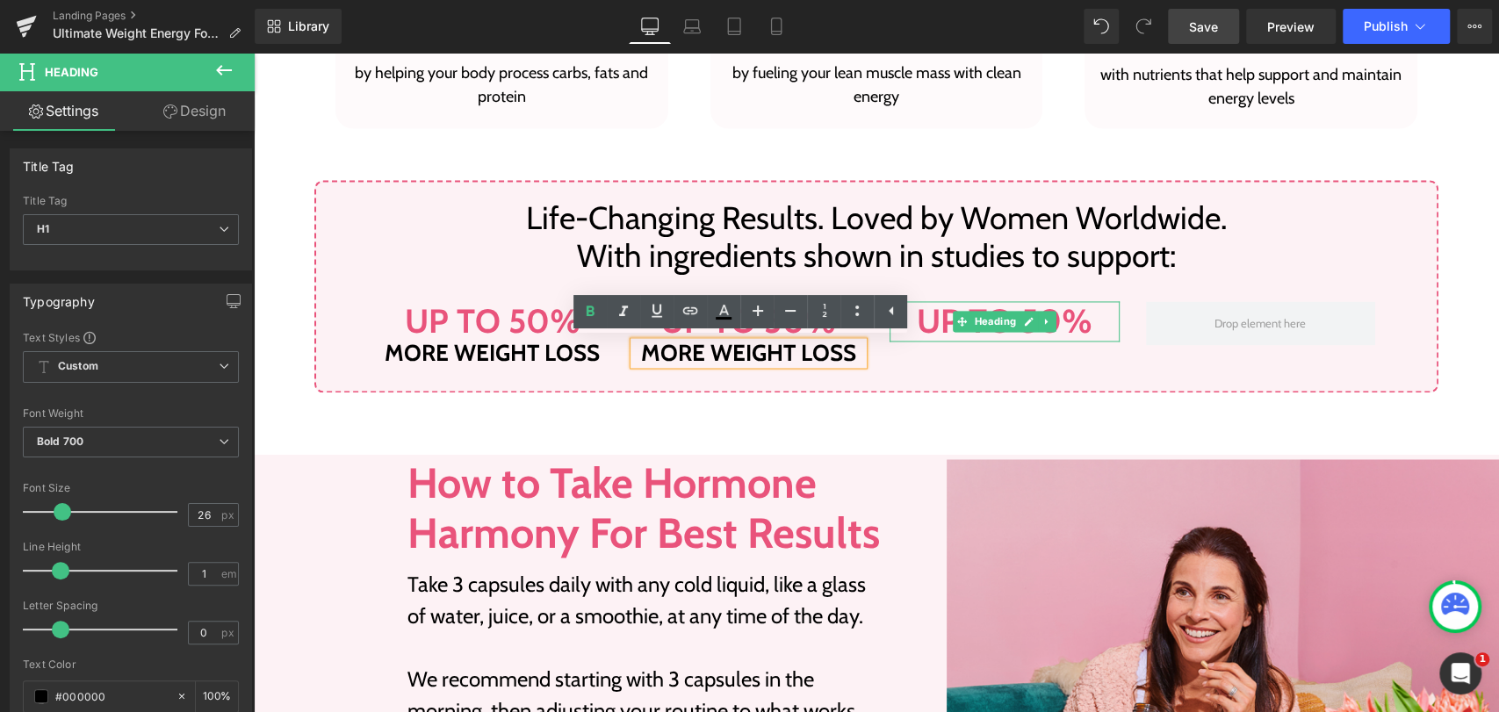
click at [560, 352] on link at bounding box center [562, 352] width 18 height 21
click at [521, 316] on icon at bounding box center [526, 321] width 10 height 11
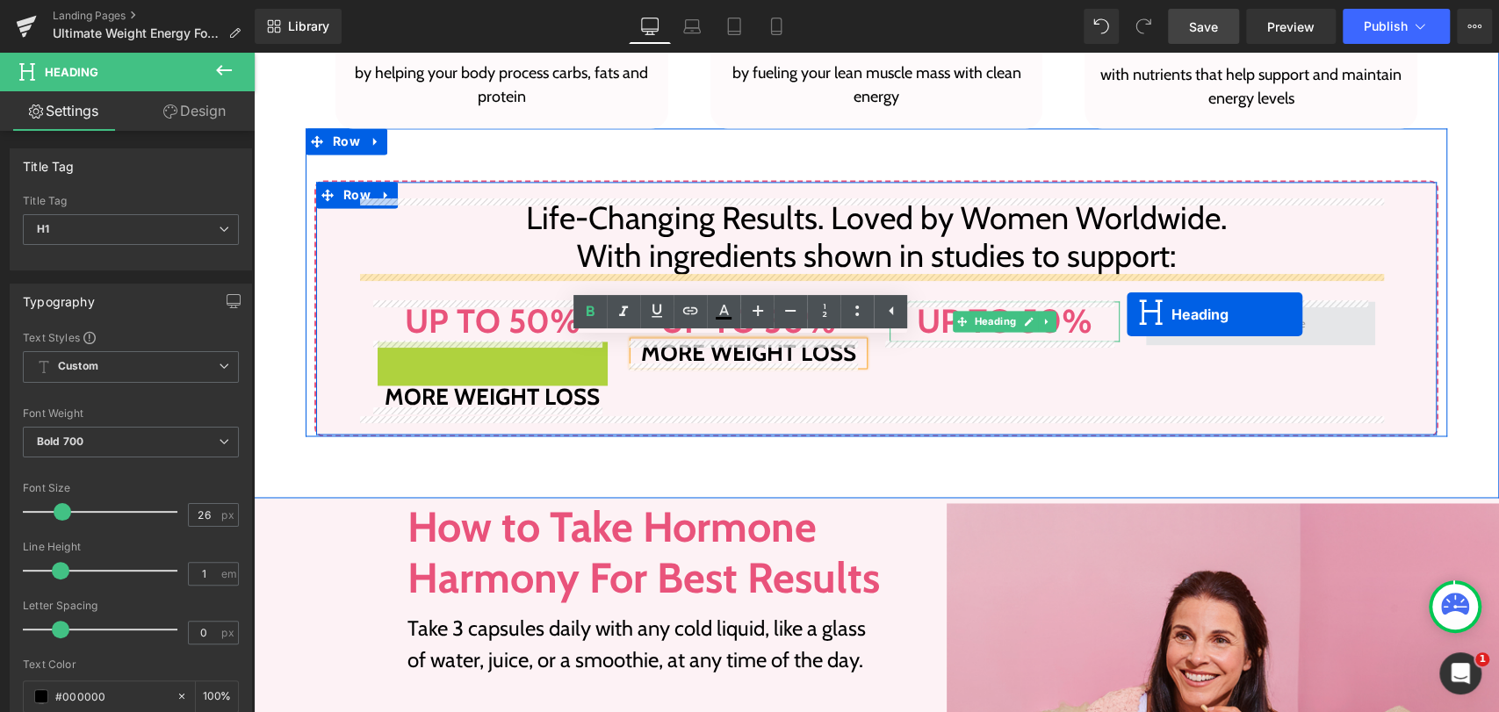
drag, startPoint x: 438, startPoint y: 360, endPoint x: 1137, endPoint y: 311, distance: 700.5
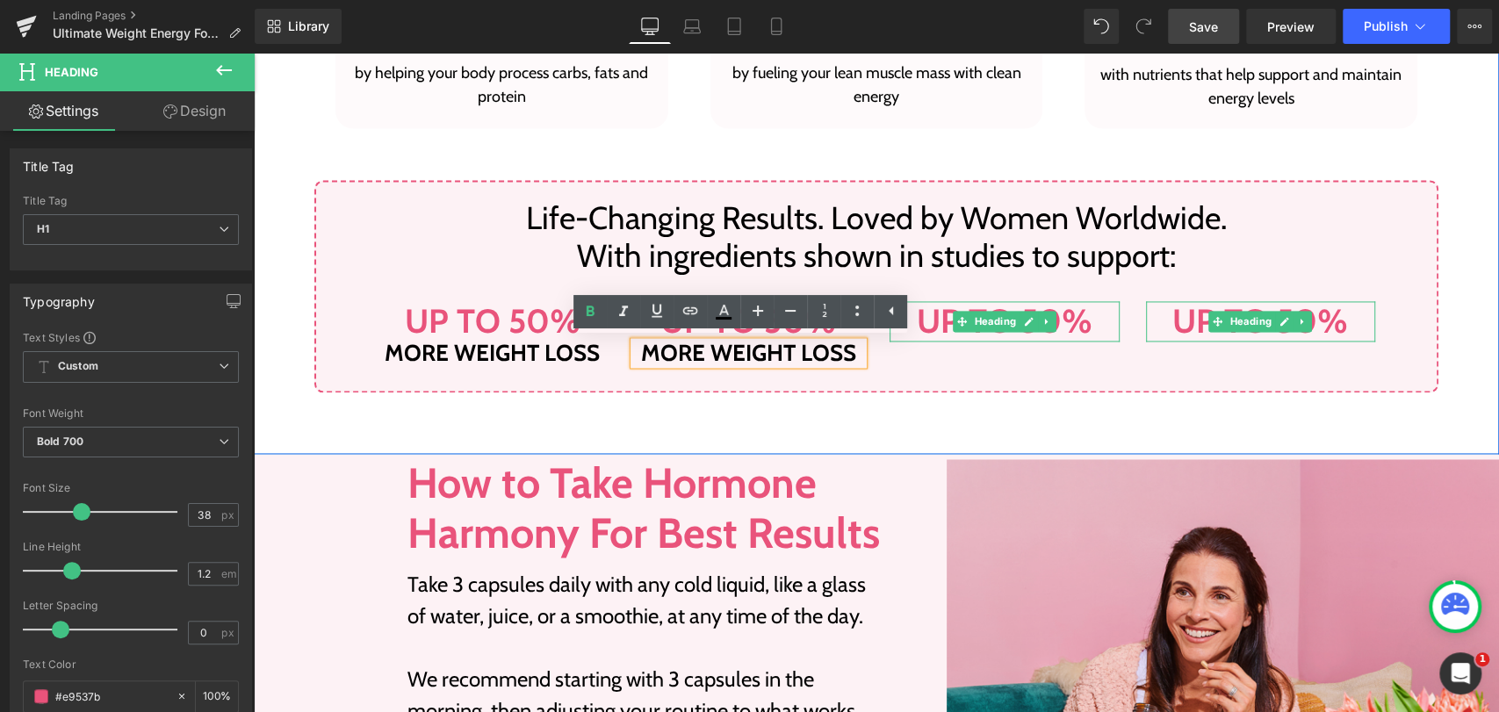
click at [615, 365] on div "Up to 50% Heading more weight loss Heading Up to 50% Heading more weight loss H…" at bounding box center [876, 324] width 1024 height 98
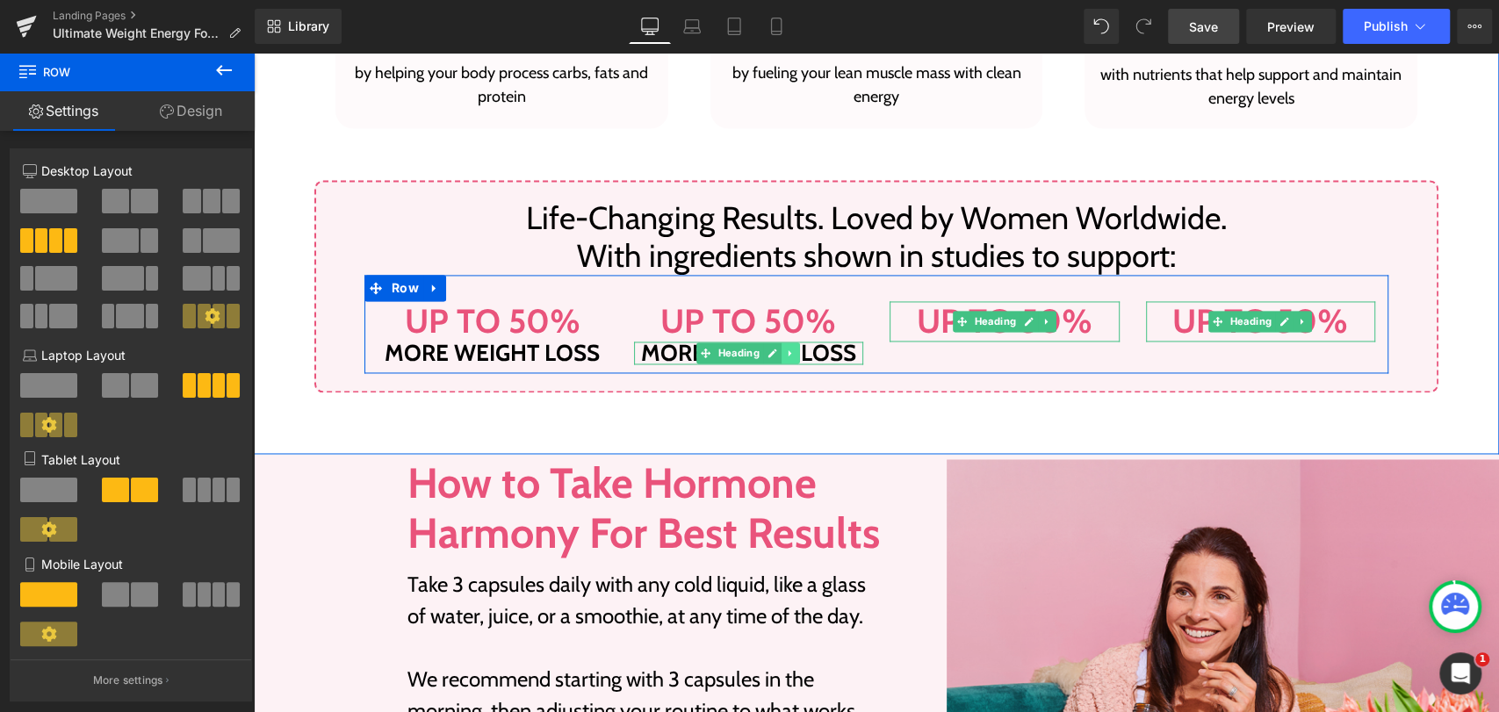
click at [788, 355] on icon at bounding box center [789, 352] width 3 height 6
click at [777, 354] on icon at bounding box center [782, 353] width 10 height 10
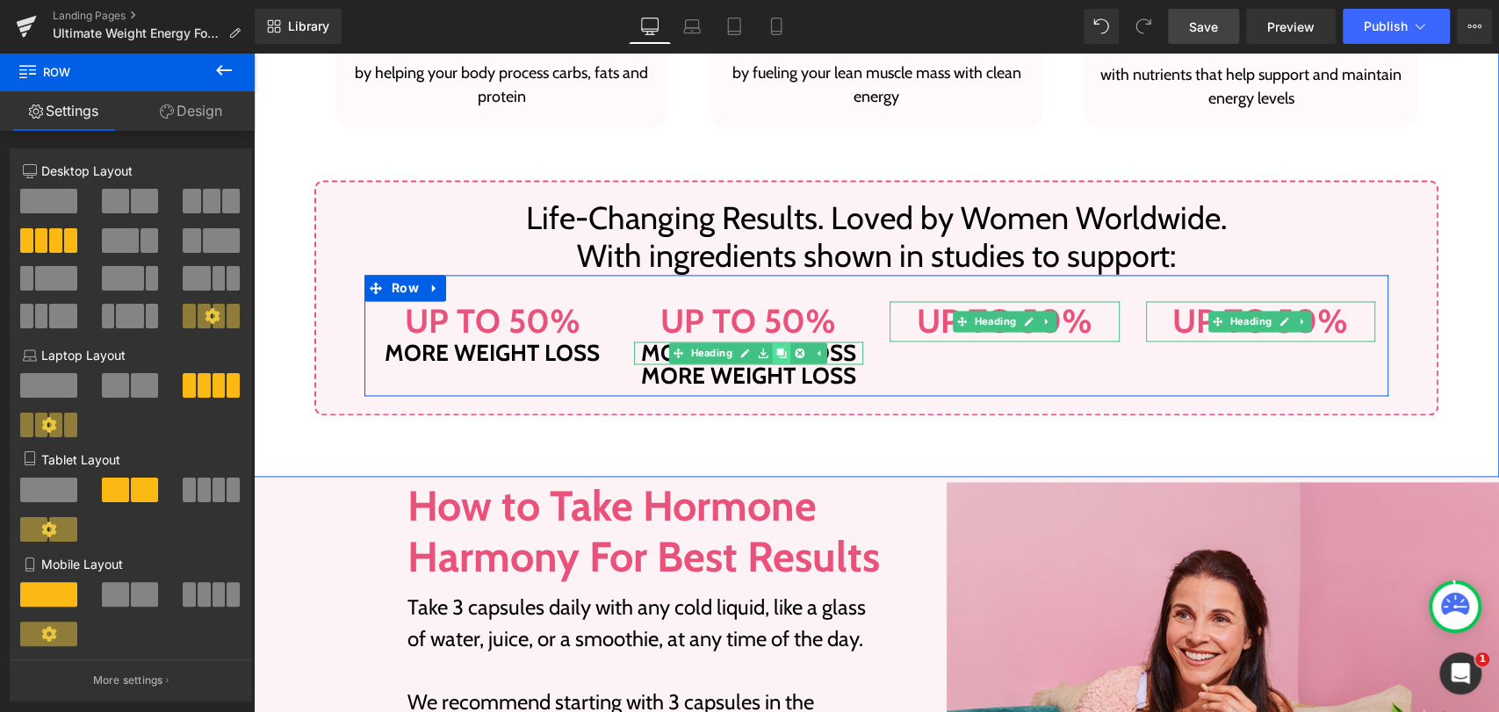
click at [777, 354] on icon at bounding box center [782, 353] width 10 height 10
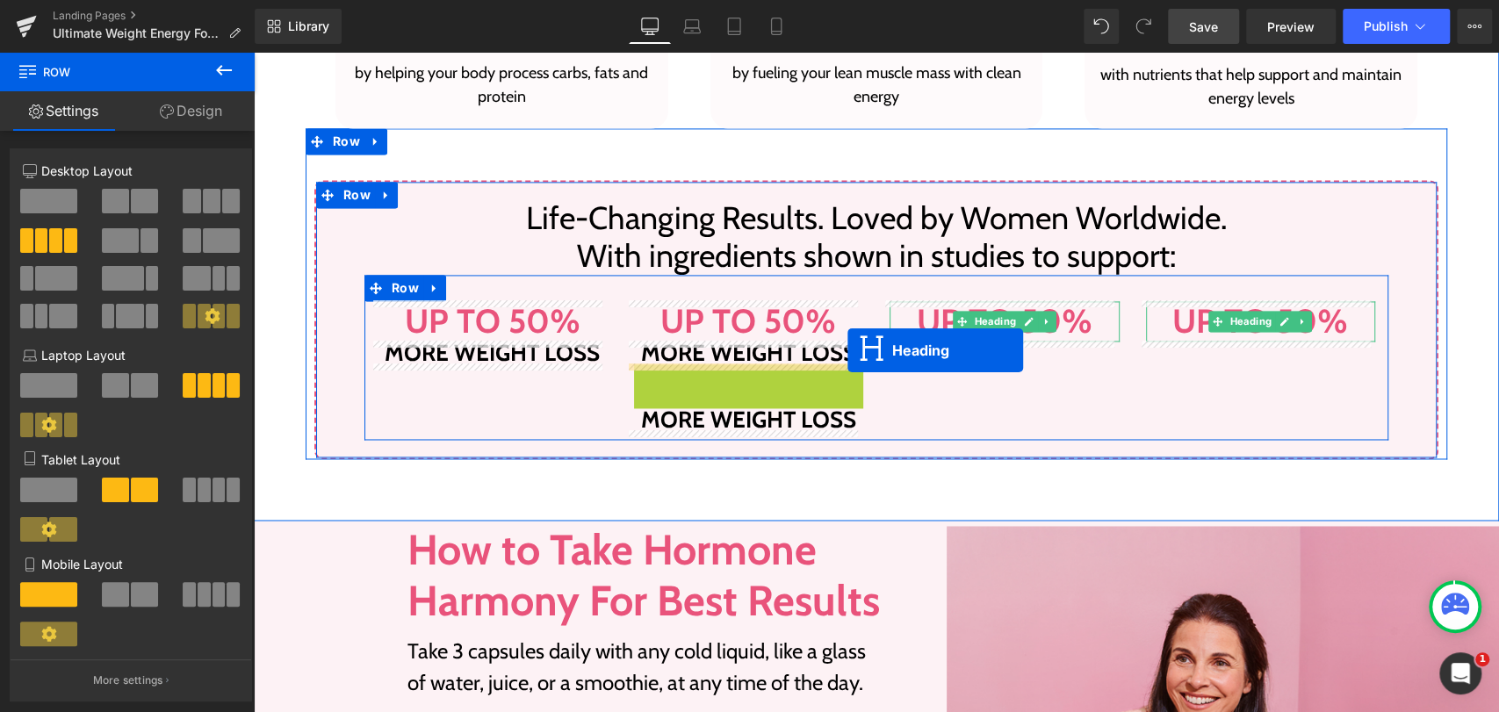
drag, startPoint x: 696, startPoint y: 377, endPoint x: 861, endPoint y: 344, distance: 168.2
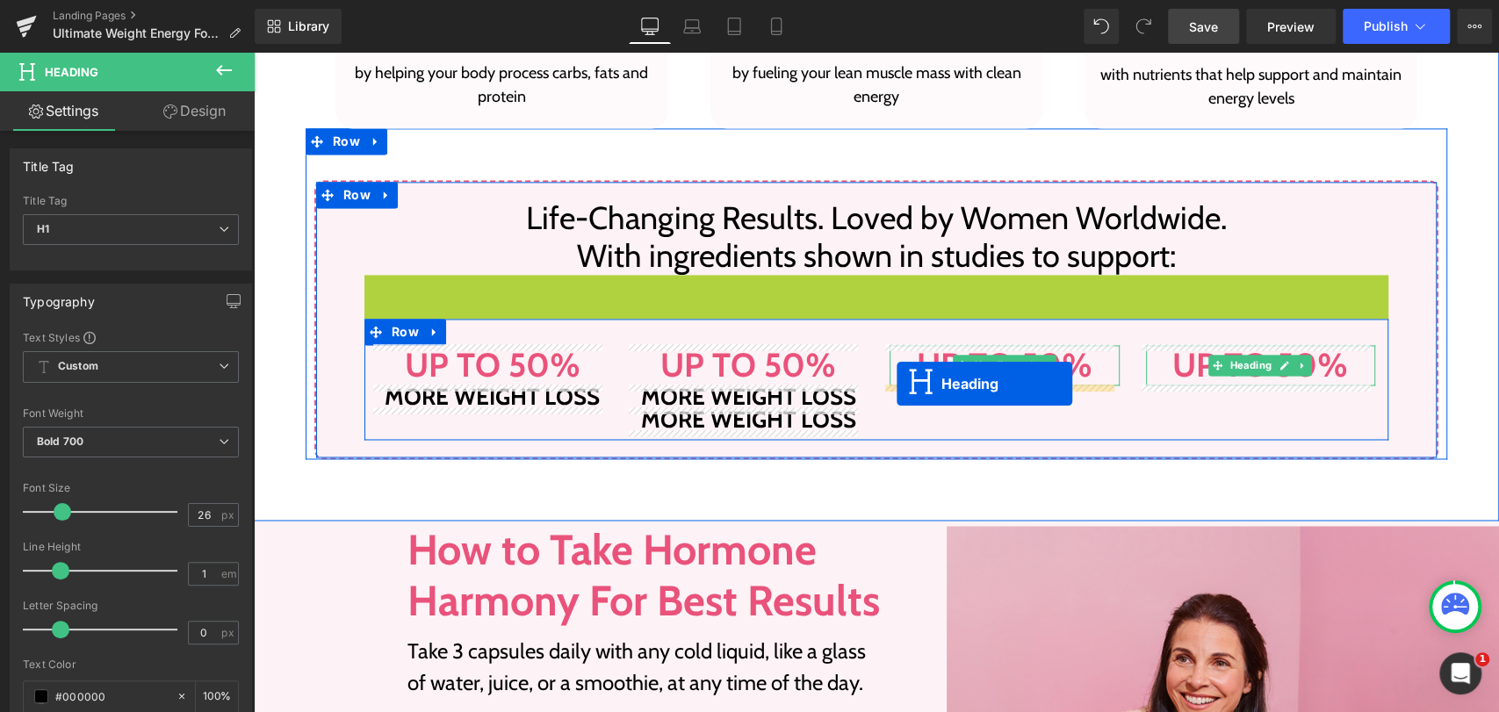
drag, startPoint x: 827, startPoint y: 286, endPoint x: 896, endPoint y: 384, distance: 119.6
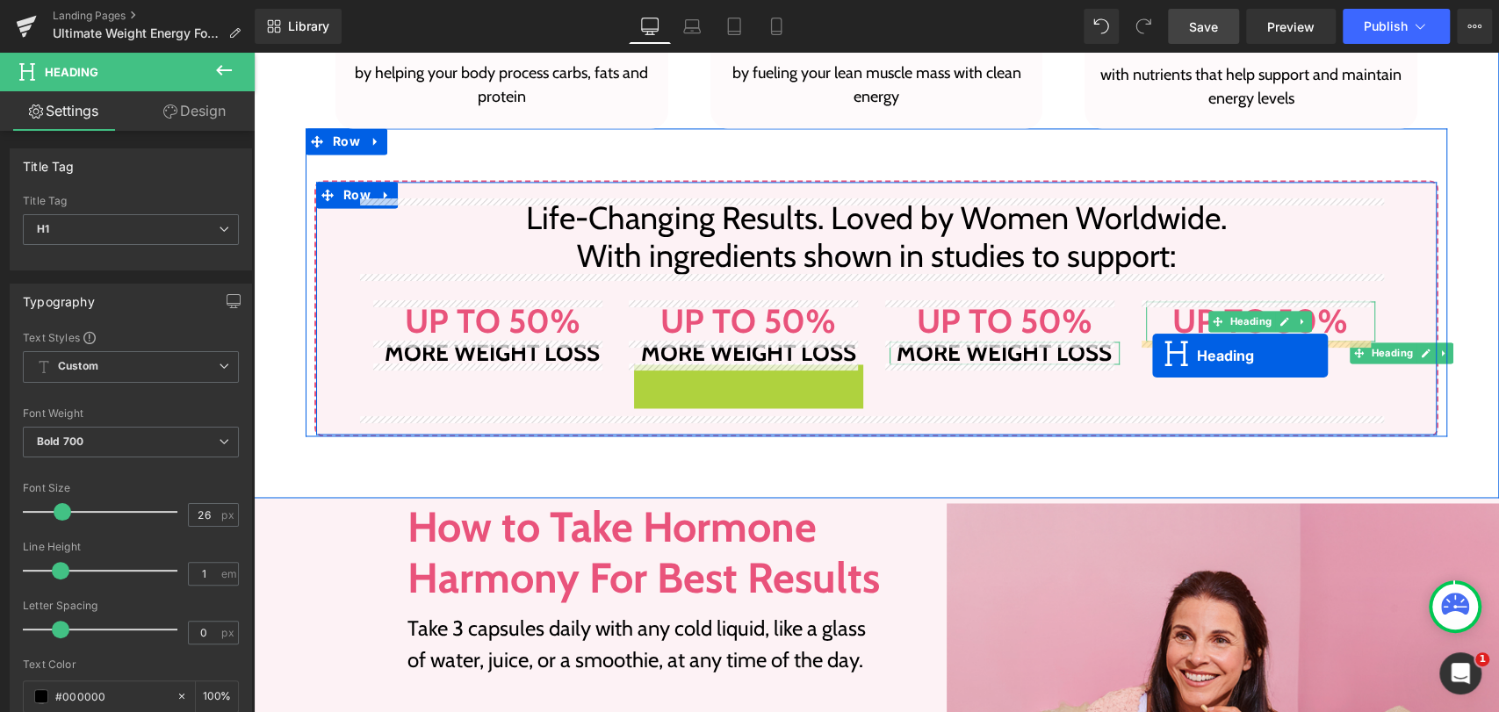
drag, startPoint x: 694, startPoint y: 376, endPoint x: 1152, endPoint y: 356, distance: 458.7
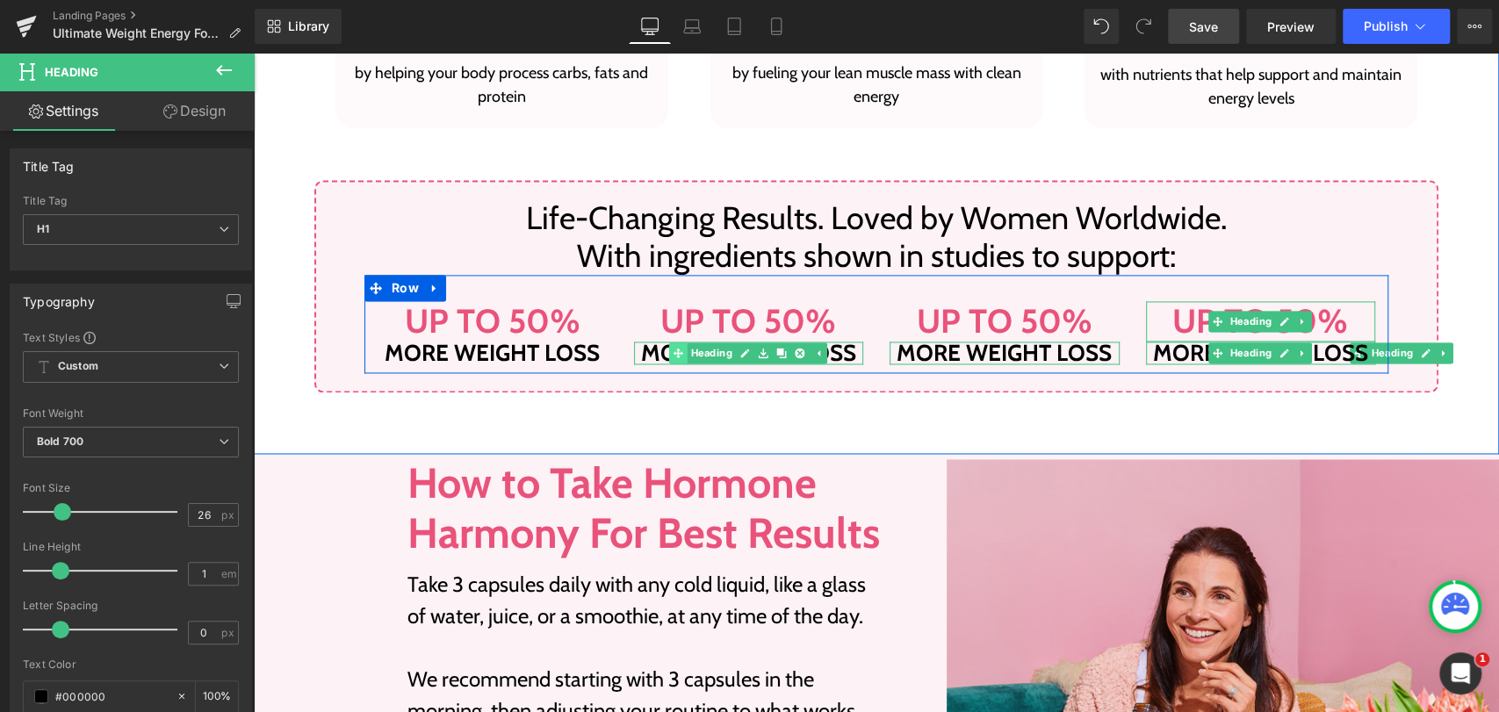
click at [661, 352] on div "more weight loss Heading" at bounding box center [749, 353] width 230 height 23
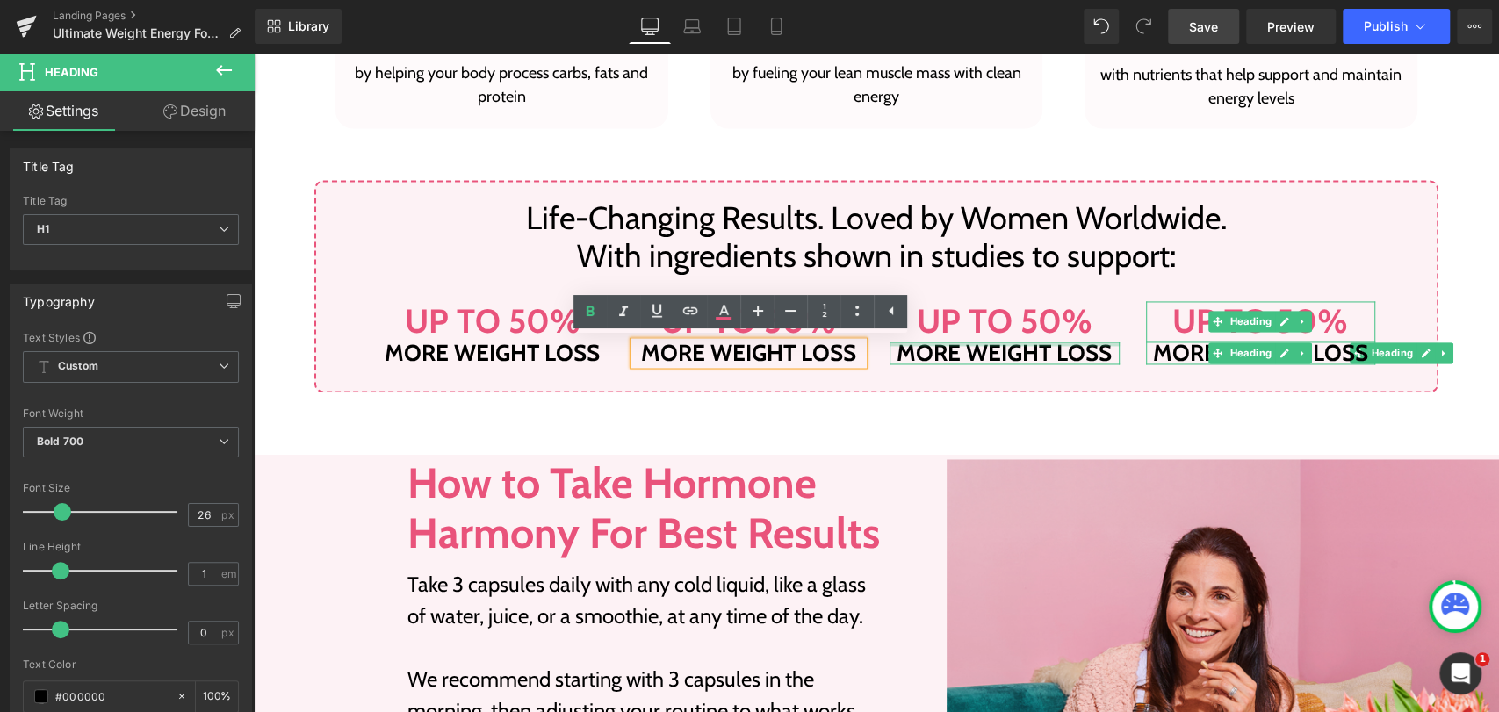
click at [974, 330] on span "Heading" at bounding box center [995, 321] width 48 height 21
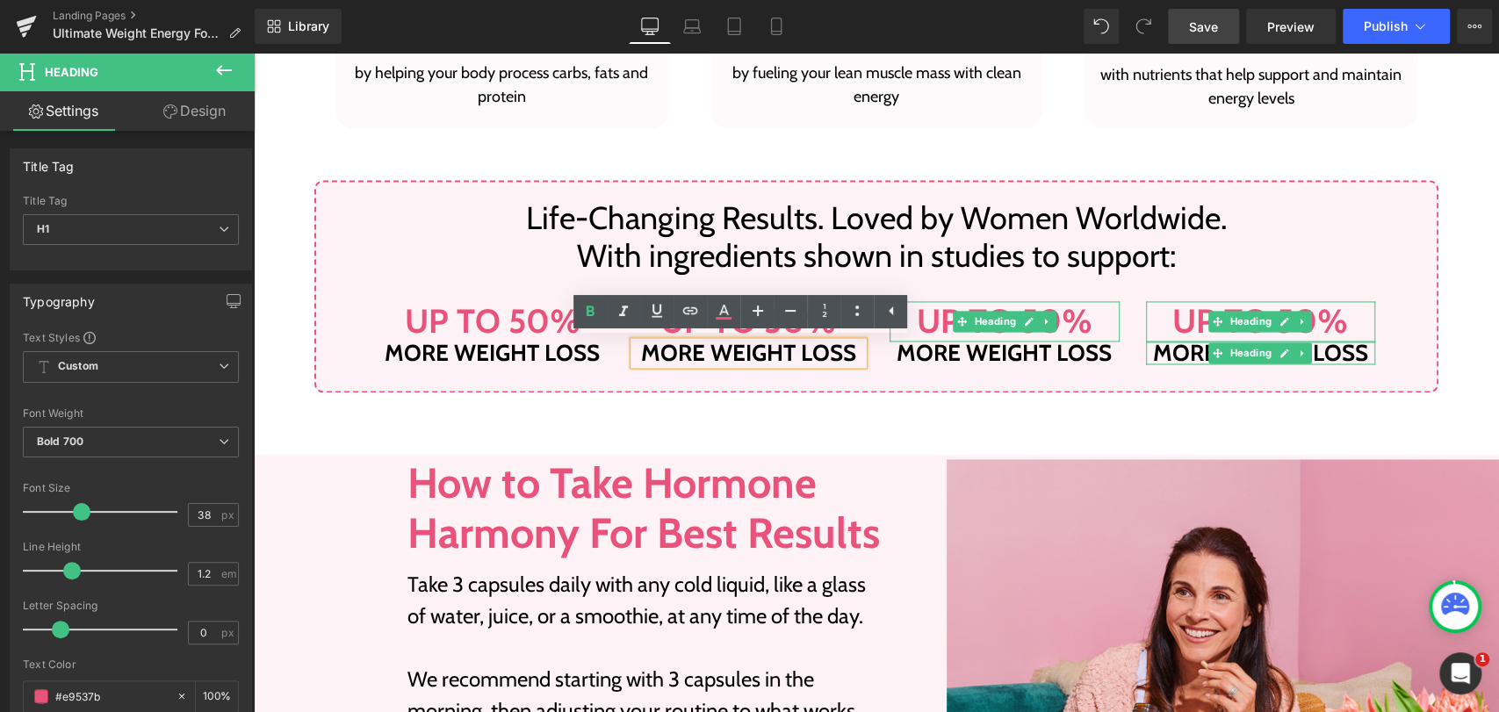
click at [927, 325] on h1 "Up to 50%" at bounding box center [1004, 321] width 230 height 40
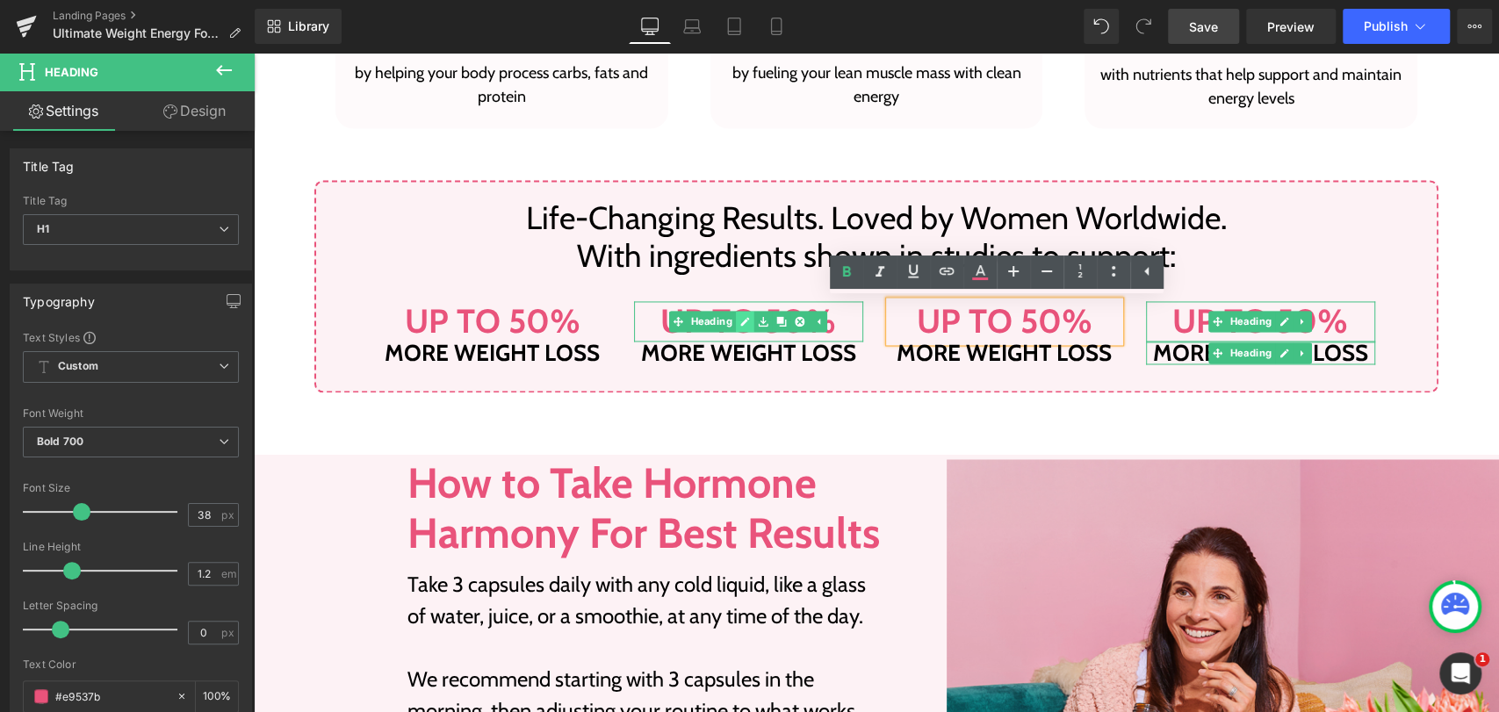
click at [741, 319] on icon at bounding box center [745, 321] width 9 height 9
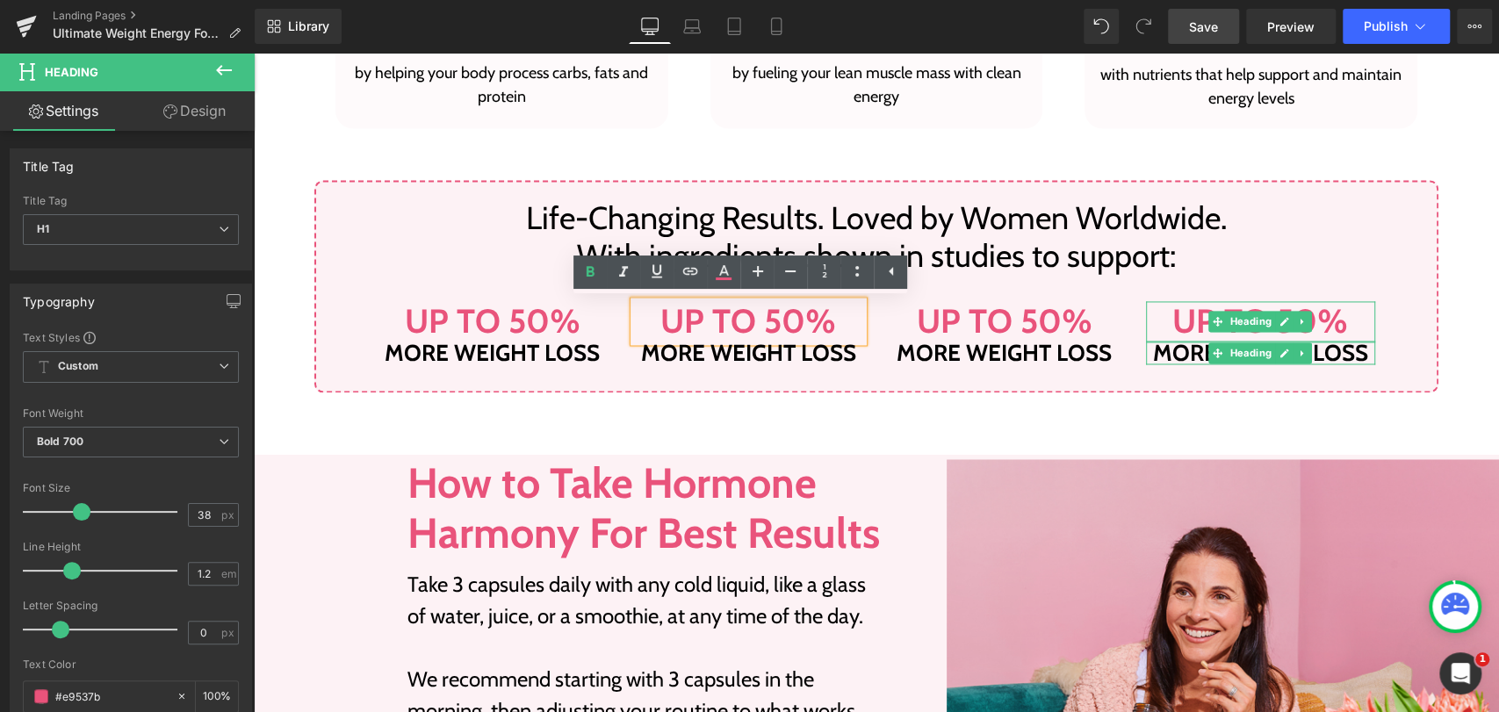
click at [745, 321] on h1 "Up to 50%" at bounding box center [749, 321] width 230 height 40
click at [719, 322] on h1 "Up to 50%" at bounding box center [749, 321] width 230 height 40
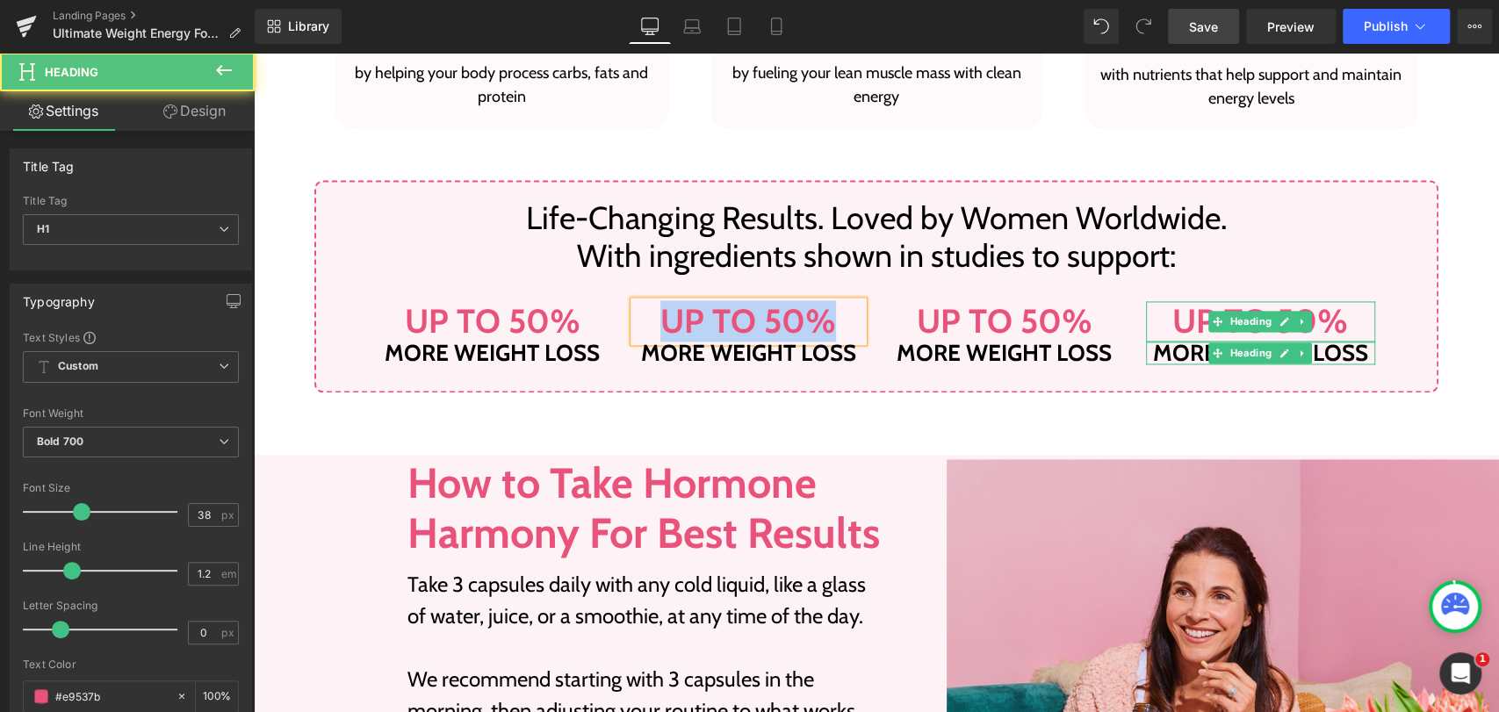
paste div
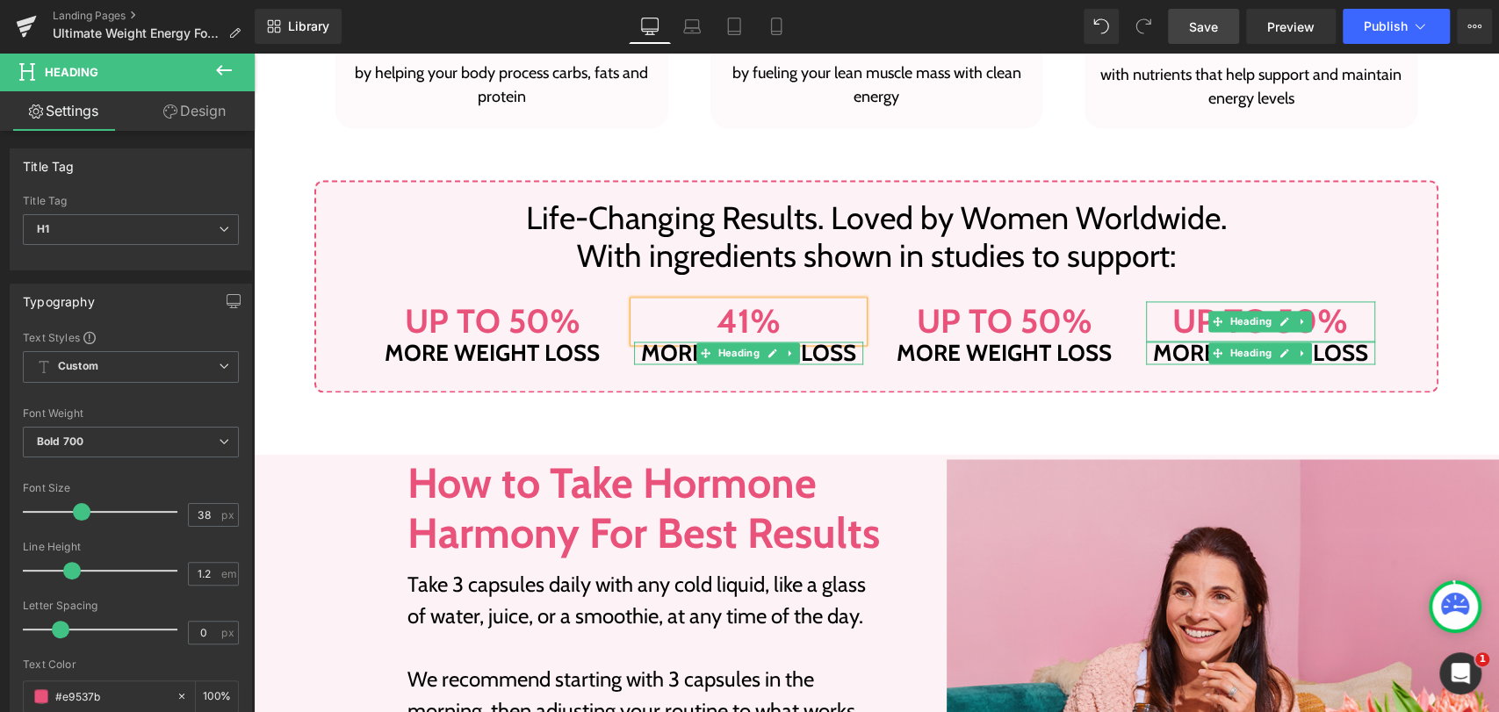
click at [651, 354] on h1 "more weight loss" at bounding box center [749, 353] width 230 height 23
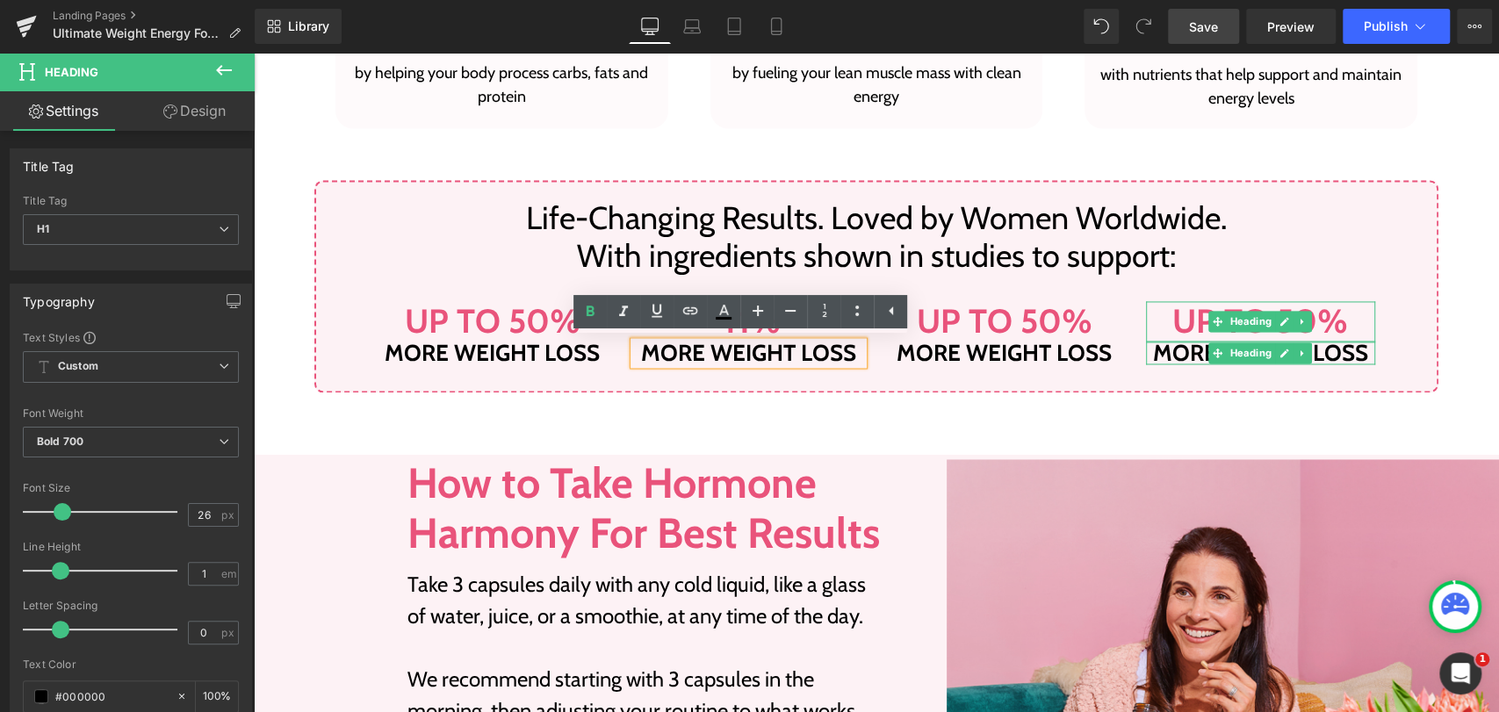
click at [672, 358] on h1 "more weight loss" at bounding box center [749, 353] width 230 height 23
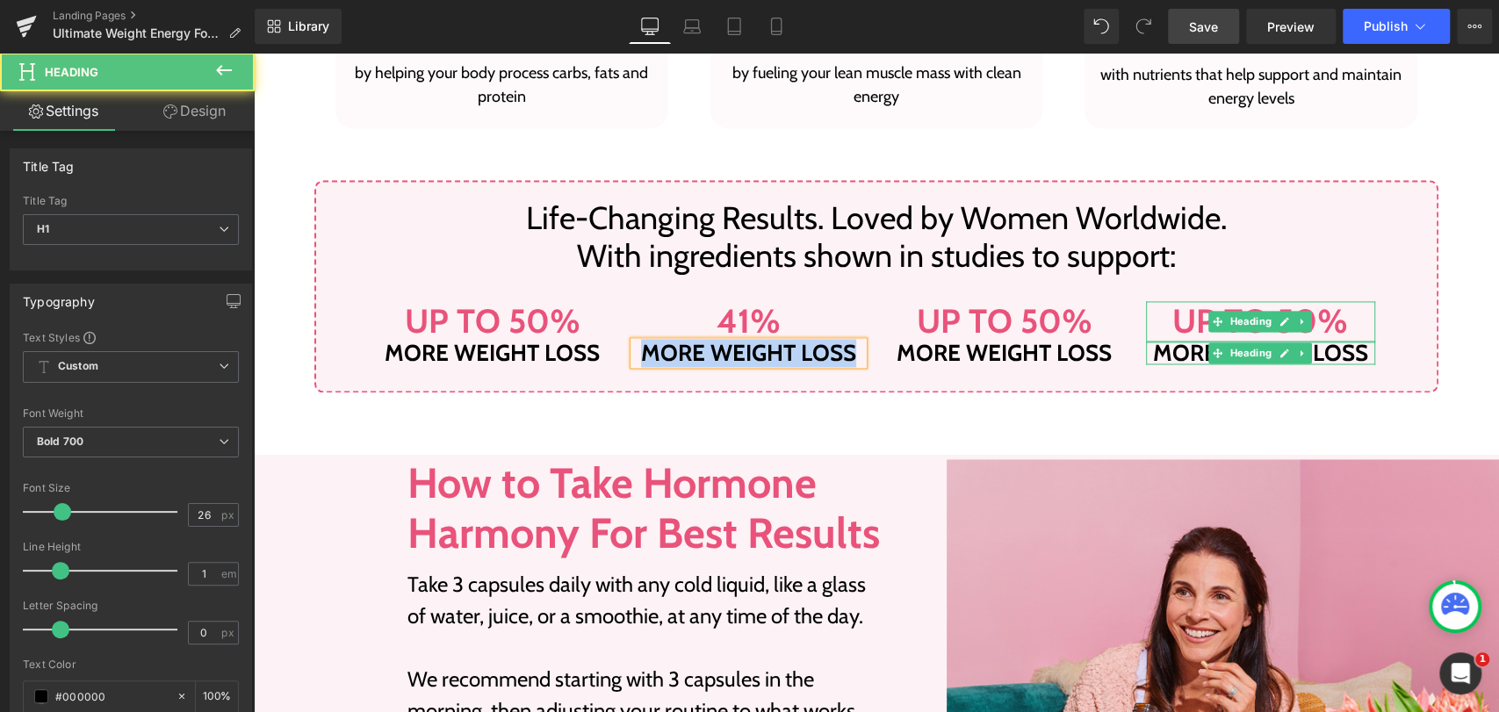
paste div
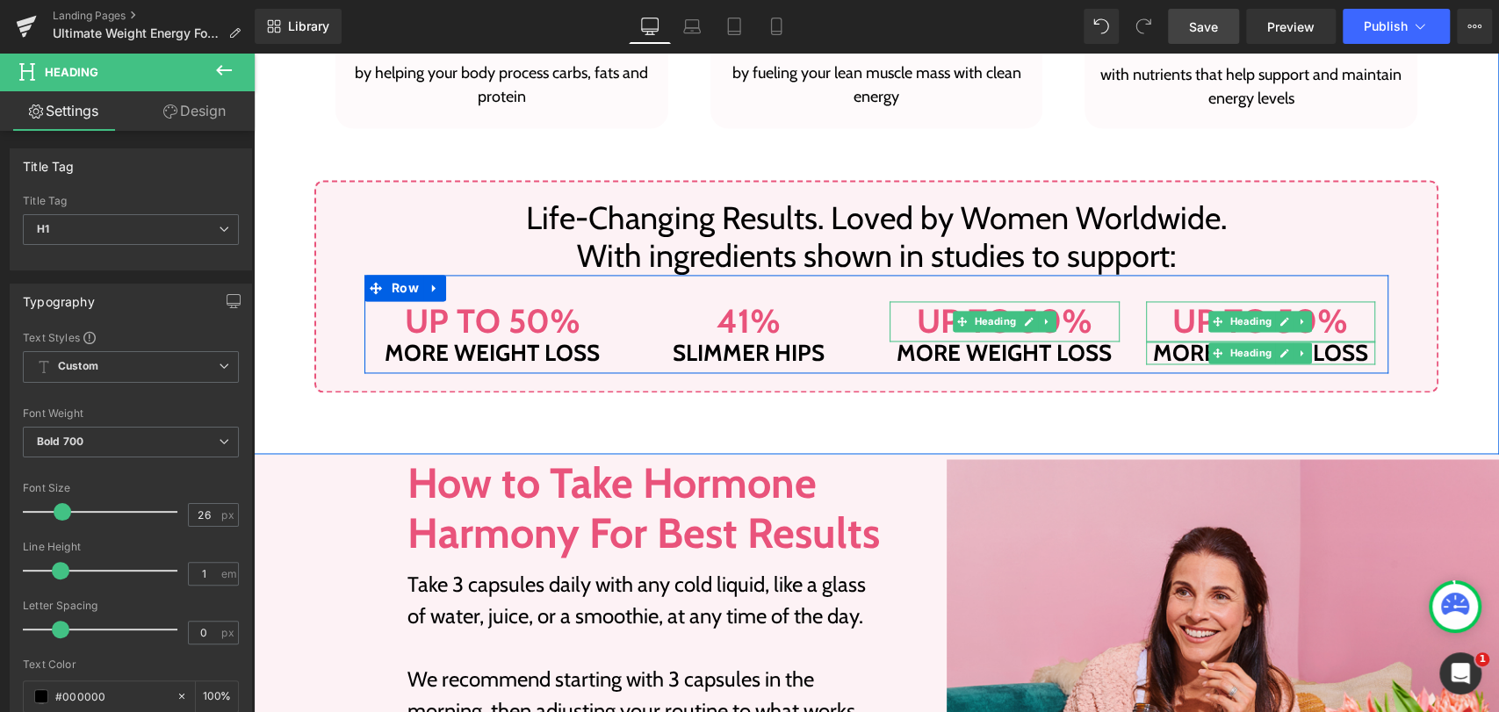
click at [1060, 313] on h1 "Up to 50%" at bounding box center [1004, 321] width 230 height 40
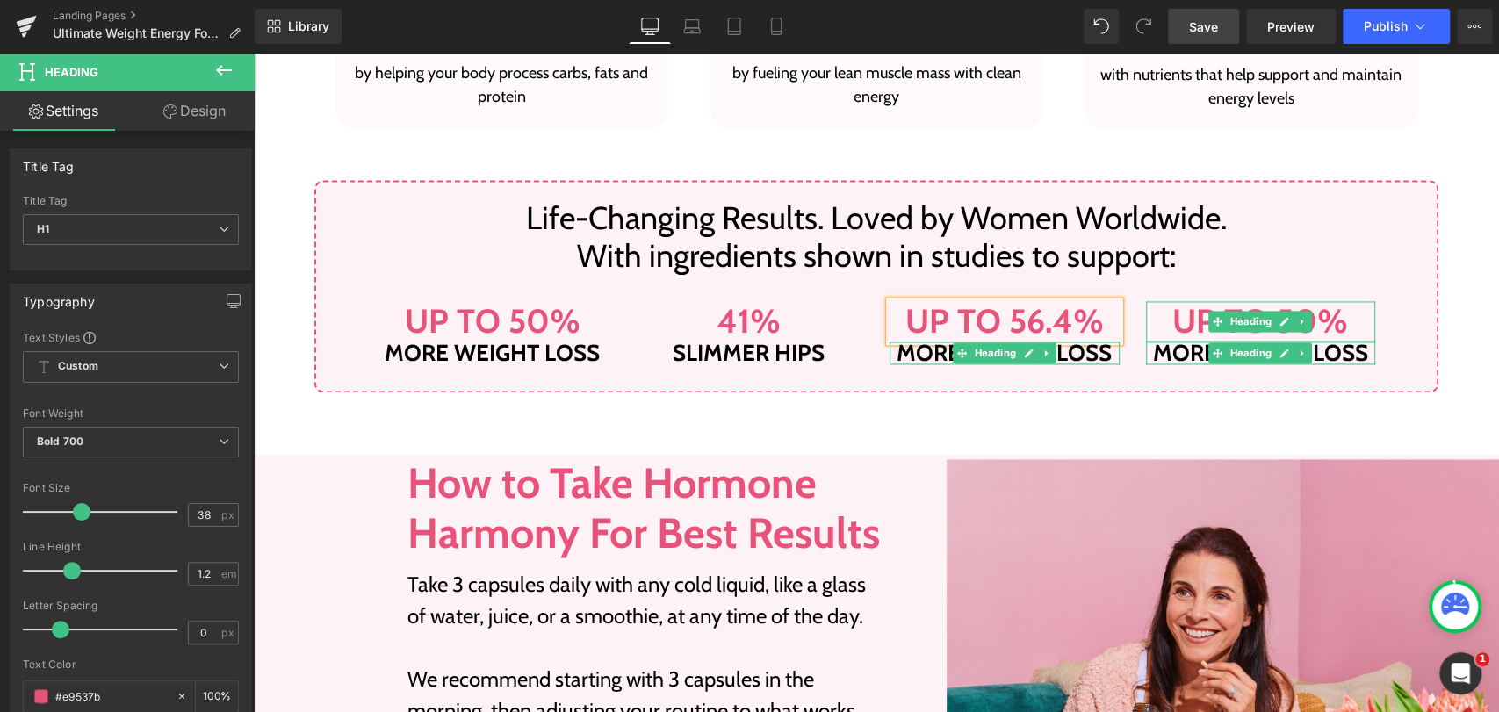
click at [902, 356] on h1 "more weight loss" at bounding box center [1004, 353] width 230 height 23
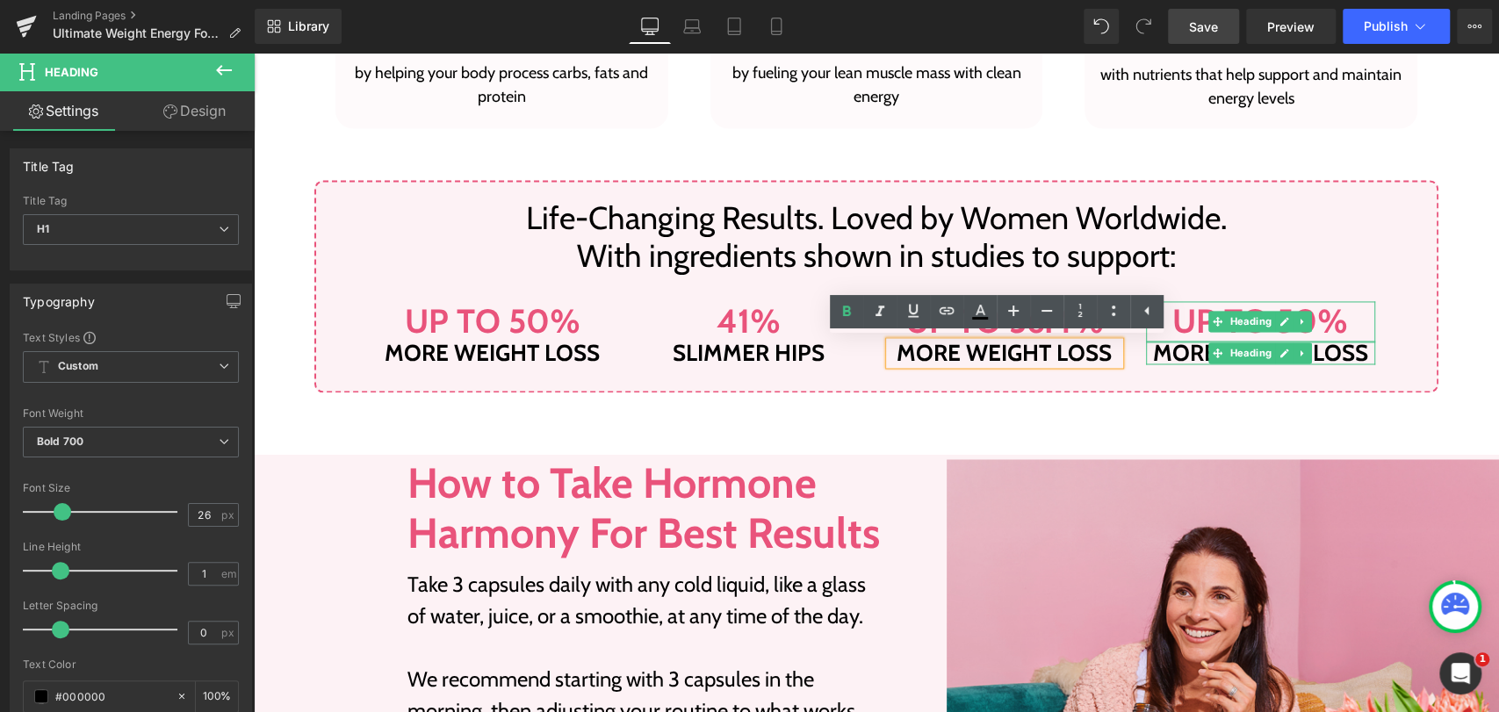
click at [902, 352] on h1 "more weight loss" at bounding box center [1004, 353] width 230 height 23
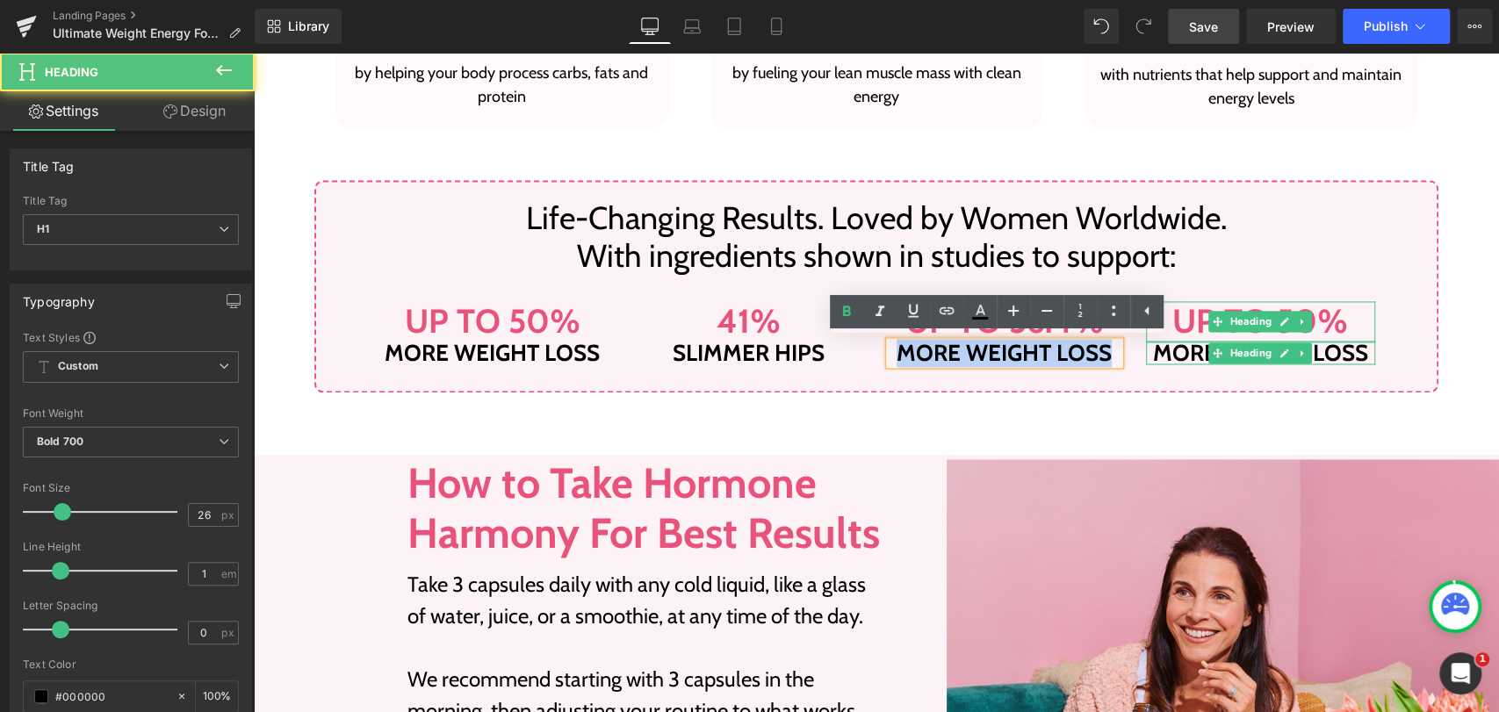
paste div
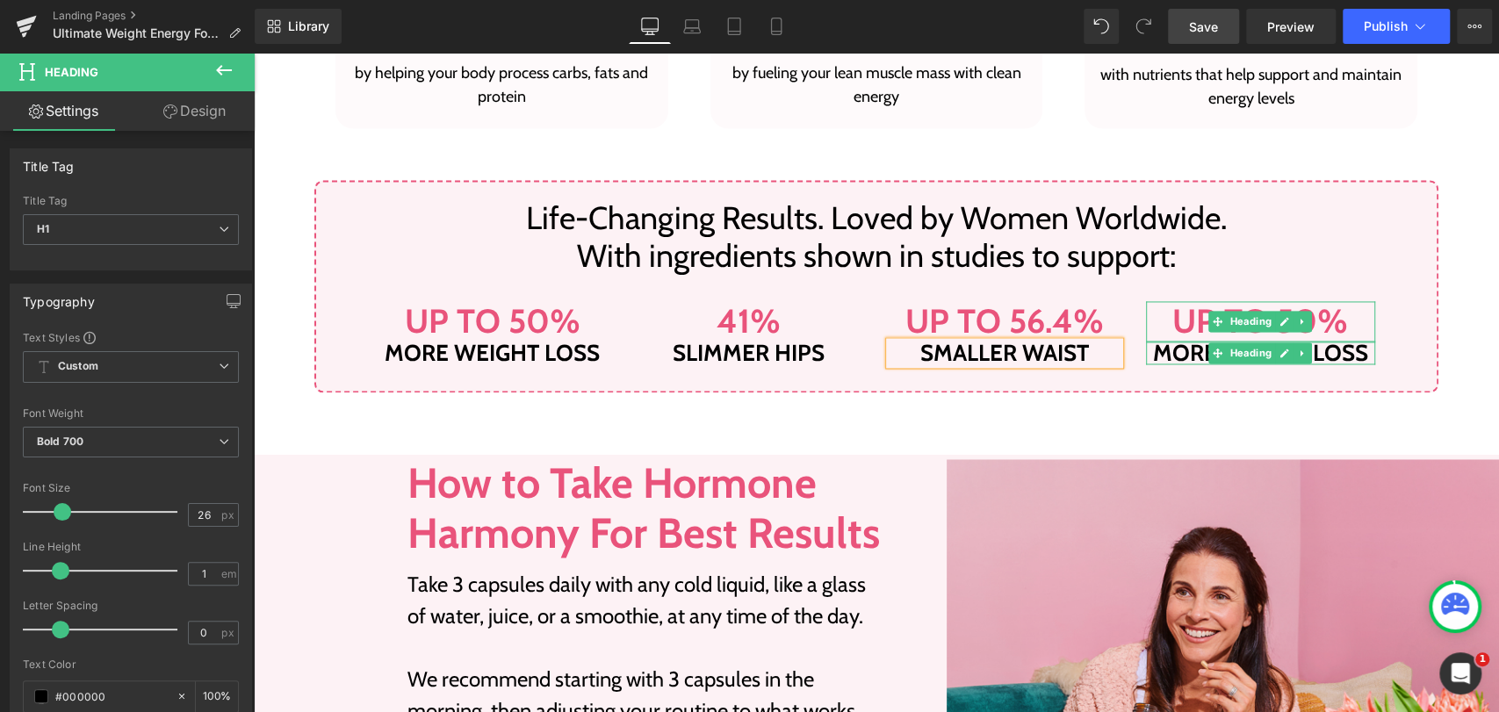
click at [1168, 316] on h1 "Up to 50%" at bounding box center [1261, 321] width 230 height 40
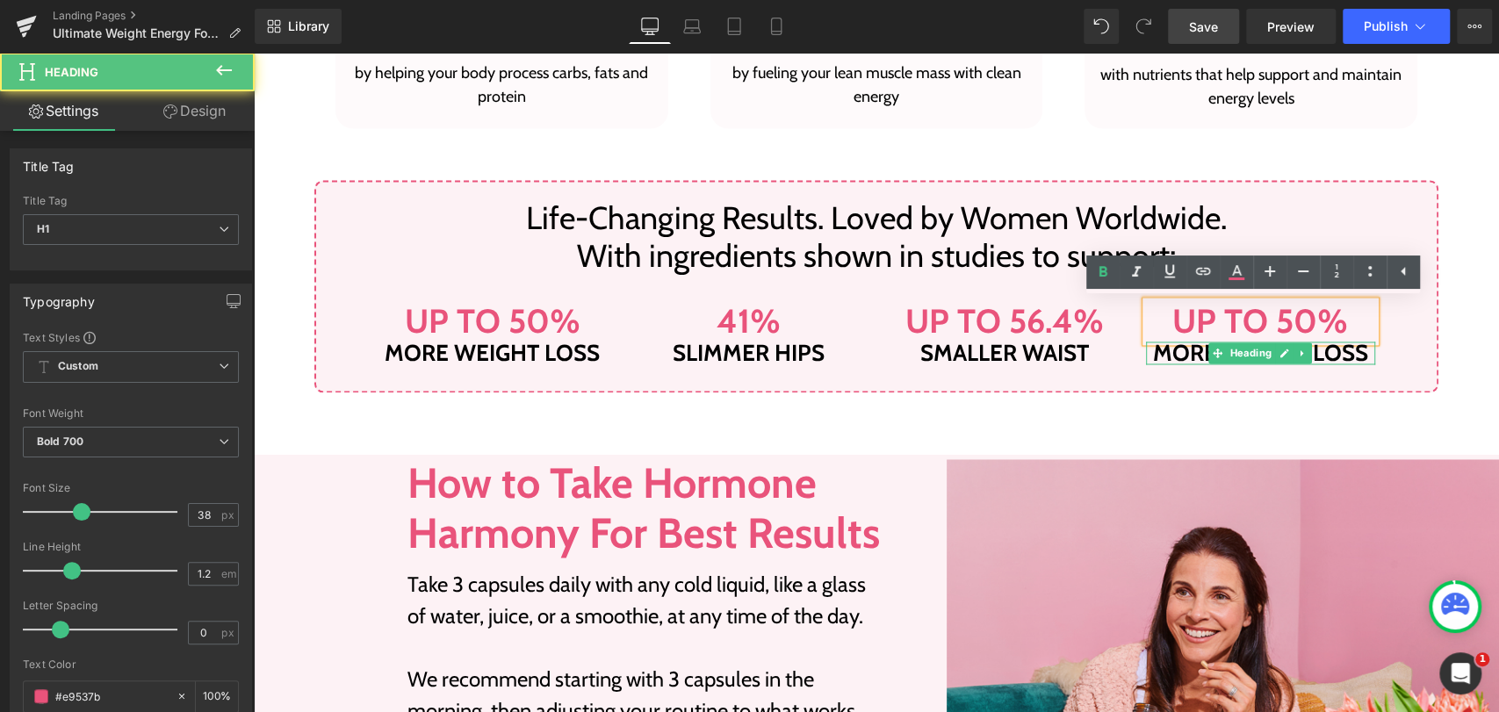
click at [1176, 320] on h1 "Up to 50%" at bounding box center [1261, 321] width 230 height 40
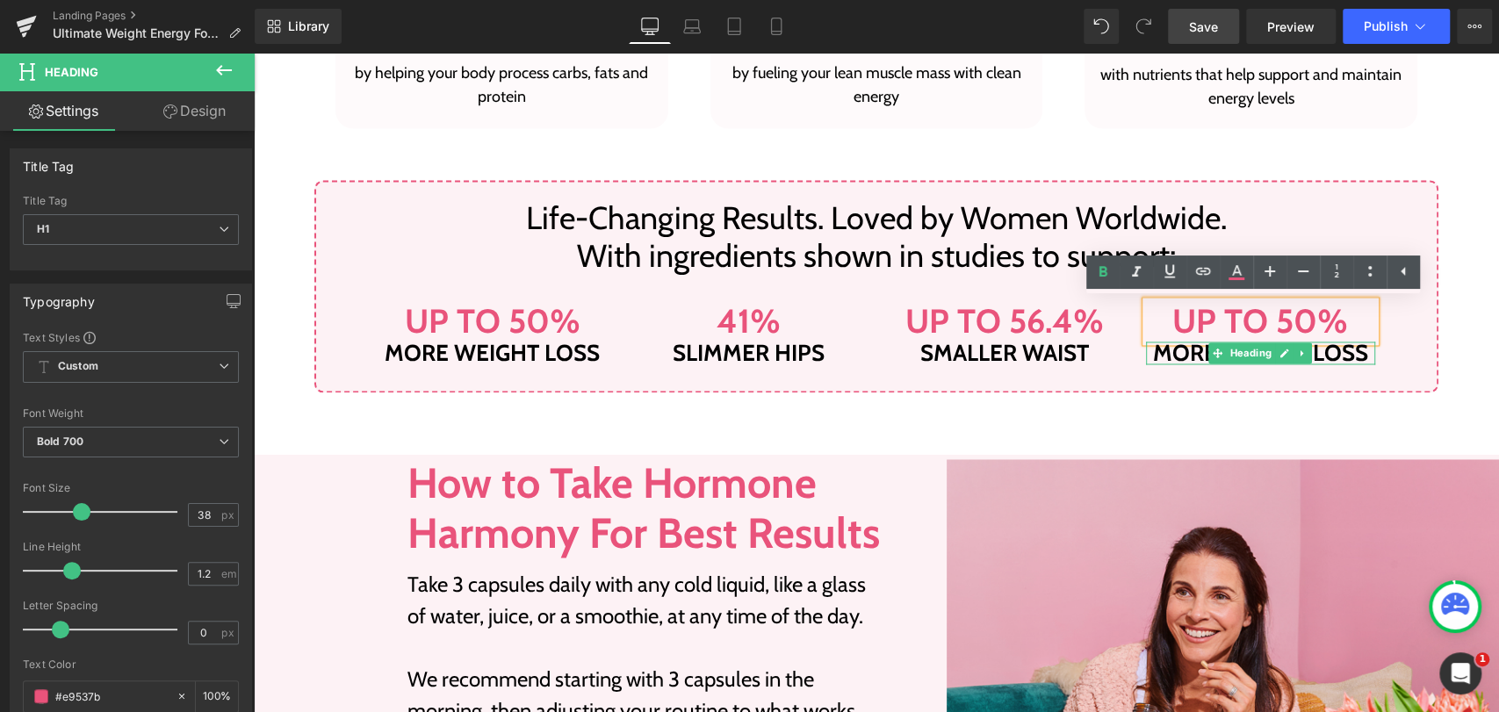
click at [1181, 352] on h1 "more weight loss" at bounding box center [1261, 353] width 230 height 23
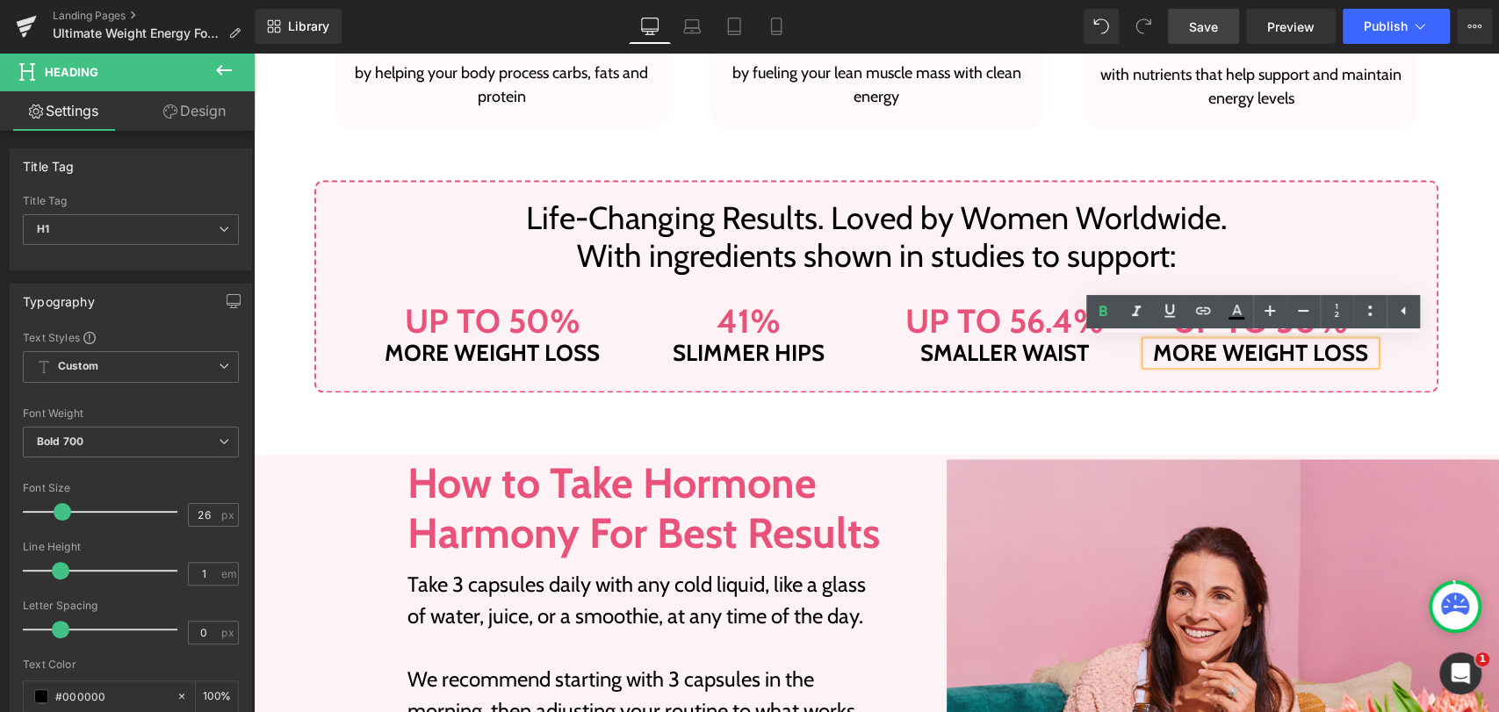
click at [1247, 353] on h1 "more weight loss" at bounding box center [1261, 353] width 230 height 23
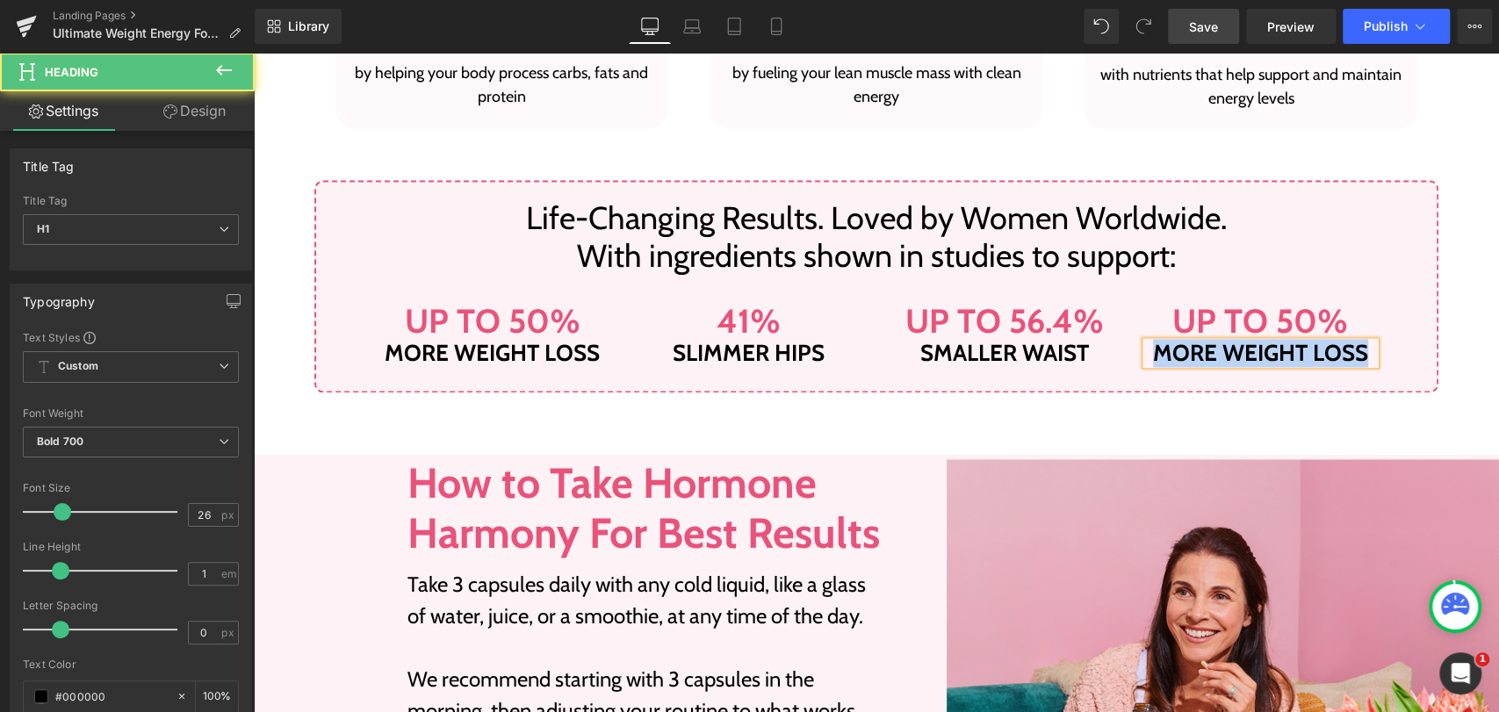
paste div
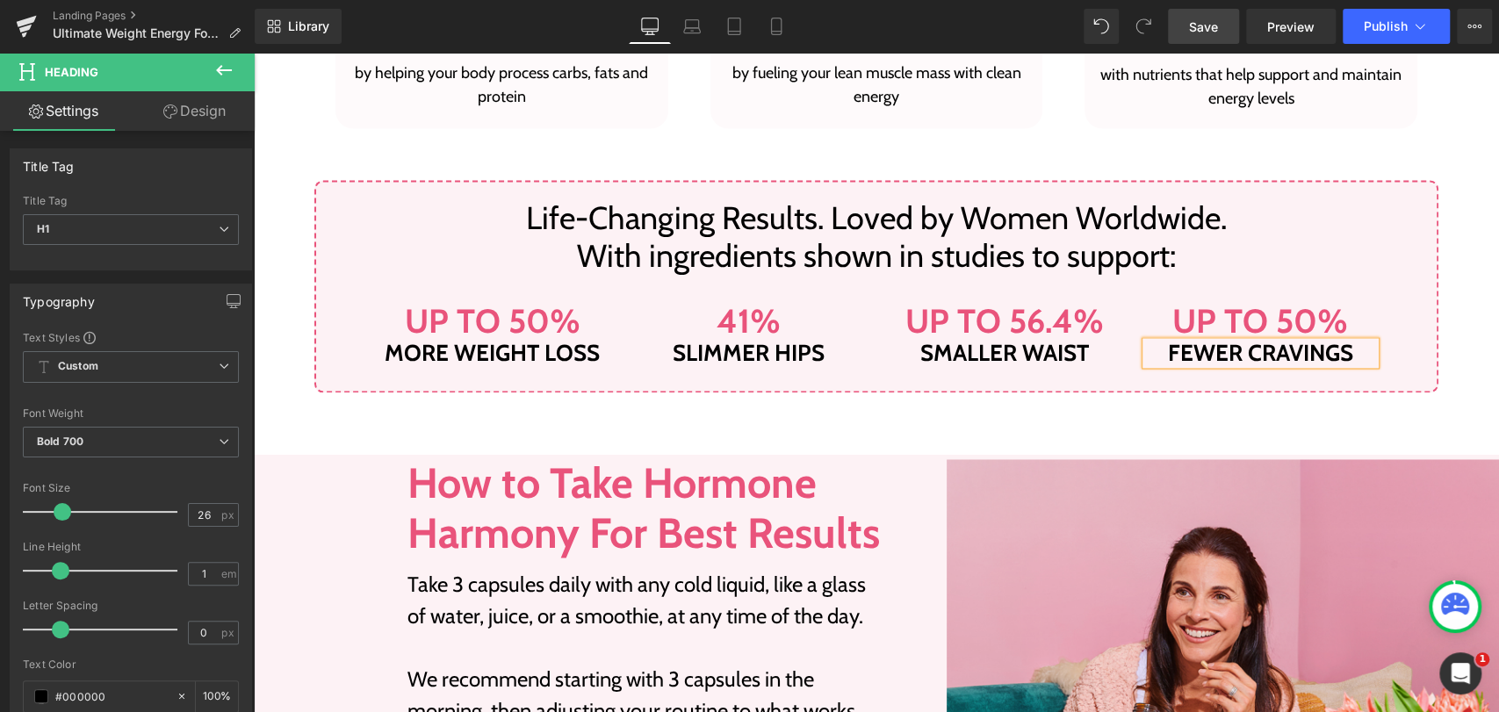
click at [1205, 29] on span "Save" at bounding box center [1203, 27] width 29 height 18
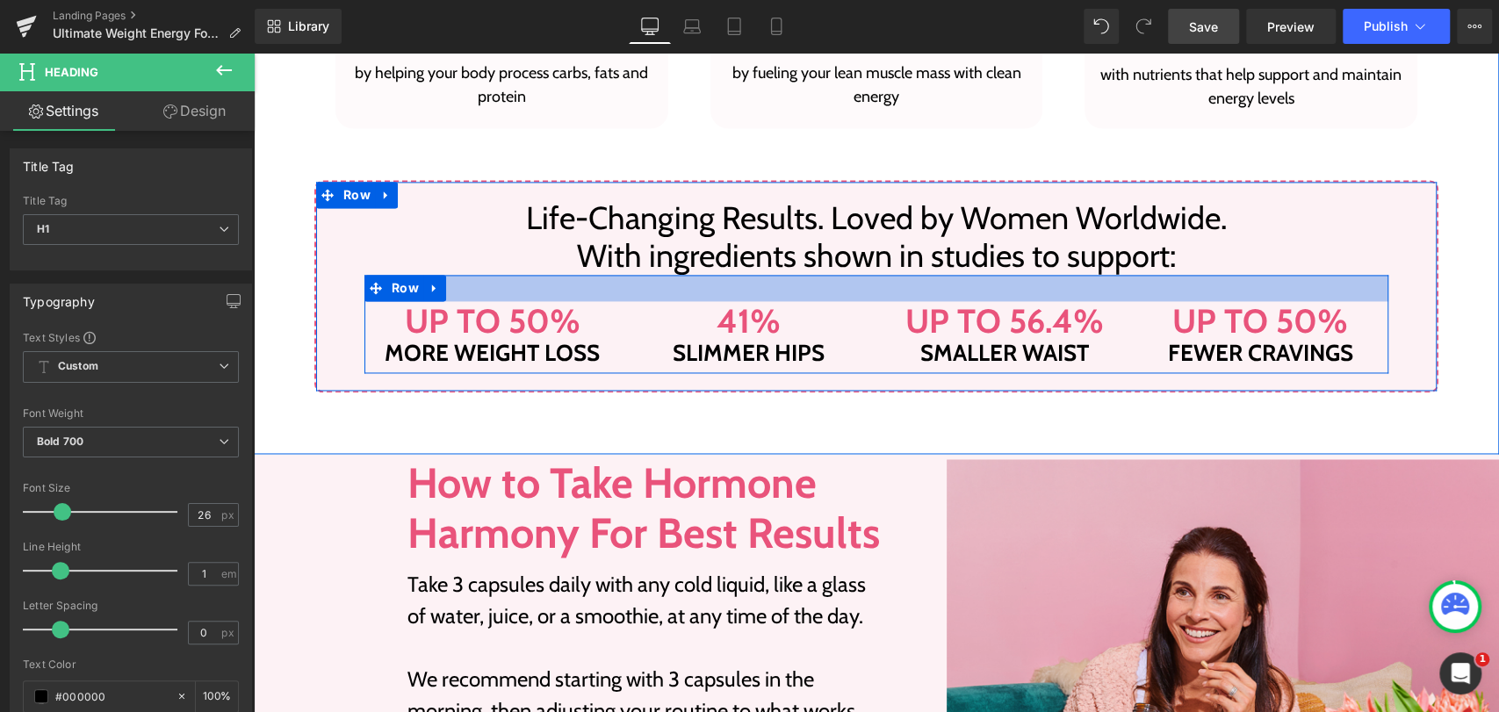
click at [464, 275] on div at bounding box center [876, 288] width 1024 height 26
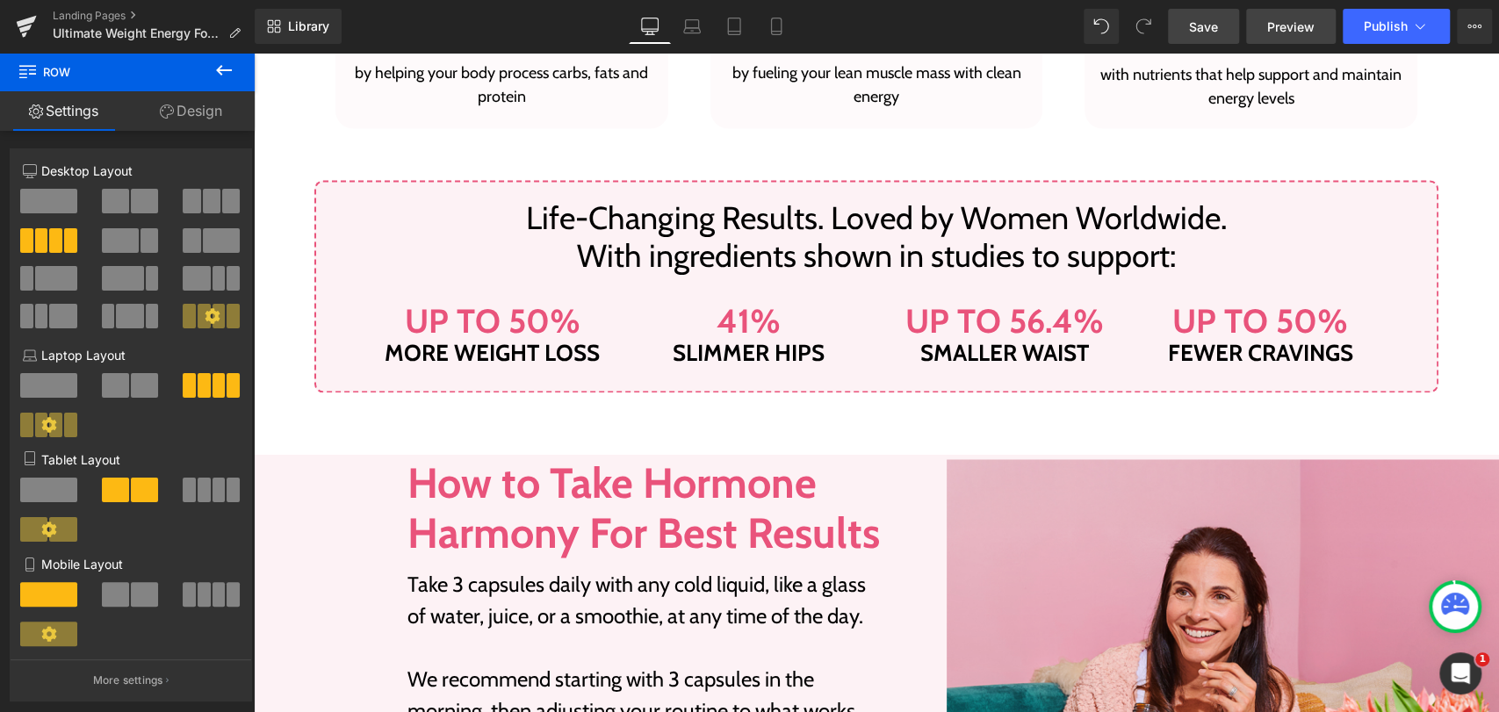
click at [1262, 34] on link "Preview" at bounding box center [1291, 26] width 90 height 35
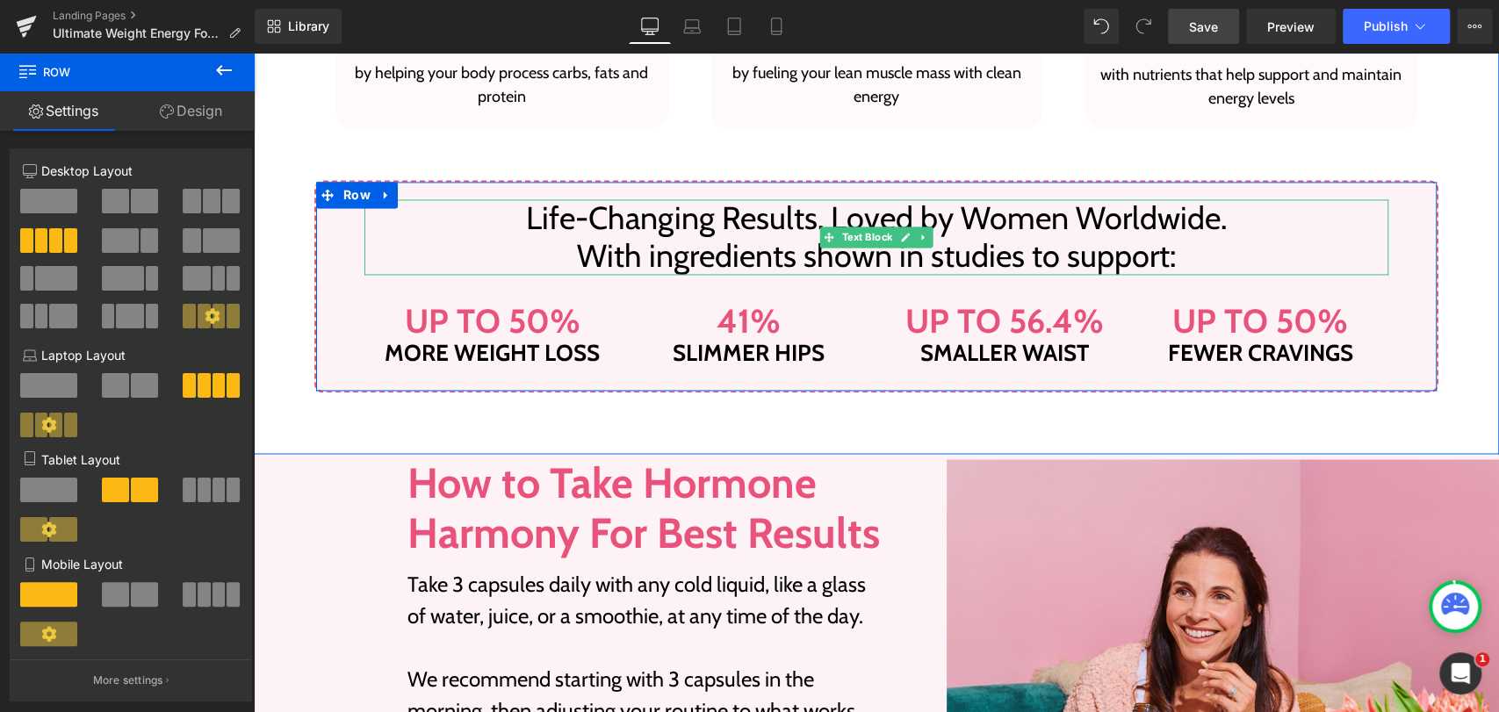
click at [600, 219] on p "Life-Changing Results. Loved by Women Worldwide." at bounding box center [876, 218] width 1024 height 38
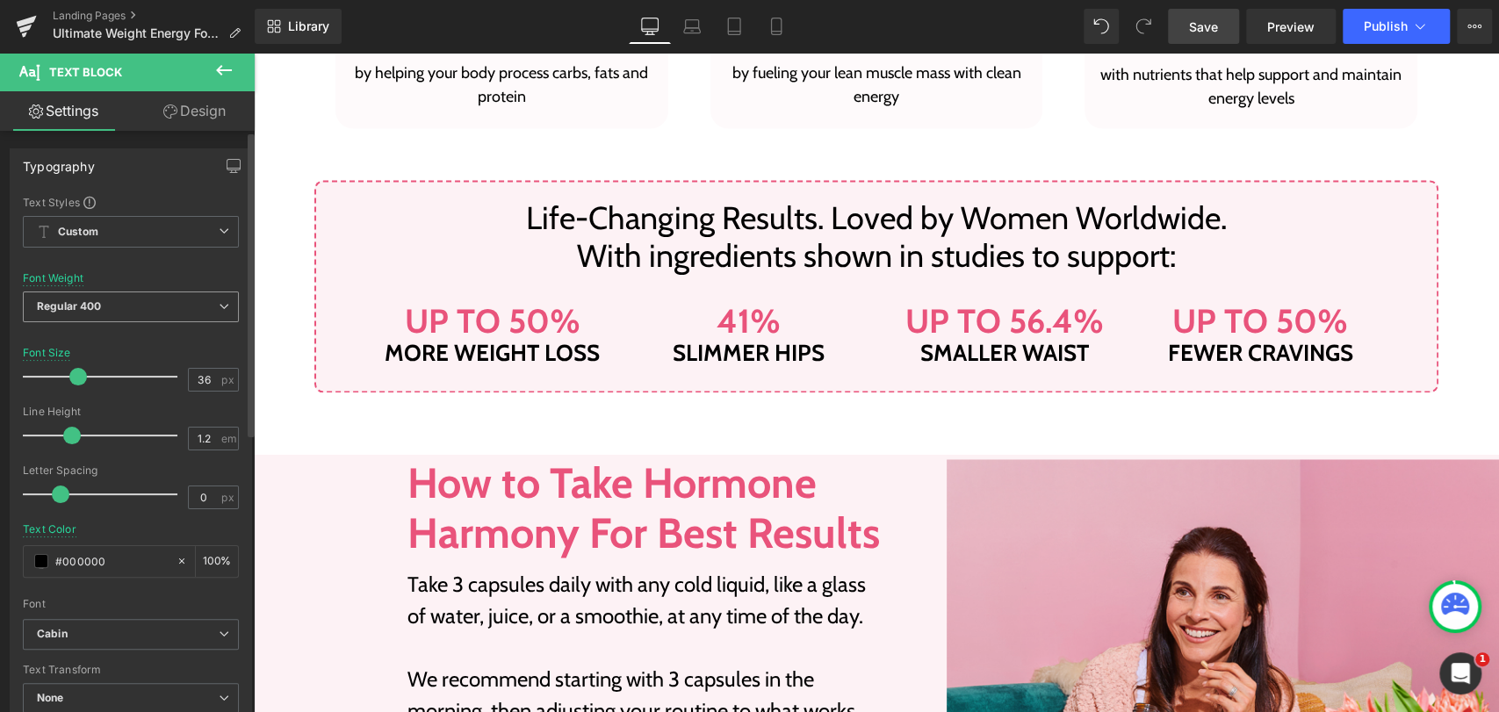
click at [119, 315] on span "Regular 400" at bounding box center [131, 306] width 216 height 31
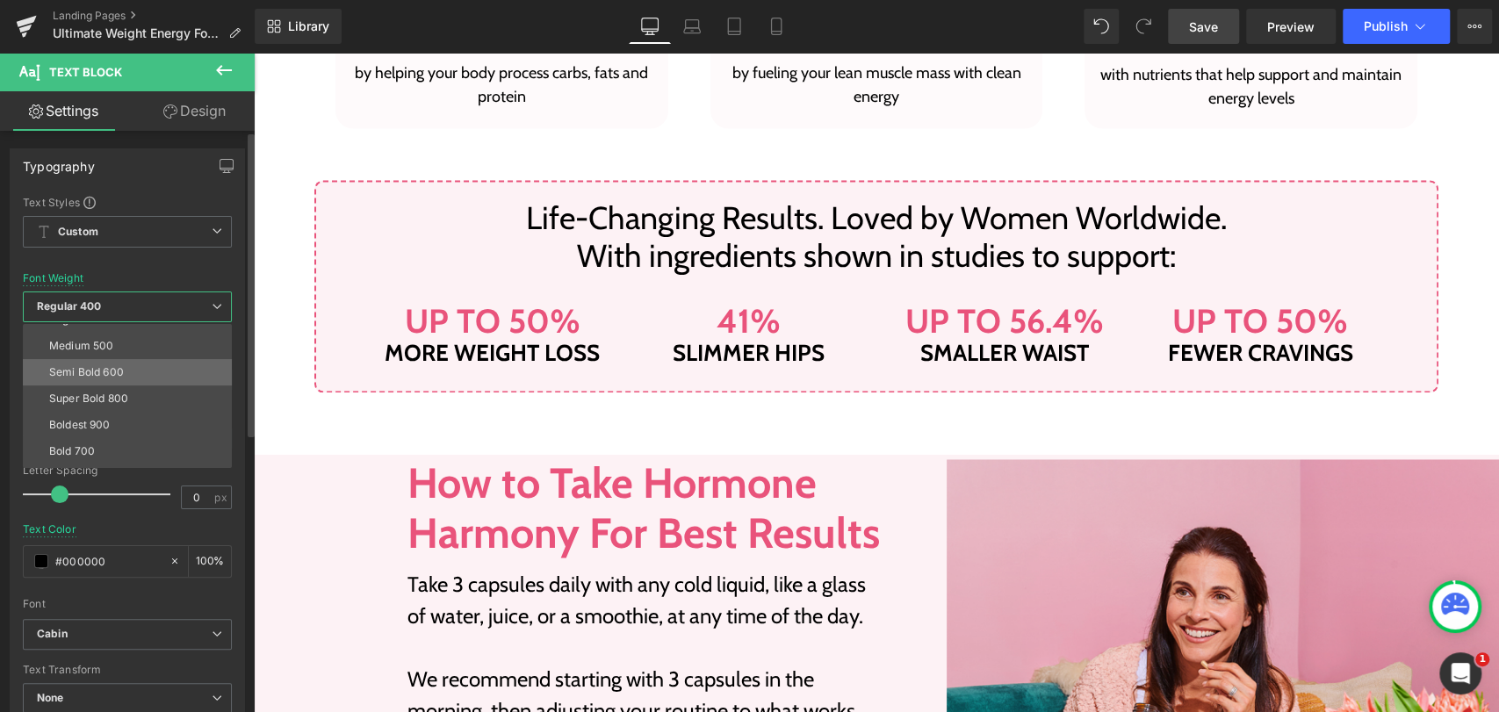
scroll to position [97, 0]
click at [99, 445] on li "Bold 700" at bounding box center [131, 450] width 217 height 26
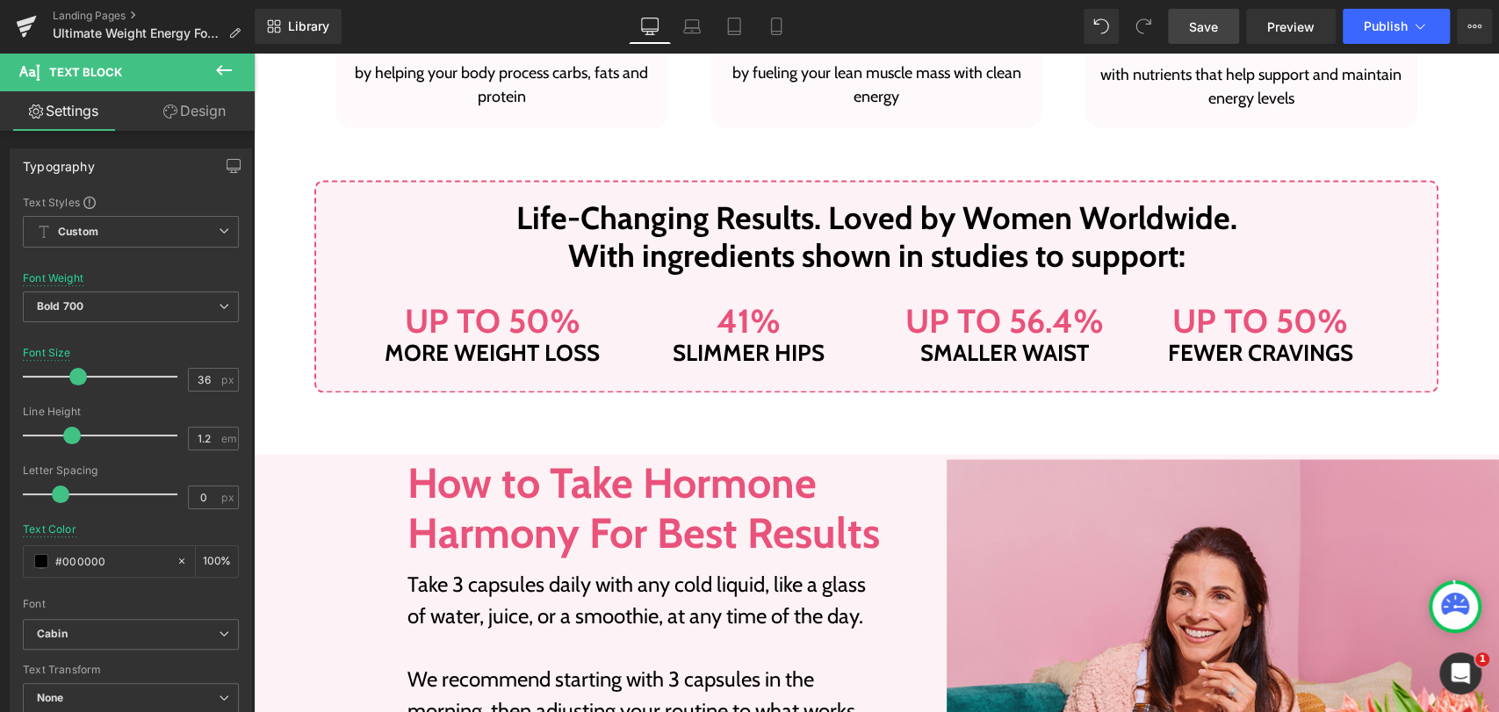
click at [1200, 30] on span "Save" at bounding box center [1203, 27] width 29 height 18
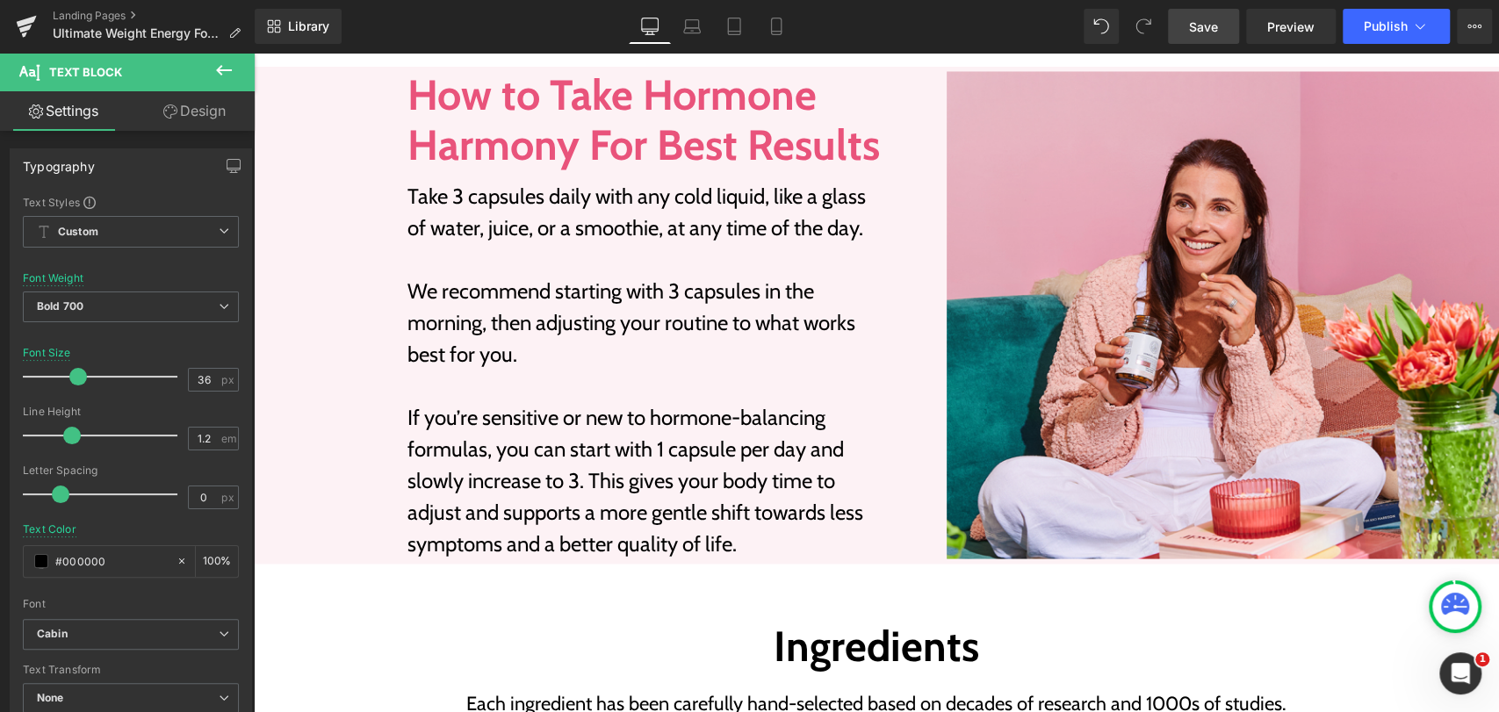
scroll to position [2123, 0]
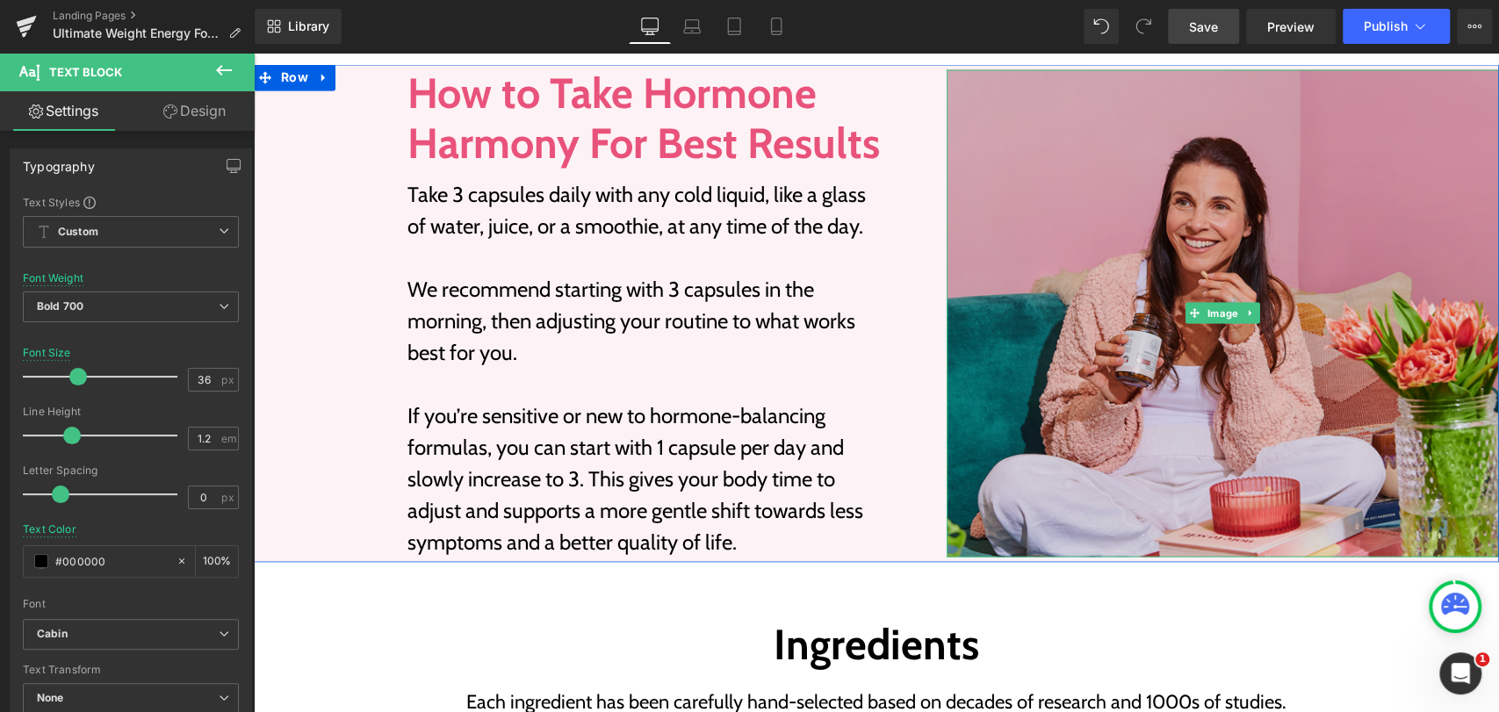
click at [1182, 276] on img at bounding box center [1222, 312] width 552 height 487
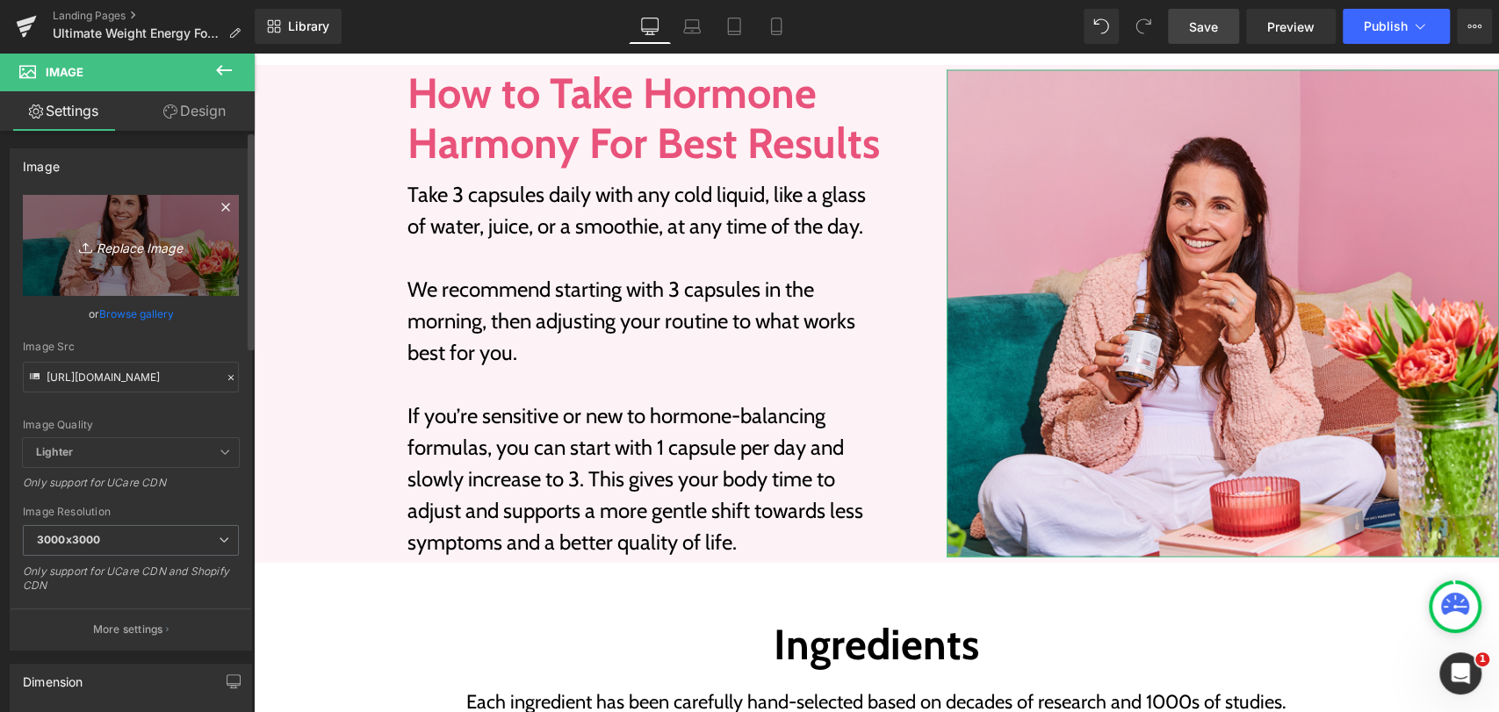
click at [126, 248] on icon "Replace Image" at bounding box center [131, 245] width 140 height 22
click at [87, 242] on icon at bounding box center [88, 248] width 18 height 18
type input "C:\fakepath\9fd72ee06662cc75b3e8140ee42e660576240558.jpg"
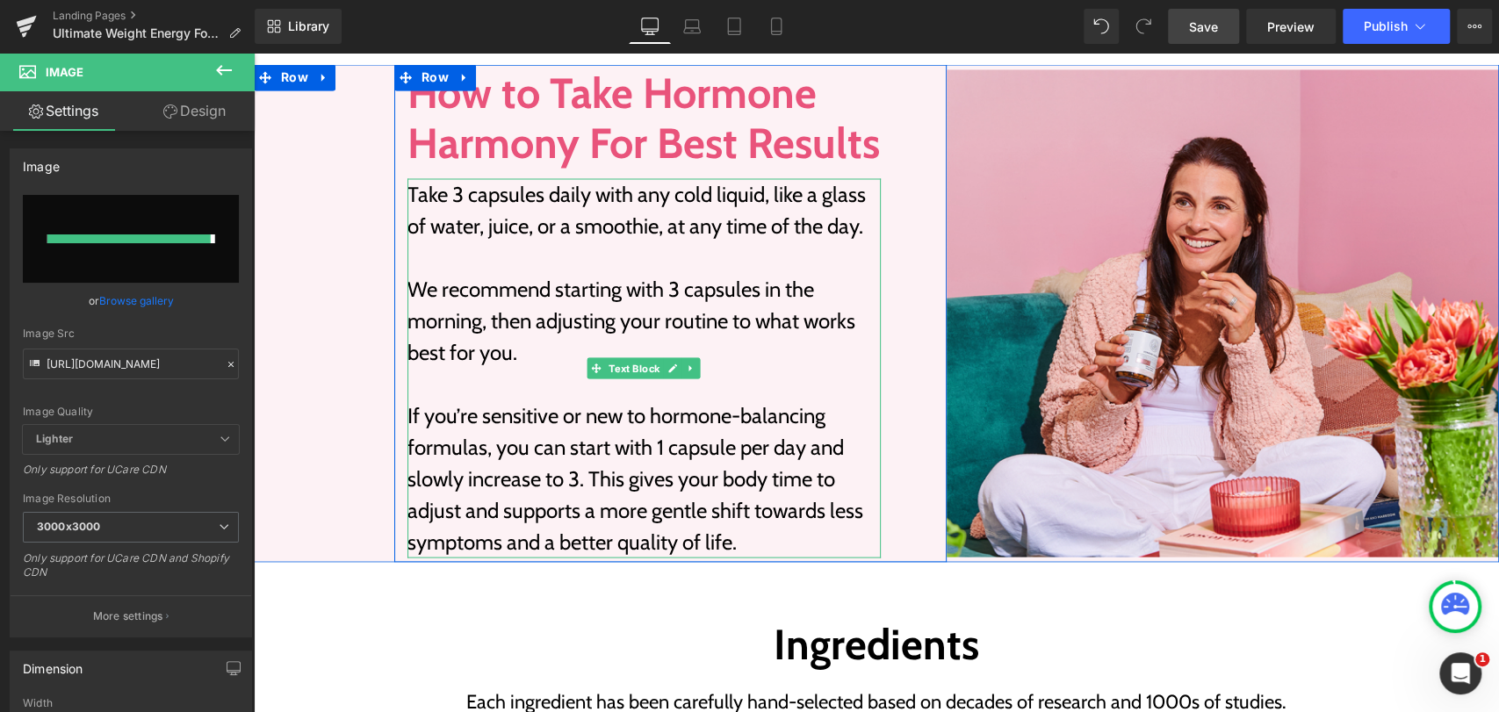
type input "https://ucarecdn.com/177e14ca-a8c5-4c8a-b74d-830095665d3d/-/format/auto/-/previ…"
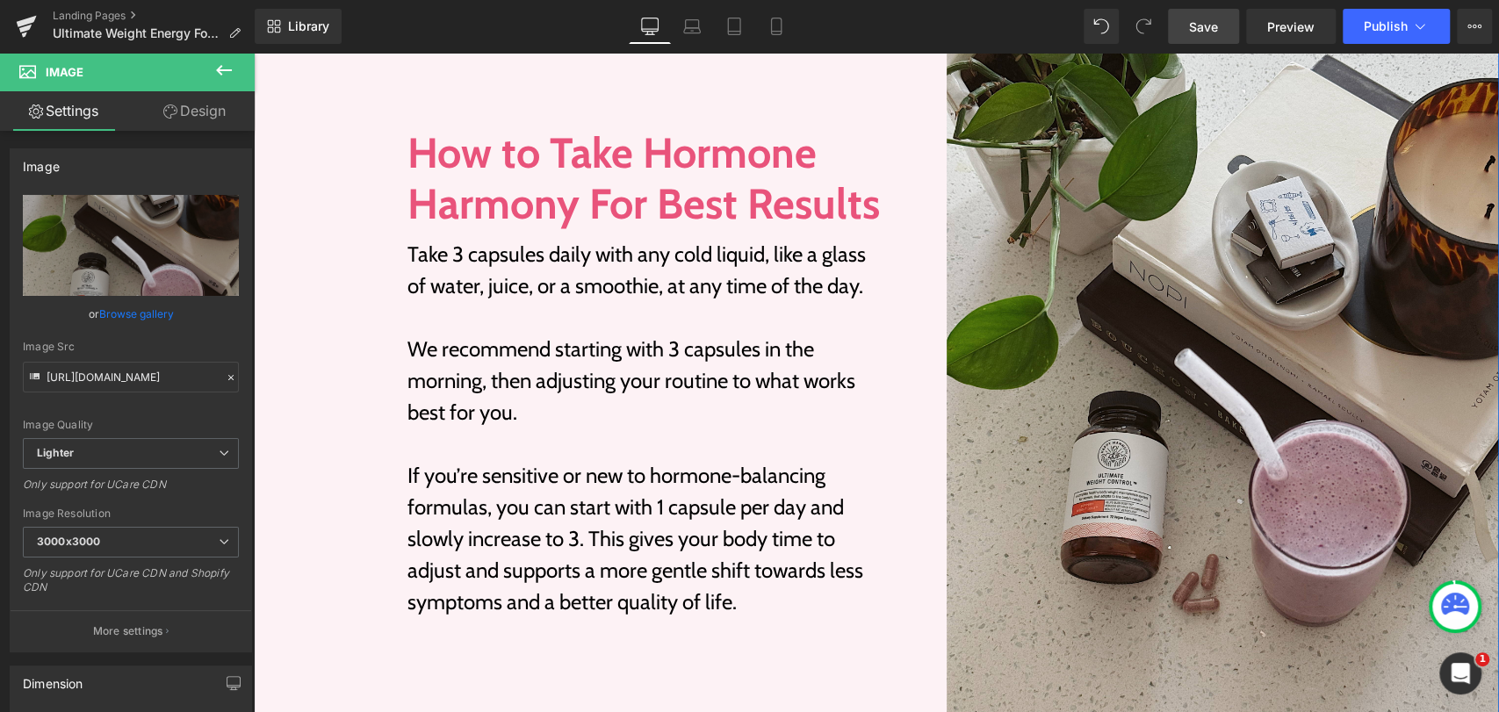
scroll to position [2220, 0]
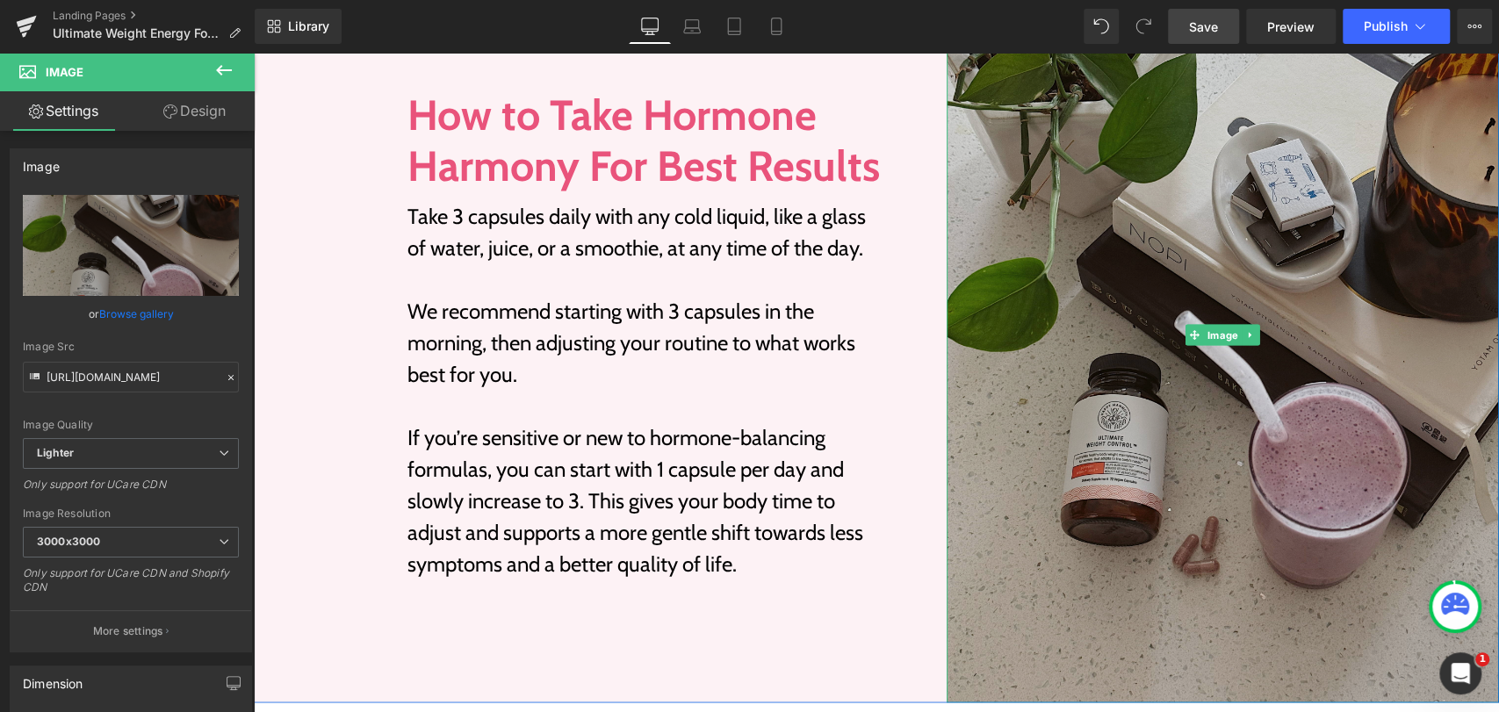
click at [1034, 379] on img at bounding box center [1222, 335] width 552 height 737
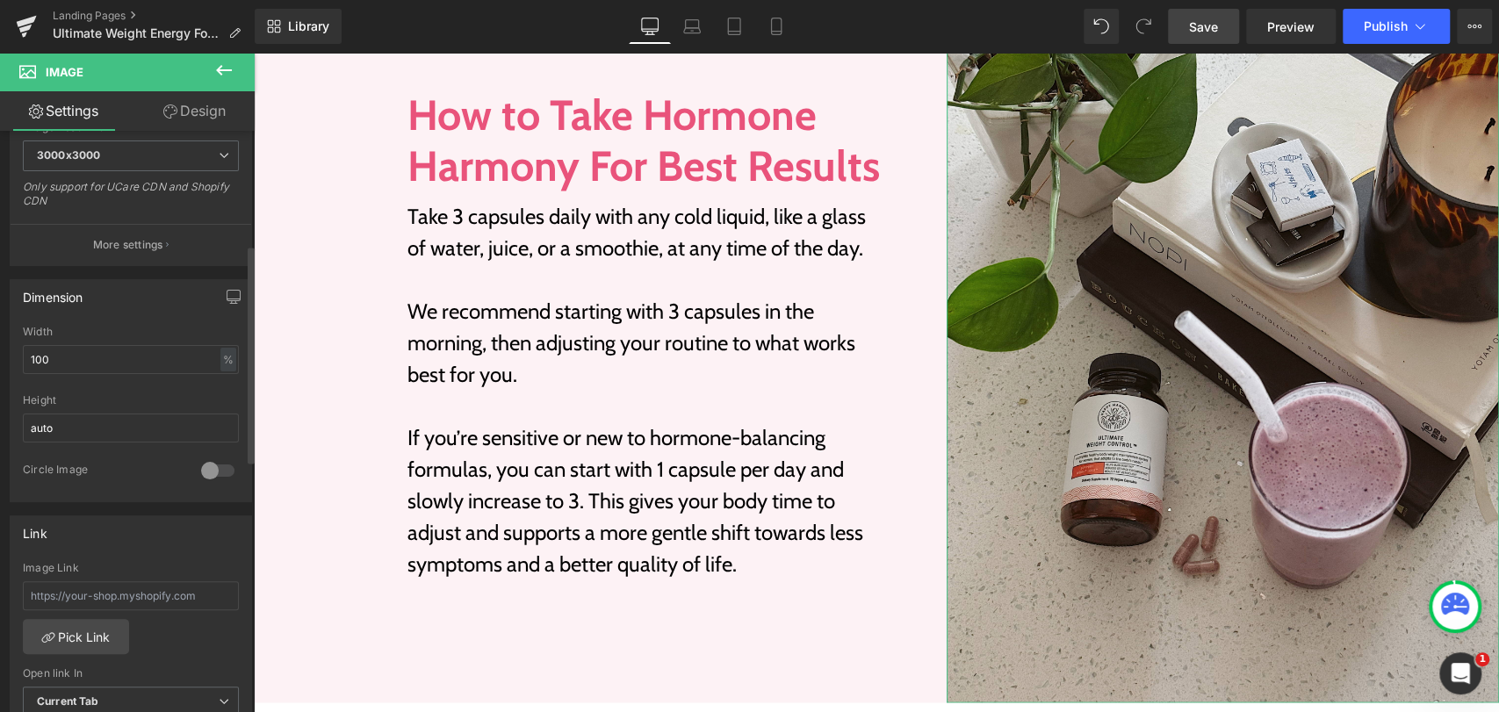
scroll to position [390, 0]
click at [96, 359] on input "100" at bounding box center [131, 356] width 216 height 29
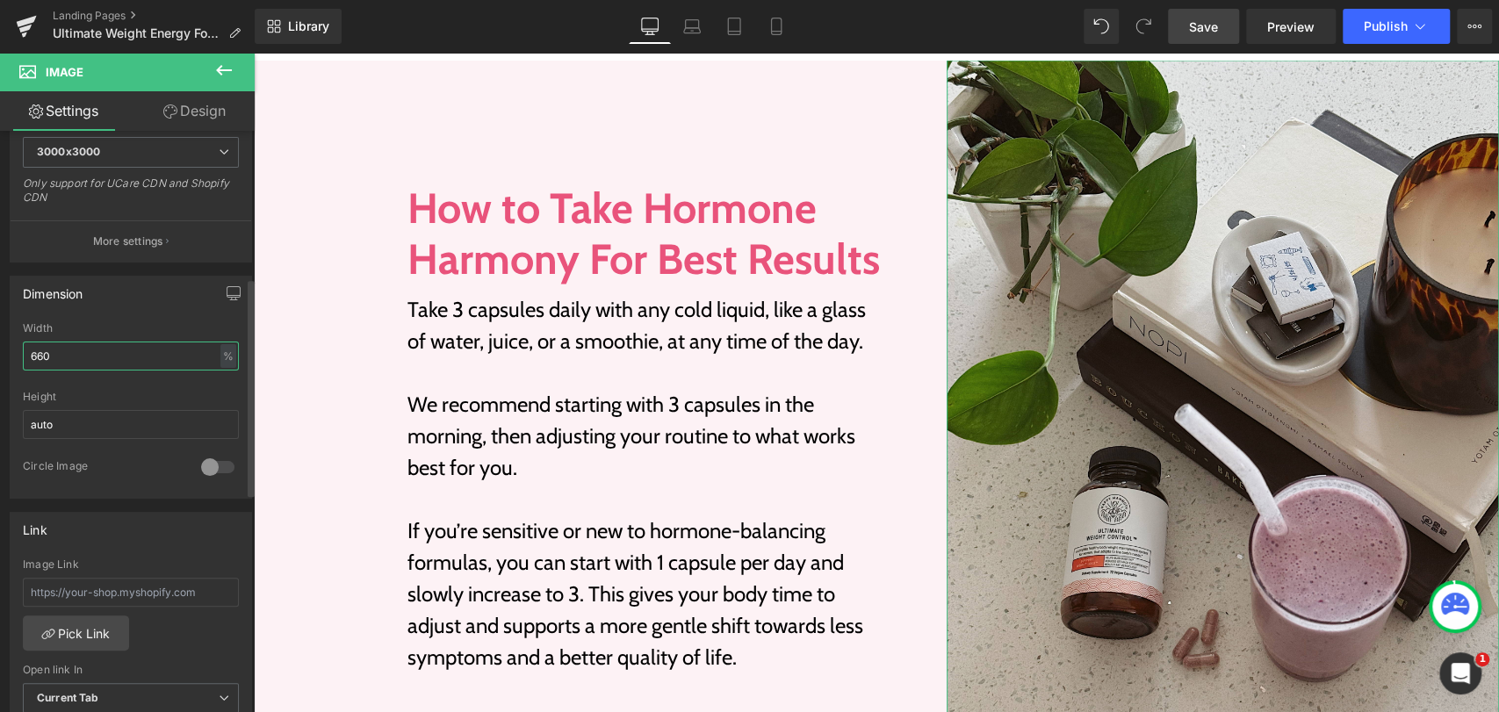
scroll to position [2220, 0]
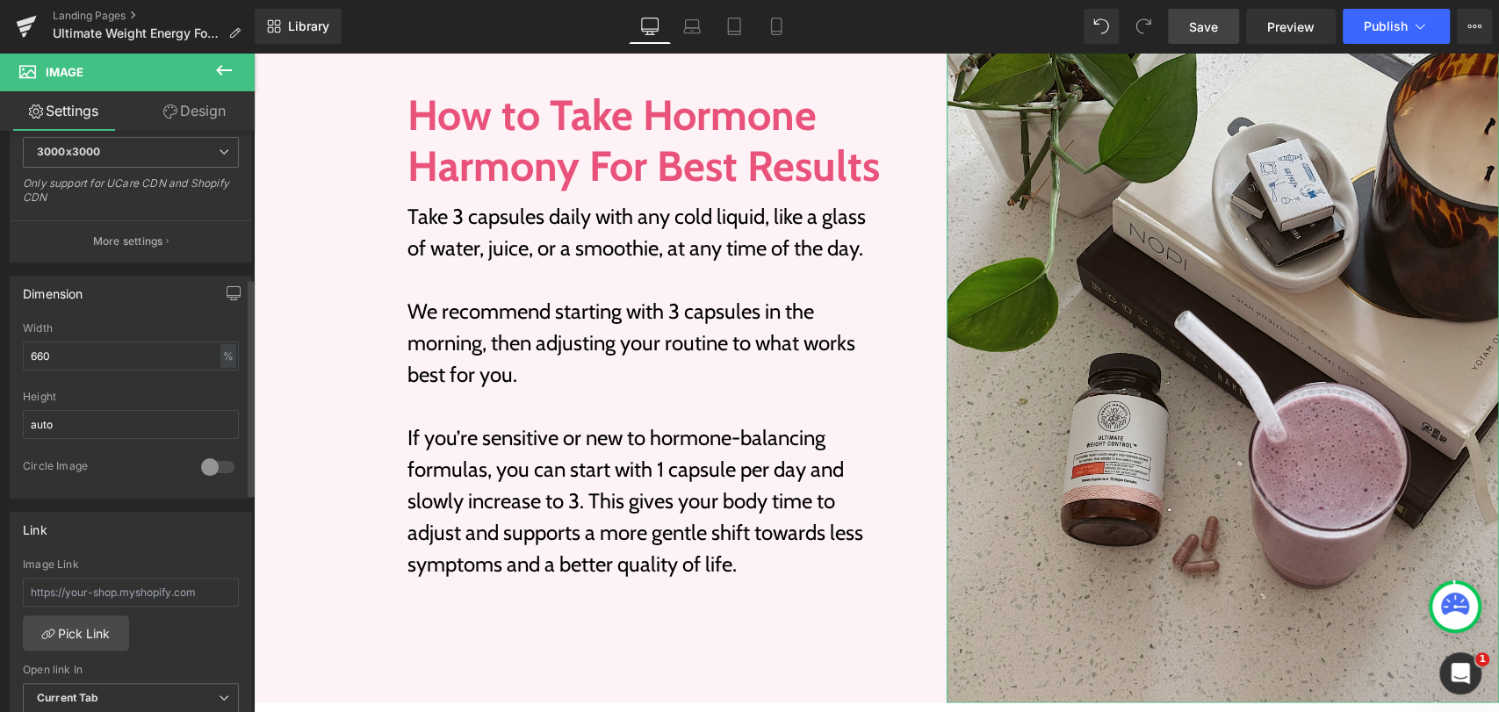
click at [96, 383] on div at bounding box center [131, 384] width 216 height 11
click at [85, 353] on input "660" at bounding box center [131, 356] width 216 height 29
type input "100"
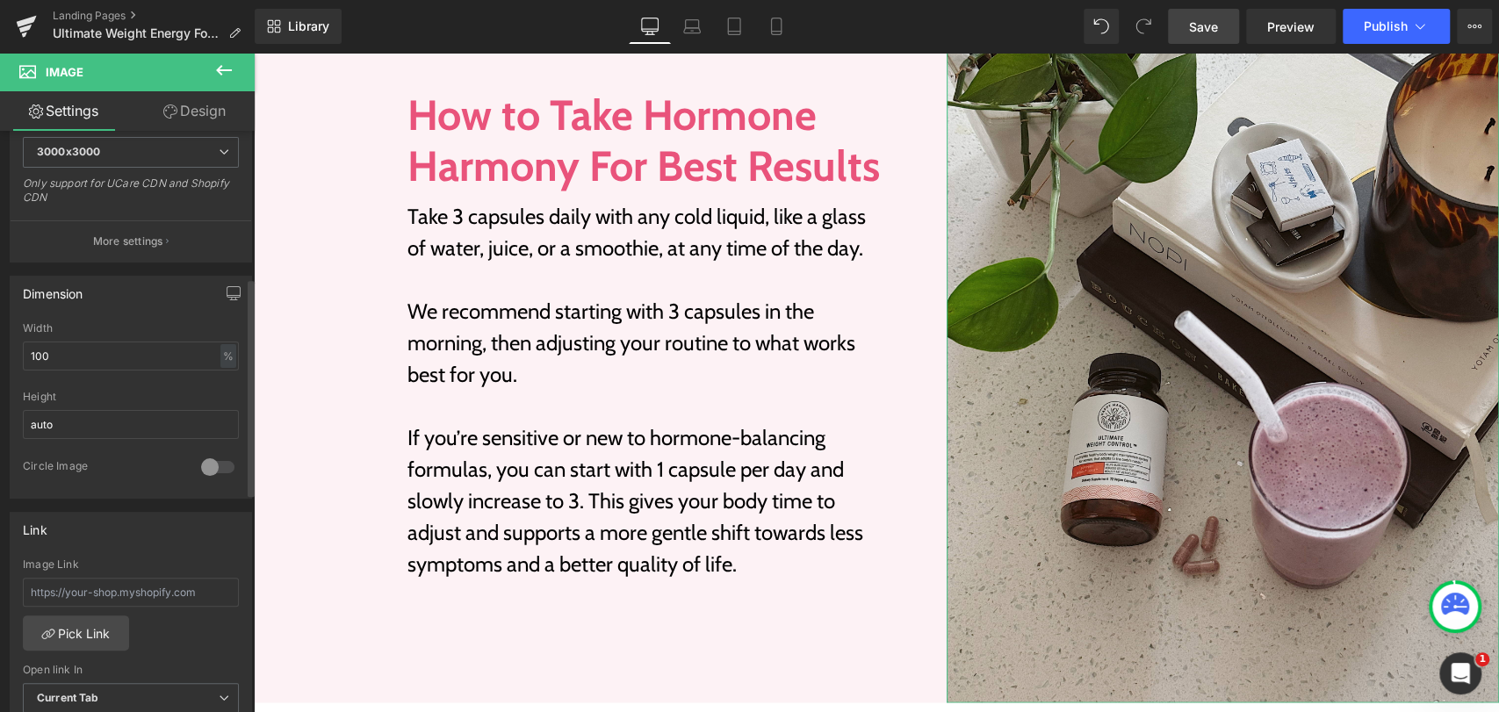
click at [87, 383] on div at bounding box center [131, 384] width 216 height 11
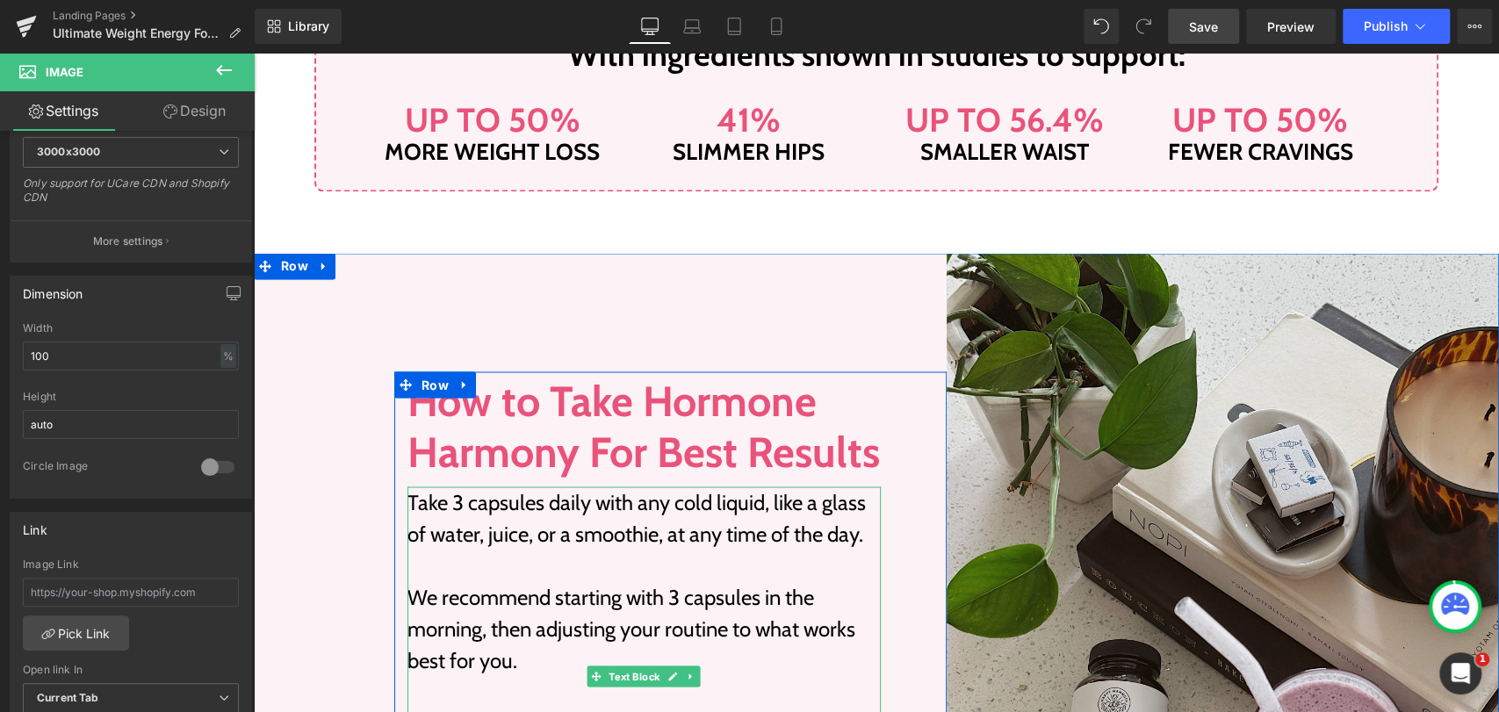
scroll to position [1928, 0]
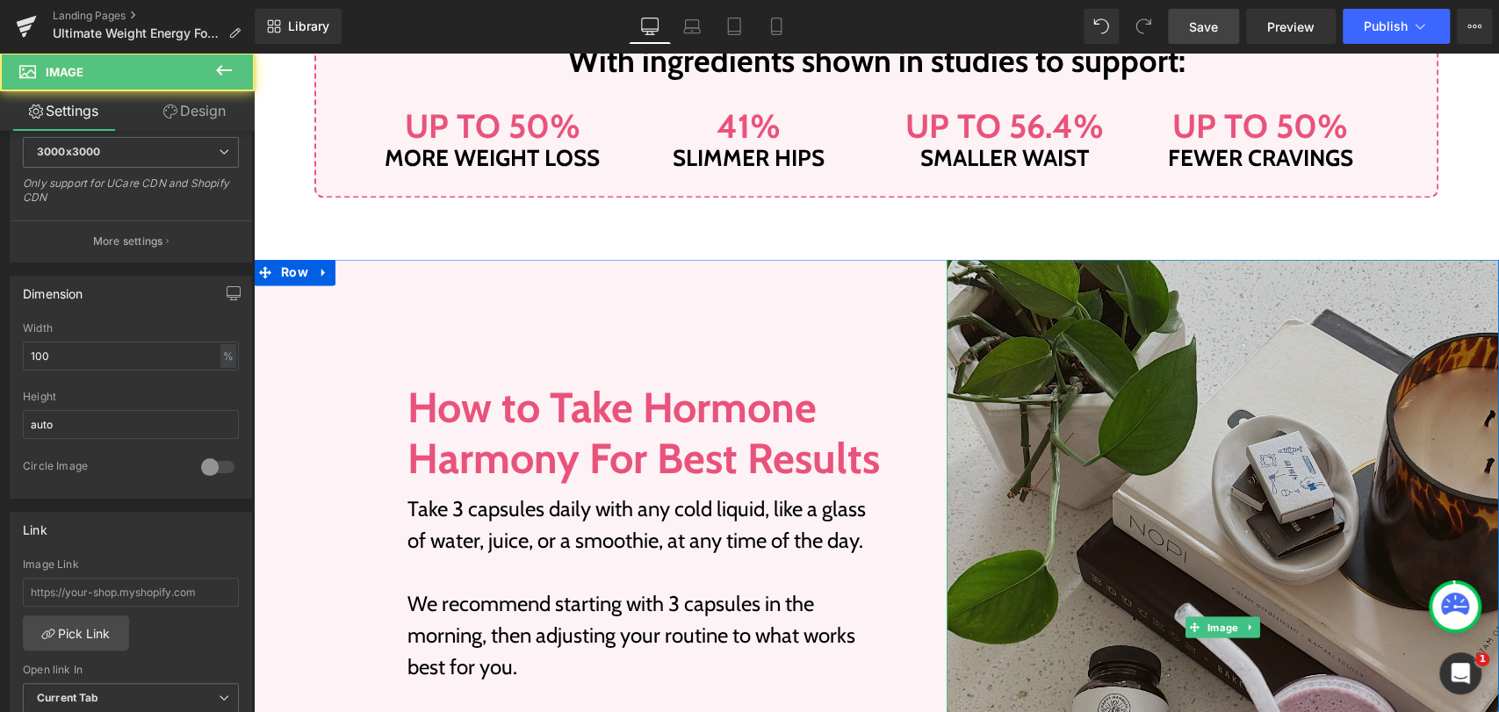
click at [989, 298] on img at bounding box center [1222, 627] width 552 height 737
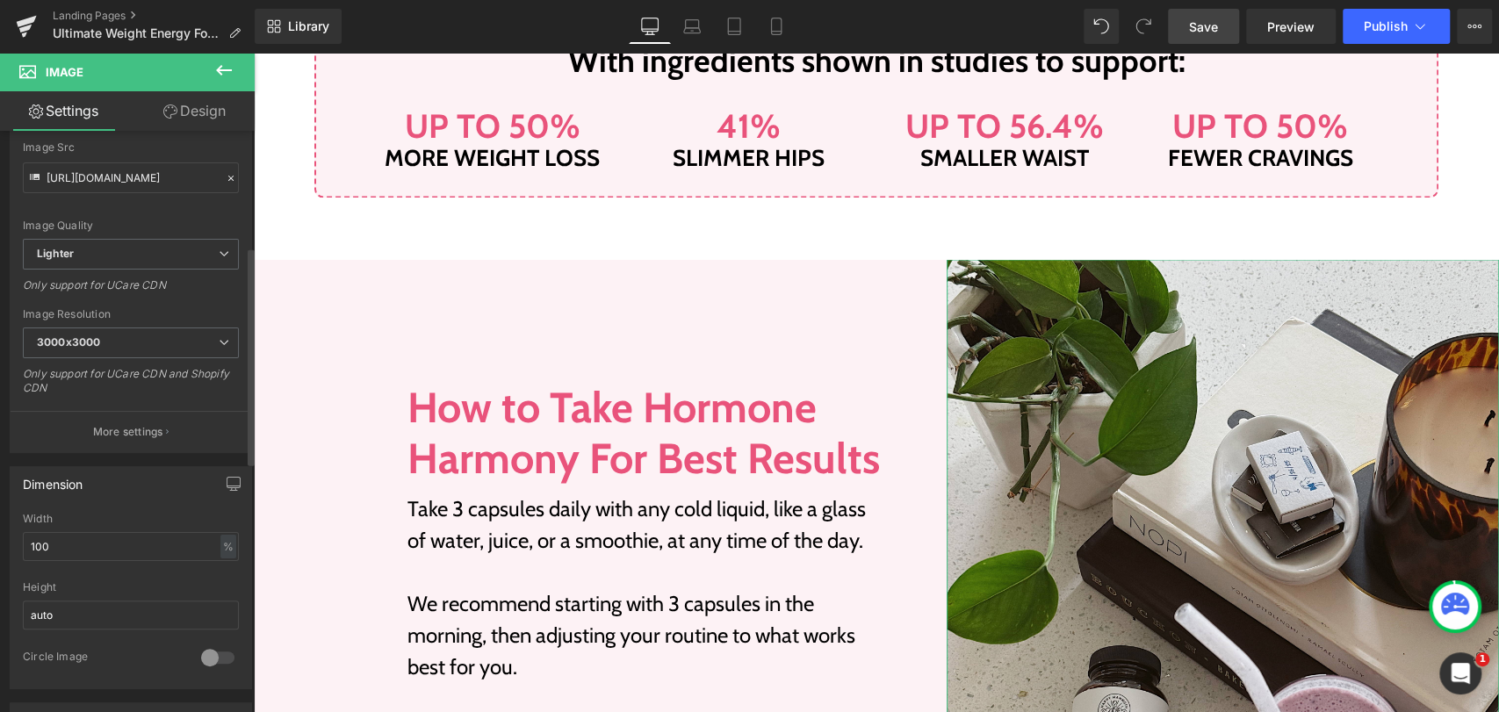
scroll to position [192, 0]
click at [178, 117] on link "Design" at bounding box center [194, 111] width 127 height 40
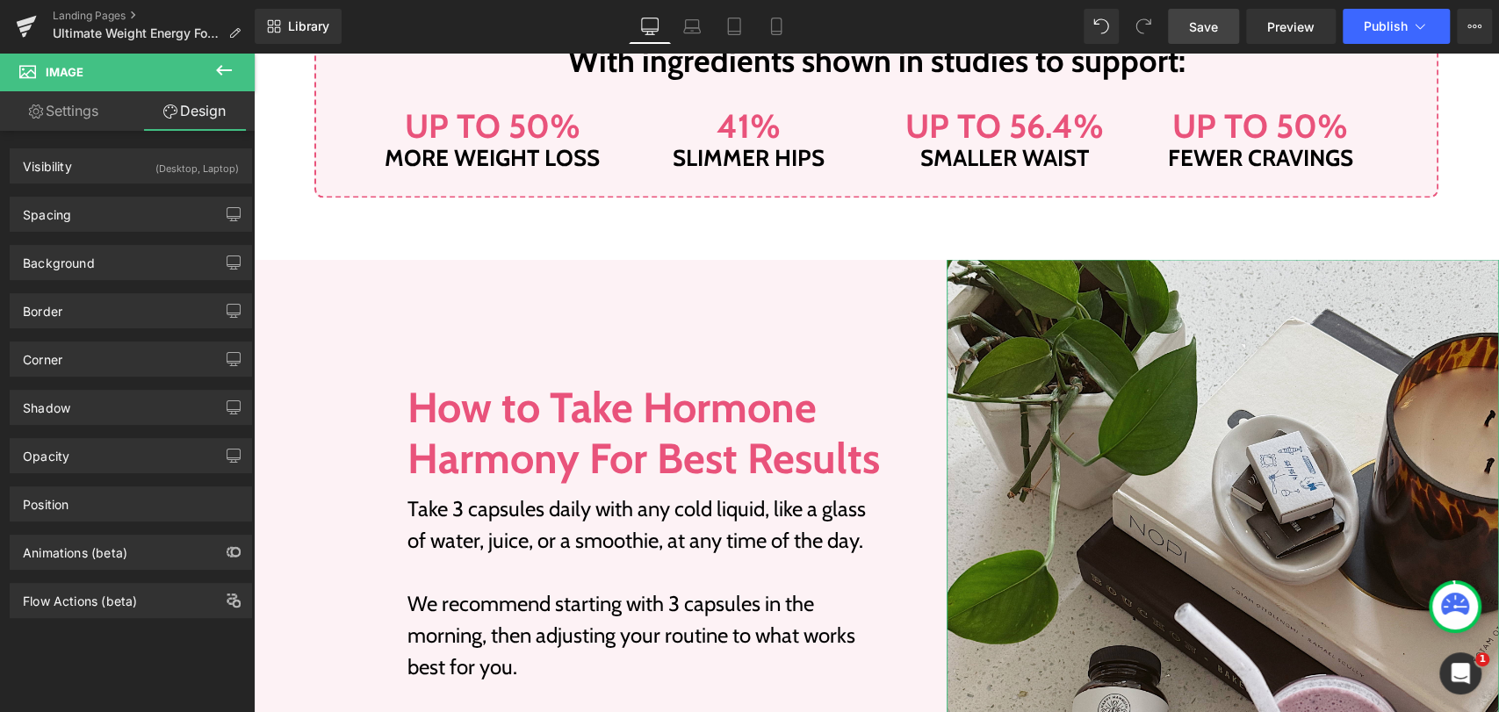
click at [65, 116] on link "Settings" at bounding box center [63, 111] width 127 height 40
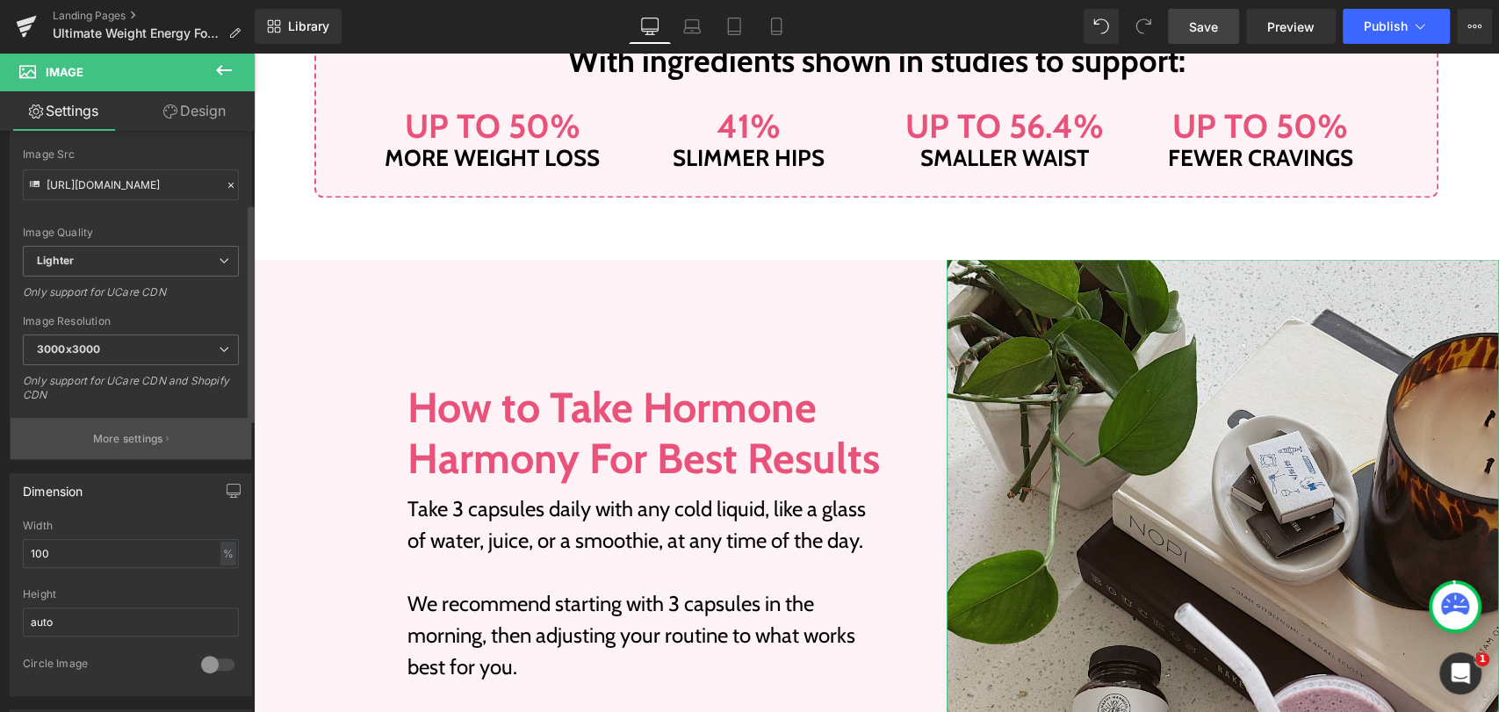
click at [156, 428] on button "More settings" at bounding box center [131, 438] width 241 height 41
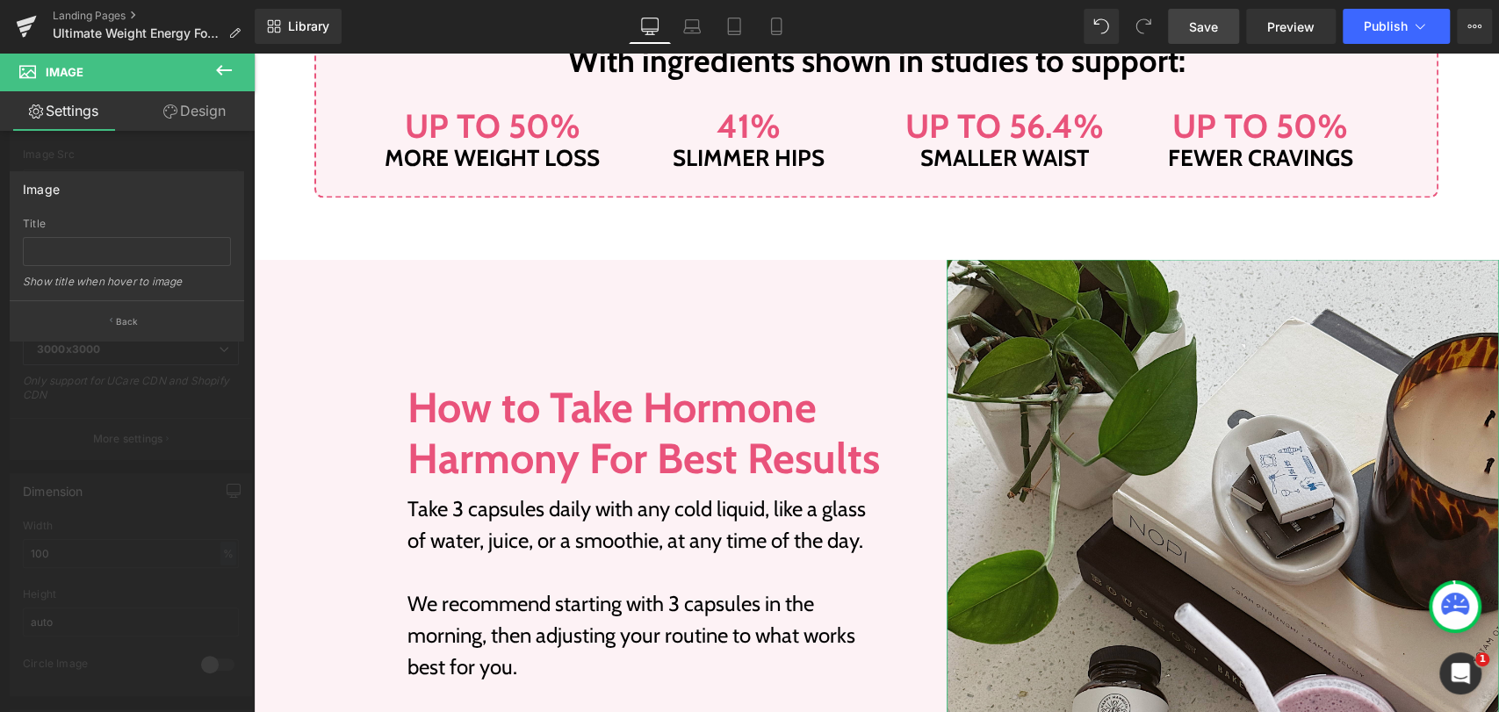
click at [126, 379] on div at bounding box center [127, 387] width 255 height 668
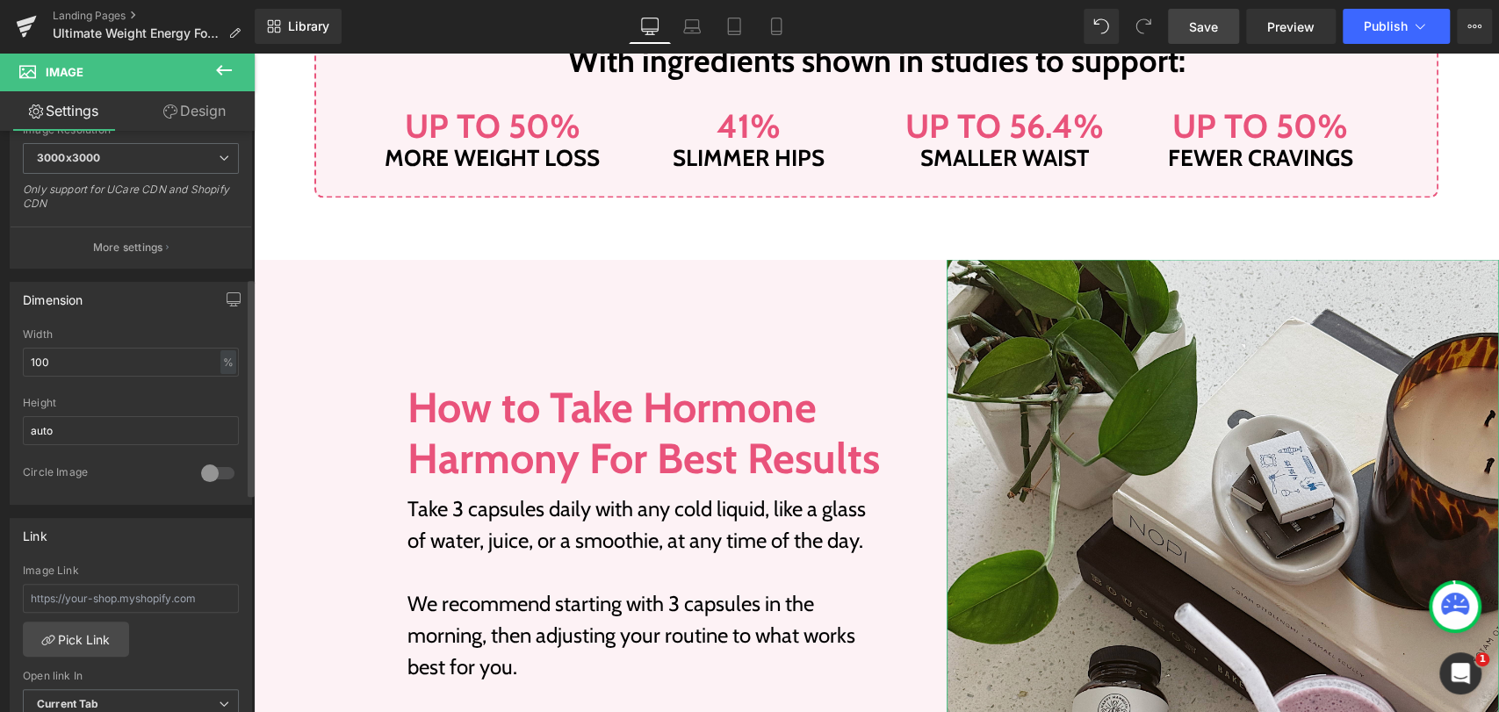
scroll to position [390, 0]
click at [227, 292] on icon "button" at bounding box center [233, 291] width 13 height 11
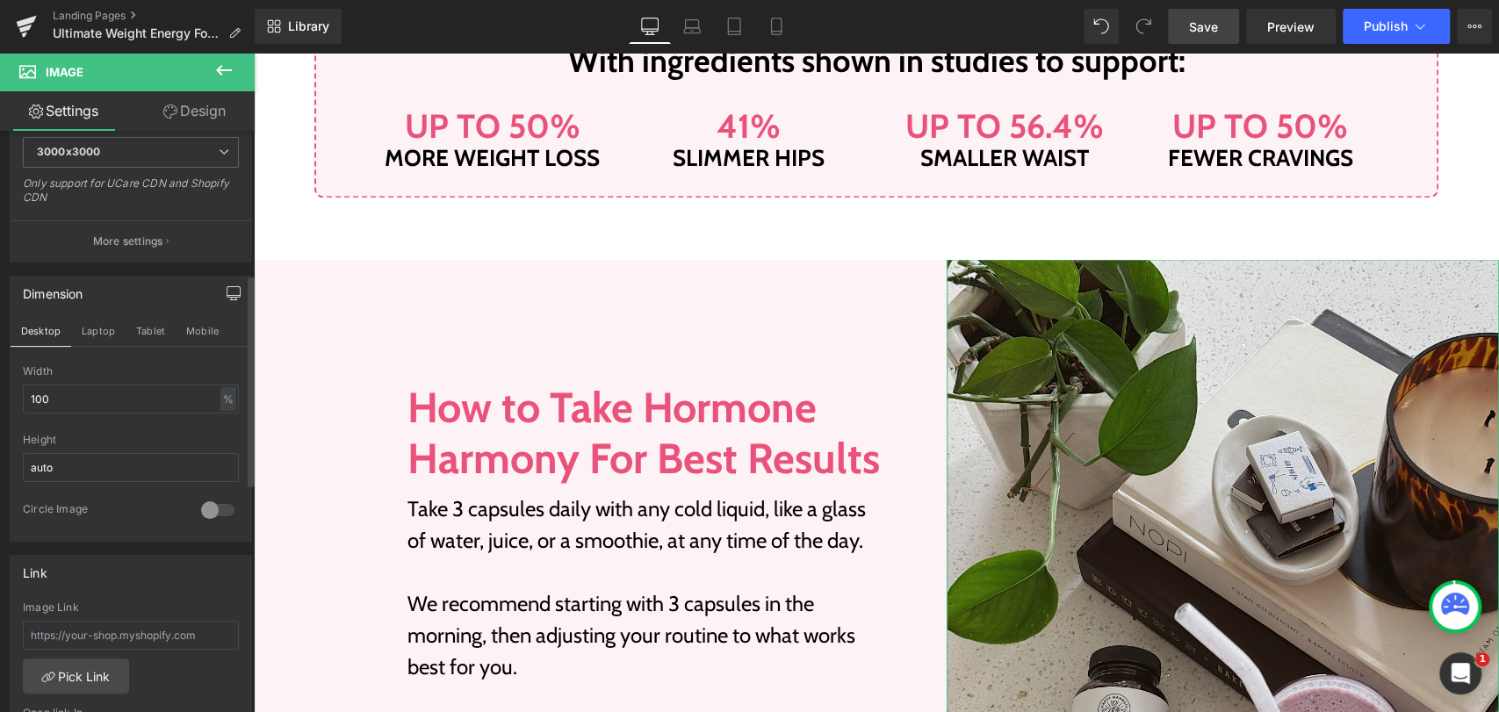
click at [226, 290] on icon "button" at bounding box center [233, 293] width 14 height 14
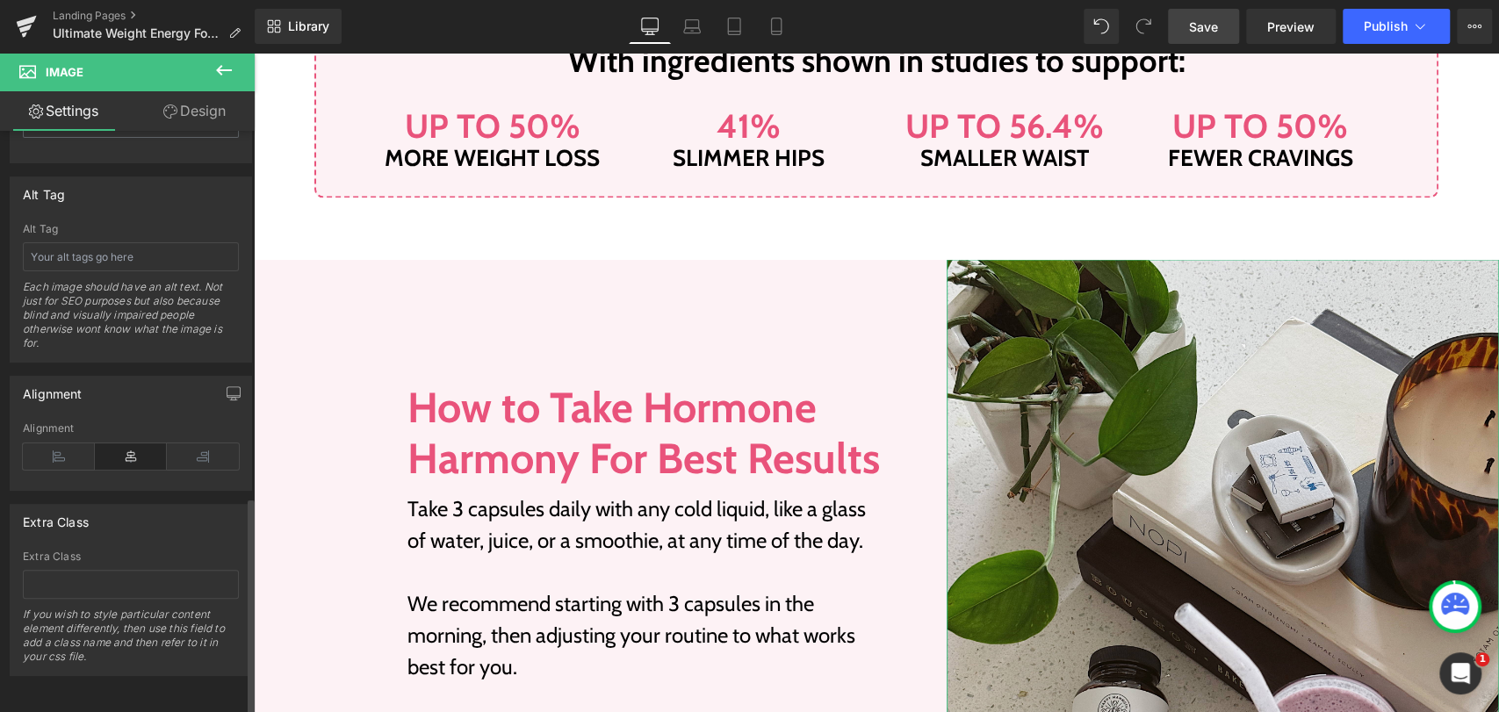
scroll to position [973, 0]
click at [770, 319] on div "Image How to Take Hormone Harmony For Best Results Heading Take 3 capsules dail…" at bounding box center [670, 627] width 552 height 737
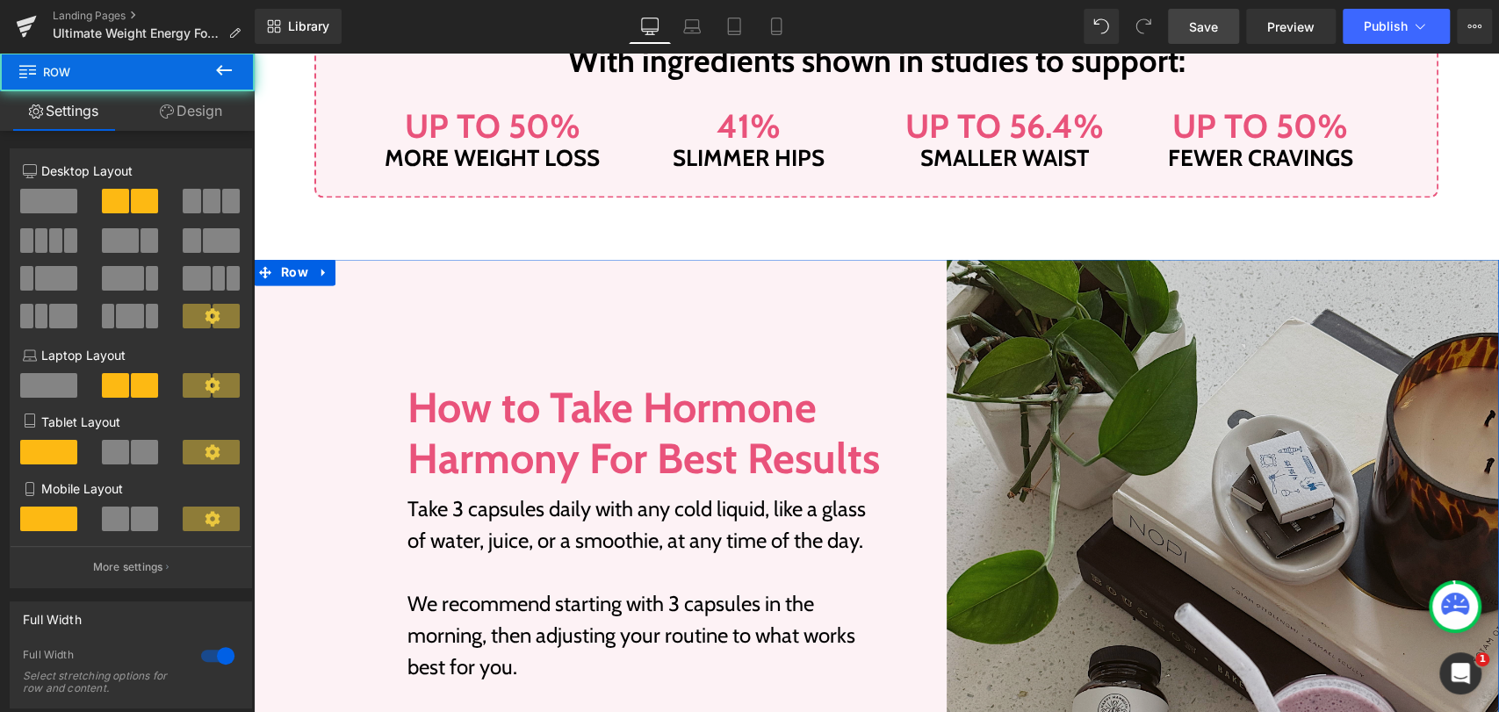
click at [982, 320] on img at bounding box center [1222, 627] width 552 height 737
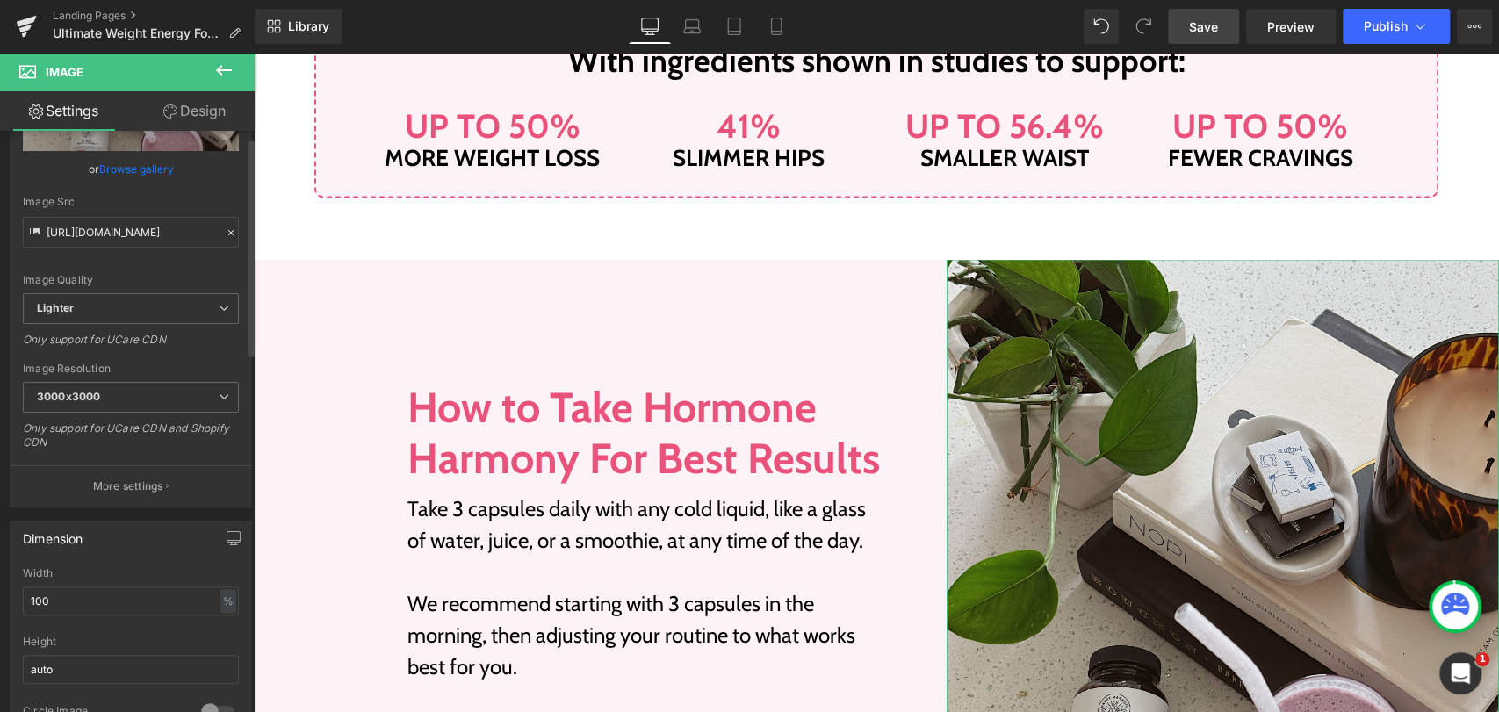
scroll to position [0, 0]
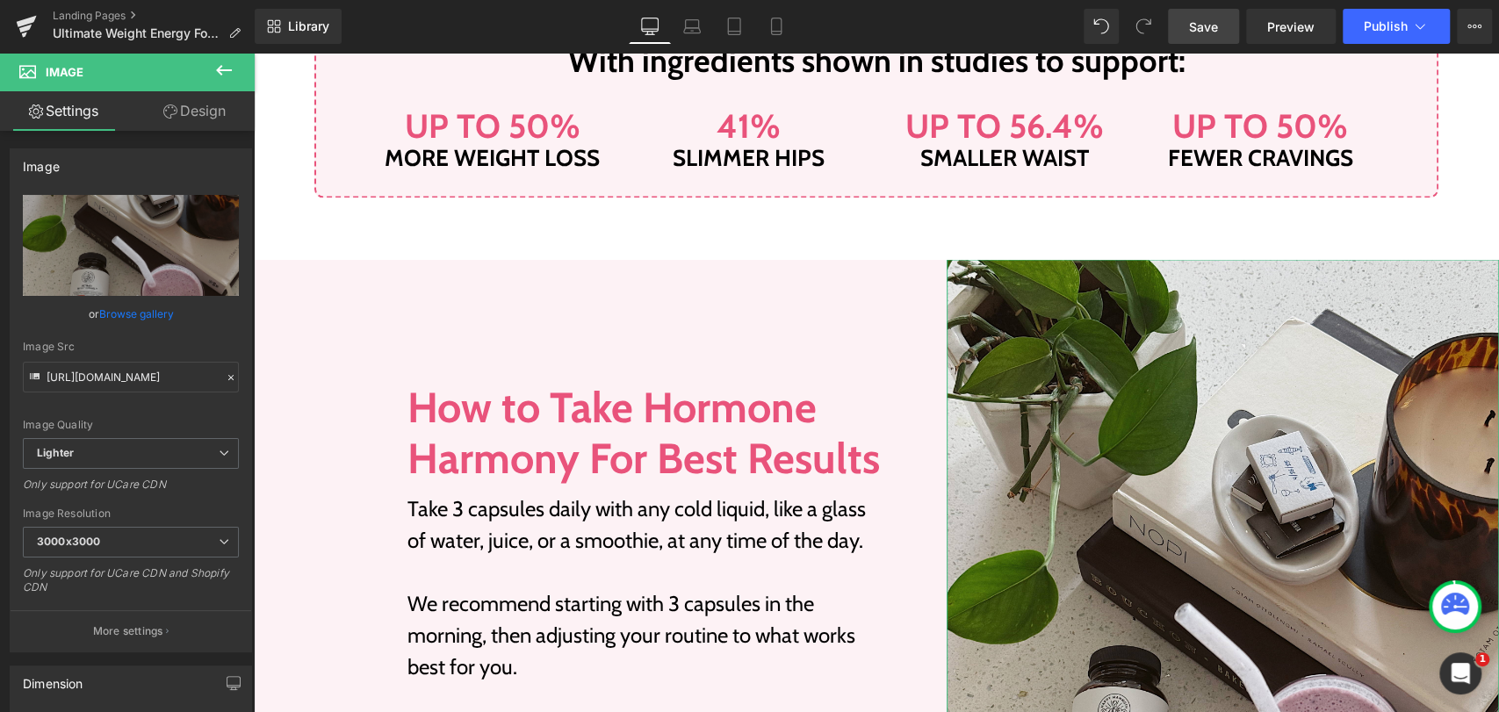
click at [183, 111] on link "Design" at bounding box center [194, 111] width 127 height 40
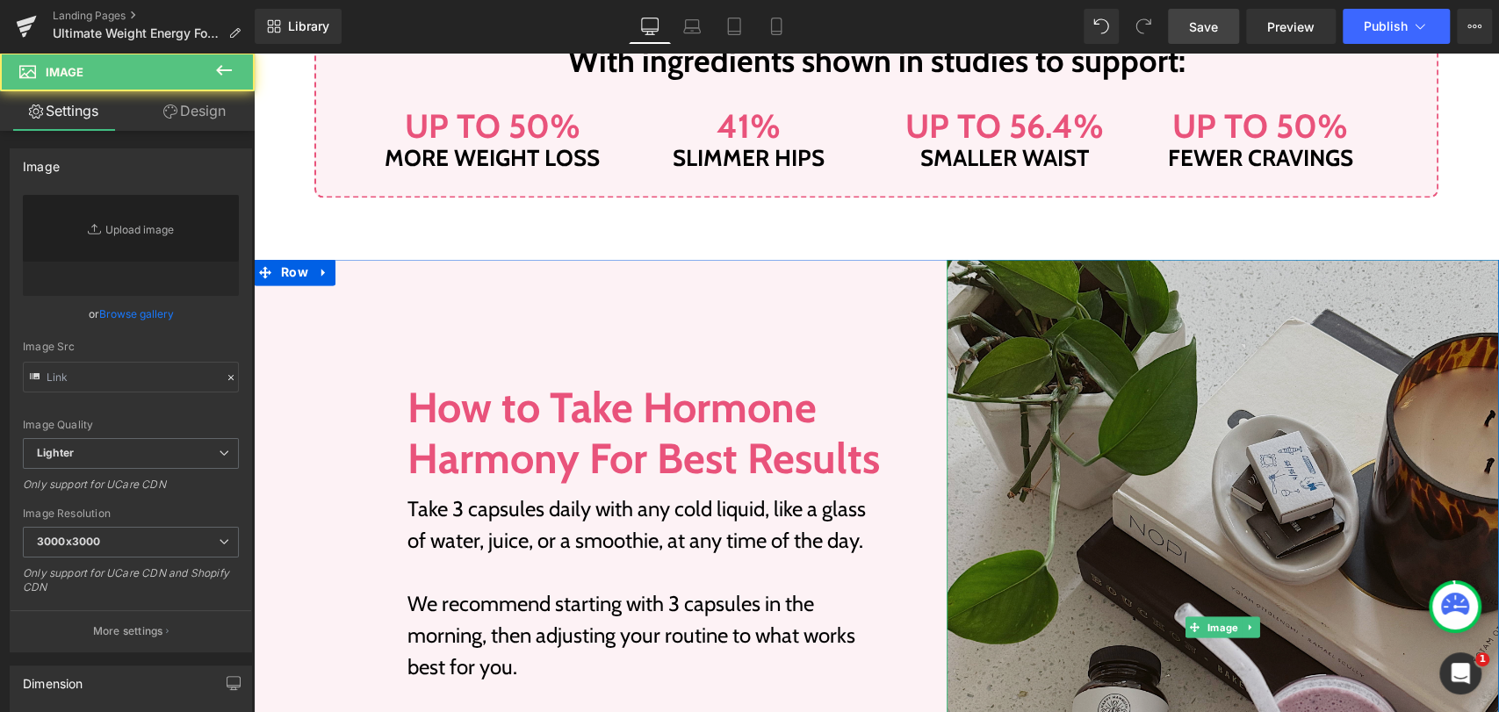
click at [1271, 389] on img at bounding box center [1222, 627] width 552 height 737
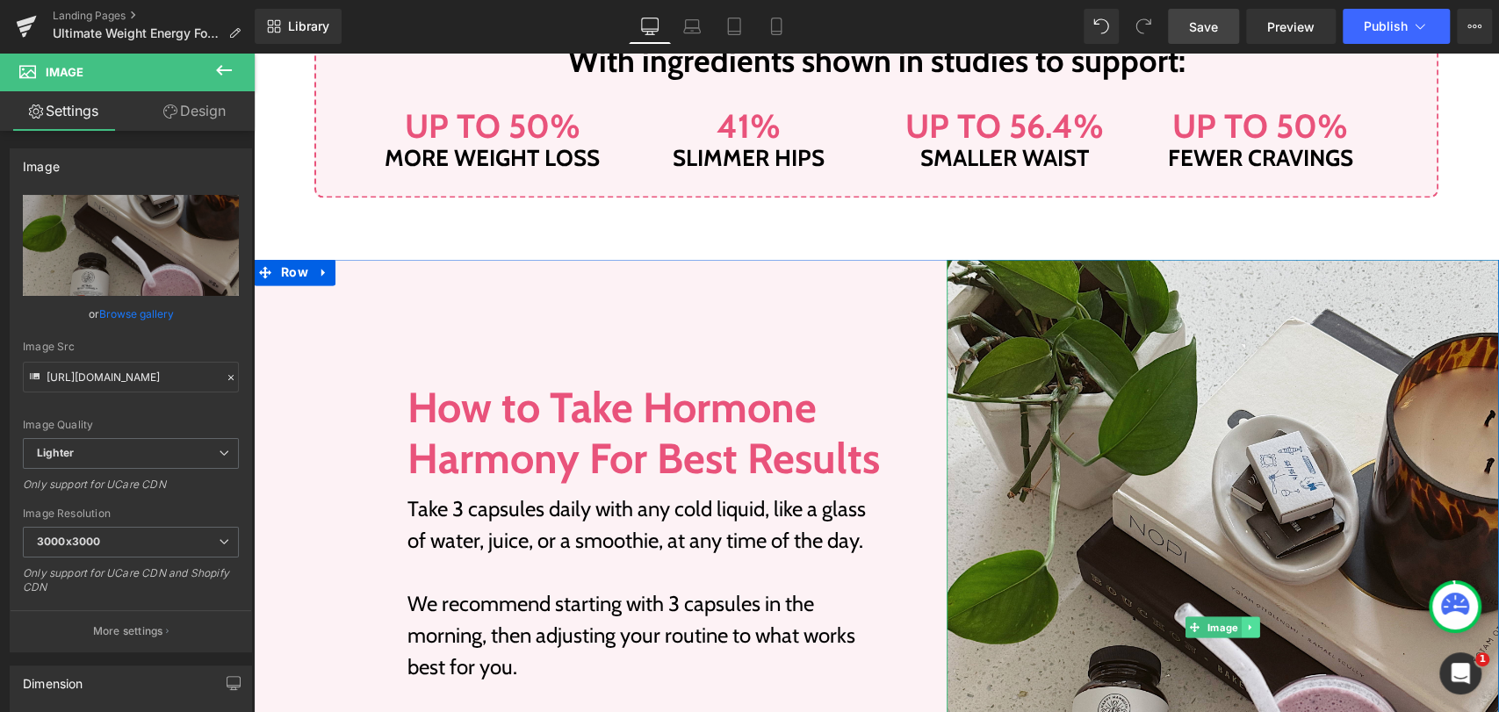
click at [1241, 619] on link at bounding box center [1250, 626] width 18 height 21
click at [191, 114] on link "Design" at bounding box center [194, 111] width 127 height 40
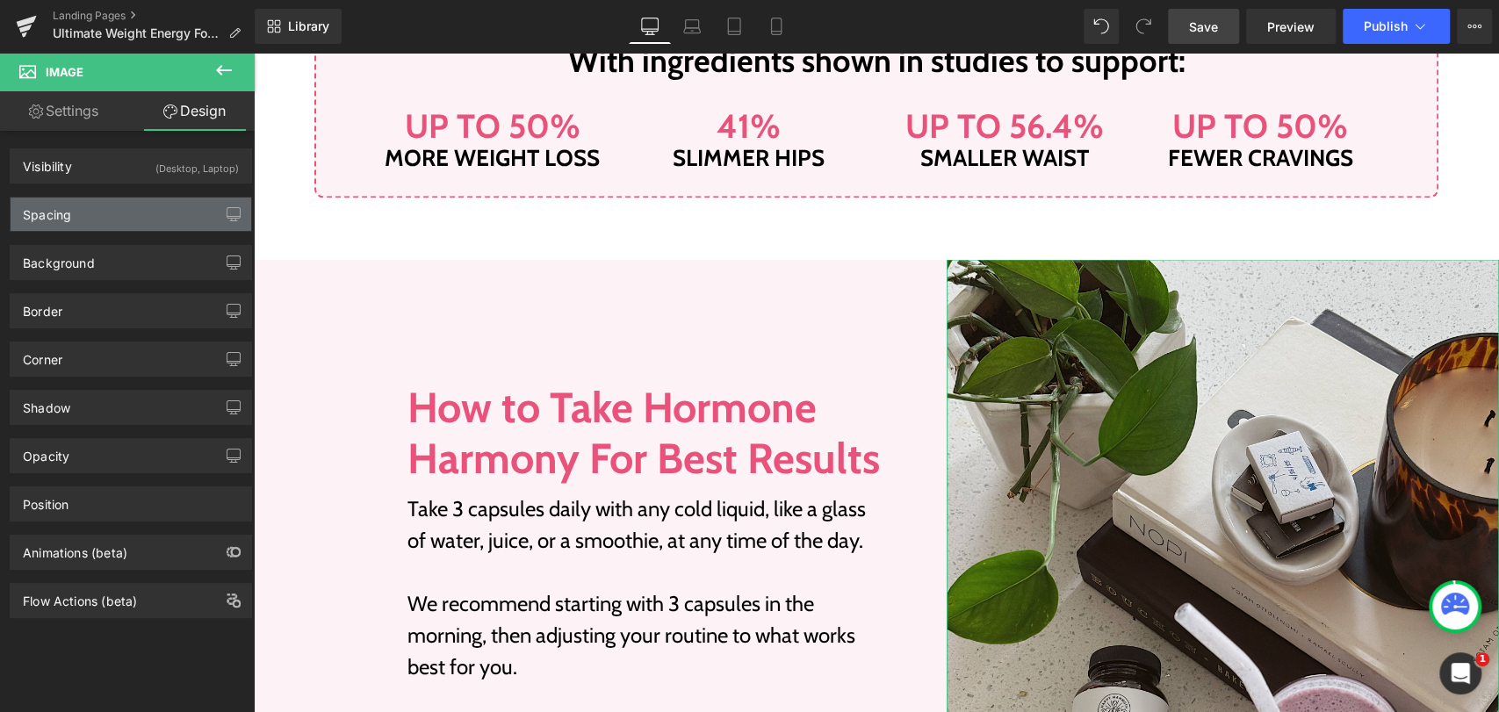
click at [78, 200] on div "Spacing" at bounding box center [131, 214] width 241 height 33
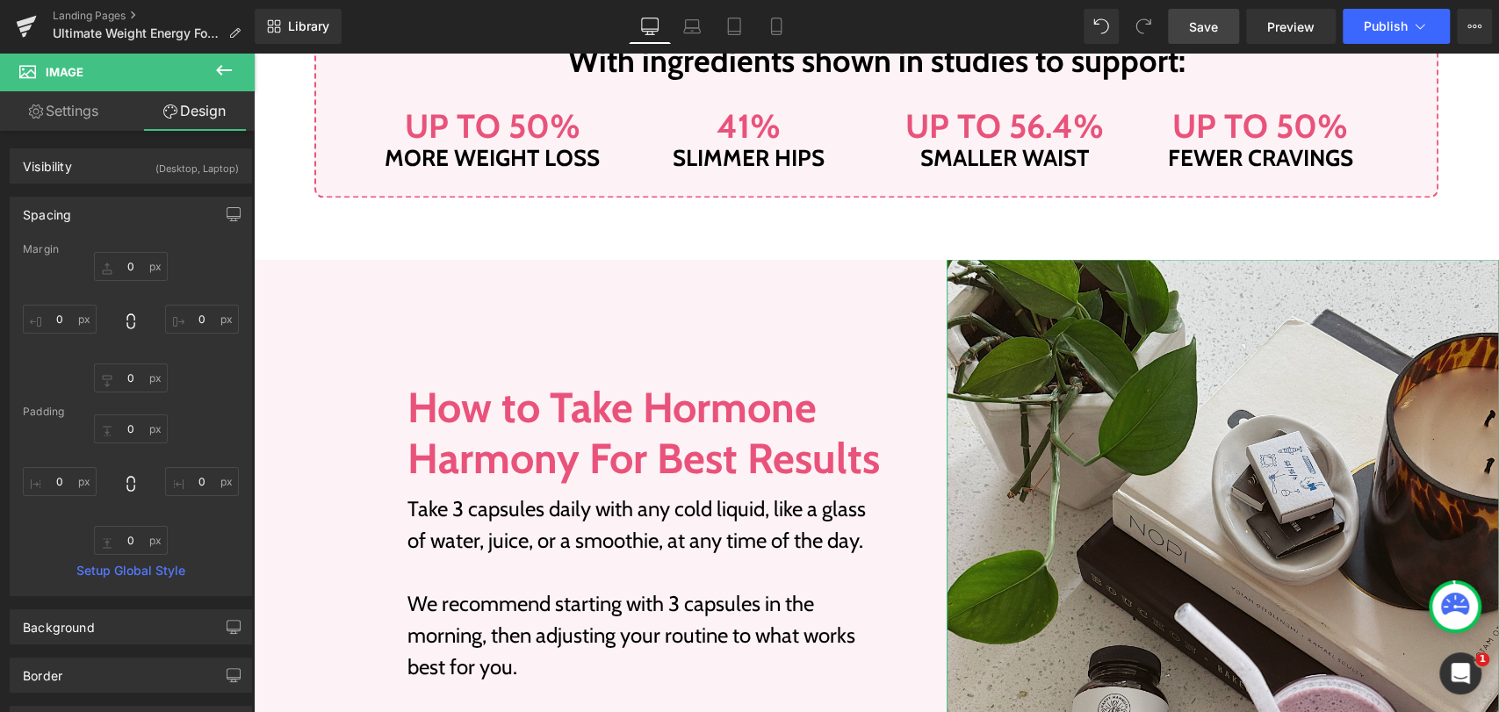
click at [78, 200] on div "Spacing" at bounding box center [131, 214] width 241 height 33
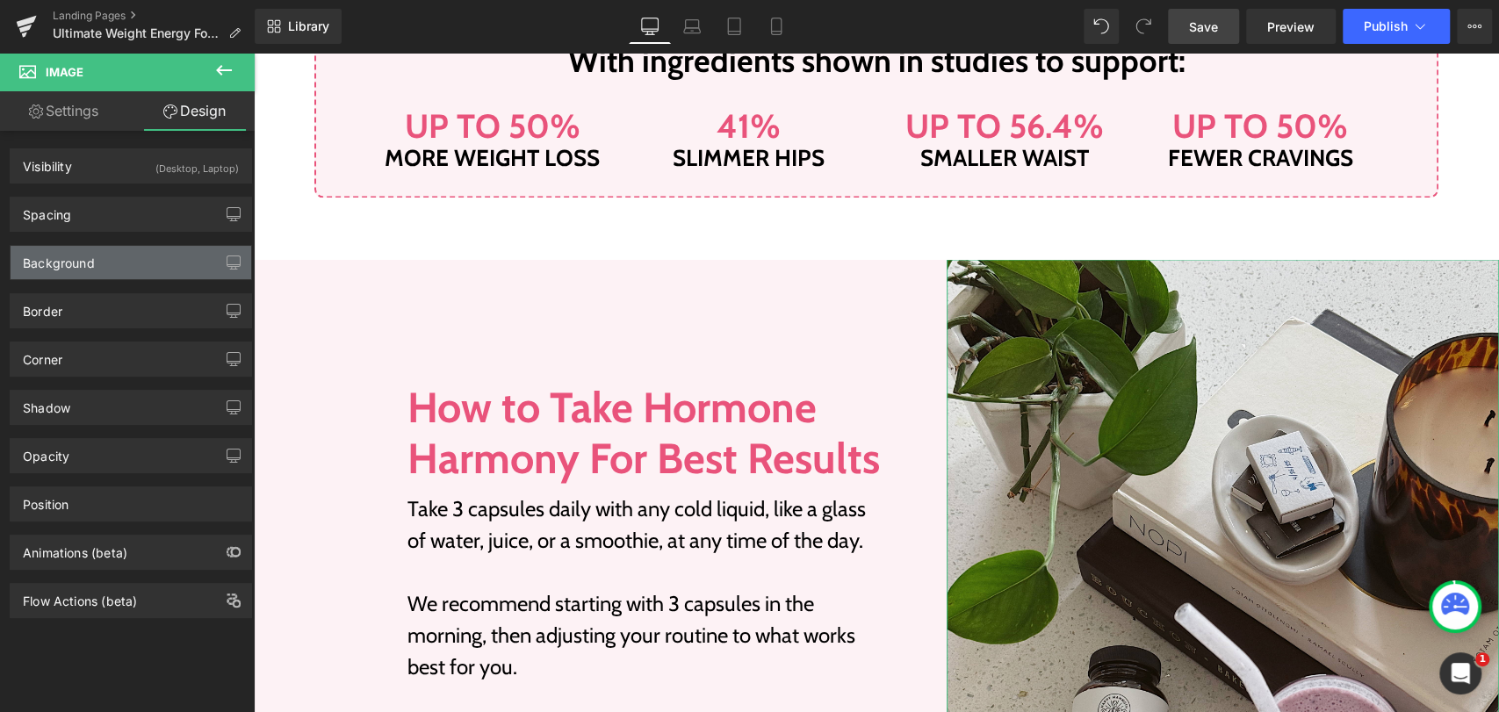
click at [84, 260] on div "Background" at bounding box center [59, 258] width 72 height 25
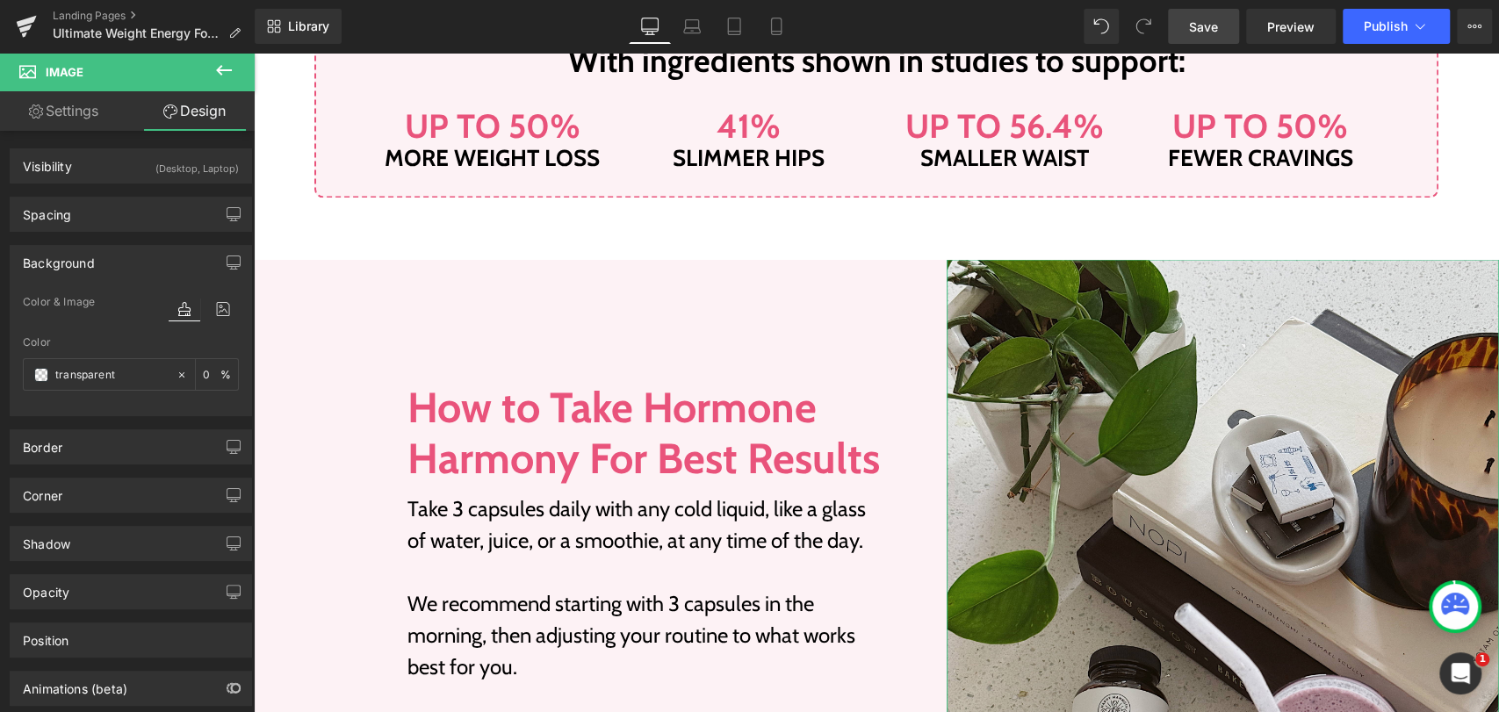
click at [84, 260] on div "Background" at bounding box center [59, 258] width 72 height 25
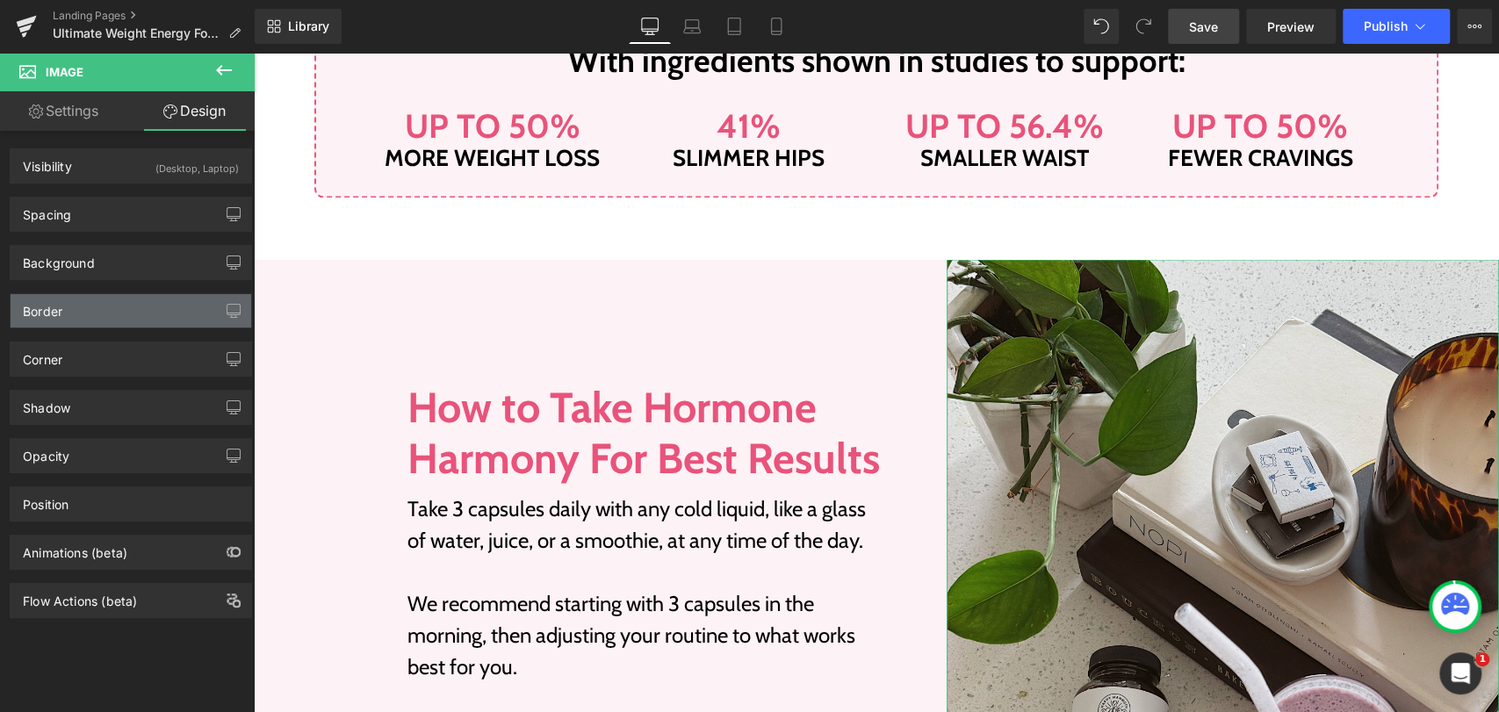
click at [79, 314] on div "Border" at bounding box center [131, 310] width 241 height 33
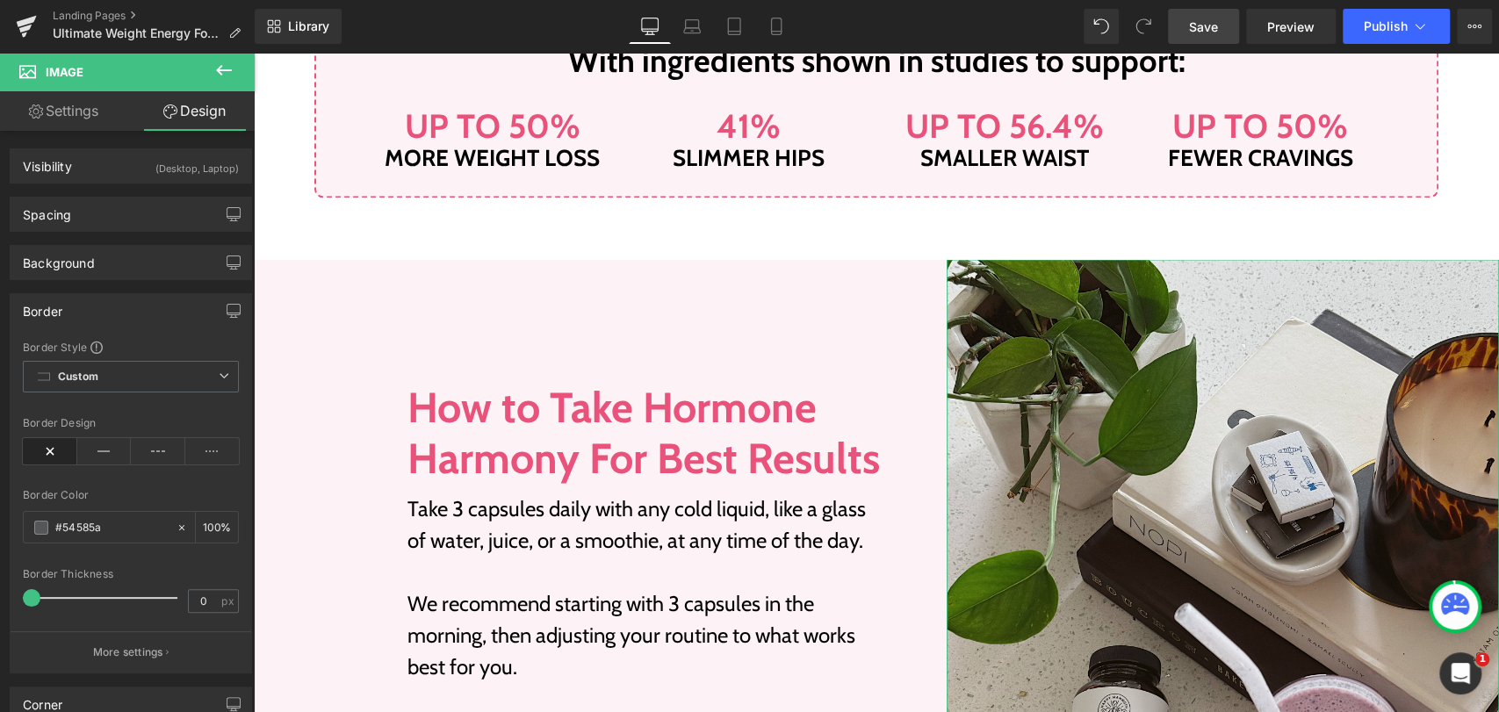
click at [79, 314] on div "Border" at bounding box center [131, 310] width 241 height 33
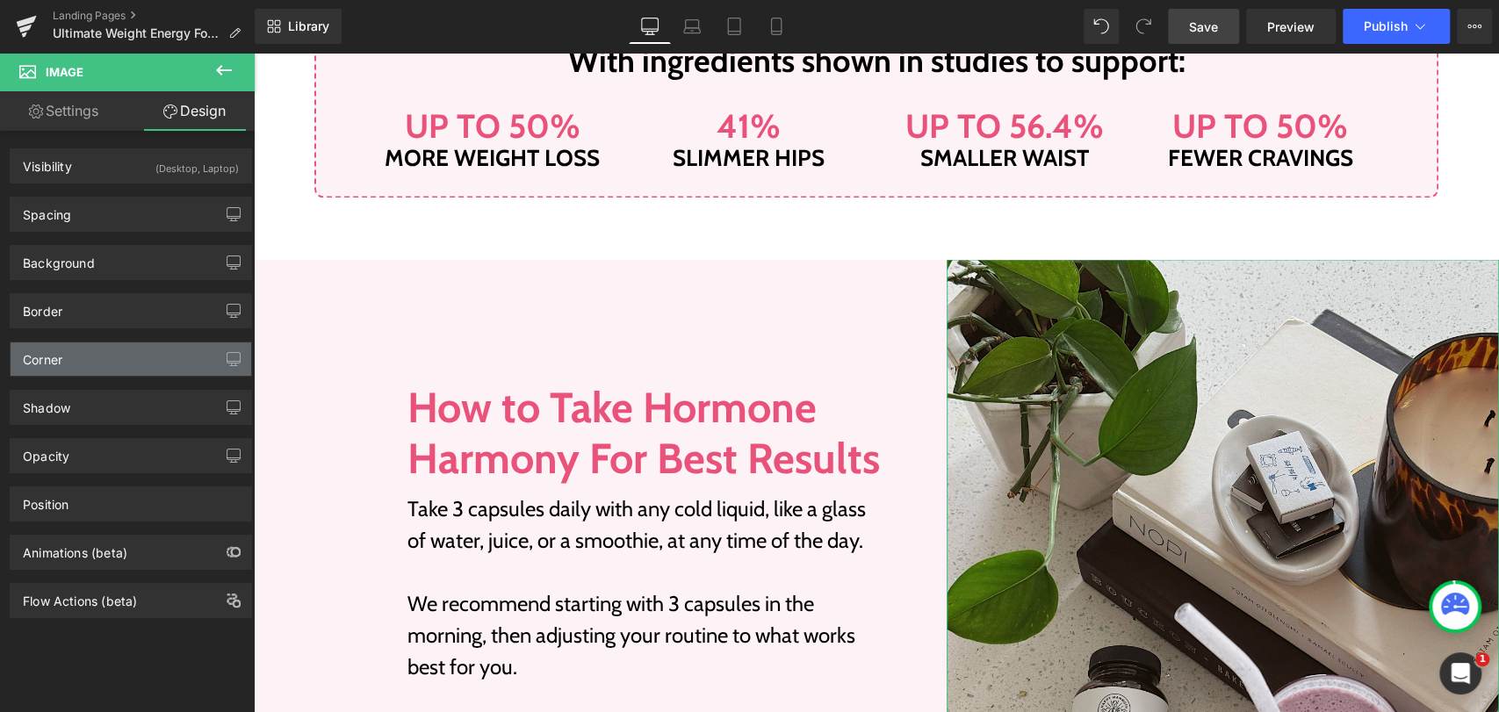
click at [84, 349] on div "Corner" at bounding box center [131, 358] width 241 height 33
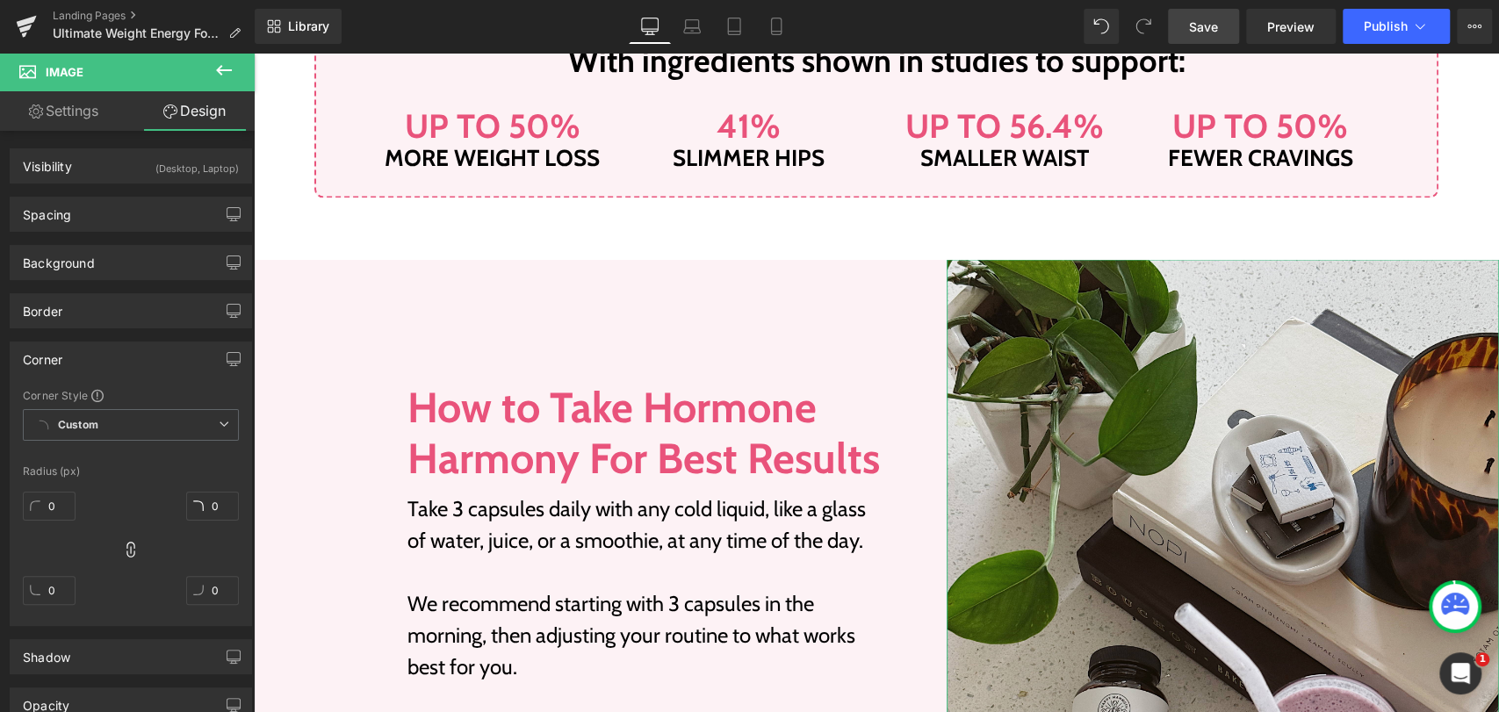
click at [84, 349] on div "Corner" at bounding box center [131, 358] width 241 height 33
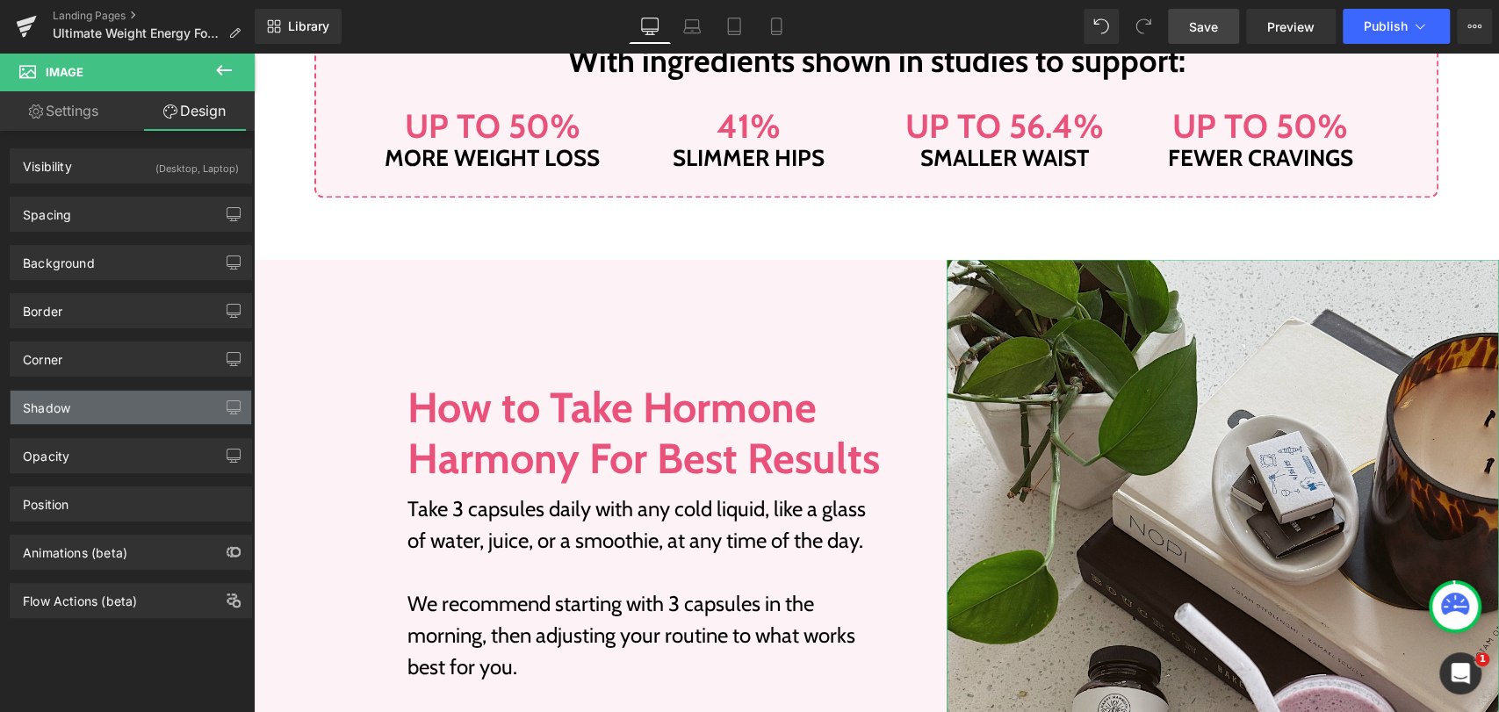
click at [80, 401] on div "Shadow" at bounding box center [131, 407] width 241 height 33
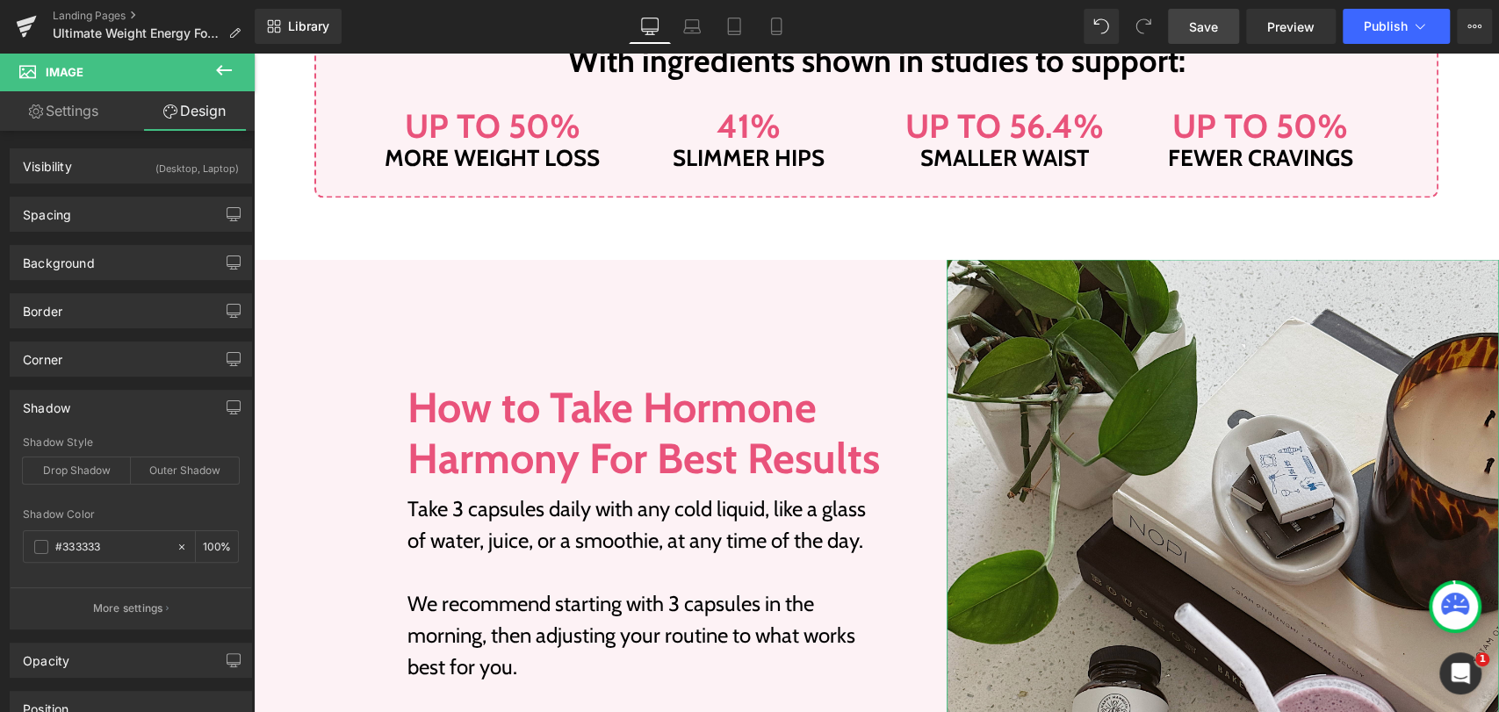
click at [80, 401] on div "Shadow" at bounding box center [131, 407] width 241 height 33
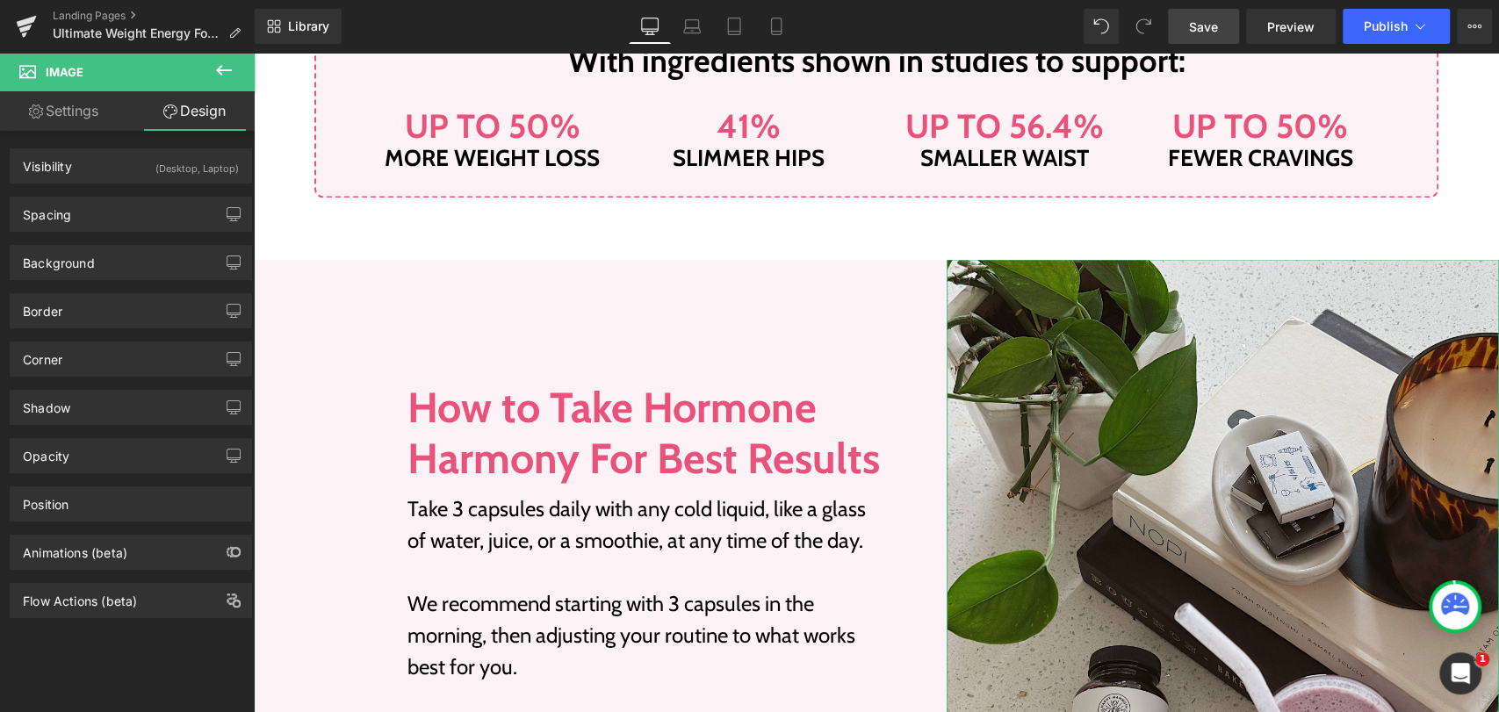
click at [94, 111] on link "Settings" at bounding box center [63, 111] width 127 height 40
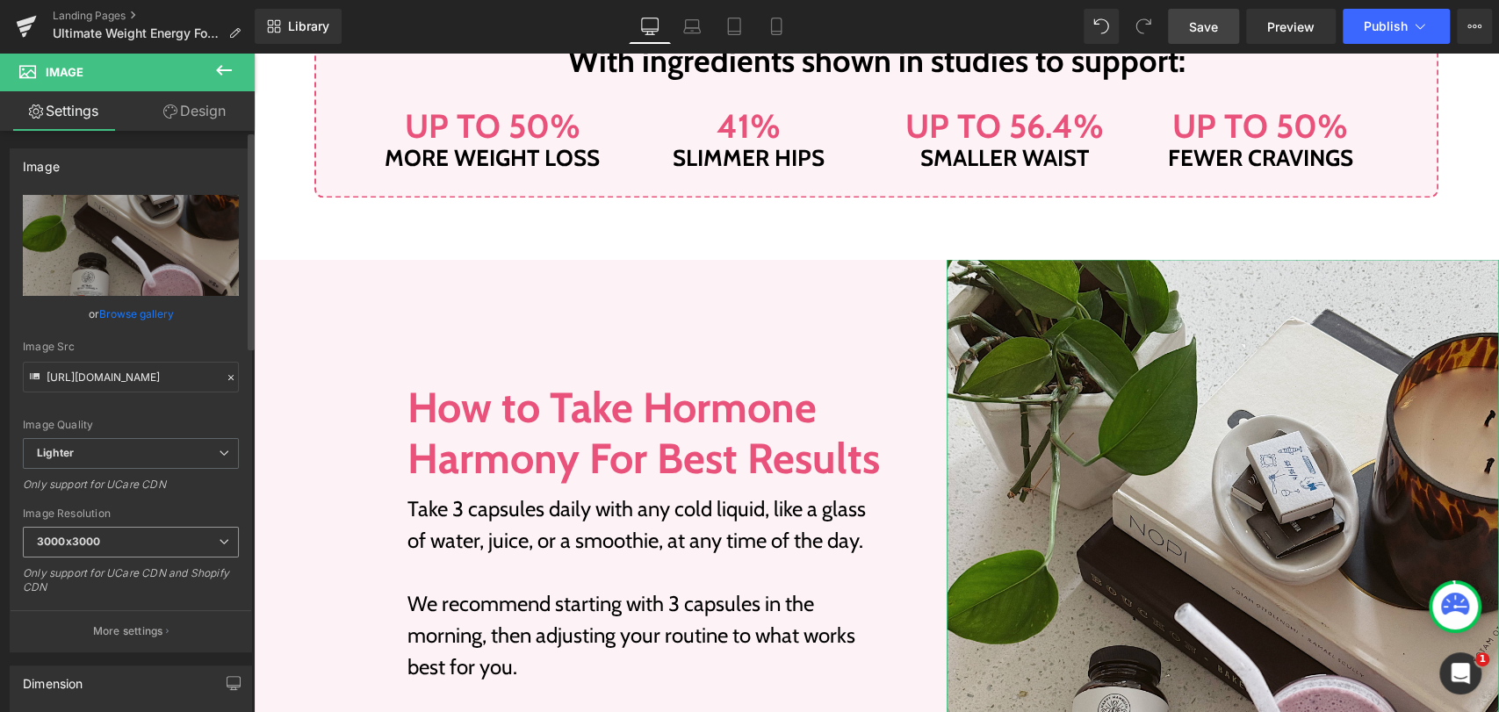
click at [219, 541] on icon at bounding box center [224, 541] width 11 height 11
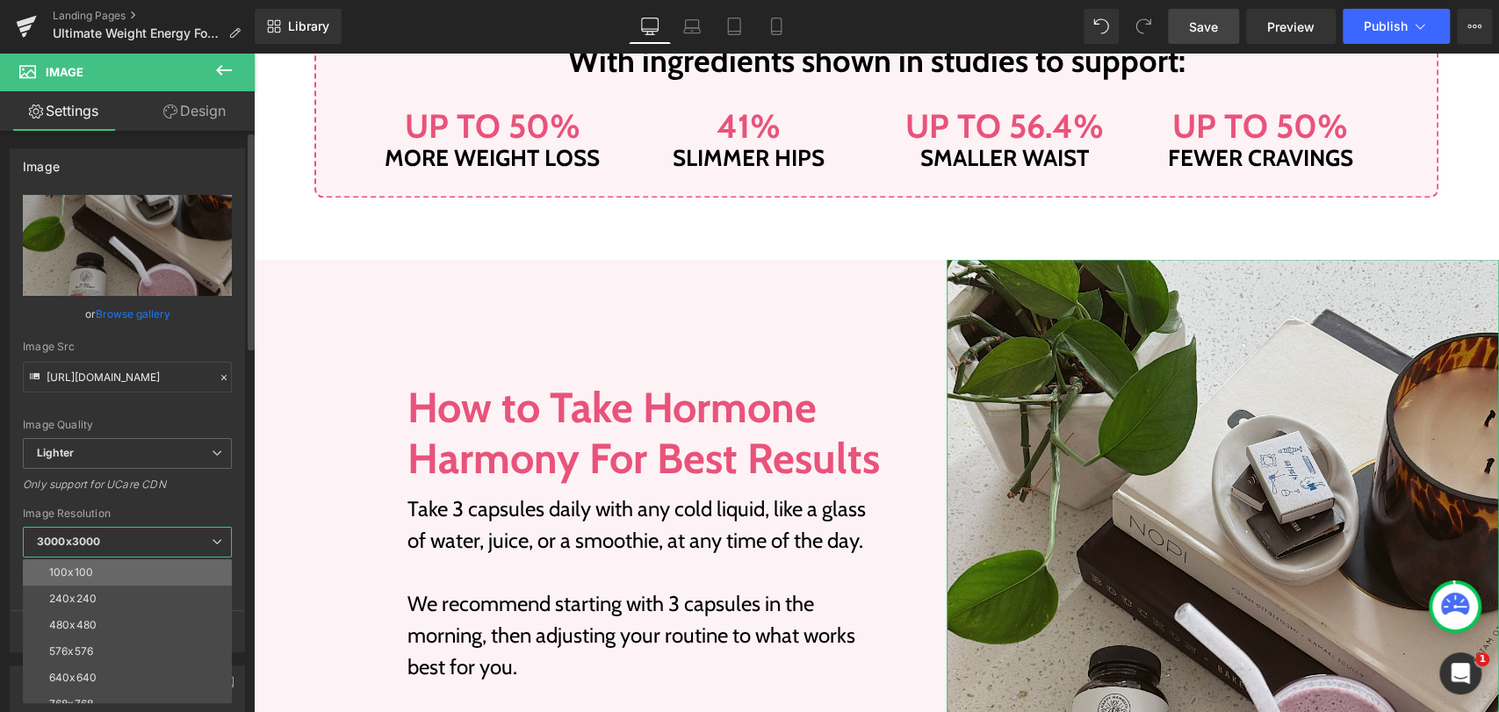
click at [97, 564] on li "100x100" at bounding box center [131, 572] width 217 height 26
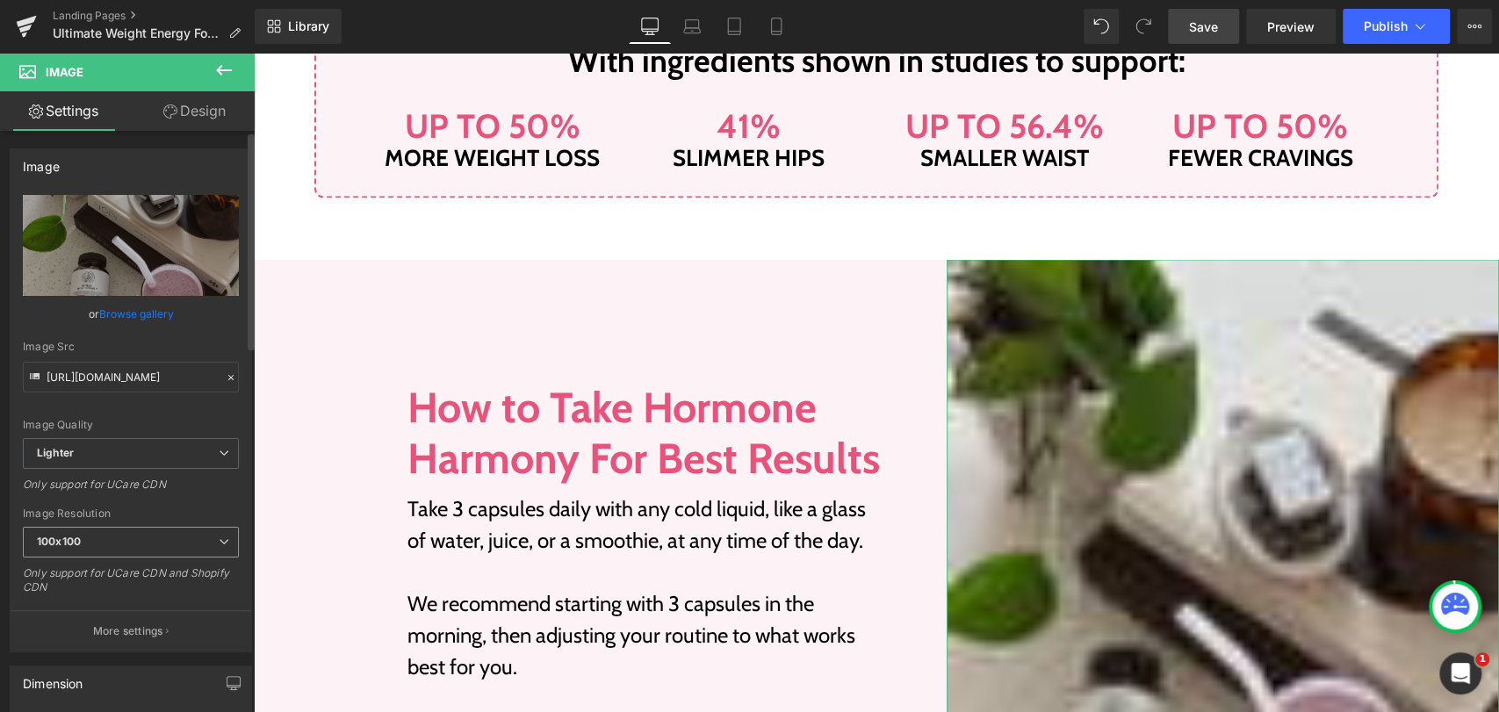
click at [111, 546] on span "100x100" at bounding box center [131, 542] width 216 height 31
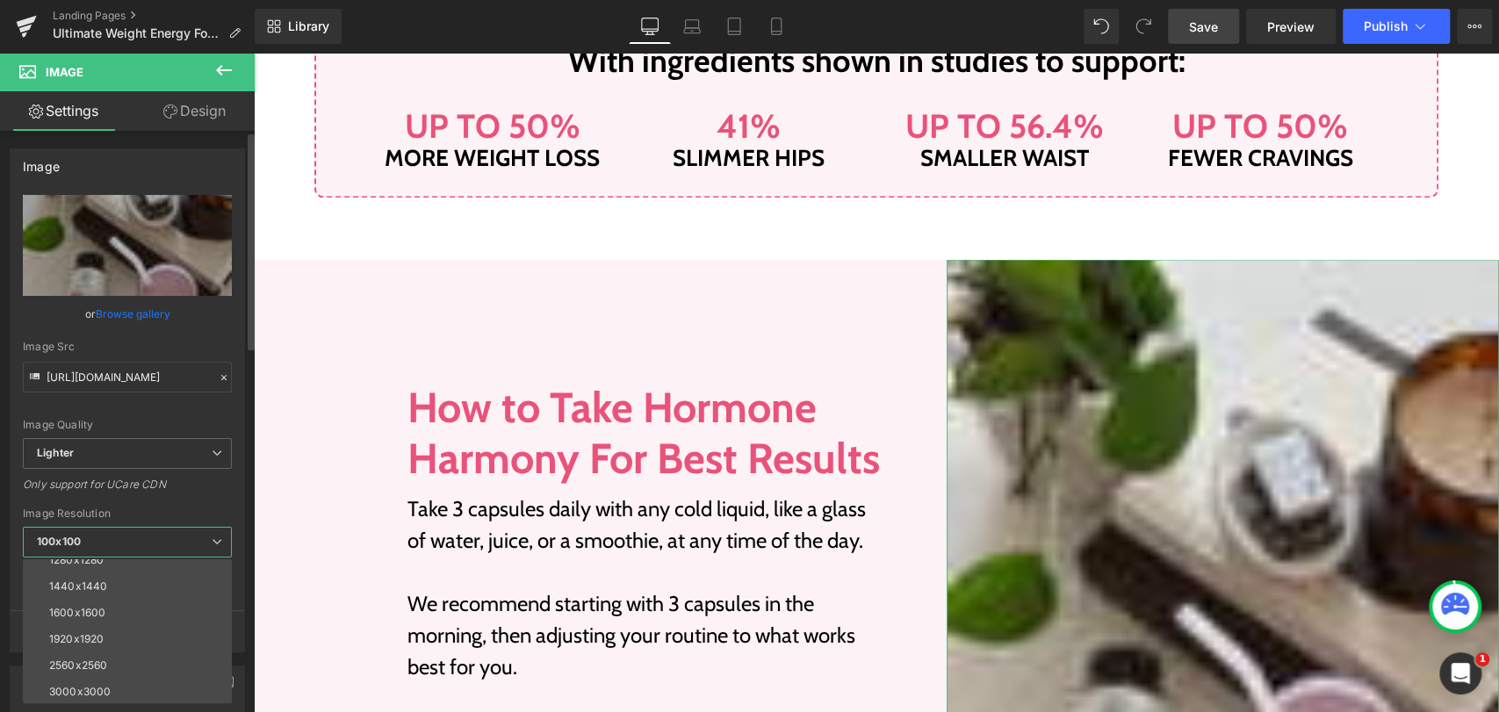
scroll to position [250, 0]
click at [97, 678] on li "3000x3000" at bounding box center [131, 691] width 217 height 26
type input "https://ucarecdn.com/177e14ca-a8c5-4c8a-b74d-830095665d3d/-/format/auto/-/previ…"
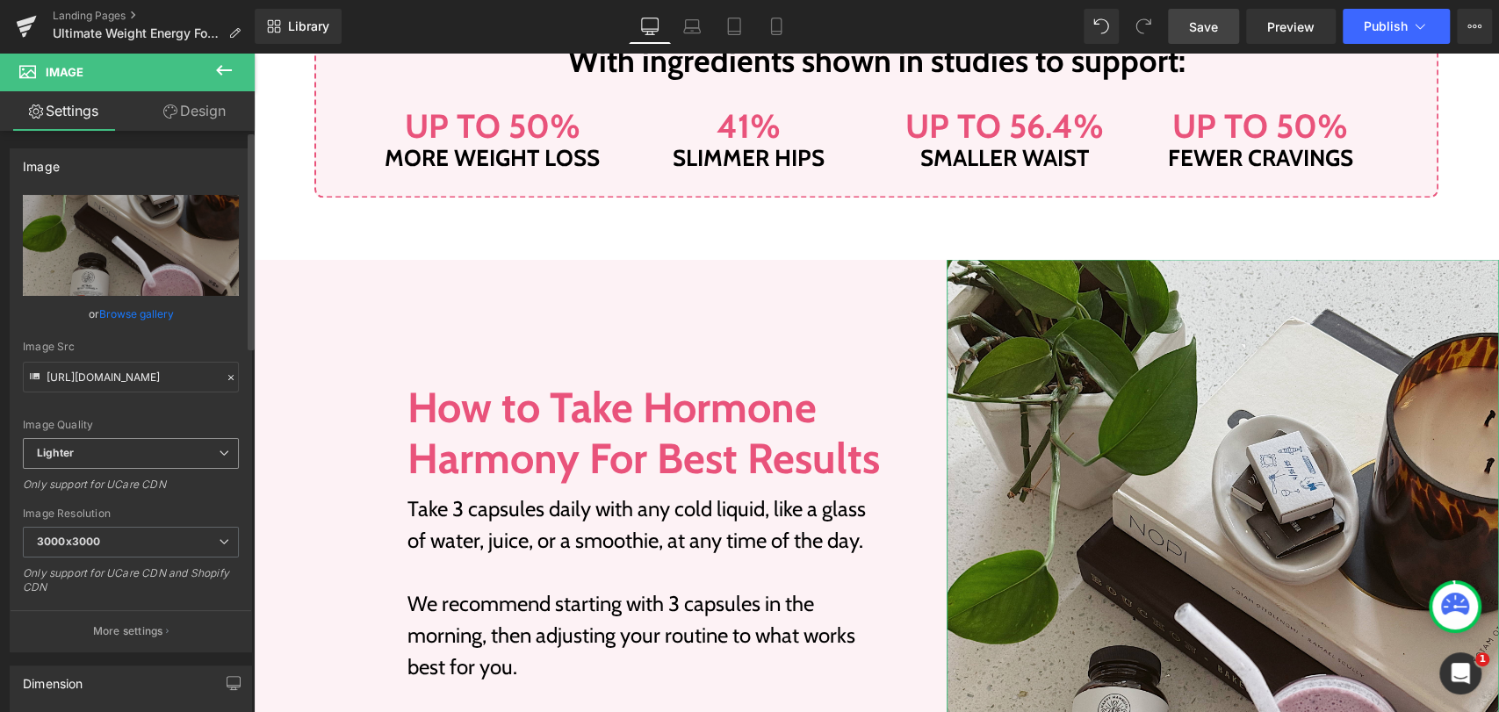
click at [103, 451] on span "Lighter" at bounding box center [131, 453] width 216 height 31
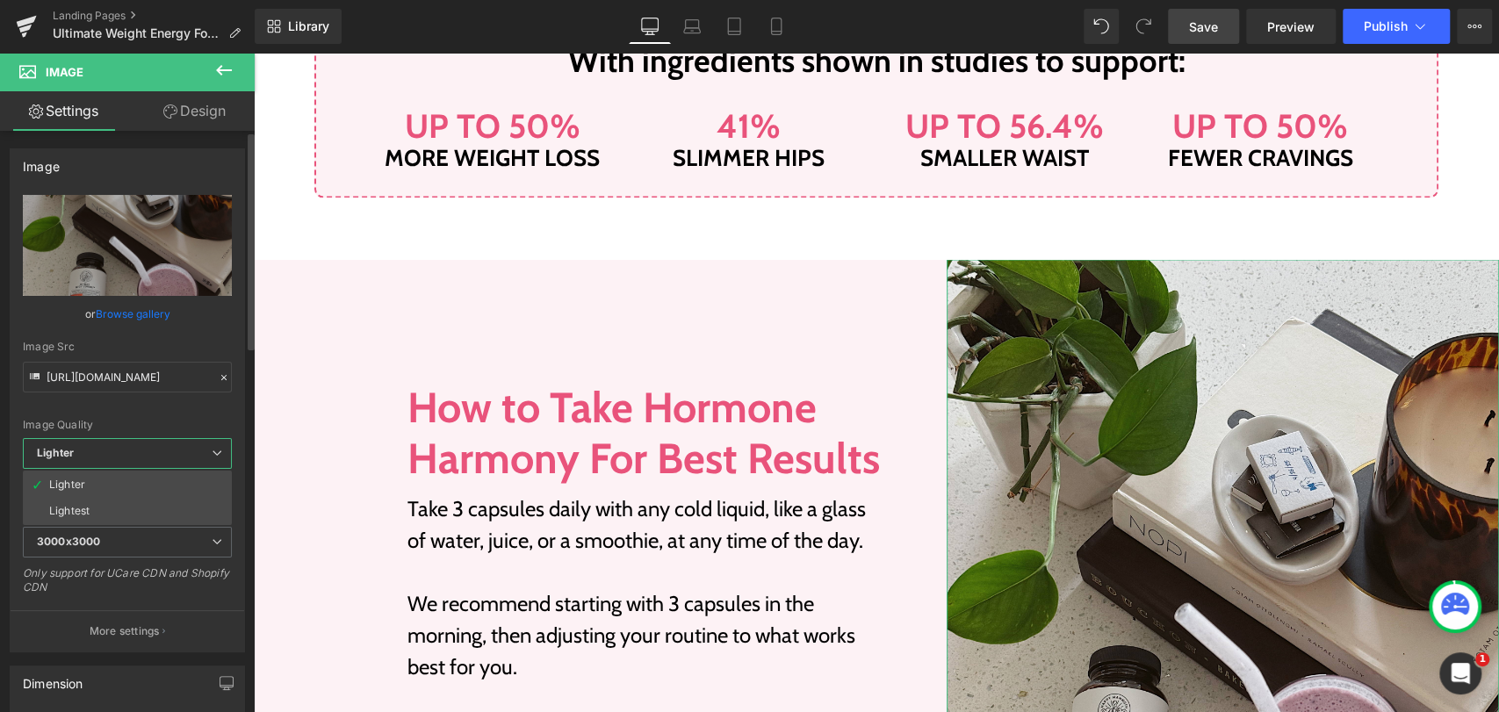
click at [103, 451] on span "Lighter" at bounding box center [127, 453] width 209 height 31
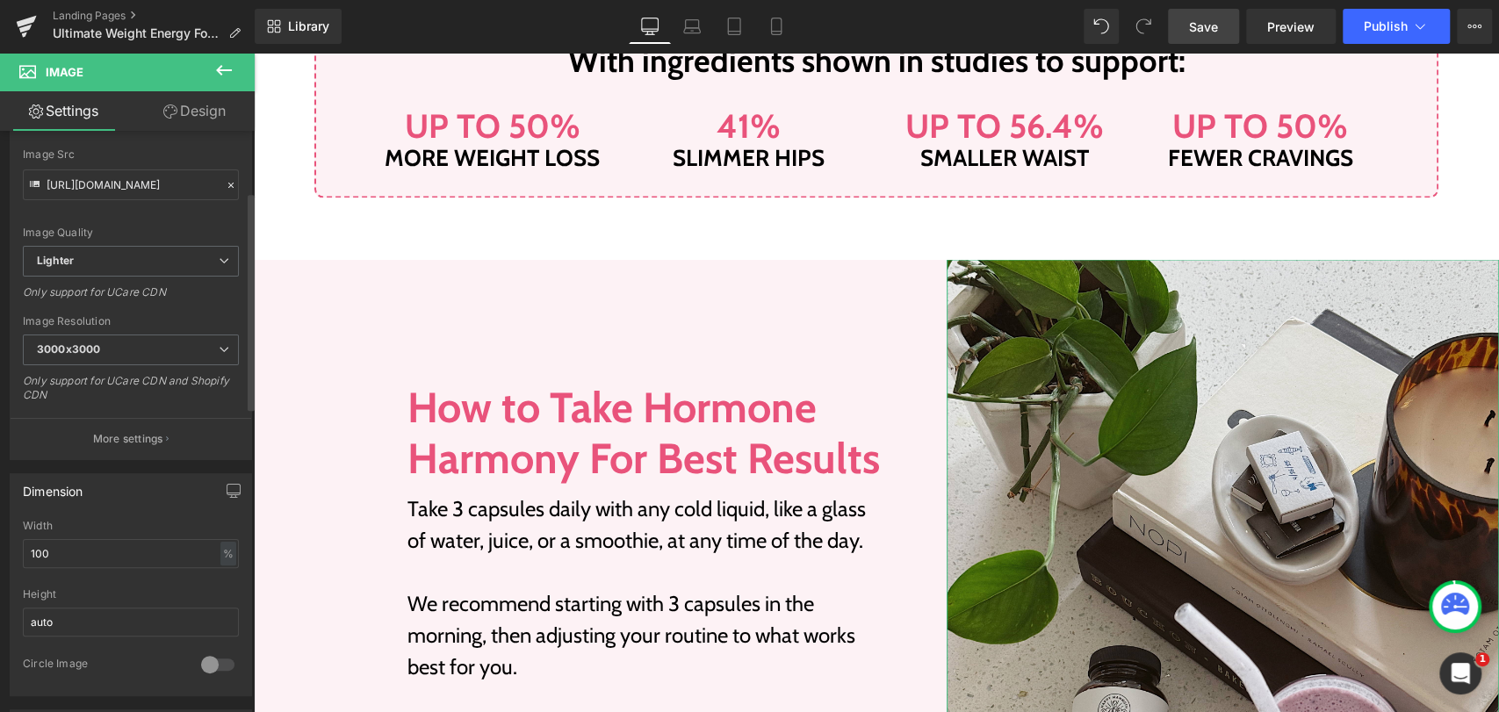
scroll to position [195, 0]
click at [132, 428] on p "More settings" at bounding box center [128, 436] width 70 height 16
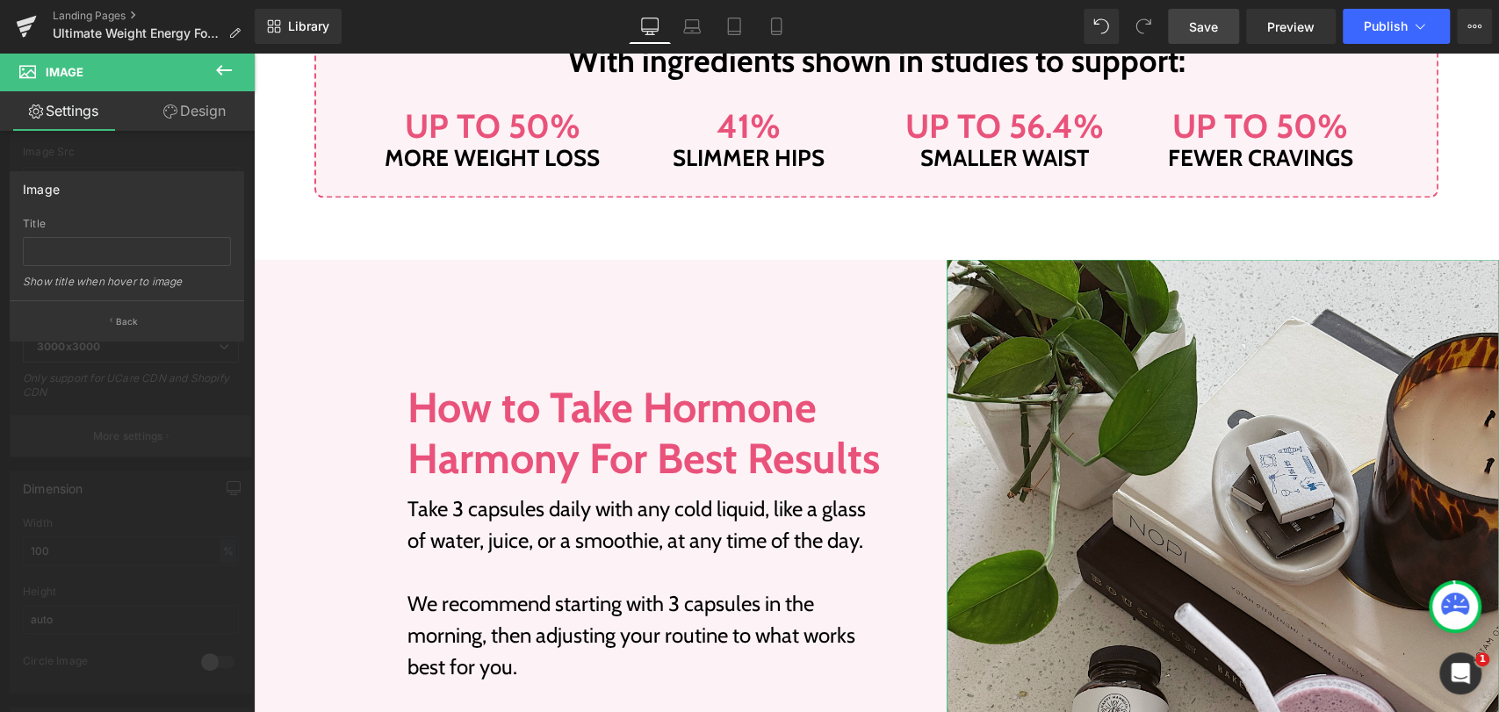
click at [132, 427] on div at bounding box center [127, 387] width 255 height 668
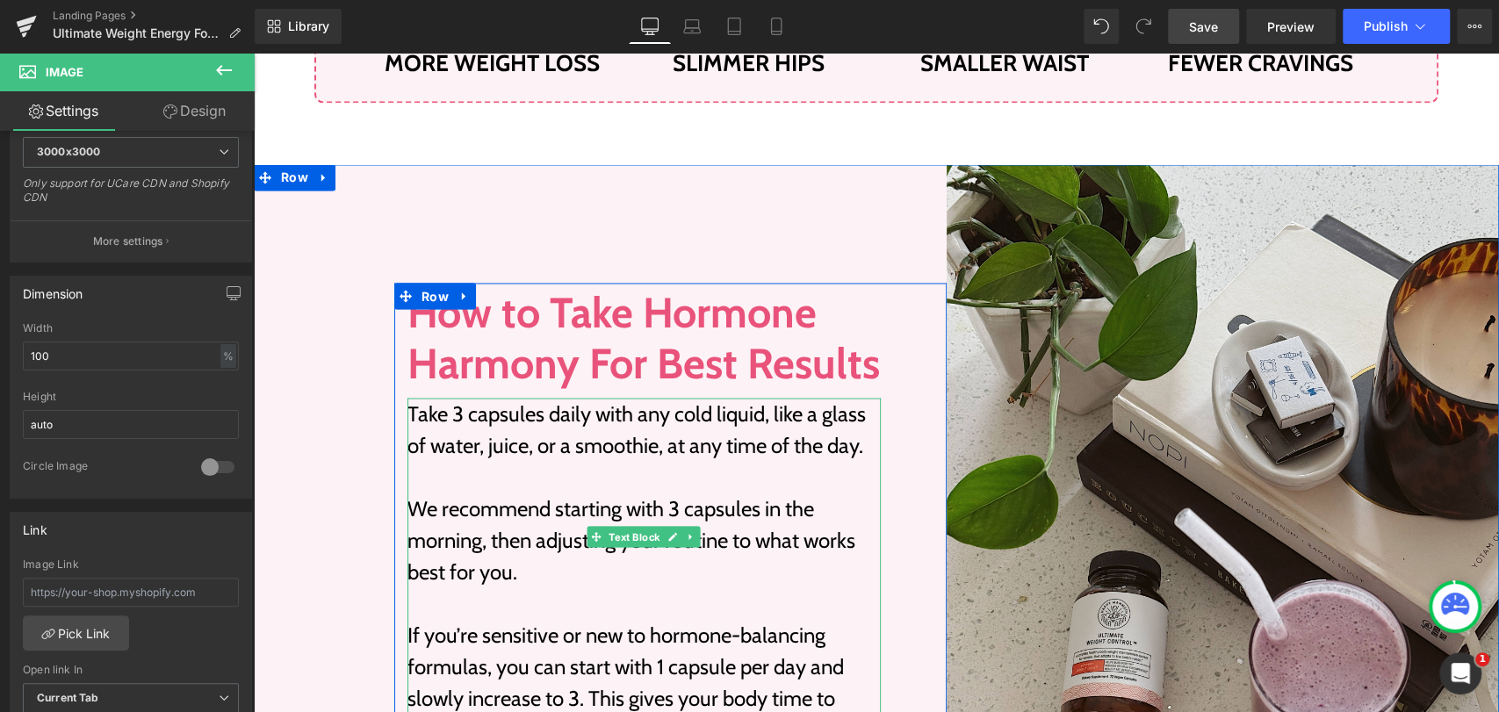
scroll to position [1928, 0]
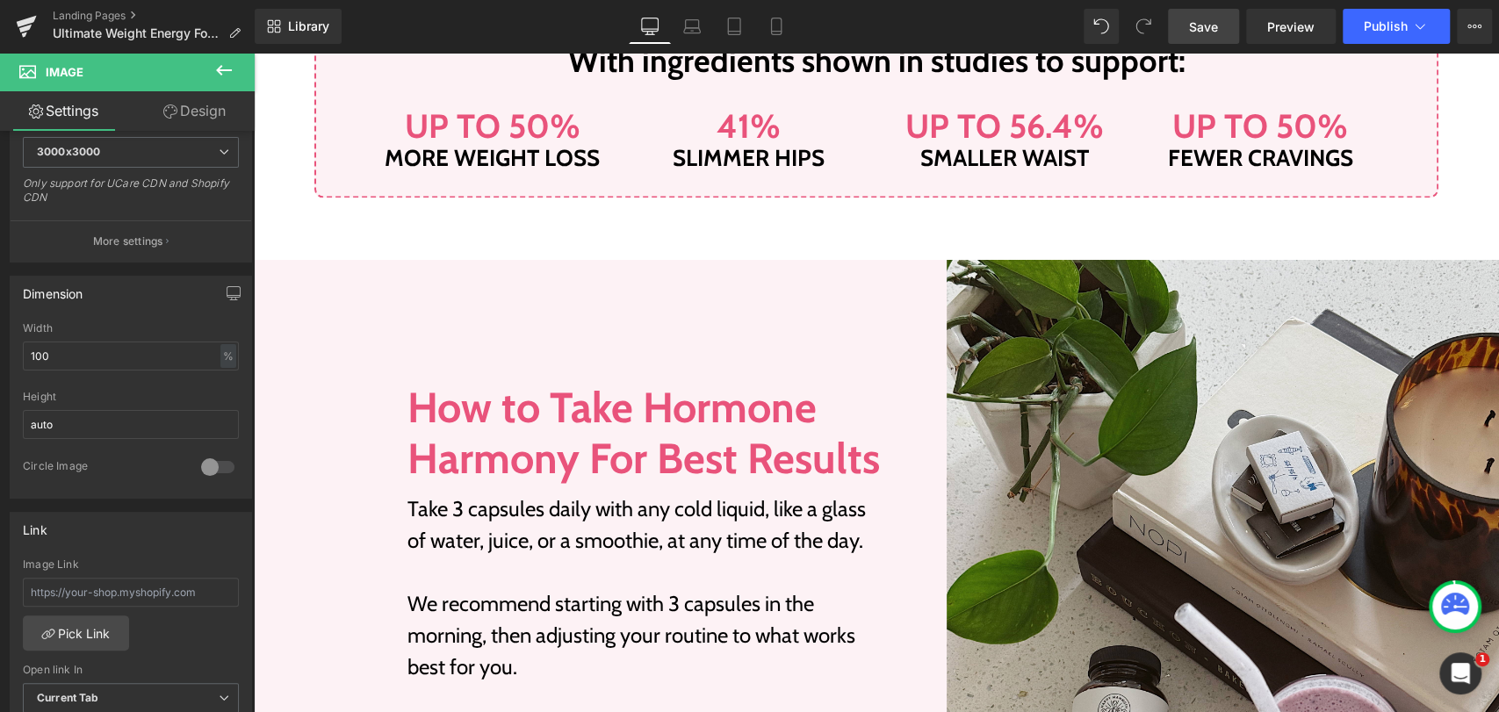
click at [1218, 18] on span "Save" at bounding box center [1203, 27] width 29 height 18
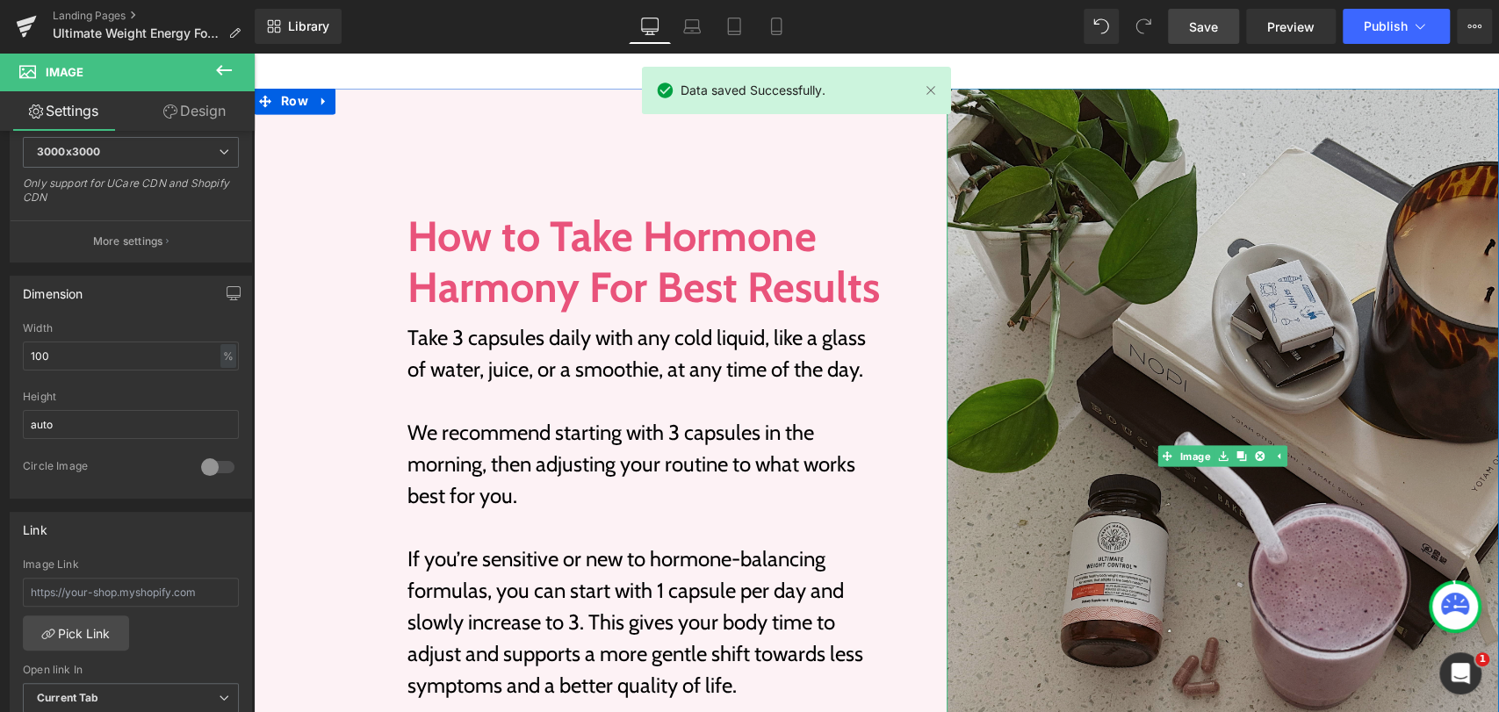
scroll to position [2025, 0]
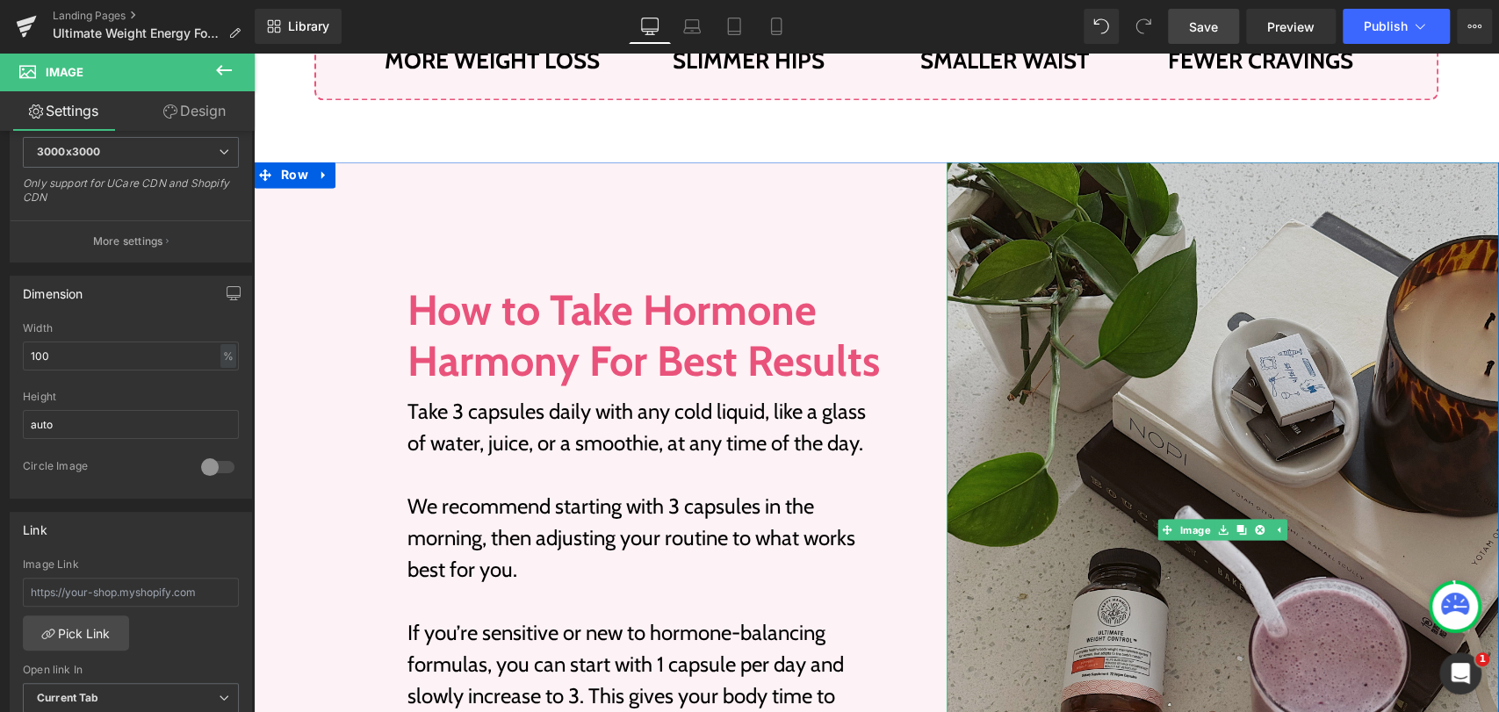
click at [1111, 283] on img at bounding box center [1222, 530] width 552 height 737
click at [1126, 293] on img at bounding box center [1222, 530] width 552 height 737
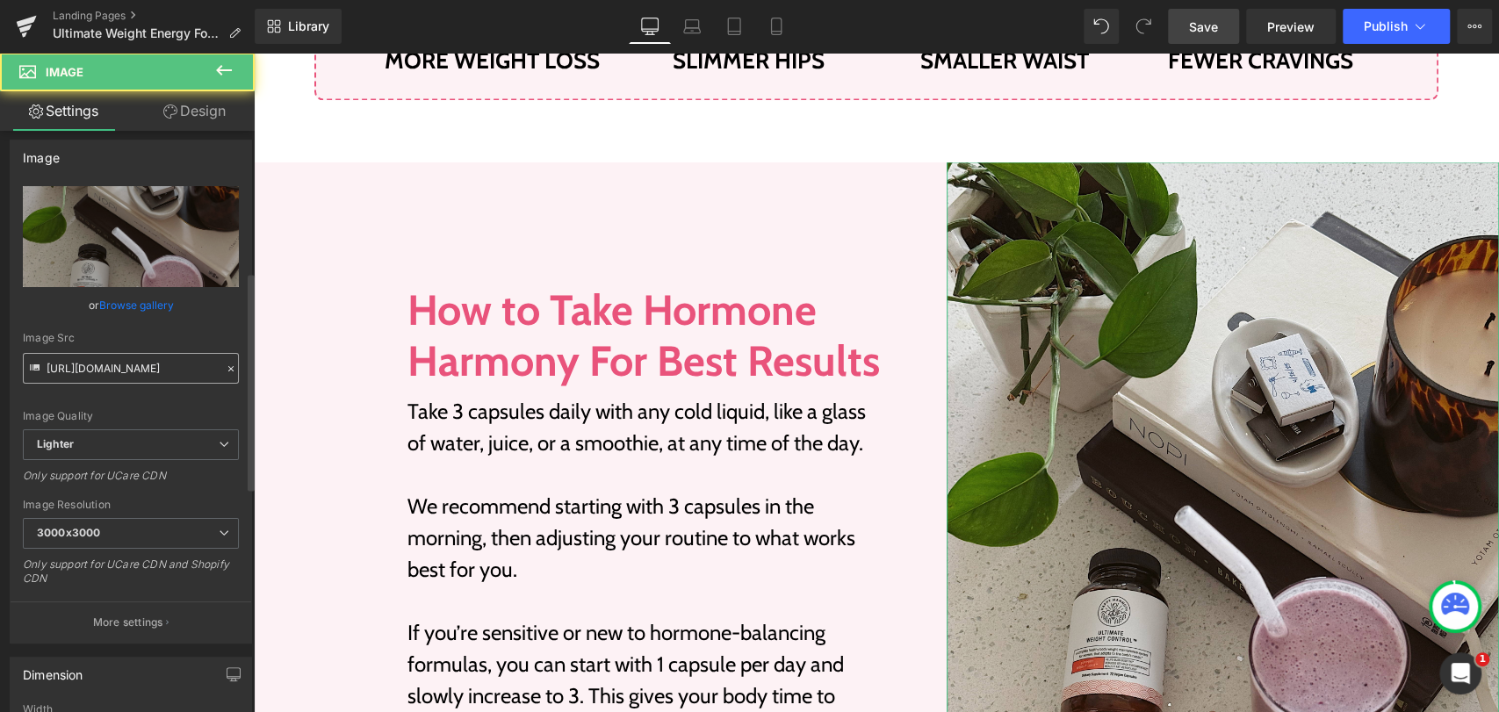
scroll to position [0, 0]
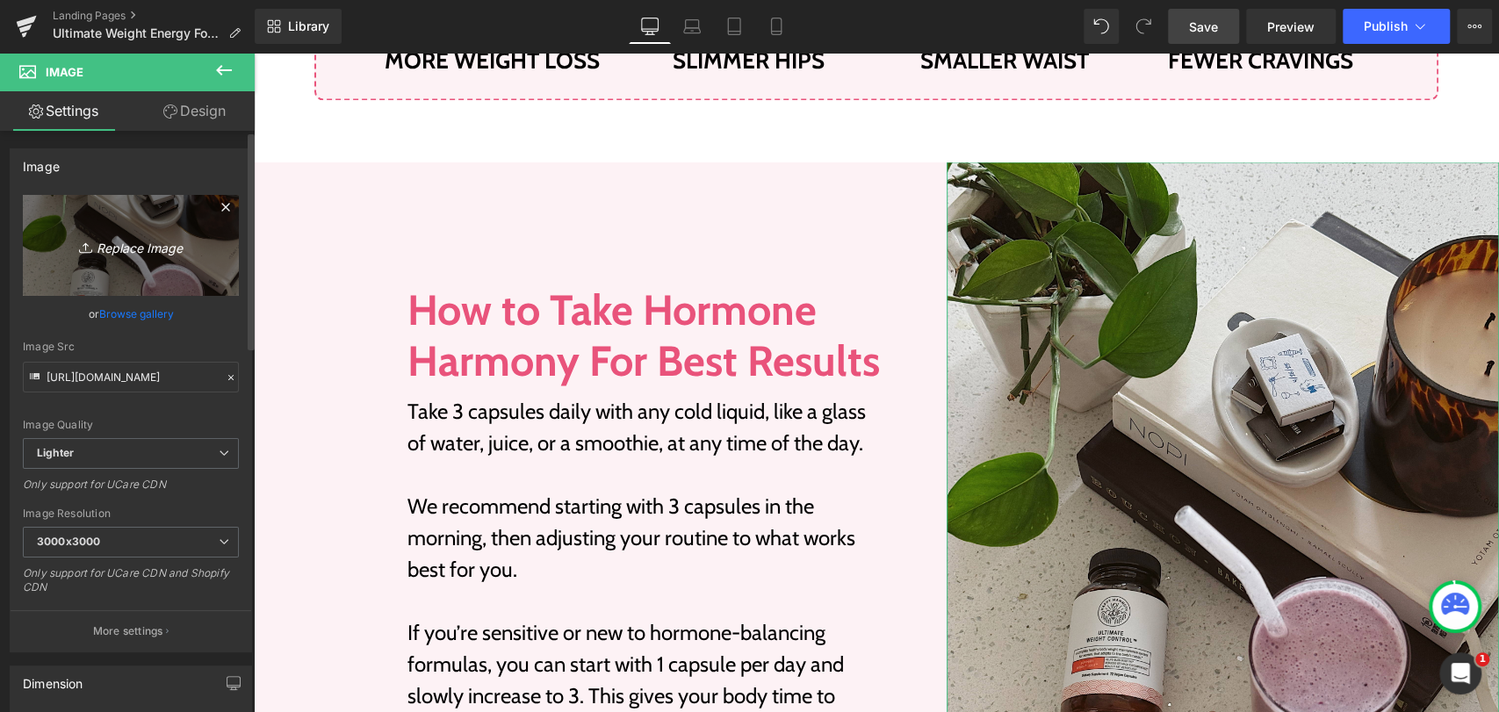
click at [111, 262] on link "Replace Image" at bounding box center [131, 245] width 216 height 101
type input "C:\fakepath\9fd72ee06662cc75b3e8140ee42e660576240558copy.jpg"
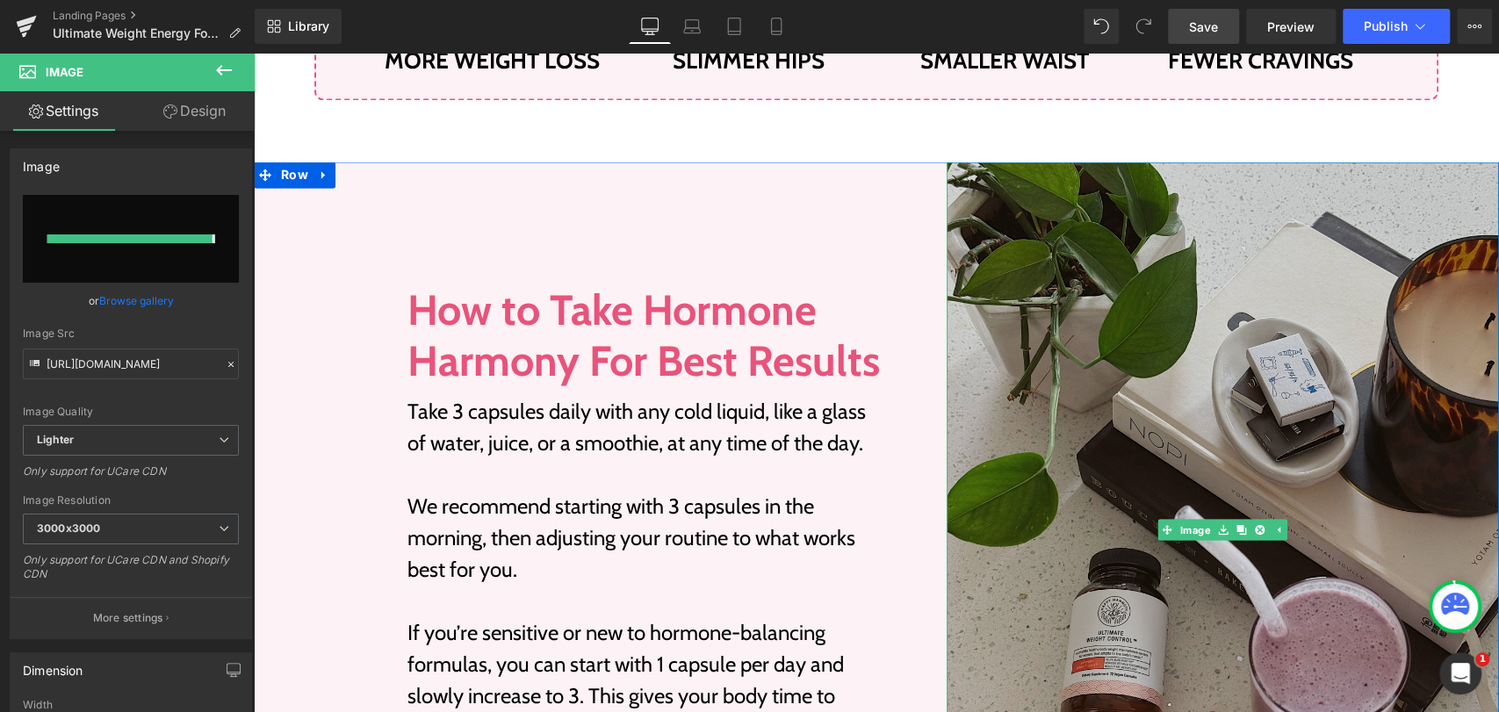
type input "https://ucarecdn.com/e4590f7d-0356-4f1d-be33-a1f68fc7fb99/-/format/auto/-/previ…"
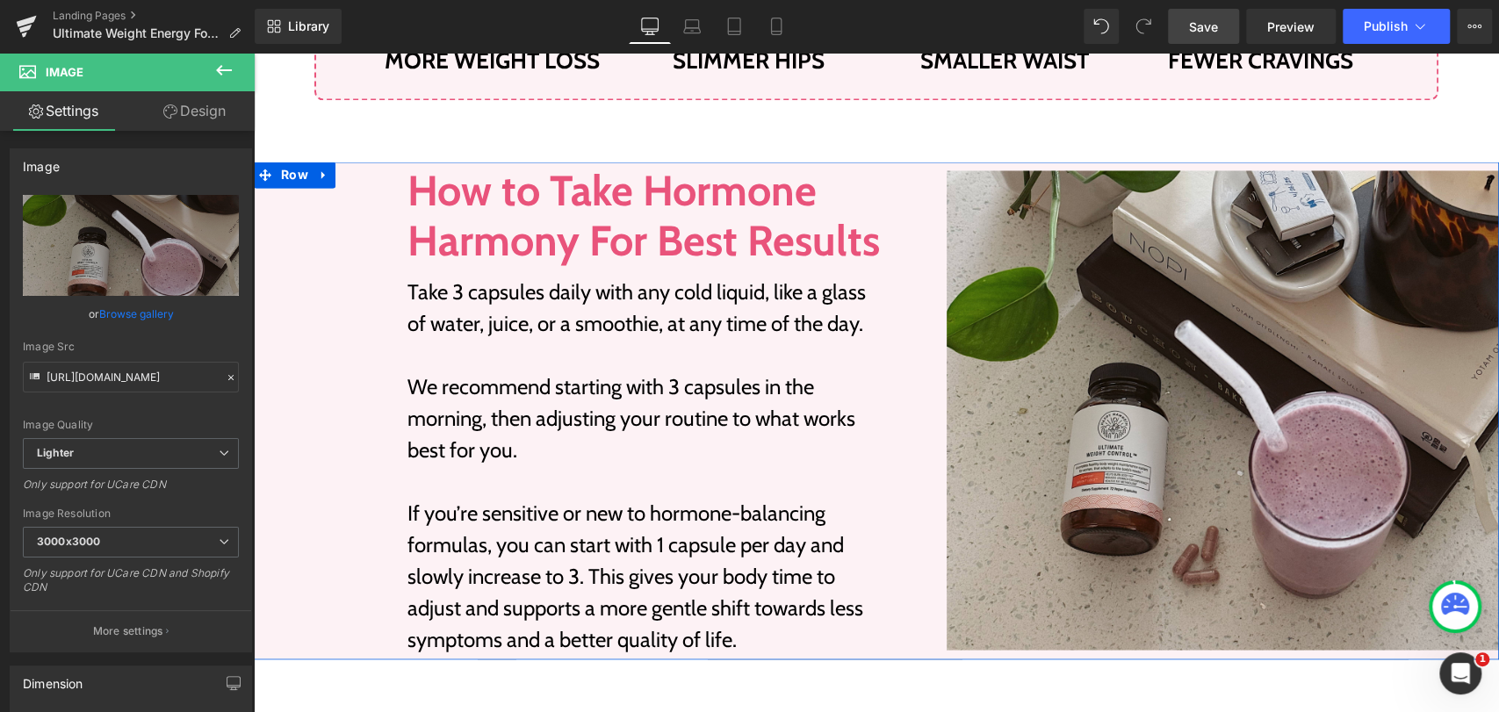
click at [1049, 178] on div "Image" at bounding box center [1222, 411] width 552 height 498
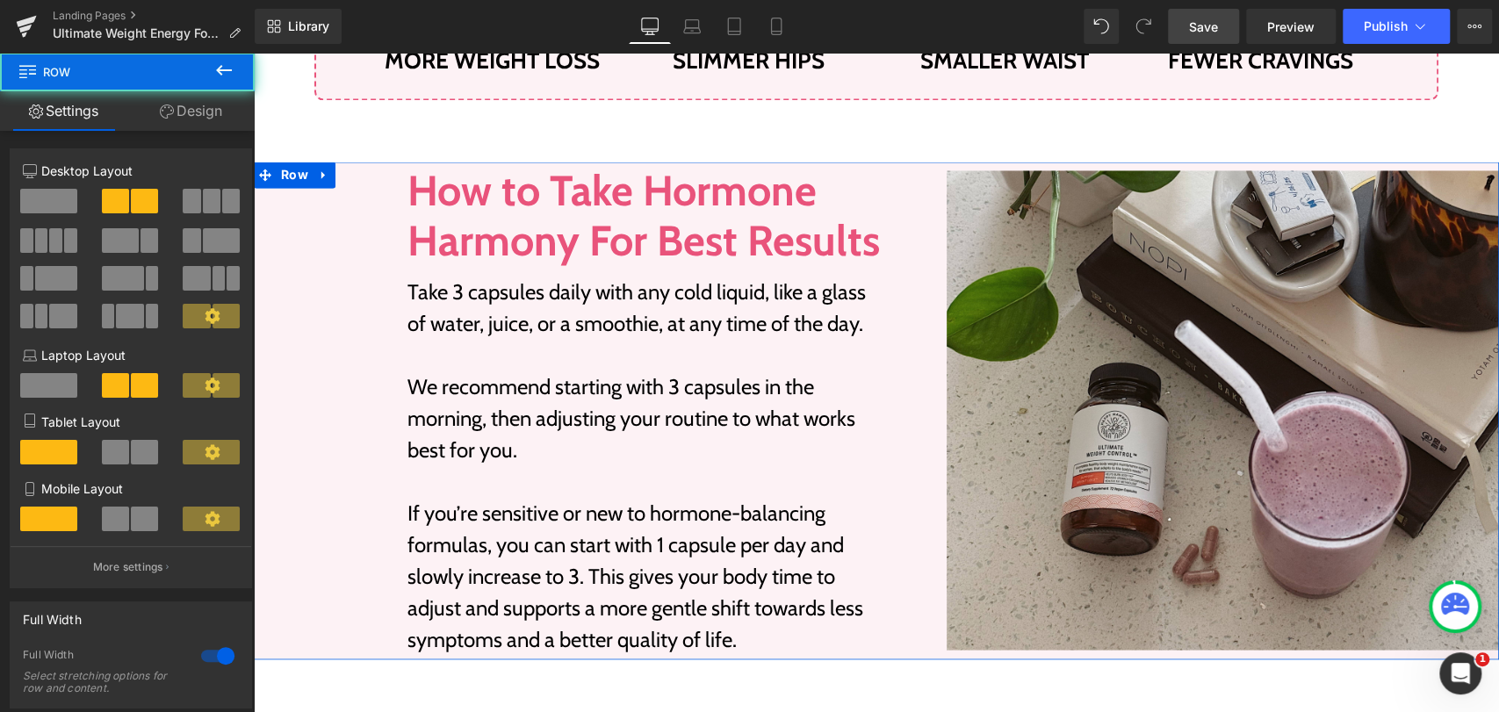
click at [1049, 178] on div "Image" at bounding box center [1222, 411] width 552 height 498
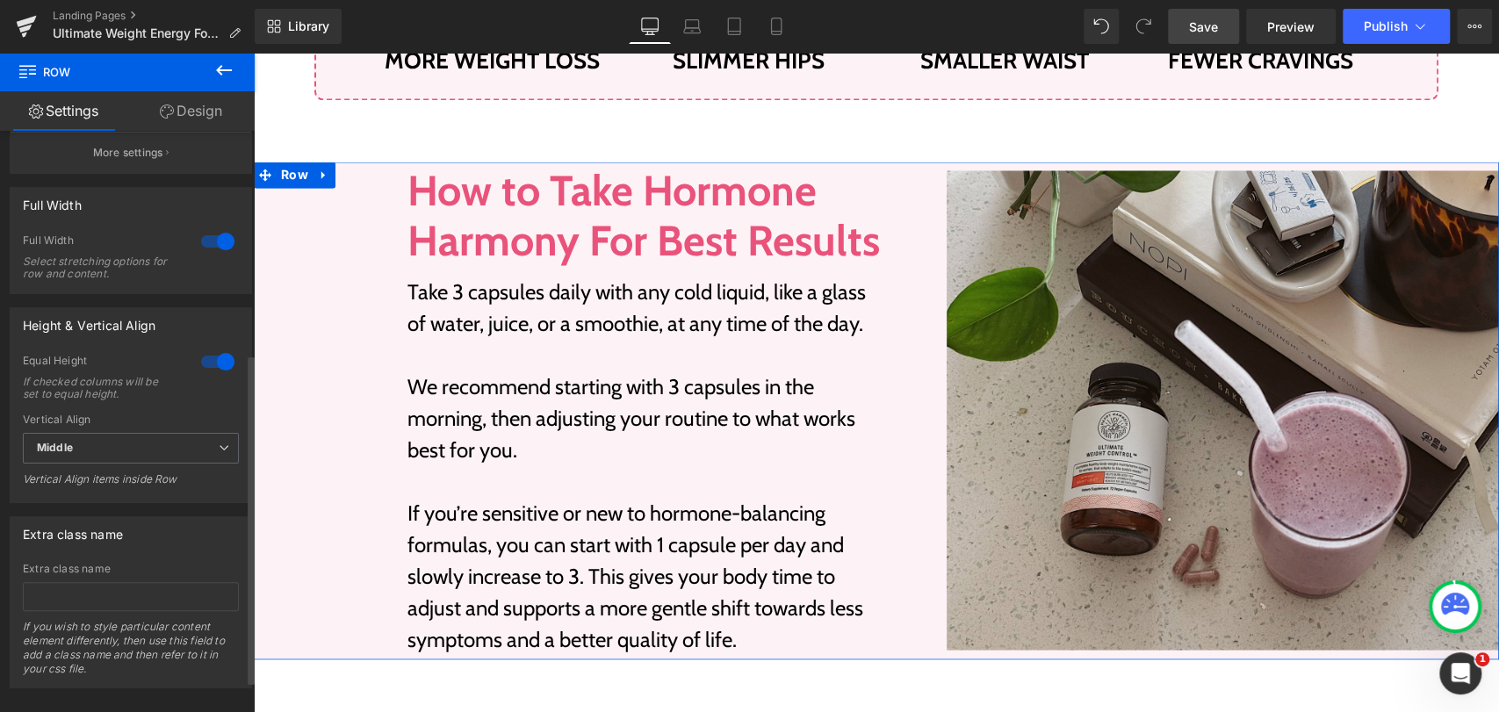
scroll to position [444, 0]
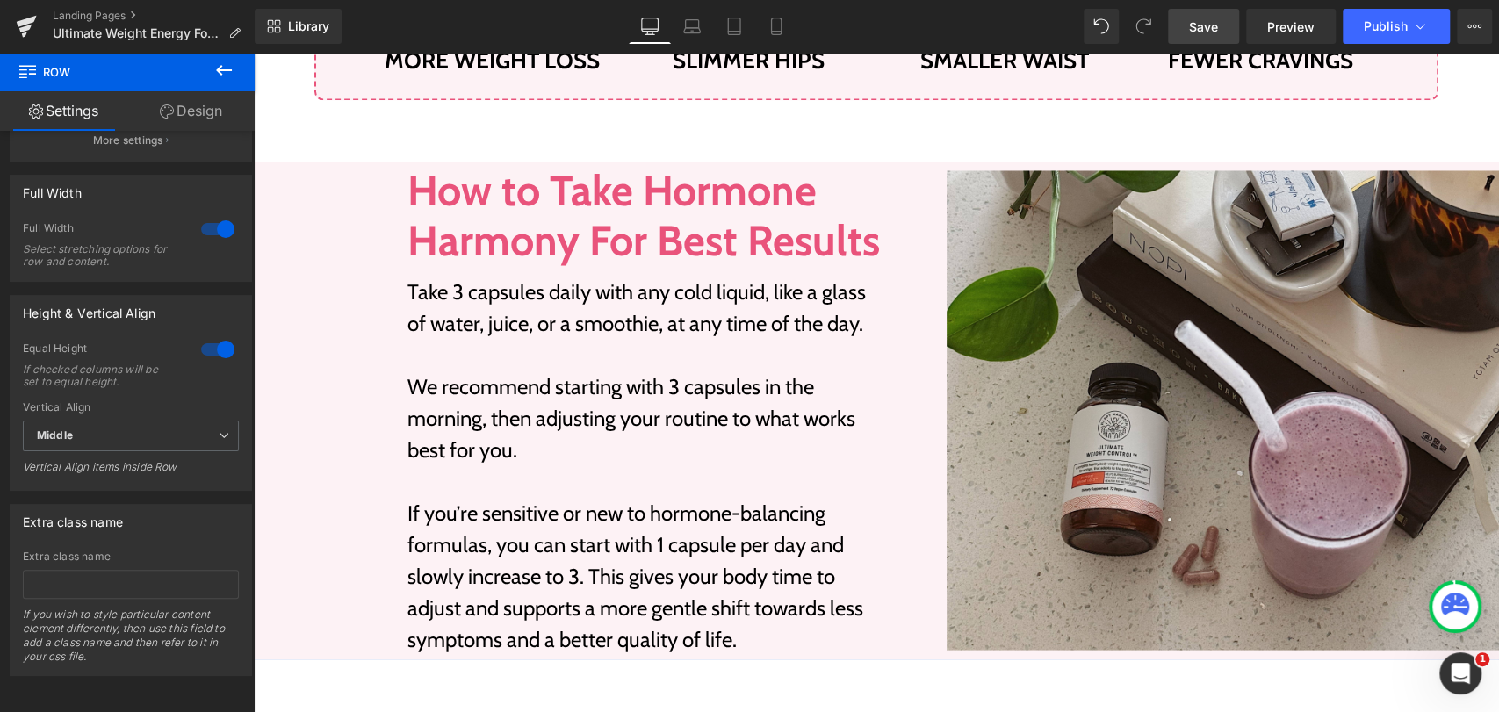
click at [1204, 26] on span "Save" at bounding box center [1203, 27] width 29 height 18
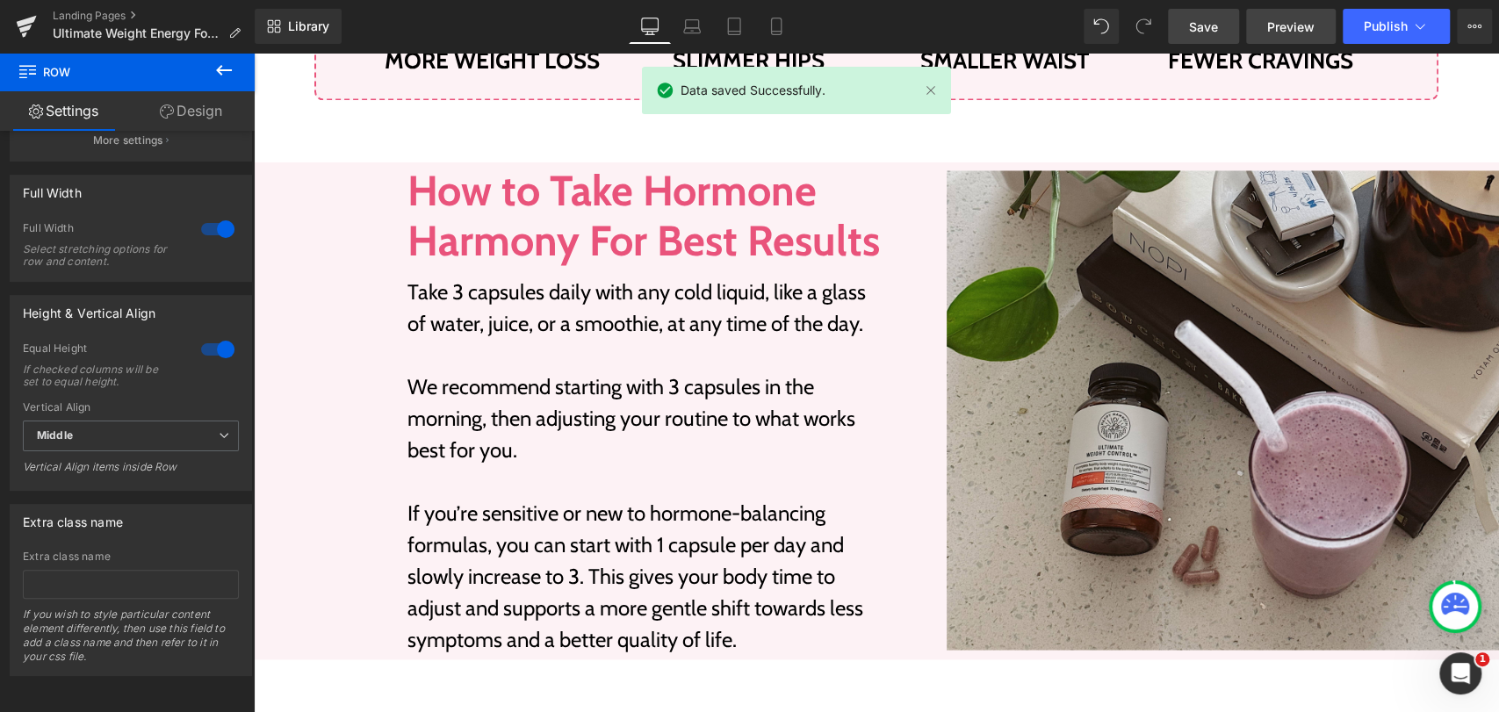
click at [1277, 29] on span "Preview" at bounding box center [1290, 27] width 47 height 18
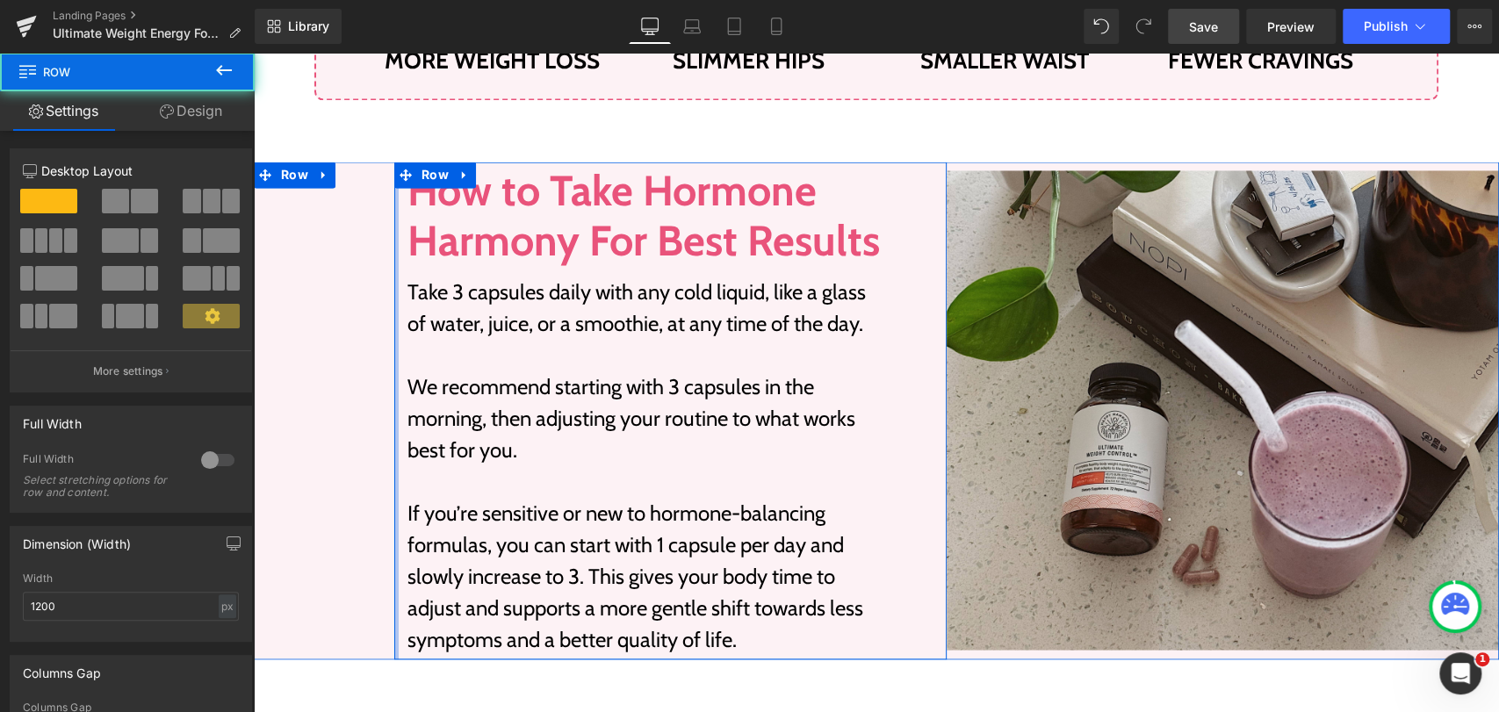
drag, startPoint x: 389, startPoint y: 238, endPoint x: 381, endPoint y: 245, distance: 10.6
click at [375, 241] on div "Image How to Take Hormone Harmony For Best Results Heading Take 3 capsules dail…" at bounding box center [876, 411] width 1245 height 498
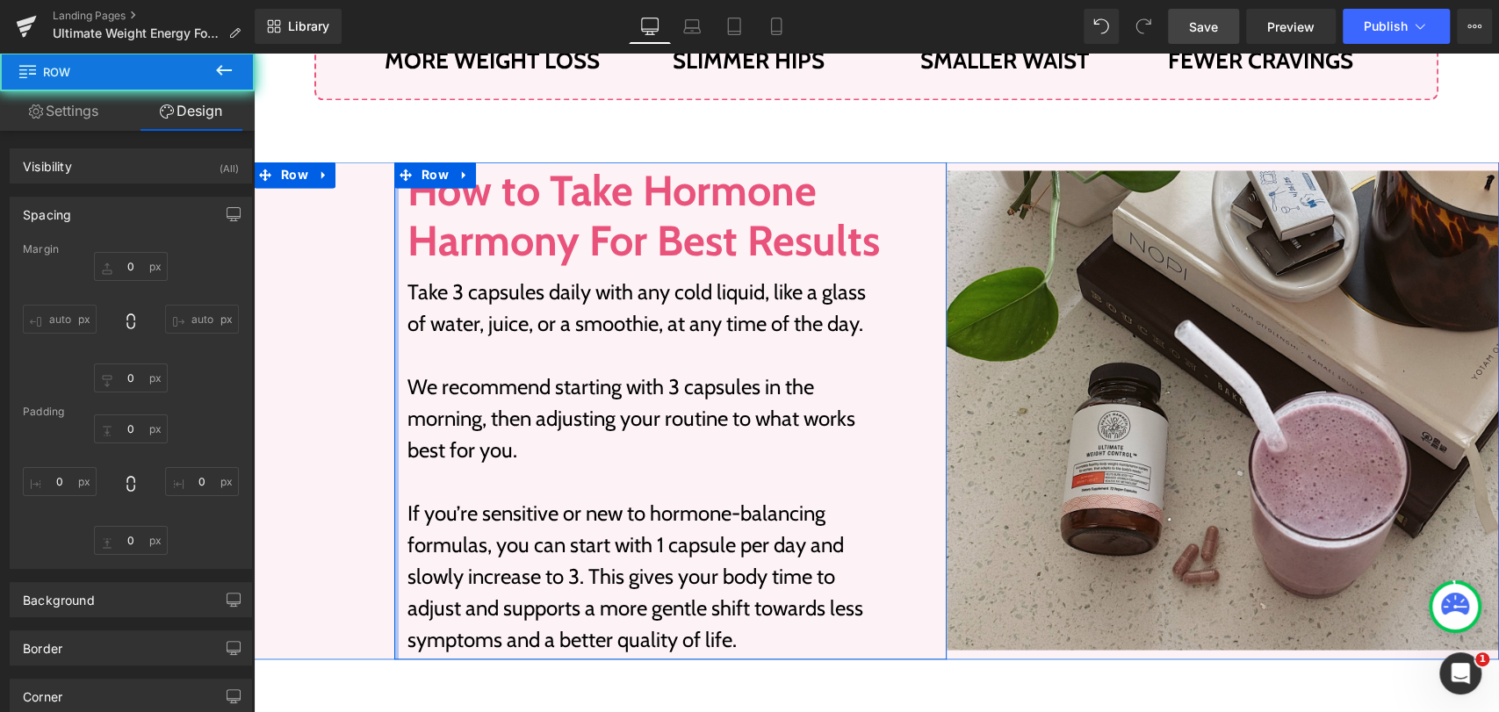
type input "0"
type input "5"
type input "60"
type input "5"
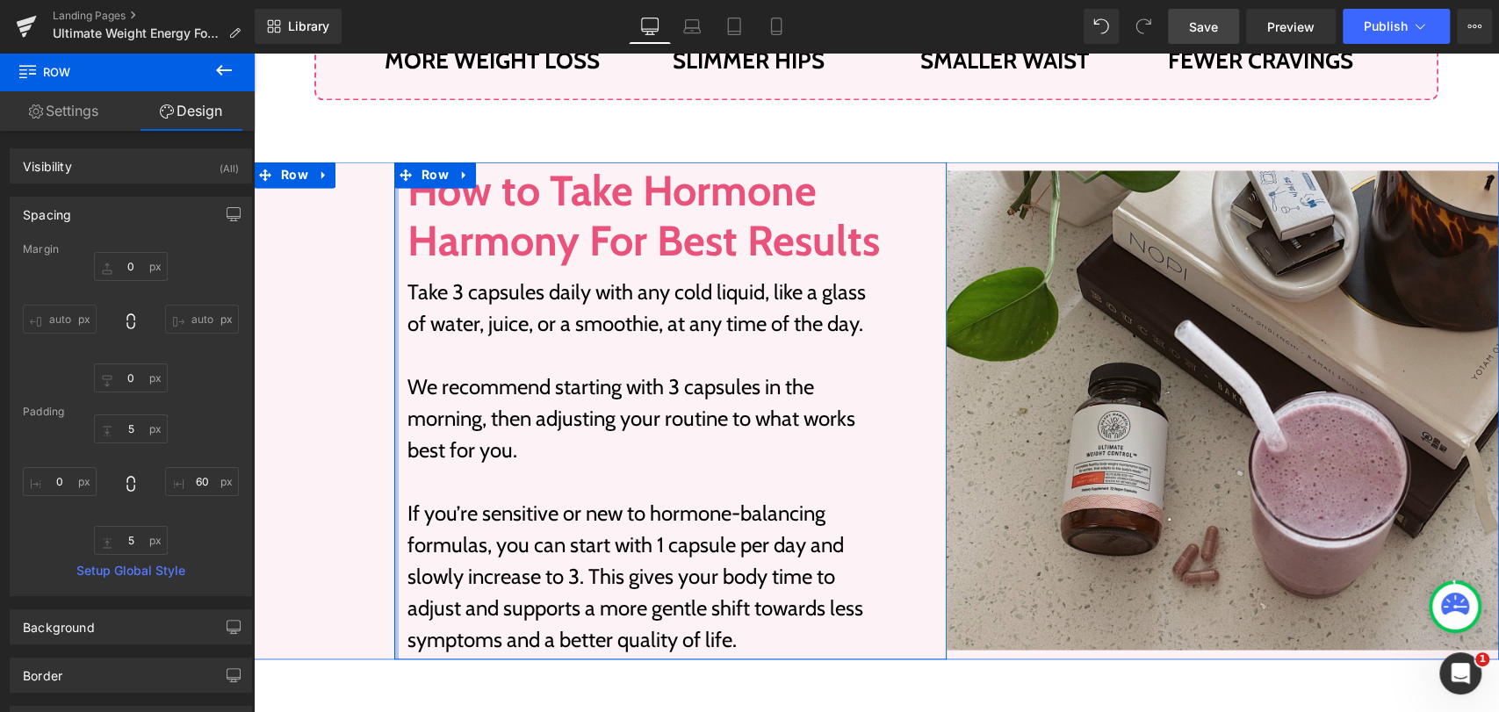
type input "0px"
drag, startPoint x: 390, startPoint y: 280, endPoint x: 310, endPoint y: 275, distance: 80.1
click at [310, 275] on div "Image How to Take Hormone Harmony For Best Results Heading Take 3 capsules dail…" at bounding box center [876, 411] width 1245 height 498
click at [394, 270] on div at bounding box center [396, 411] width 4 height 498
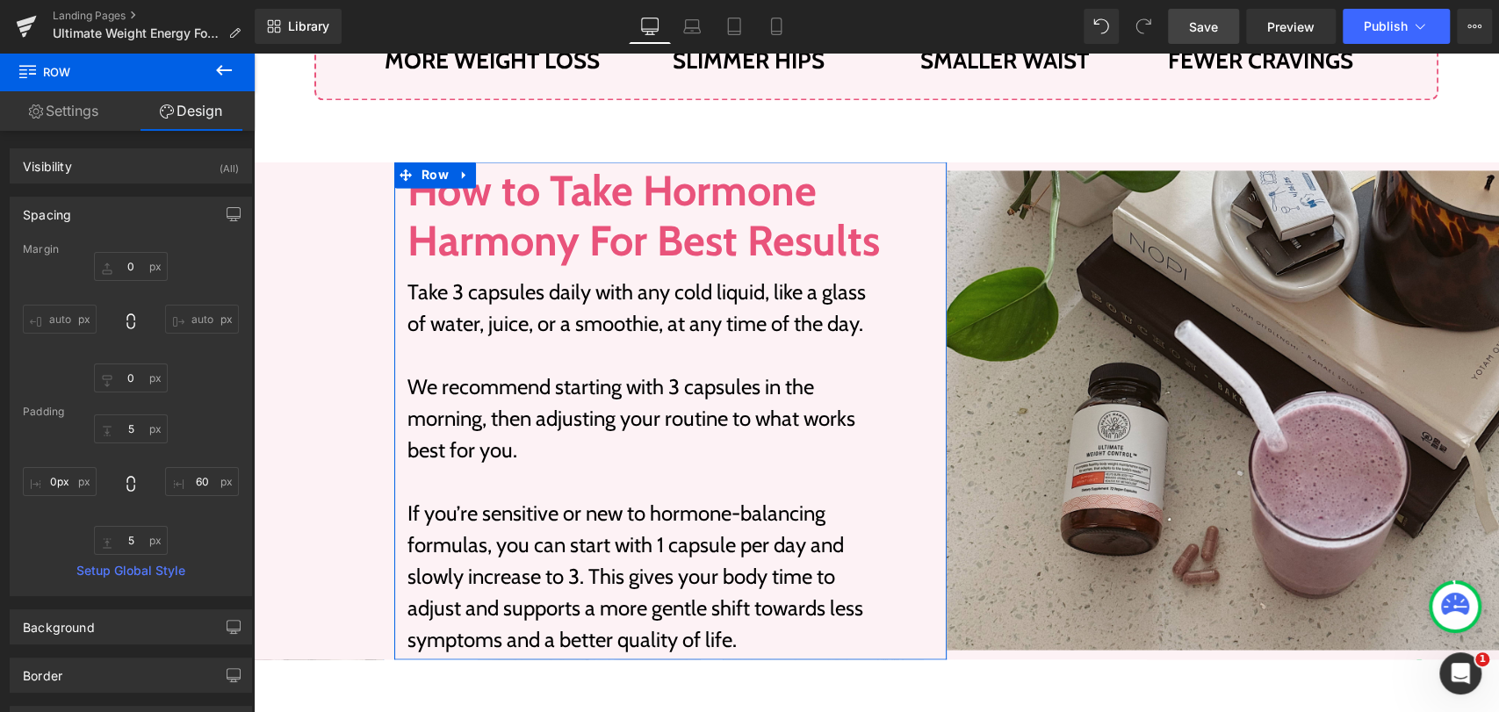
click at [92, 110] on link "Settings" at bounding box center [63, 111] width 127 height 40
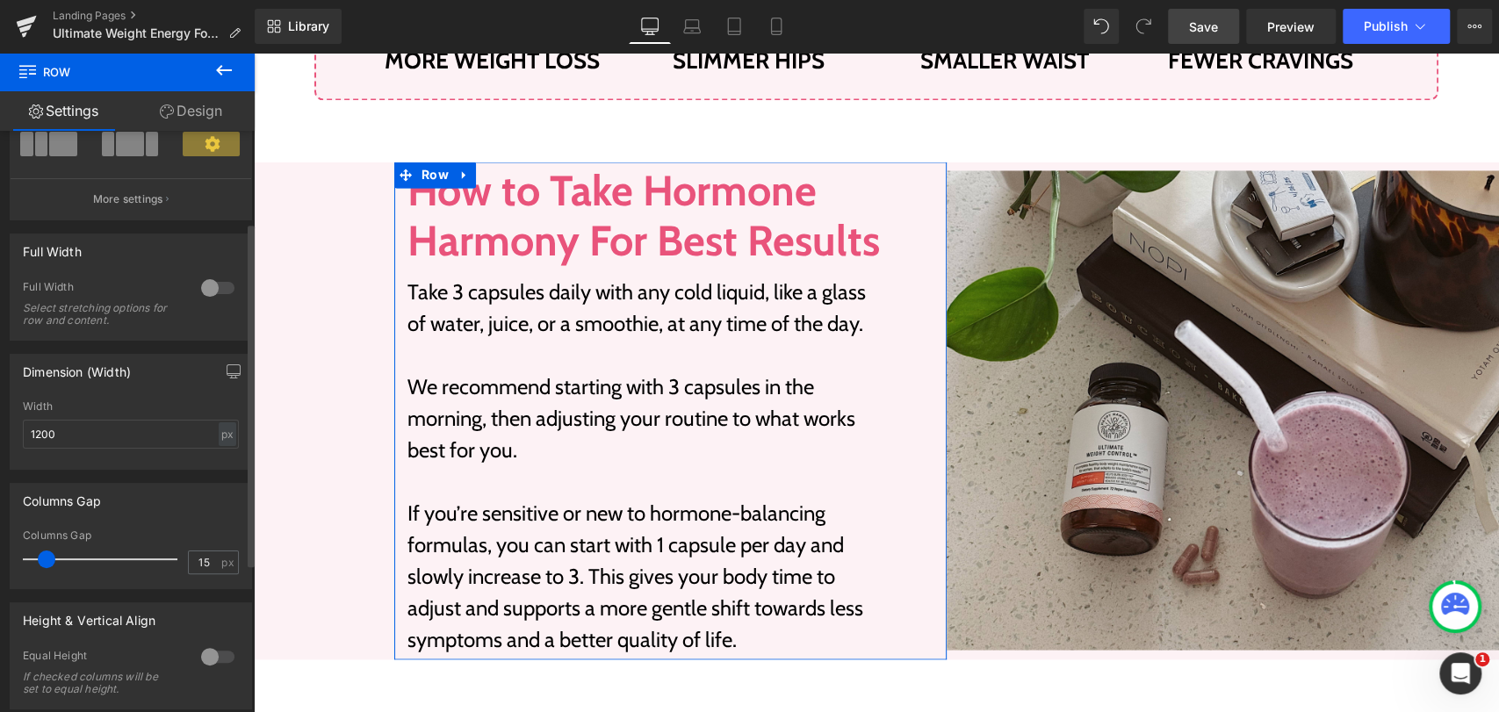
scroll to position [195, 0]
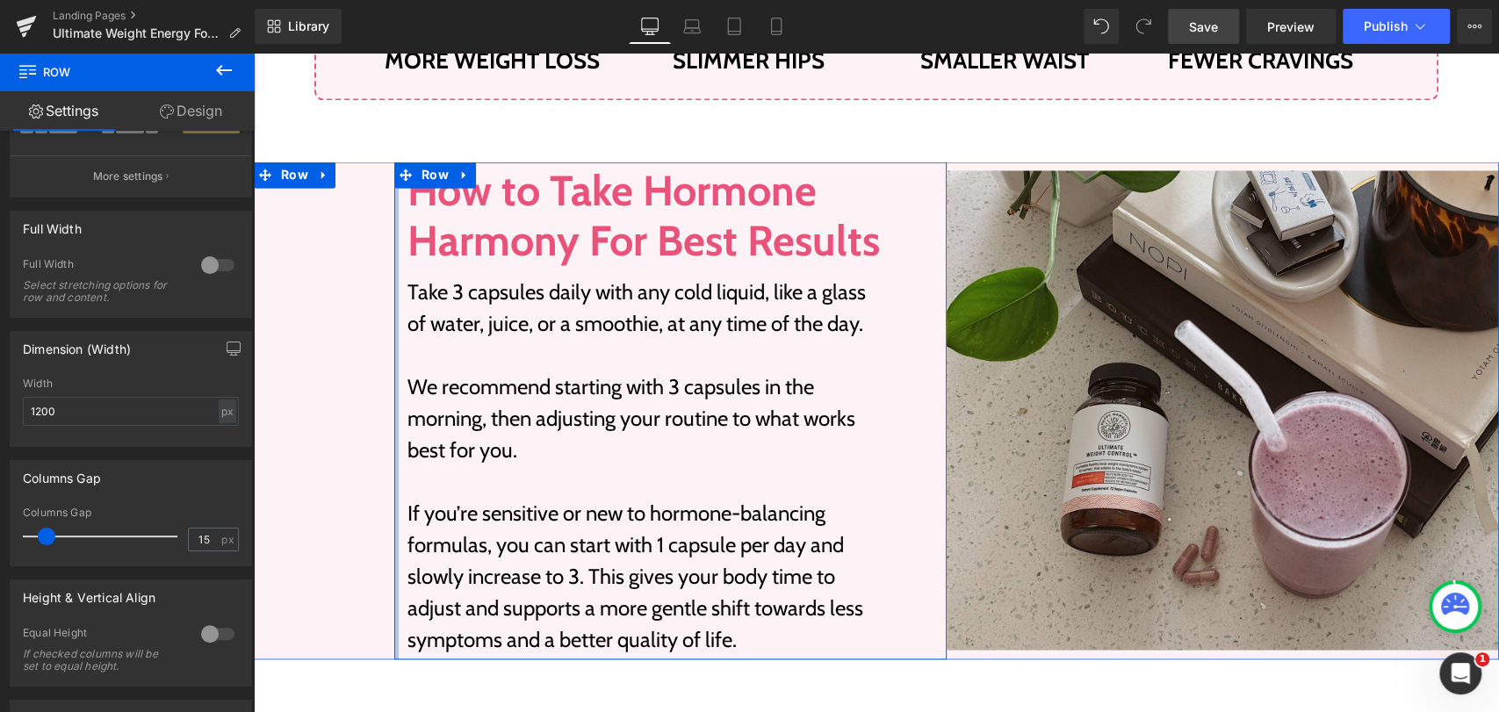
click at [394, 297] on div at bounding box center [396, 411] width 4 height 498
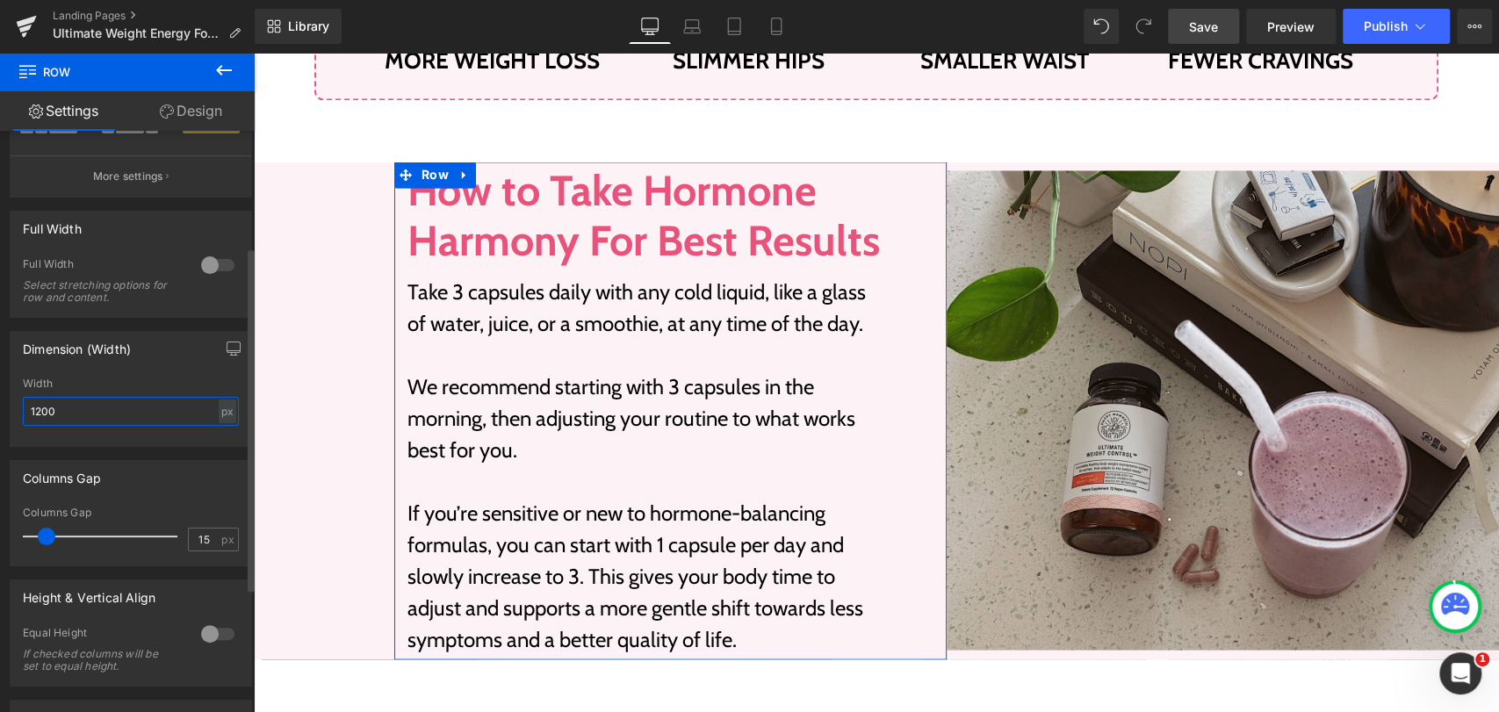
click at [128, 409] on input "1200" at bounding box center [131, 411] width 216 height 29
click at [155, 442] on div at bounding box center [131, 440] width 216 height 11
click at [113, 416] on input "1300" at bounding box center [131, 411] width 216 height 29
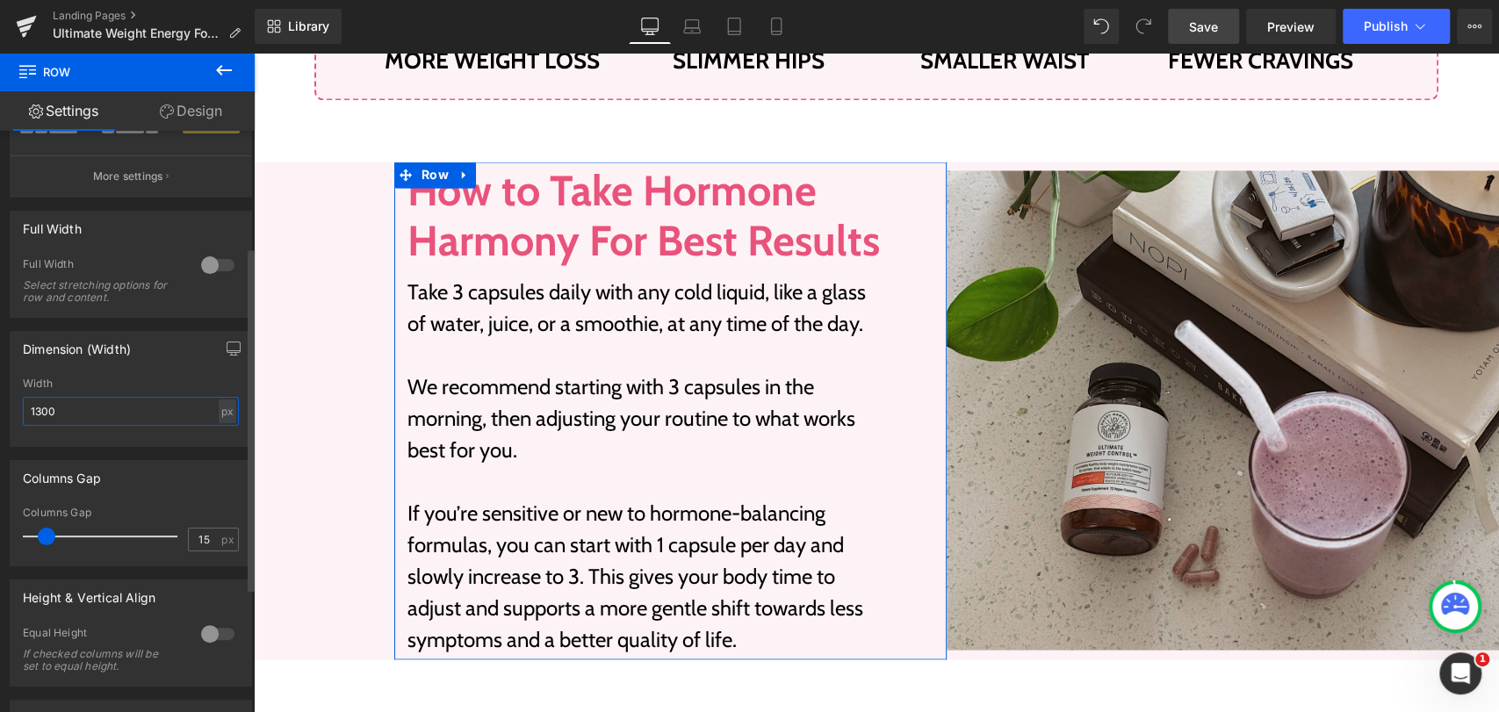
click at [113, 416] on input "1300" at bounding box center [131, 411] width 216 height 29
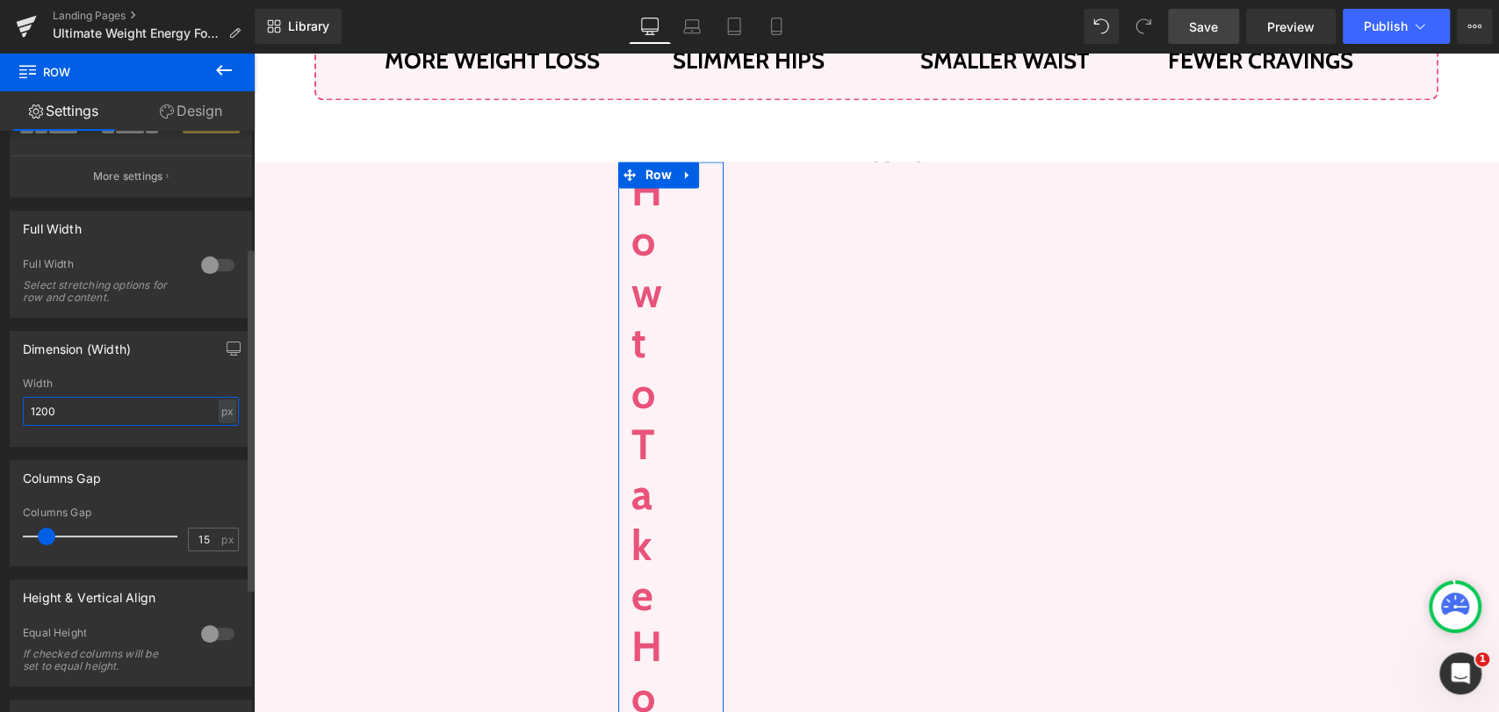
type input "1200"
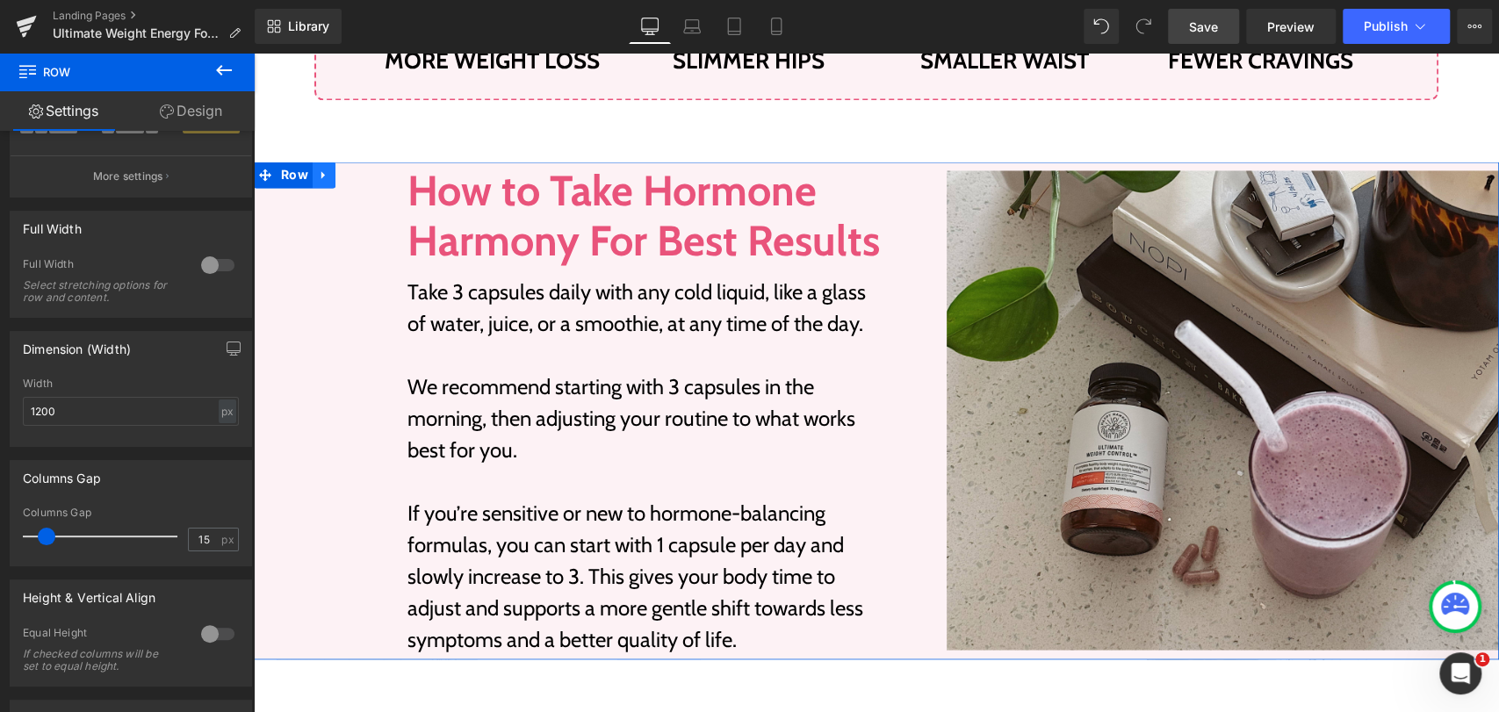
click at [313, 181] on link at bounding box center [324, 175] width 23 height 26
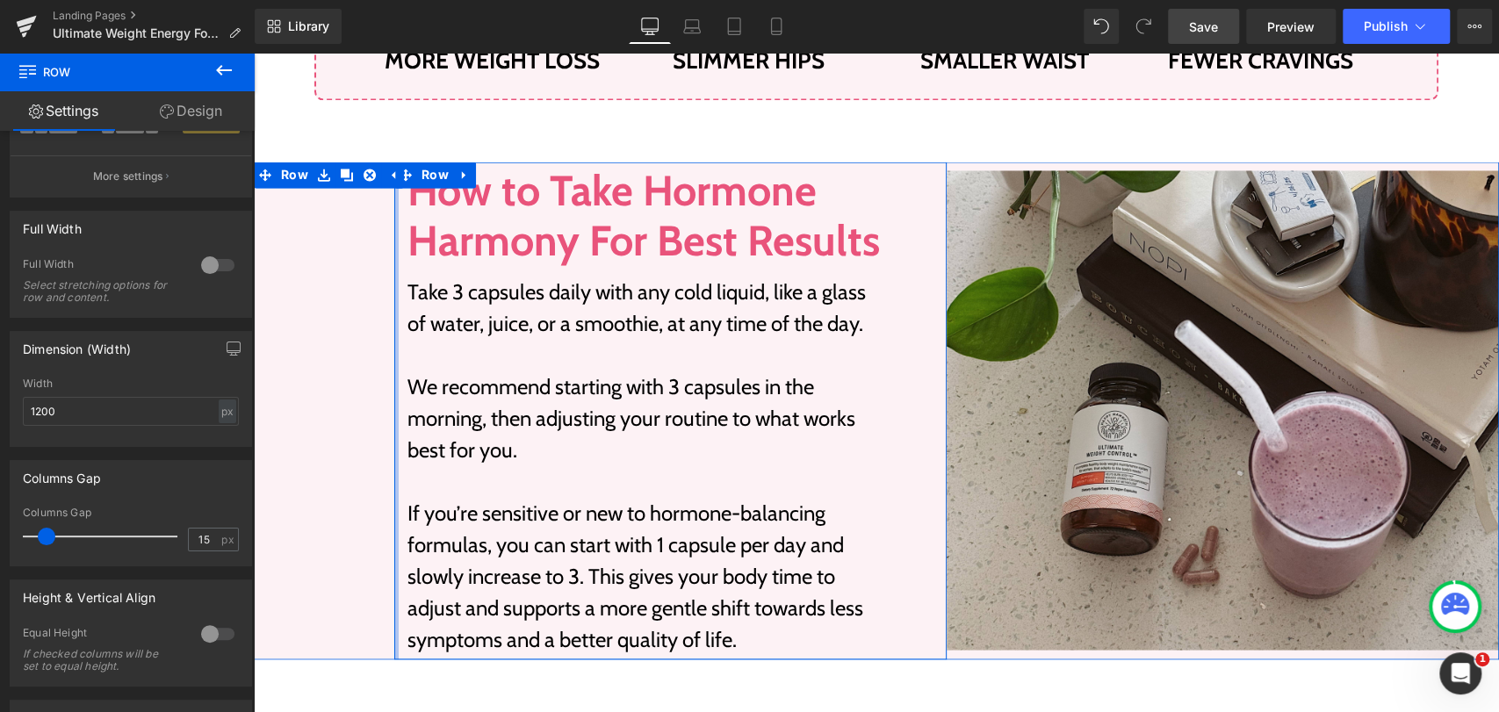
click at [394, 249] on div at bounding box center [396, 411] width 4 height 498
drag, startPoint x: 388, startPoint y: 249, endPoint x: 259, endPoint y: 249, distance: 129.1
click at [259, 249] on div "Image How to Take Hormone Harmony For Best Results Heading Take 3 capsules dail…" at bounding box center [876, 411] width 1245 height 498
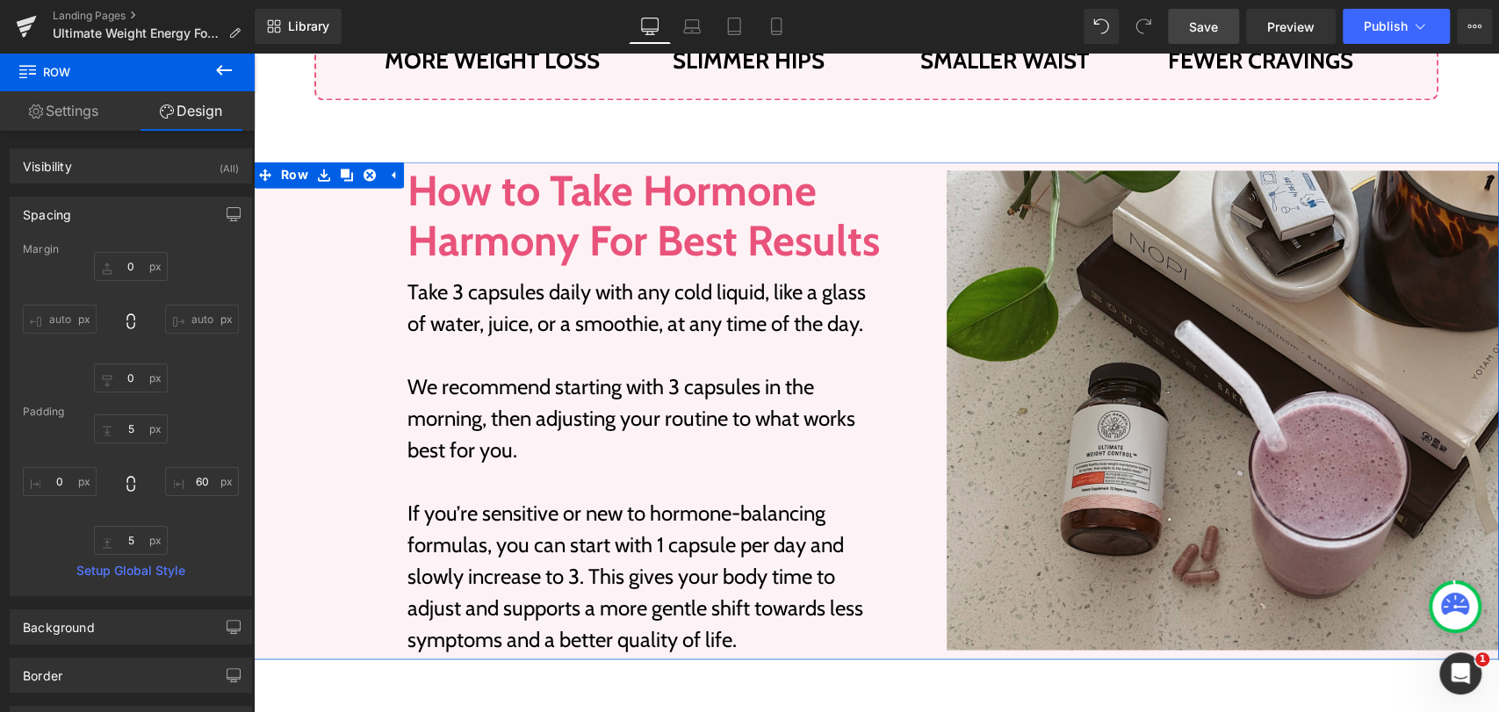
click at [276, 293] on div "Image How to Take Hormone Harmony For Best Results Heading Take 3 capsules dail…" at bounding box center [876, 411] width 1245 height 498
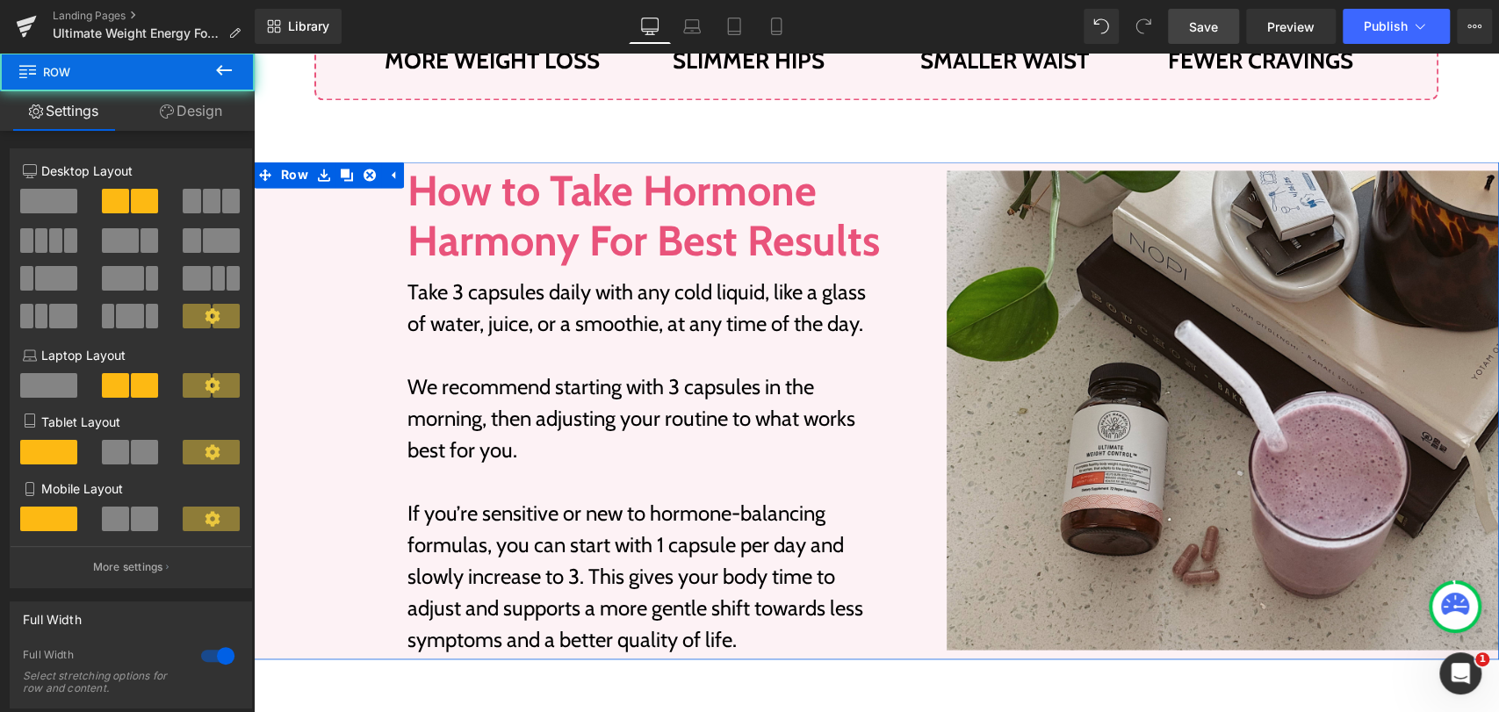
click at [300, 303] on div "Image How to Take Hormone Harmony For Best Results Heading Take 3 capsules dail…" at bounding box center [876, 411] width 1245 height 498
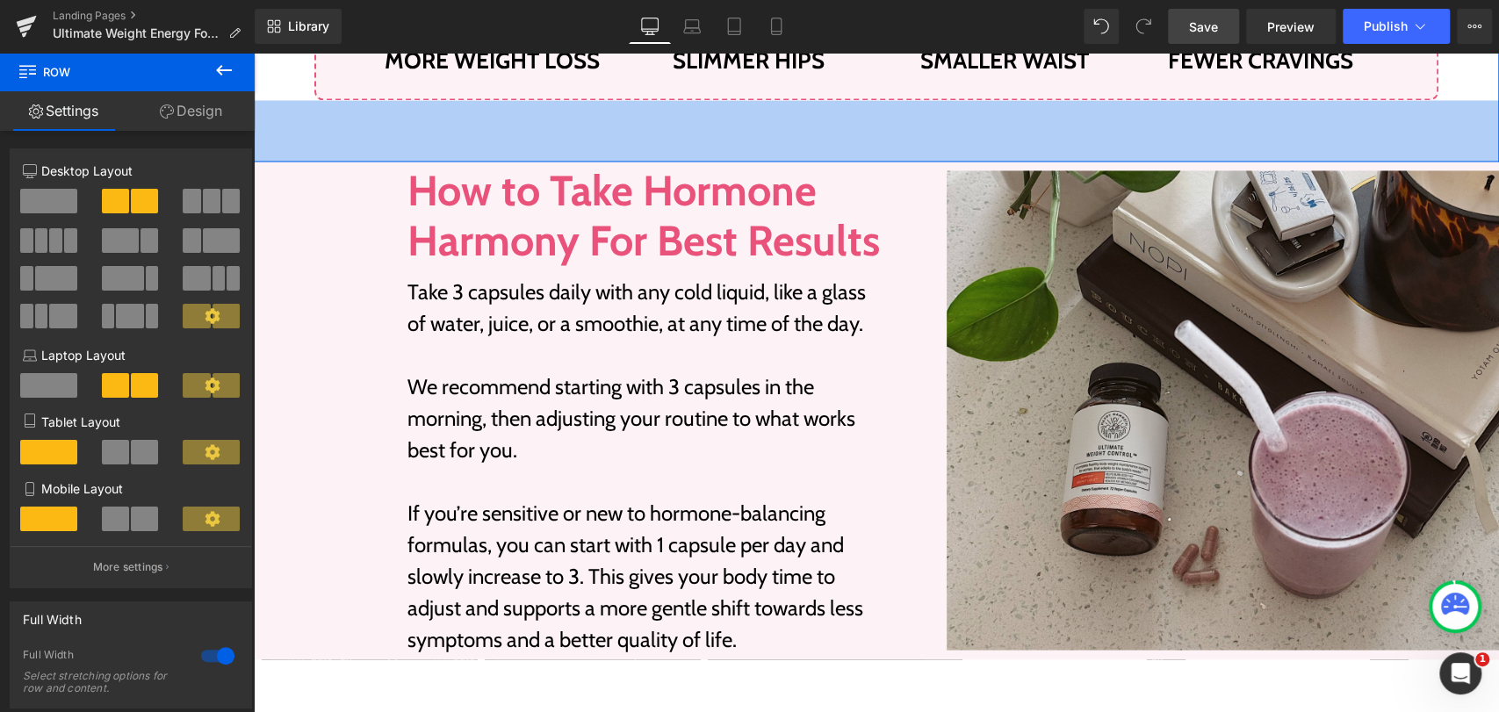
click at [461, 156] on div "70px" at bounding box center [876, 130] width 1245 height 61
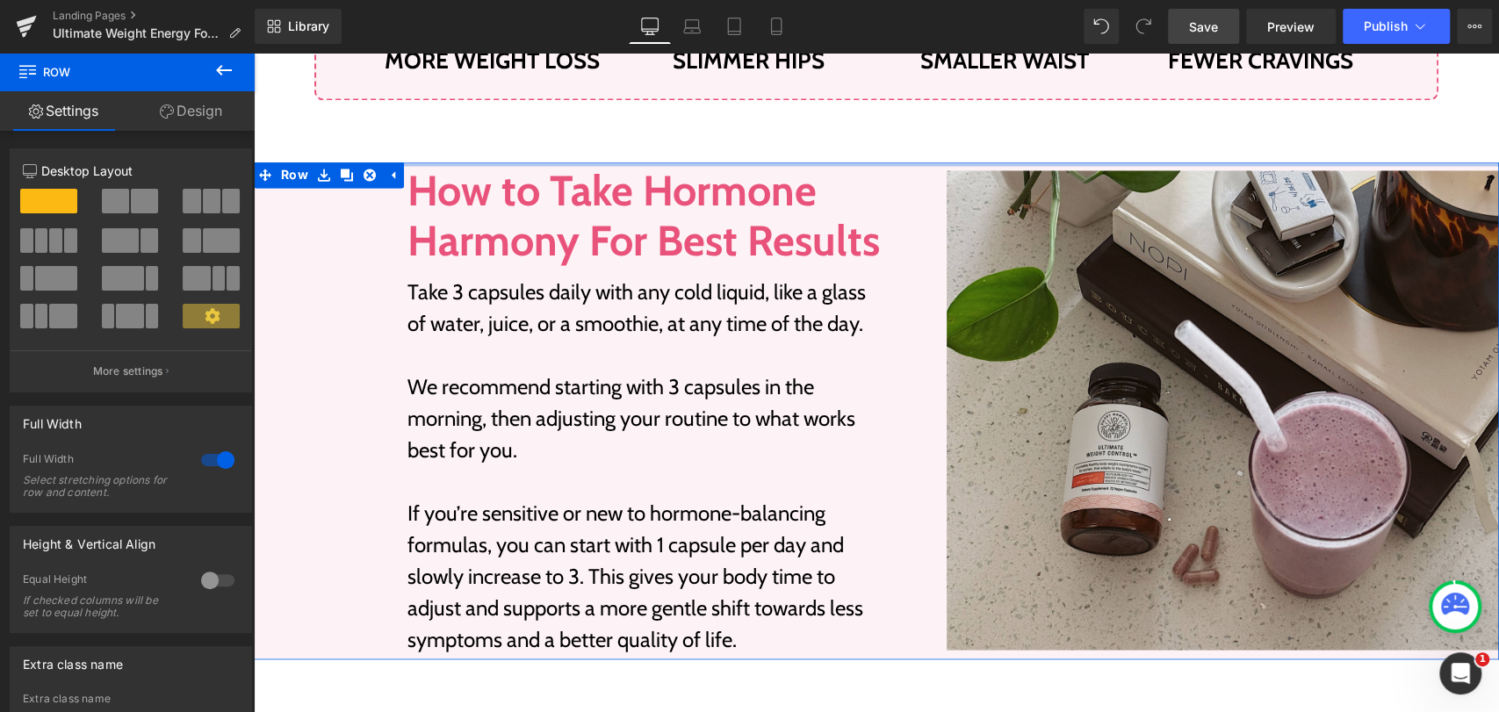
click at [467, 162] on div at bounding box center [876, 164] width 1245 height 4
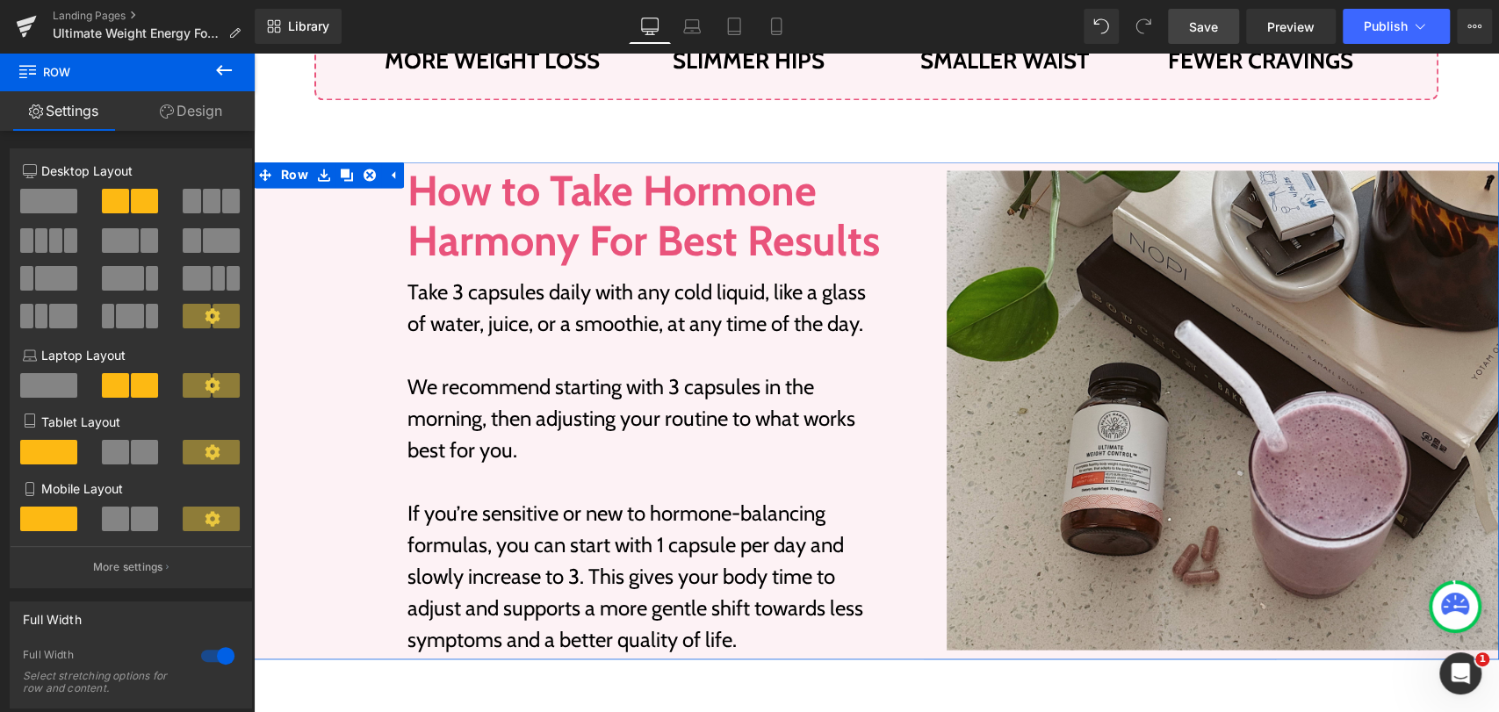
click at [186, 100] on link "Design" at bounding box center [190, 111] width 127 height 40
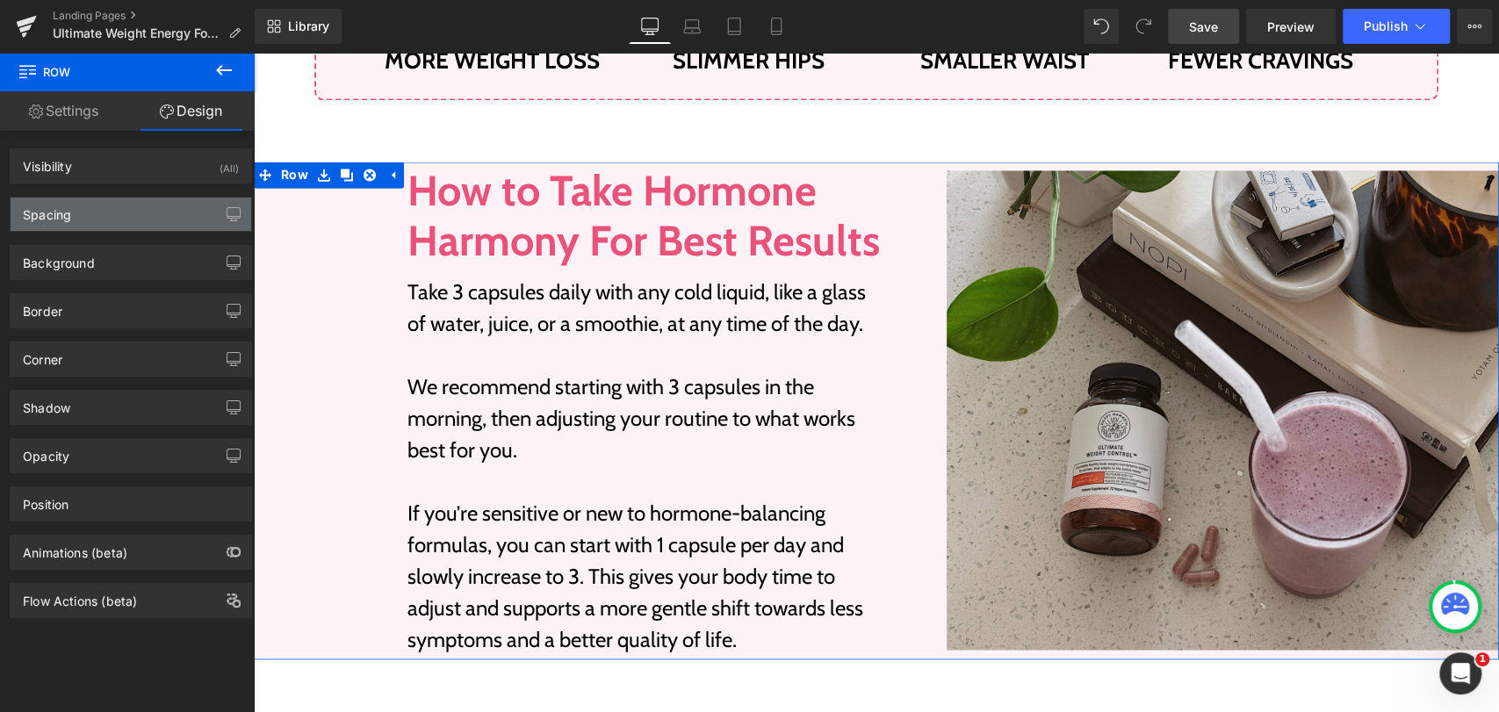
click at [72, 214] on div "Spacing" at bounding box center [131, 214] width 241 height 33
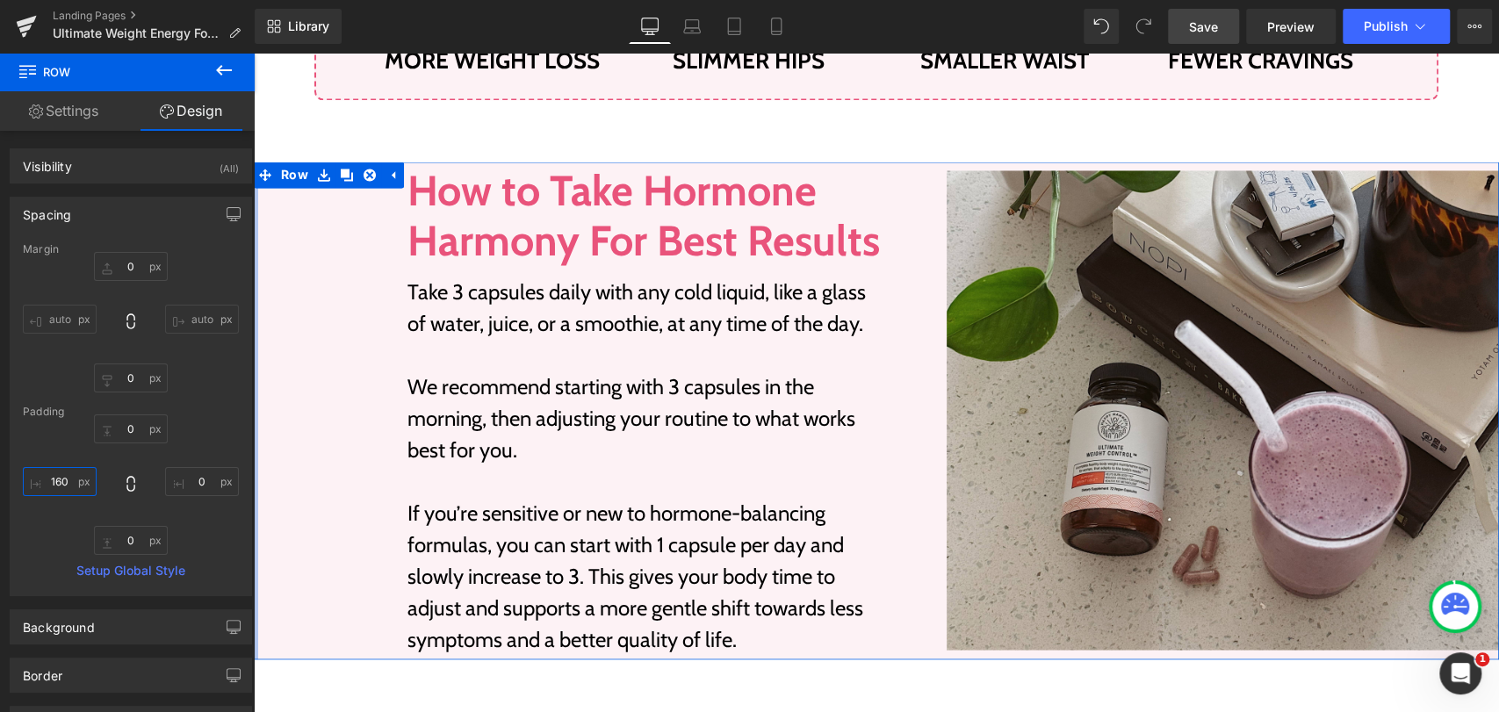
click at [42, 481] on input "160" at bounding box center [60, 481] width 74 height 29
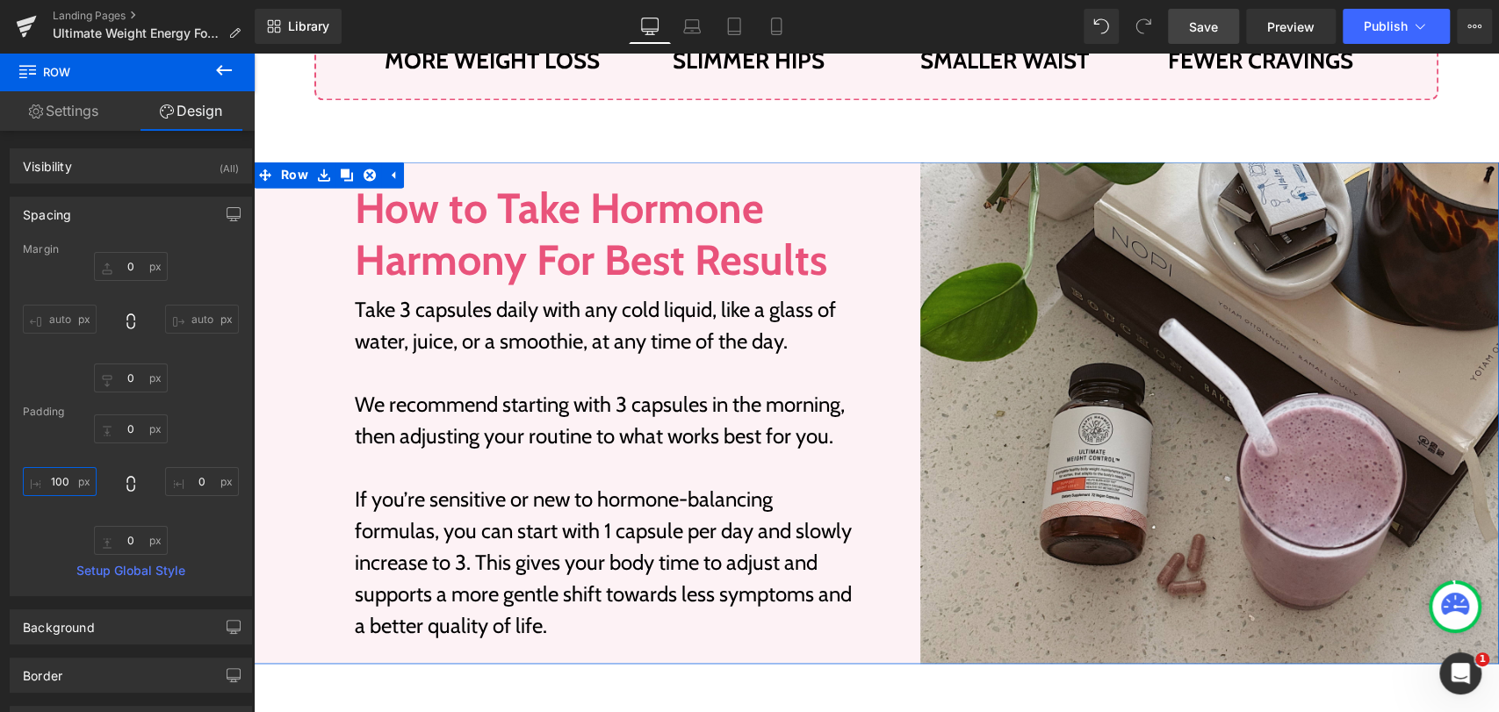
click at [43, 482] on input "100" at bounding box center [60, 481] width 74 height 29
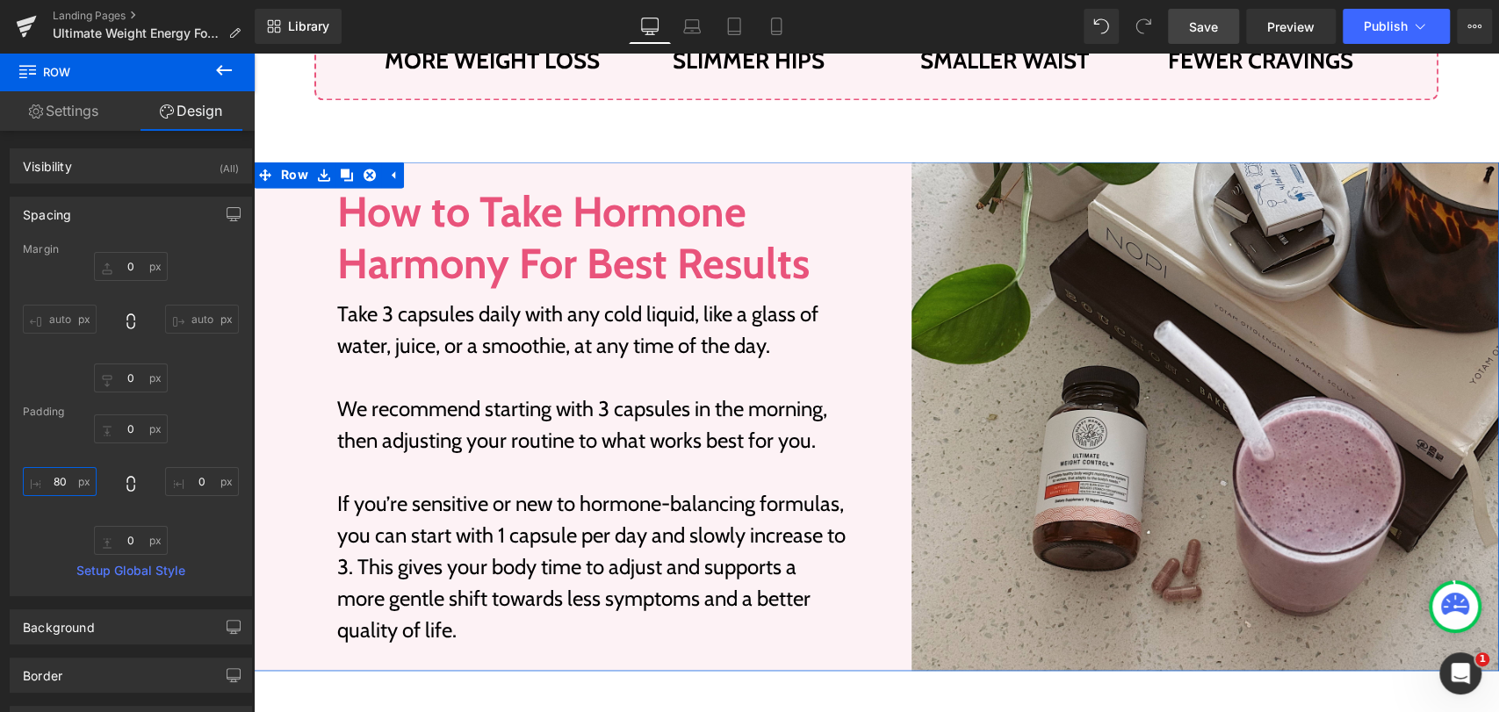
click at [43, 482] on input "80" at bounding box center [60, 481] width 74 height 29
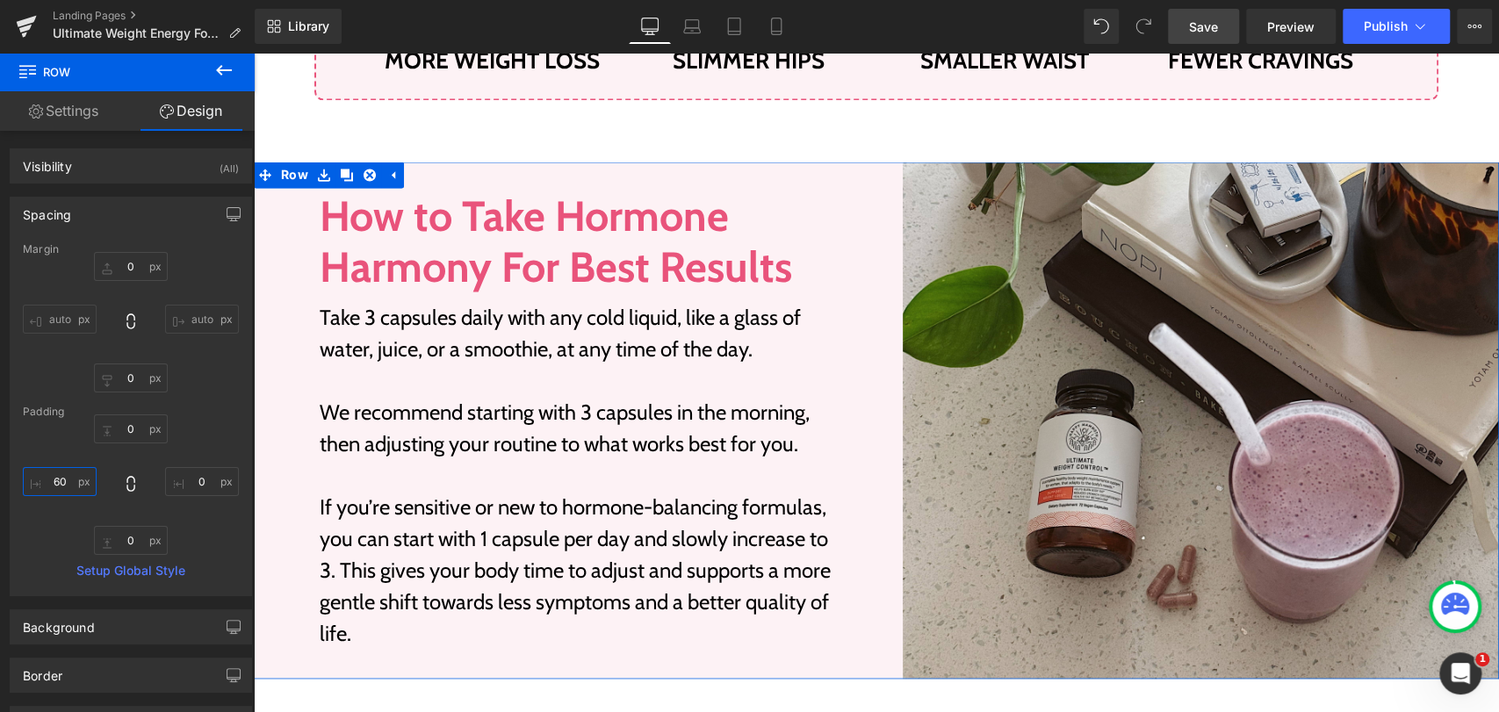
click at [43, 482] on input "60" at bounding box center [60, 481] width 74 height 29
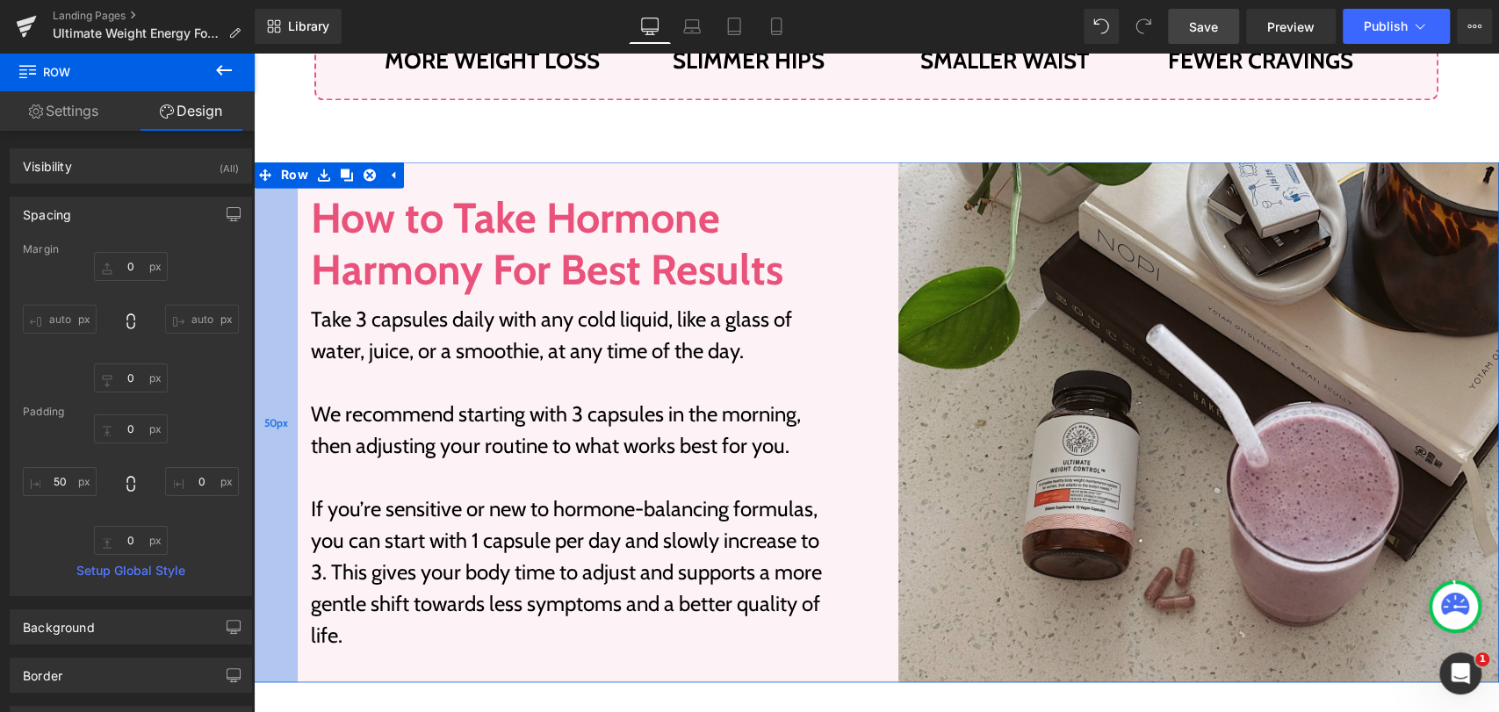
click at [272, 363] on div "50px" at bounding box center [276, 422] width 44 height 521
click at [53, 479] on input "50" at bounding box center [60, 481] width 74 height 29
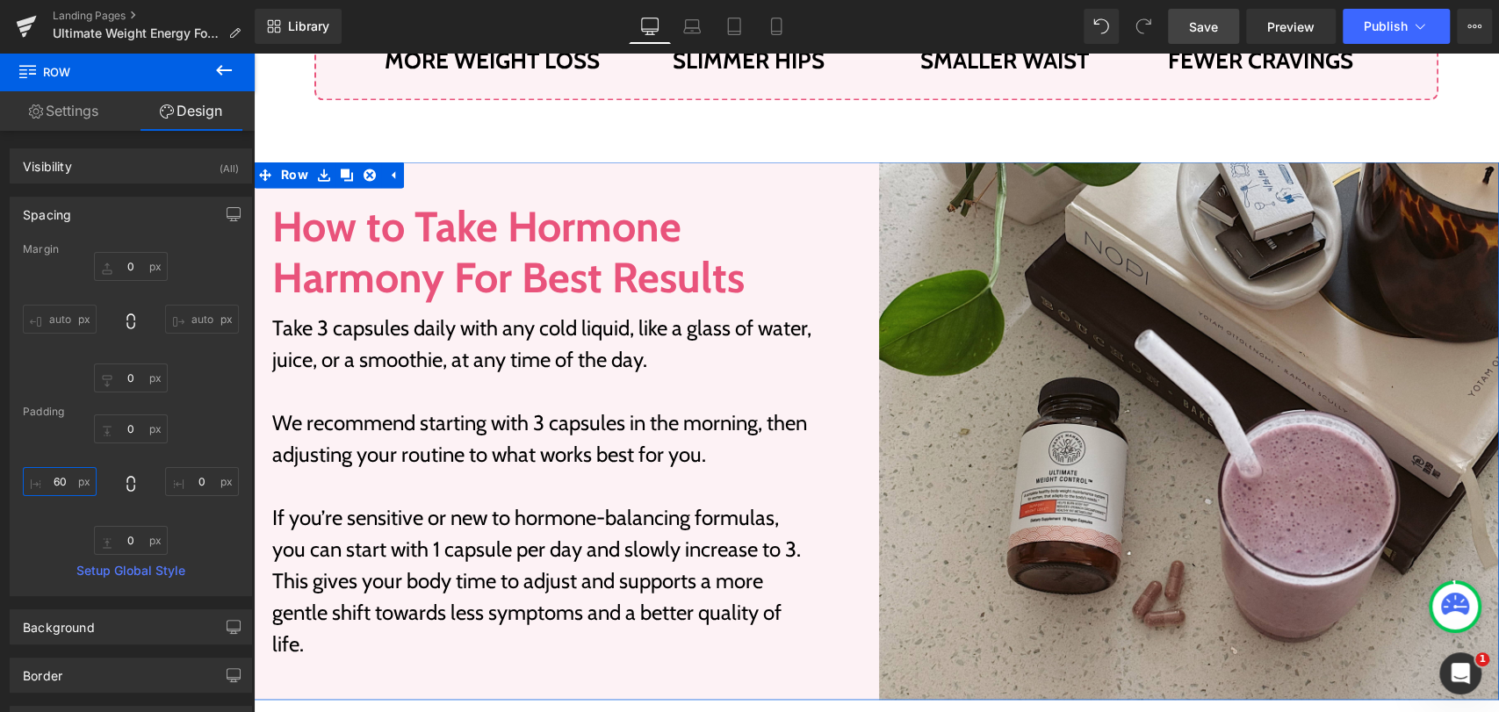
type input "60"
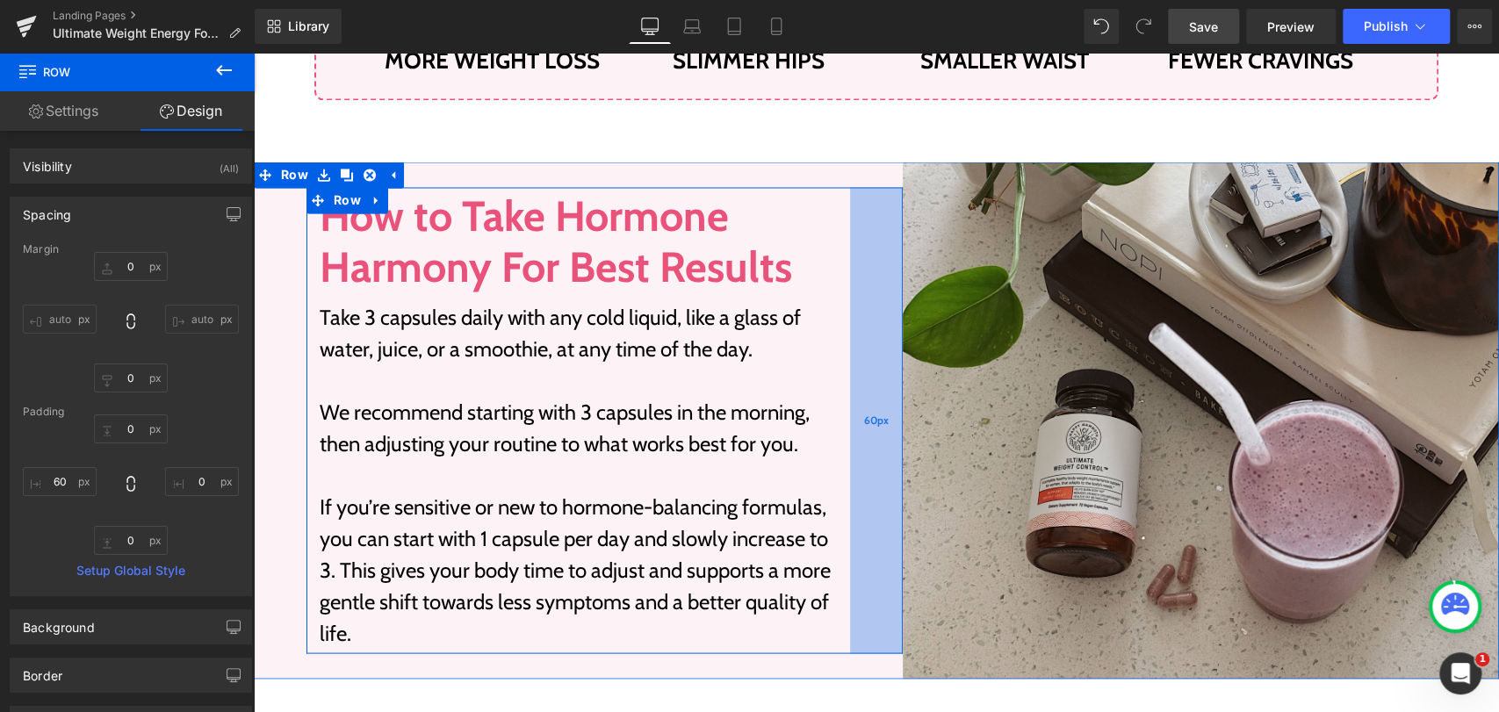
click at [858, 209] on div "60px" at bounding box center [876, 420] width 53 height 466
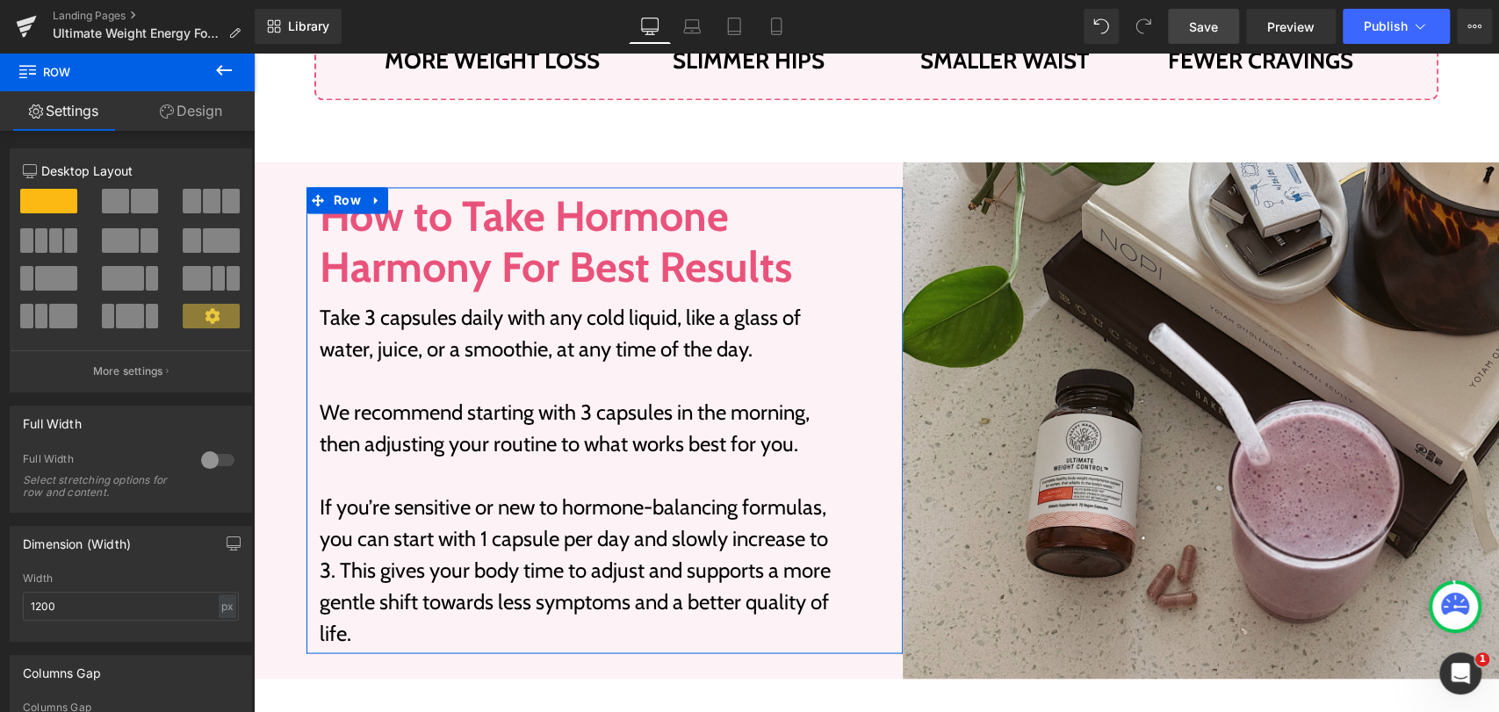
click at [167, 113] on icon at bounding box center [167, 111] width 14 height 14
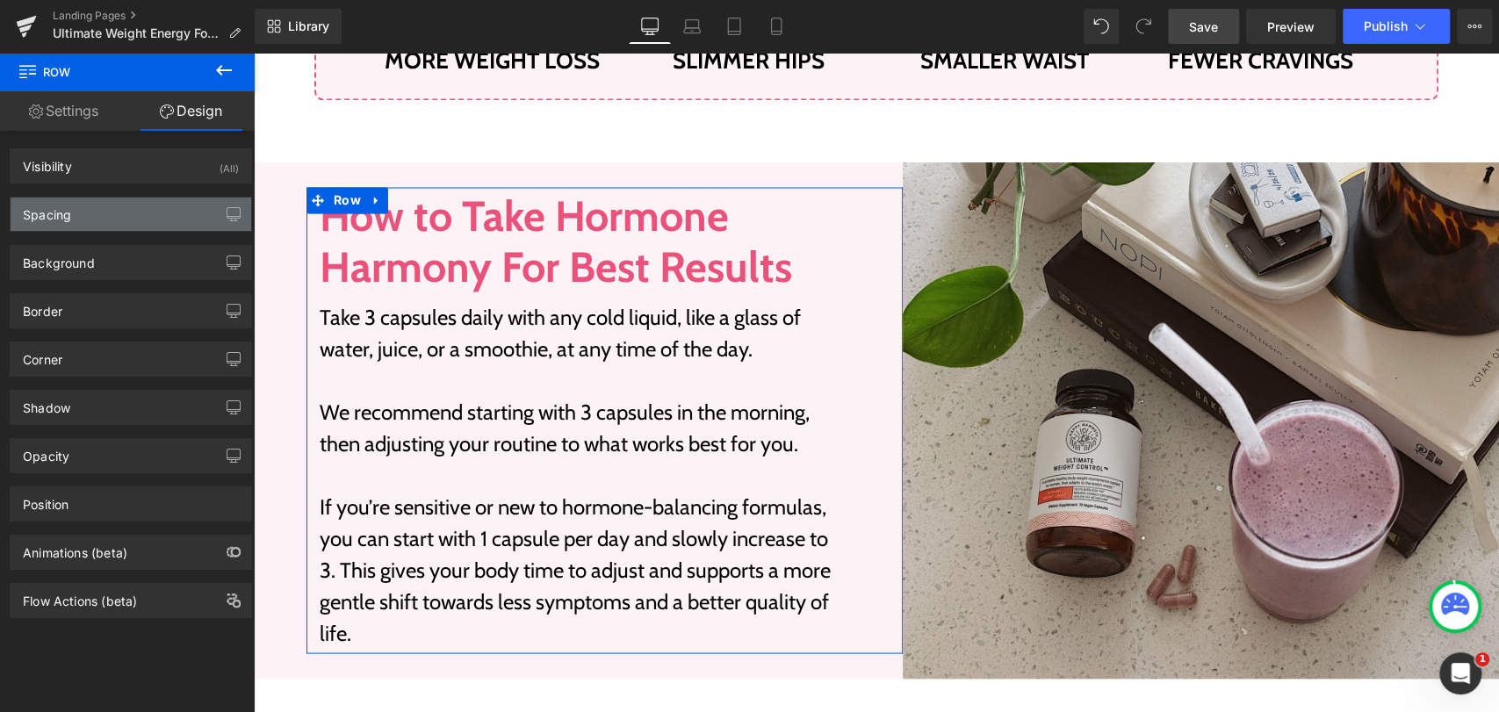
click at [90, 224] on div "Spacing" at bounding box center [131, 214] width 241 height 33
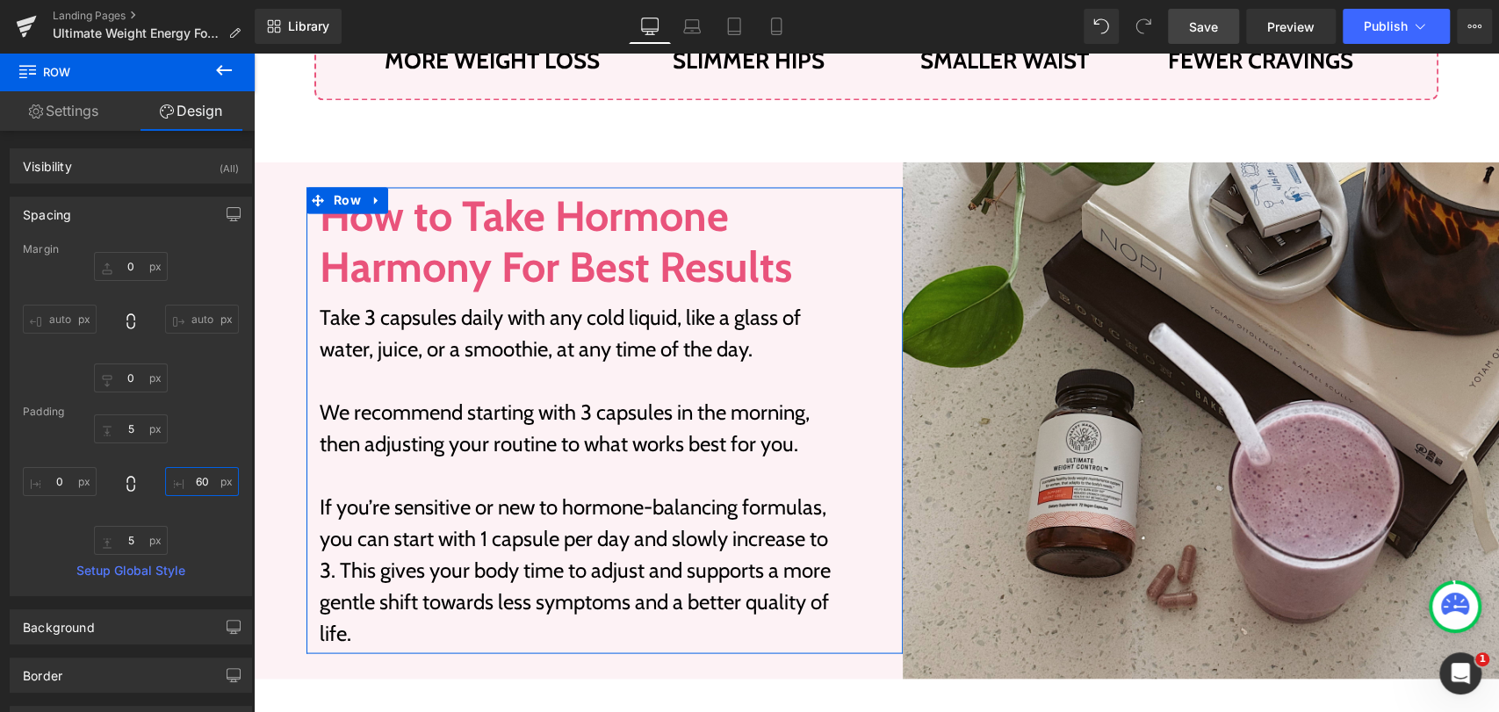
click at [202, 479] on input "60" at bounding box center [202, 481] width 74 height 29
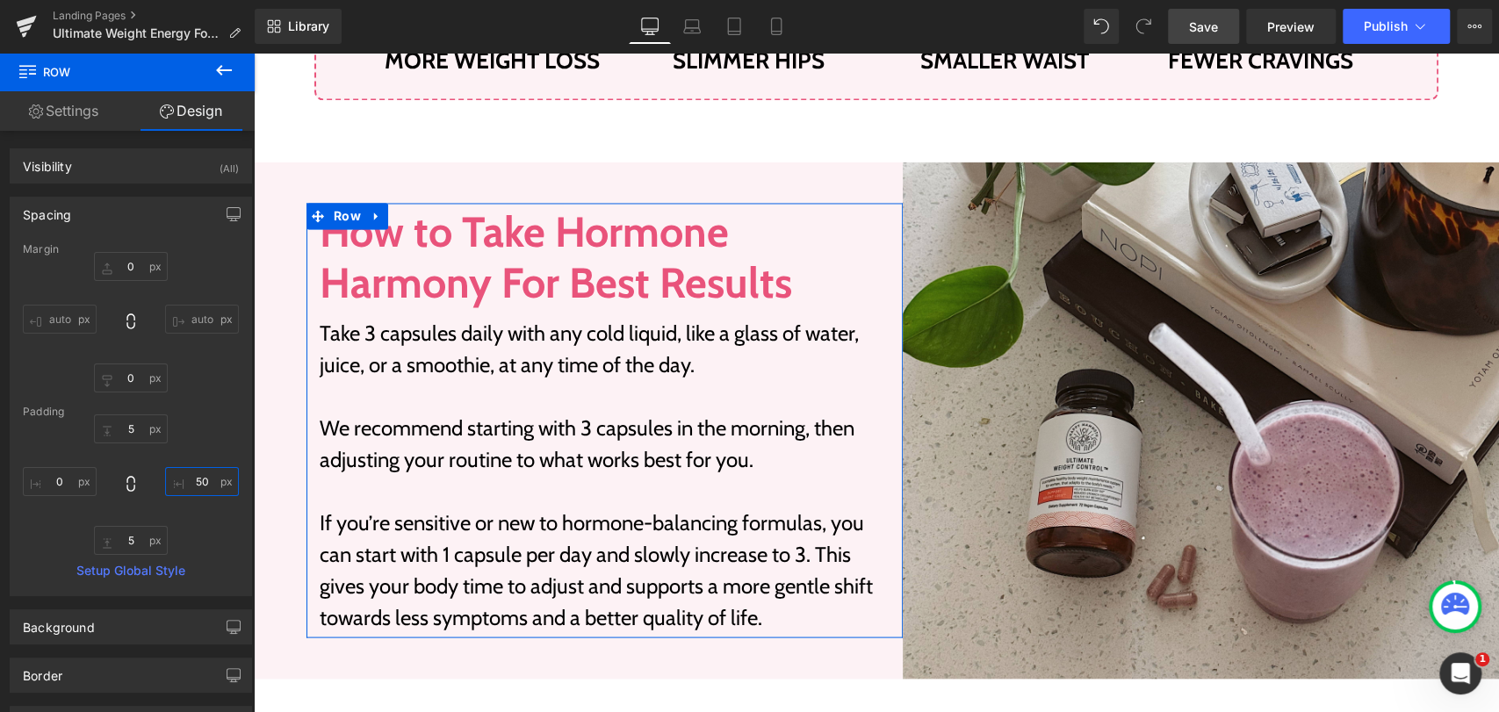
type input "50"
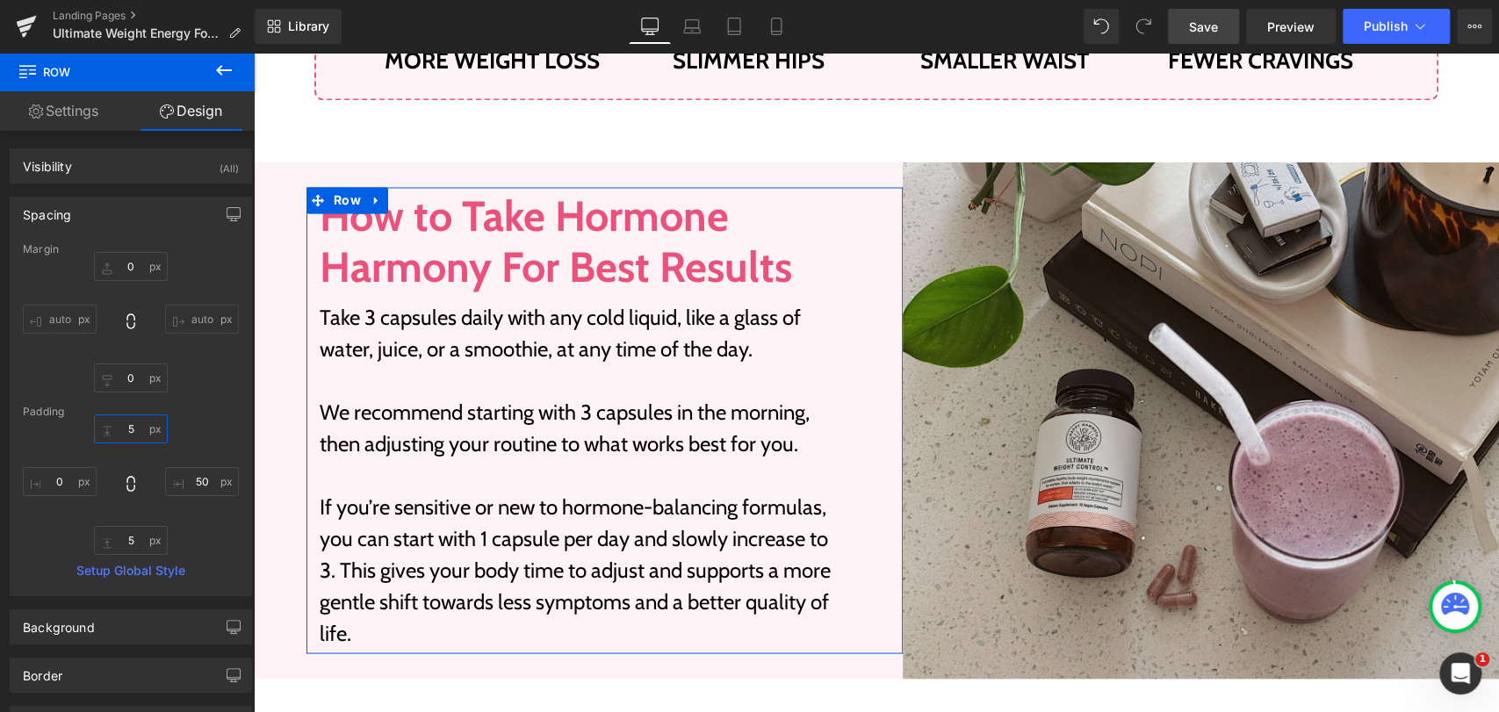
click at [133, 424] on input "5" at bounding box center [131, 428] width 74 height 29
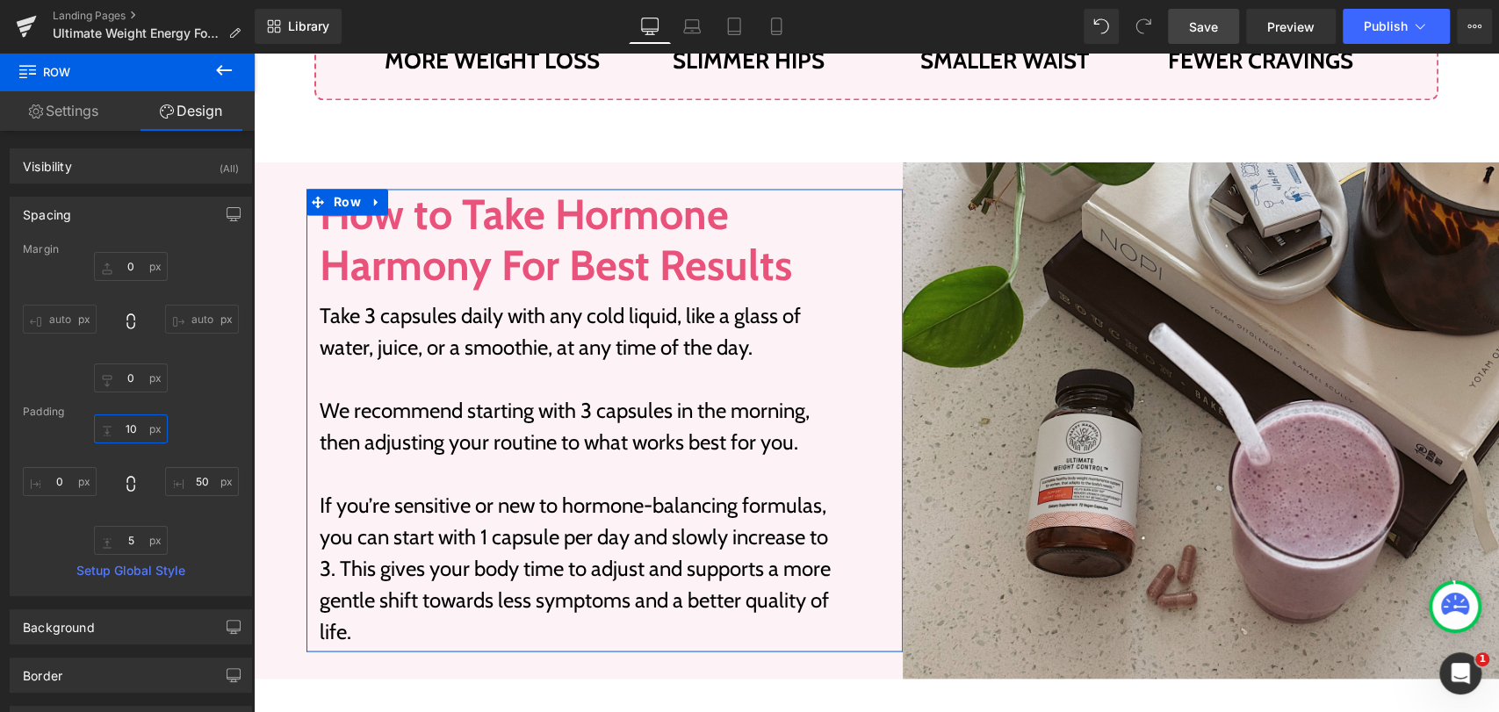
type input "10"
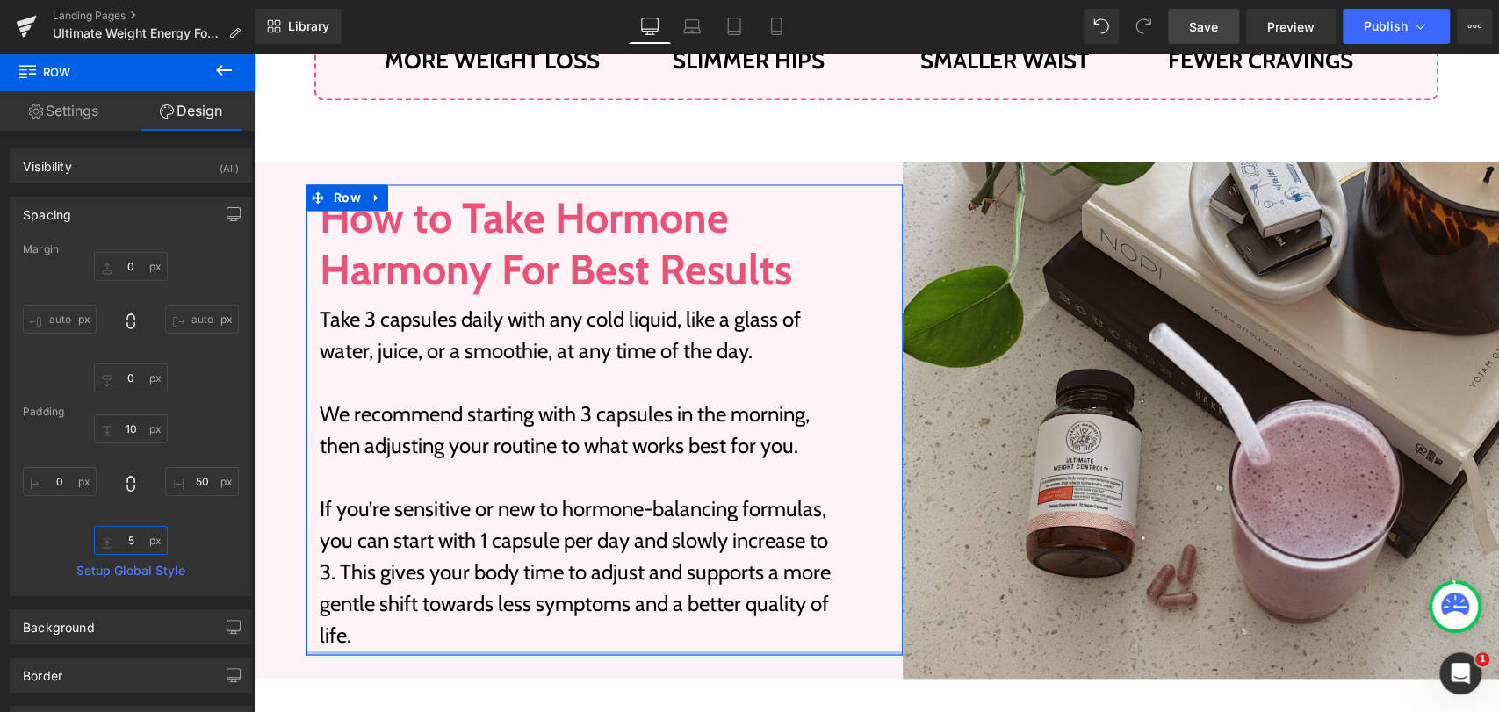
click at [134, 541] on input "5" at bounding box center [131, 540] width 74 height 29
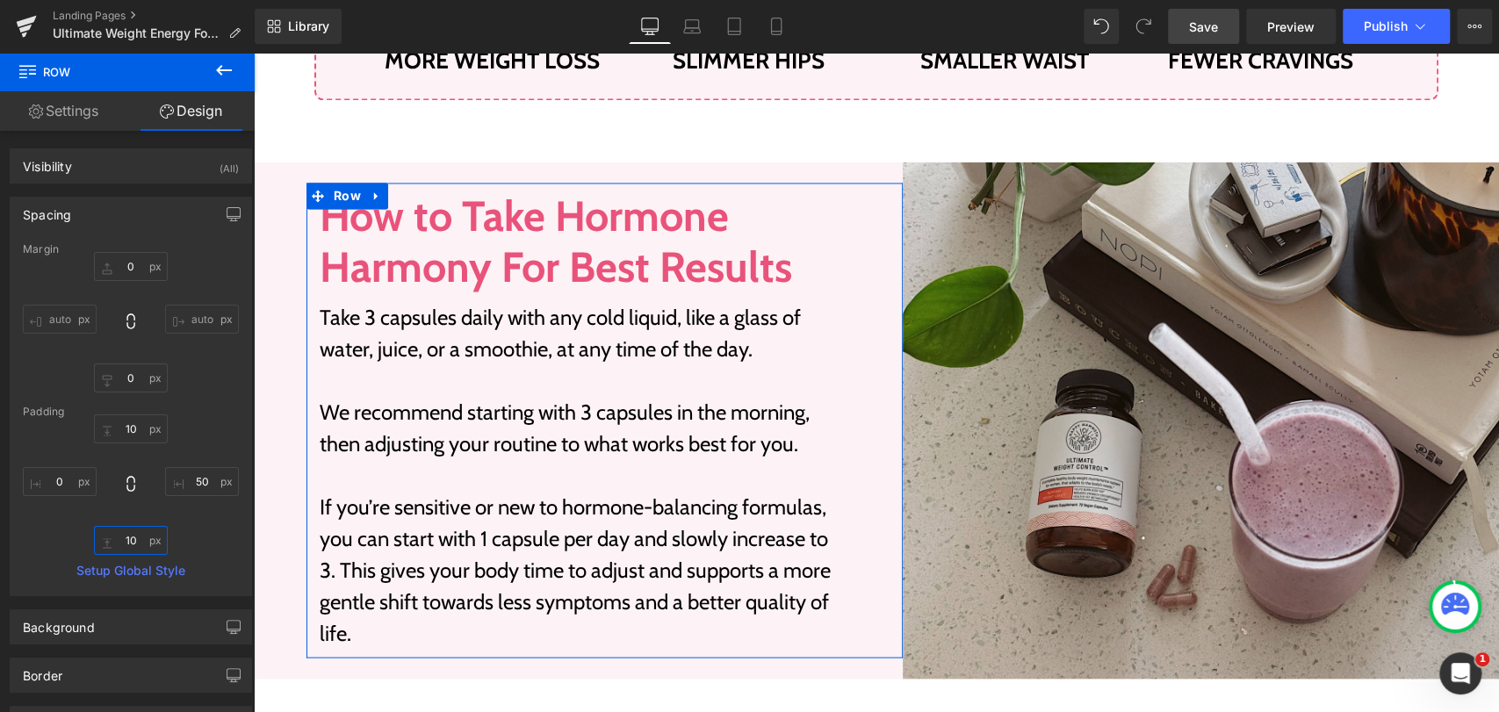
type input "10"
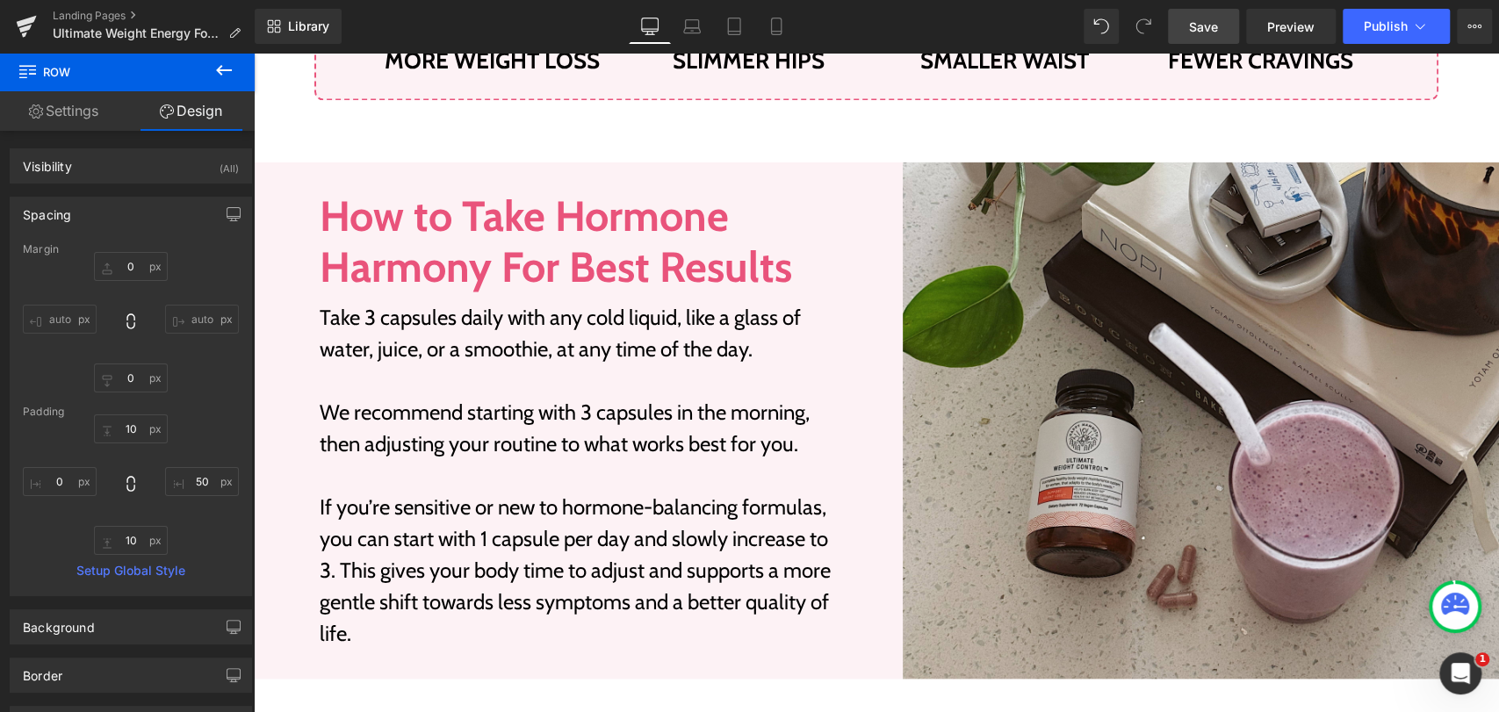
click at [1215, 32] on span "Save" at bounding box center [1203, 27] width 29 height 18
click at [1285, 27] on span "Preview" at bounding box center [1290, 27] width 47 height 18
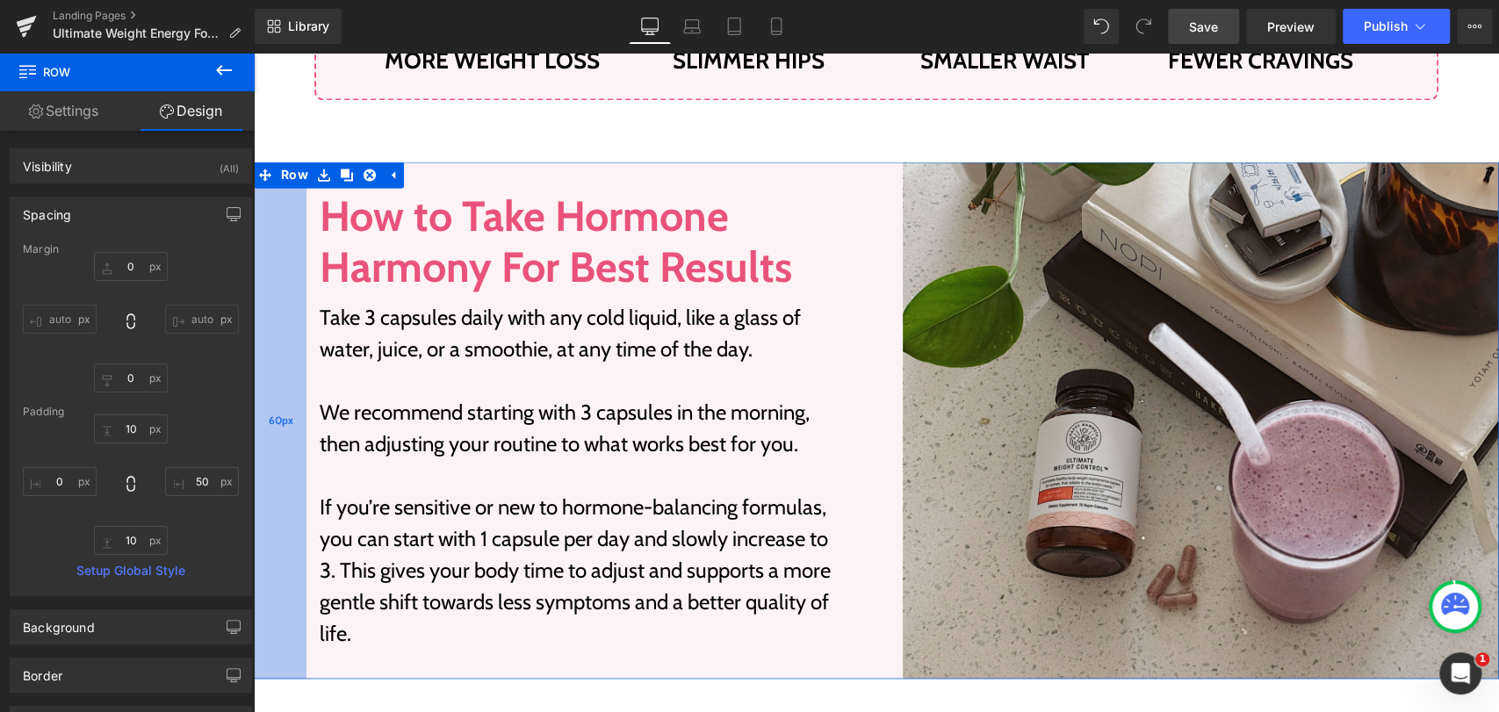
click at [284, 357] on div "60px" at bounding box center [280, 420] width 53 height 517
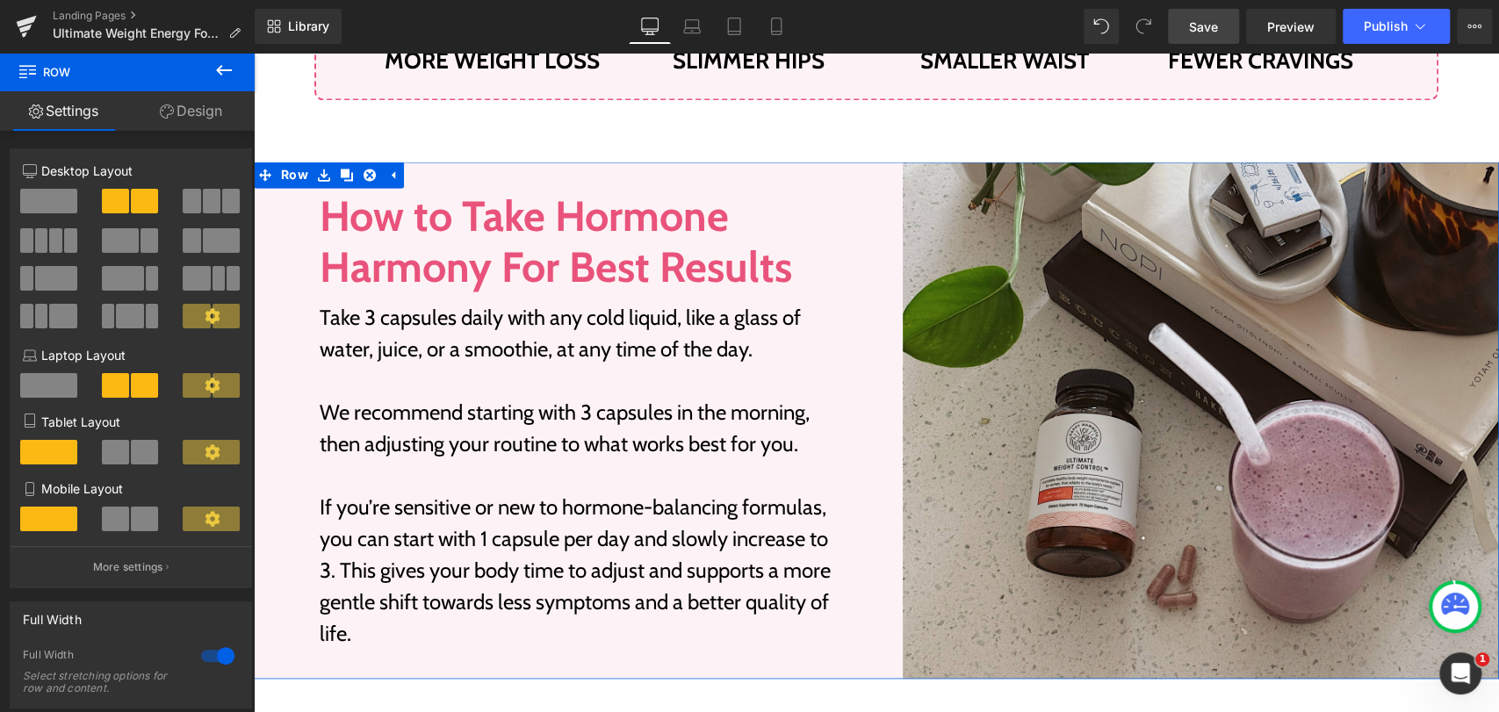
click at [176, 114] on link "Design" at bounding box center [190, 111] width 127 height 40
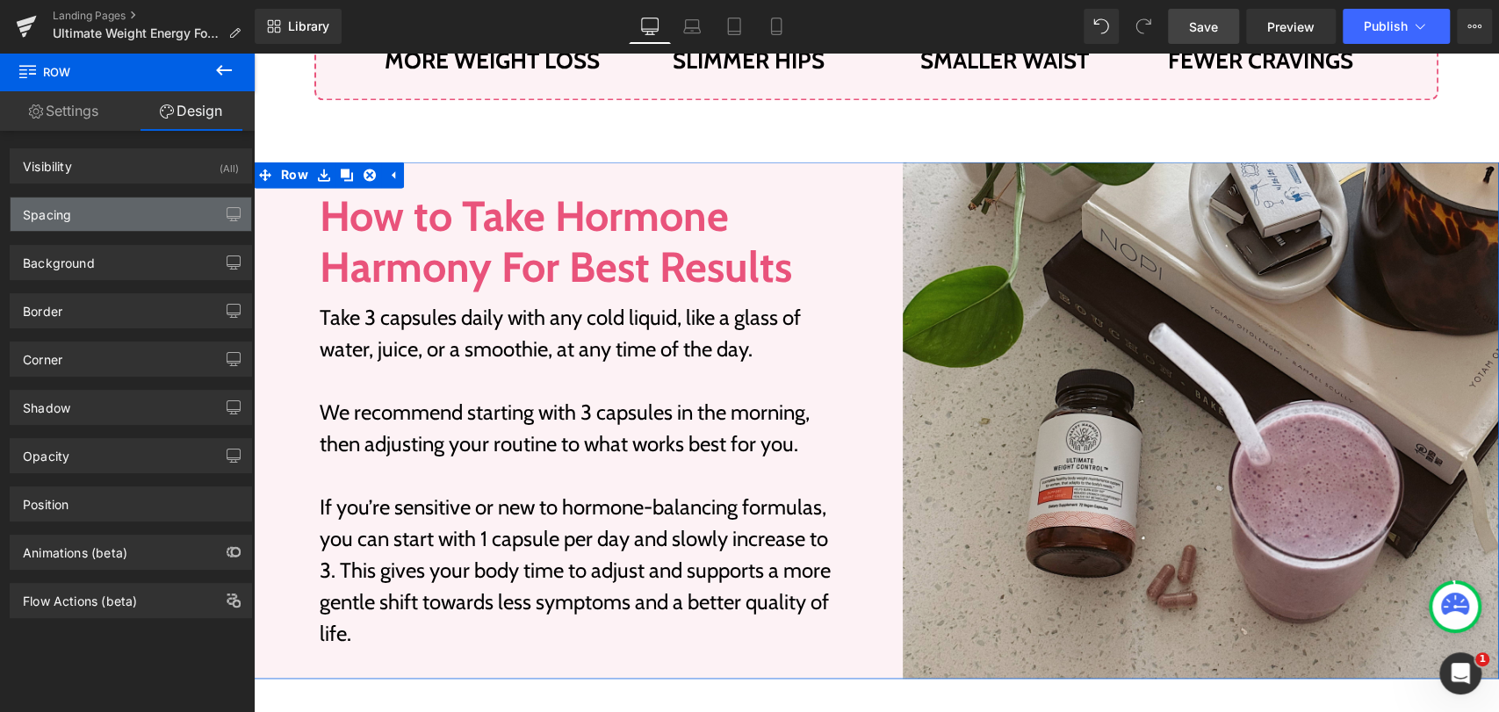
click at [62, 203] on div "Spacing" at bounding box center [47, 210] width 48 height 25
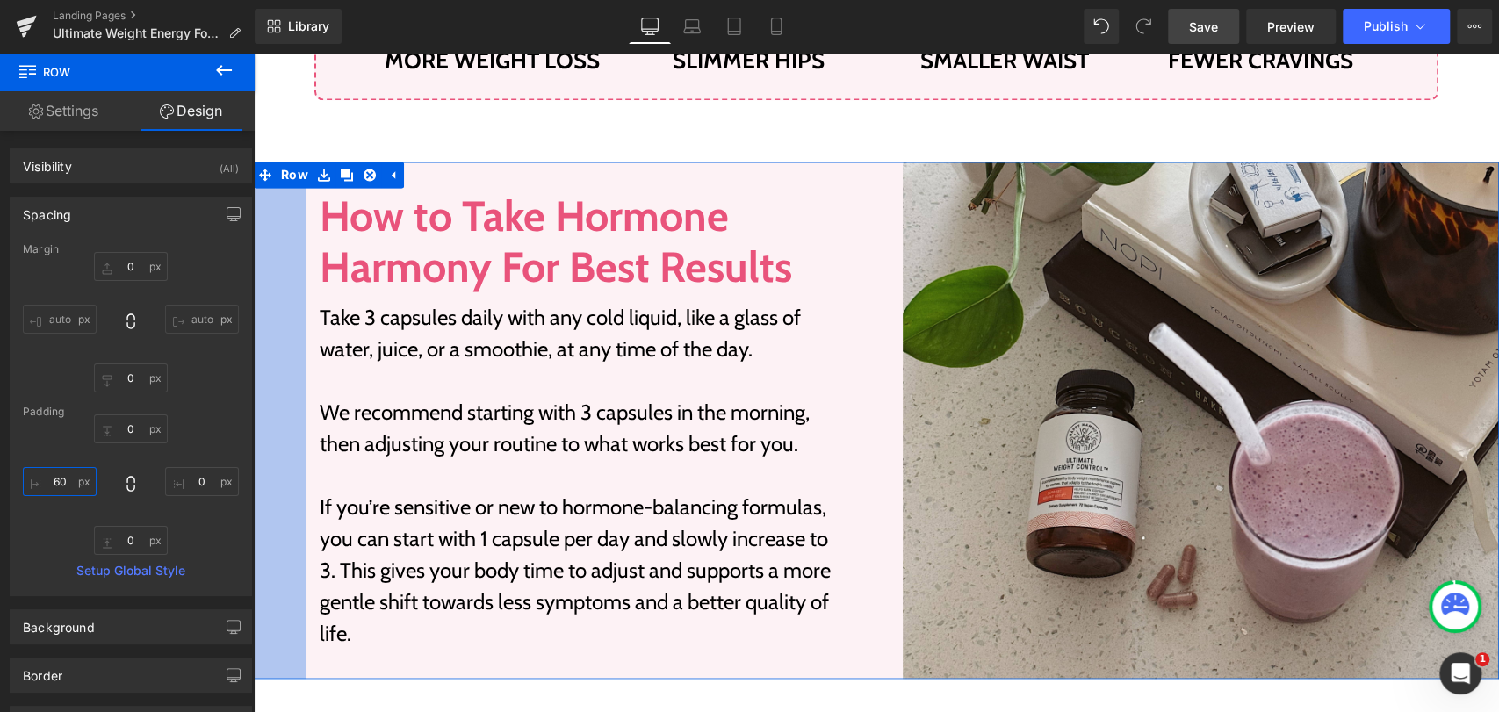
click at [69, 474] on input "60" at bounding box center [60, 481] width 74 height 29
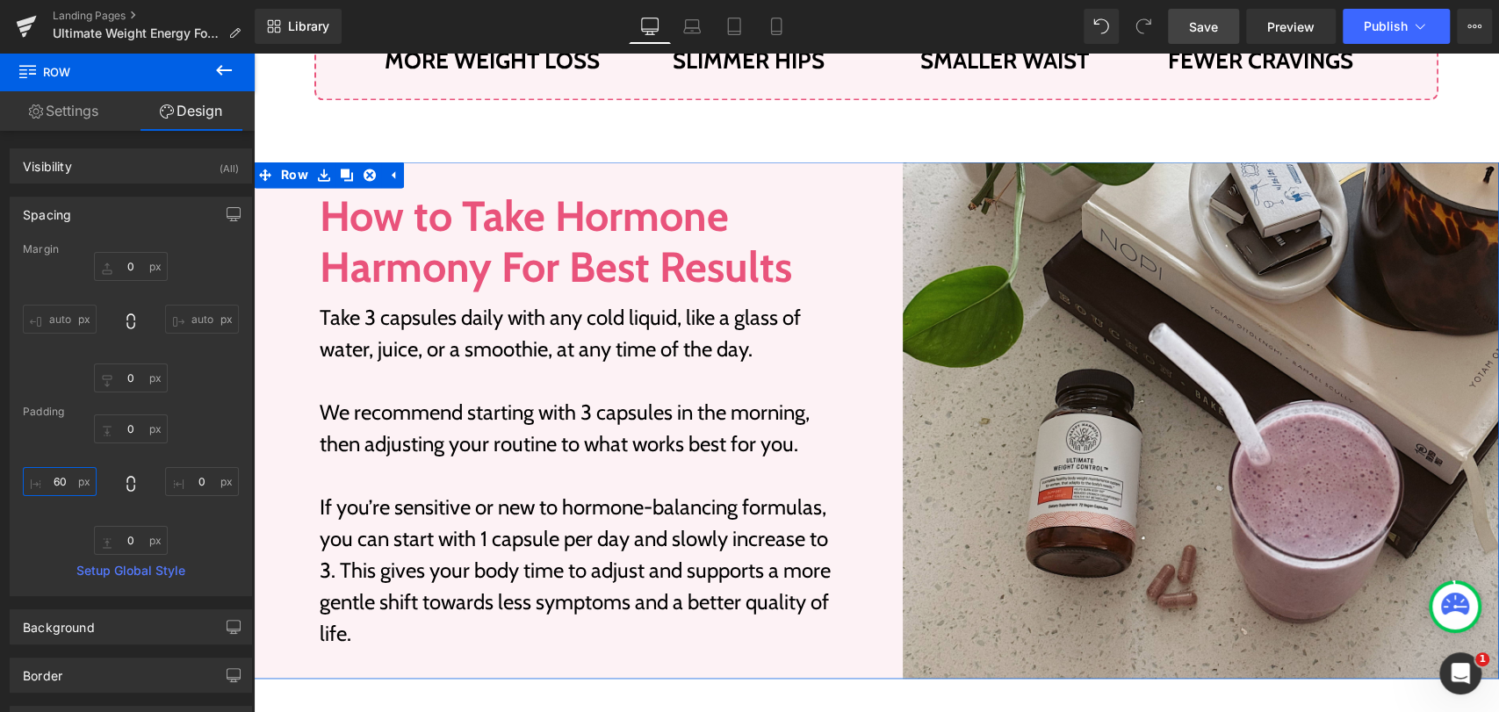
click at [69, 474] on input "60" at bounding box center [60, 481] width 74 height 29
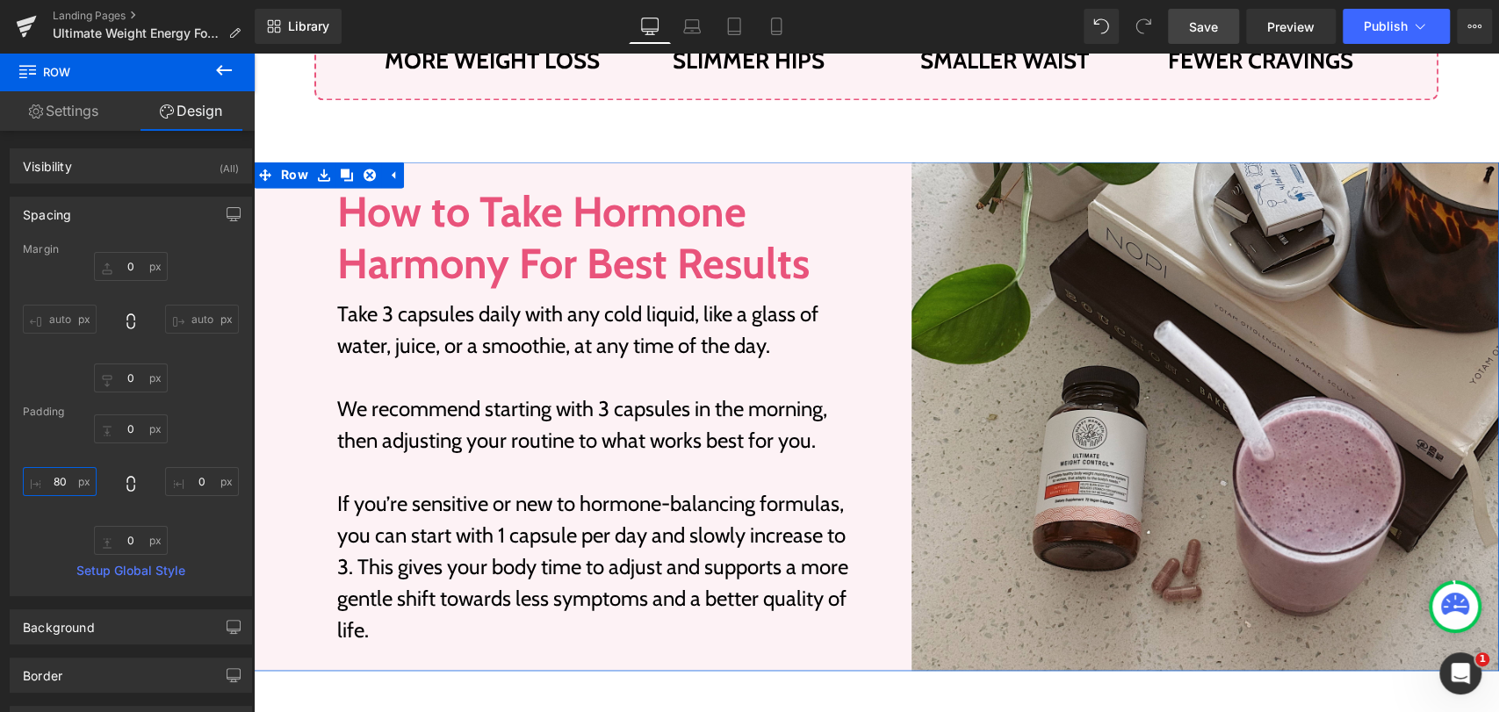
type input "80"
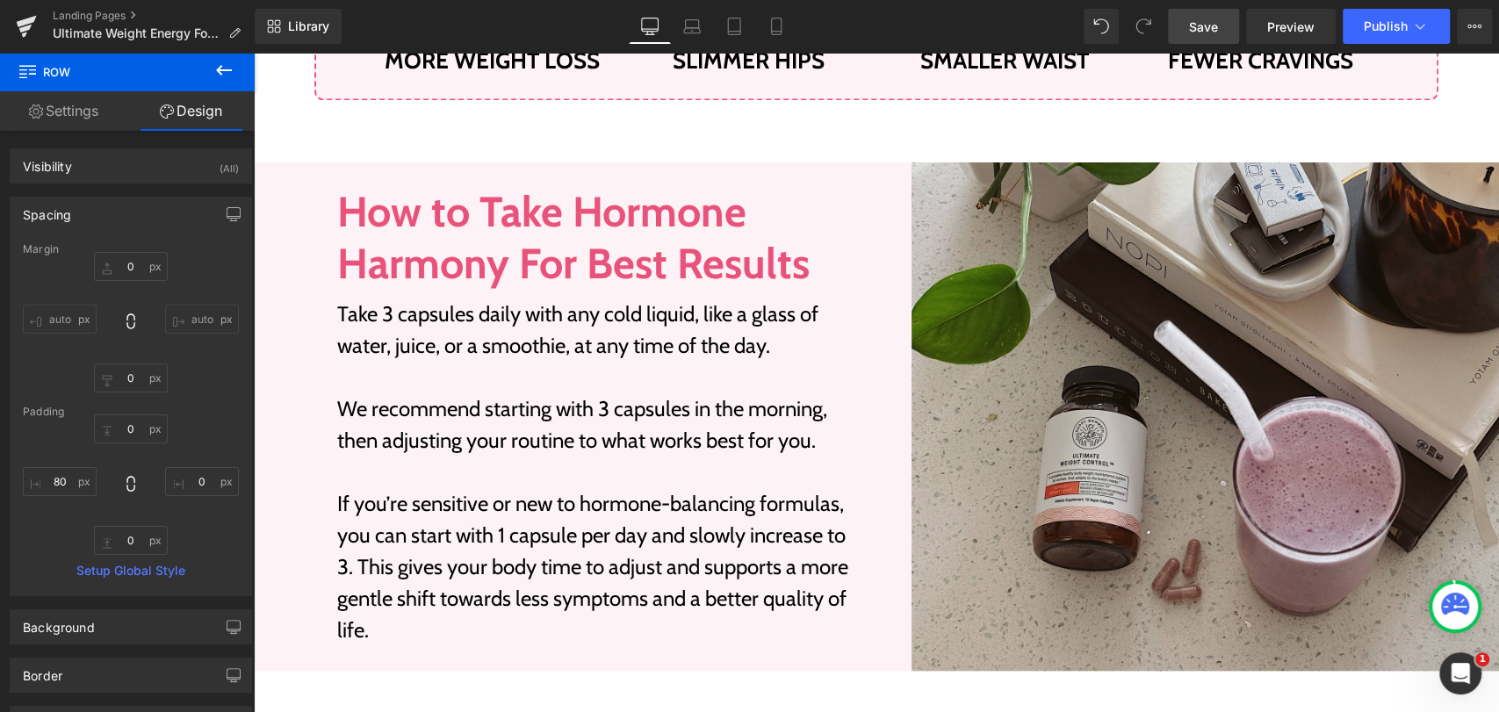
click at [1210, 25] on span "Save" at bounding box center [1203, 27] width 29 height 18
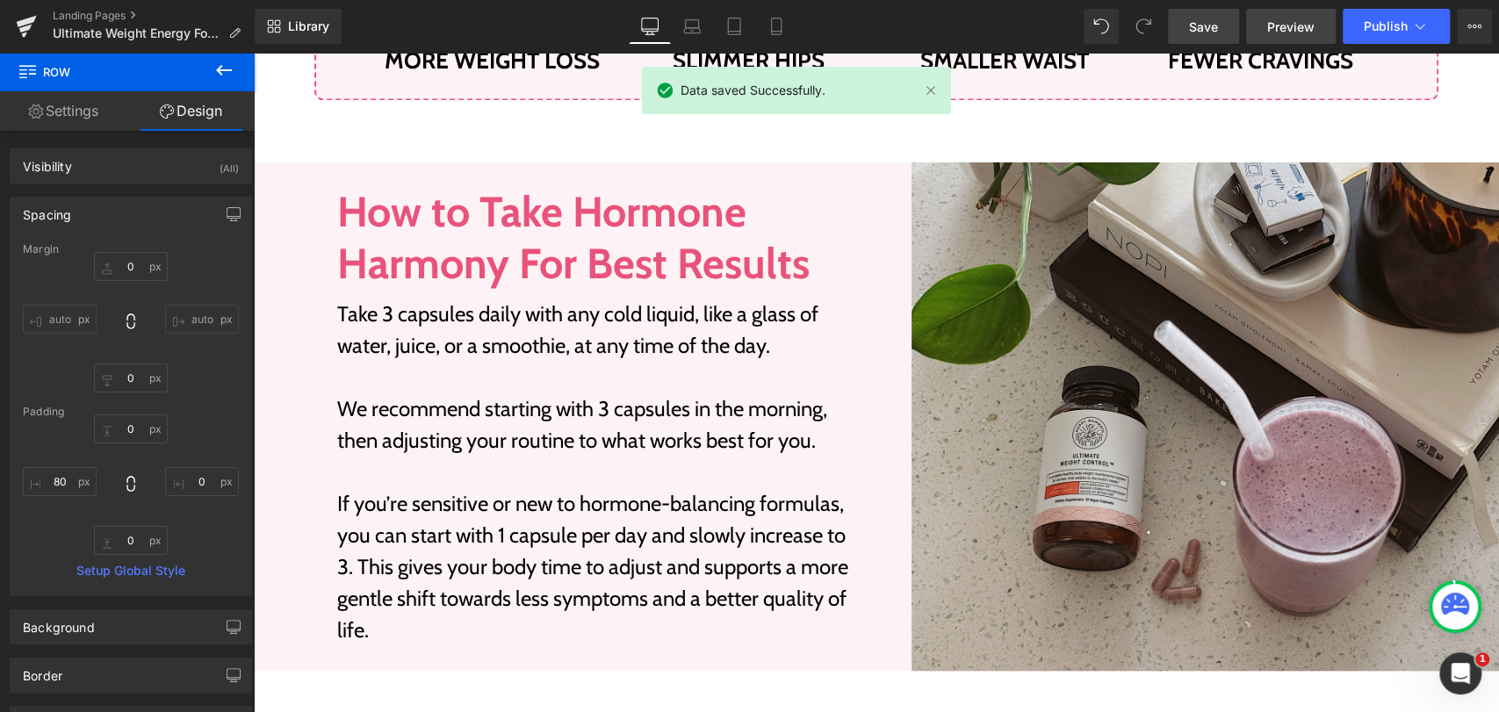
click at [1298, 22] on span "Preview" at bounding box center [1290, 27] width 47 height 18
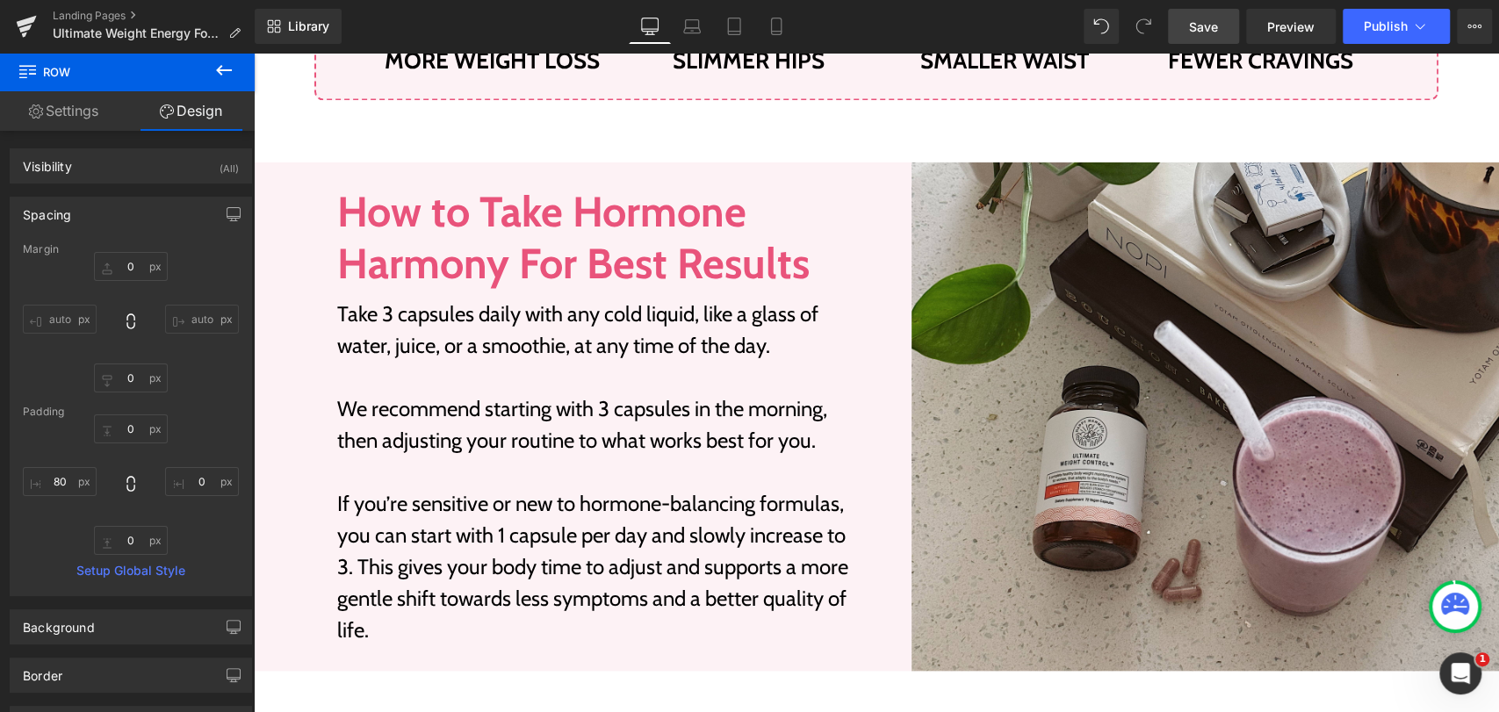
click at [1197, 25] on span "Save" at bounding box center [1203, 27] width 29 height 18
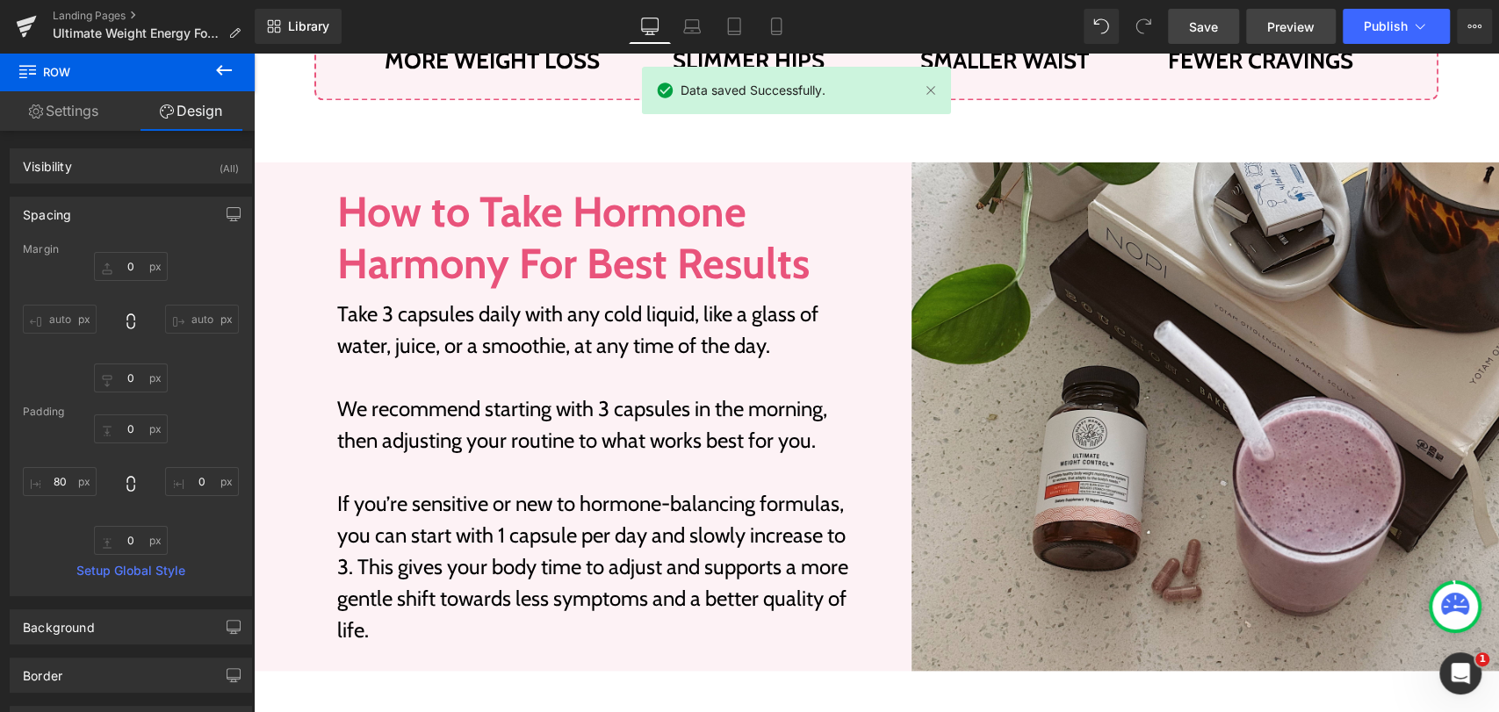
click at [1295, 30] on span "Preview" at bounding box center [1290, 27] width 47 height 18
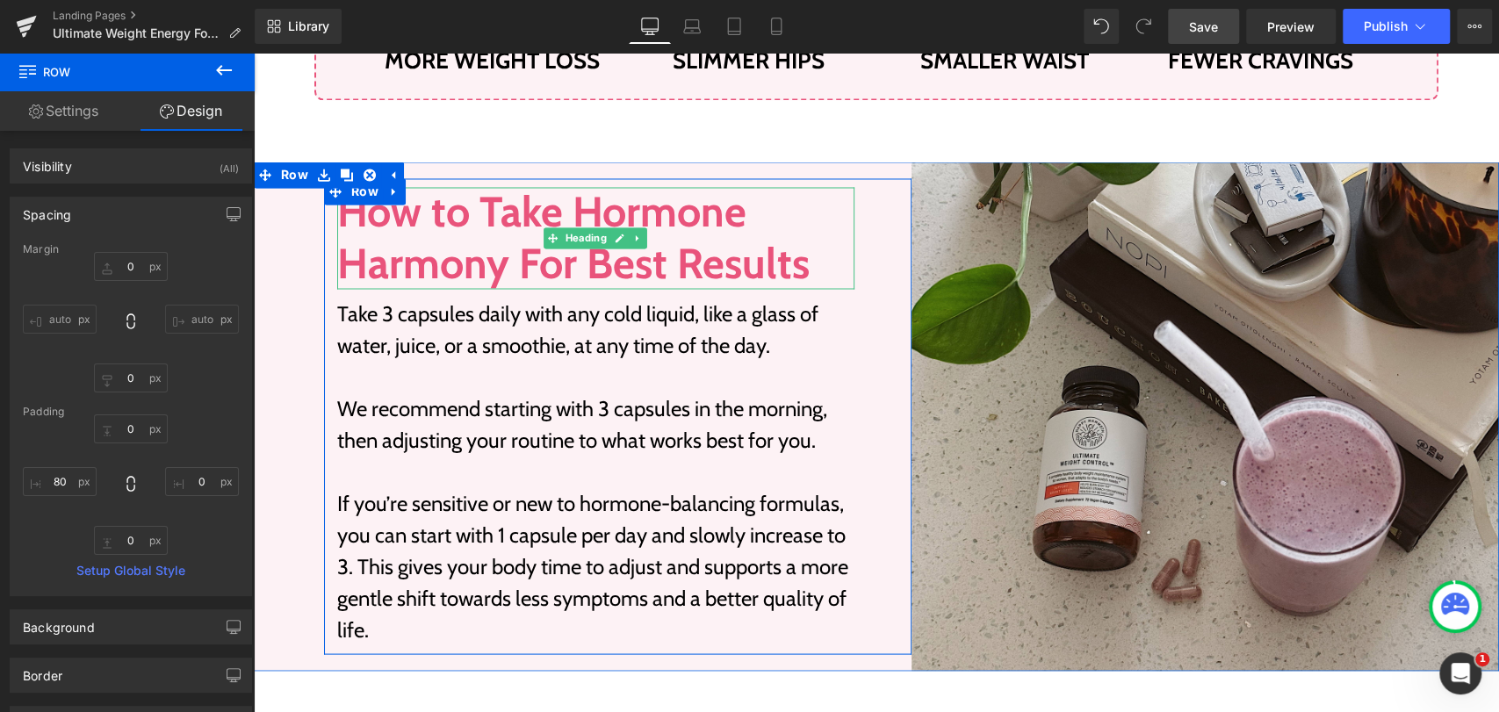
click at [440, 205] on h2 "How to Take Hormone Harmony For Best Results" at bounding box center [595, 237] width 517 height 101
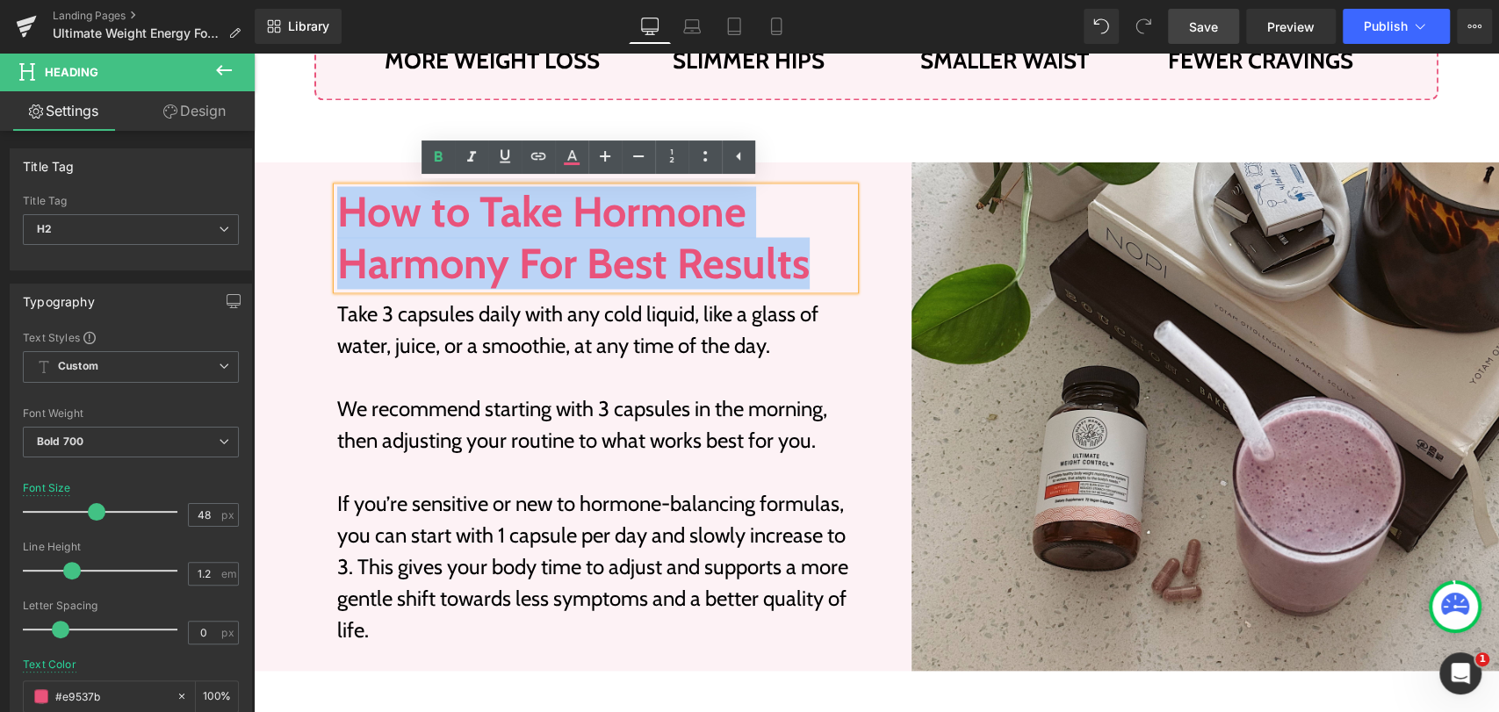
drag, startPoint x: 803, startPoint y: 263, endPoint x: 342, endPoint y: 212, distance: 464.6
click at [342, 212] on h2 "How to Take Hormone Harmony For Best Results" at bounding box center [595, 237] width 517 height 101
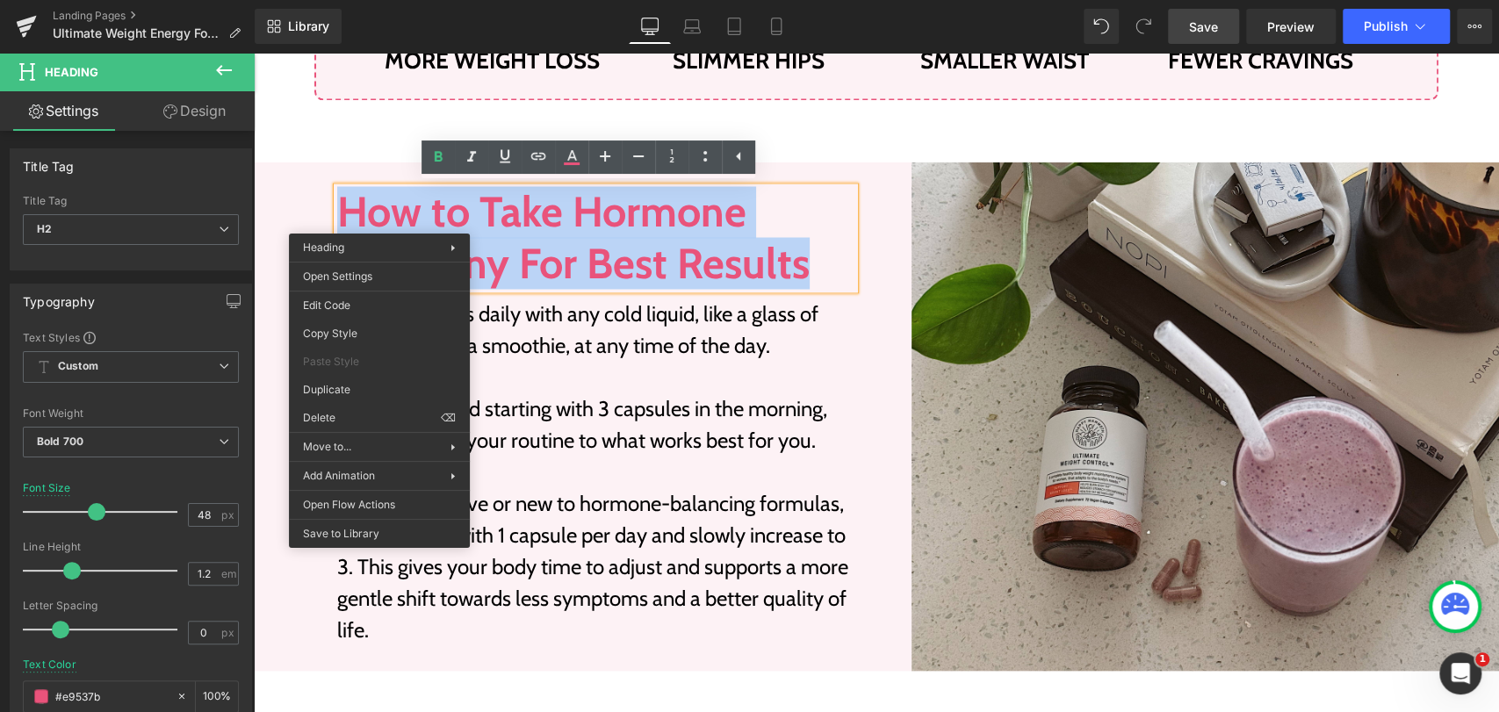
click at [404, 217] on h2 "How to Take Hormone Harmony For Best Results" at bounding box center [595, 237] width 517 height 101
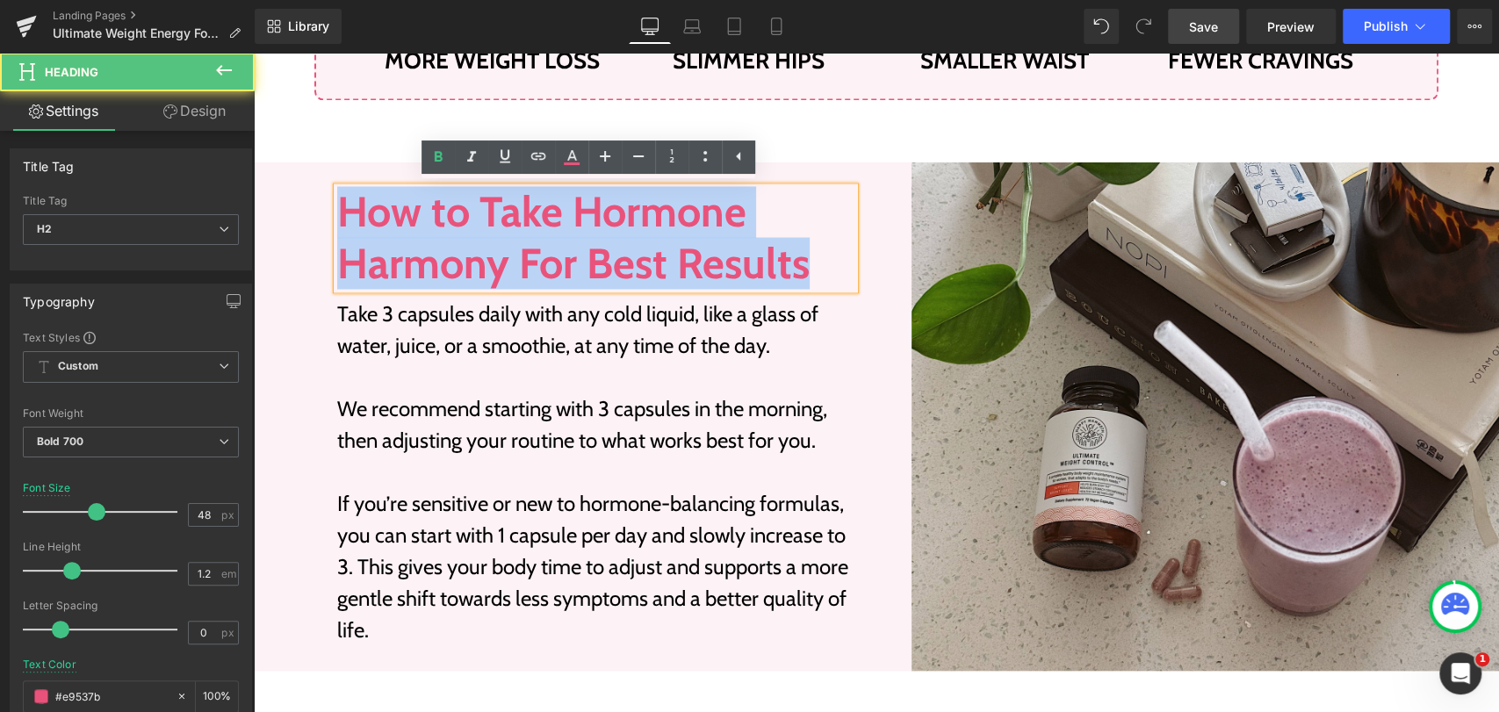
drag, startPoint x: 794, startPoint y: 259, endPoint x: 335, endPoint y: 206, distance: 461.3
click at [337, 206] on h2 "How to Take Hormone Harmony For Best Results" at bounding box center [595, 237] width 517 height 101
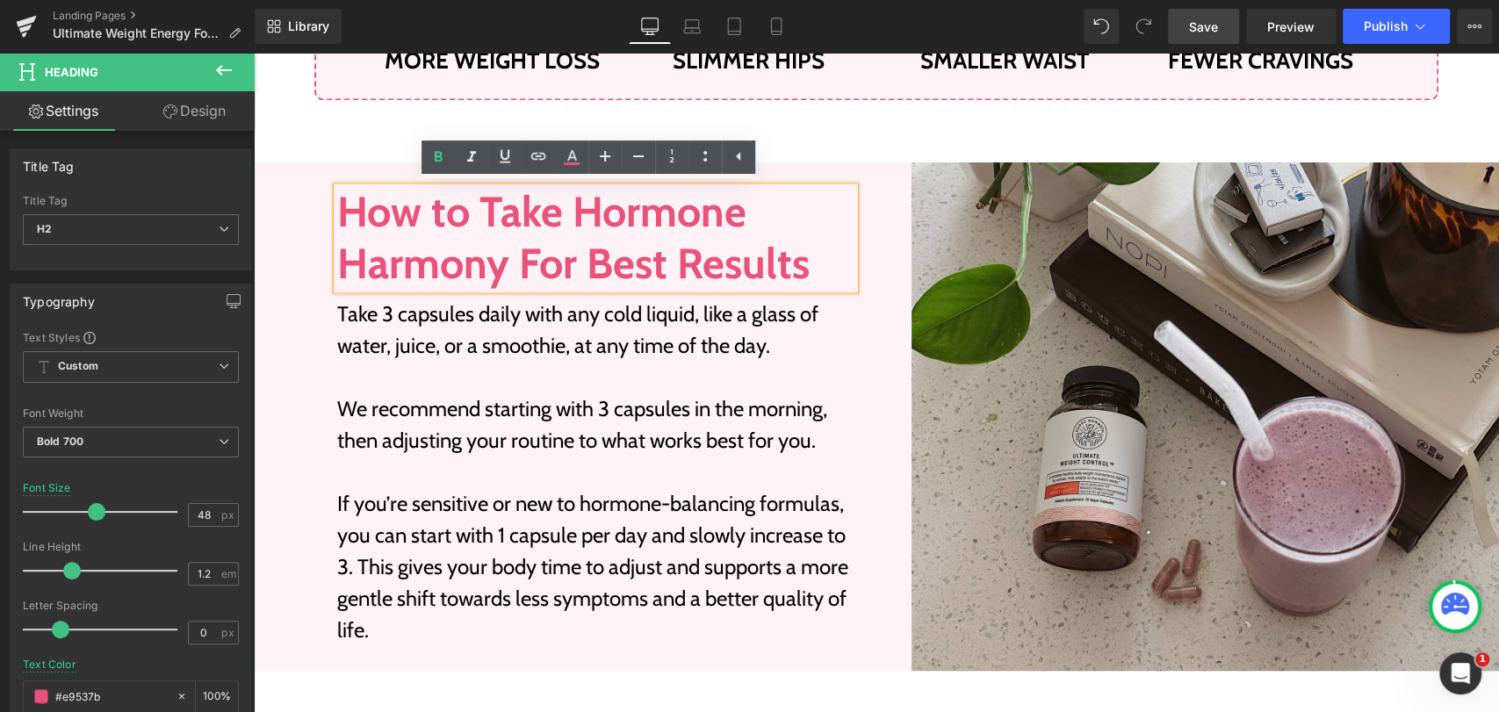
scroll to position [2009, 0]
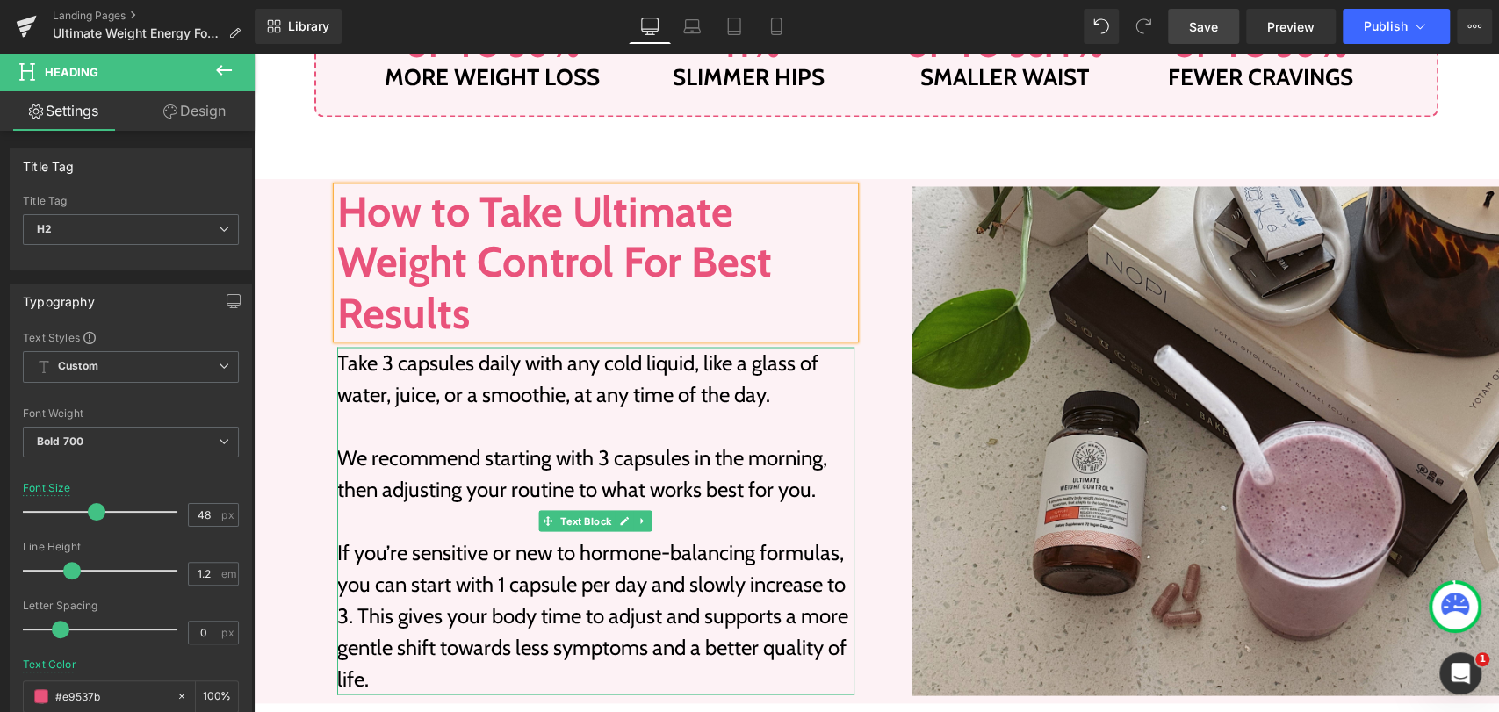
click at [618, 377] on p "Take 3 capsules daily with any cold liquid, like a glass of water, juice, or a …" at bounding box center [595, 378] width 517 height 63
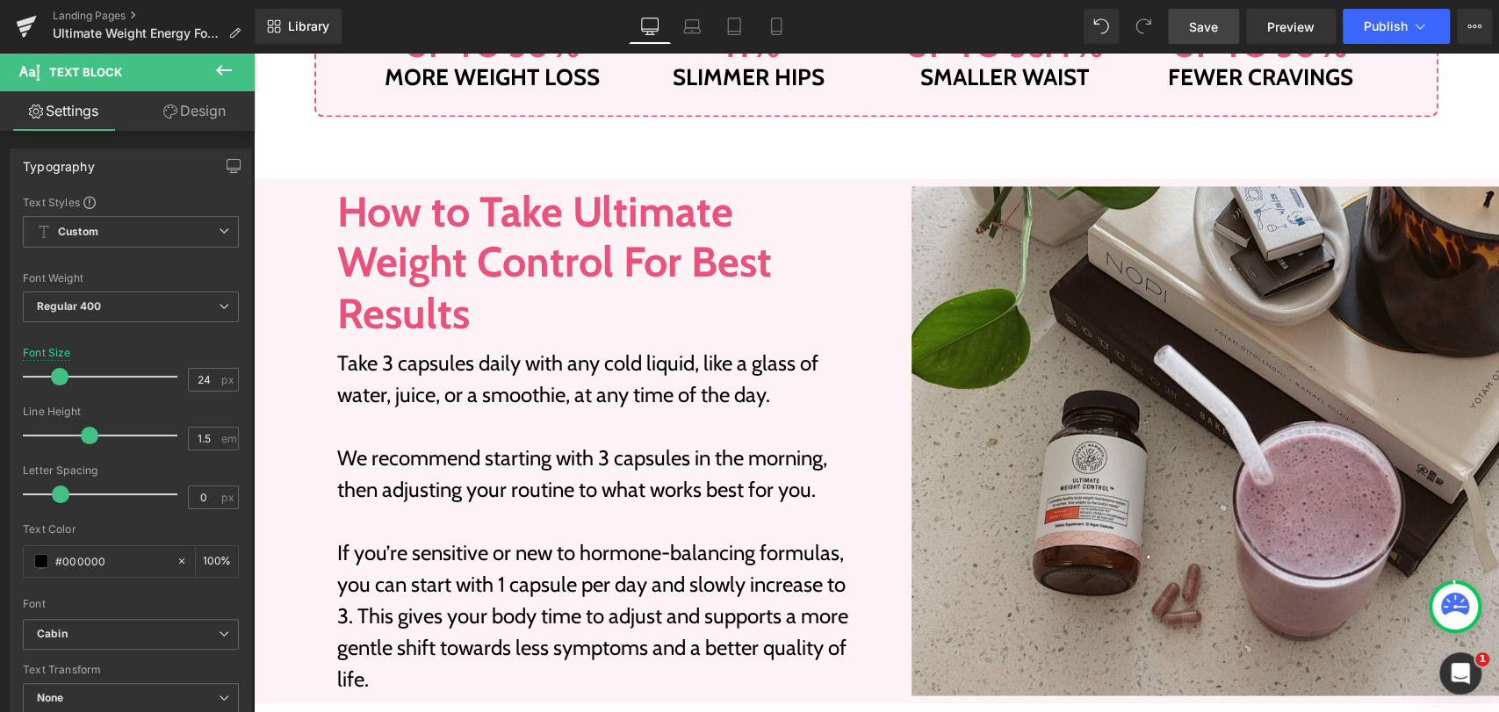
click at [197, 119] on link "Design" at bounding box center [194, 111] width 127 height 40
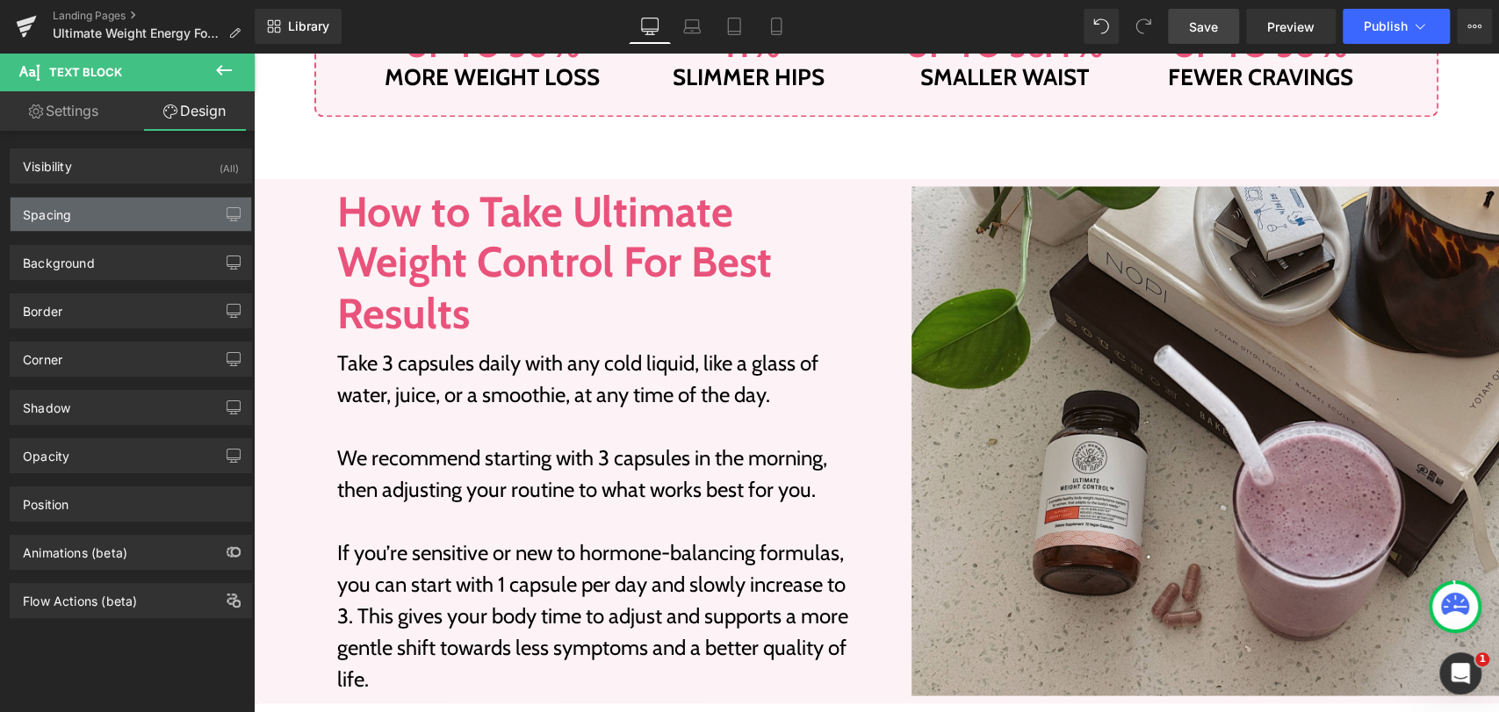
click at [78, 215] on div "Spacing" at bounding box center [131, 214] width 241 height 33
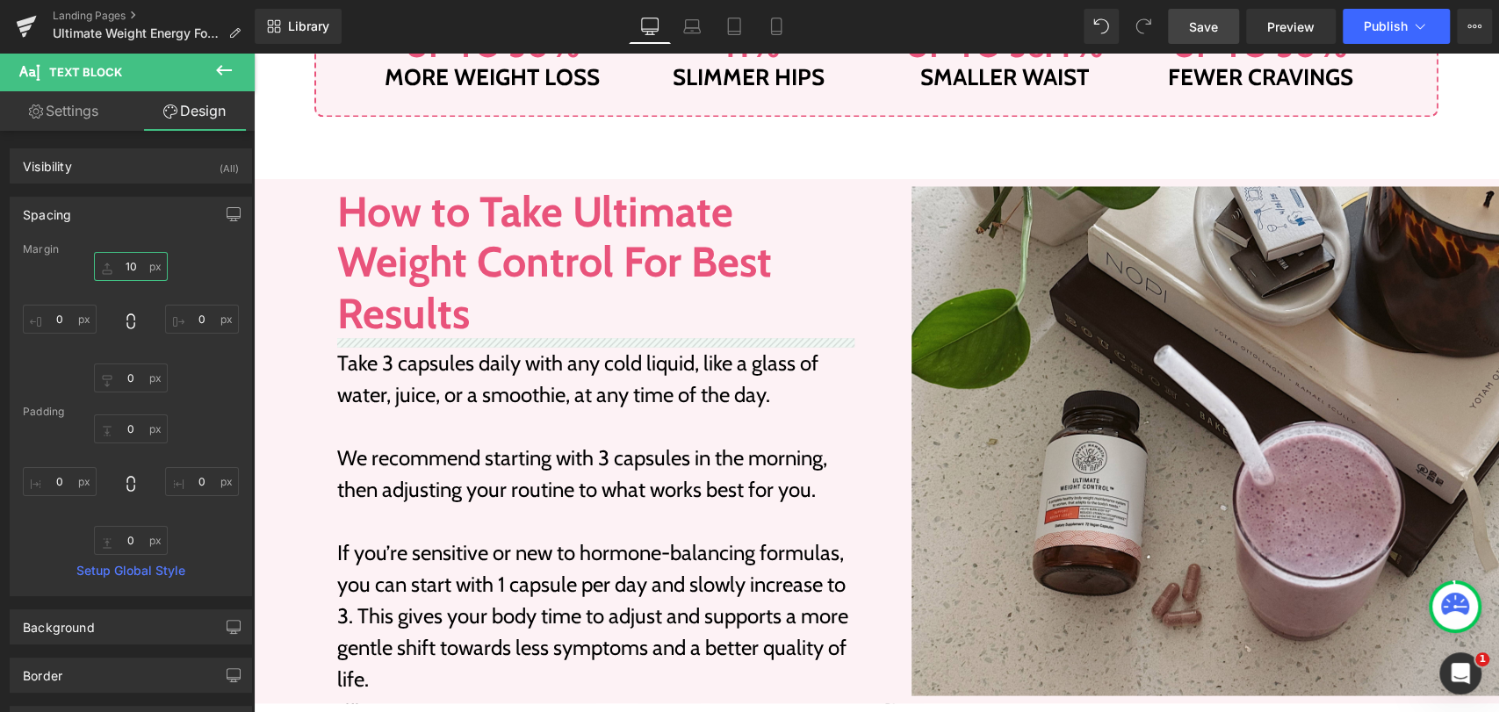
click at [126, 267] on input "10" at bounding box center [131, 266] width 74 height 29
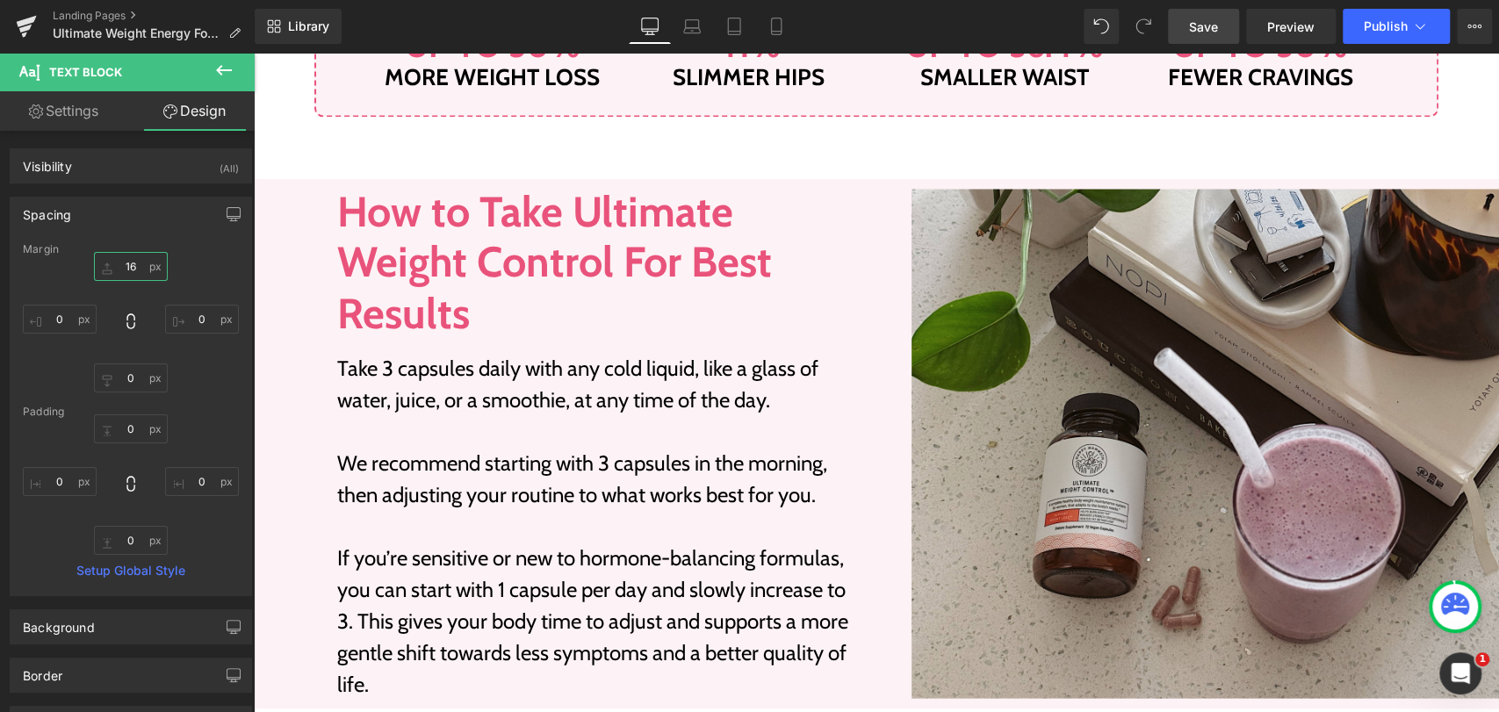
type input "16"
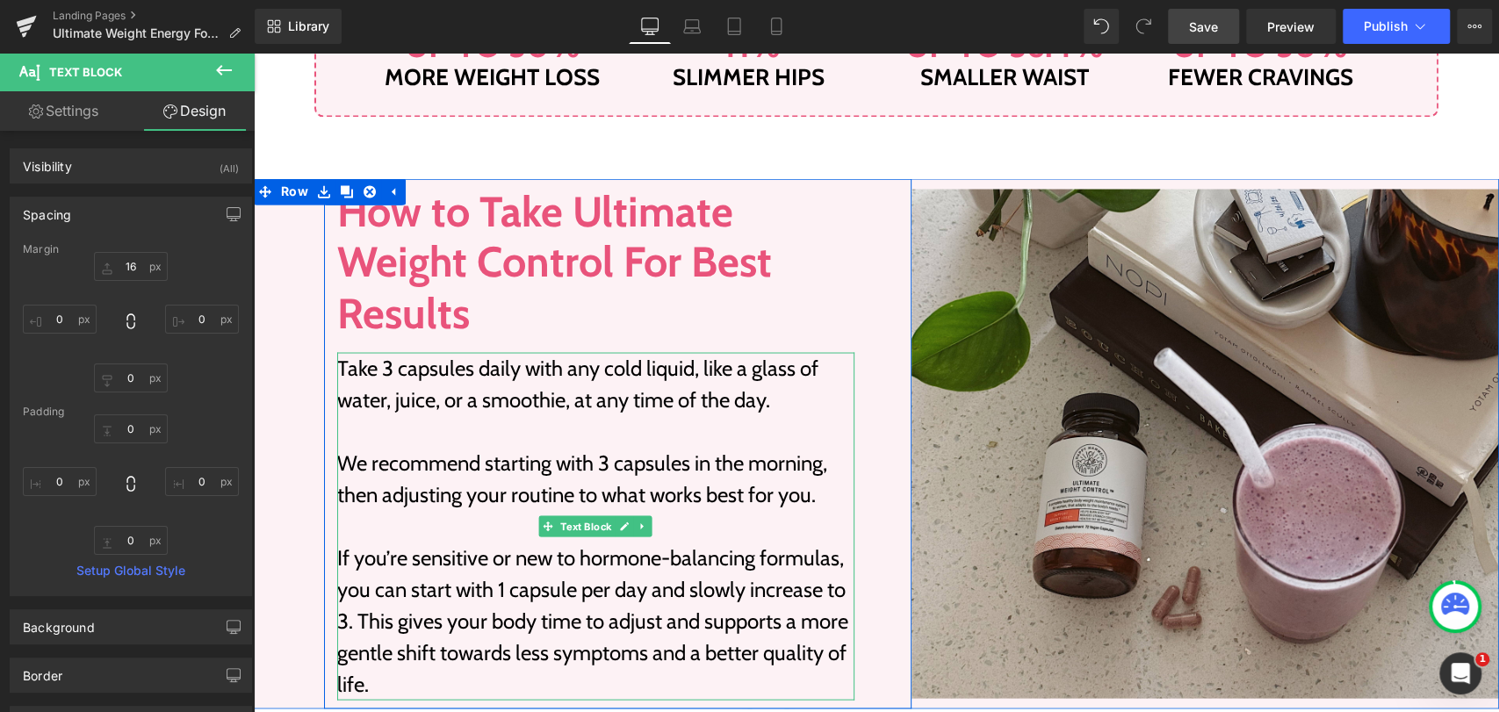
click at [526, 449] on p "We recommend starting with 3 capsules in the morning, then adjusting your routi…" at bounding box center [595, 478] width 517 height 63
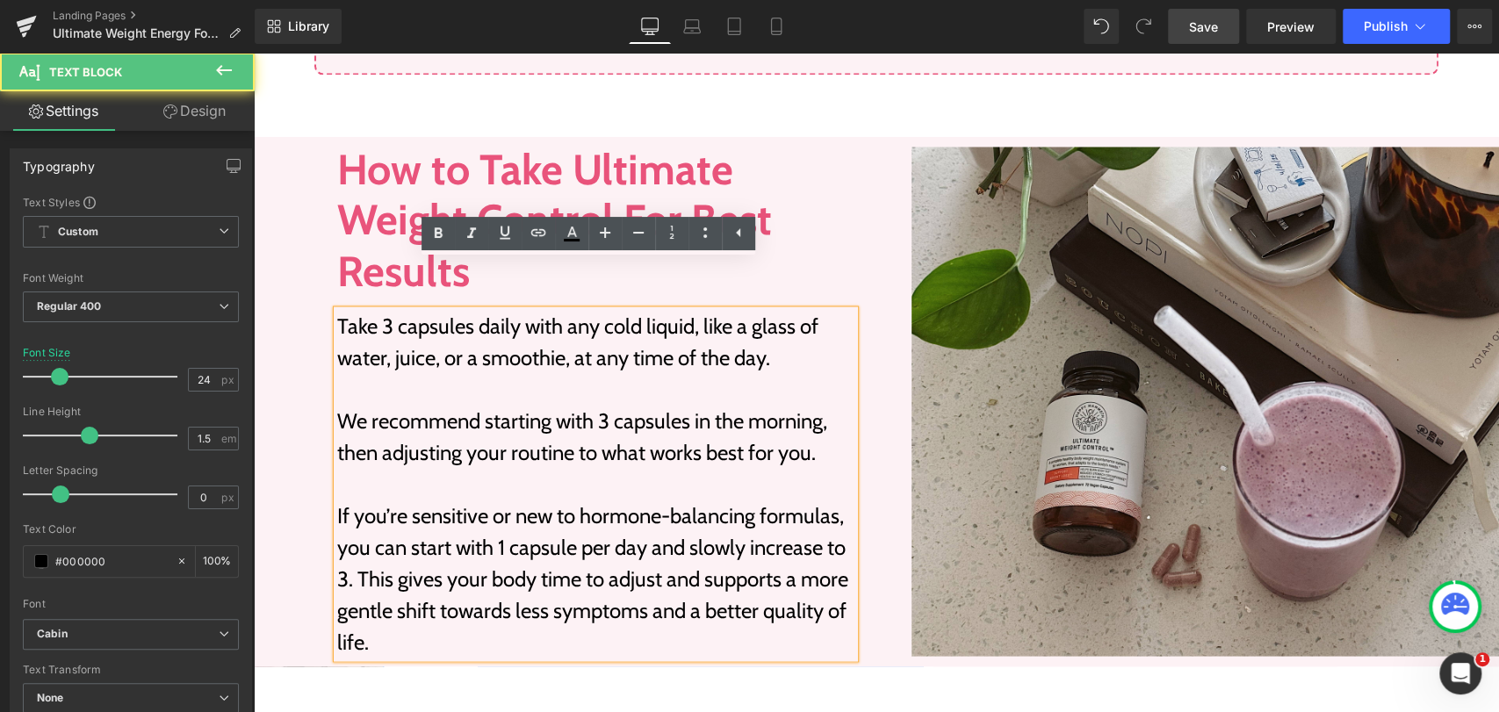
scroll to position [2106, 0]
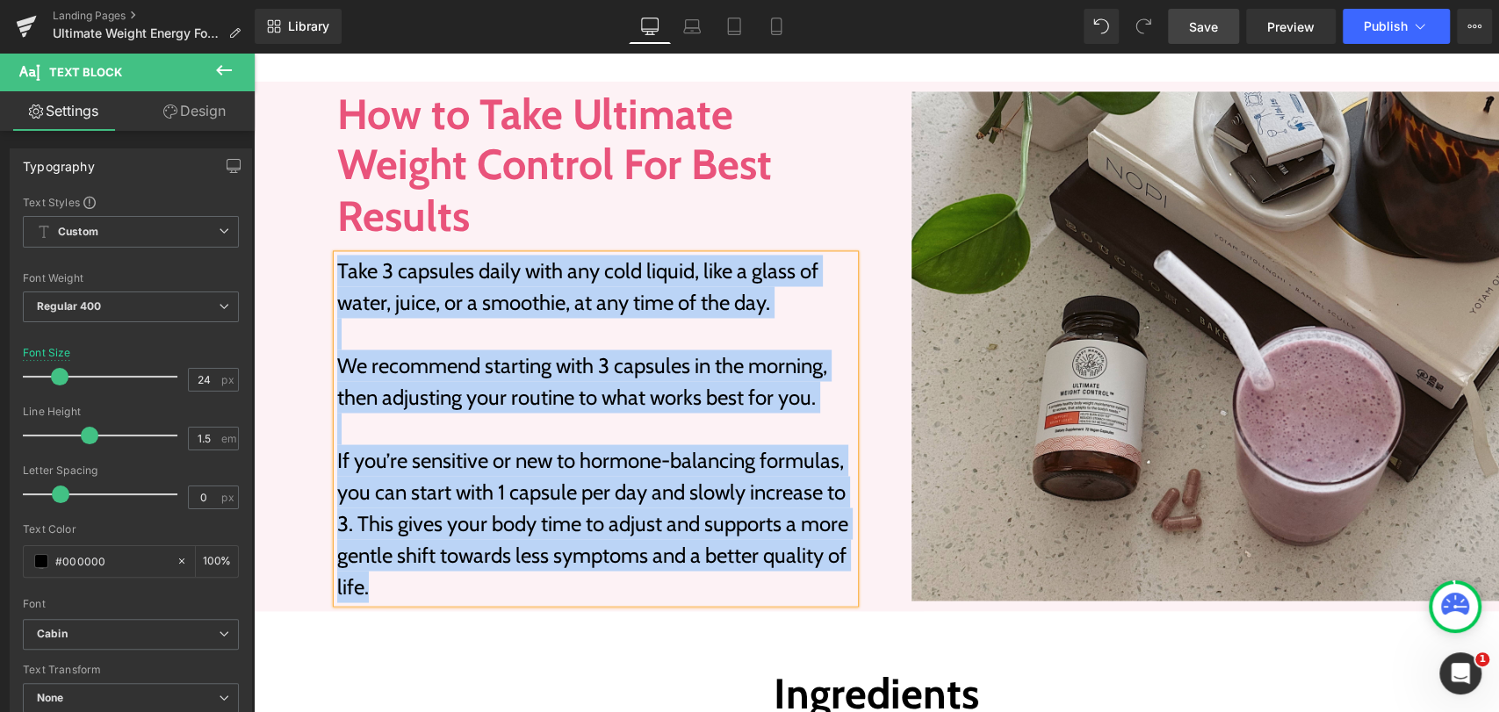
paste div
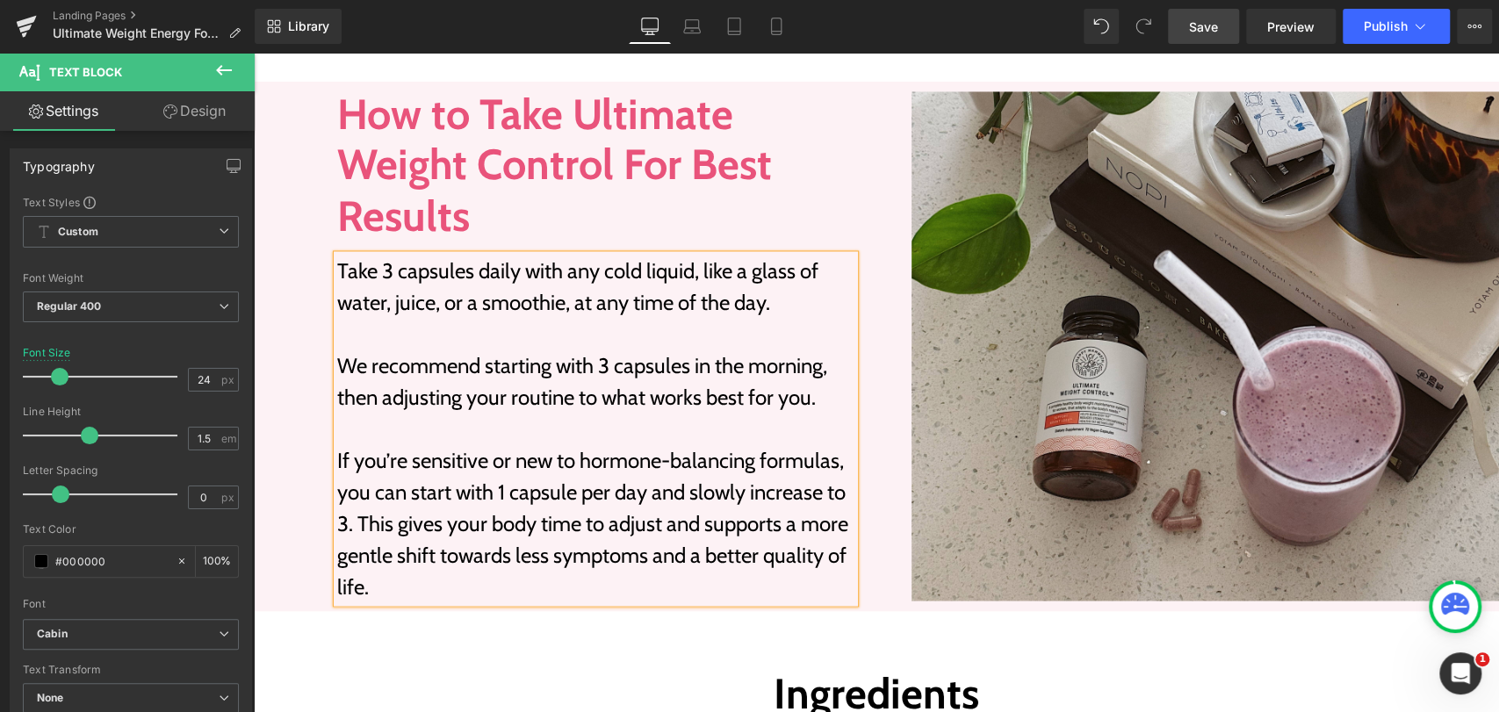
scroll to position [2174, 0]
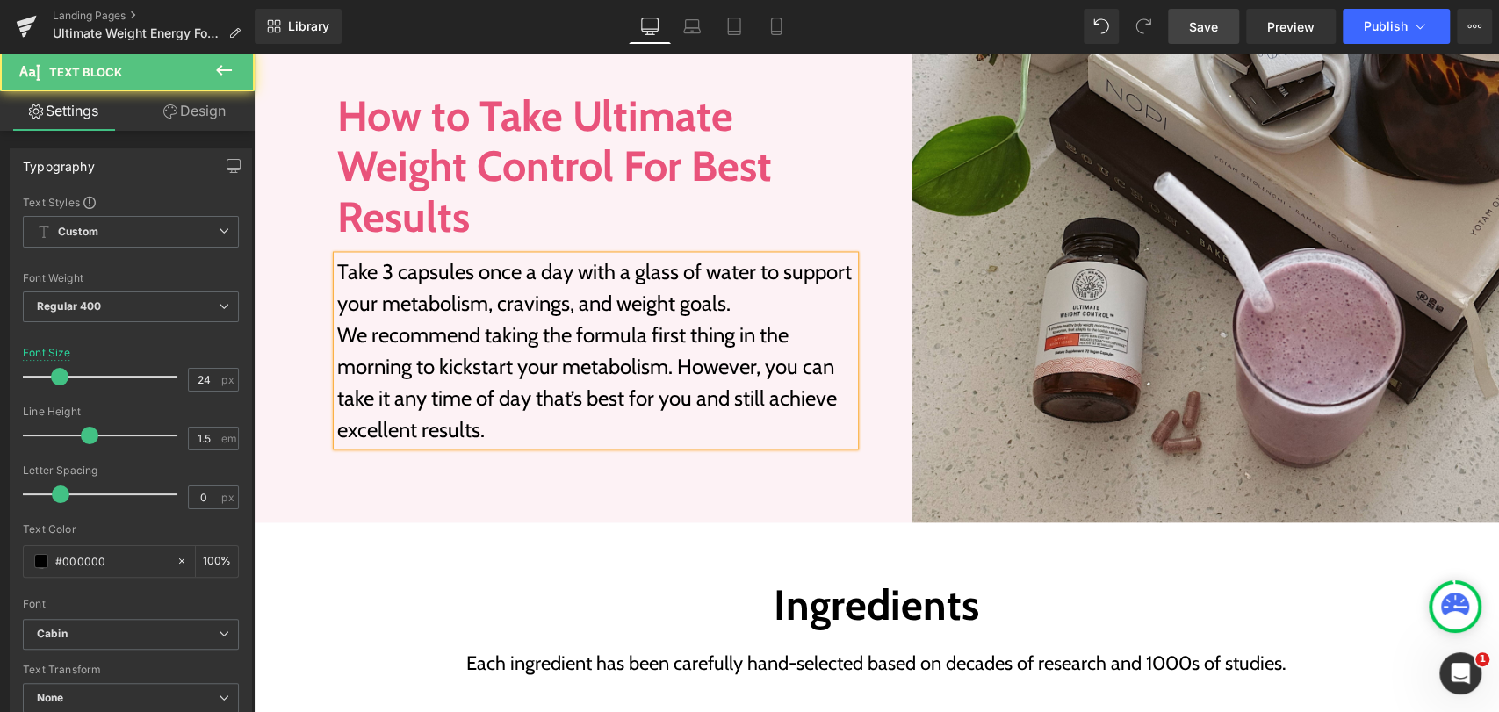
click at [747, 307] on p "Take 3 capsules once a day with a glass of water to support your metabolism, cr…" at bounding box center [595, 286] width 517 height 63
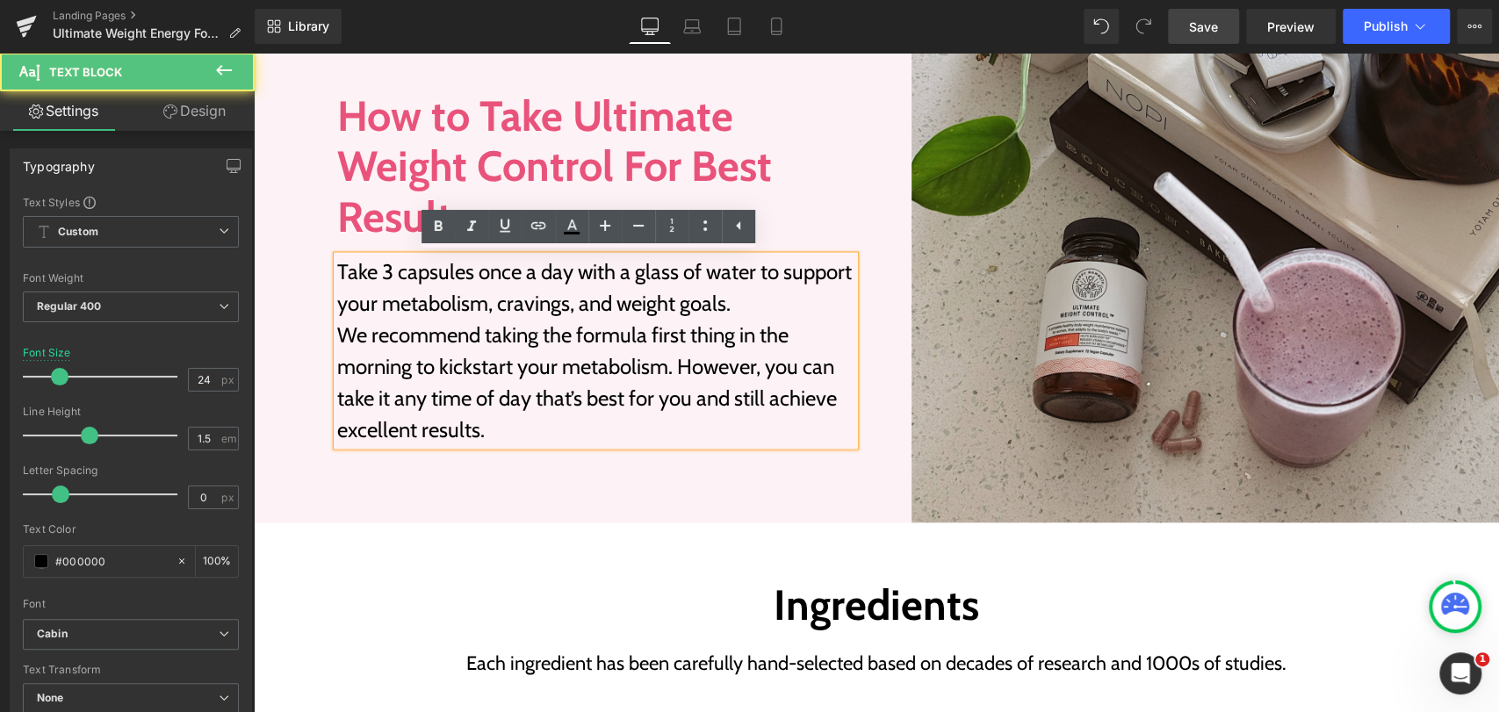
scroll to position [2158, 0]
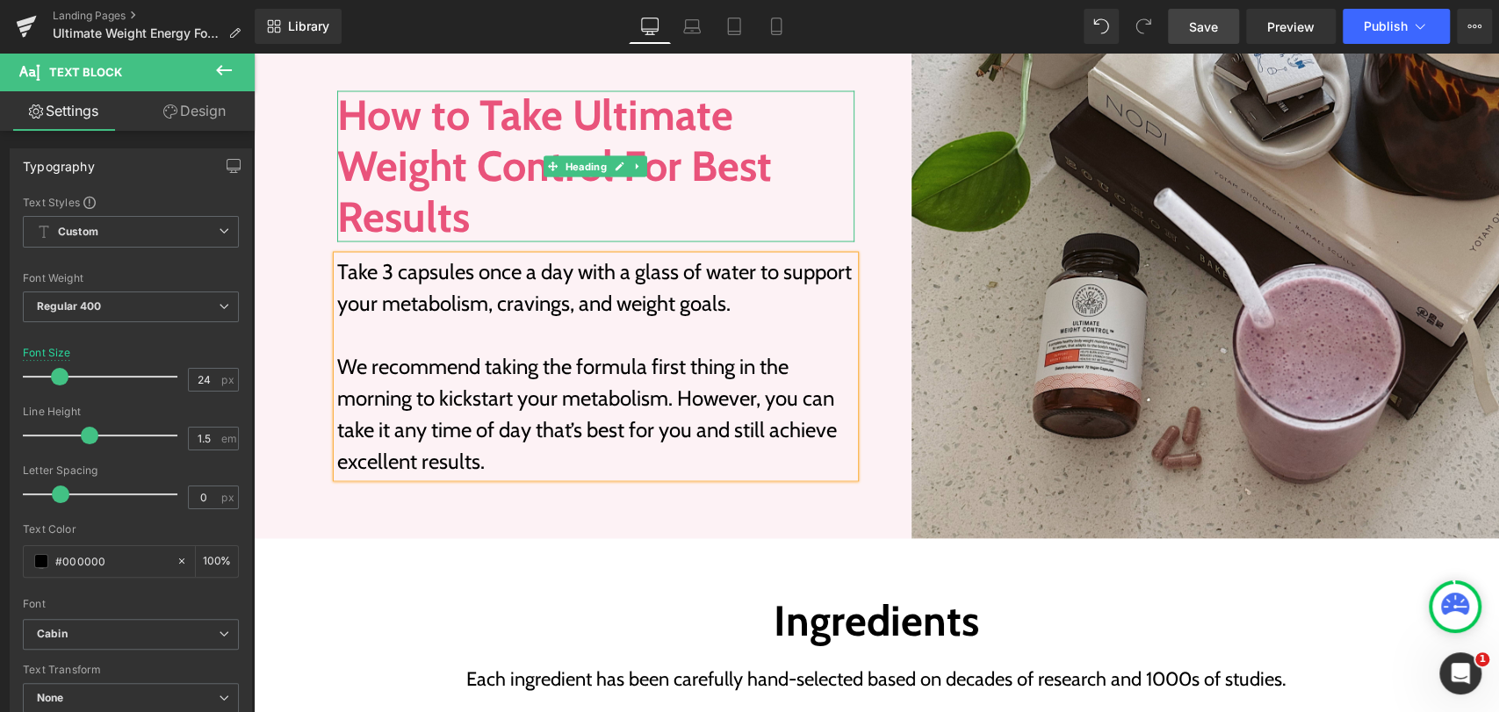
click at [782, 164] on h2 "How to Take Ultimate Weight Control For Best Results" at bounding box center [595, 166] width 517 height 152
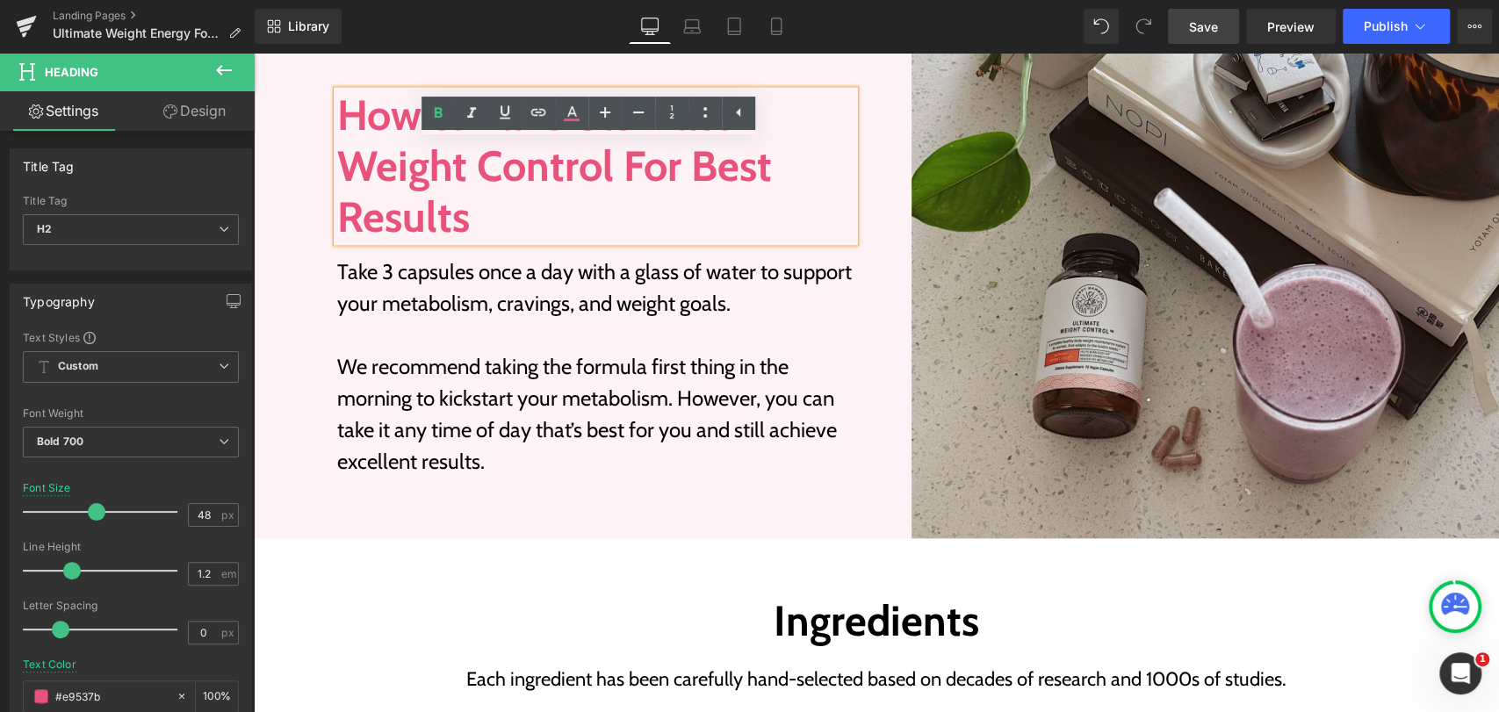
click at [1204, 23] on span "Save" at bounding box center [1203, 27] width 29 height 18
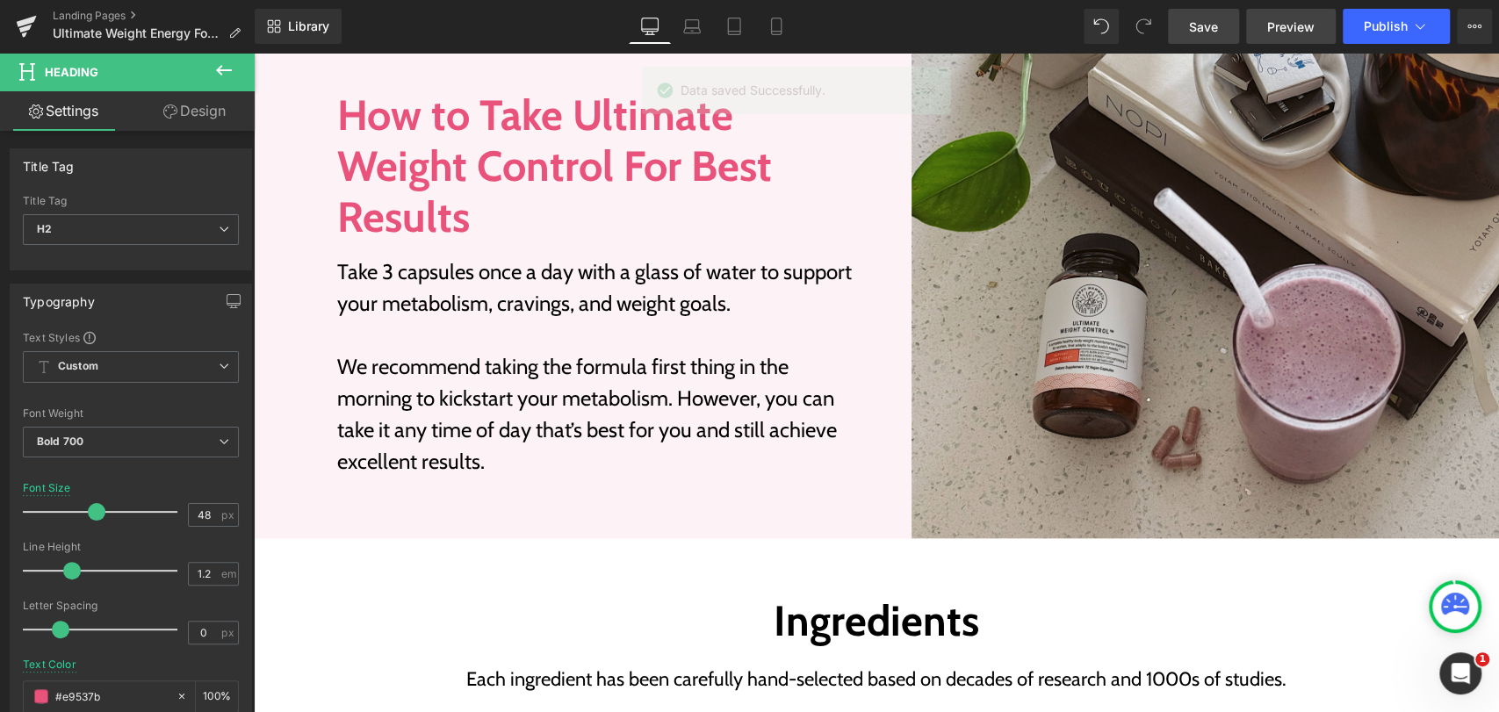
click at [1292, 31] on span "Preview" at bounding box center [1290, 27] width 47 height 18
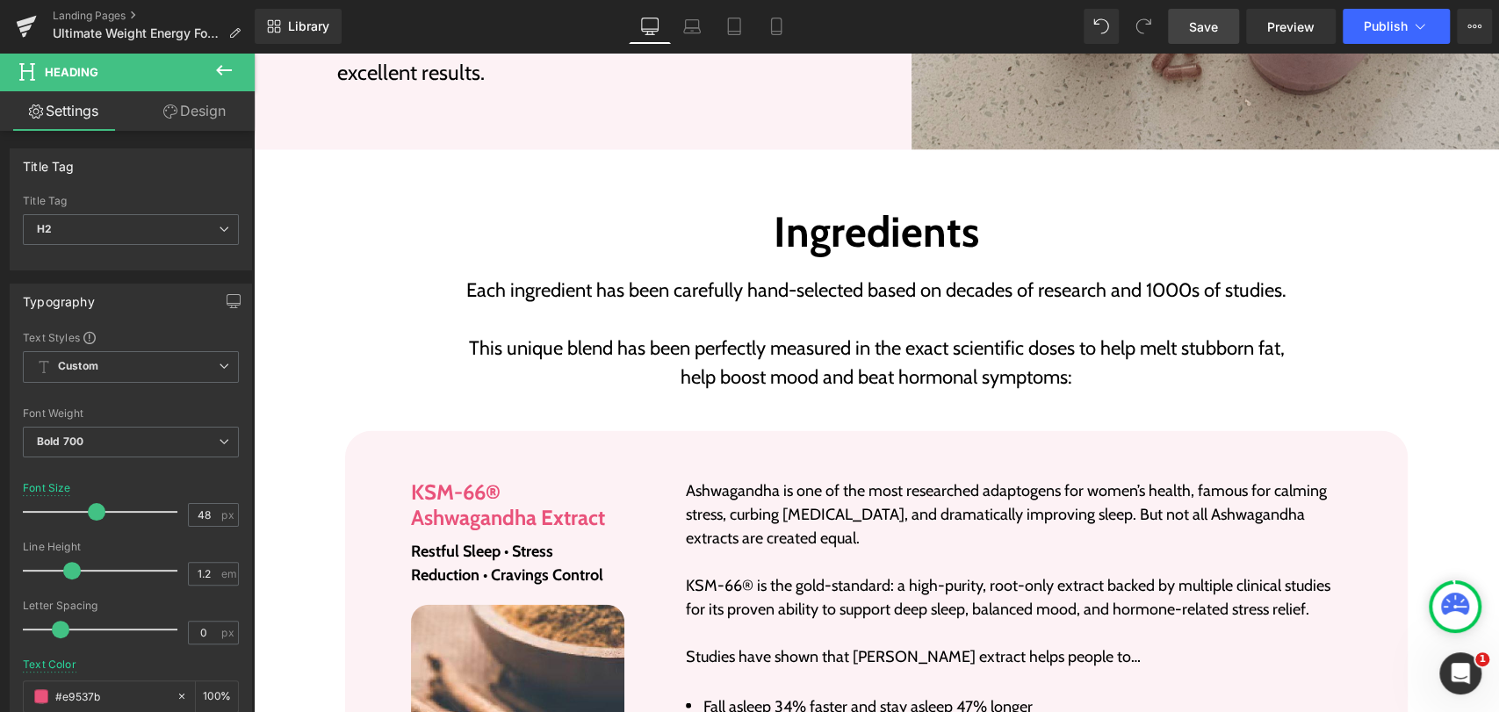
scroll to position [2549, 0]
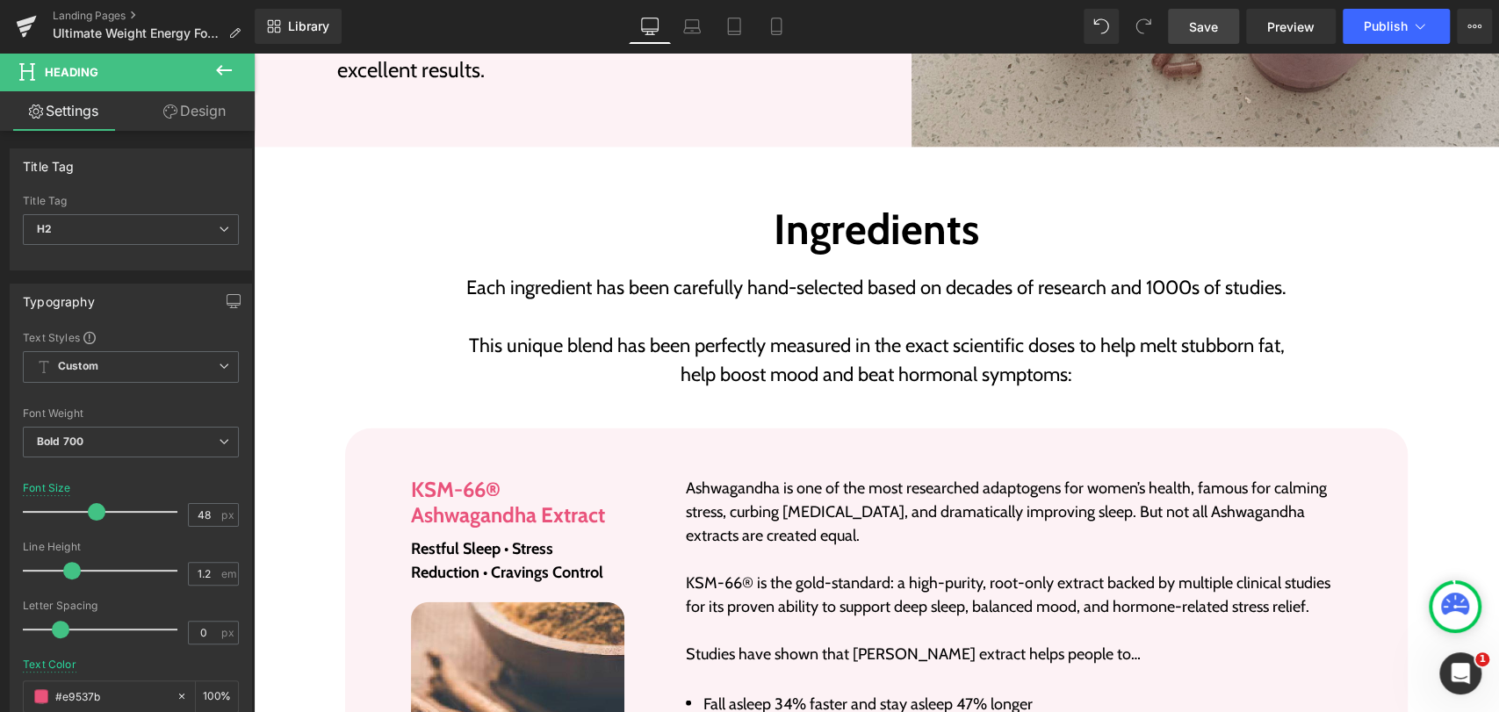
click at [865, 241] on h2 "Ingredients" at bounding box center [876, 230] width 852 height 51
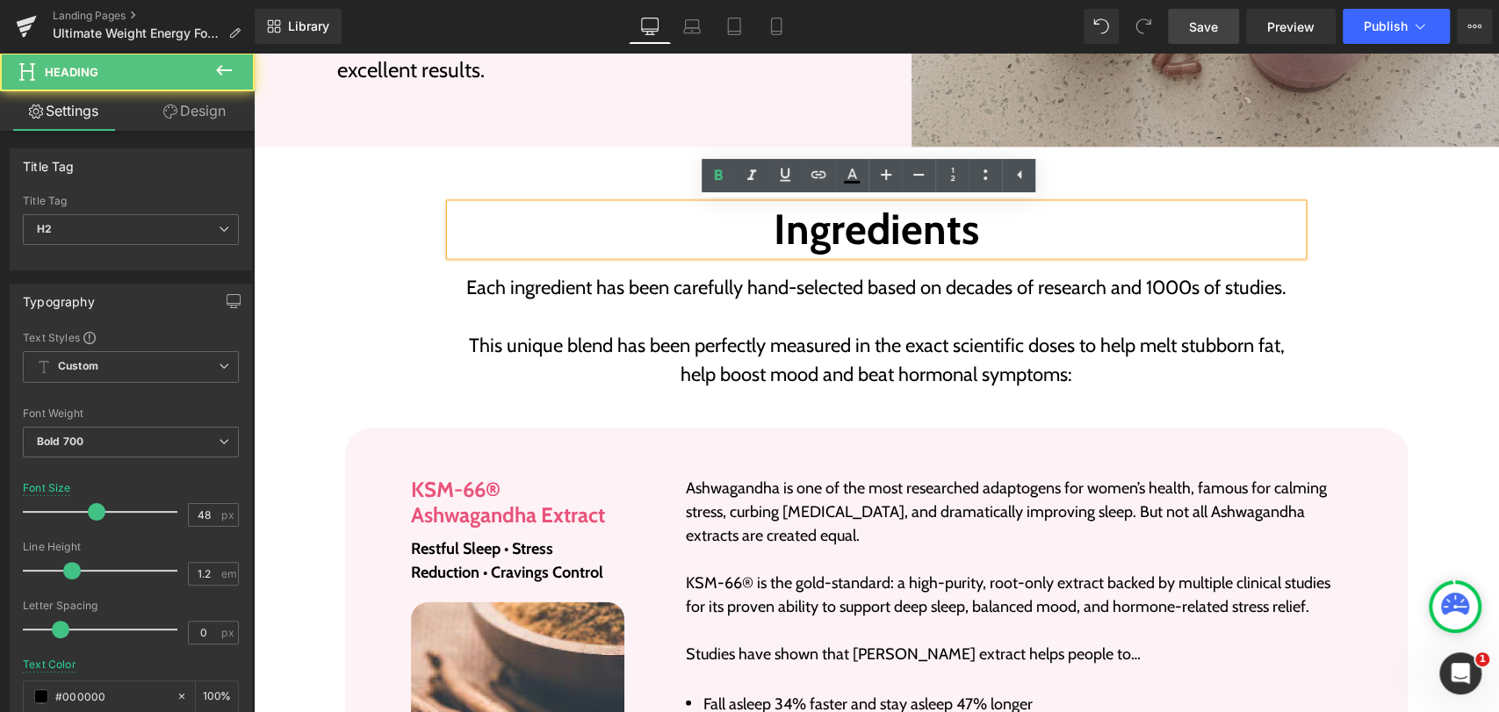
click at [973, 228] on h2 "Ingredients" at bounding box center [876, 230] width 852 height 51
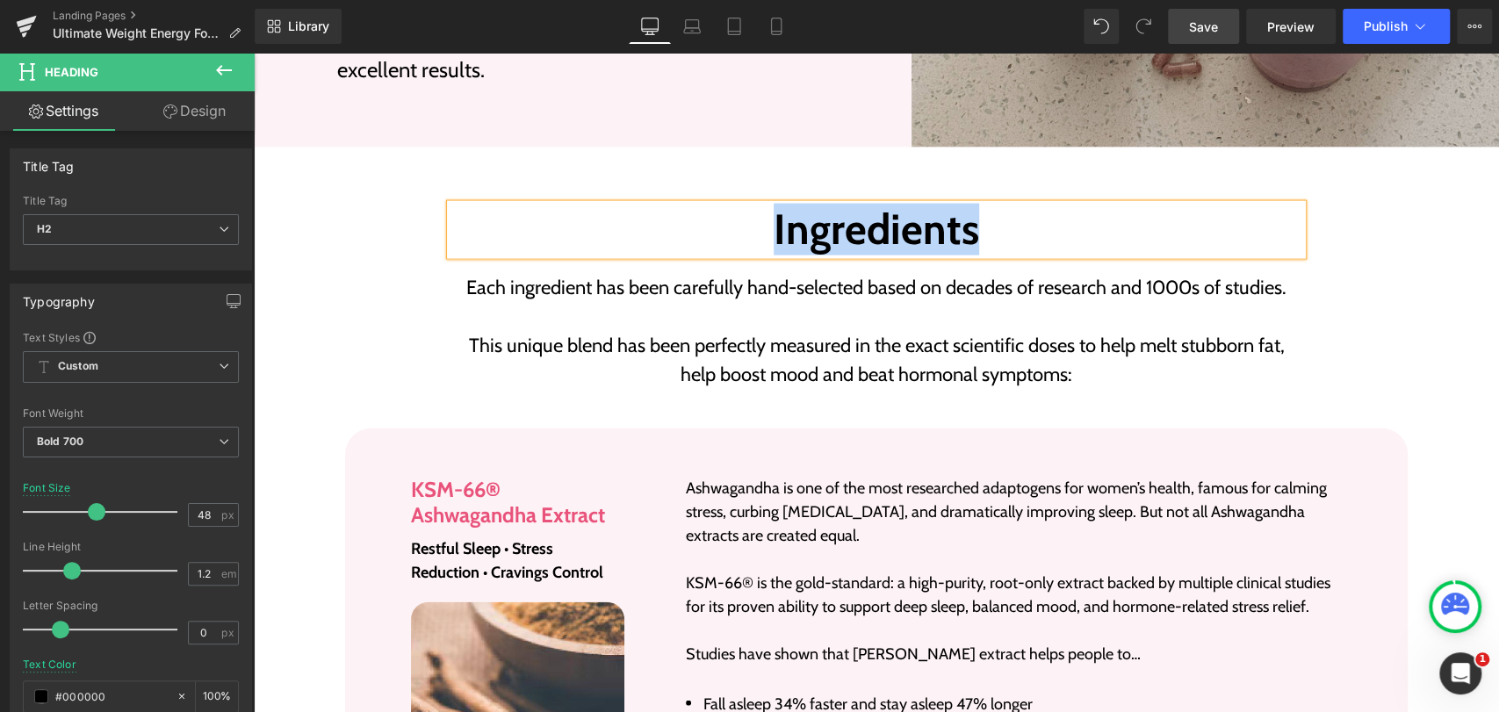
paste div
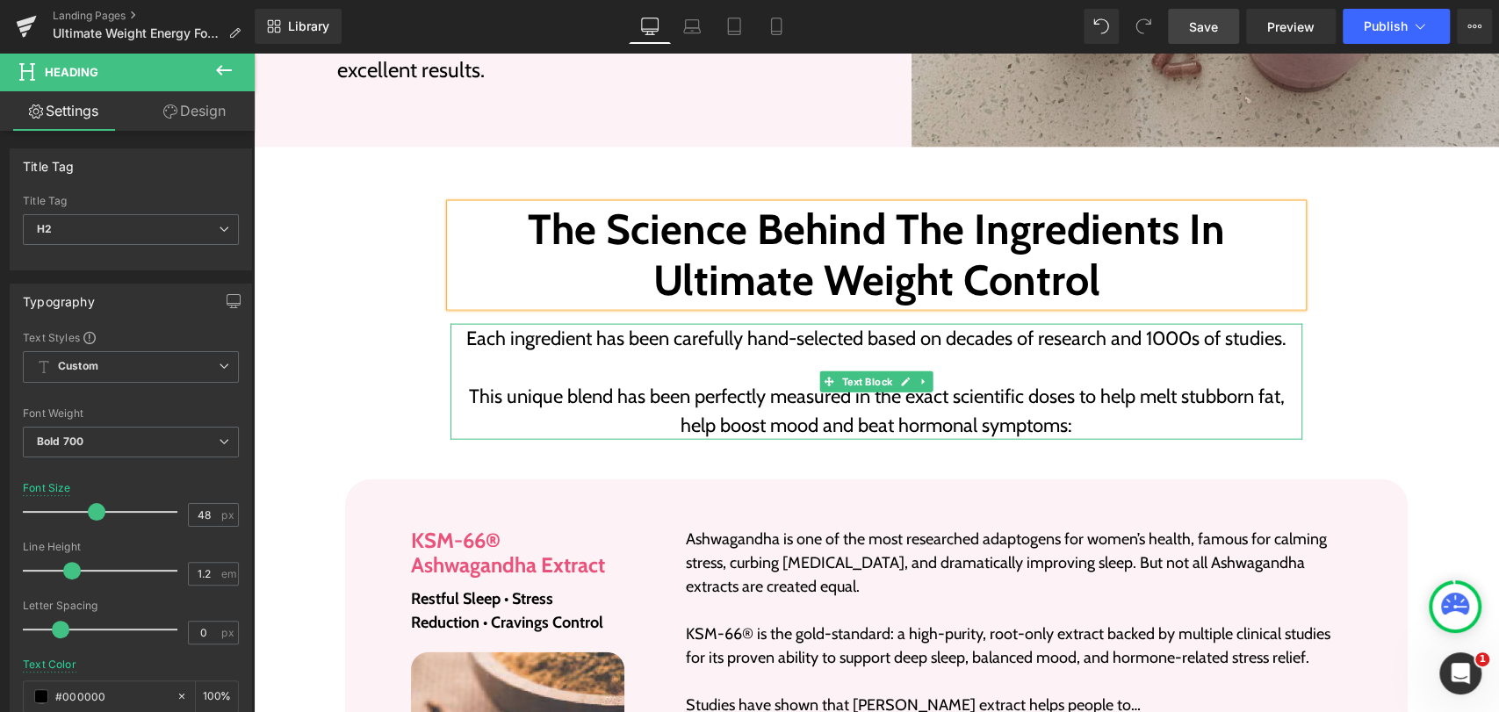
click at [729, 341] on p "Each ingredient has been carefully hand-selected based on decades of research a…" at bounding box center [876, 338] width 852 height 29
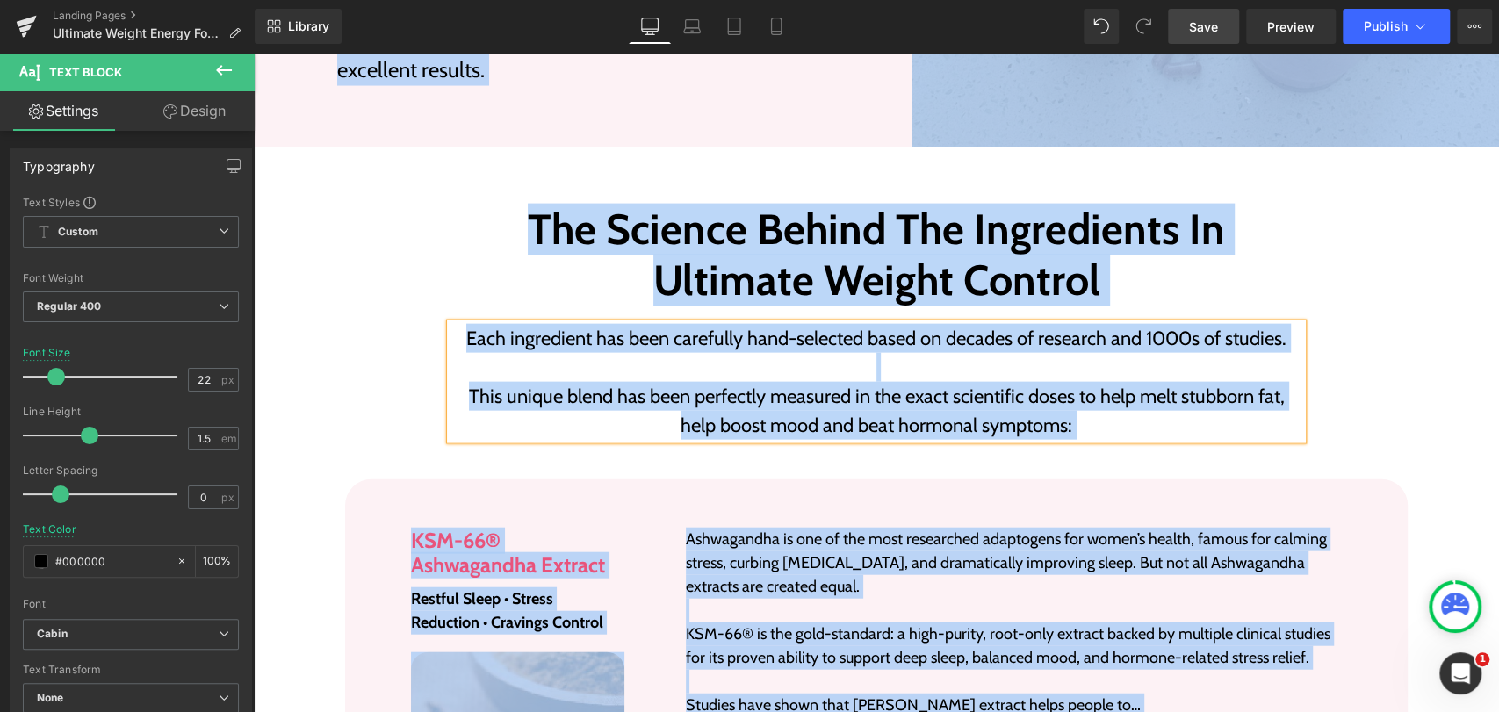
click at [795, 374] on p at bounding box center [876, 367] width 852 height 29
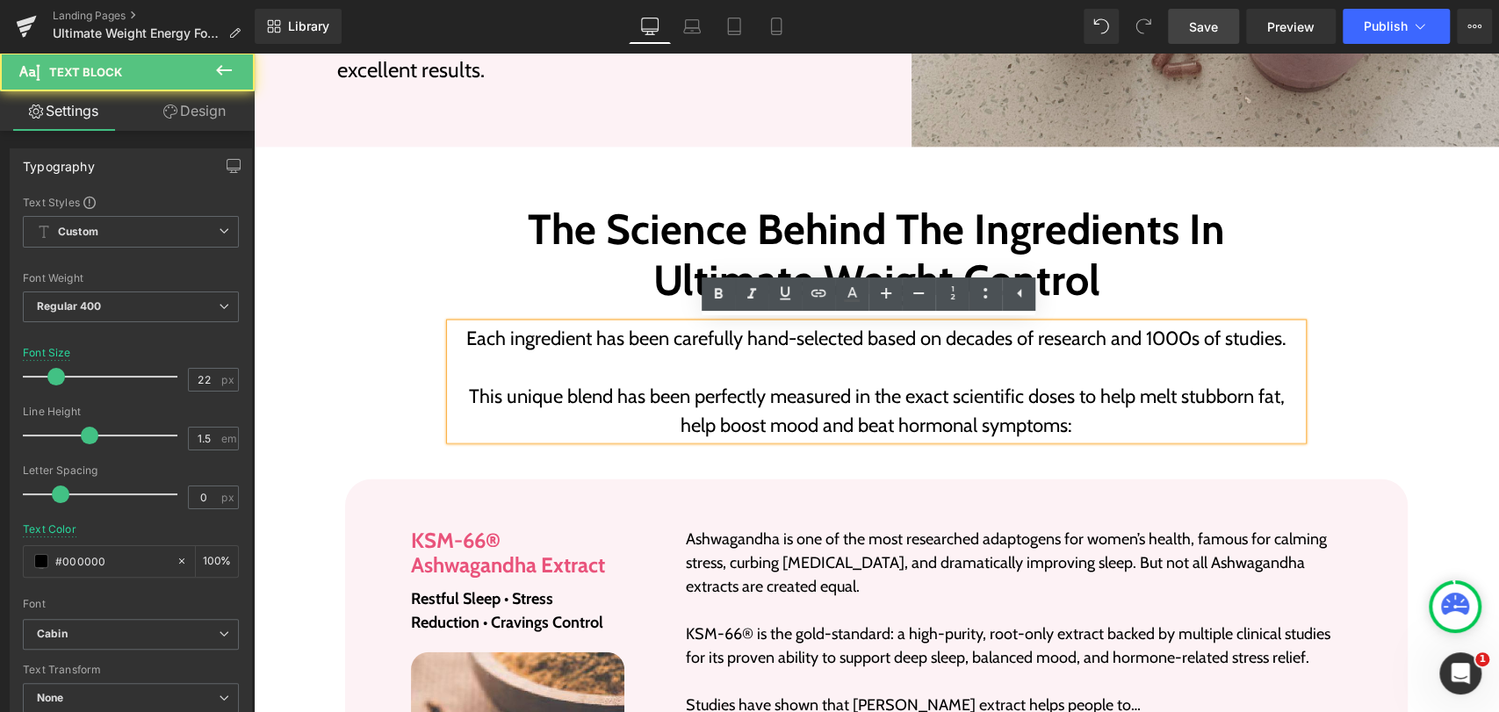
click at [809, 386] on p "This unique blend has been perfectly measured in the exact scientific doses to …" at bounding box center [876, 411] width 852 height 58
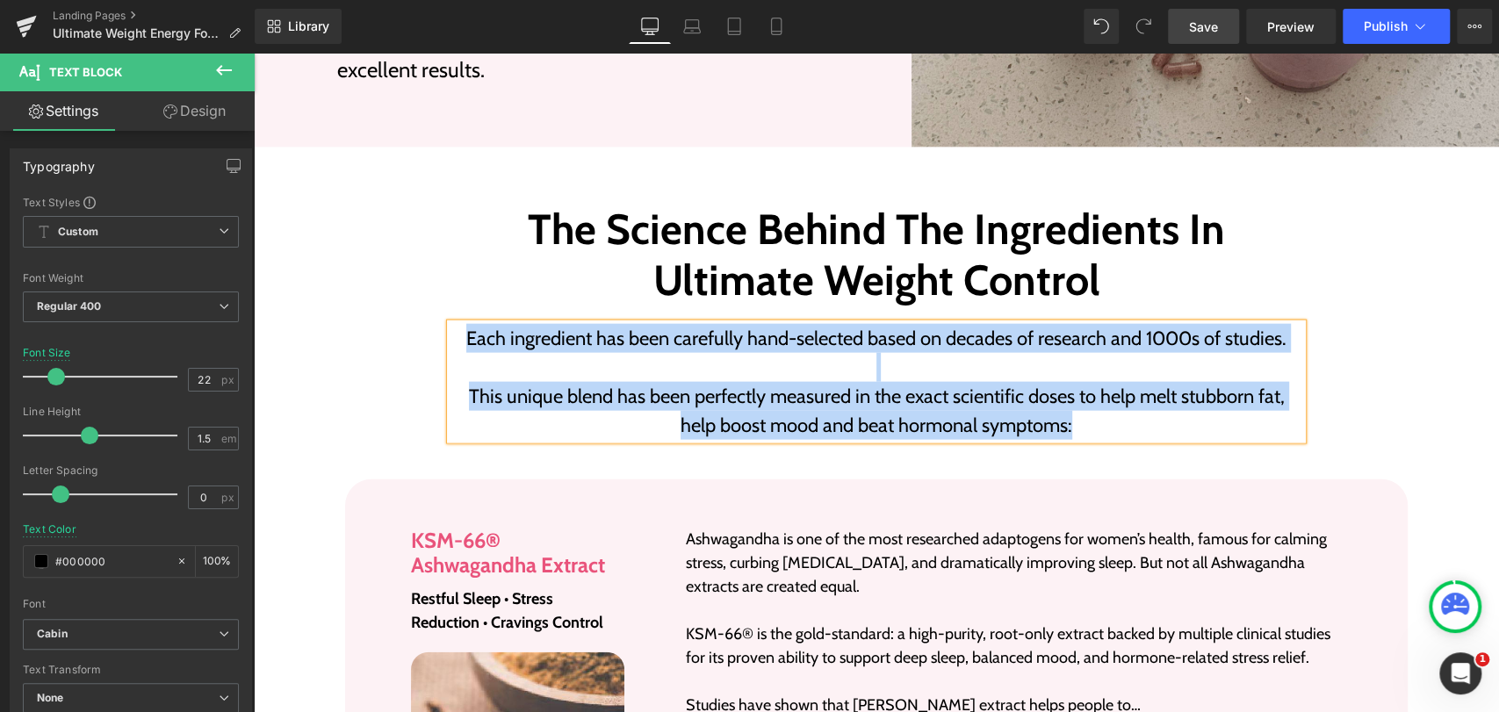
paste div
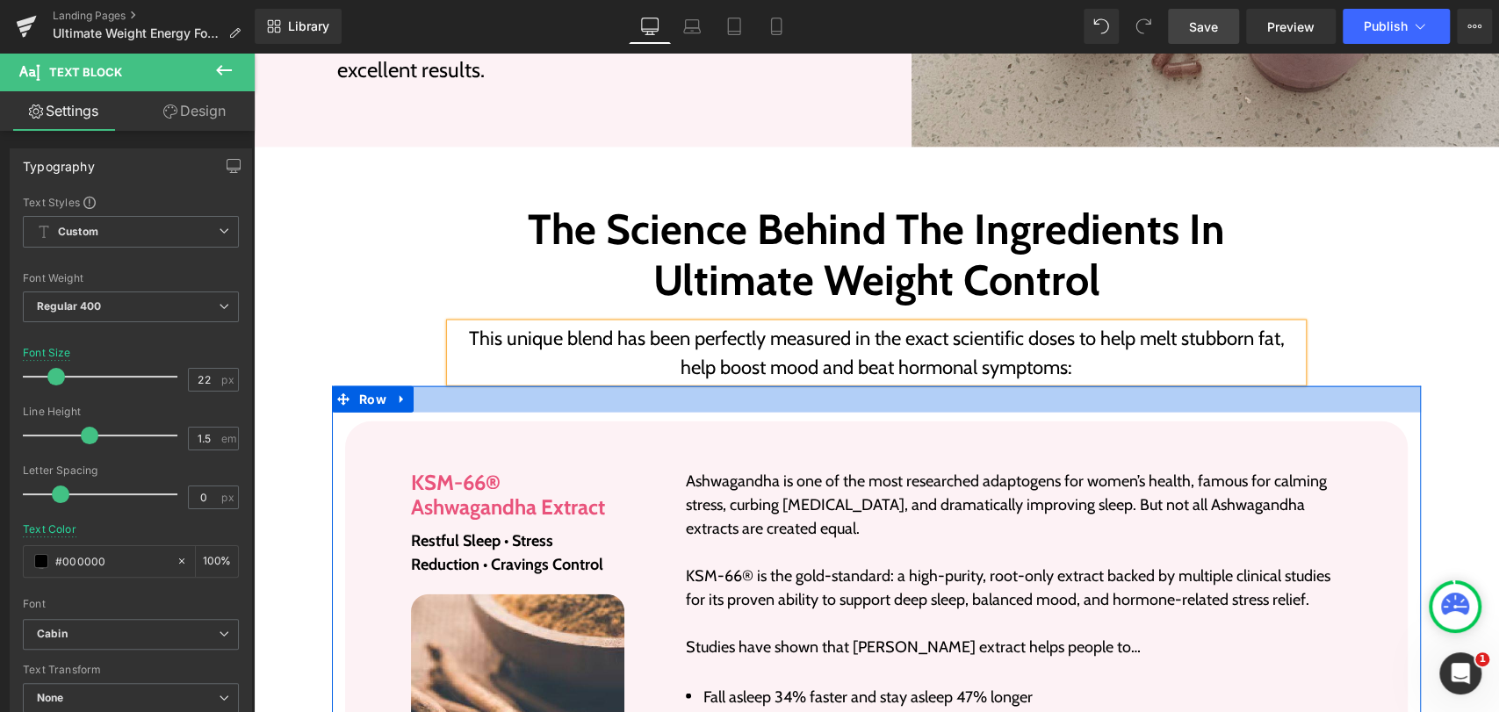
click at [809, 397] on div at bounding box center [876, 399] width 1089 height 26
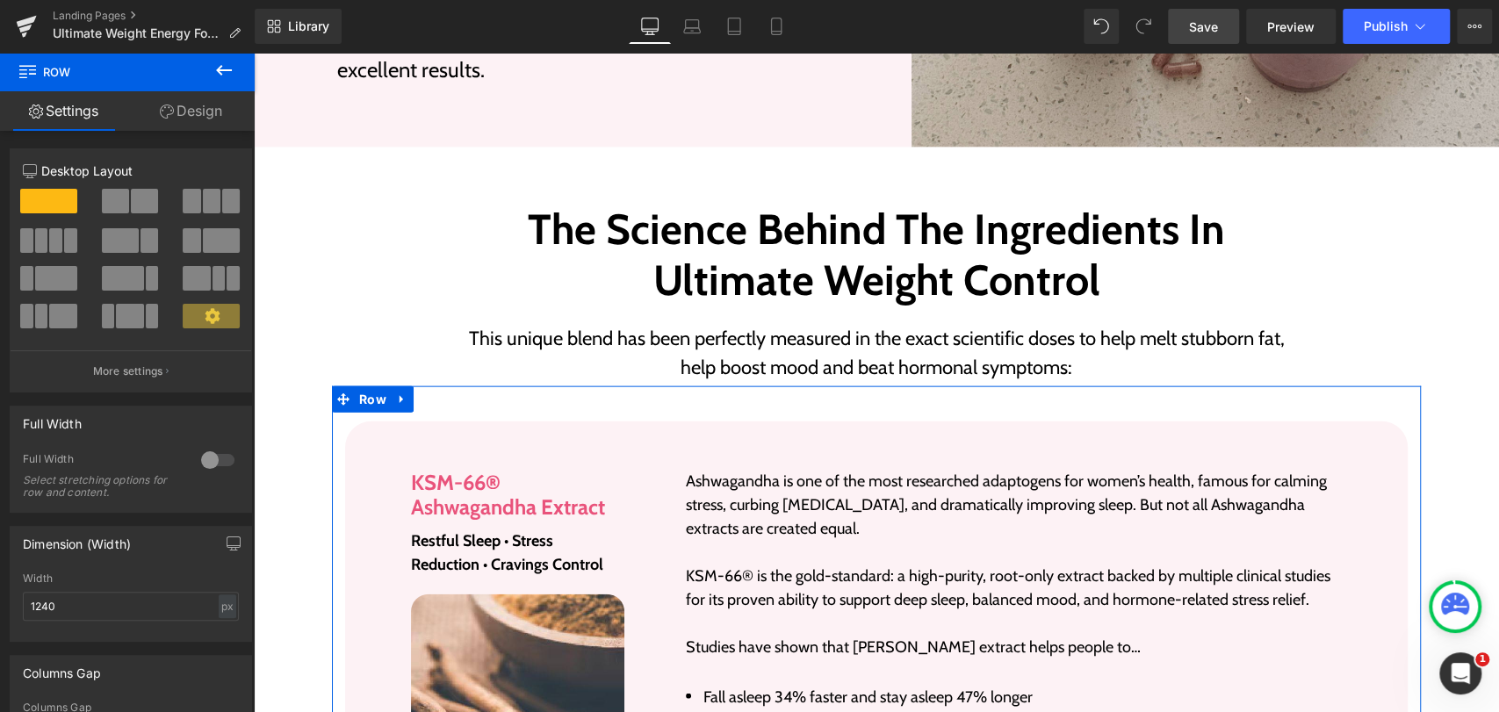
click at [196, 119] on link "Design" at bounding box center [190, 111] width 127 height 40
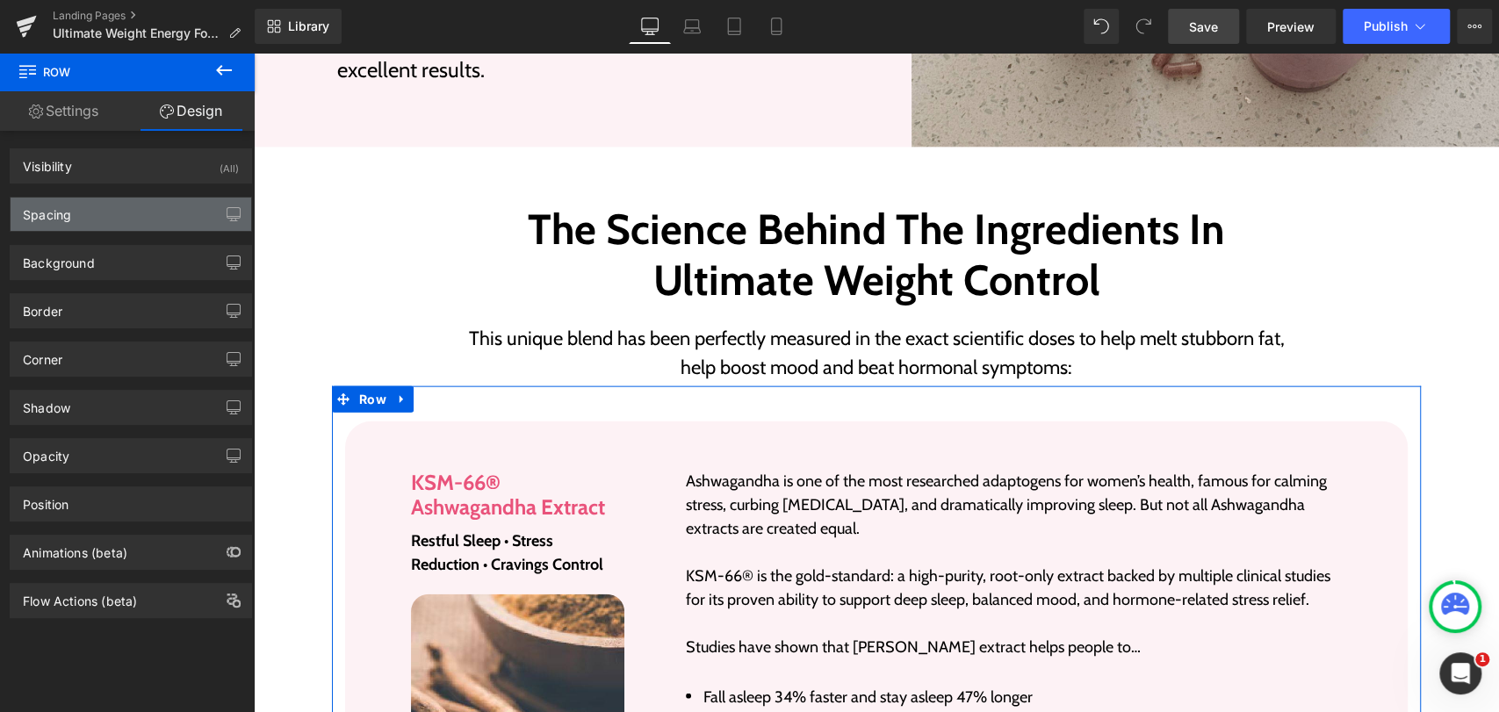
click at [48, 212] on div "Spacing" at bounding box center [47, 210] width 48 height 25
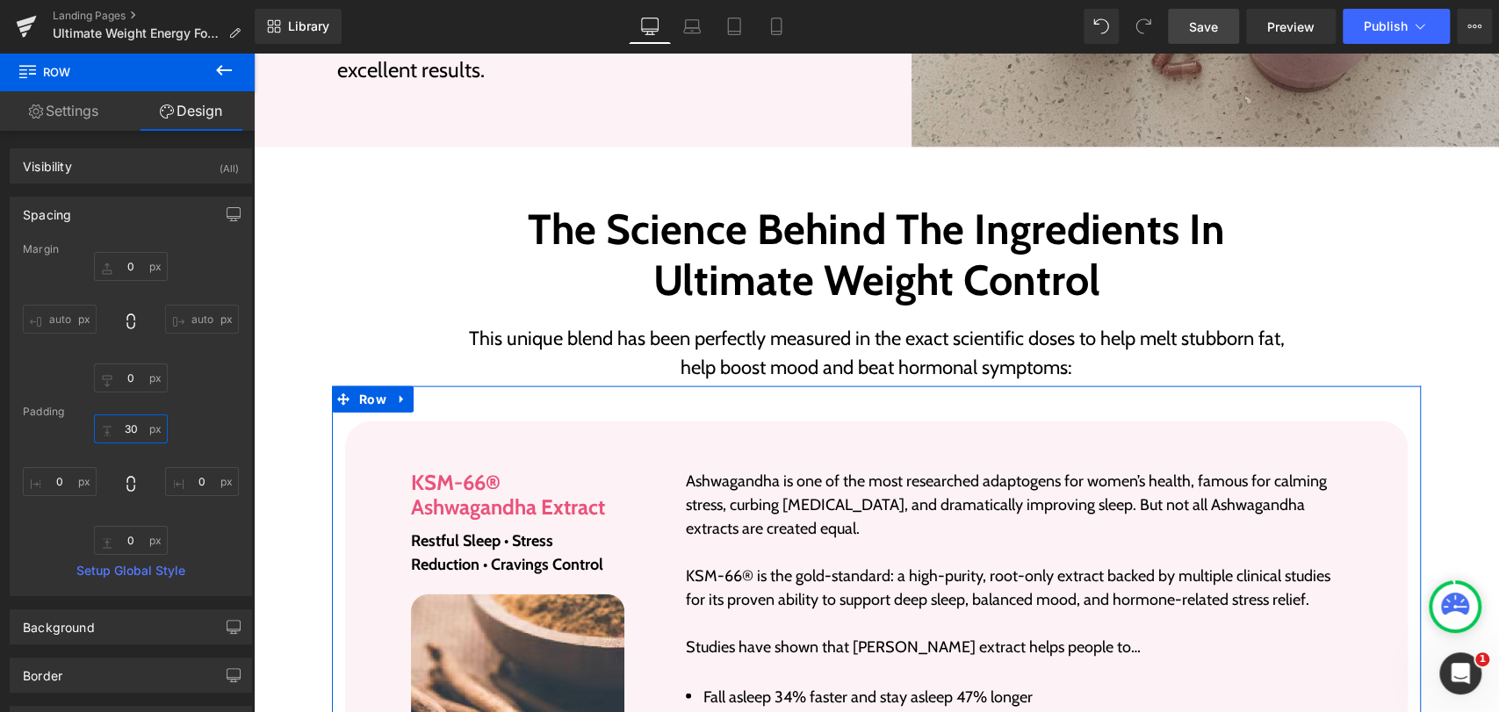
click at [129, 428] on input "30" at bounding box center [131, 428] width 74 height 29
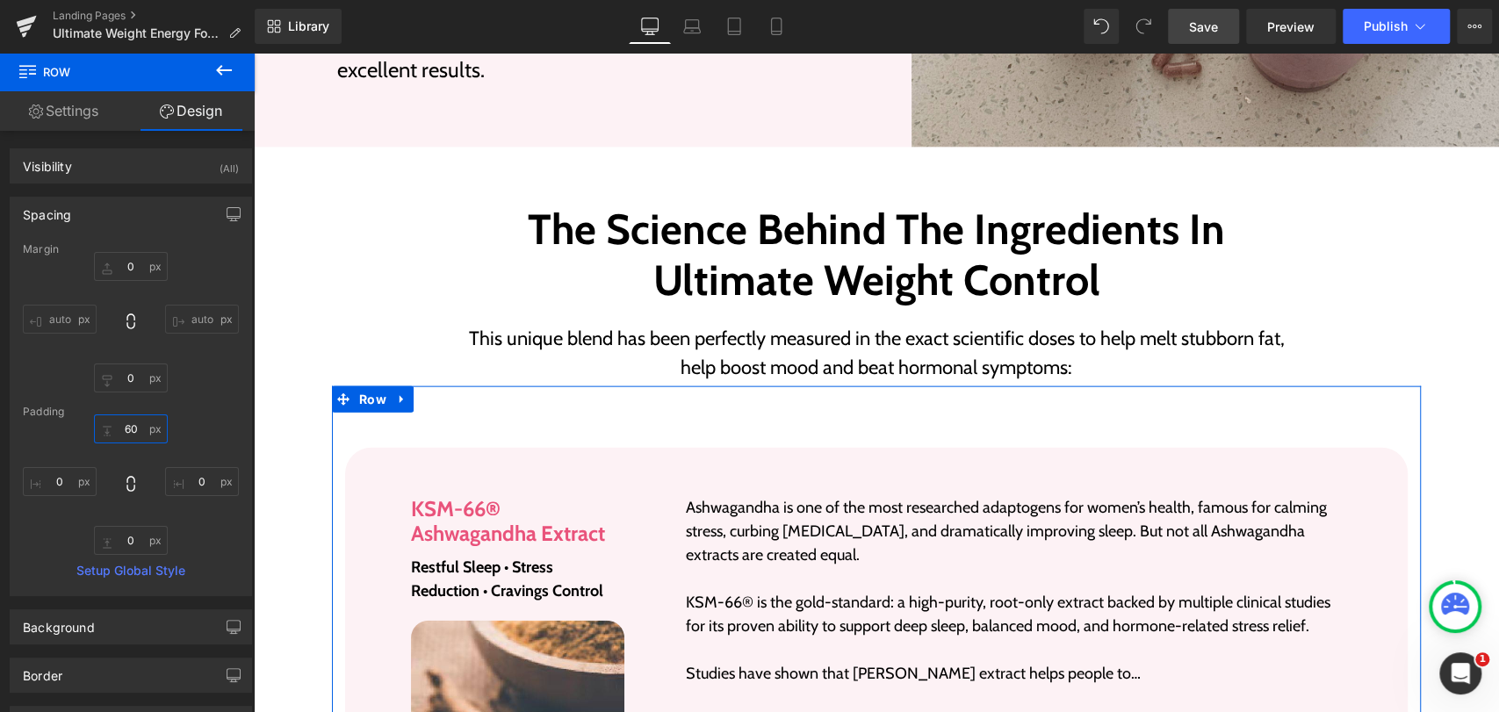
type input "60"
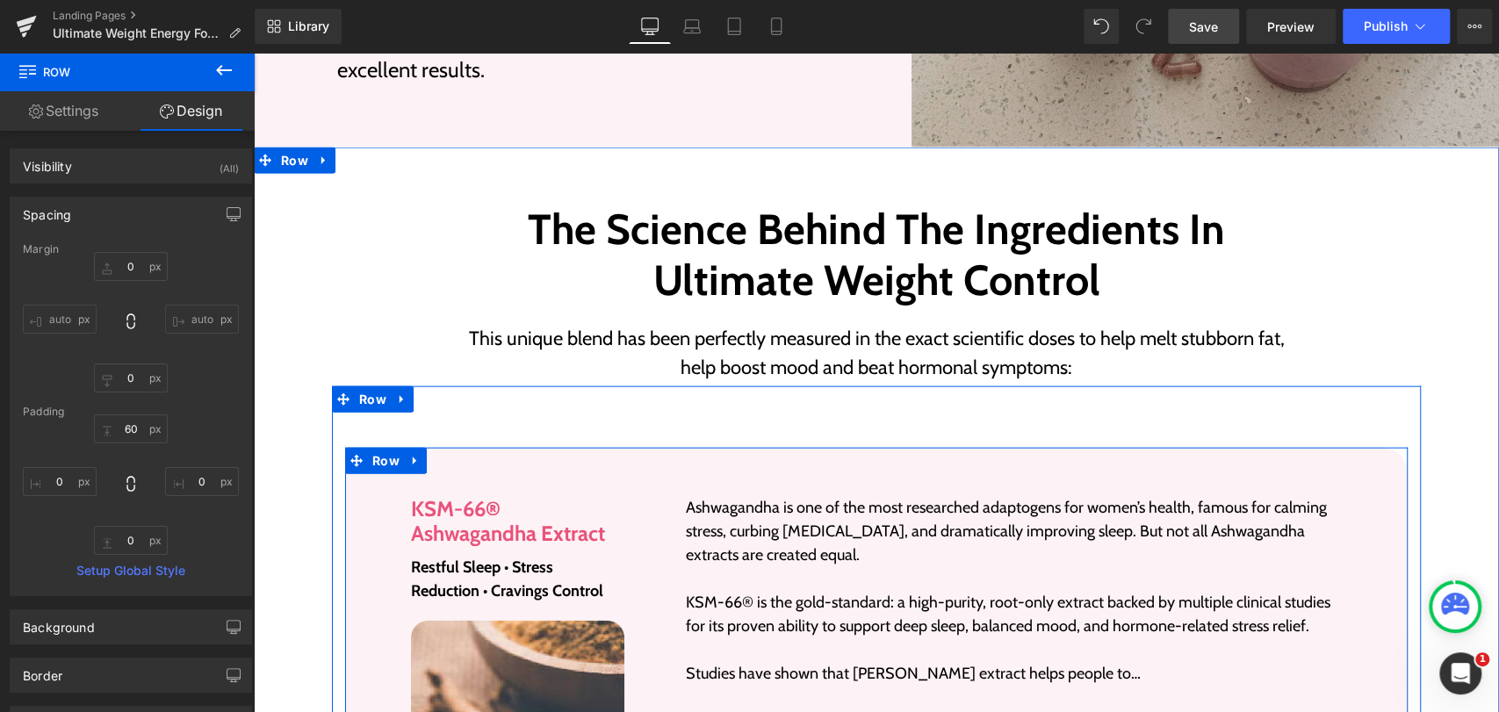
click at [522, 451] on div "Image KSM-66® Ashwagandha Extract Heading Restful Sleep • Stress Reduction • Cr…" at bounding box center [876, 663] width 1062 height 431
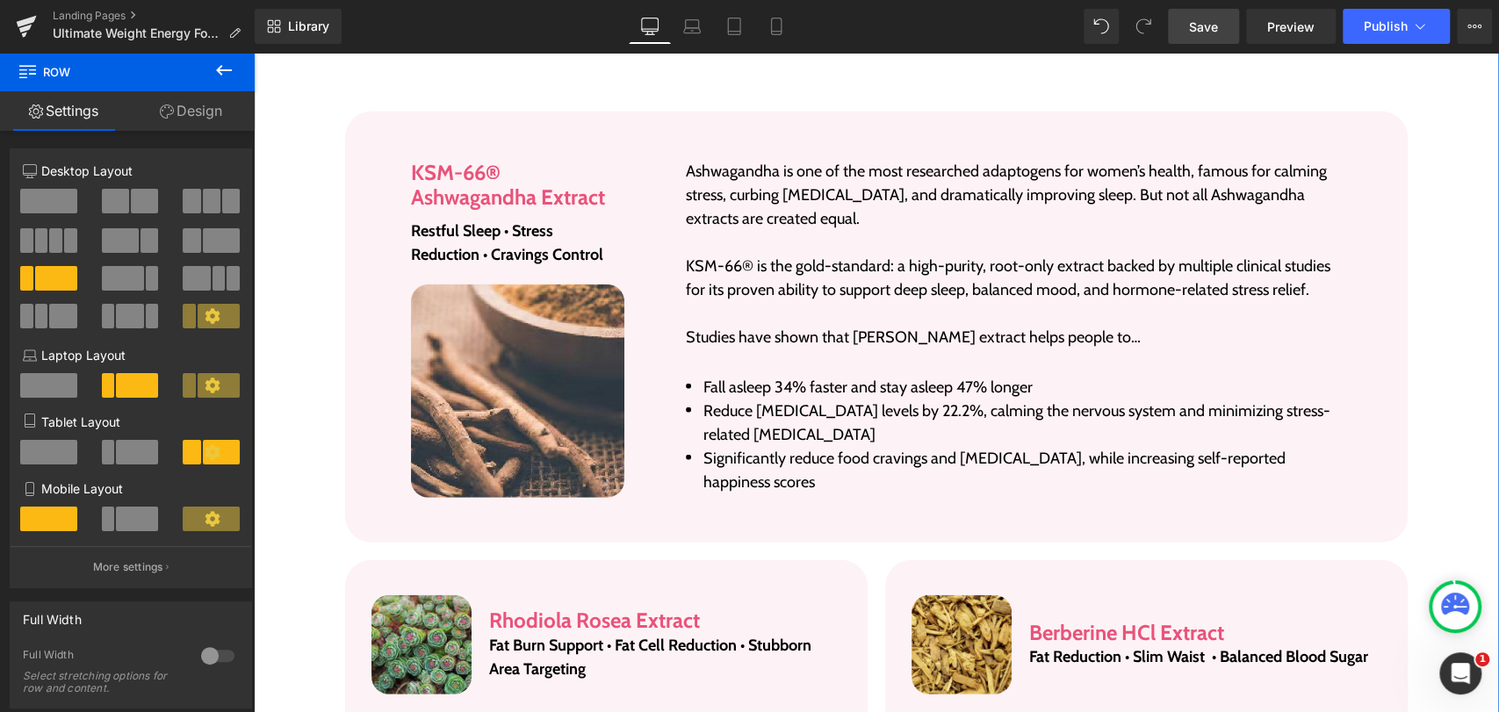
scroll to position [2938, 0]
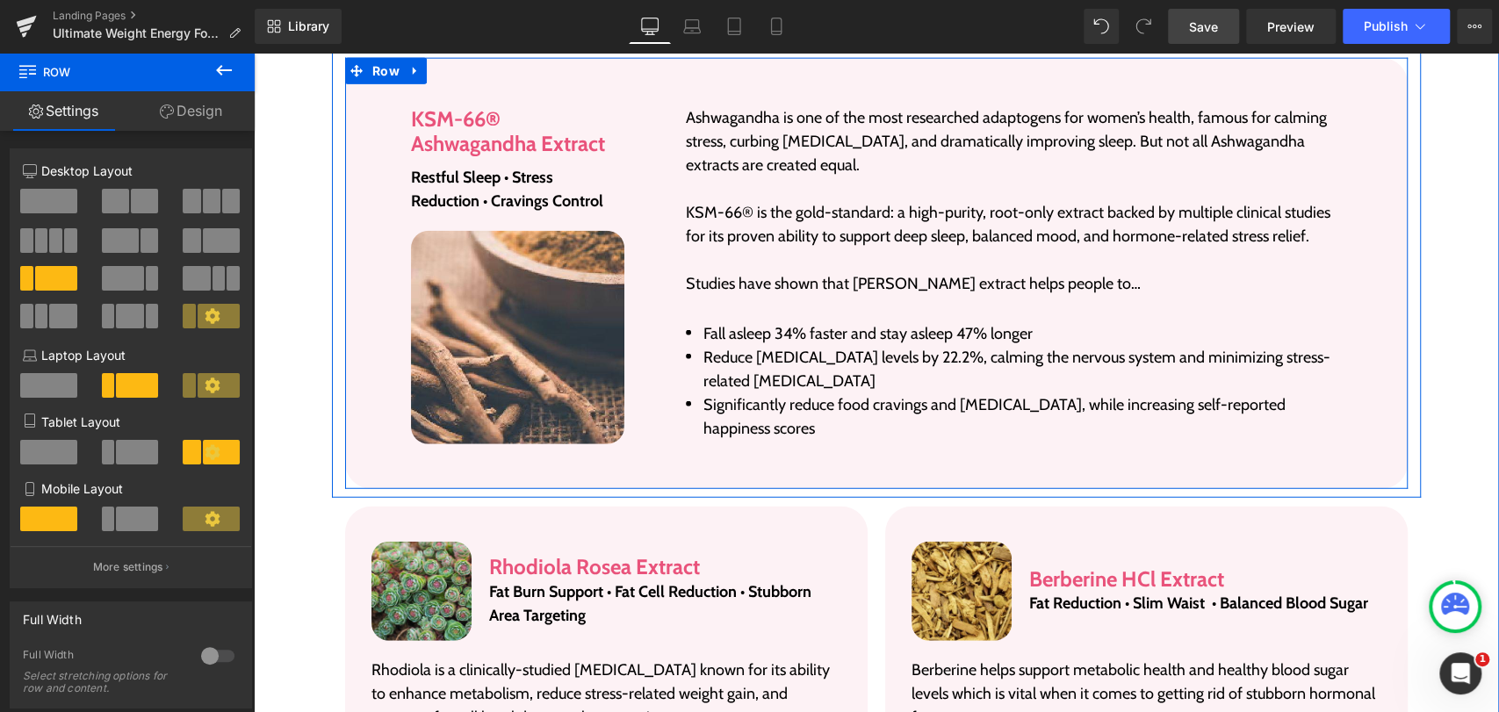
click at [722, 468] on div "Image KSM-66® Ashwagandha Extract Heading Restful Sleep • Stress Reduction • Cr…" at bounding box center [876, 273] width 1062 height 431
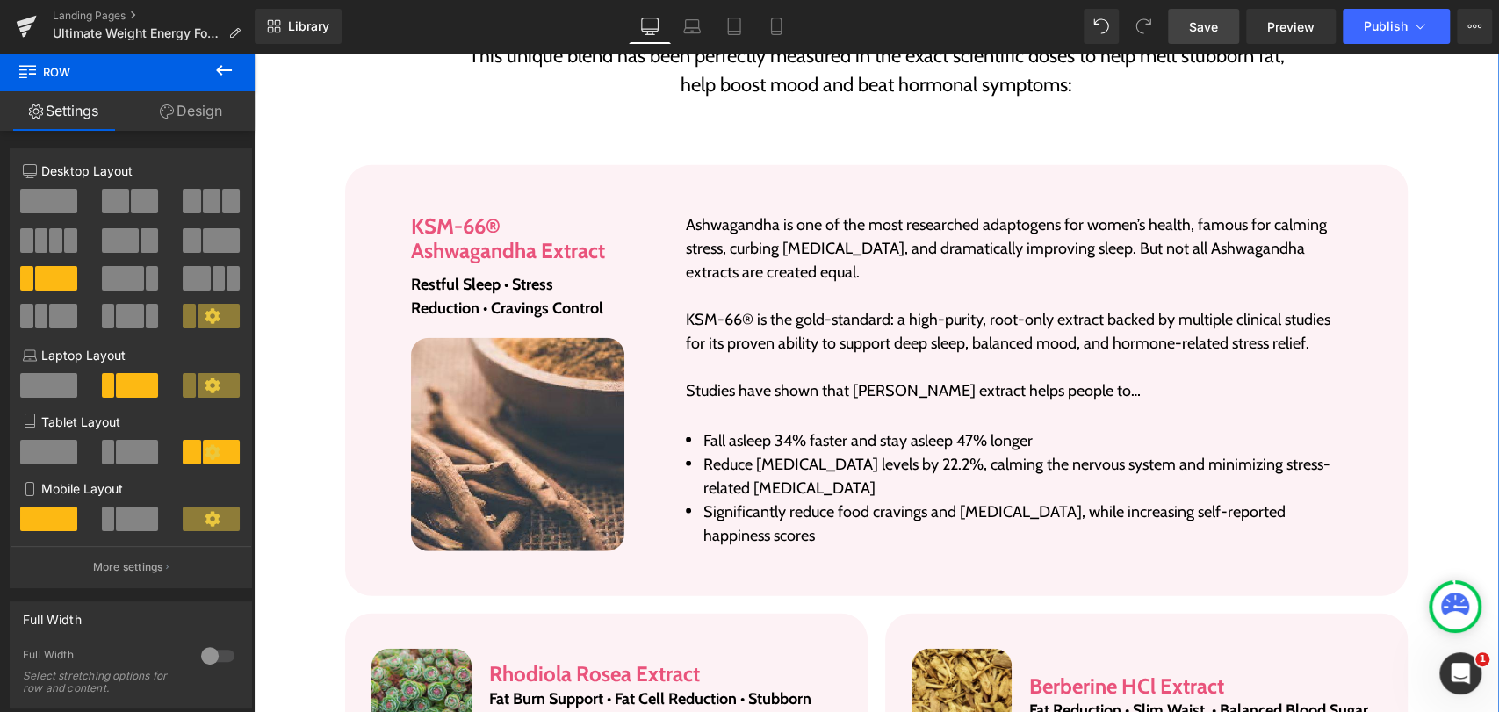
scroll to position [2841, 0]
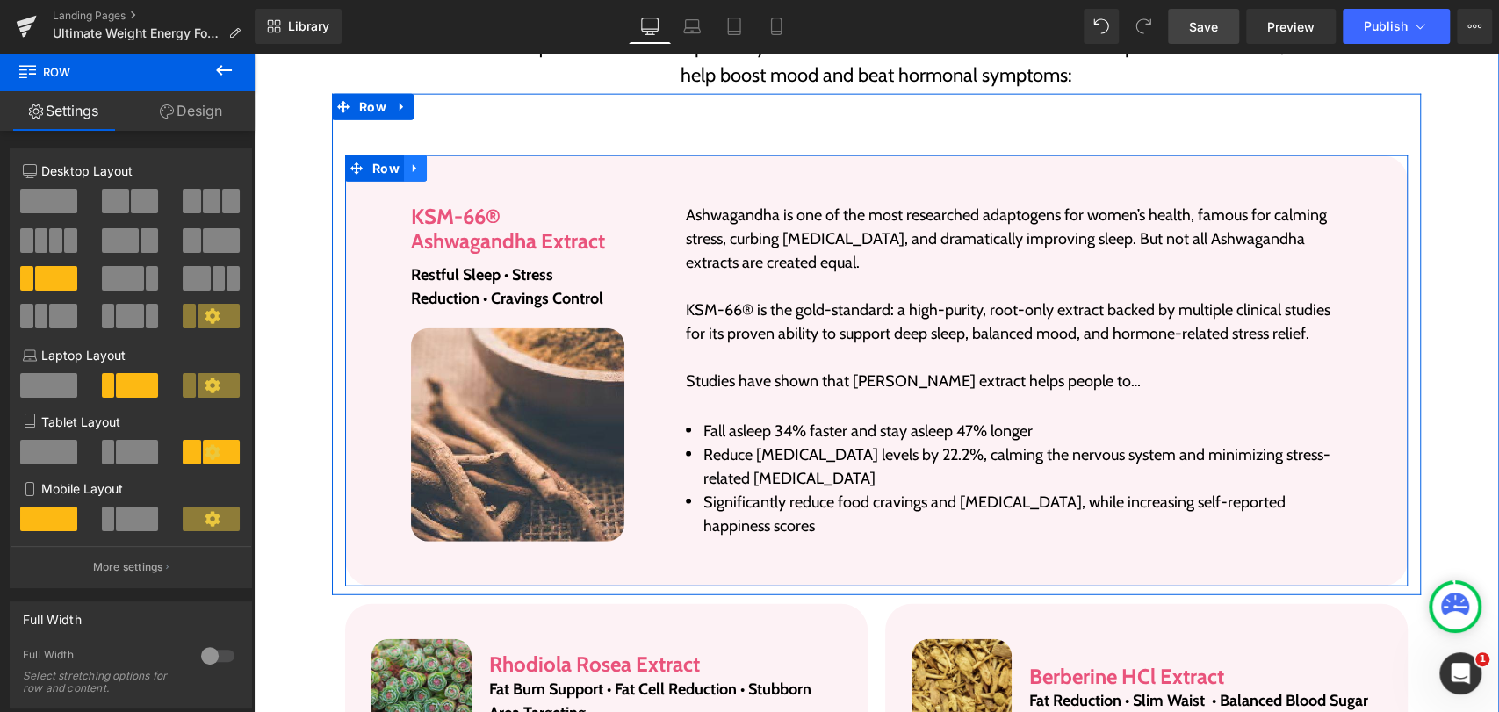
click at [409, 167] on icon at bounding box center [415, 168] width 12 height 13
click at [455, 169] on icon at bounding box center [461, 168] width 12 height 13
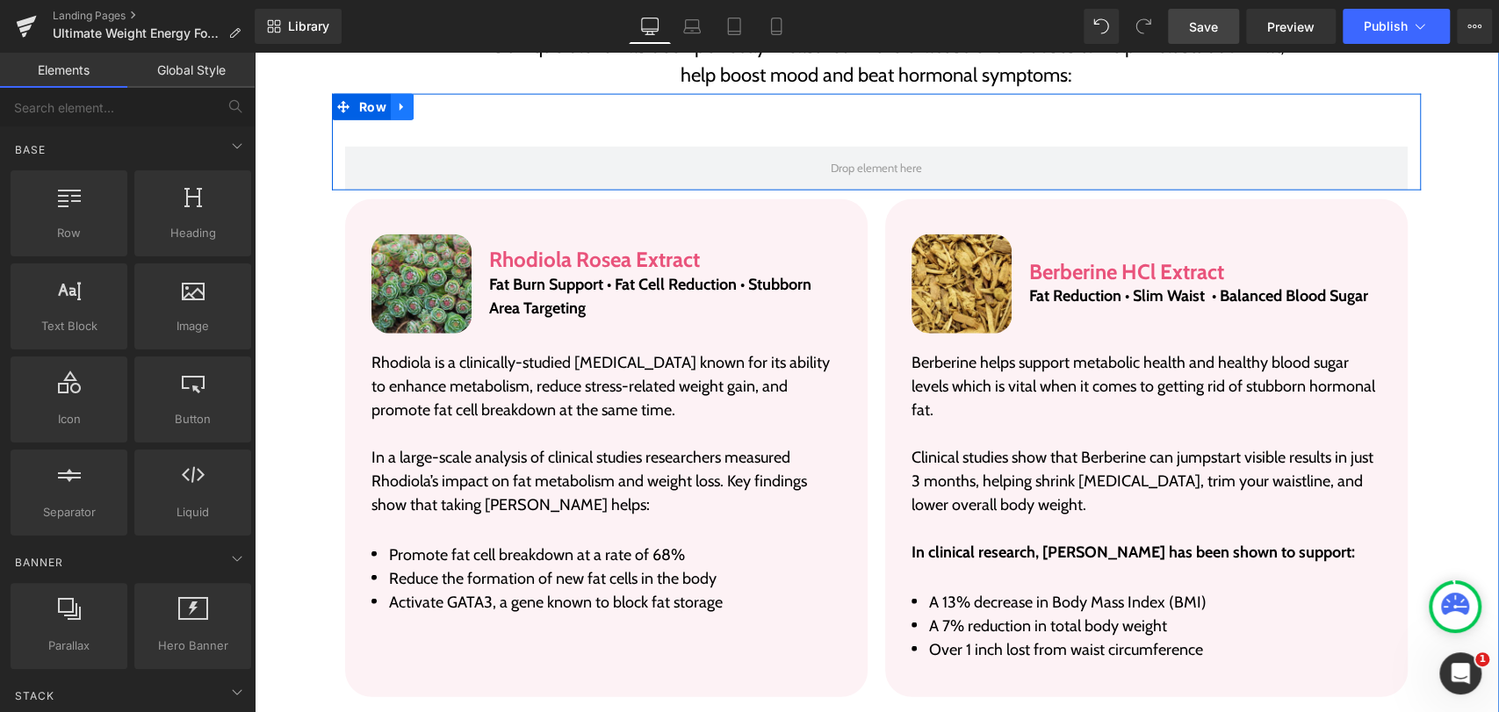
click at [397, 107] on icon at bounding box center [402, 106] width 12 height 13
click at [442, 111] on icon at bounding box center [448, 107] width 12 height 12
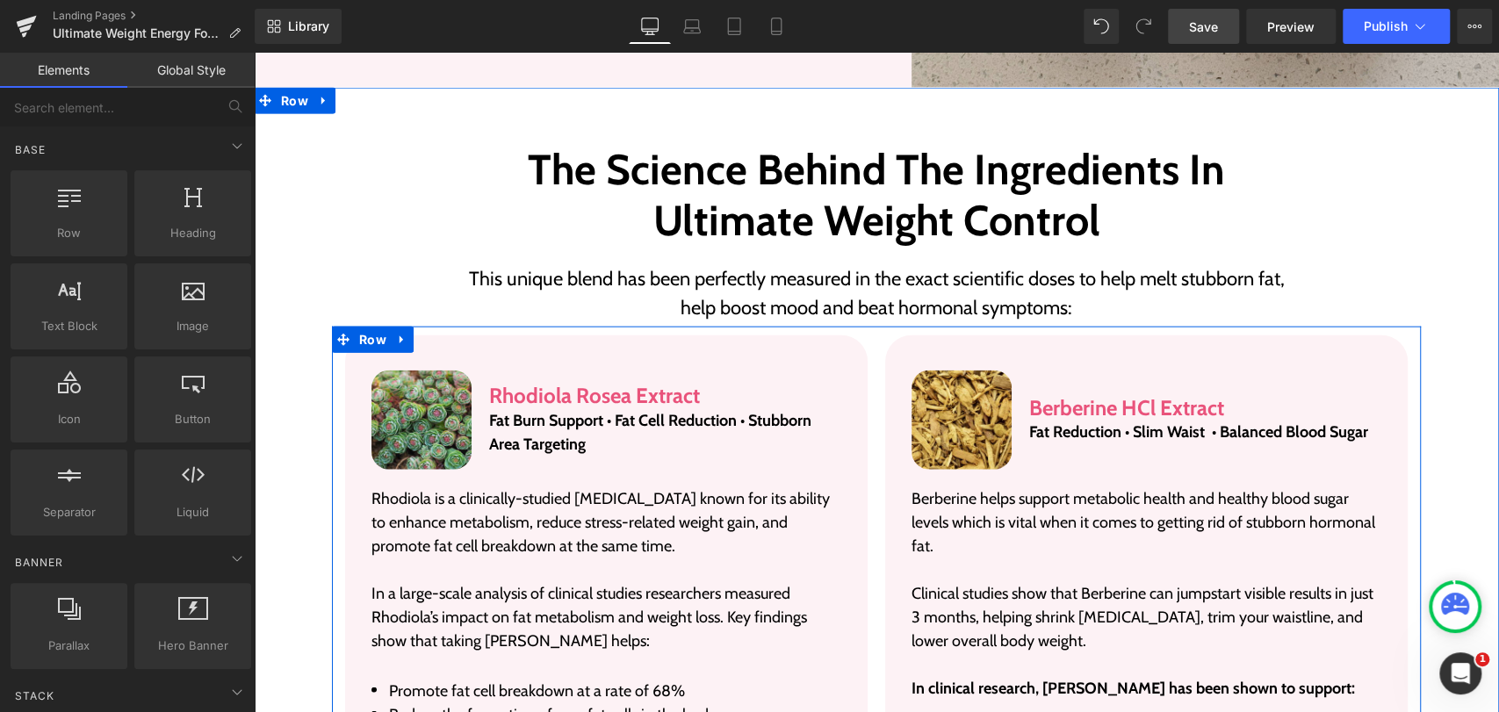
scroll to position [2549, 0]
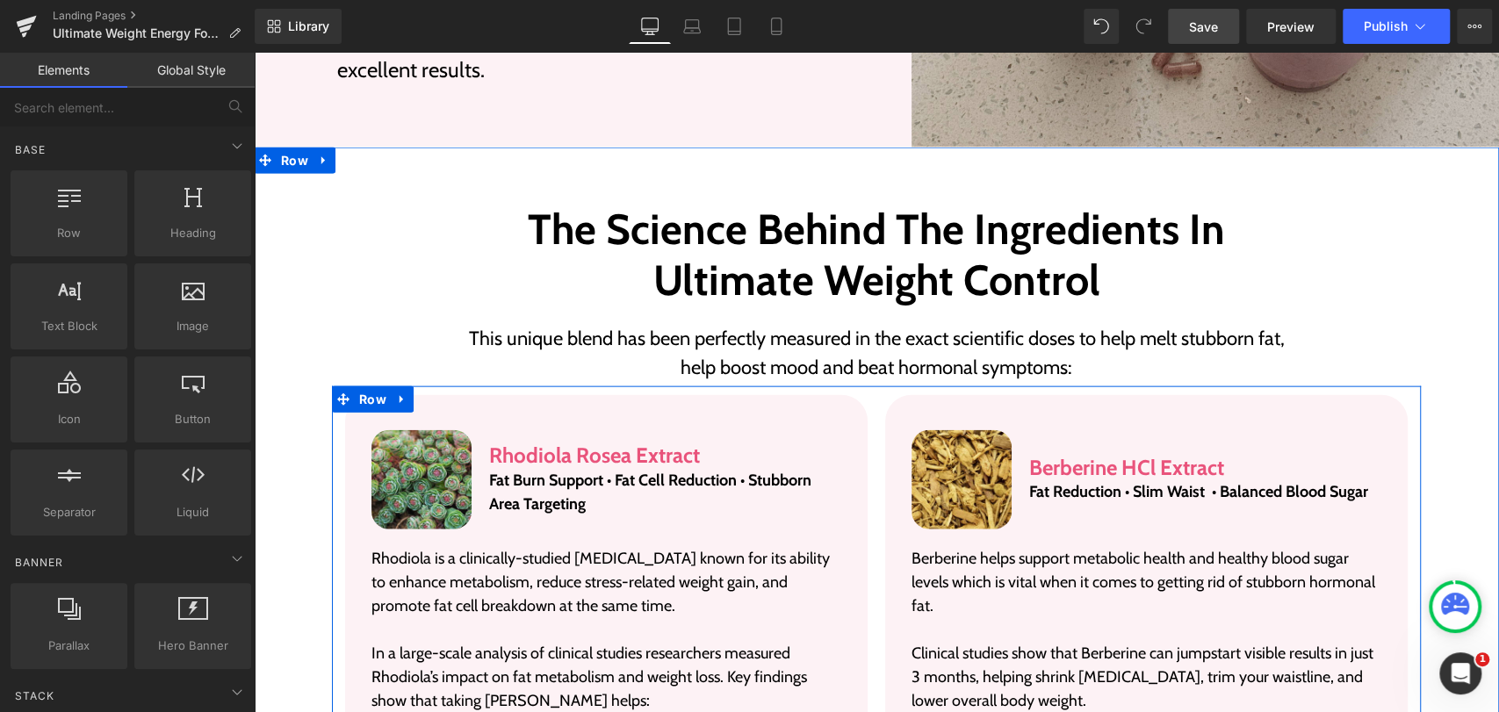
click at [876, 395] on div "Image Berberine HCl Extract Heading Fat Reduction • Slim Waist • Balanced Blood…" at bounding box center [1146, 644] width 540 height 499
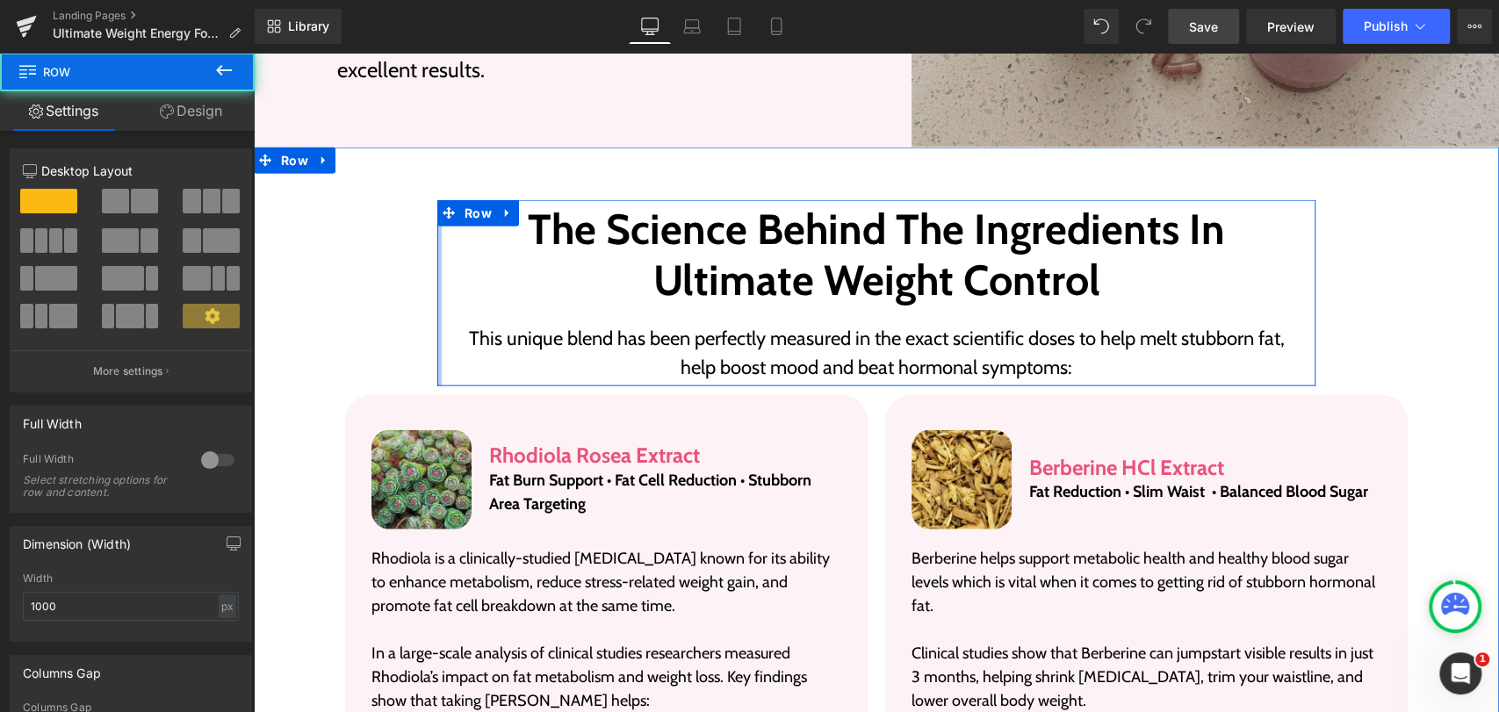
click at [437, 342] on div at bounding box center [439, 292] width 4 height 185
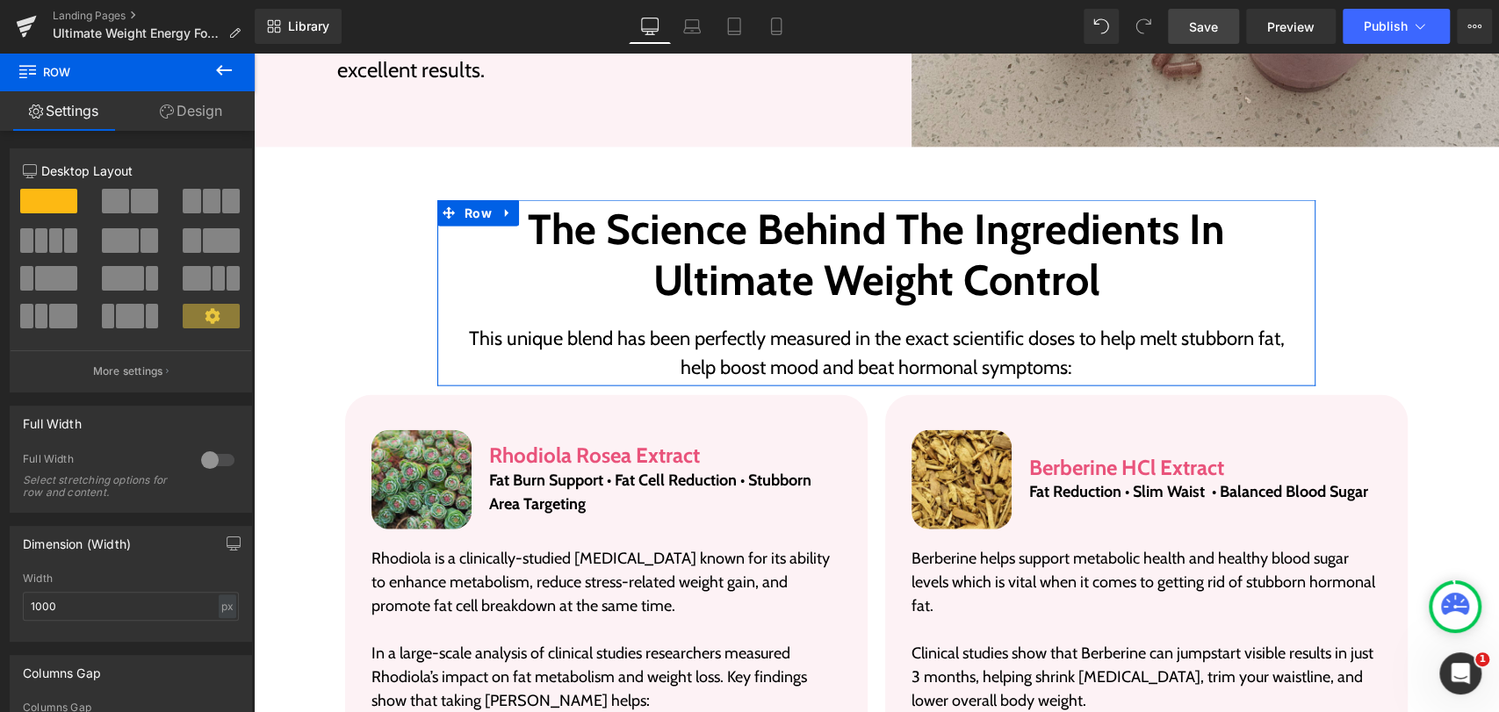
click at [183, 107] on link "Design" at bounding box center [190, 111] width 127 height 40
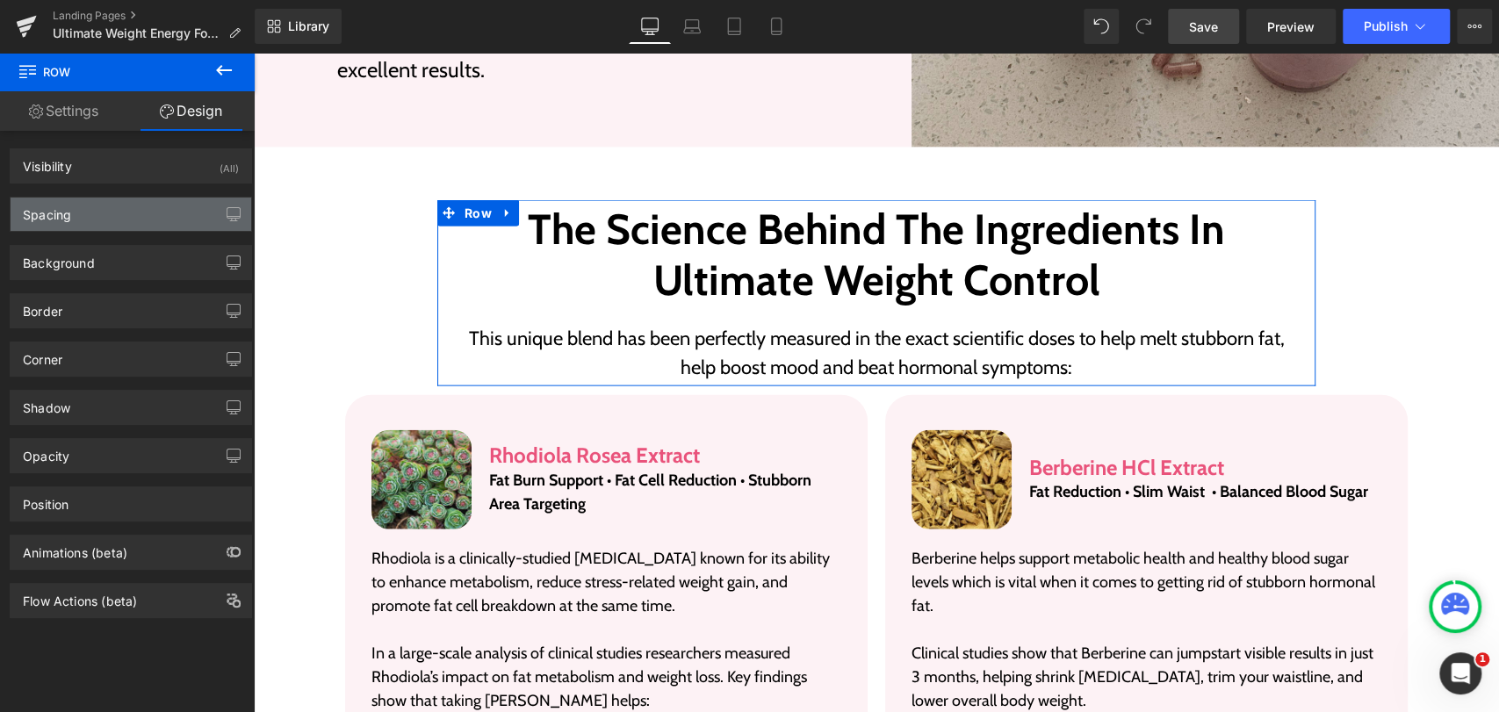
click at [89, 205] on div "Spacing" at bounding box center [131, 214] width 241 height 33
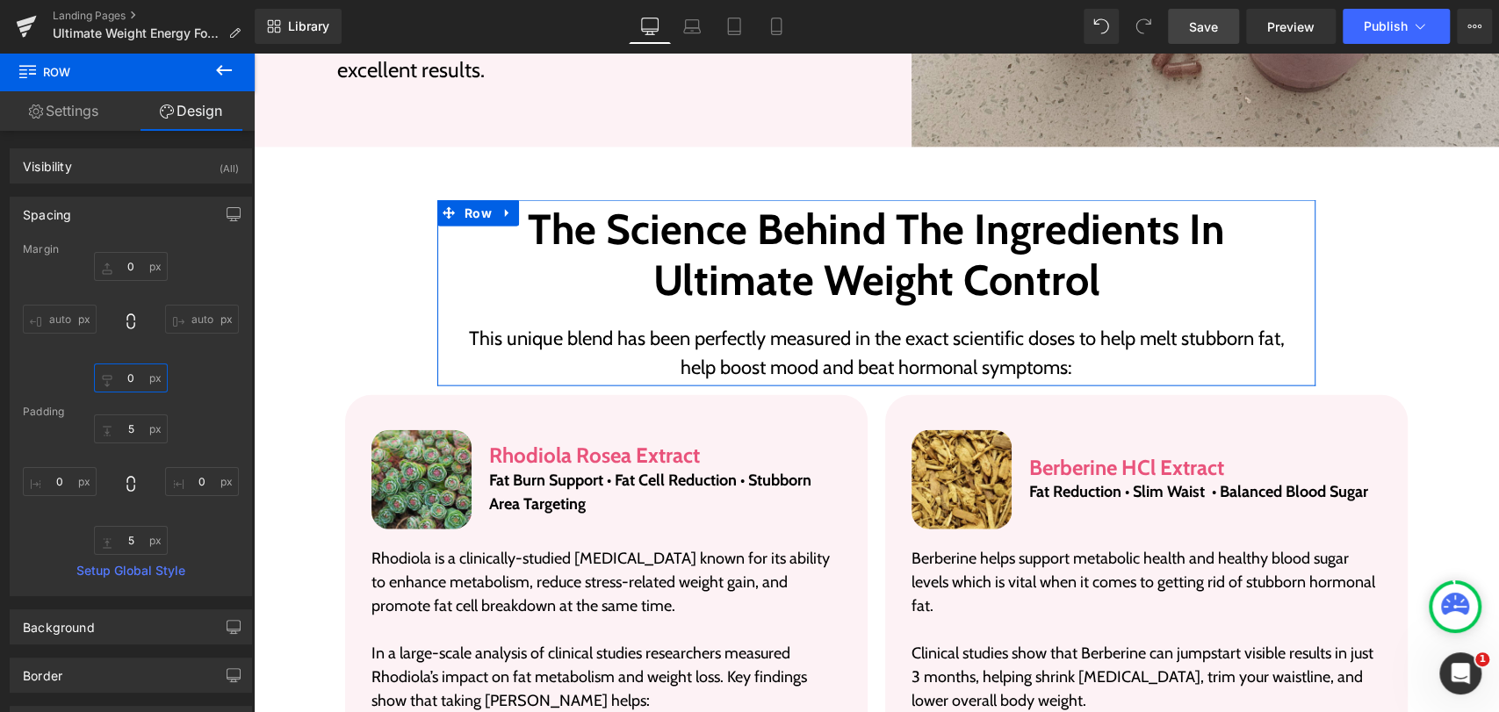
click at [133, 377] on input "0" at bounding box center [131, 377] width 74 height 29
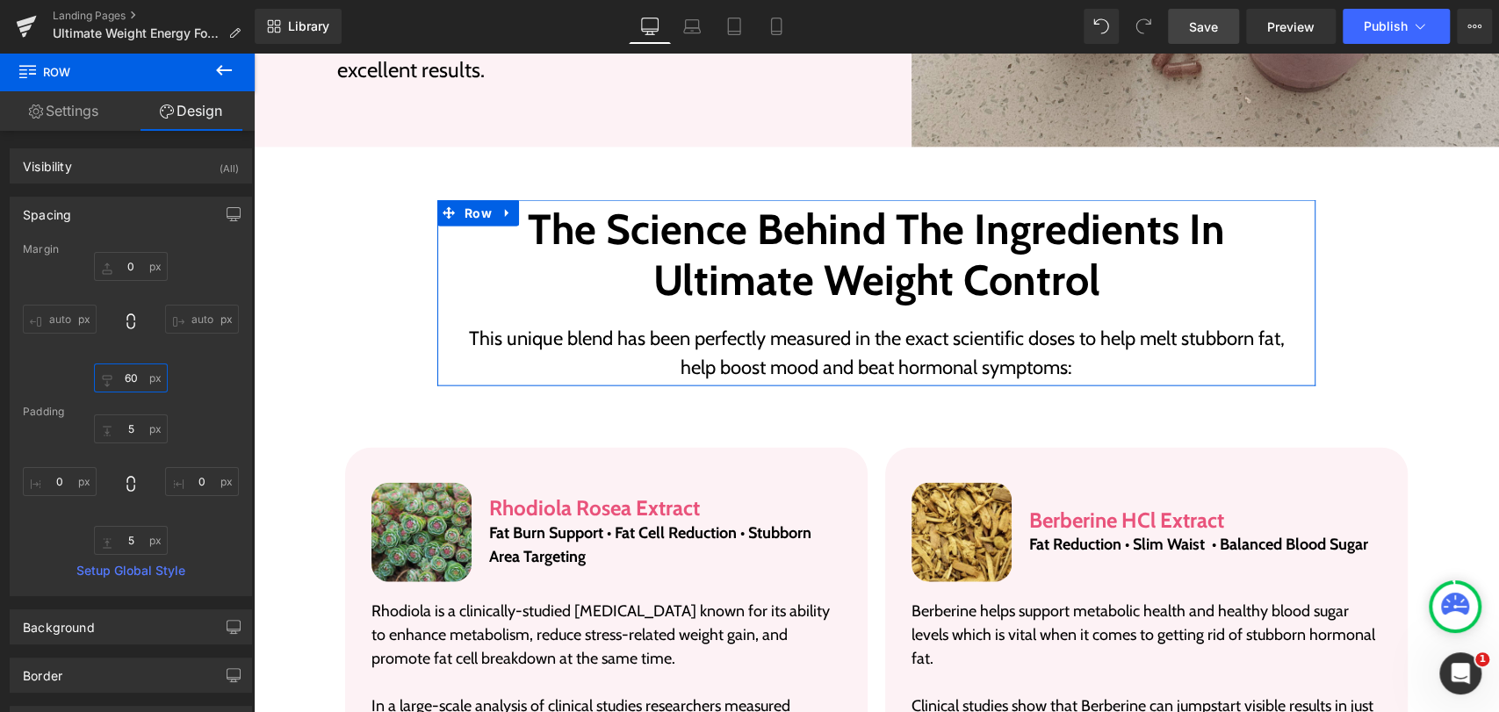
type input "60"
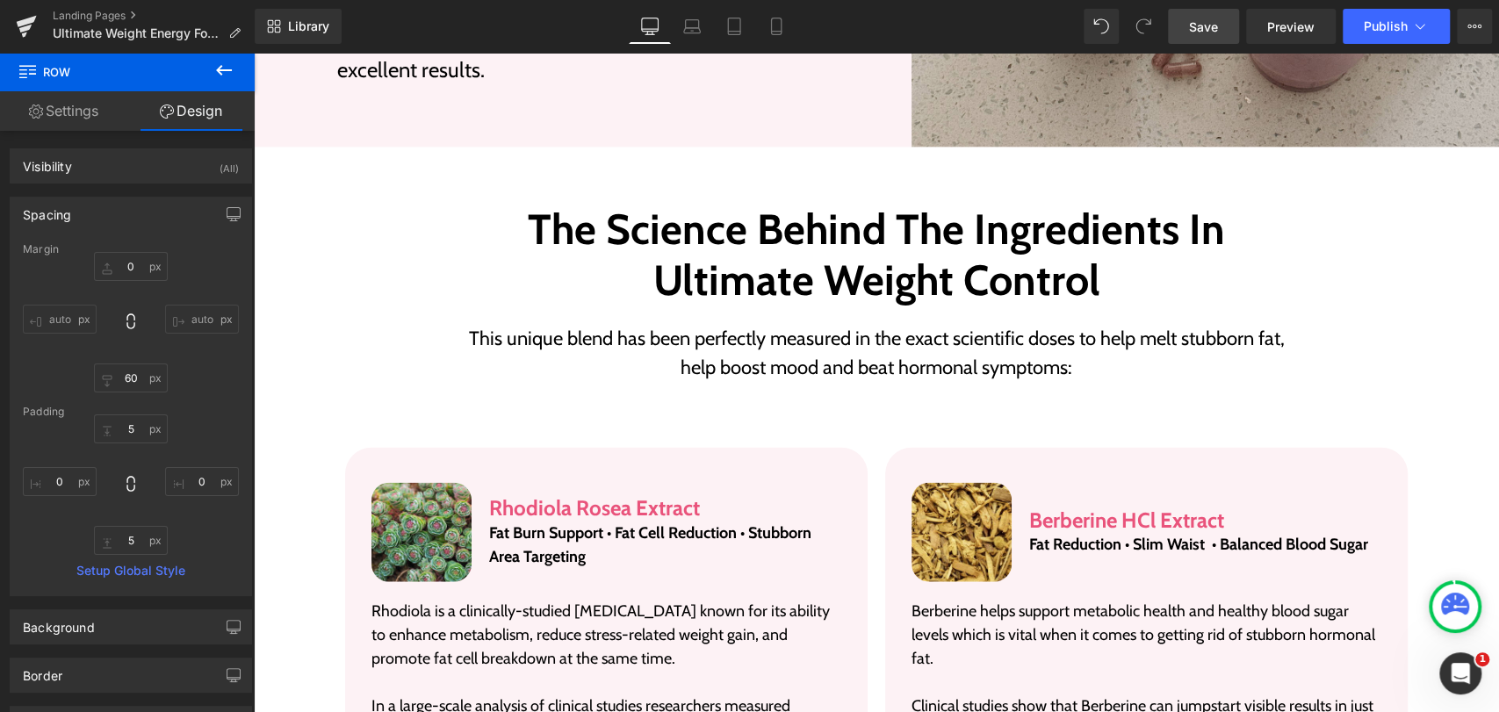
click at [1210, 29] on span "Save" at bounding box center [1203, 27] width 29 height 18
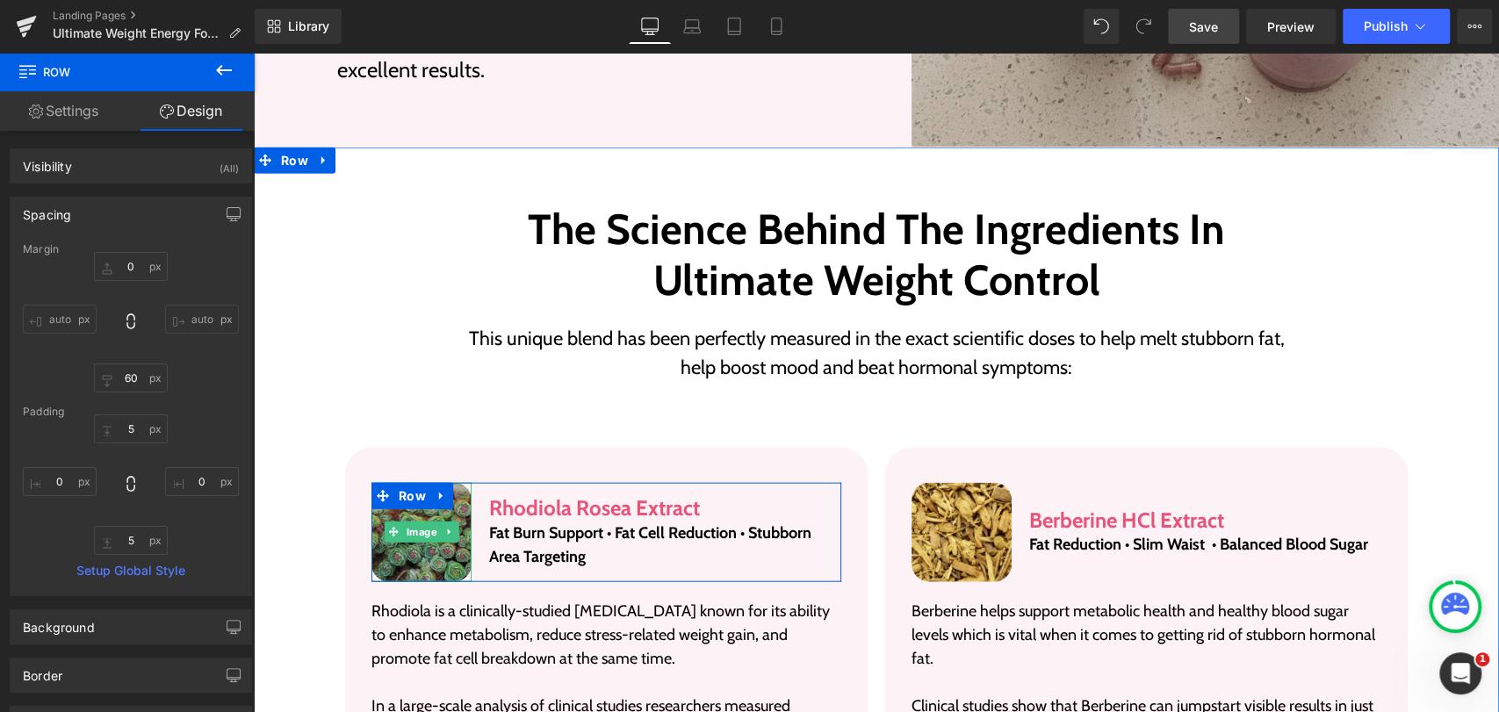
click at [408, 560] on img at bounding box center [421, 533] width 100 height 100
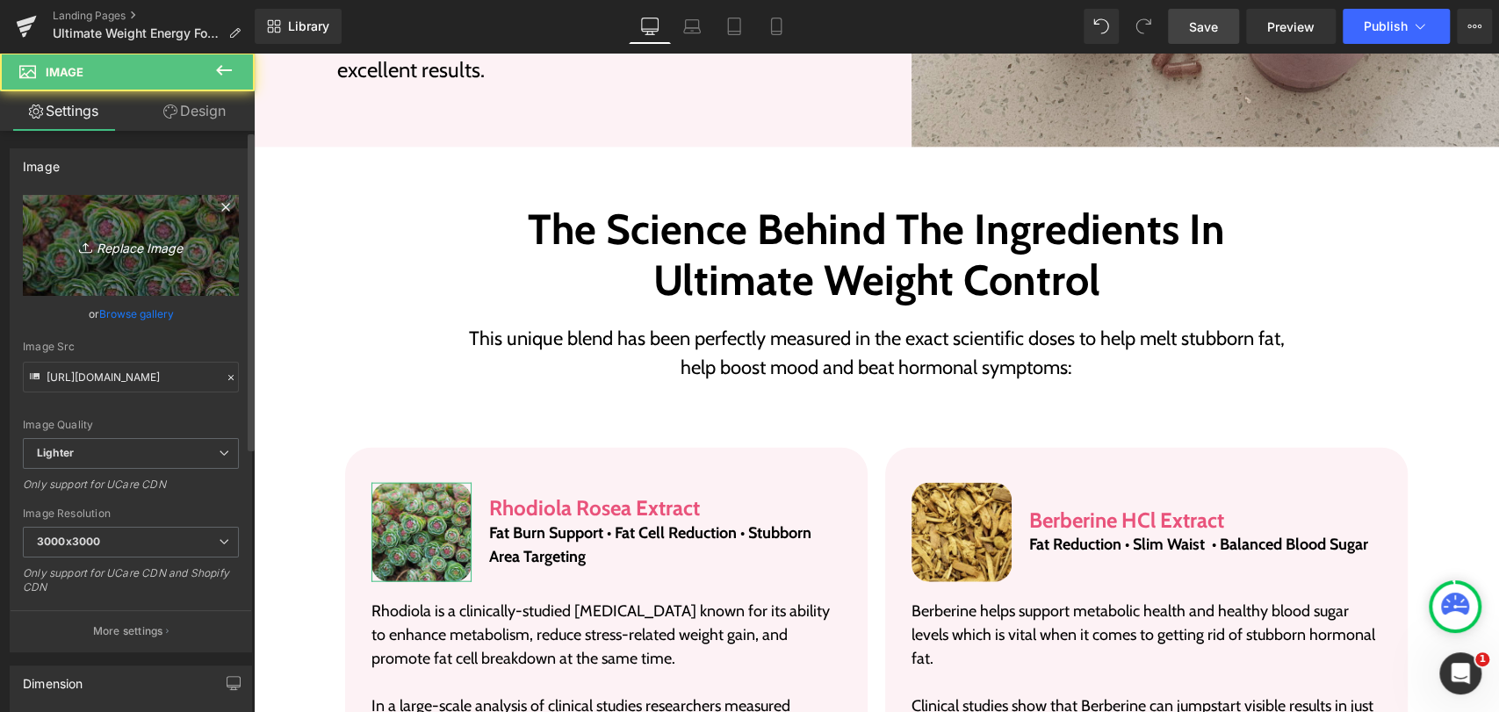
click at [126, 245] on icon "Replace Image" at bounding box center [131, 245] width 140 height 22
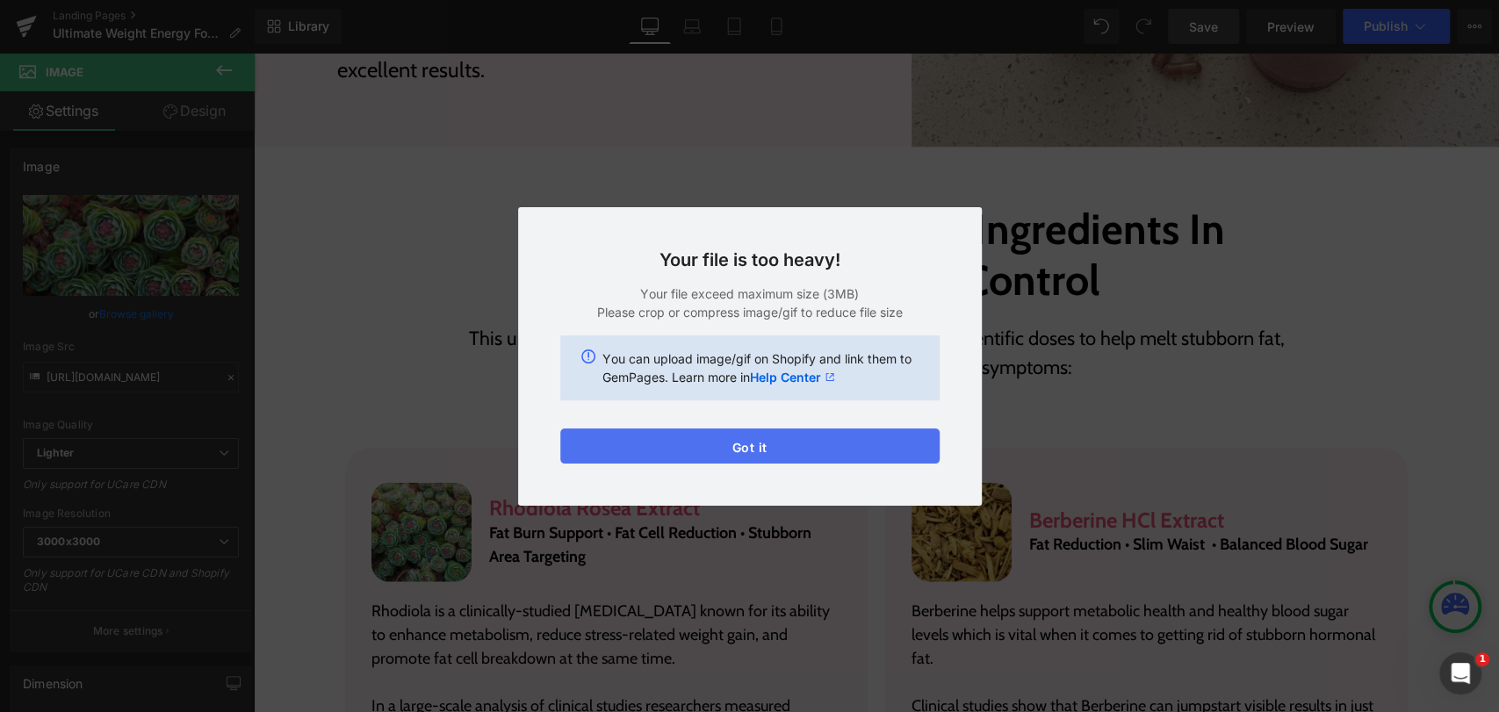
click at [723, 439] on button "Got it" at bounding box center [749, 445] width 379 height 35
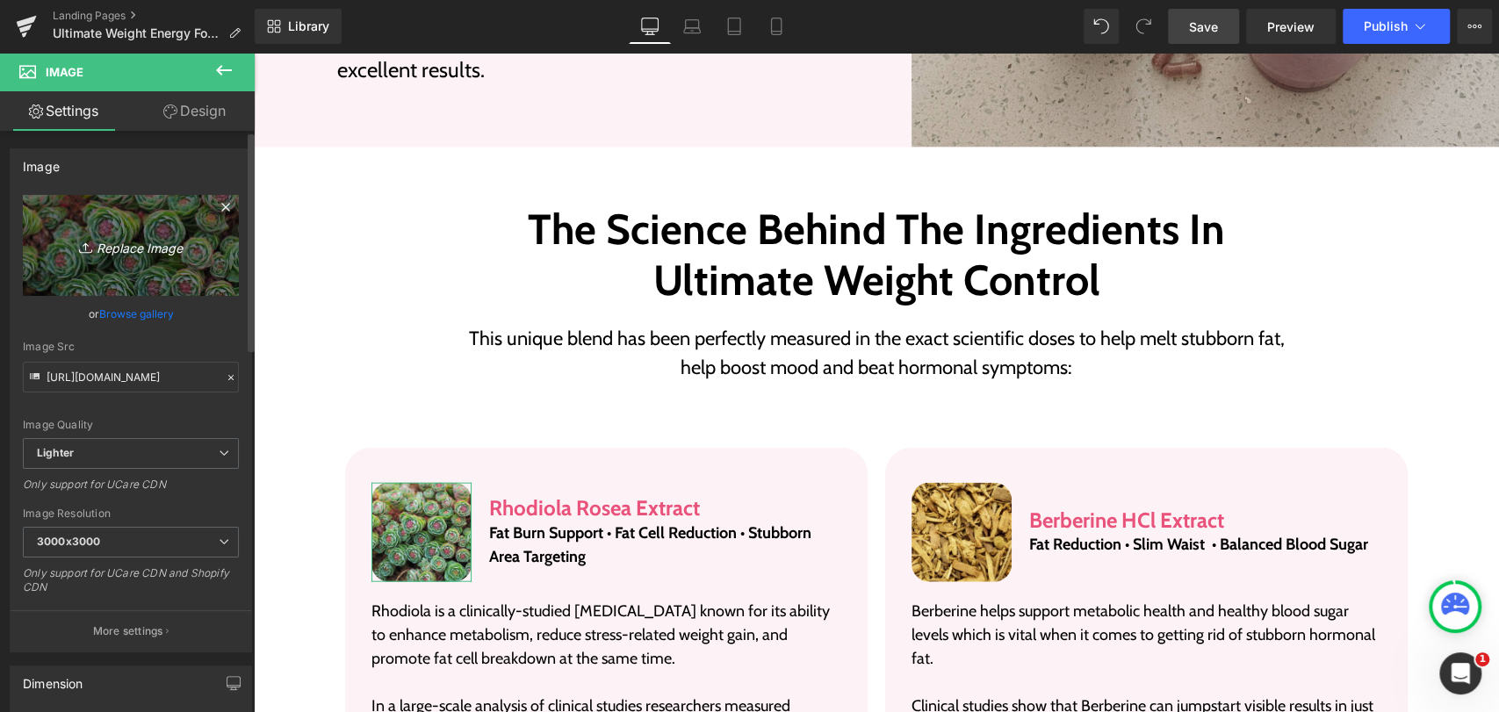
click at [125, 244] on icon "Replace Image" at bounding box center [131, 245] width 140 height 22
type input "C:\fakepath\1d4af29b17247ca23cdbbb56960c0dd8464518d0 (1).jpg"
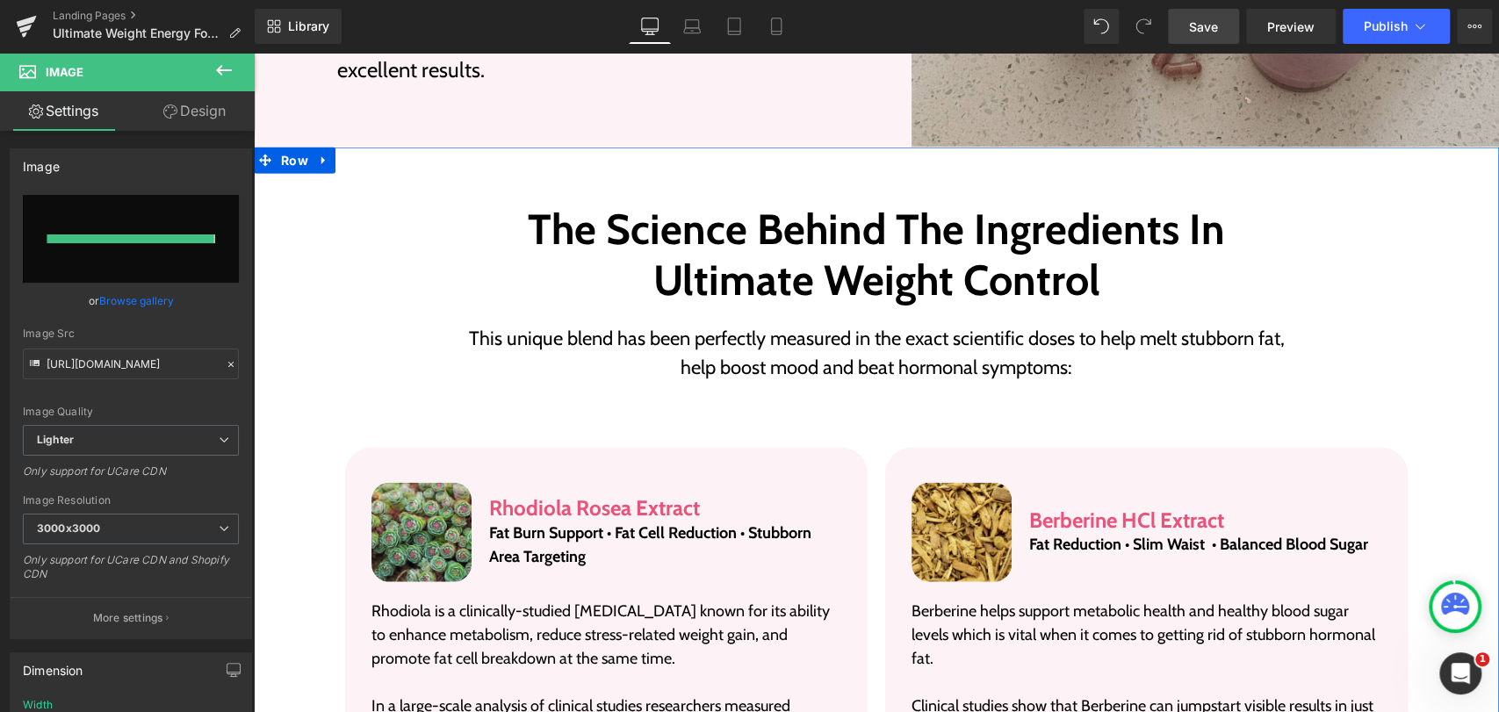
type input "https://ucarecdn.com/be847995-f485-429d-9c79-3e9c025fee8c/-/format/auto/-/previ…"
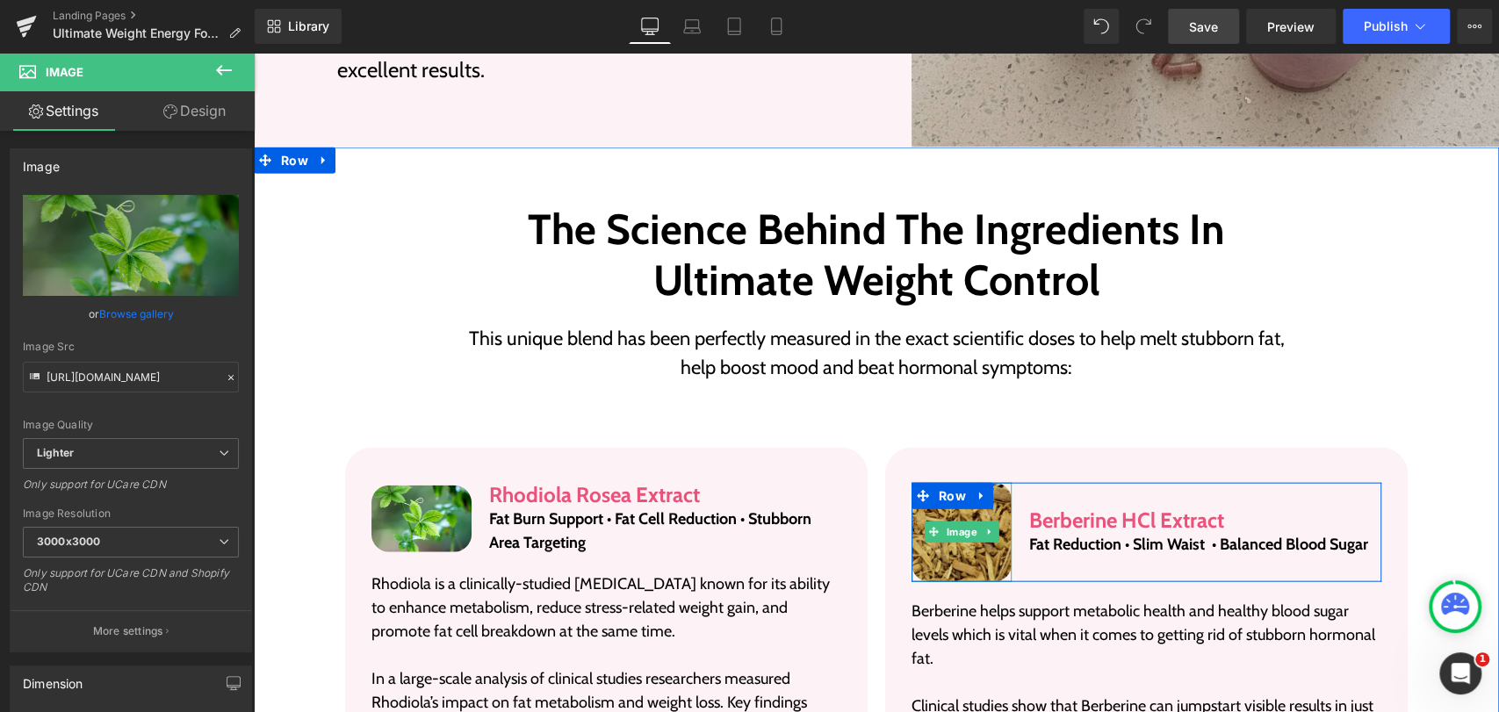
click at [980, 557] on img at bounding box center [961, 533] width 100 height 100
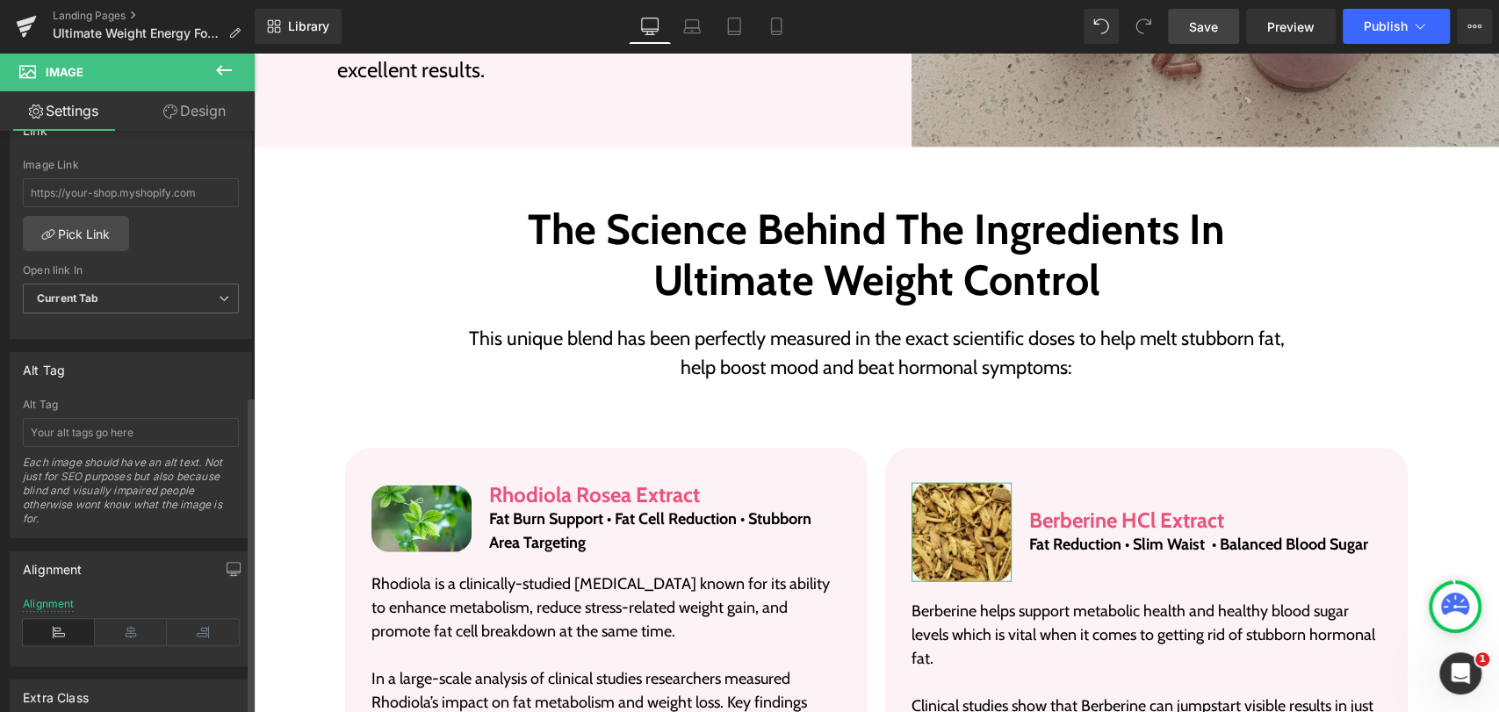
scroll to position [878, 0]
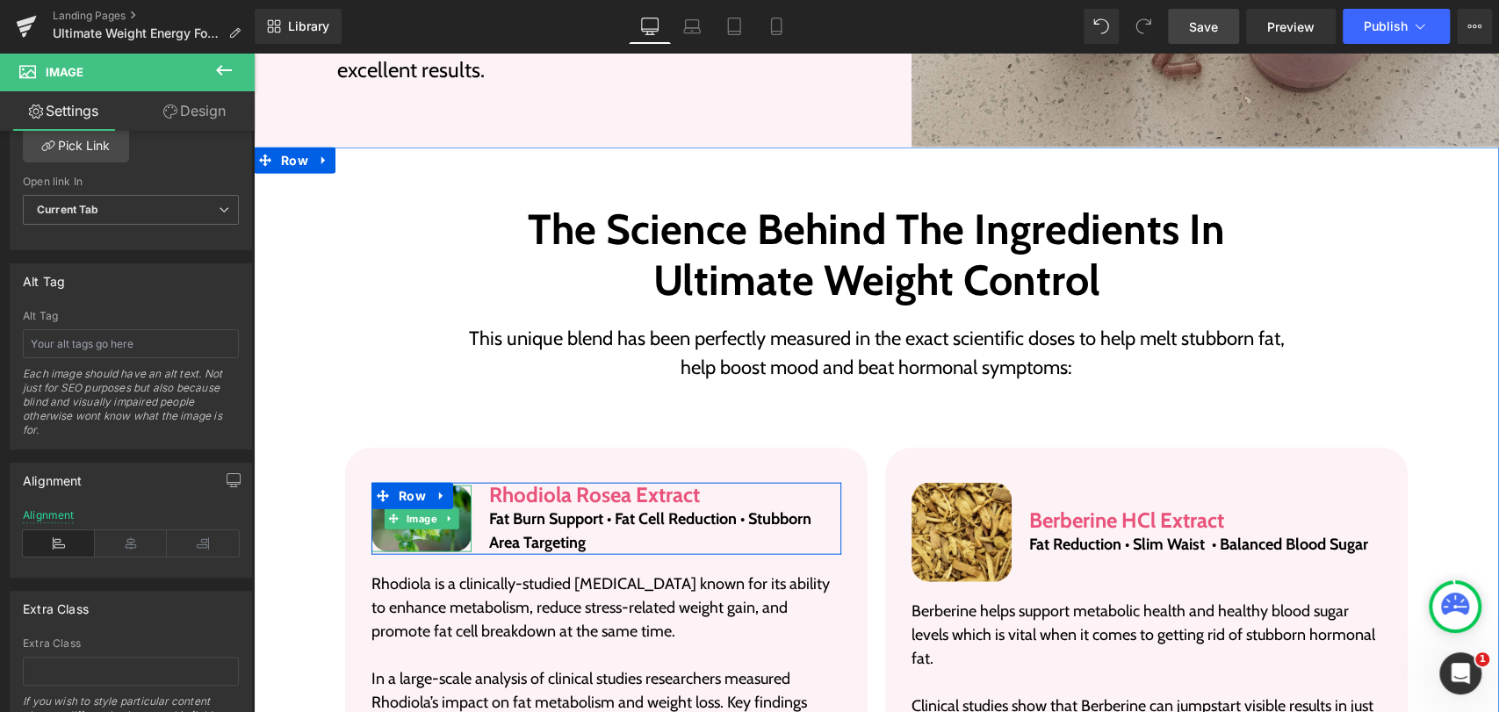
click at [404, 536] on img at bounding box center [421, 518] width 100 height 67
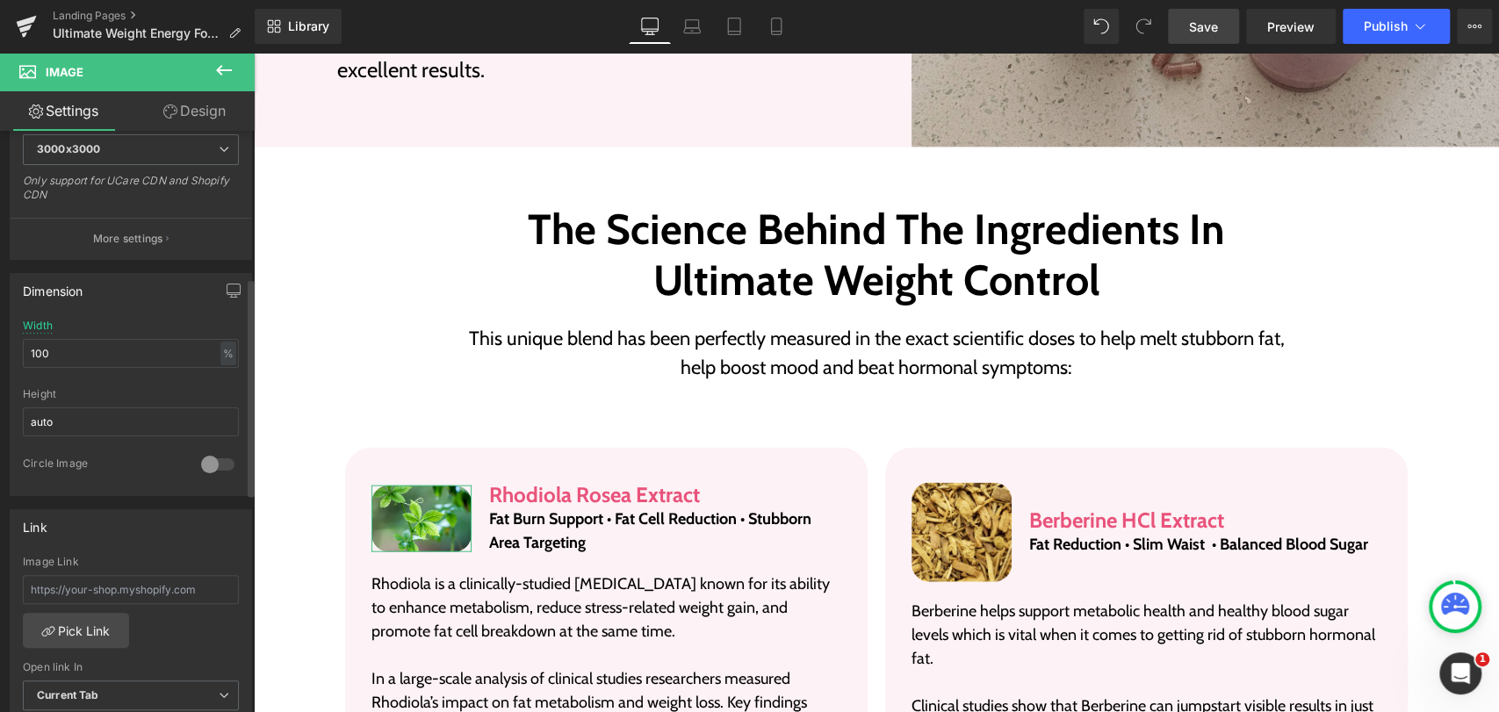
scroll to position [390, 0]
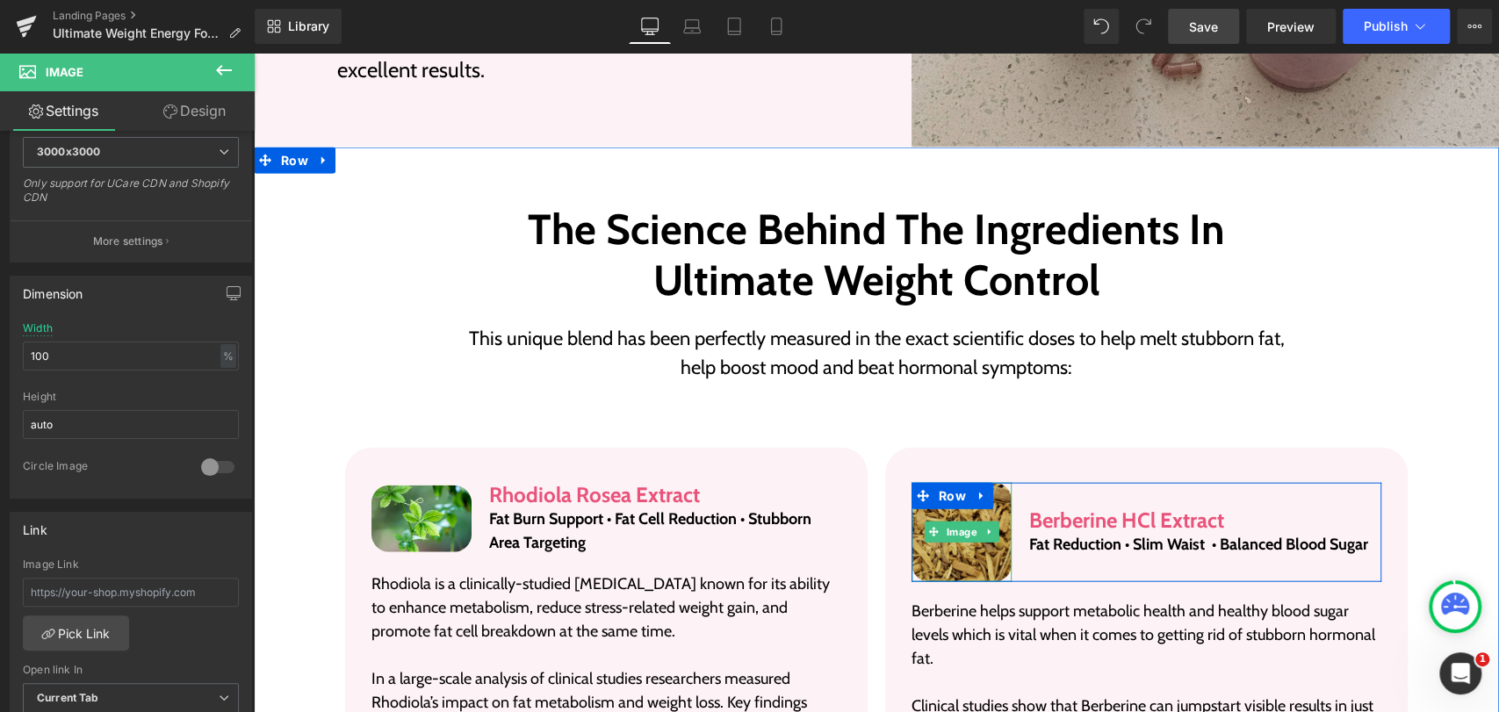
click at [933, 555] on img at bounding box center [961, 533] width 100 height 100
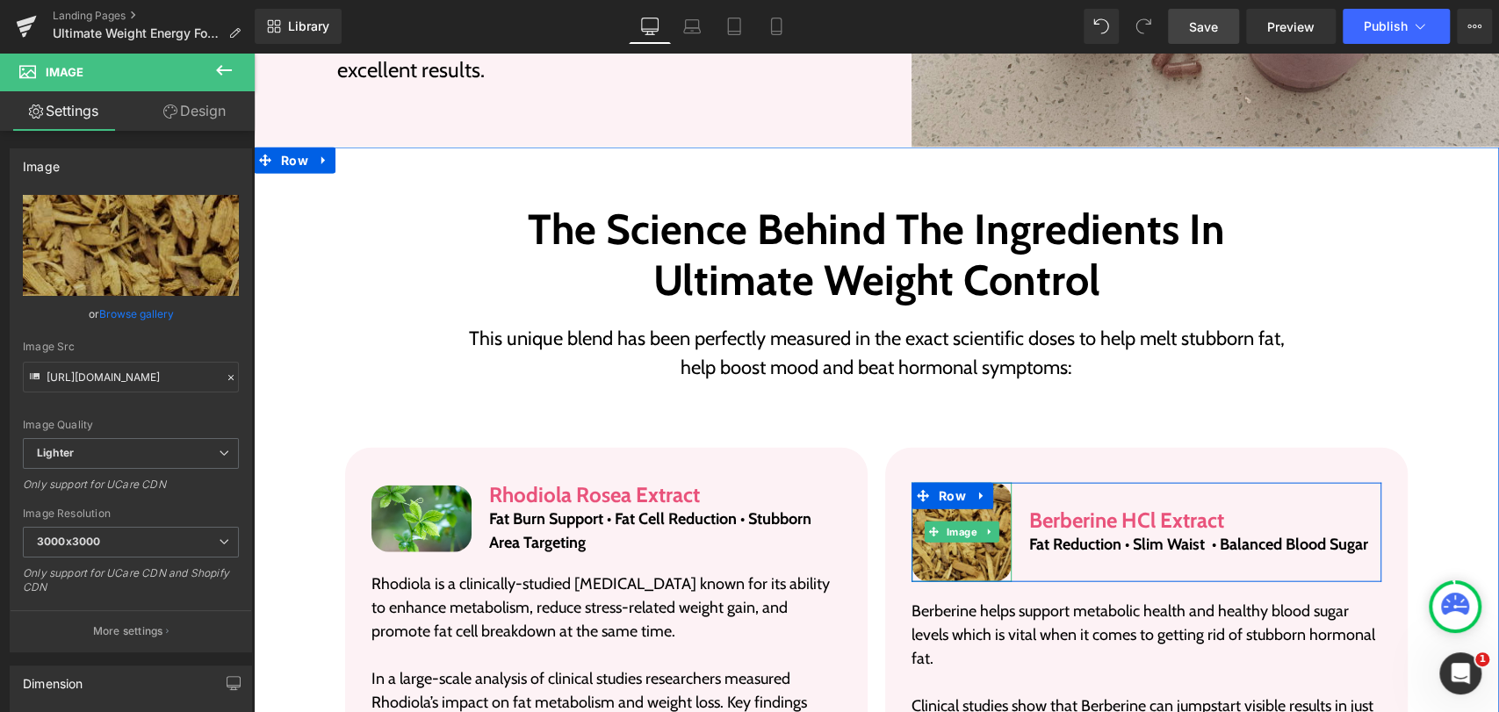
click at [933, 555] on img at bounding box center [961, 533] width 100 height 100
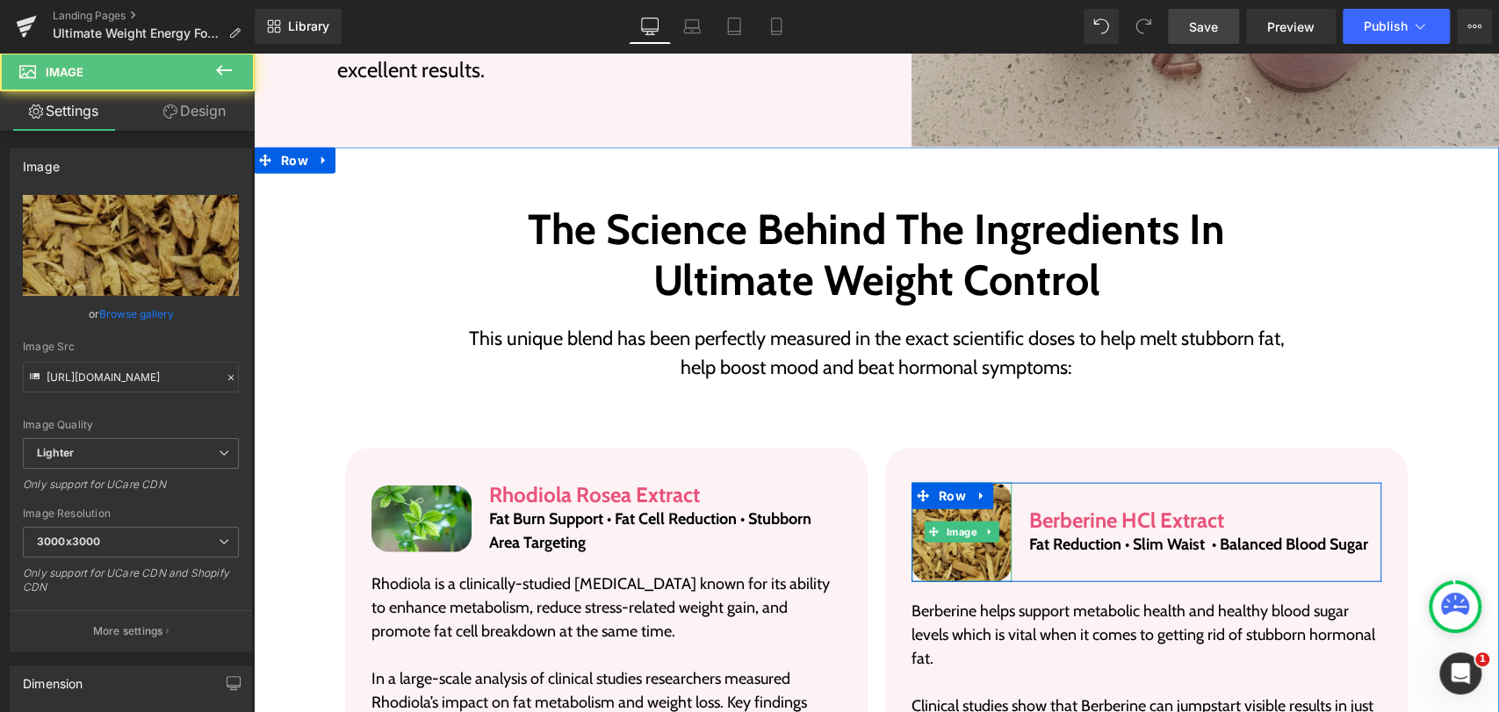
click at [933, 555] on img at bounding box center [961, 533] width 100 height 100
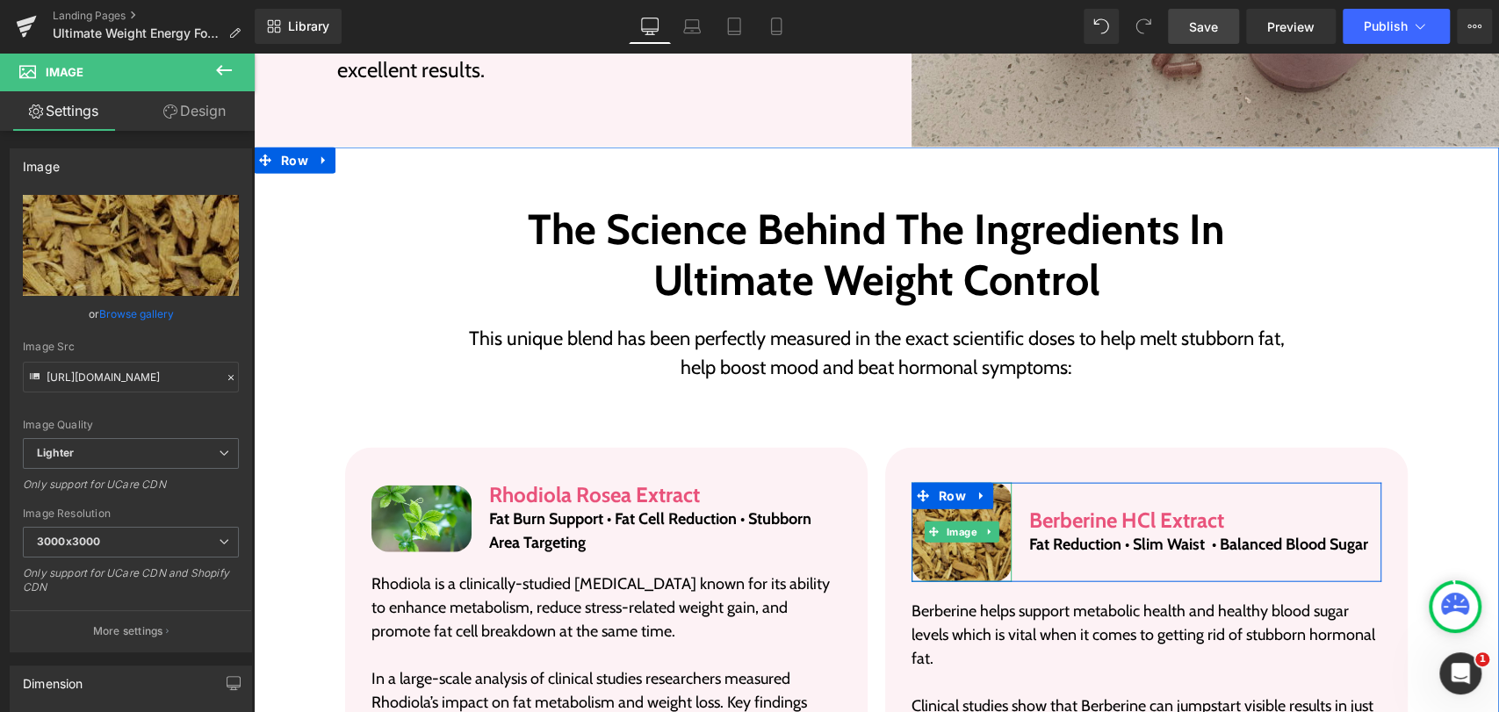
click at [933, 555] on img at bounding box center [961, 533] width 100 height 100
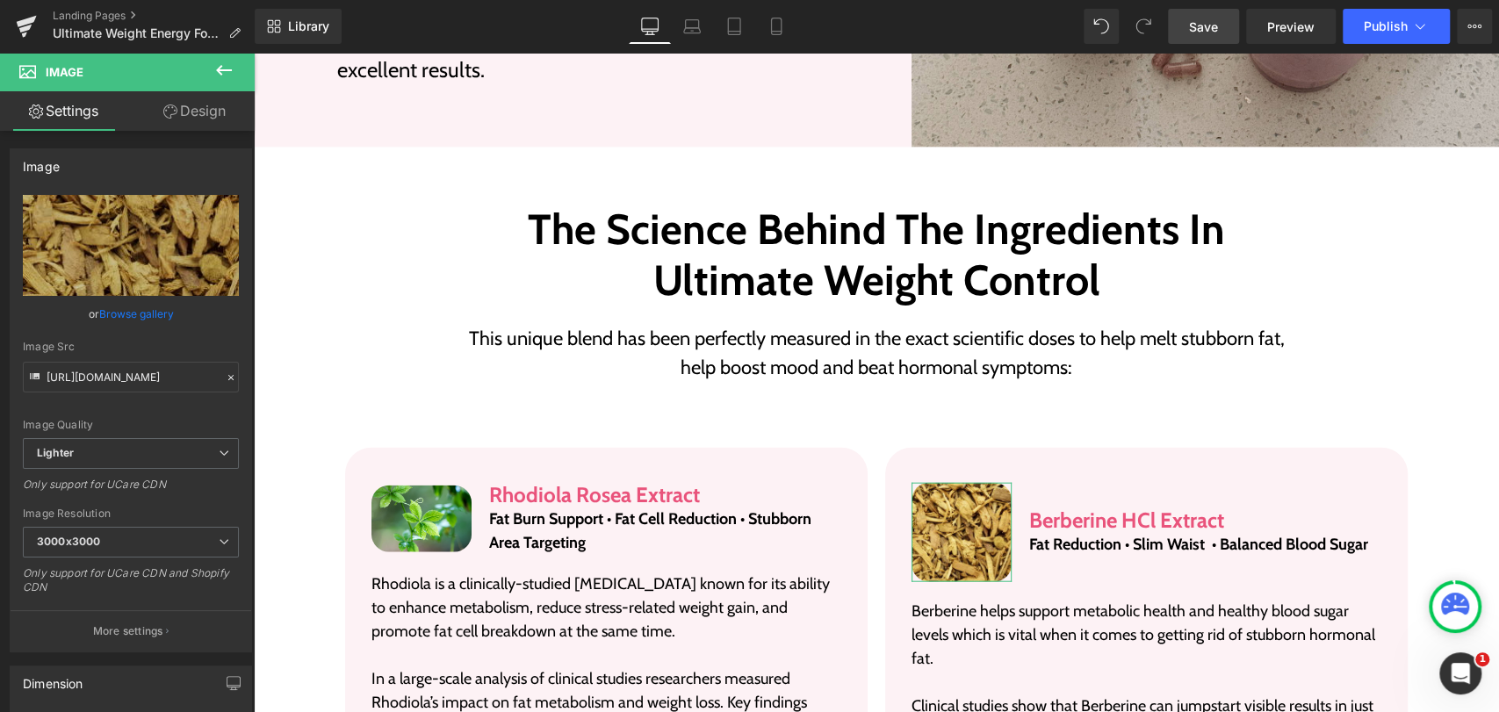
click at [195, 123] on link "Design" at bounding box center [194, 111] width 127 height 40
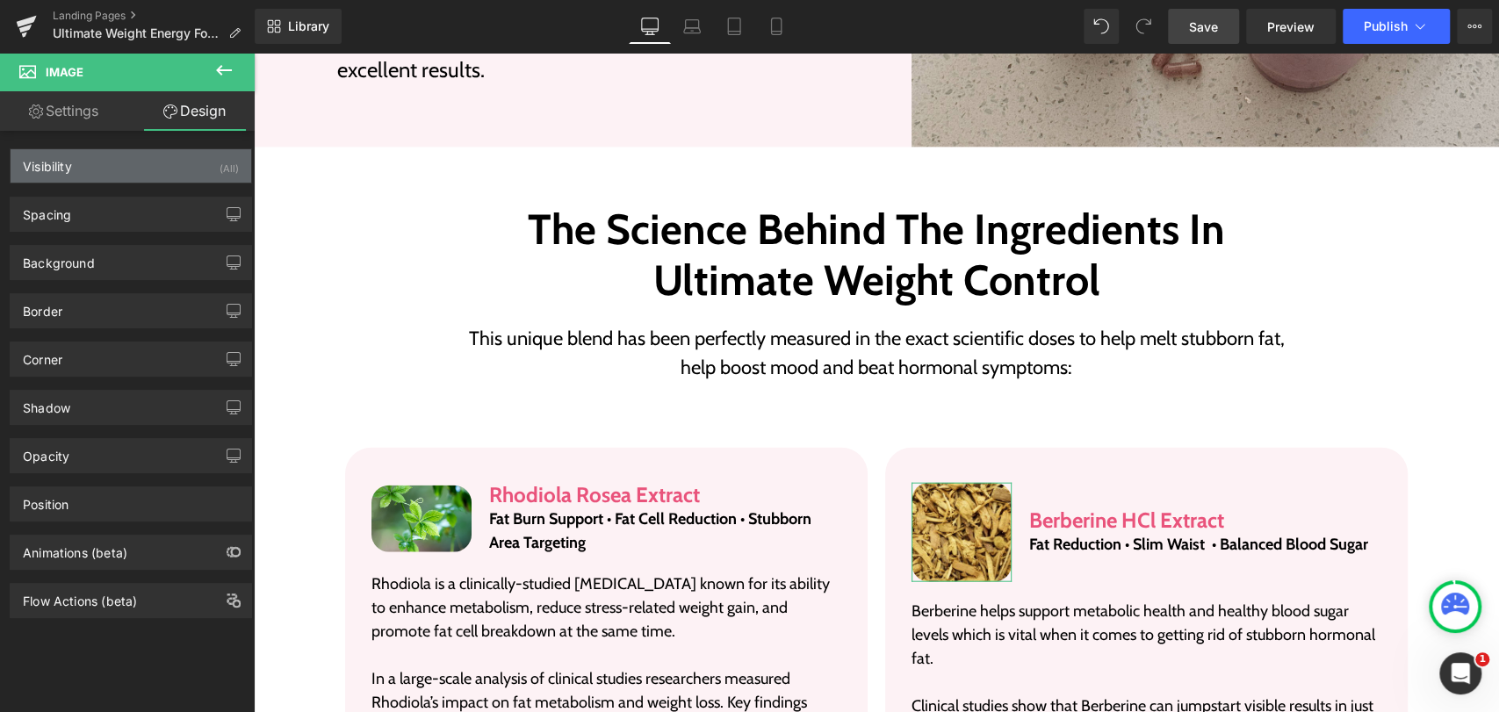
click at [67, 162] on div "Visibility" at bounding box center [47, 161] width 49 height 25
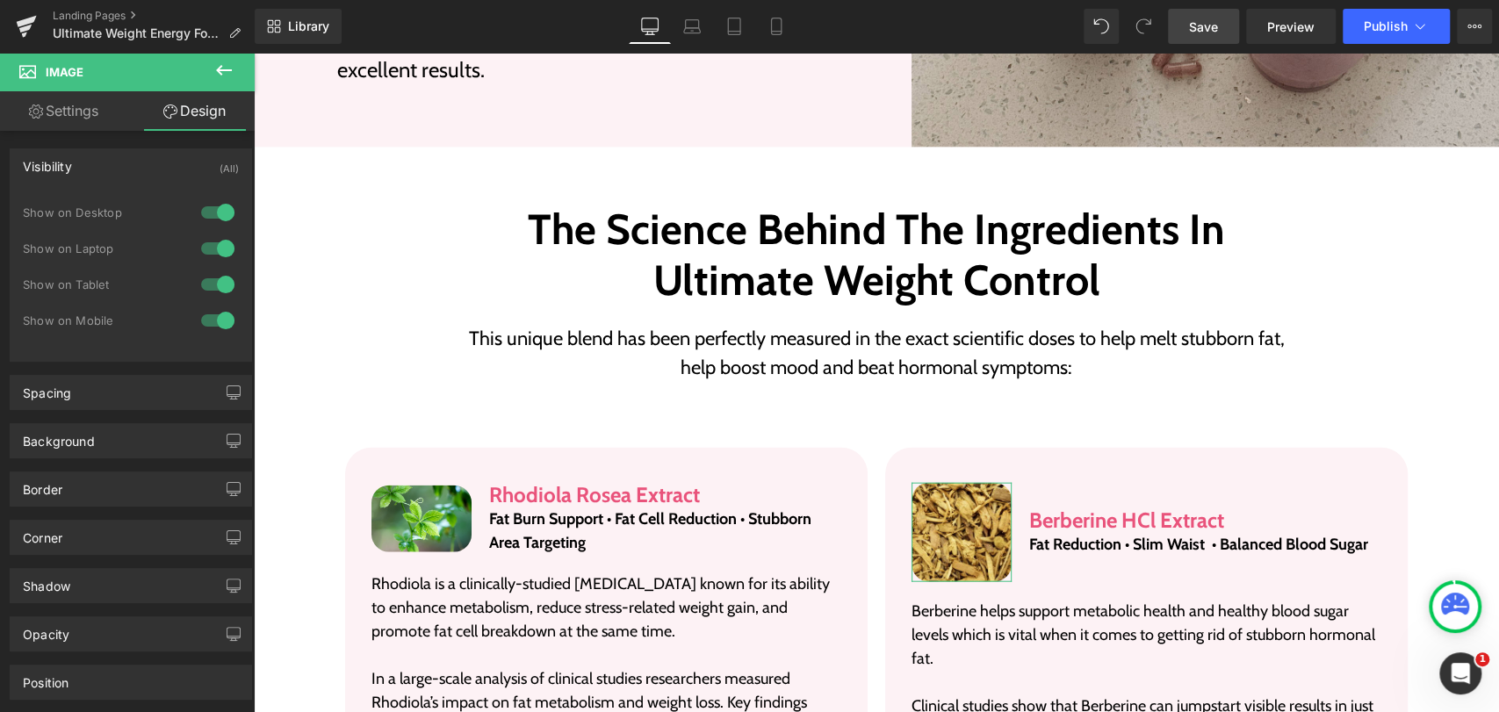
click at [67, 162] on div "Visibility" at bounding box center [47, 161] width 49 height 25
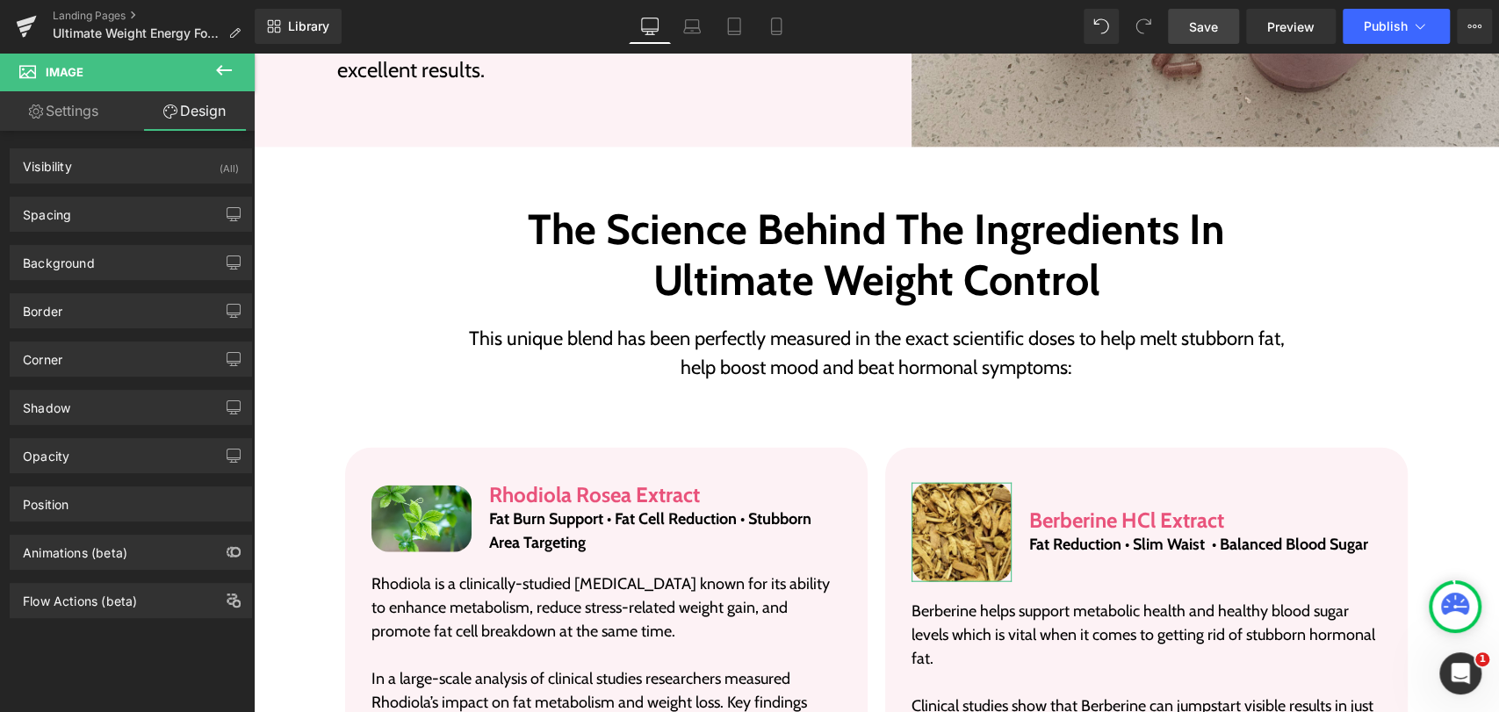
click at [68, 192] on div "Spacing Margin 0px 0 20px 20 0px 0 0px 0 Padding 0px 0 0px 0 0px 0 0px 0 Setup …" at bounding box center [131, 207] width 262 height 48
click at [68, 212] on div "Spacing" at bounding box center [47, 210] width 48 height 25
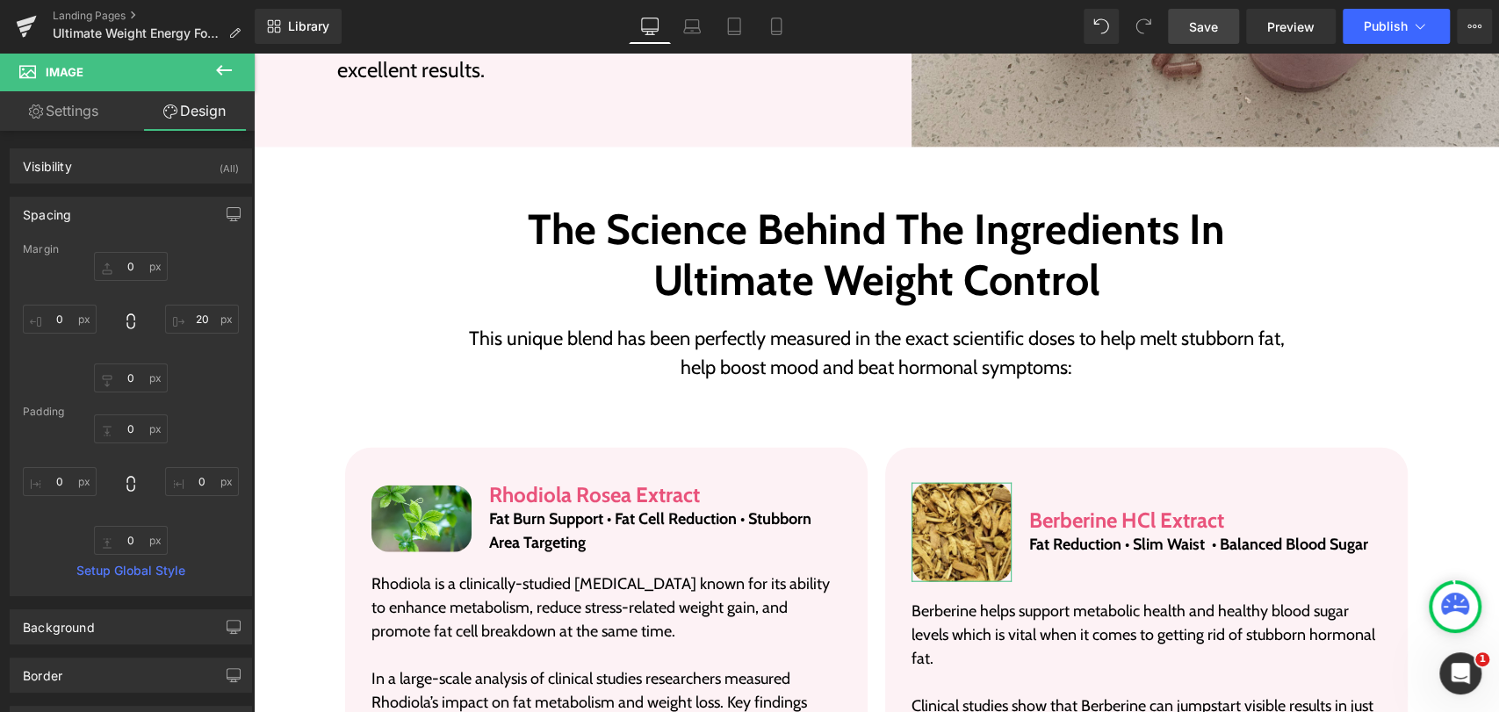
click at [68, 212] on div "Spacing" at bounding box center [47, 210] width 48 height 25
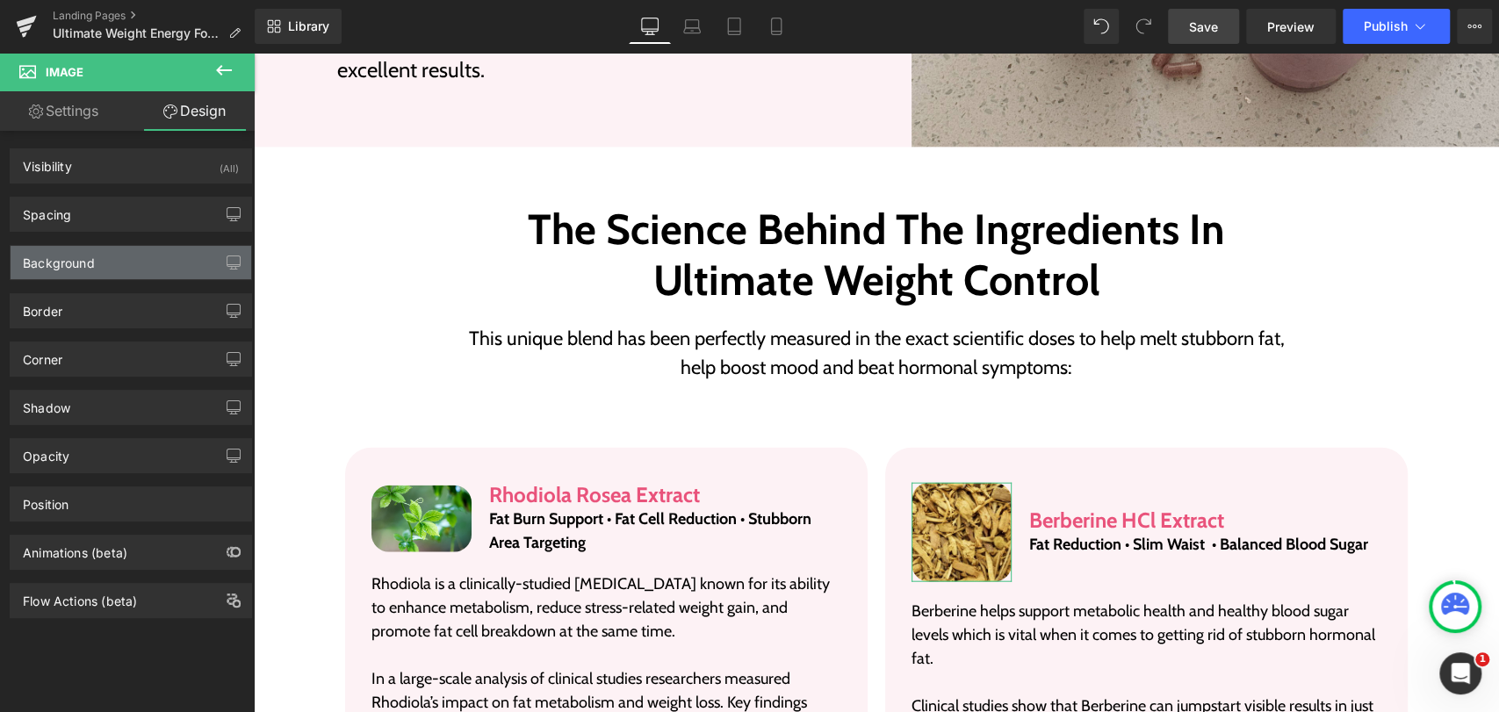
click at [87, 255] on div "Background" at bounding box center [59, 258] width 72 height 25
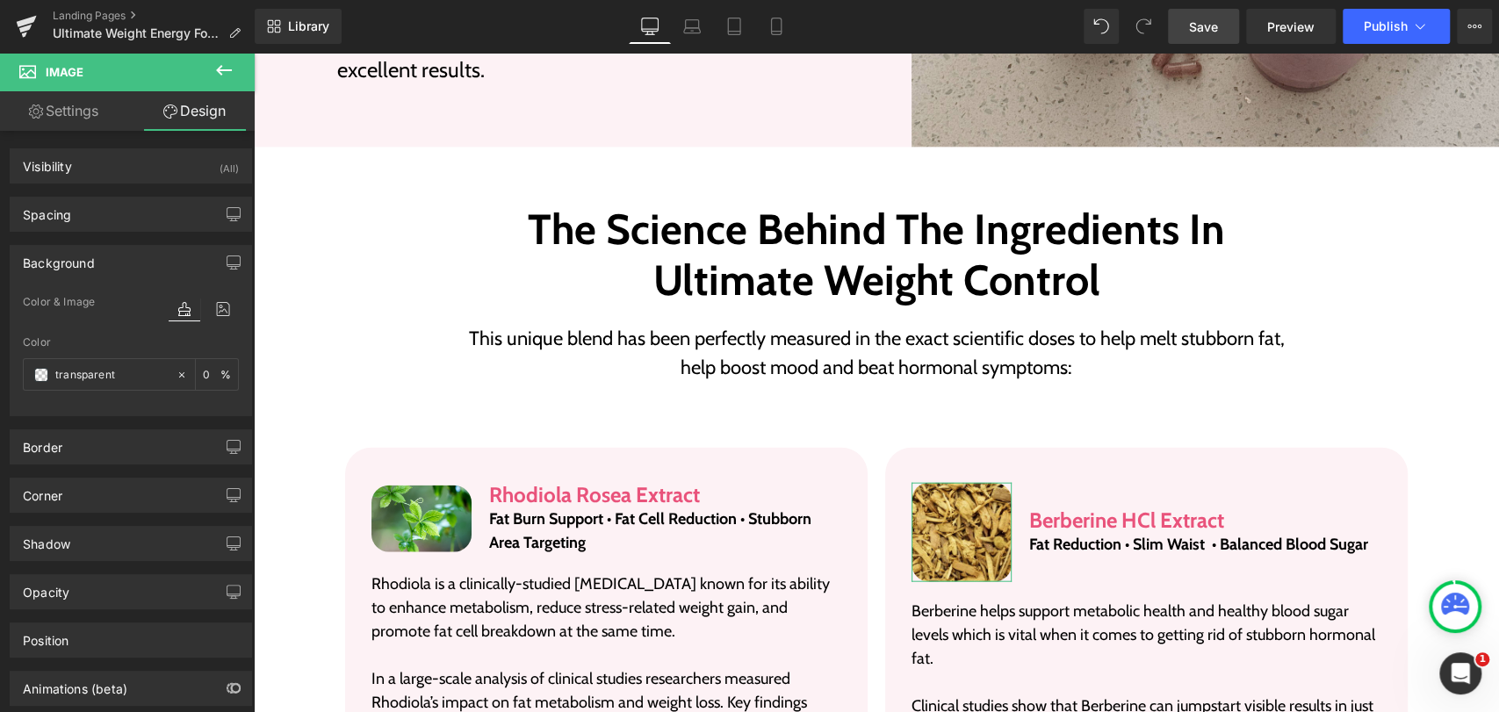
click at [87, 255] on div "Background" at bounding box center [59, 258] width 72 height 25
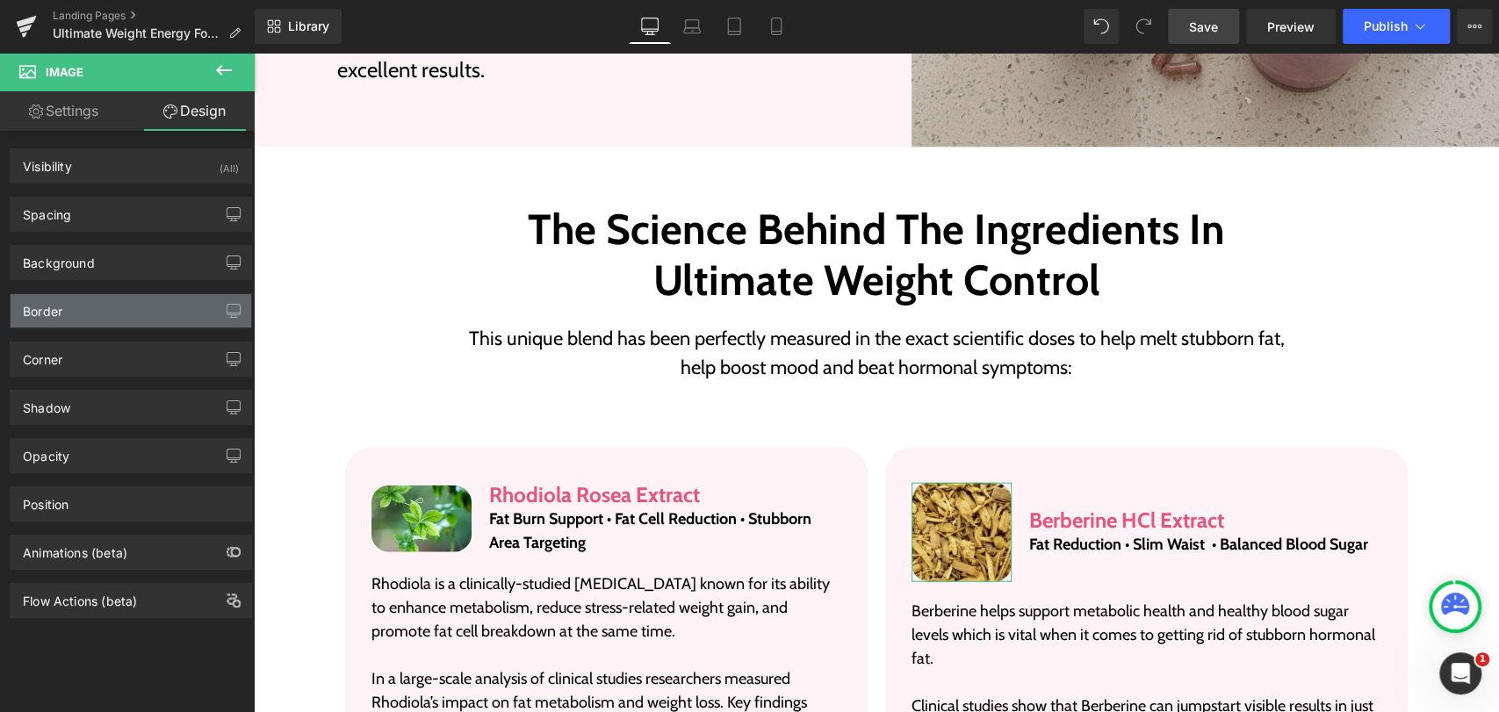
click at [89, 306] on div "Border" at bounding box center [131, 310] width 241 height 33
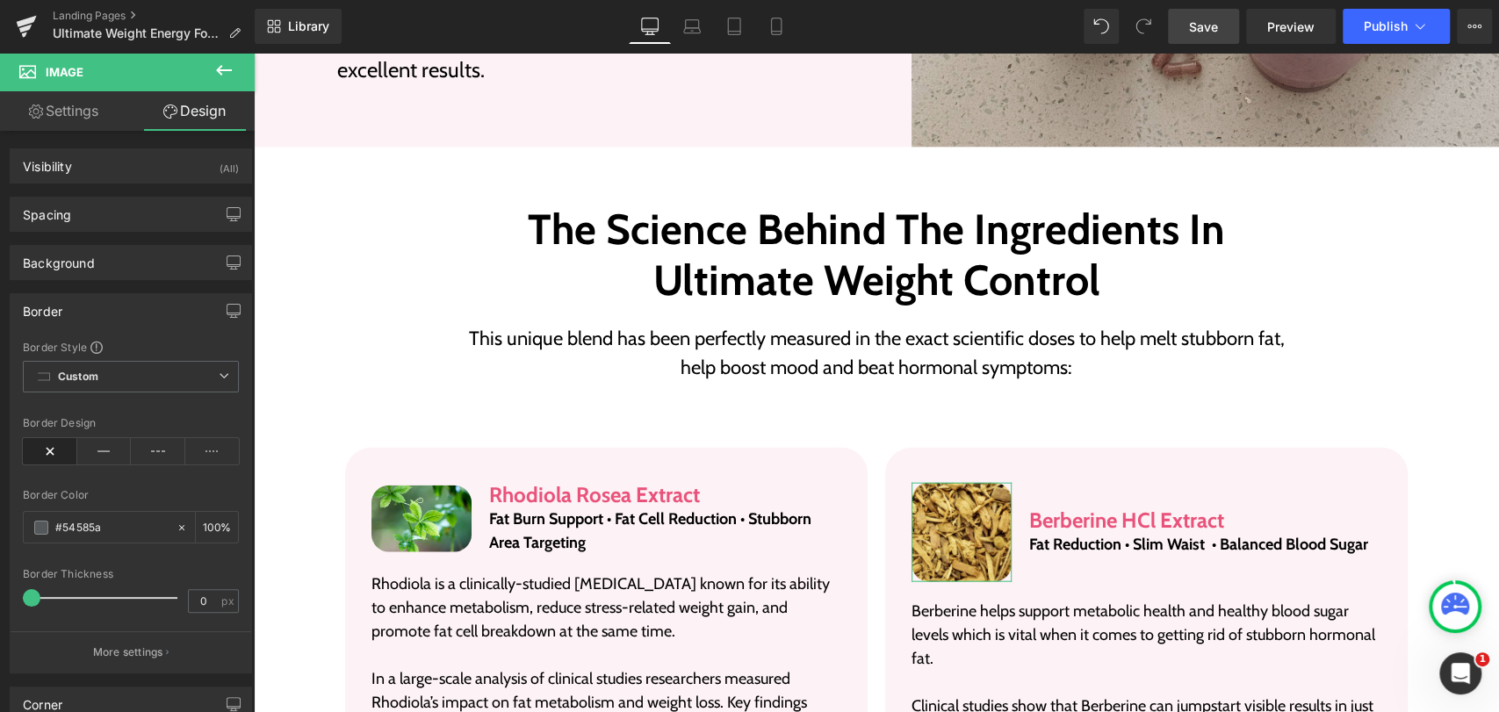
click at [89, 306] on div "Border" at bounding box center [131, 310] width 241 height 33
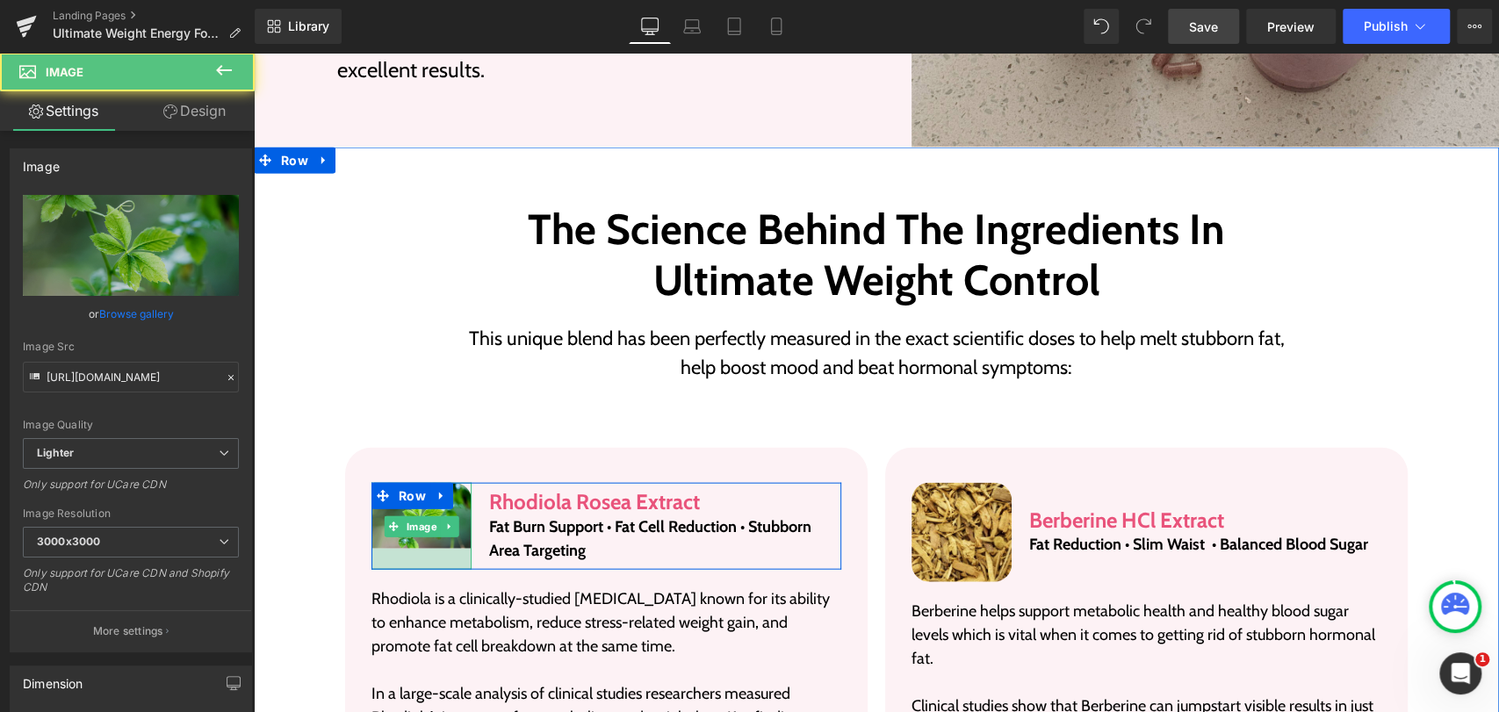
drag, startPoint x: 445, startPoint y: 549, endPoint x: 444, endPoint y: 570, distance: 21.1
click at [444, 570] on div "Image Rhodiola Rosea Extract Heading Fat Burn Support • Fat Cell Reduction • St…" at bounding box center [606, 671] width 470 height 377
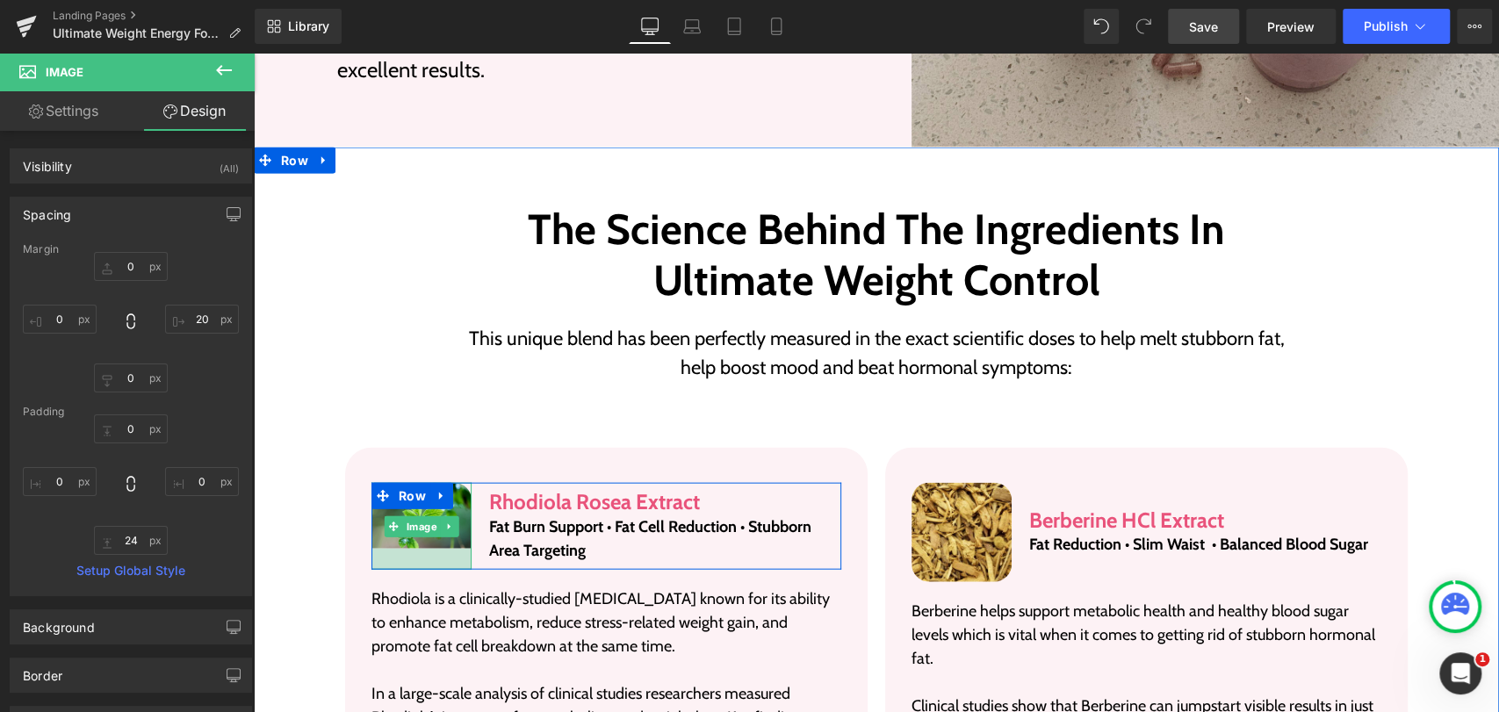
click at [438, 547] on img at bounding box center [421, 527] width 100 height 88
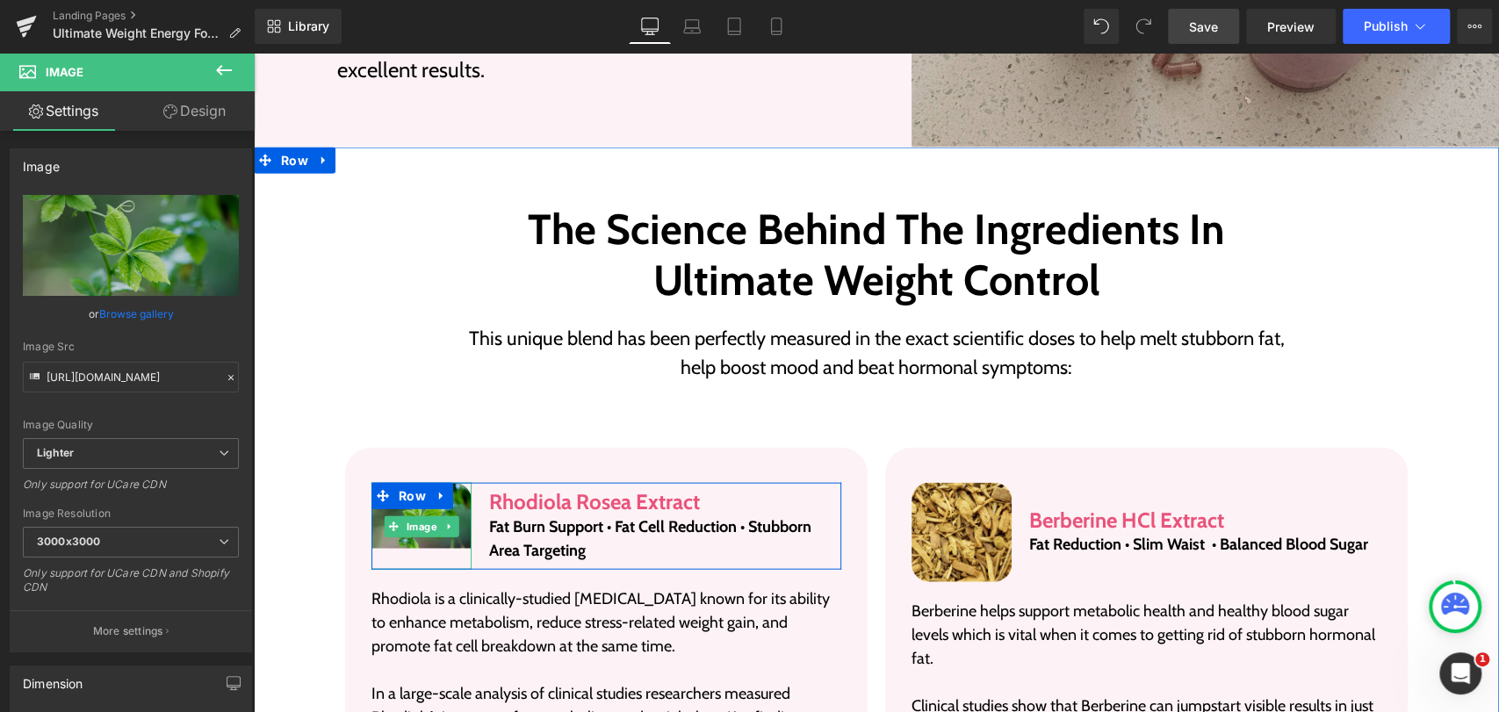
click at [454, 500] on img at bounding box center [421, 527] width 100 height 88
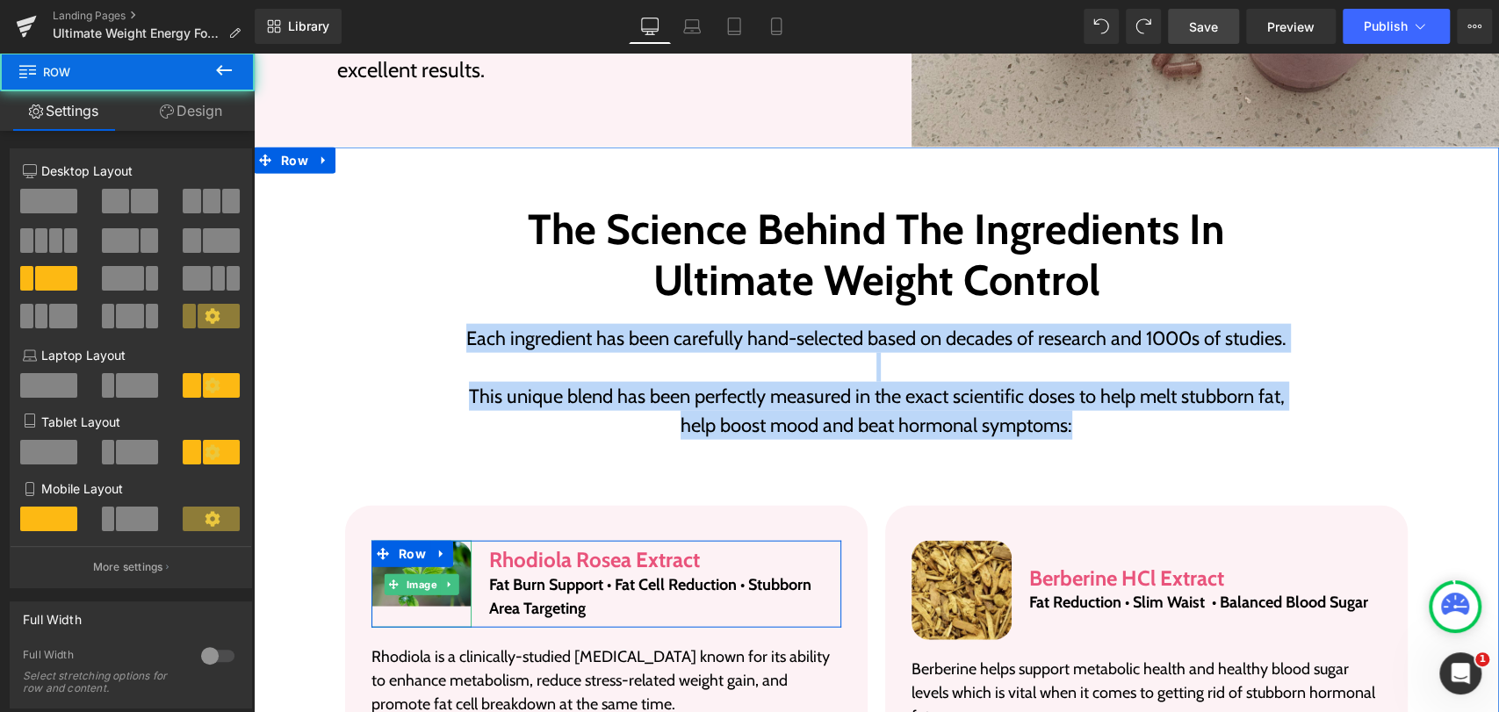
drag, startPoint x: 419, startPoint y: 625, endPoint x: 417, endPoint y: 610, distance: 15.0
click at [417, 612] on div "Image Rhodiola Rosea Extract Heading Fat Burn Support • Fat Cell Reduction • St…" at bounding box center [606, 585] width 470 height 88
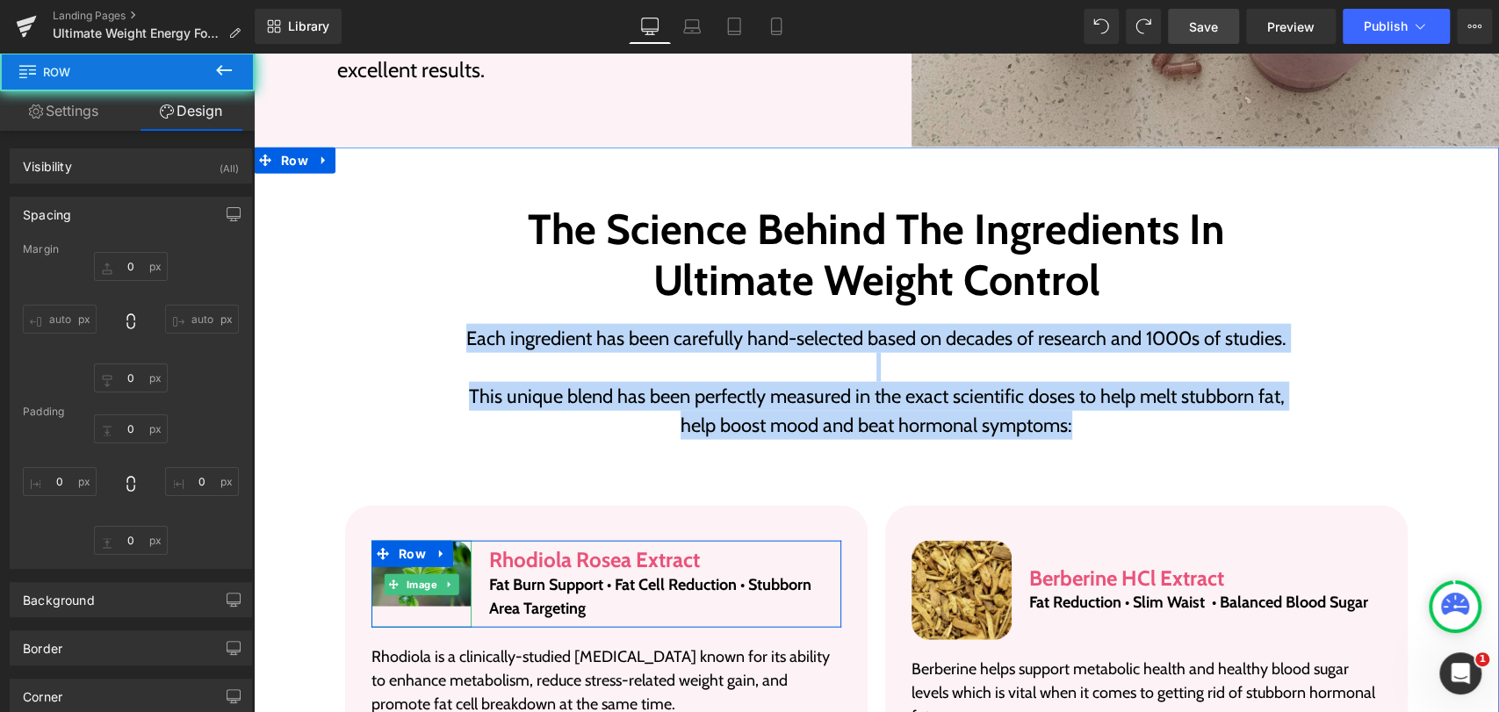
type input "0"
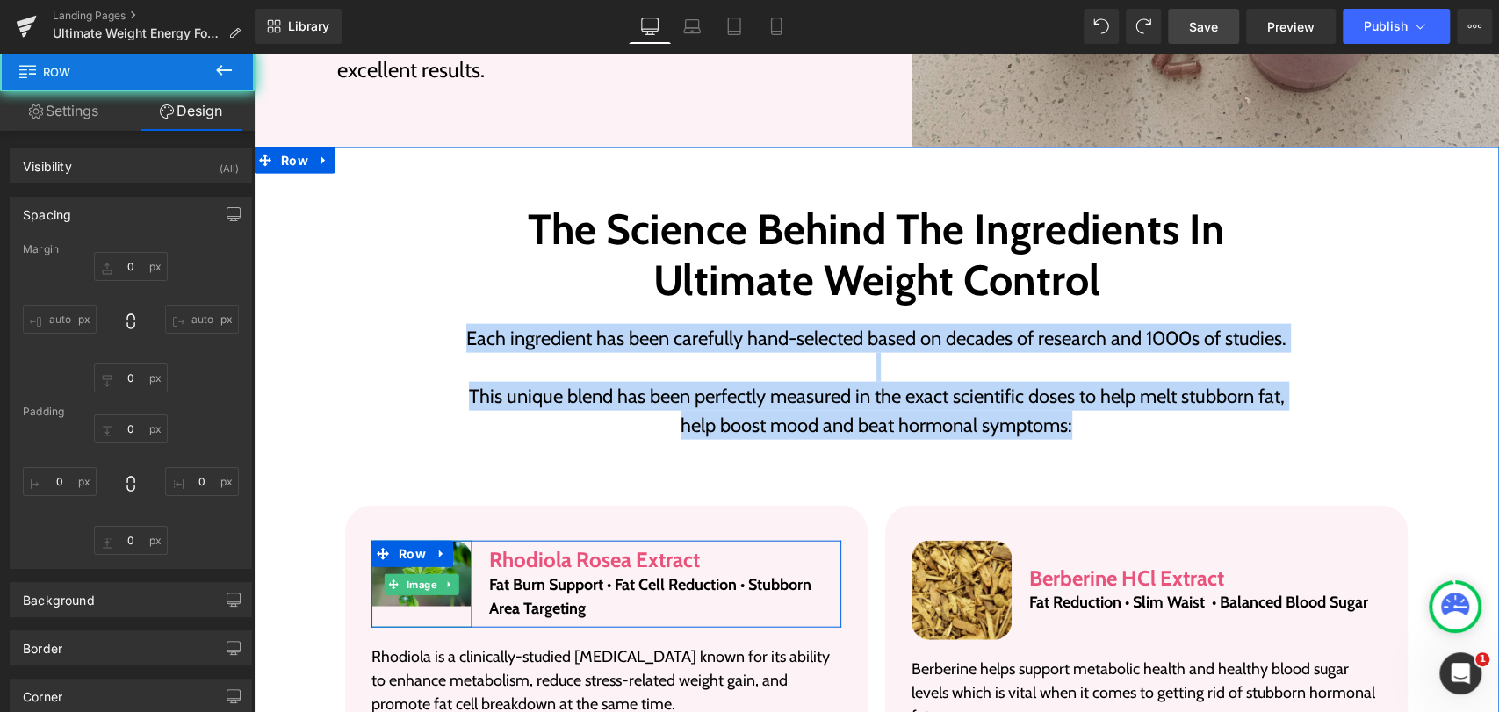
type input "0"
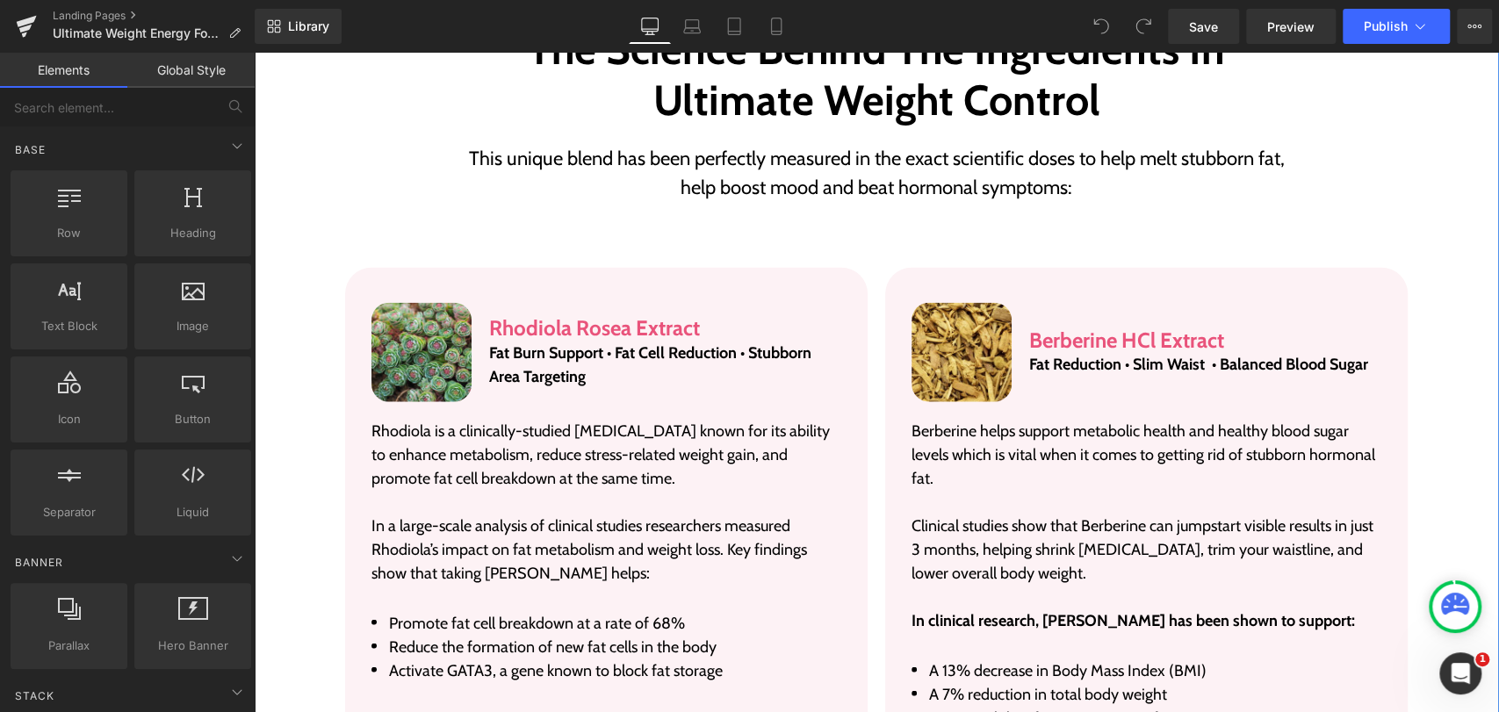
scroll to position [2731, 0]
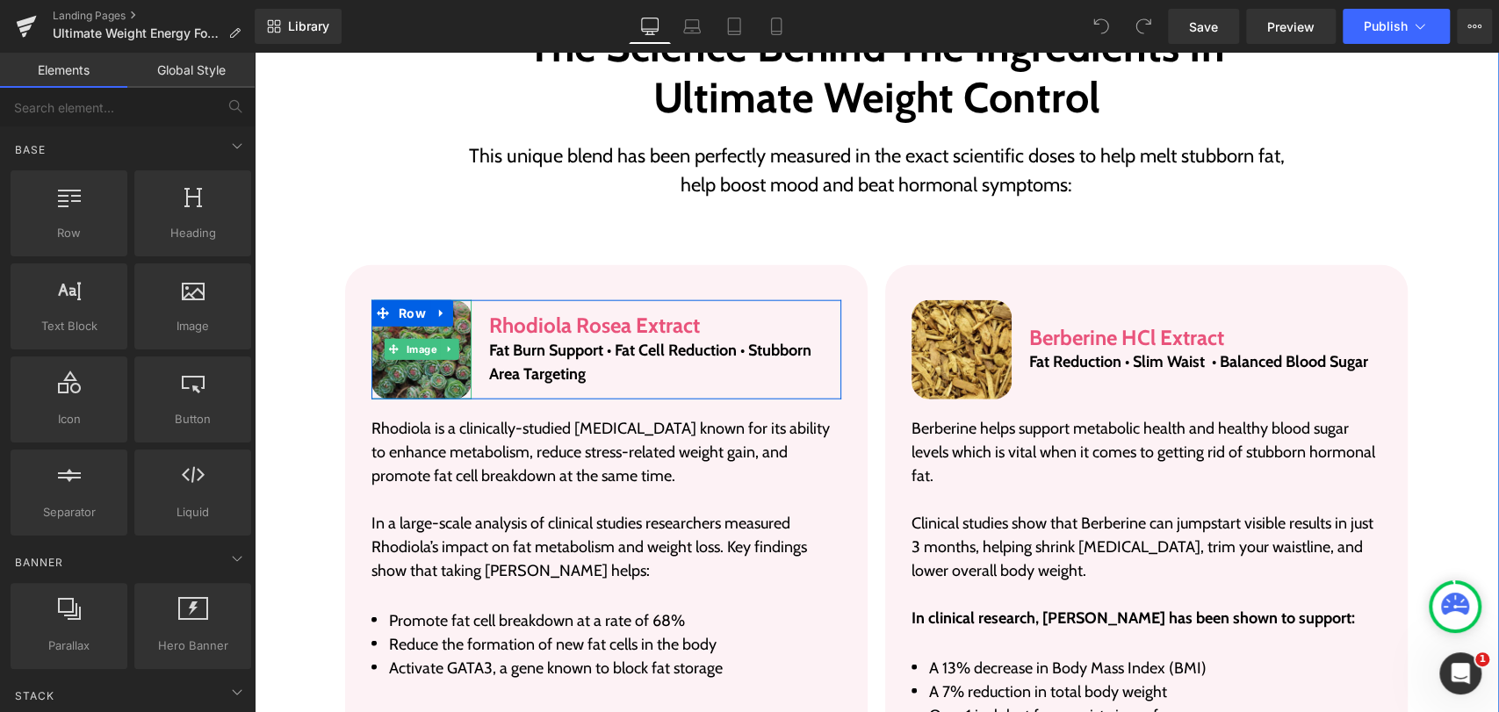
click at [412, 377] on img at bounding box center [421, 350] width 100 height 100
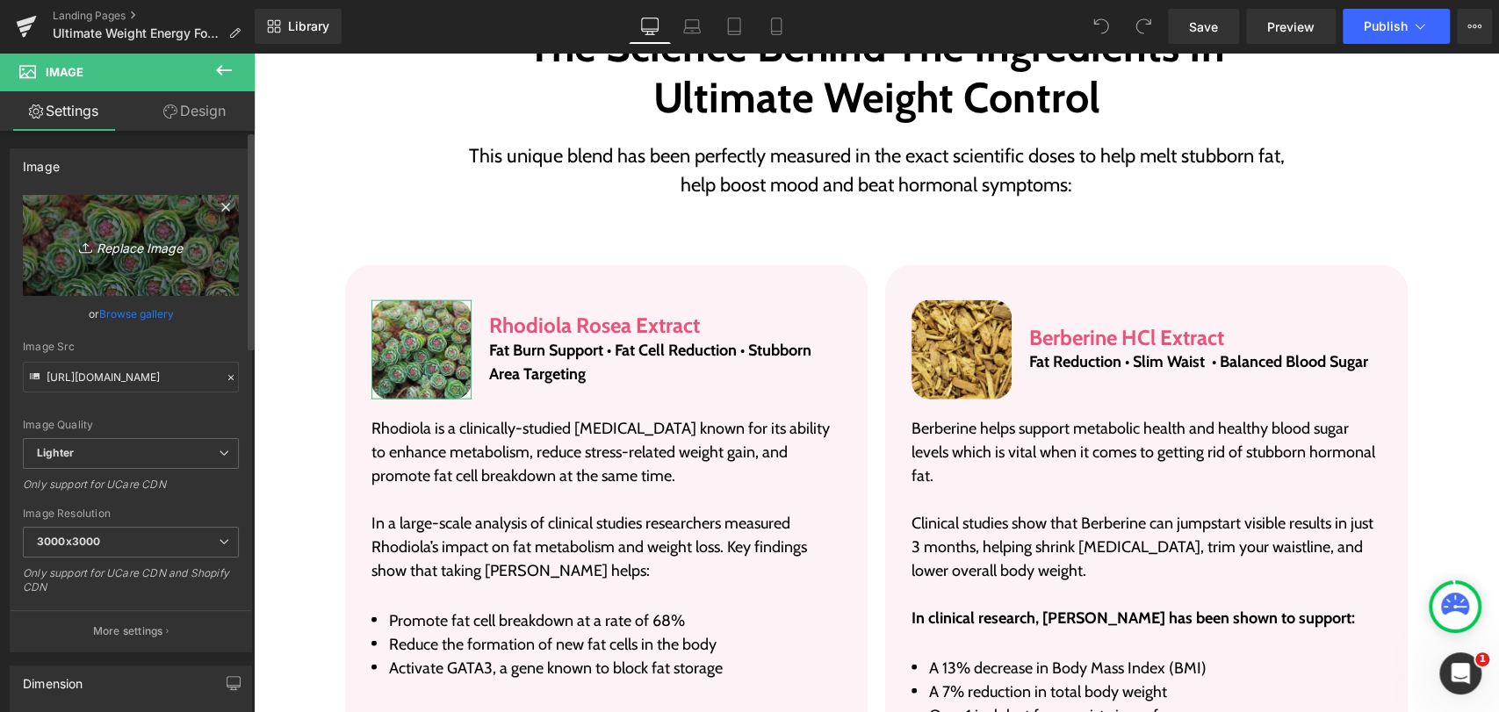
click at [105, 255] on icon "Replace Image" at bounding box center [131, 245] width 140 height 22
type input "C:\fakepath\1d4af29b17247ca23cdbbb56960c0dd8464518d0 (1).jpg"
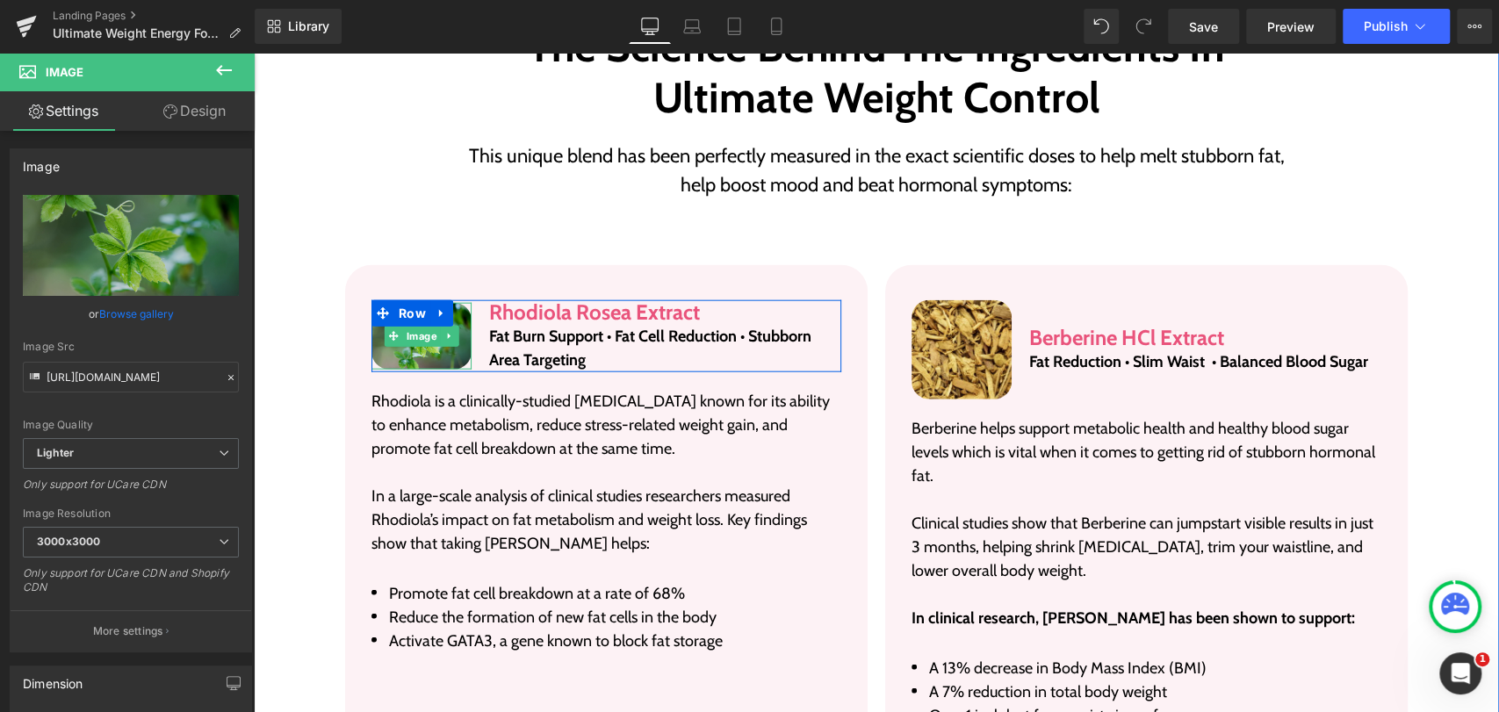
click at [435, 360] on img at bounding box center [421, 336] width 100 height 67
click at [449, 366] on div "Image" at bounding box center [421, 337] width 100 height 68
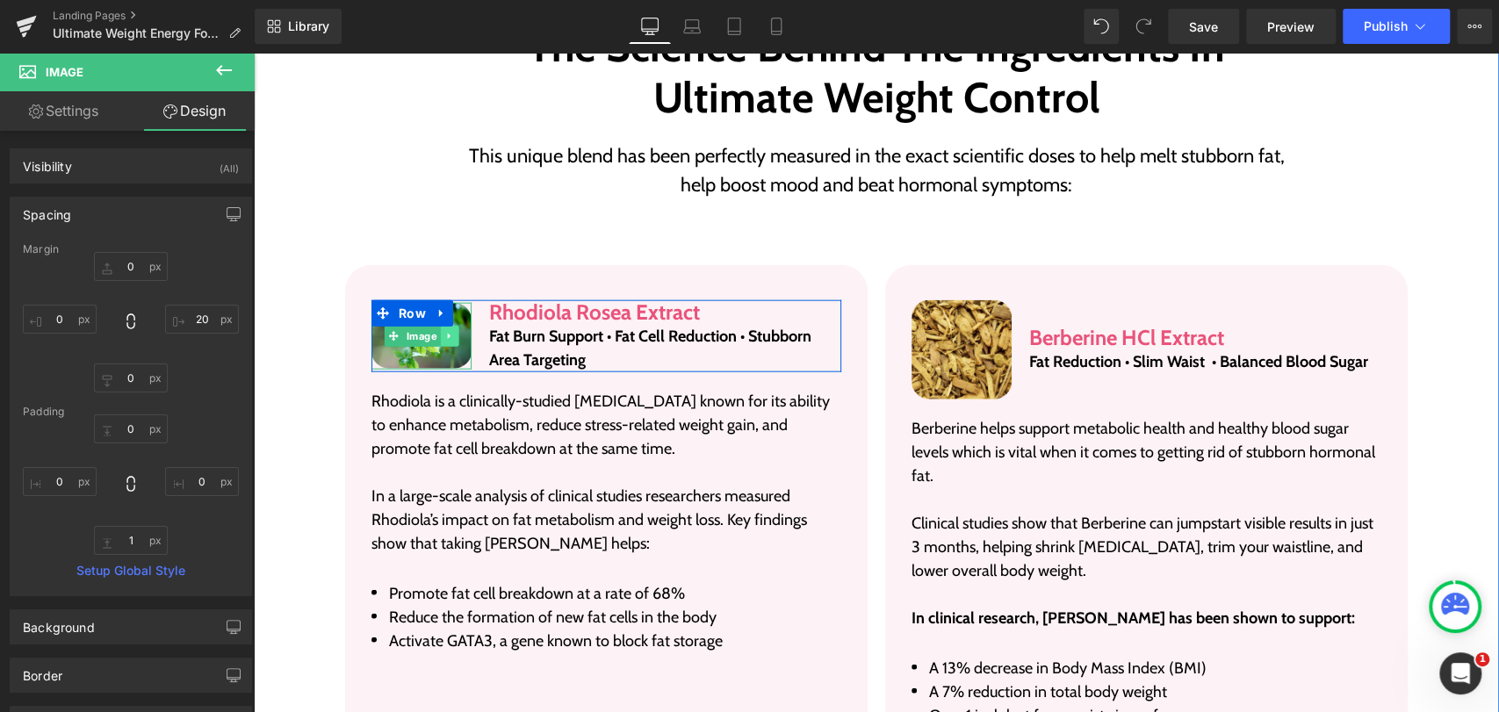
click at [444, 332] on icon at bounding box center [449, 336] width 10 height 11
click at [416, 358] on img at bounding box center [421, 337] width 100 height 68
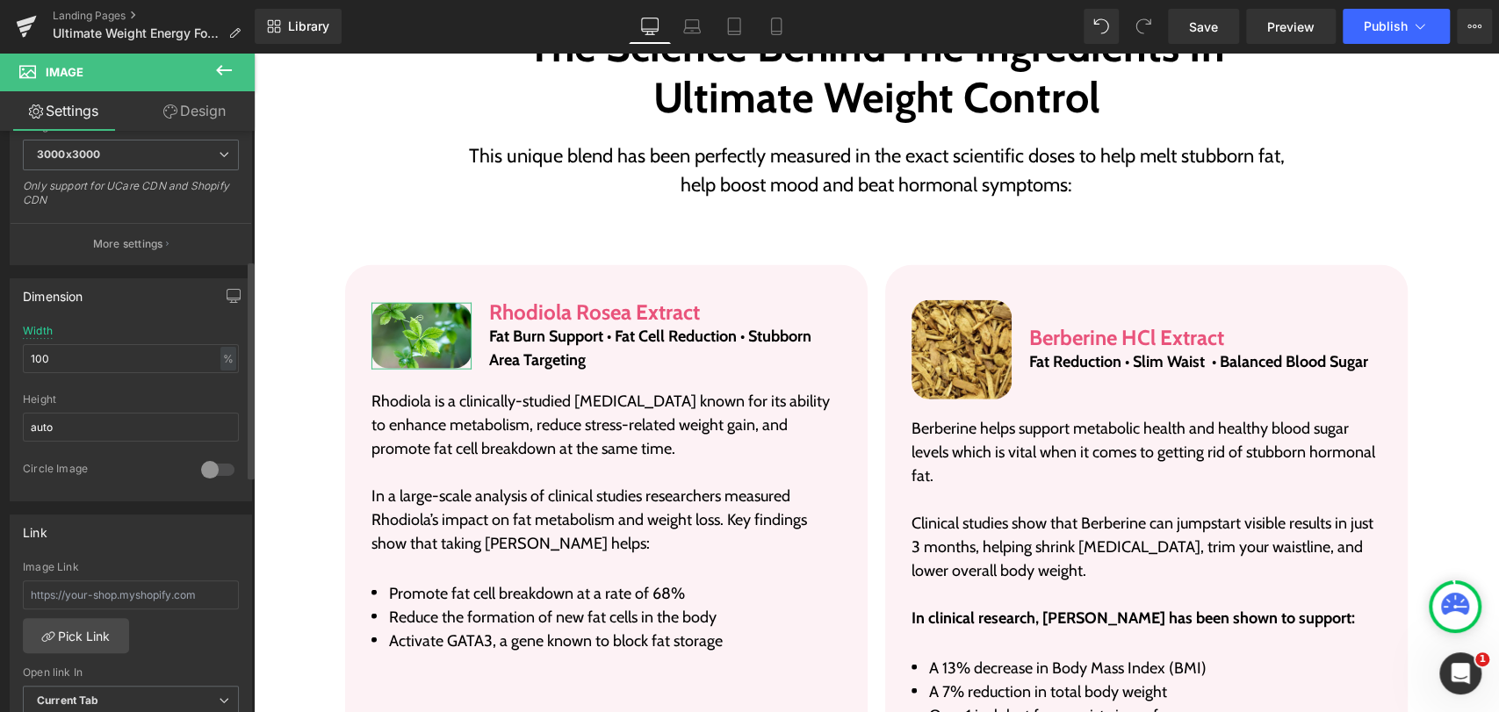
scroll to position [390, 0]
click at [106, 421] on input "auto" at bounding box center [131, 424] width 216 height 29
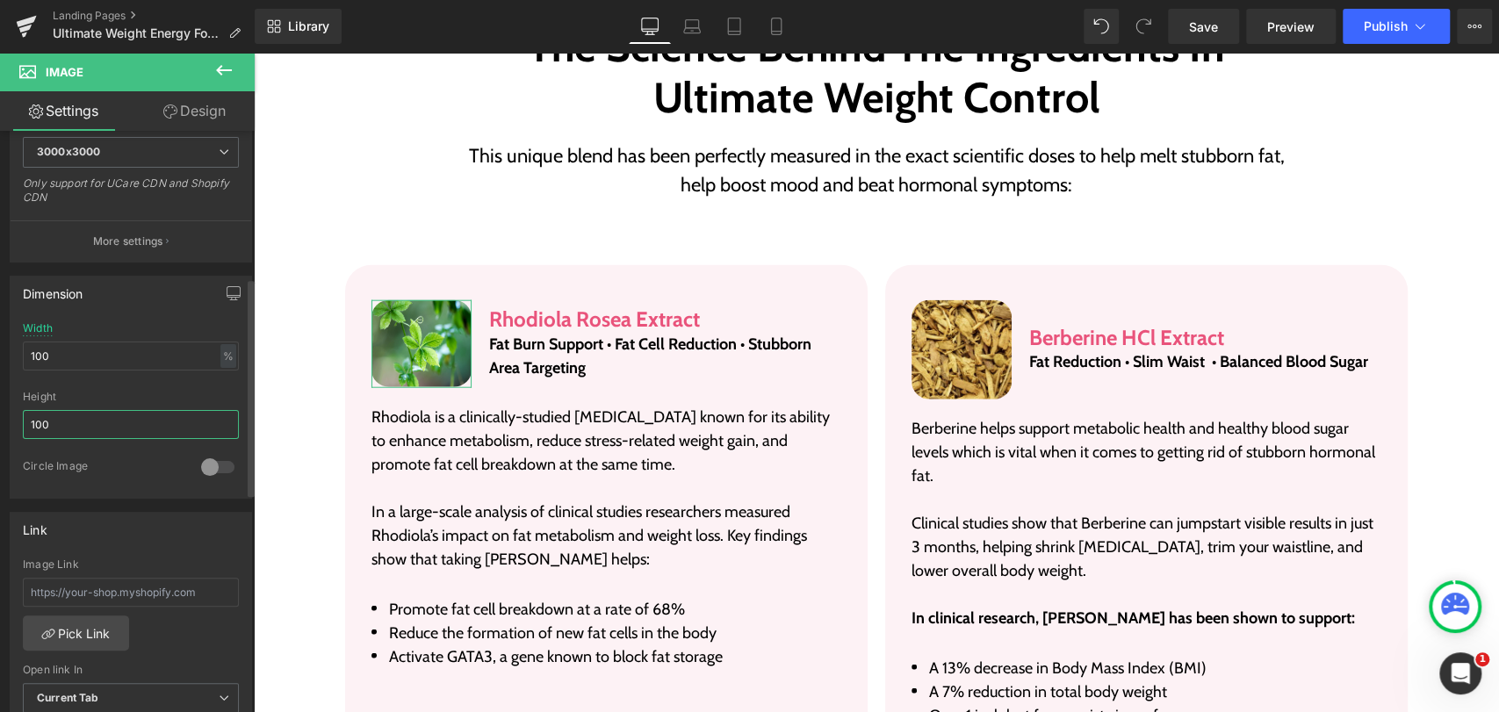
click at [106, 421] on input "100" at bounding box center [131, 424] width 216 height 29
type input "100"
click at [118, 386] on div at bounding box center [131, 384] width 216 height 11
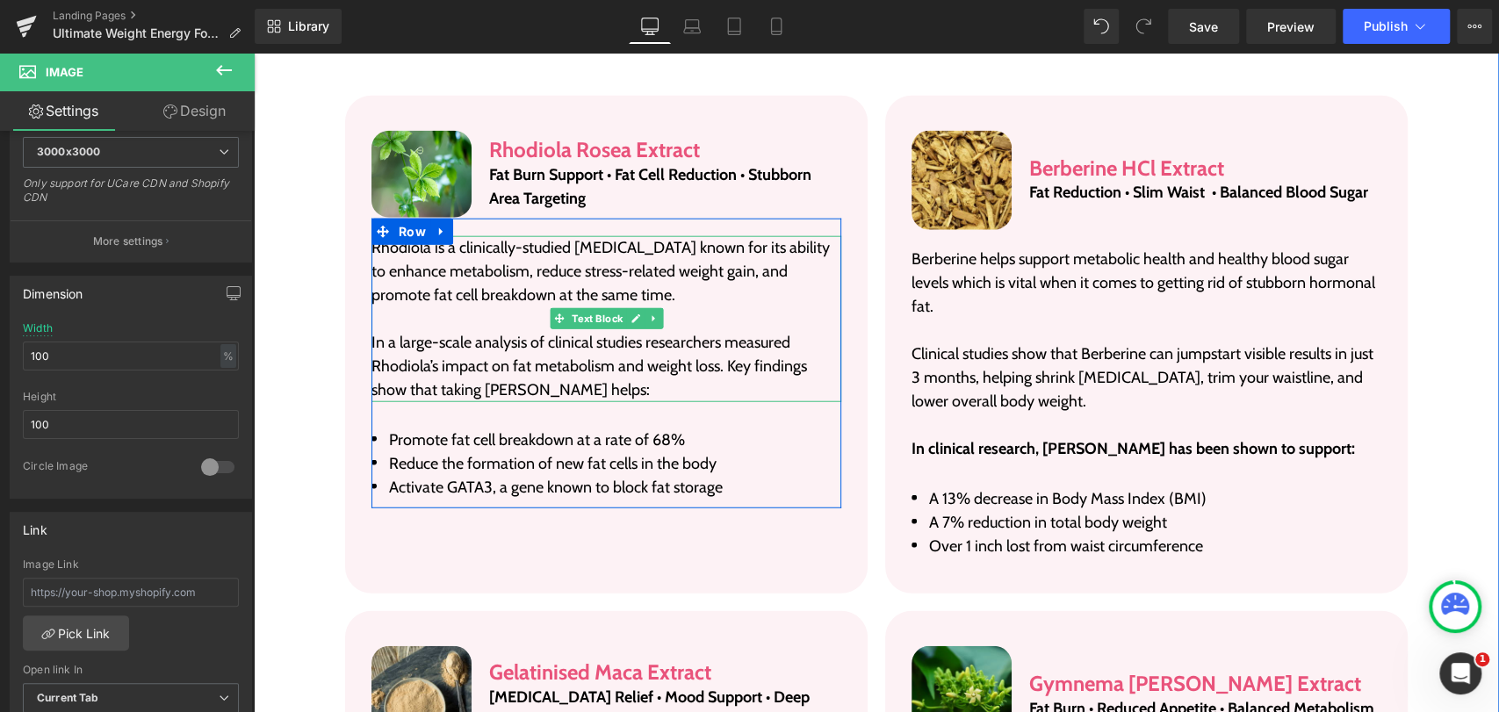
scroll to position [2926, 0]
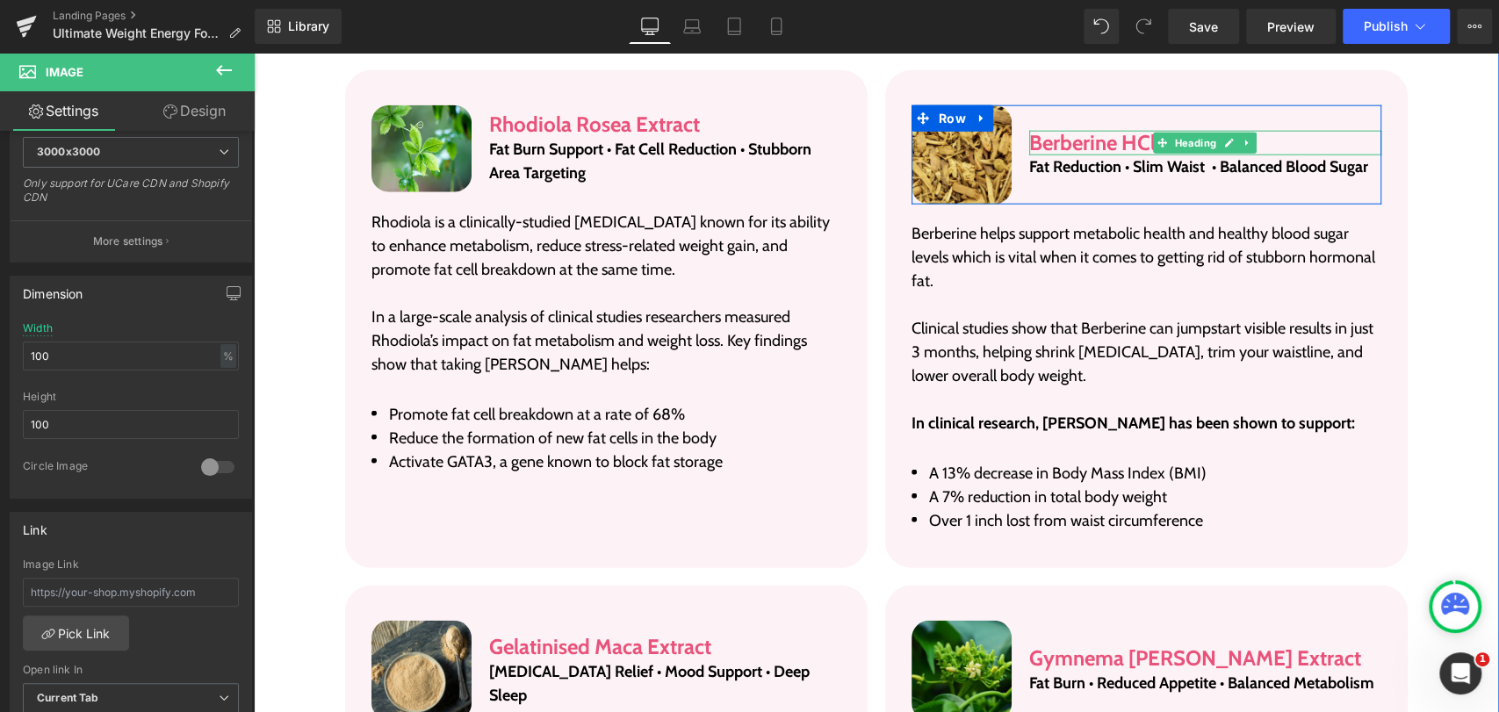
click at [1029, 138] on h3 "Berberine HCl Extract" at bounding box center [1205, 143] width 352 height 25
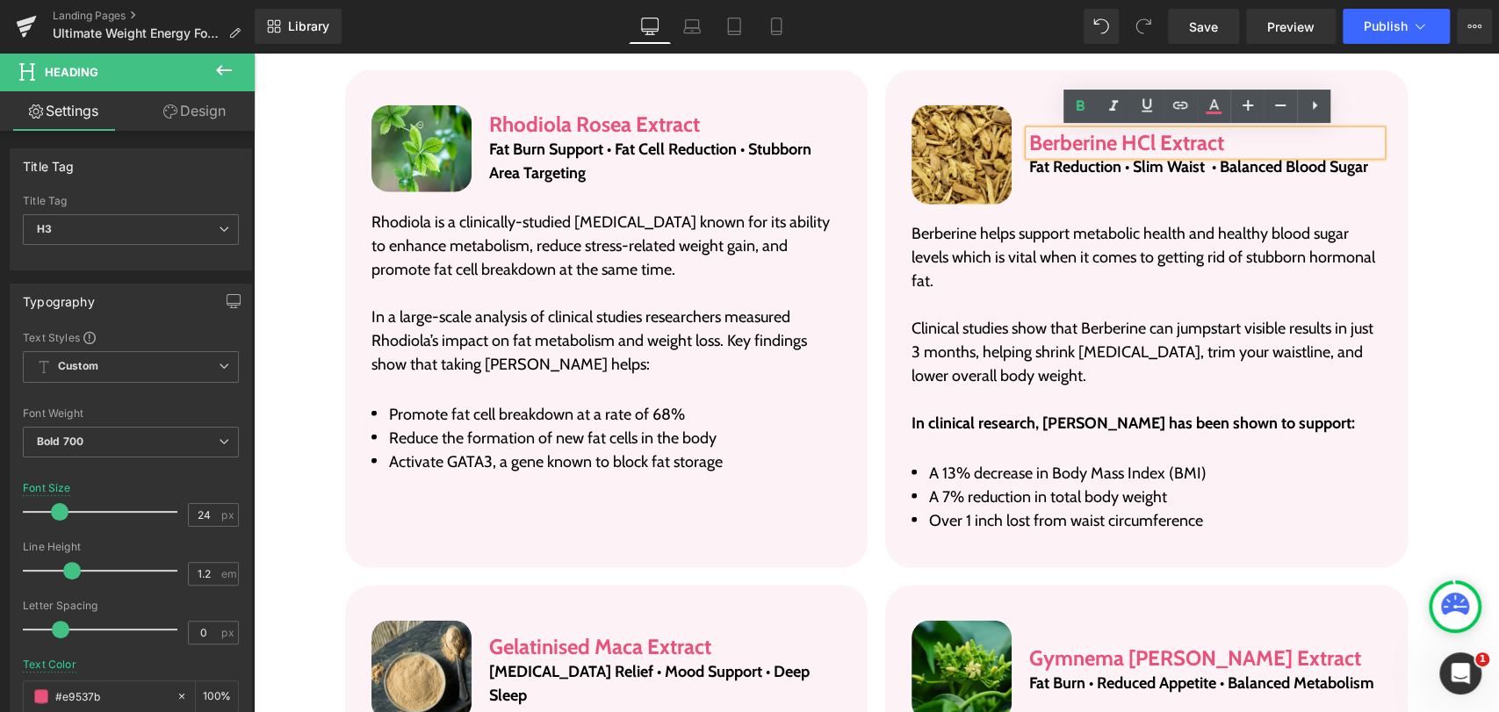
click at [987, 79] on div "Image Berberine HCl Extract Heading Fat Reduction • Slim Waist • Balanced Blood…" at bounding box center [1146, 319] width 522 height 499
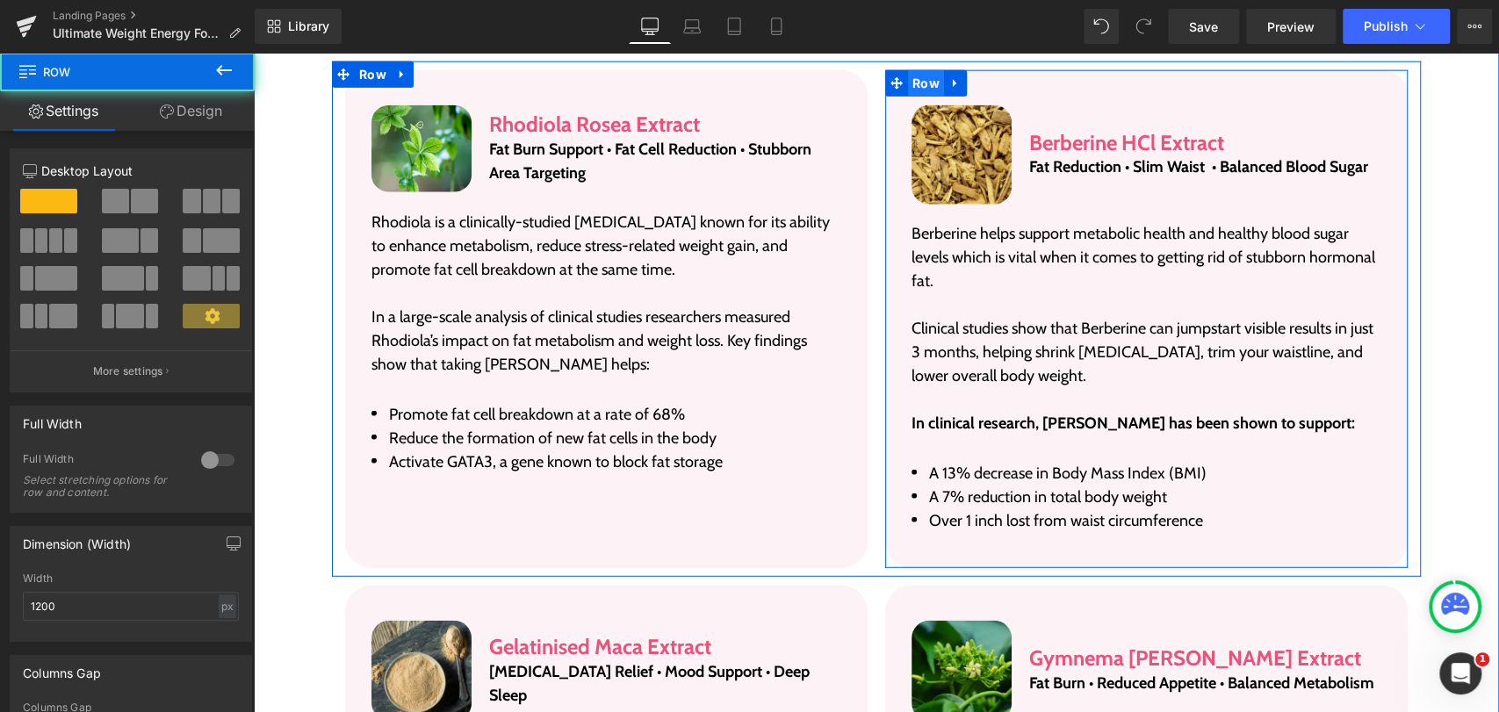
click at [904, 83] on div "Image Berberine HCl Extract Heading Fat Reduction • Slim Waist • Balanced Blood…" at bounding box center [1146, 319] width 522 height 499
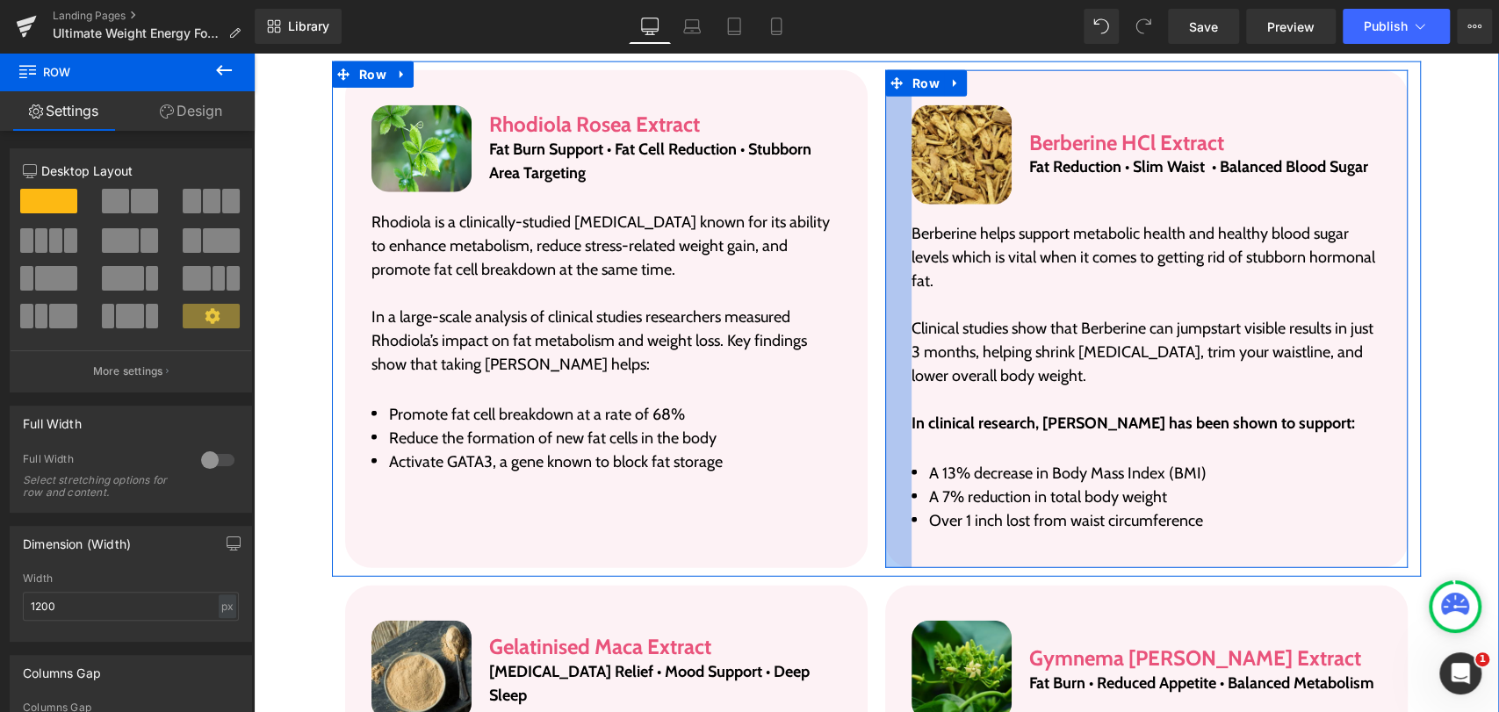
click at [892, 176] on div at bounding box center [898, 319] width 26 height 499
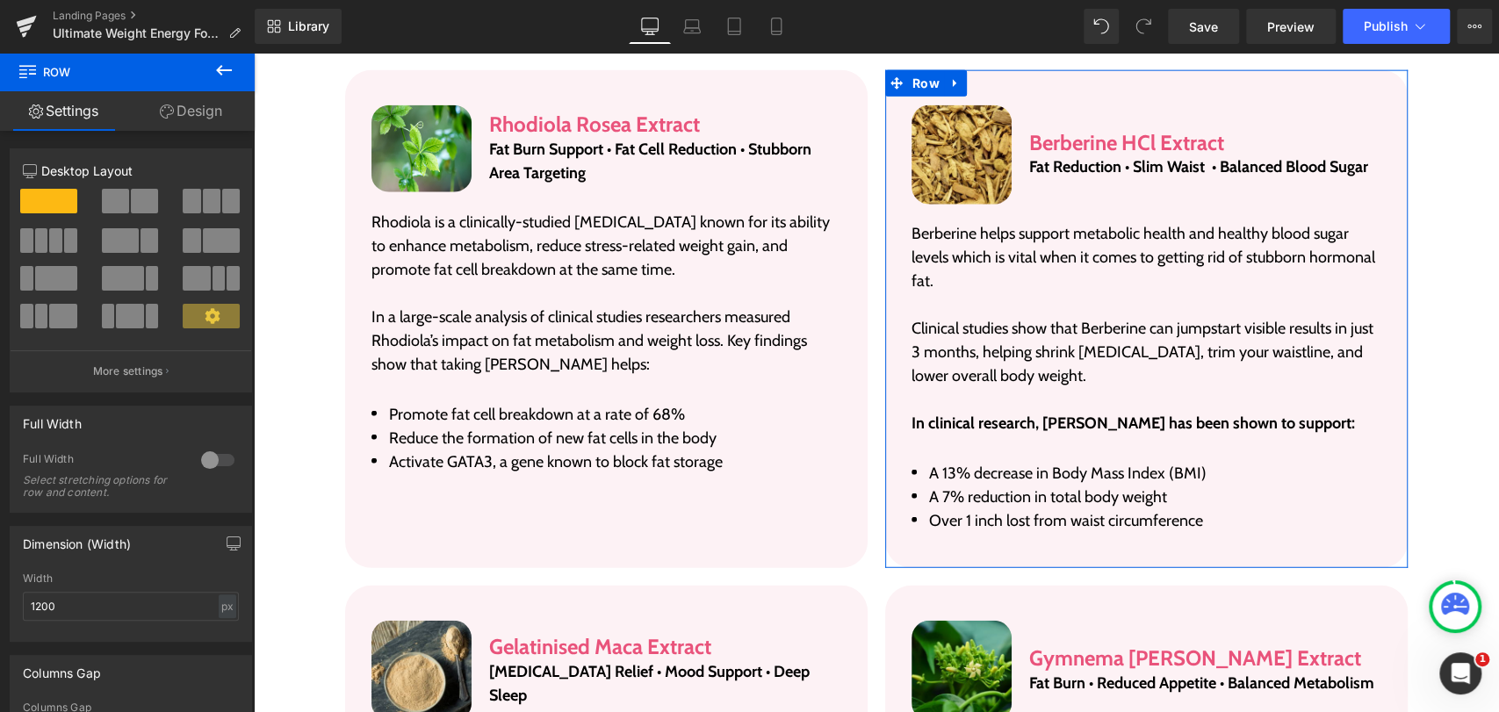
click at [177, 113] on link "Design" at bounding box center [190, 111] width 127 height 40
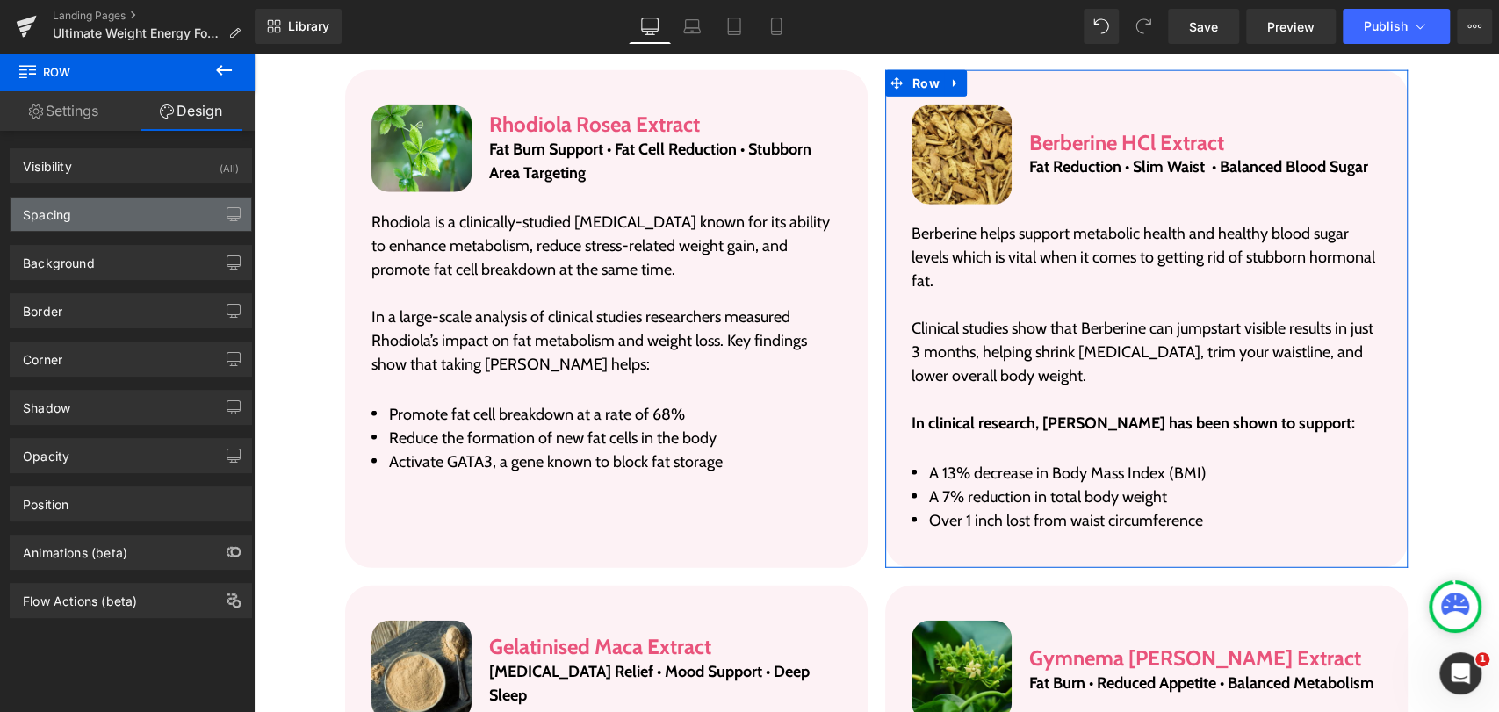
click at [49, 207] on div "Spacing" at bounding box center [47, 210] width 48 height 25
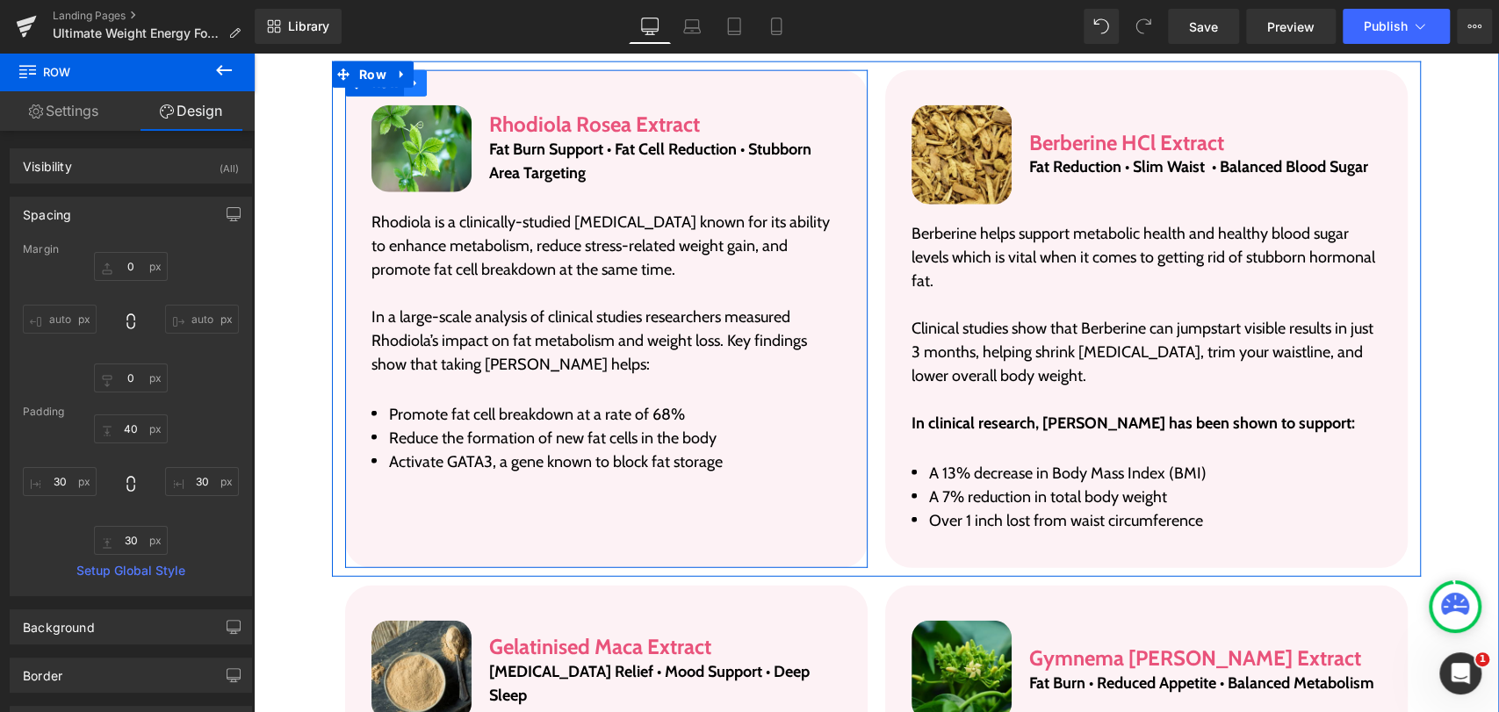
click at [409, 87] on icon at bounding box center [415, 82] width 12 height 13
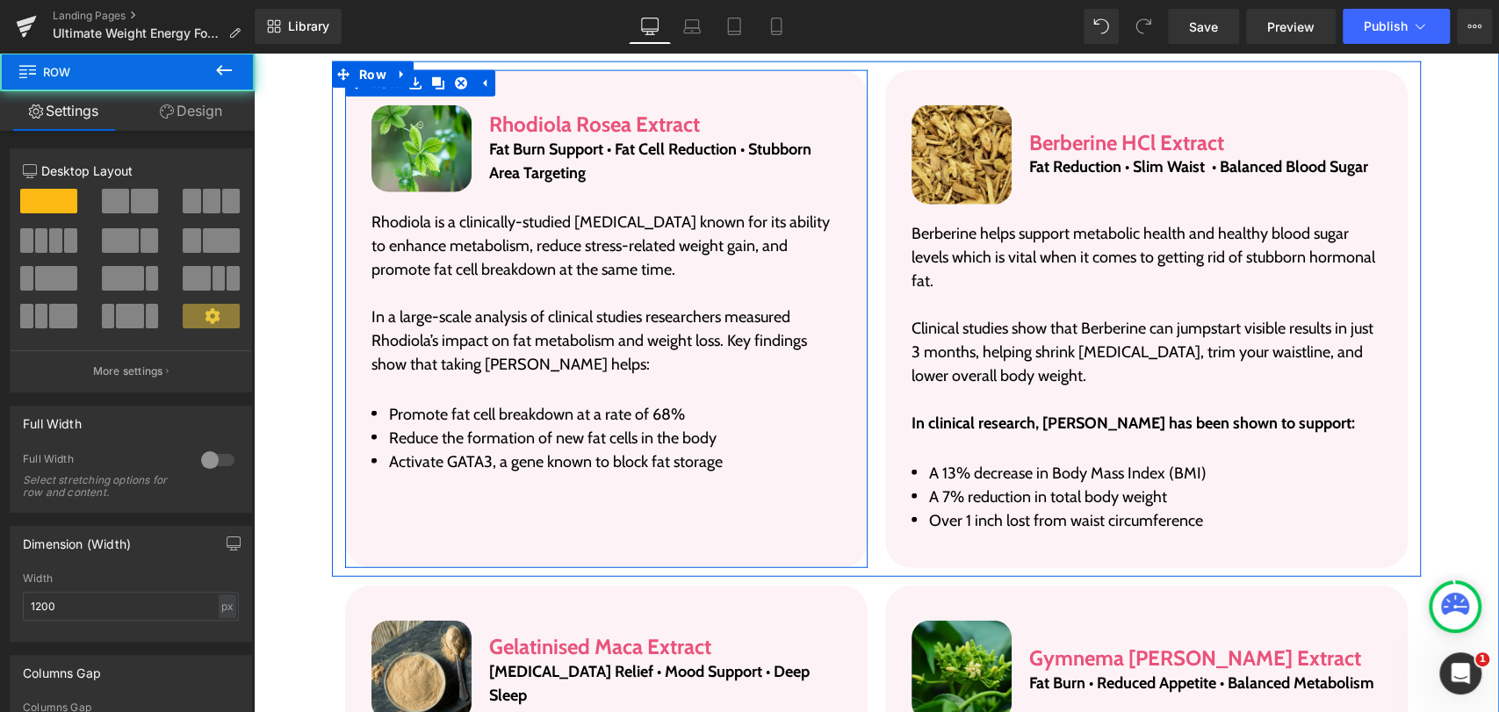
click at [550, 89] on div "Image Rhodiola Rosea Extract Heading Fat Burn Support • Fat Cell Reduction • St…" at bounding box center [606, 319] width 522 height 499
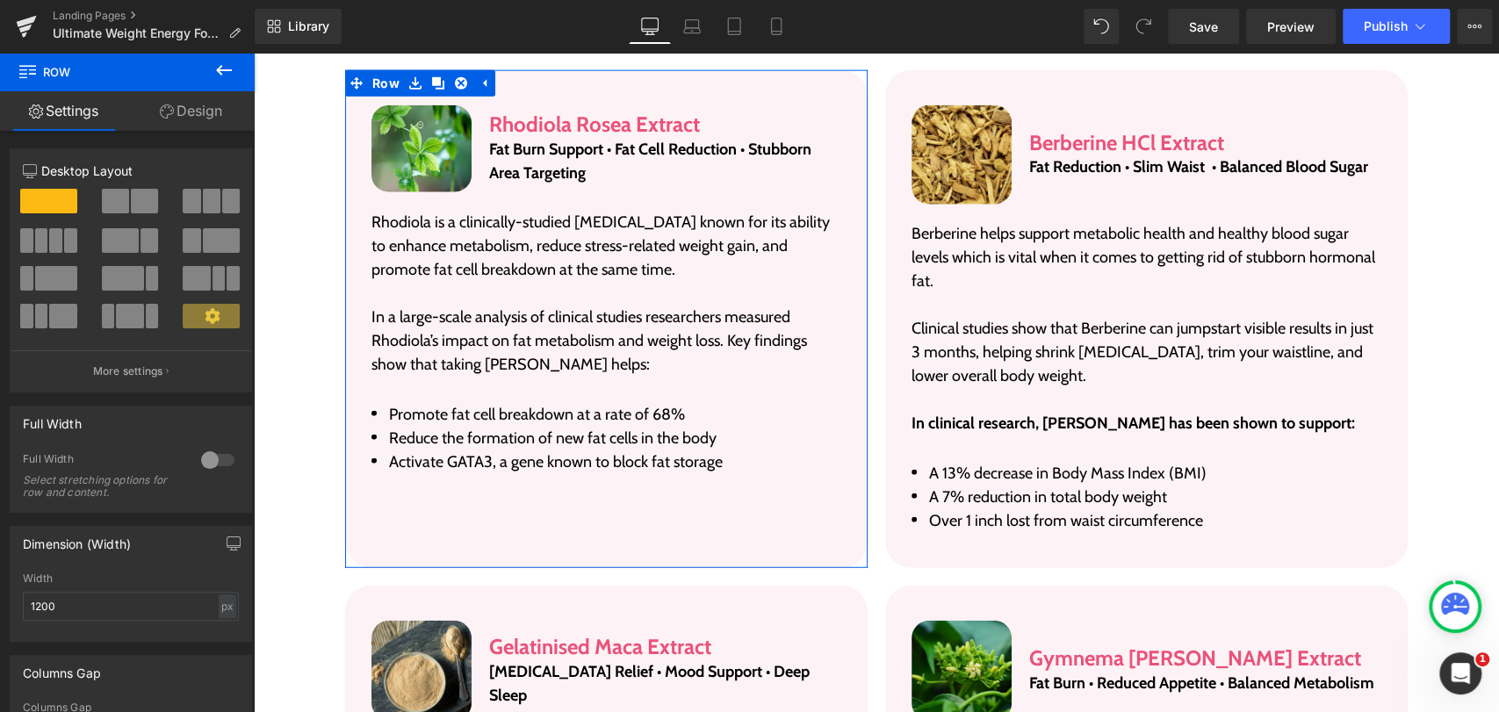
click at [190, 114] on link "Design" at bounding box center [190, 111] width 127 height 40
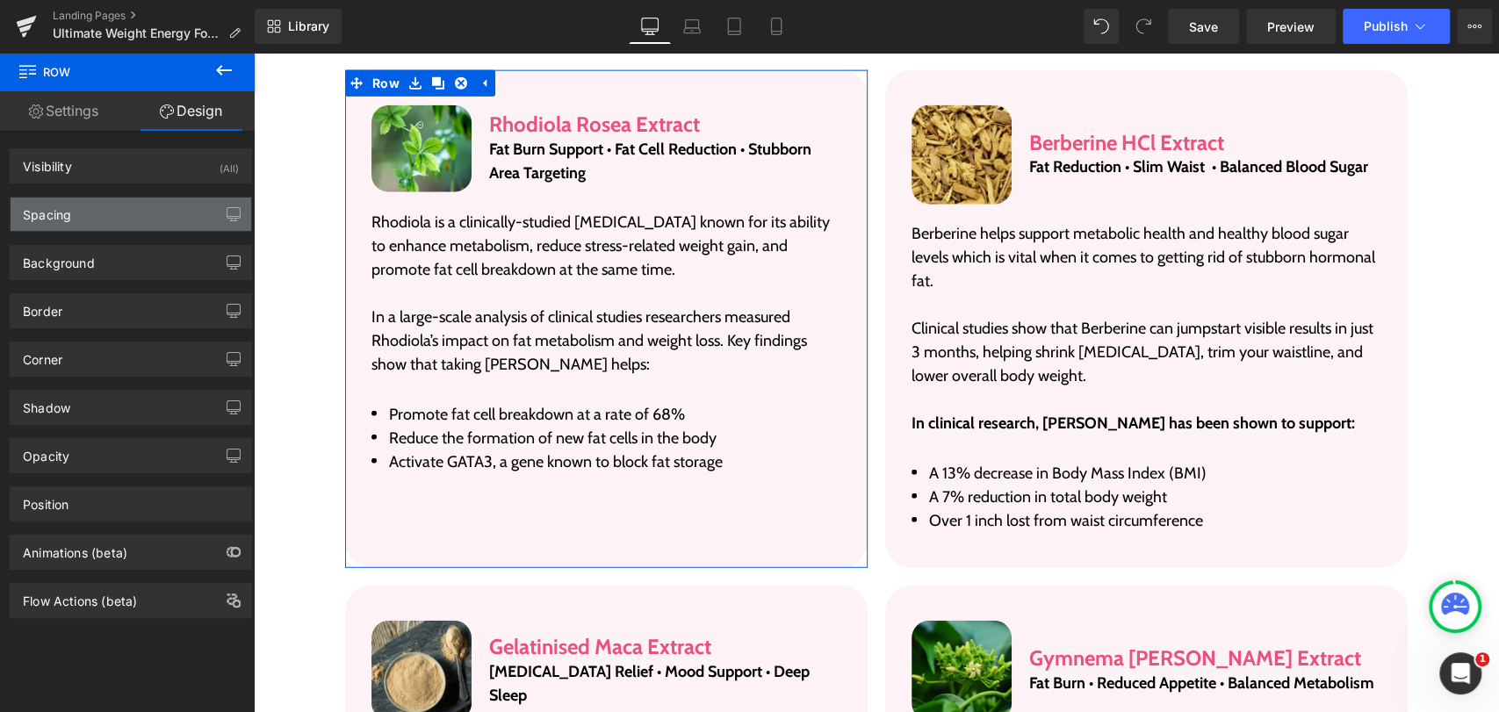
click at [81, 215] on div "Spacing" at bounding box center [131, 214] width 241 height 33
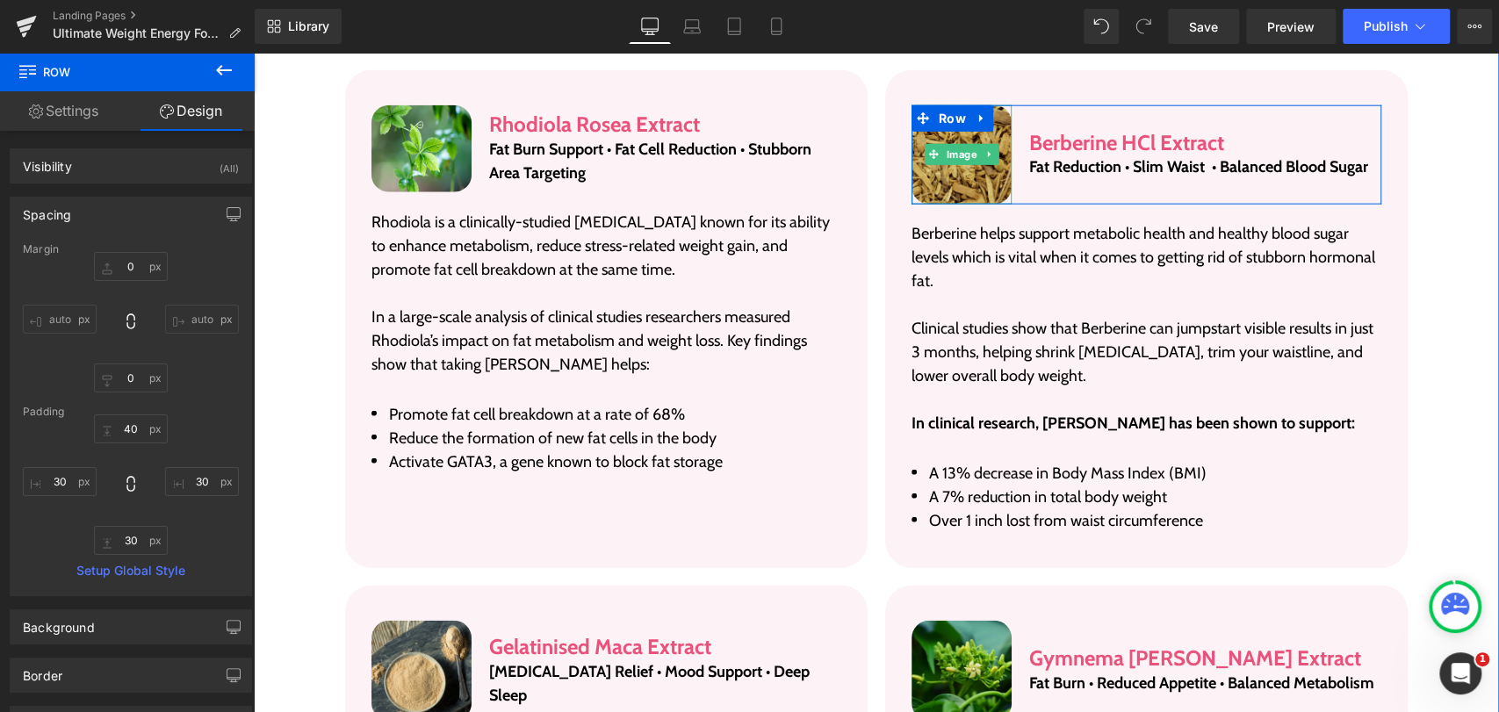
click at [990, 198] on img at bounding box center [961, 155] width 100 height 100
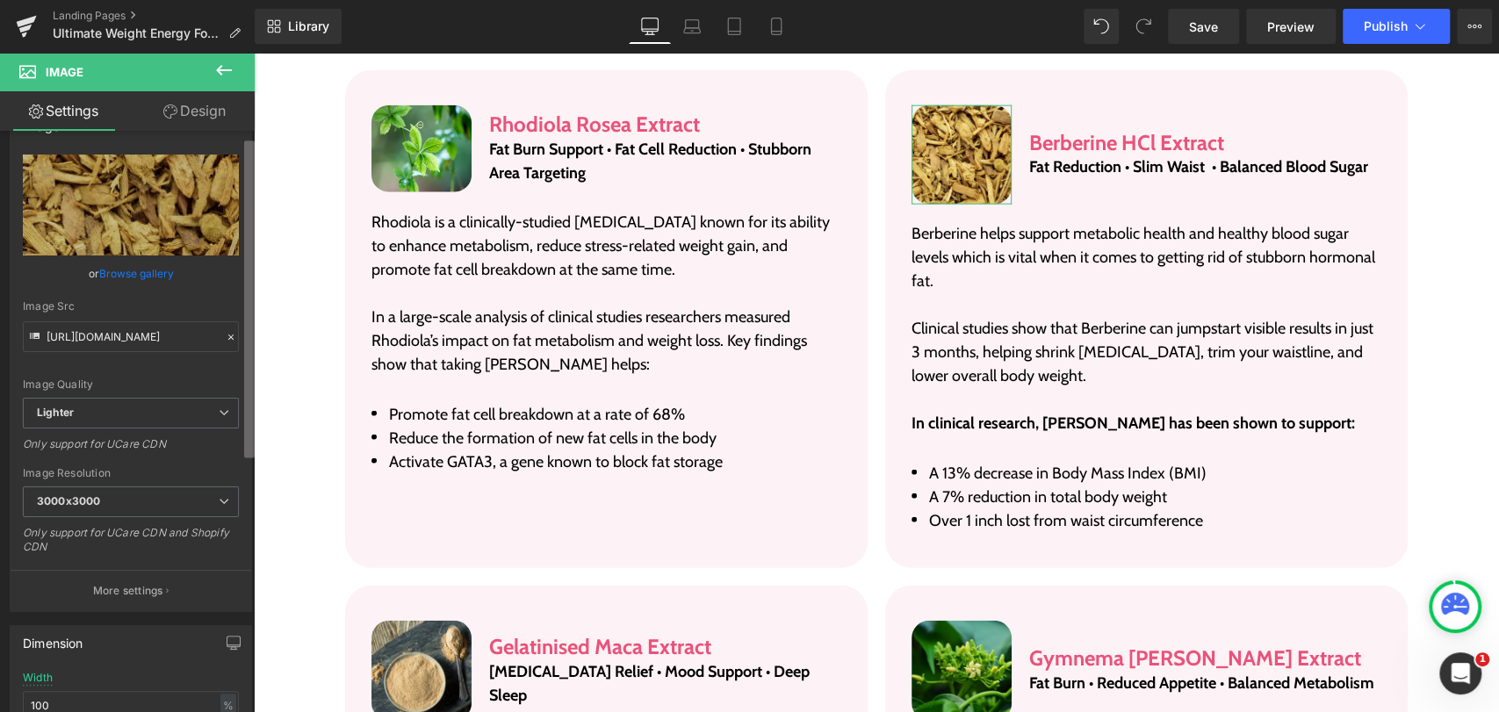
scroll to position [0, 0]
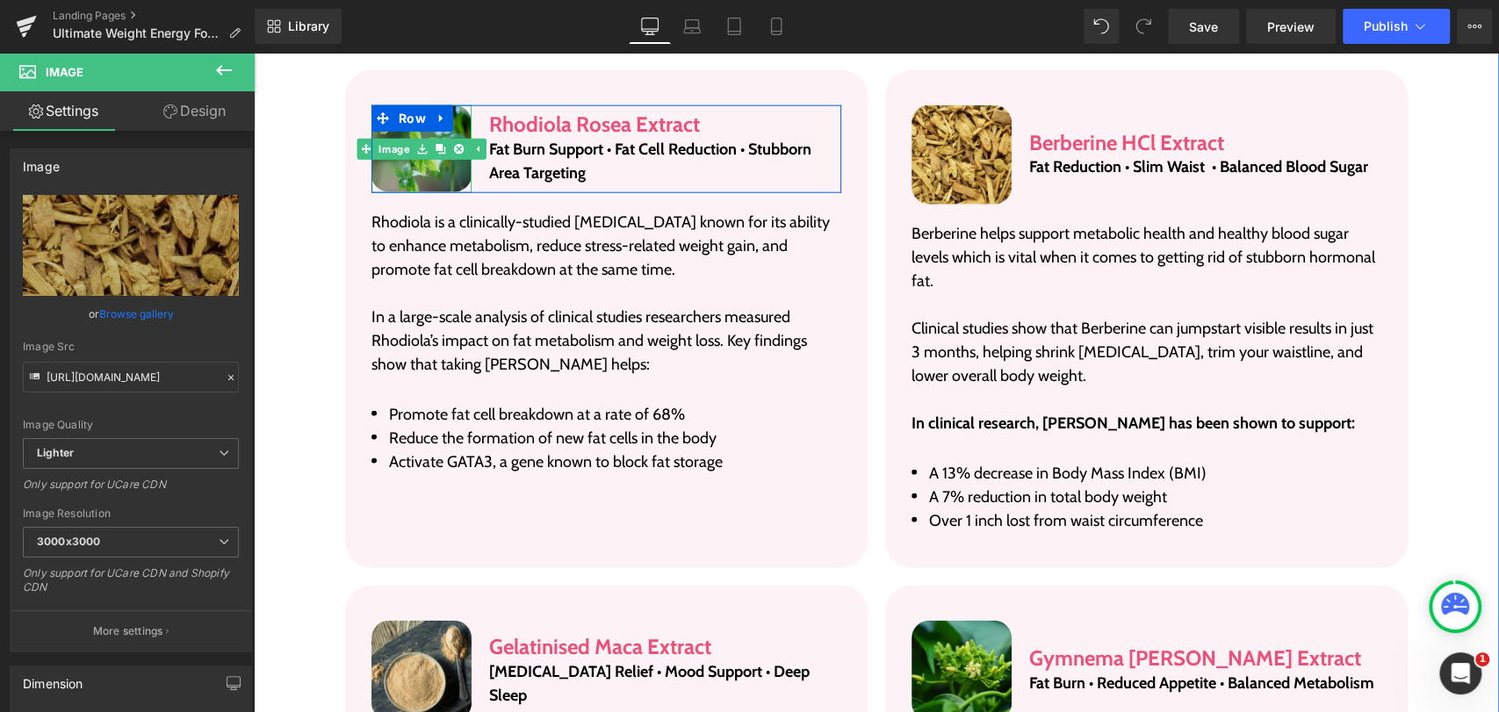
click at [420, 176] on img at bounding box center [421, 149] width 100 height 88
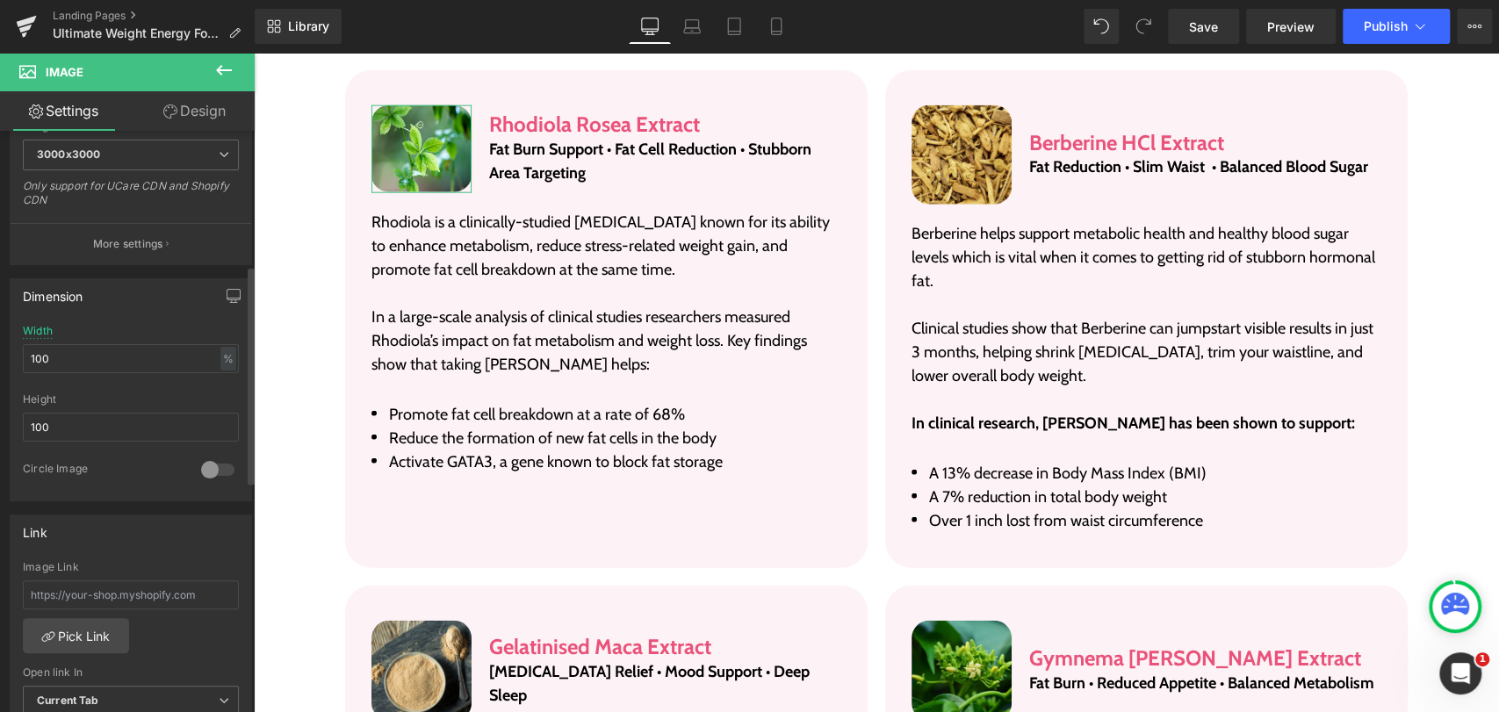
scroll to position [390, 0]
click at [81, 419] on input "100" at bounding box center [131, 424] width 216 height 29
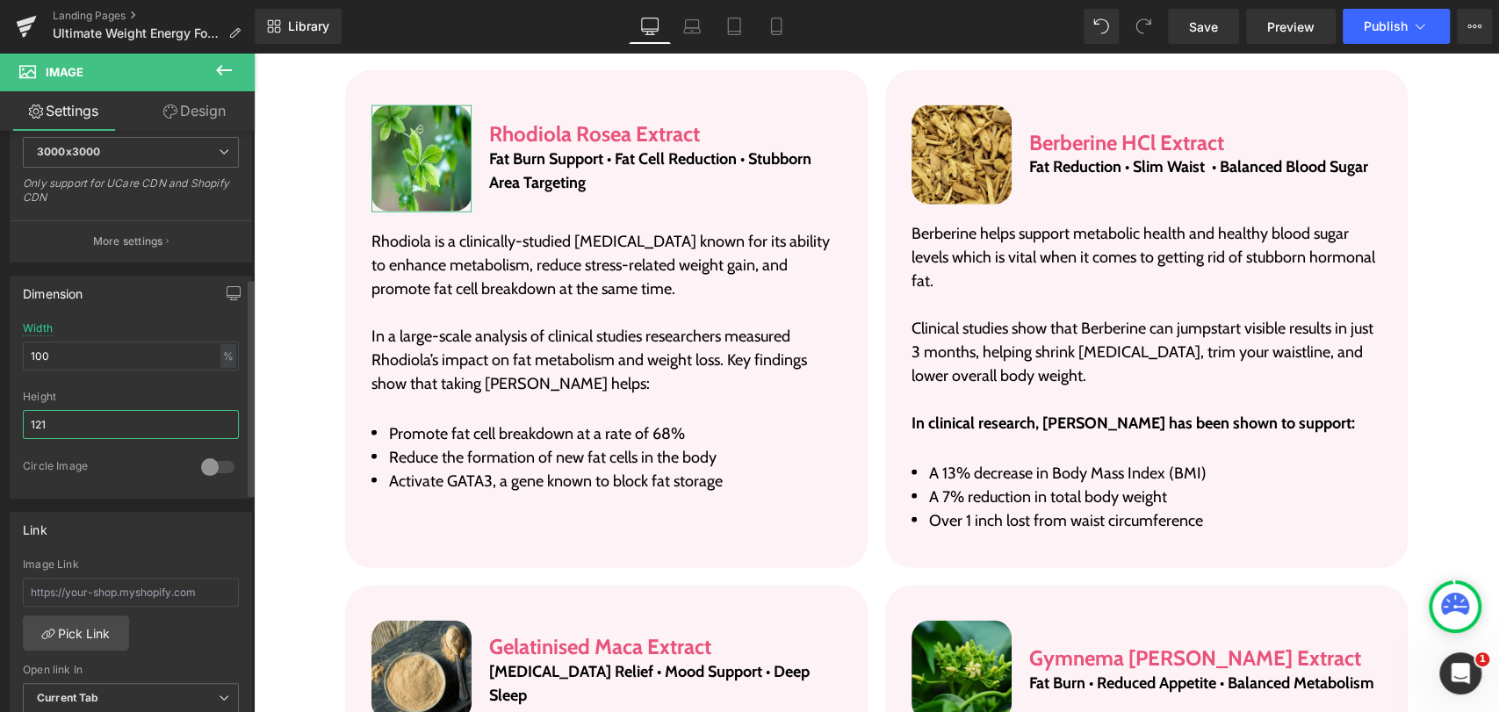
type input "122"
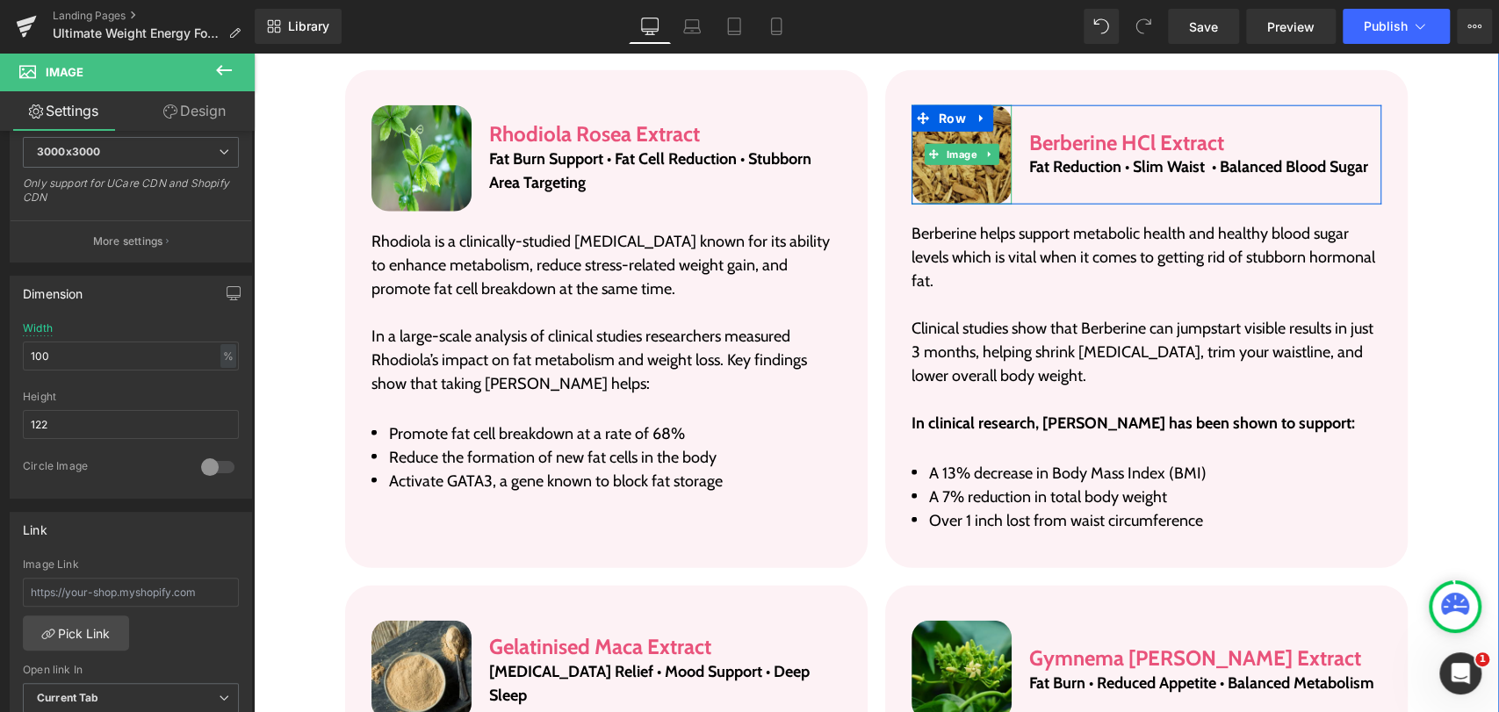
click at [911, 175] on img at bounding box center [961, 155] width 100 height 100
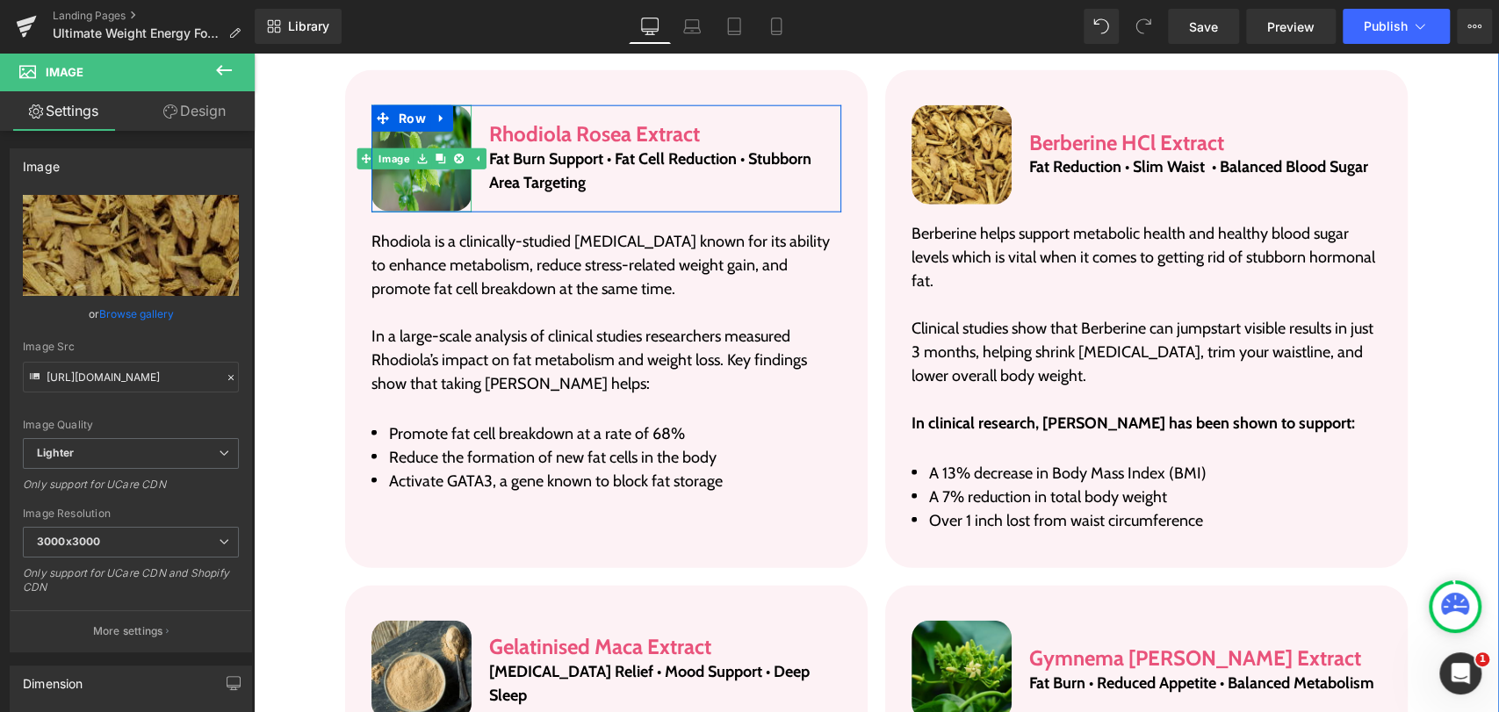
click at [435, 172] on img at bounding box center [421, 158] width 100 height 107
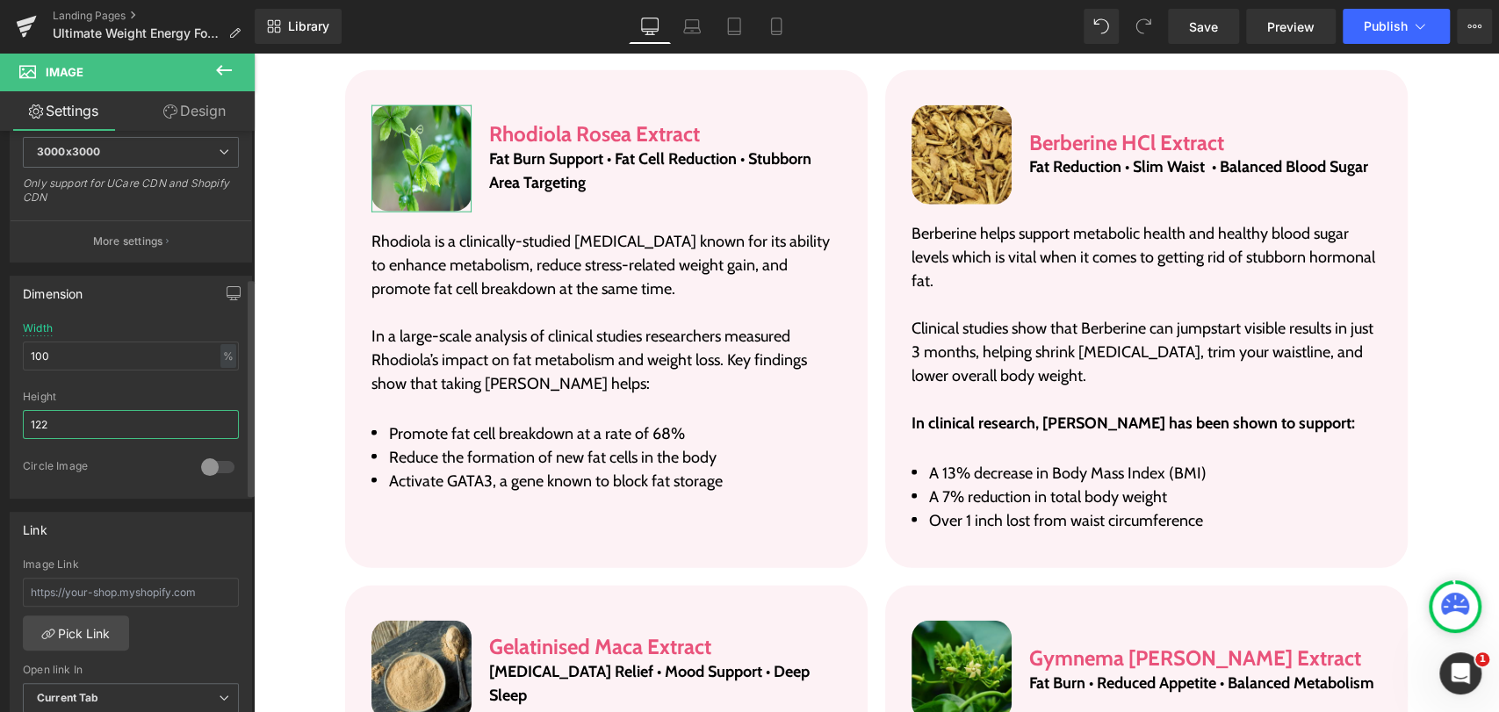
click at [106, 424] on input "122" at bounding box center [131, 424] width 216 height 29
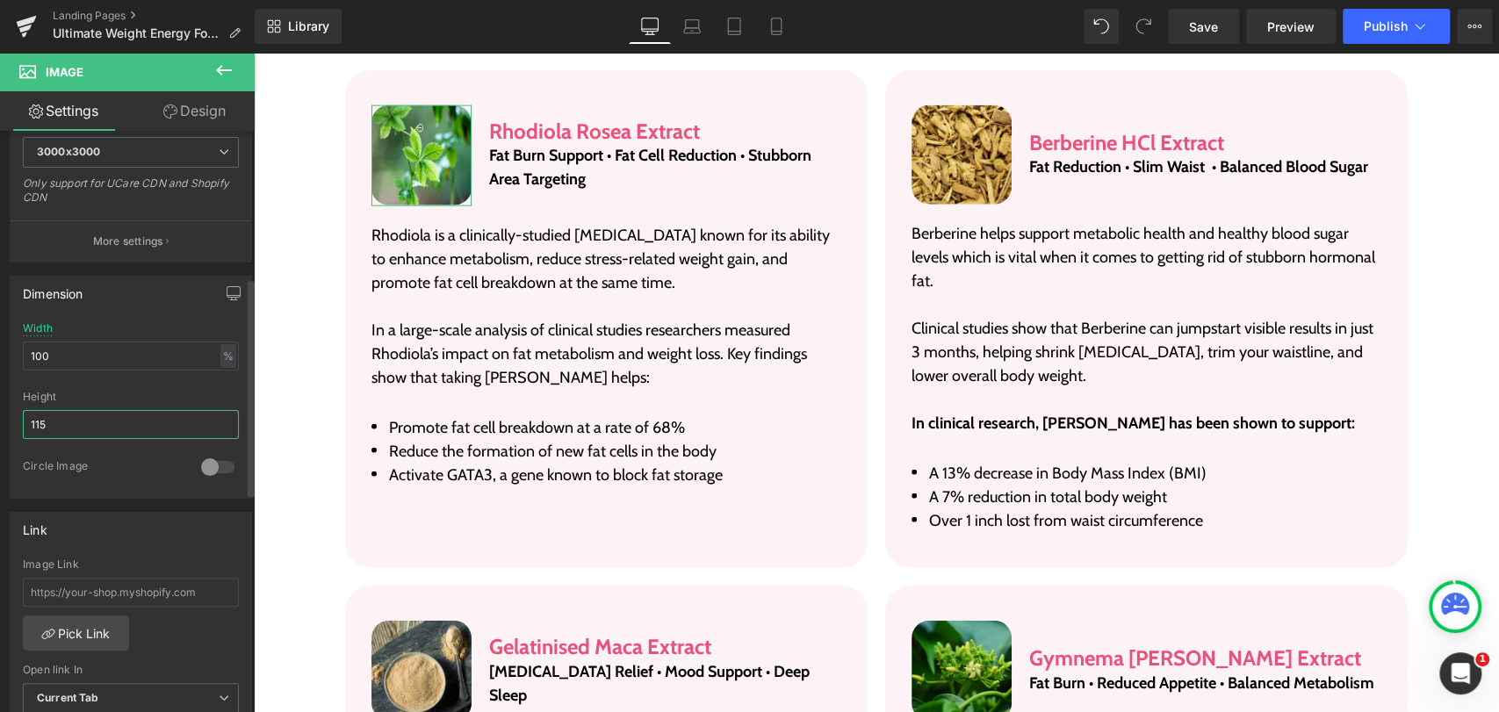
type input "116"
click at [1187, 18] on link "Save" at bounding box center [1203, 26] width 71 height 35
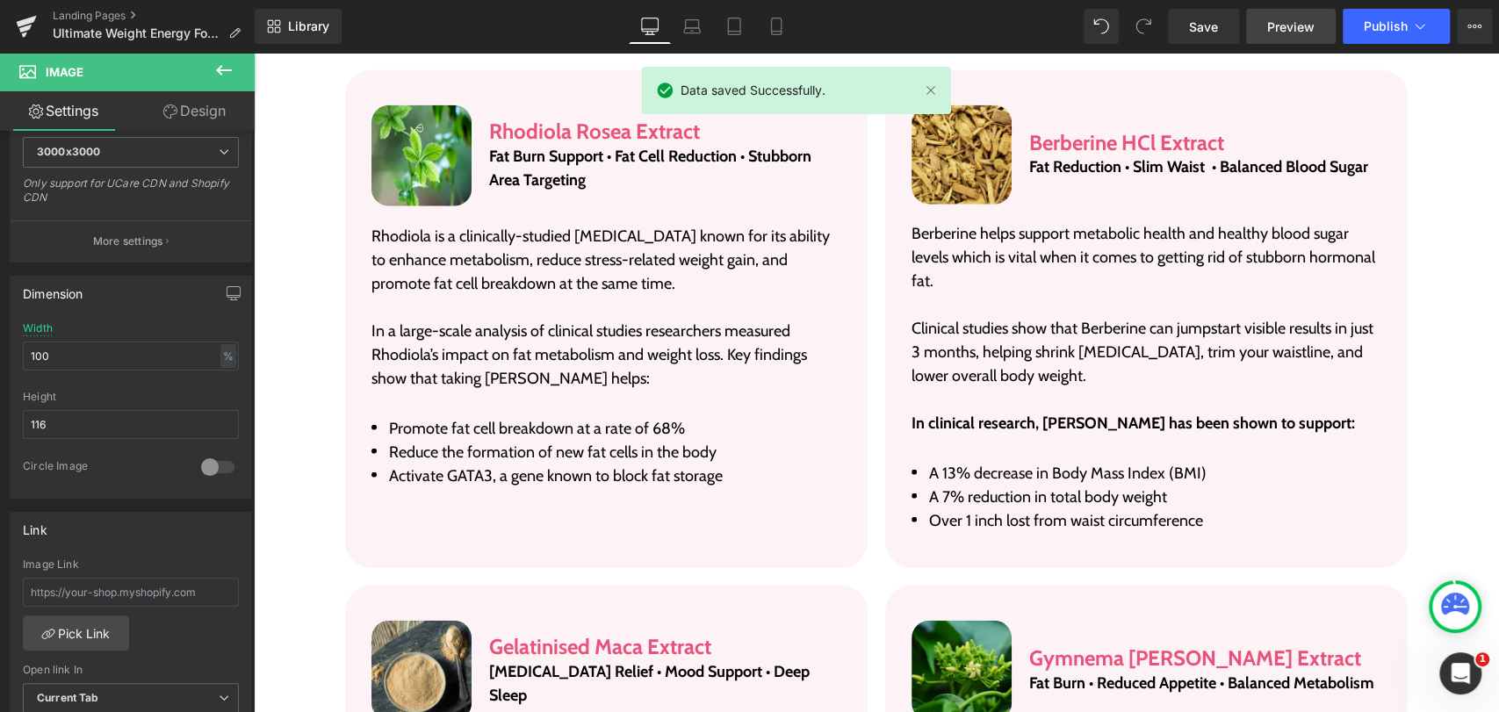
click at [1283, 23] on span "Preview" at bounding box center [1290, 27] width 47 height 18
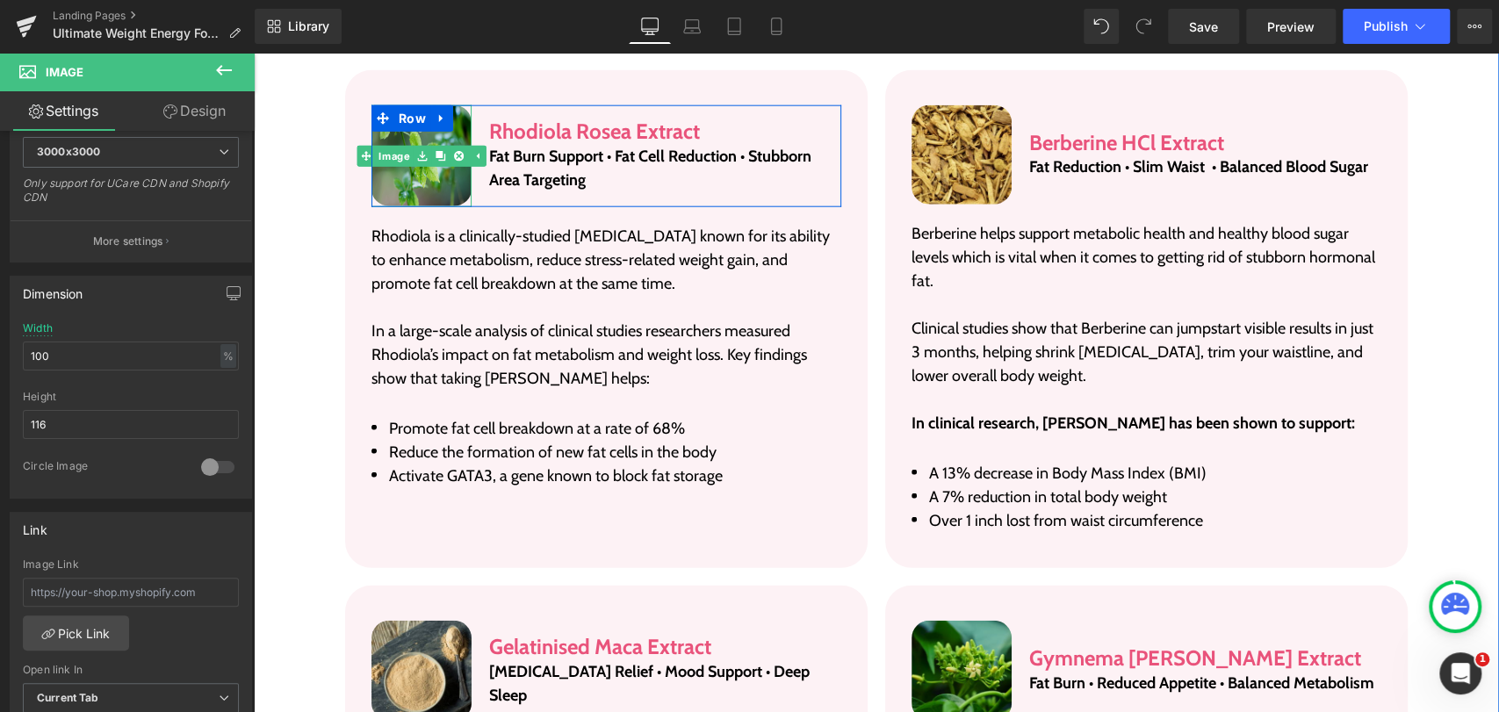
click at [411, 178] on img at bounding box center [421, 156] width 100 height 102
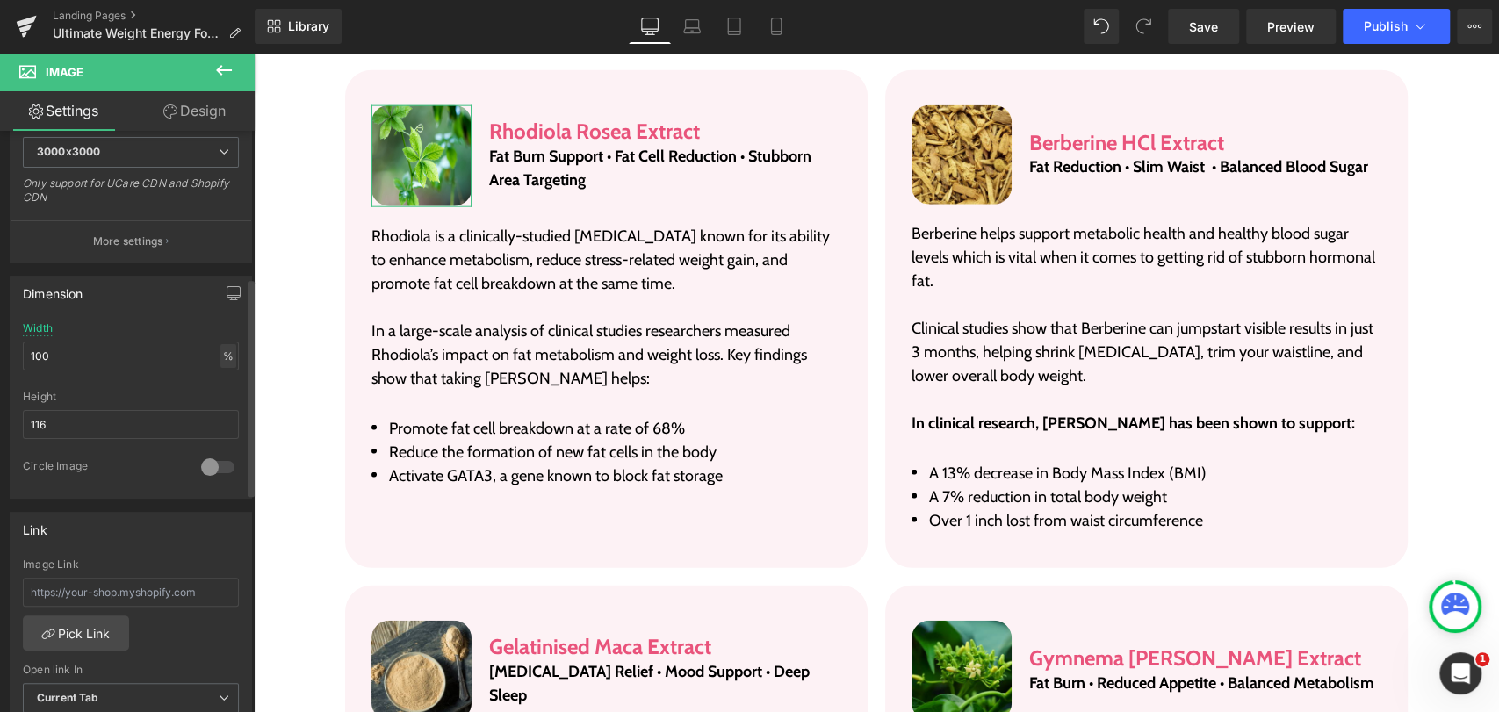
click at [220, 355] on div "%" at bounding box center [228, 356] width 16 height 24
click at [217, 407] on li "px" at bounding box center [227, 408] width 22 height 25
click at [92, 359] on input "100" at bounding box center [131, 356] width 216 height 29
type input "244"
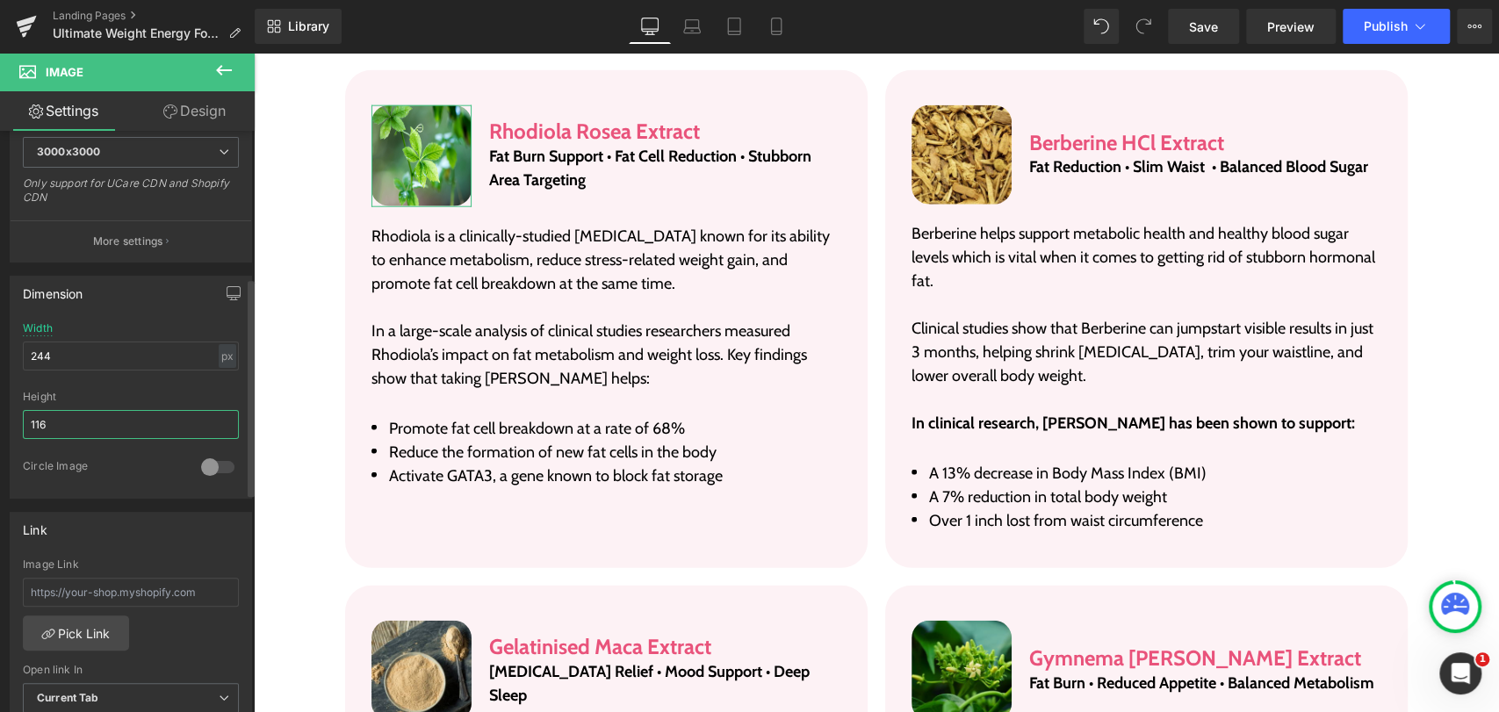
click at [89, 428] on input "116" at bounding box center [131, 424] width 216 height 29
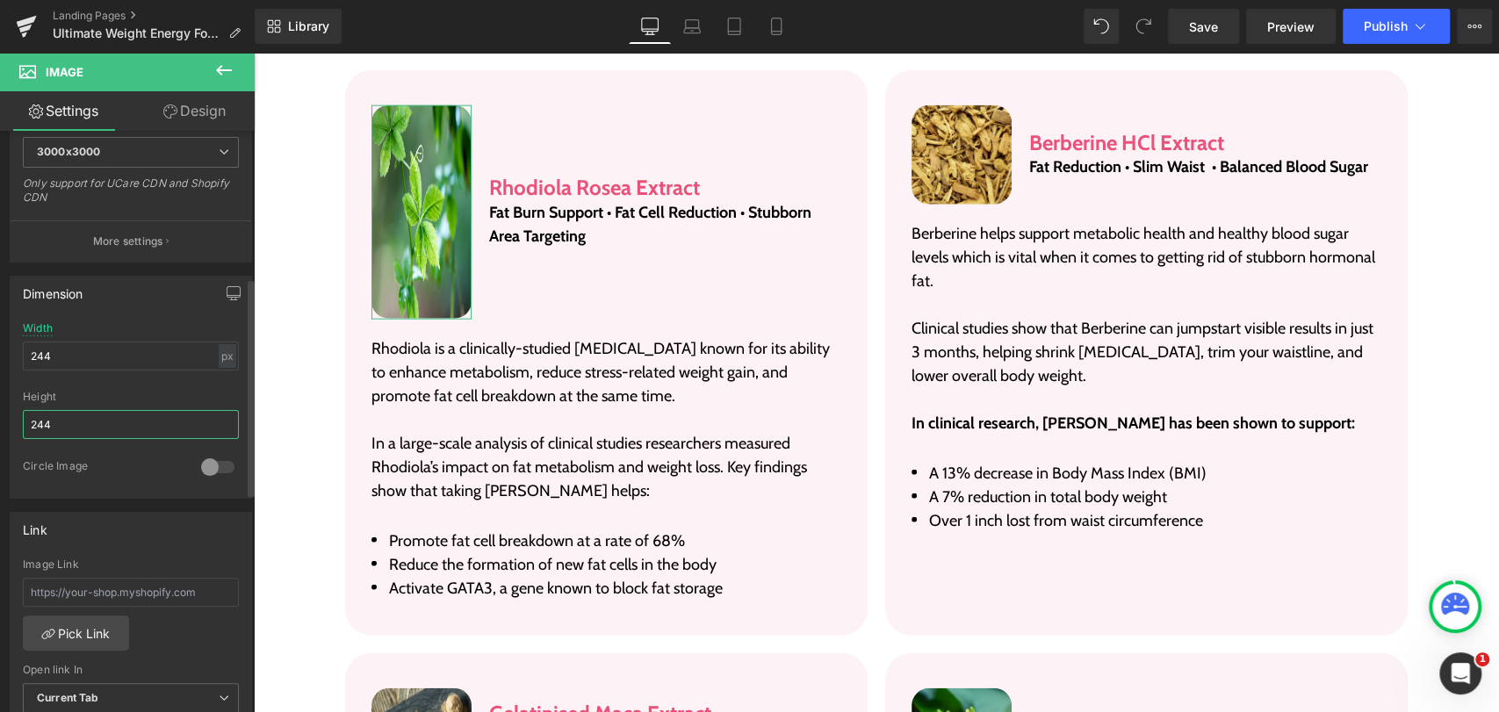
click at [89, 428] on input "244" at bounding box center [131, 424] width 216 height 29
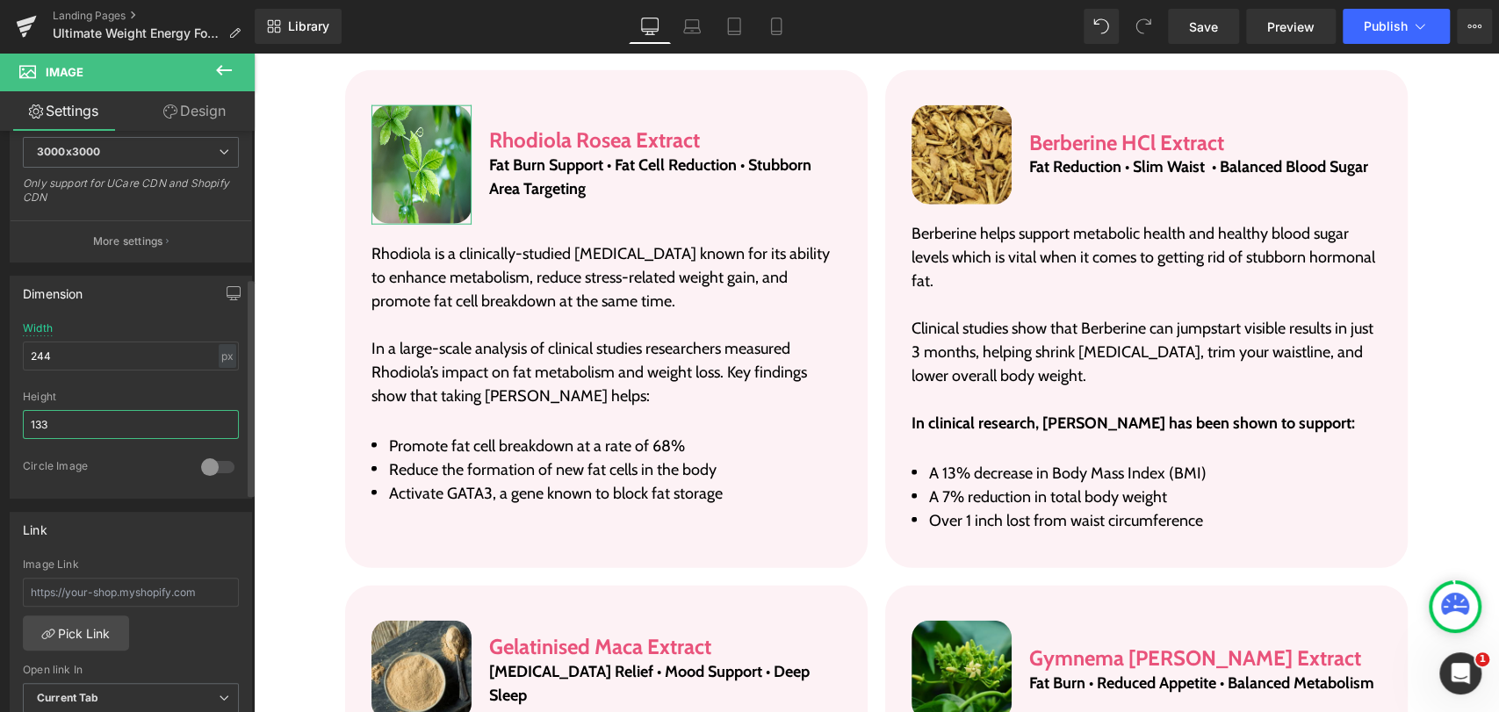
type input "132"
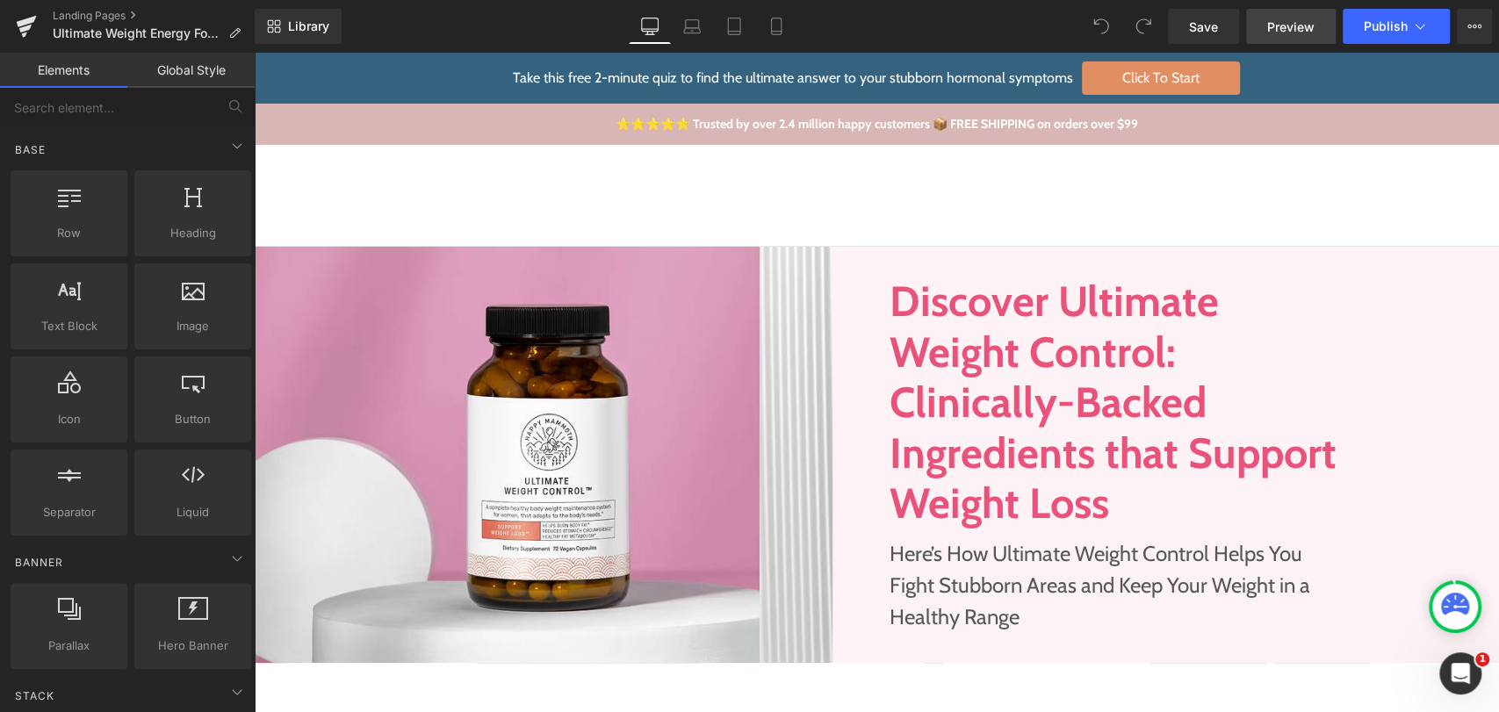
click at [1269, 26] on span "Preview" at bounding box center [1290, 27] width 47 height 18
